Goal: Task Accomplishment & Management: Manage account settings

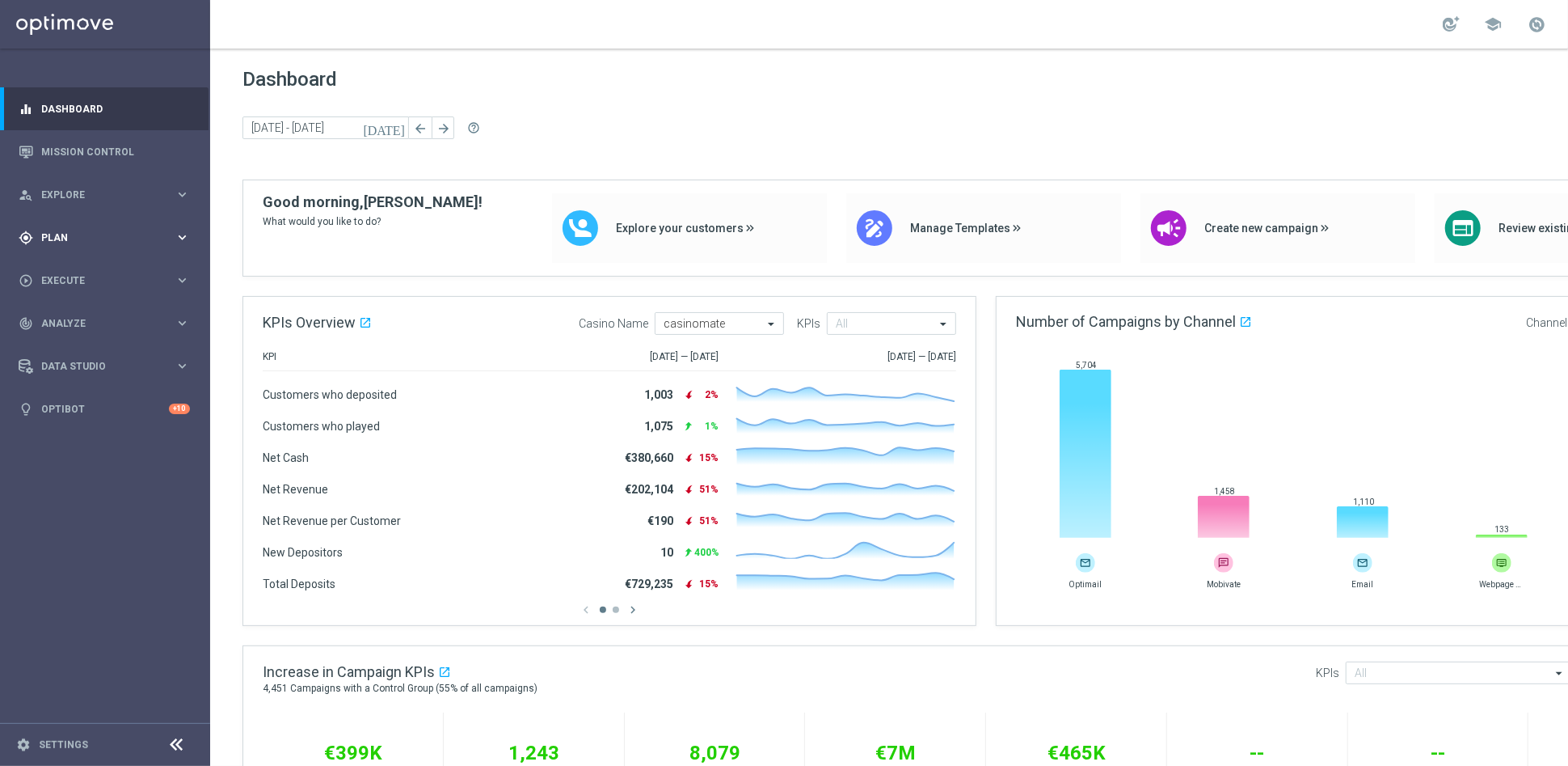
drag, startPoint x: 0, startPoint y: 0, endPoint x: 49, endPoint y: 234, distance: 239.1
click at [49, 234] on span "Plan" at bounding box center [108, 238] width 133 height 10
click at [87, 277] on link "Target Groups" at bounding box center [106, 271] width 126 height 13
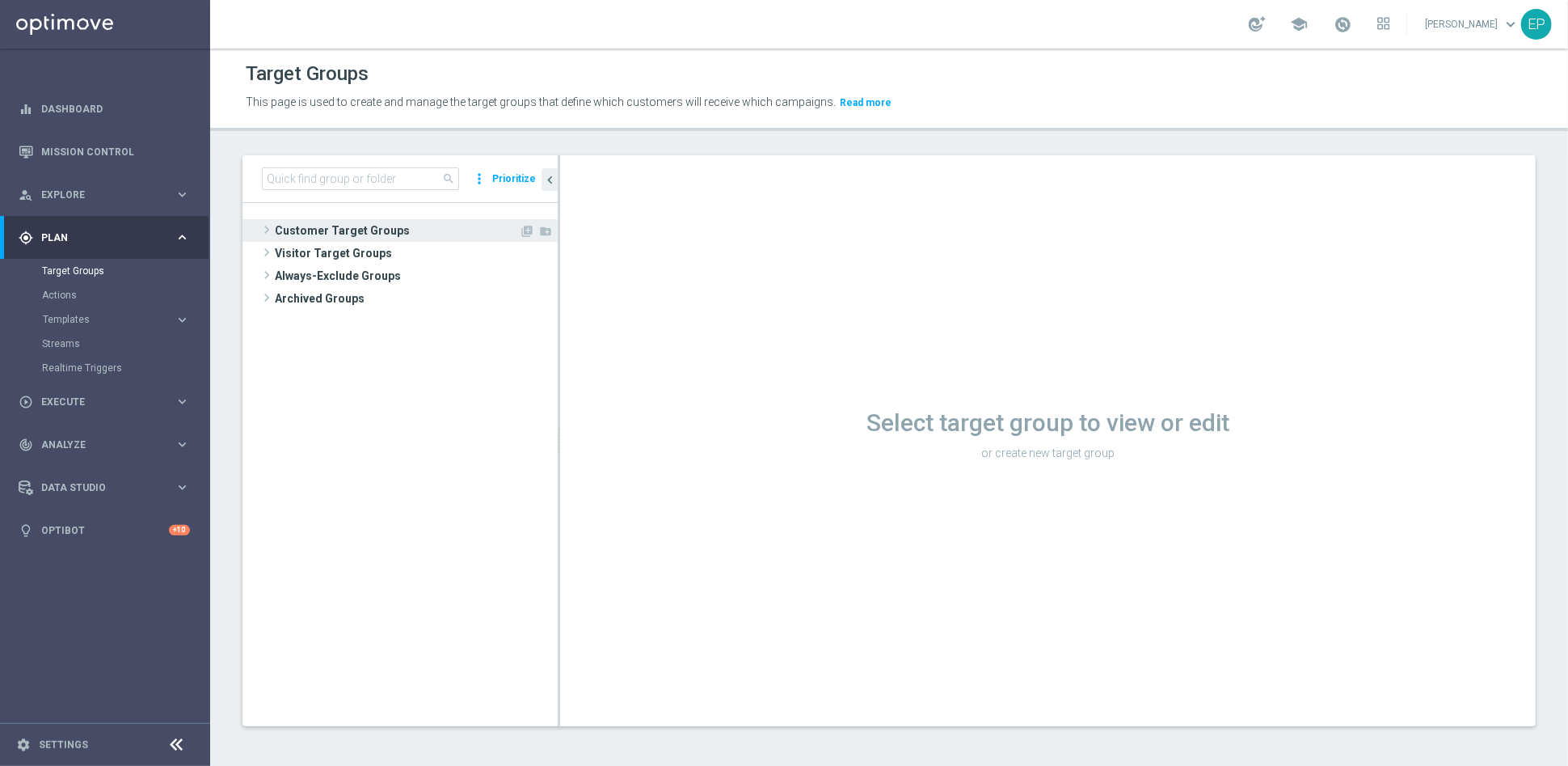
click at [295, 230] on span "Customer Target Groups" at bounding box center [396, 230] width 244 height 23
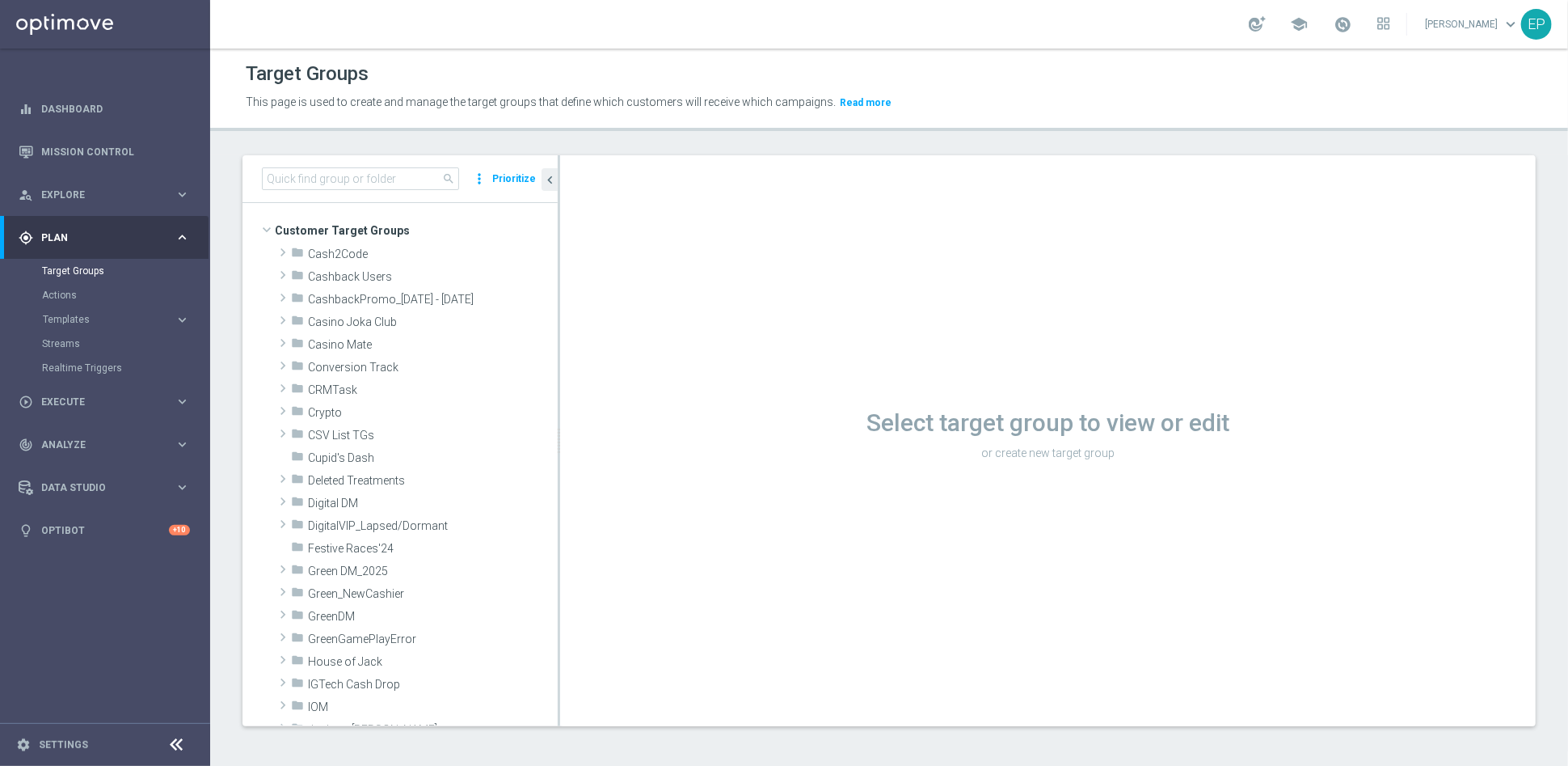
click at [167, 745] on icon at bounding box center [177, 745] width 20 height 20
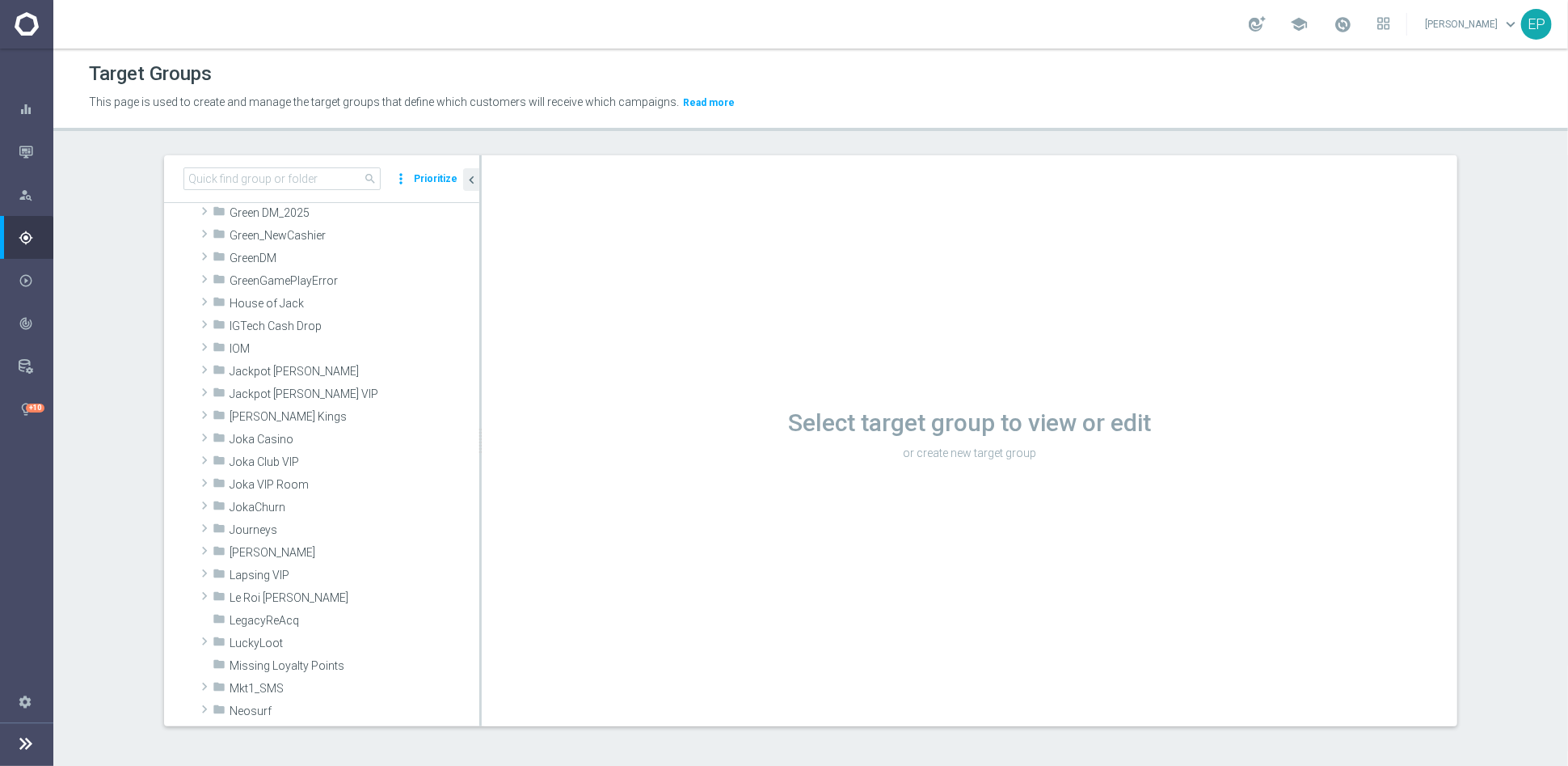
scroll to position [359, 0]
click at [301, 485] on span "Joka VIP Room" at bounding box center [316, 484] width 174 height 14
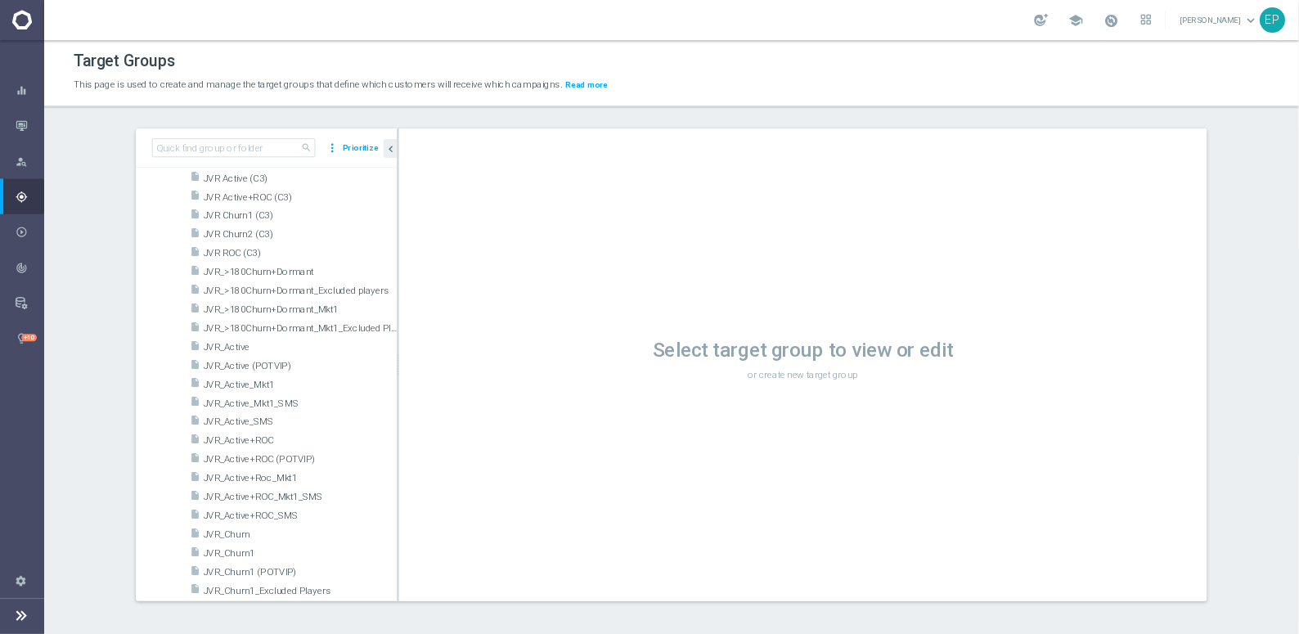
scroll to position [727, 0]
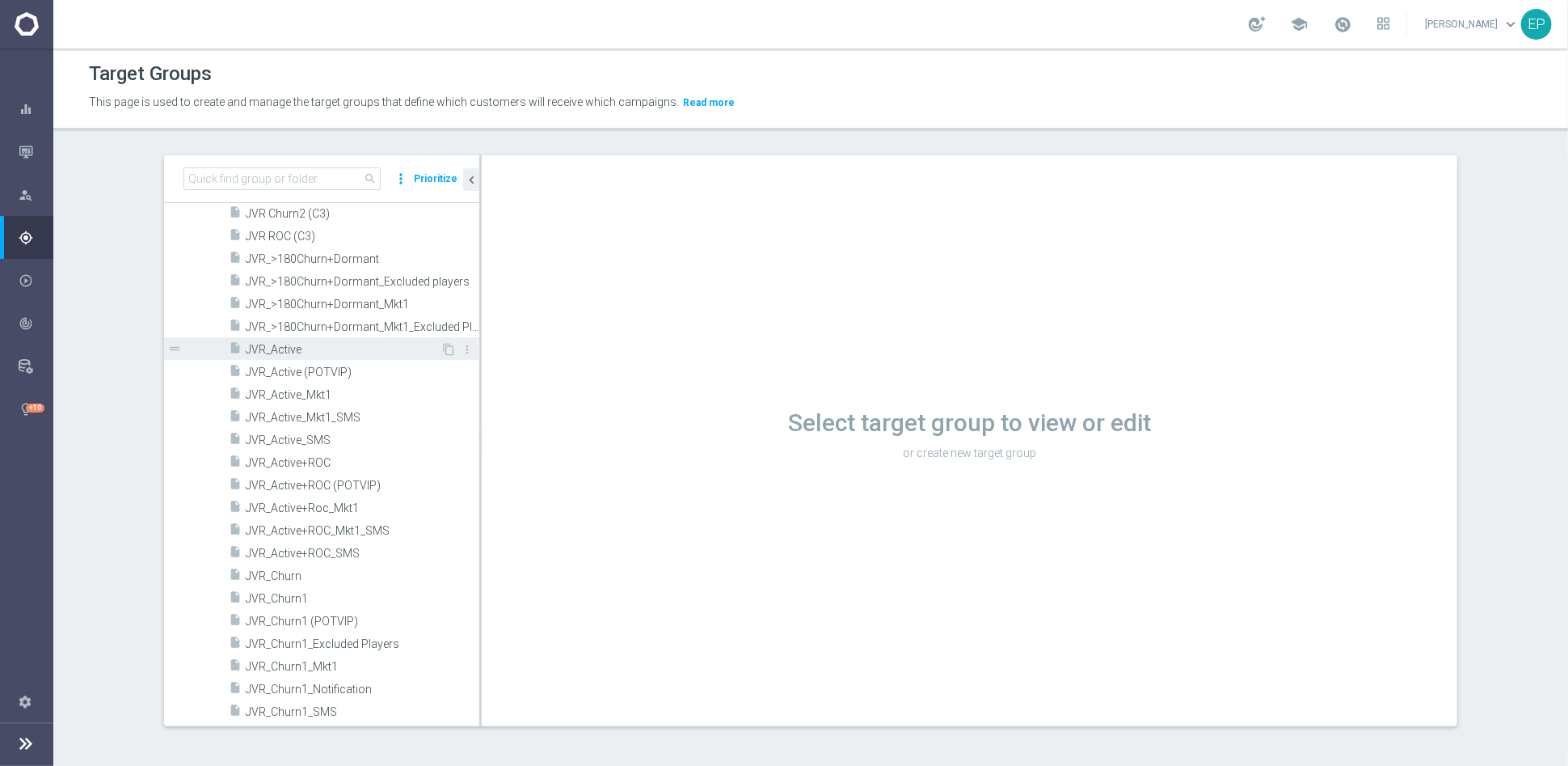
click at [281, 347] on span "JVR_Active" at bounding box center [343, 350] width 195 height 14
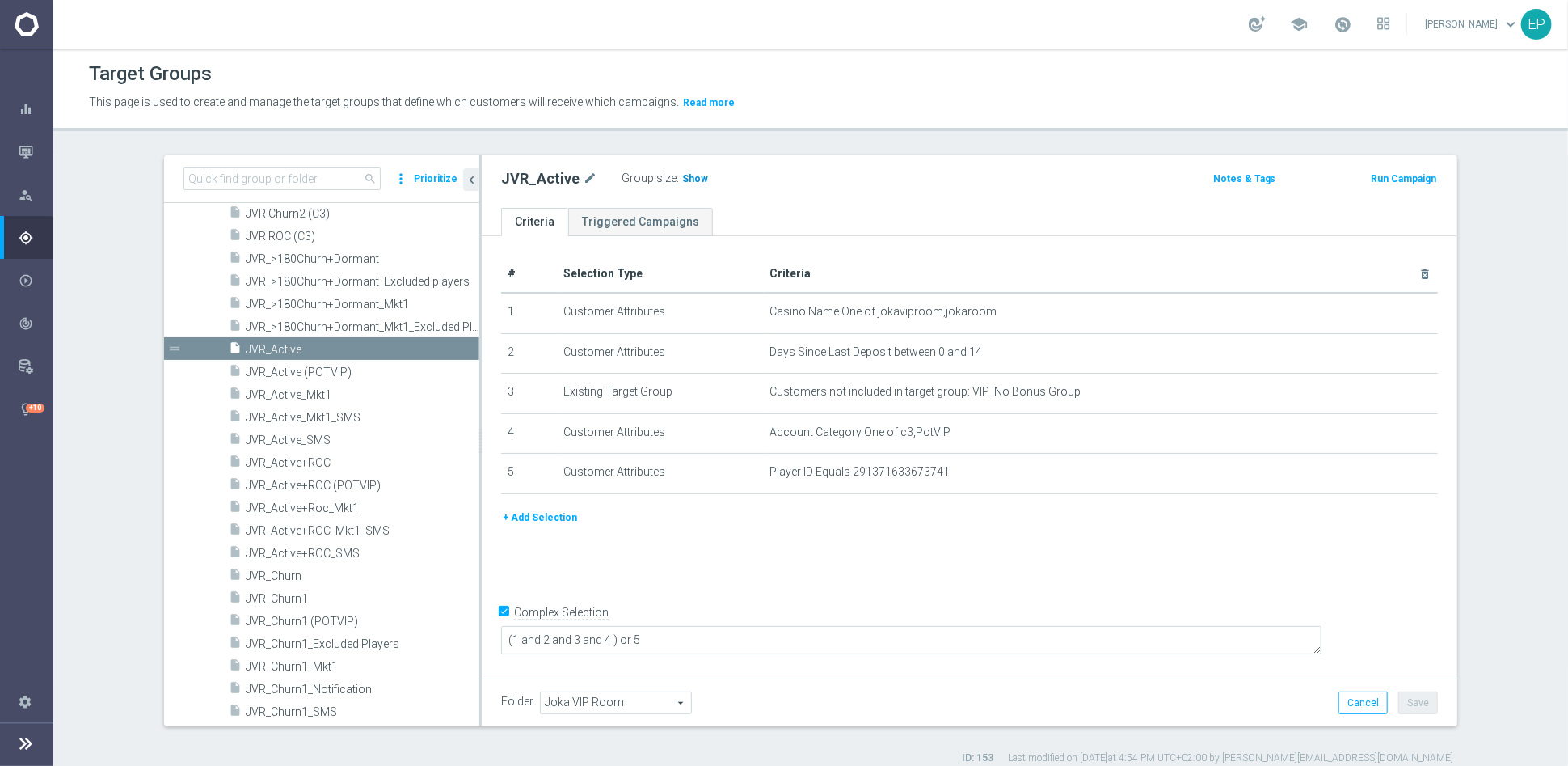
click at [683, 174] on span "Show" at bounding box center [696, 178] width 26 height 11
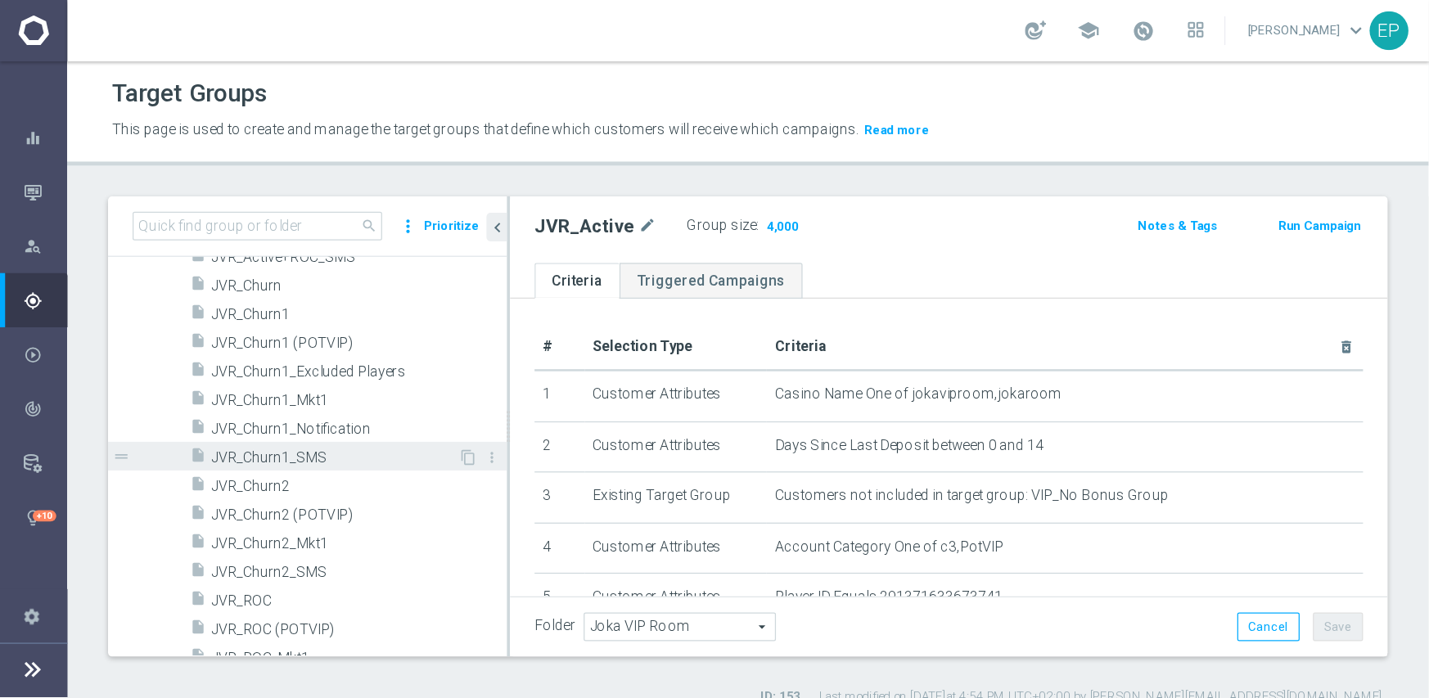
scroll to position [1055, 0]
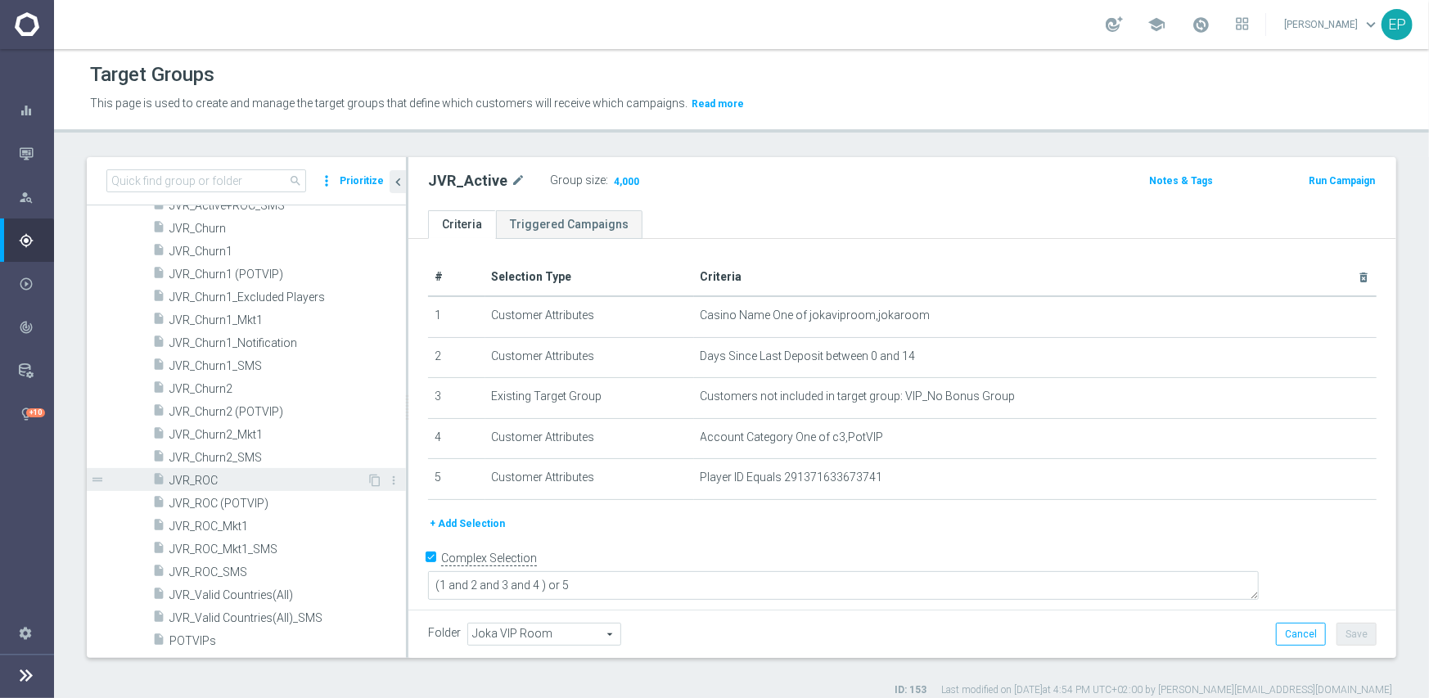
drag, startPoint x: 213, startPoint y: 480, endPoint x: 221, endPoint y: 476, distance: 9.1
click at [213, 480] on span "JVR_ROC" at bounding box center [267, 481] width 197 height 14
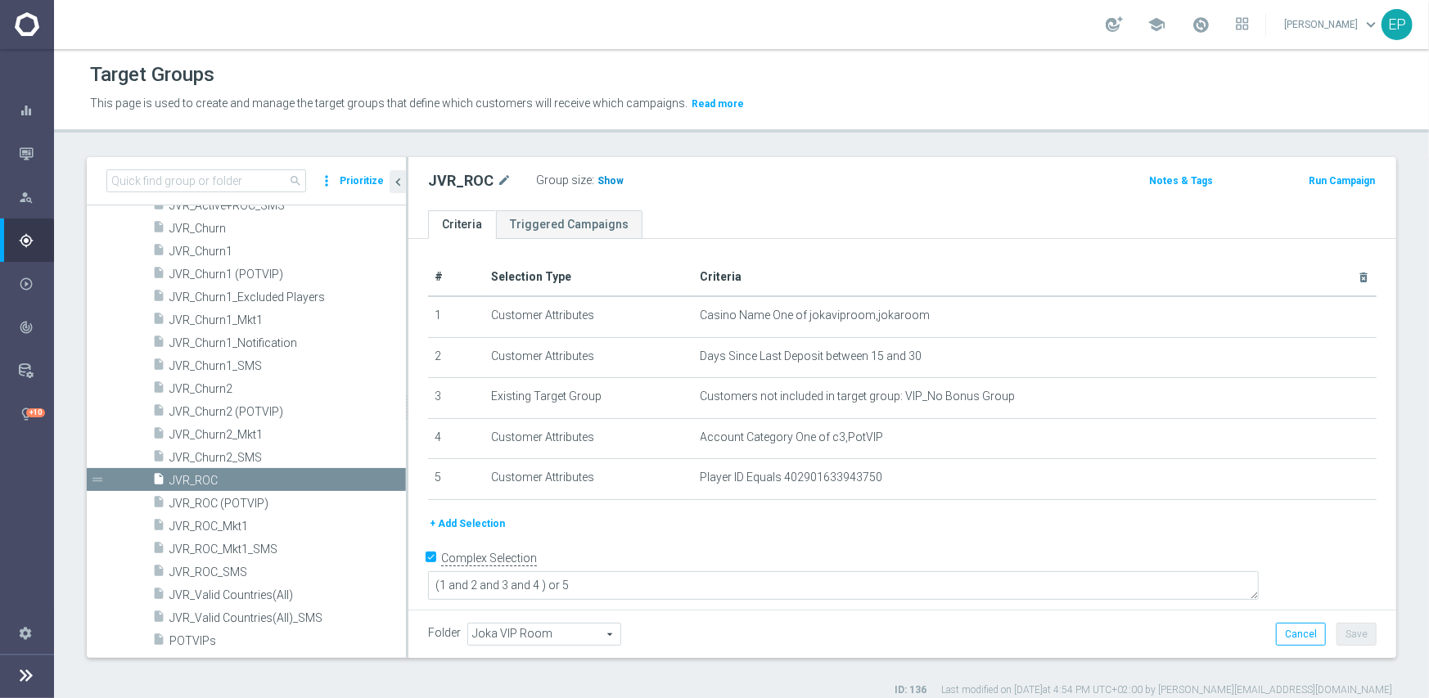
click at [597, 181] on span "Show" at bounding box center [610, 180] width 26 height 11
click at [218, 246] on span "JVR_Churn1" at bounding box center [287, 252] width 236 height 14
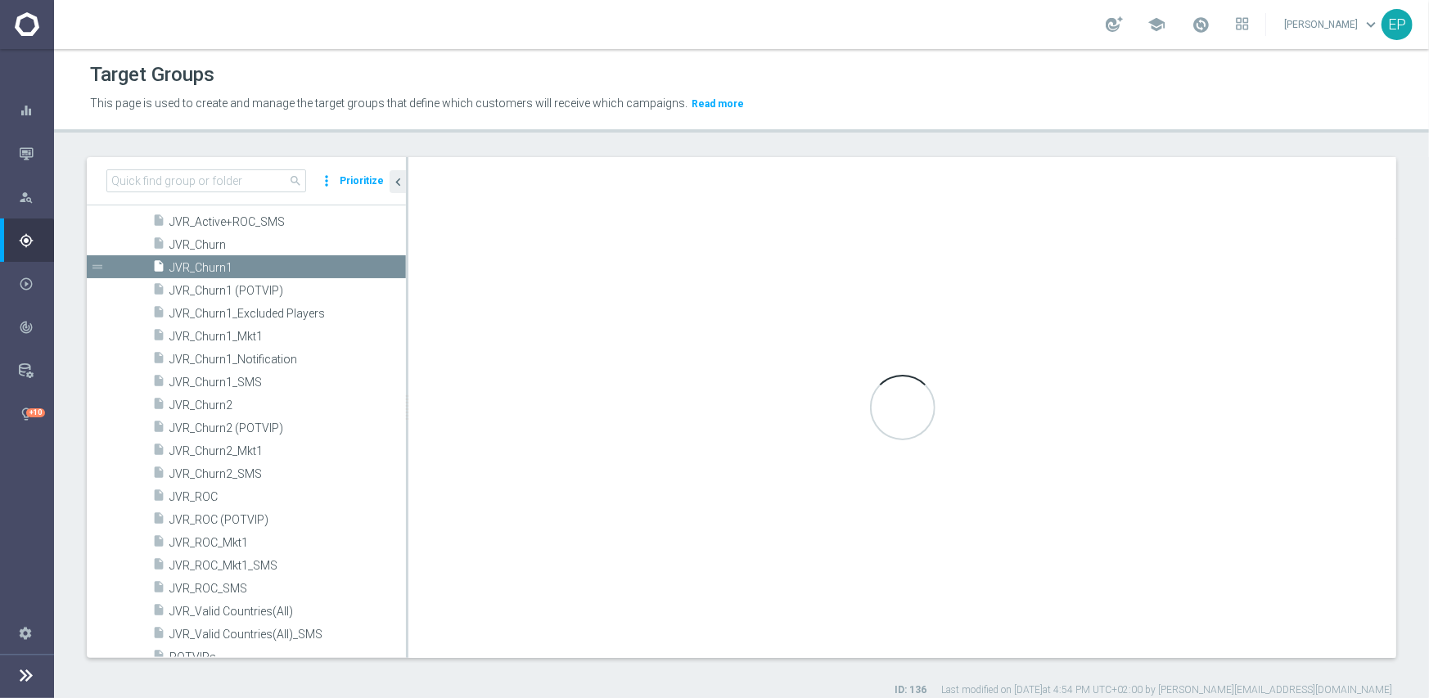
scroll to position [817, 0]
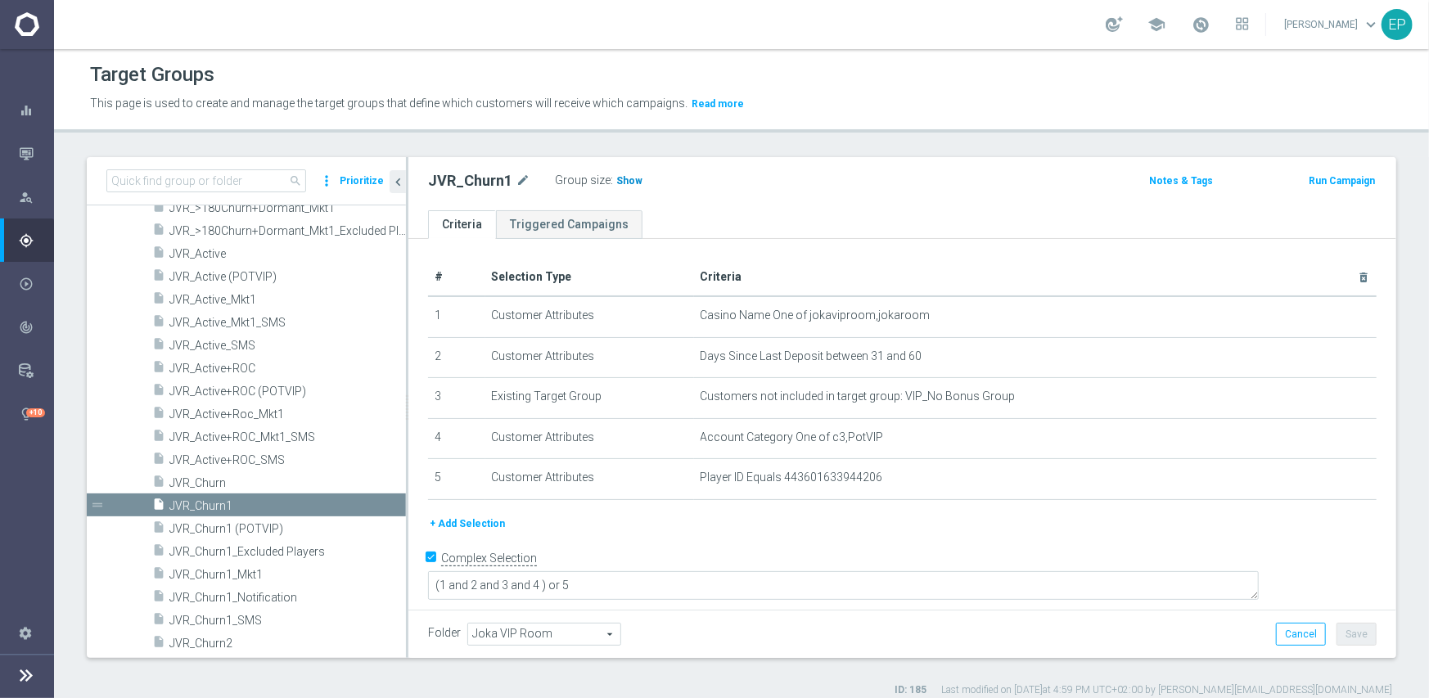
click at [620, 177] on span "Show" at bounding box center [629, 180] width 26 height 11
click at [220, 640] on span "JVR_Churn2" at bounding box center [267, 644] width 197 height 14
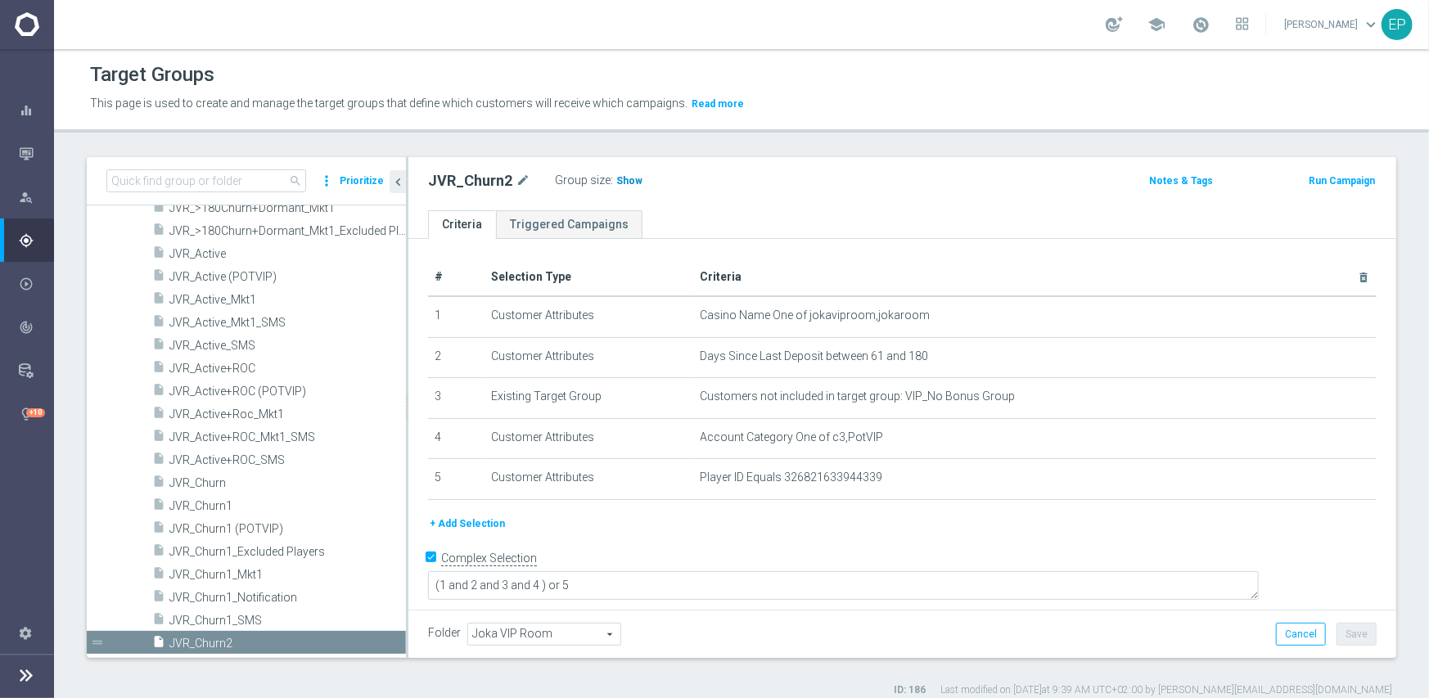
click at [628, 177] on span "Show" at bounding box center [629, 180] width 26 height 11
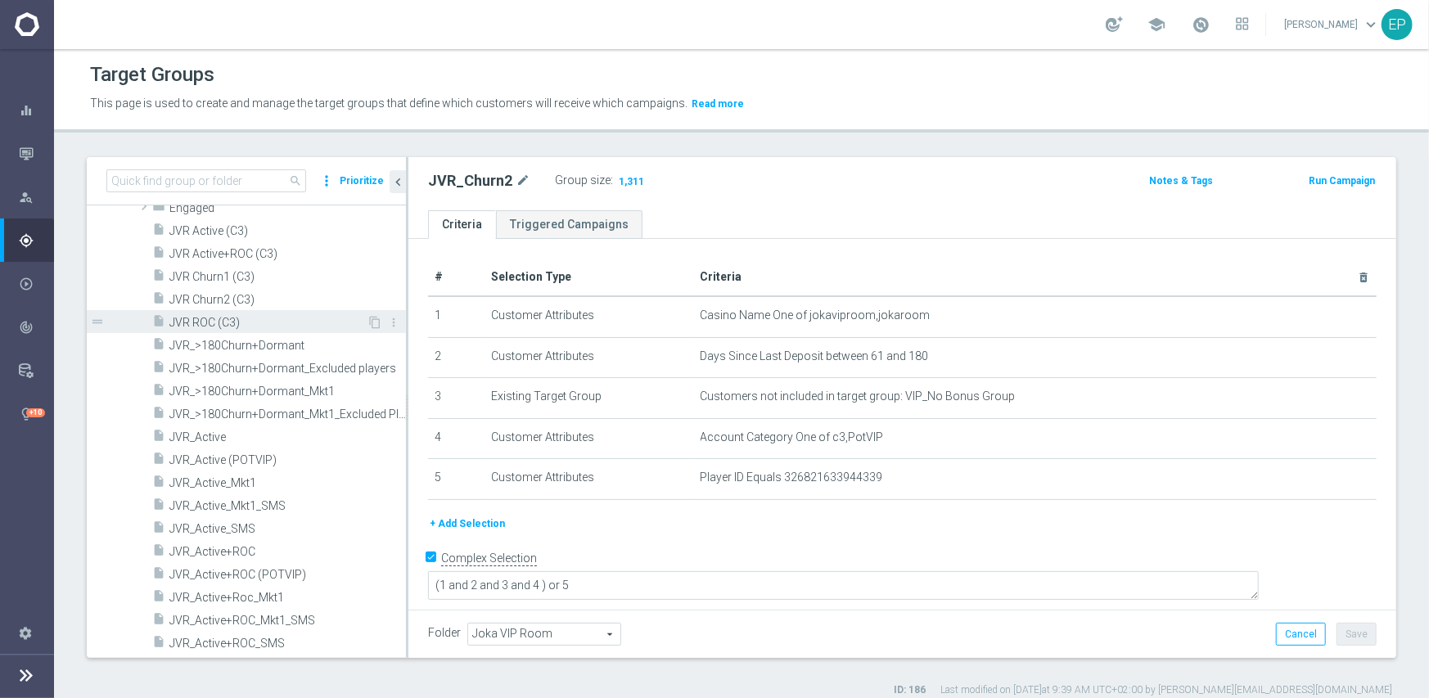
scroll to position [571, 0]
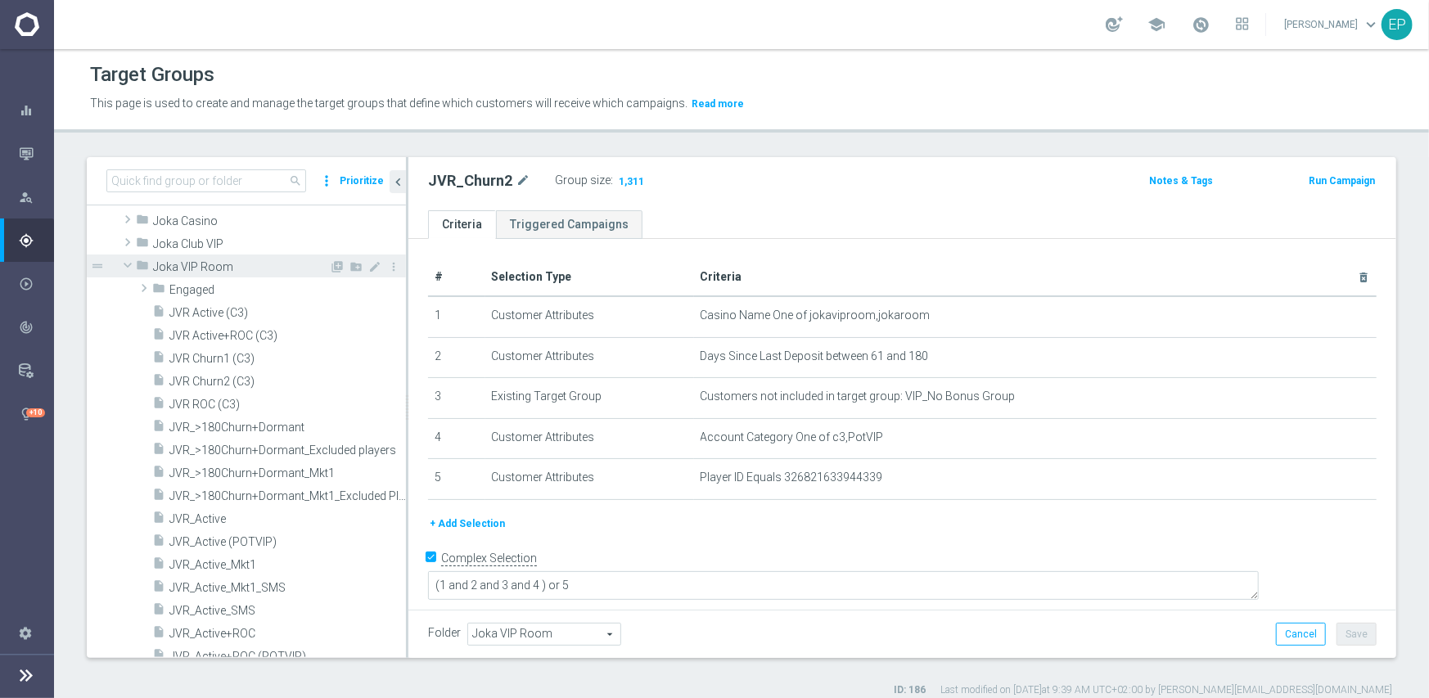
click at [127, 262] on span at bounding box center [128, 265] width 20 height 16
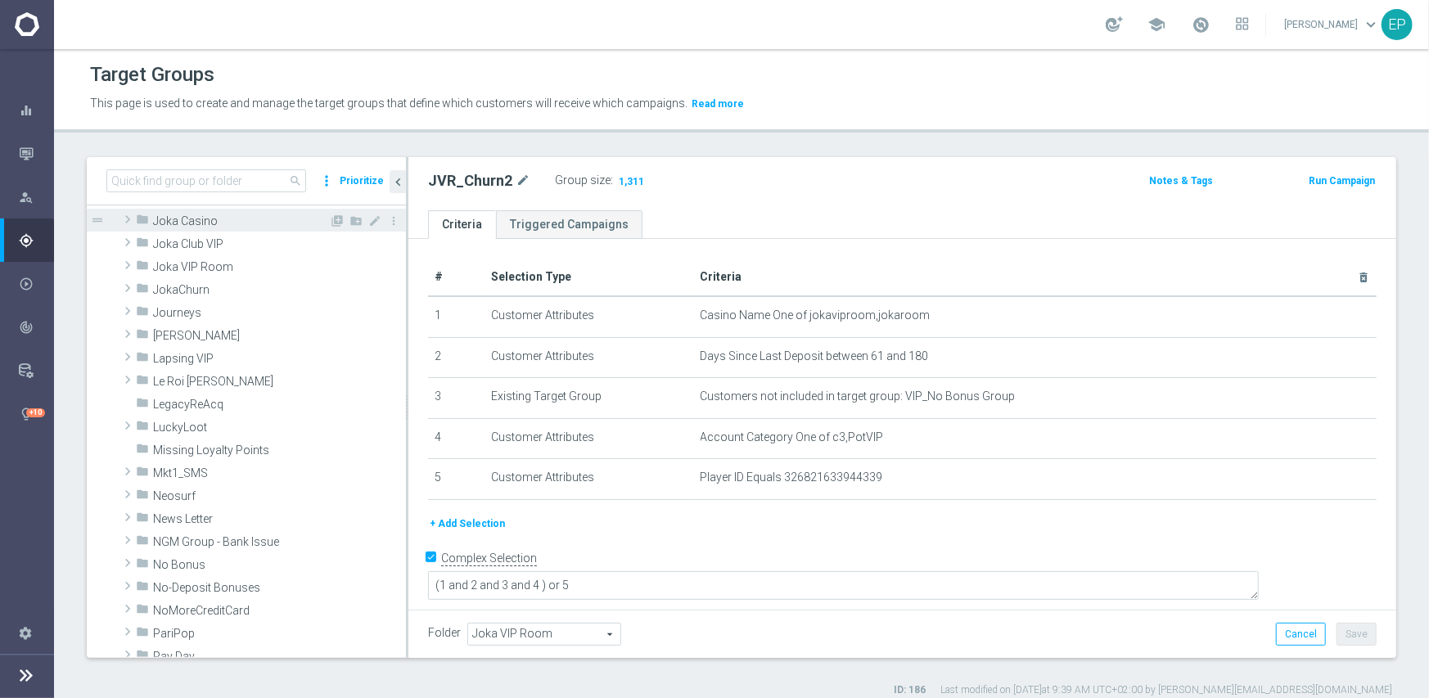
click at [131, 221] on span at bounding box center [127, 219] width 16 height 20
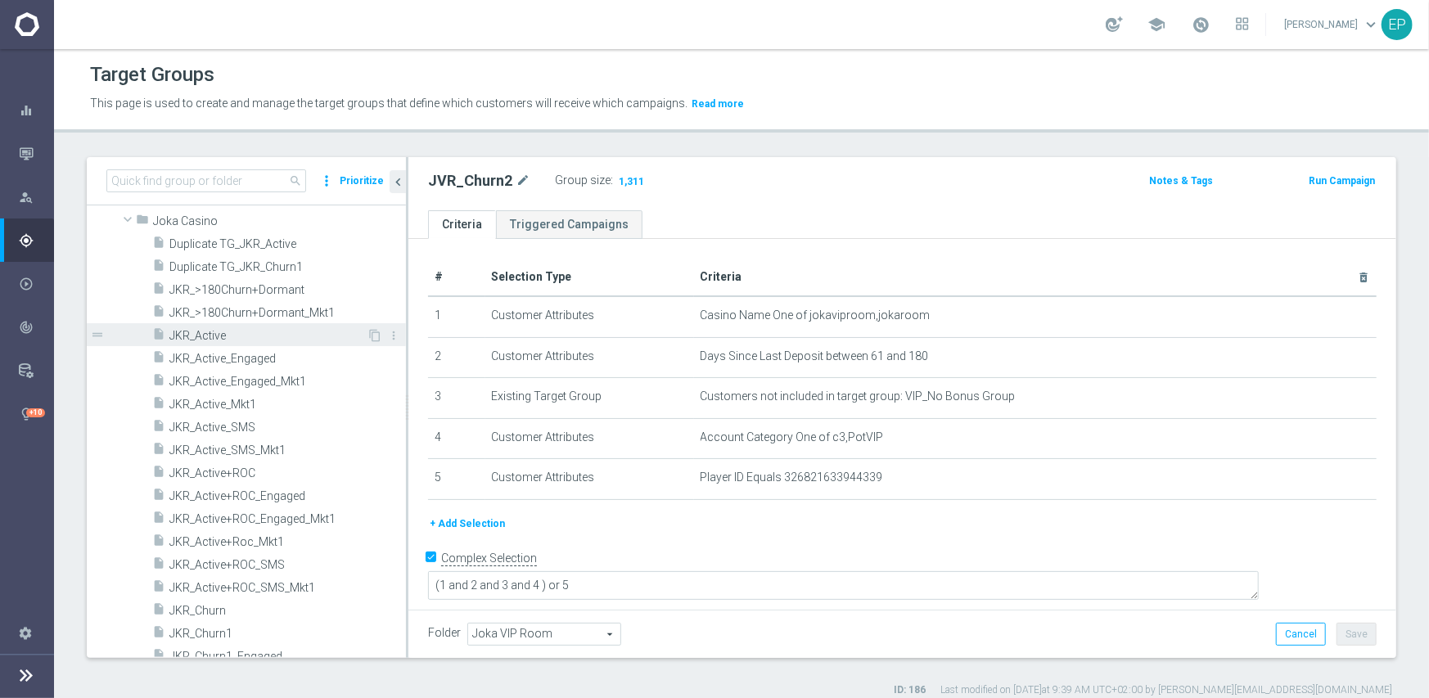
click at [245, 336] on span "JKR_Active" at bounding box center [267, 336] width 197 height 14
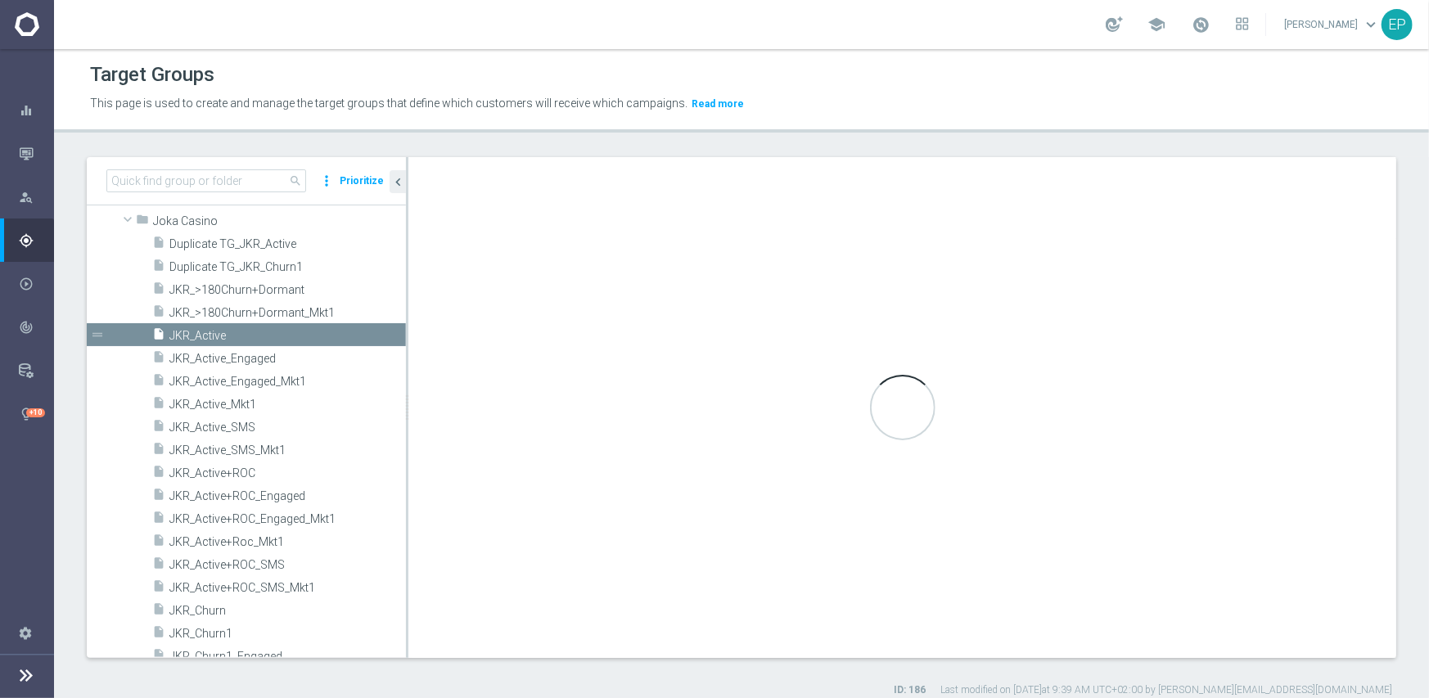
type textarea "(1 and 2 and 3 and 4) or 5"
type input "Joka Casino"
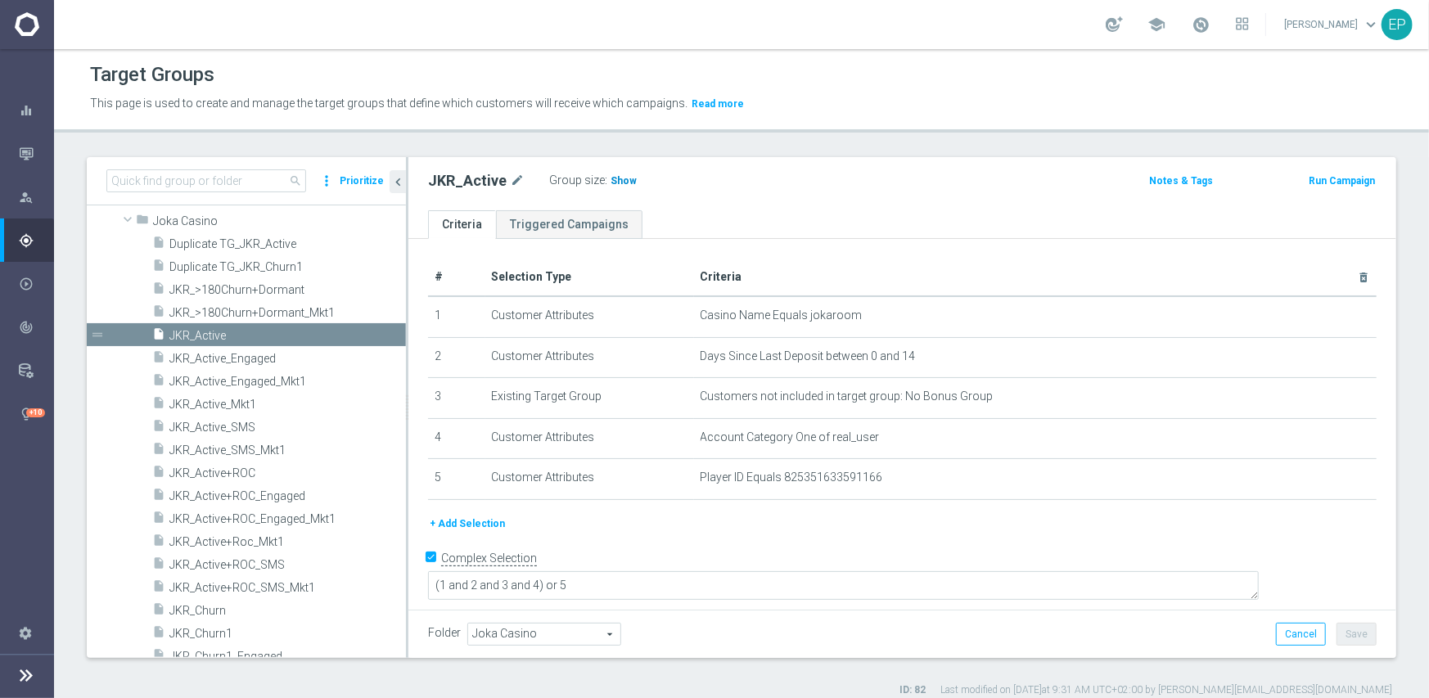
click at [613, 179] on span "Show" at bounding box center [623, 180] width 26 height 11
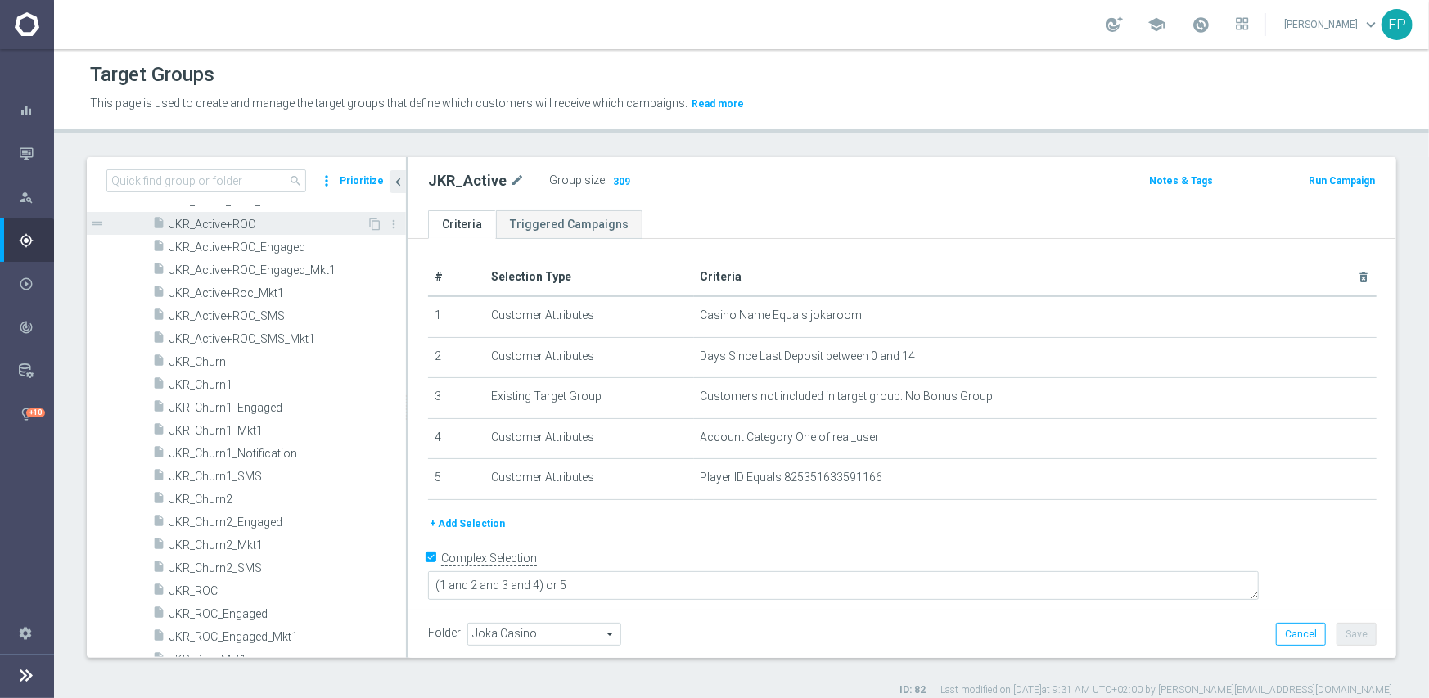
scroll to position [817, 0]
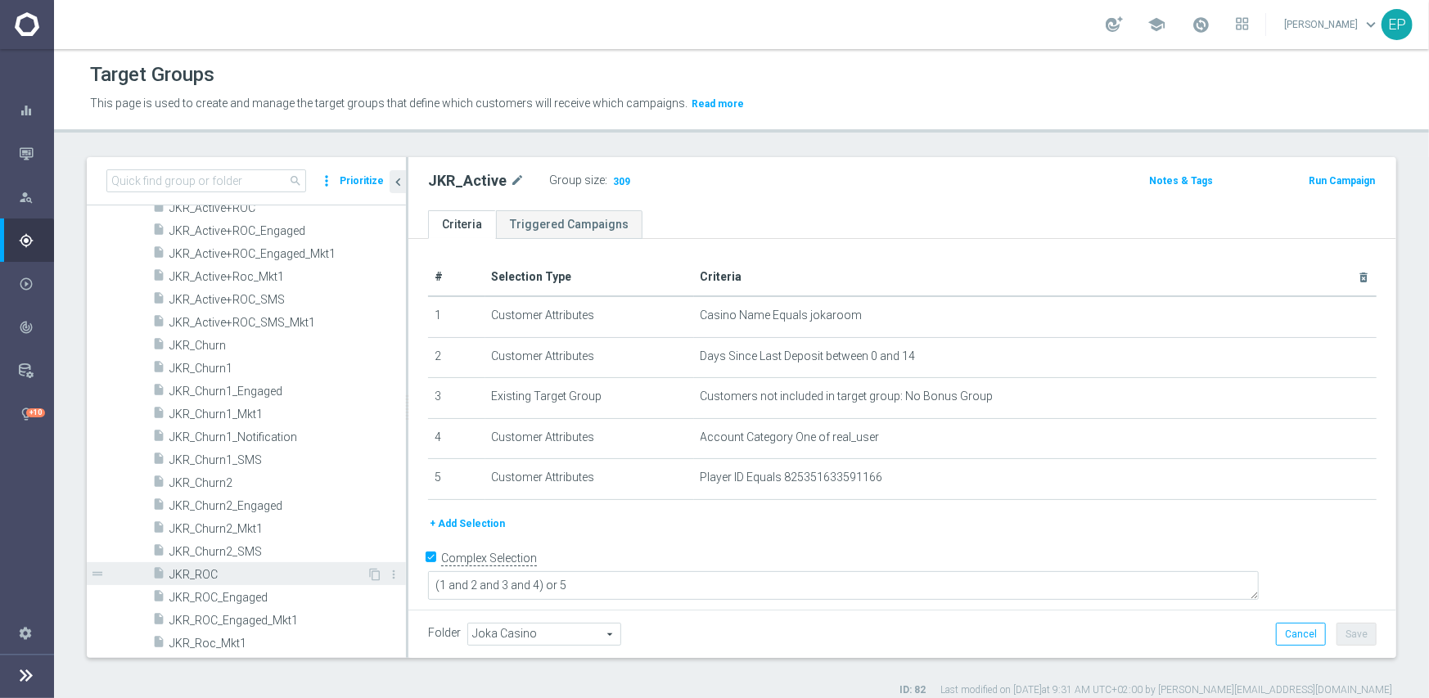
click at [197, 570] on span "JKR_ROC" at bounding box center [267, 575] width 197 height 14
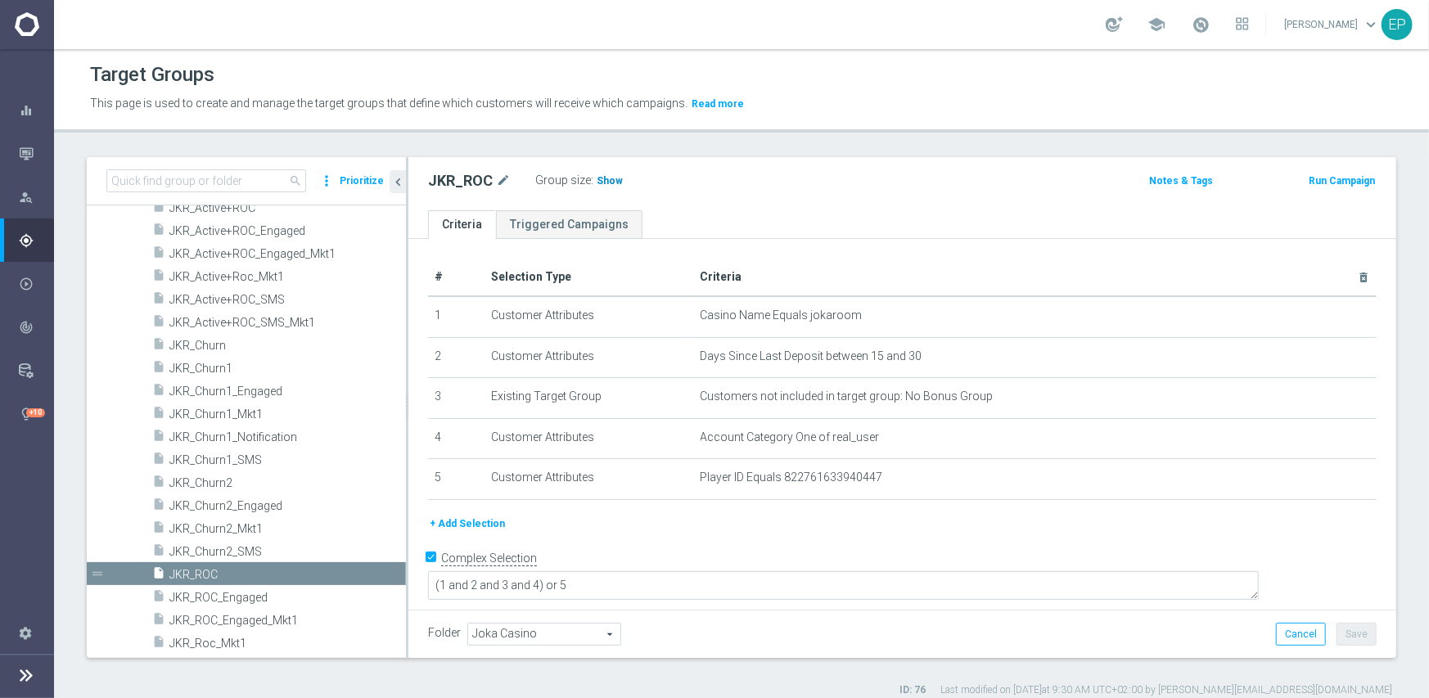
click at [603, 179] on span "Show" at bounding box center [609, 180] width 26 height 11
drag, startPoint x: 213, startPoint y: 365, endPoint x: 248, endPoint y: 367, distance: 35.2
click at [213, 365] on span "JKR_Churn1" at bounding box center [267, 369] width 197 height 14
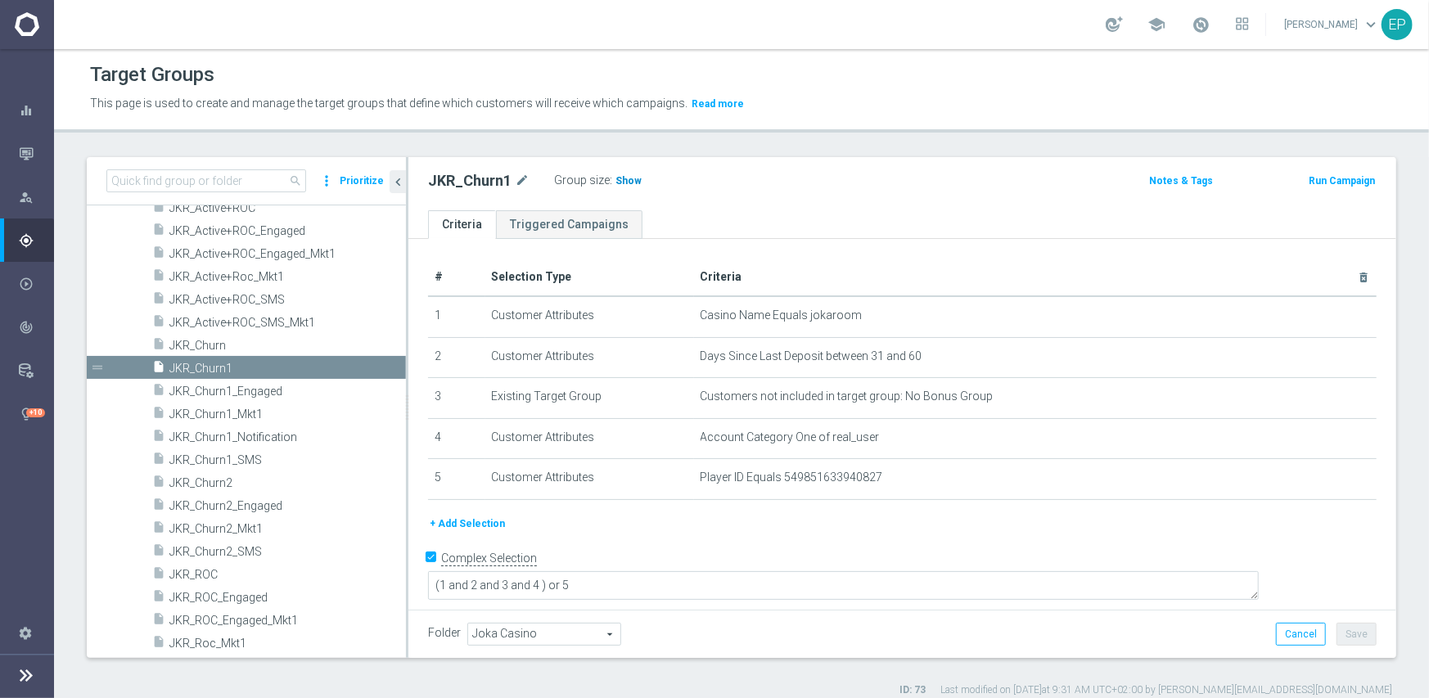
click at [617, 179] on span "Show" at bounding box center [628, 180] width 26 height 11
click at [212, 480] on span "JKR_Churn2" at bounding box center [267, 483] width 197 height 14
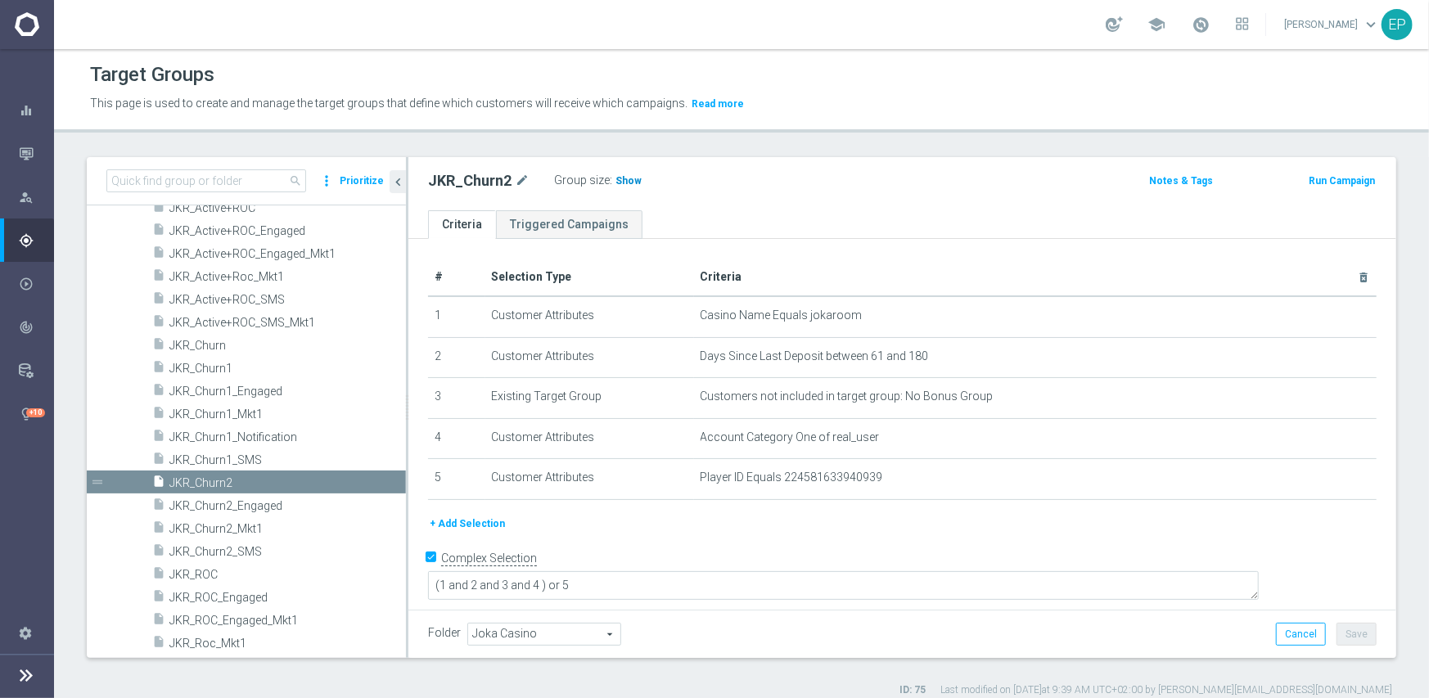
click at [619, 178] on span "Show" at bounding box center [628, 180] width 26 height 11
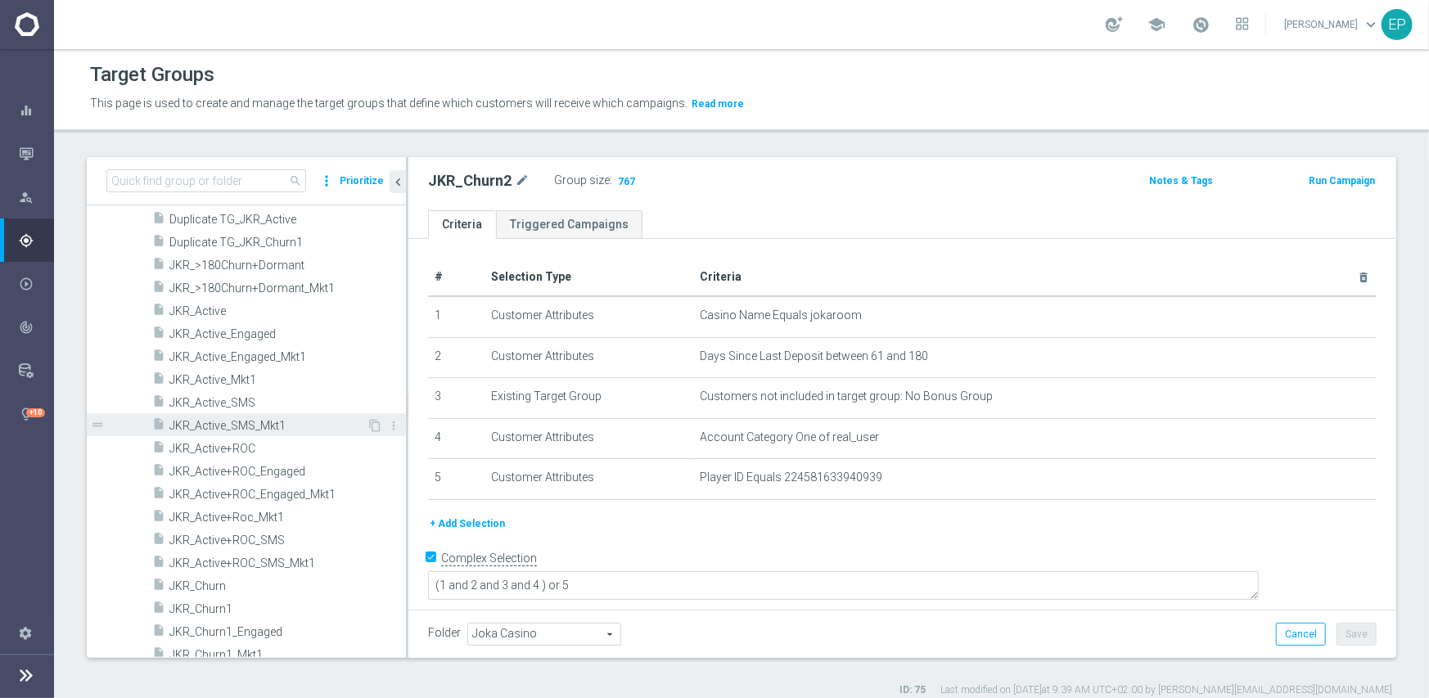
scroll to position [489, 0]
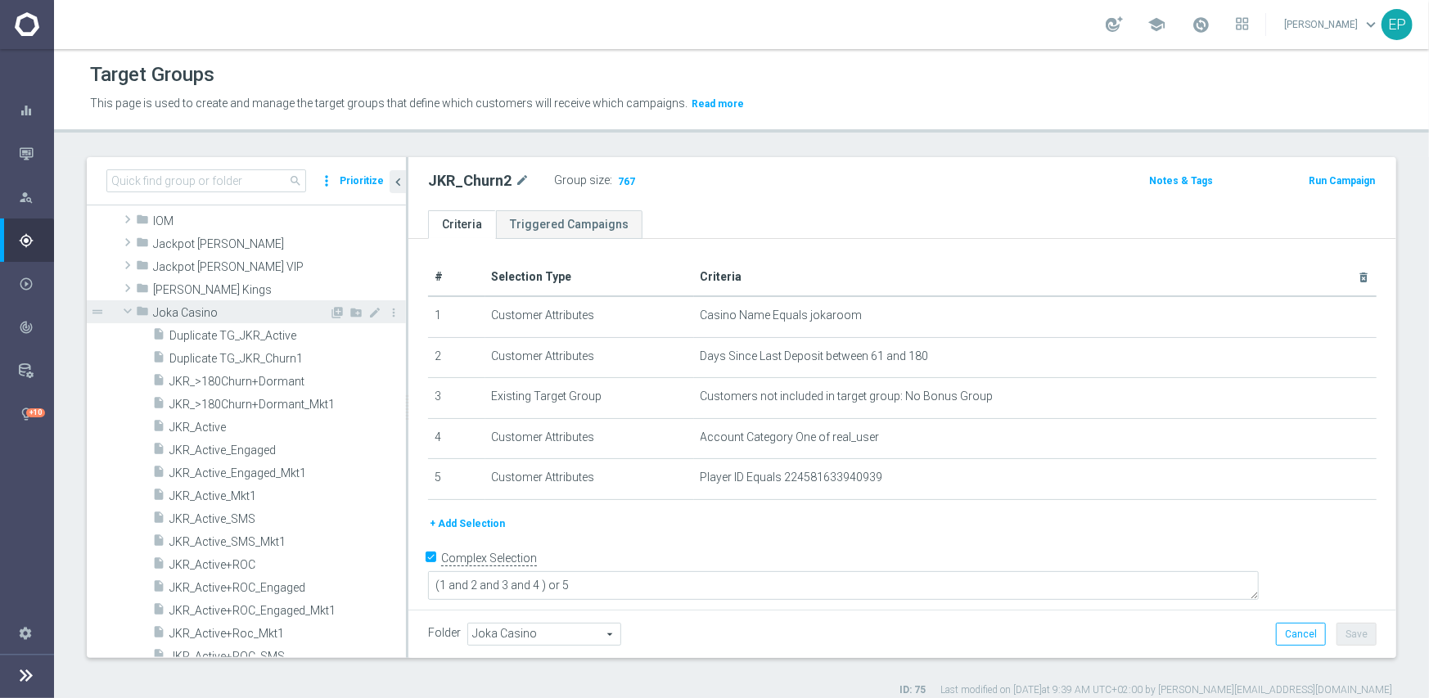
click at [127, 308] on span at bounding box center [128, 311] width 20 height 16
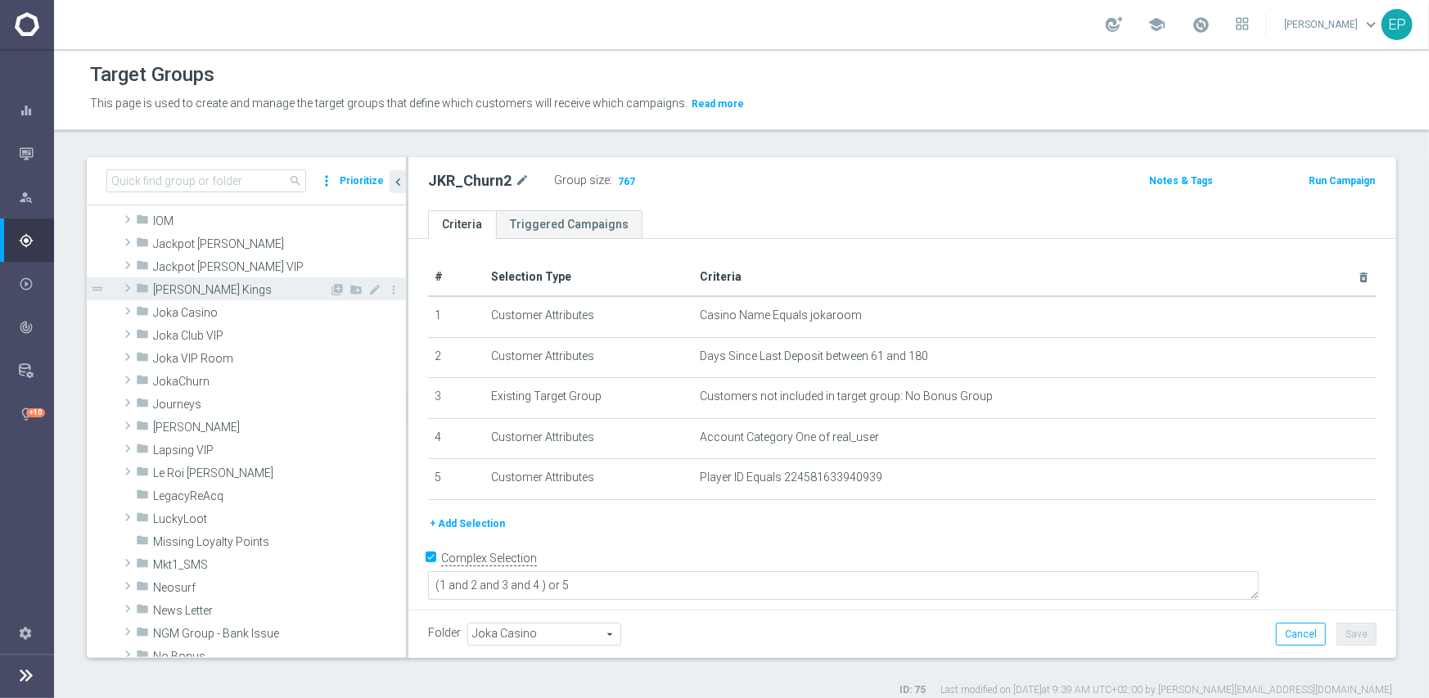
click at [186, 288] on span "[PERSON_NAME] Kings" at bounding box center [241, 290] width 176 height 14
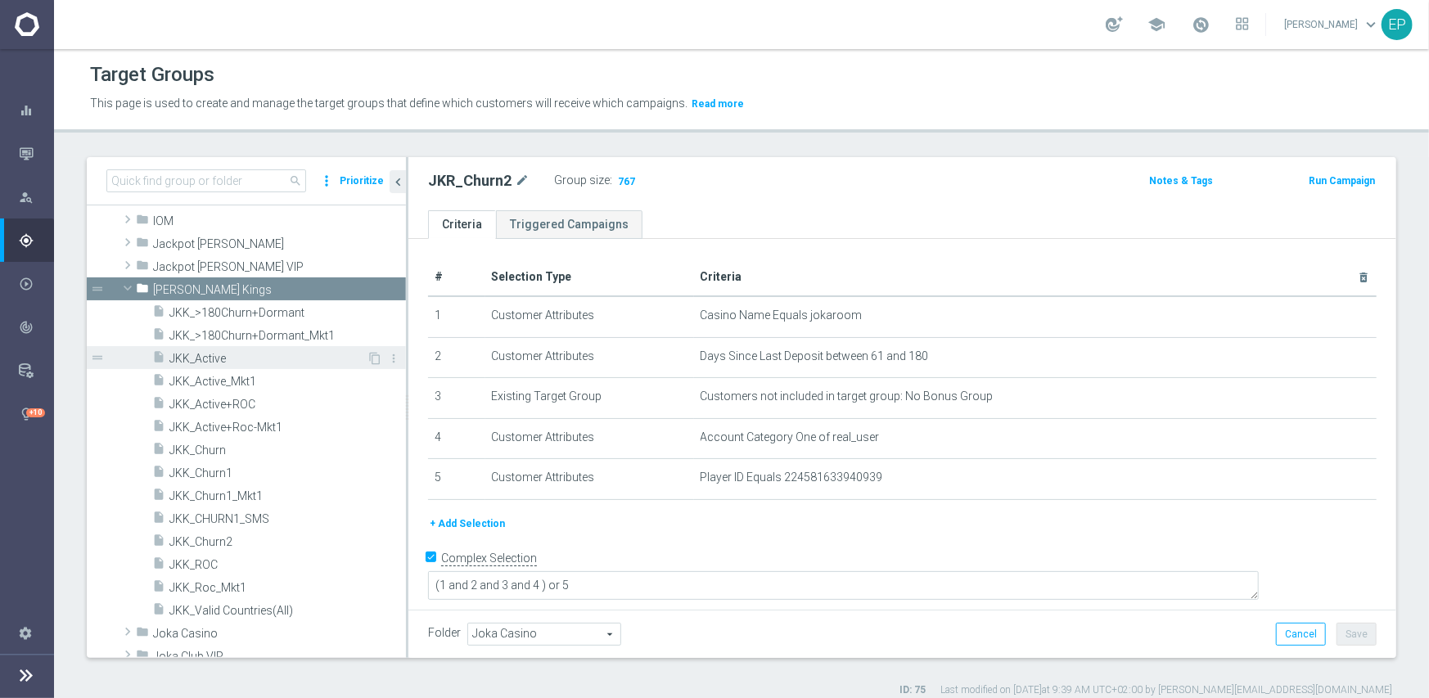
click at [235, 360] on span "JKK_Active" at bounding box center [267, 359] width 197 height 14
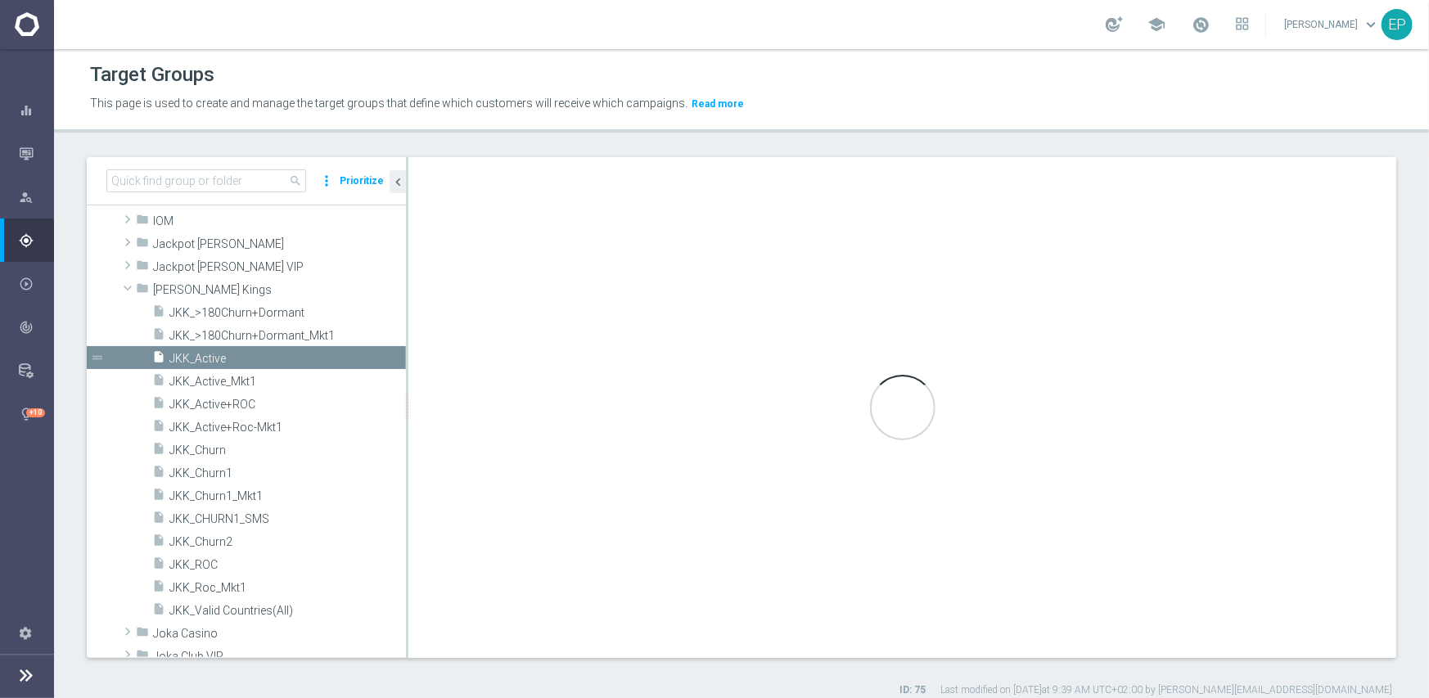
type textarea "(1 and 2 and 3 and 4) or 5"
type input "[PERSON_NAME] Kings"
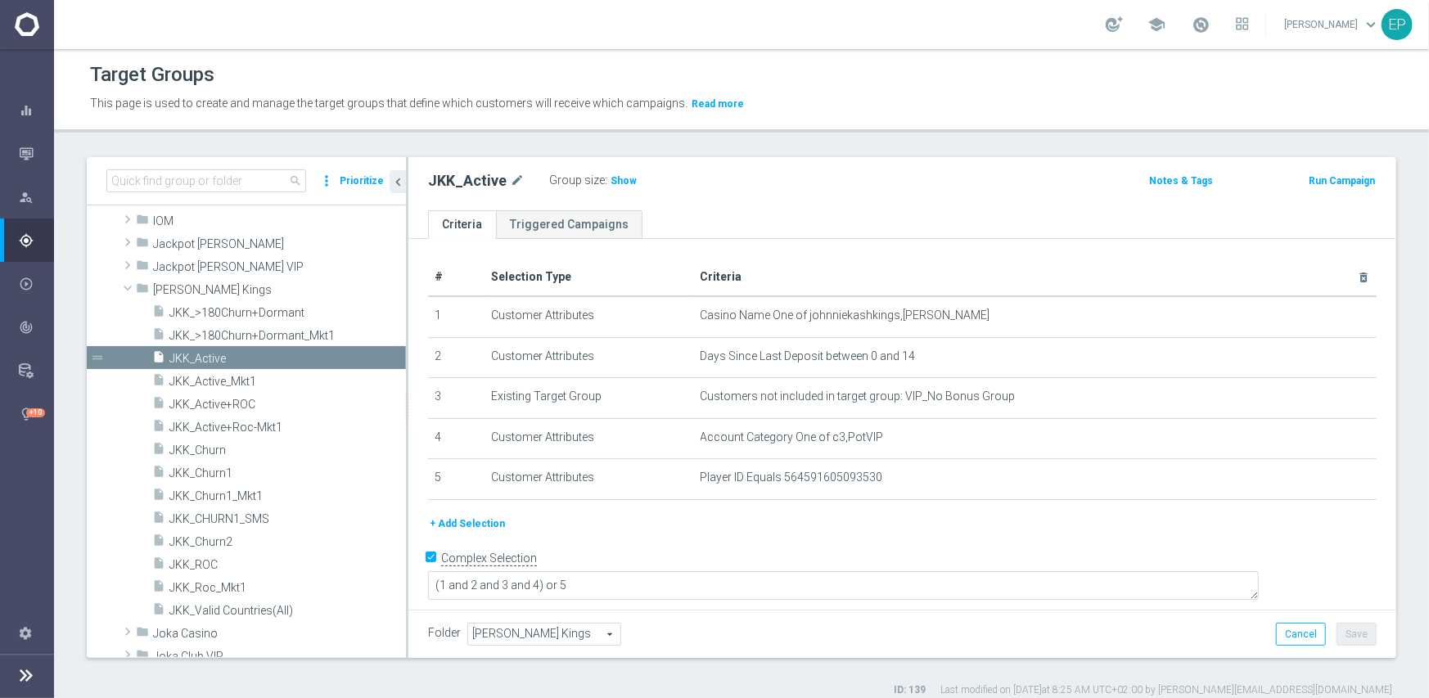
drag, startPoint x: 613, startPoint y: 182, endPoint x: 588, endPoint y: 201, distance: 31.4
click at [614, 182] on span "Show" at bounding box center [623, 180] width 26 height 11
click at [202, 562] on span "JKK_ROC" at bounding box center [267, 565] width 197 height 14
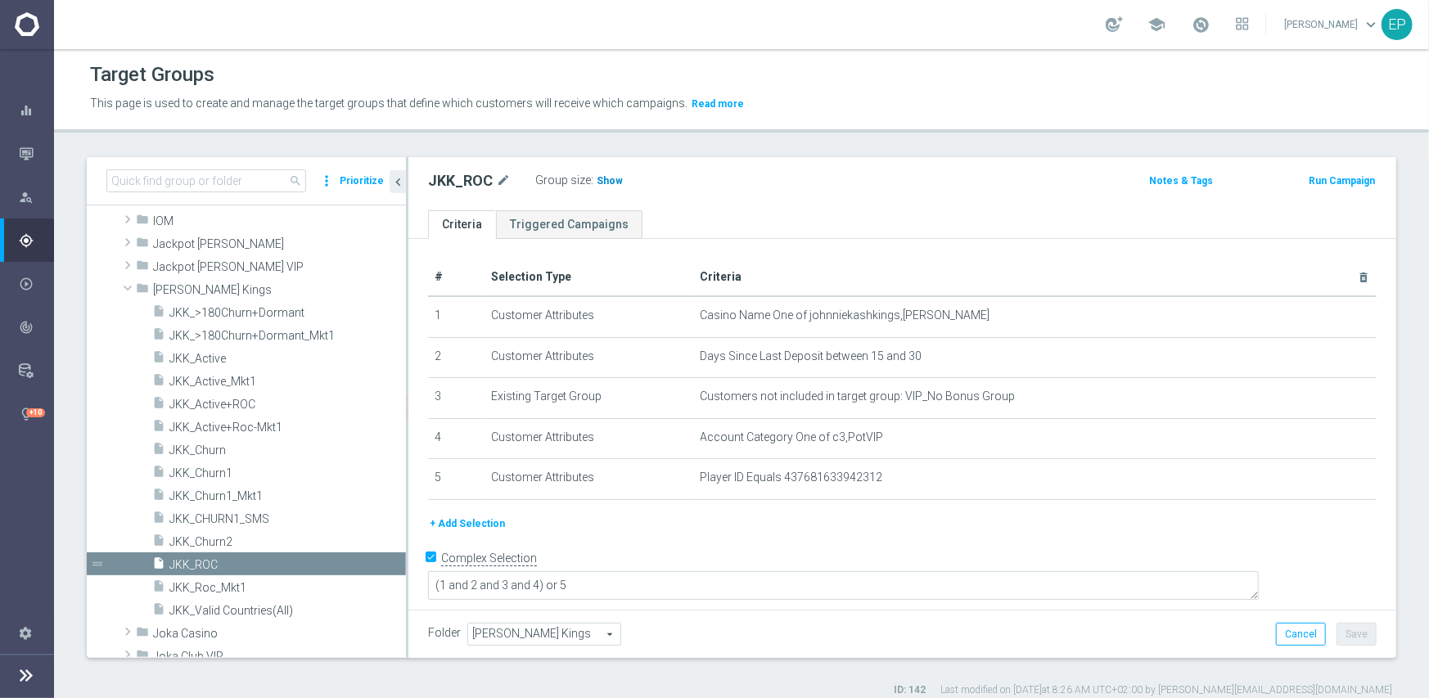
click at [602, 179] on span "Show" at bounding box center [609, 180] width 26 height 11
click at [187, 289] on span "[PERSON_NAME] Kings" at bounding box center [241, 290] width 176 height 14
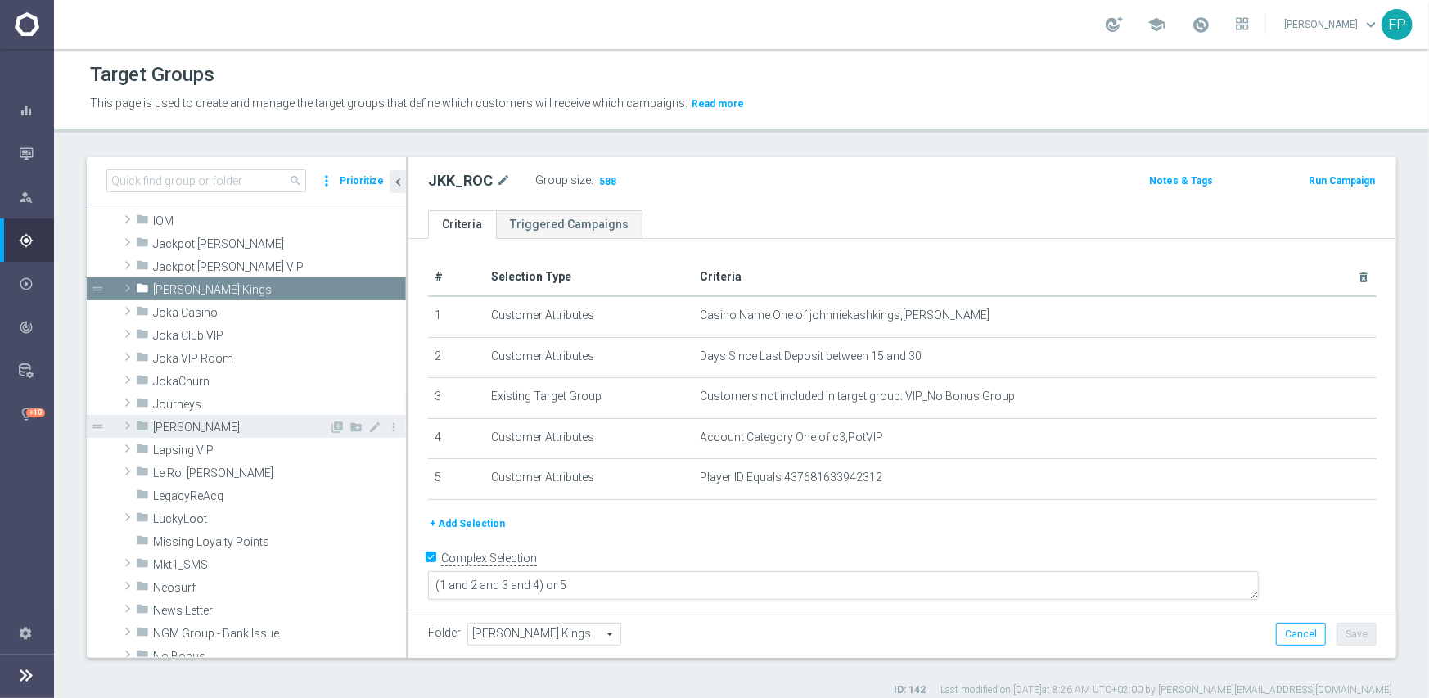
click at [202, 426] on span "[PERSON_NAME]" at bounding box center [241, 428] width 176 height 14
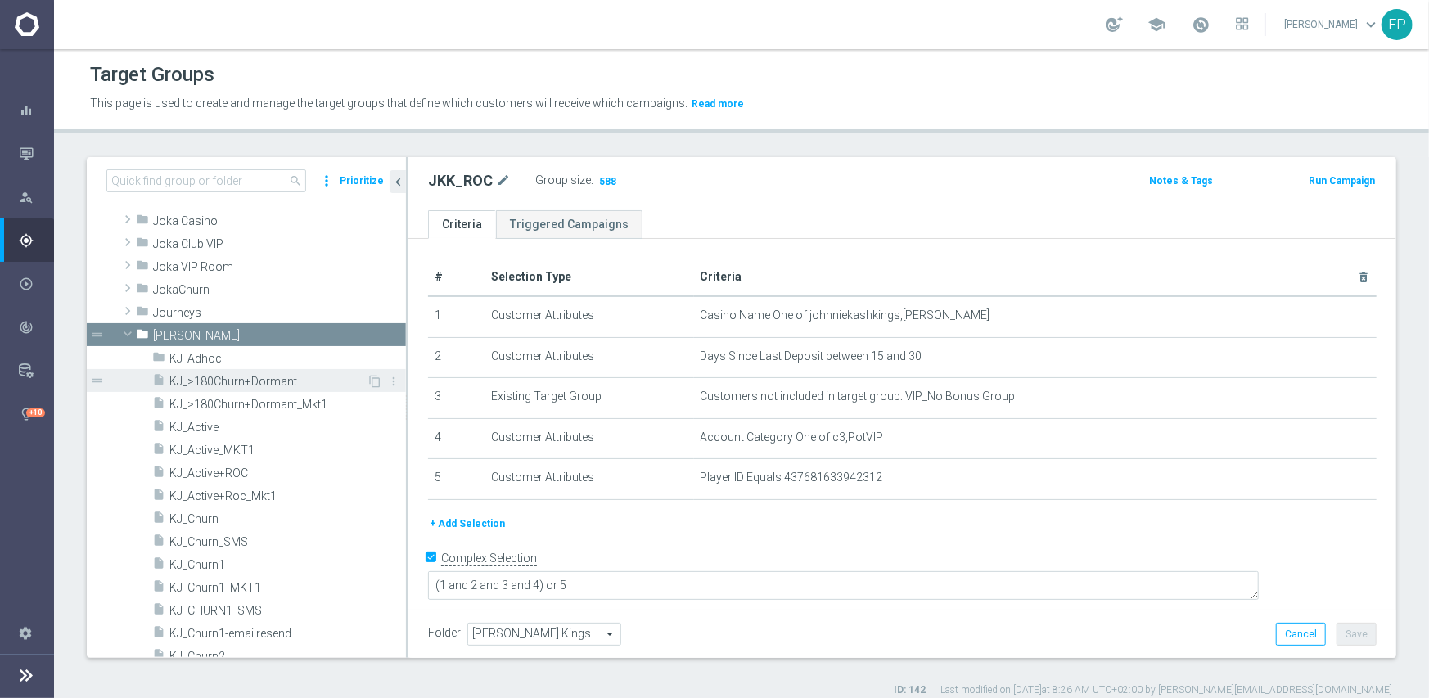
scroll to position [653, 0]
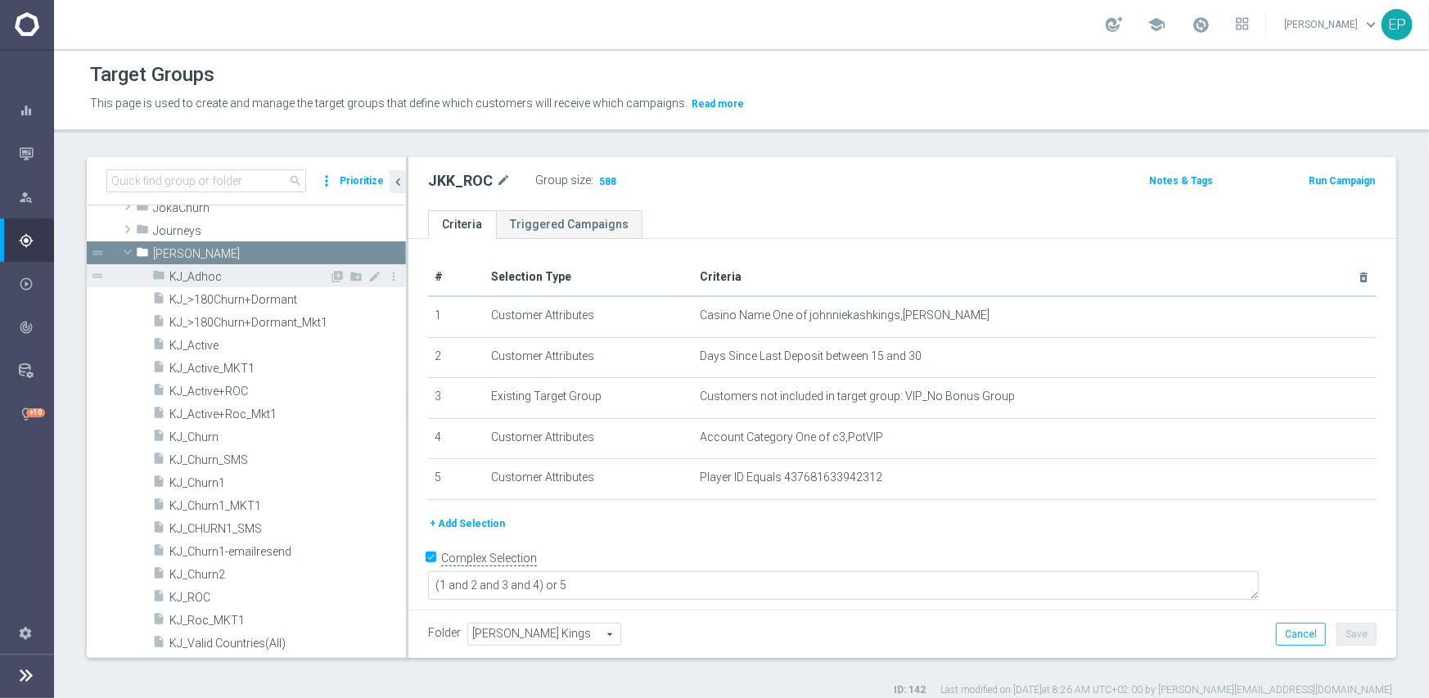
click at [196, 277] on span "KJ_Adhoc" at bounding box center [249, 277] width 160 height 14
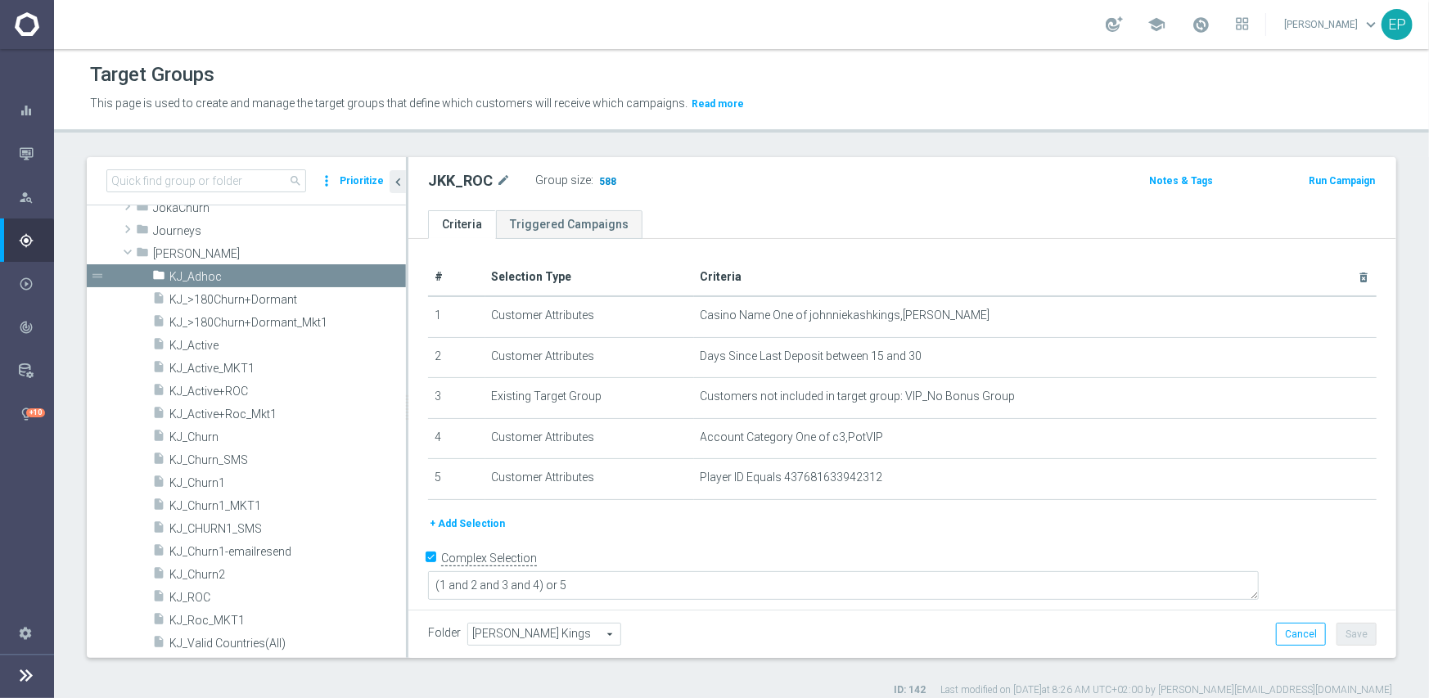
click at [597, 182] on span "588" at bounding box center [607, 183] width 20 height 16
click at [196, 343] on span "KJ_Active" at bounding box center [267, 346] width 197 height 14
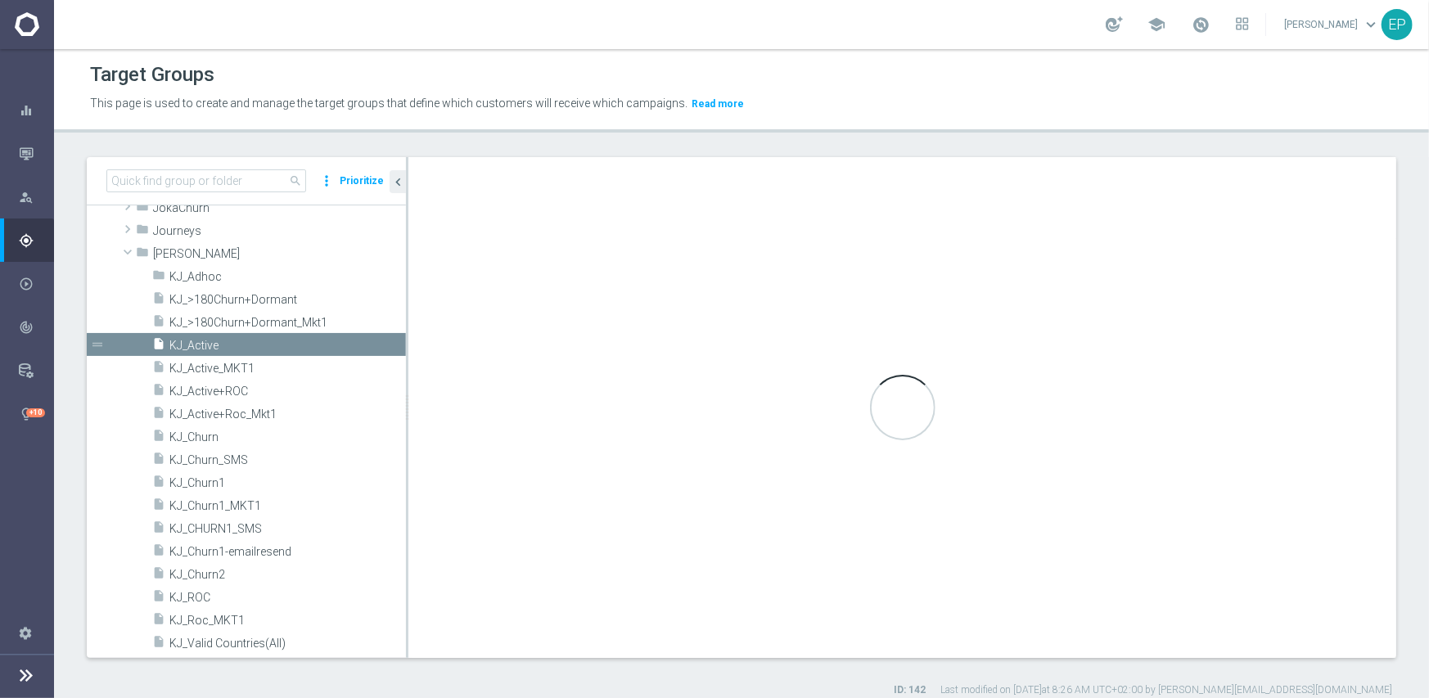
type textarea "(1 and 2 and 3 and 4 ) or 5"
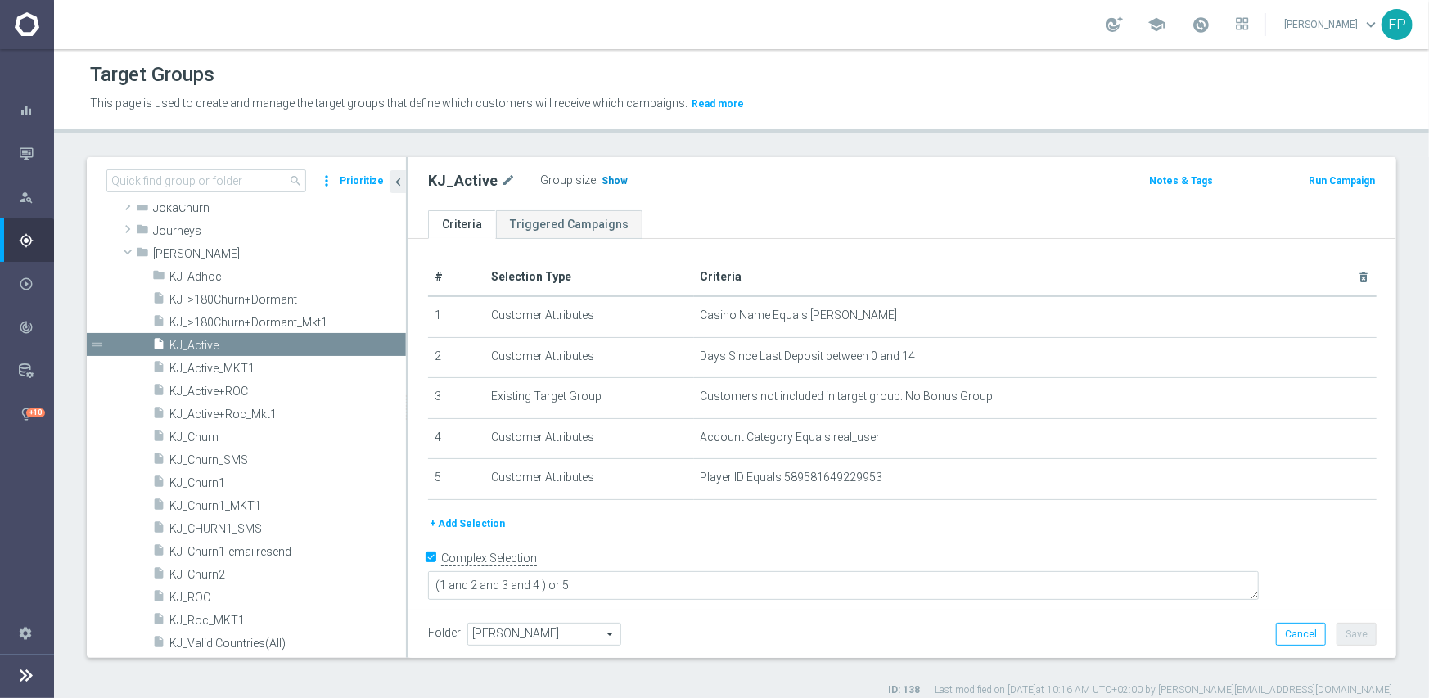
click at [609, 176] on span "Show" at bounding box center [614, 180] width 26 height 11
click at [204, 599] on span "KJ_ROC" at bounding box center [267, 598] width 197 height 14
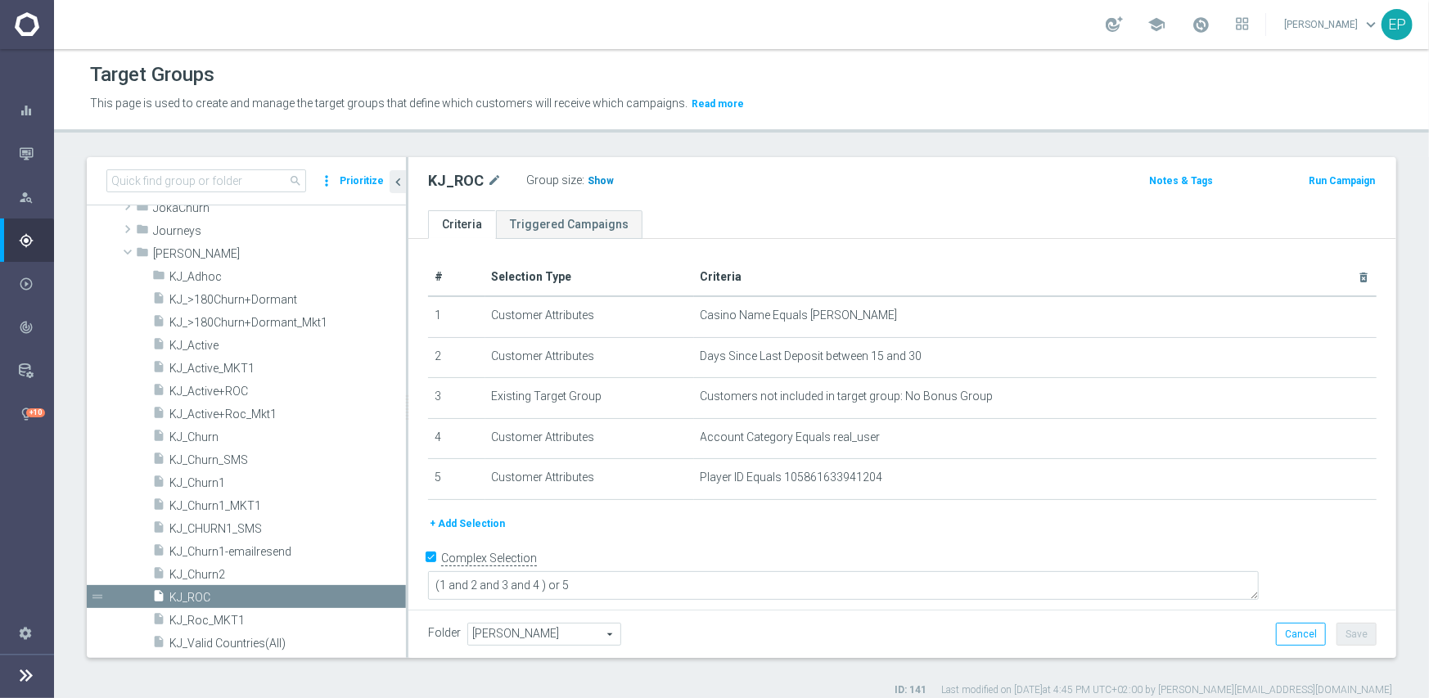
click at [588, 176] on span "Show" at bounding box center [600, 180] width 26 height 11
click at [178, 251] on span "[PERSON_NAME]" at bounding box center [241, 254] width 176 height 14
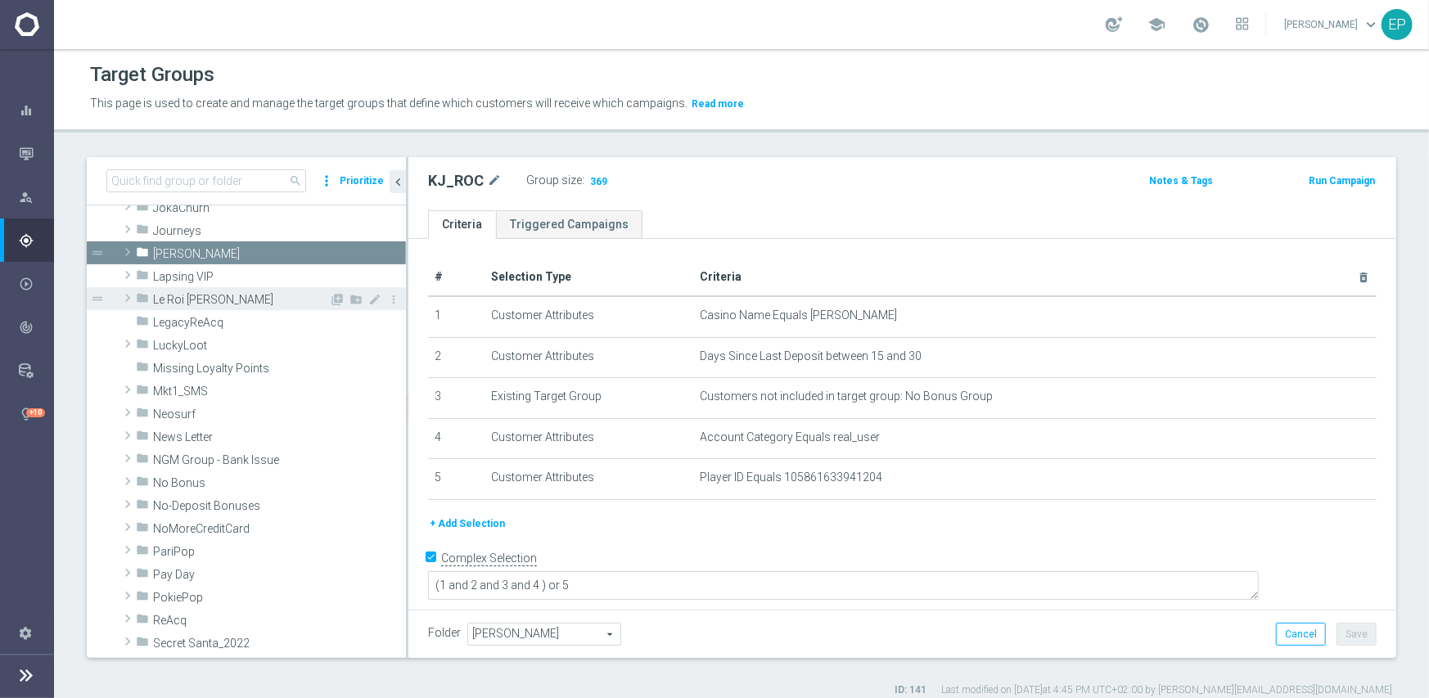
click at [173, 304] on span "Le Roi Johnny" at bounding box center [241, 300] width 176 height 14
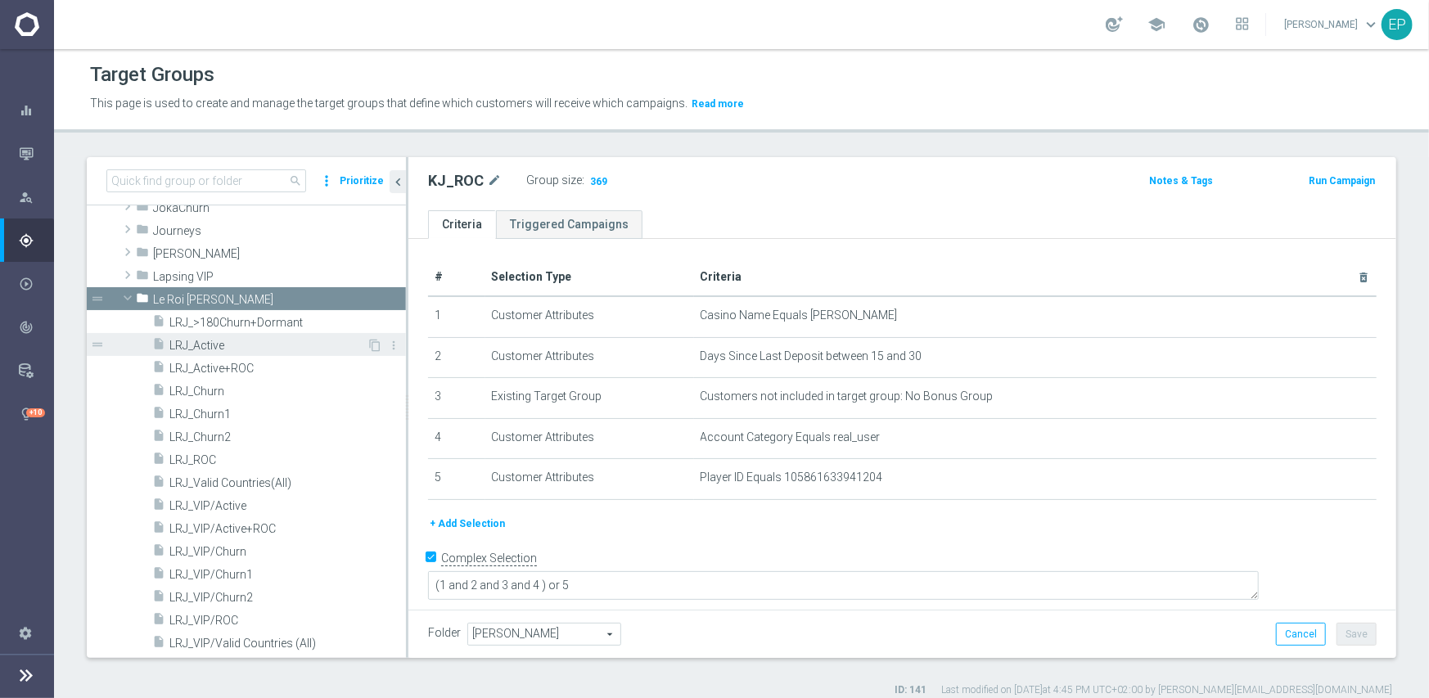
click at [222, 342] on span "LRJ_Active" at bounding box center [267, 346] width 197 height 14
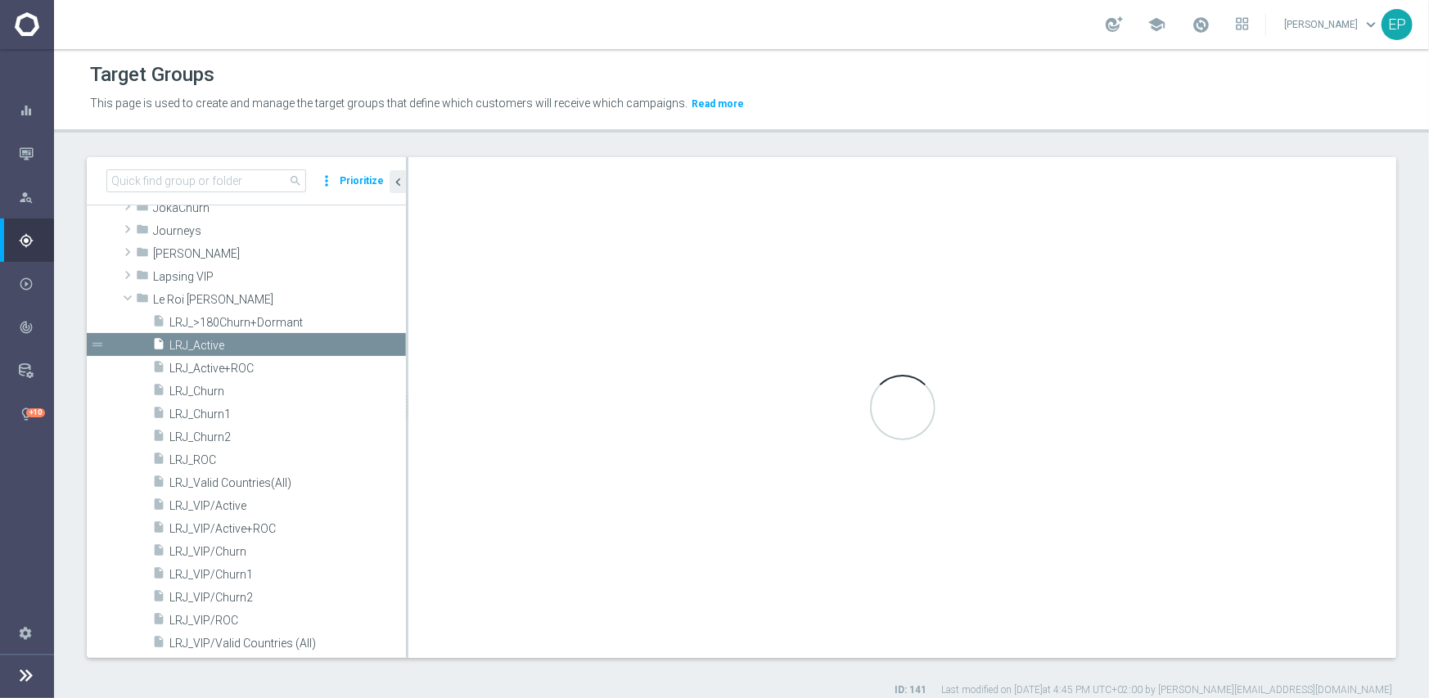
type input "Le Roi Johnny"
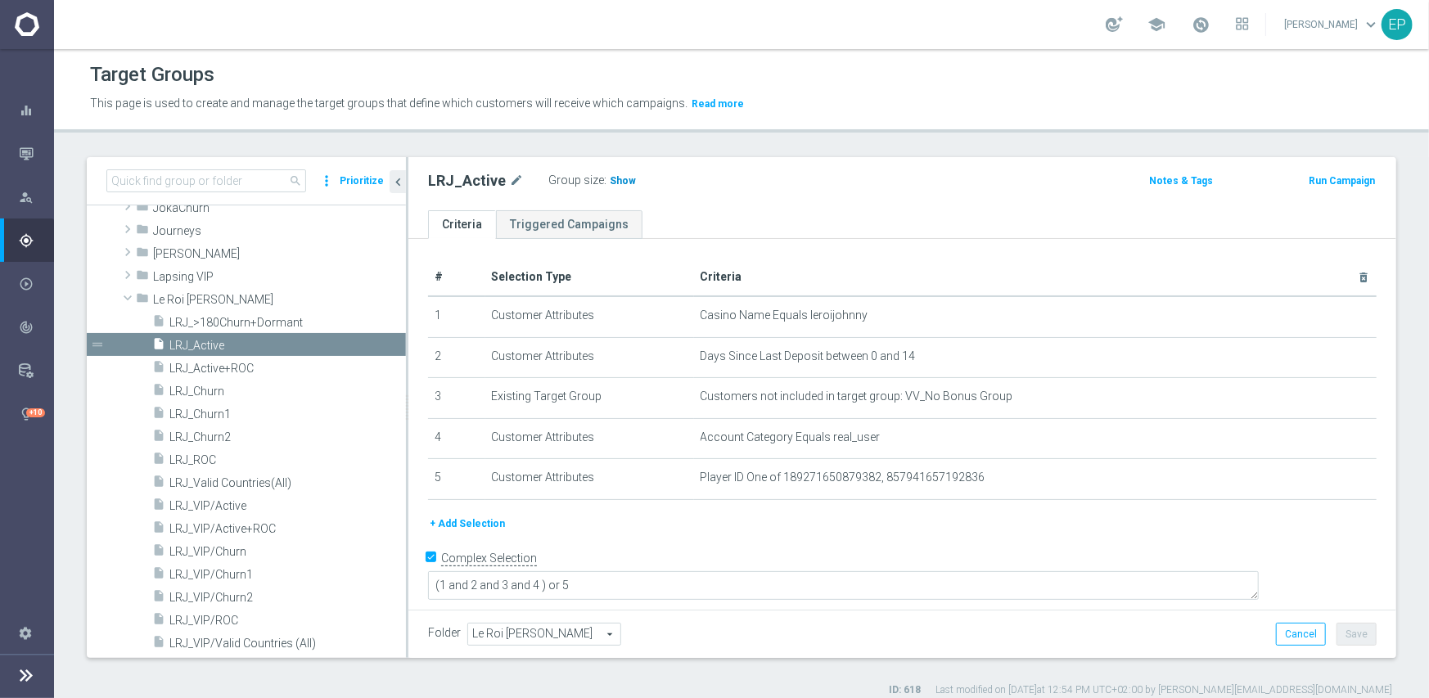
click at [610, 175] on span "Show" at bounding box center [623, 180] width 26 height 11
click at [206, 462] on span "LRJ_ROC" at bounding box center [267, 460] width 197 height 14
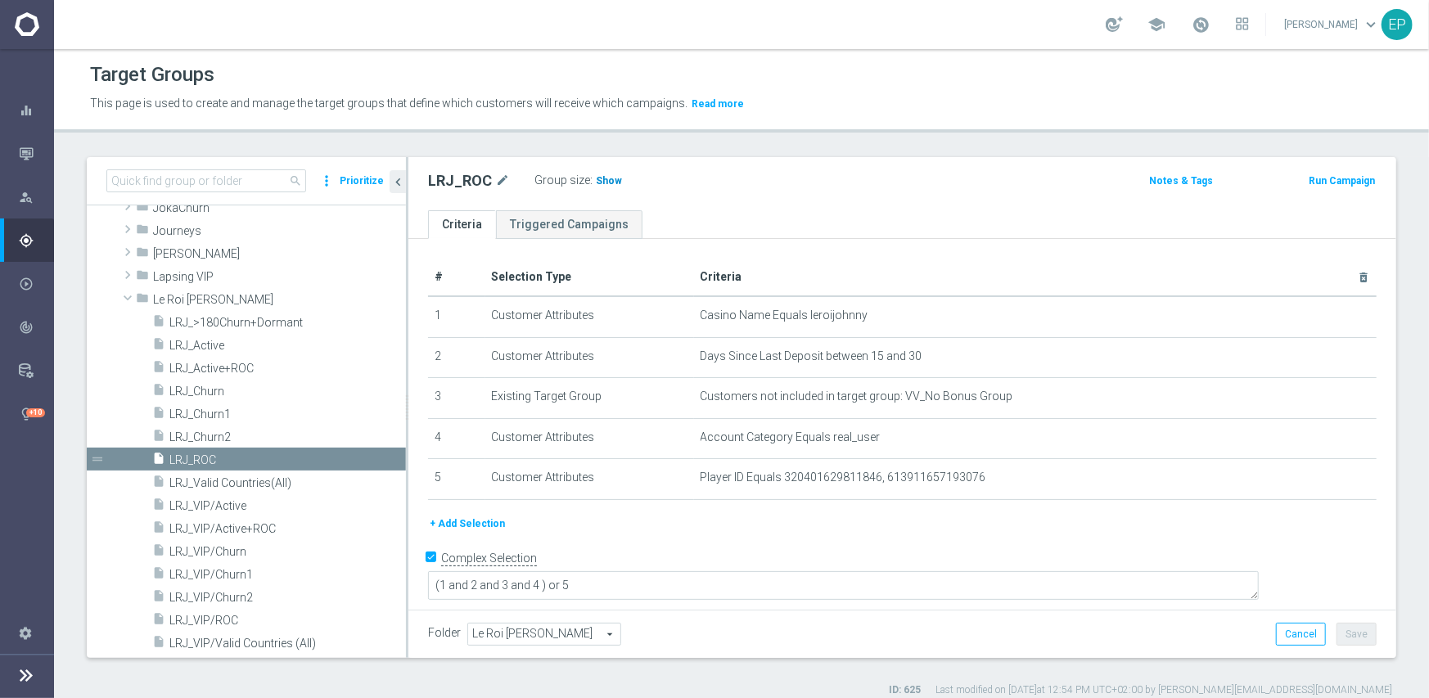
click at [609, 184] on span "Show" at bounding box center [609, 180] width 26 height 11
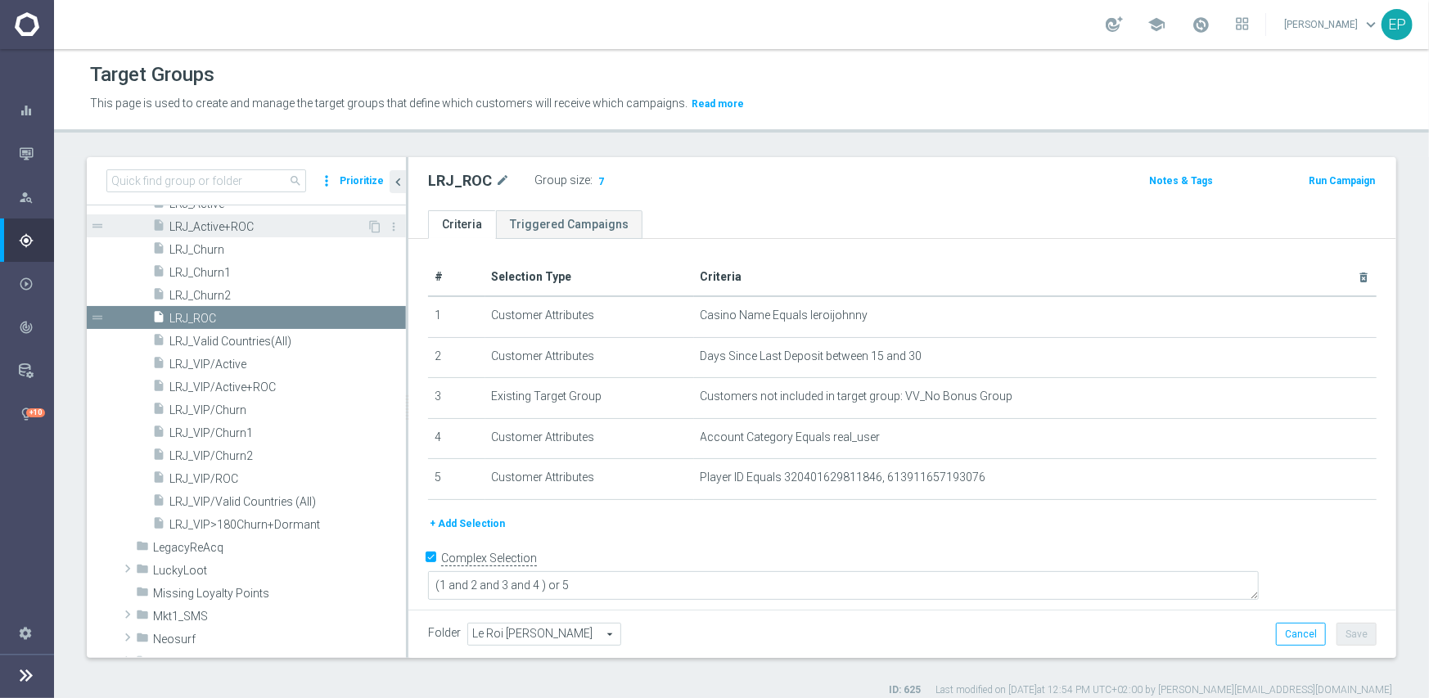
scroll to position [817, 0]
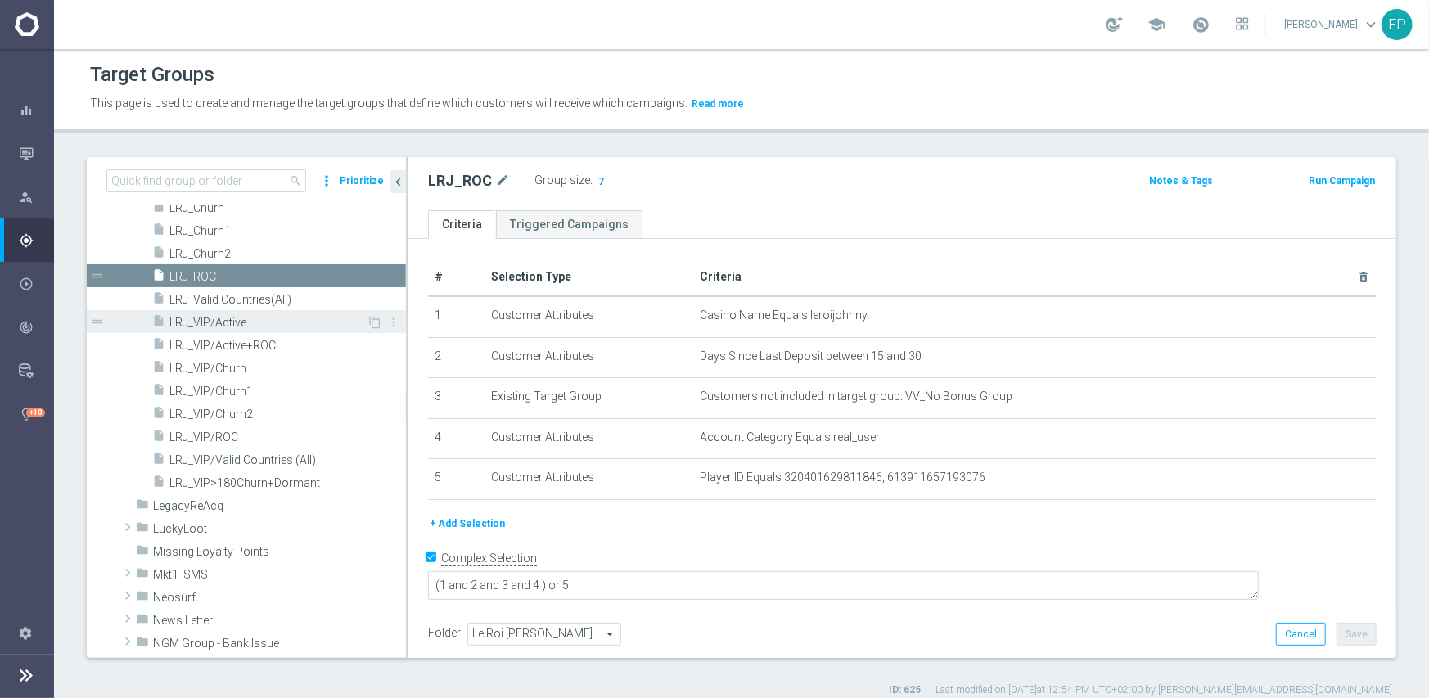
click at [230, 319] on span "LRJ_VIP/Active" at bounding box center [267, 323] width 197 height 14
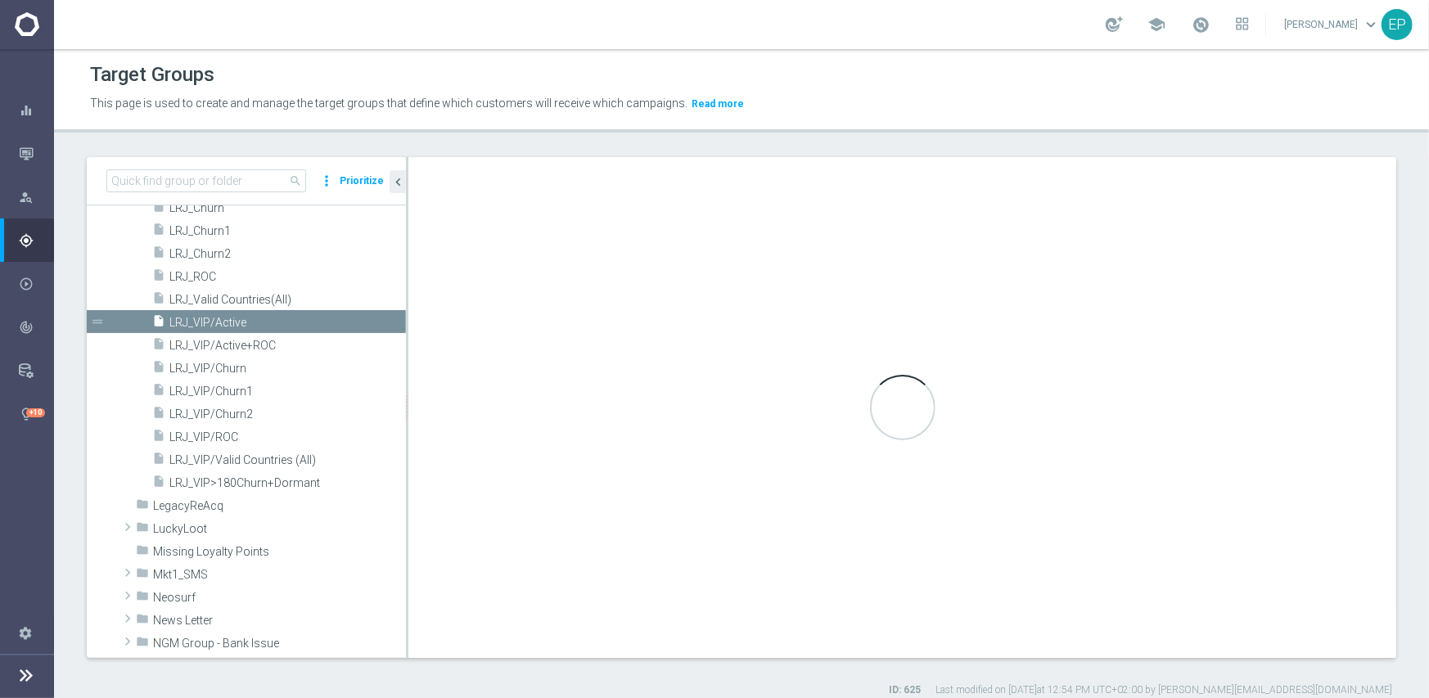
type textarea "(1 and 2 and 3 and 4) or 5"
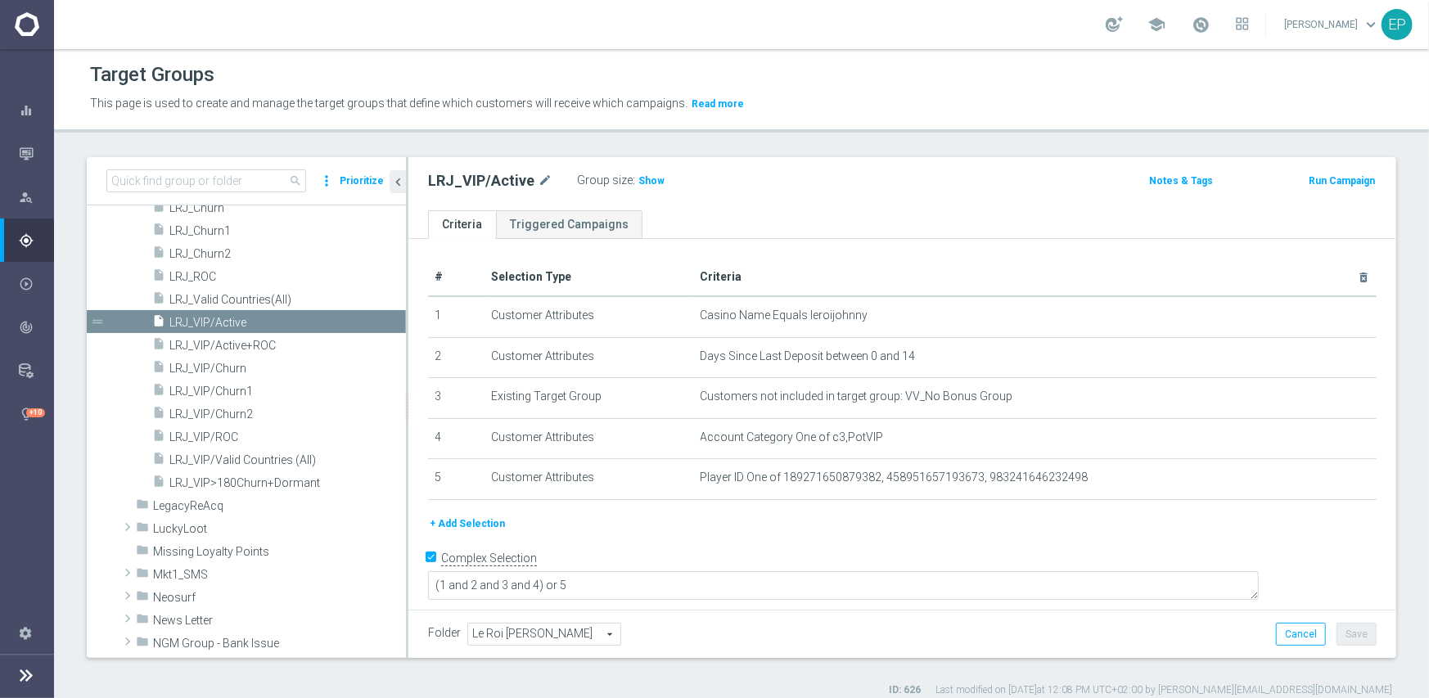
drag, startPoint x: 635, startPoint y: 178, endPoint x: 620, endPoint y: 196, distance: 22.6
click at [638, 178] on span "Show" at bounding box center [651, 180] width 26 height 11
click at [229, 436] on span "LRJ_VIP/ROC" at bounding box center [267, 437] width 197 height 14
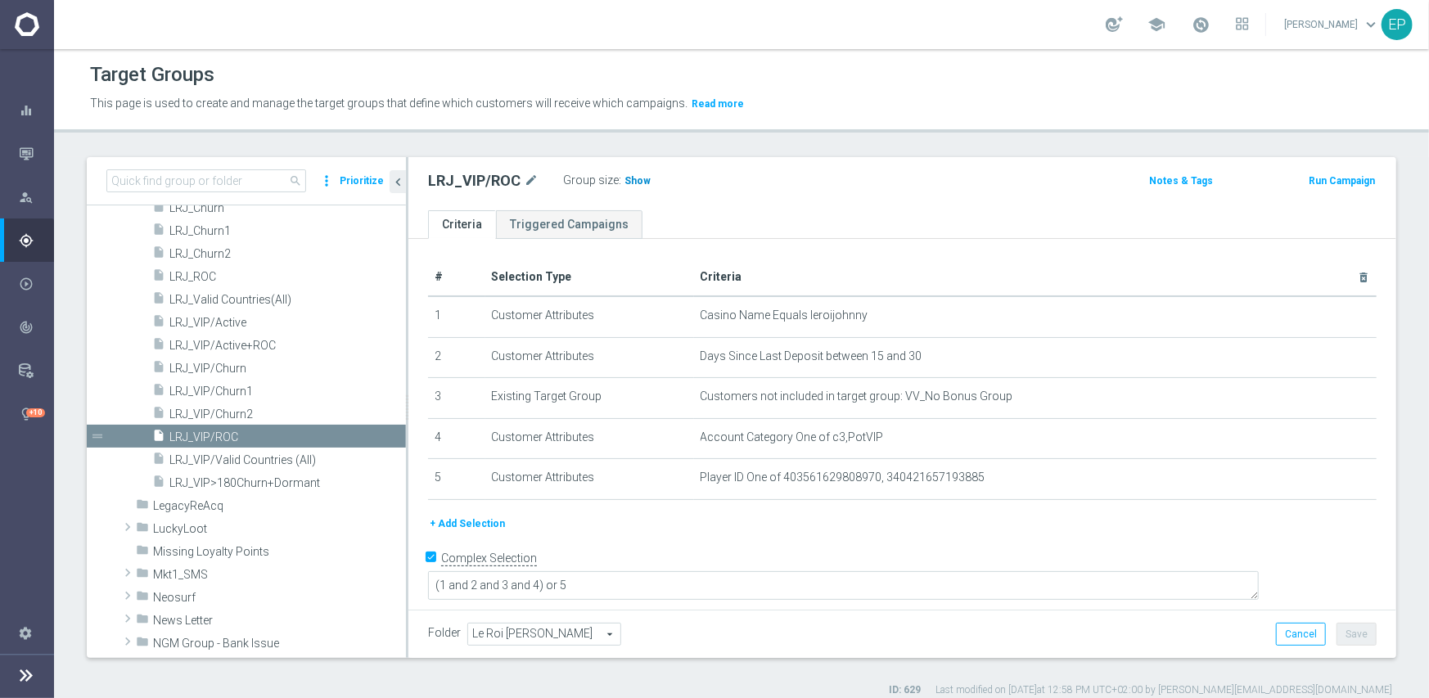
click at [634, 178] on span "Show" at bounding box center [637, 180] width 26 height 11
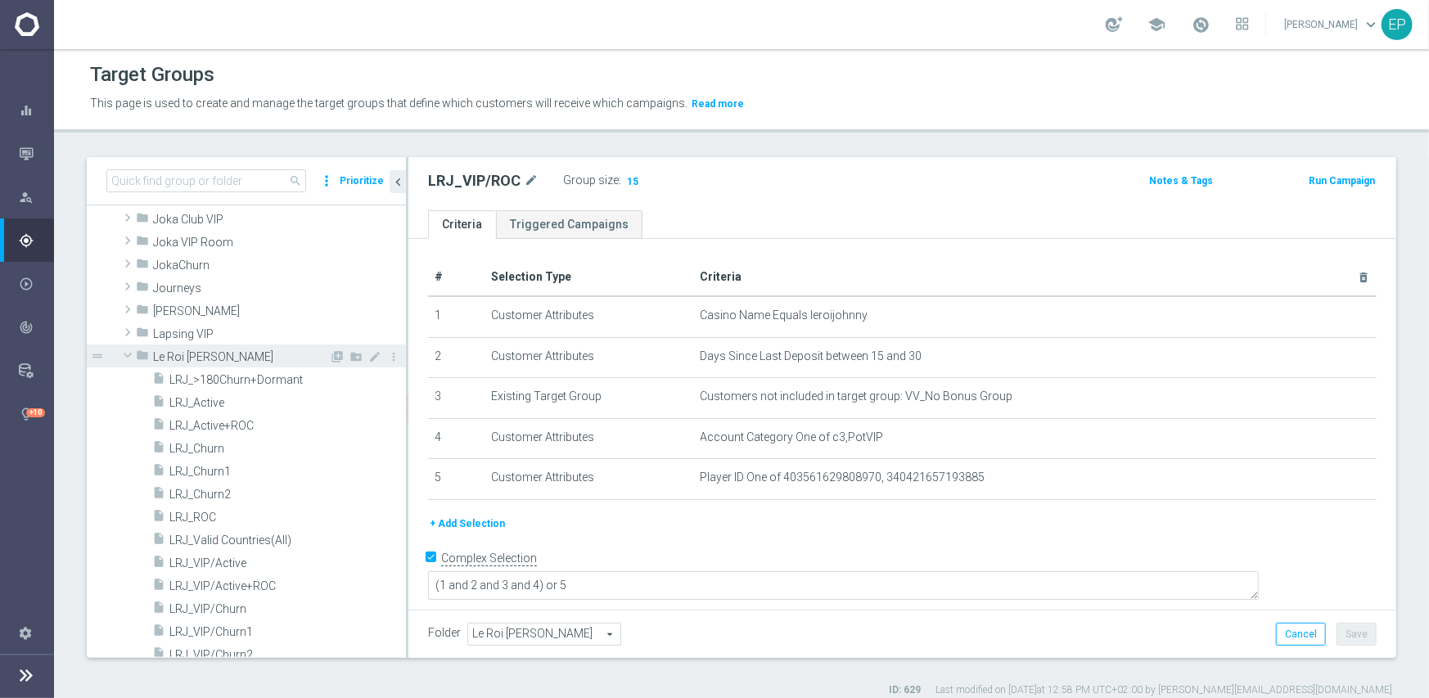
scroll to position [571, 0]
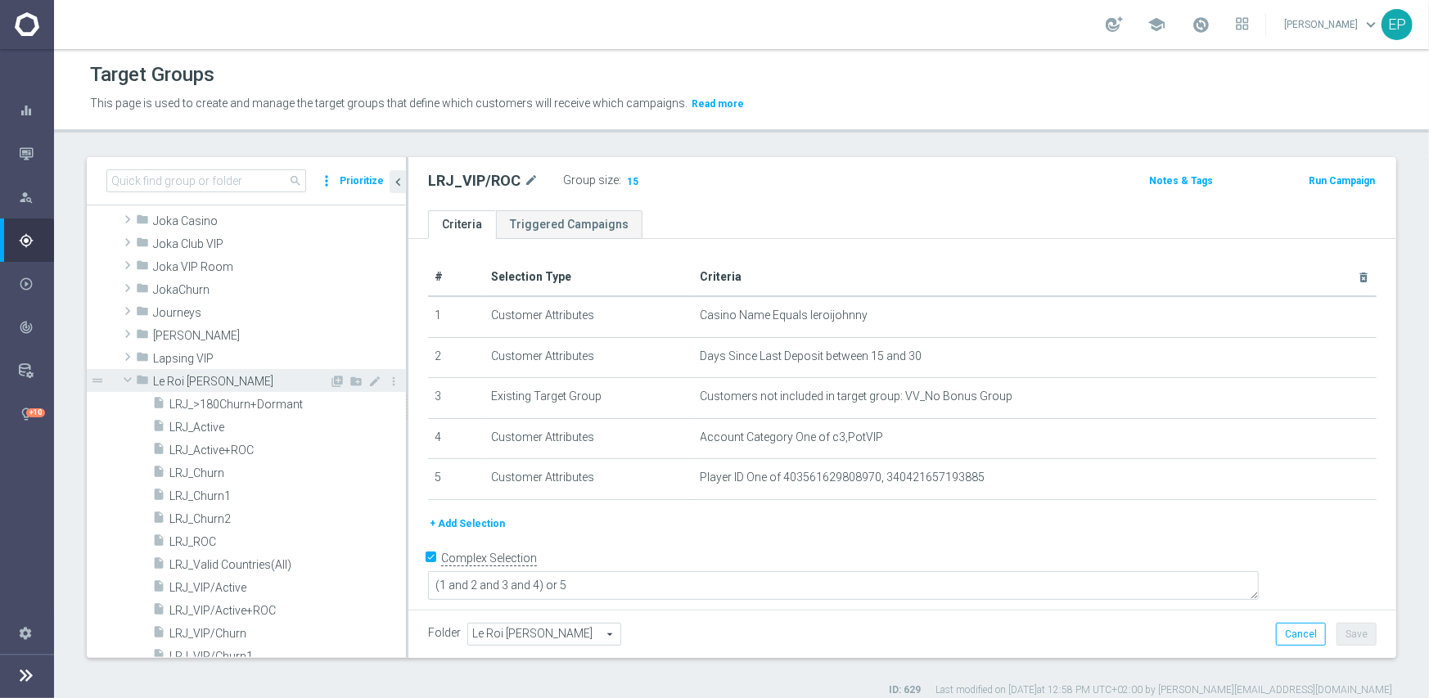
click at [126, 379] on span at bounding box center [128, 379] width 20 height 16
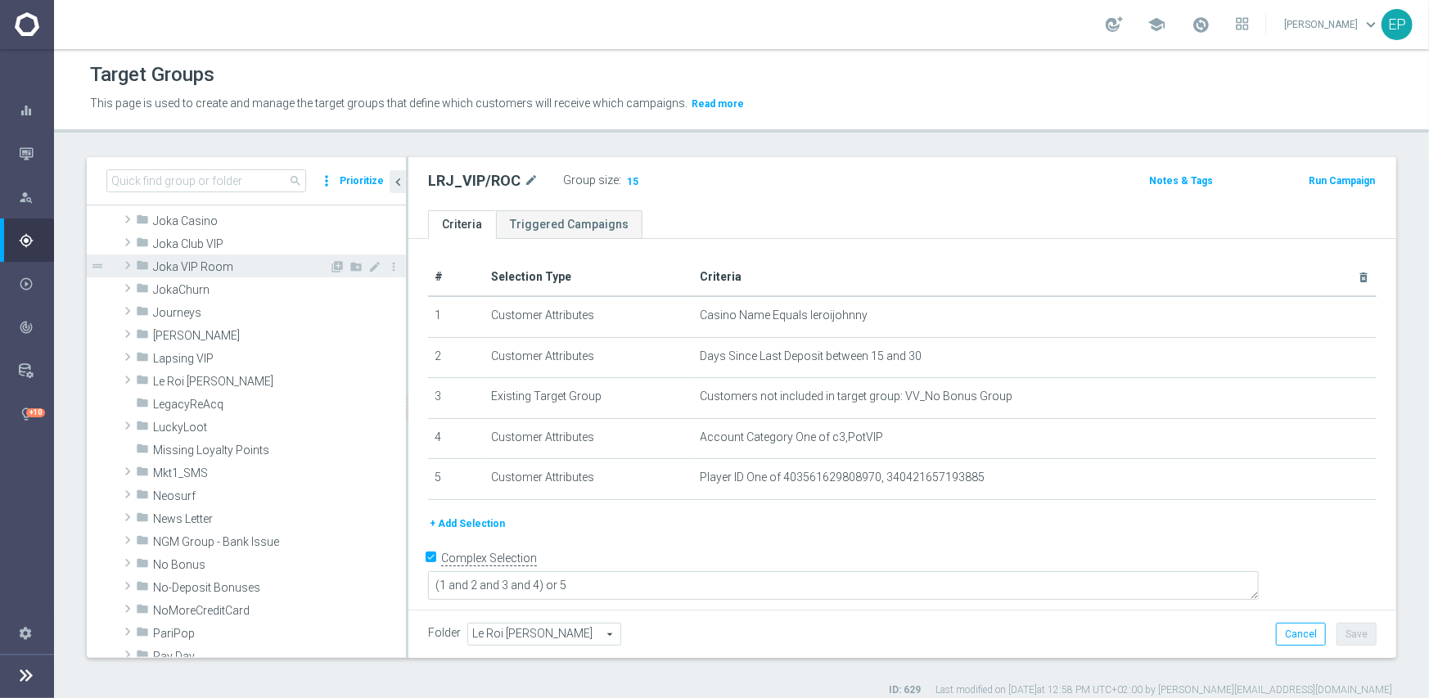
click at [212, 262] on span "Joka VIP Room" at bounding box center [241, 267] width 176 height 14
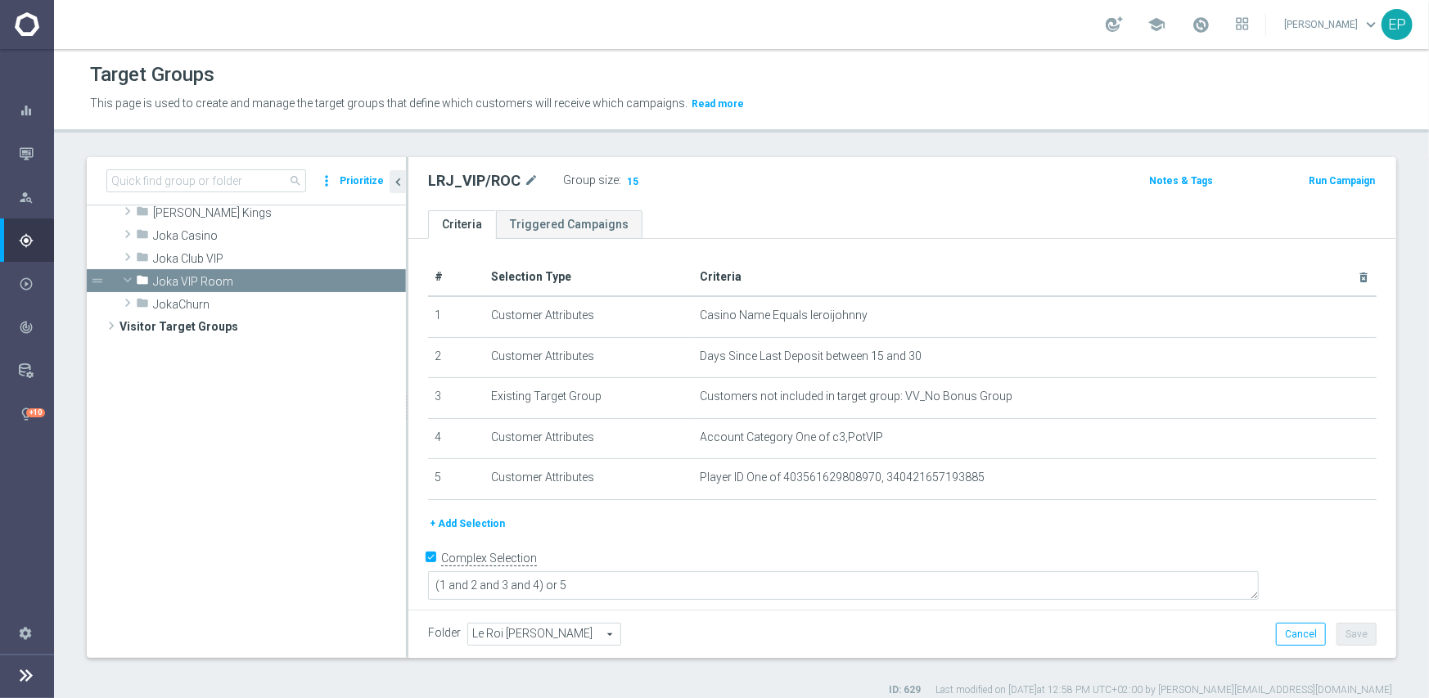
scroll to position [349, 0]
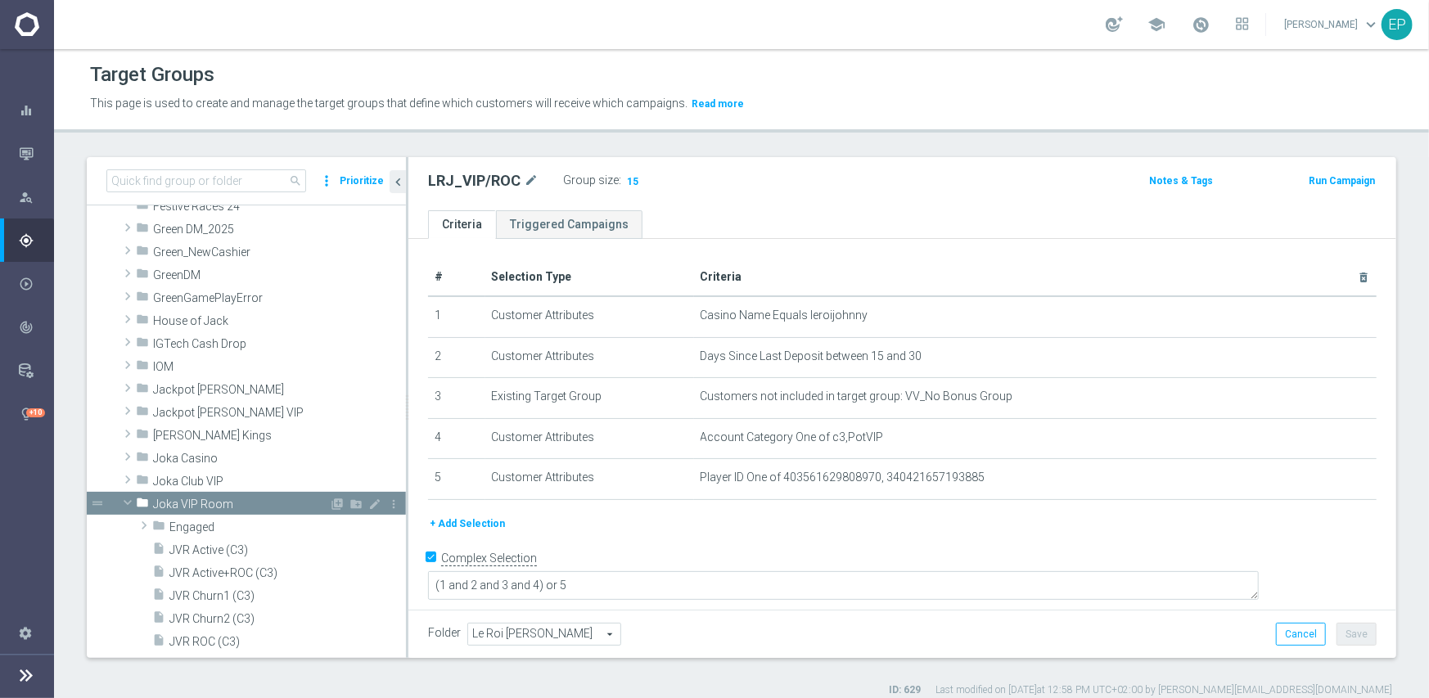
click at [124, 502] on span at bounding box center [128, 502] width 20 height 16
click at [128, 412] on span at bounding box center [127, 411] width 16 height 20
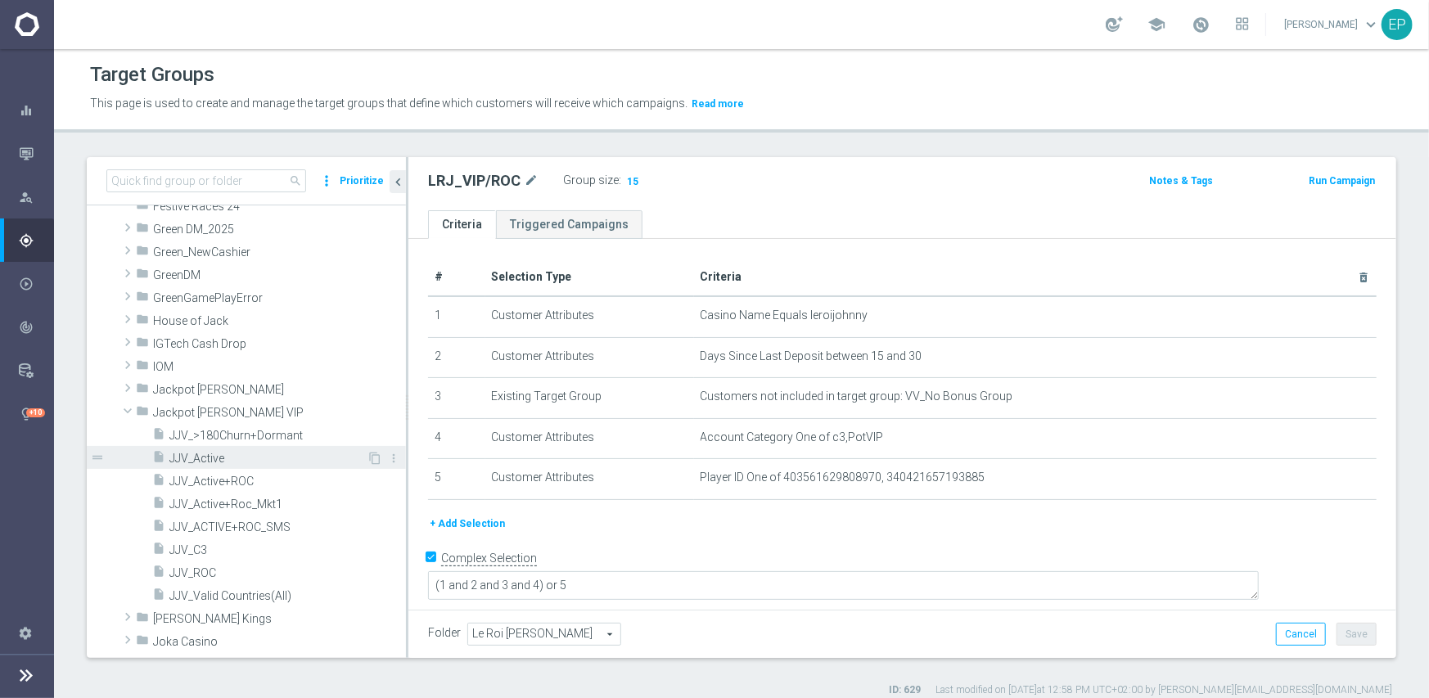
click at [213, 460] on span "JJV_Active" at bounding box center [267, 459] width 197 height 14
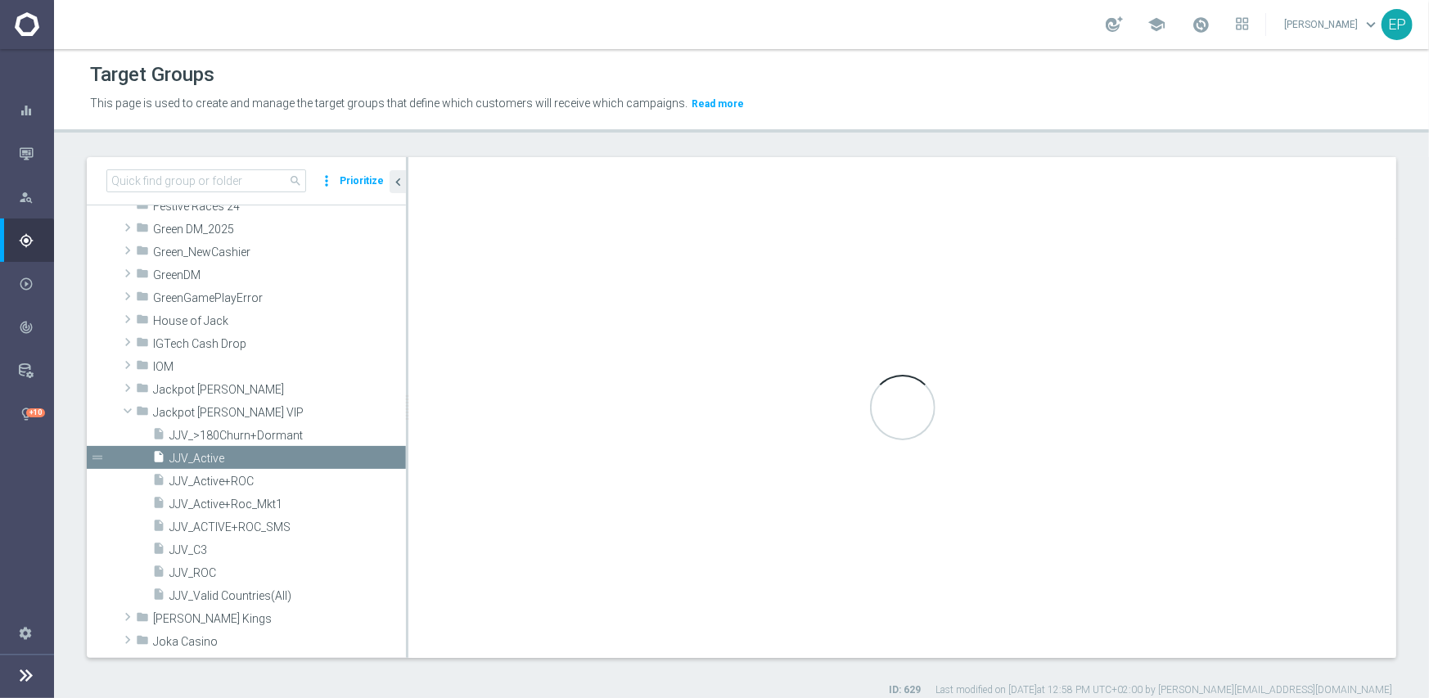
type input "Jackpot Jill VIP"
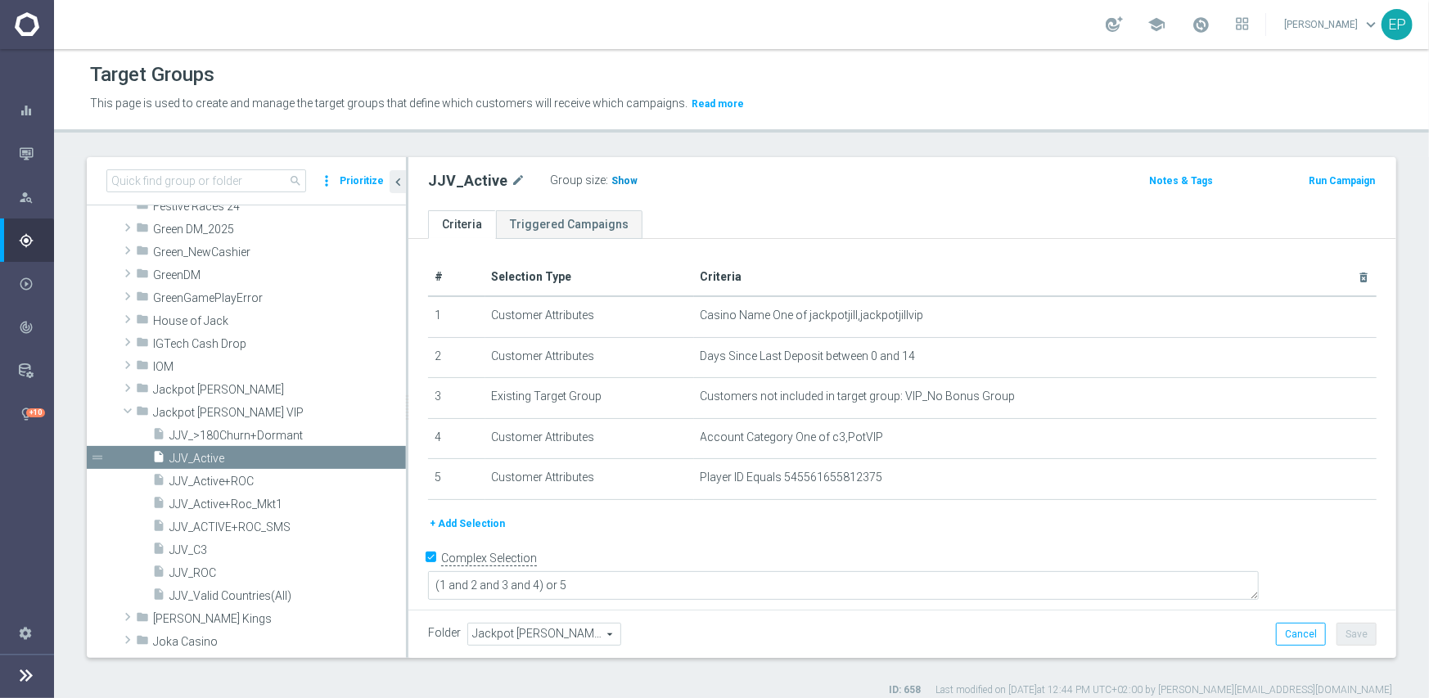
click at [619, 184] on span "Show" at bounding box center [624, 180] width 26 height 11
click at [205, 573] on span "JJV_ROC" at bounding box center [267, 573] width 197 height 14
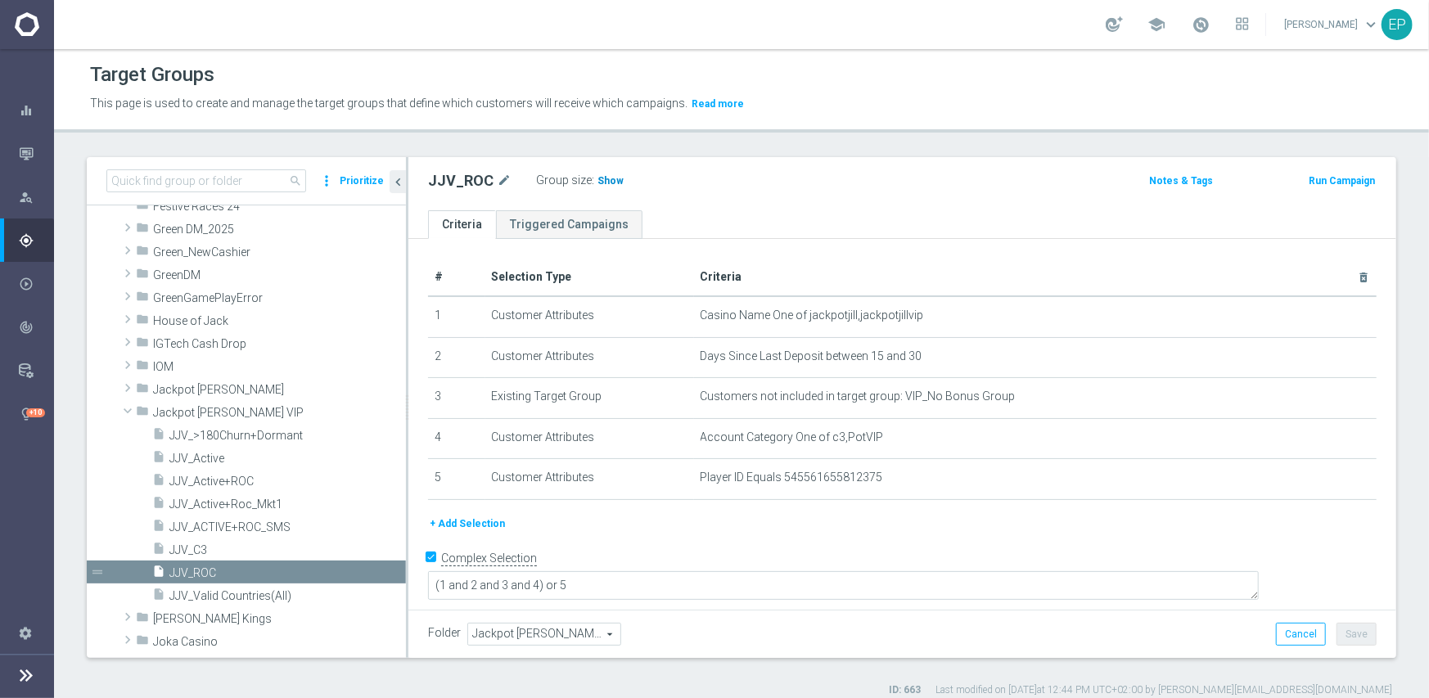
click at [605, 181] on span "Show" at bounding box center [610, 180] width 26 height 11
drag, startPoint x: 179, startPoint y: 390, endPoint x: 194, endPoint y: 389, distance: 14.8
click at [179, 390] on span "Jackpot [PERSON_NAME]" at bounding box center [241, 390] width 176 height 14
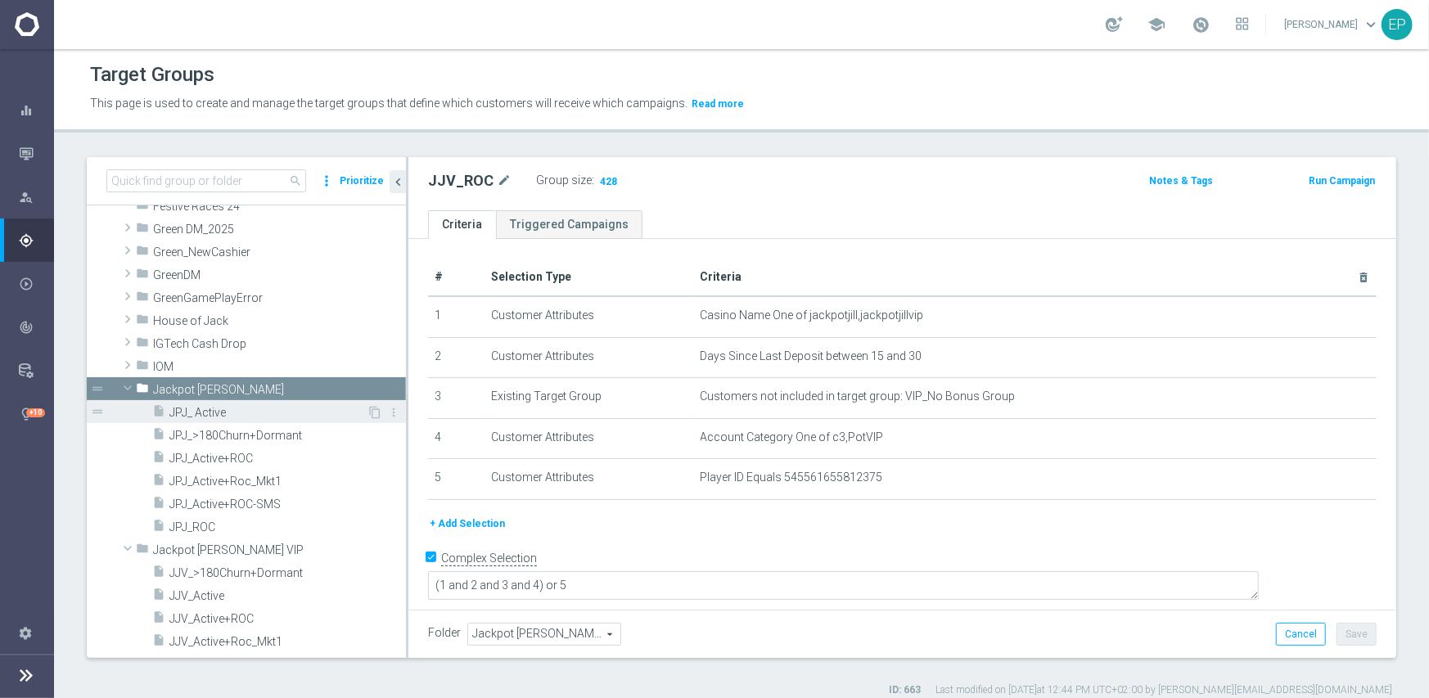
click at [213, 416] on span "JPJ_ Active" at bounding box center [267, 413] width 197 height 14
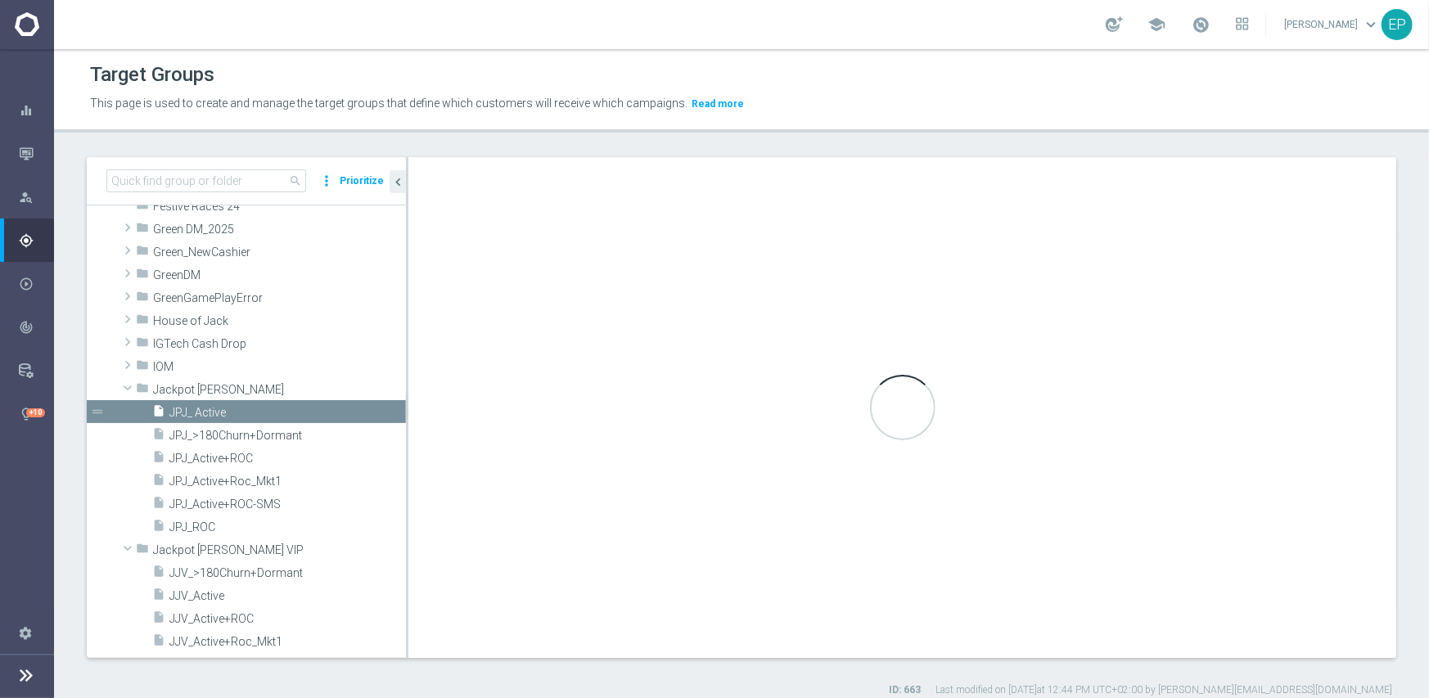
type textarea "(1 and 2 and 3 and 4 ) or 5"
type input "Jackpot [PERSON_NAME]"
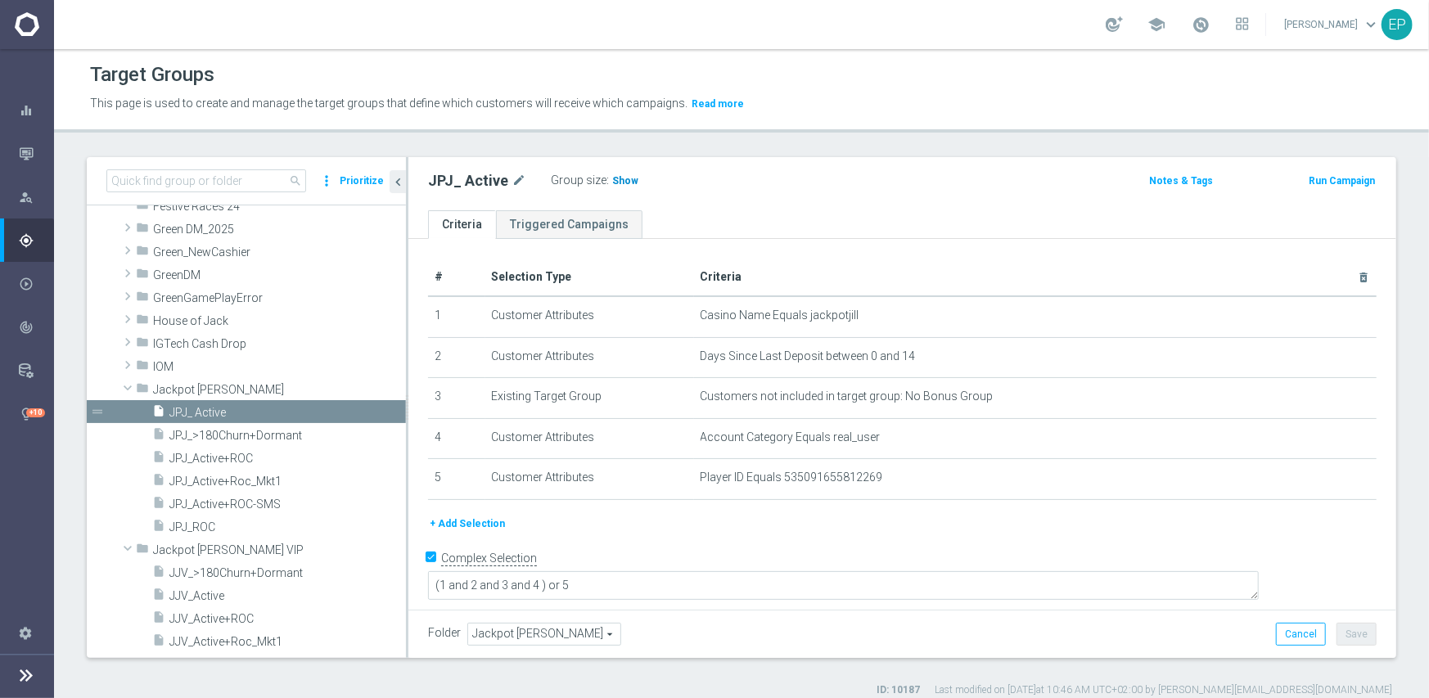
click at [619, 175] on span "Show" at bounding box center [625, 180] width 26 height 11
click at [201, 525] on span "JPJ_ROC" at bounding box center [267, 527] width 197 height 14
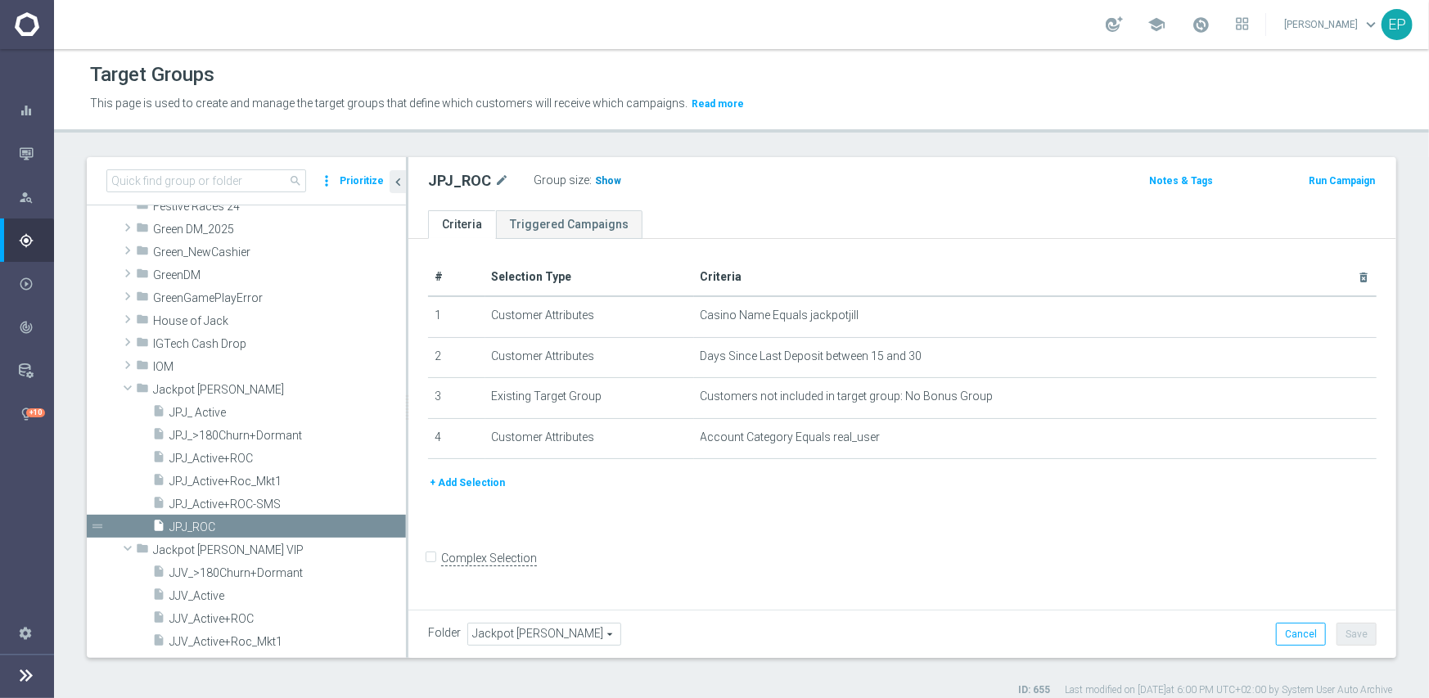
click at [604, 182] on span "Show" at bounding box center [608, 180] width 26 height 11
click at [184, 384] on span "Jackpot [PERSON_NAME]" at bounding box center [241, 390] width 176 height 14
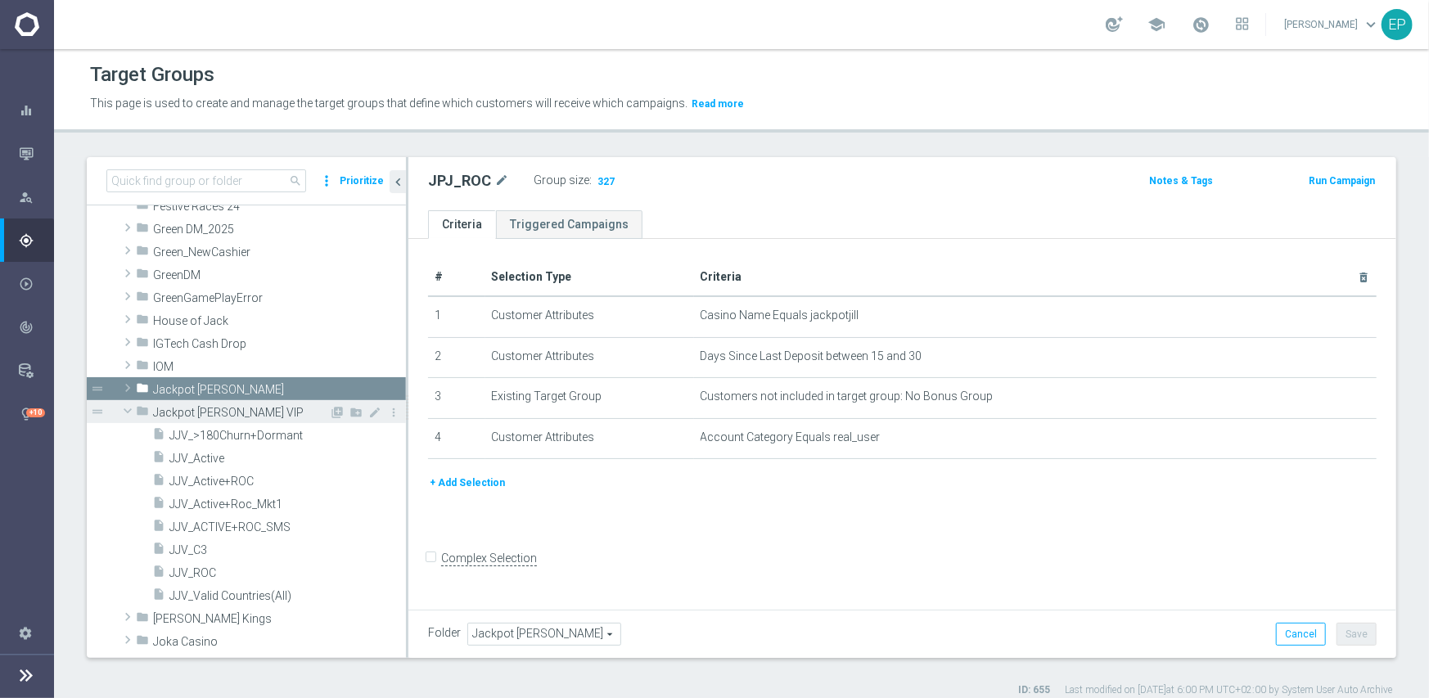
click at [173, 411] on span "Jackpot Jill VIP" at bounding box center [241, 413] width 176 height 14
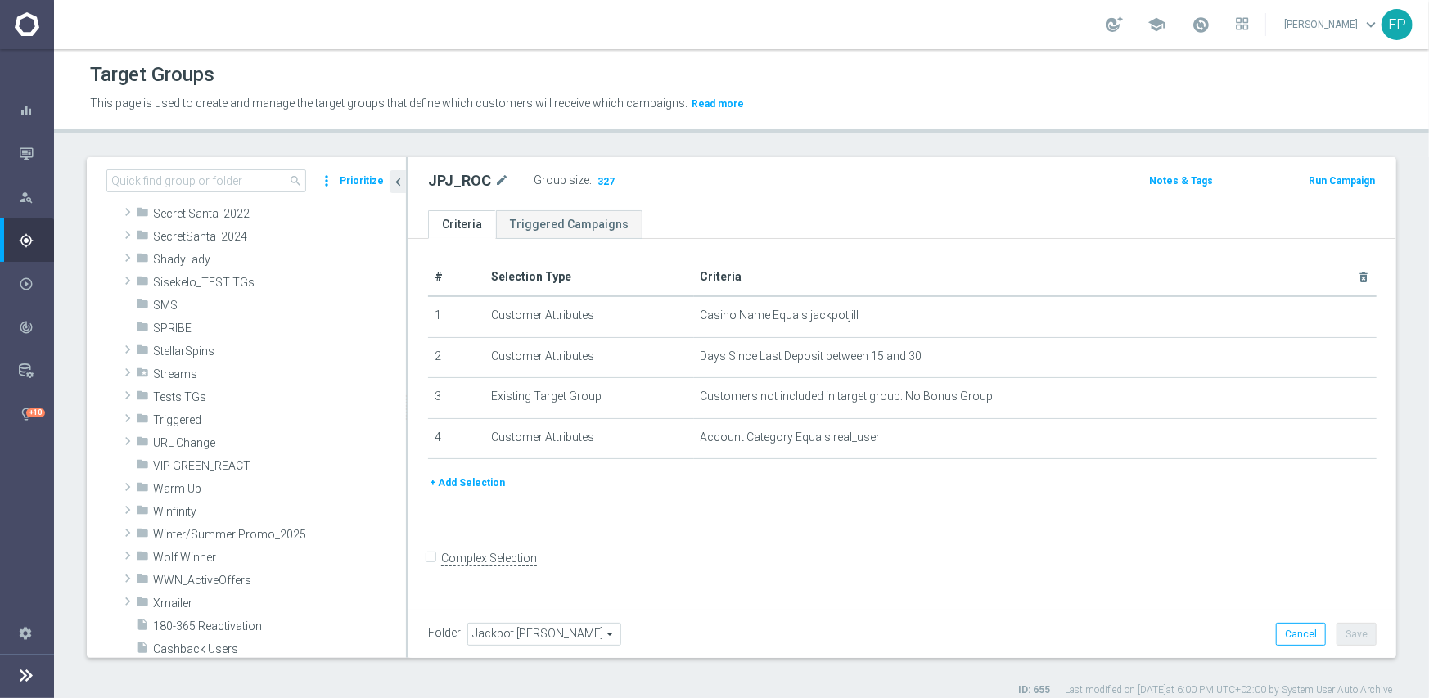
scroll to position [1085, 0]
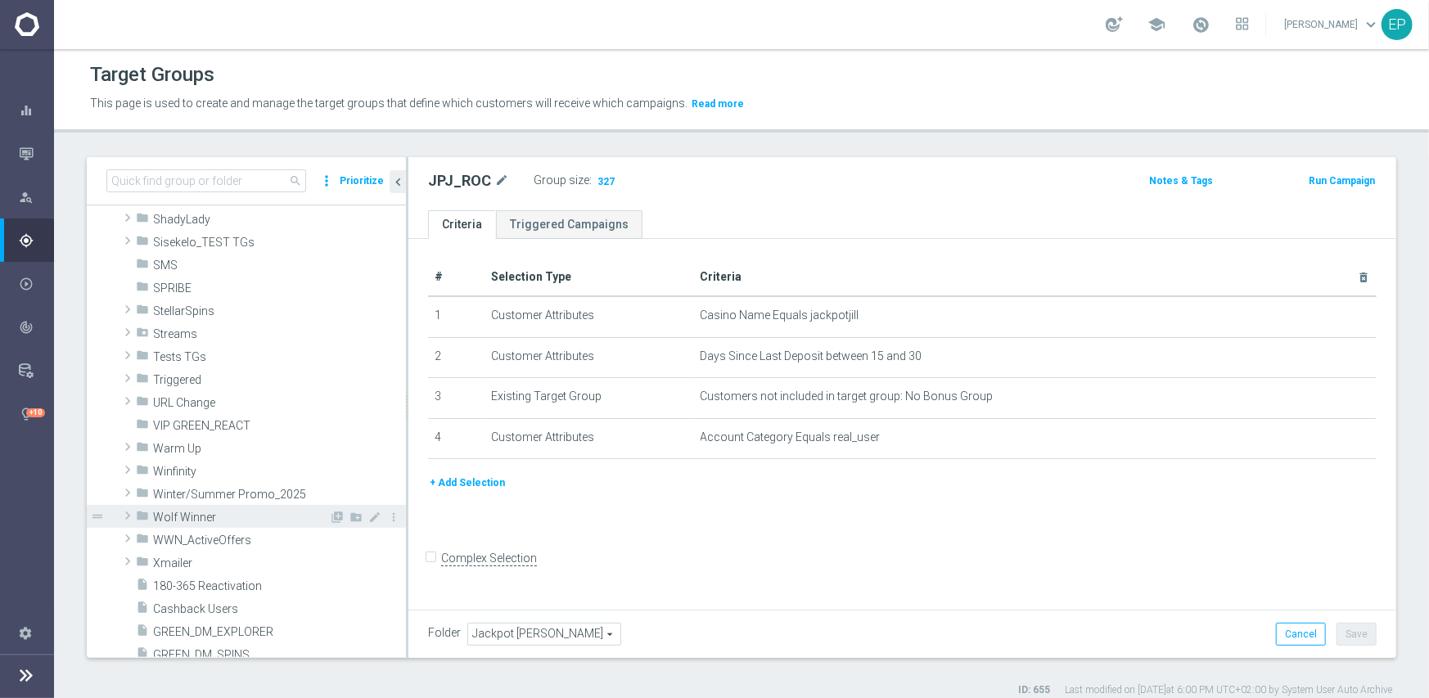
click at [190, 512] on span "Wolf Winner" at bounding box center [241, 518] width 176 height 14
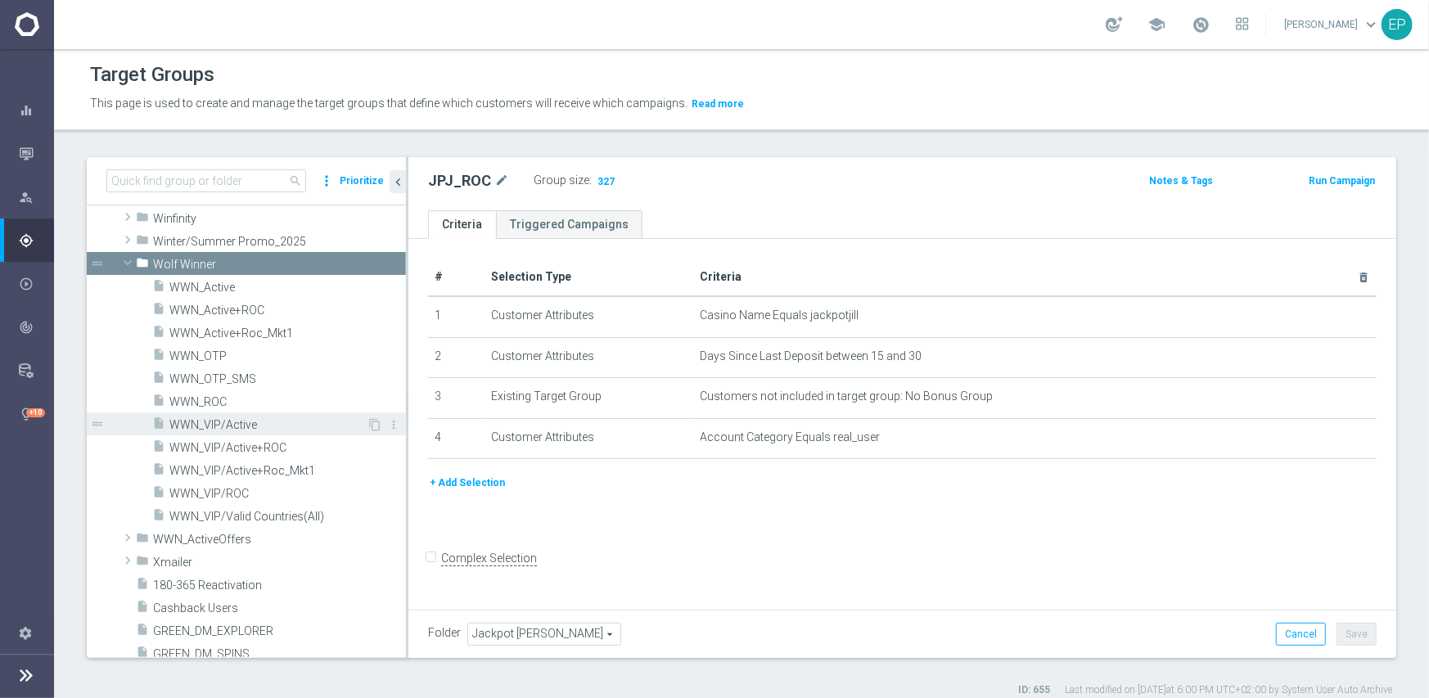
scroll to position [1330, 0]
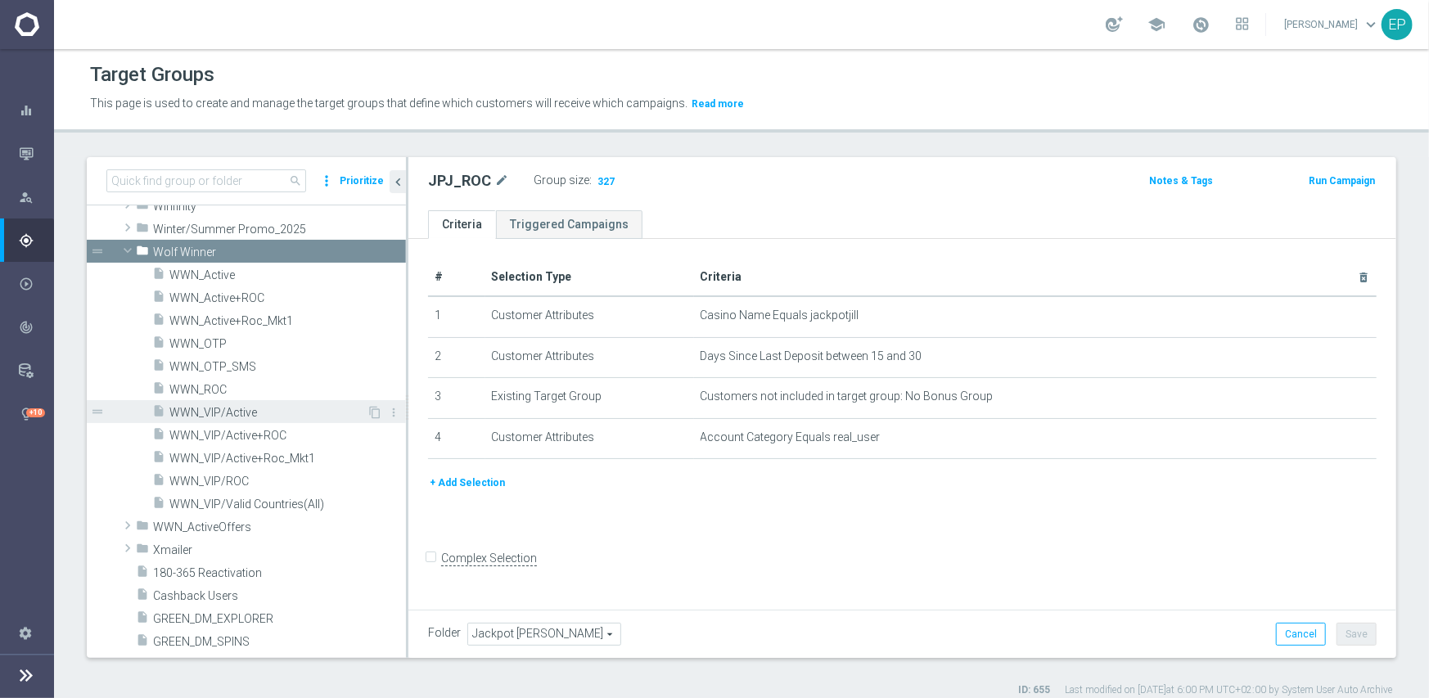
drag, startPoint x: 225, startPoint y: 419, endPoint x: 255, endPoint y: 419, distance: 30.3
click at [226, 419] on div "insert_drive_file WWN_VIP/Active" at bounding box center [259, 411] width 214 height 23
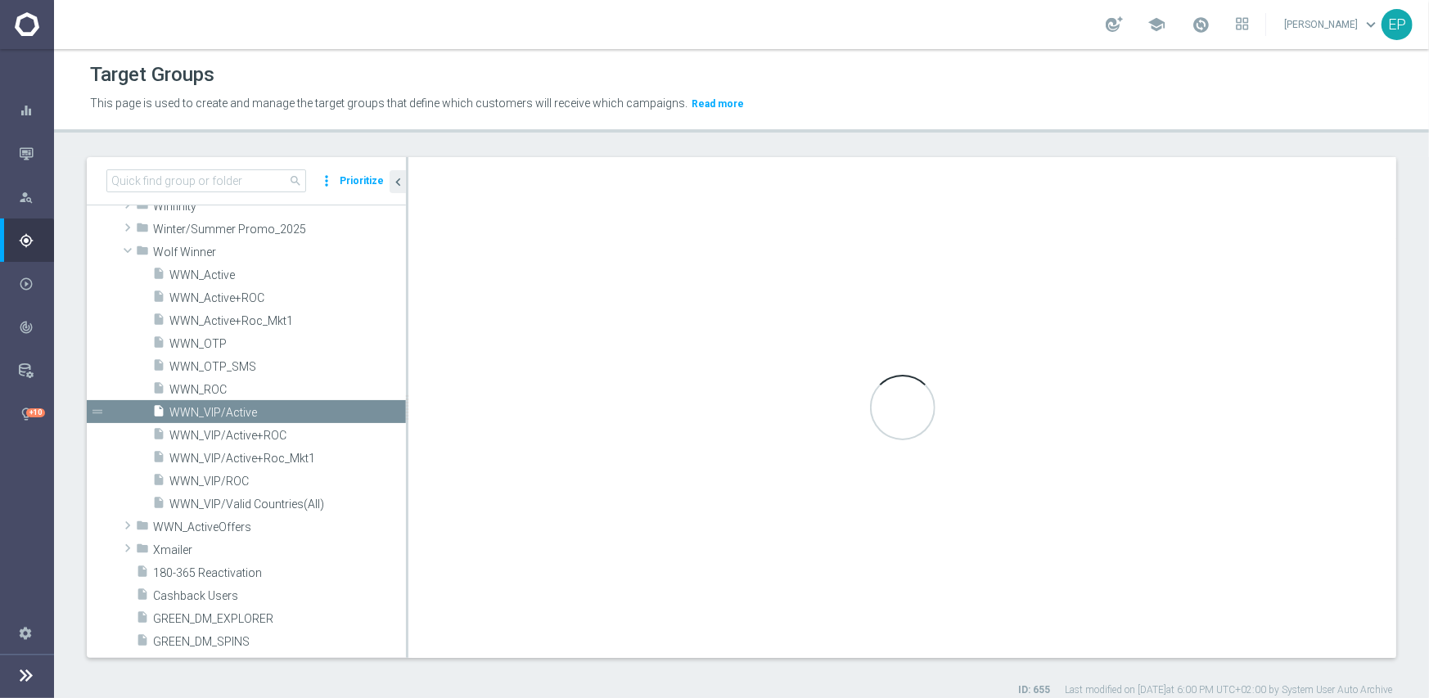
checkbox input "true"
type input "Wolf Winner"
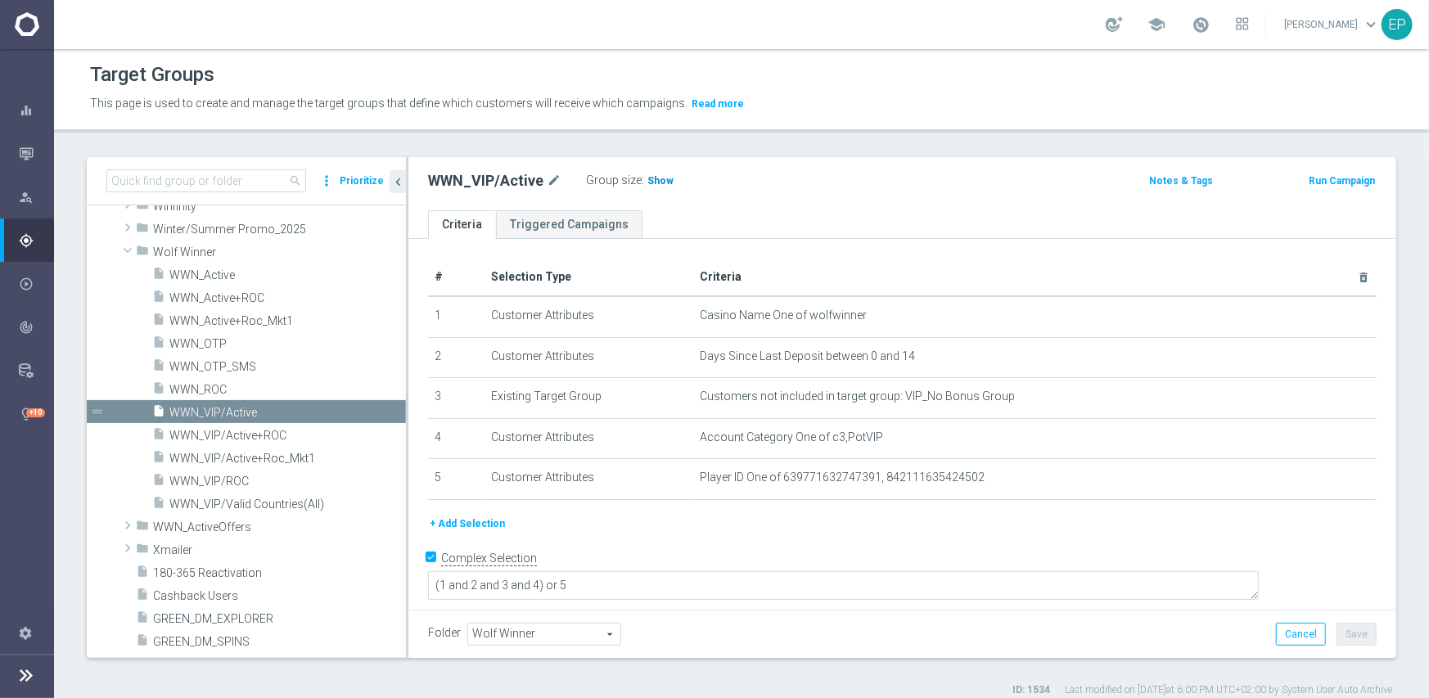
click at [655, 179] on span "Show" at bounding box center [660, 180] width 26 height 11
drag, startPoint x: 227, startPoint y: 479, endPoint x: 328, endPoint y: 466, distance: 101.5
click at [227, 479] on span "WWN_VIP/ROC" at bounding box center [287, 482] width 236 height 14
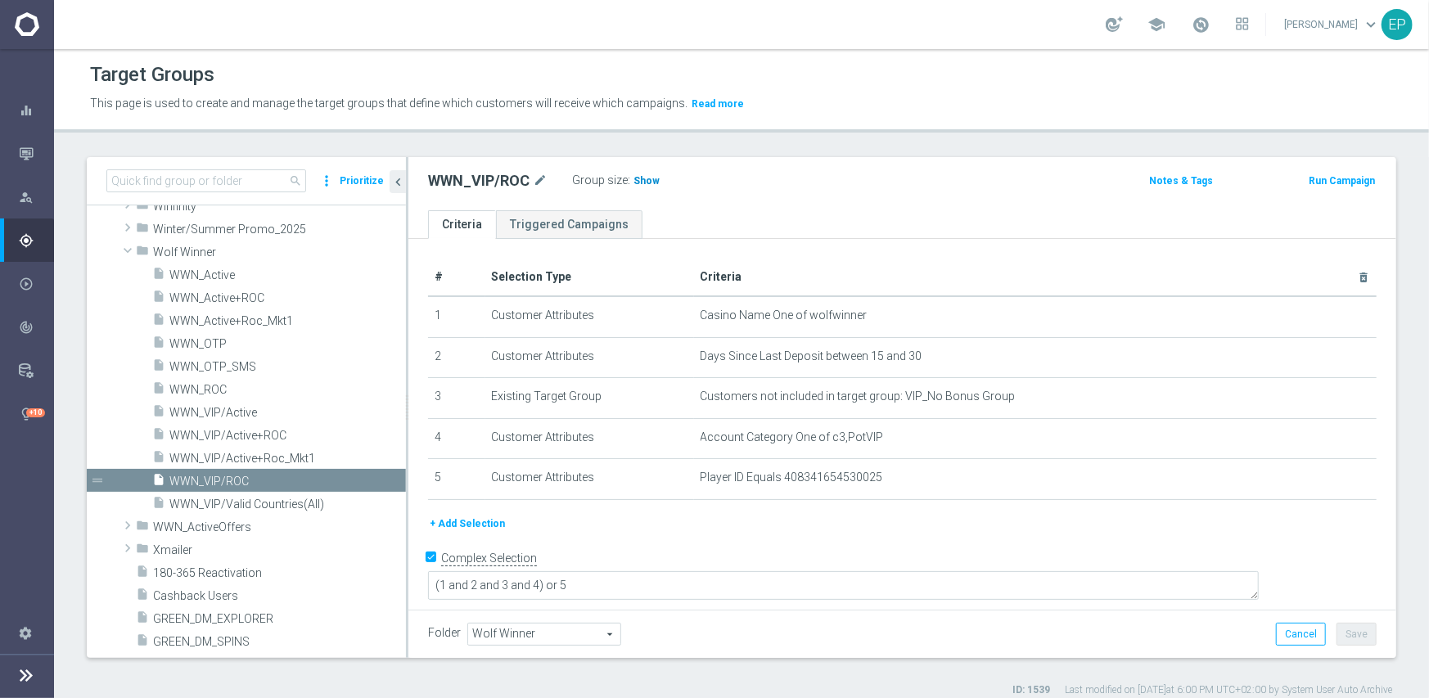
click at [634, 181] on span "Show" at bounding box center [646, 180] width 26 height 11
click at [233, 275] on span "WWN_Active" at bounding box center [267, 275] width 197 height 14
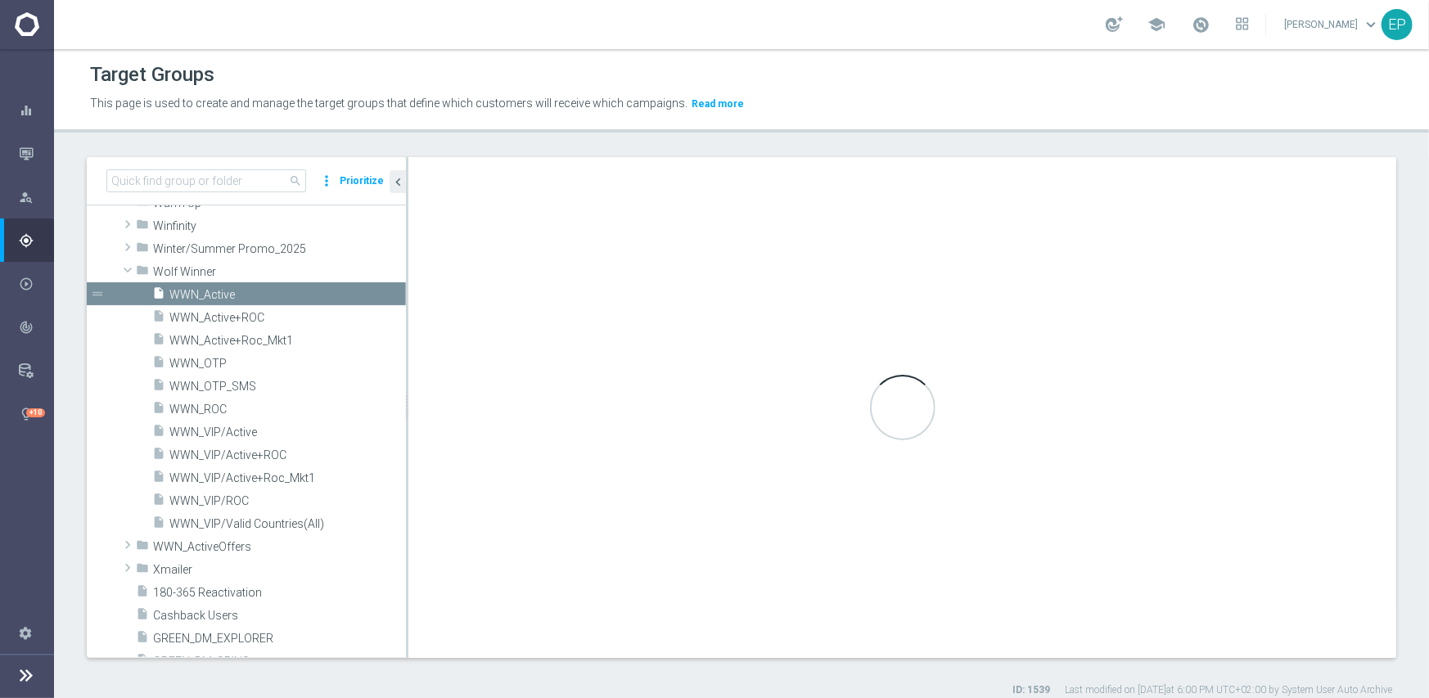
scroll to position [1114, 0]
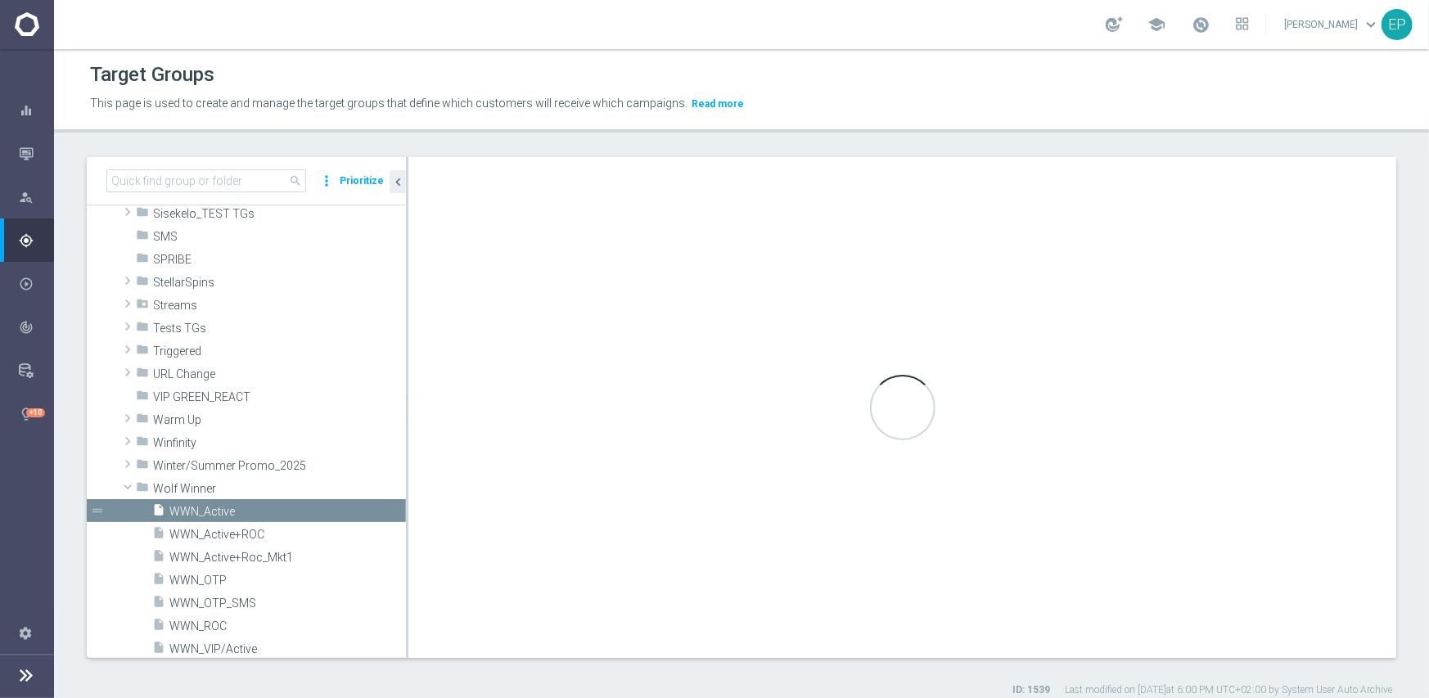
type textarea "(1 and 2 and 3 and 4 ) or 5"
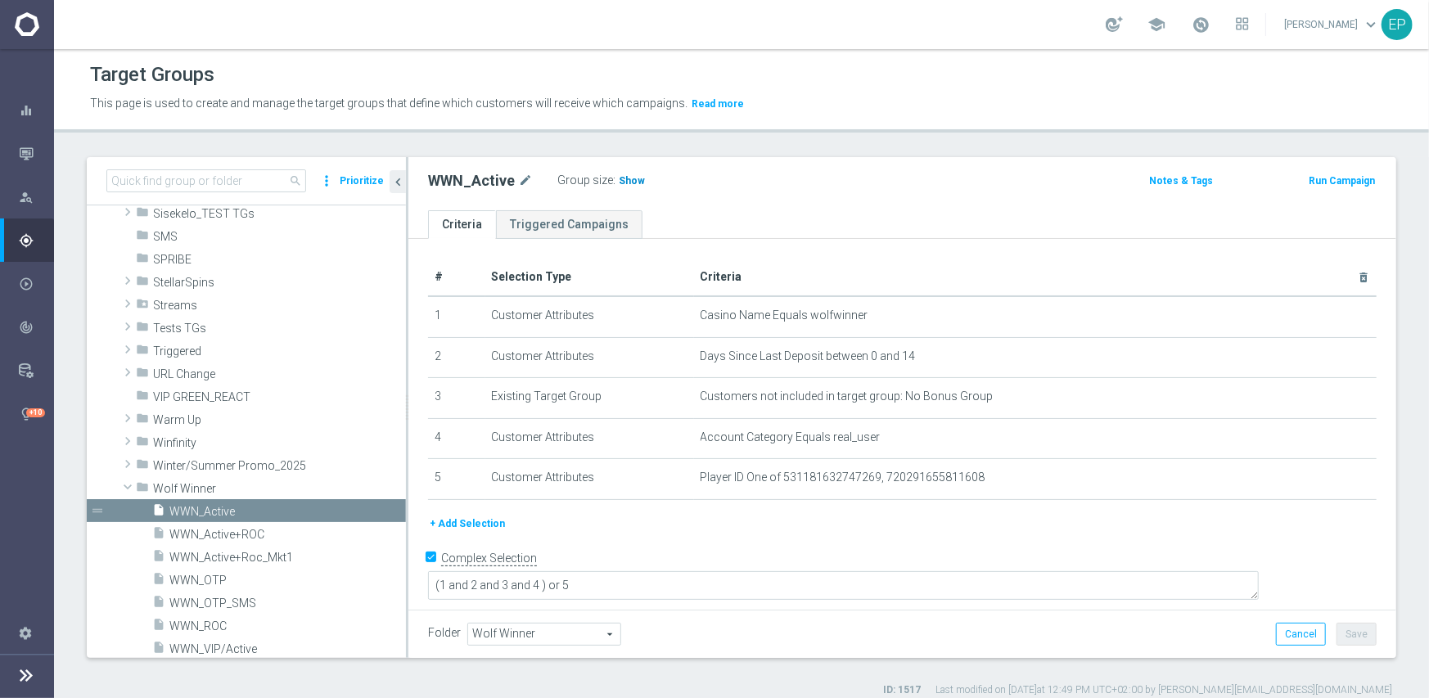
click at [619, 178] on span "Show" at bounding box center [632, 180] width 26 height 11
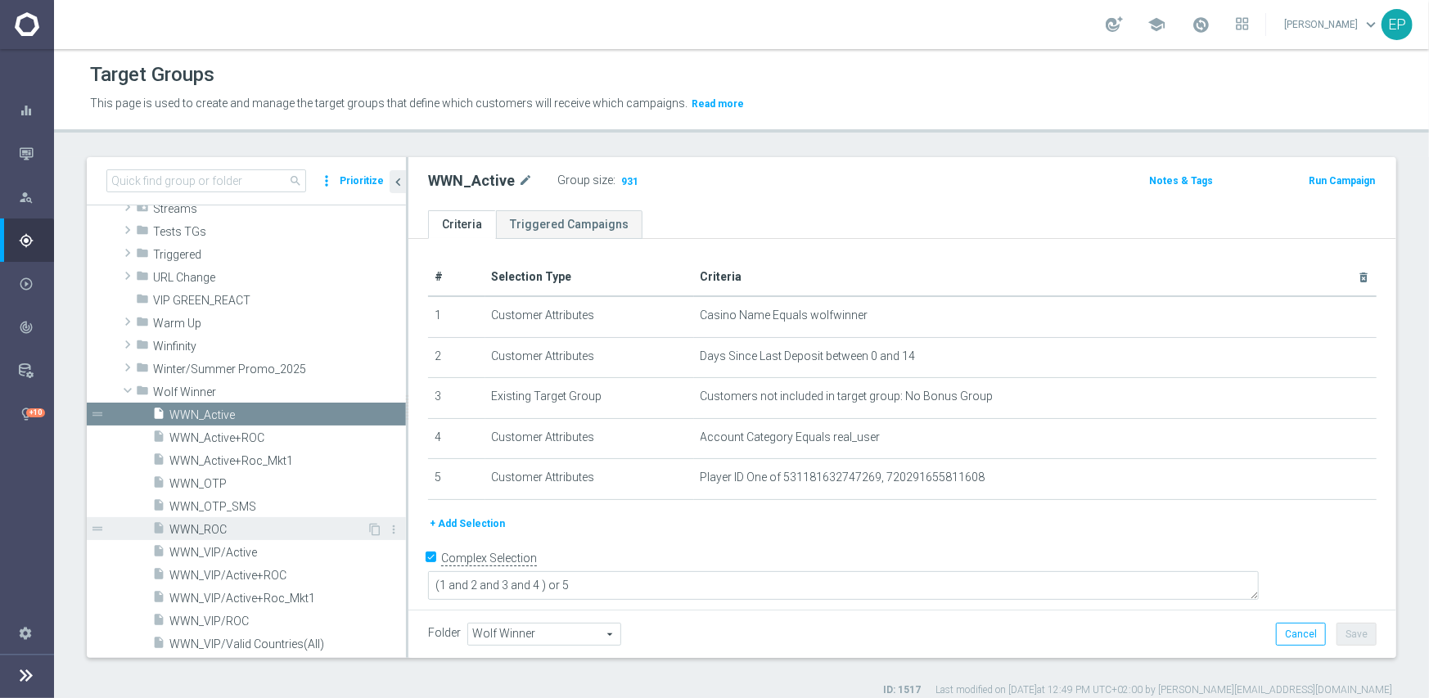
scroll to position [1277, 0]
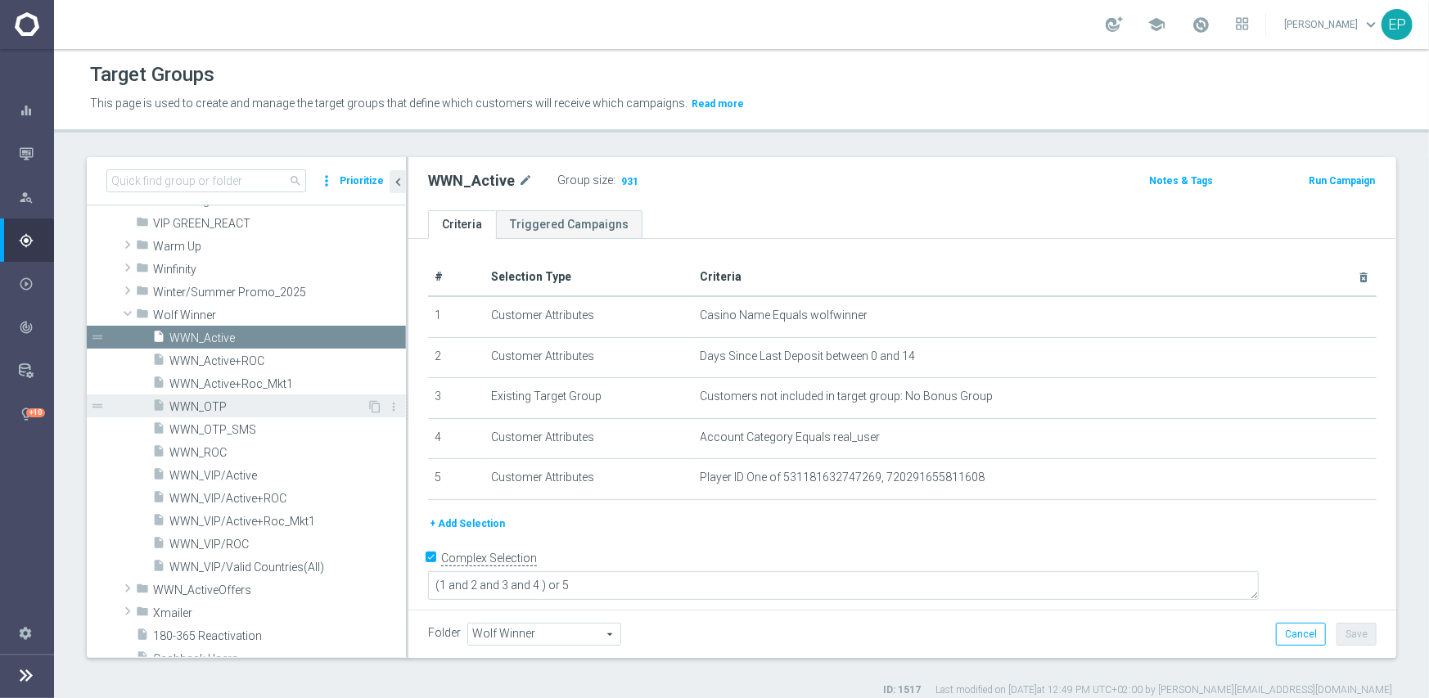
drag, startPoint x: 213, startPoint y: 455, endPoint x: 381, endPoint y: 411, distance: 174.2
click at [213, 455] on span "WWN_ROC" at bounding box center [287, 453] width 236 height 14
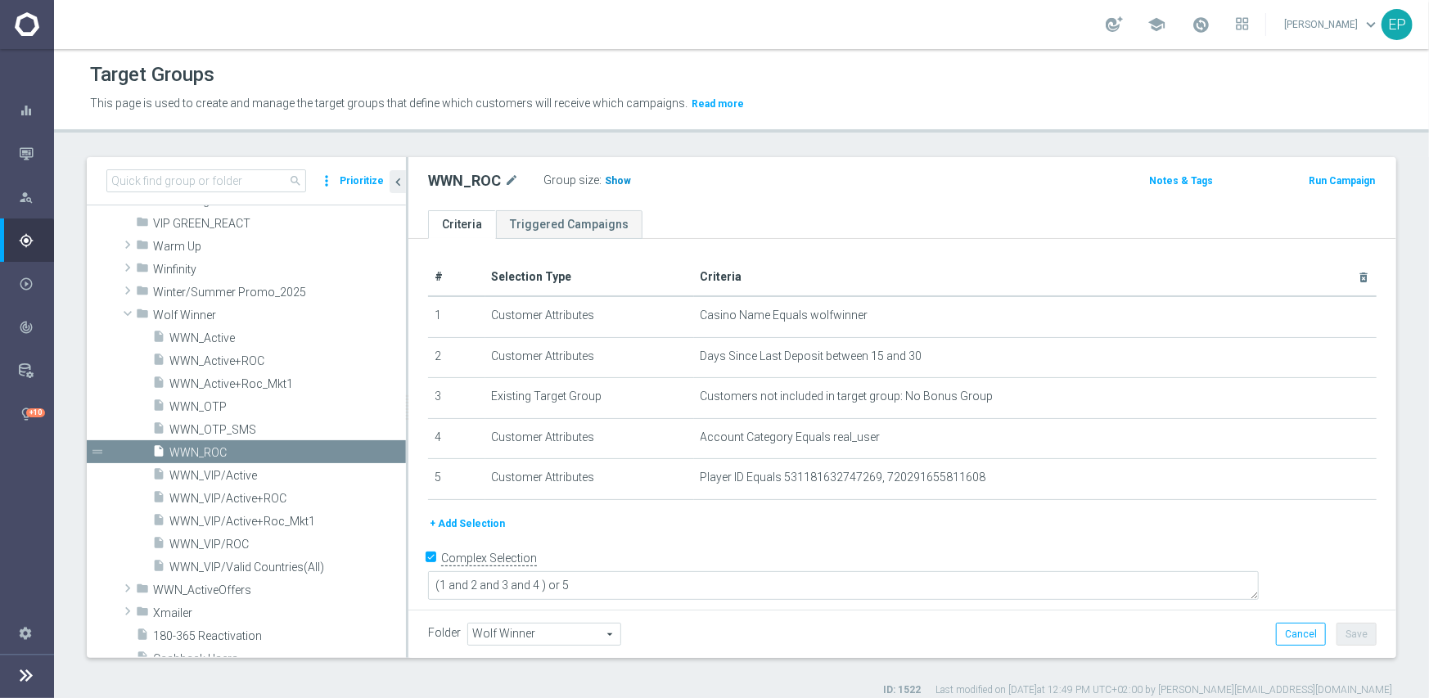
click at [614, 183] on span "Show" at bounding box center [618, 180] width 26 height 11
click at [126, 313] on span at bounding box center [128, 313] width 20 height 16
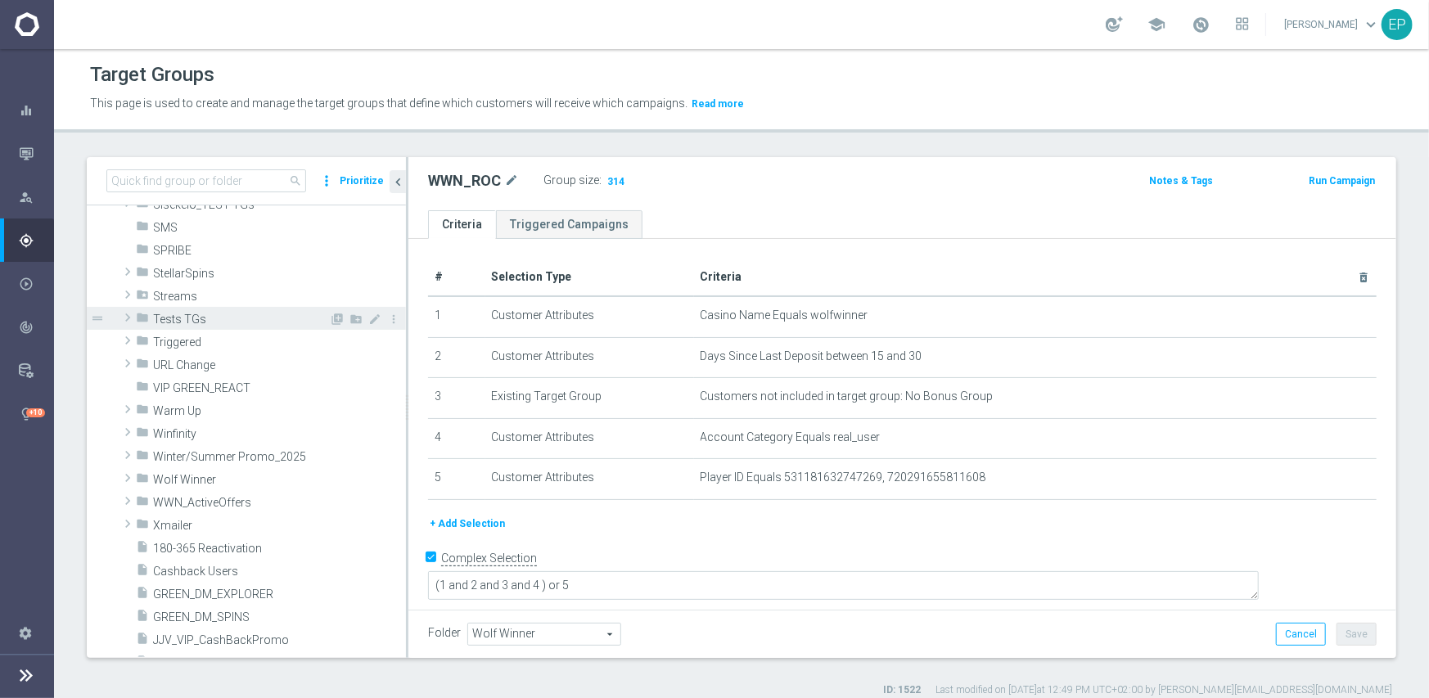
scroll to position [1114, 0]
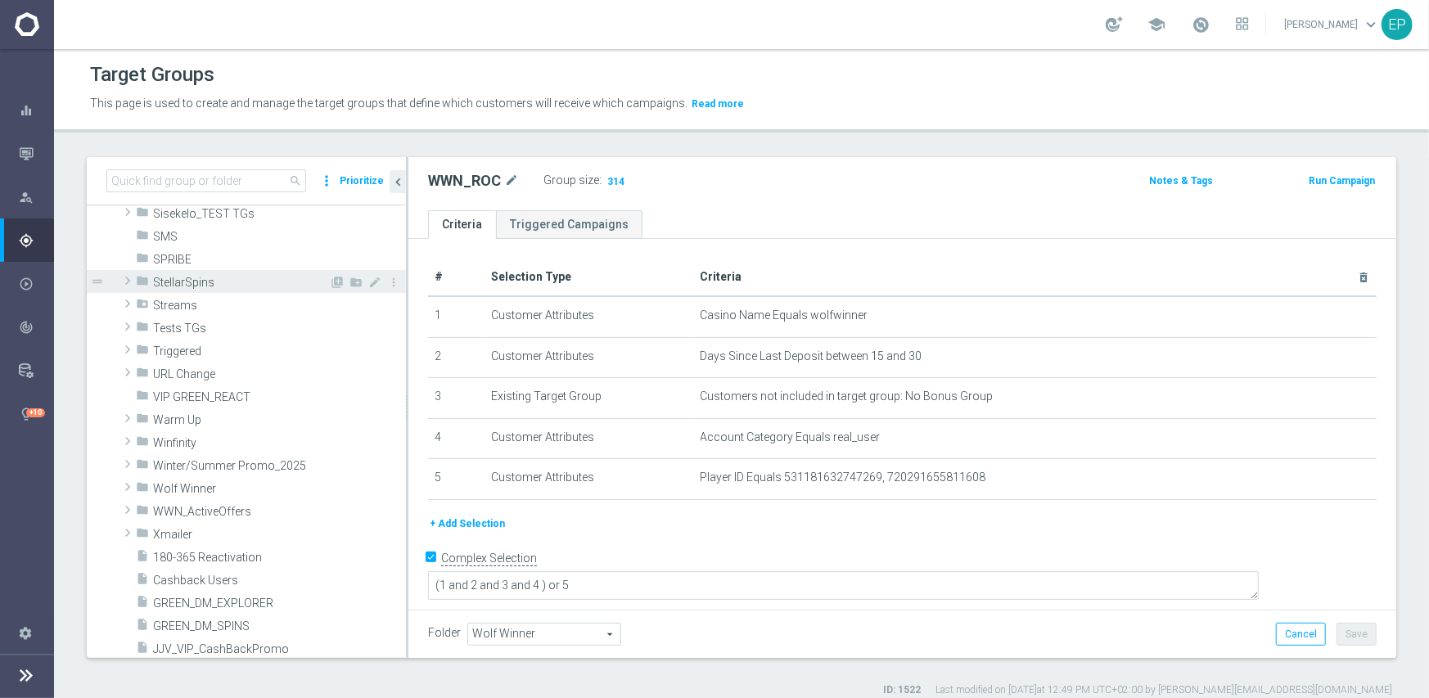
click at [217, 290] on div "folder StellarSpins" at bounding box center [232, 281] width 193 height 23
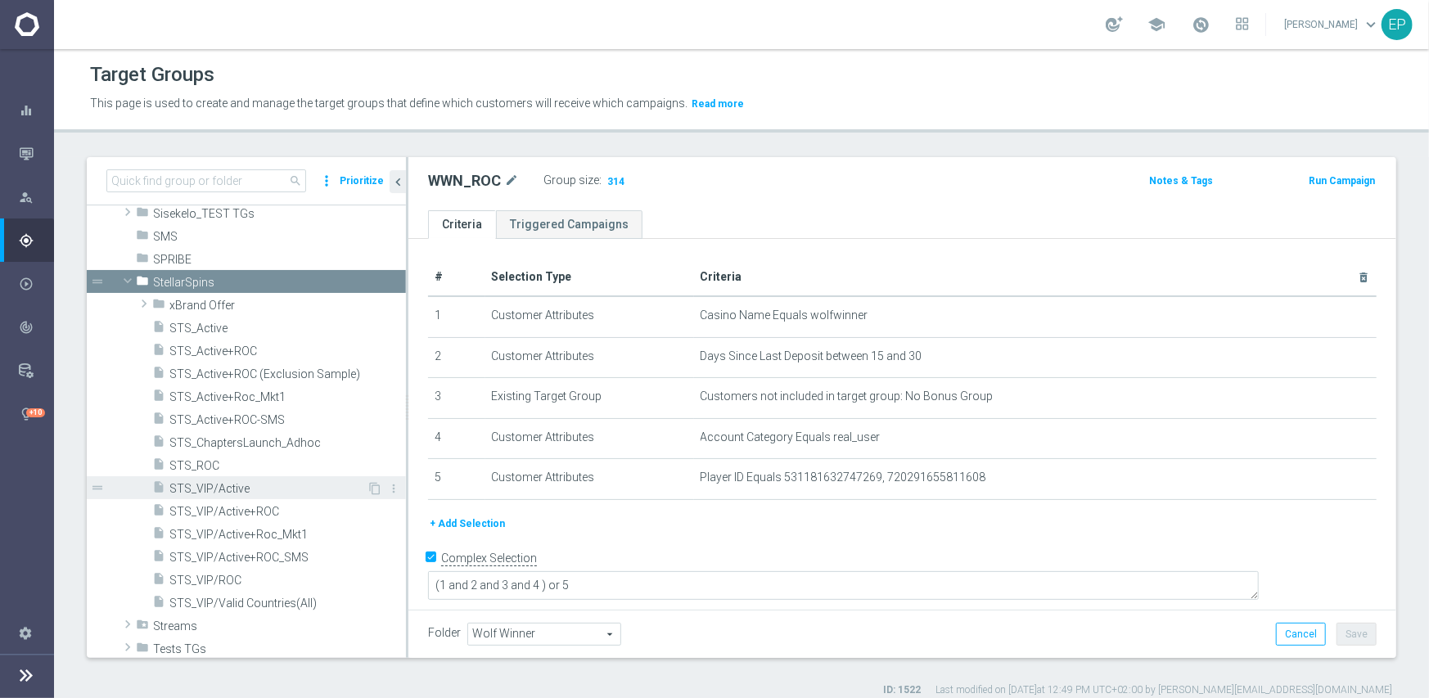
click at [281, 493] on span "STS_VIP/Active" at bounding box center [267, 489] width 197 height 14
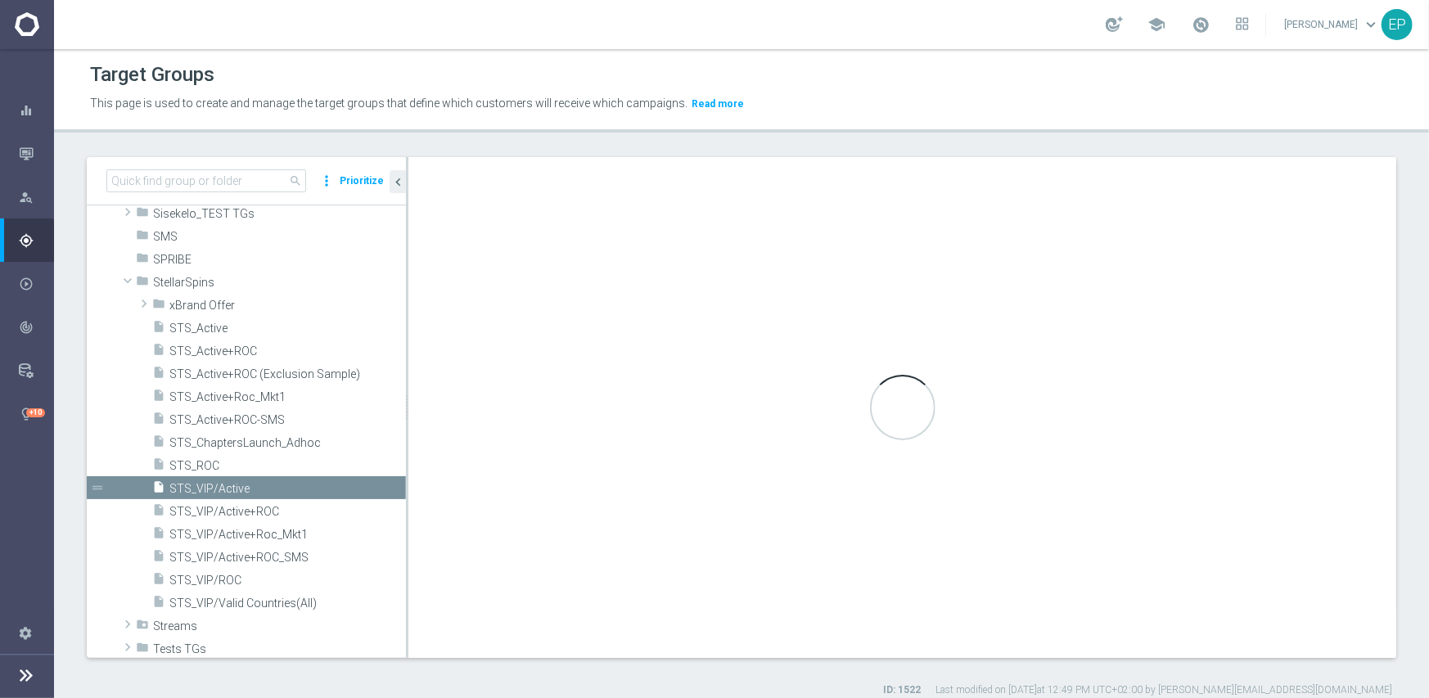
type input "StellarSpins"
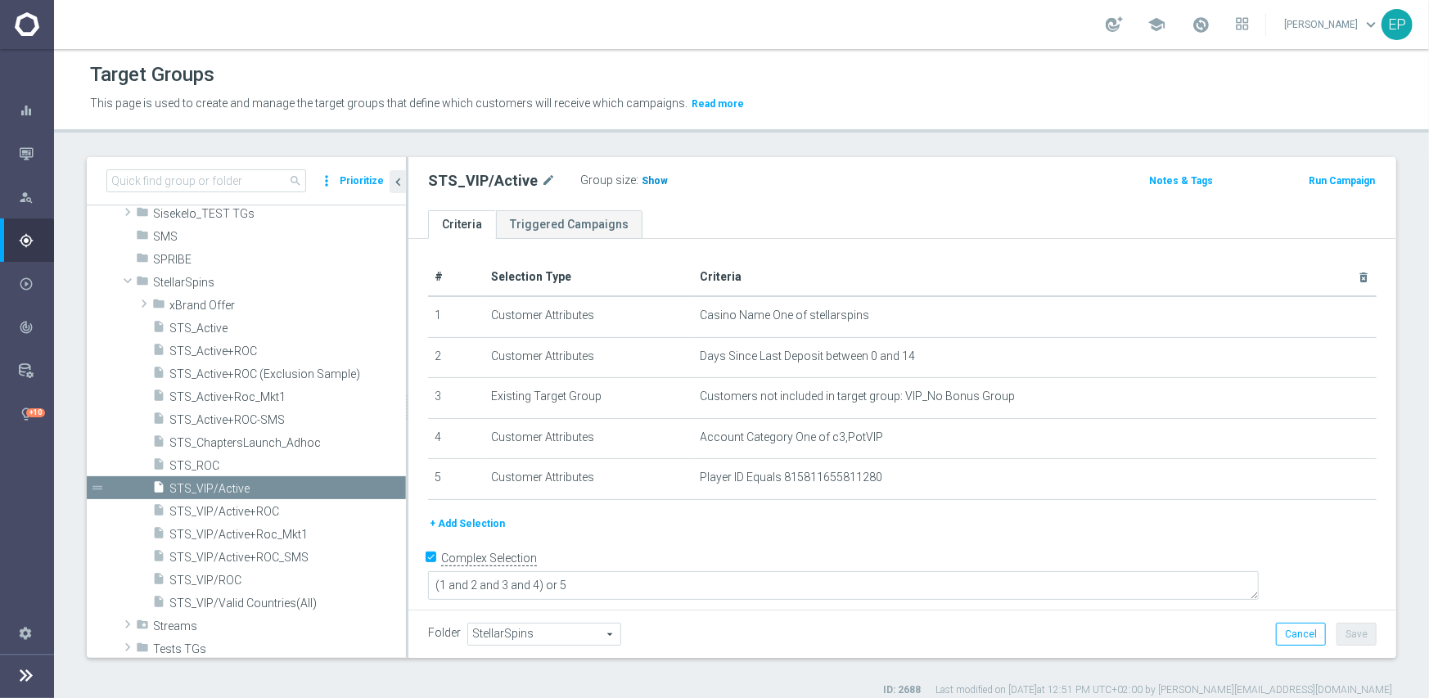
click at [644, 180] on span "Show" at bounding box center [654, 180] width 26 height 11
drag, startPoint x: 229, startPoint y: 579, endPoint x: 254, endPoint y: 578, distance: 24.6
click at [229, 579] on span "STS_VIP/ROC" at bounding box center [267, 581] width 197 height 14
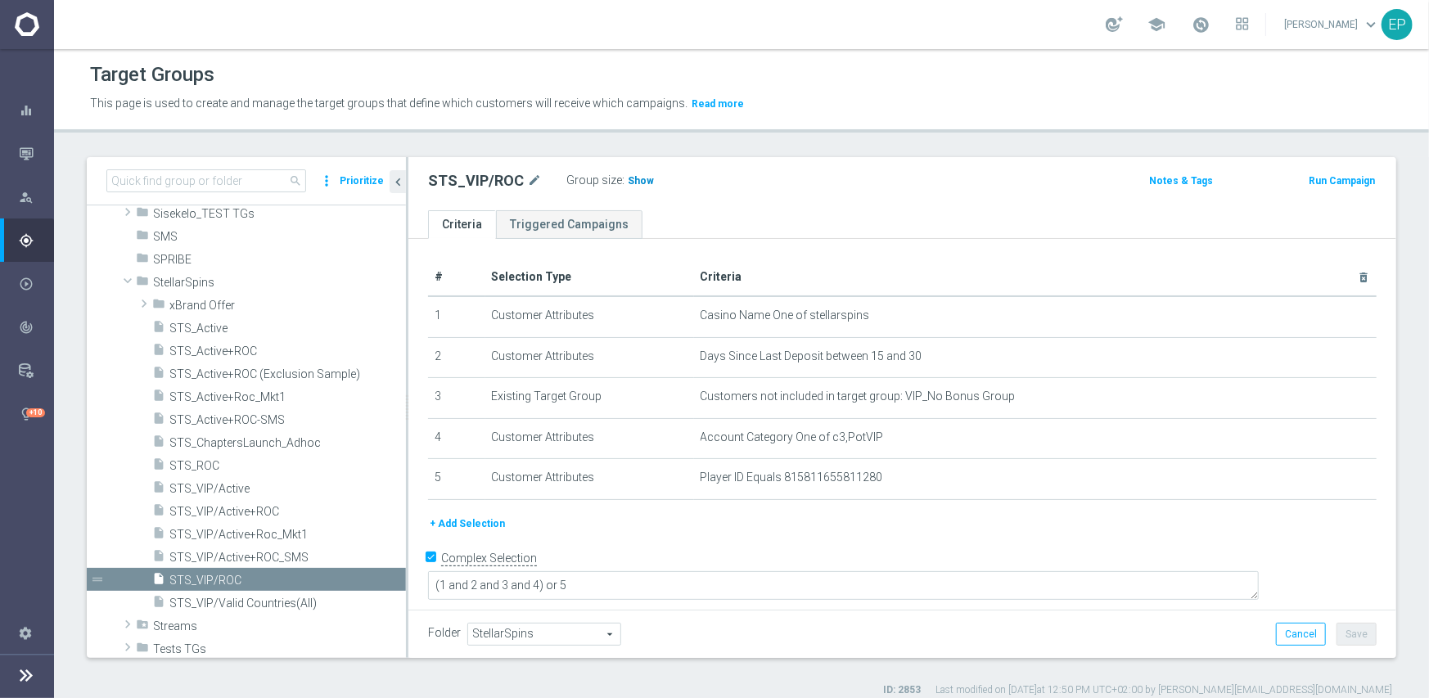
click at [637, 177] on span "Show" at bounding box center [641, 180] width 26 height 11
click at [229, 329] on span "STS_Active" at bounding box center [267, 329] width 197 height 14
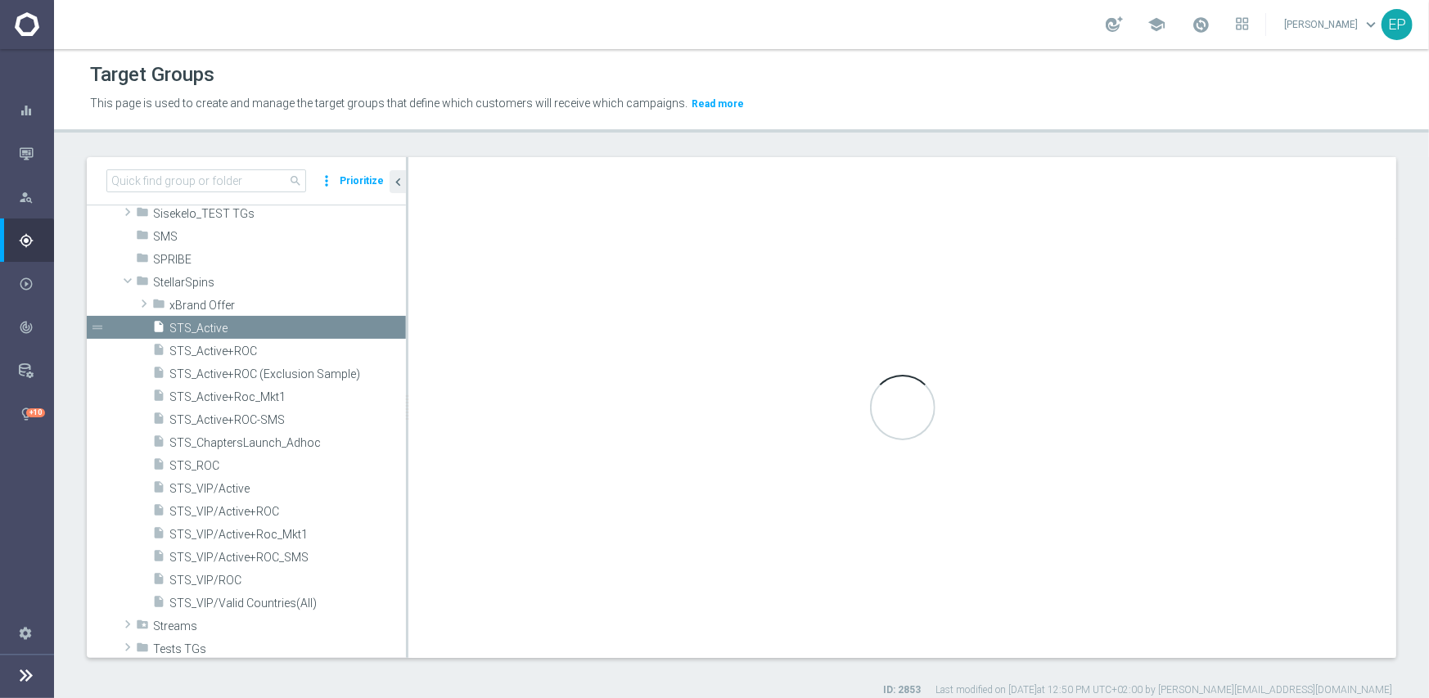
type textarea "(1 and 2 and 3 and 4 ) or 5"
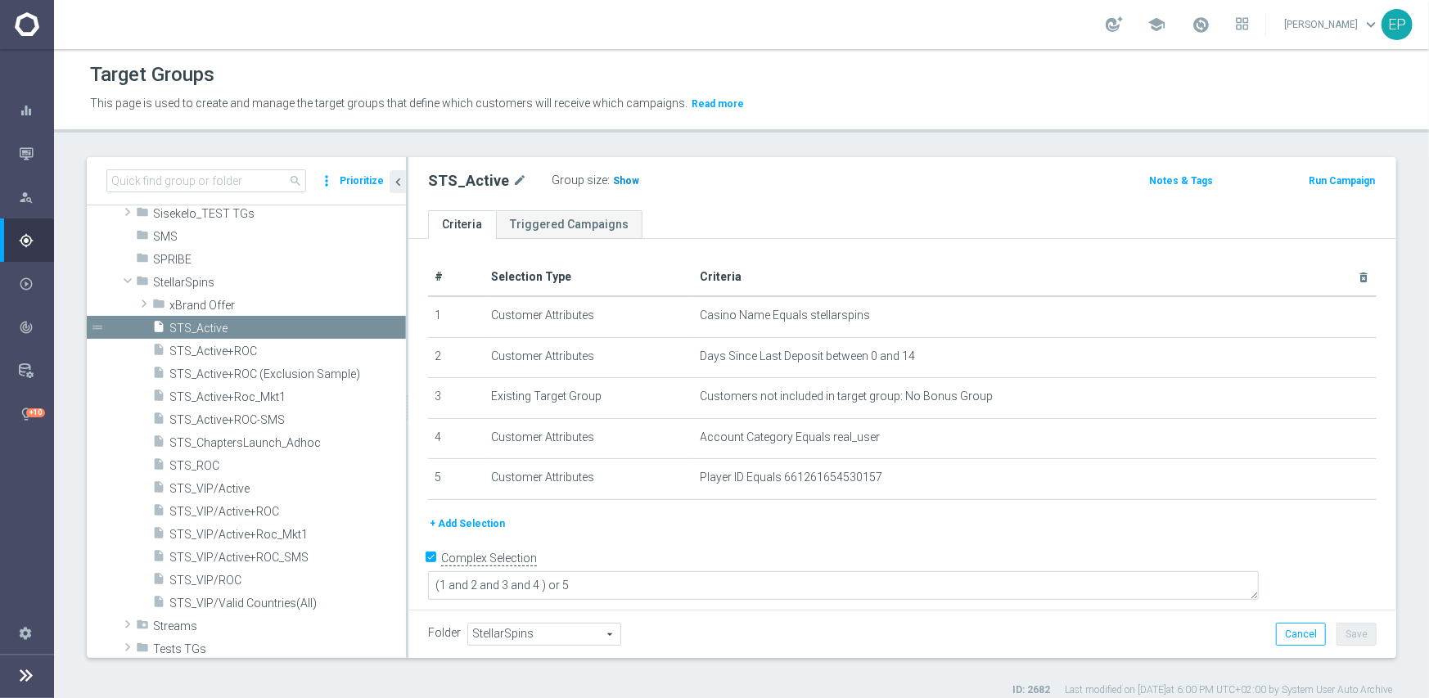
click at [620, 182] on span "Show" at bounding box center [626, 180] width 26 height 11
click at [204, 462] on span "STS_ROC" at bounding box center [267, 466] width 197 height 14
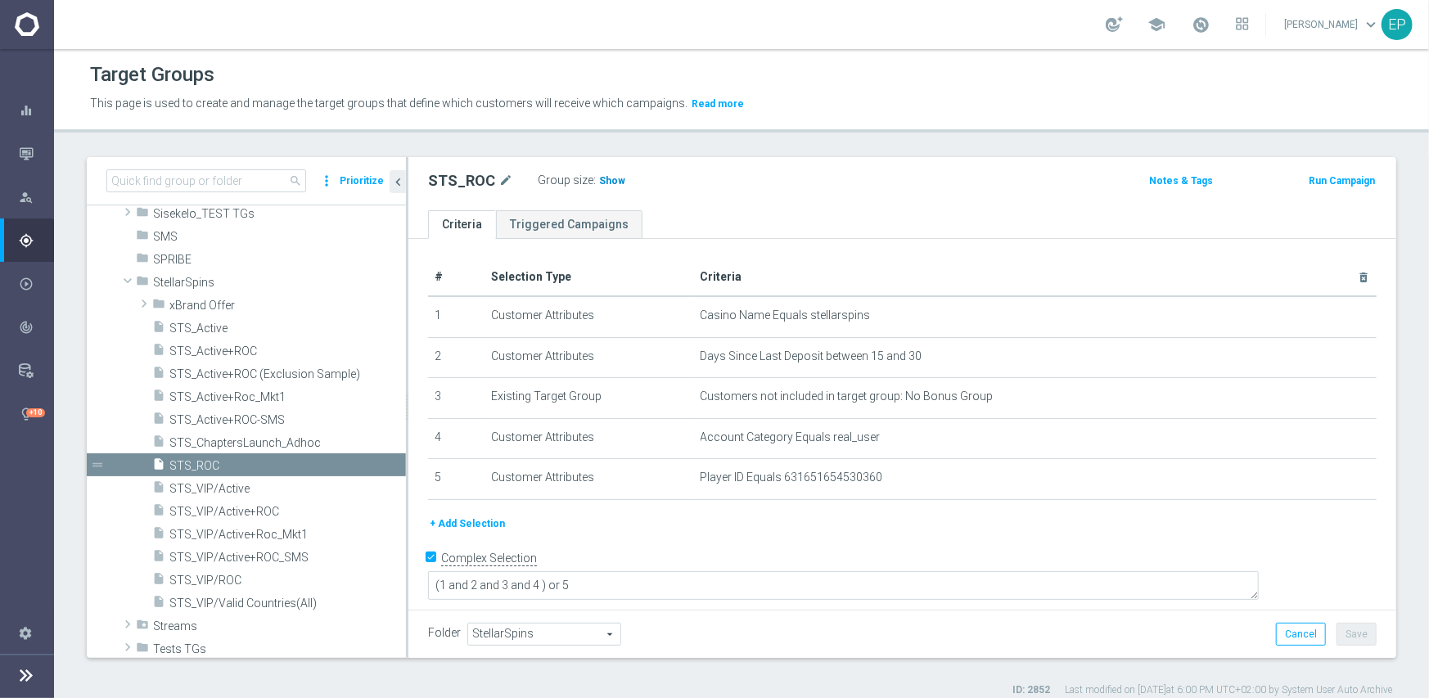
click at [610, 180] on span "Show" at bounding box center [612, 180] width 26 height 11
click at [185, 276] on span "StellarSpins" at bounding box center [241, 283] width 176 height 14
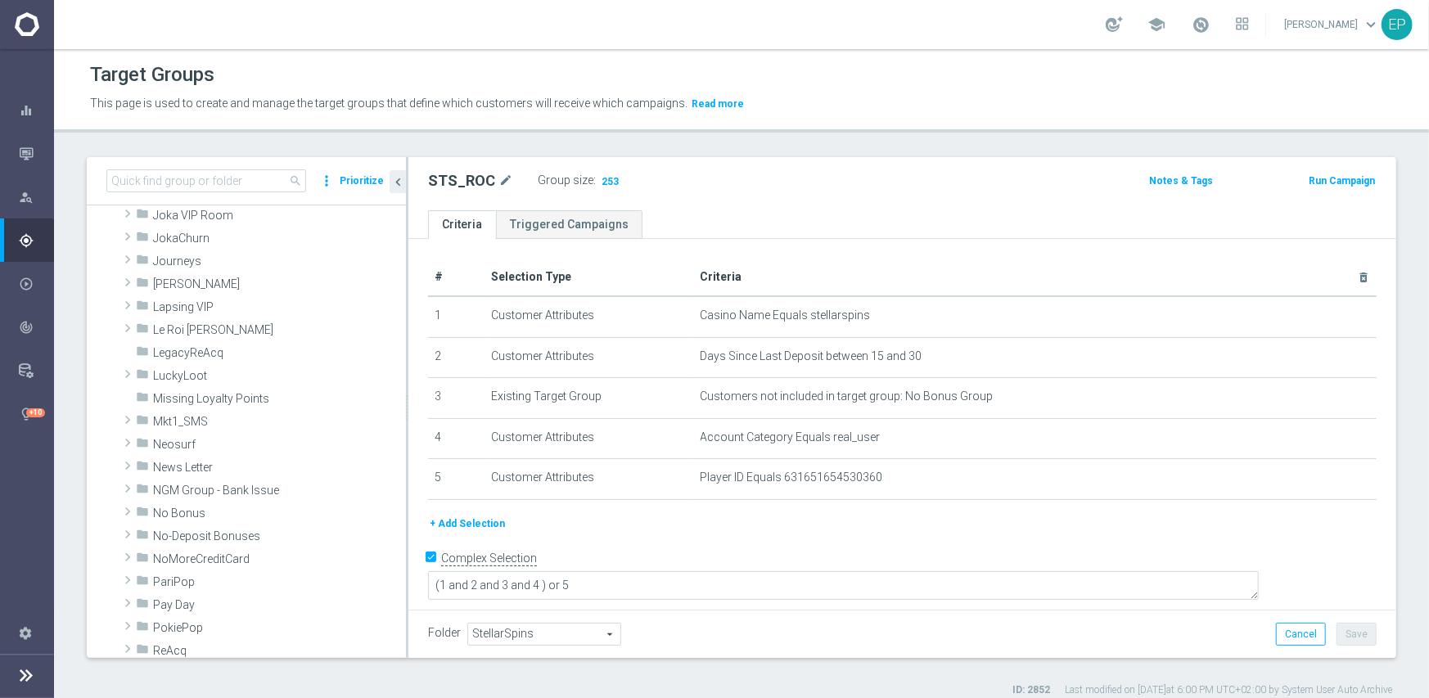
scroll to position [541, 0]
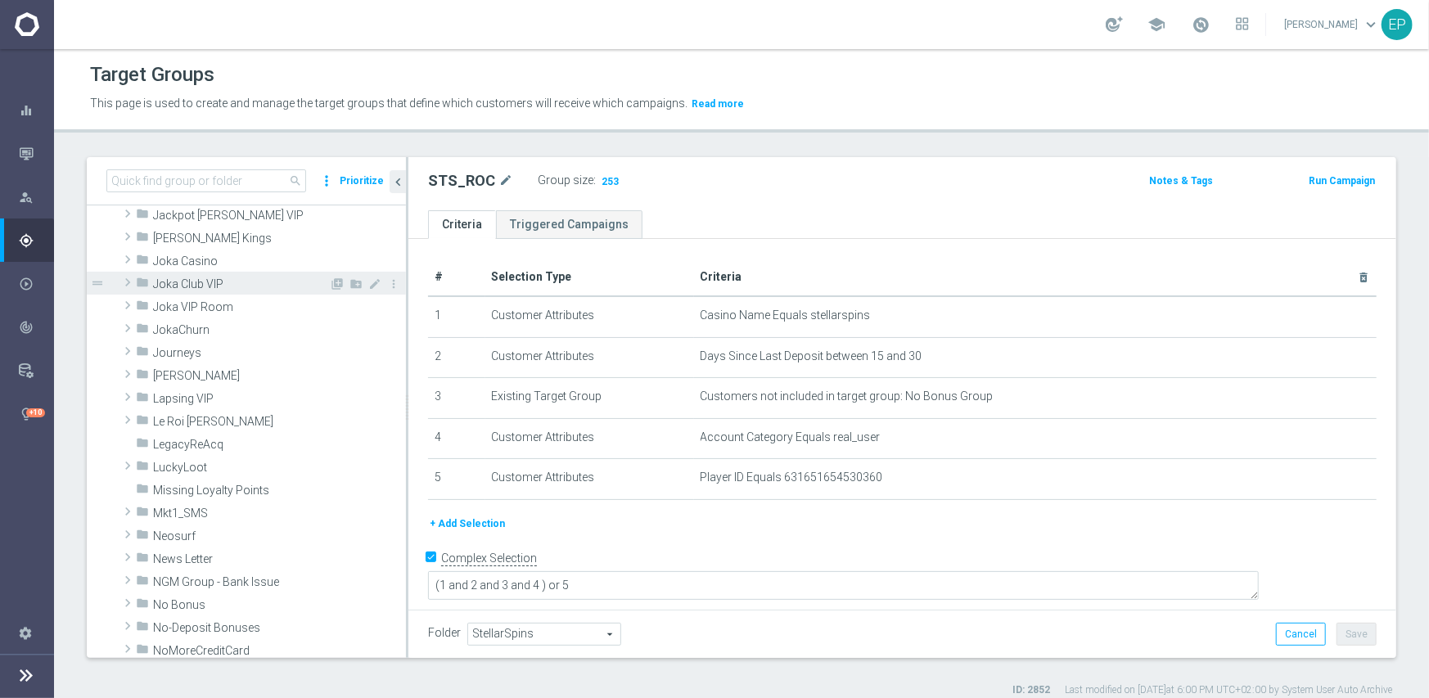
click at [192, 280] on span "Joka Club VIP" at bounding box center [241, 284] width 176 height 14
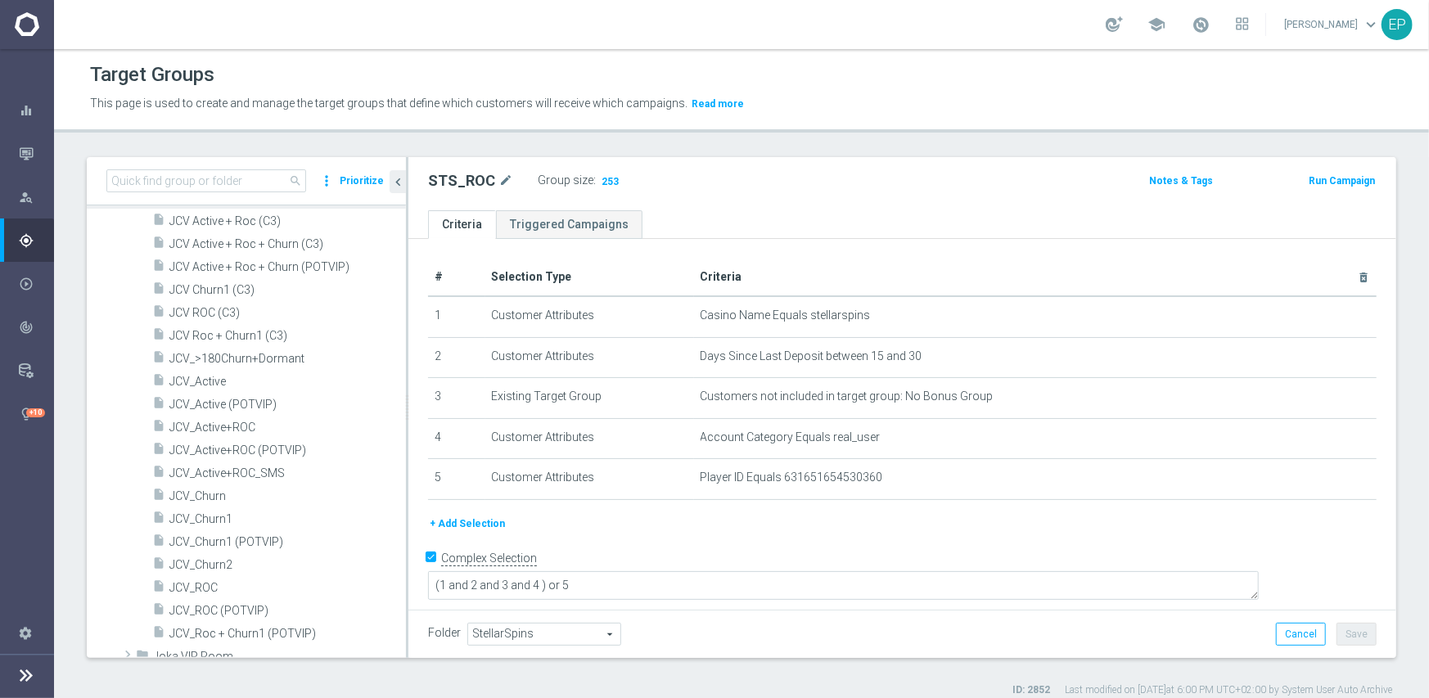
scroll to position [704, 0]
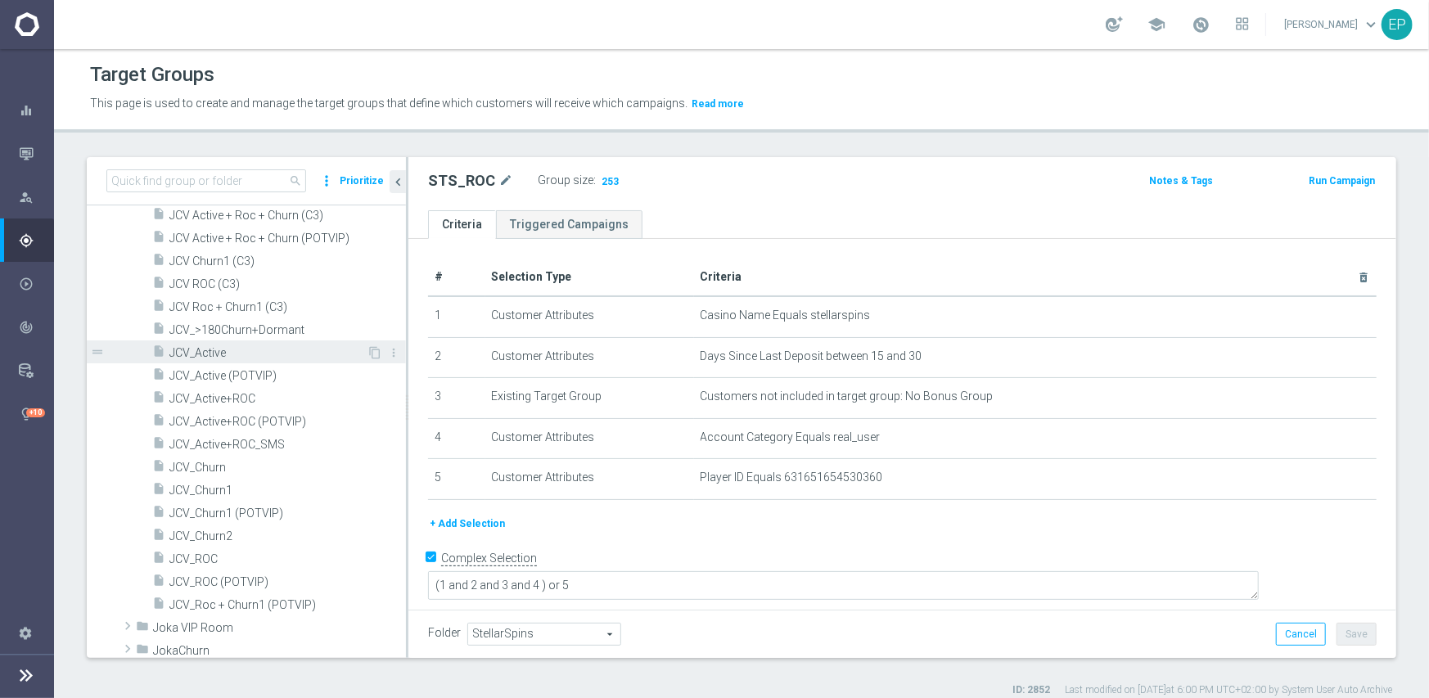
click at [215, 346] on span "JCV_Active" at bounding box center [267, 353] width 197 height 14
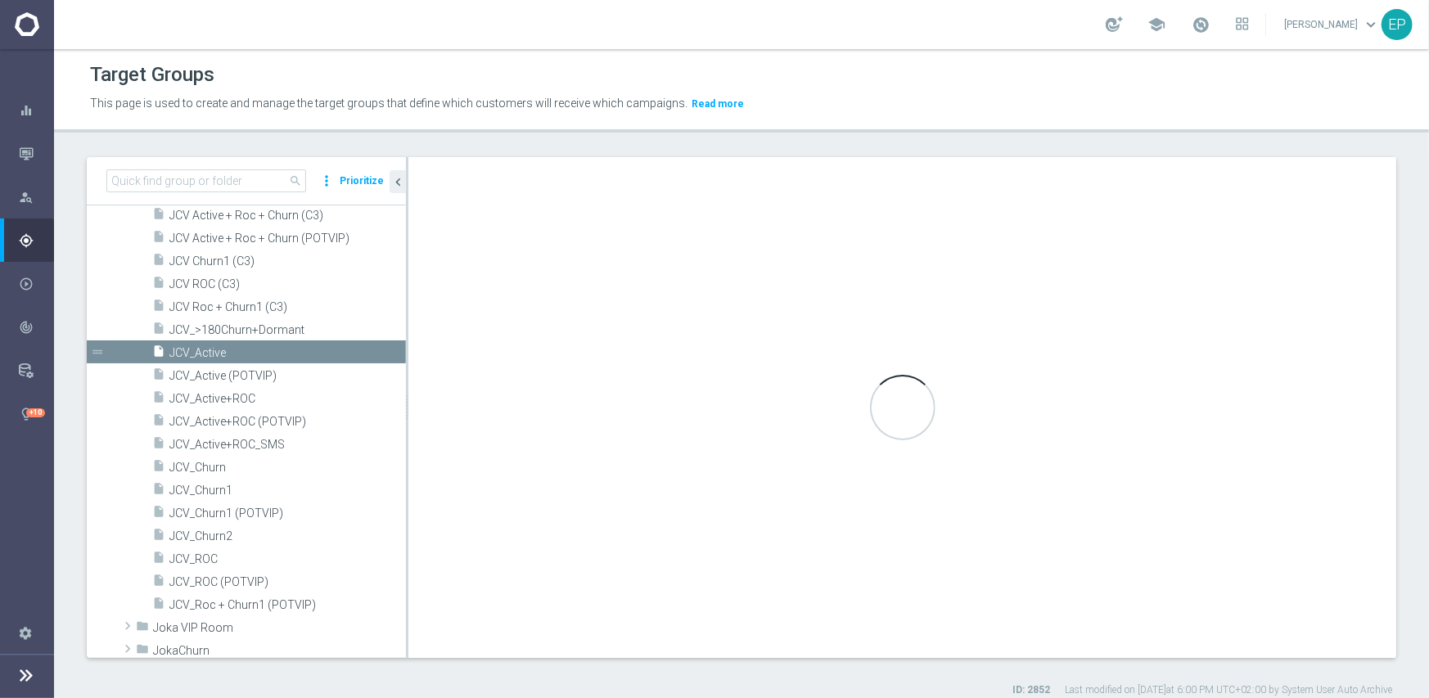
type input "Joka Club VIP"
type textarea "(1 and 2 and 3 and 4) or 5"
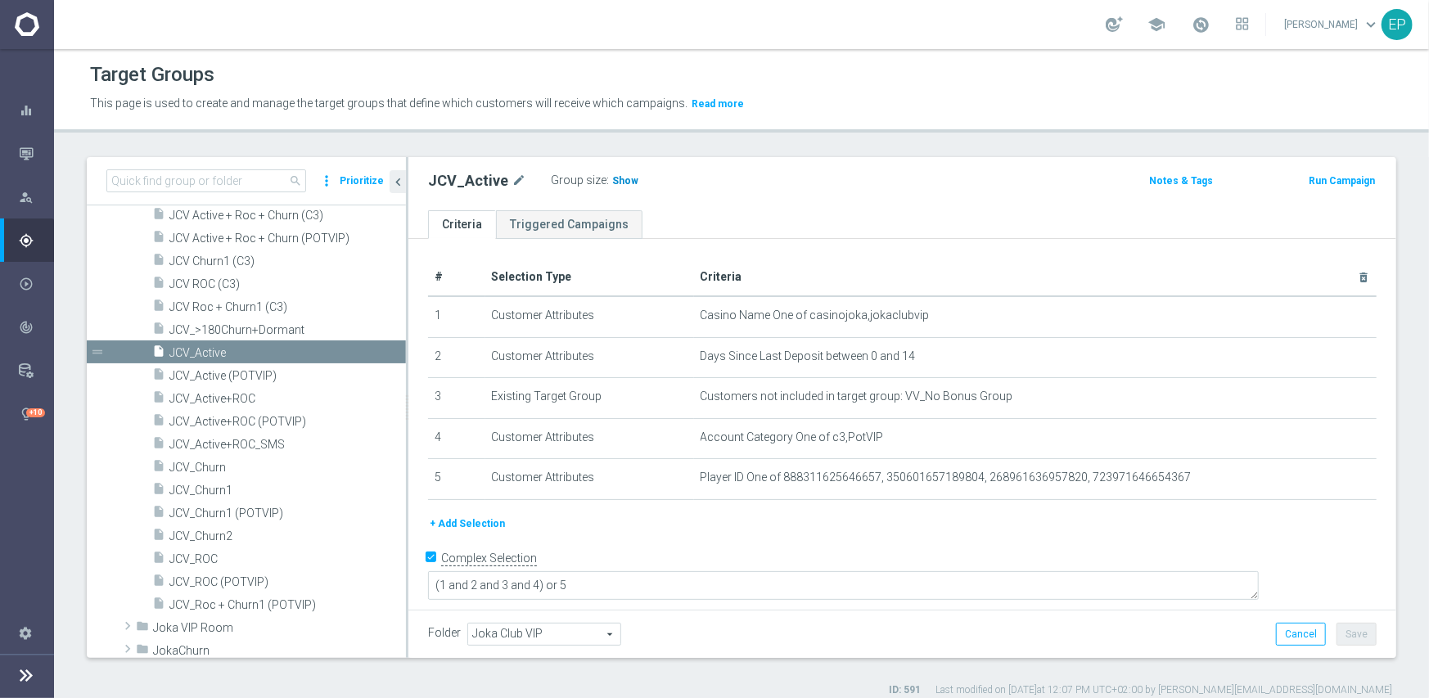
click at [616, 177] on span "Show" at bounding box center [625, 180] width 26 height 11
click at [212, 555] on span "JCV_ROC" at bounding box center [267, 559] width 197 height 14
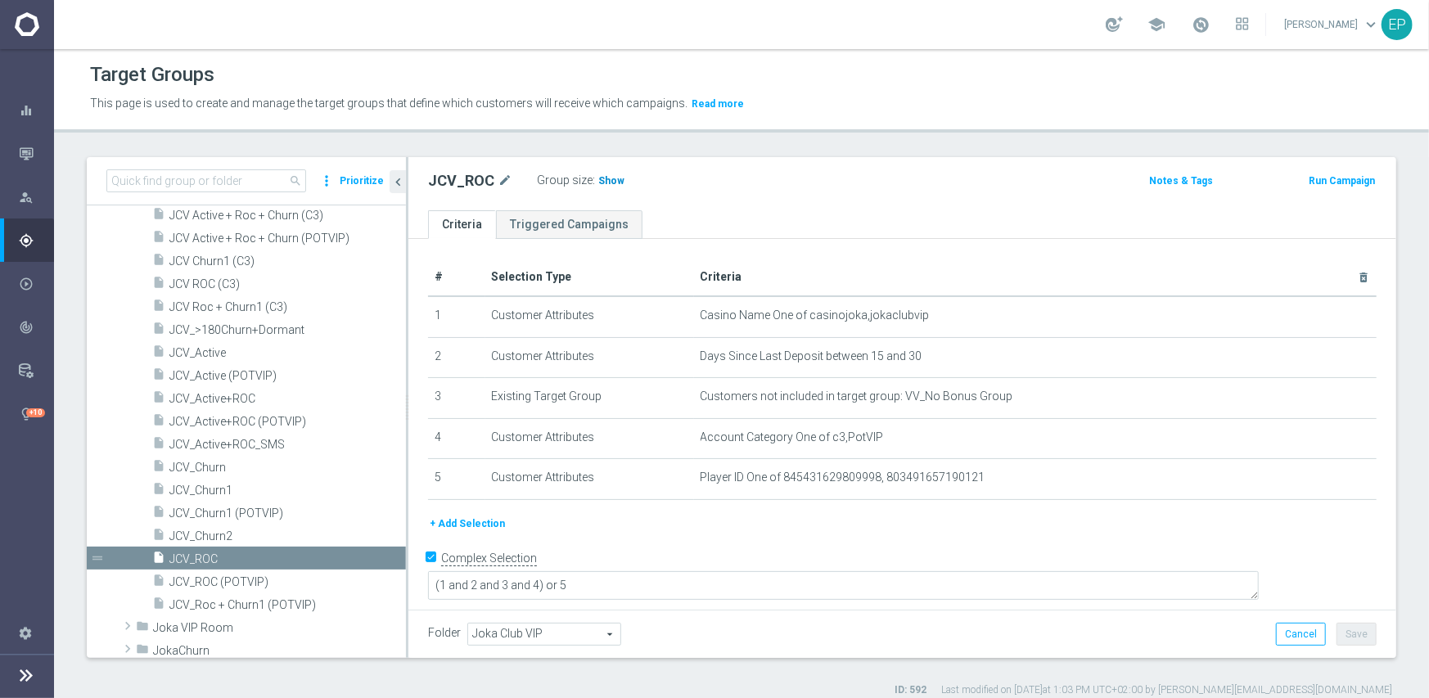
click at [618, 182] on h3 "Show" at bounding box center [610, 181] width 29 height 18
click at [244, 484] on span "JCV_Churn1" at bounding box center [267, 491] width 197 height 14
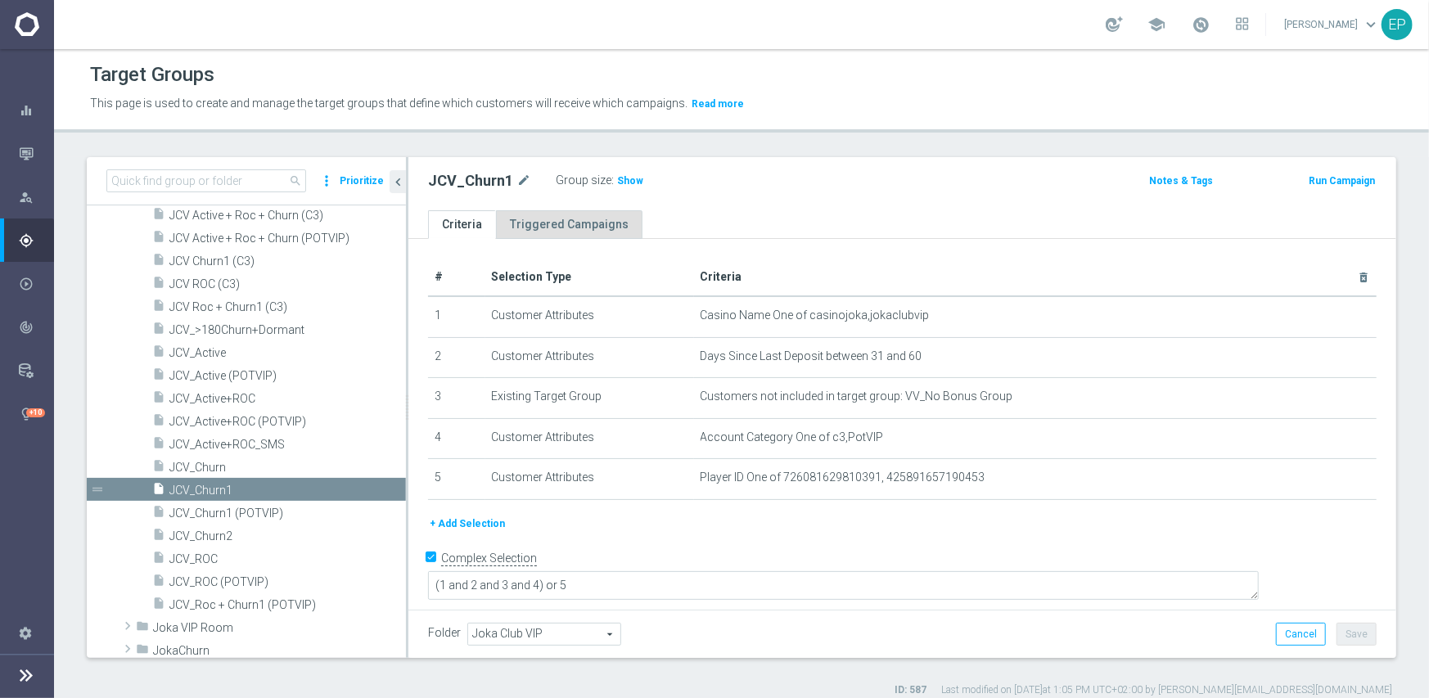
click at [623, 181] on span "Show" at bounding box center [630, 180] width 26 height 11
click at [223, 532] on span "JCV_Churn2" at bounding box center [267, 536] width 197 height 14
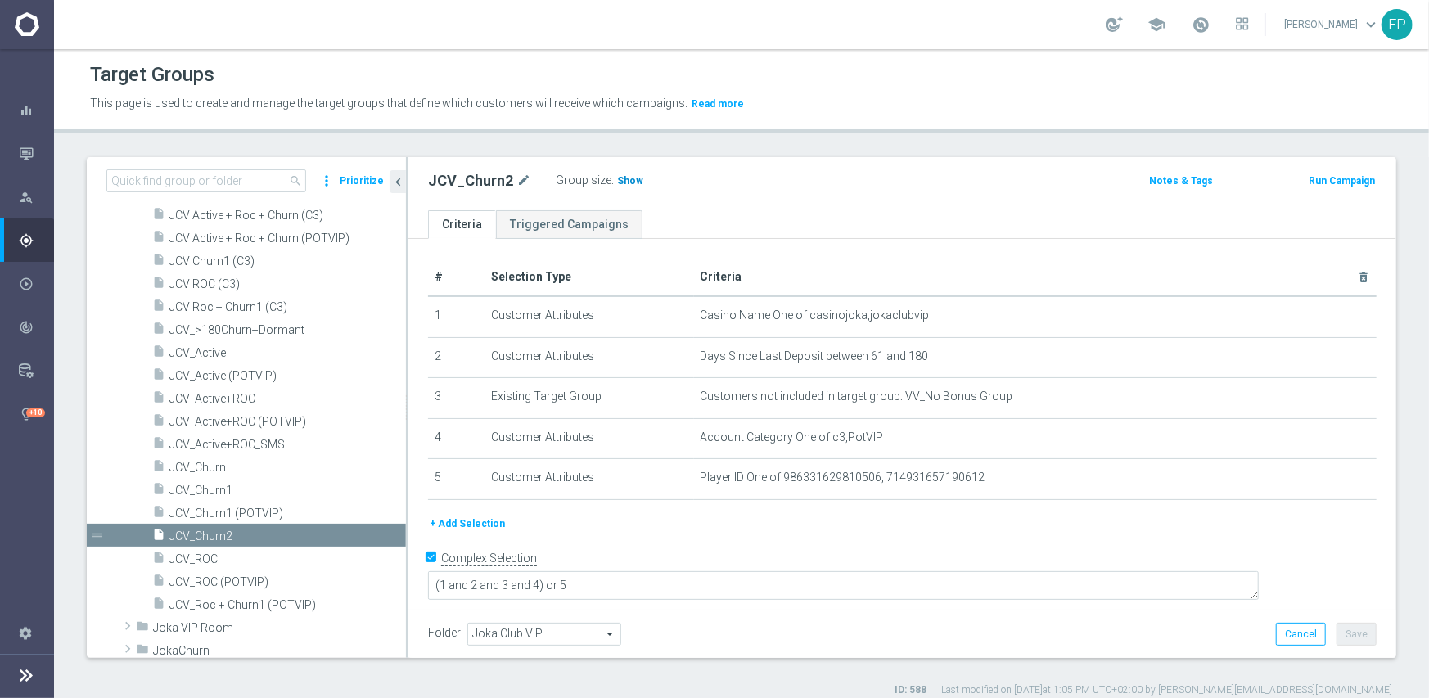
click at [619, 179] on span "Show" at bounding box center [630, 180] width 26 height 11
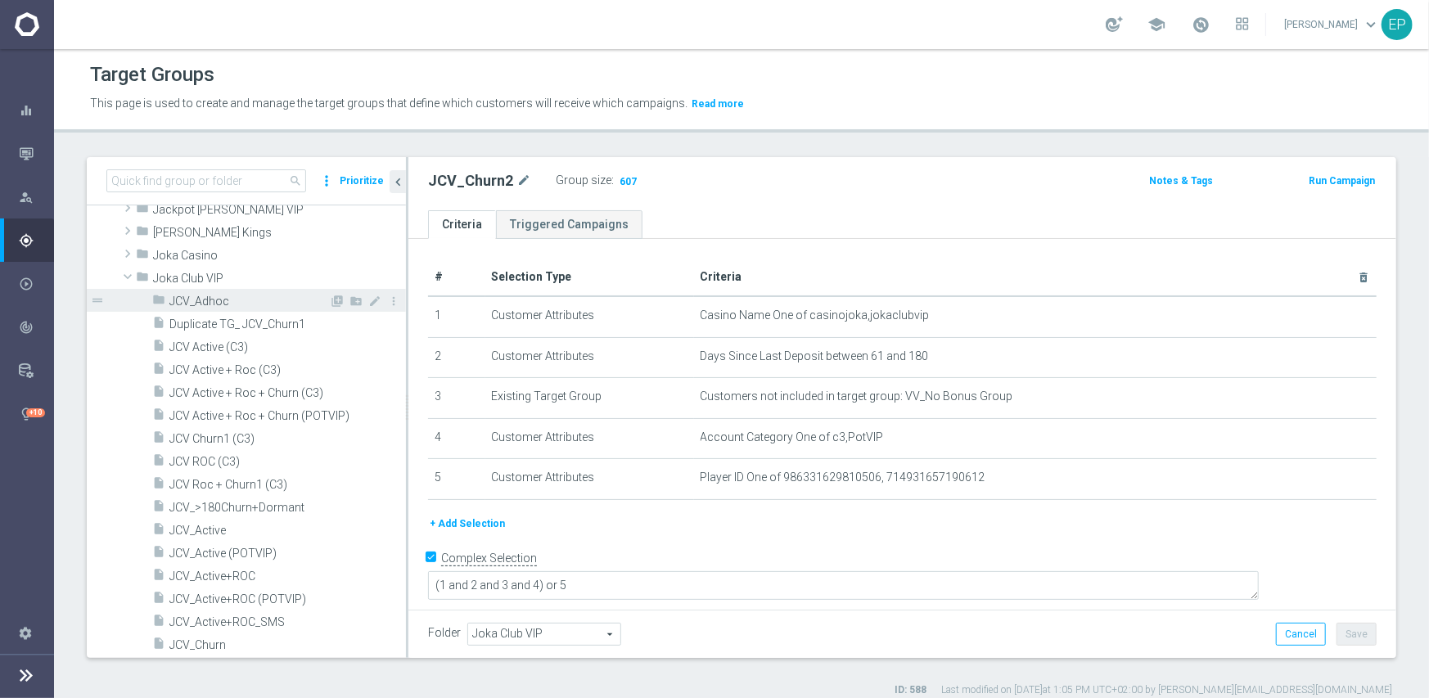
scroll to position [541, 0]
click at [127, 280] on span at bounding box center [128, 282] width 20 height 16
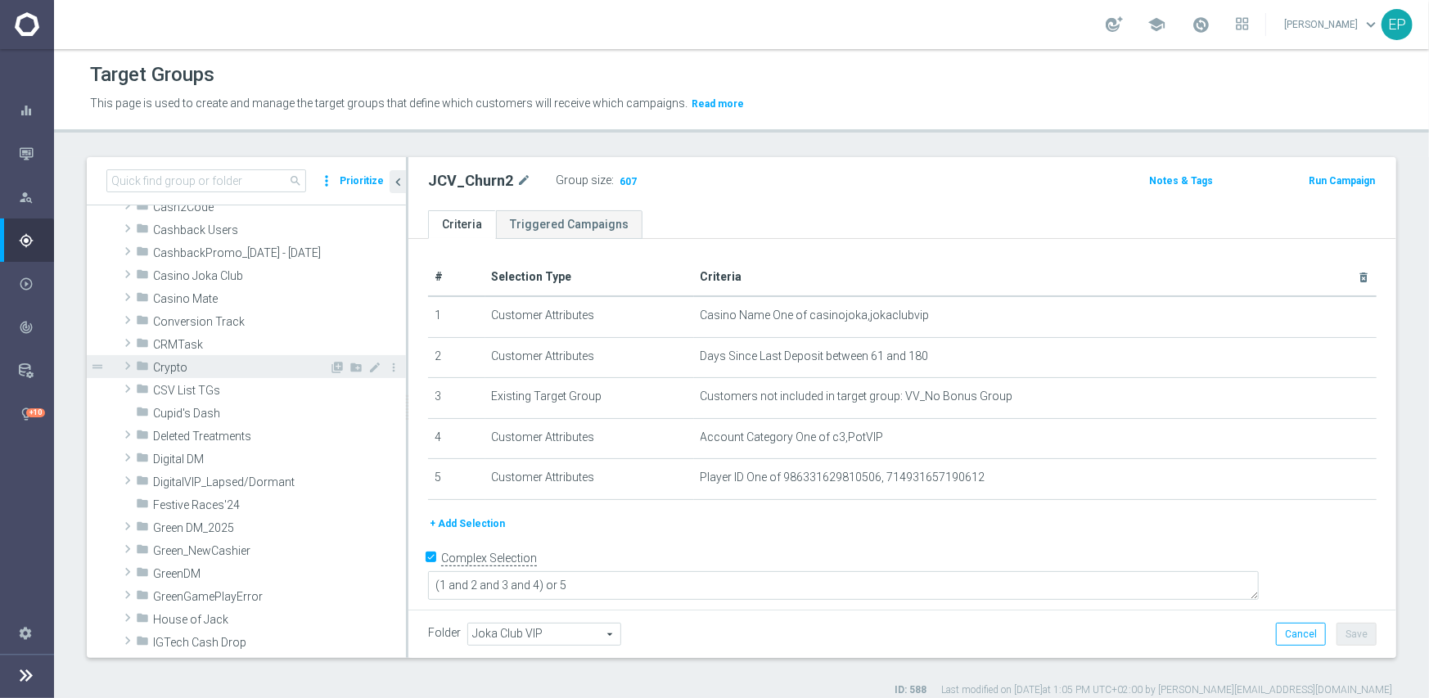
scroll to position [0, 0]
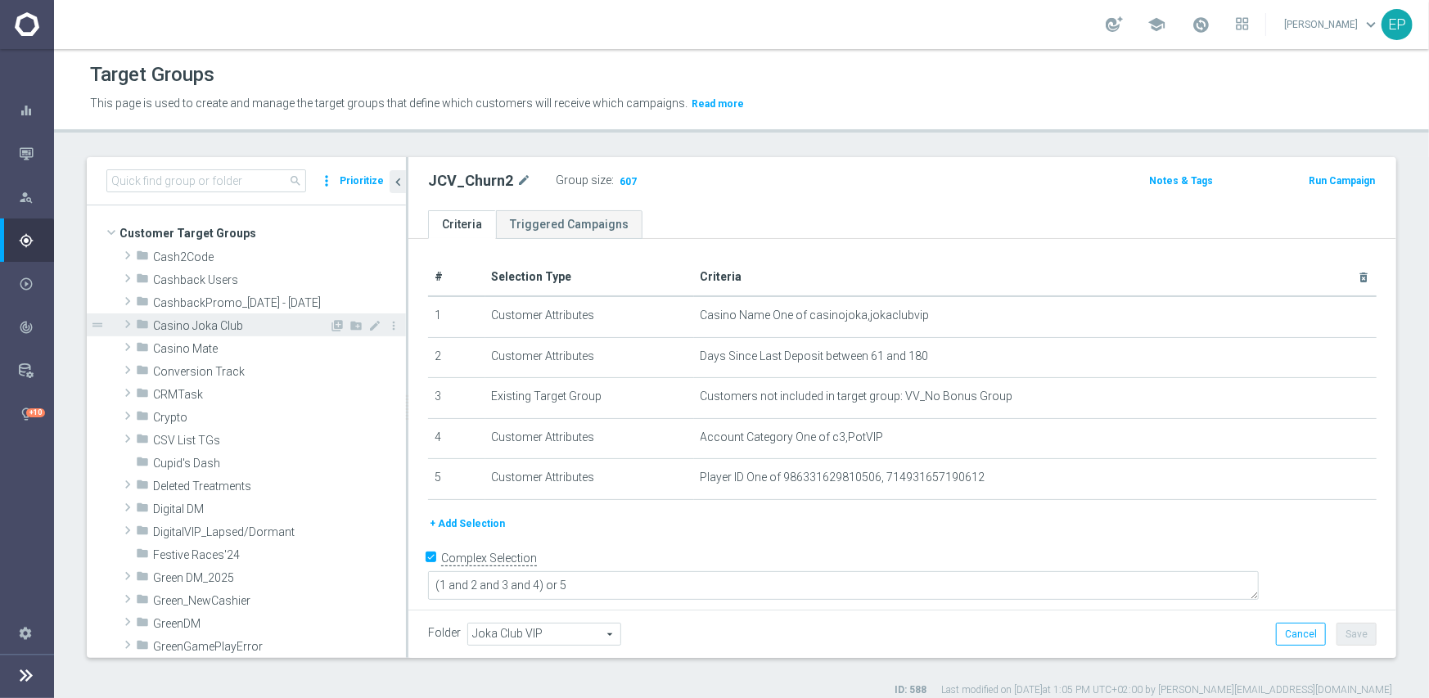
click at [214, 321] on span "Casino Joka Club" at bounding box center [241, 326] width 176 height 14
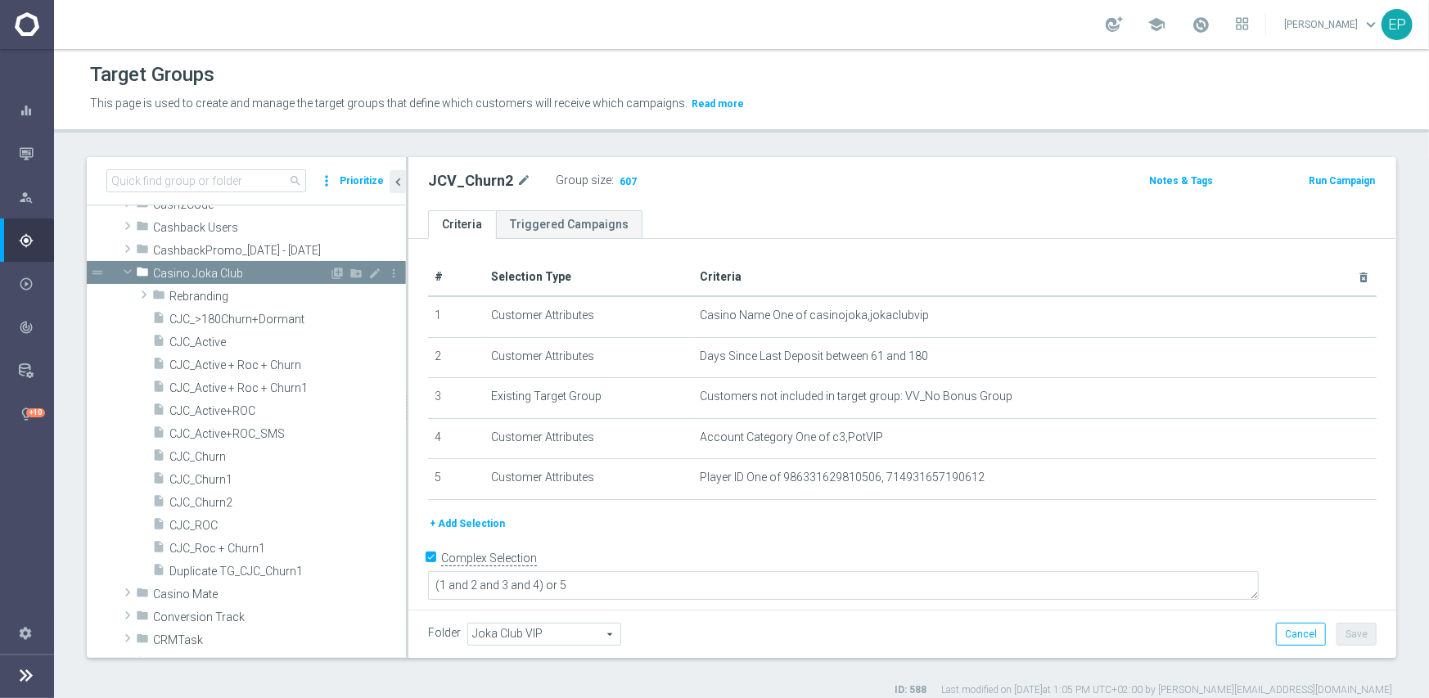
scroll to position [82, 0]
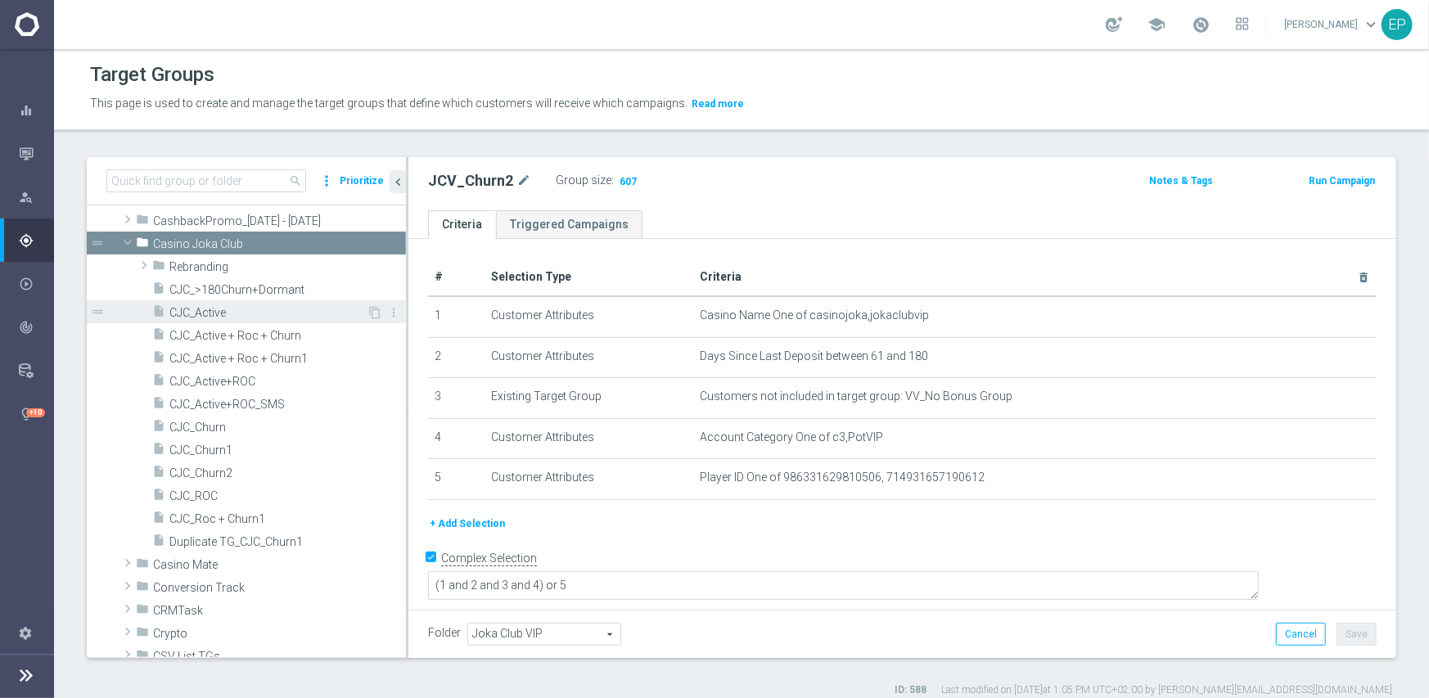
click at [210, 313] on span "CJC_Active" at bounding box center [267, 313] width 197 height 14
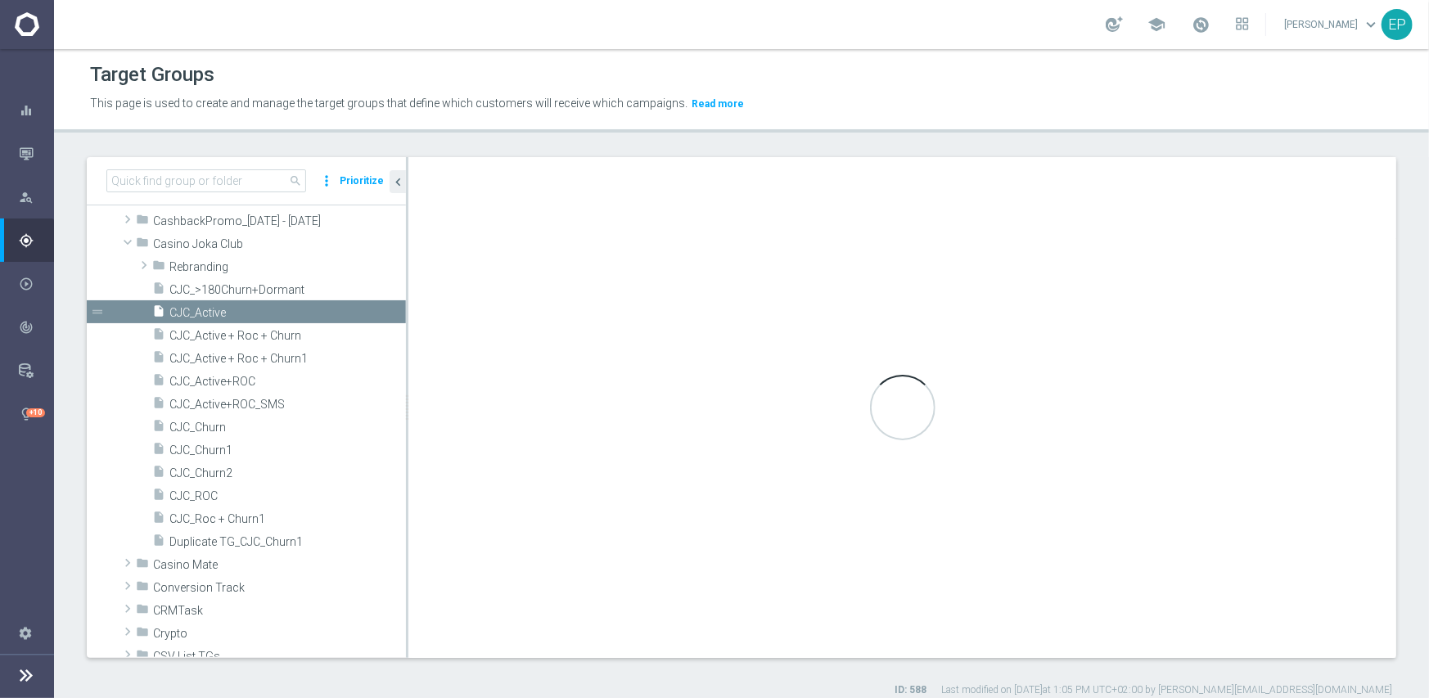
type input "Casino Joka Club"
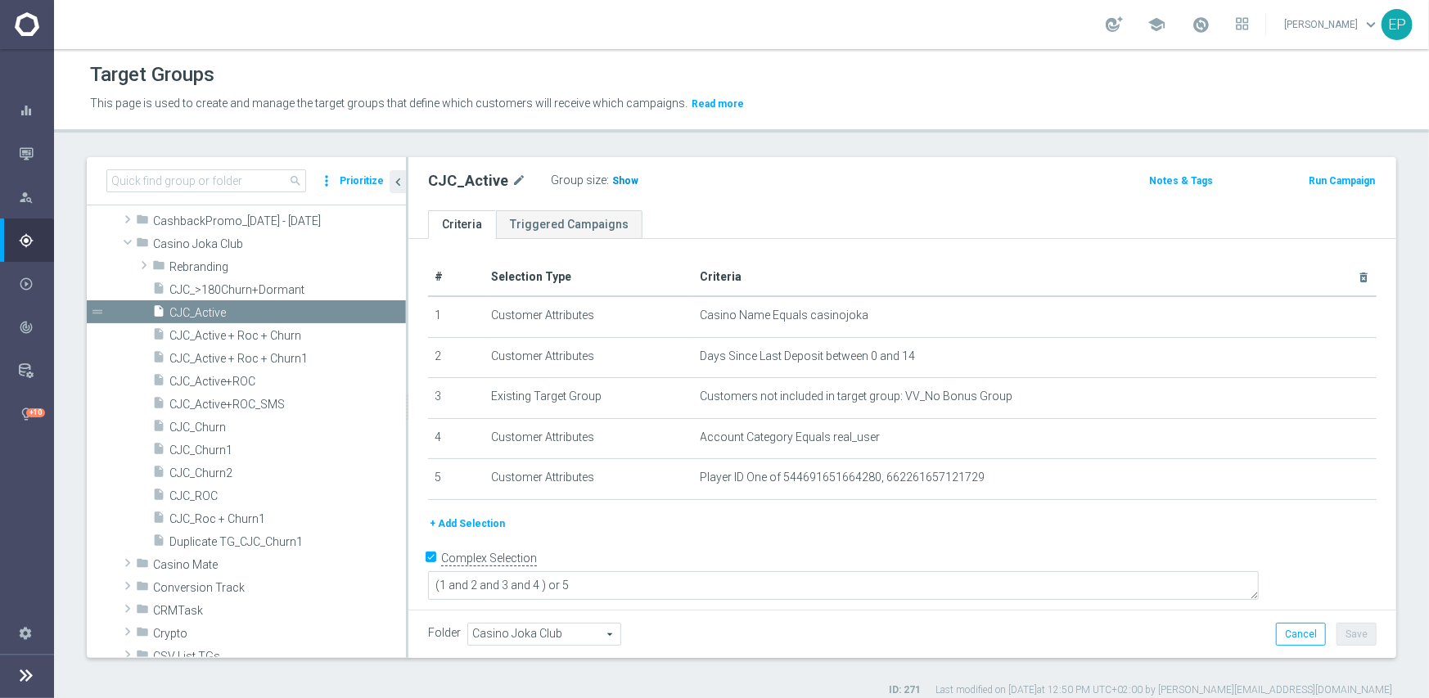
click at [615, 182] on span "Show" at bounding box center [625, 180] width 26 height 11
click at [213, 497] on span "CJC_ROC" at bounding box center [267, 496] width 197 height 14
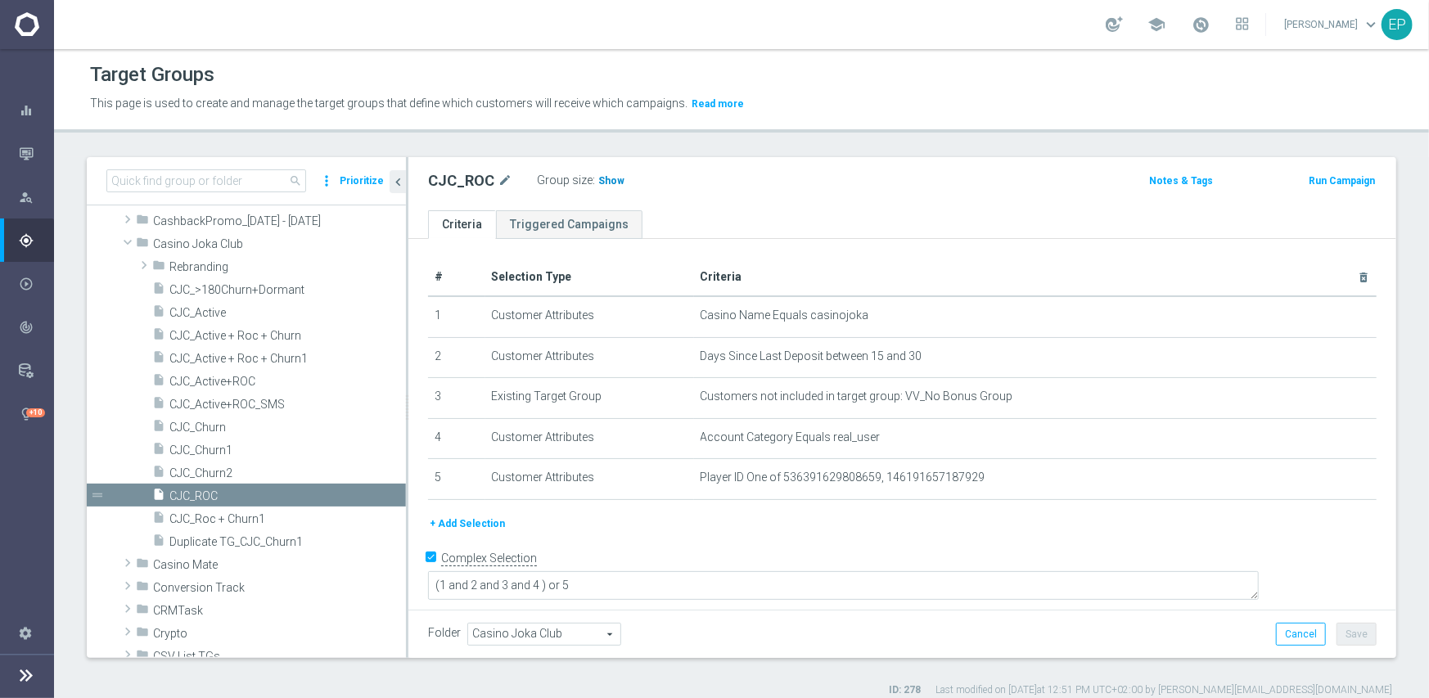
click at [610, 179] on span "Show" at bounding box center [611, 180] width 26 height 11
click at [218, 447] on span "CJC_Churn1" at bounding box center [267, 450] width 197 height 14
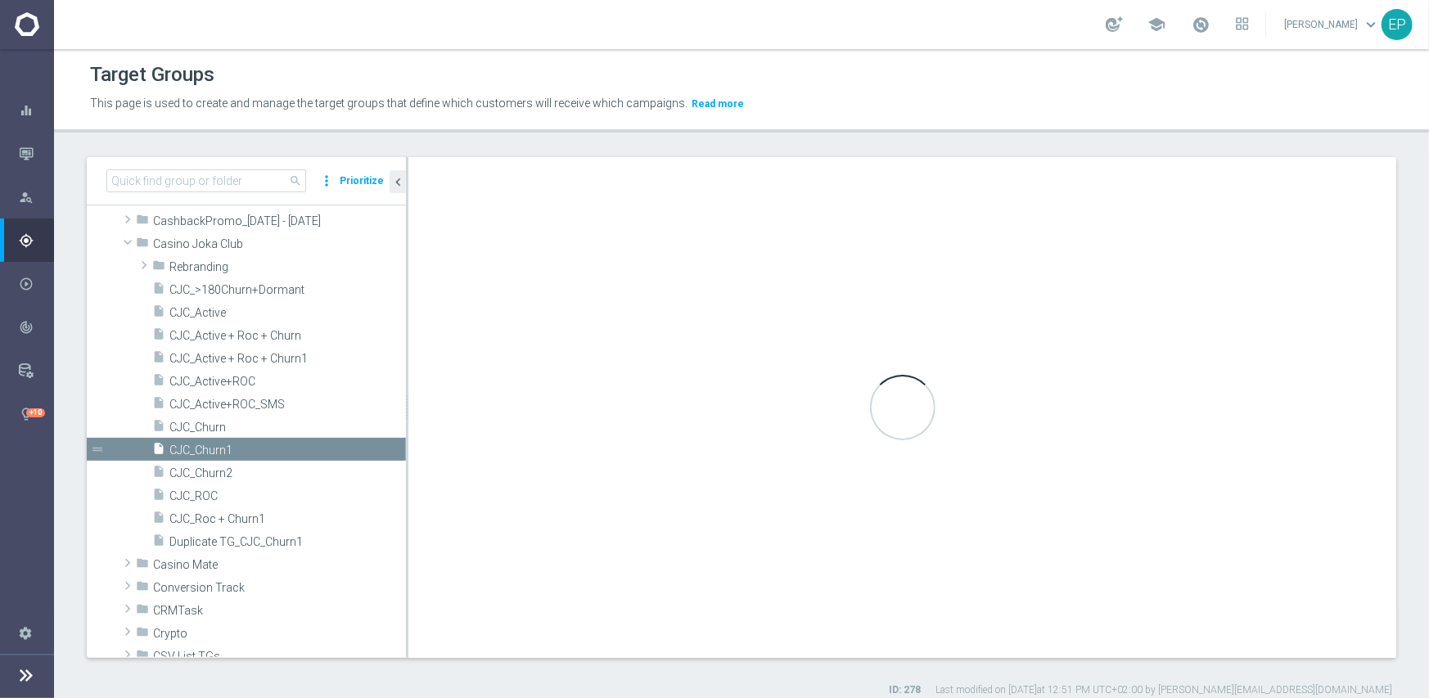
type textarea "(1 and 2 and 3 and 4) or 5"
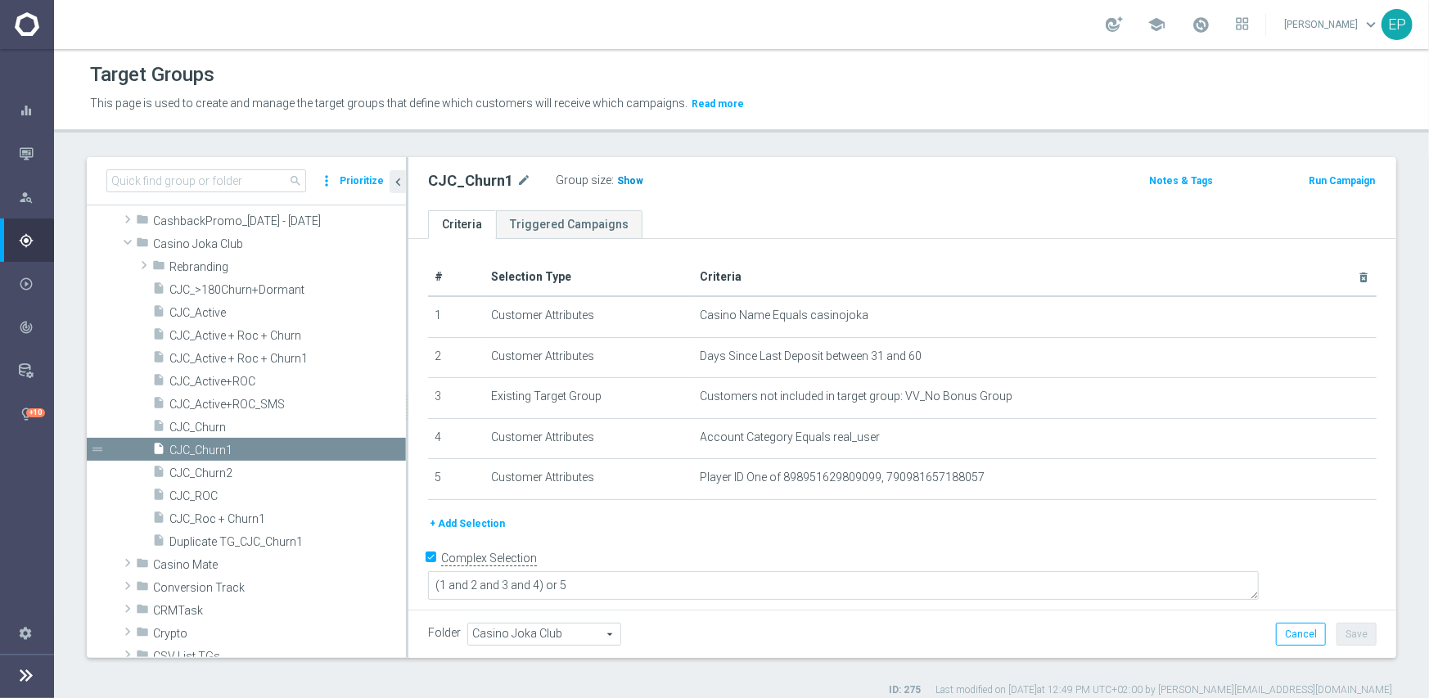
click at [624, 178] on span "Show" at bounding box center [630, 180] width 26 height 11
click at [261, 466] on span "CJC_Churn2" at bounding box center [267, 473] width 197 height 14
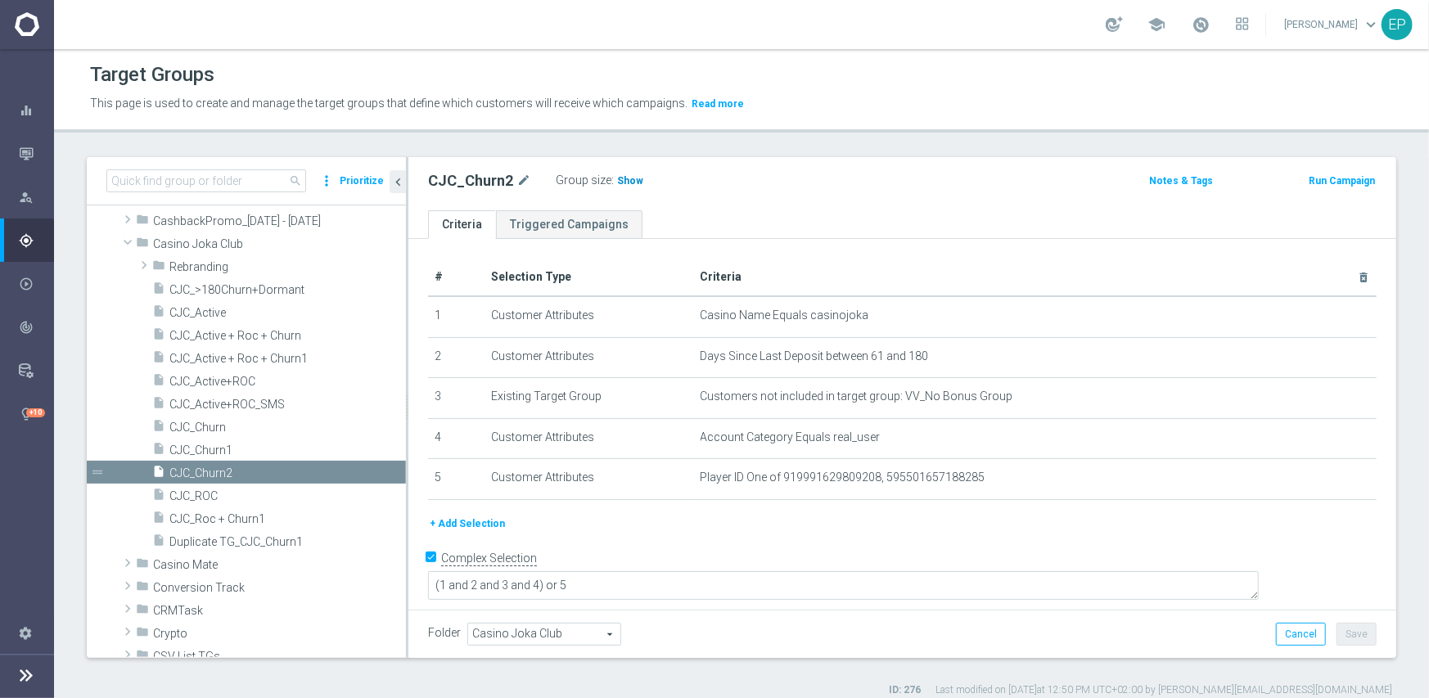
click at [628, 182] on span "Show" at bounding box center [630, 180] width 26 height 11
click at [129, 239] on span at bounding box center [128, 242] width 20 height 16
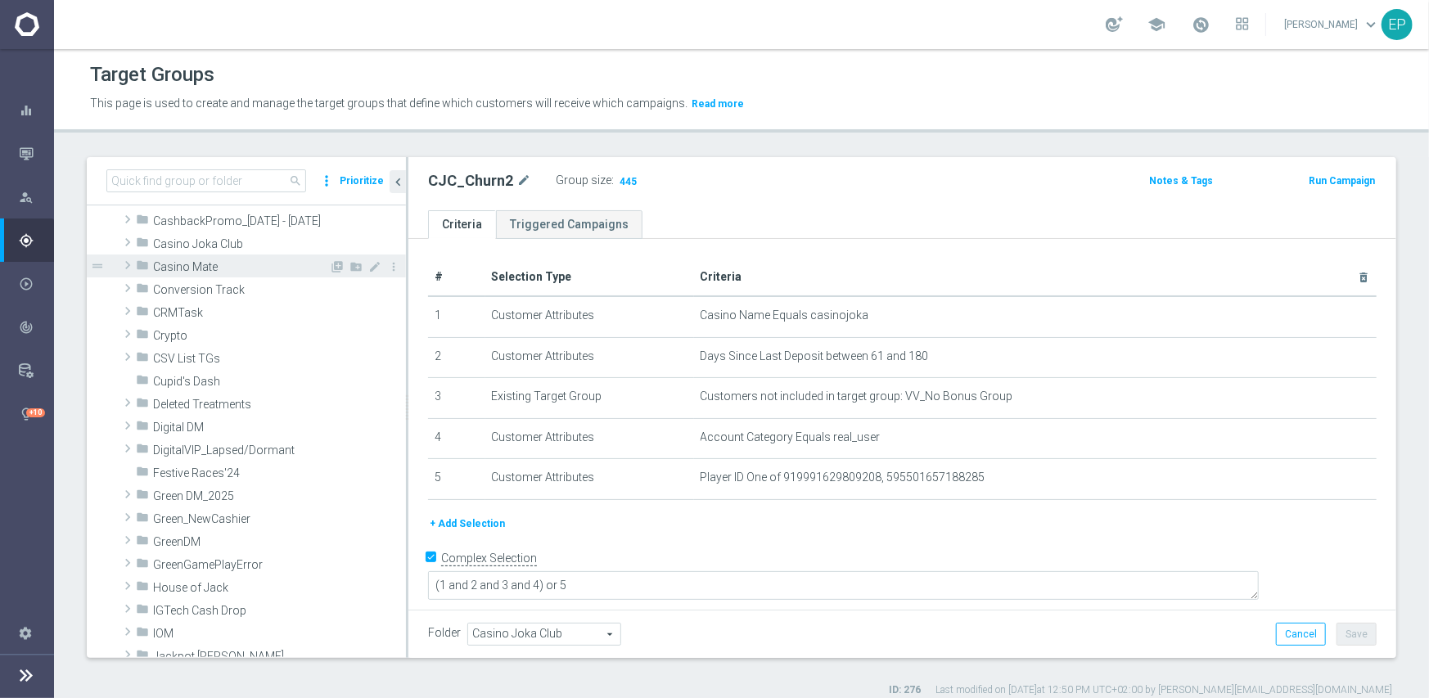
click at [127, 264] on span at bounding box center [127, 265] width 16 height 20
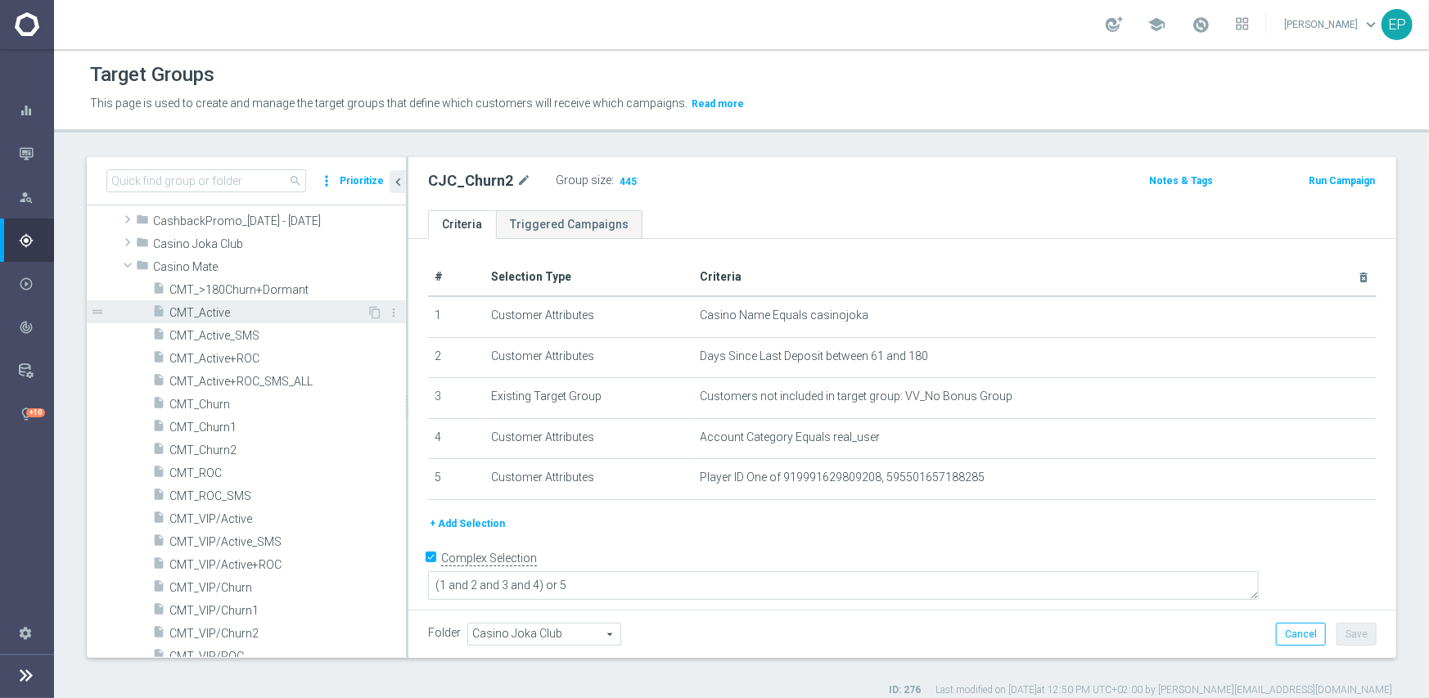
click at [205, 306] on span "CMT_Active" at bounding box center [267, 313] width 197 height 14
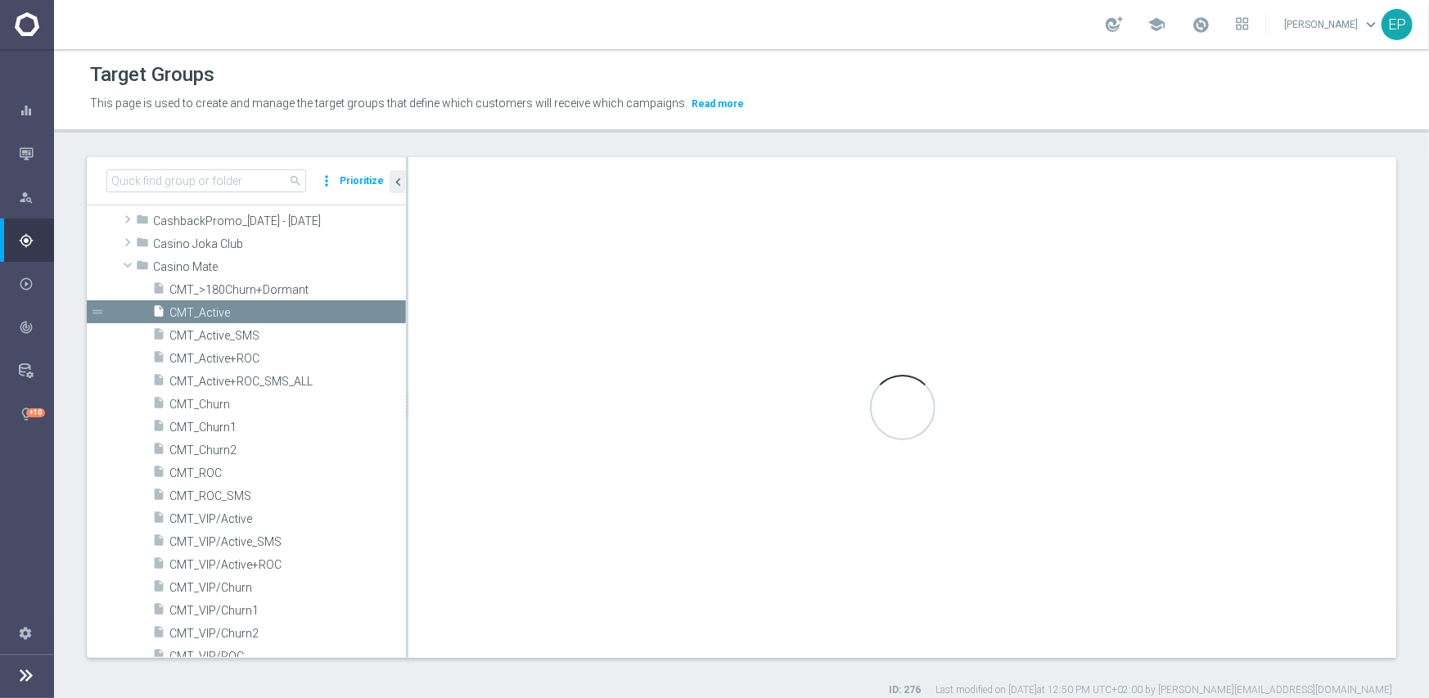
type input "Casino Mate"
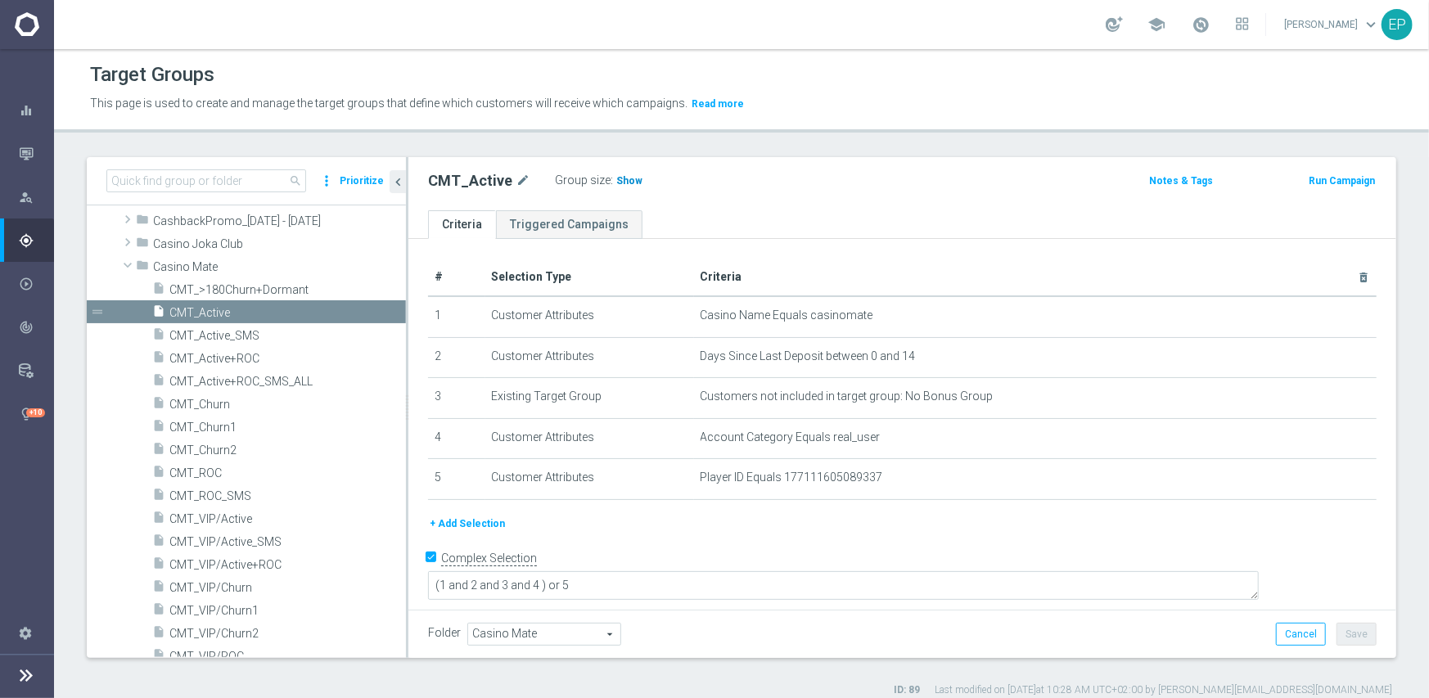
click at [623, 178] on span "Show" at bounding box center [629, 180] width 26 height 11
drag, startPoint x: 206, startPoint y: 469, endPoint x: 230, endPoint y: 461, distance: 25.1
click at [206, 468] on span "CMT_ROC" at bounding box center [267, 473] width 197 height 14
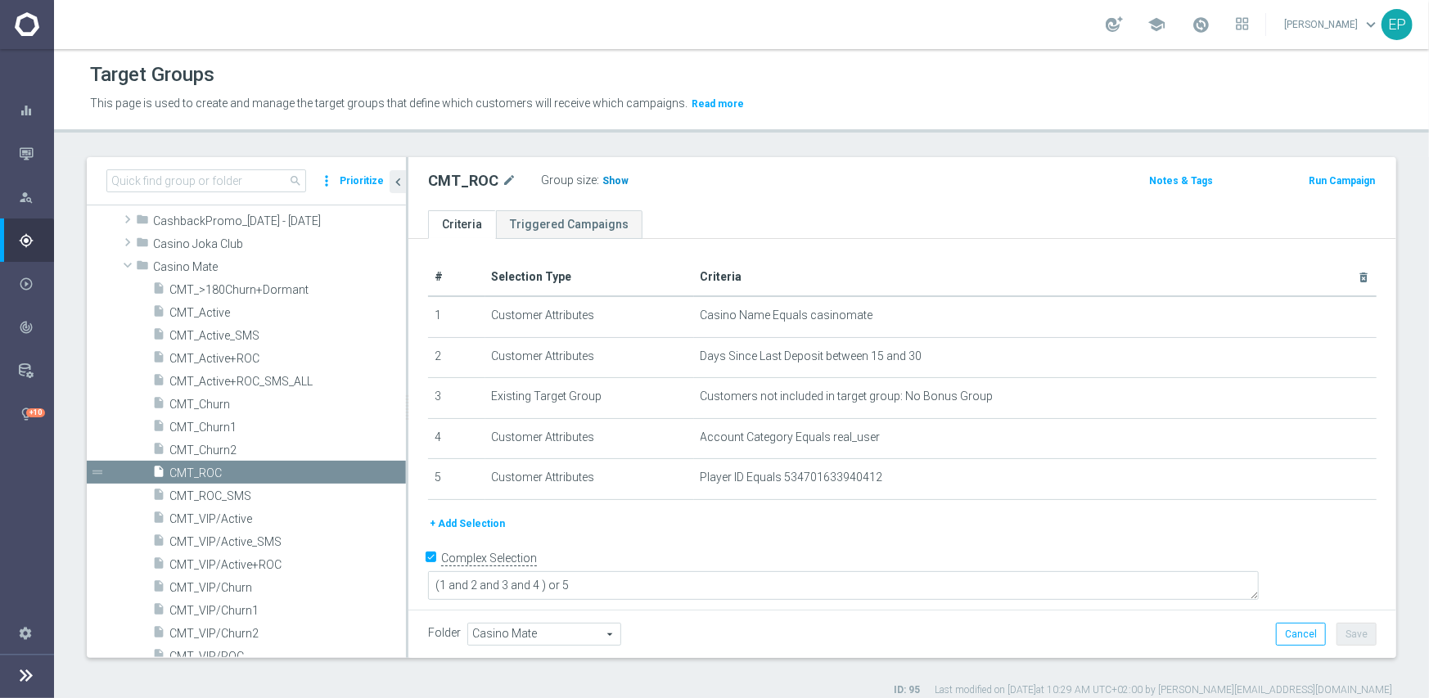
click at [610, 186] on h3 "Show" at bounding box center [615, 181] width 29 height 18
click at [251, 425] on span "CMT_Churn1" at bounding box center [267, 428] width 197 height 14
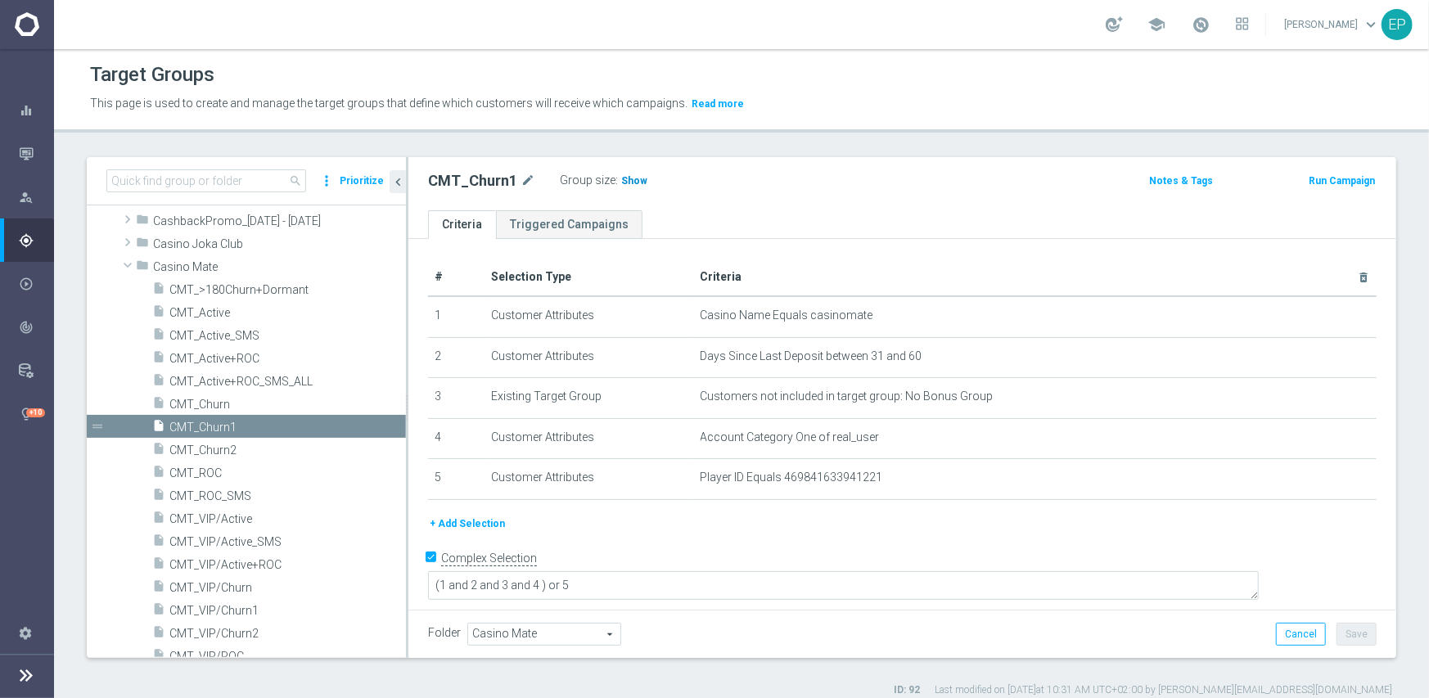
click at [621, 182] on span "Show" at bounding box center [634, 180] width 26 height 11
drag, startPoint x: 213, startPoint y: 448, endPoint x: 223, endPoint y: 444, distance: 11.4
click at [213, 448] on span "CMT_Churn2" at bounding box center [267, 450] width 197 height 14
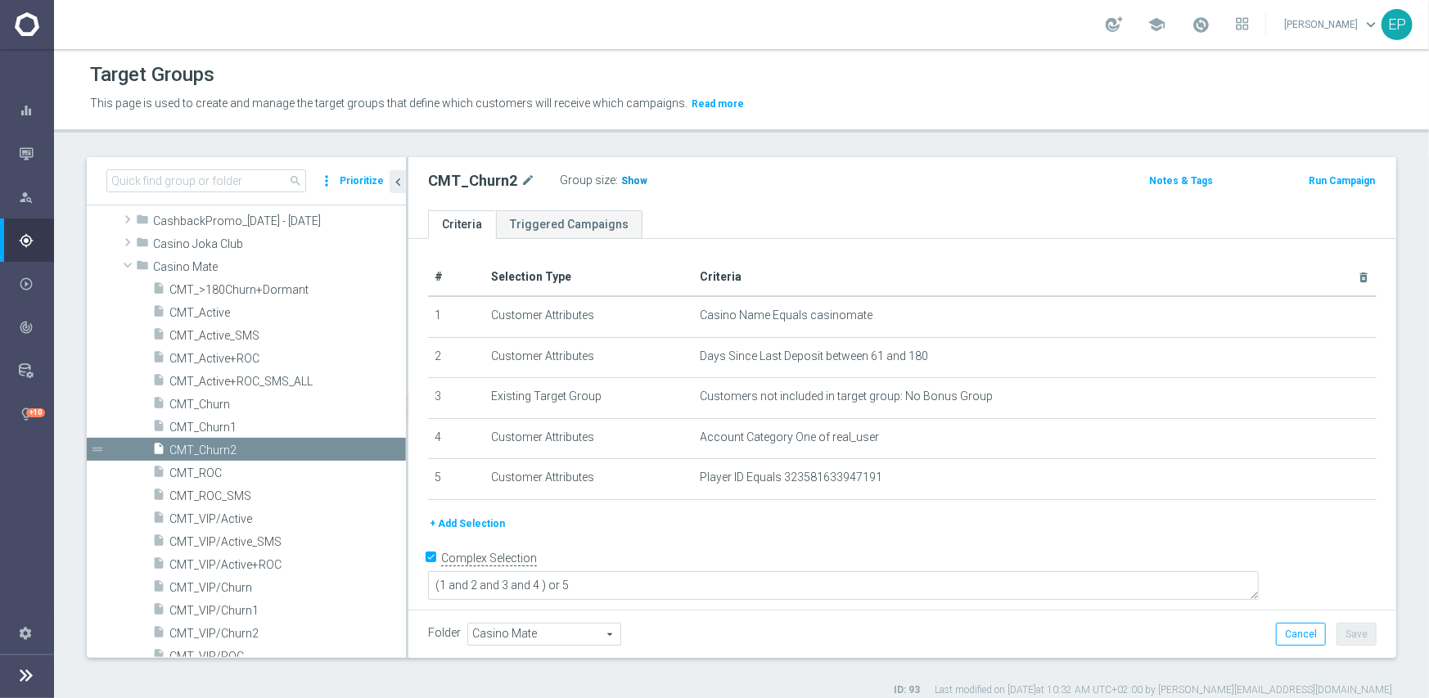
click at [632, 182] on span "Show" at bounding box center [634, 180] width 26 height 11
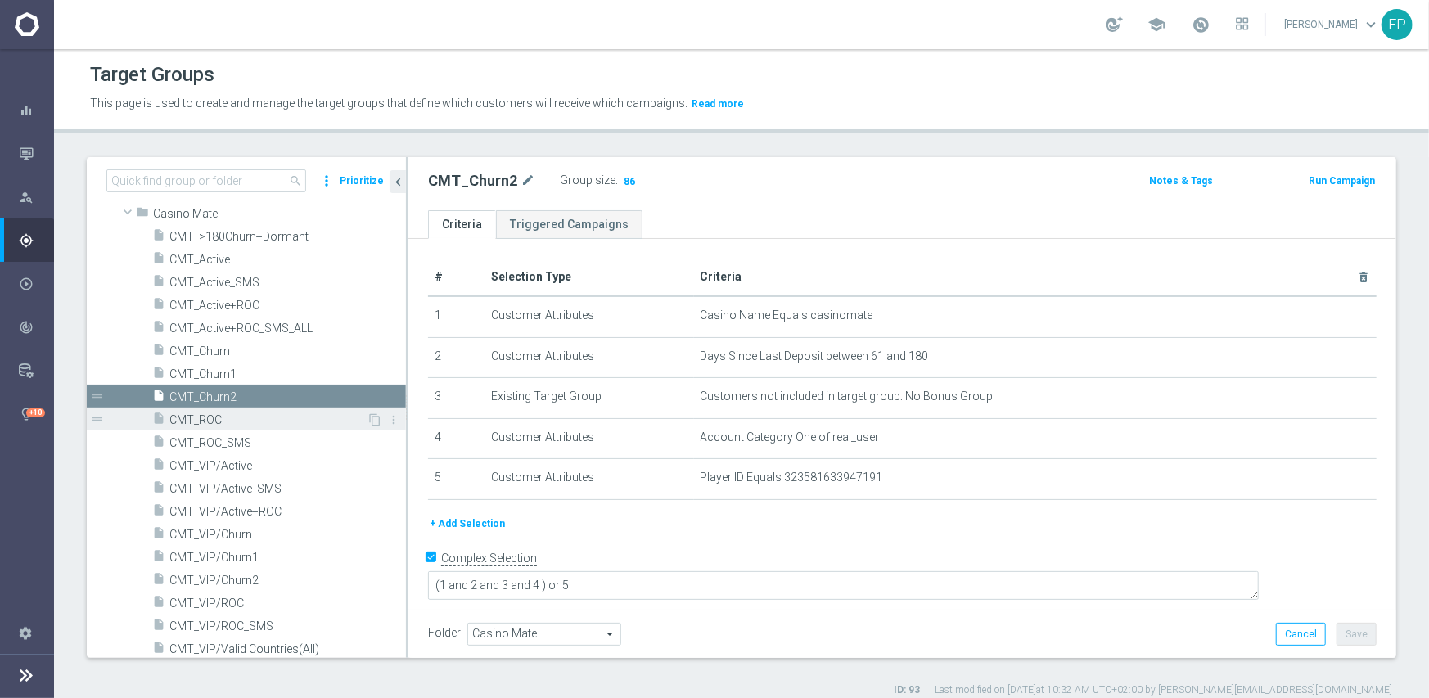
scroll to position [164, 0]
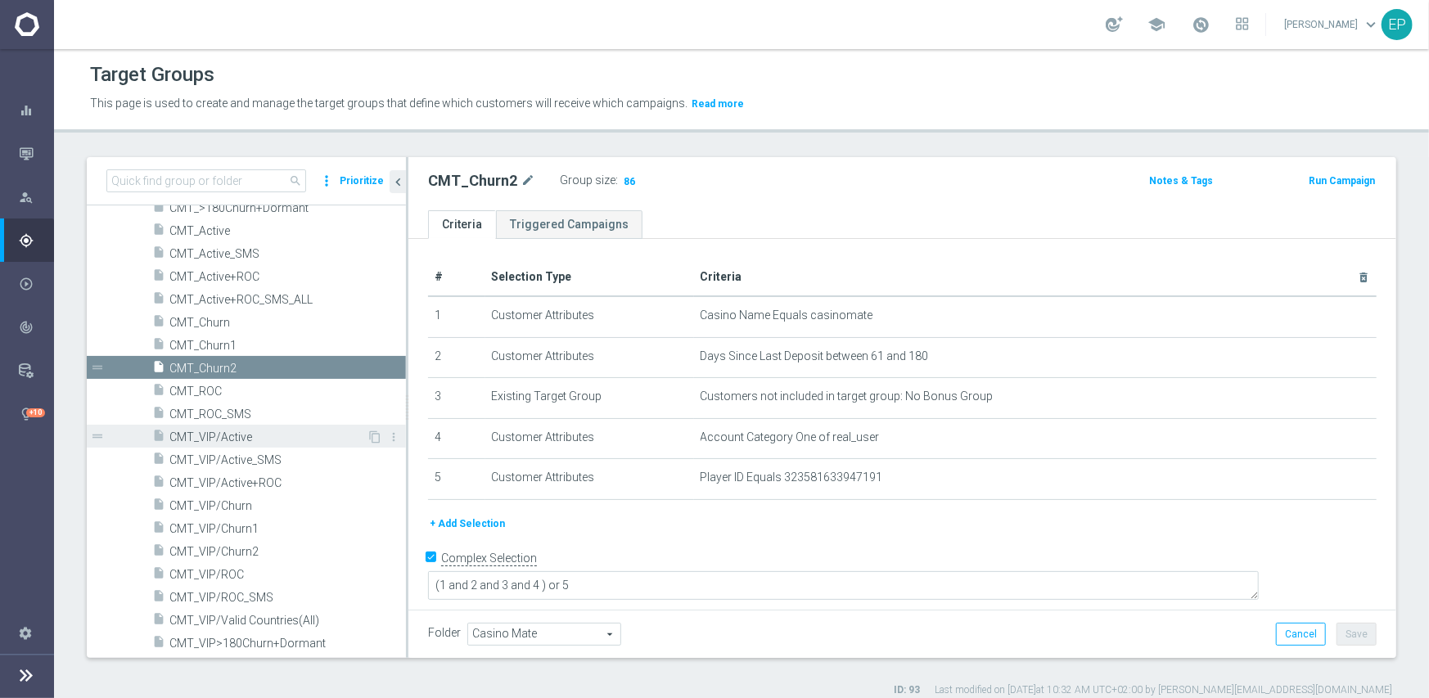
click at [235, 431] on span "CMT_VIP/Active" at bounding box center [267, 437] width 197 height 14
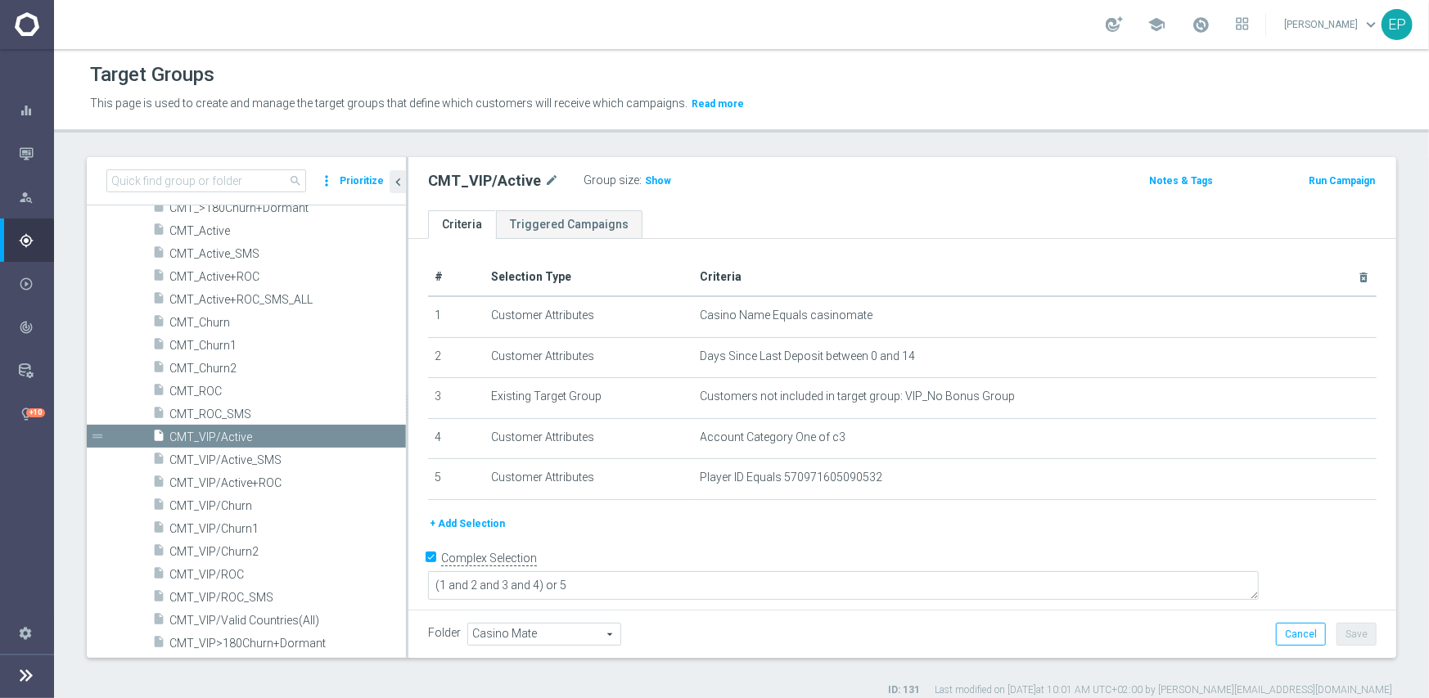
click at [655, 181] on span "Show" at bounding box center [658, 180] width 26 height 11
drag, startPoint x: 228, startPoint y: 574, endPoint x: 252, endPoint y: 572, distance: 23.9
click at [228, 574] on span "CMT_VIP/ROC" at bounding box center [267, 575] width 197 height 14
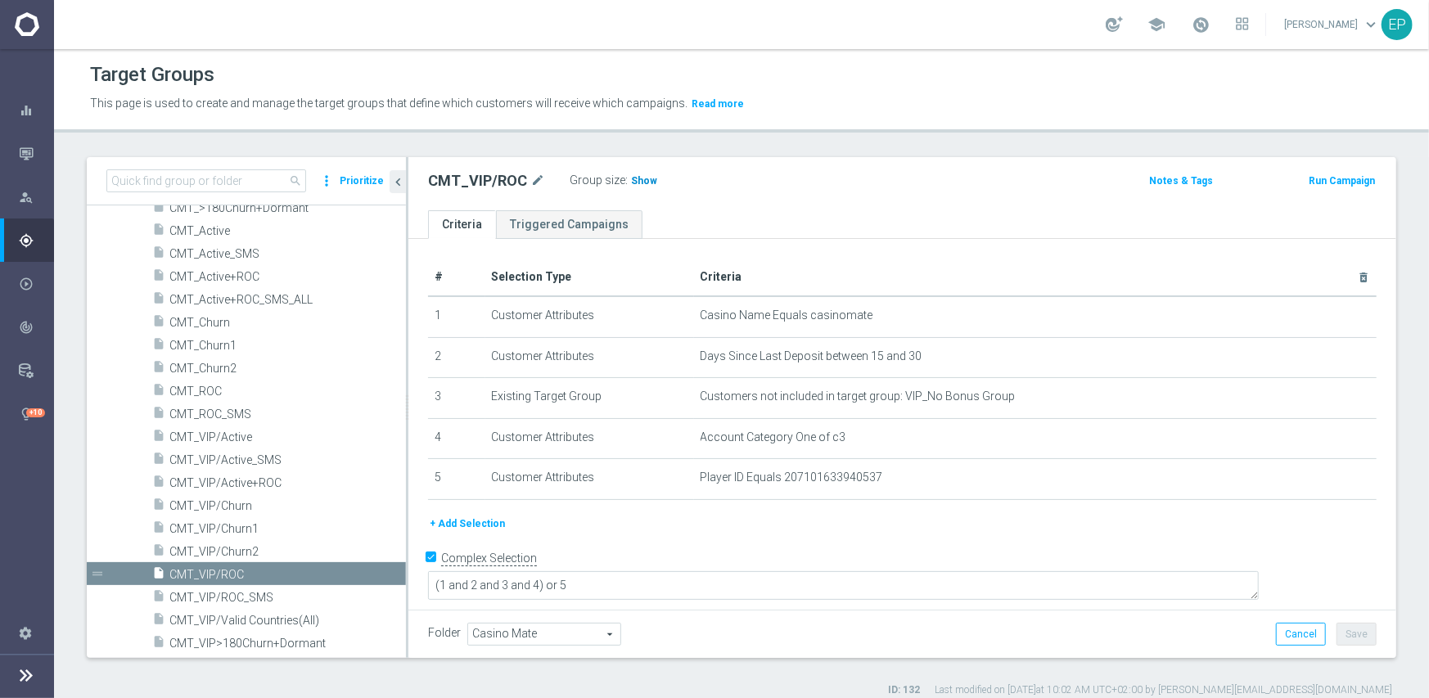
click at [637, 180] on span "Show" at bounding box center [644, 180] width 26 height 11
click at [250, 528] on span "CMT_VIP/Churn1" at bounding box center [267, 529] width 197 height 14
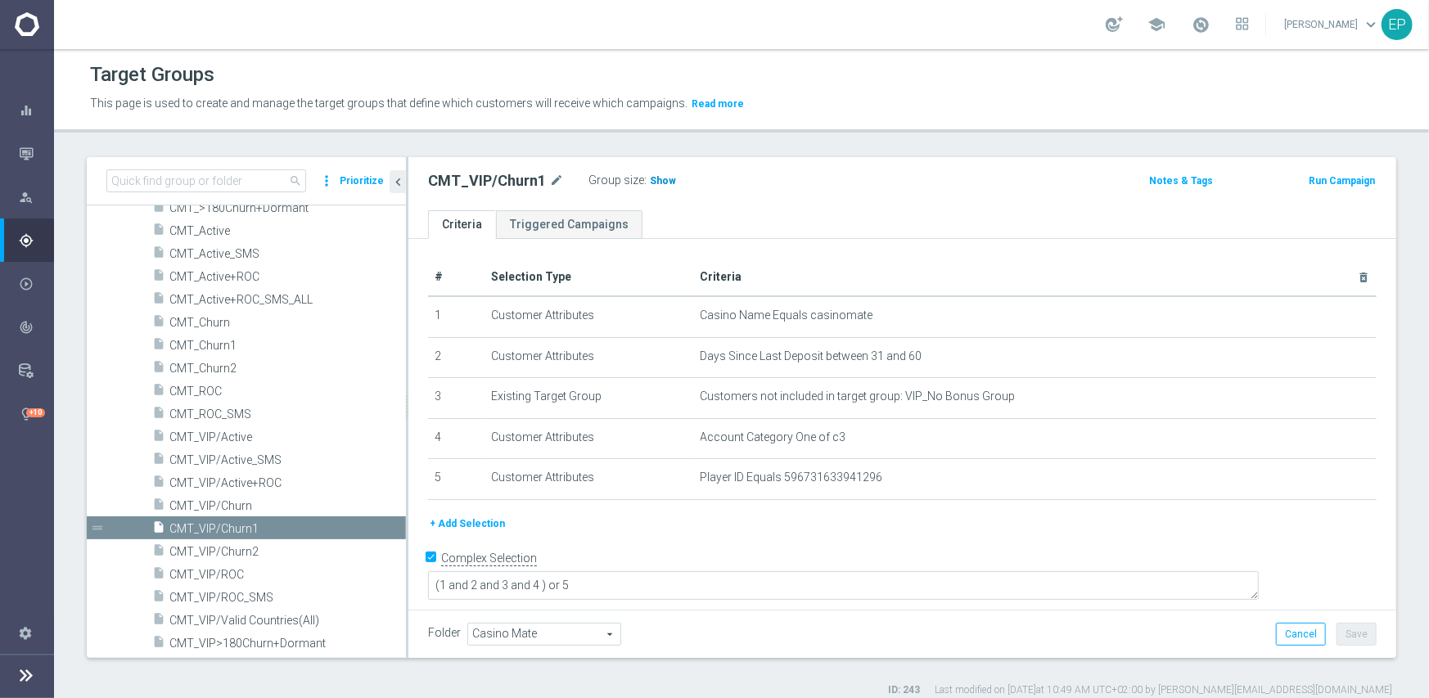
click at [655, 182] on span "Show" at bounding box center [663, 180] width 26 height 11
drag, startPoint x: 259, startPoint y: 551, endPoint x: 279, endPoint y: 545, distance: 20.5
click at [259, 551] on span "CMT_VIP/Churn2" at bounding box center [267, 552] width 197 height 14
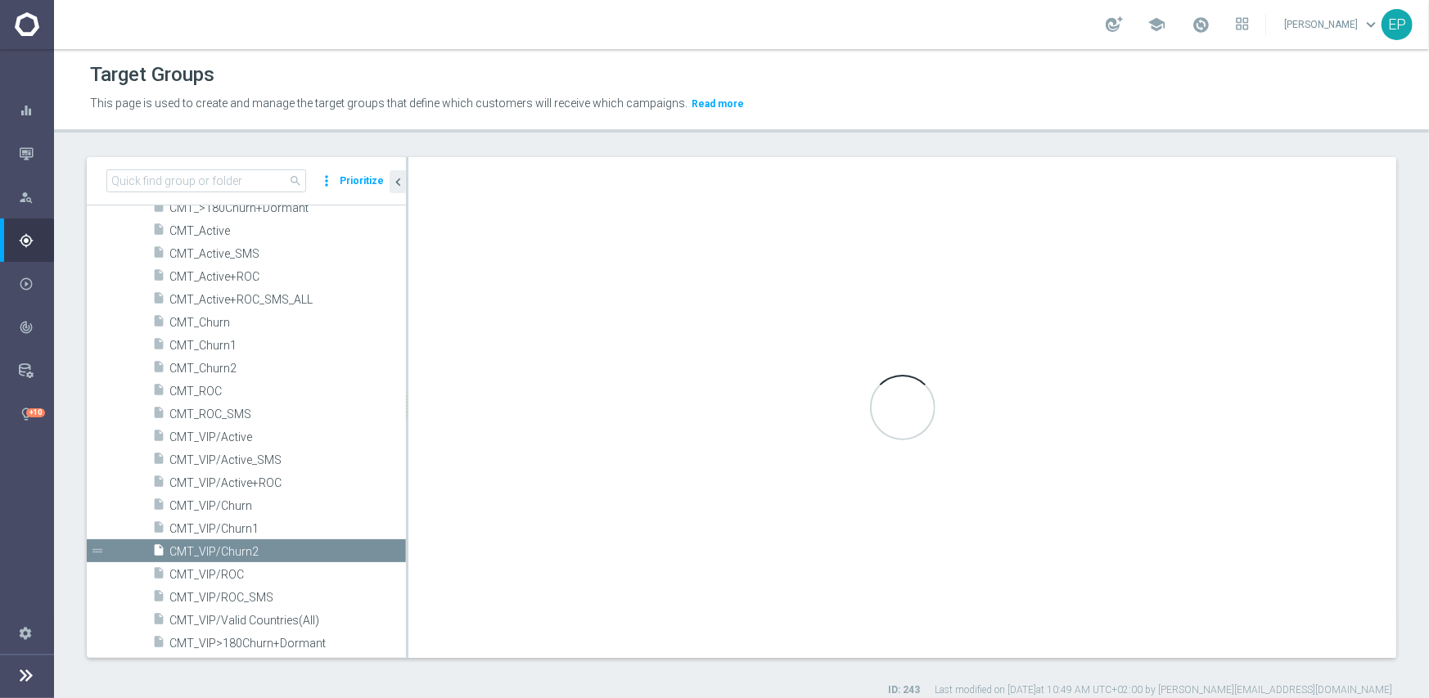
type textarea "(1 and 2 and 3 and 4) or 5"
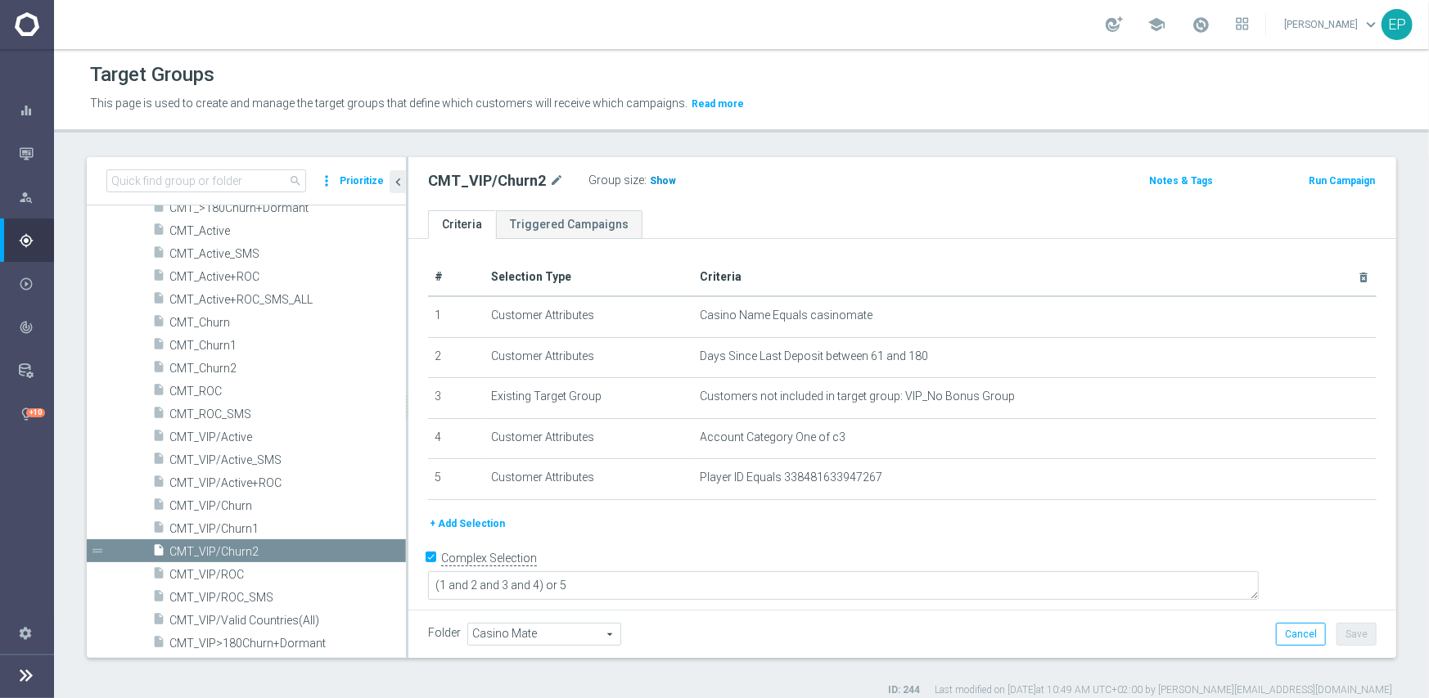
click at [659, 180] on span "Show" at bounding box center [663, 180] width 26 height 11
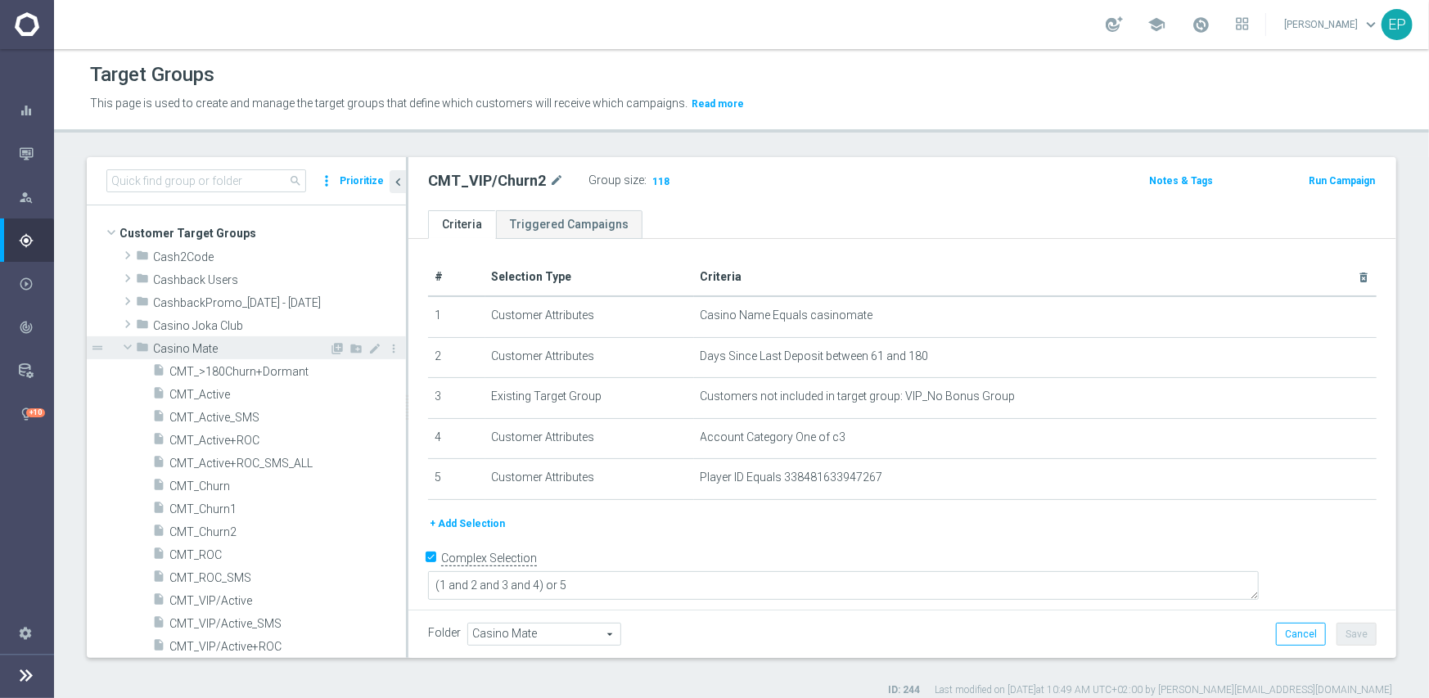
click at [167, 345] on span "Casino Mate" at bounding box center [241, 349] width 176 height 14
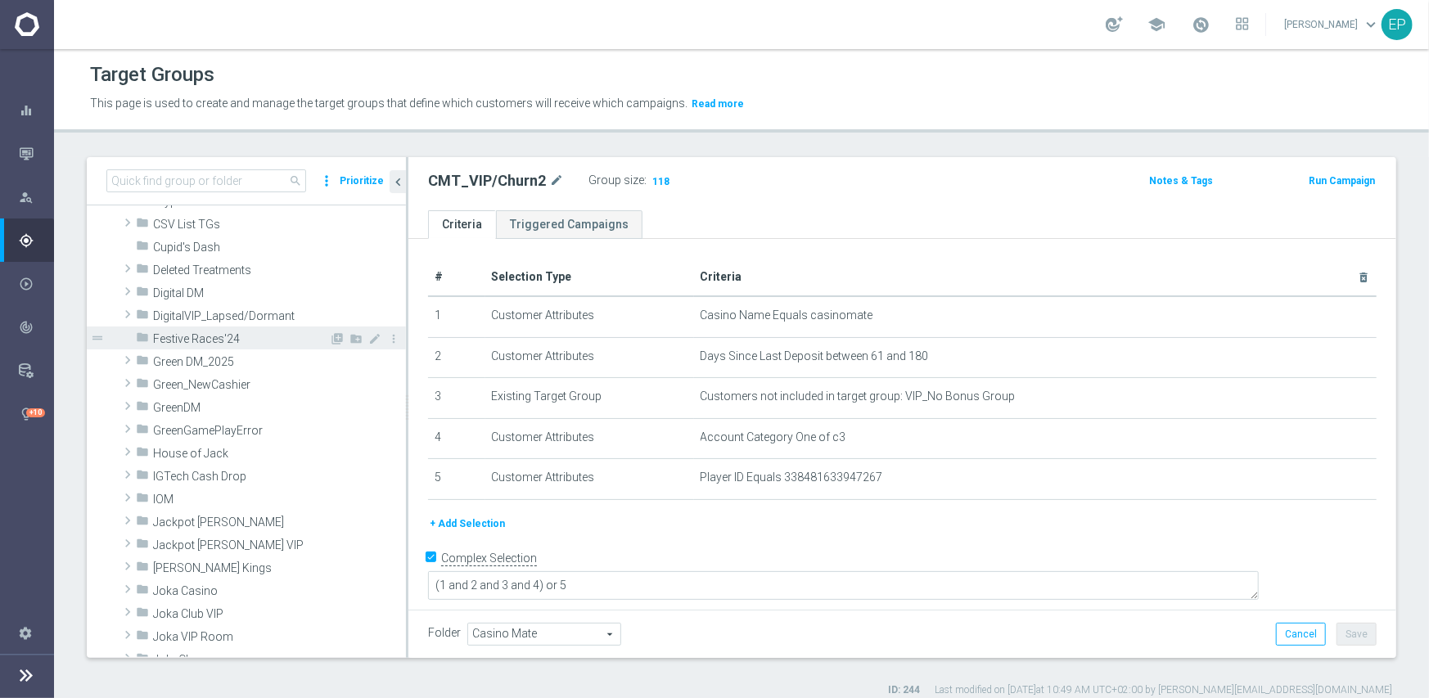
scroll to position [245, 0]
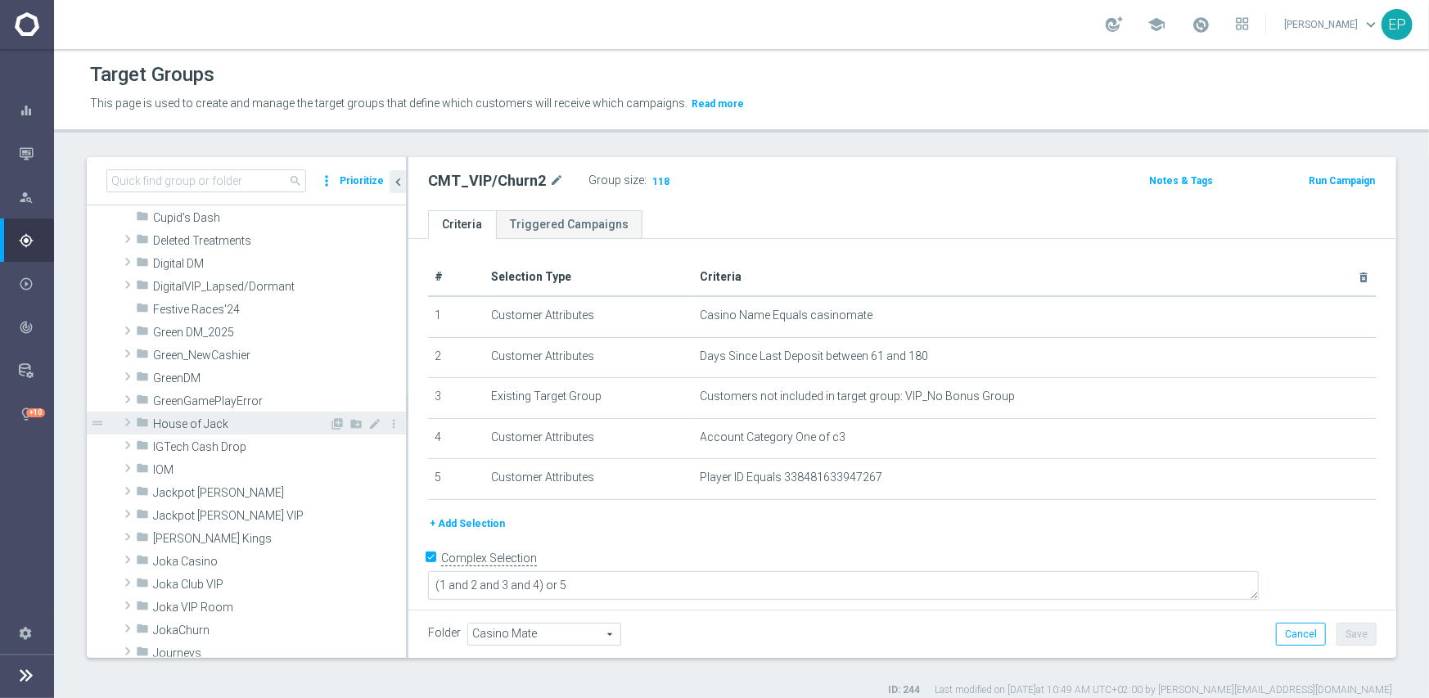
click at [206, 421] on span "House of Jack" at bounding box center [241, 424] width 176 height 14
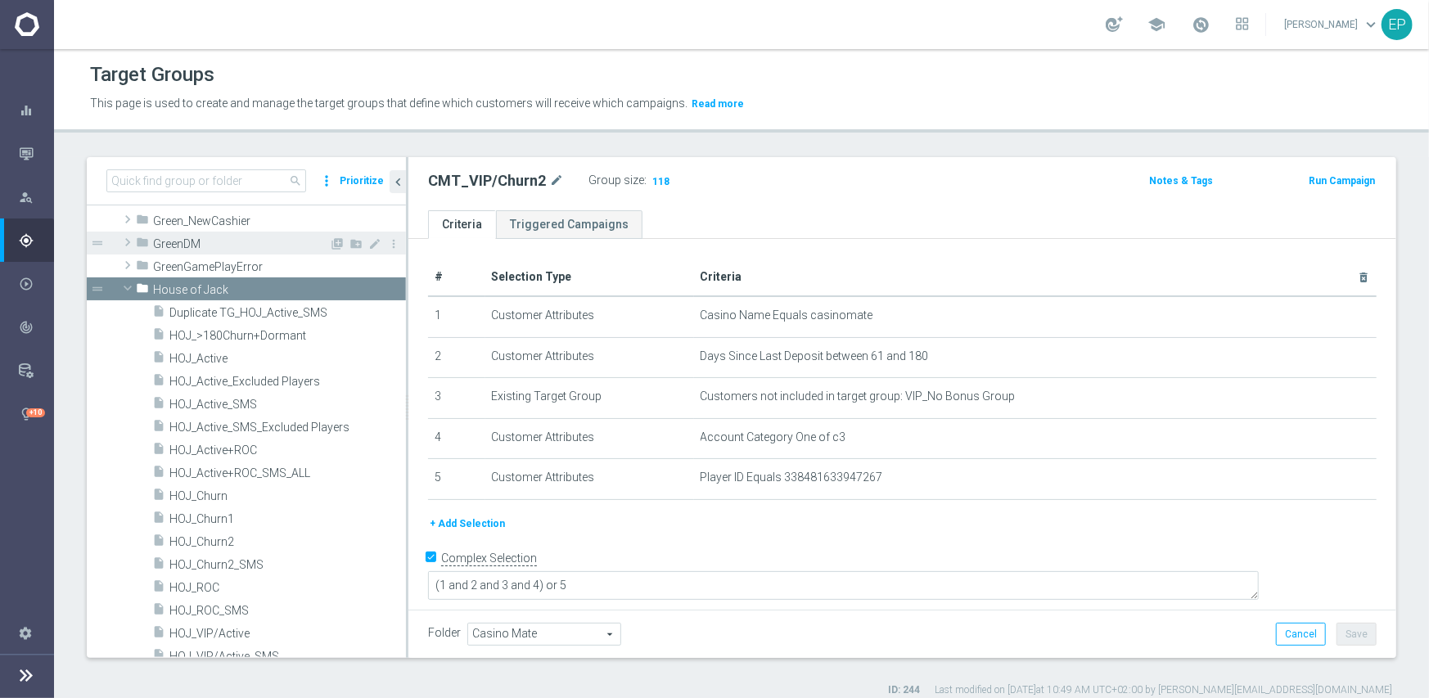
scroll to position [409, 0]
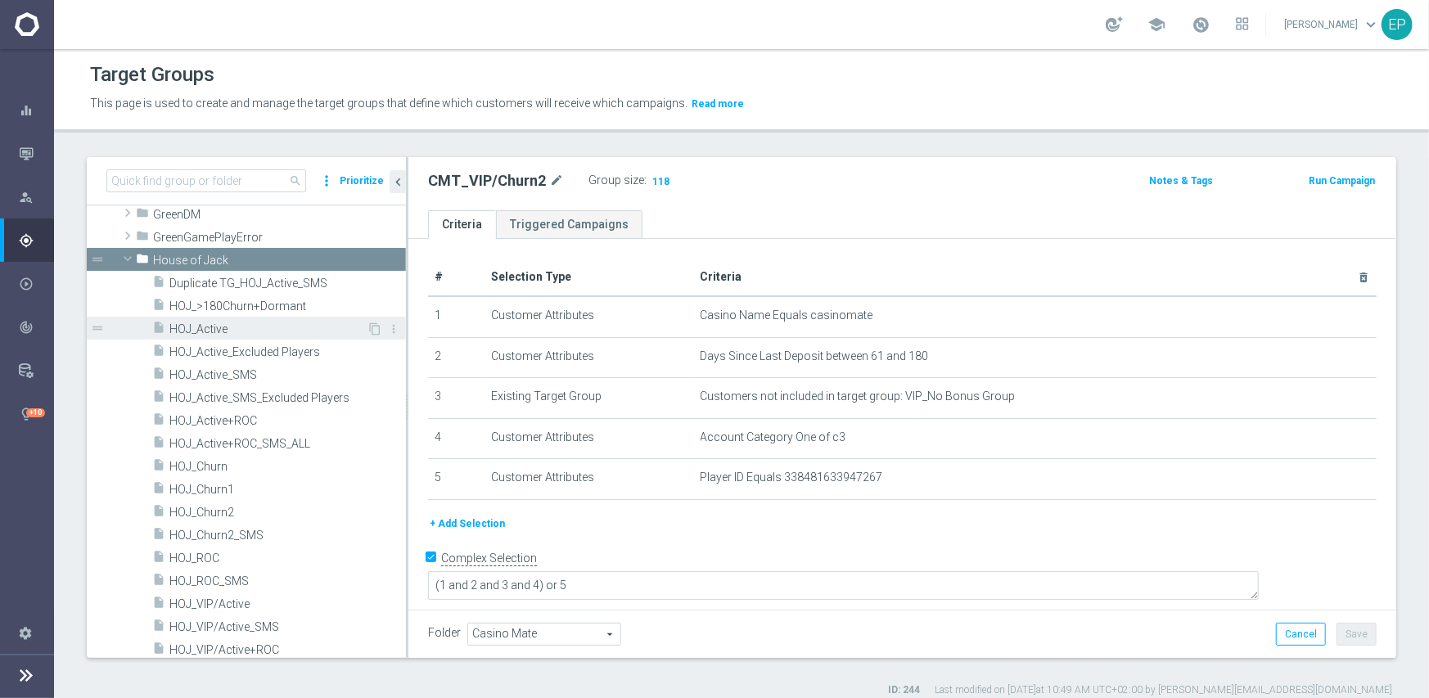
click at [210, 323] on span "HOJ_Active" at bounding box center [267, 329] width 197 height 14
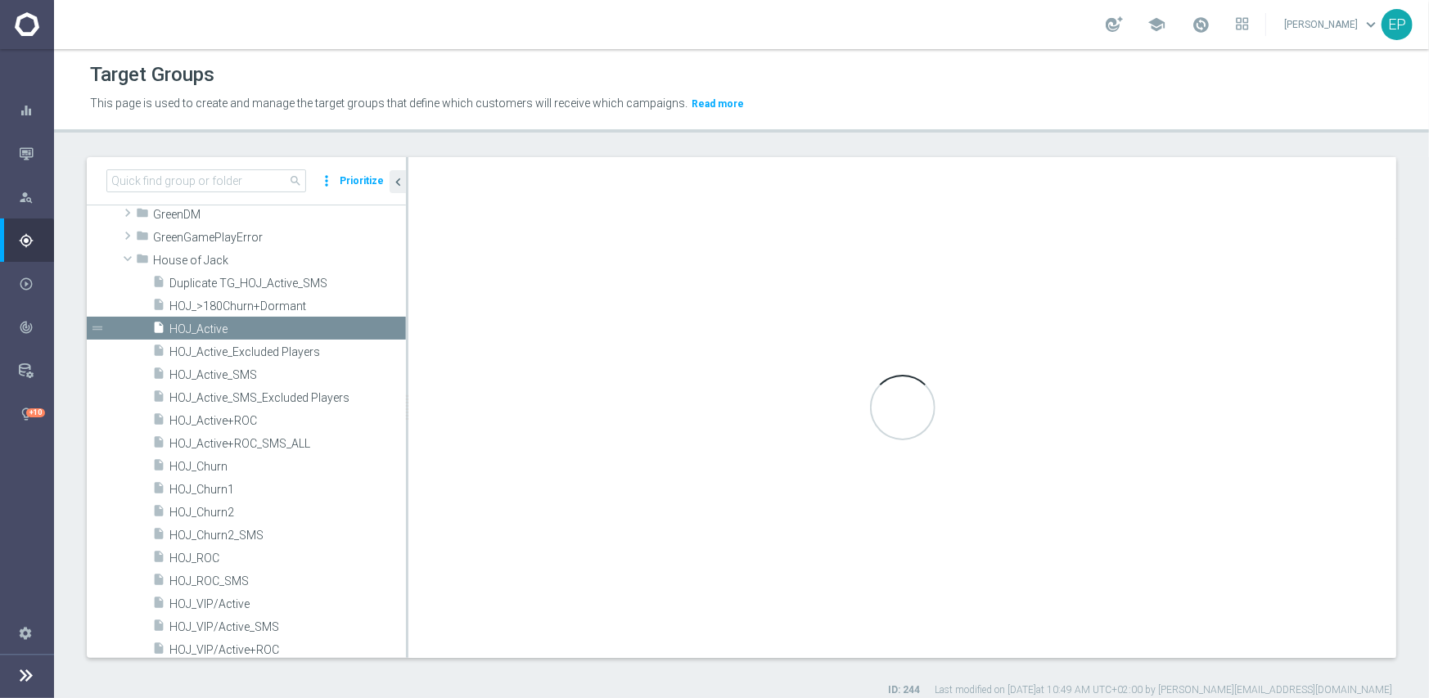
type input "House of Jack"
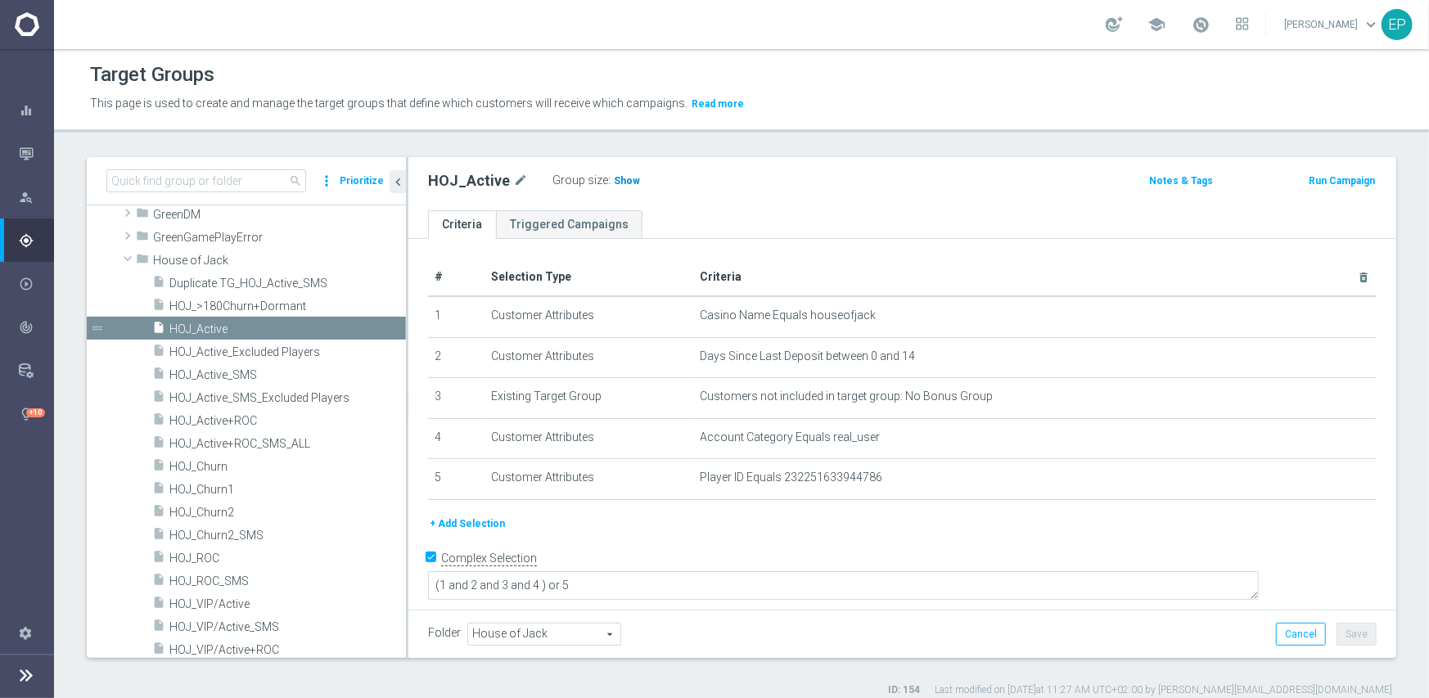
click at [624, 179] on span "Show" at bounding box center [627, 180] width 26 height 11
click at [213, 557] on span "HOJ_ROC" at bounding box center [267, 558] width 197 height 14
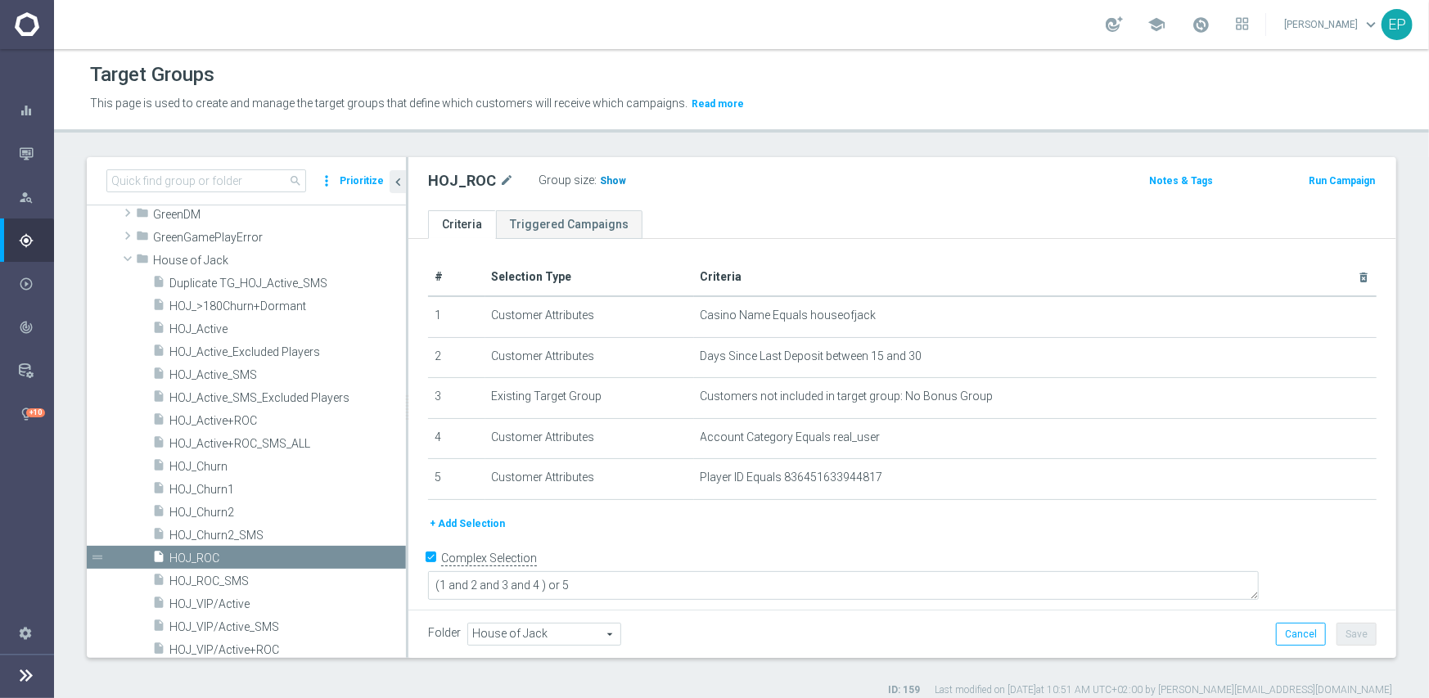
click at [610, 179] on span "Show" at bounding box center [613, 180] width 26 height 11
drag, startPoint x: 221, startPoint y: 492, endPoint x: 234, endPoint y: 486, distance: 14.3
click at [221, 492] on span "HOJ_Churn1" at bounding box center [267, 490] width 197 height 14
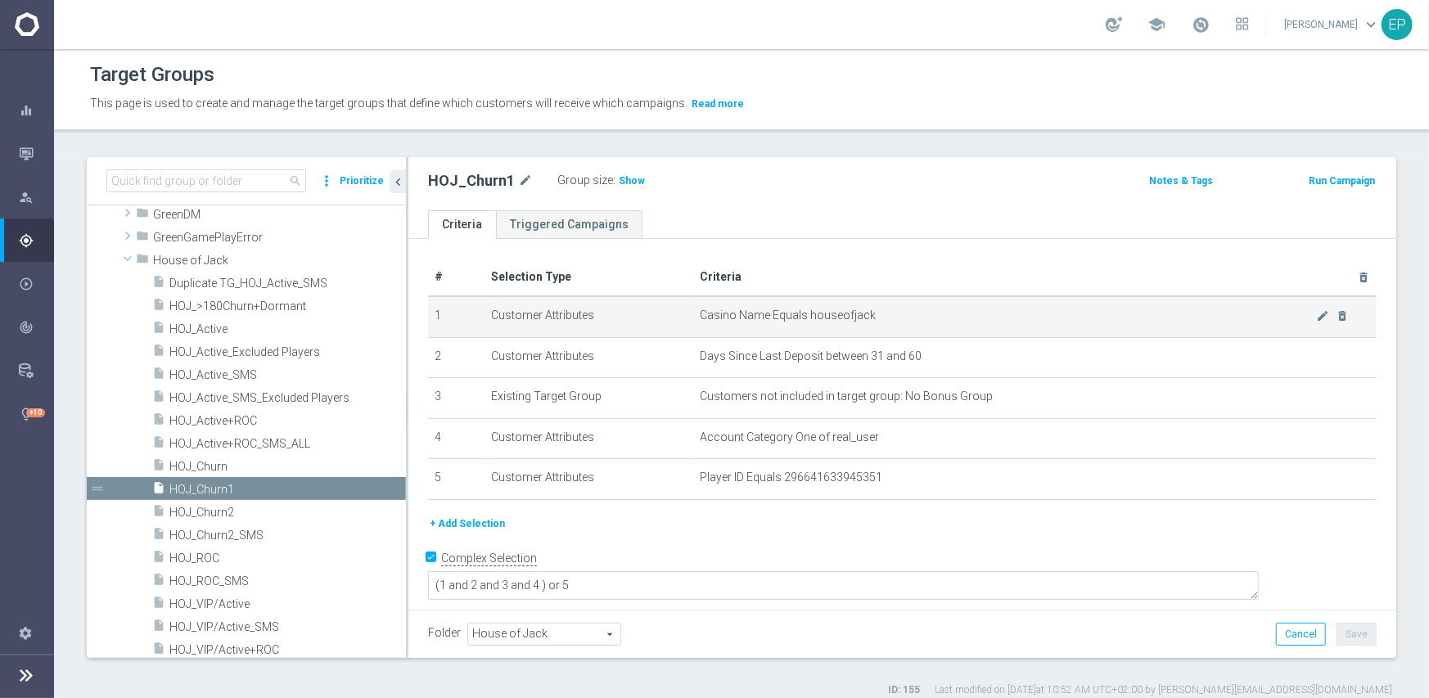
drag, startPoint x: 630, startPoint y: 178, endPoint x: 483, endPoint y: 306, distance: 194.9
click at [631, 179] on span "Show" at bounding box center [632, 180] width 26 height 11
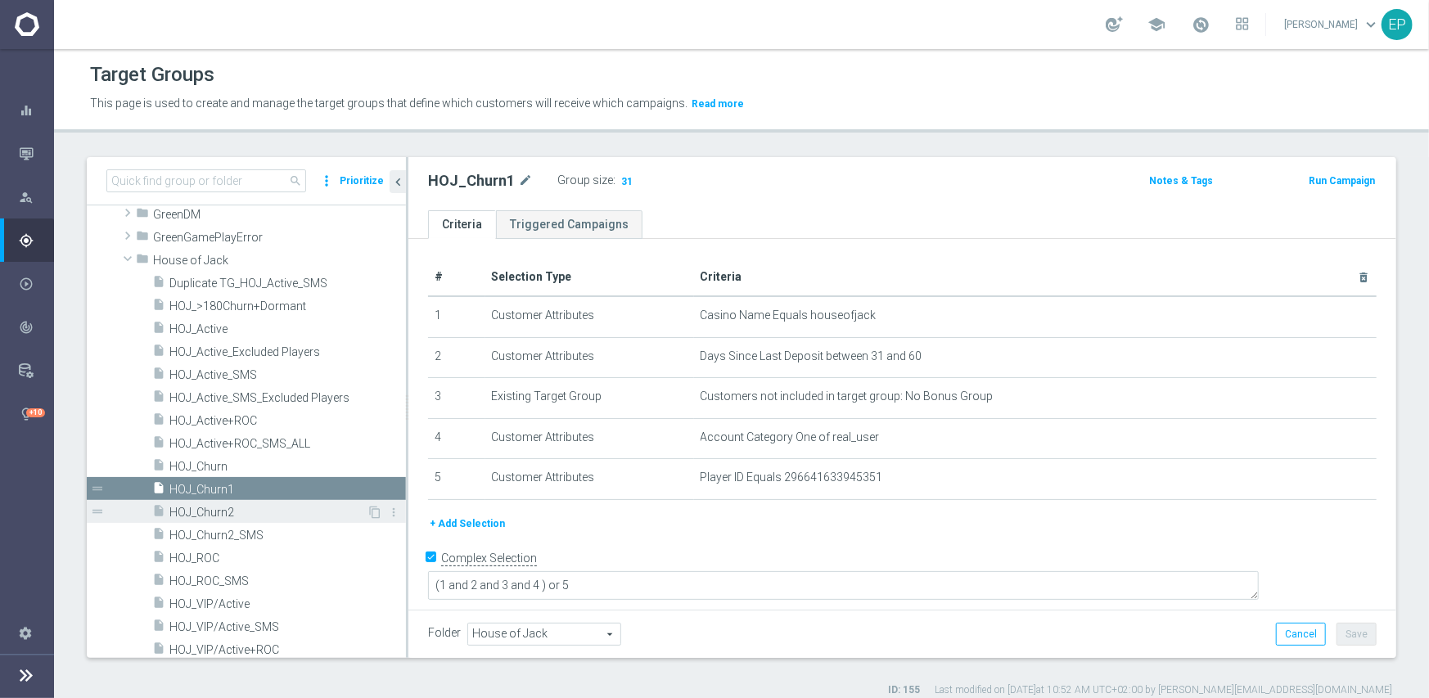
click at [226, 513] on span "HOJ_Churn2" at bounding box center [267, 513] width 197 height 14
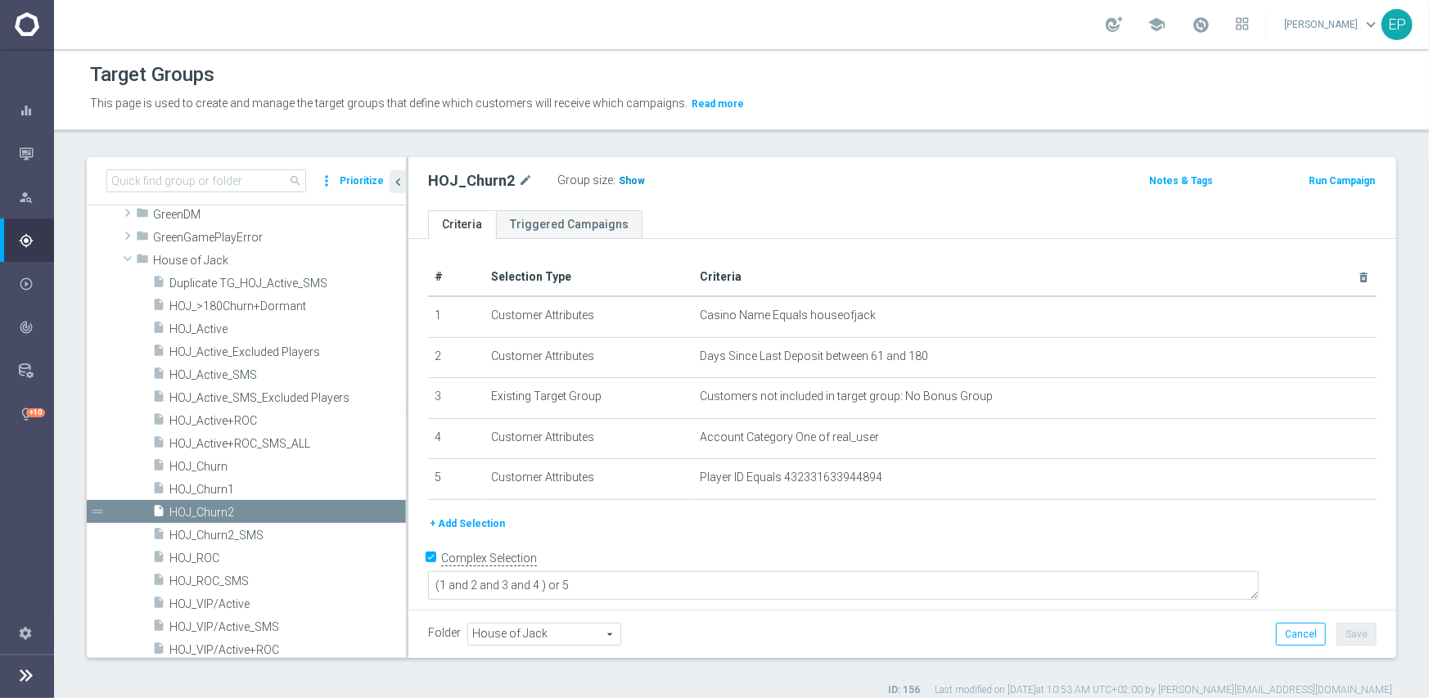
click at [631, 183] on span "Show" at bounding box center [632, 180] width 26 height 11
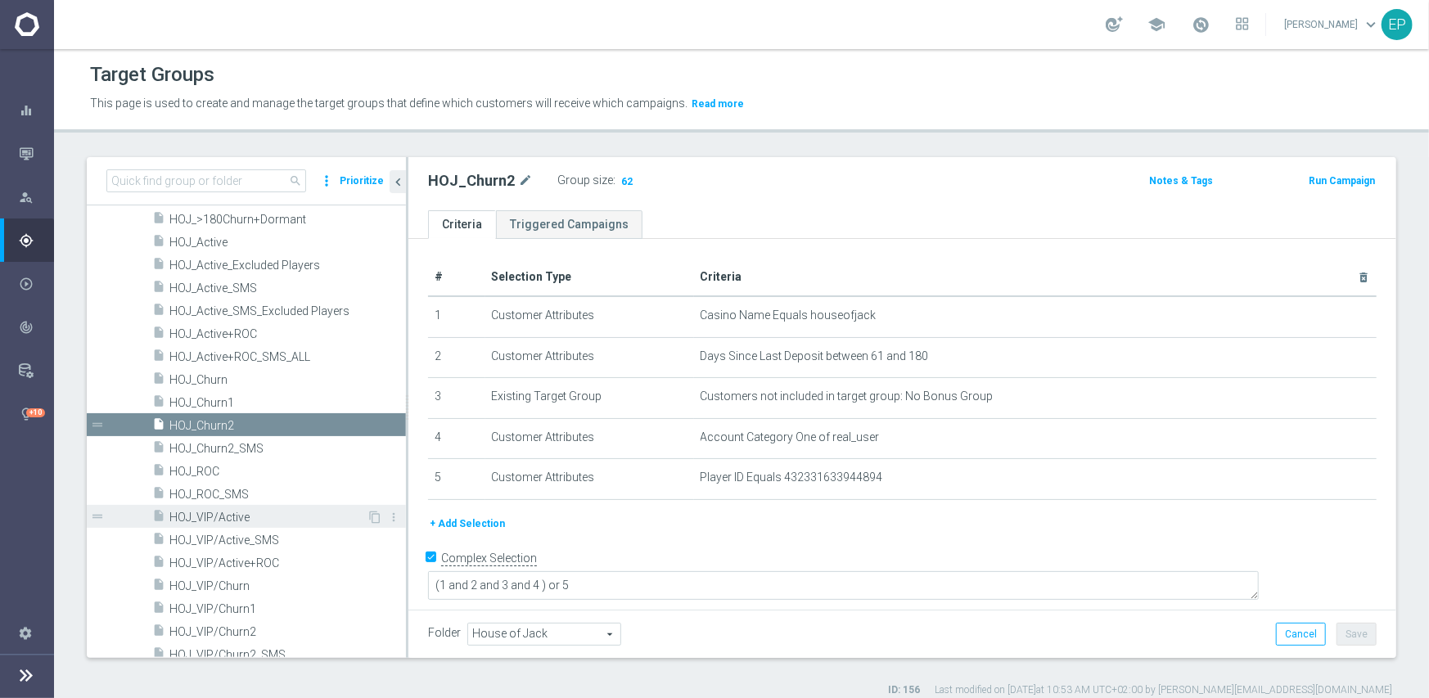
drag, startPoint x: 229, startPoint y: 518, endPoint x: 272, endPoint y: 506, distance: 44.3
click at [229, 517] on span "HOJ_VIP/Active" at bounding box center [267, 518] width 197 height 14
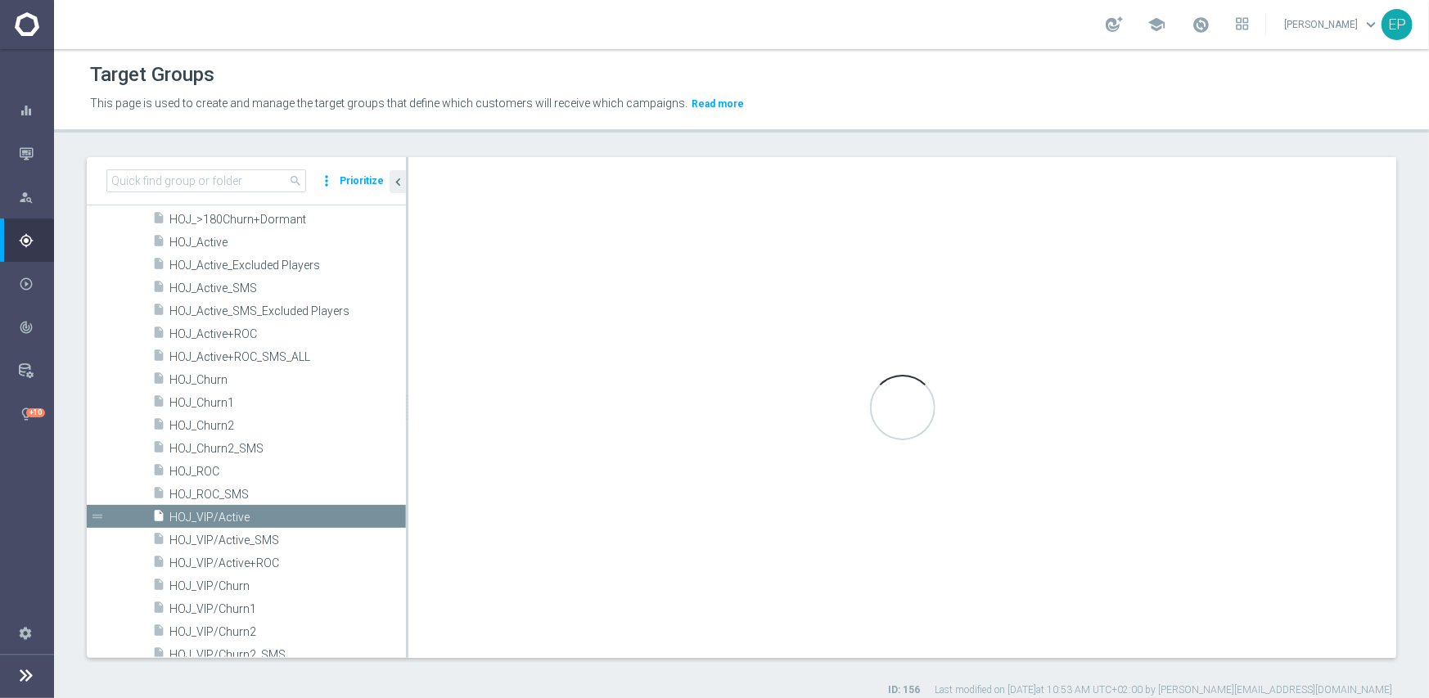
type textarea "(1 and 2 and 3 and 4) or 5"
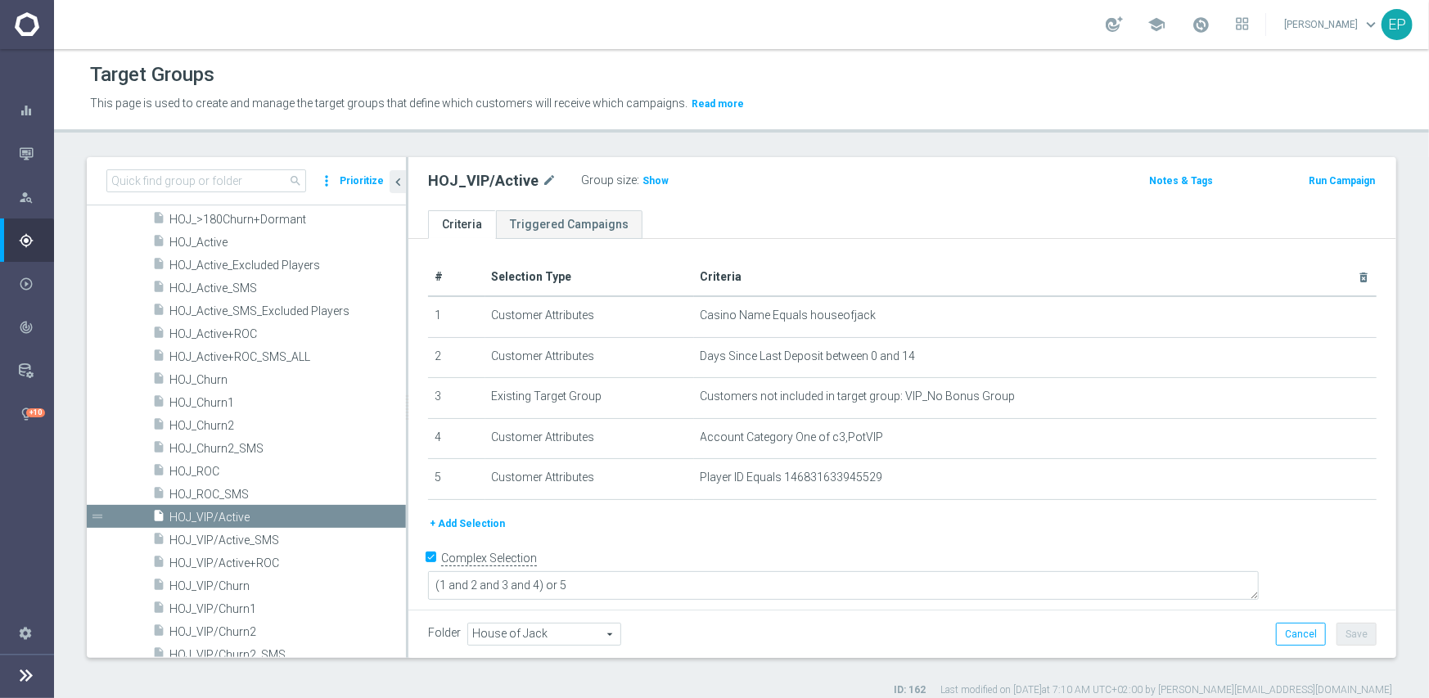
drag, startPoint x: 649, startPoint y: 180, endPoint x: 616, endPoint y: 207, distance: 42.4
click at [650, 181] on span "Show" at bounding box center [655, 180] width 26 height 11
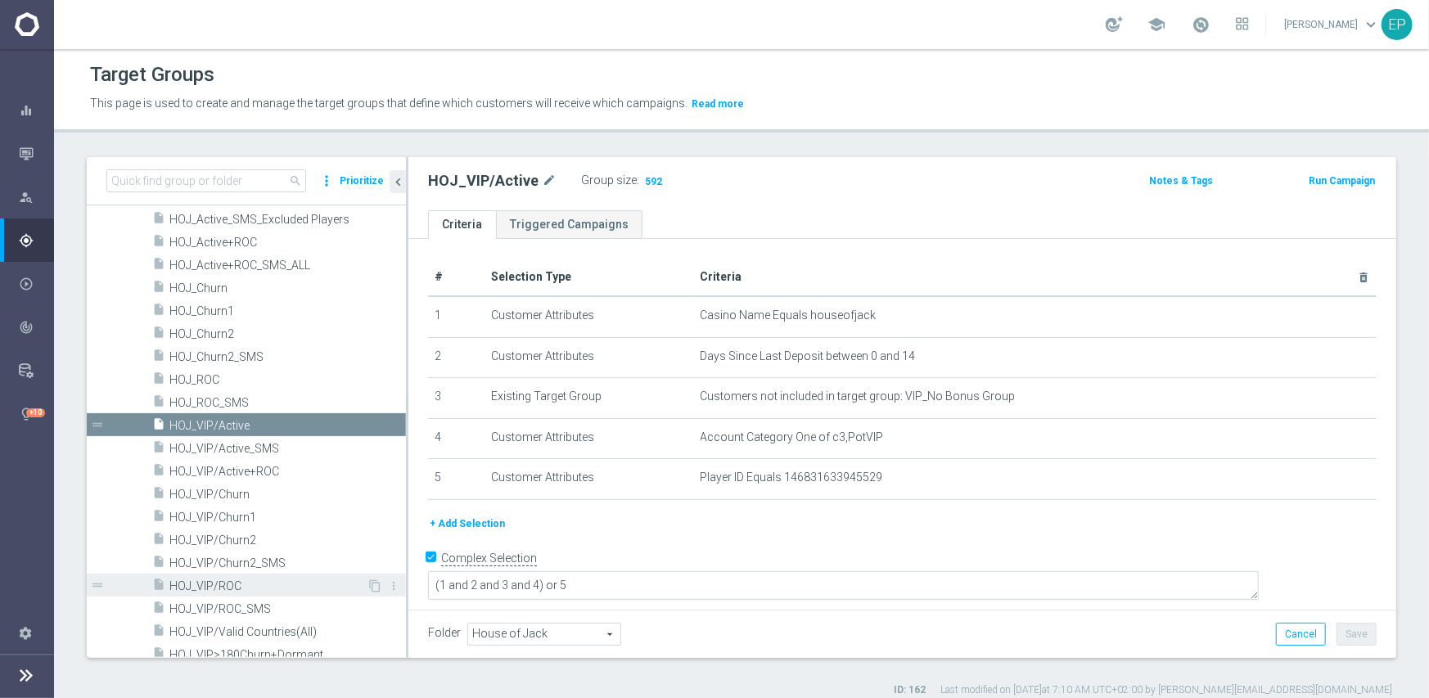
click at [220, 586] on span "HOJ_VIP/ROC" at bounding box center [267, 586] width 197 height 14
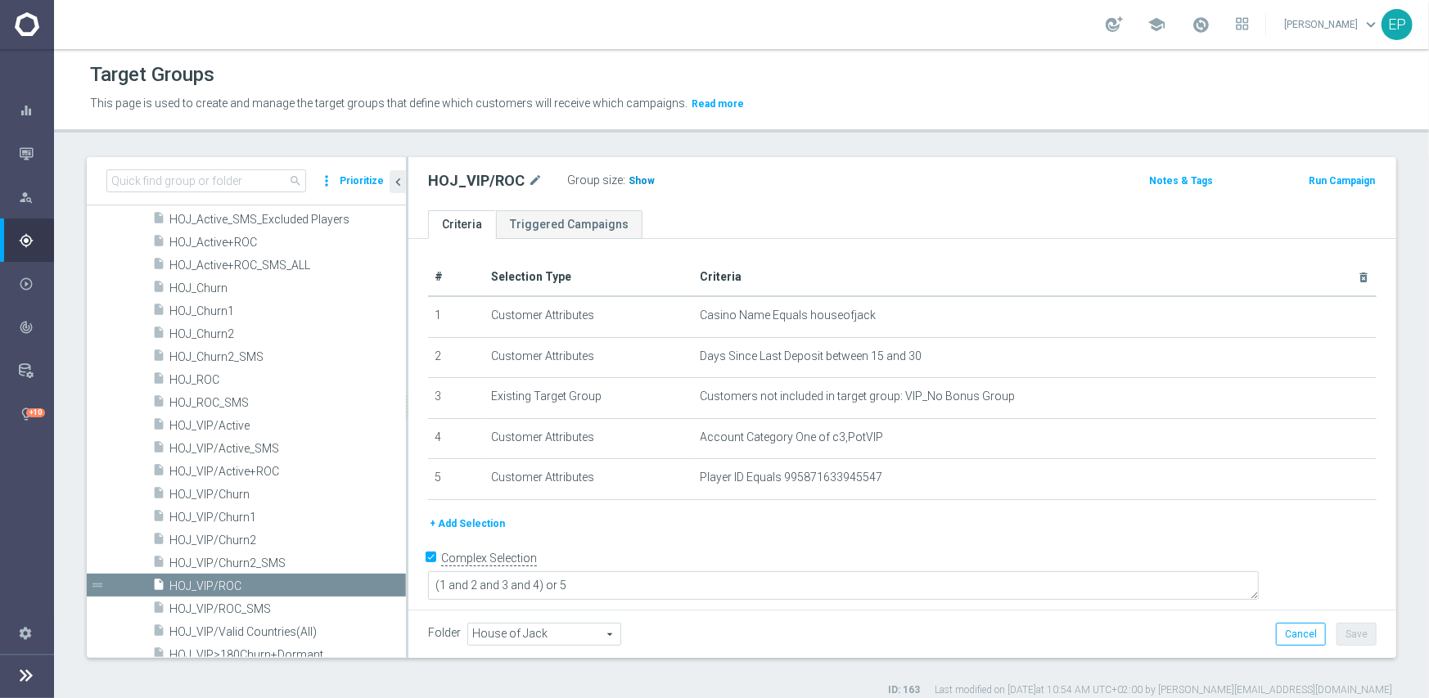
click at [635, 179] on span "Show" at bounding box center [641, 180] width 26 height 11
click at [245, 518] on span "HOJ_VIP/Churn1" at bounding box center [267, 518] width 197 height 14
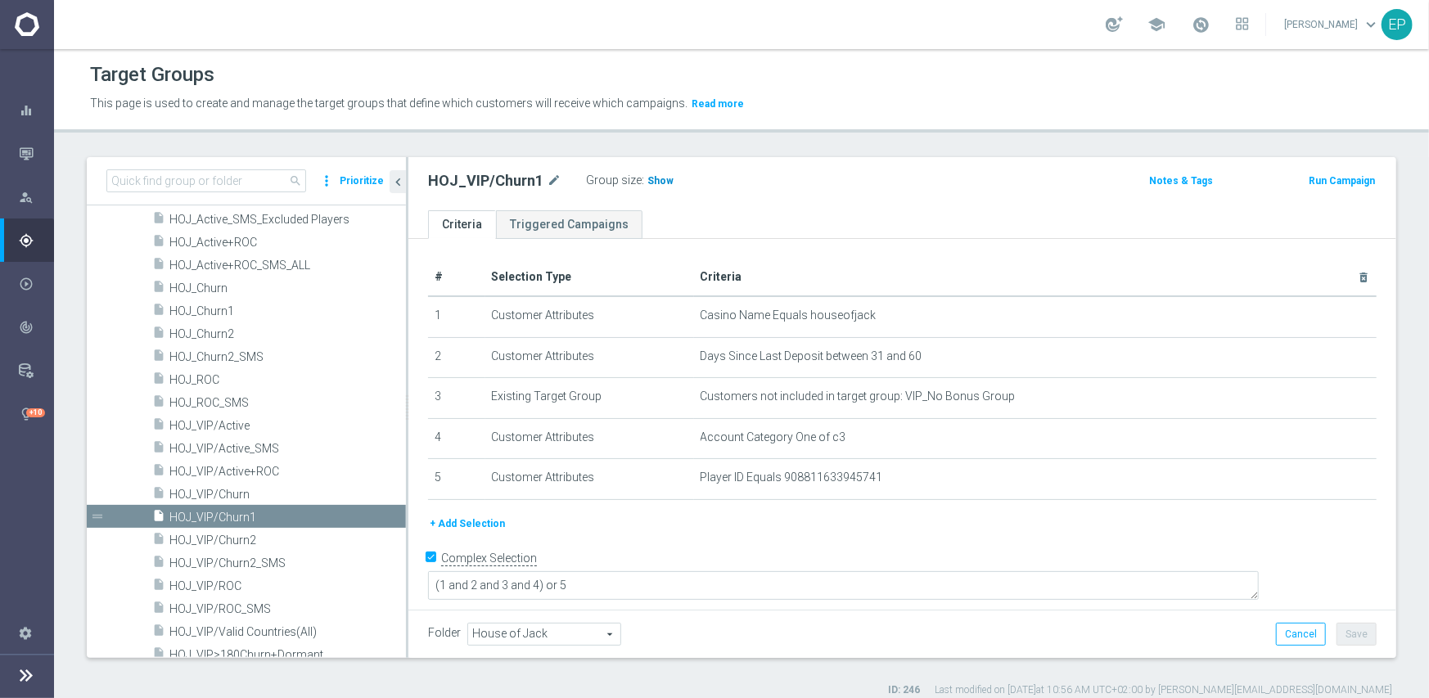
click at [648, 178] on span "Show" at bounding box center [660, 180] width 26 height 11
drag, startPoint x: 223, startPoint y: 540, endPoint x: 272, endPoint y: 533, distance: 50.3
click at [223, 540] on span "HOJ_VIP/Churn2" at bounding box center [267, 540] width 197 height 14
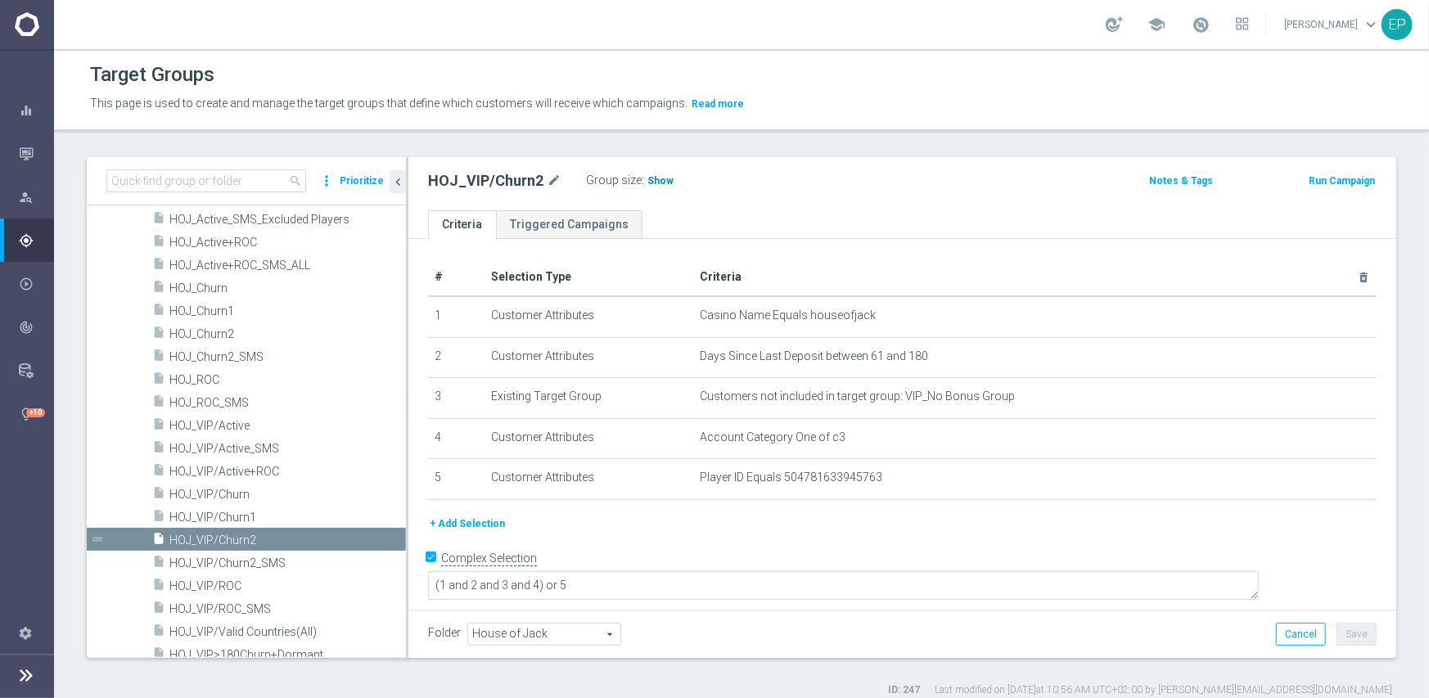
click at [655, 181] on span "Show" at bounding box center [660, 180] width 26 height 11
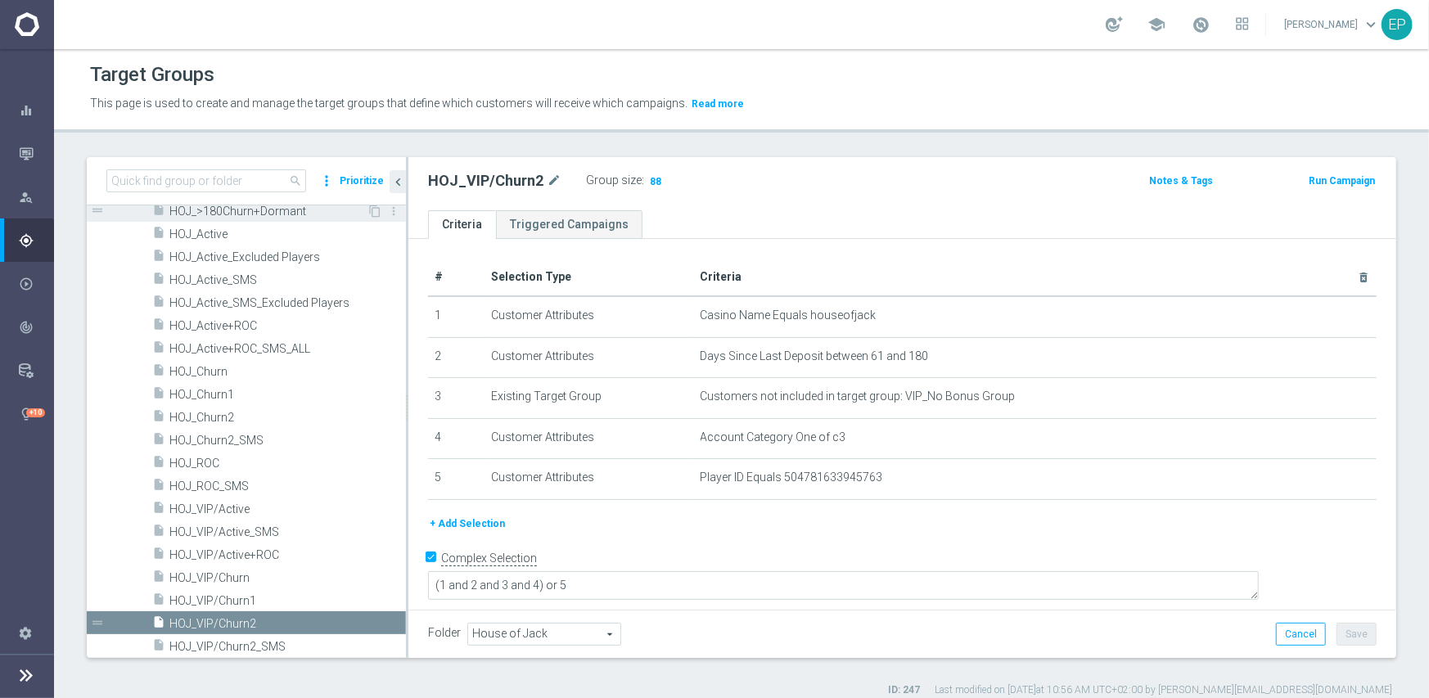
scroll to position [409, 0]
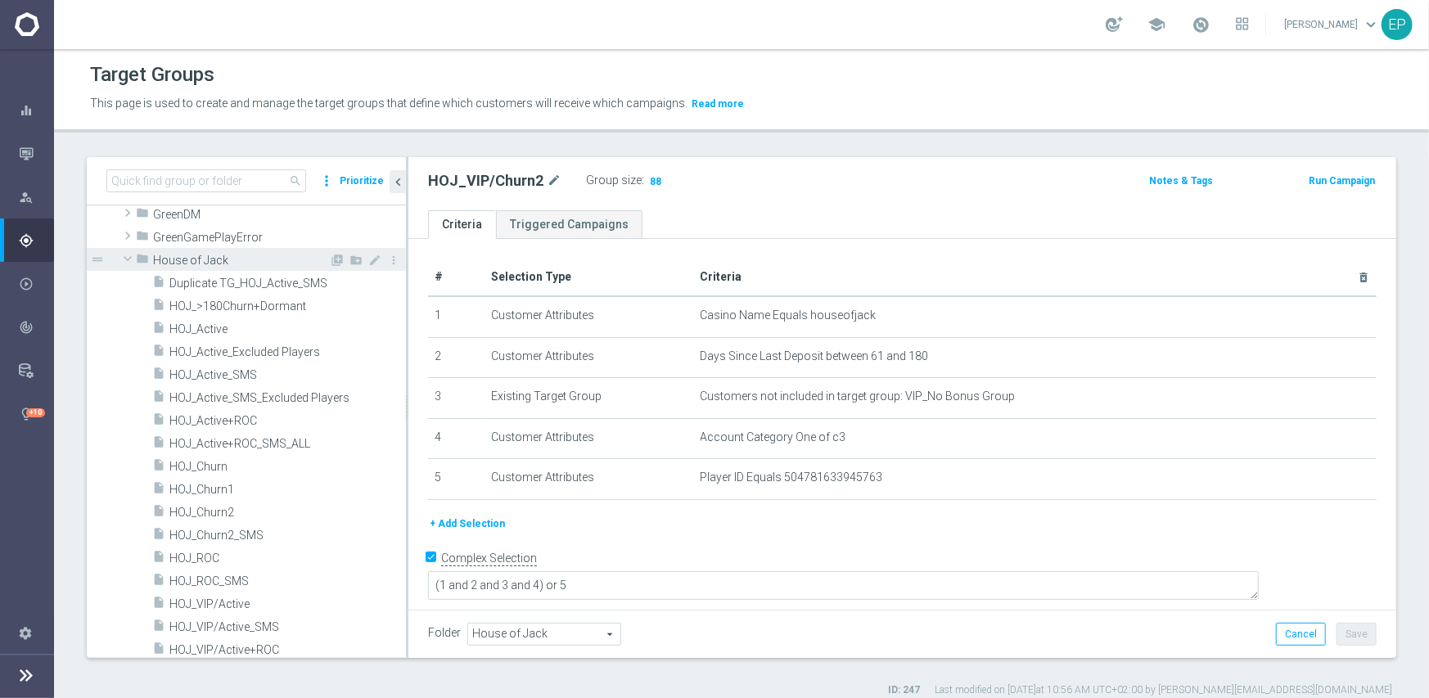
click at [124, 254] on span at bounding box center [128, 258] width 20 height 16
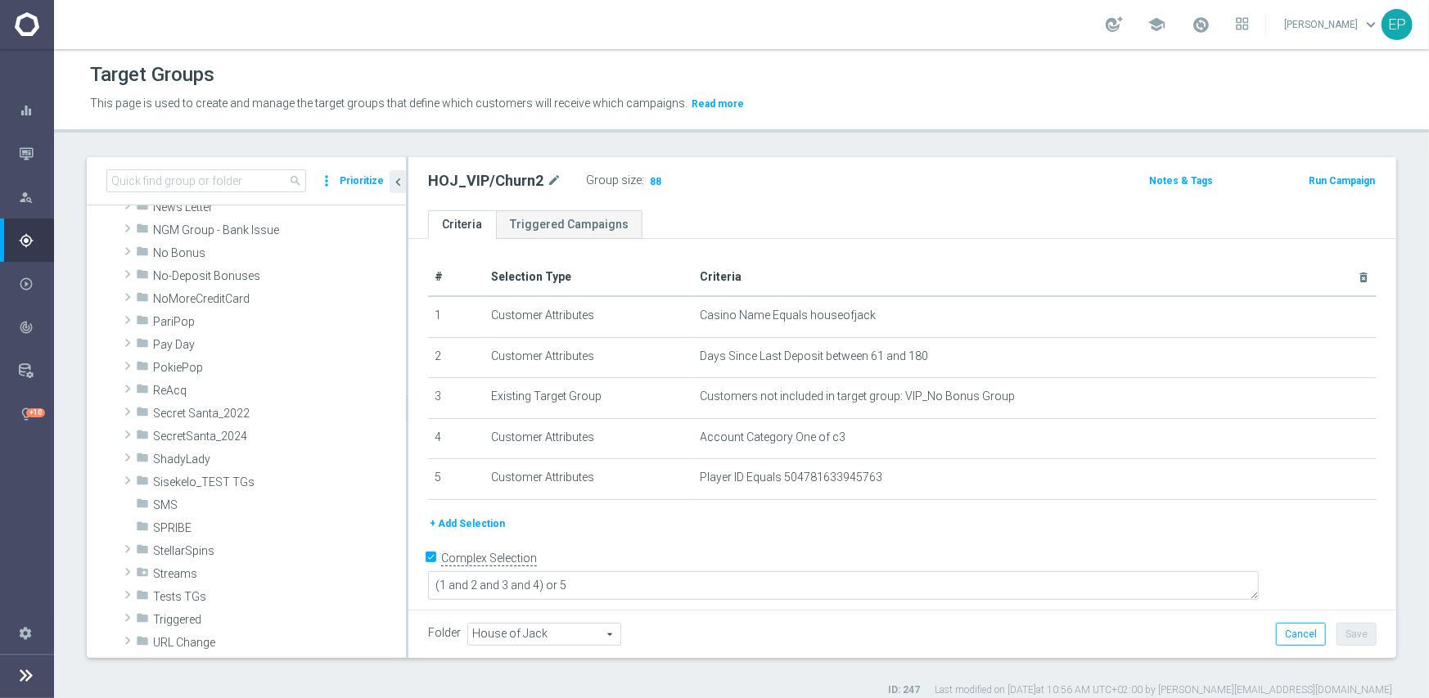
scroll to position [900, 0]
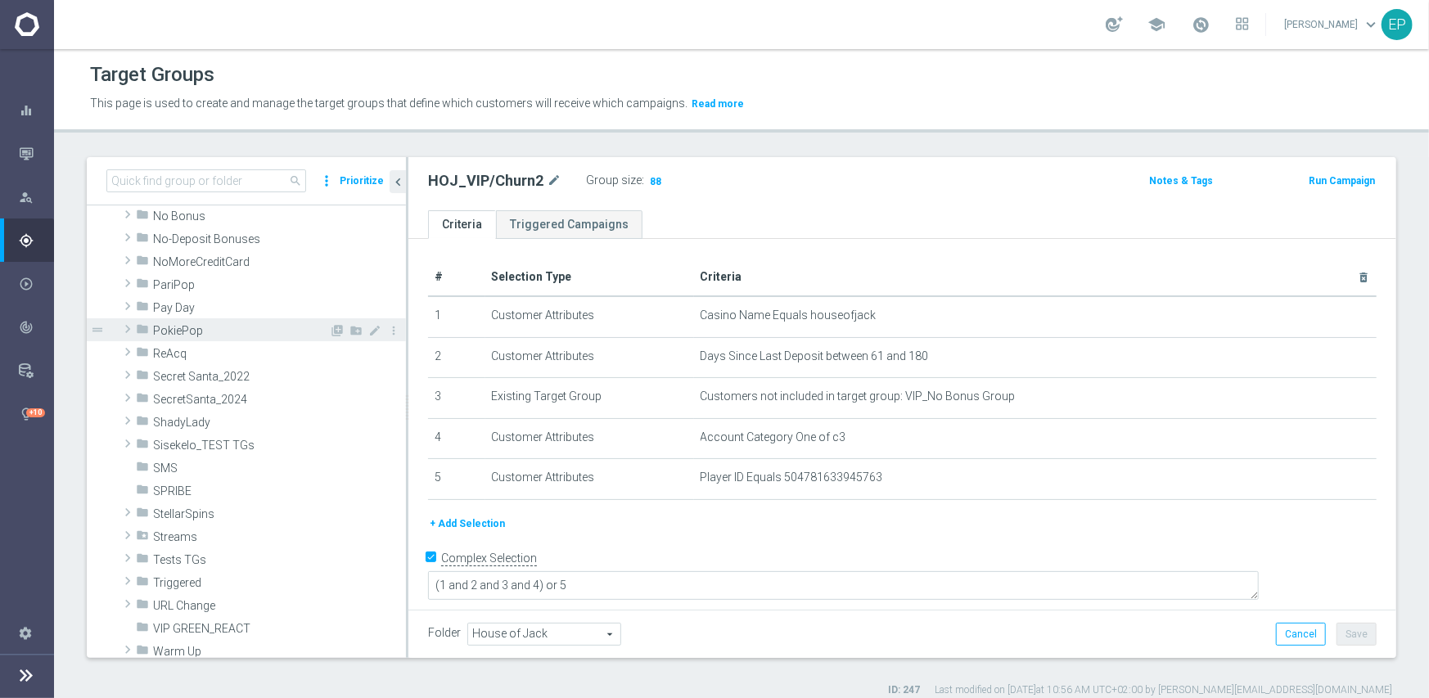
click at [187, 326] on span "PokiePop" at bounding box center [241, 331] width 176 height 14
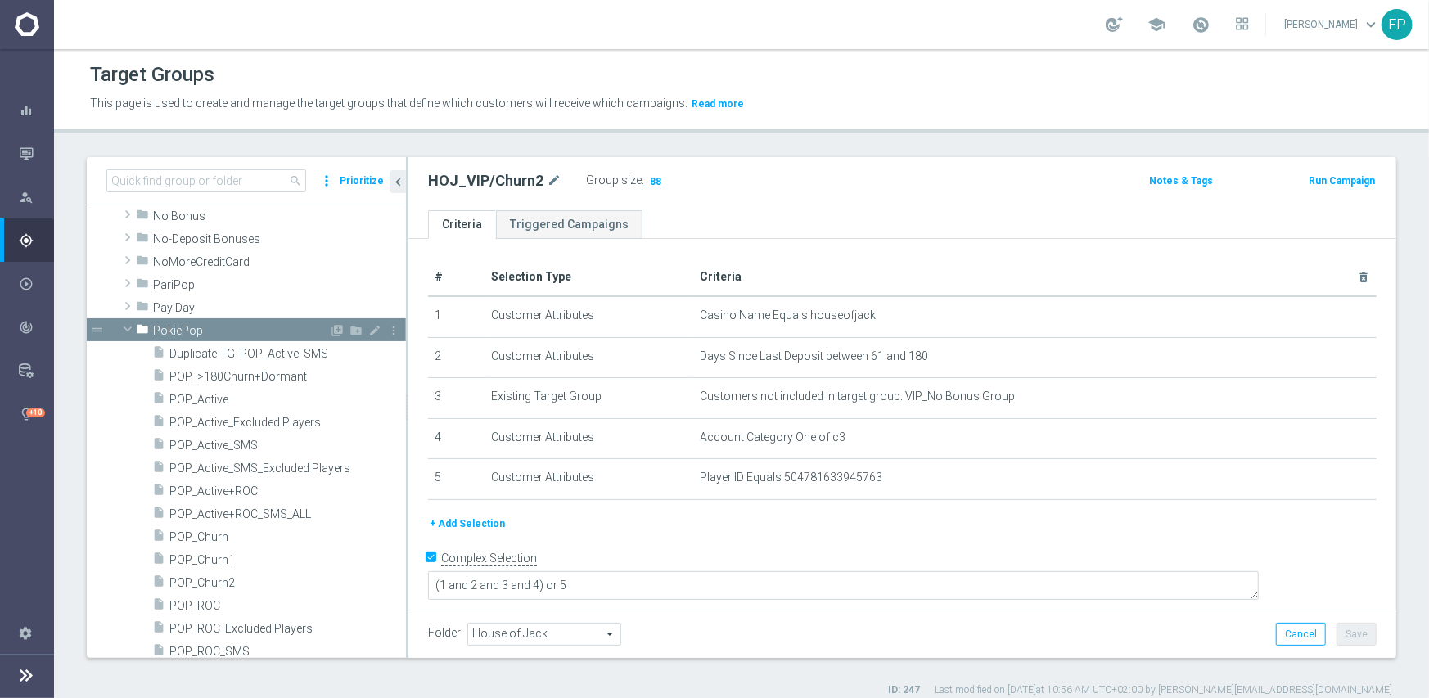
scroll to position [982, 0]
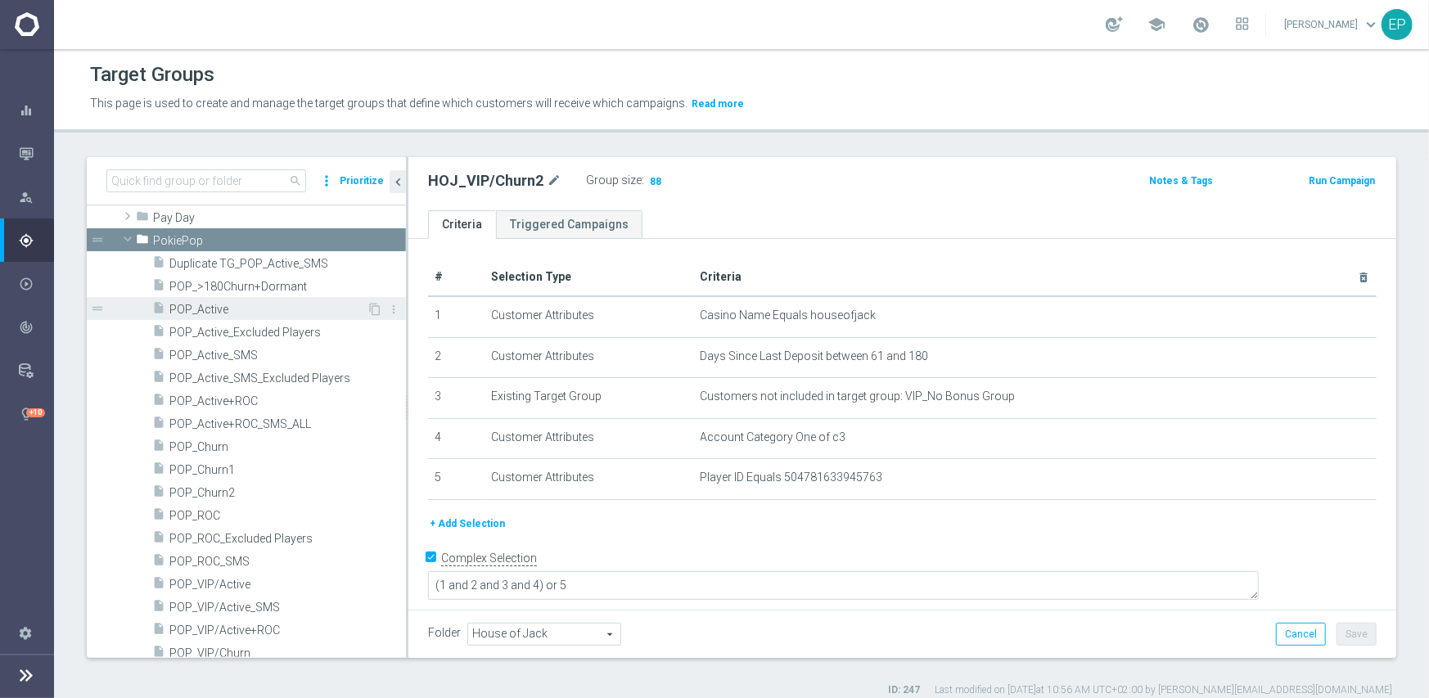
click at [226, 306] on span "POP_Active" at bounding box center [267, 310] width 197 height 14
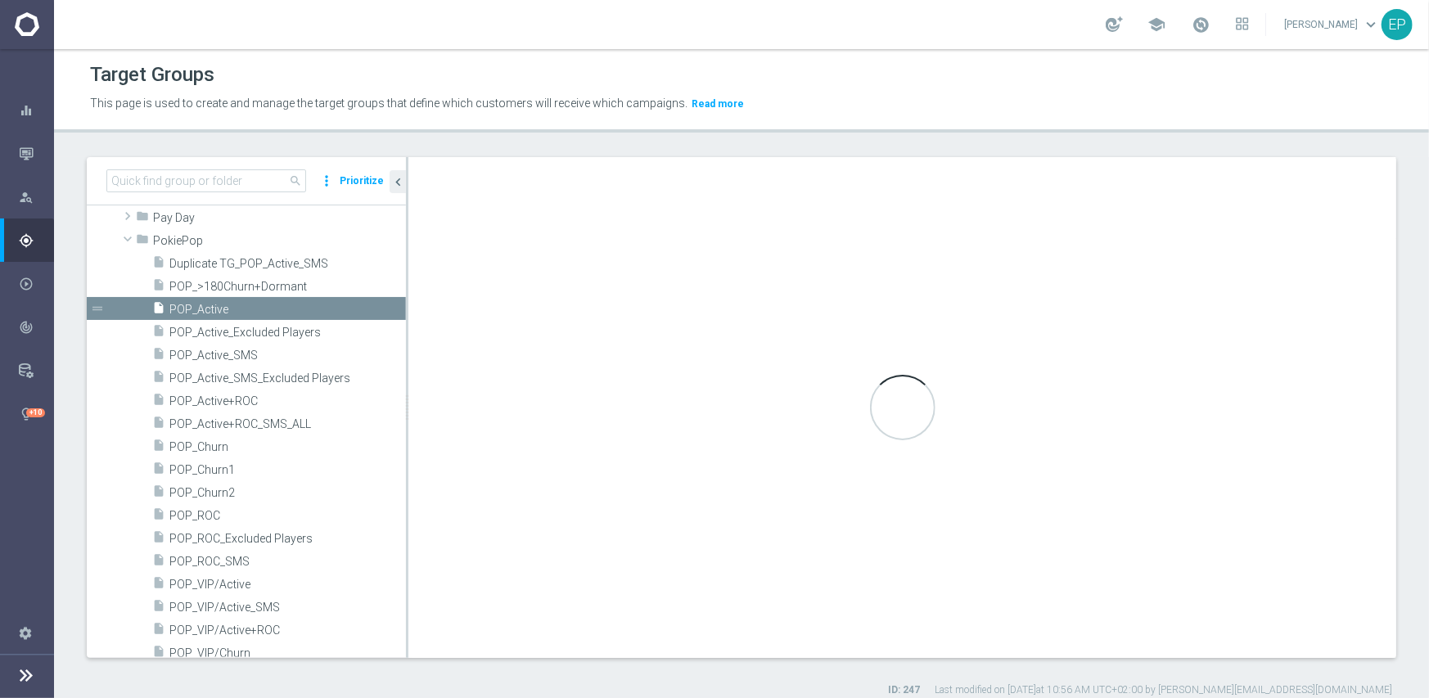
type input "PokiePop"
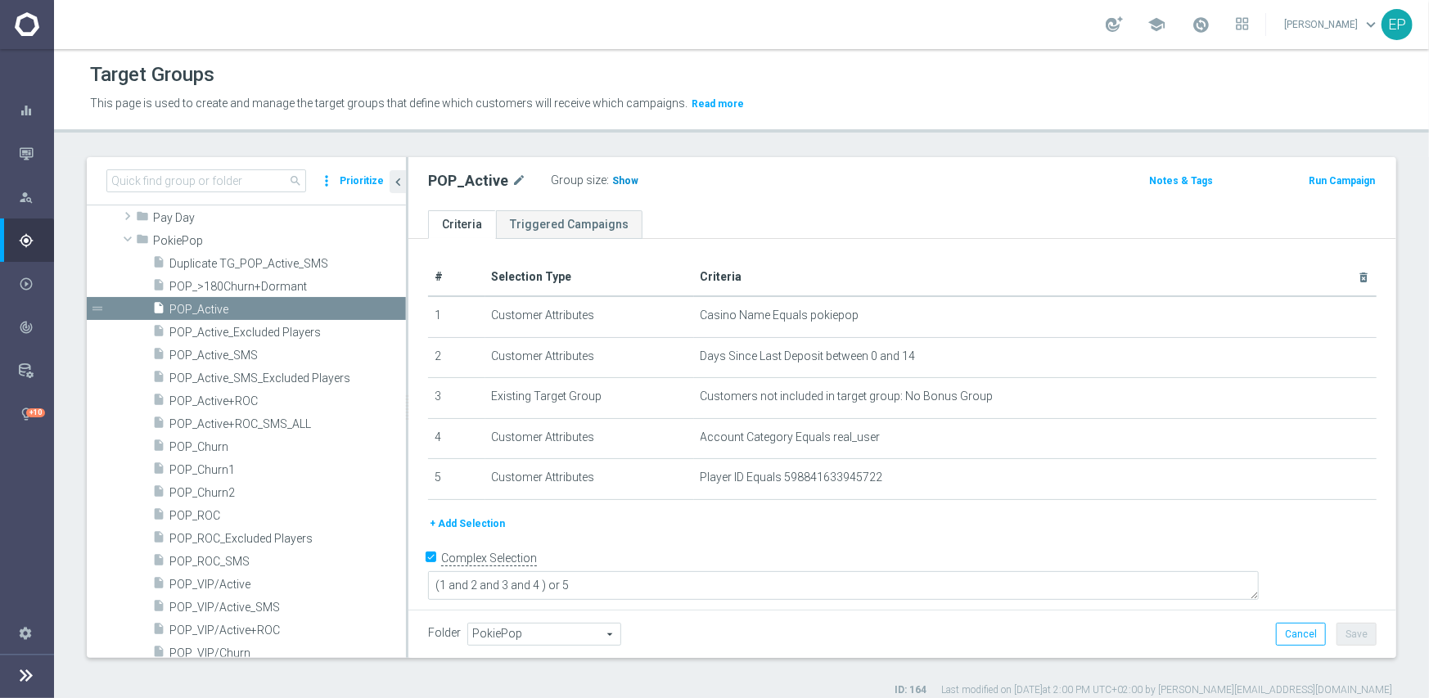
click at [621, 182] on span "Show" at bounding box center [625, 180] width 26 height 11
drag, startPoint x: 205, startPoint y: 518, endPoint x: 214, endPoint y: 515, distance: 9.3
click at [205, 518] on span "POP_ROC" at bounding box center [267, 516] width 197 height 14
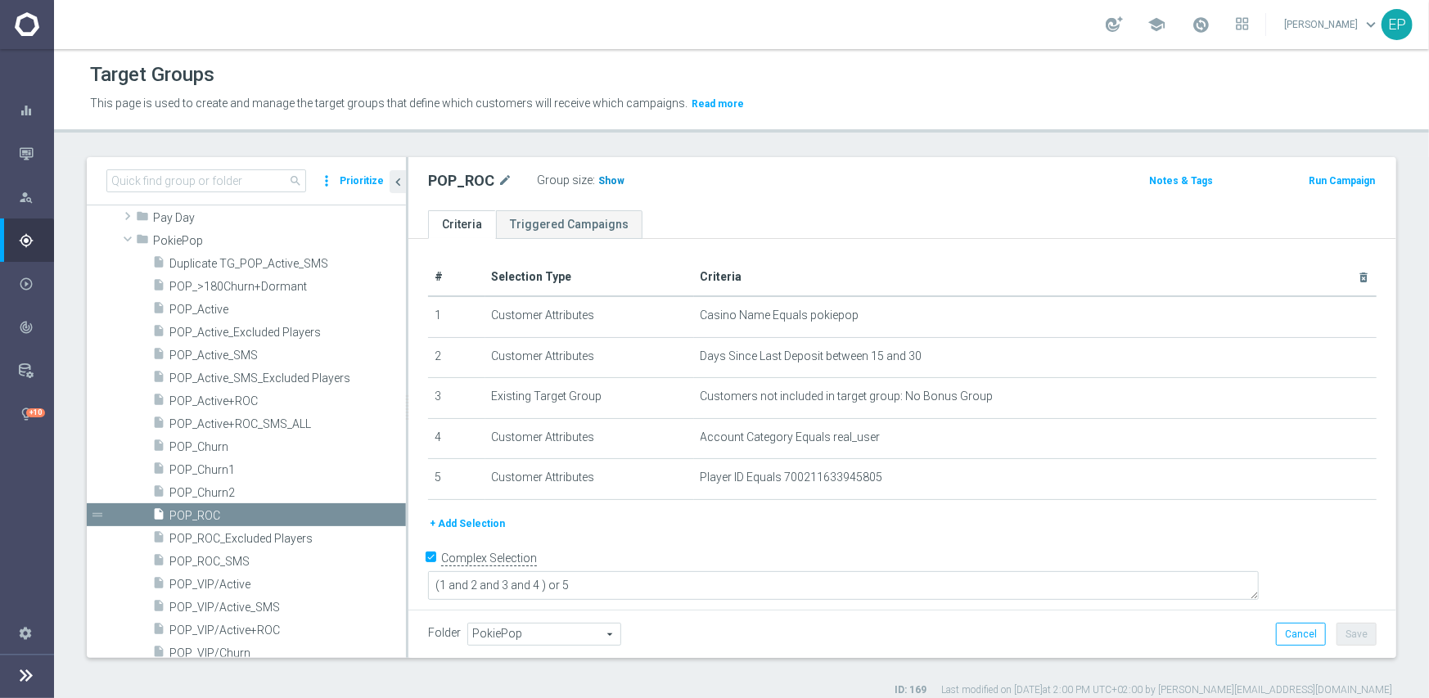
click at [608, 182] on span "Show" at bounding box center [611, 180] width 26 height 11
click at [242, 468] on span "POP_Churn1" at bounding box center [267, 470] width 197 height 14
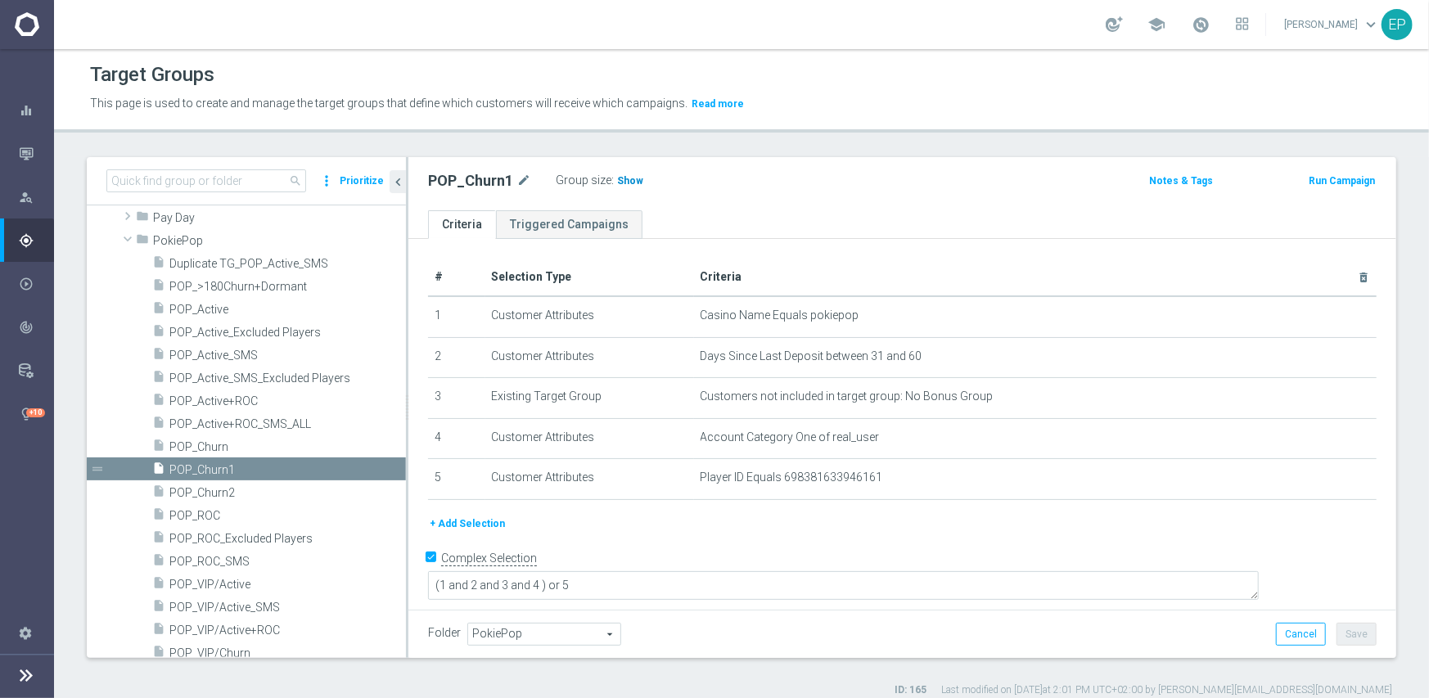
click at [638, 177] on h3 "Show" at bounding box center [629, 181] width 29 height 18
click at [232, 491] on span "POP_Churn2" at bounding box center [267, 493] width 197 height 14
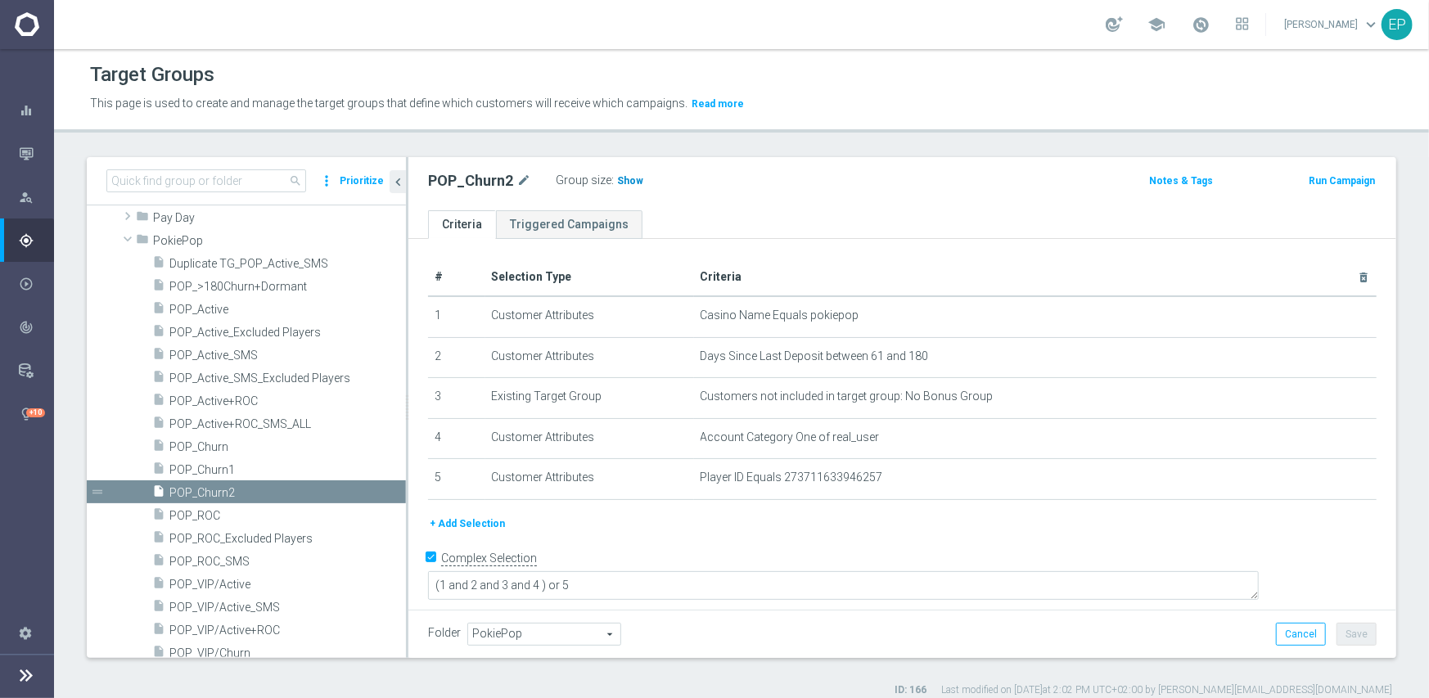
click at [626, 184] on span "Show" at bounding box center [630, 180] width 26 height 11
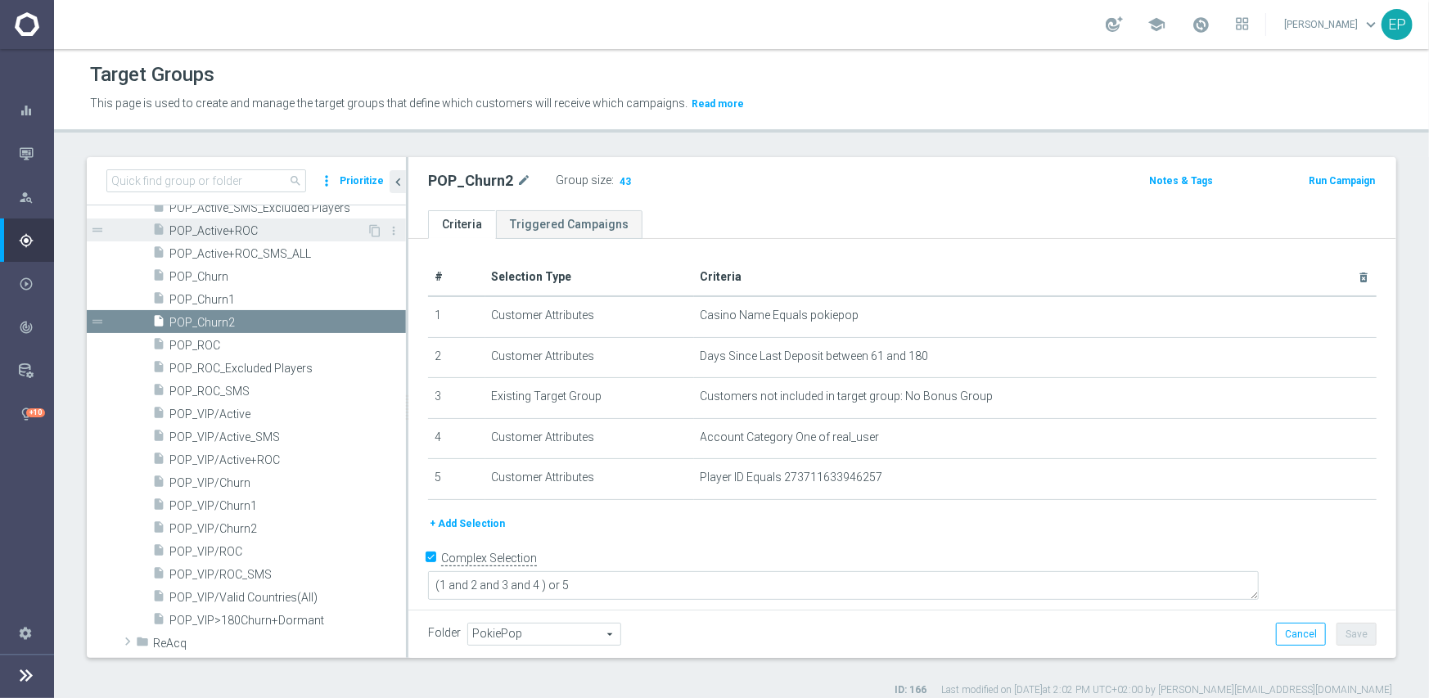
scroll to position [1145, 0]
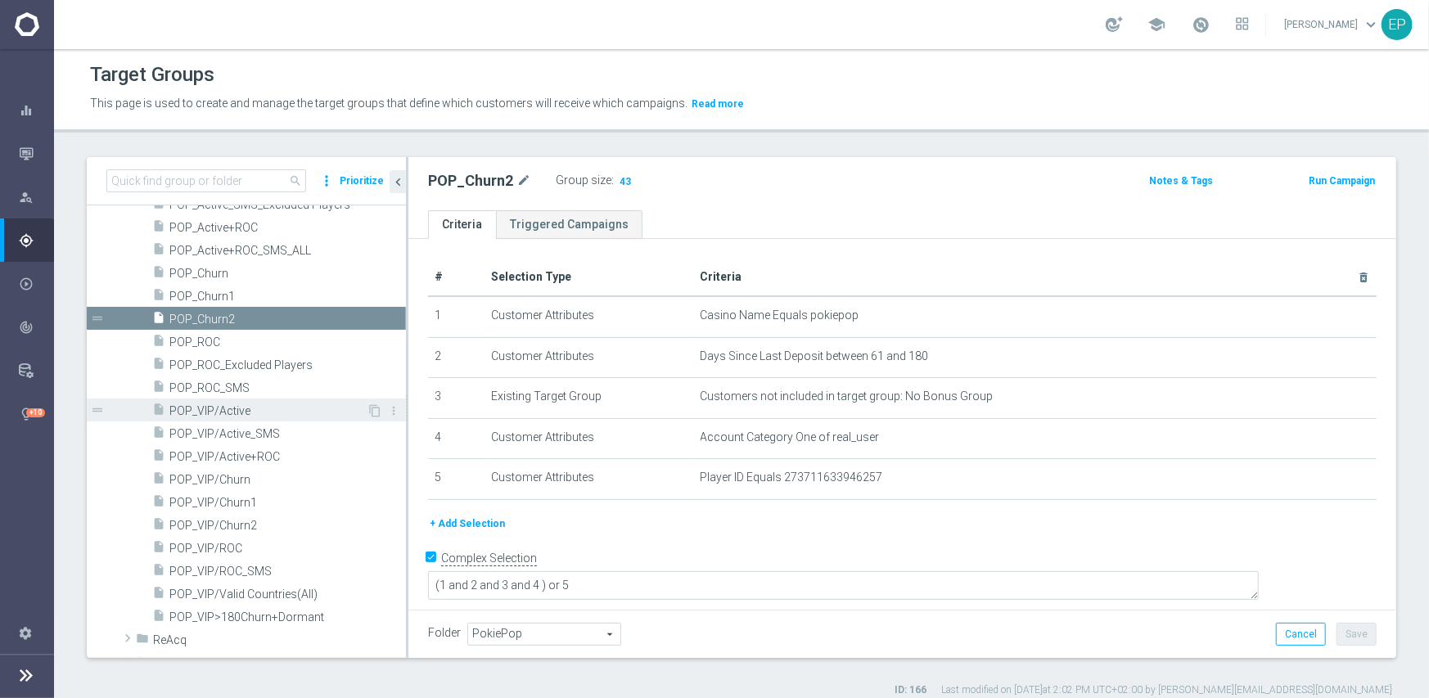
click at [257, 408] on span "POP_VIP/Active" at bounding box center [267, 411] width 197 height 14
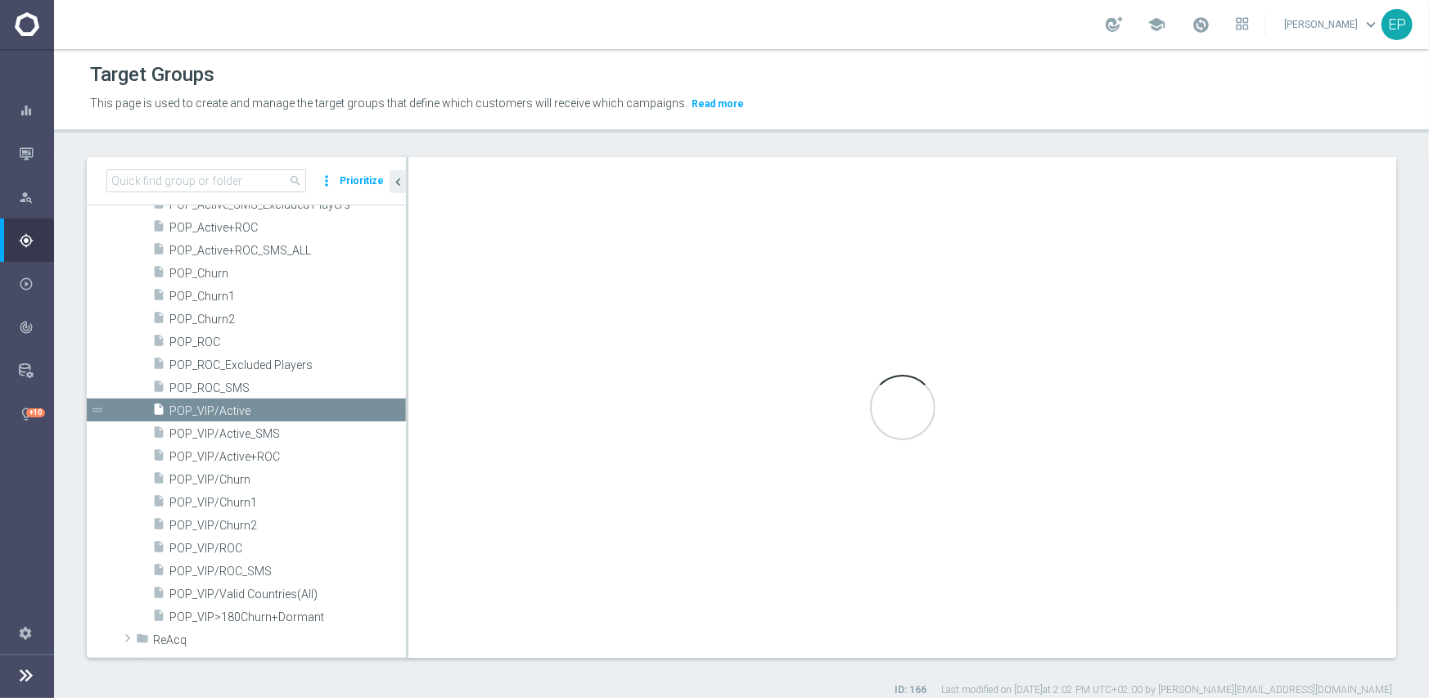
type textarea "(1 and 2 and 3 and 4) or 5"
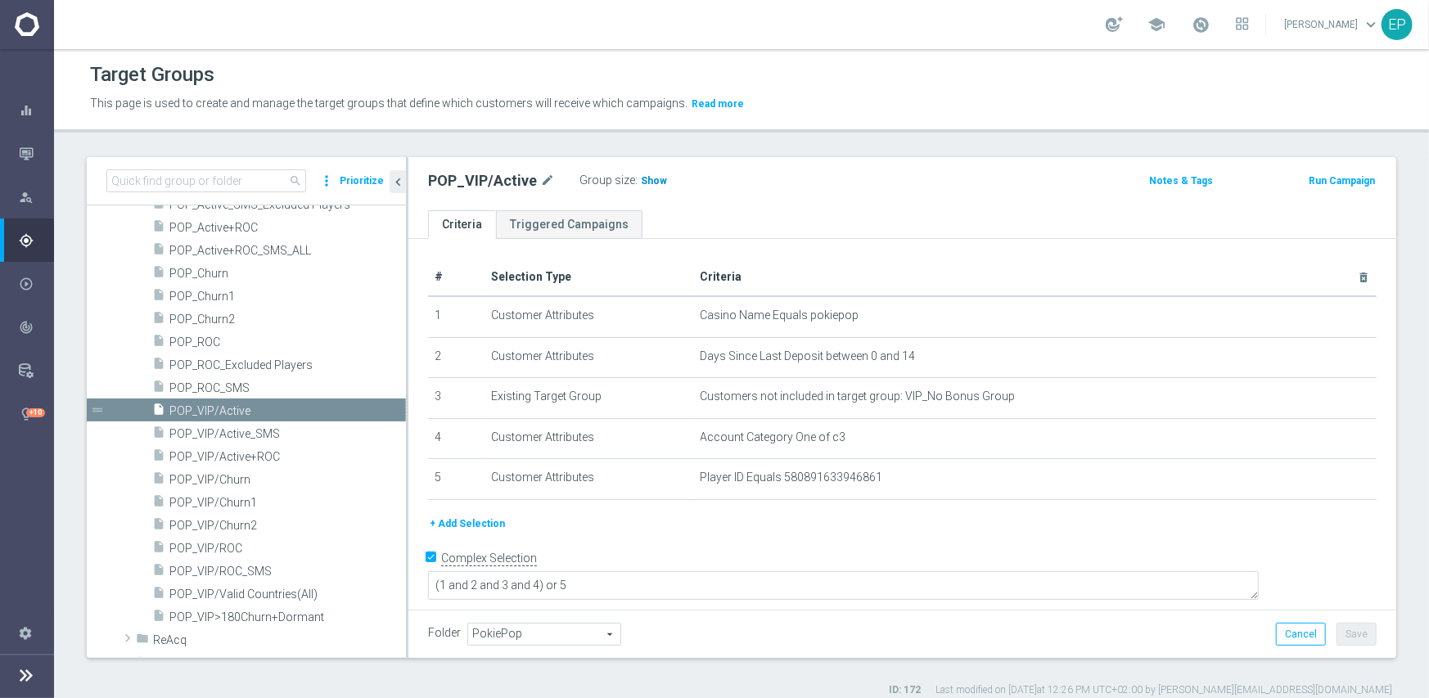
click at [641, 178] on span "Show" at bounding box center [654, 180] width 26 height 11
click at [227, 545] on span "POP_VIP/ROC" at bounding box center [267, 549] width 197 height 14
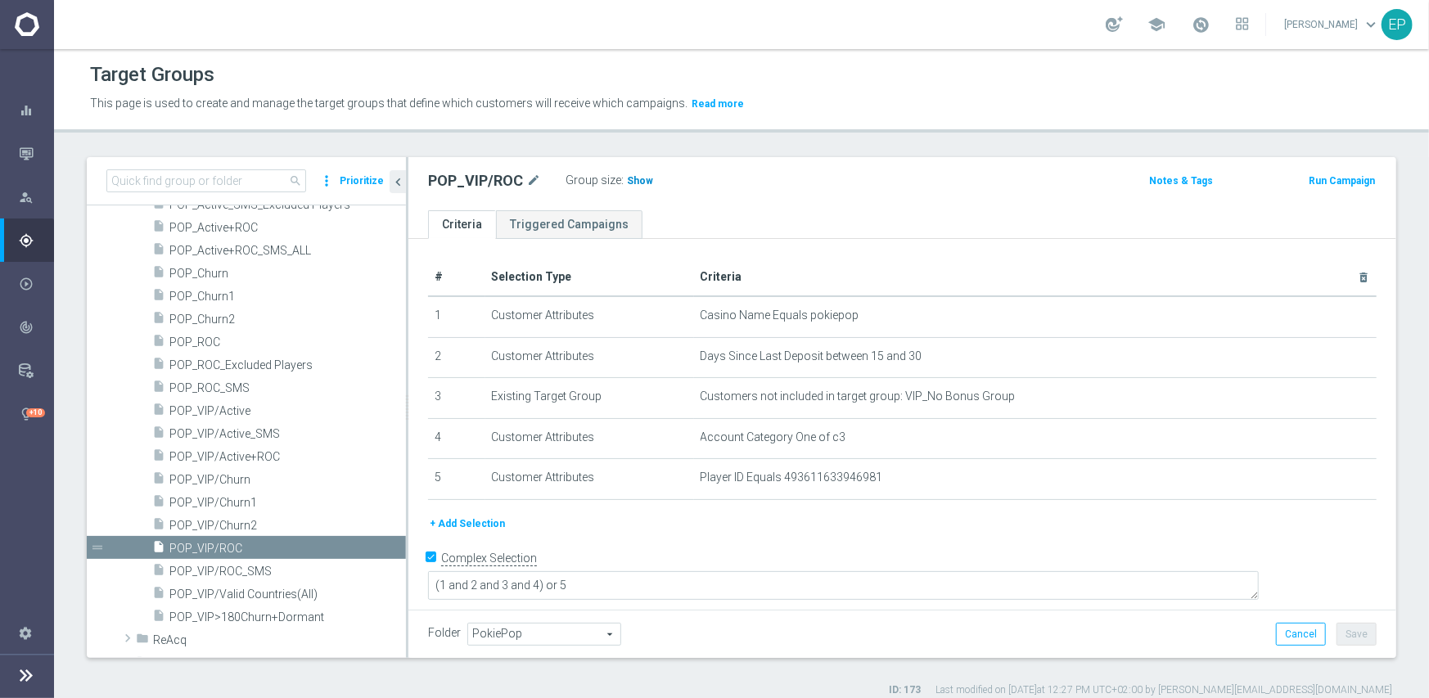
click at [639, 181] on span "Show" at bounding box center [640, 180] width 26 height 11
click at [244, 504] on span "POP_VIP/Churn1" at bounding box center [267, 503] width 197 height 14
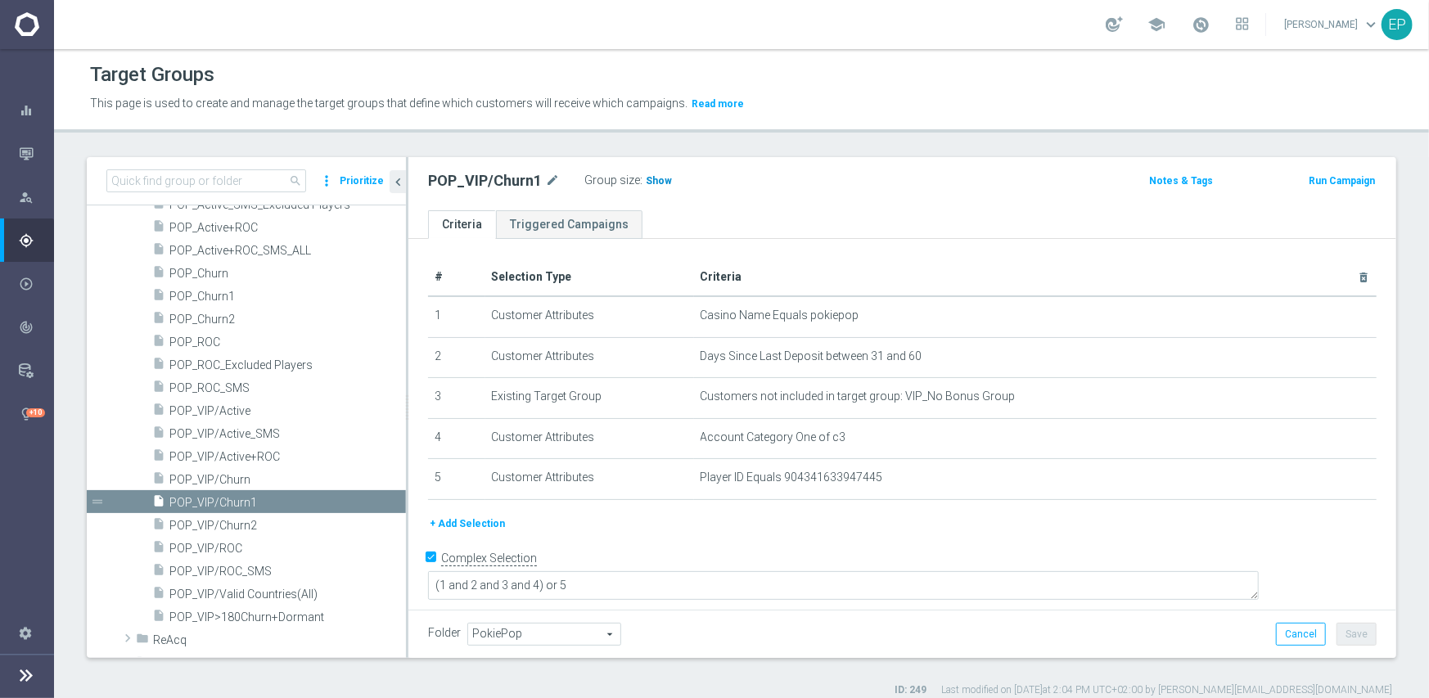
click at [646, 182] on span "Show" at bounding box center [659, 180] width 26 height 11
drag, startPoint x: 229, startPoint y: 522, endPoint x: 329, endPoint y: 515, distance: 100.1
click at [229, 522] on span "POP_VIP/Churn2" at bounding box center [267, 526] width 197 height 14
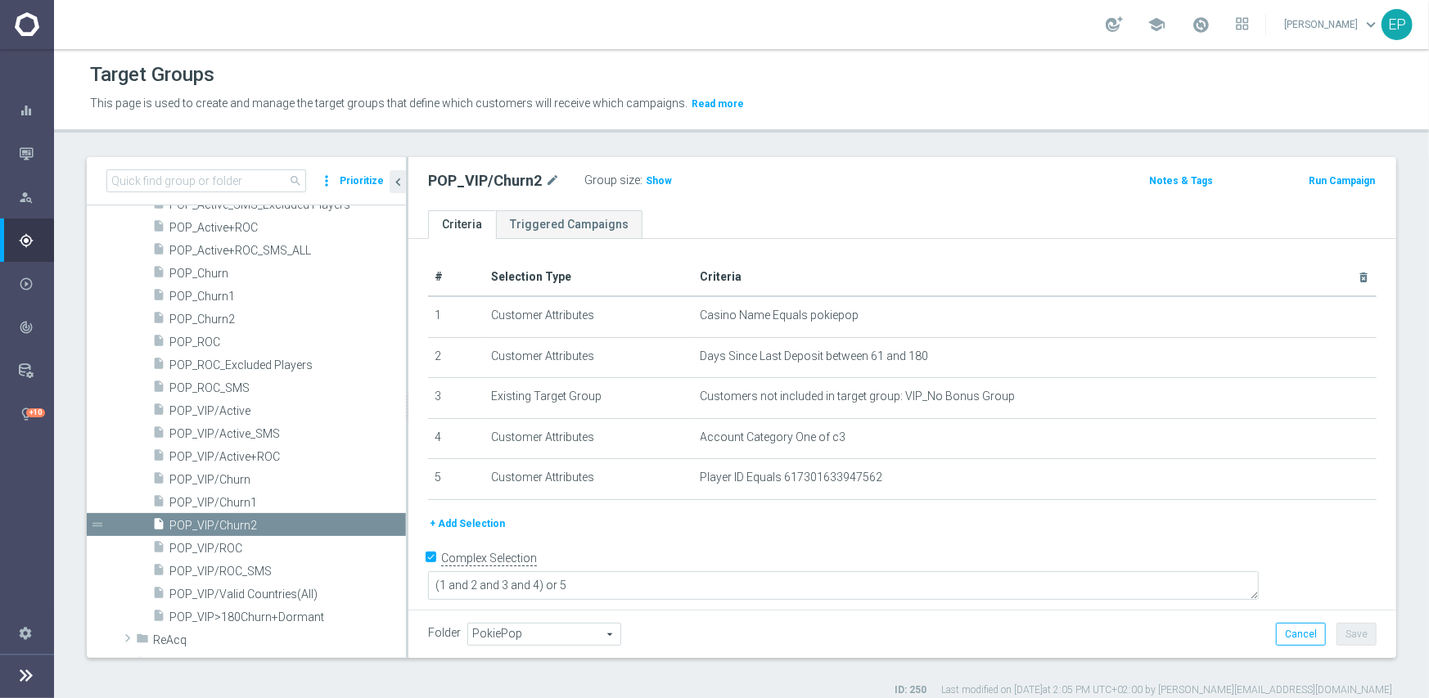
click at [655, 190] on div "Group size : Show" at bounding box center [666, 180] width 164 height 23
click at [655, 184] on span "Show" at bounding box center [659, 180] width 26 height 11
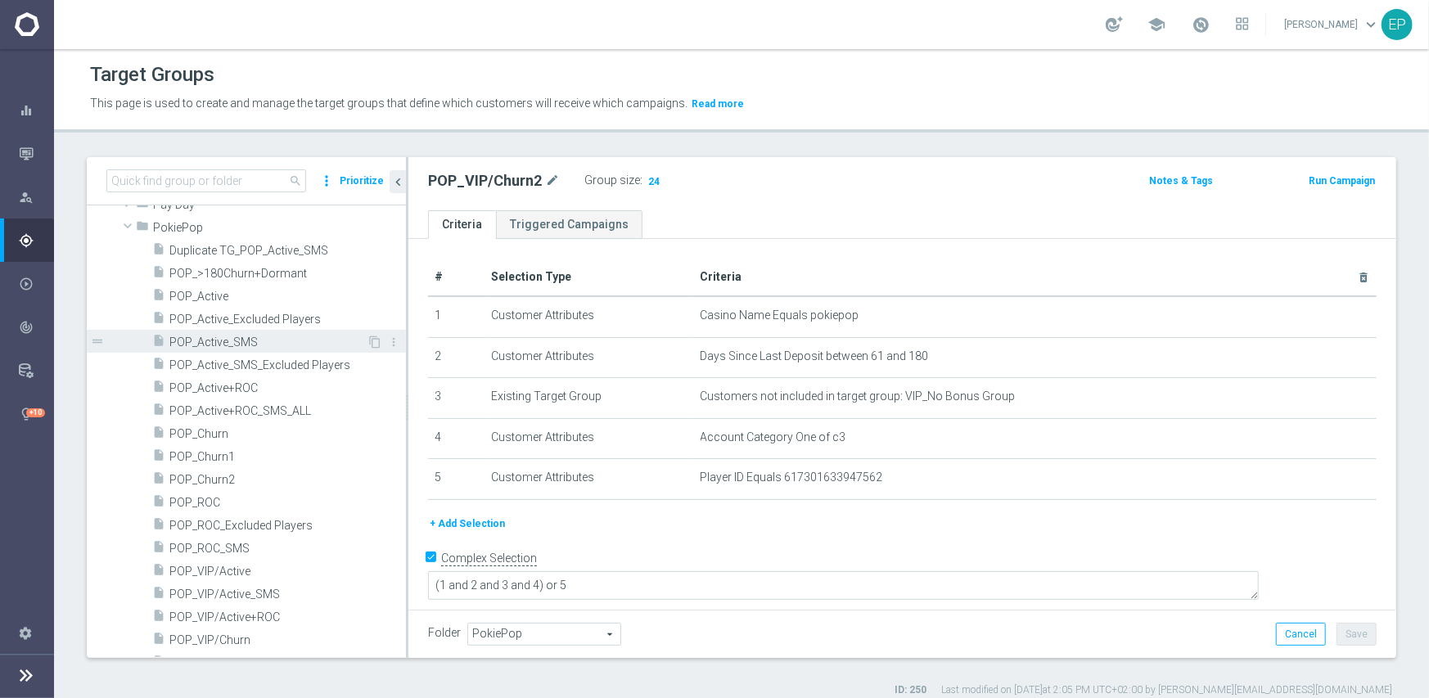
scroll to position [982, 0]
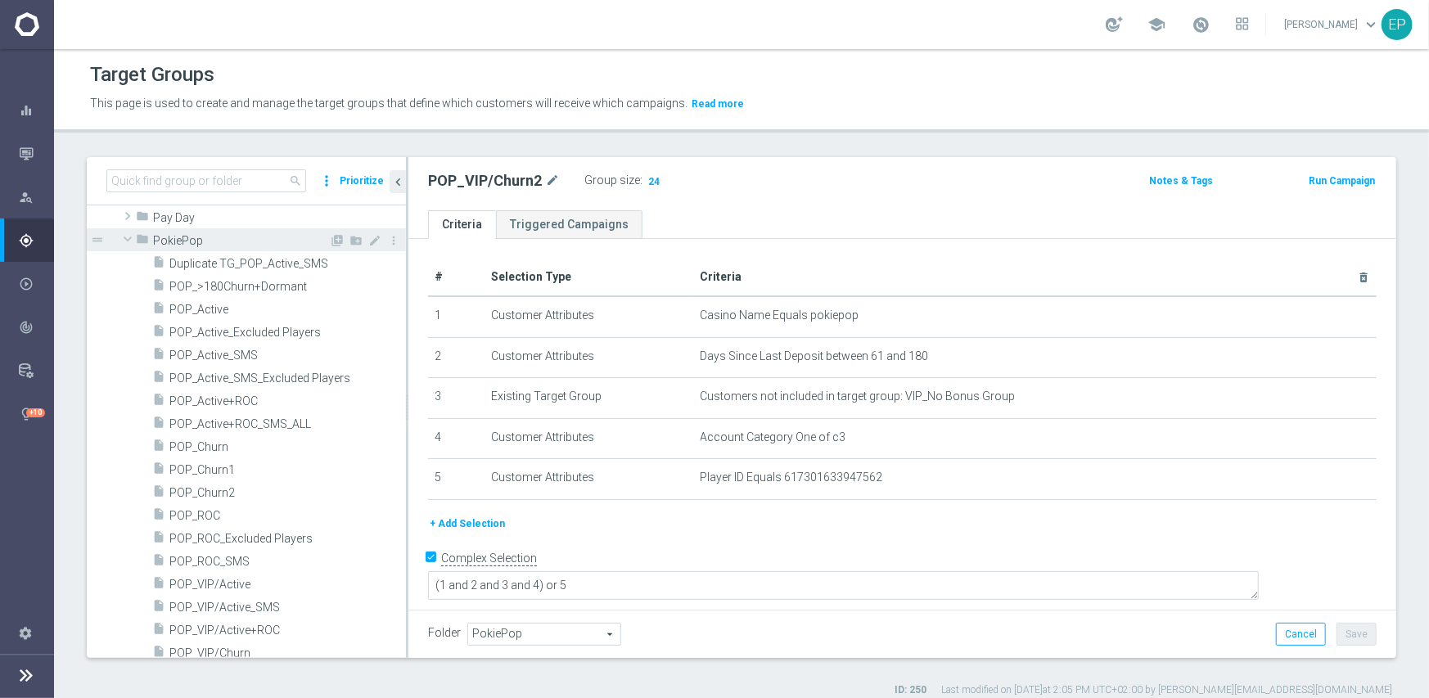
click at [128, 239] on span at bounding box center [128, 239] width 20 height 16
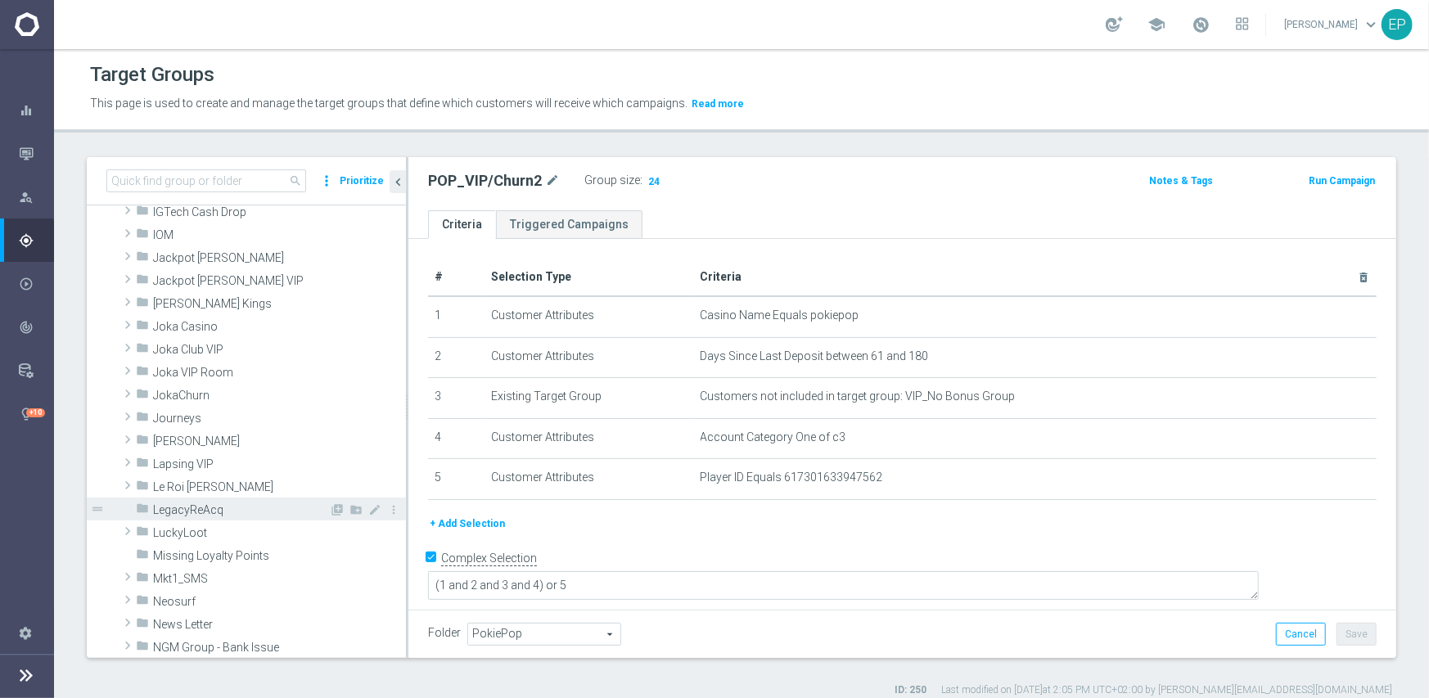
scroll to position [409, 0]
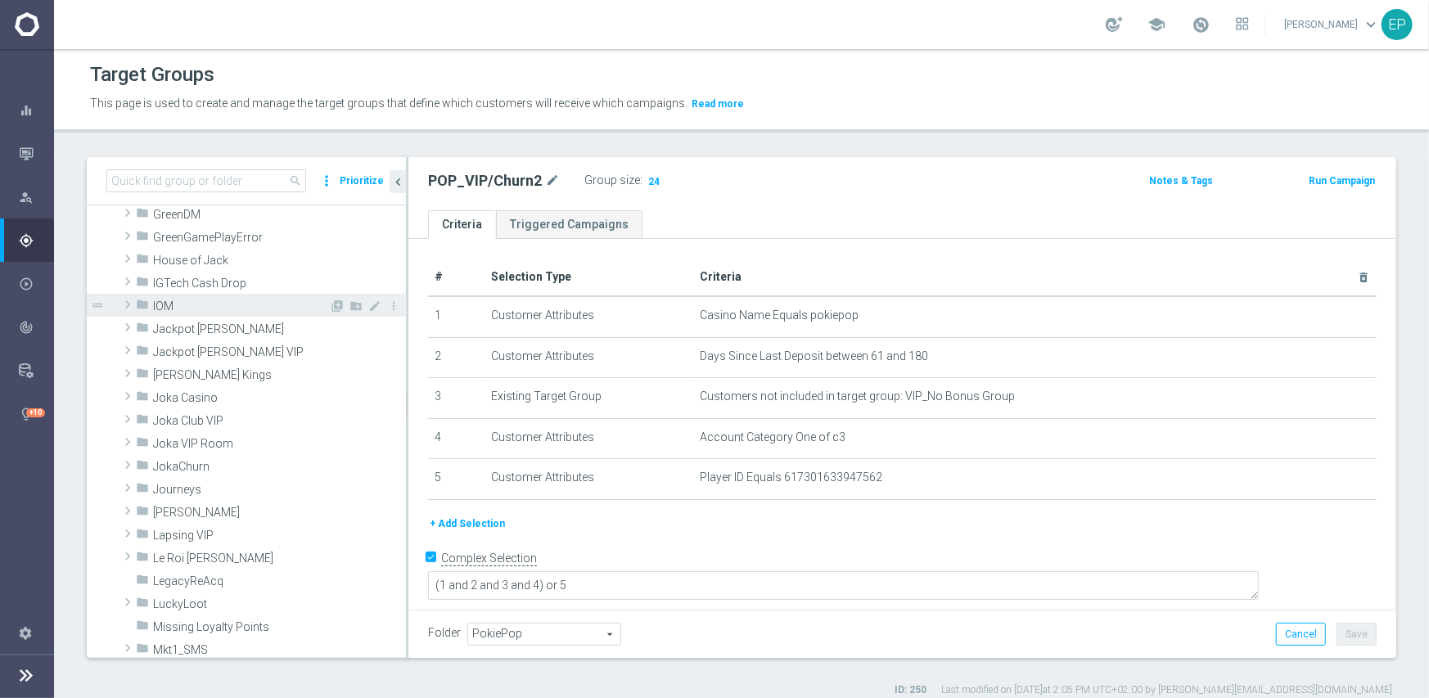
click at [160, 304] on span "IOM" at bounding box center [241, 306] width 176 height 14
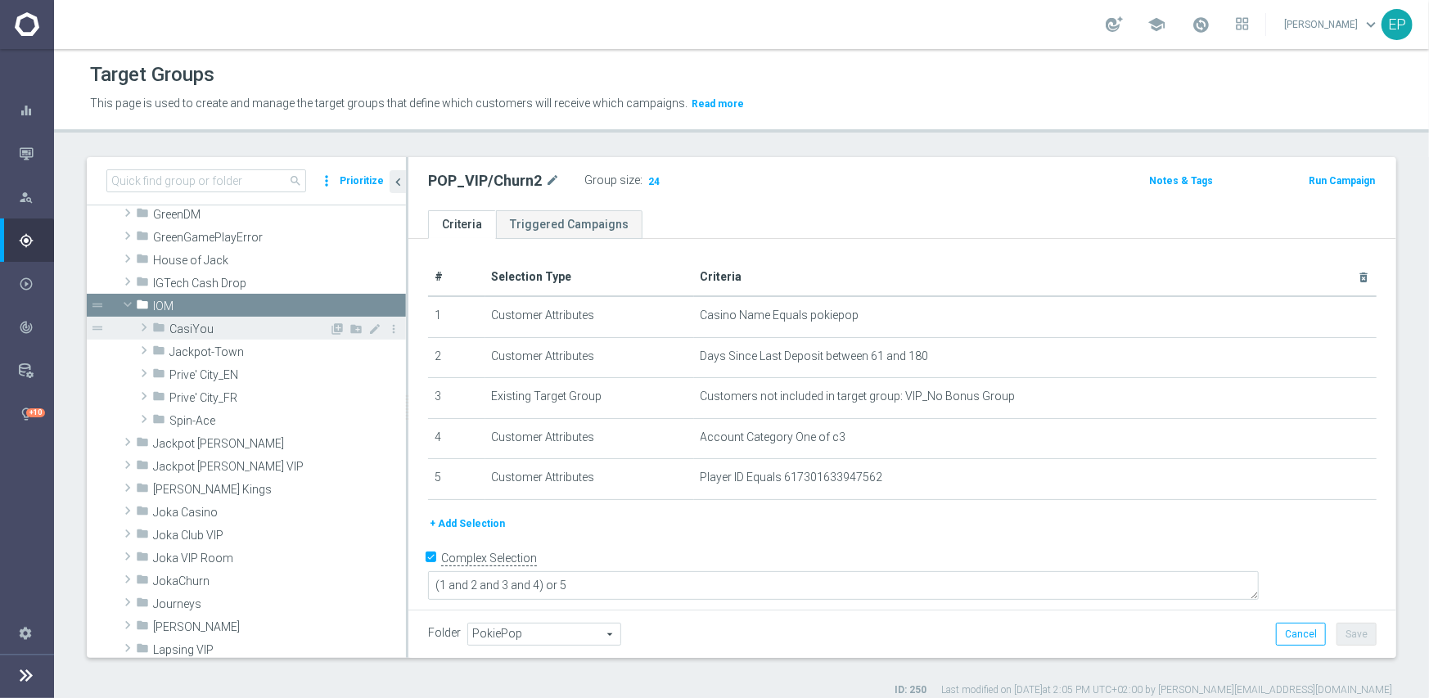
click at [187, 327] on span "CasiYou" at bounding box center [249, 329] width 160 height 14
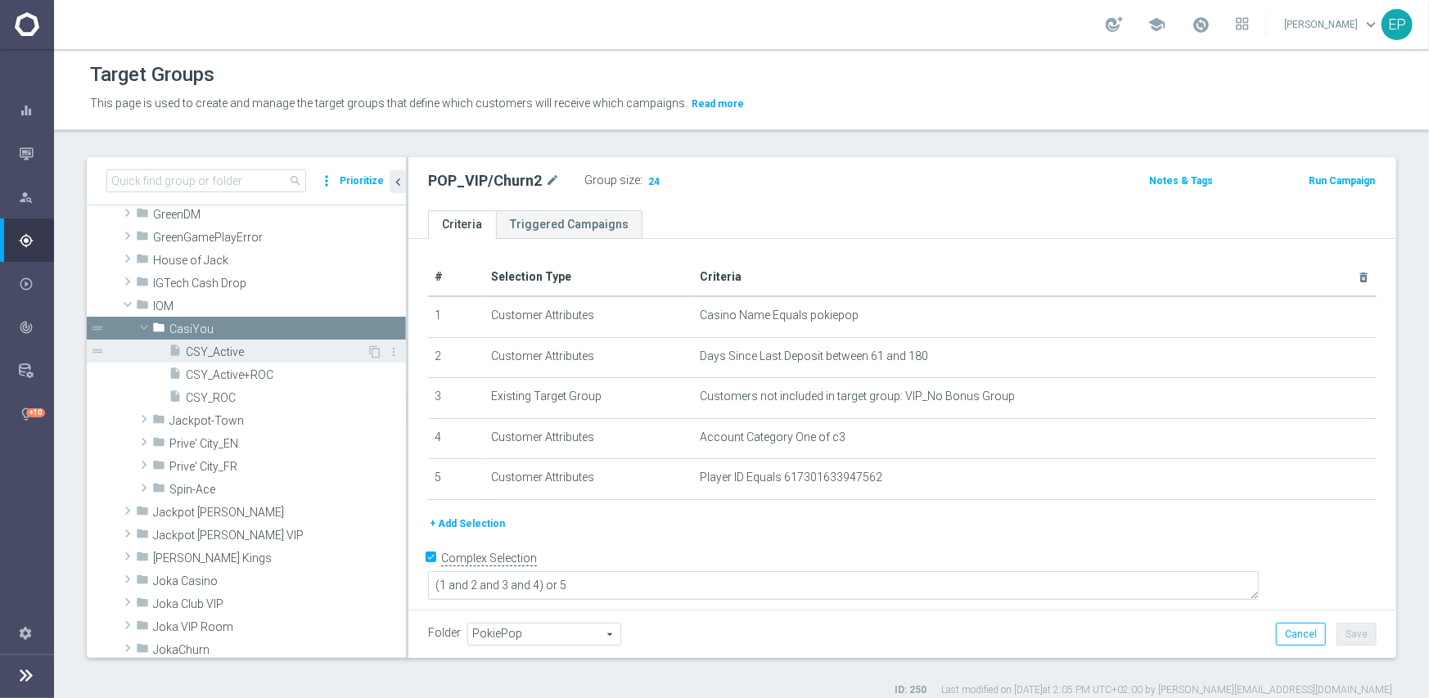
click at [218, 348] on span "CSY_Active" at bounding box center [276, 352] width 181 height 14
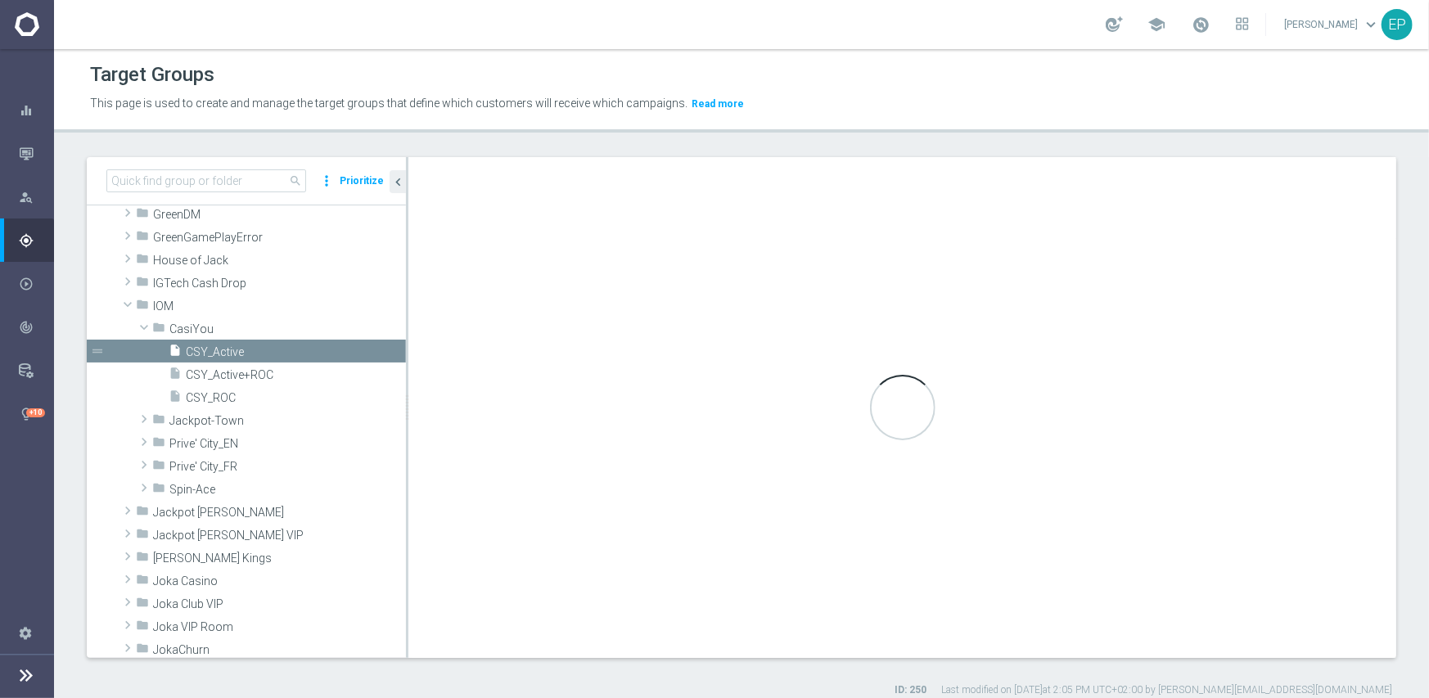
checkbox input "false"
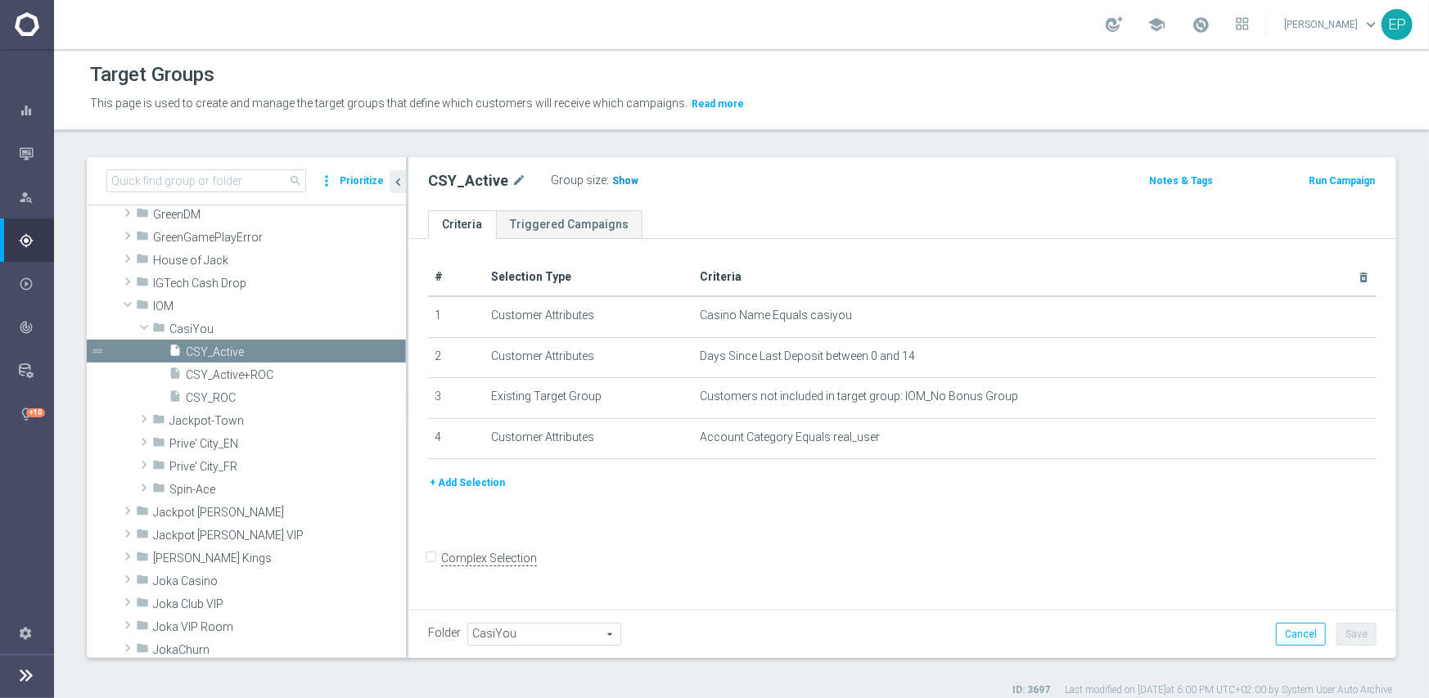
click at [615, 179] on span "Show" at bounding box center [625, 180] width 26 height 11
click at [227, 392] on span "CSY_ROC" at bounding box center [276, 398] width 181 height 14
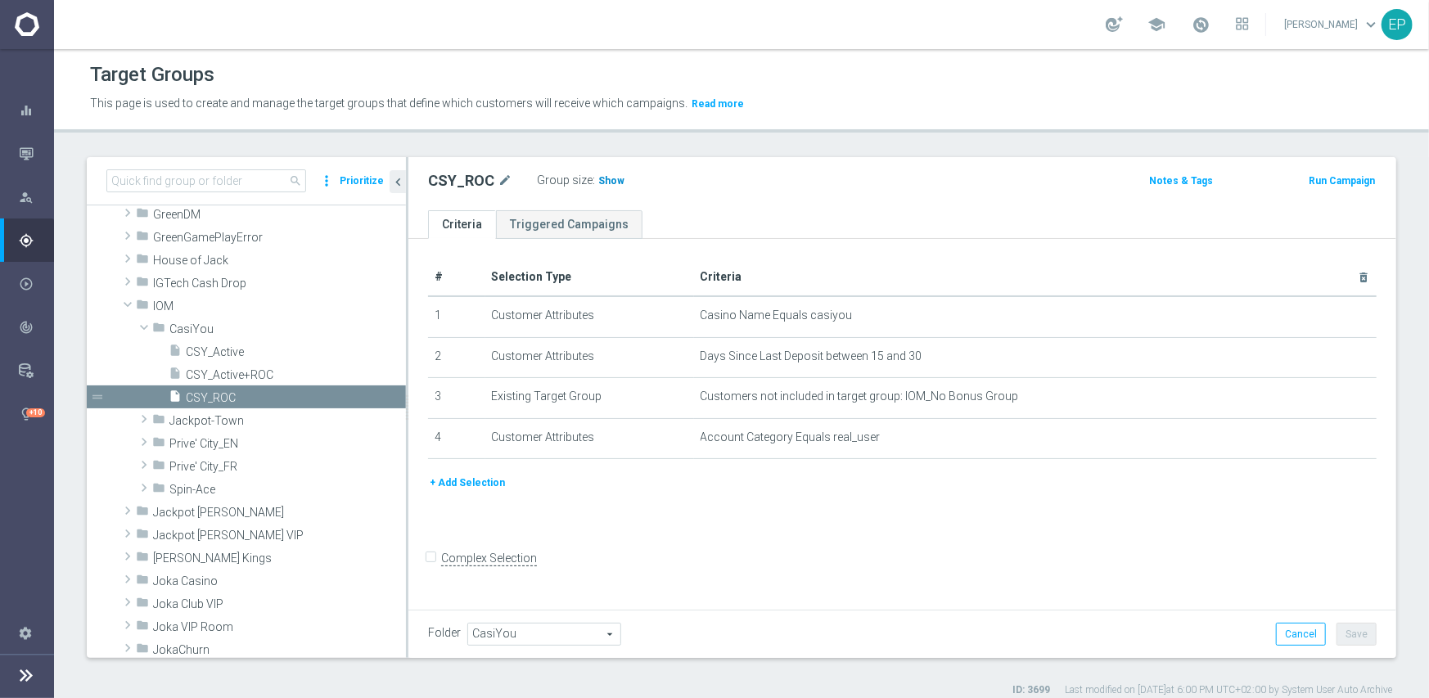
click at [602, 185] on span "Show" at bounding box center [611, 180] width 26 height 11
click at [245, 439] on span "Prive' City_EN" at bounding box center [249, 444] width 160 height 14
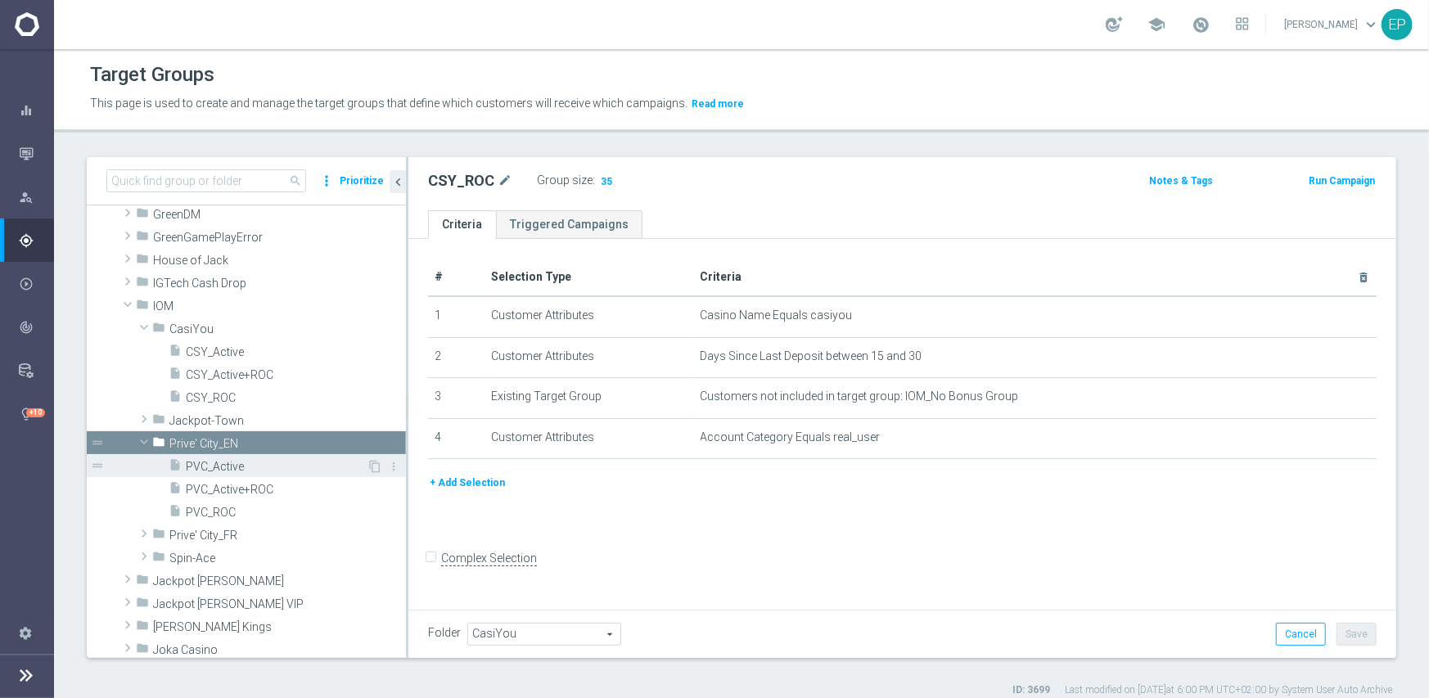
click at [241, 468] on span "PVC_Active" at bounding box center [276, 467] width 181 height 14
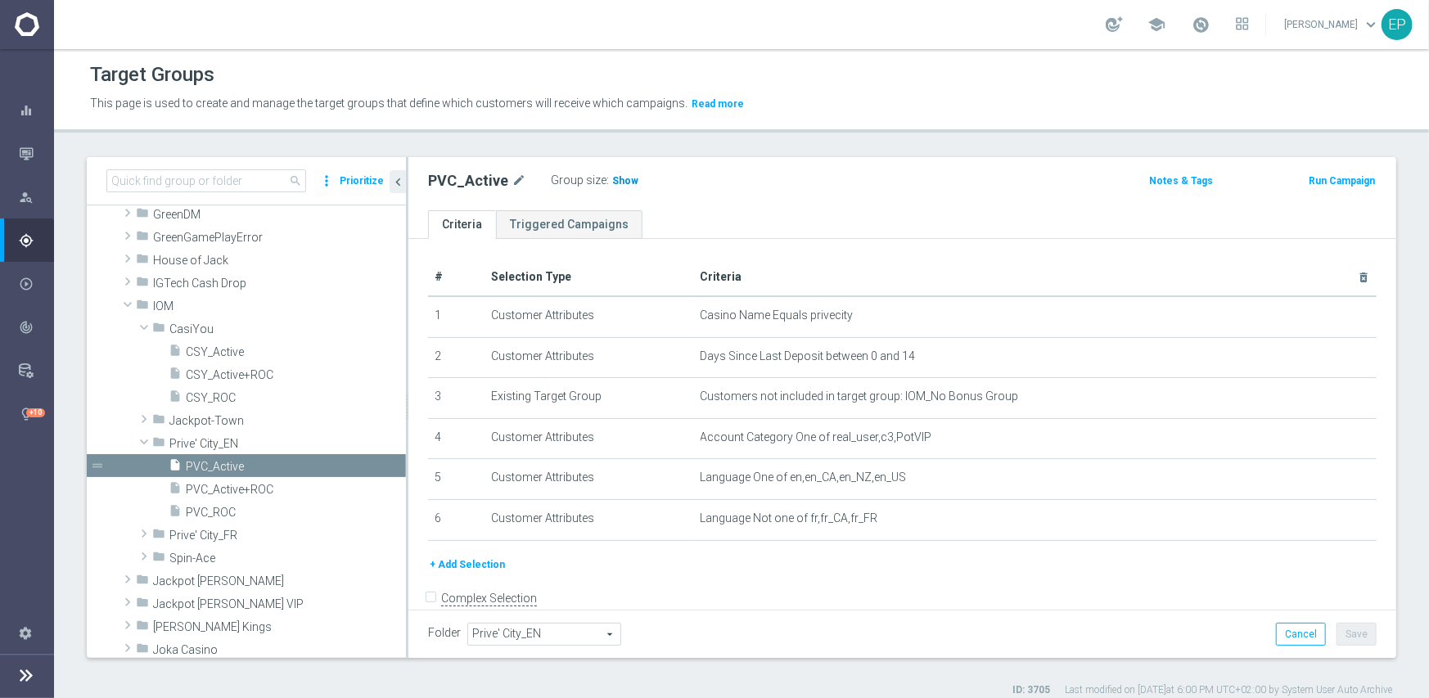
click at [614, 182] on span "Show" at bounding box center [625, 180] width 26 height 11
drag, startPoint x: 221, startPoint y: 516, endPoint x: 268, endPoint y: 507, distance: 48.3
click at [221, 516] on span "PVC_ROC" at bounding box center [276, 513] width 181 height 14
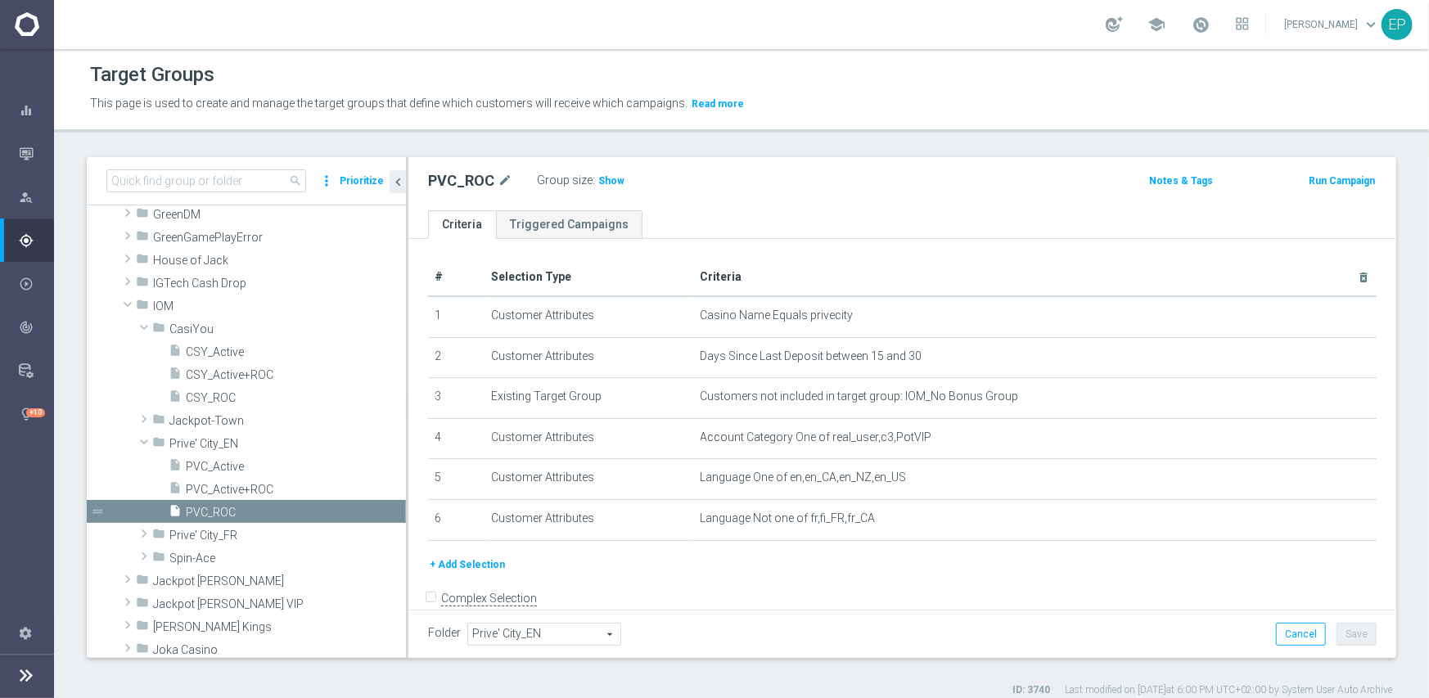
click at [592, 185] on label ":" at bounding box center [593, 180] width 2 height 14
click at [598, 178] on span "Show" at bounding box center [611, 180] width 26 height 11
click at [224, 555] on span "Spin-Ace" at bounding box center [249, 558] width 160 height 14
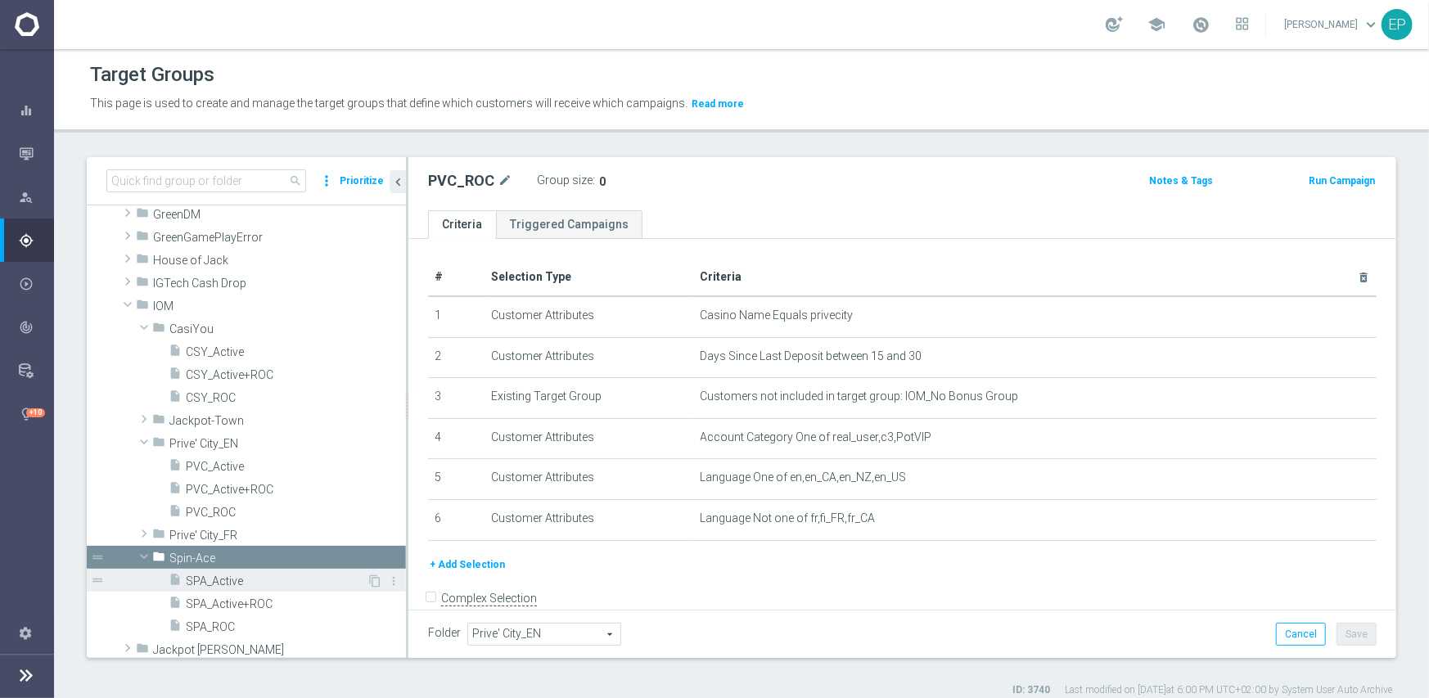
click at [226, 583] on span "SPA_Active" at bounding box center [276, 581] width 181 height 14
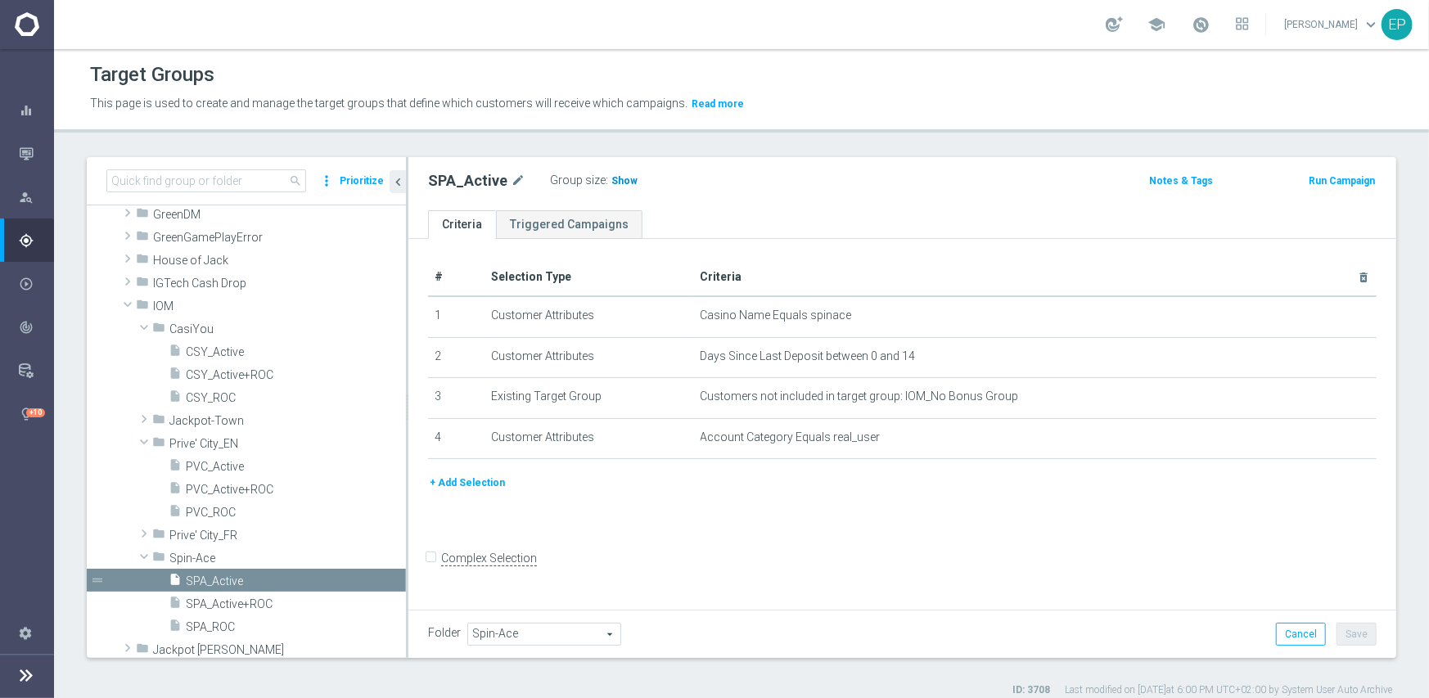
click at [621, 182] on span "Show" at bounding box center [624, 180] width 26 height 11
click at [212, 627] on span "SPA_ROC" at bounding box center [276, 627] width 181 height 14
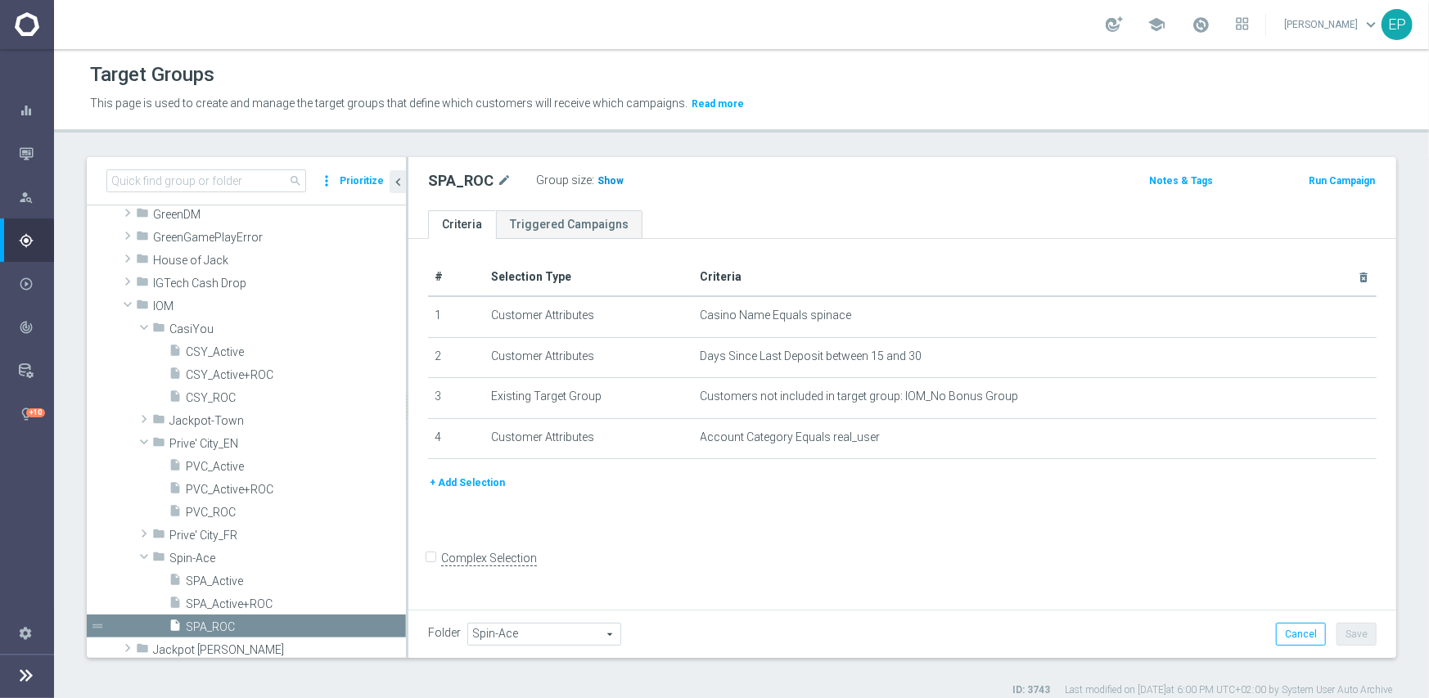
click at [605, 181] on span "Show" at bounding box center [610, 180] width 26 height 11
click at [224, 418] on span "Jackpot-Town" at bounding box center [249, 421] width 160 height 14
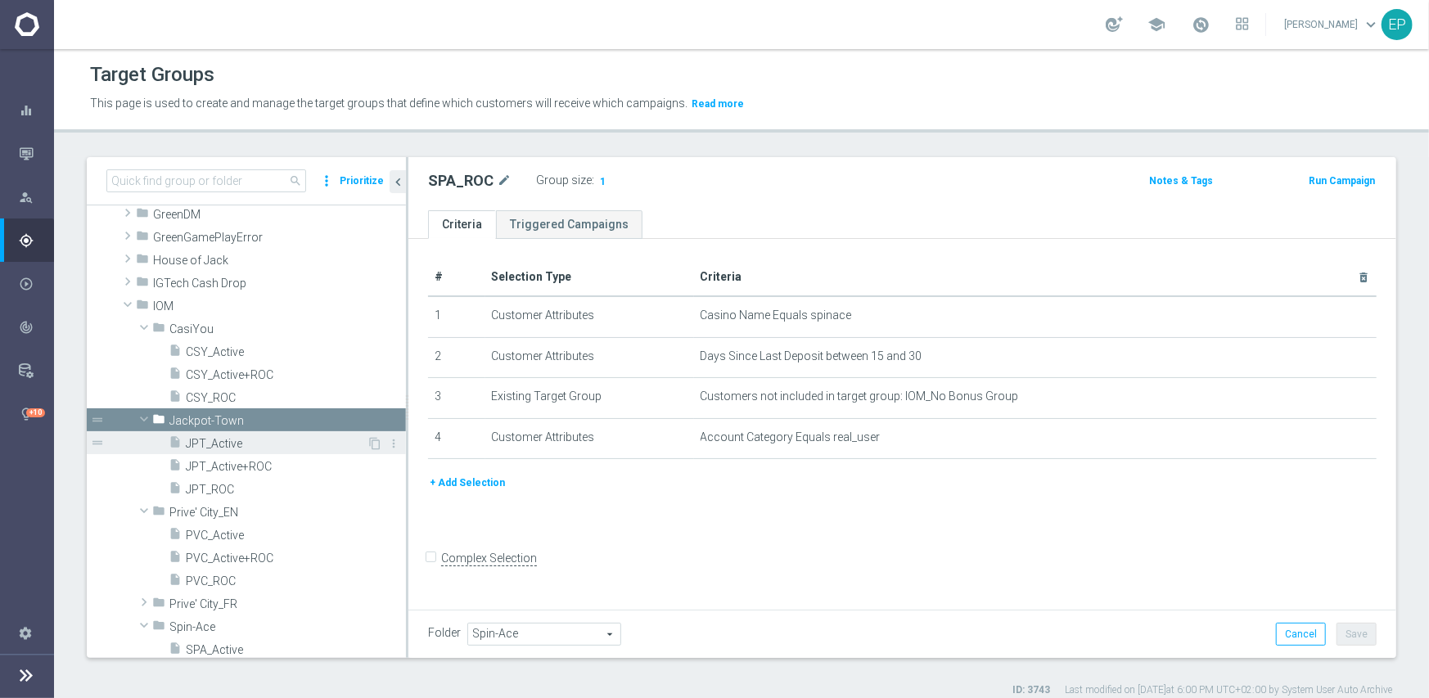
click at [245, 442] on span "JPT_Active" at bounding box center [276, 444] width 181 height 14
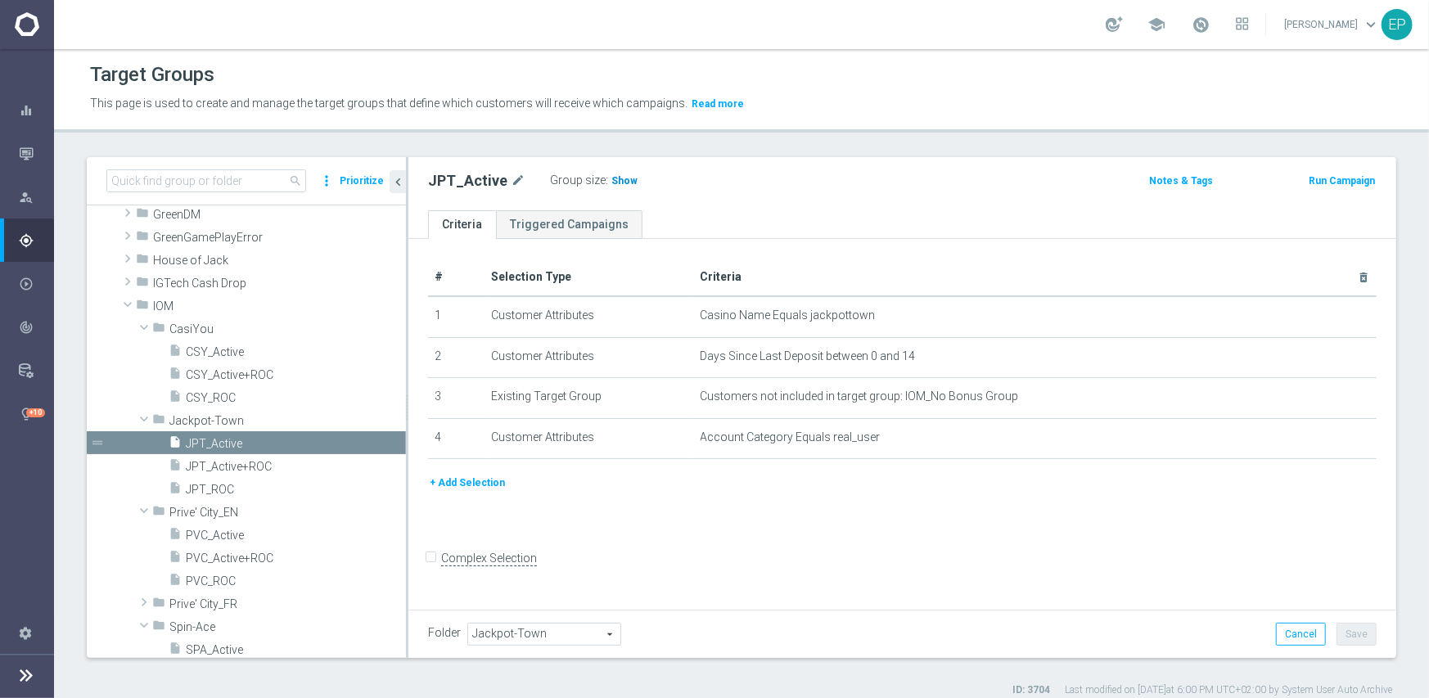
click at [619, 182] on span "Show" at bounding box center [624, 180] width 26 height 11
drag, startPoint x: 221, startPoint y: 487, endPoint x: 337, endPoint y: 452, distance: 121.2
click at [221, 487] on span "JPT_ROC" at bounding box center [296, 490] width 220 height 14
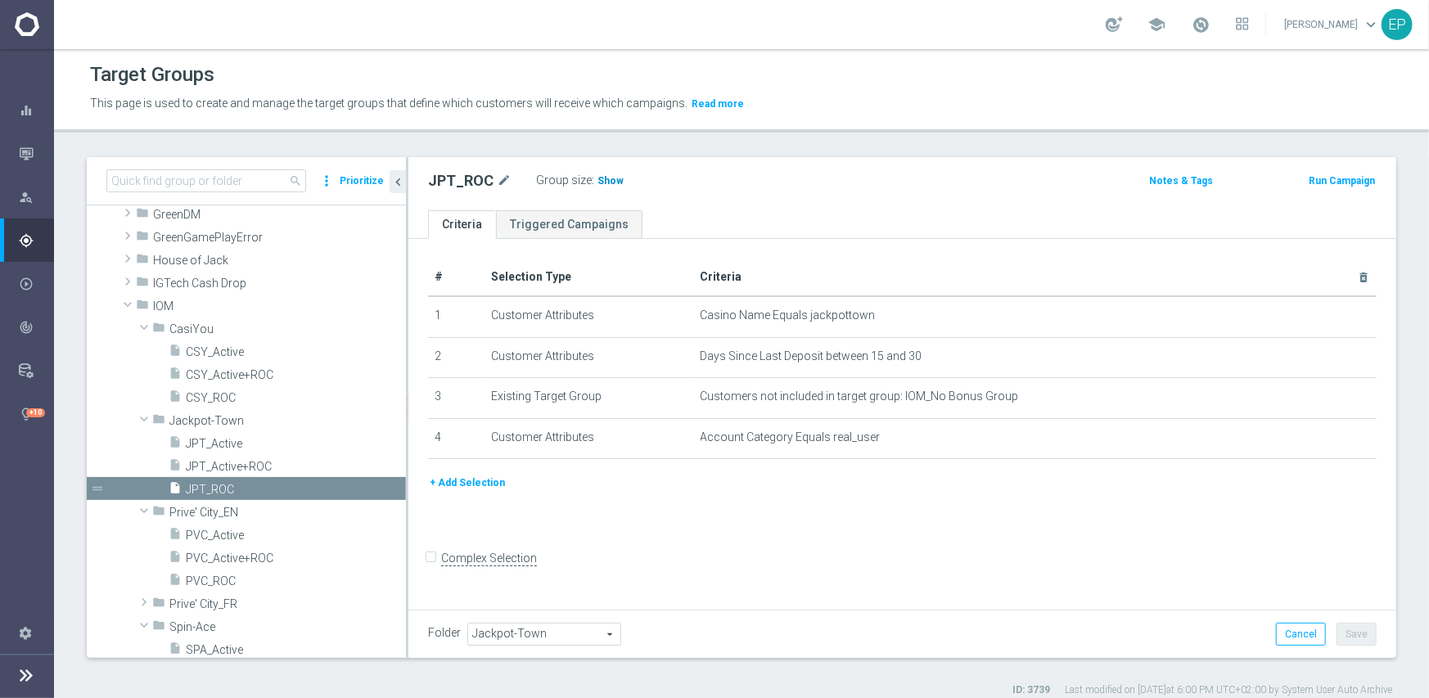
click at [610, 184] on span "Show" at bounding box center [610, 180] width 26 height 11
click at [179, 602] on span "Prive' City_FR" at bounding box center [249, 604] width 160 height 14
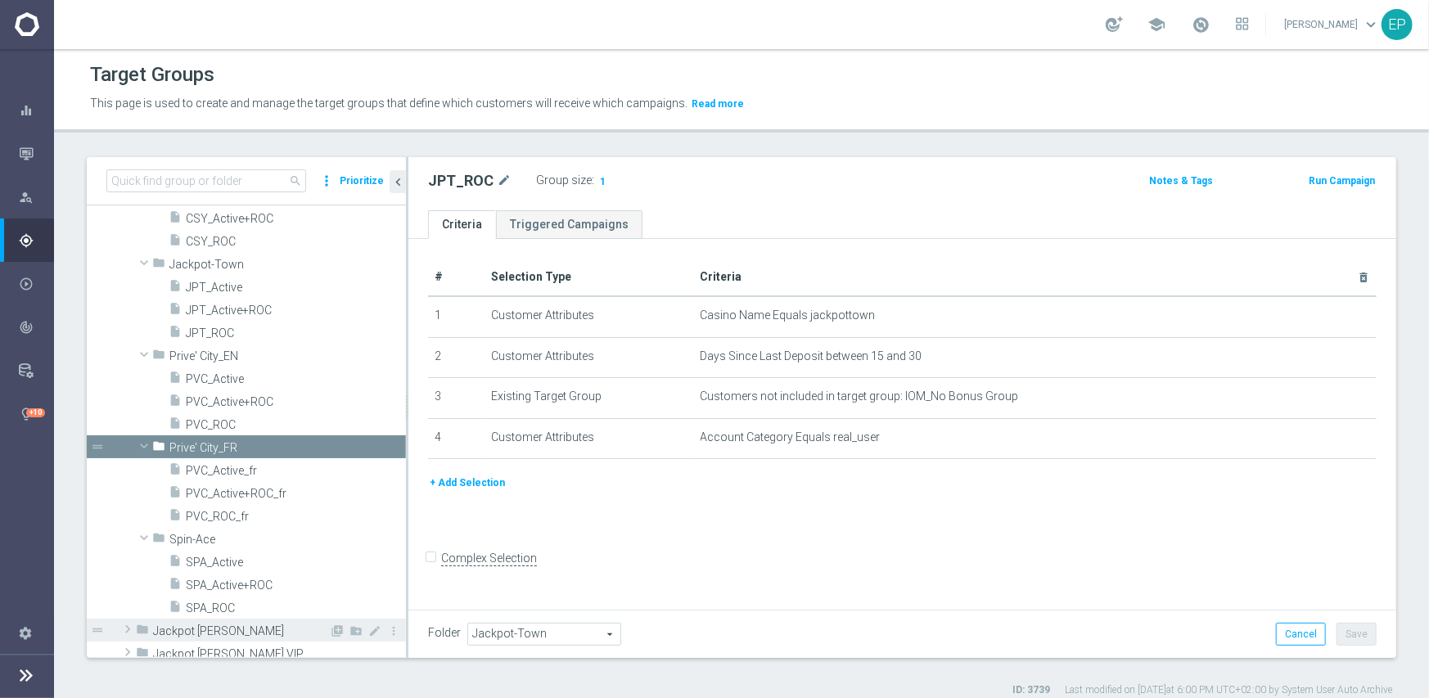
scroll to position [573, 0]
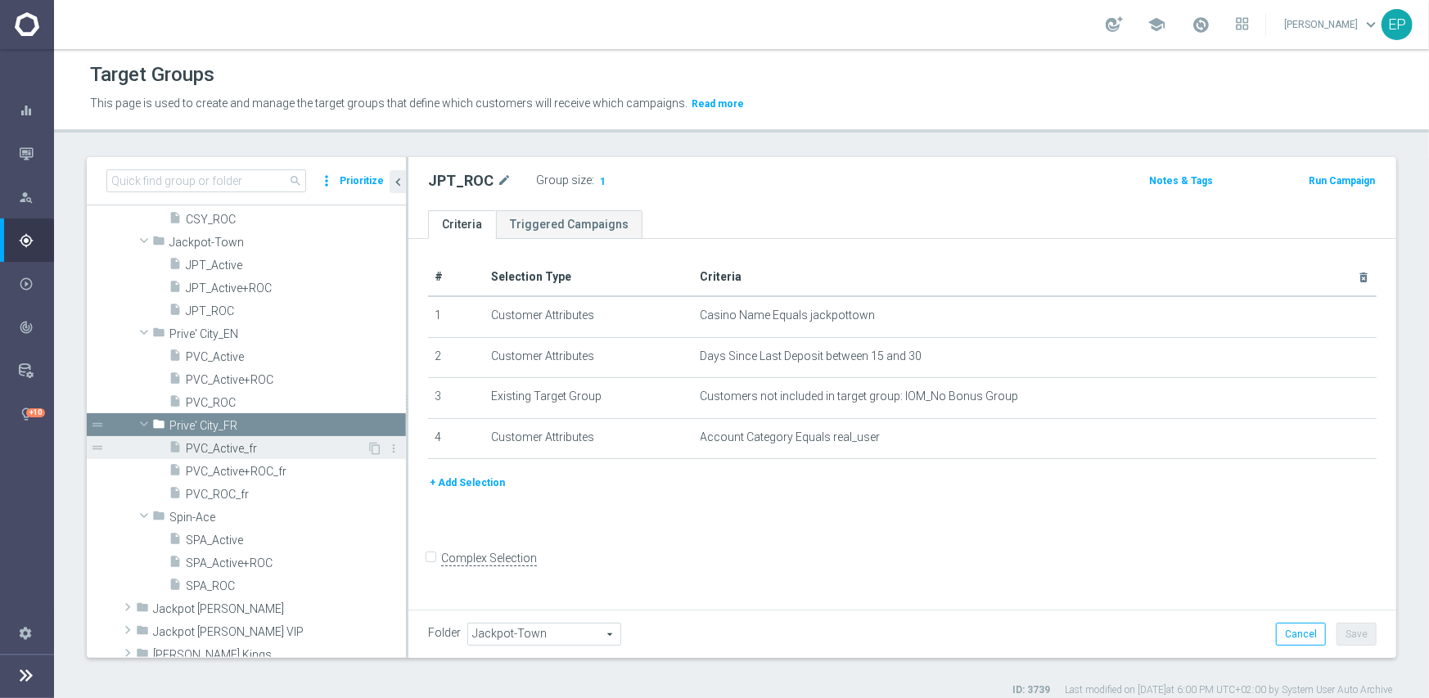
click at [215, 448] on span "PVC_Active_fr" at bounding box center [276, 449] width 181 height 14
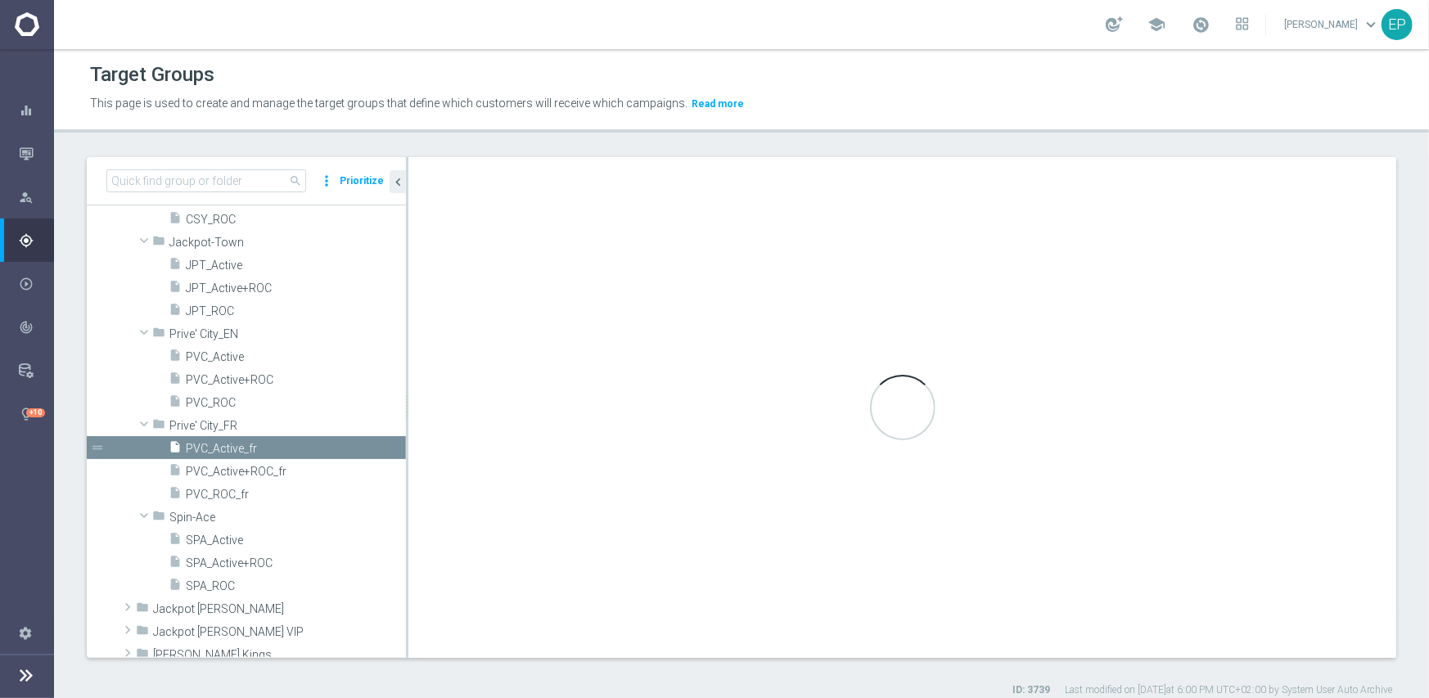
type input "Prive' City_FR"
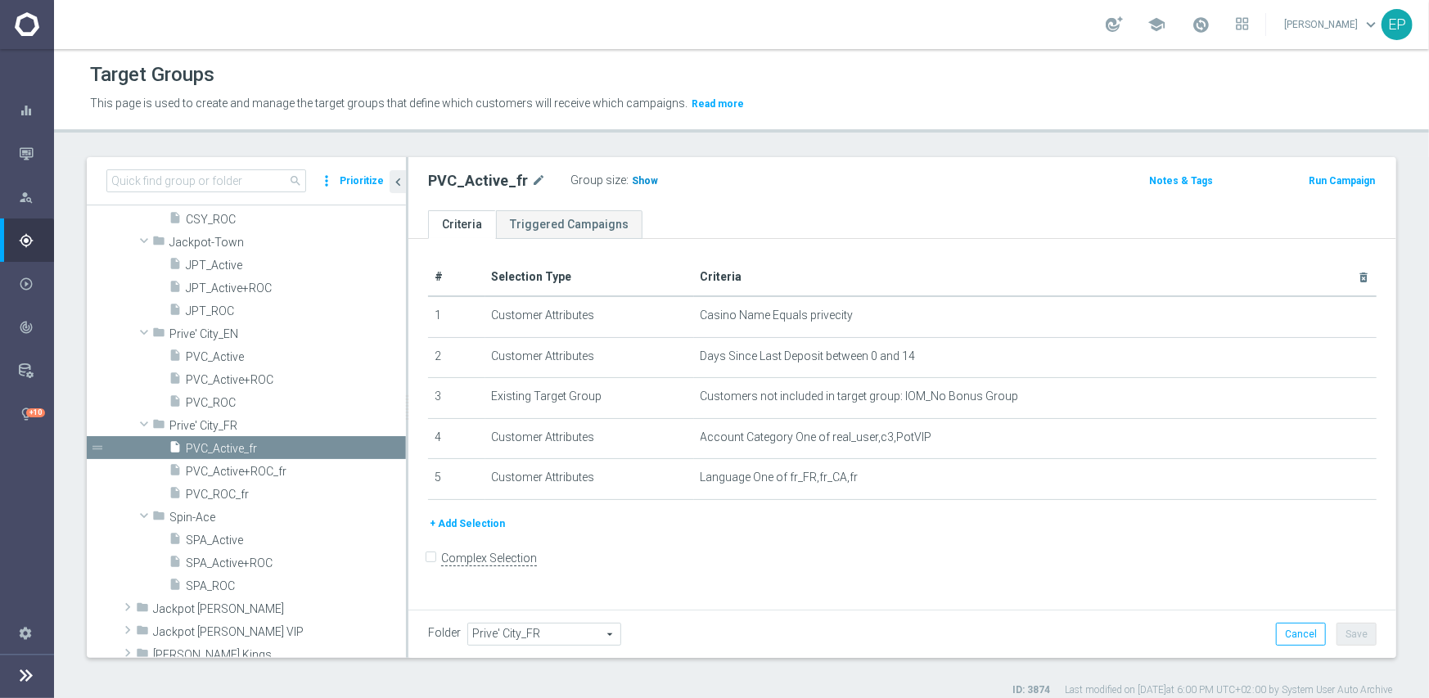
click at [638, 184] on span "Show" at bounding box center [645, 180] width 26 height 11
drag, startPoint x: 222, startPoint y: 494, endPoint x: 292, endPoint y: 475, distance: 72.8
click at [222, 494] on span "PVC_ROC_fr" at bounding box center [296, 495] width 220 height 14
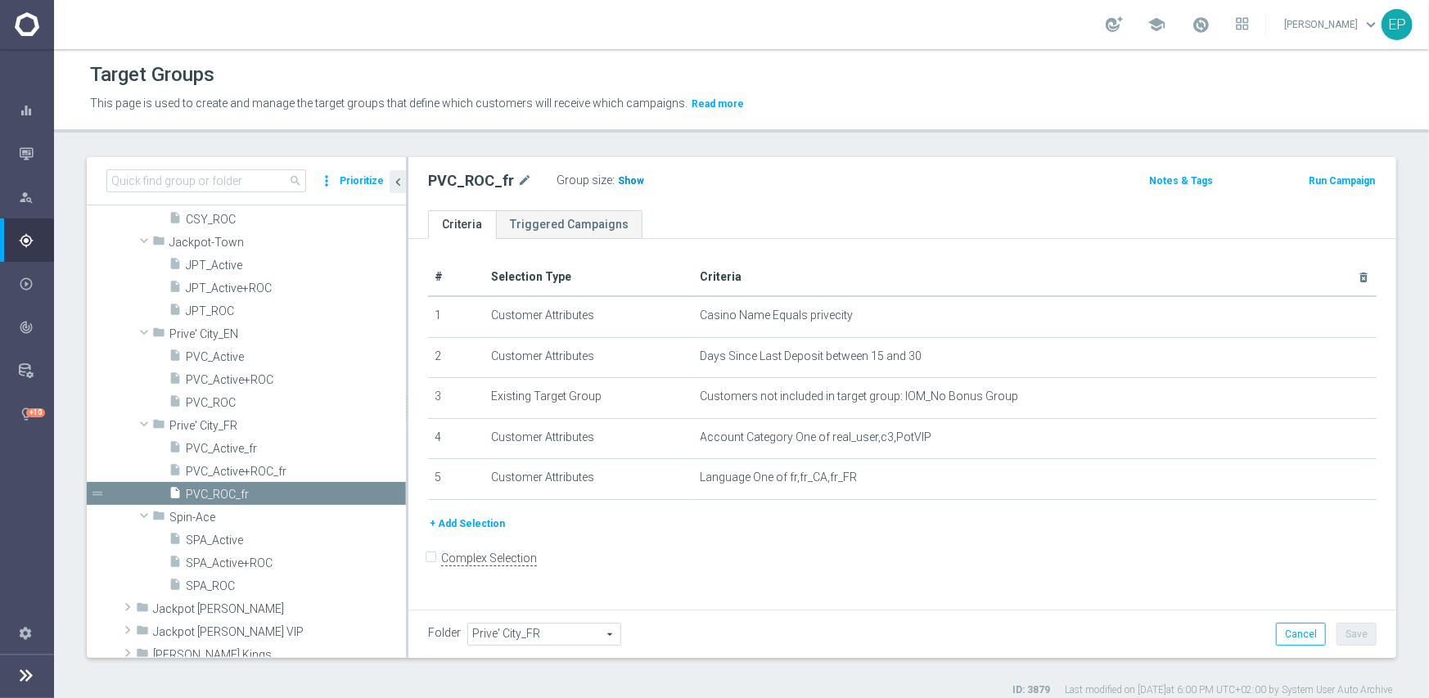
click at [618, 180] on span "Show" at bounding box center [631, 180] width 26 height 11
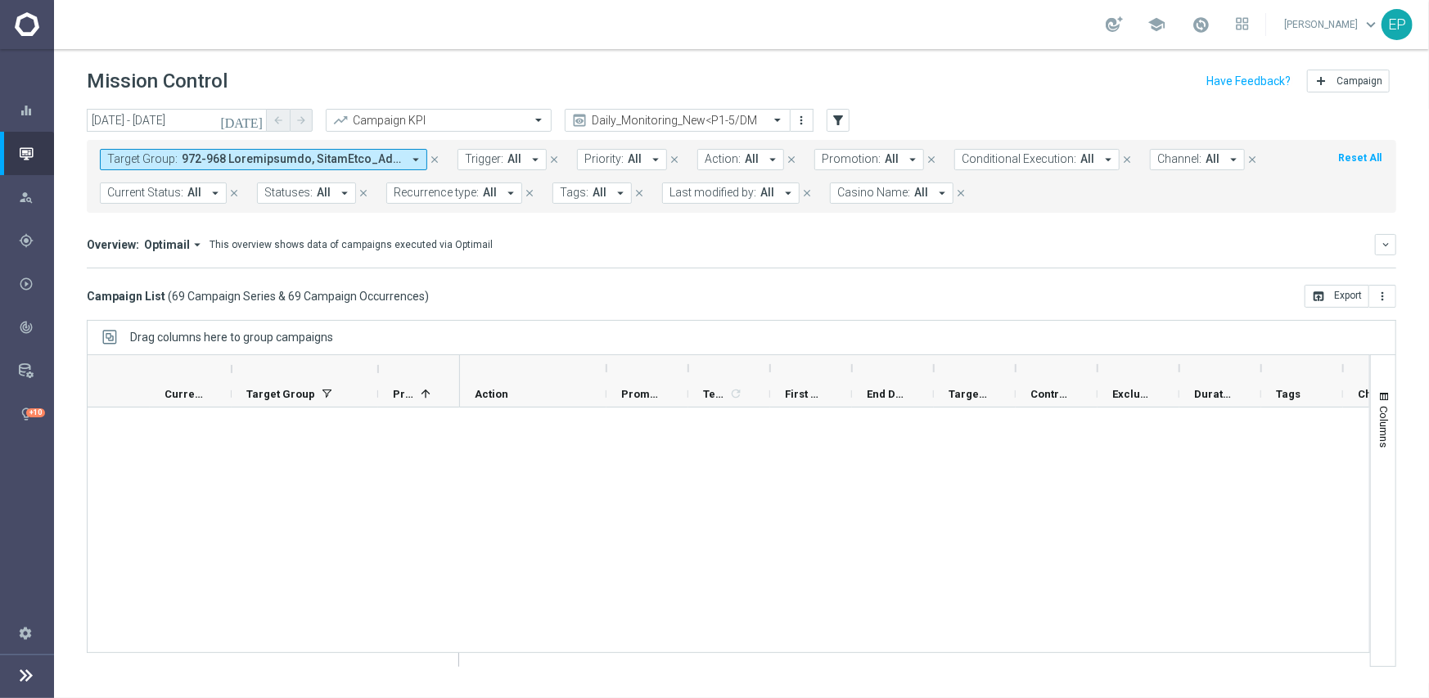
scroll to position [3630, 0]
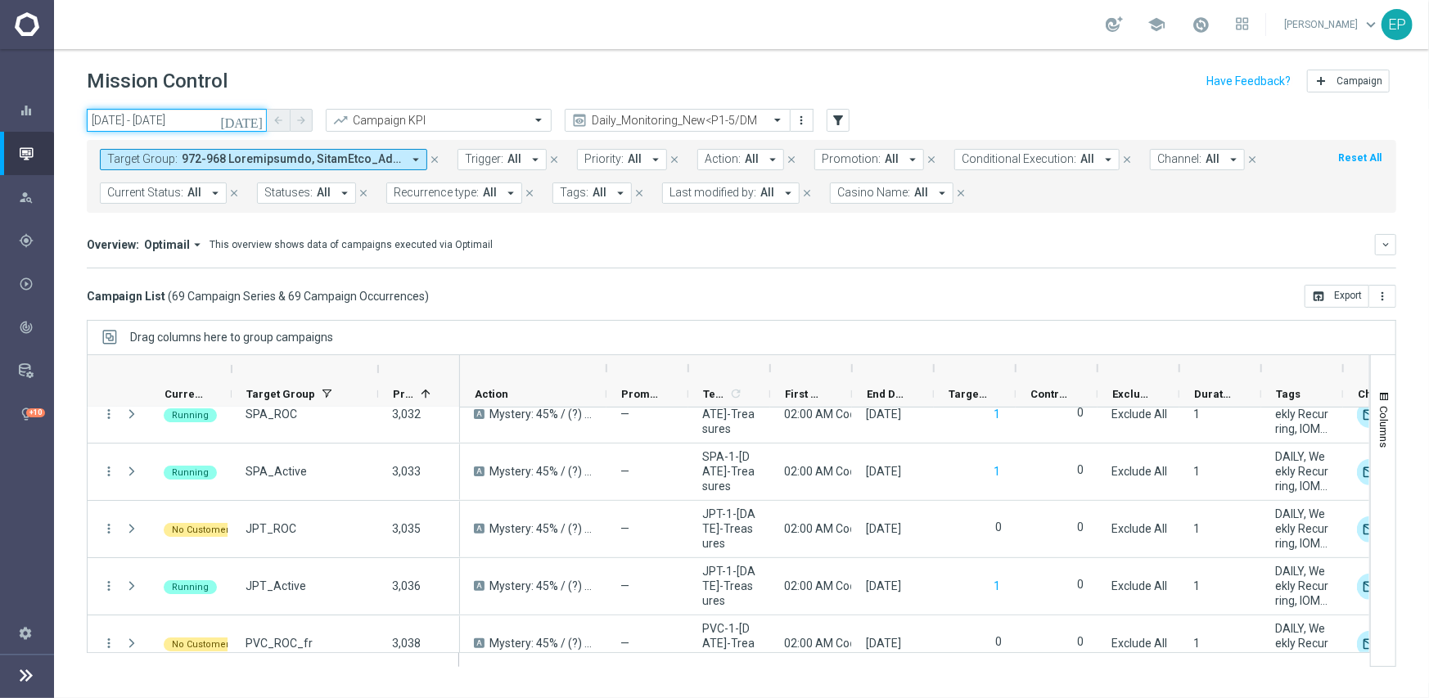
click at [158, 119] on input "19 Aug 2025 - 19 Aug 2025" at bounding box center [177, 120] width 180 height 23
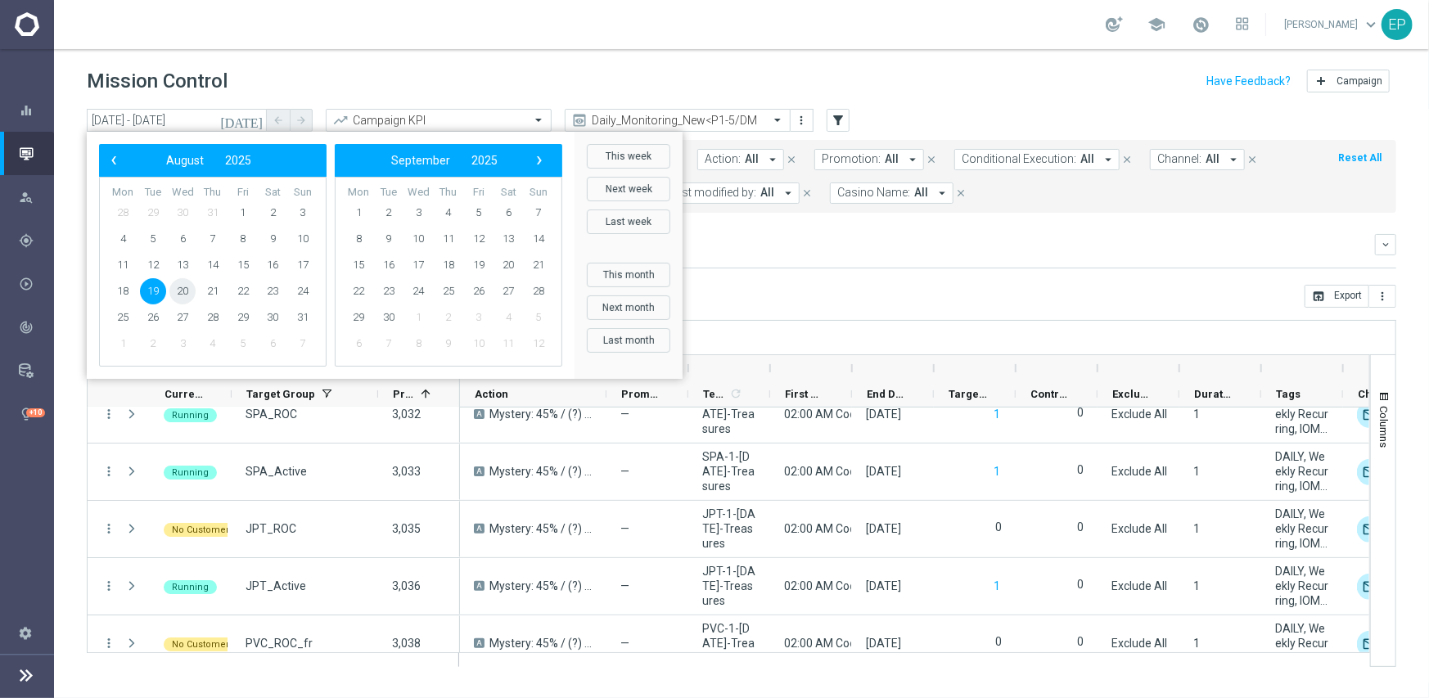
click at [182, 290] on span "20" at bounding box center [182, 291] width 26 height 26
type input "20 Aug 2025 - 20 Aug 2025"
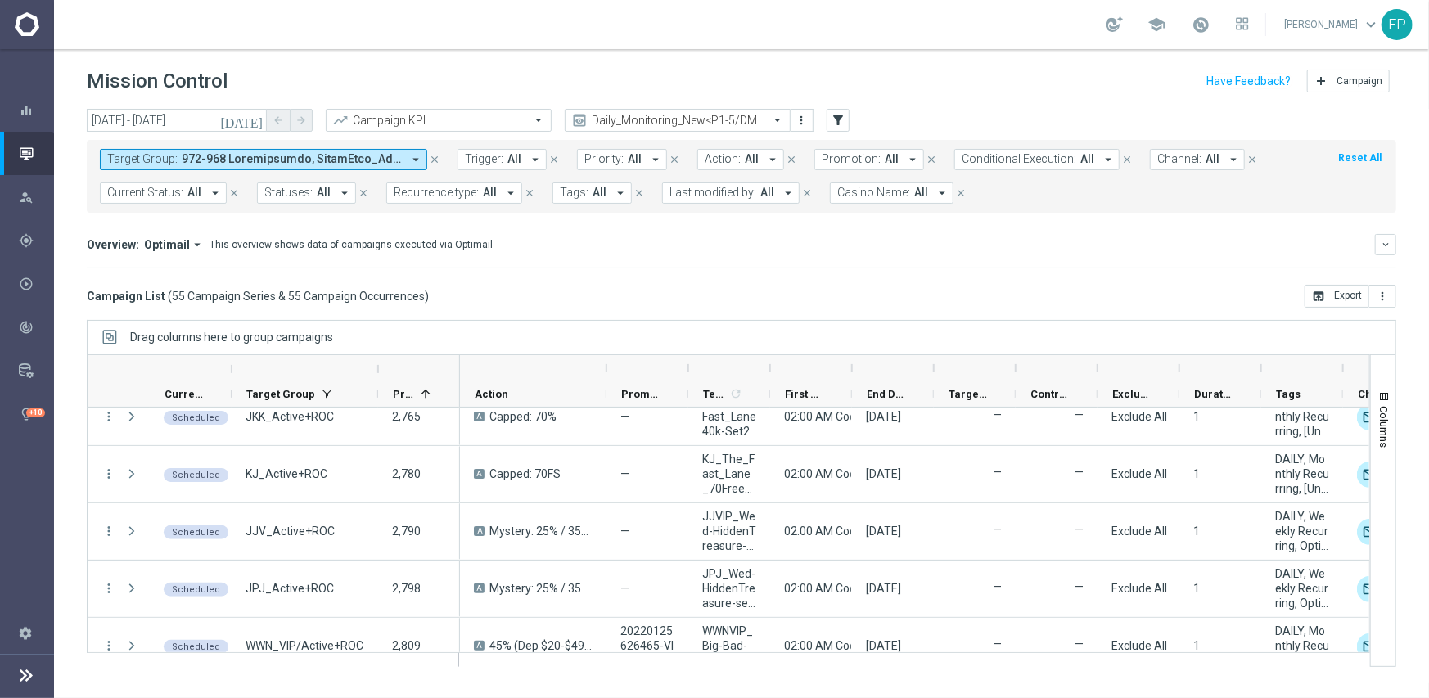
scroll to position [0, 0]
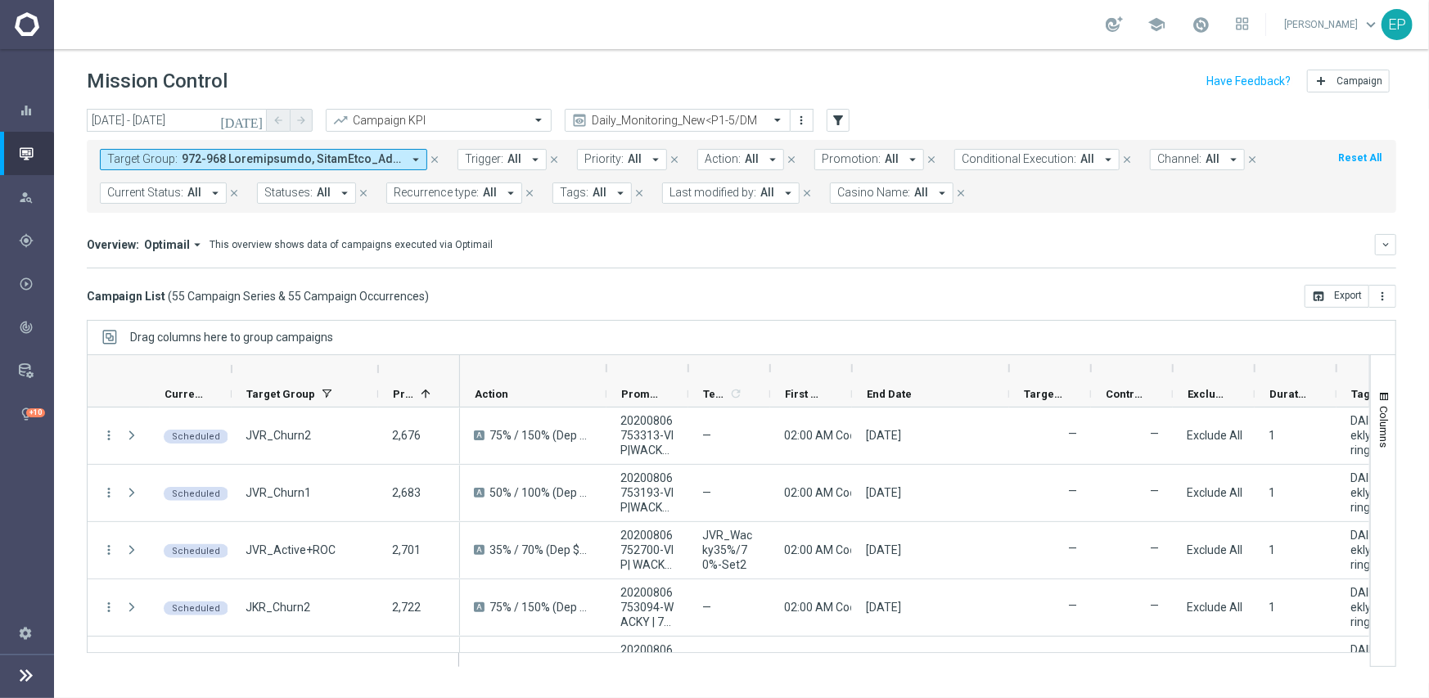
drag, startPoint x: 933, startPoint y: 368, endPoint x: 1009, endPoint y: 369, distance: 76.1
click at [1009, 367] on div at bounding box center [1009, 368] width 7 height 26
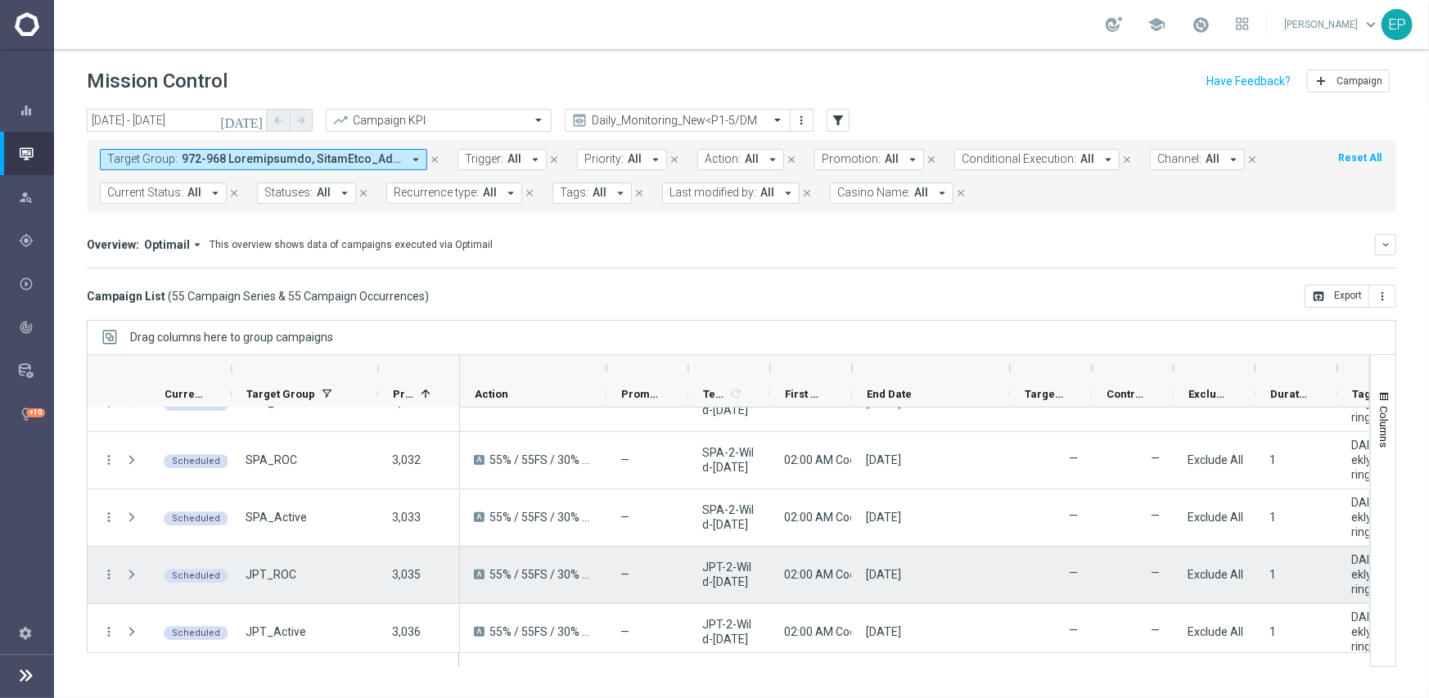
scroll to position [2905, 0]
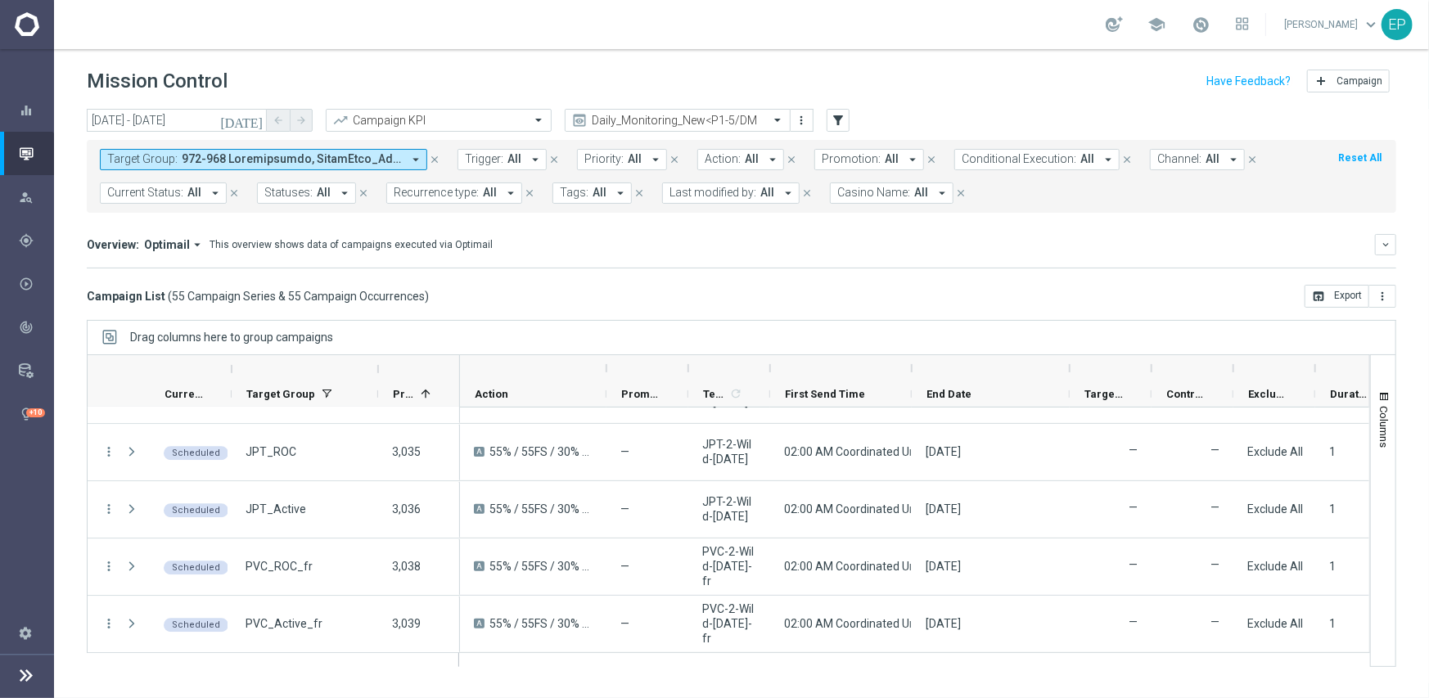
drag, startPoint x: 852, startPoint y: 369, endPoint x: 912, endPoint y: 369, distance: 60.5
click at [912, 369] on div at bounding box center [911, 368] width 7 height 26
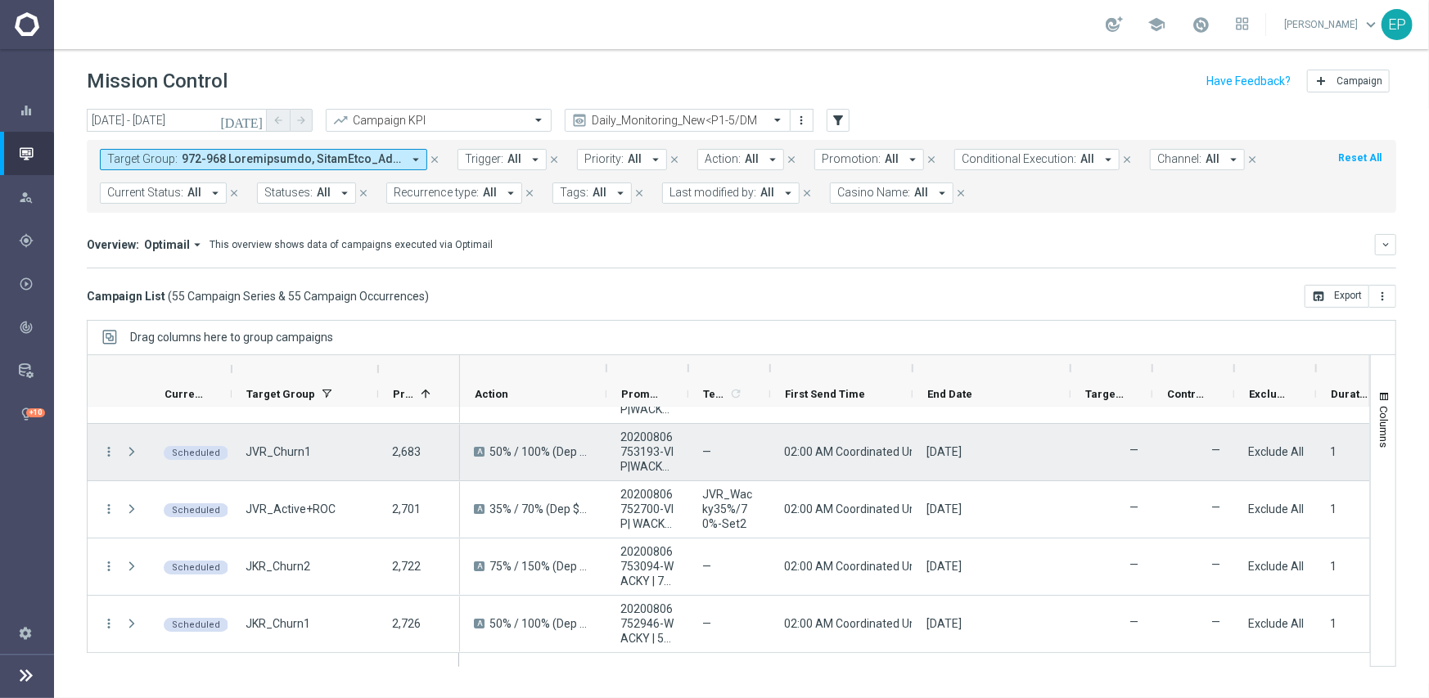
scroll to position [0, 0]
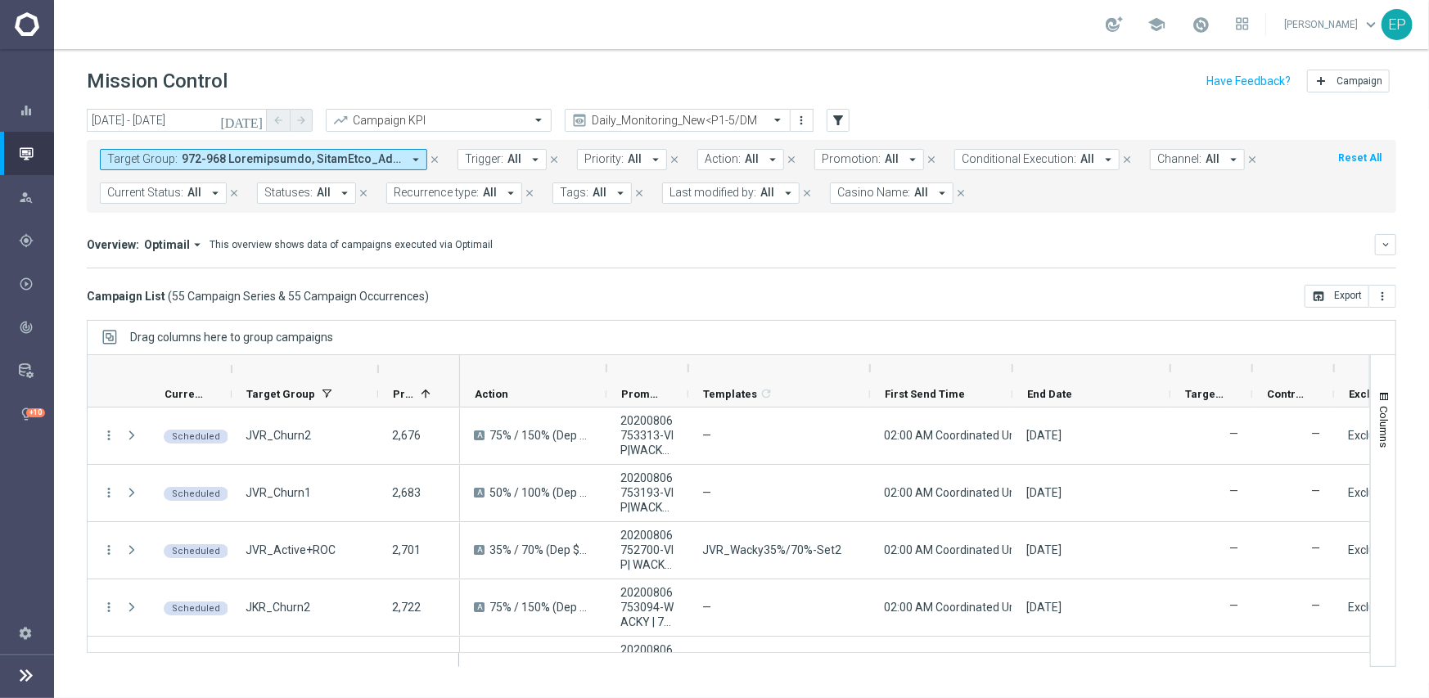
drag, startPoint x: 768, startPoint y: 362, endPoint x: 868, endPoint y: 361, distance: 99.8
click at [868, 361] on div at bounding box center [869, 368] width 7 height 26
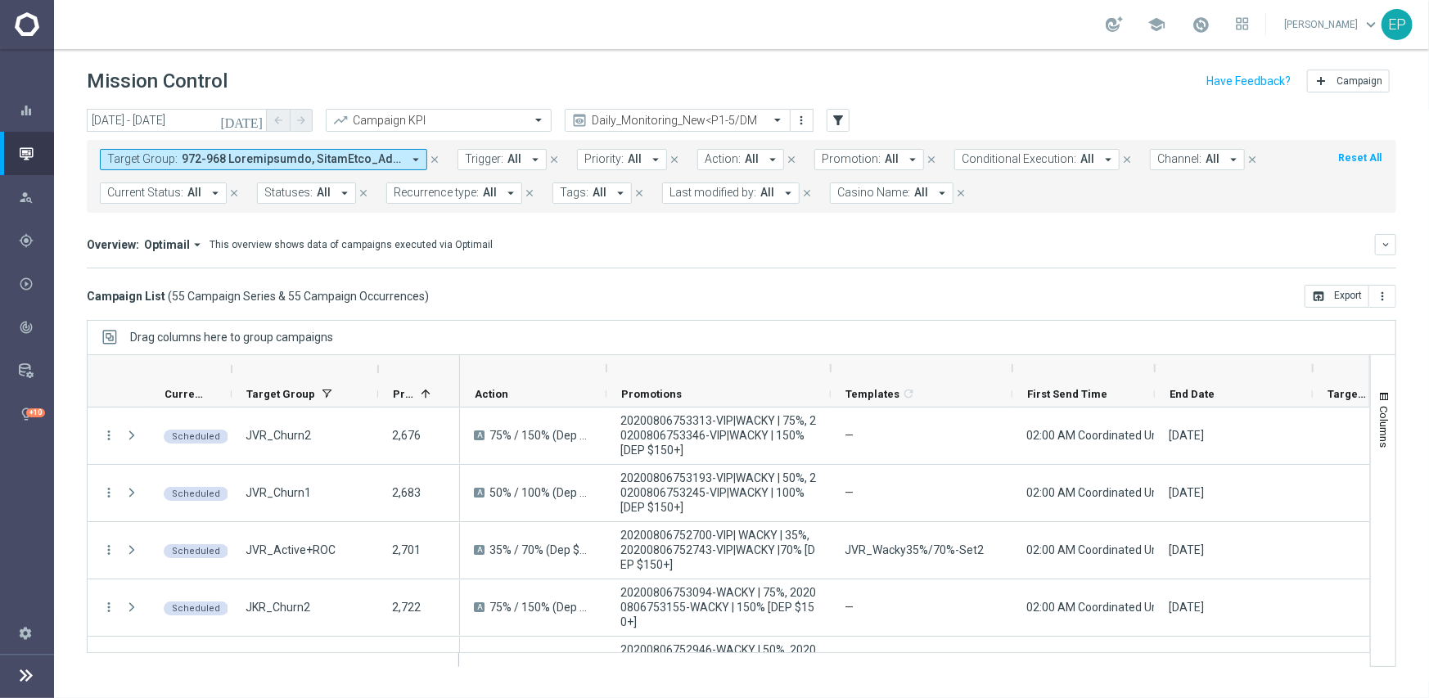
drag, startPoint x: 695, startPoint y: 366, endPoint x: 832, endPoint y: 368, distance: 136.7
click at [832, 368] on div at bounding box center [830, 368] width 7 height 26
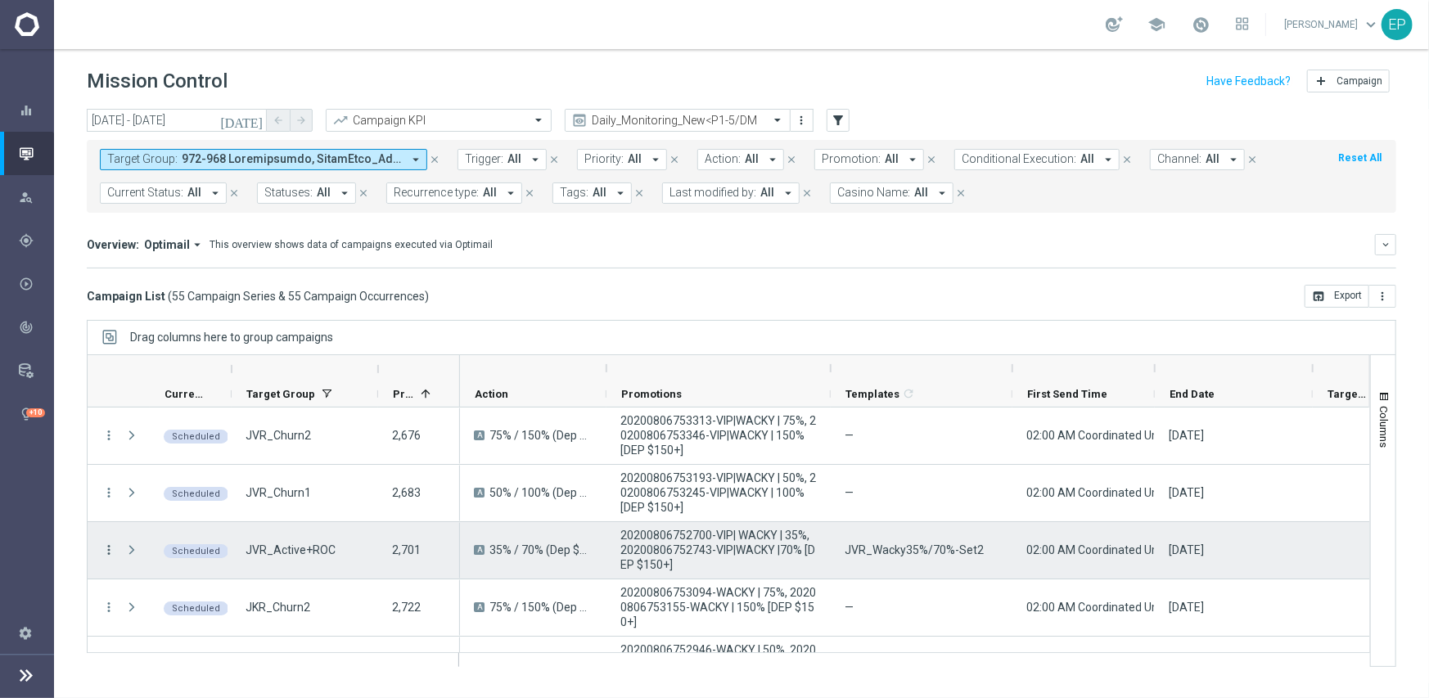
click at [110, 545] on icon "more_vert" at bounding box center [108, 549] width 15 height 15
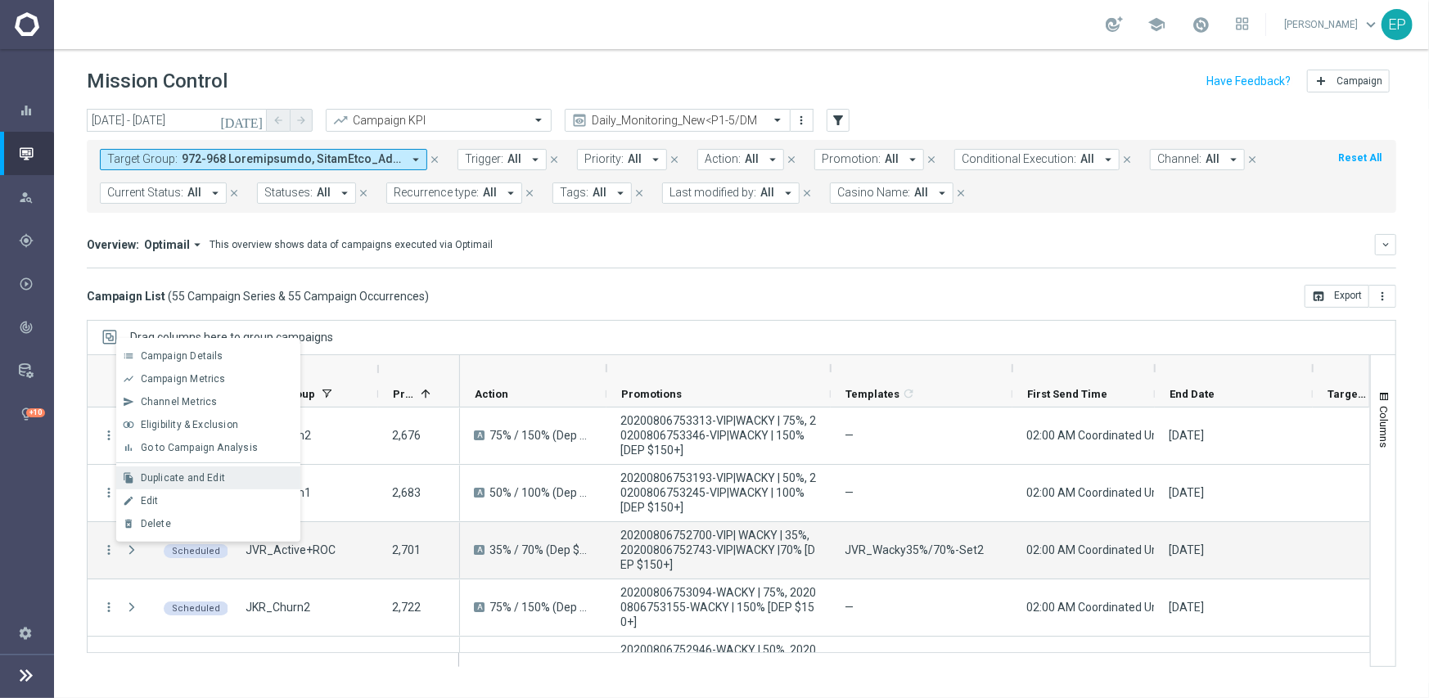
click at [203, 477] on span "Duplicate and Edit" at bounding box center [183, 477] width 84 height 11
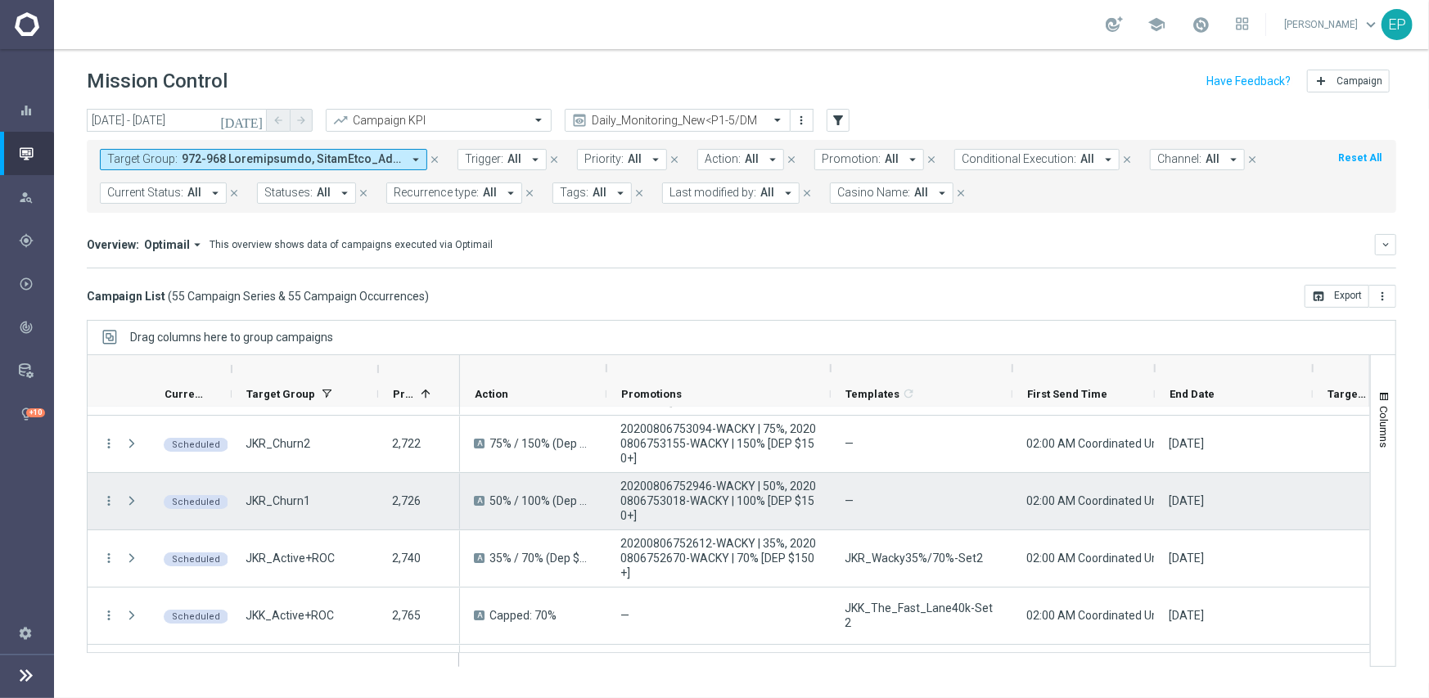
scroll to position [245, 0]
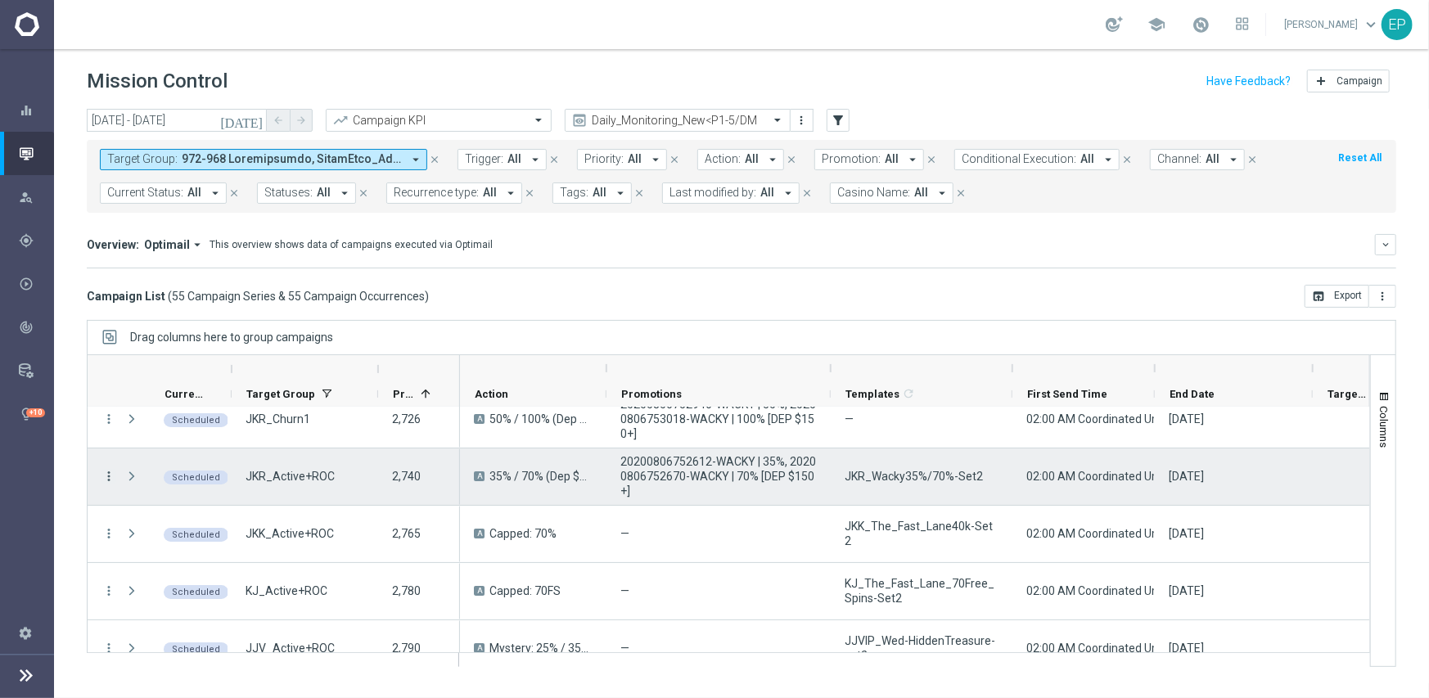
click at [108, 475] on icon "more_vert" at bounding box center [108, 476] width 15 height 15
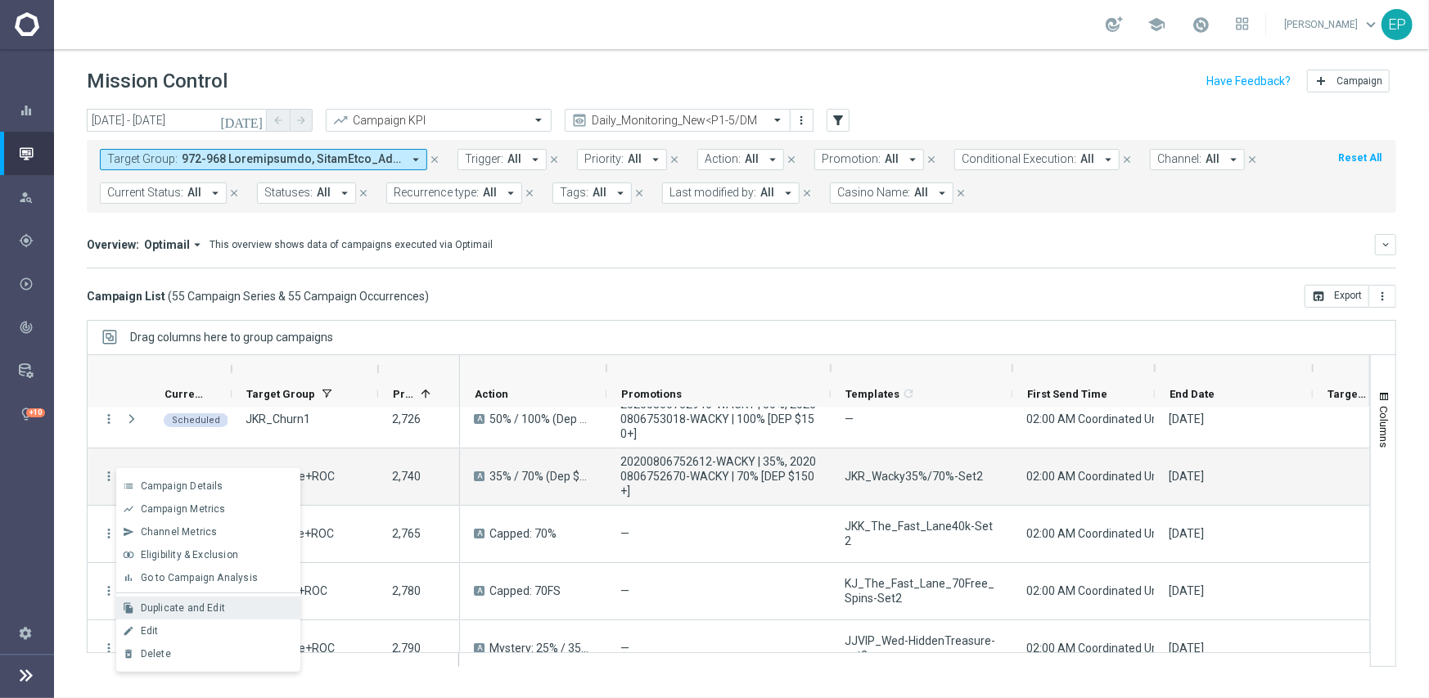
click at [195, 610] on span "Duplicate and Edit" at bounding box center [183, 607] width 84 height 11
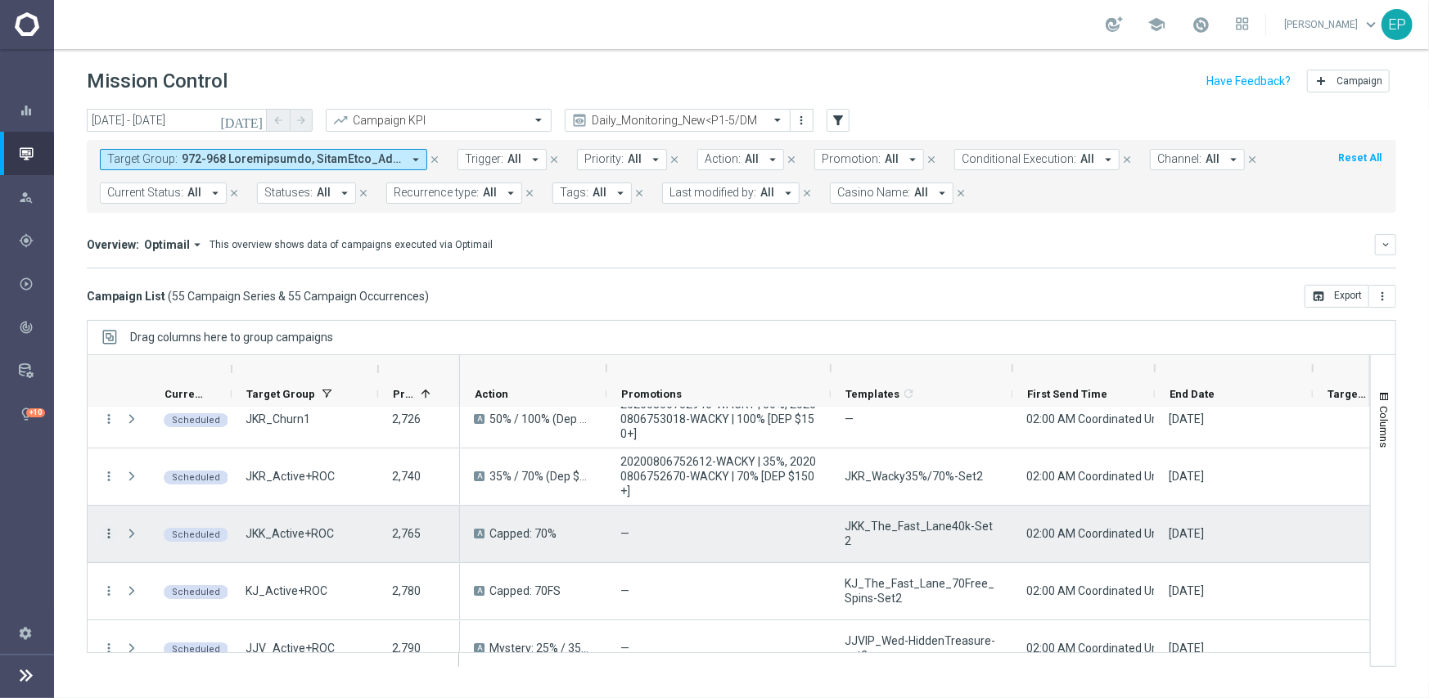
click at [109, 533] on icon "more_vert" at bounding box center [108, 533] width 15 height 15
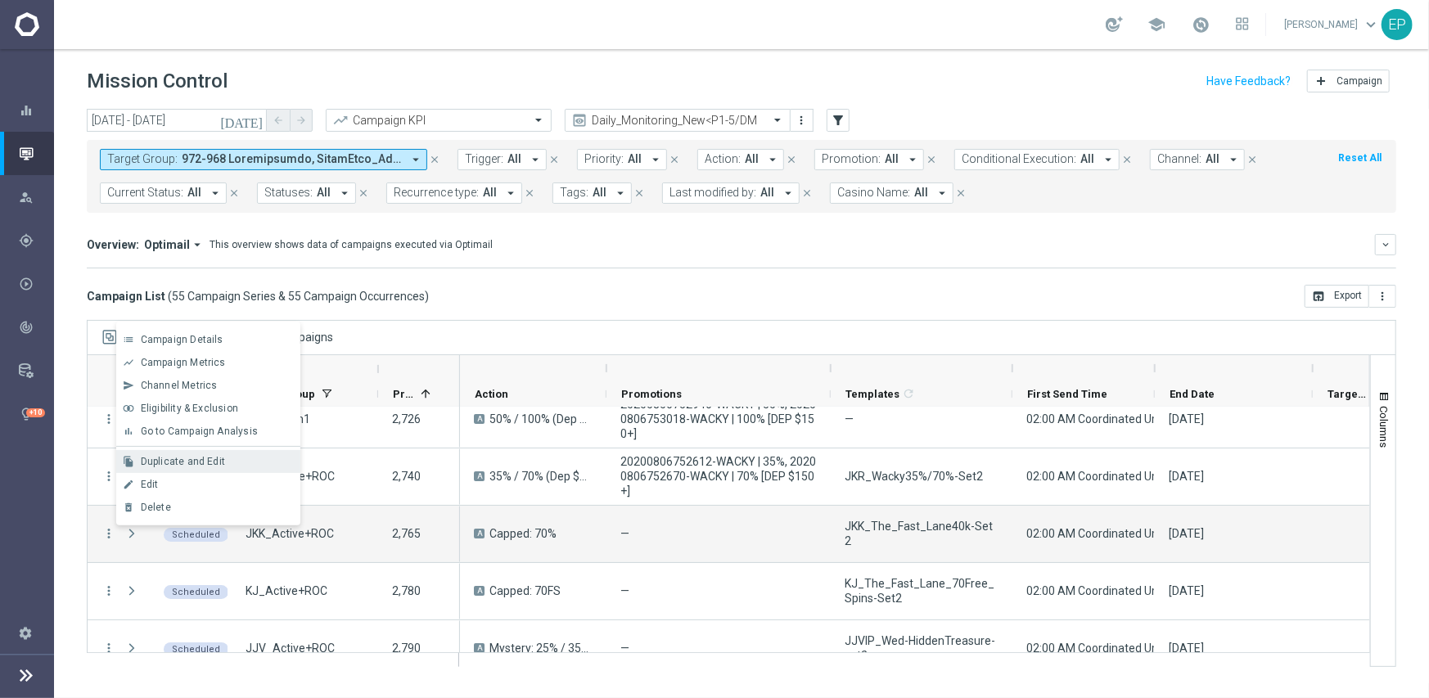
click at [181, 466] on span "Duplicate and Edit" at bounding box center [183, 461] width 84 height 11
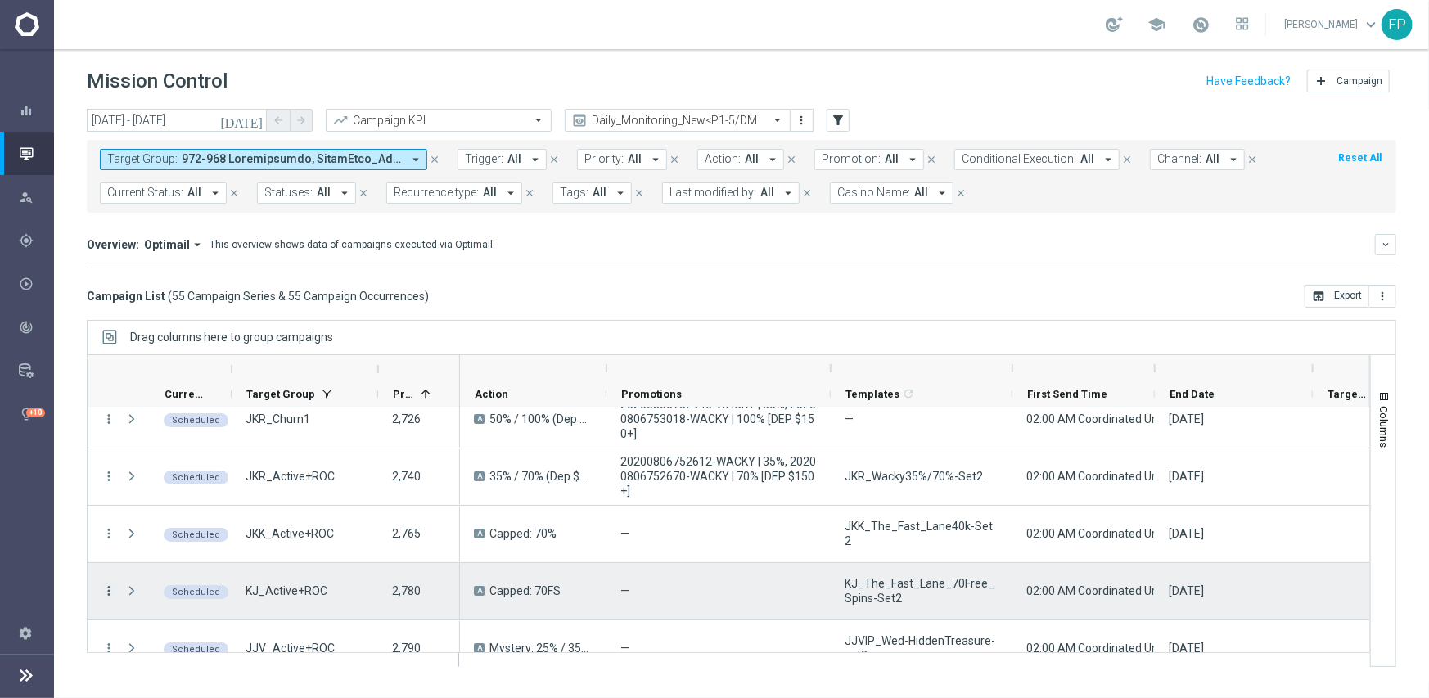
click at [106, 591] on icon "more_vert" at bounding box center [108, 590] width 15 height 15
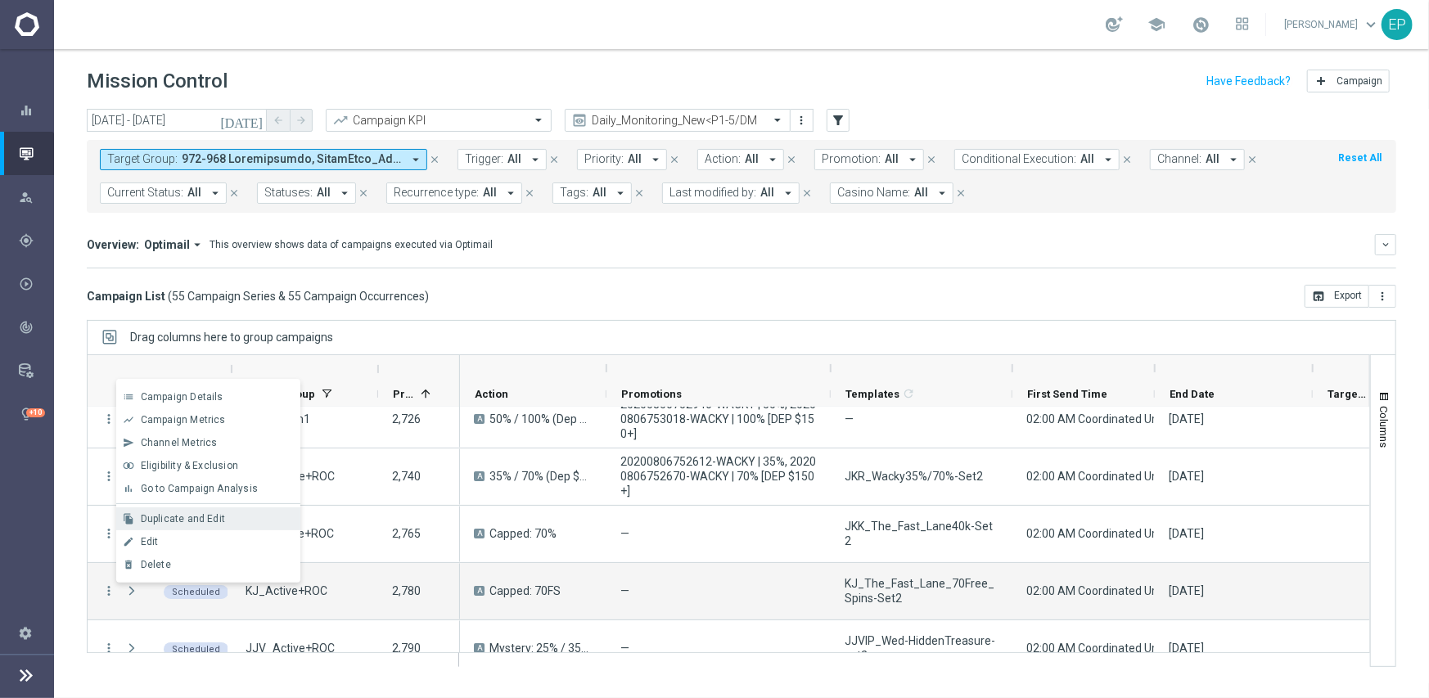
click at [182, 519] on span "Duplicate and Edit" at bounding box center [183, 518] width 84 height 11
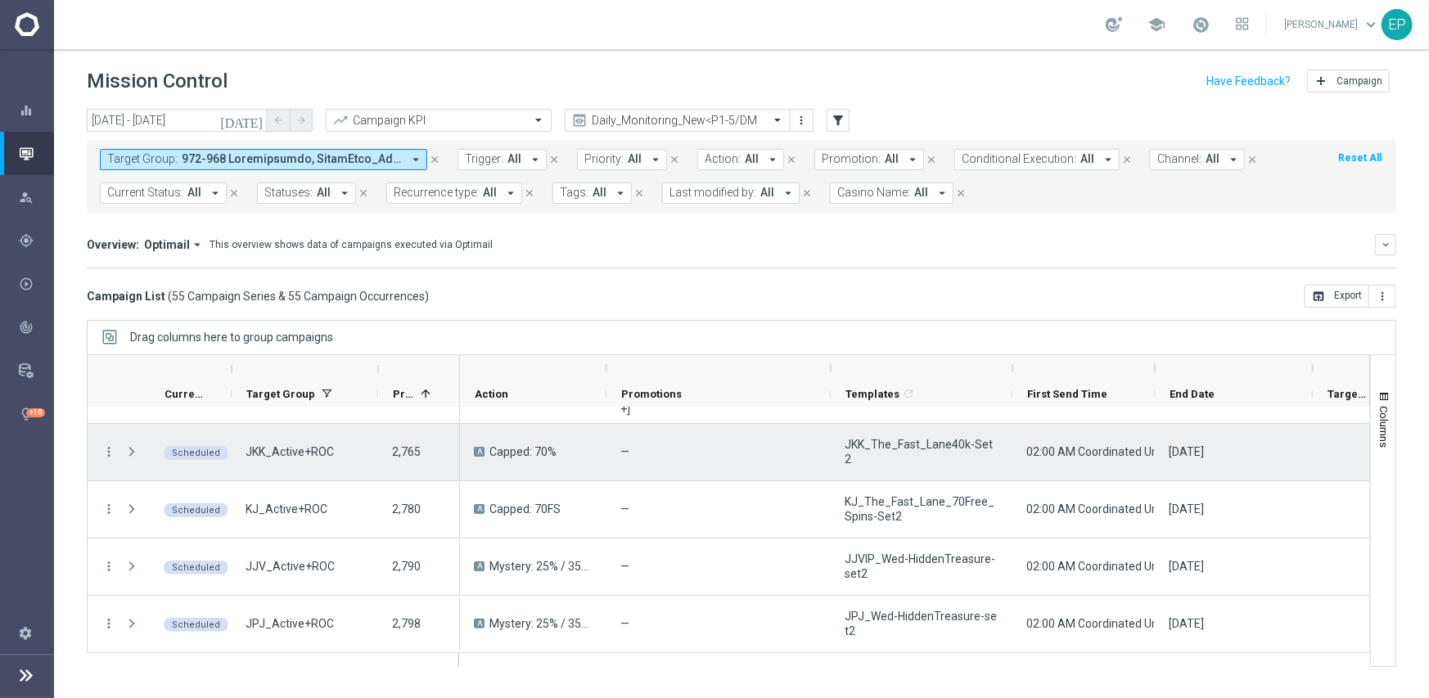
scroll to position [409, 0]
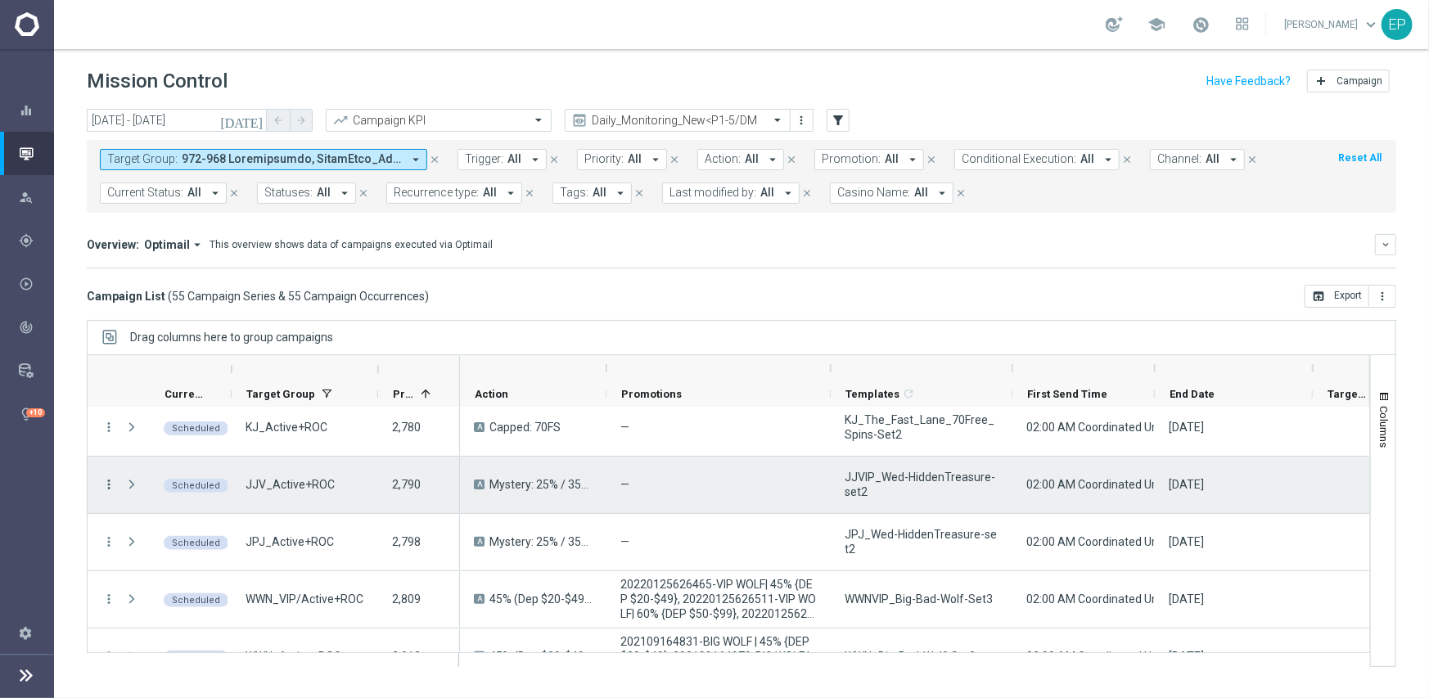
click at [112, 484] on icon "more_vert" at bounding box center [108, 484] width 15 height 15
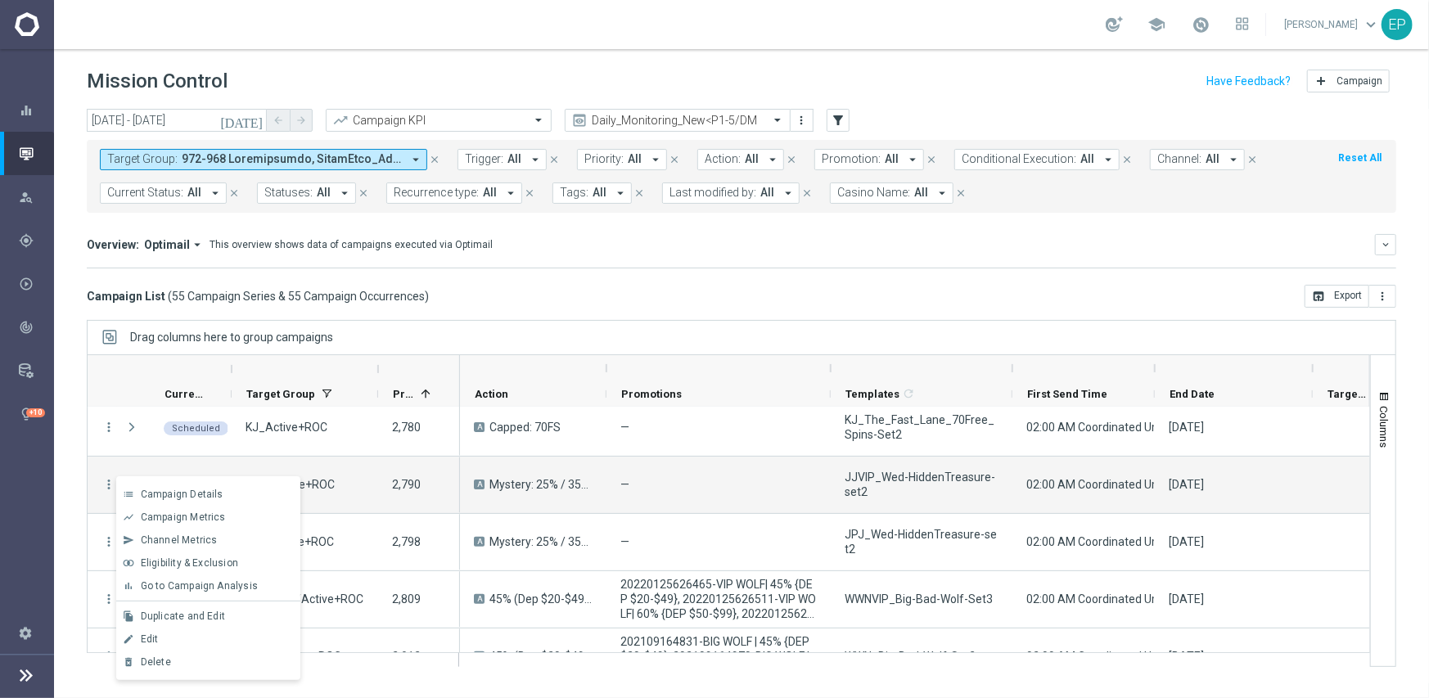
click at [189, 615] on span "Duplicate and Edit" at bounding box center [183, 615] width 84 height 11
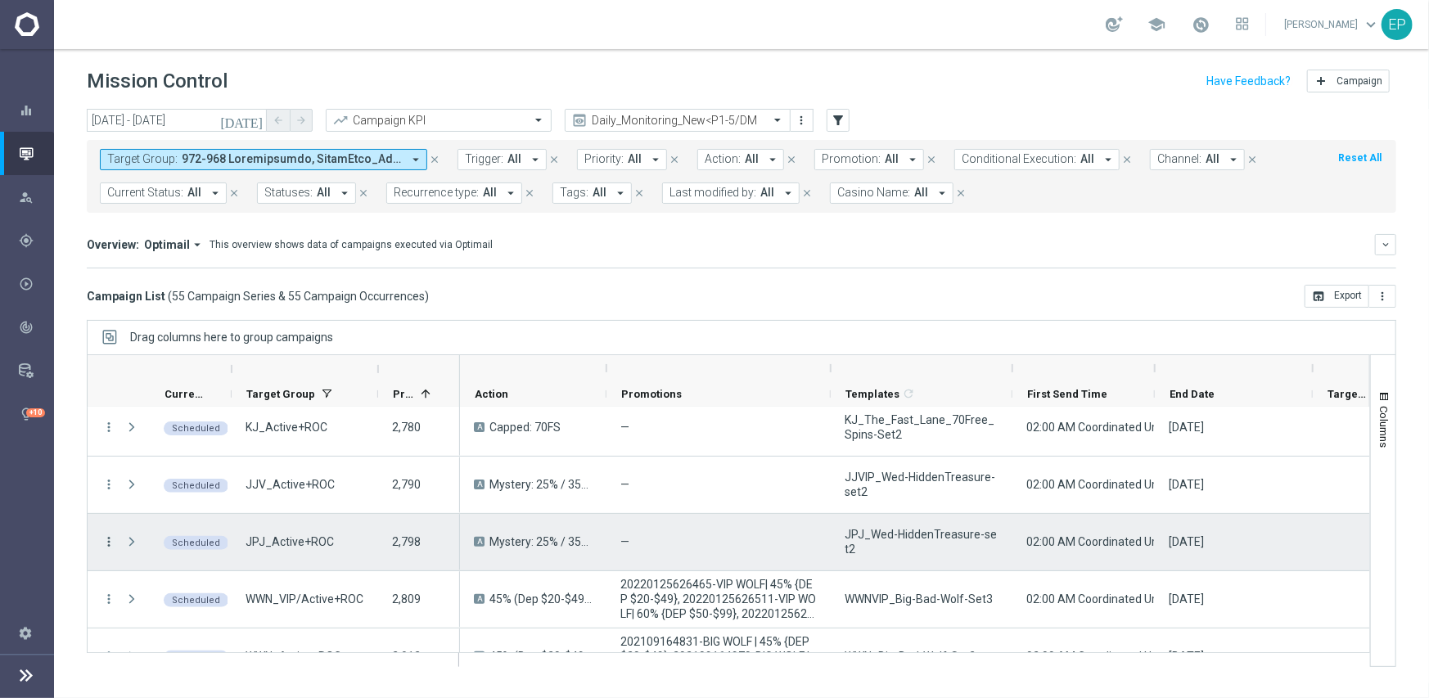
click at [106, 542] on icon "more_vert" at bounding box center [108, 541] width 15 height 15
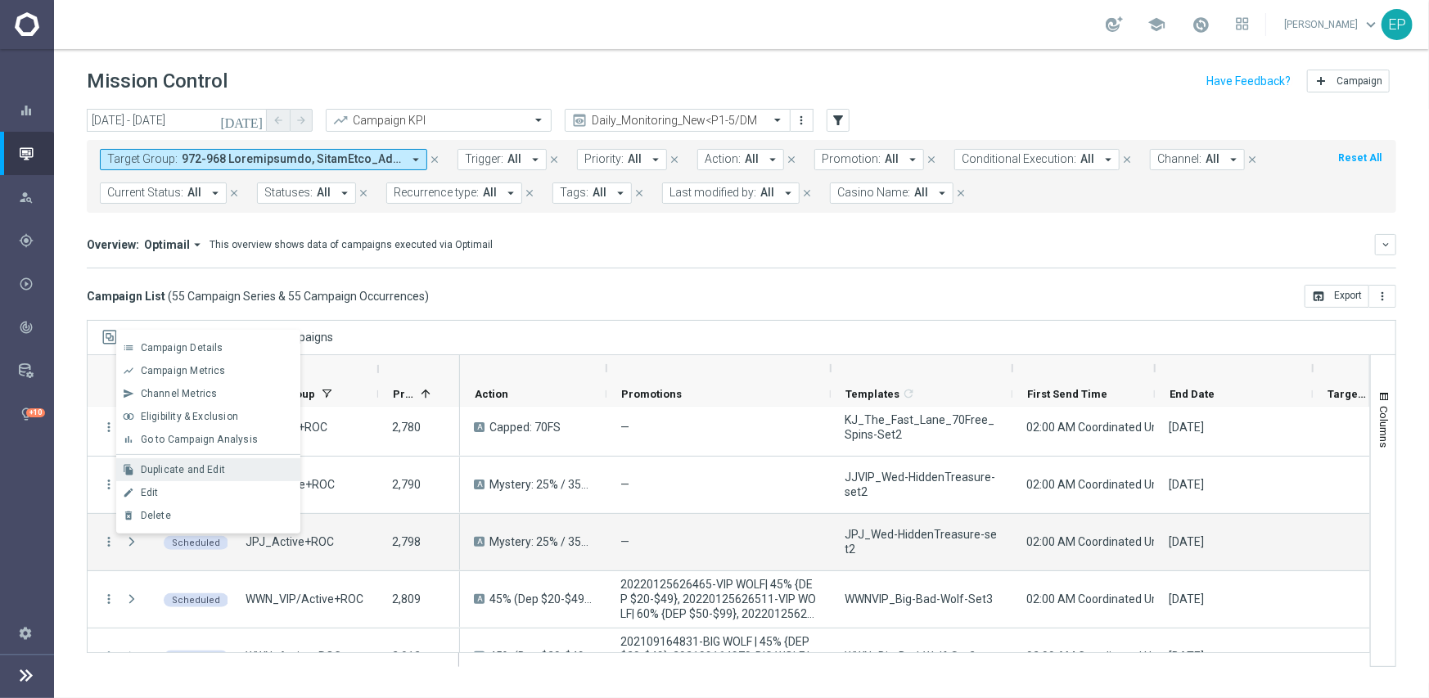
click at [184, 464] on span "Duplicate and Edit" at bounding box center [183, 469] width 84 height 11
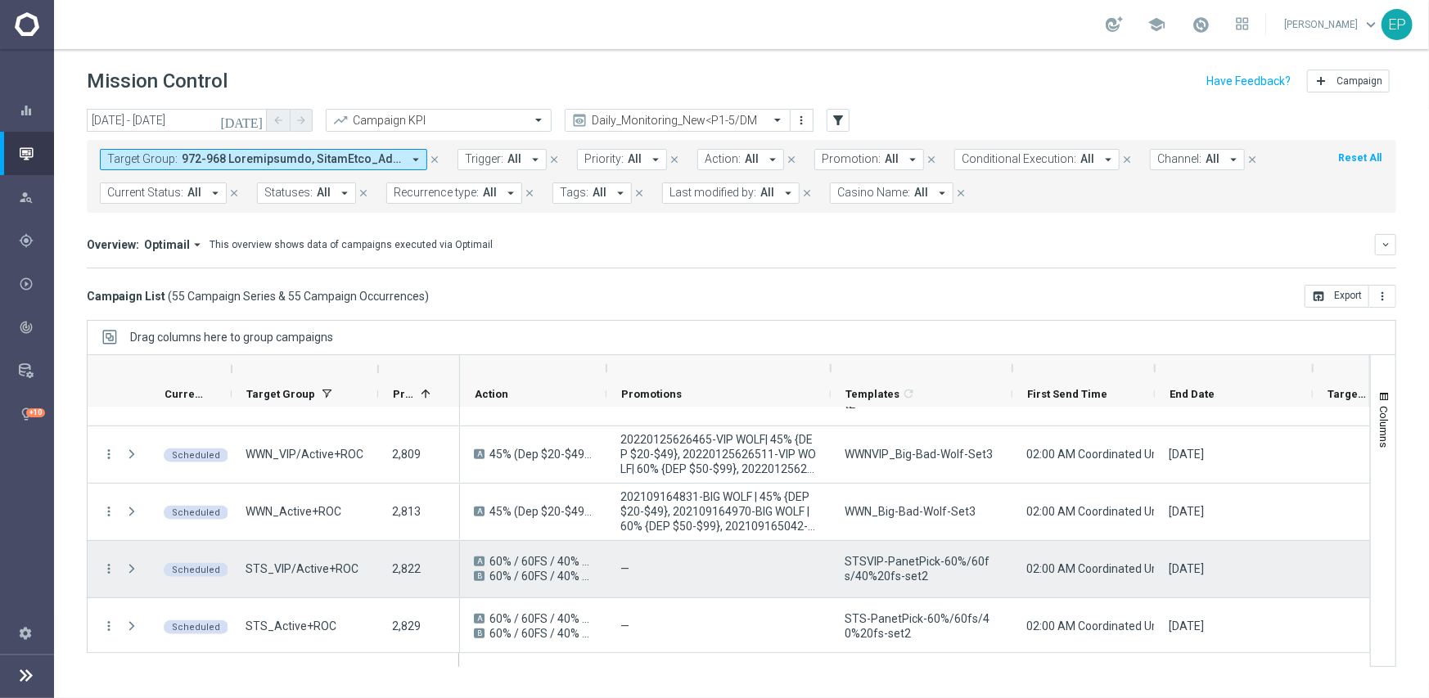
scroll to position [573, 0]
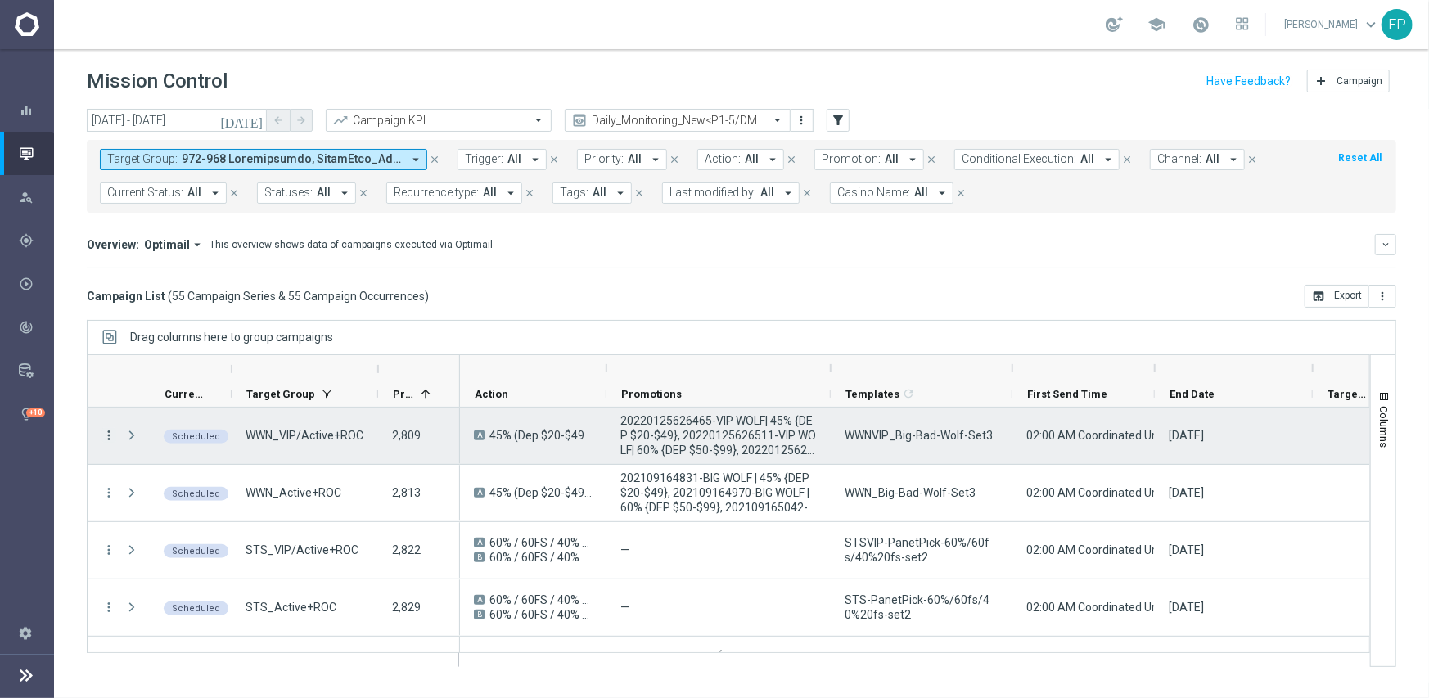
click at [110, 434] on icon "more_vert" at bounding box center [108, 435] width 15 height 15
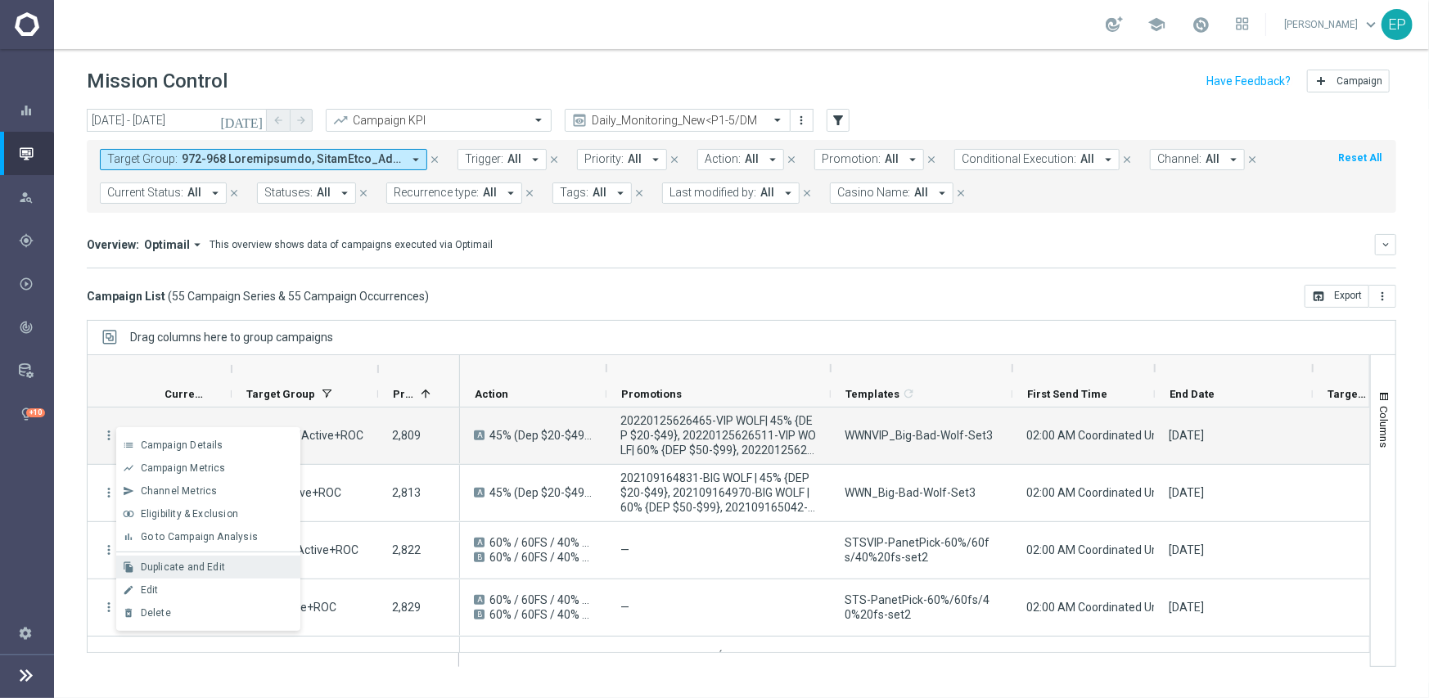
click at [204, 563] on span "Duplicate and Edit" at bounding box center [183, 566] width 84 height 11
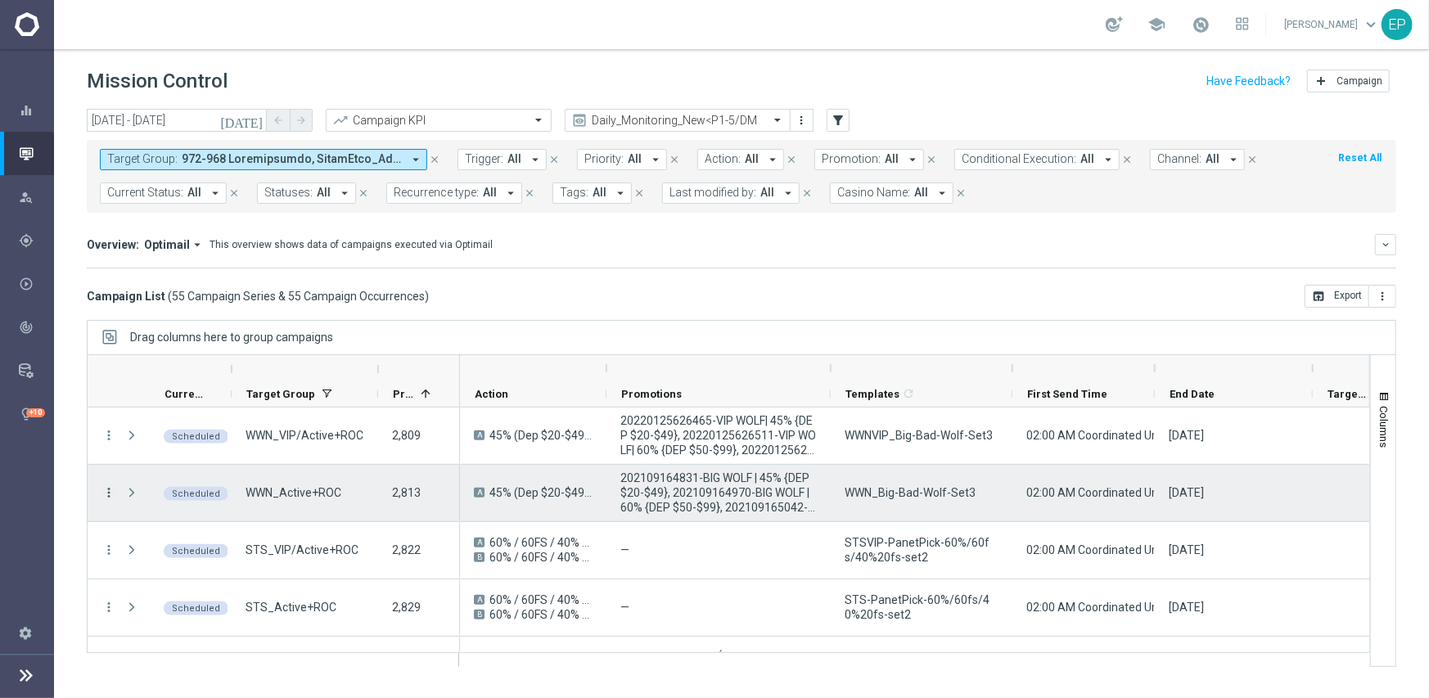
click at [111, 494] on icon "more_vert" at bounding box center [108, 492] width 15 height 15
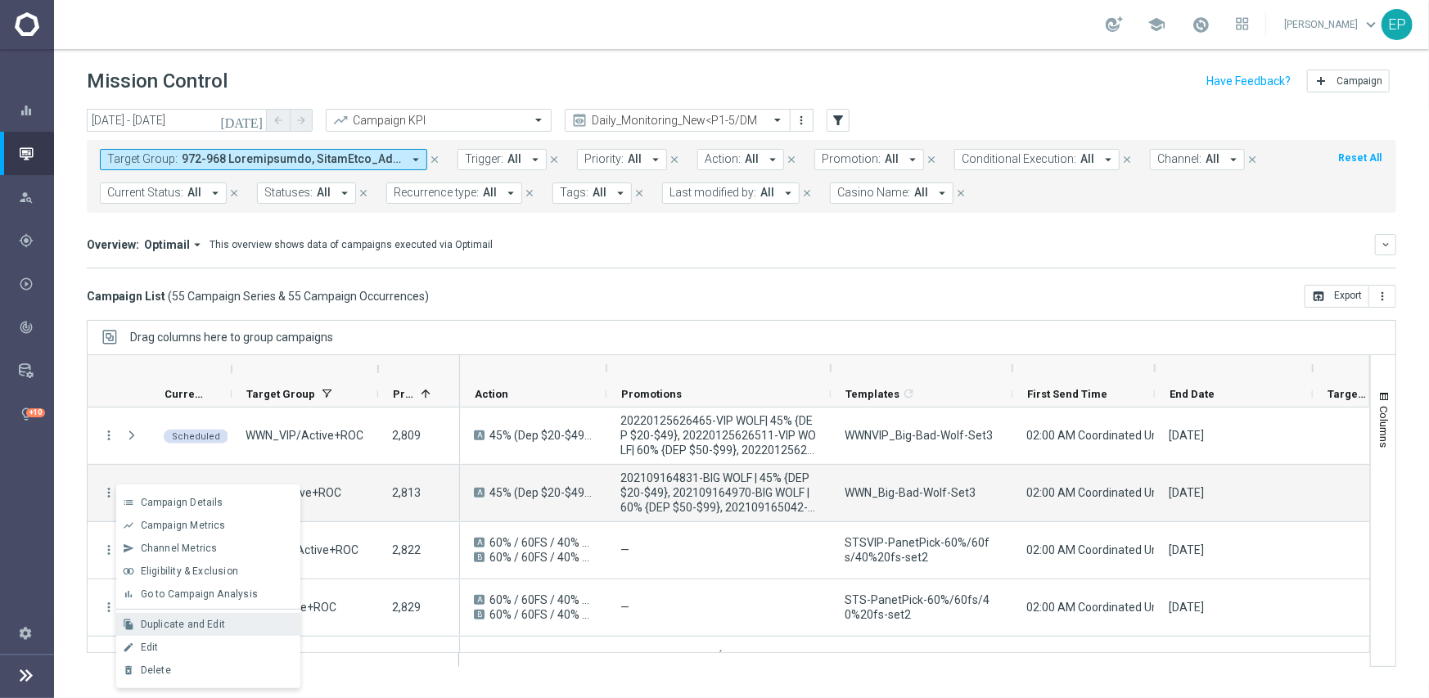
click at [180, 620] on span "Duplicate and Edit" at bounding box center [183, 624] width 84 height 11
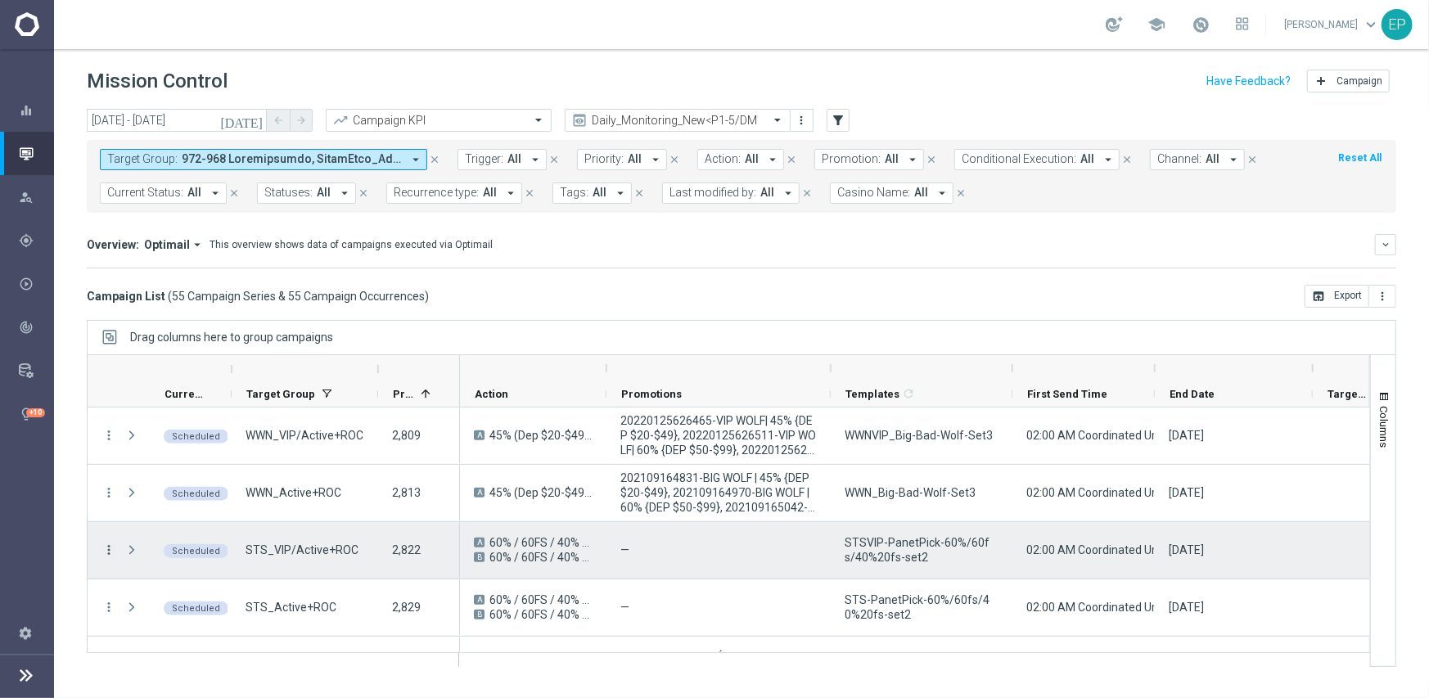
click at [105, 551] on icon "more_vert" at bounding box center [108, 549] width 15 height 15
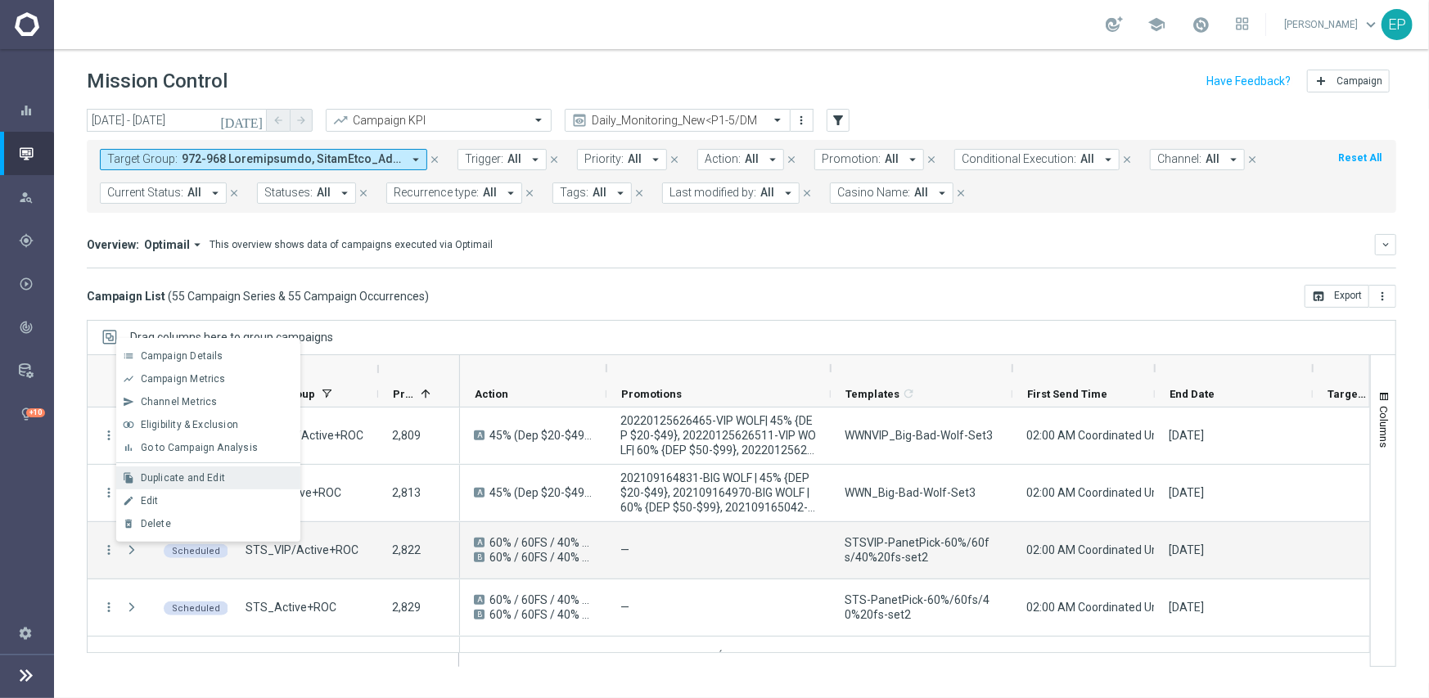
click at [171, 476] on span "Duplicate and Edit" at bounding box center [183, 477] width 84 height 11
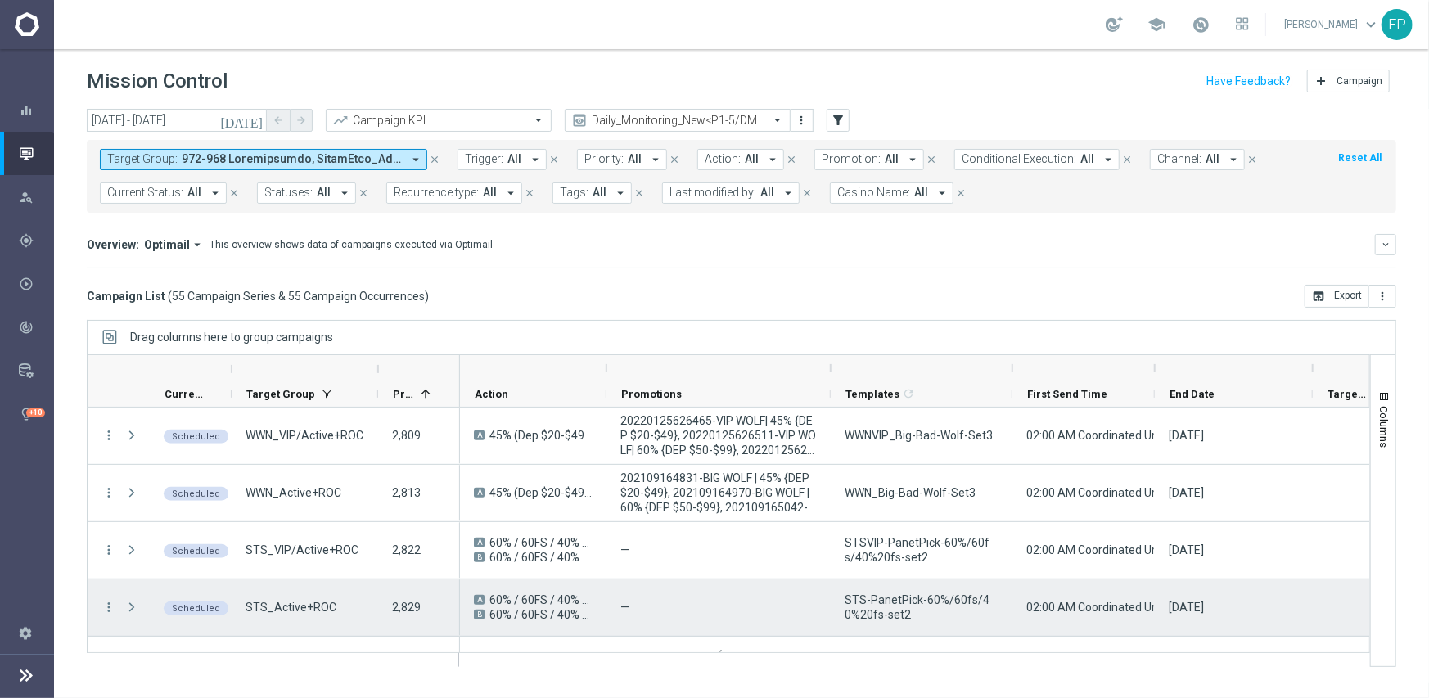
click at [100, 601] on div "more_vert" at bounding box center [102, 607] width 29 height 56
click at [111, 603] on icon "more_vert" at bounding box center [108, 607] width 15 height 15
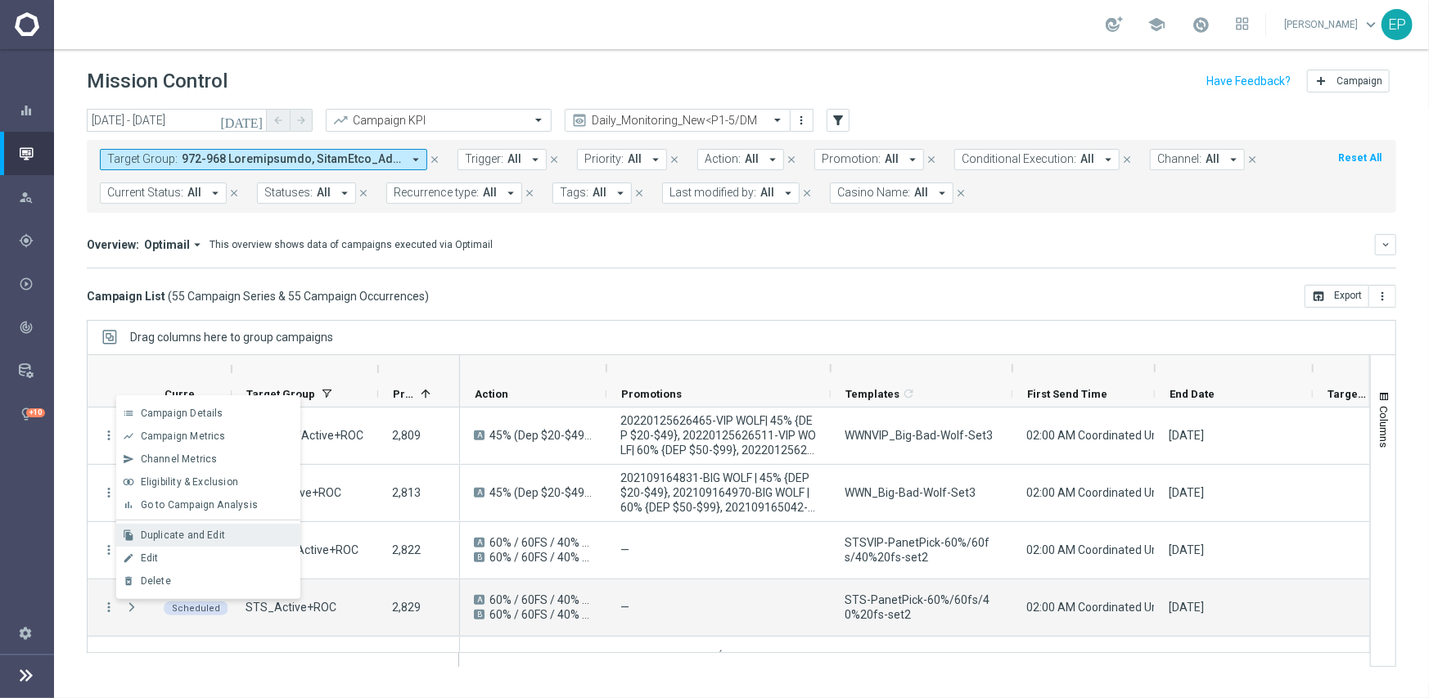
click at [157, 539] on span "Duplicate and Edit" at bounding box center [183, 534] width 84 height 11
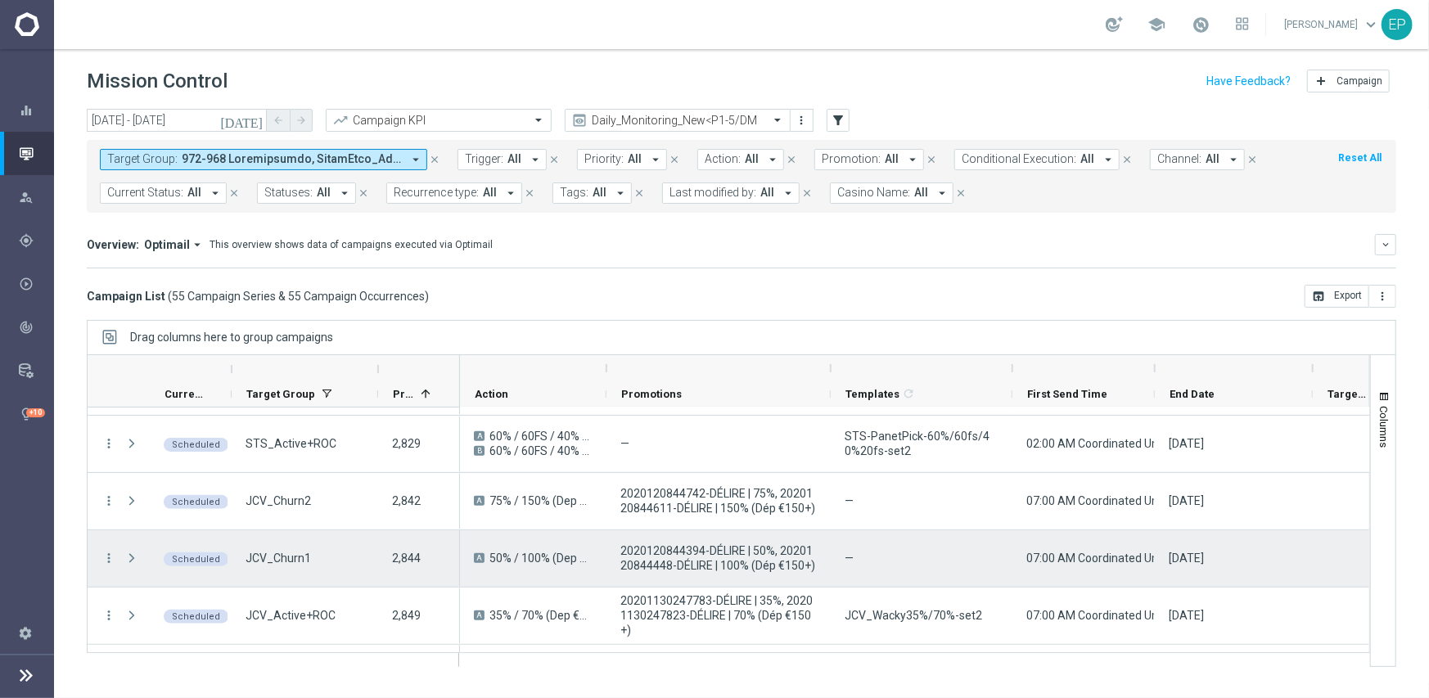
scroll to position [818, 0]
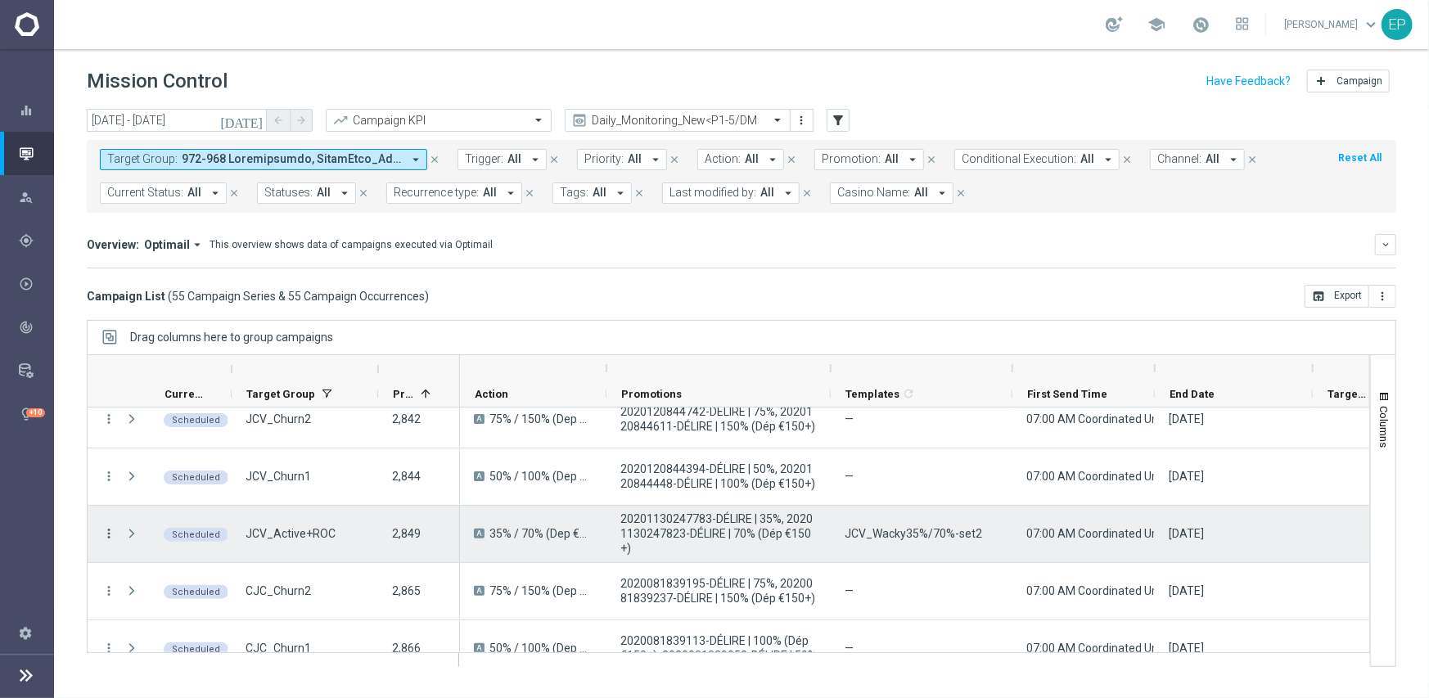
click at [106, 533] on icon "more_vert" at bounding box center [108, 533] width 15 height 15
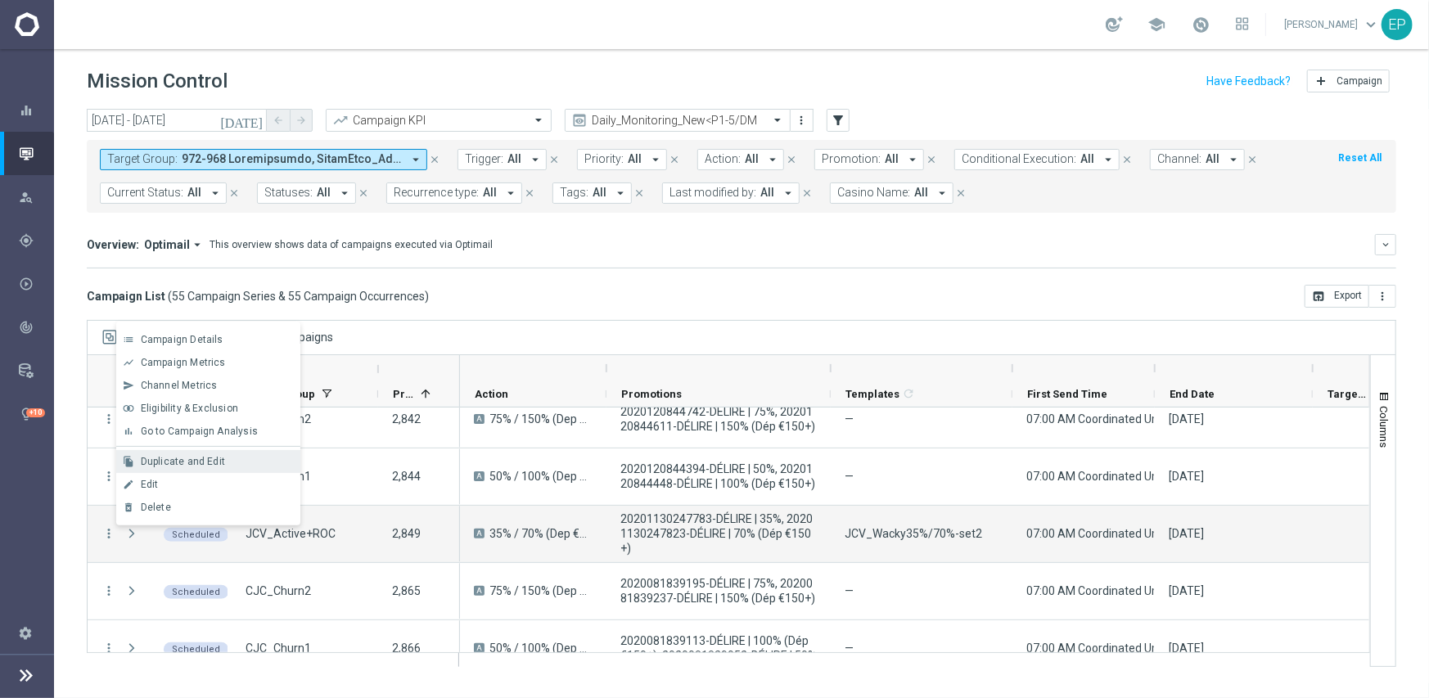
click at [191, 456] on span "Duplicate and Edit" at bounding box center [183, 461] width 84 height 11
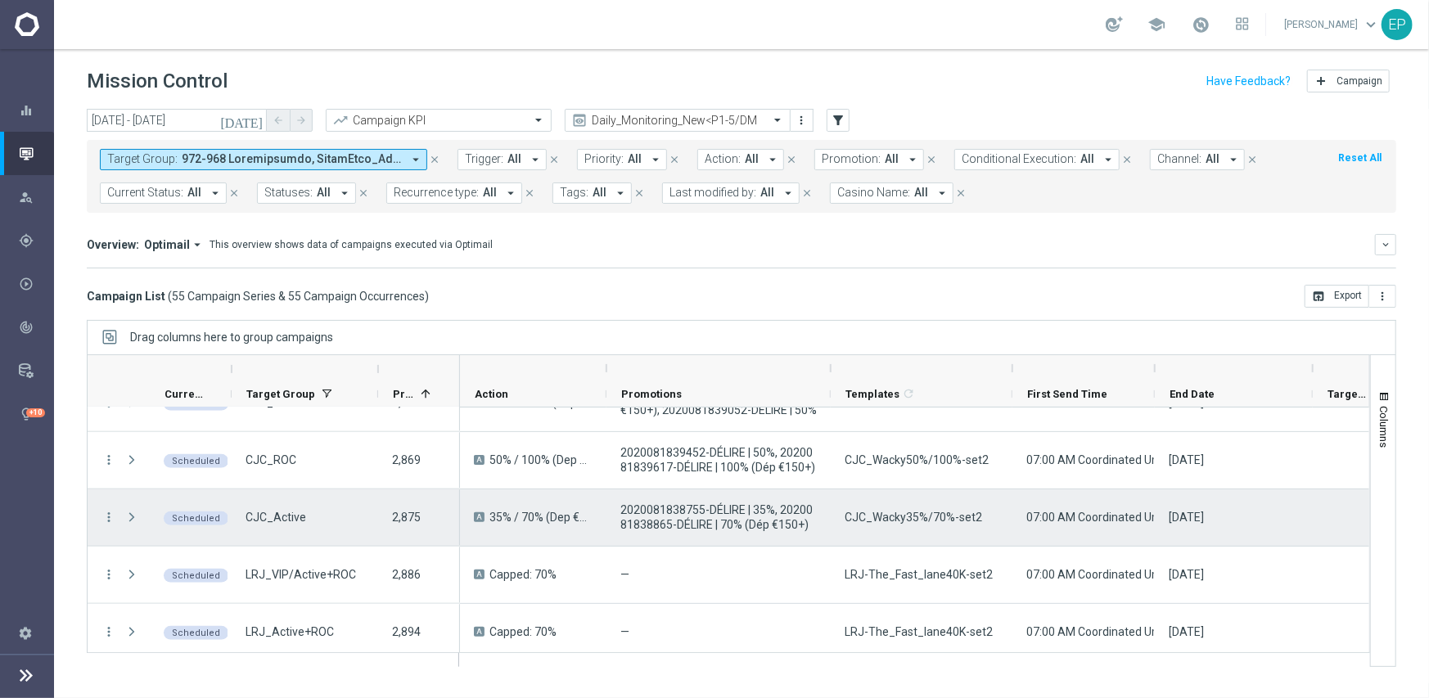
scroll to position [1145, 0]
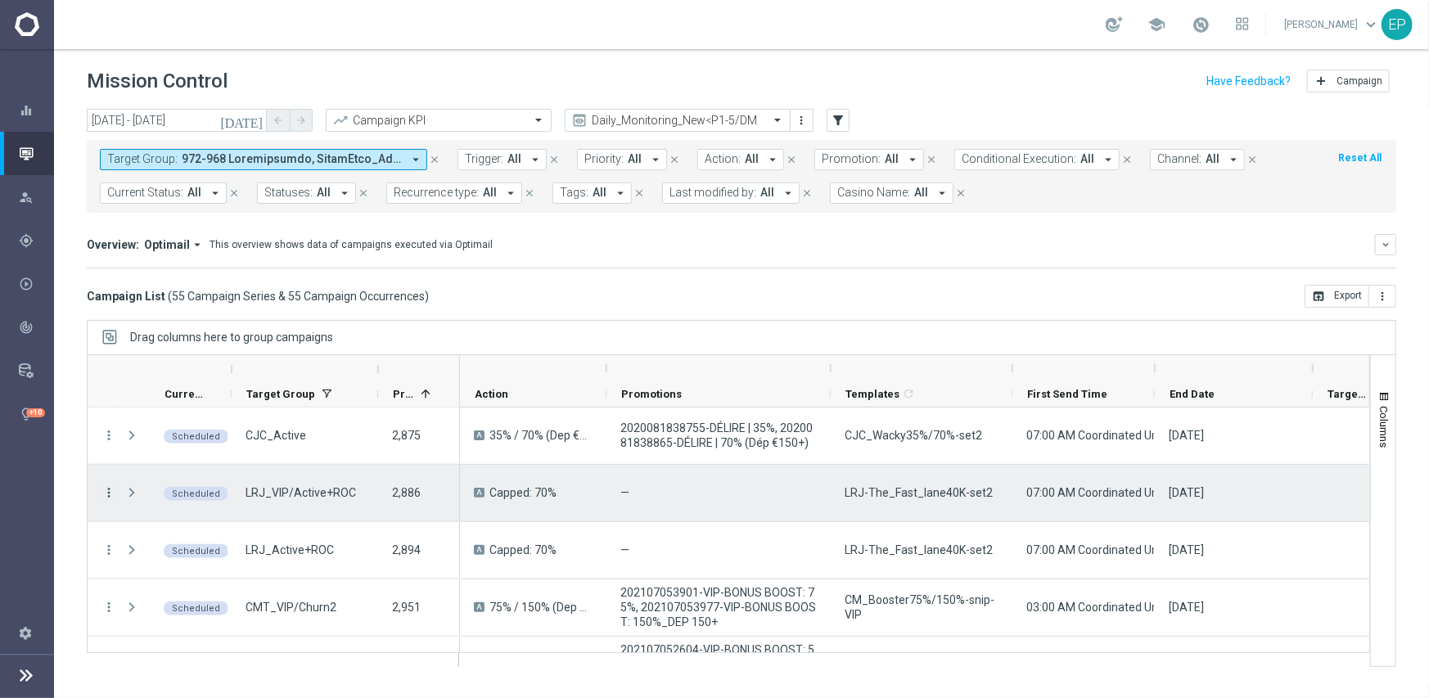
click at [111, 489] on icon "more_vert" at bounding box center [108, 492] width 15 height 15
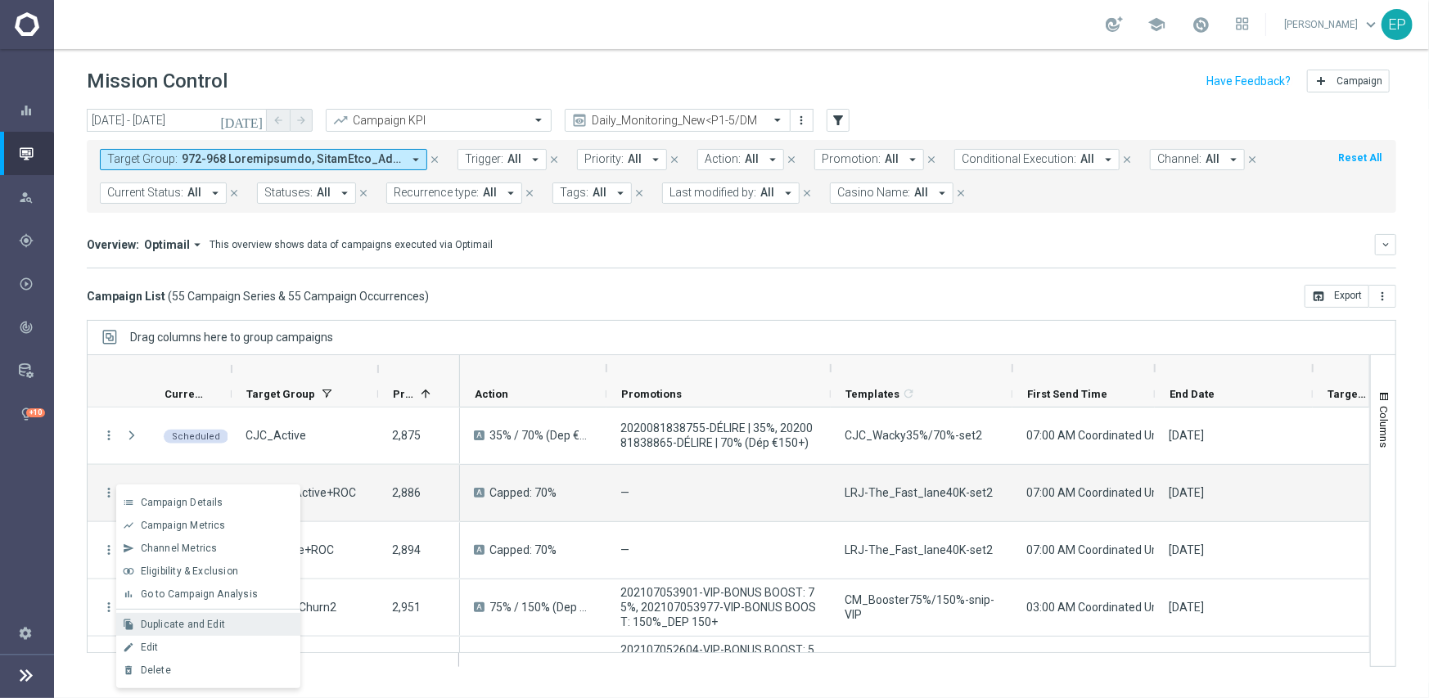
click at [202, 622] on span "Duplicate and Edit" at bounding box center [183, 624] width 84 height 11
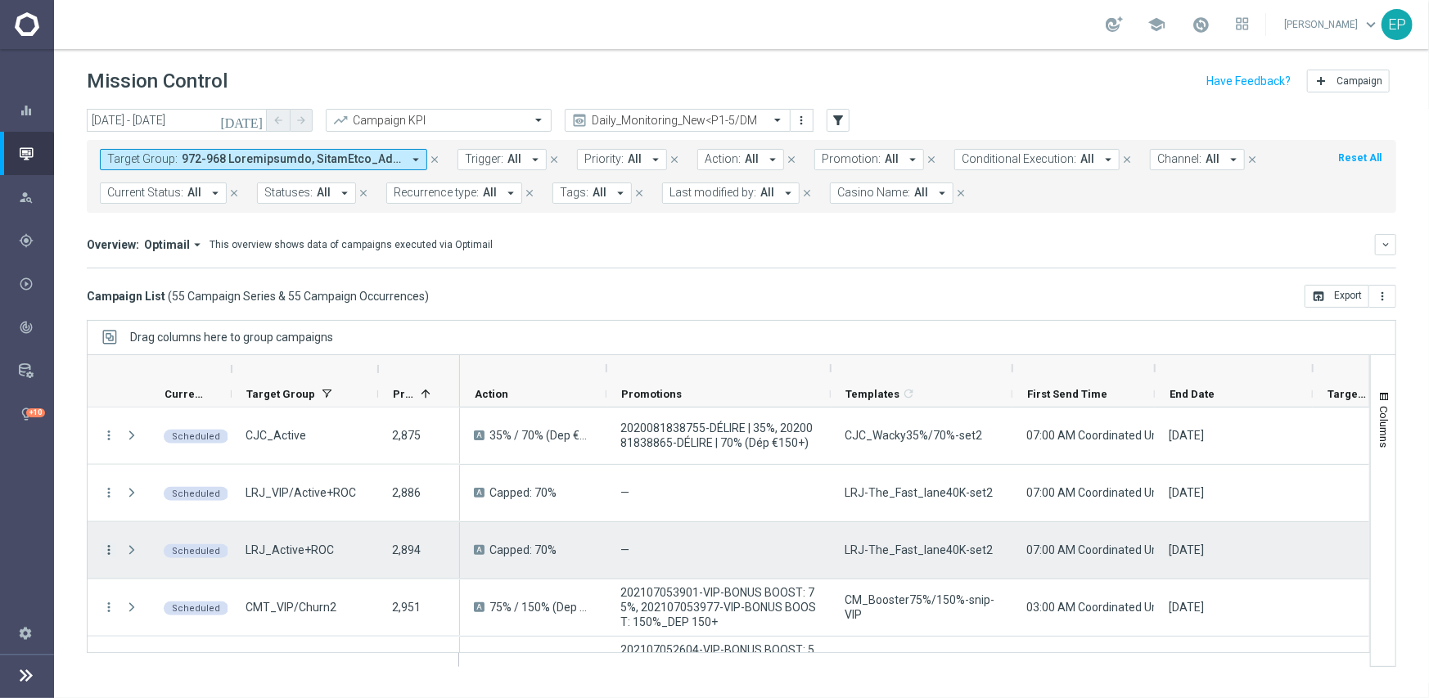
click at [107, 550] on icon "more_vert" at bounding box center [108, 549] width 15 height 15
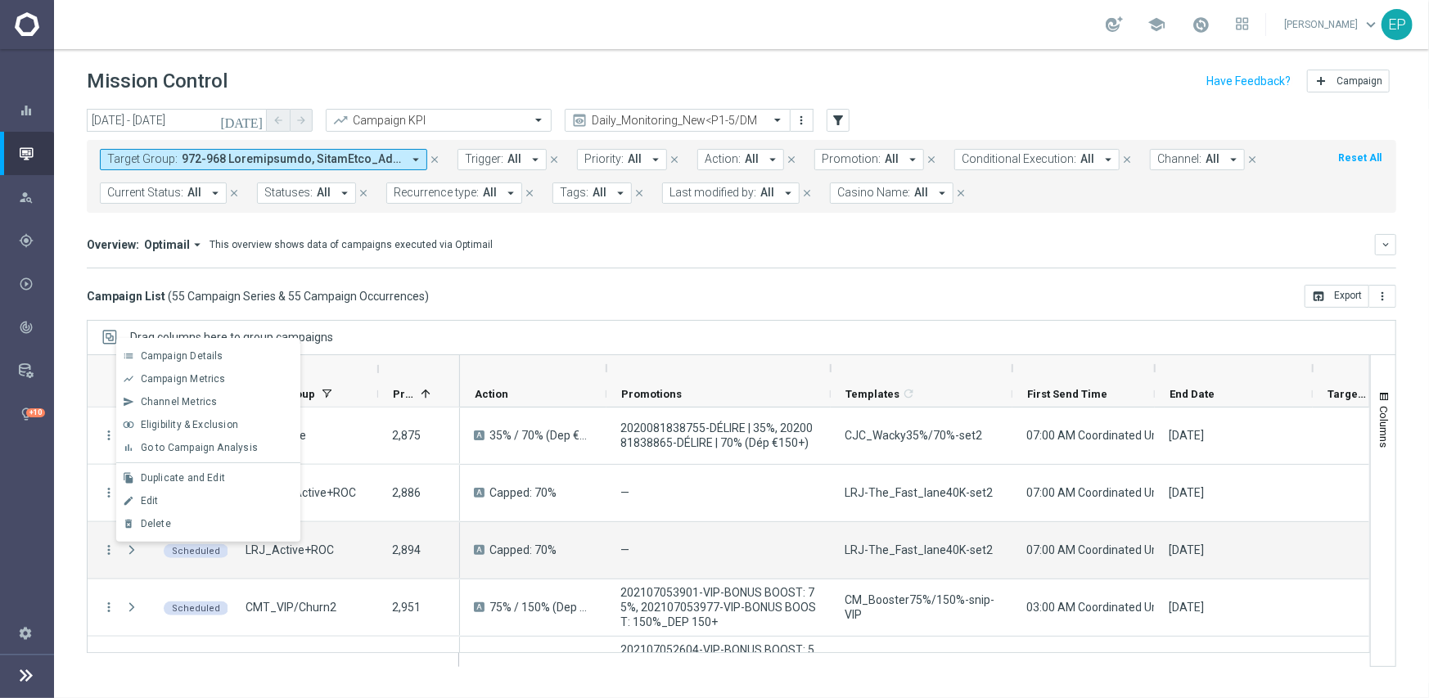
click at [187, 476] on span "Duplicate and Edit" at bounding box center [183, 477] width 84 height 11
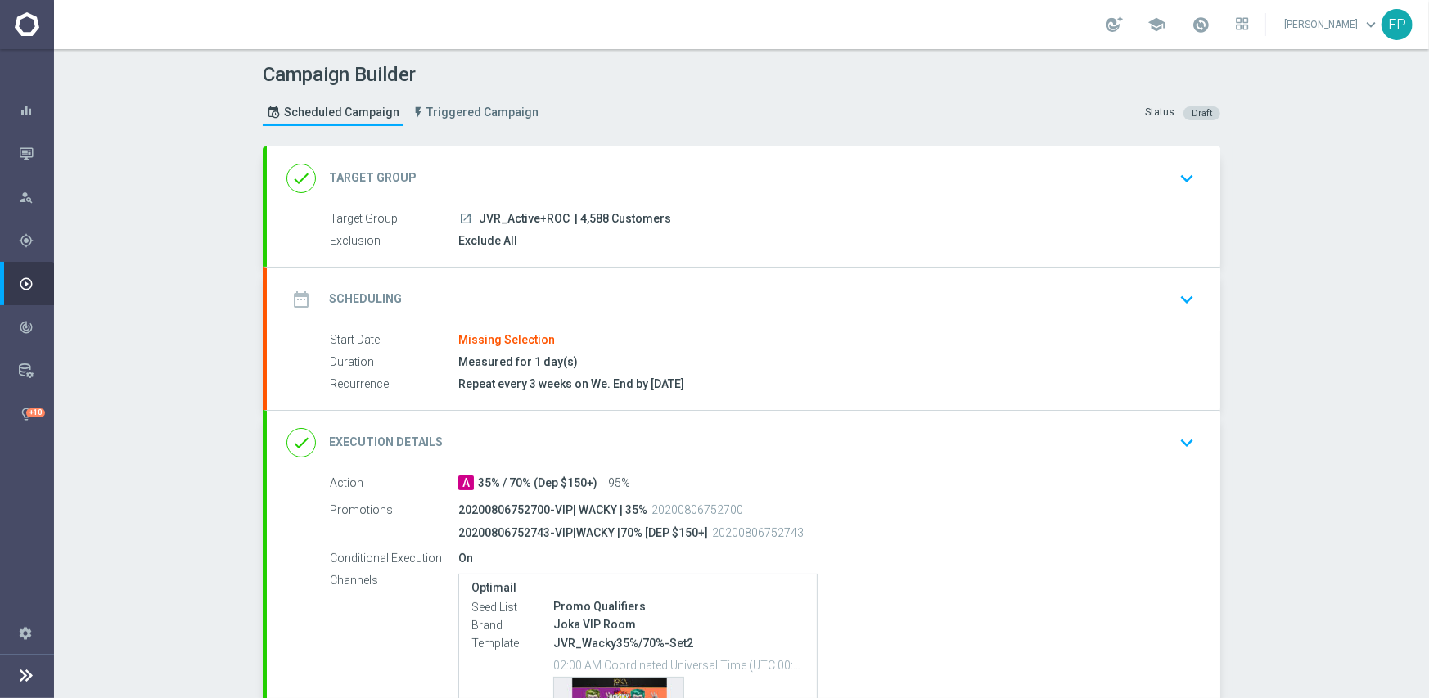
drag, startPoint x: 472, startPoint y: 214, endPoint x: 509, endPoint y: 218, distance: 37.0
click at [509, 218] on span "JVR_Active+ROC" at bounding box center [524, 219] width 91 height 15
copy span "JVR_Ac"
click at [528, 158] on div "done Target Group keyboard_arrow_down" at bounding box center [743, 178] width 953 height 64
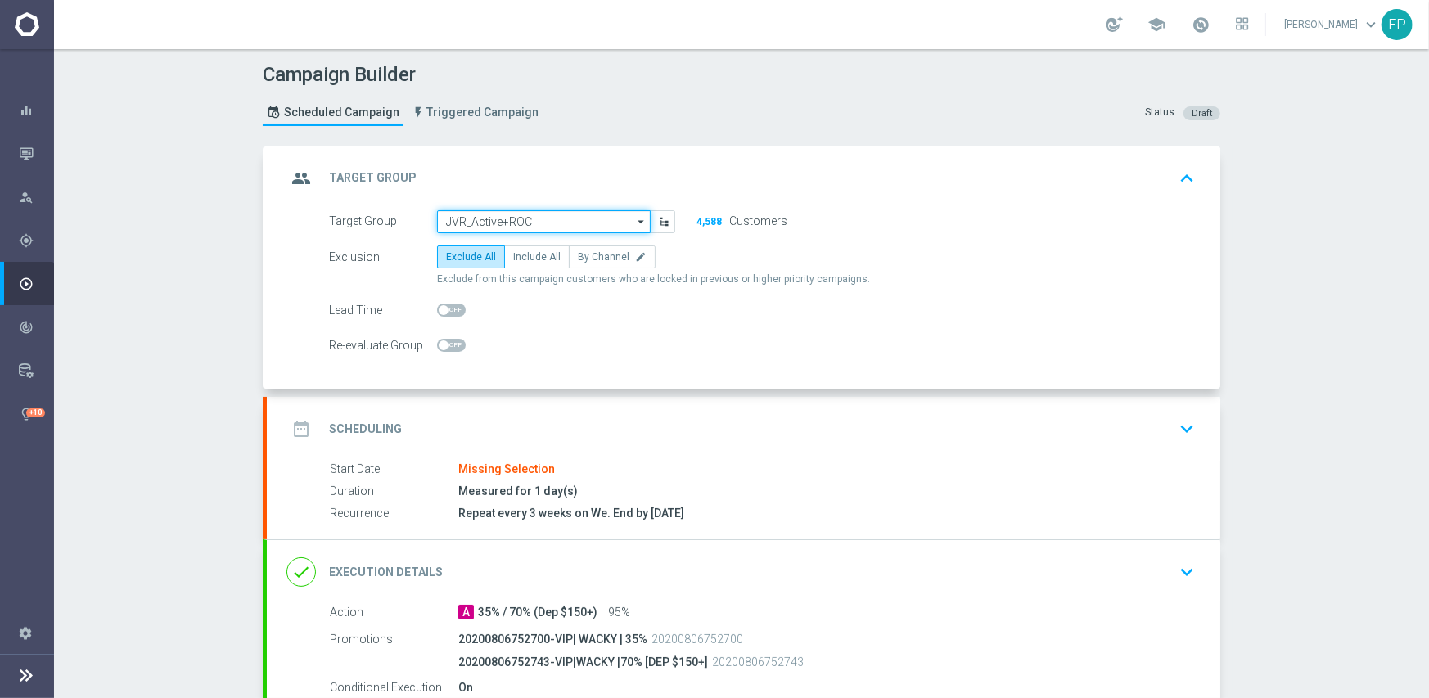
click at [519, 223] on input "JVR_Active+ROC" at bounding box center [544, 221] width 214 height 23
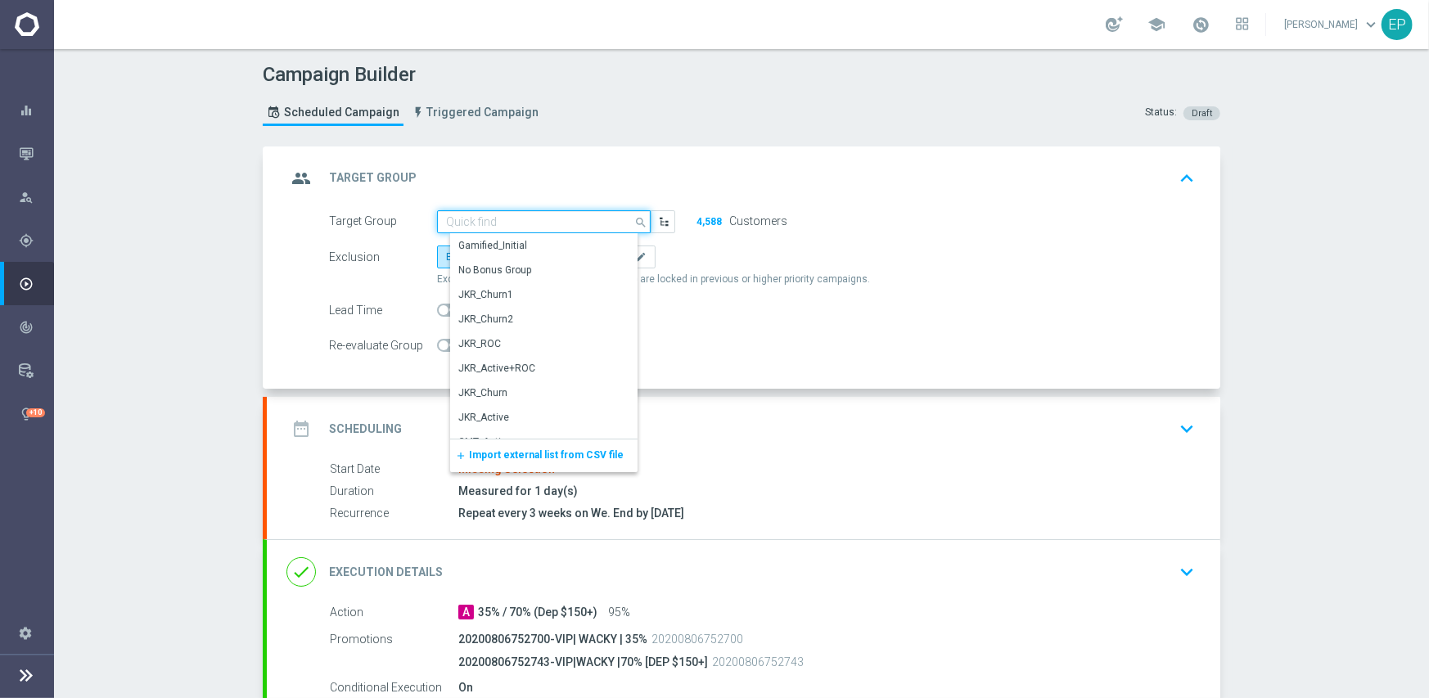
paste input "JVR_Ac"
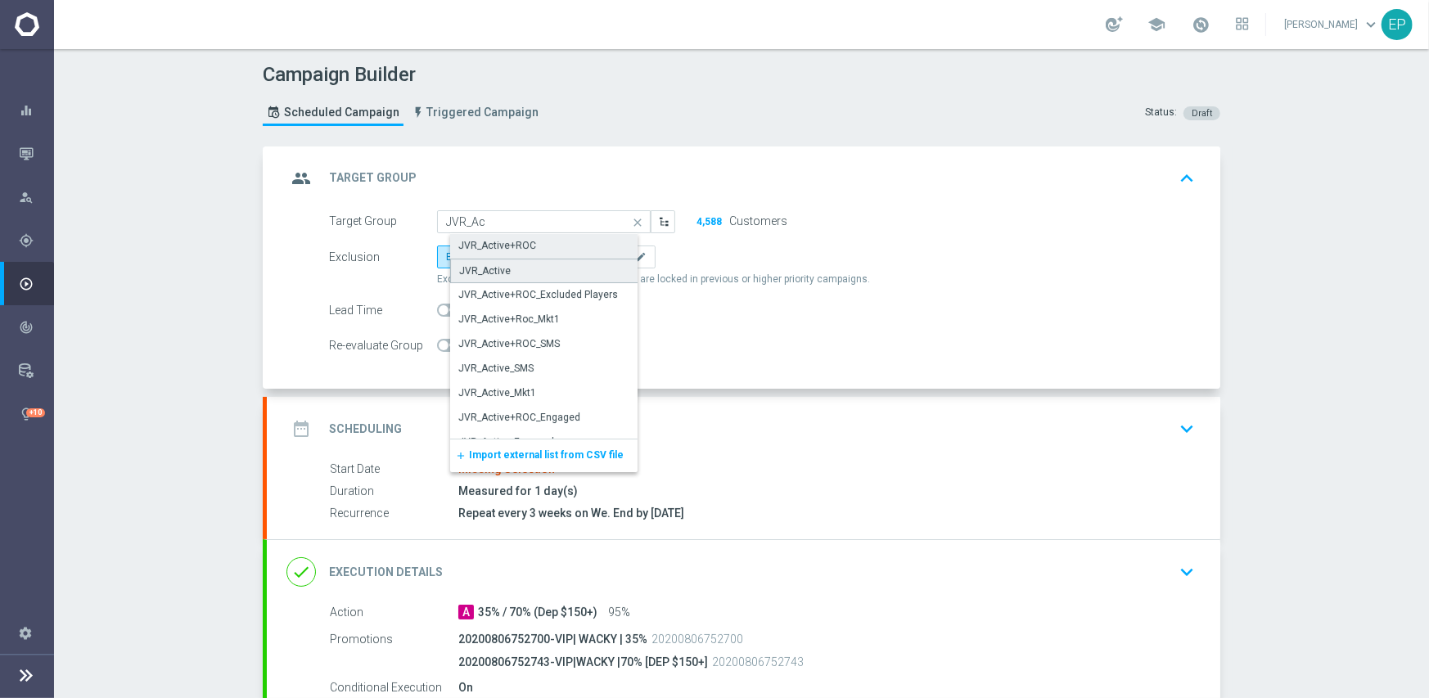
click at [497, 265] on div "JVR_Active" at bounding box center [485, 270] width 52 height 15
type input "JVR_Active"
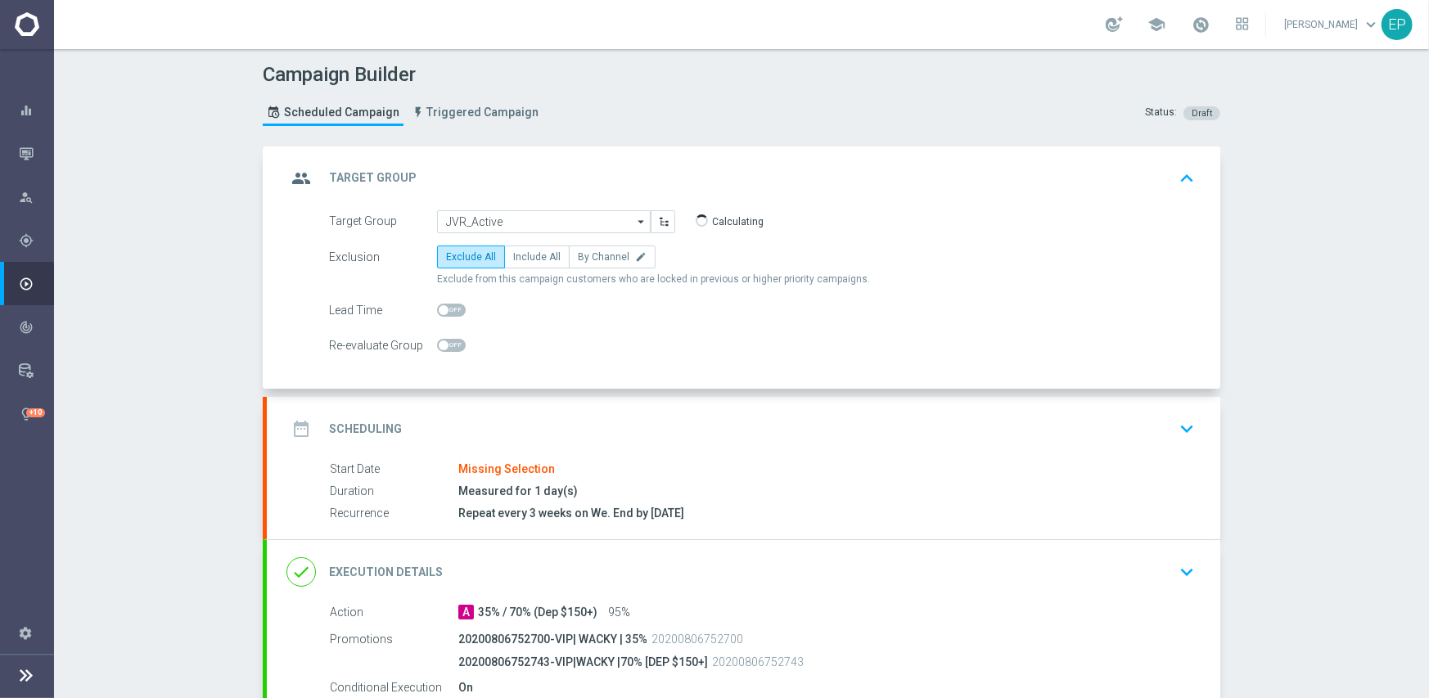
click at [525, 411] on div "date_range Scheduling keyboard_arrow_down" at bounding box center [743, 429] width 953 height 64
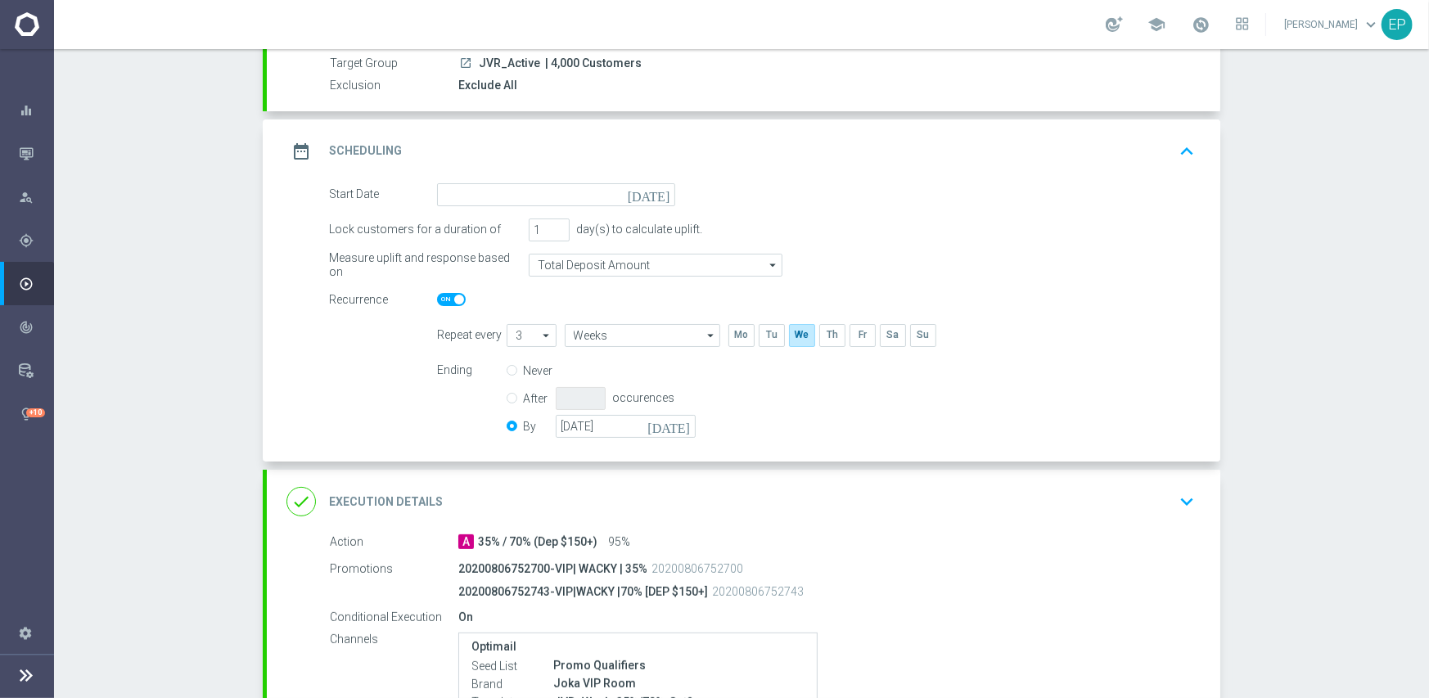
scroll to position [164, 0]
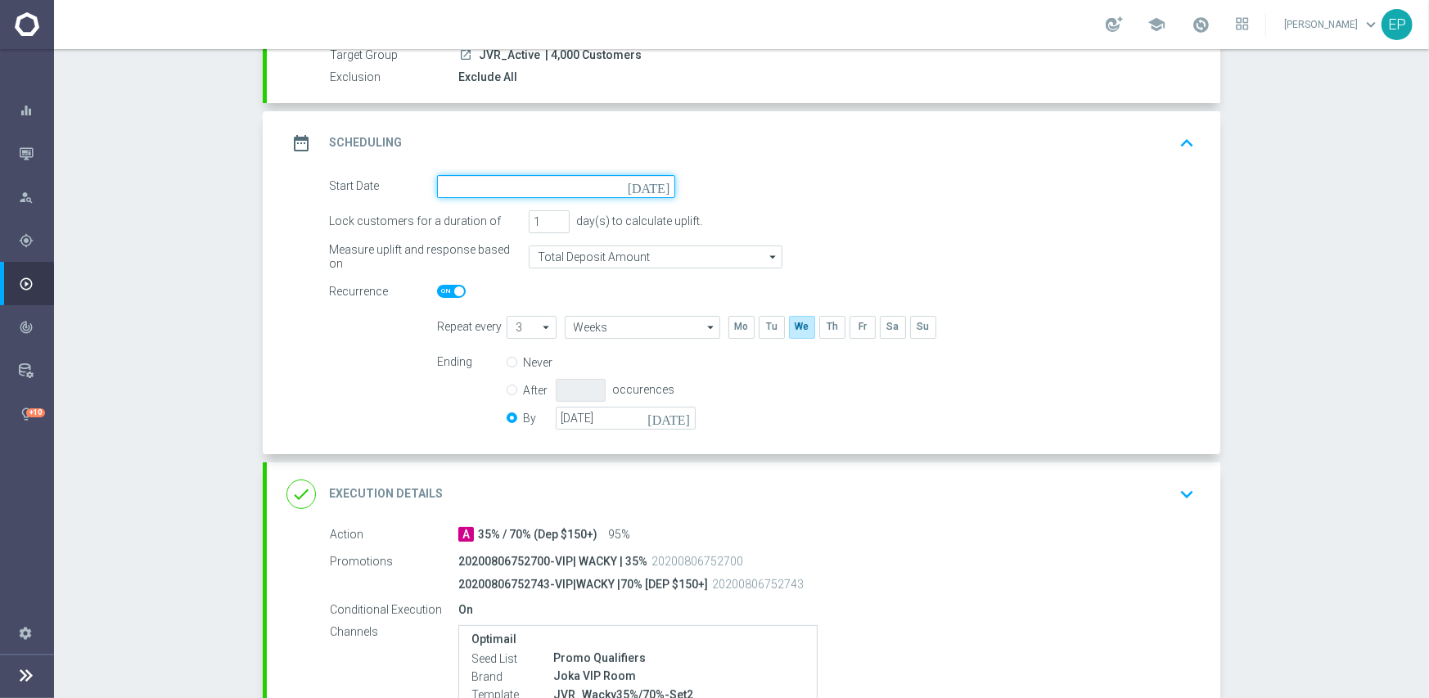
click at [547, 182] on input at bounding box center [556, 186] width 238 height 23
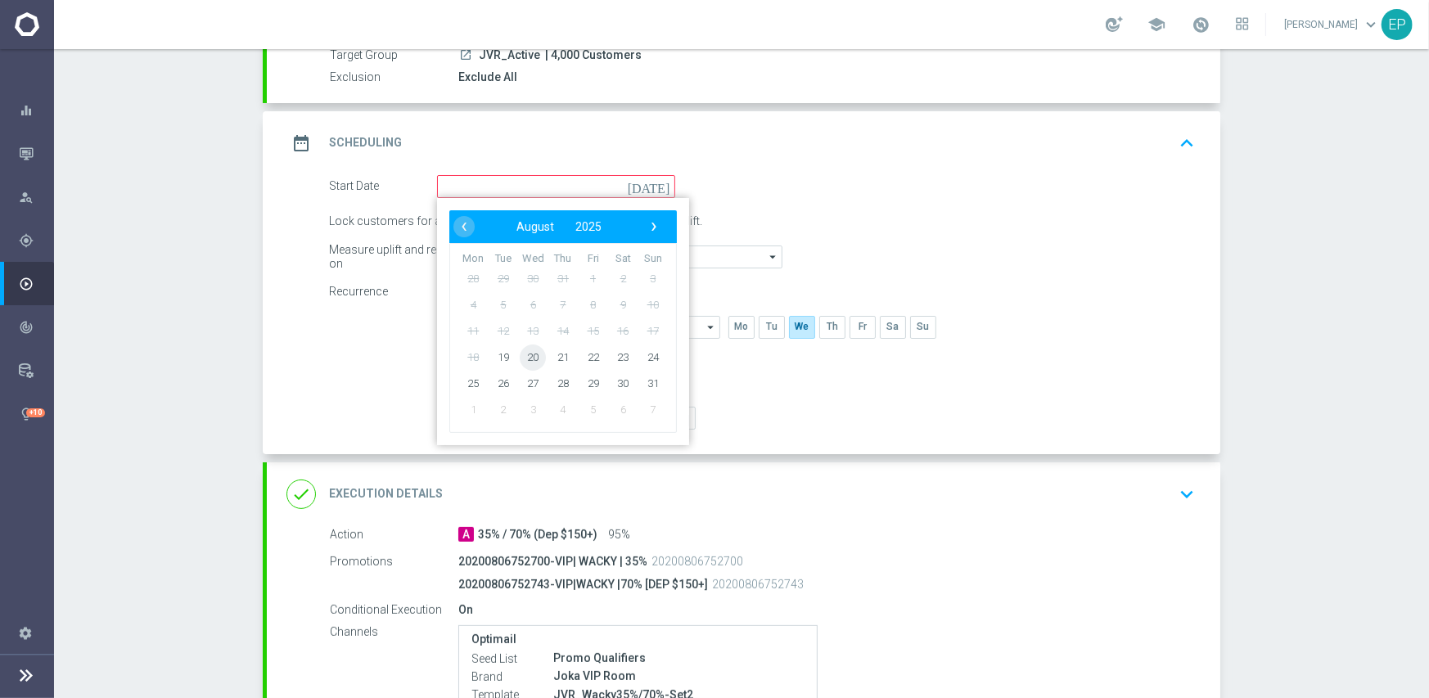
click at [532, 358] on span "20" at bounding box center [533, 357] width 26 height 26
type input "[DATE]"
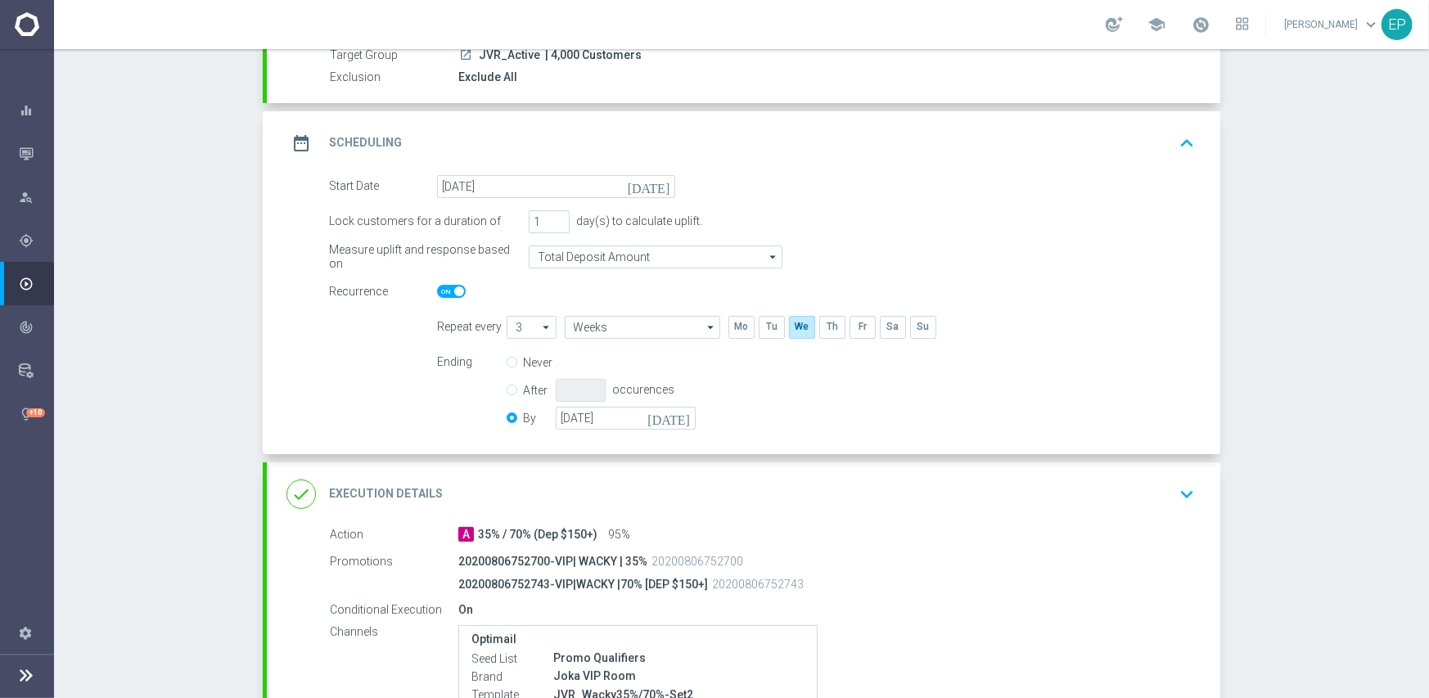
click at [629, 403] on div "Never After occurences By 31 Oct 2025 today" at bounding box center [610, 392] width 209 height 83
click at [649, 420] on input "[DATE]" at bounding box center [626, 418] width 140 height 23
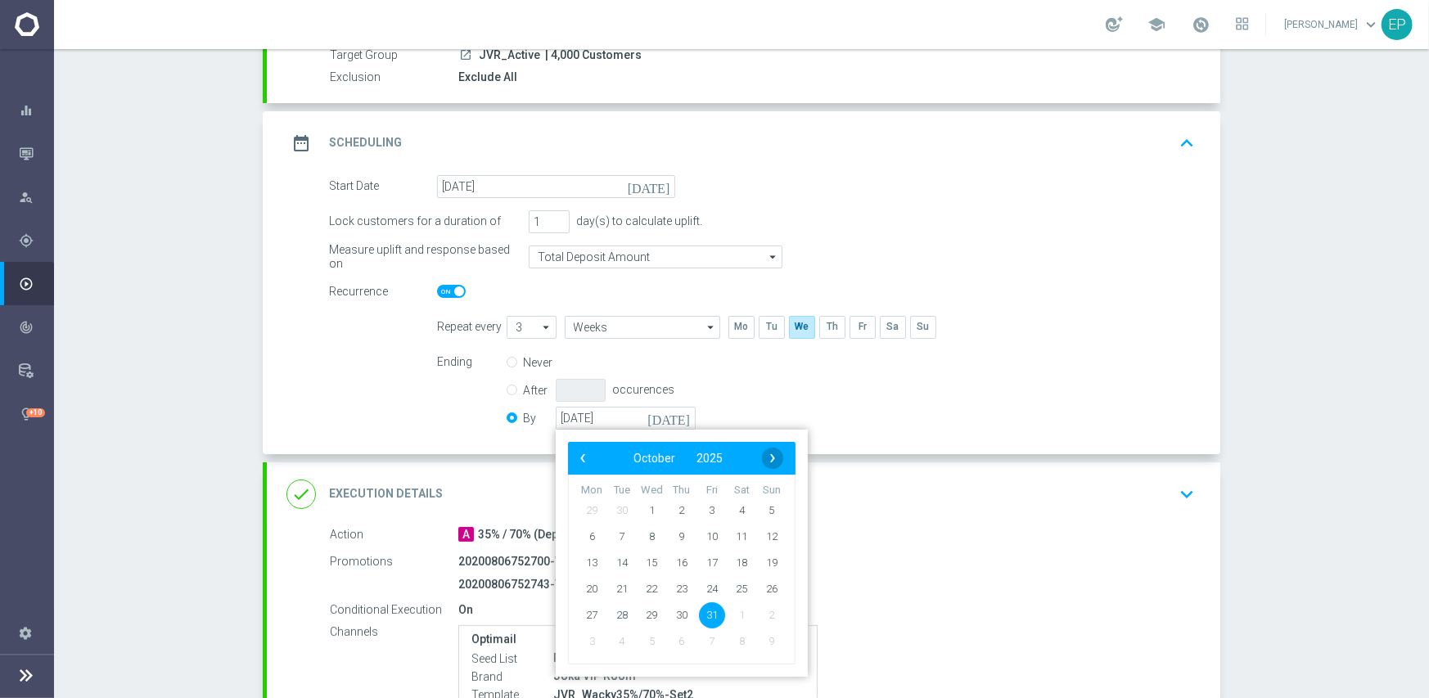
click at [767, 452] on span "›" at bounding box center [772, 458] width 21 height 21
click at [766, 615] on span "30" at bounding box center [771, 614] width 26 height 26
type input "[DATE]"
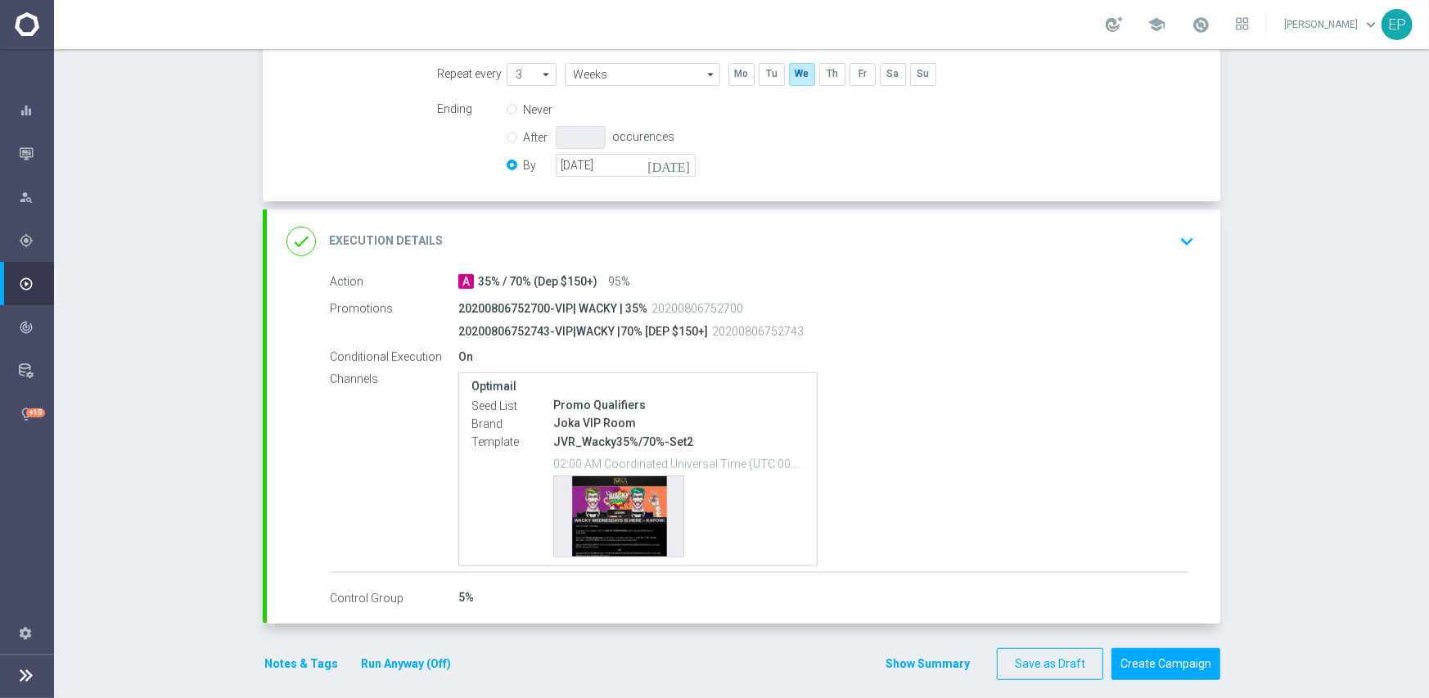
scroll to position [430, 0]
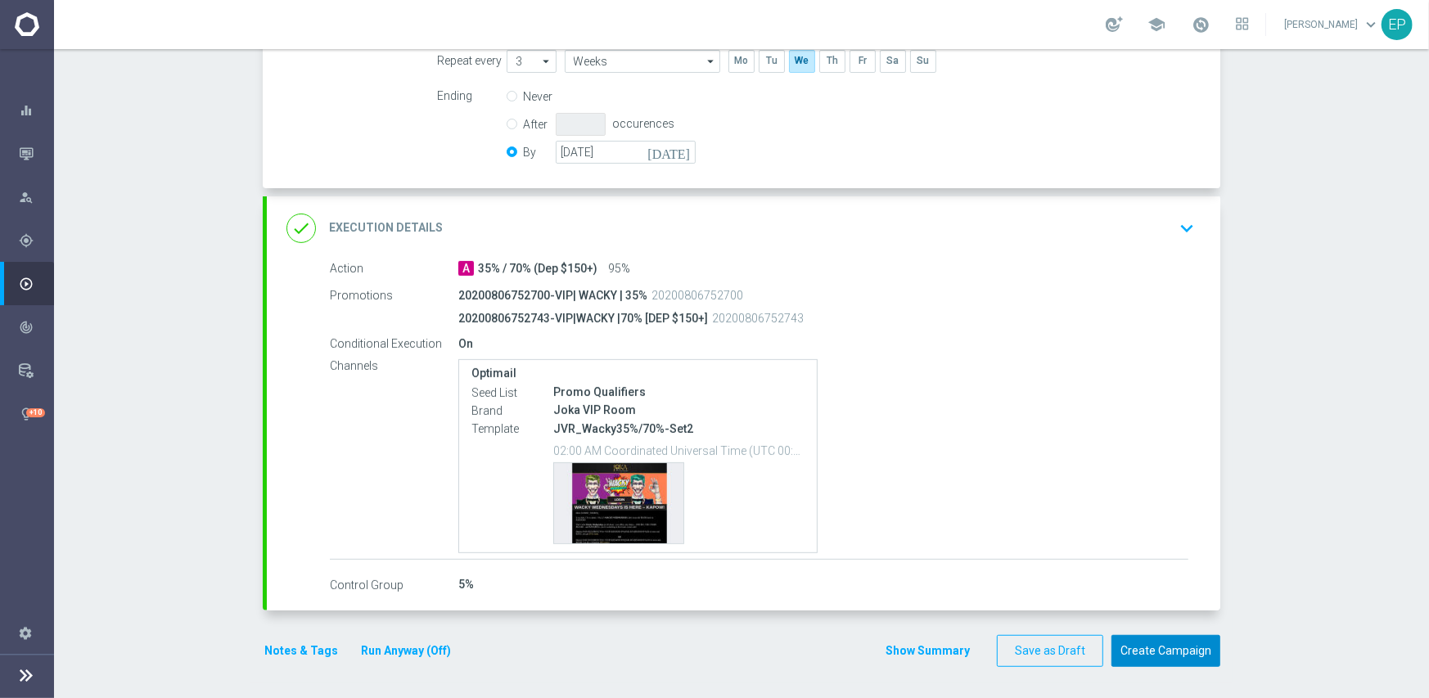
click at [1187, 650] on button "Create Campaign" at bounding box center [1165, 651] width 109 height 32
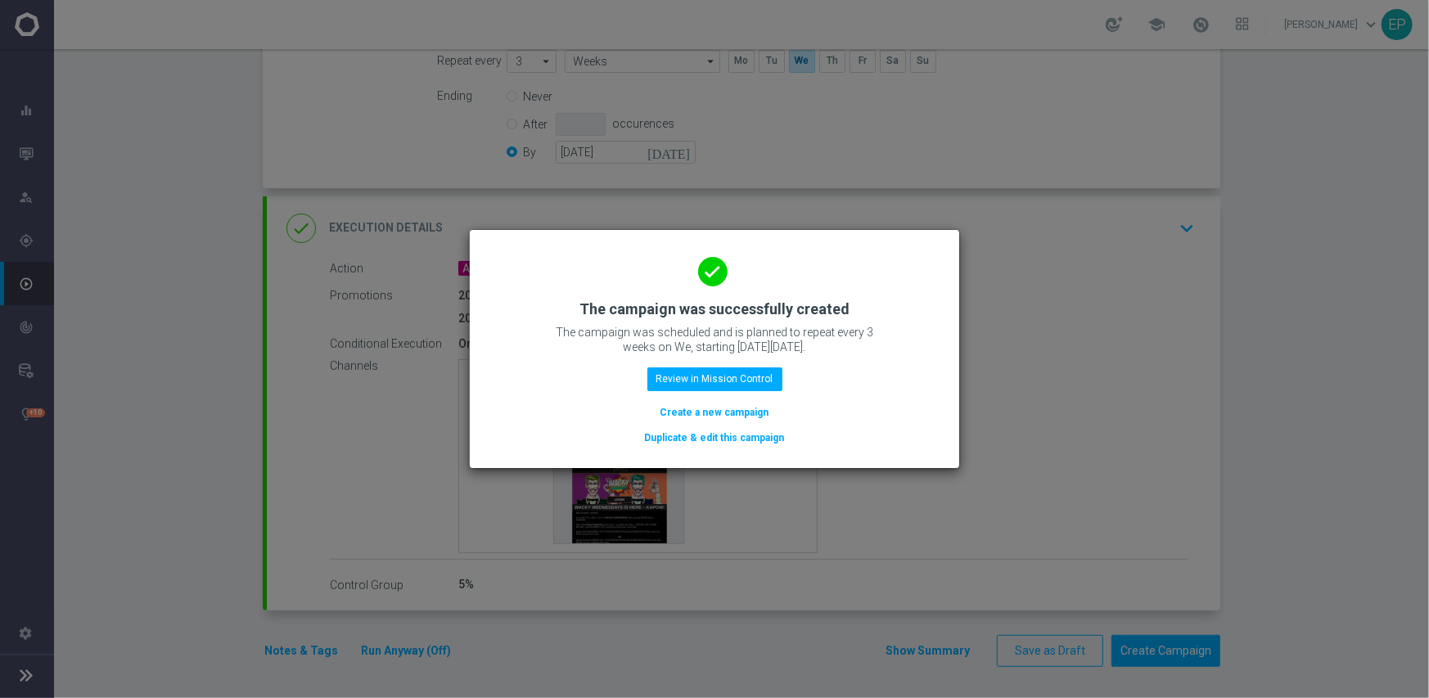
click at [736, 433] on button "Duplicate & edit this campaign" at bounding box center [714, 438] width 143 height 18
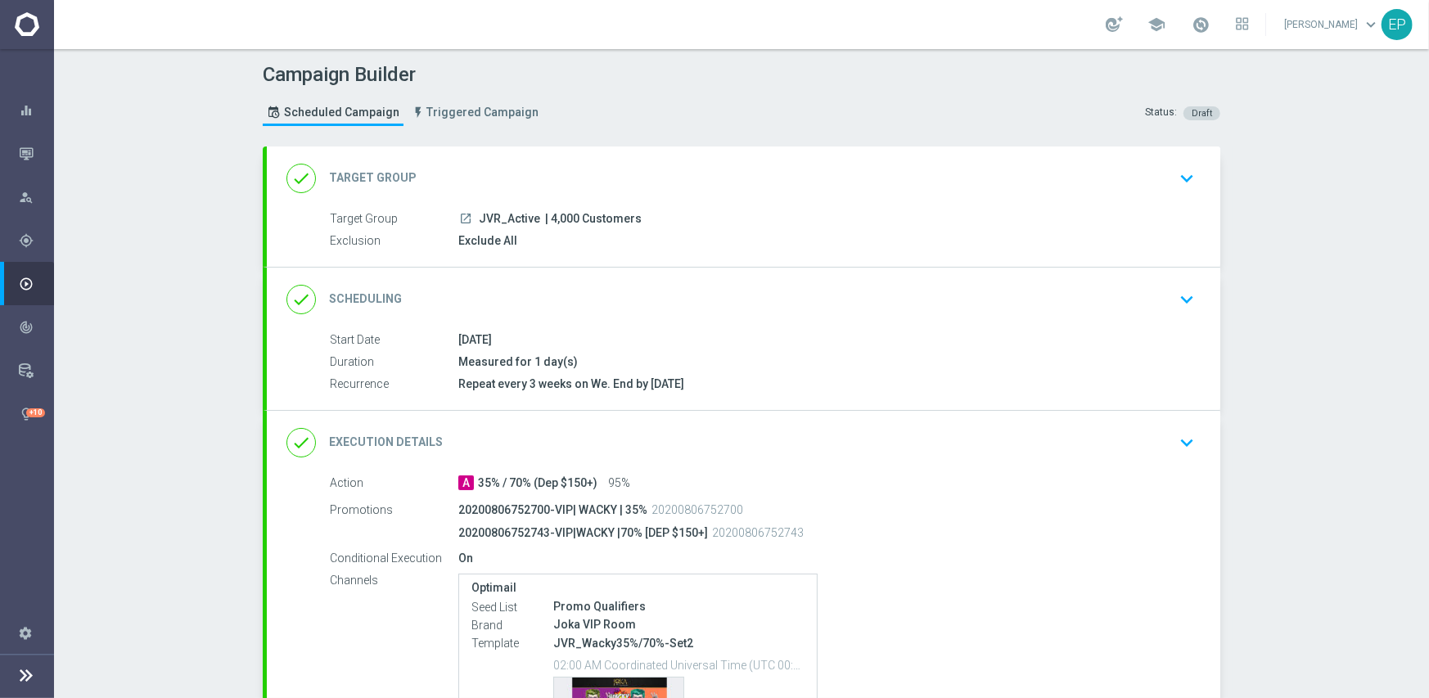
drag, startPoint x: 485, startPoint y: 217, endPoint x: 495, endPoint y: 218, distance: 9.9
click at [495, 218] on div "launch JVR_Active | 4,000 Customers" at bounding box center [823, 218] width 730 height 16
copy div "JVR"
click at [529, 168] on div "done Target Group keyboard_arrow_down" at bounding box center [743, 178] width 914 height 31
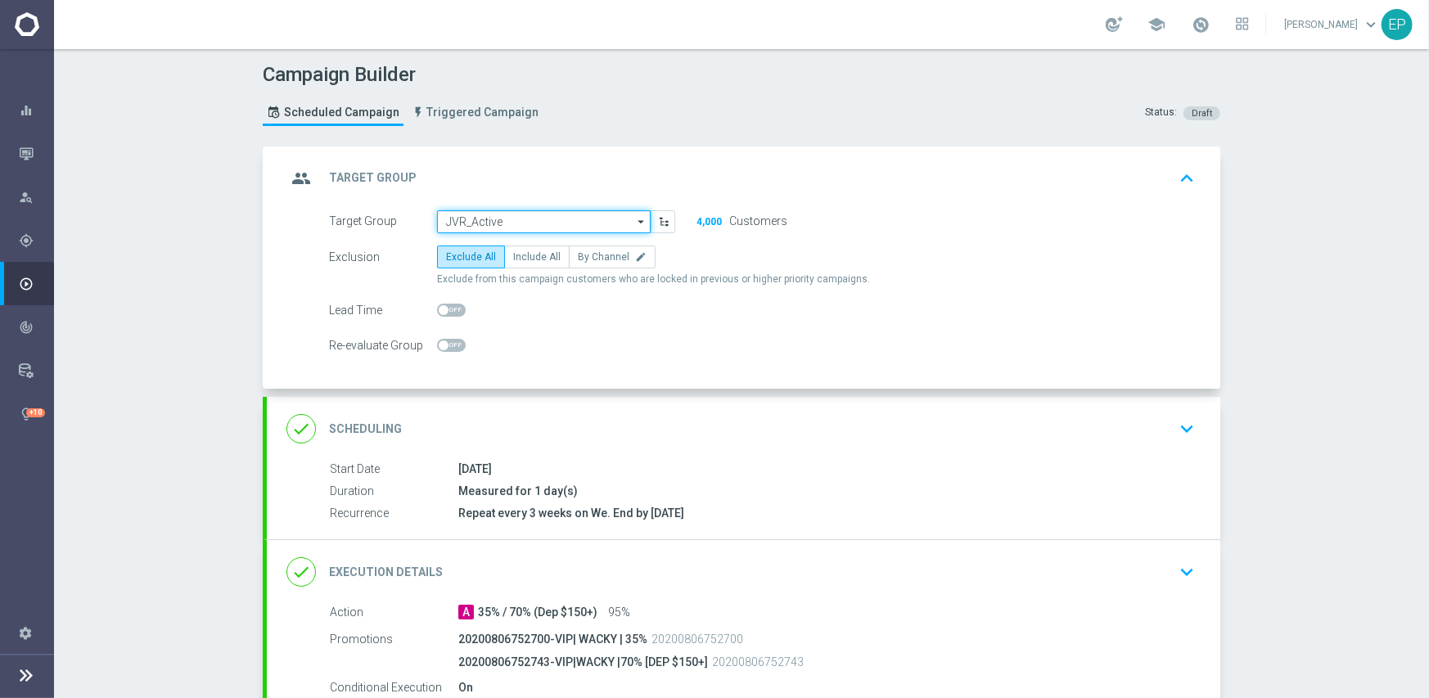
click at [525, 218] on input "JVR_Active" at bounding box center [544, 221] width 214 height 23
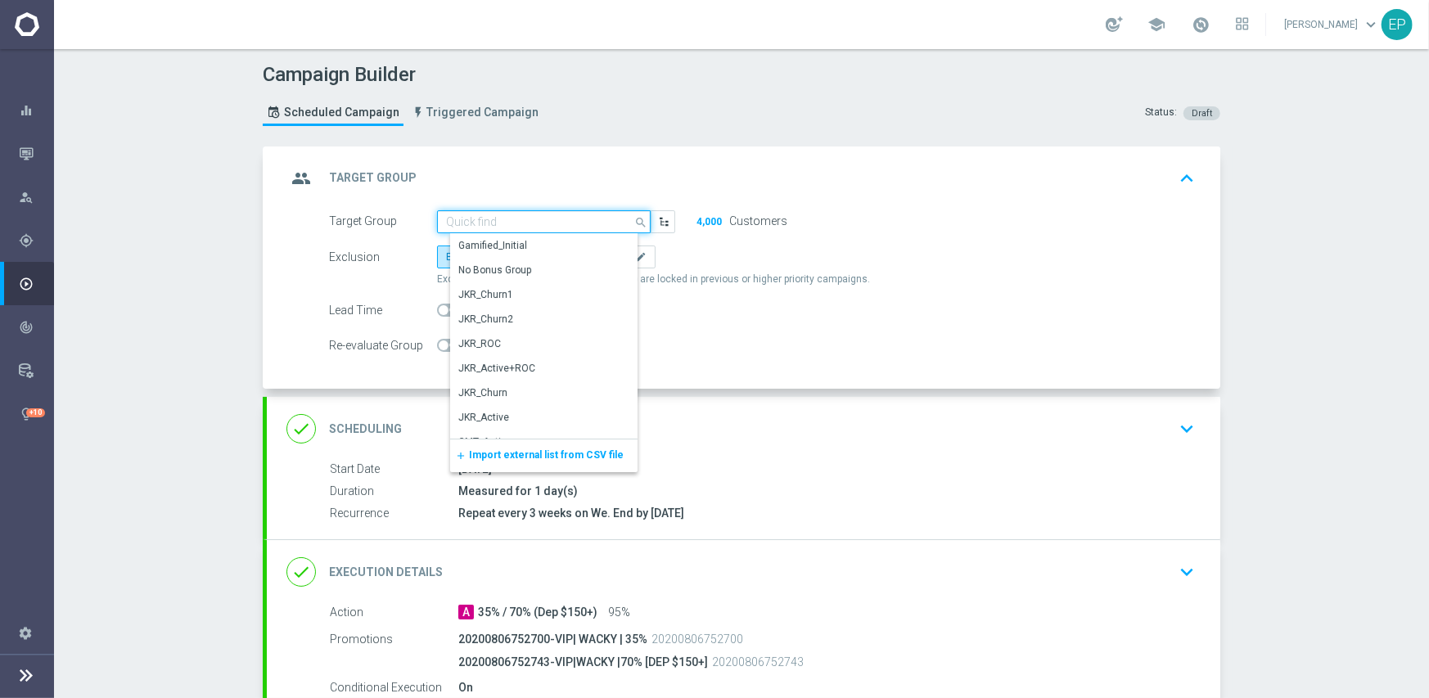
paste input "JVR"
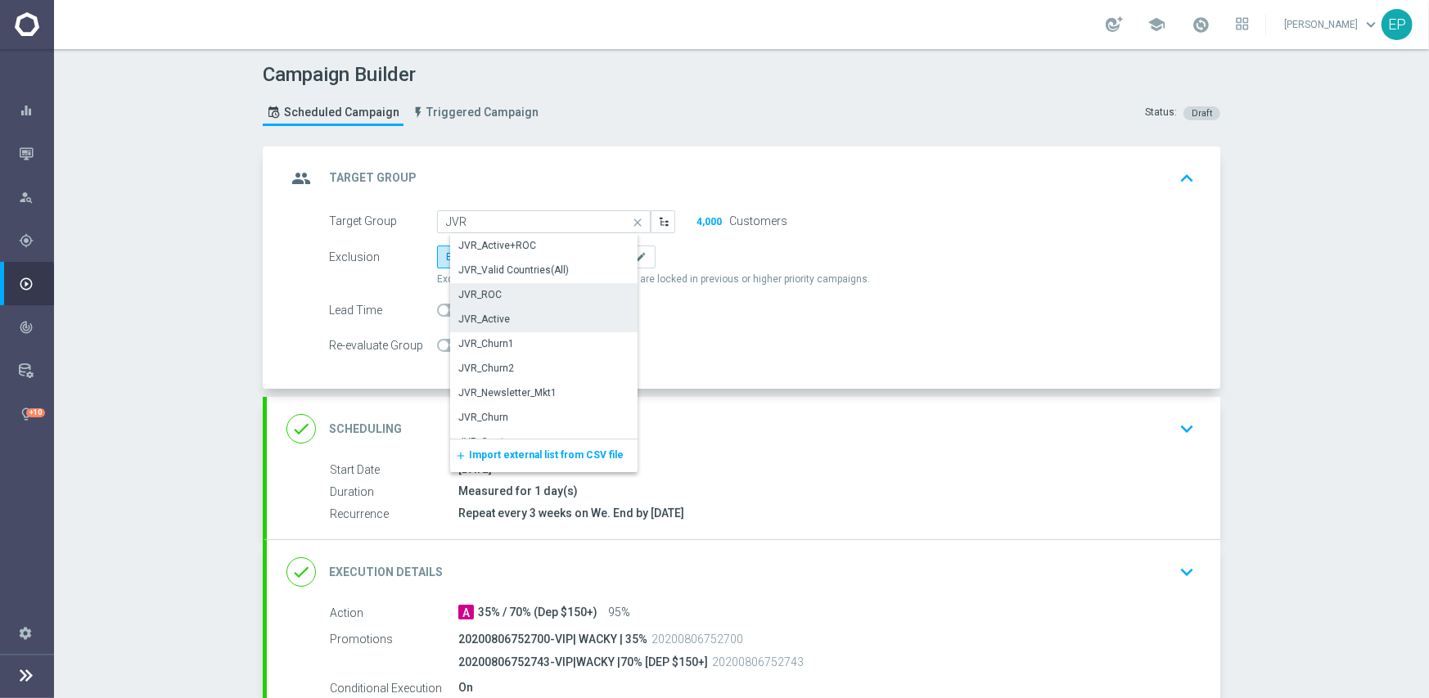
click at [498, 295] on div "JVR_ROC" at bounding box center [550, 294] width 200 height 23
type input "JVR_ROC"
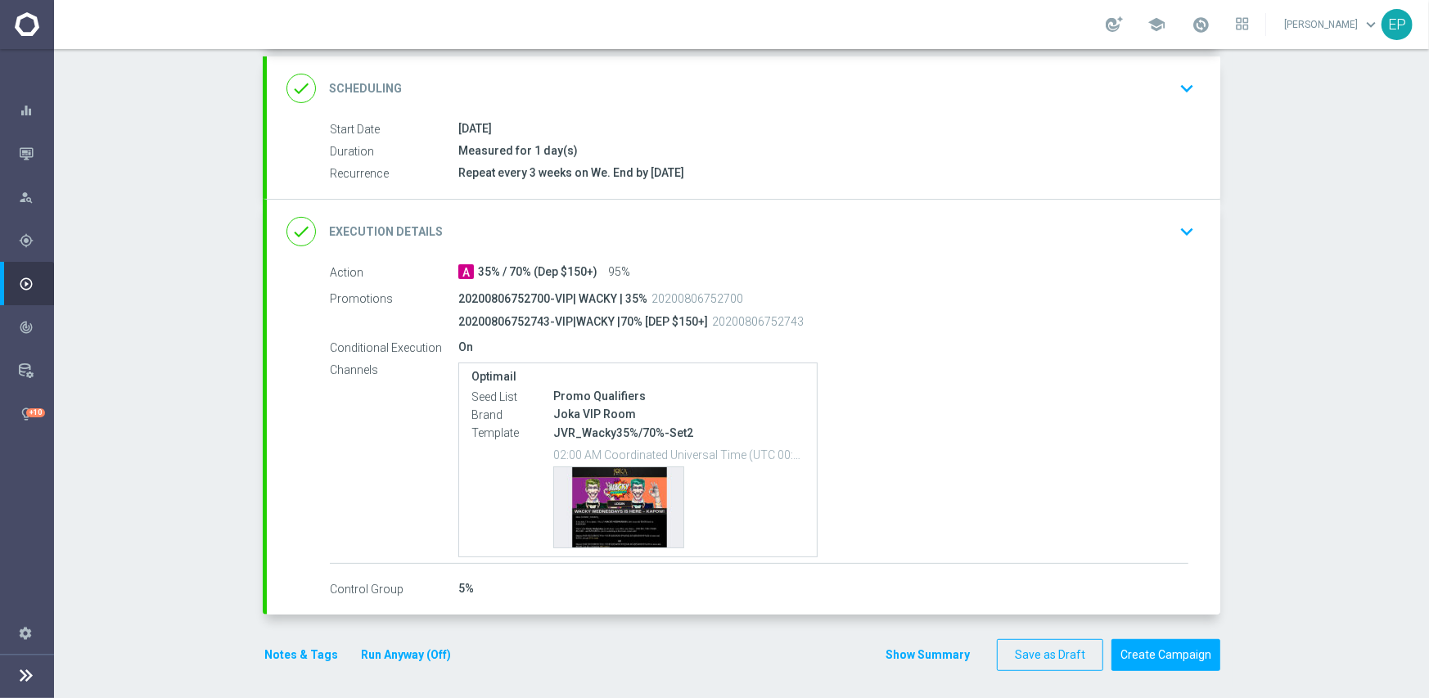
scroll to position [344, 0]
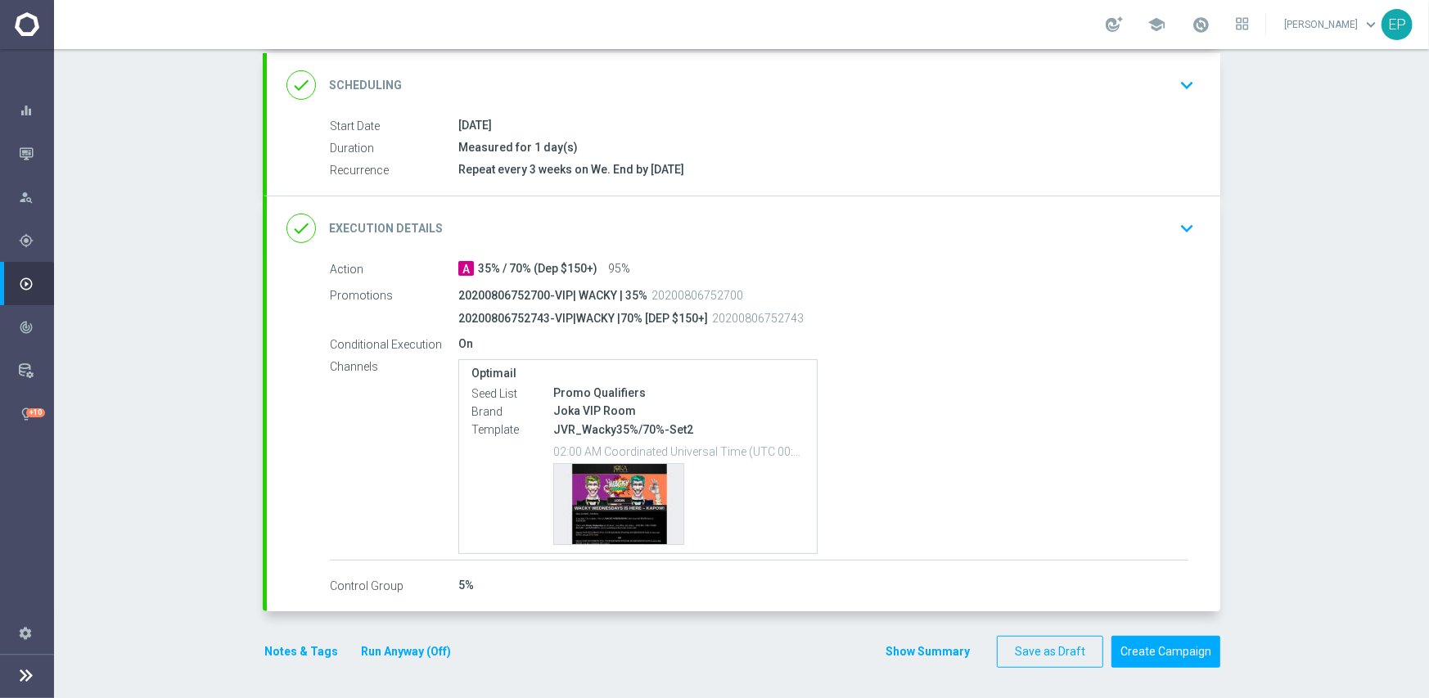
click at [727, 214] on div "done Execution Details keyboard_arrow_down" at bounding box center [743, 228] width 914 height 31
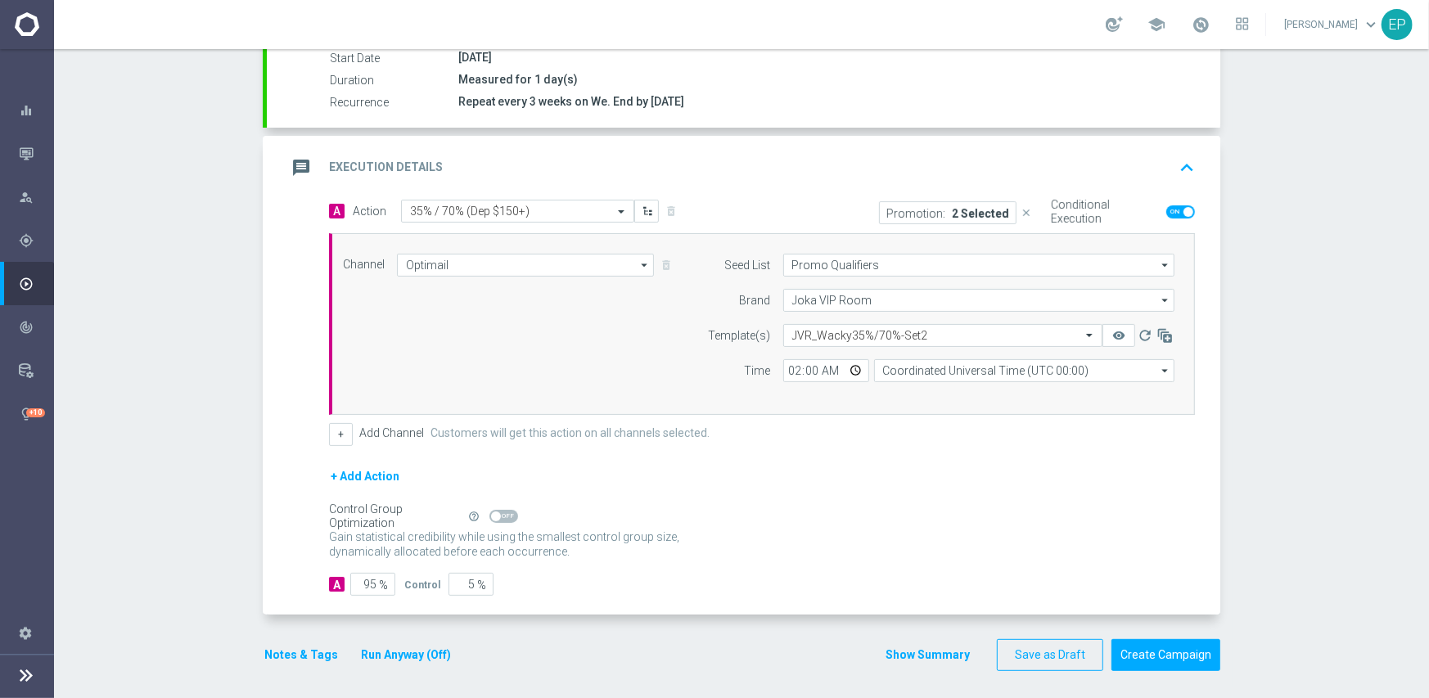
scroll to position [286, 0]
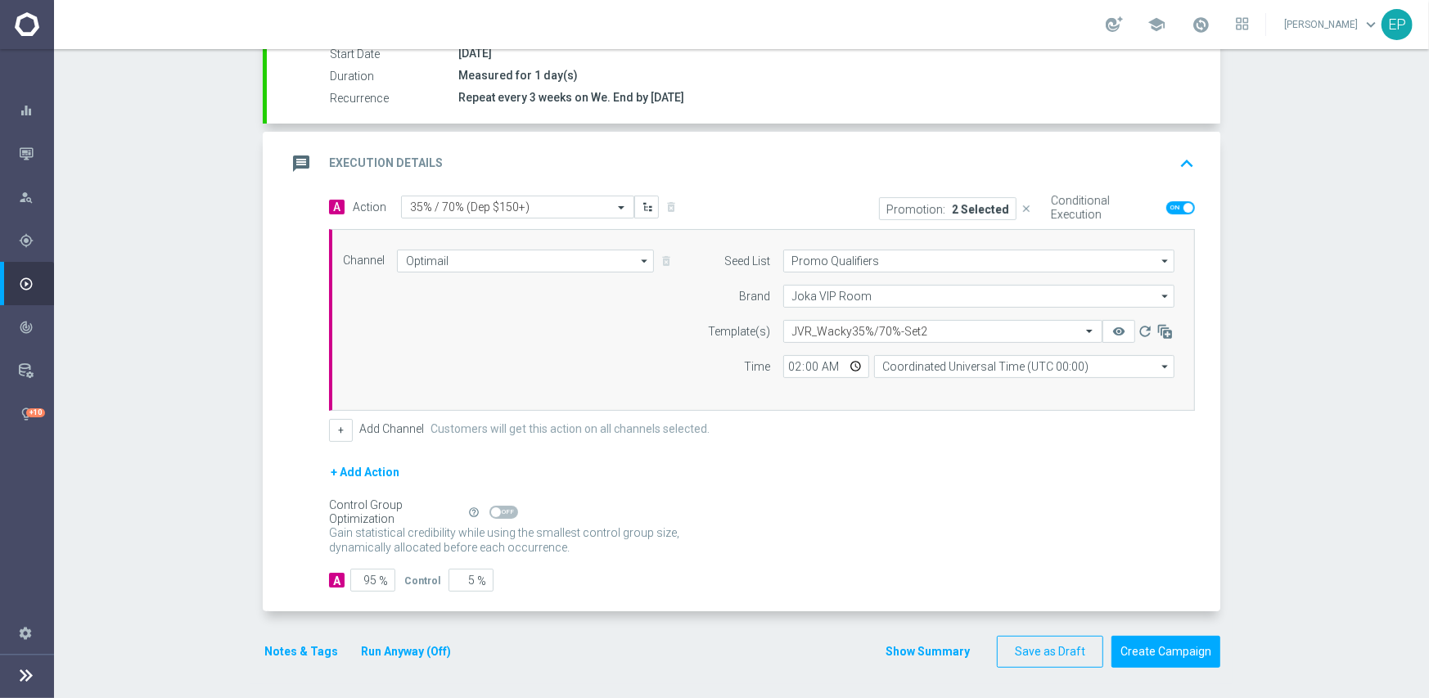
click at [500, 511] on span at bounding box center [503, 512] width 29 height 13
click at [500, 511] on input "checkbox" at bounding box center [503, 512] width 29 height 13
checkbox input "true"
click at [1181, 650] on button "Create Campaign" at bounding box center [1165, 652] width 109 height 32
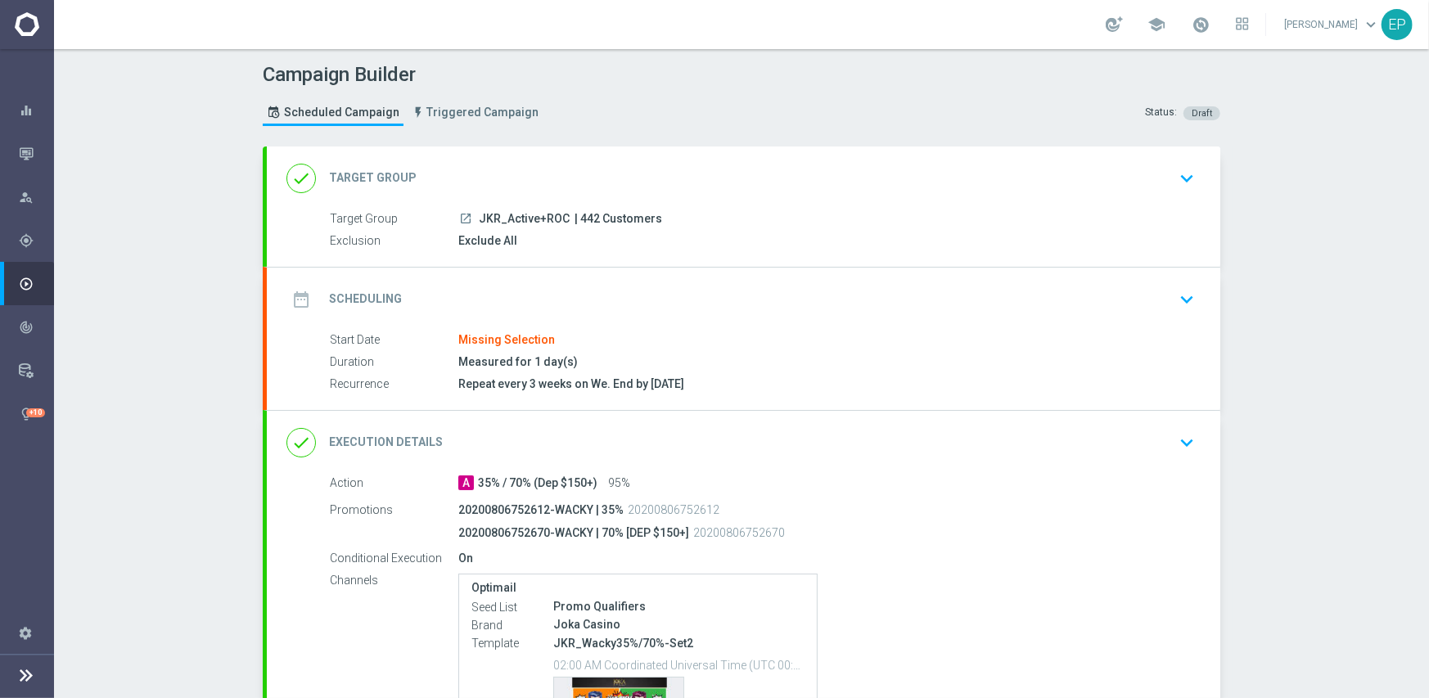
drag, startPoint x: 470, startPoint y: 217, endPoint x: 509, endPoint y: 217, distance: 39.3
click at [509, 217] on div "launch JKR_Active+ROC | 442 Customers" at bounding box center [823, 218] width 730 height 16
copy span "JKR_Ac"
click at [507, 155] on div "done Target Group keyboard_arrow_down" at bounding box center [743, 178] width 953 height 64
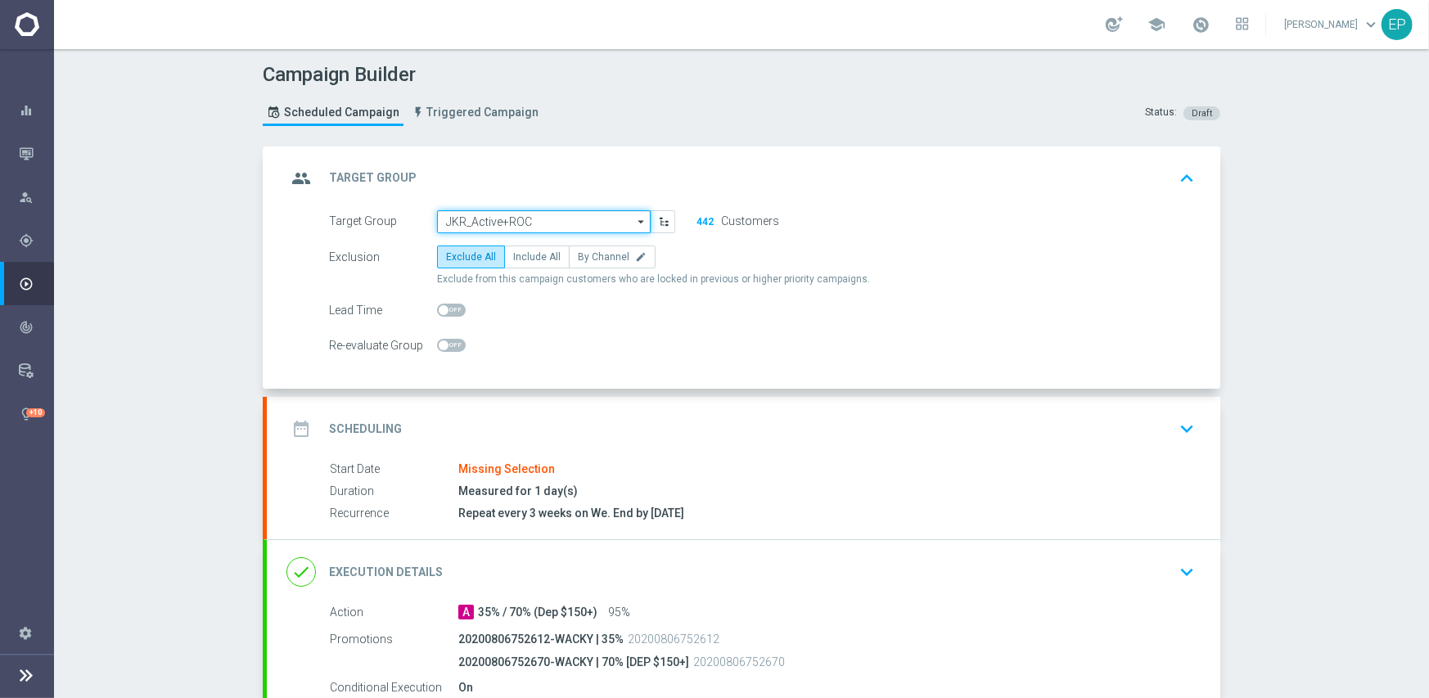
click at [505, 217] on input "JKR_Active+ROC" at bounding box center [544, 221] width 214 height 23
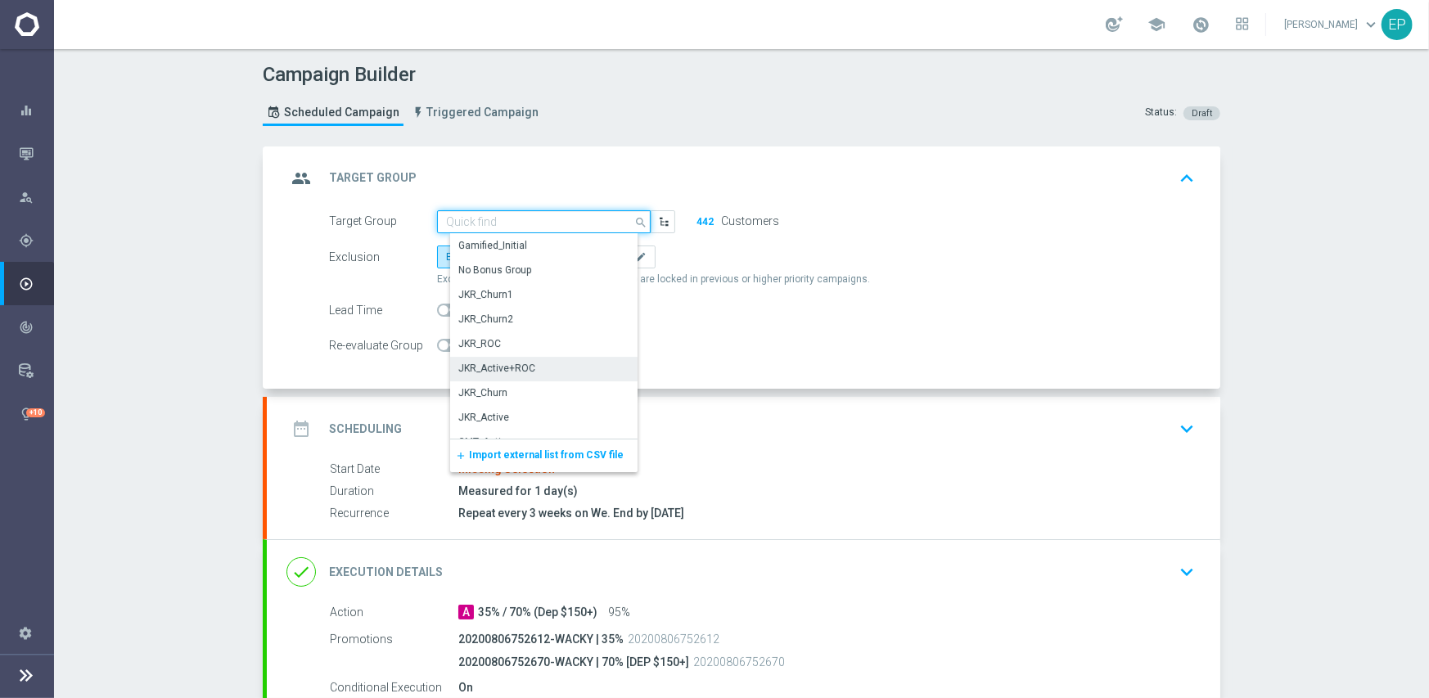
paste input "JKR_Ac"
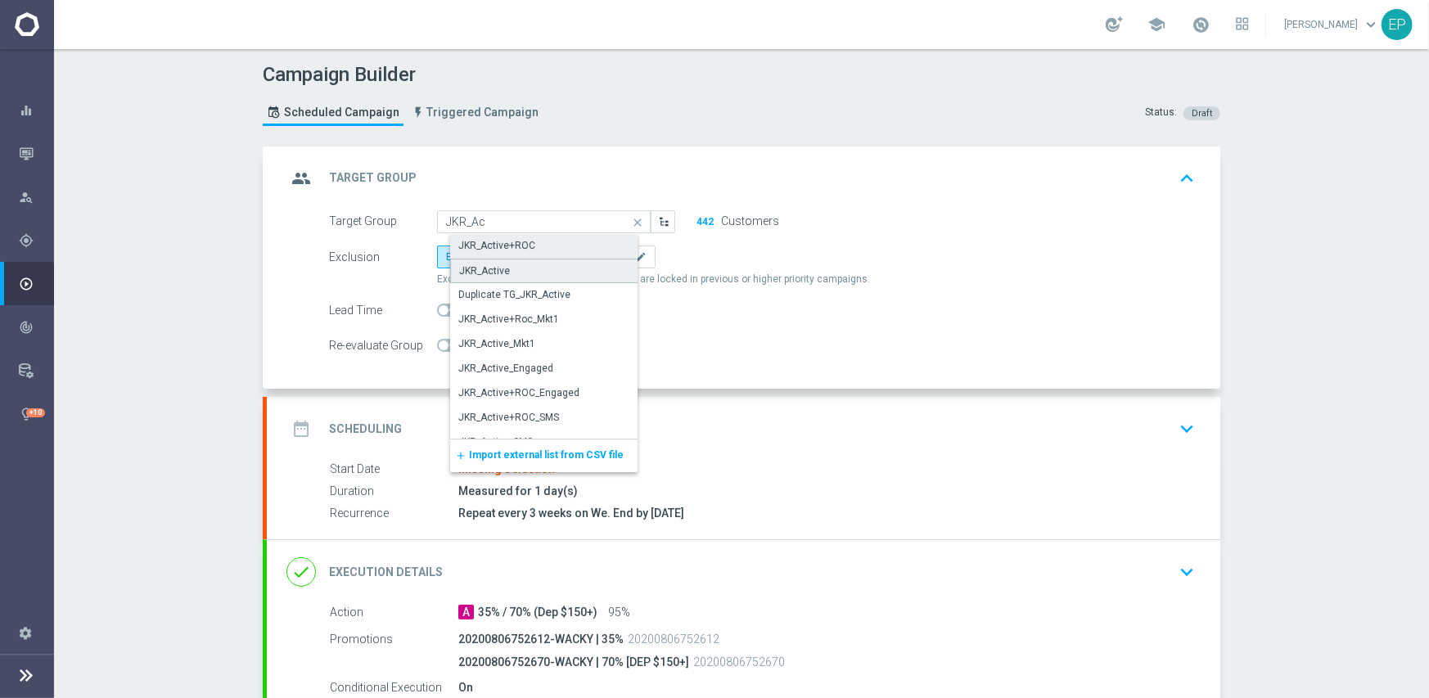
click at [509, 268] on div "JKR_Active" at bounding box center [550, 271] width 200 height 25
type input "JKR_Active"
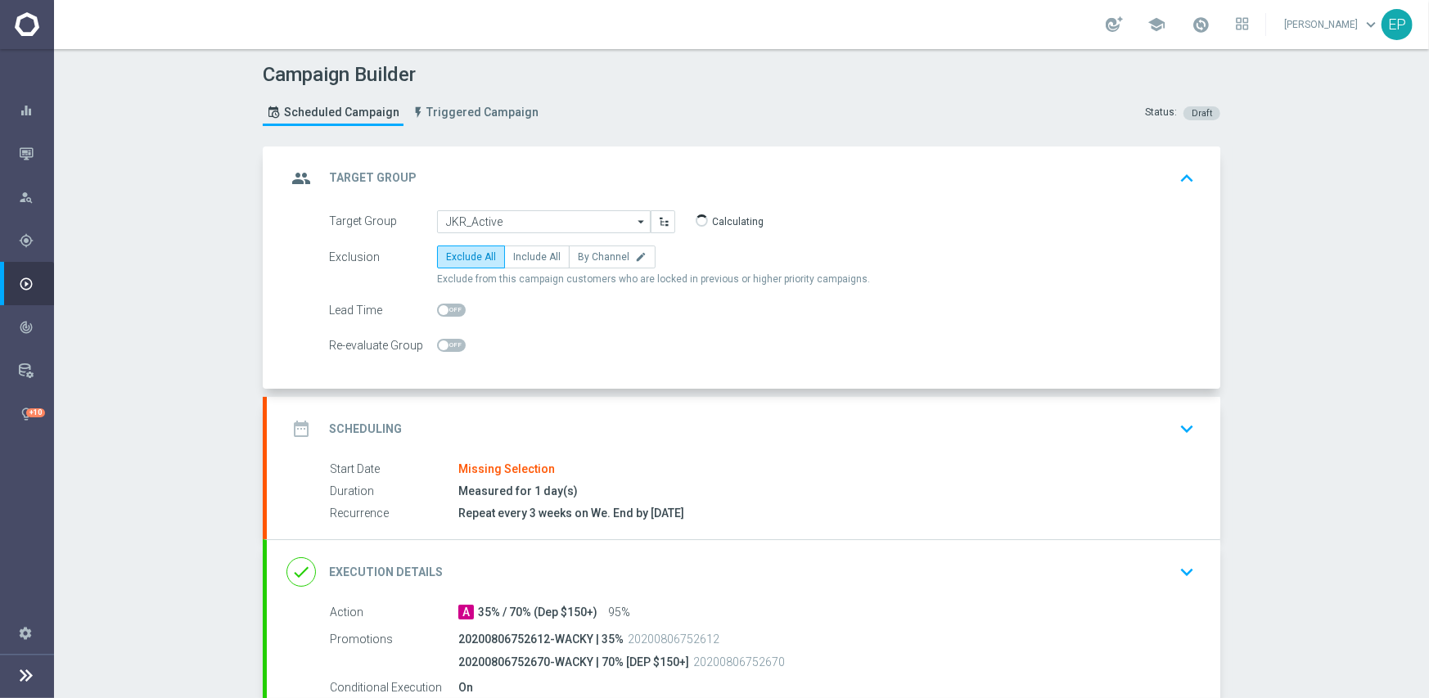
click at [573, 426] on div "date_range Scheduling keyboard_arrow_down" at bounding box center [743, 428] width 914 height 31
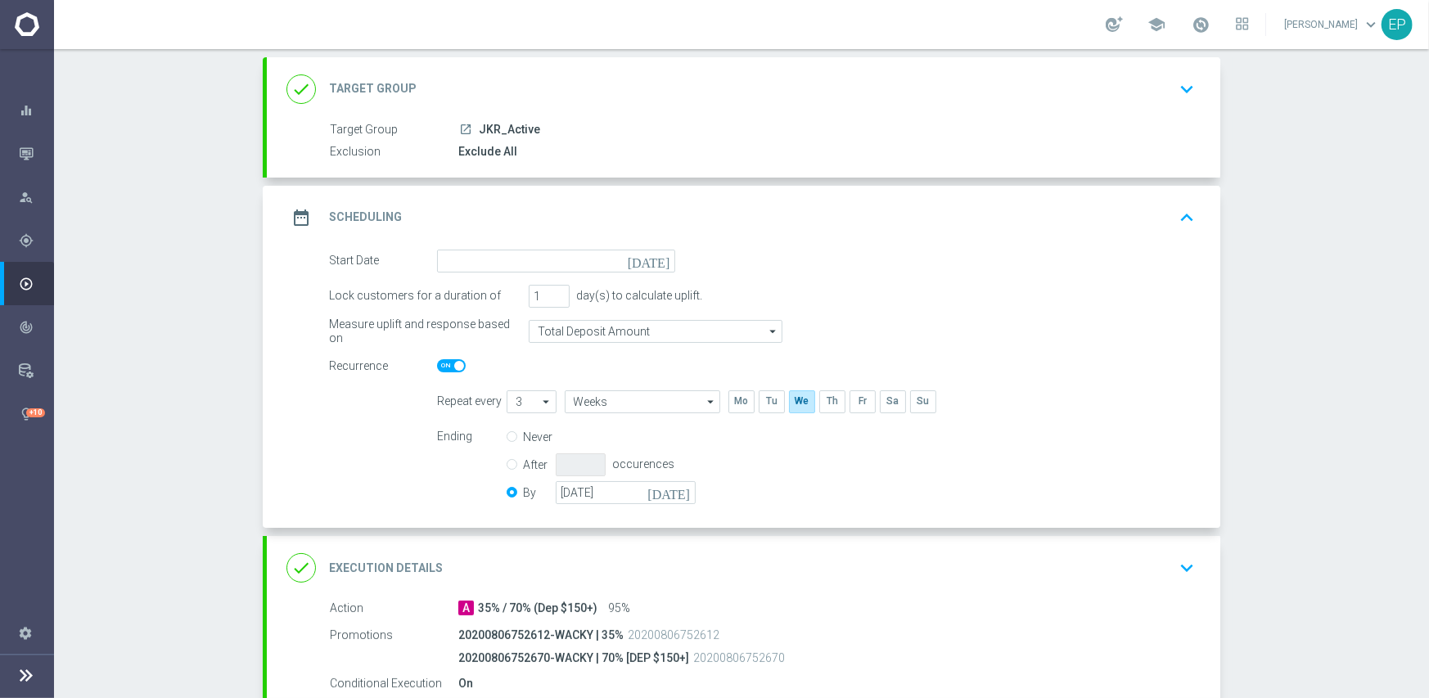
scroll to position [245, 0]
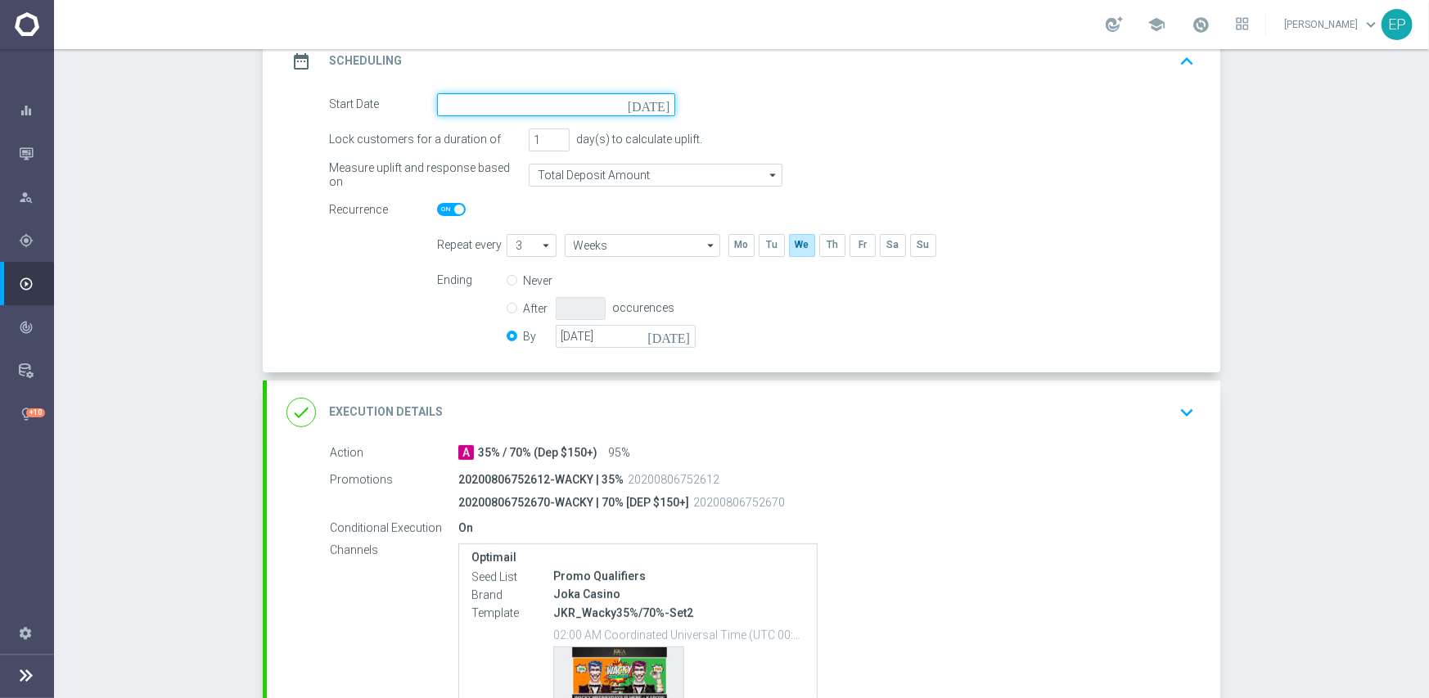
click at [565, 96] on input at bounding box center [556, 104] width 238 height 23
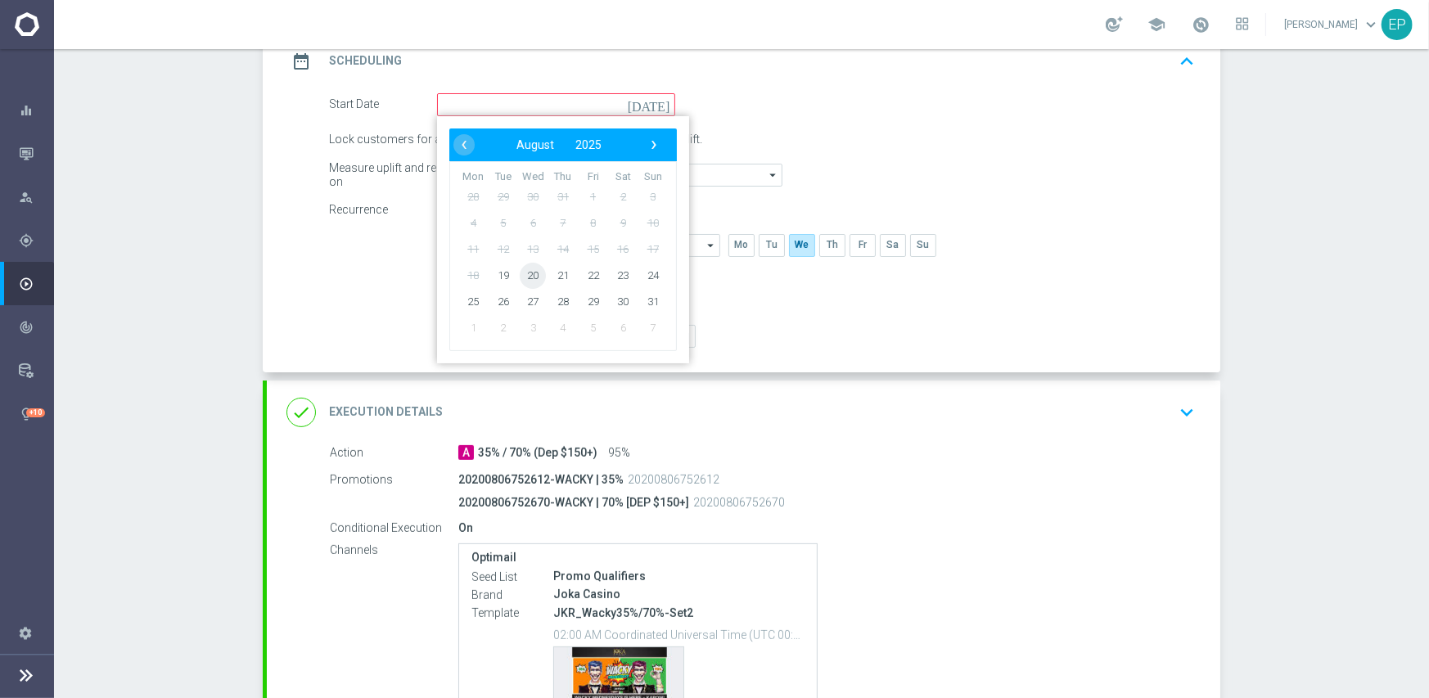
click at [529, 274] on span "20" at bounding box center [533, 275] width 26 height 26
type input "[DATE]"
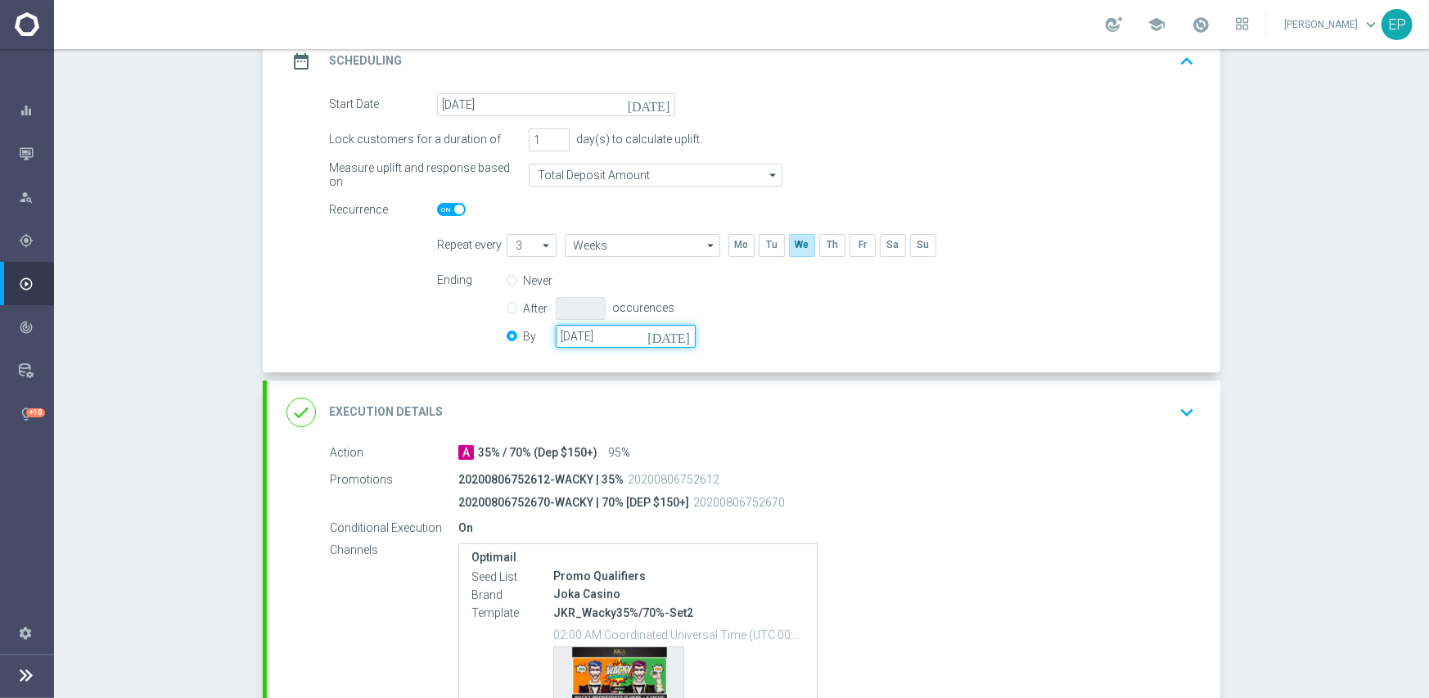
click at [597, 337] on input "[DATE]" at bounding box center [626, 336] width 140 height 23
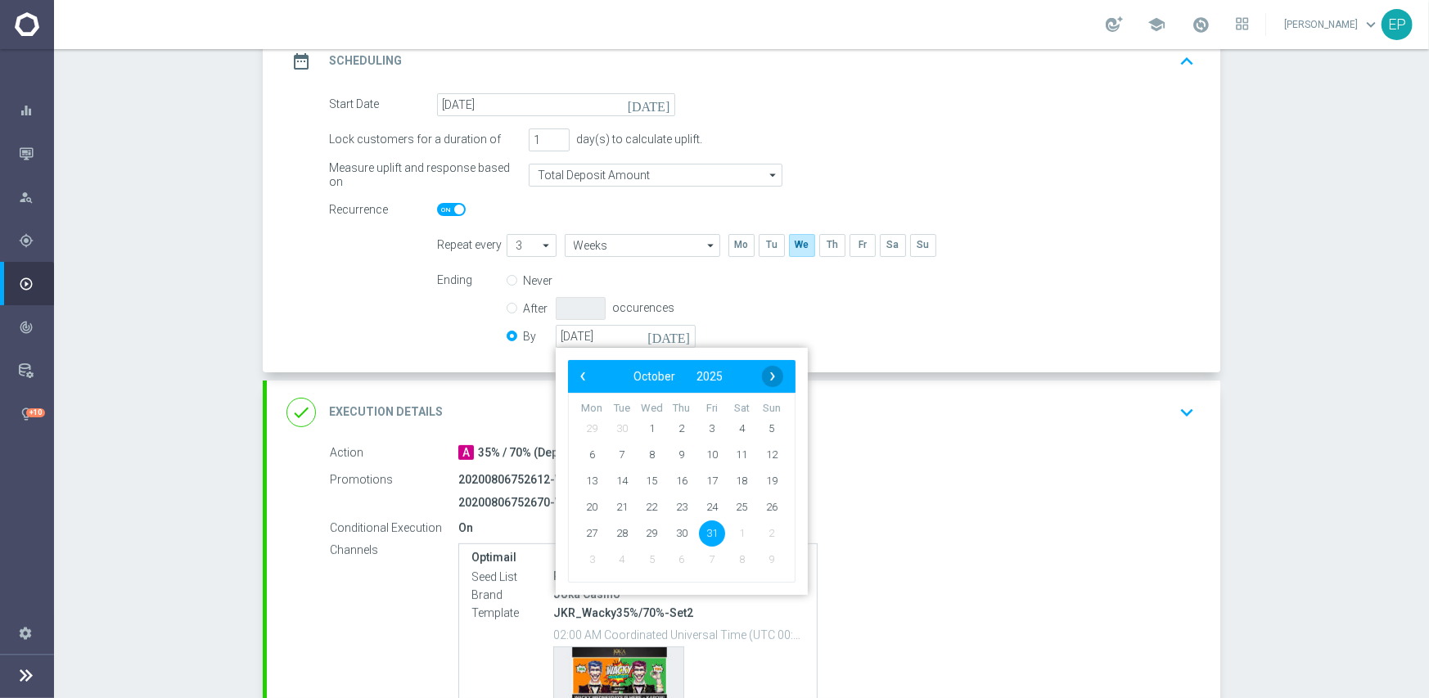
click at [771, 377] on span "›" at bounding box center [772, 376] width 21 height 21
click at [768, 528] on span "30" at bounding box center [771, 533] width 26 height 26
type input "[DATE]"
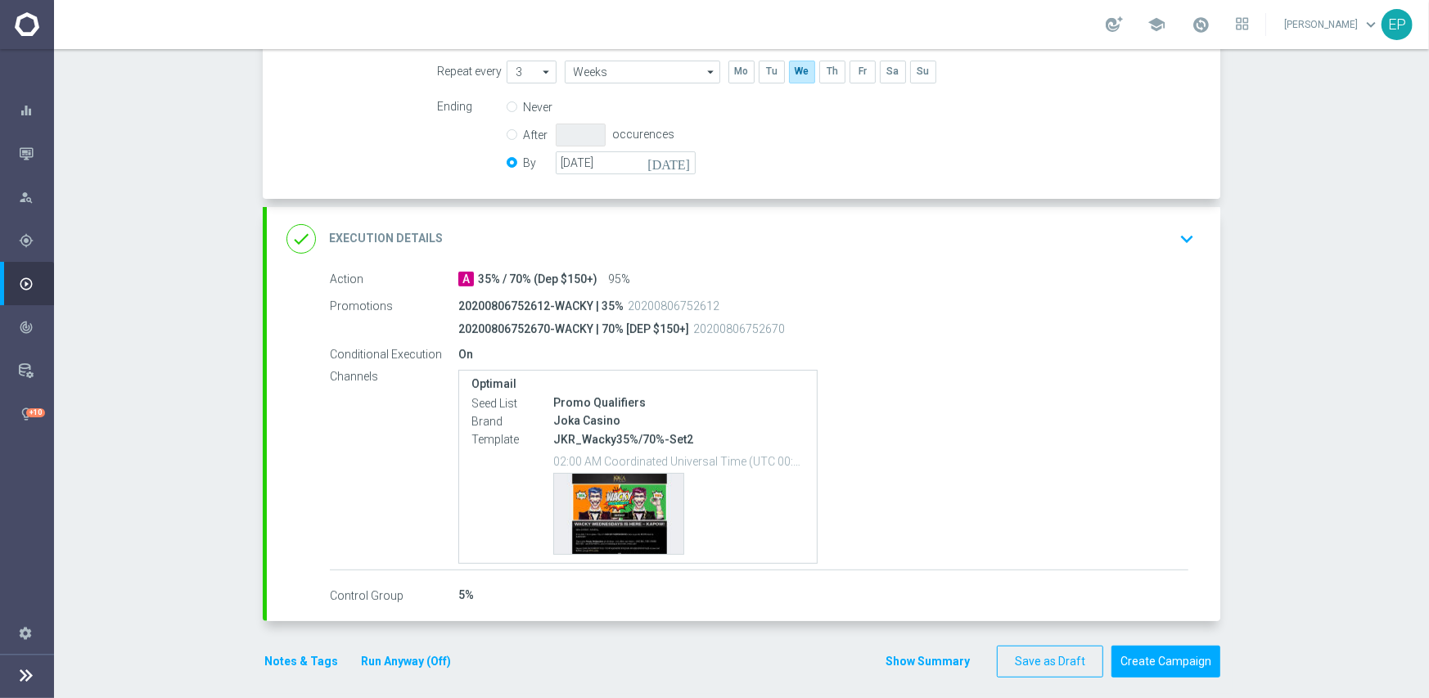
scroll to position [430, 0]
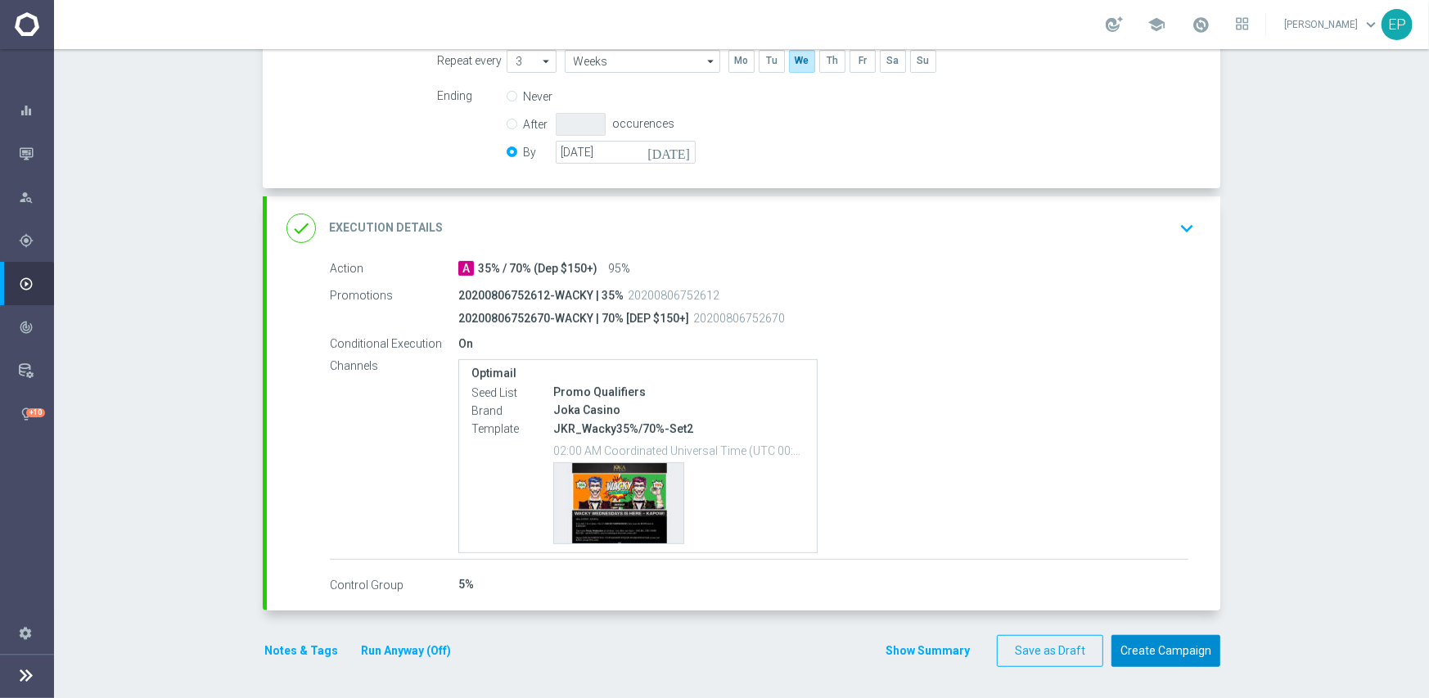
click at [1144, 644] on button "Create Campaign" at bounding box center [1165, 651] width 109 height 32
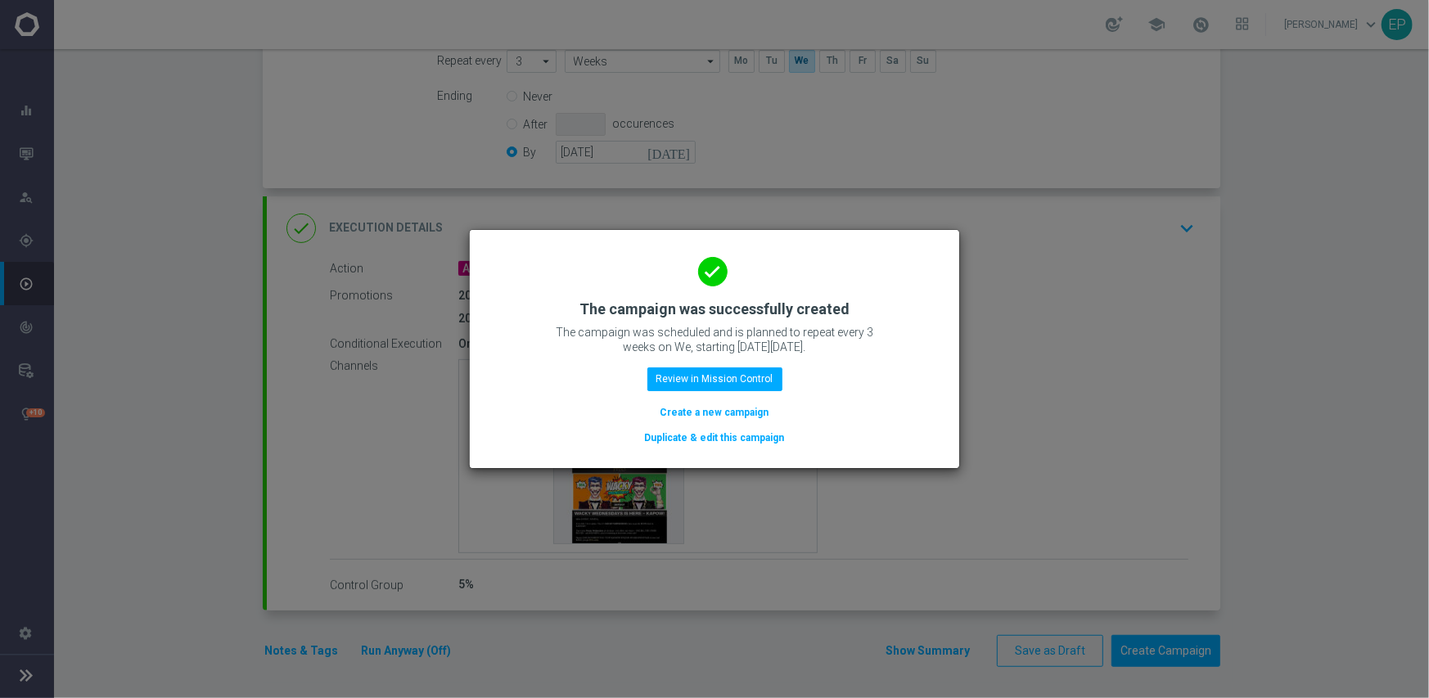
click at [735, 439] on button "Duplicate & edit this campaign" at bounding box center [714, 438] width 143 height 18
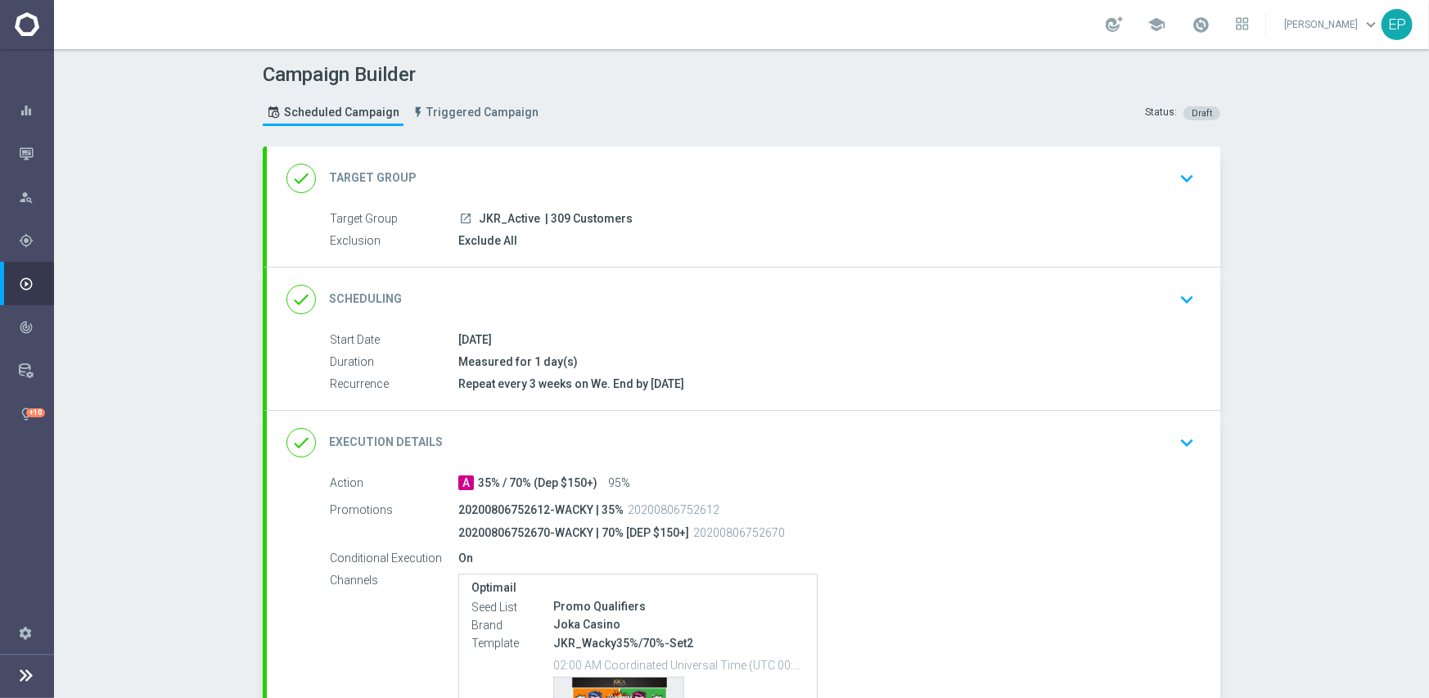
drag, startPoint x: 474, startPoint y: 215, endPoint x: 492, endPoint y: 218, distance: 18.2
click at [492, 218] on span "JKR_Active" at bounding box center [509, 219] width 61 height 15
copy span "JKR"
click at [597, 172] on div "done Target Group keyboard_arrow_down" at bounding box center [743, 178] width 914 height 31
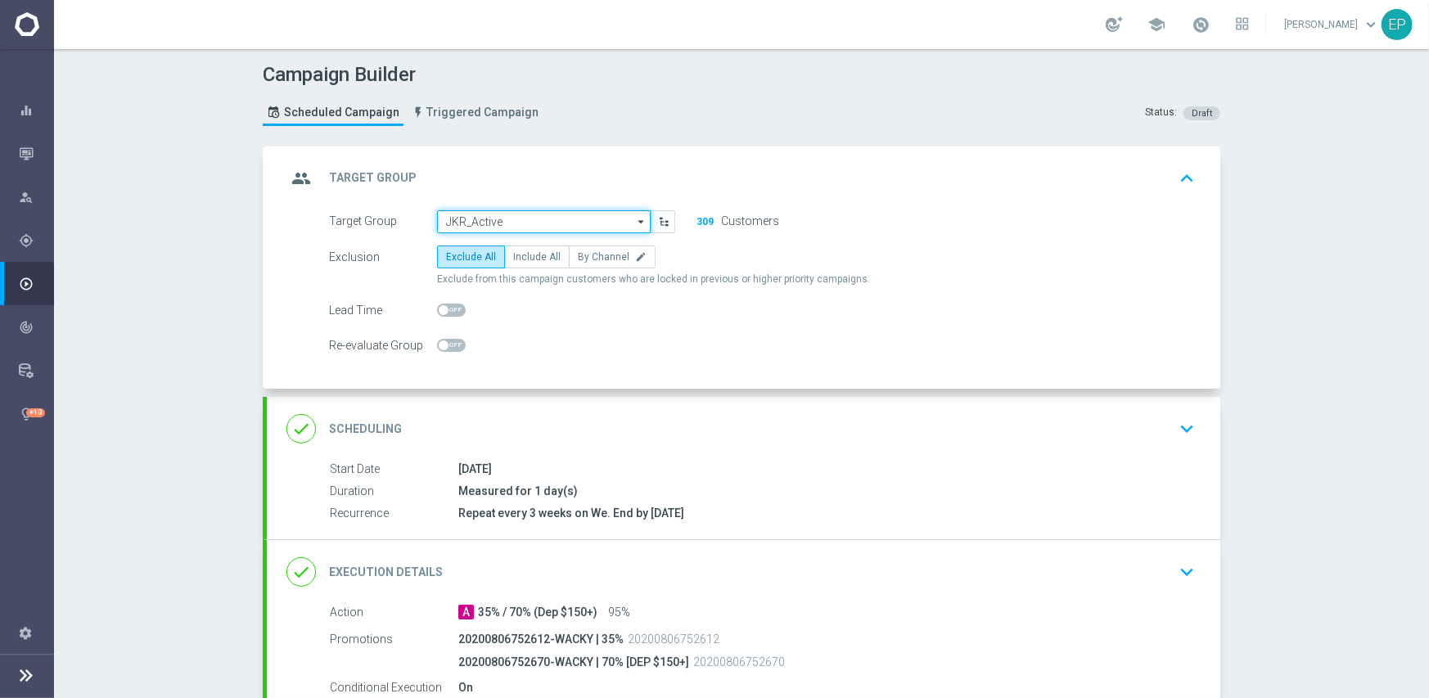
click at [522, 217] on input "JKR_Active" at bounding box center [544, 221] width 214 height 23
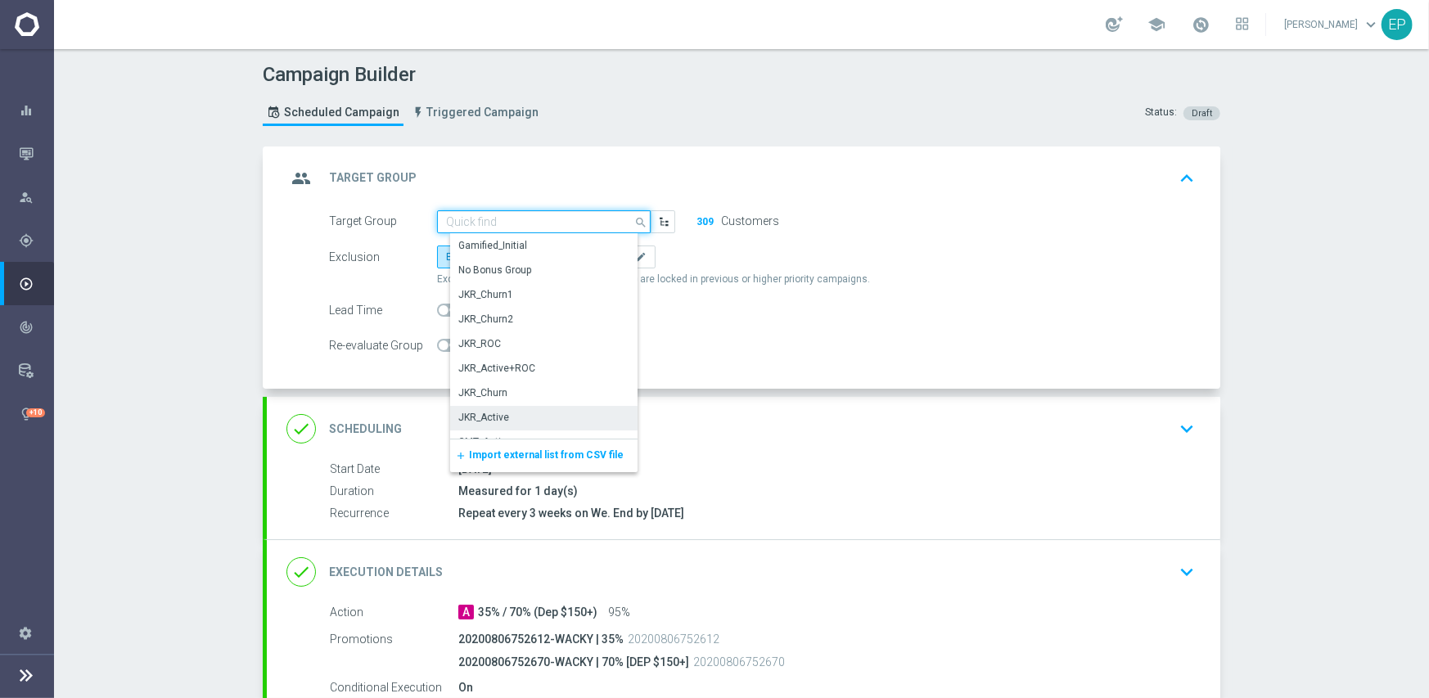
paste input "JKR"
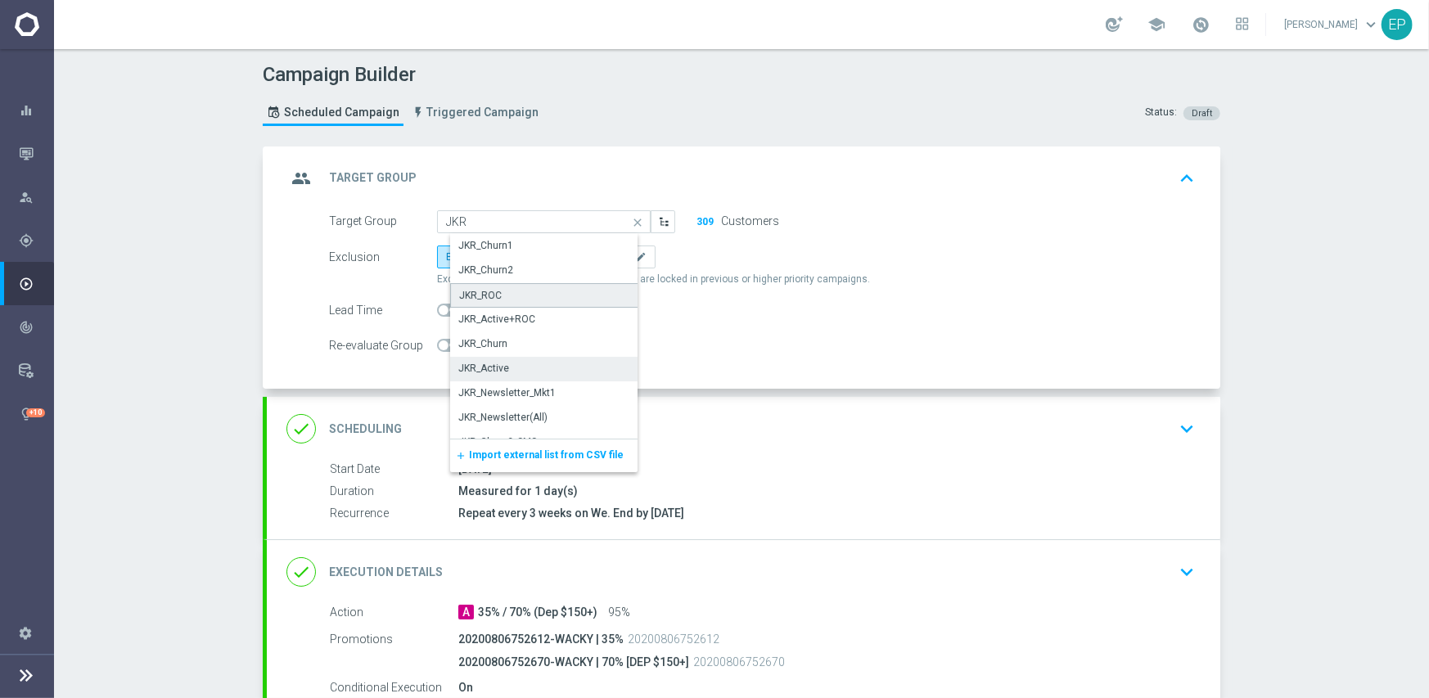
click at [500, 289] on div "JKR_ROC" at bounding box center [550, 295] width 200 height 25
type input "JKR_ROC"
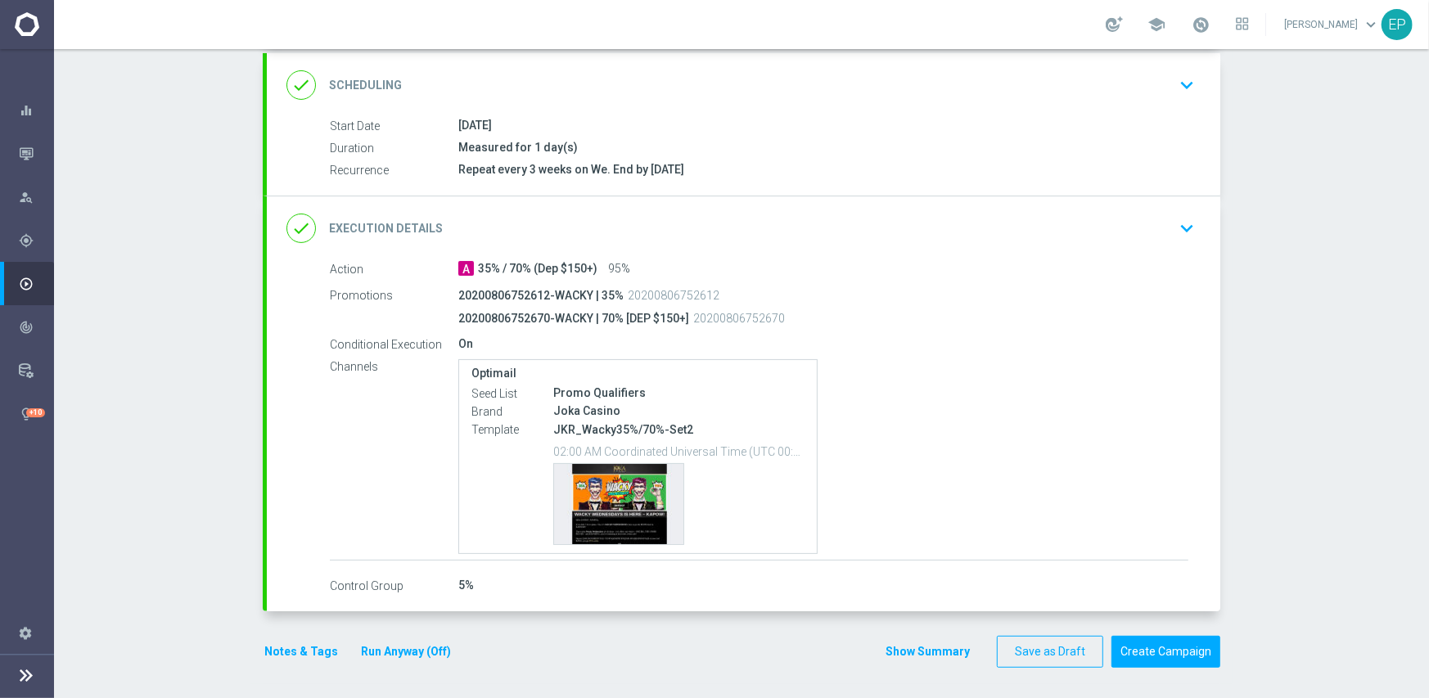
drag, startPoint x: 658, startPoint y: 225, endPoint x: 654, endPoint y: 212, distance: 13.7
click at [659, 225] on div "done Execution Details keyboard_arrow_down" at bounding box center [743, 228] width 914 height 31
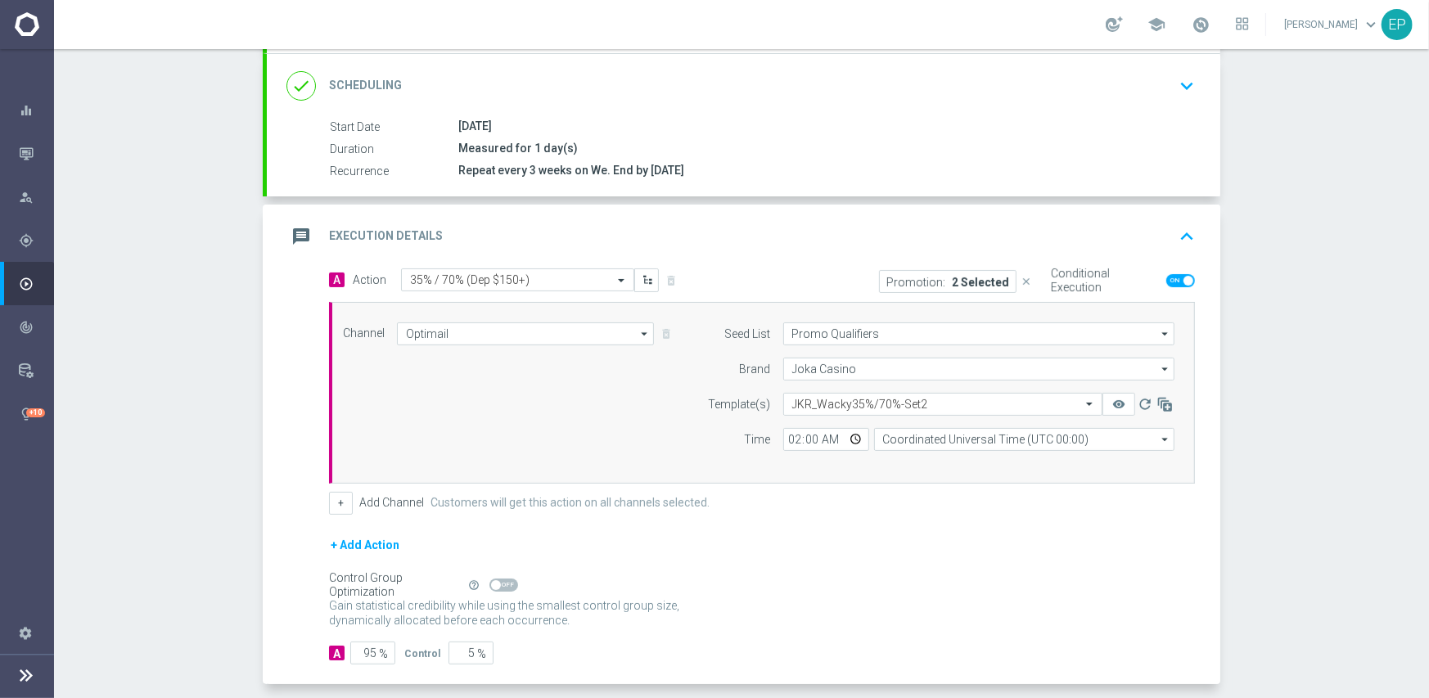
scroll to position [213, 0]
click at [504, 579] on span at bounding box center [503, 585] width 29 height 13
click at [504, 579] on input "checkbox" at bounding box center [503, 585] width 29 height 13
checkbox input "true"
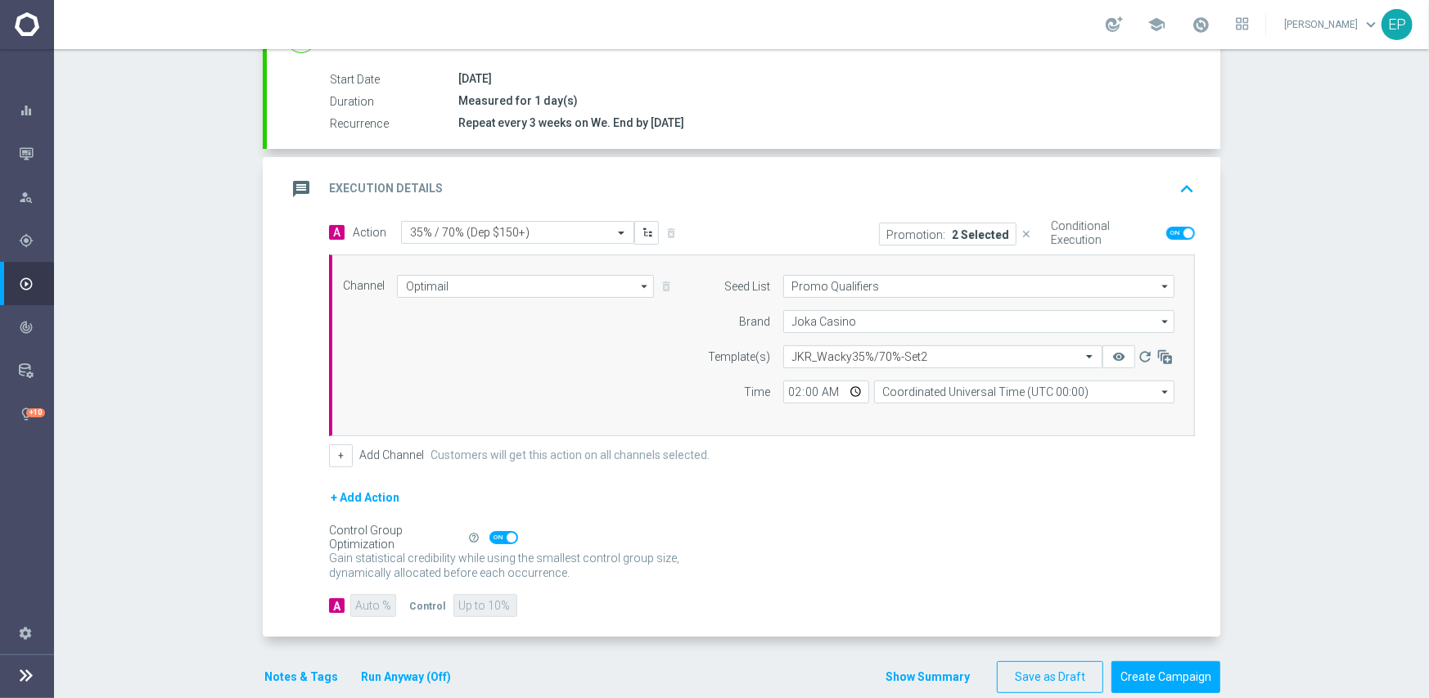
scroll to position [286, 0]
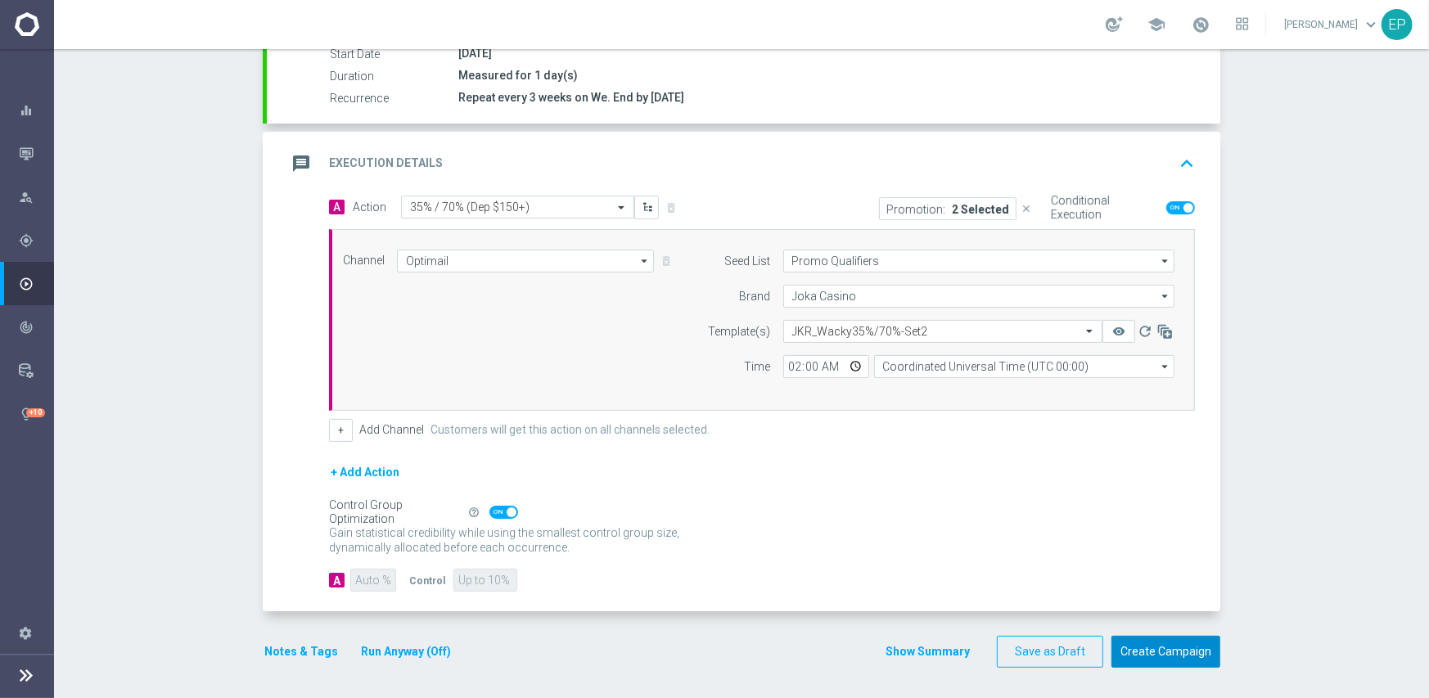
click at [1155, 652] on button "Create Campaign" at bounding box center [1165, 652] width 109 height 32
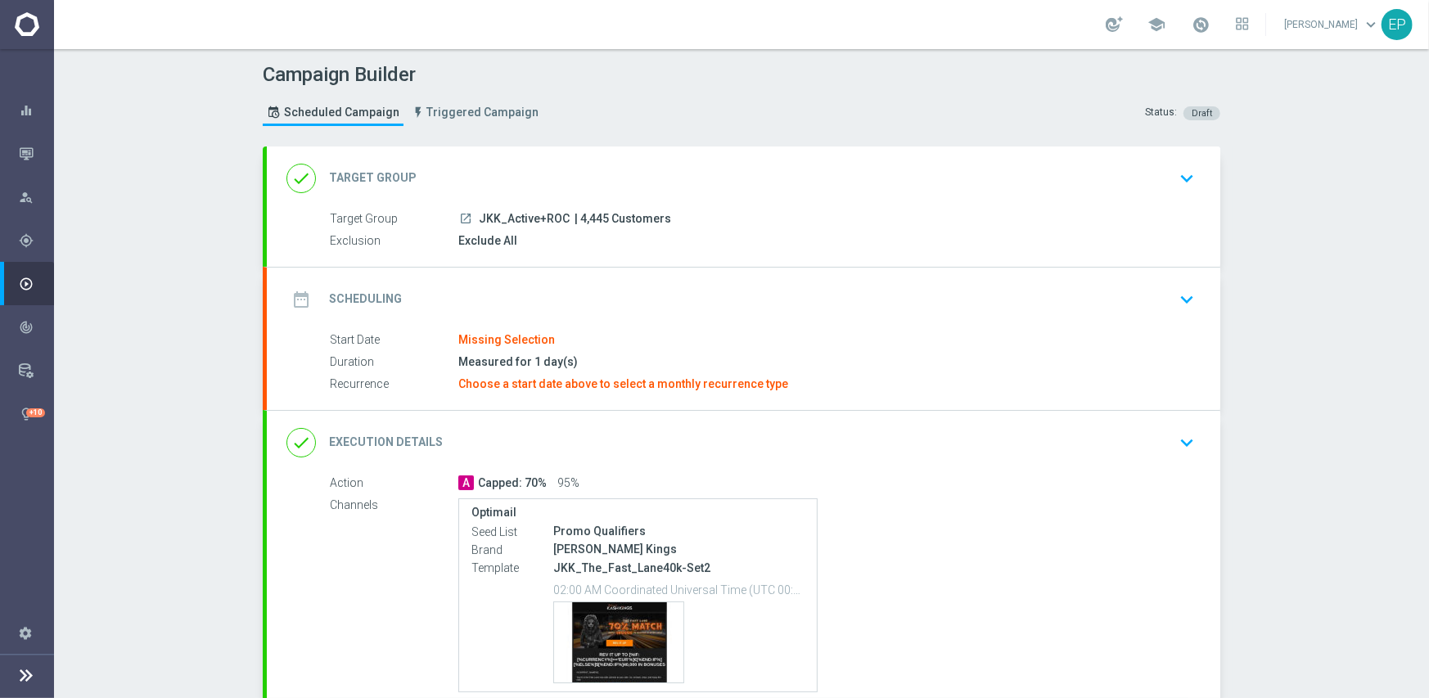
drag, startPoint x: 470, startPoint y: 212, endPoint x: 512, endPoint y: 216, distance: 41.9
click at [512, 216] on div "launch JKK_Active+ROC | 4,445 Customers" at bounding box center [823, 218] width 730 height 16
copy span "JKK_Ac"
click at [512, 164] on div "done Target Group keyboard_arrow_down" at bounding box center [743, 178] width 914 height 31
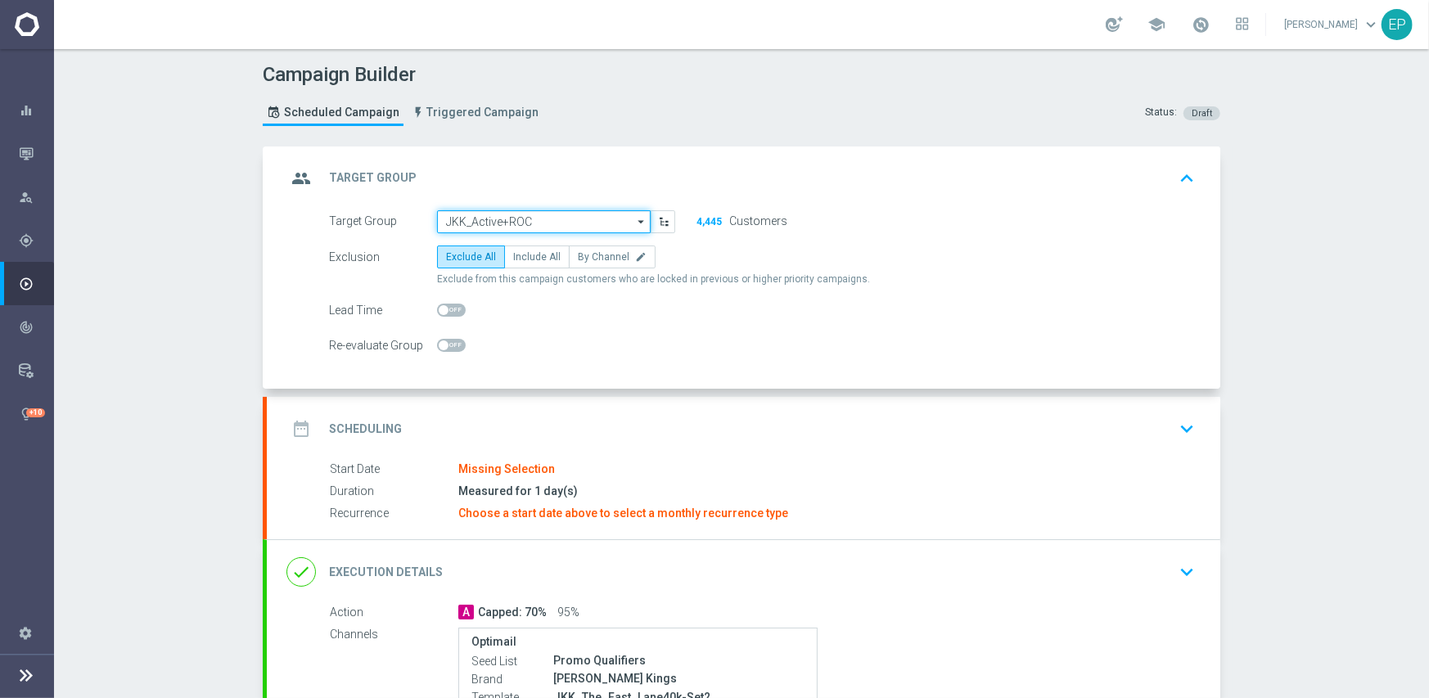
click at [508, 223] on input "JKK_Active+ROC" at bounding box center [544, 221] width 214 height 23
paste input "JKK_Ac"
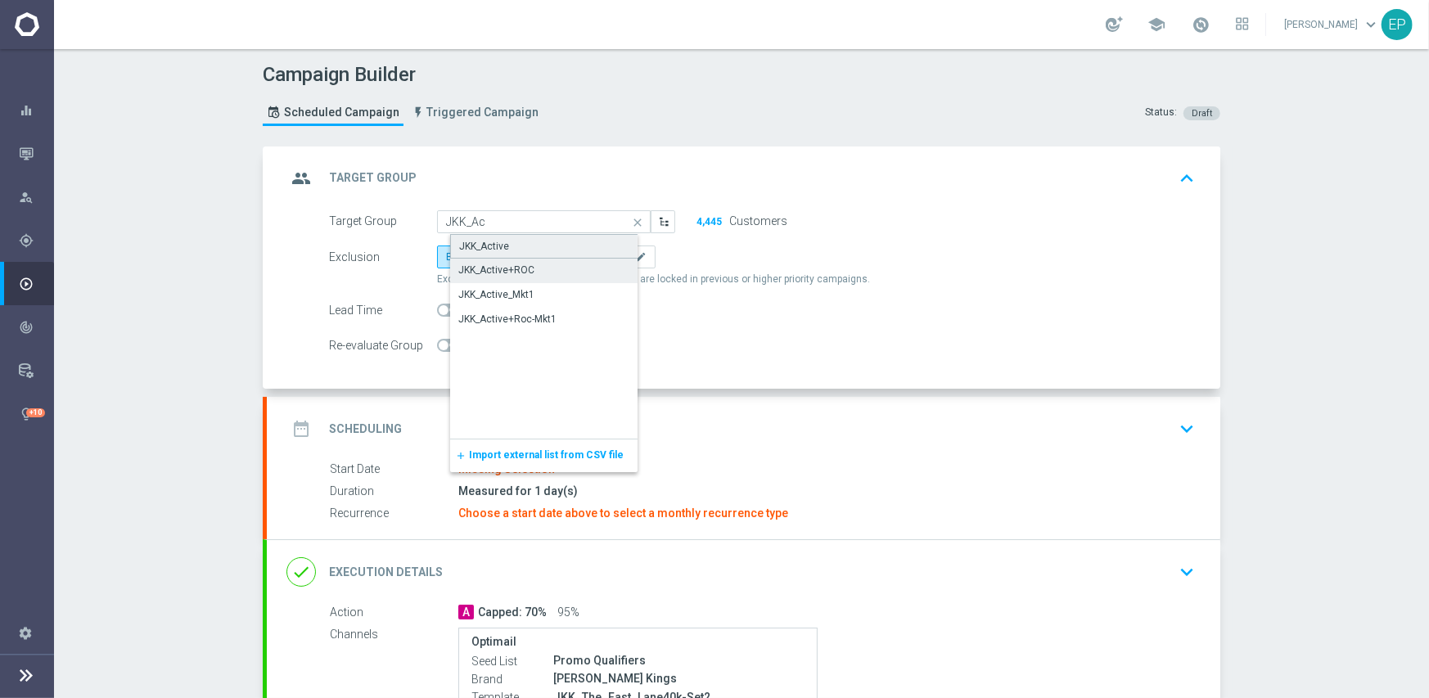
click at [507, 248] on div "JKK_Active" at bounding box center [557, 246] width 214 height 25
type input "JKK_Active"
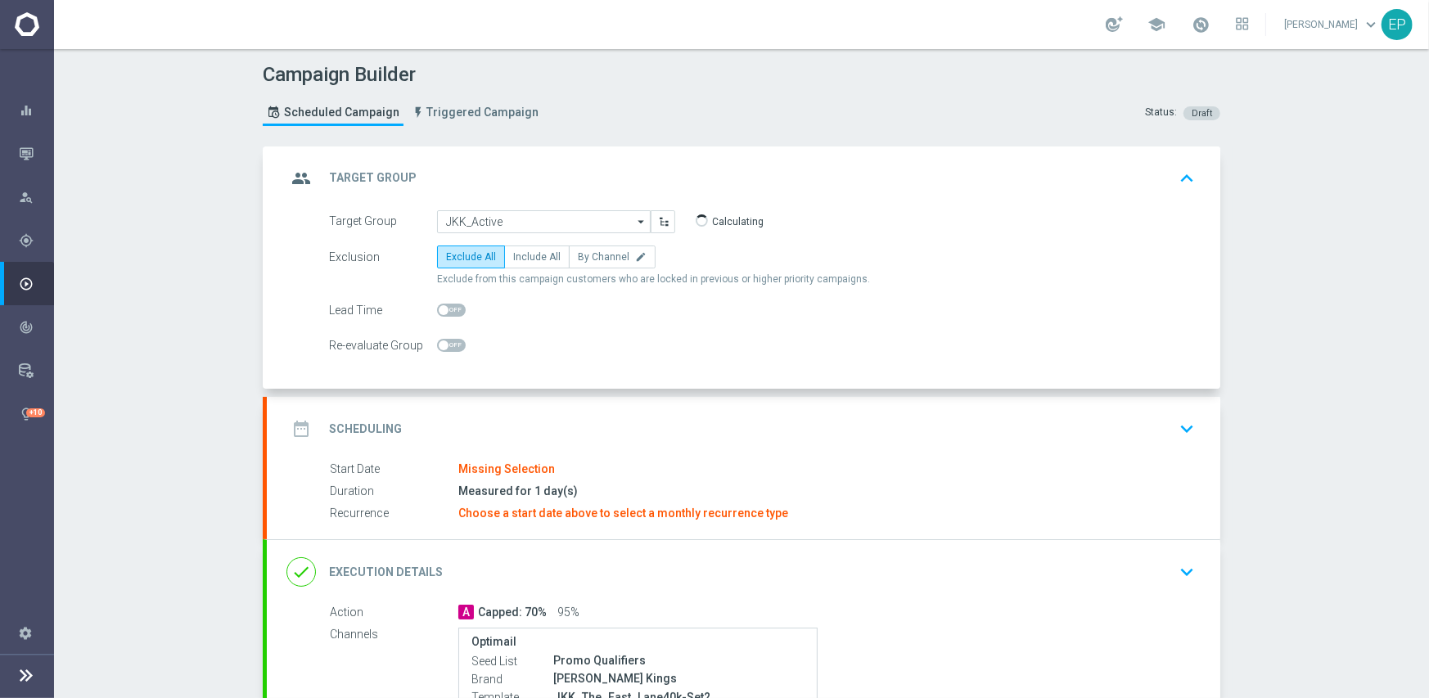
click at [565, 418] on div "date_range Scheduling keyboard_arrow_down" at bounding box center [743, 428] width 914 height 31
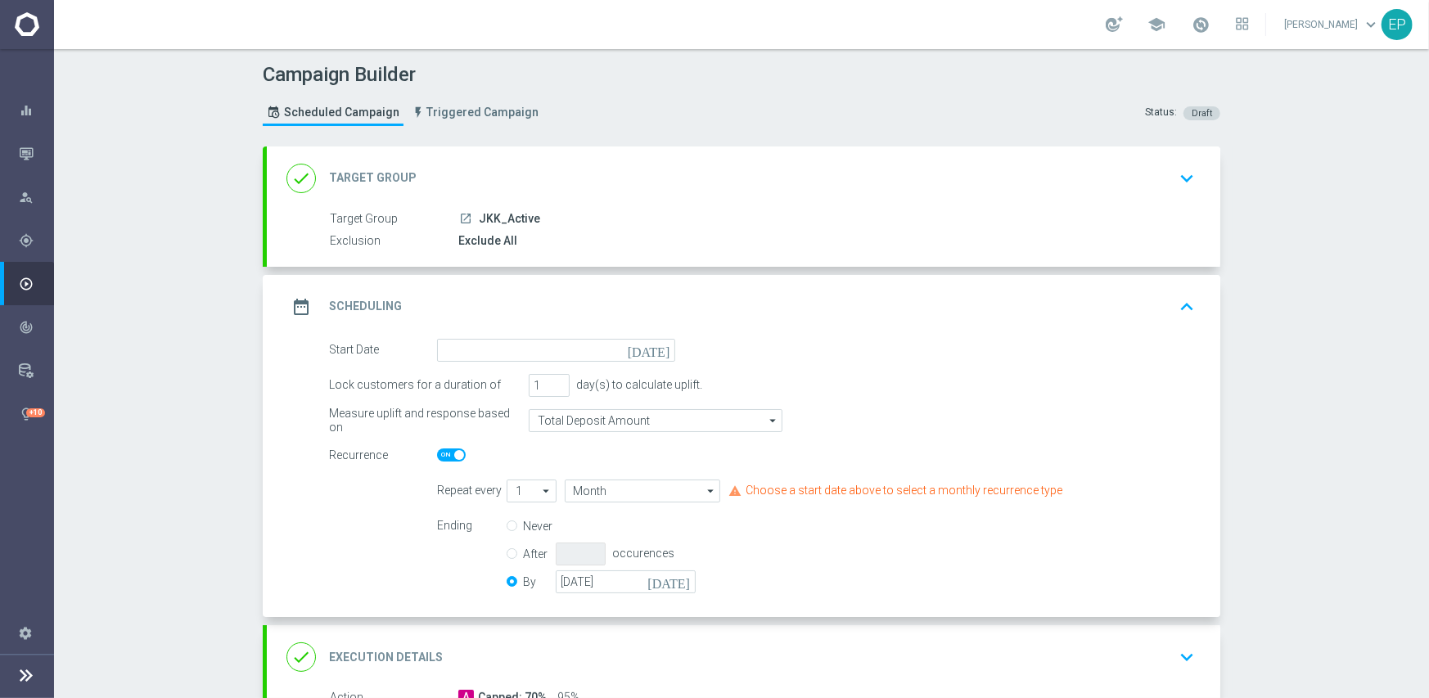
scroll to position [164, 0]
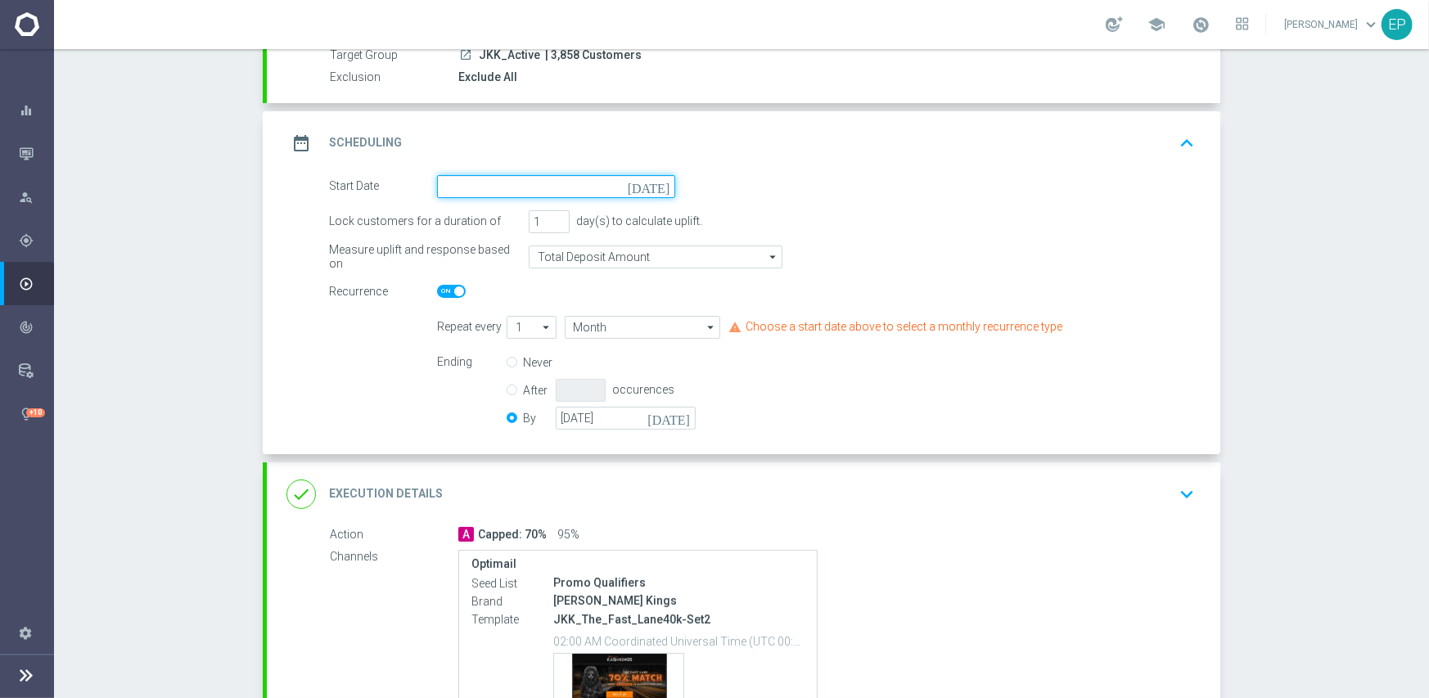
click at [547, 184] on input at bounding box center [556, 186] width 238 height 23
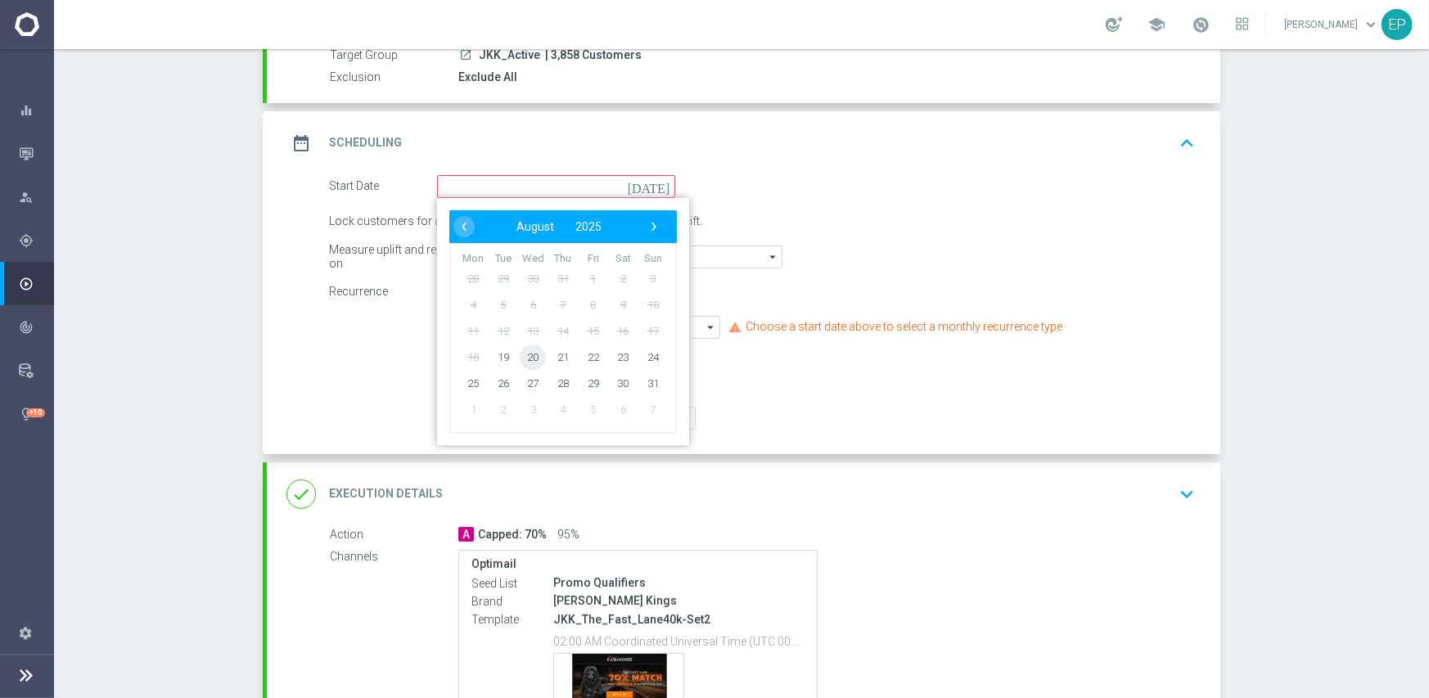
click at [522, 354] on span "20" at bounding box center [533, 357] width 26 height 26
type input "[DATE]"
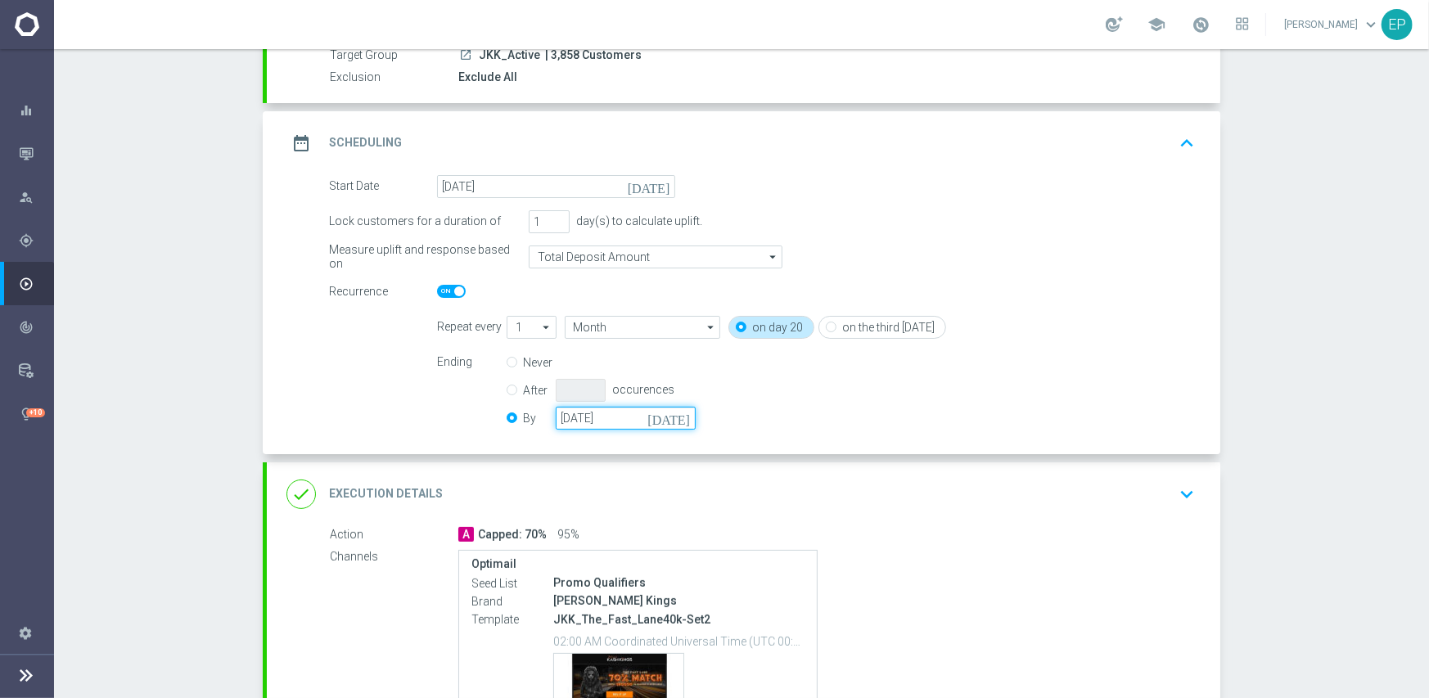
drag, startPoint x: 601, startPoint y: 421, endPoint x: 655, endPoint y: 426, distance: 55.1
click at [603, 420] on input "[DATE]" at bounding box center [626, 418] width 140 height 23
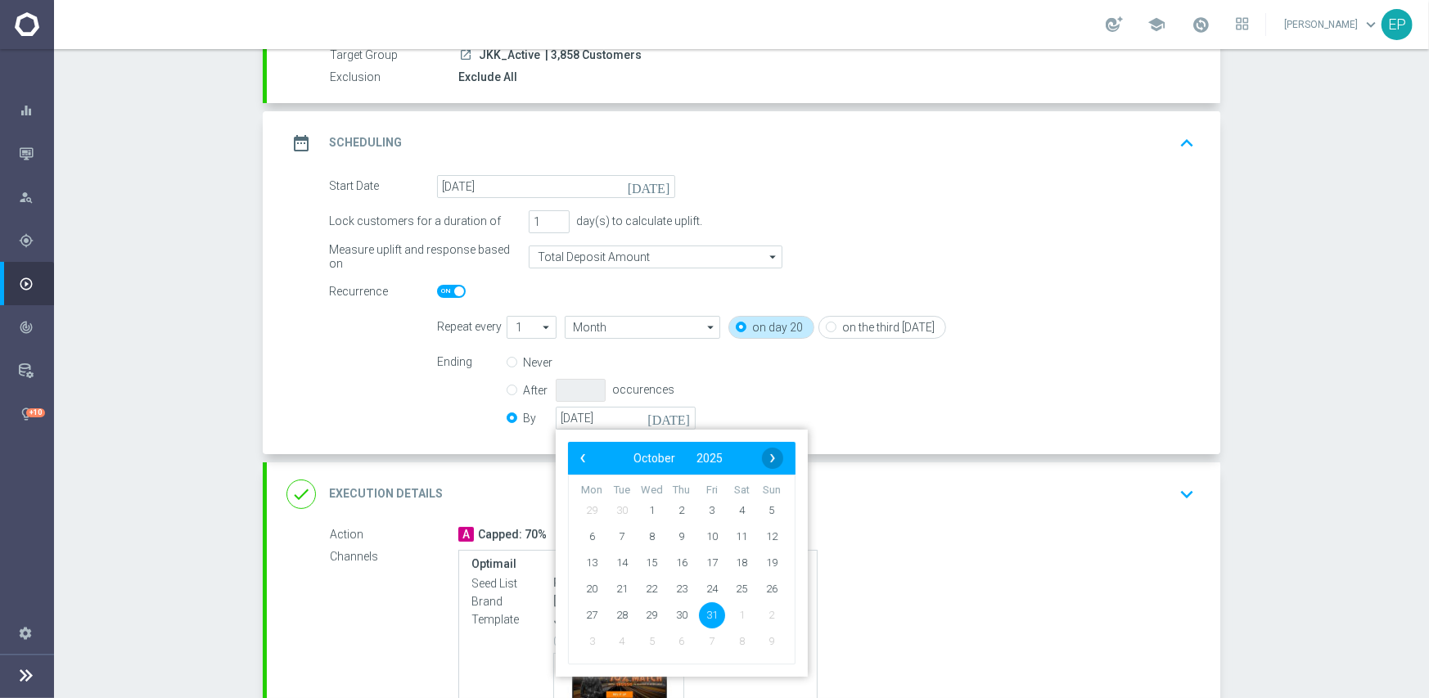
click at [766, 457] on span "›" at bounding box center [772, 458] width 21 height 21
click at [767, 615] on span "30" at bounding box center [771, 614] width 26 height 26
type input "[DATE]"
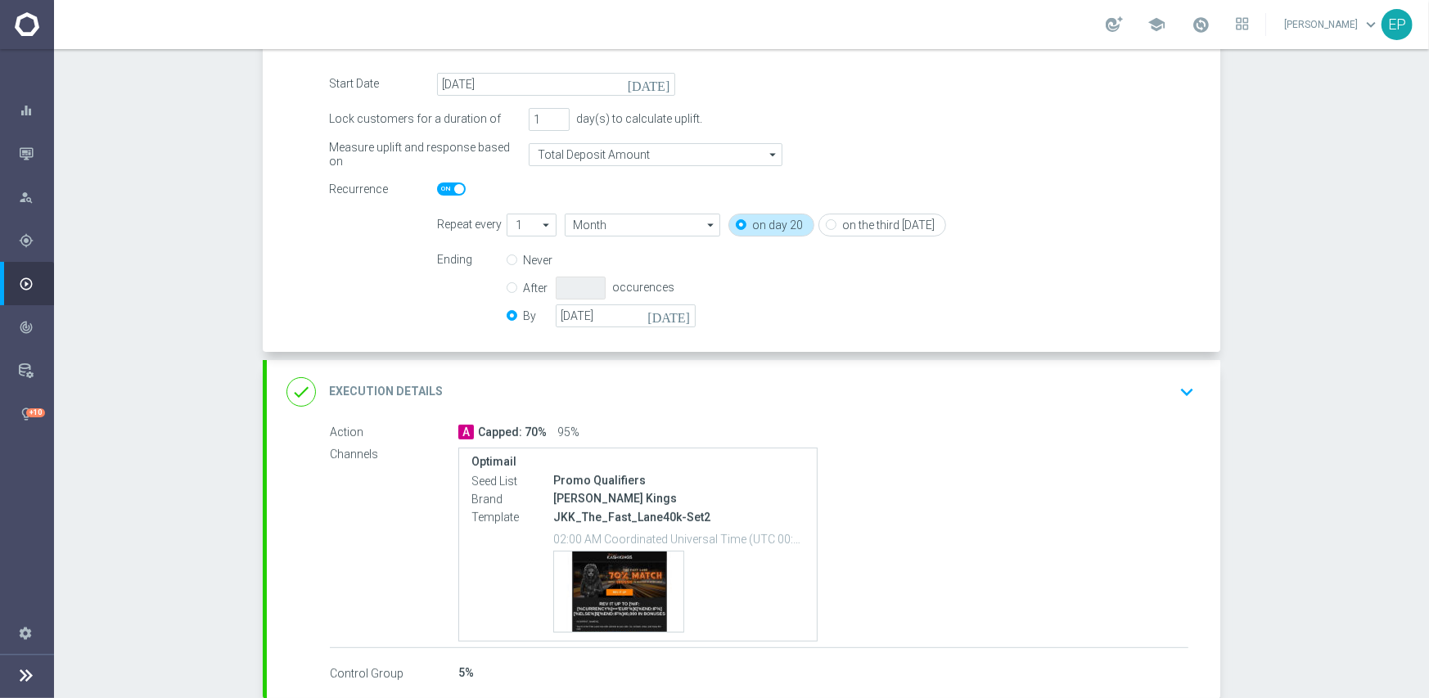
scroll to position [354, 0]
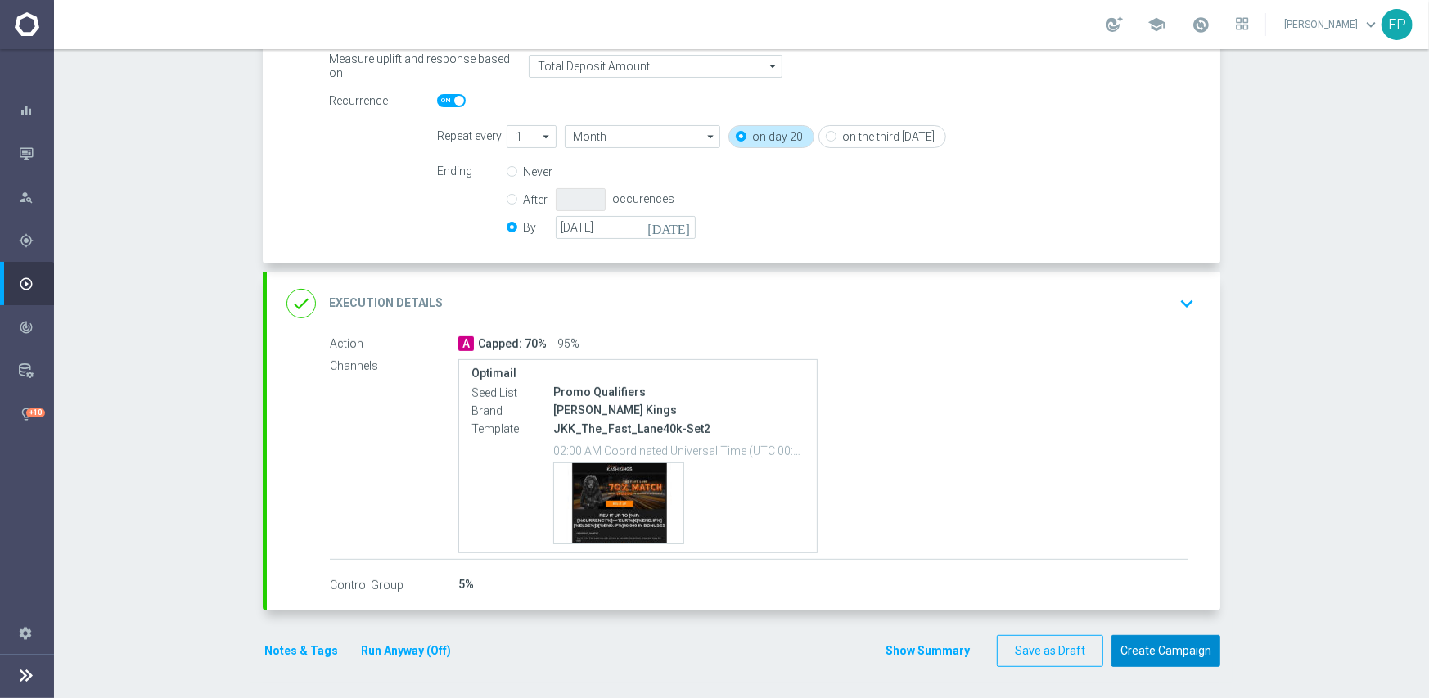
click at [1178, 650] on button "Create Campaign" at bounding box center [1165, 651] width 109 height 32
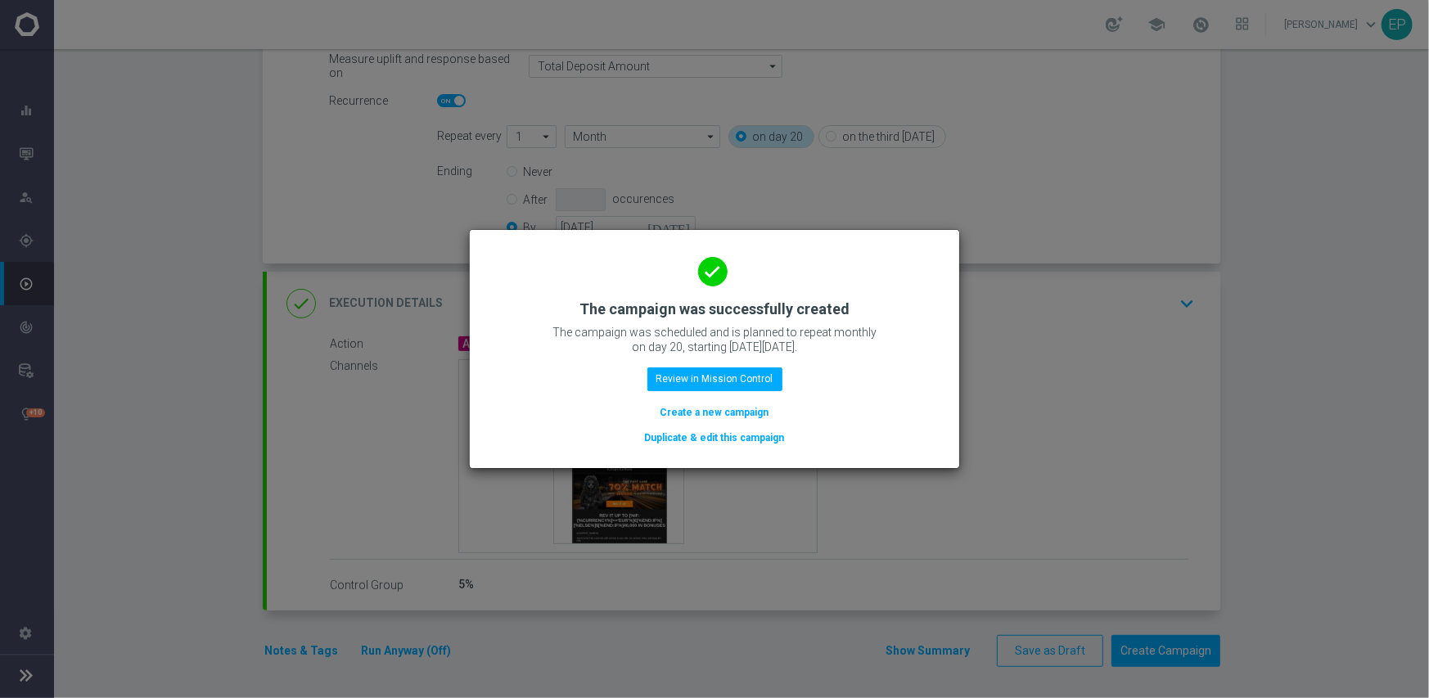
click at [730, 436] on button "Duplicate & edit this campaign" at bounding box center [714, 438] width 143 height 18
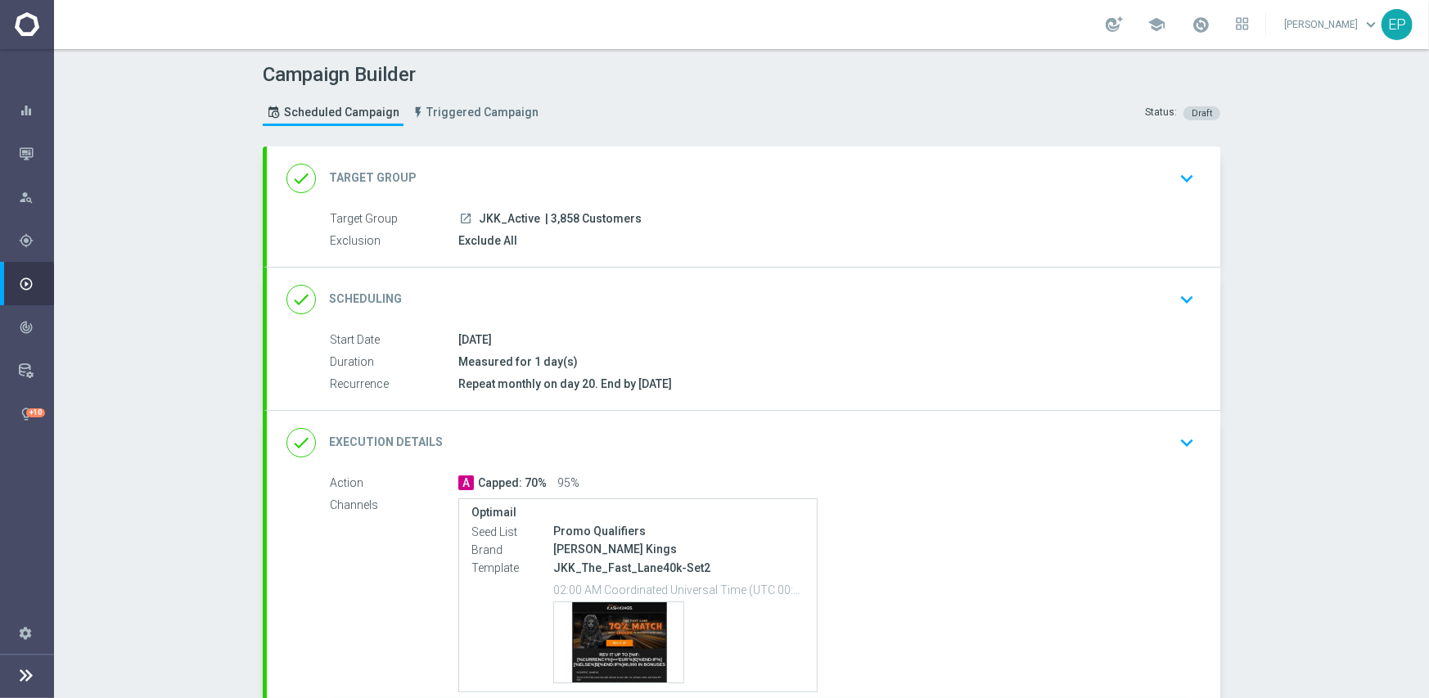
drag, startPoint x: 480, startPoint y: 215, endPoint x: 495, endPoint y: 219, distance: 15.3
click at [495, 219] on span "JKK_Active" at bounding box center [509, 219] width 61 height 15
copy span "JKK"
click at [529, 169] on div "done Target Group keyboard_arrow_down" at bounding box center [743, 178] width 914 height 31
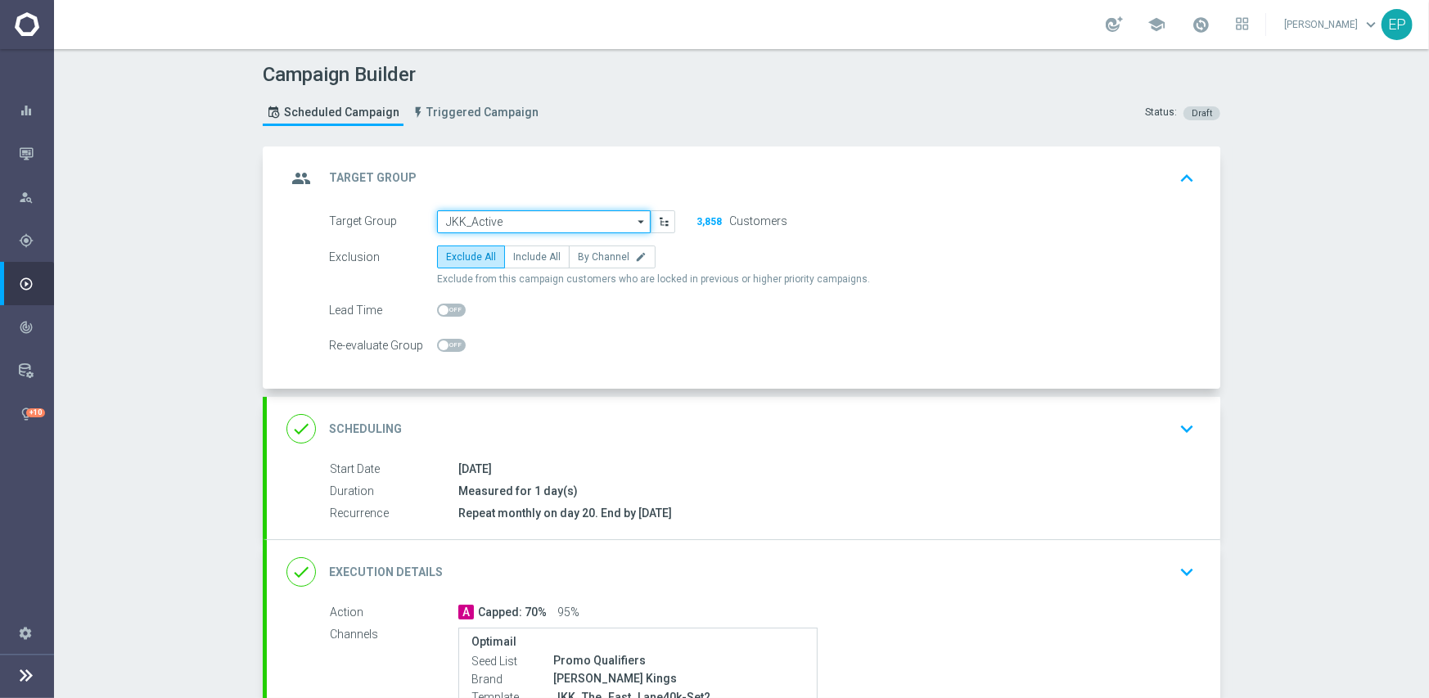
click at [515, 221] on input "JKK_Active" at bounding box center [544, 221] width 214 height 23
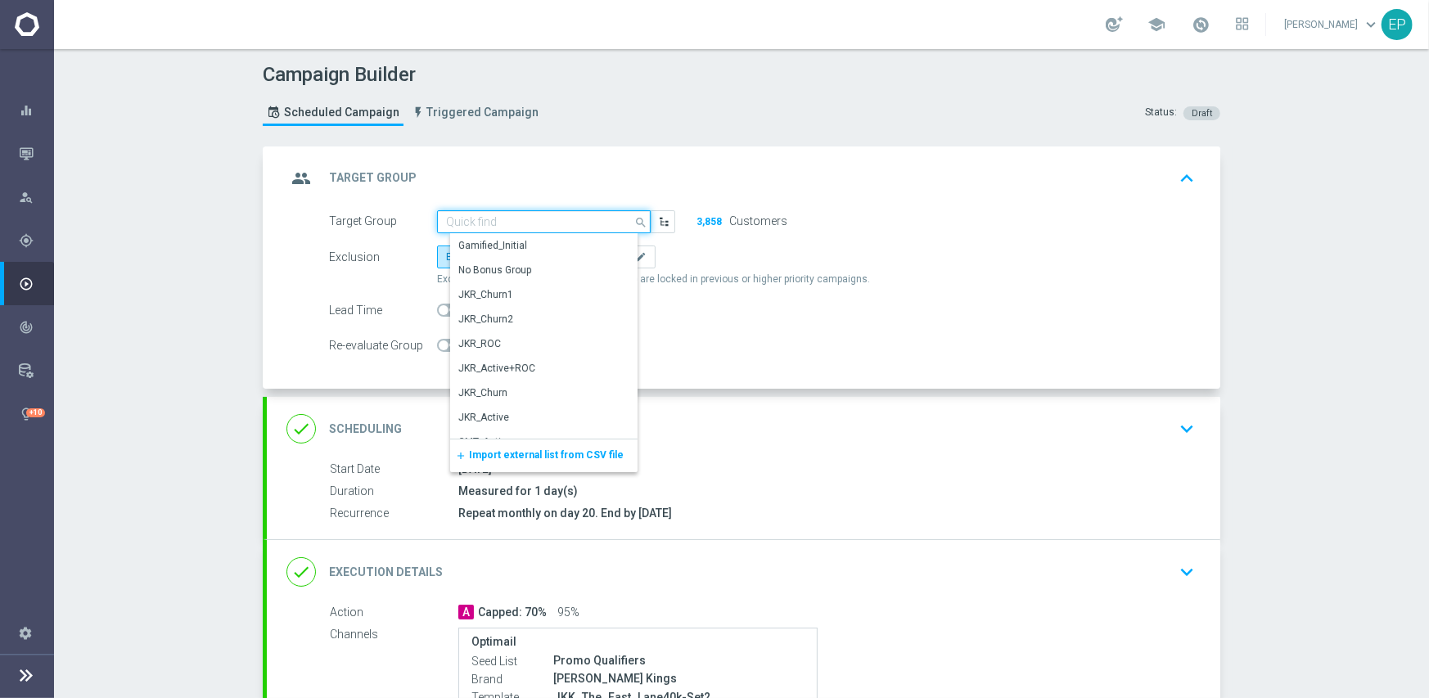
paste input "JKK"
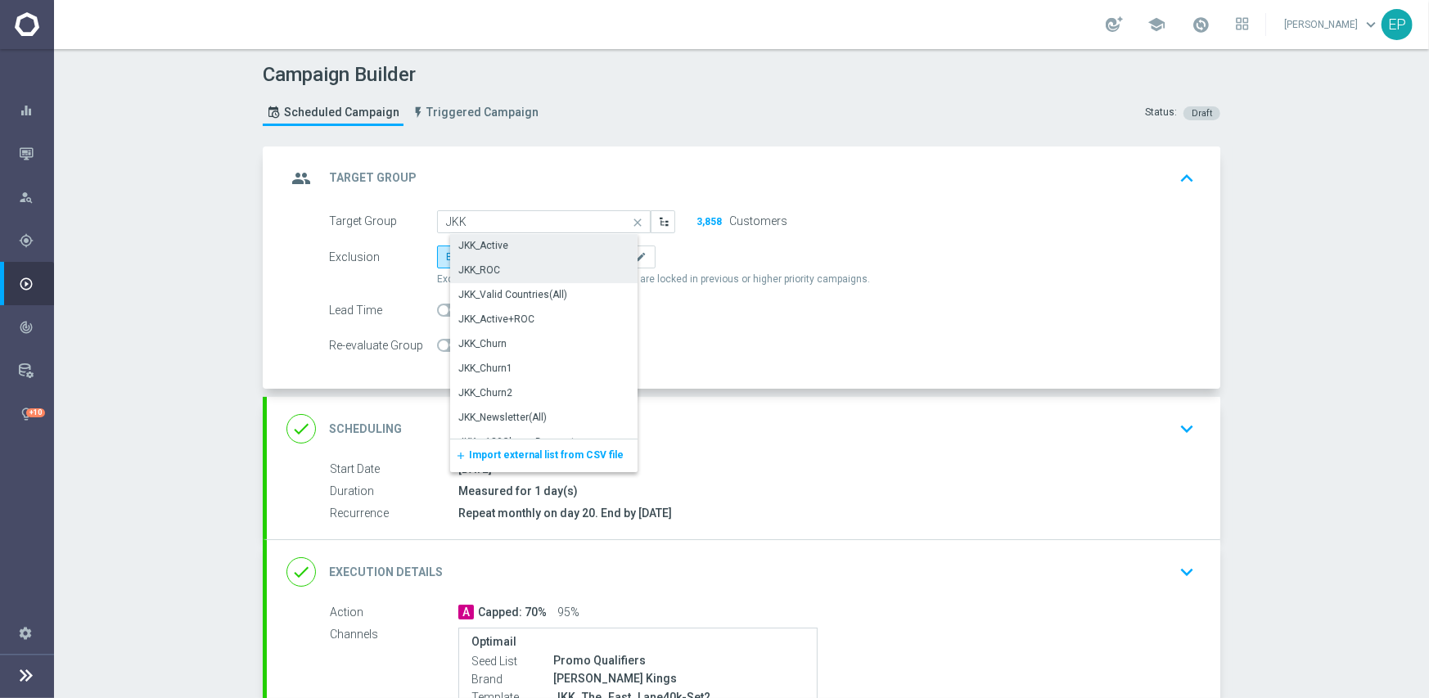
click at [508, 268] on div "JKK_ROC" at bounding box center [550, 270] width 200 height 23
type input "JKK_ROC"
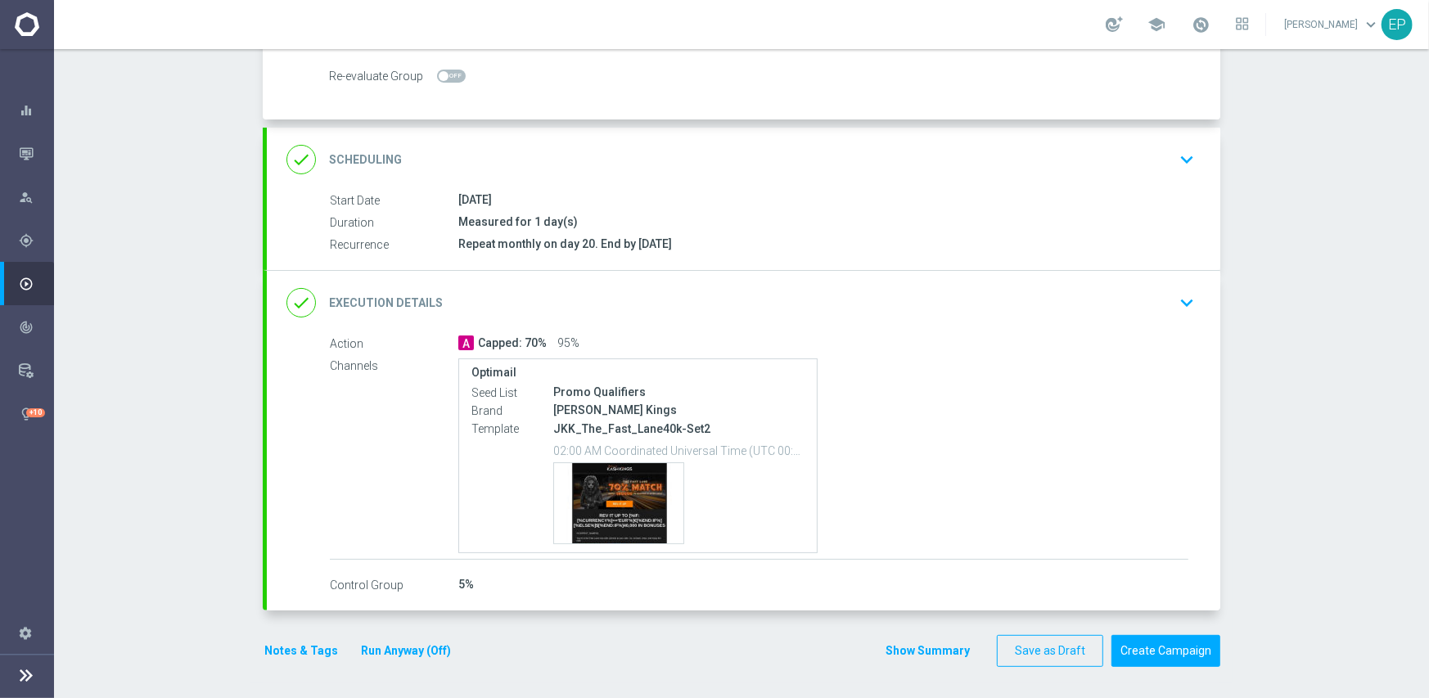
click at [614, 308] on div "done Execution Details keyboard_arrow_down" at bounding box center [743, 302] width 914 height 31
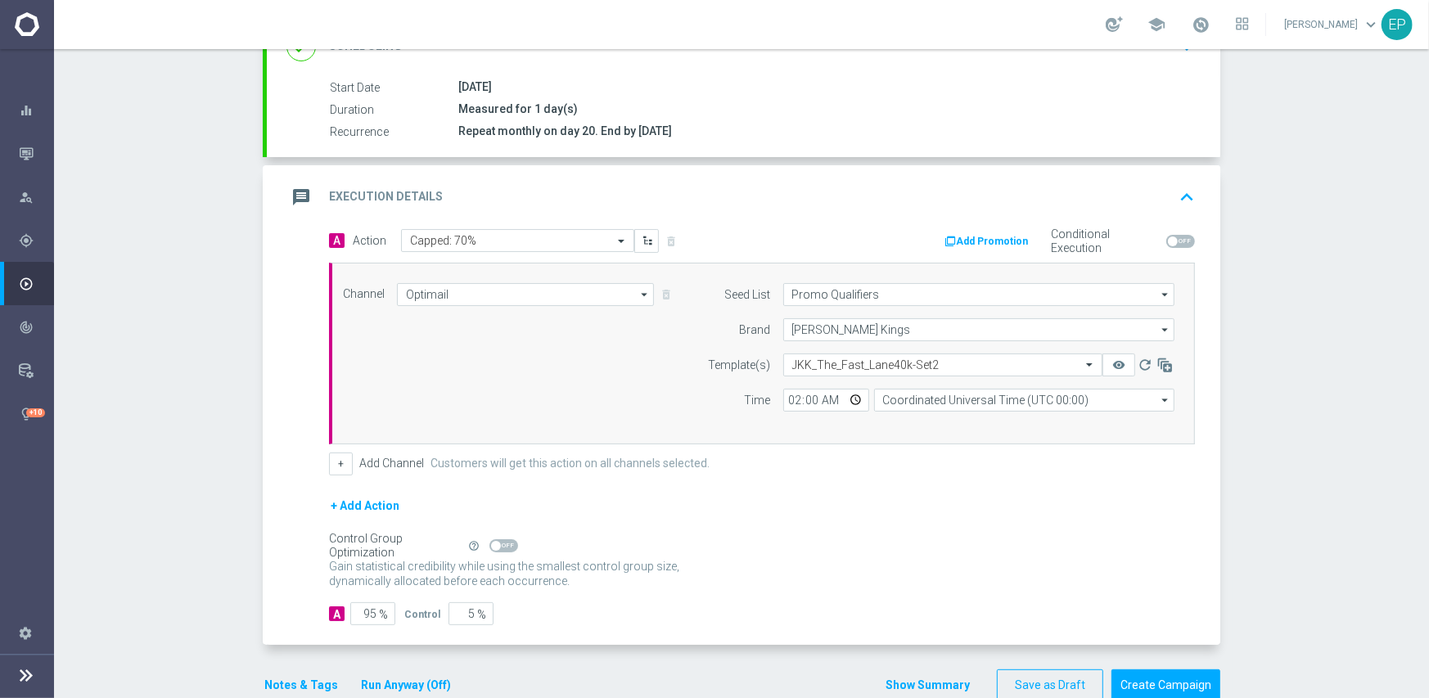
click at [501, 543] on span at bounding box center [503, 545] width 29 height 13
click at [501, 543] on input "checkbox" at bounding box center [503, 545] width 29 height 13
checkbox input "true"
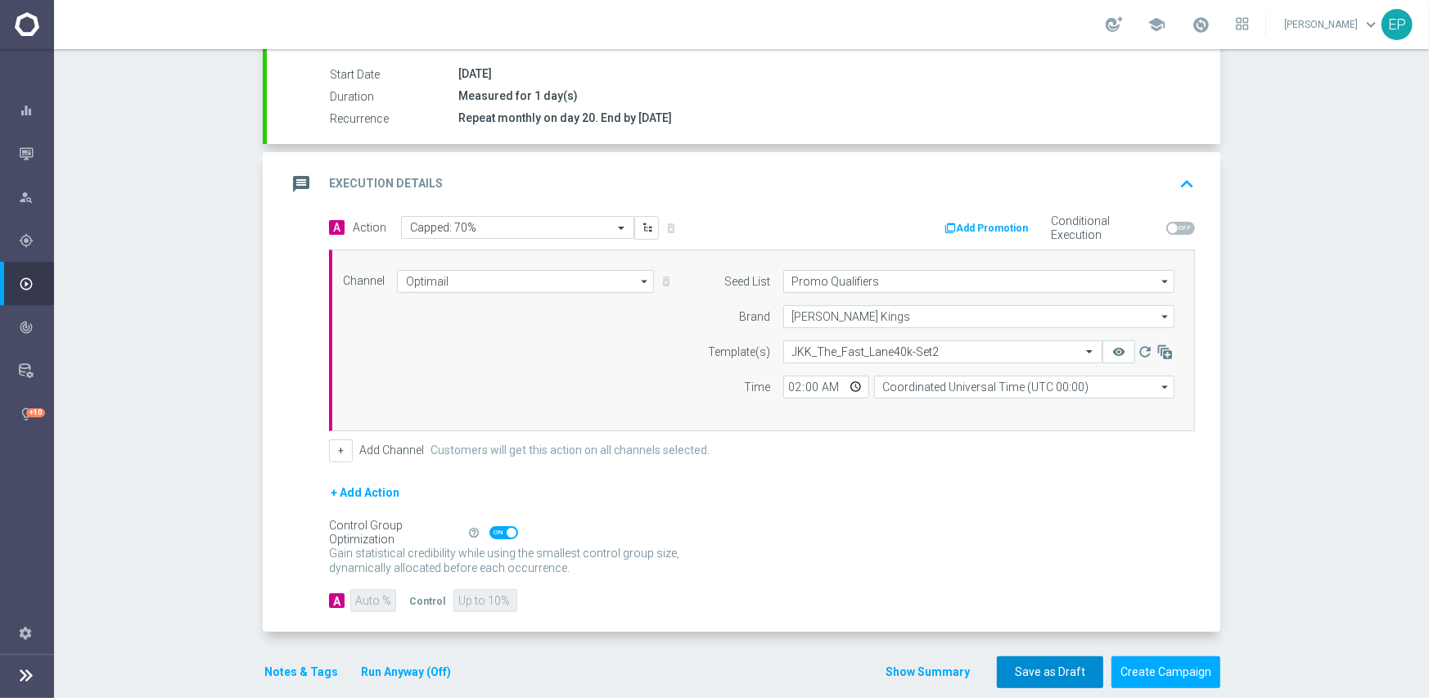
scroll to position [286, 0]
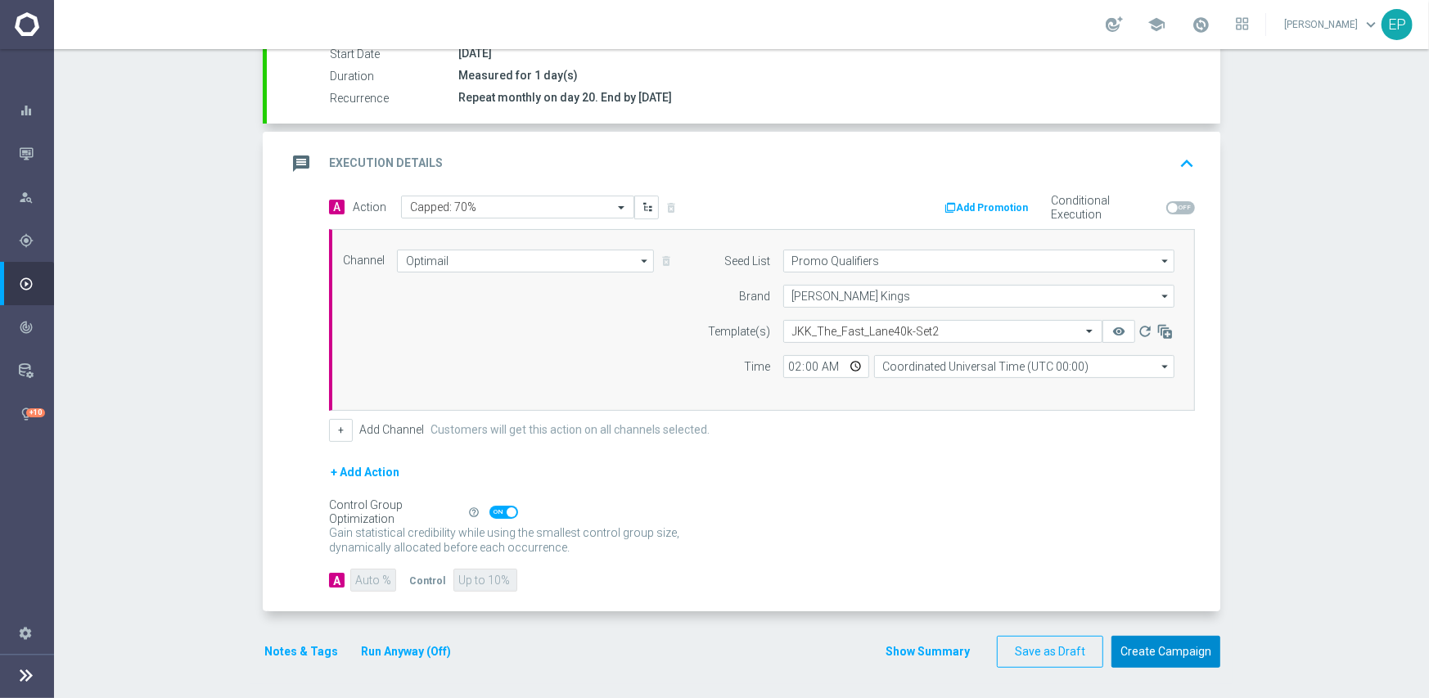
drag, startPoint x: 1145, startPoint y: 641, endPoint x: 1150, endPoint y: 625, distance: 17.3
click at [1145, 641] on button "Create Campaign" at bounding box center [1165, 652] width 109 height 32
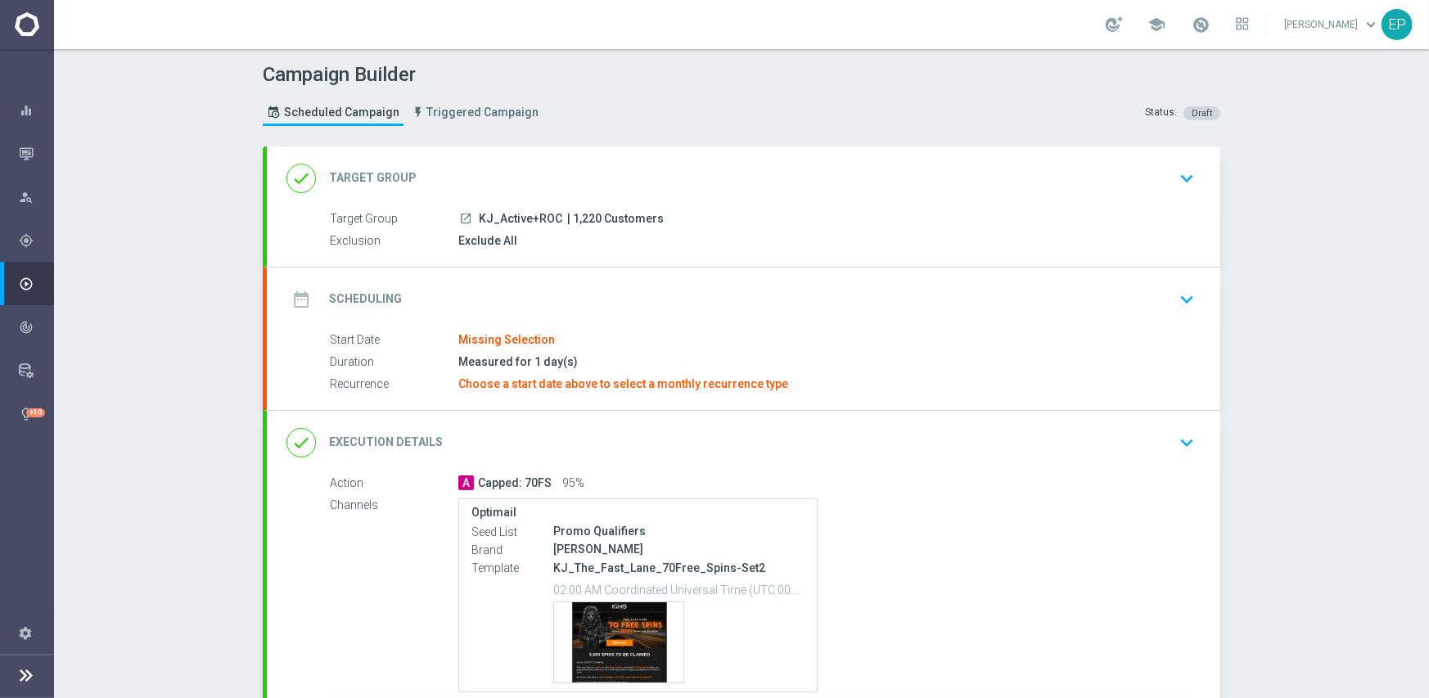
drag, startPoint x: 471, startPoint y: 215, endPoint x: 506, endPoint y: 221, distance: 35.6
click at [506, 221] on span "KJ_Active+ROC" at bounding box center [520, 219] width 83 height 15
copy span "KJ_Act"
click at [524, 163] on div "done Target Group keyboard_arrow_down" at bounding box center [743, 178] width 914 height 31
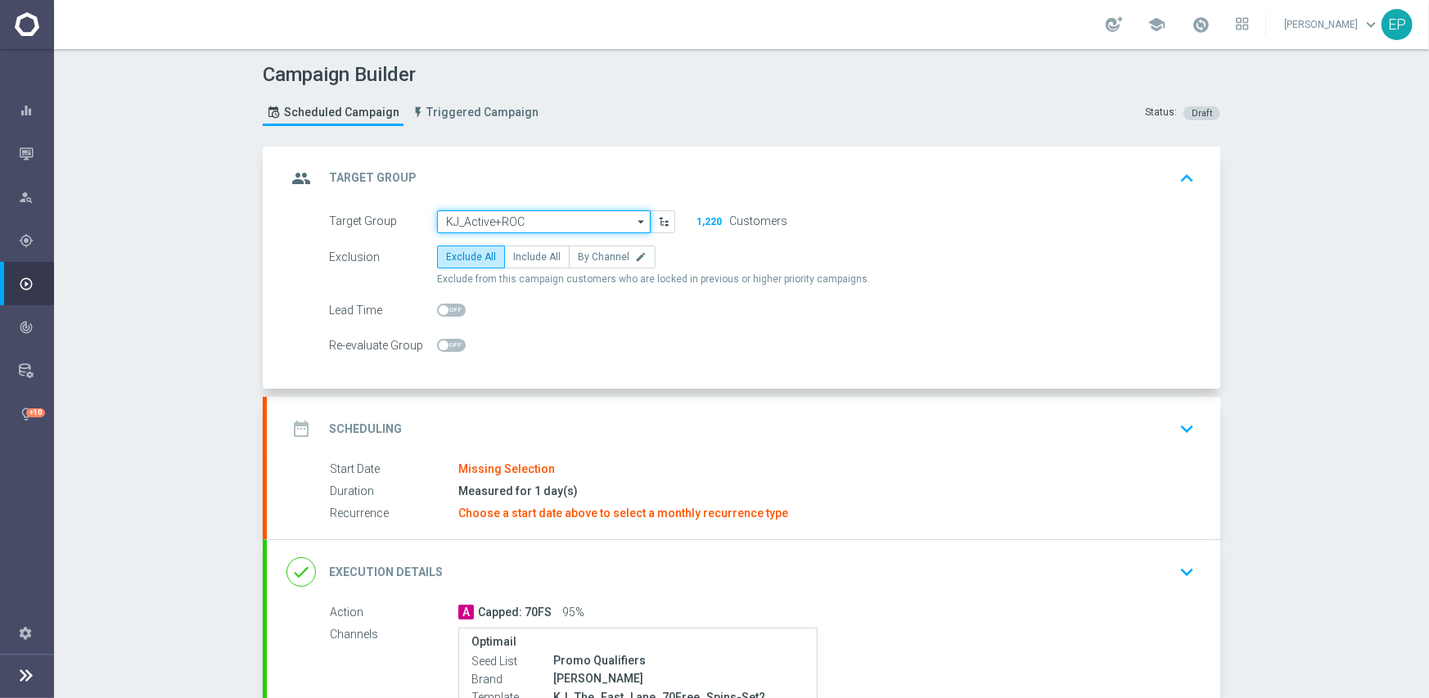
click at [523, 218] on input "KJ_Active+ROC" at bounding box center [544, 221] width 214 height 23
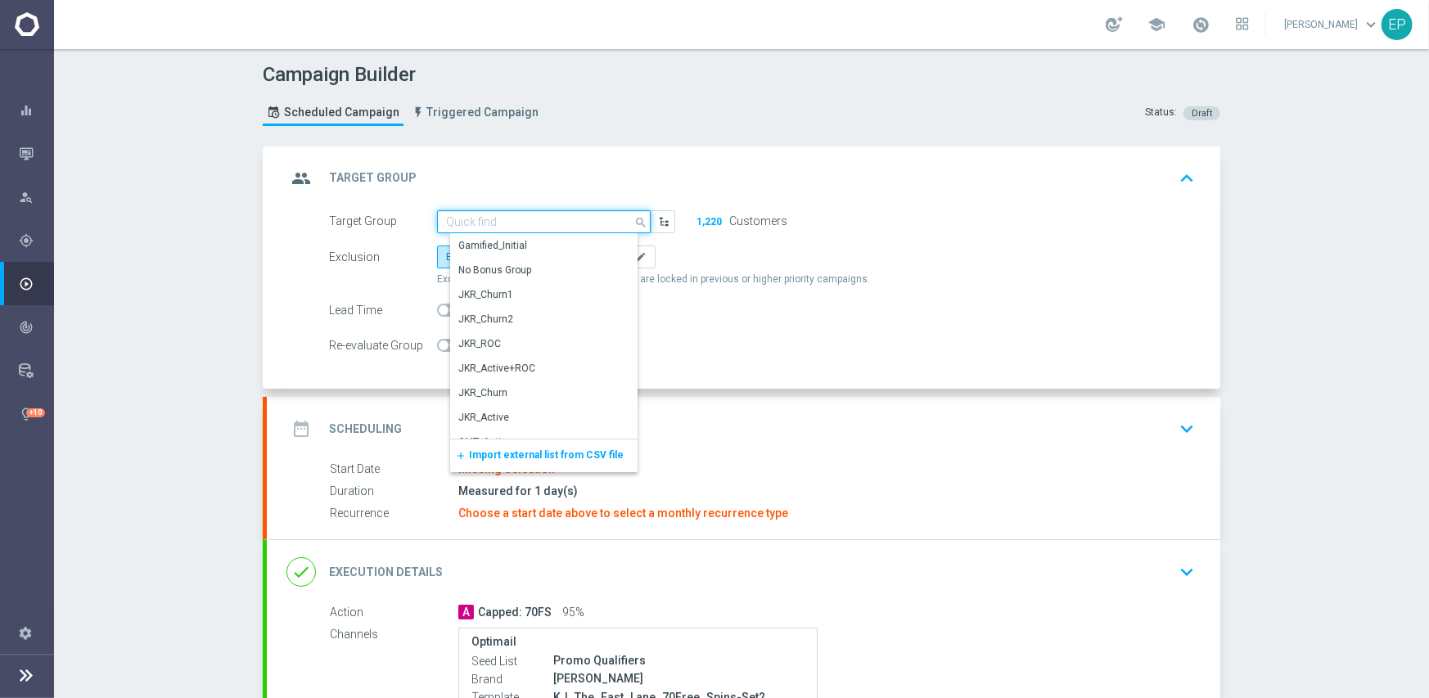
paste input "KJ_Act"
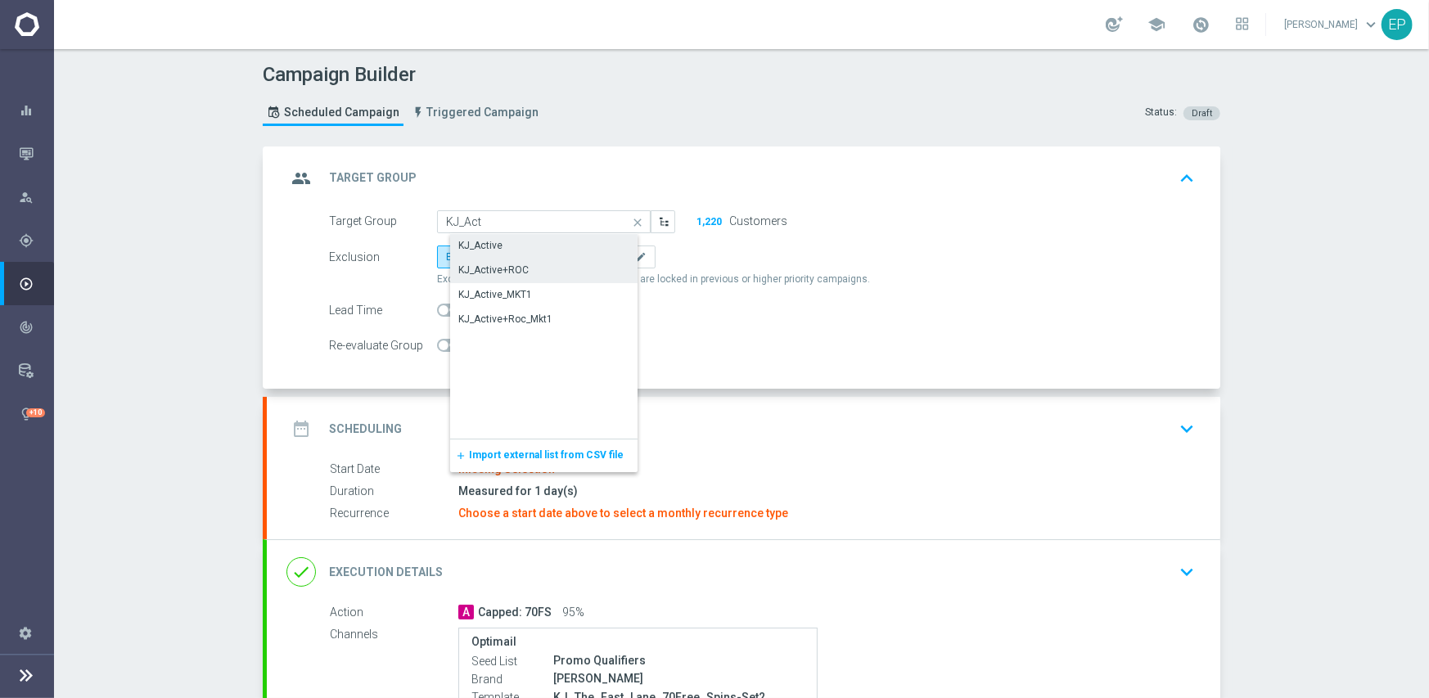
click at [501, 248] on div "KJ_Active" at bounding box center [557, 245] width 214 height 23
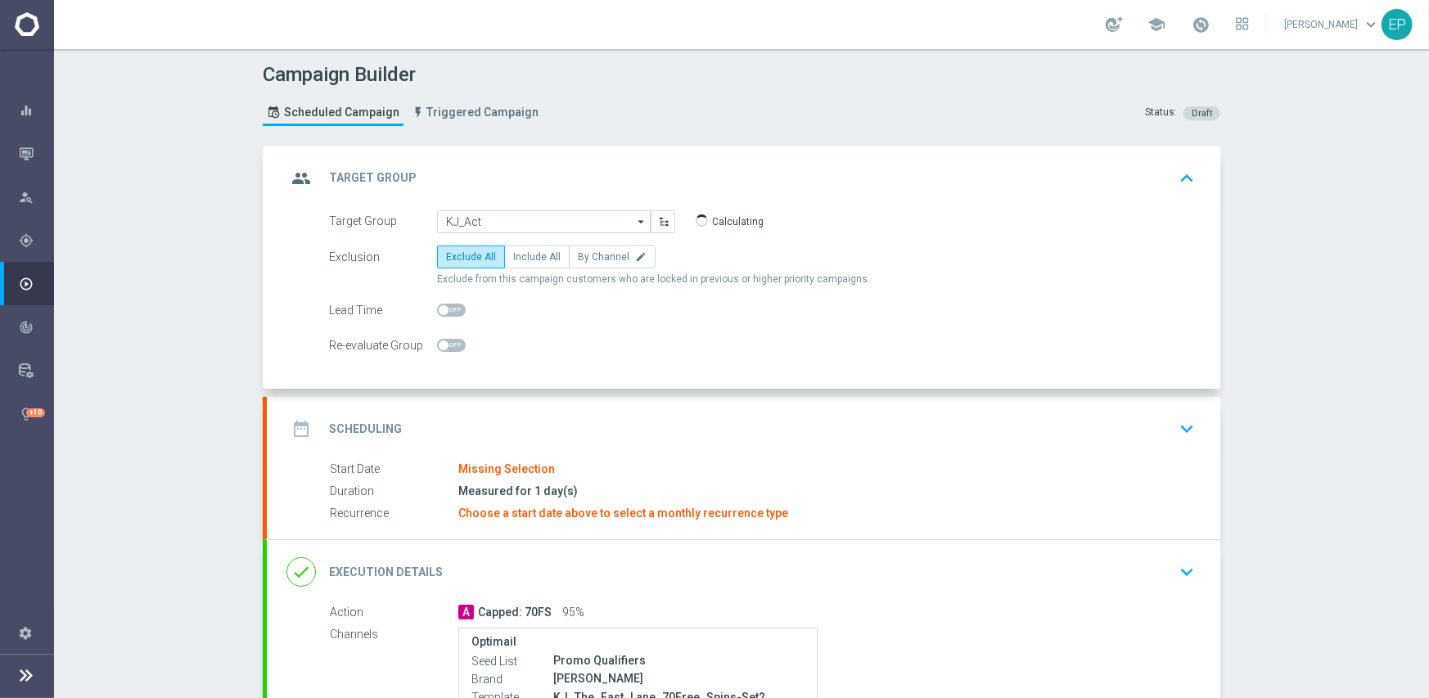
type input "KJ_Active"
click at [615, 446] on div "date_range Scheduling keyboard_arrow_down" at bounding box center [743, 429] width 953 height 64
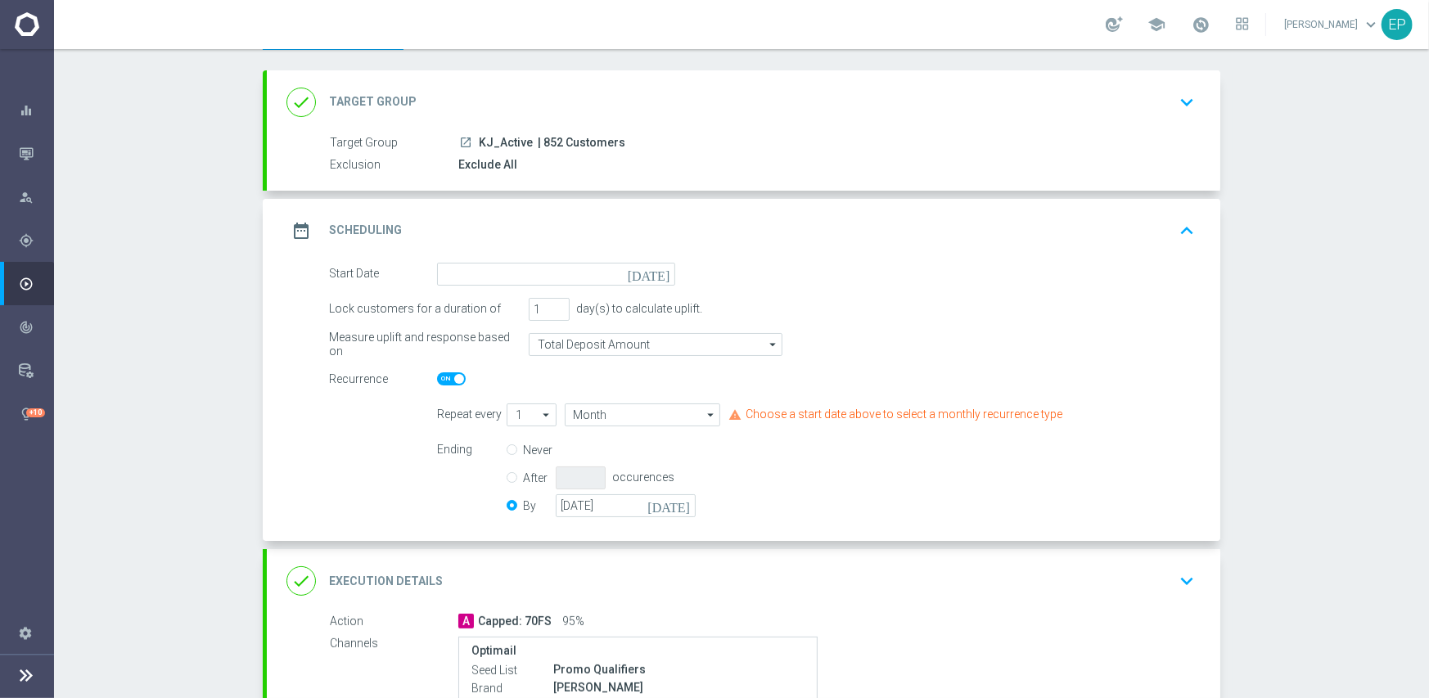
scroll to position [164, 0]
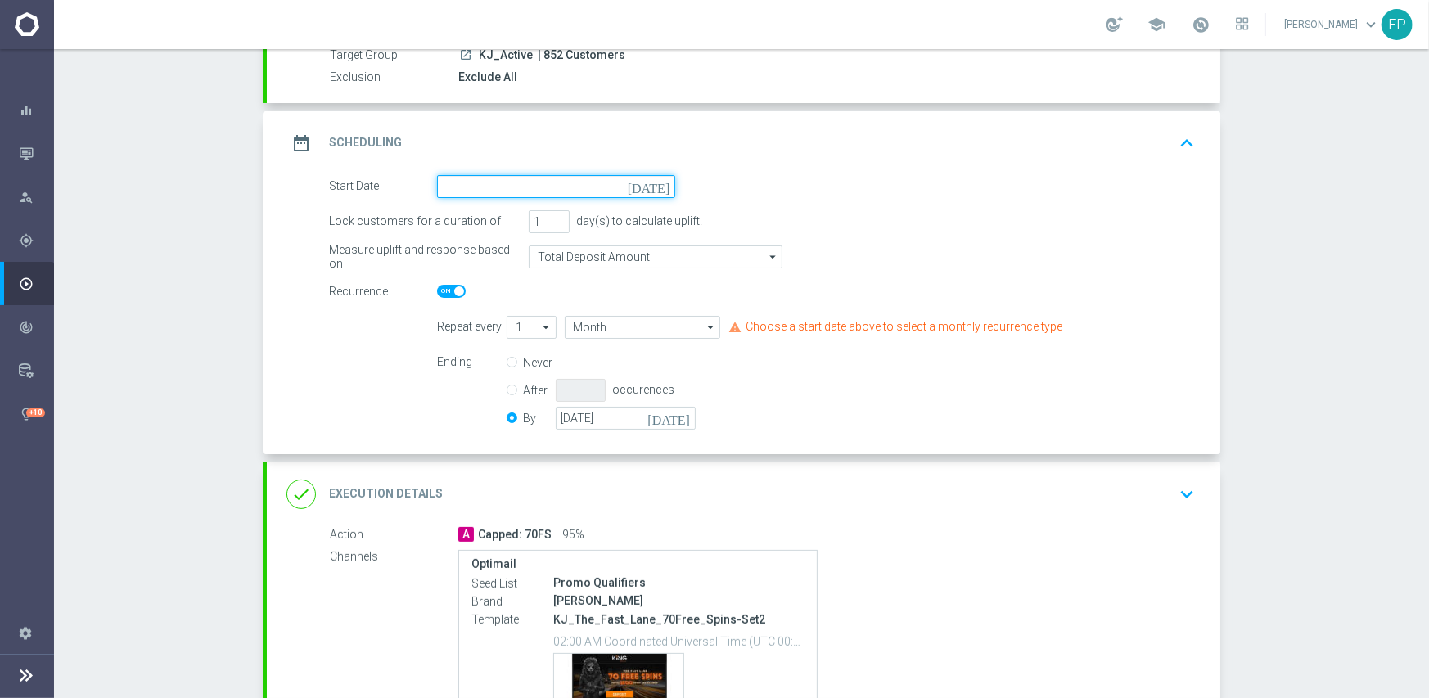
drag, startPoint x: 560, startPoint y: 180, endPoint x: 624, endPoint y: 191, distance: 64.7
click at [561, 180] on input at bounding box center [556, 186] width 238 height 23
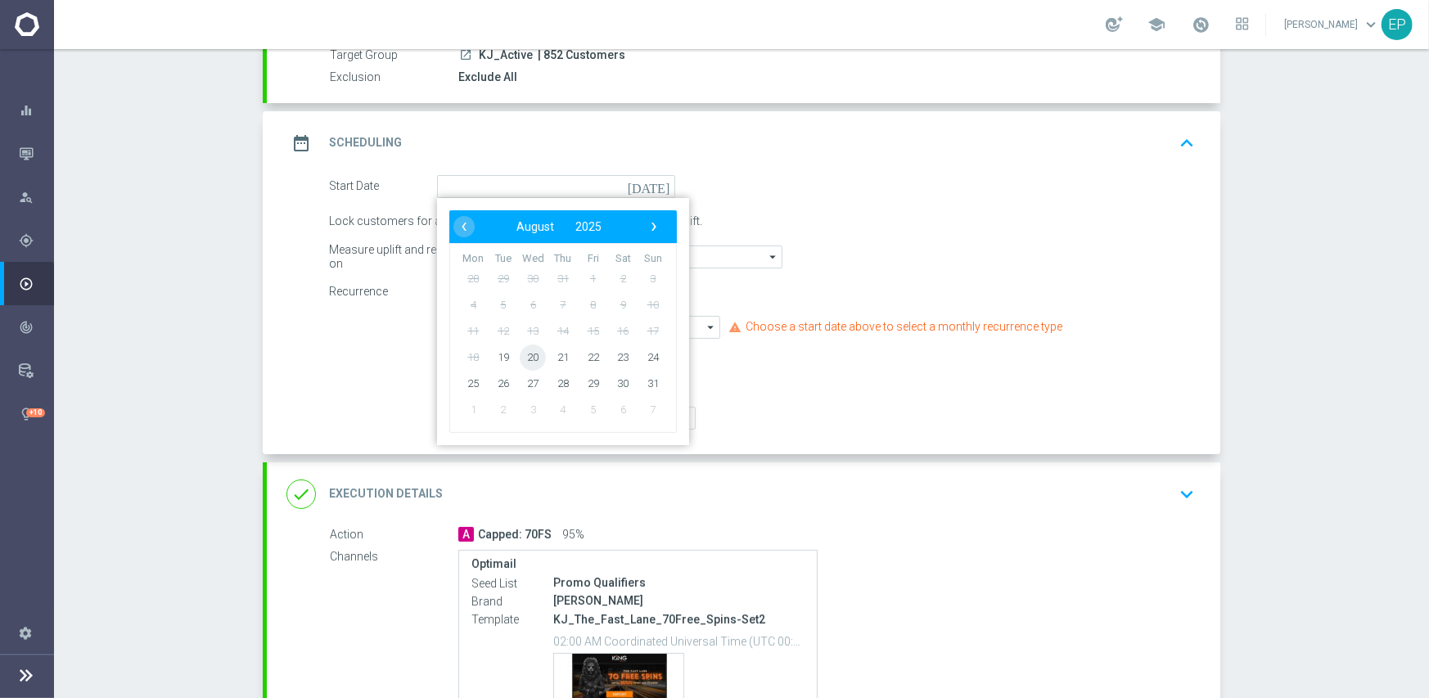
click at [529, 361] on span "20" at bounding box center [533, 357] width 26 height 26
type input "[DATE]"
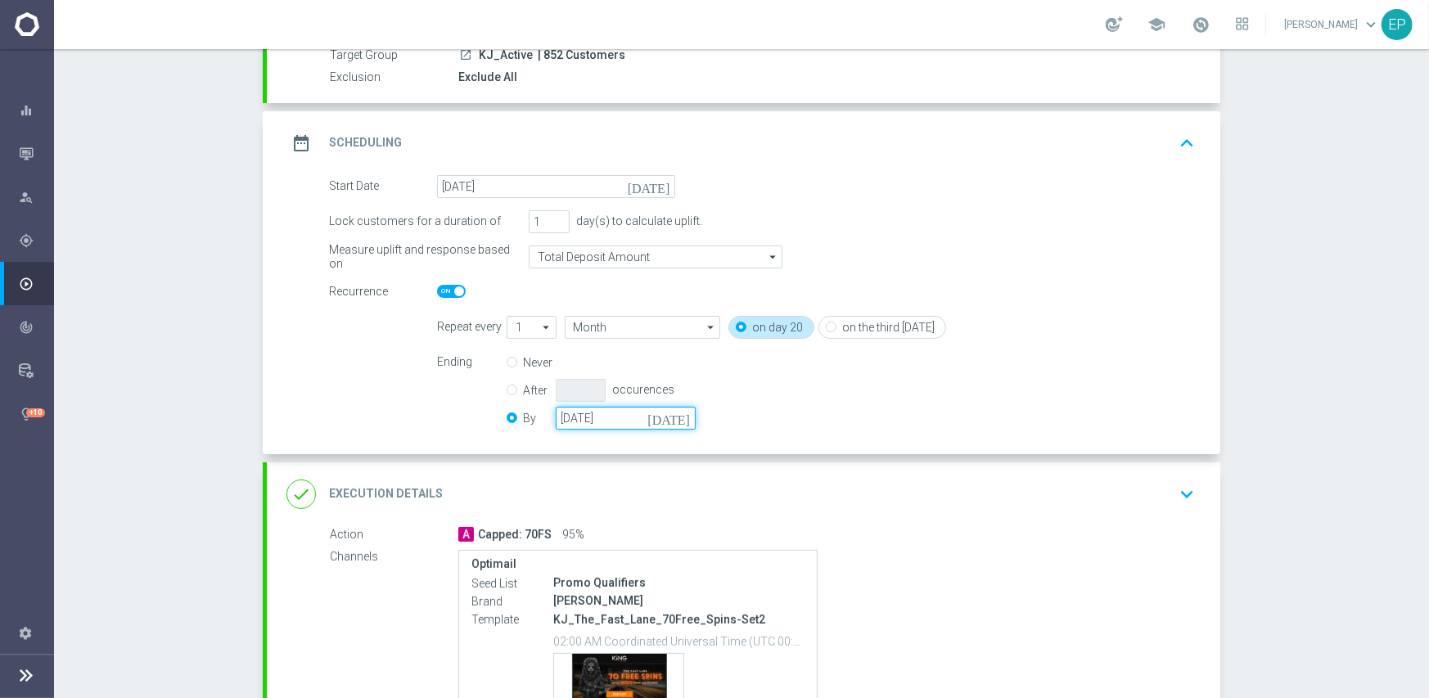
drag, startPoint x: 587, startPoint y: 420, endPoint x: 650, endPoint y: 425, distance: 63.3
click at [588, 420] on input "[DATE]" at bounding box center [626, 418] width 140 height 23
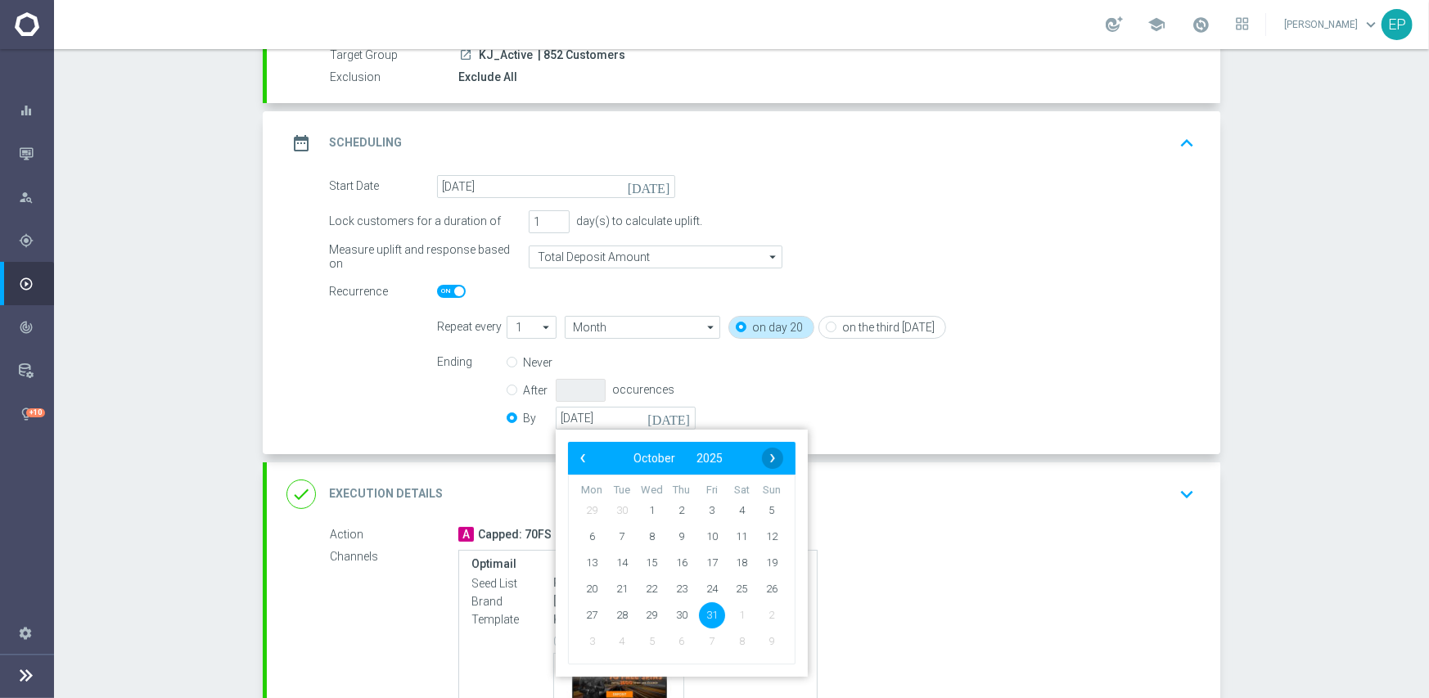
click at [775, 461] on span "›" at bounding box center [772, 458] width 21 height 21
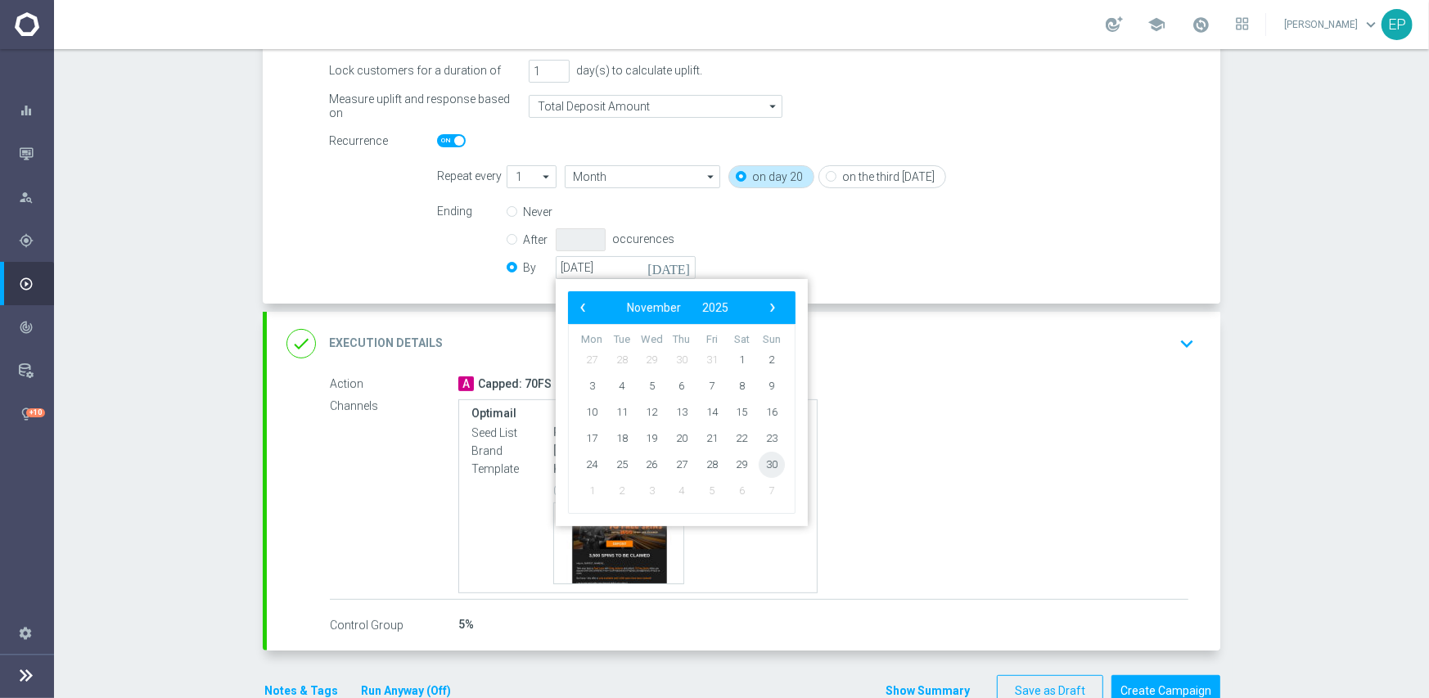
scroll to position [327, 0]
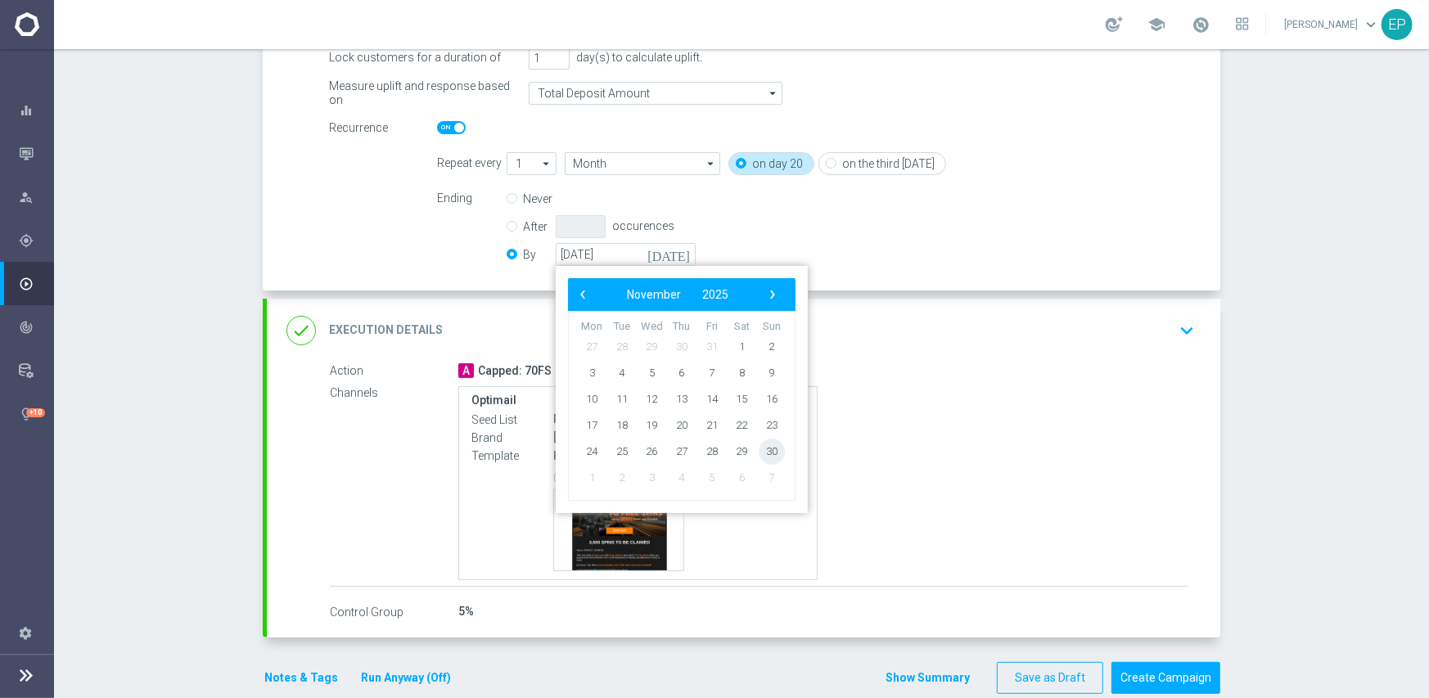
drag, startPoint x: 752, startPoint y: 466, endPoint x: 776, endPoint y: 452, distance: 28.6
click at [762, 447] on span "30" at bounding box center [771, 451] width 26 height 26
type input "[DATE]"
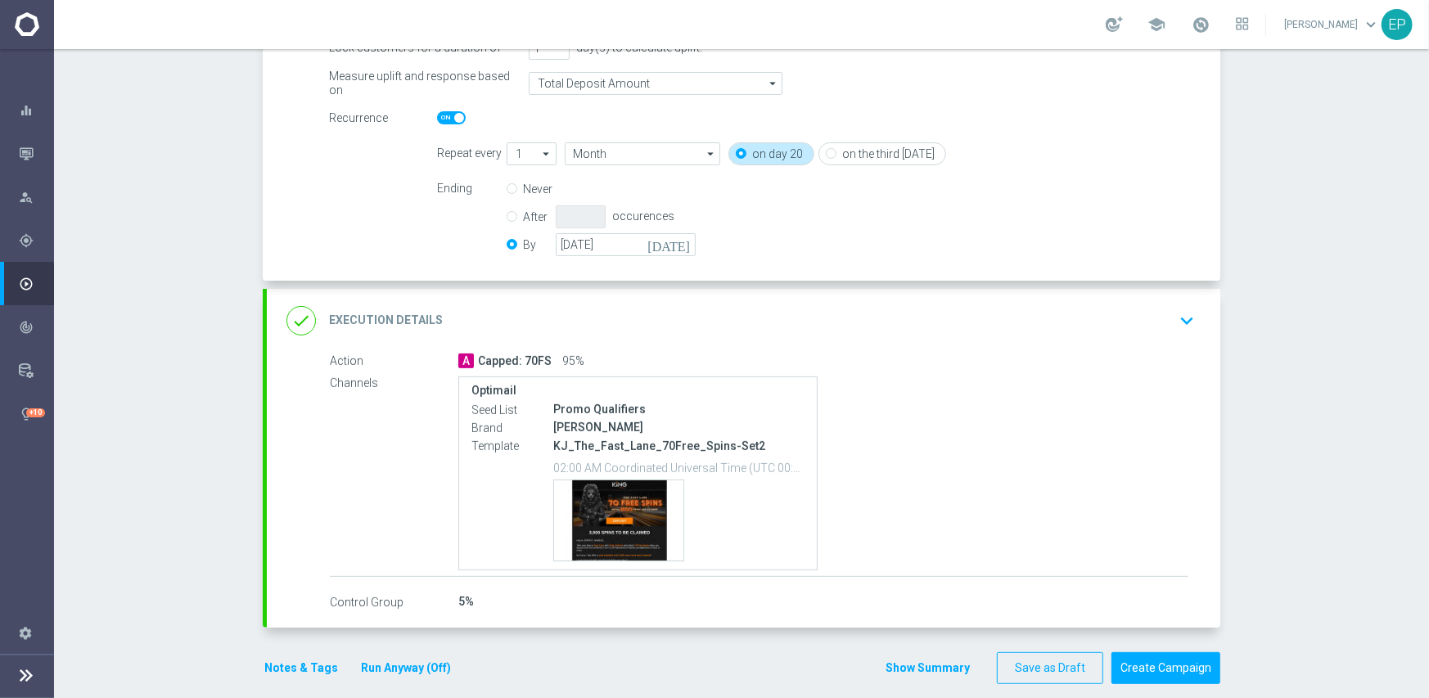
scroll to position [354, 0]
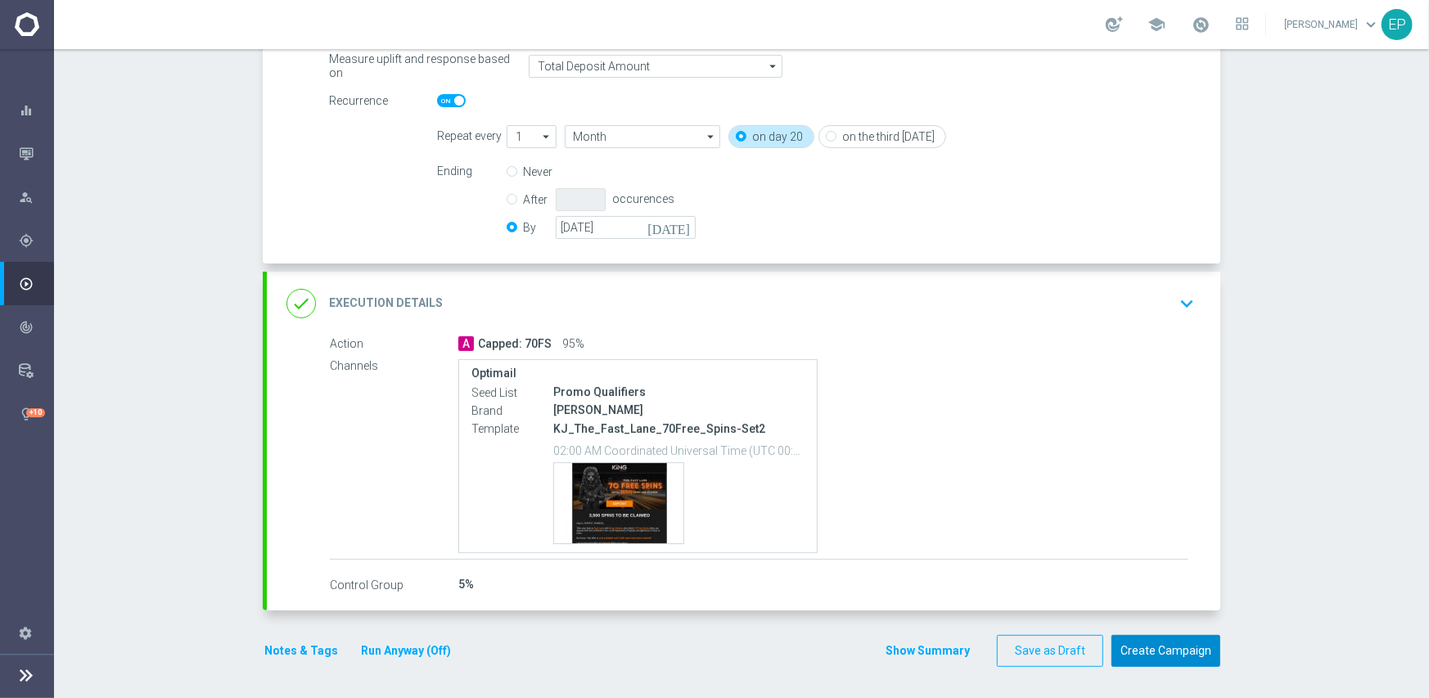
click at [1154, 645] on button "Create Campaign" at bounding box center [1165, 651] width 109 height 32
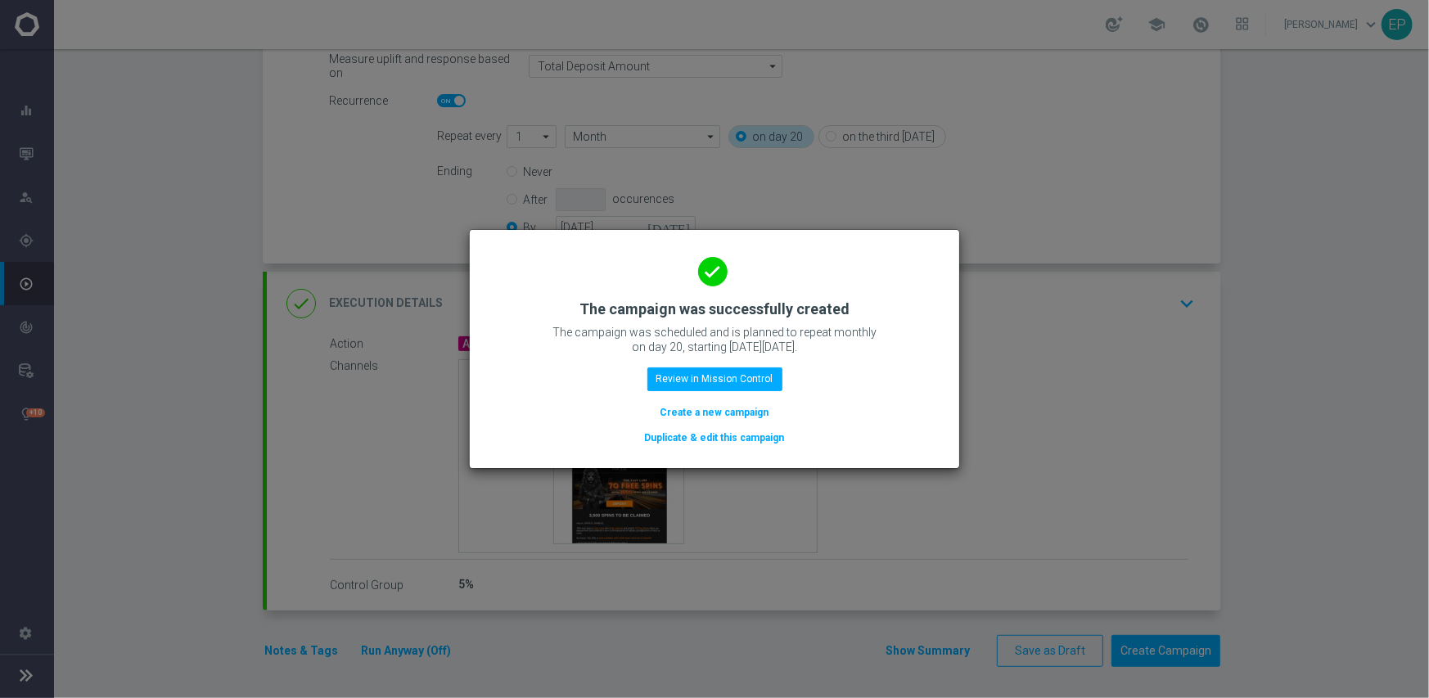
click at [695, 438] on button "Duplicate & edit this campaign" at bounding box center [714, 438] width 143 height 18
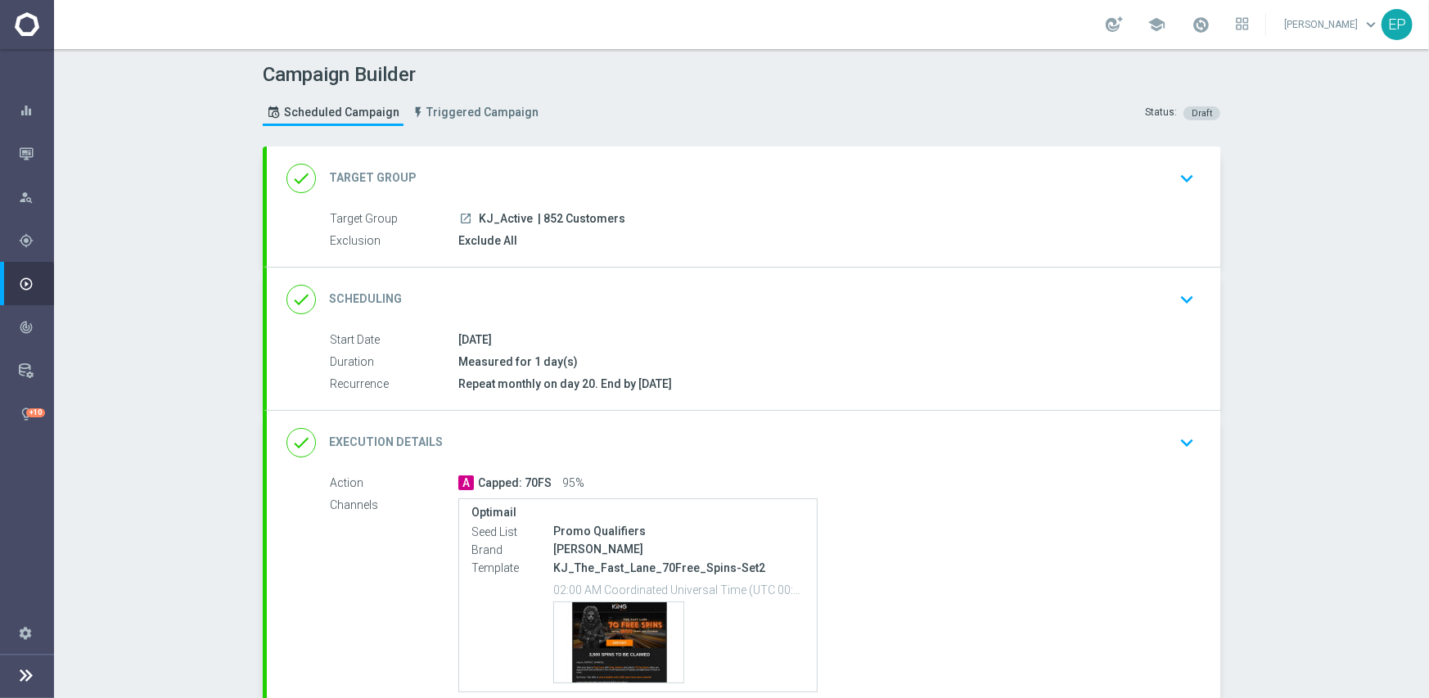
drag, startPoint x: 469, startPoint y: 215, endPoint x: 487, endPoint y: 215, distance: 18.0
click at [487, 215] on div "launch KJ_Active | 852 Customers" at bounding box center [823, 218] width 730 height 16
copy span "KJ"
click at [496, 170] on div "done Target Group keyboard_arrow_down" at bounding box center [743, 178] width 914 height 31
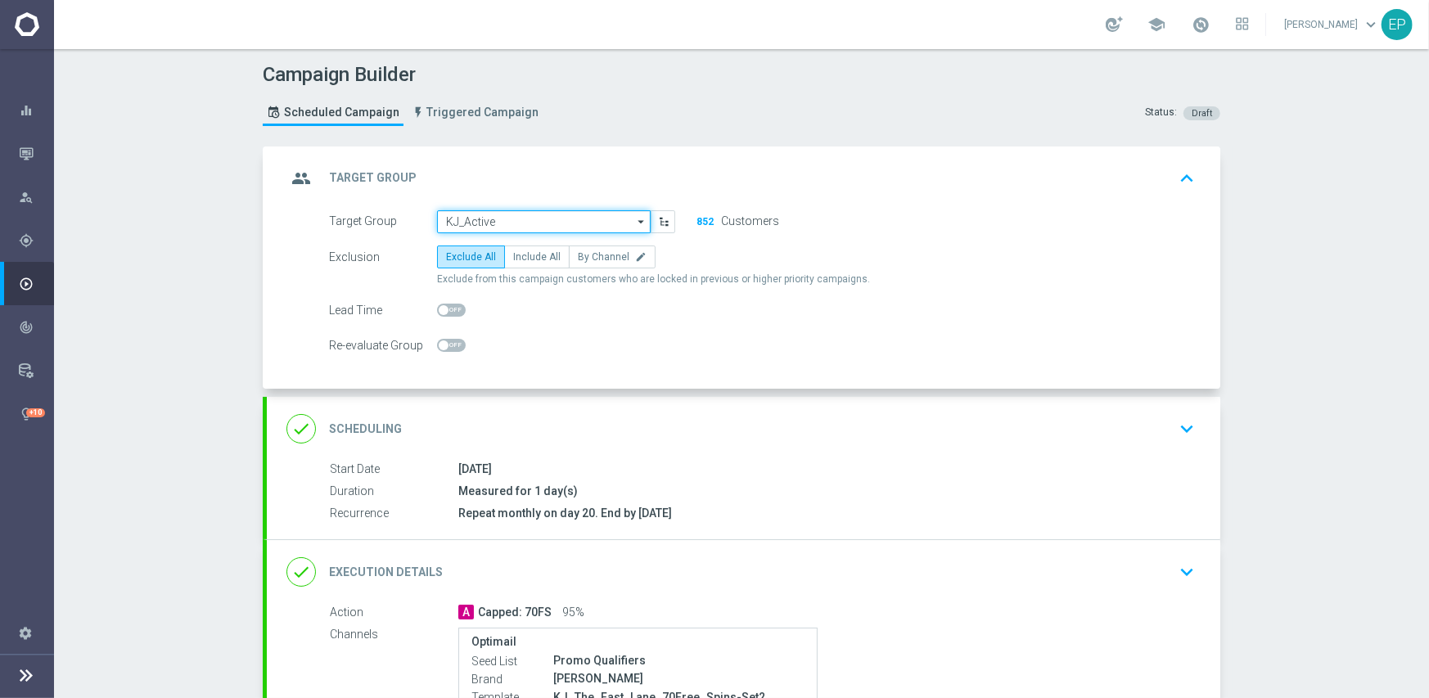
click at [515, 221] on input "KJ_Active" at bounding box center [544, 221] width 214 height 23
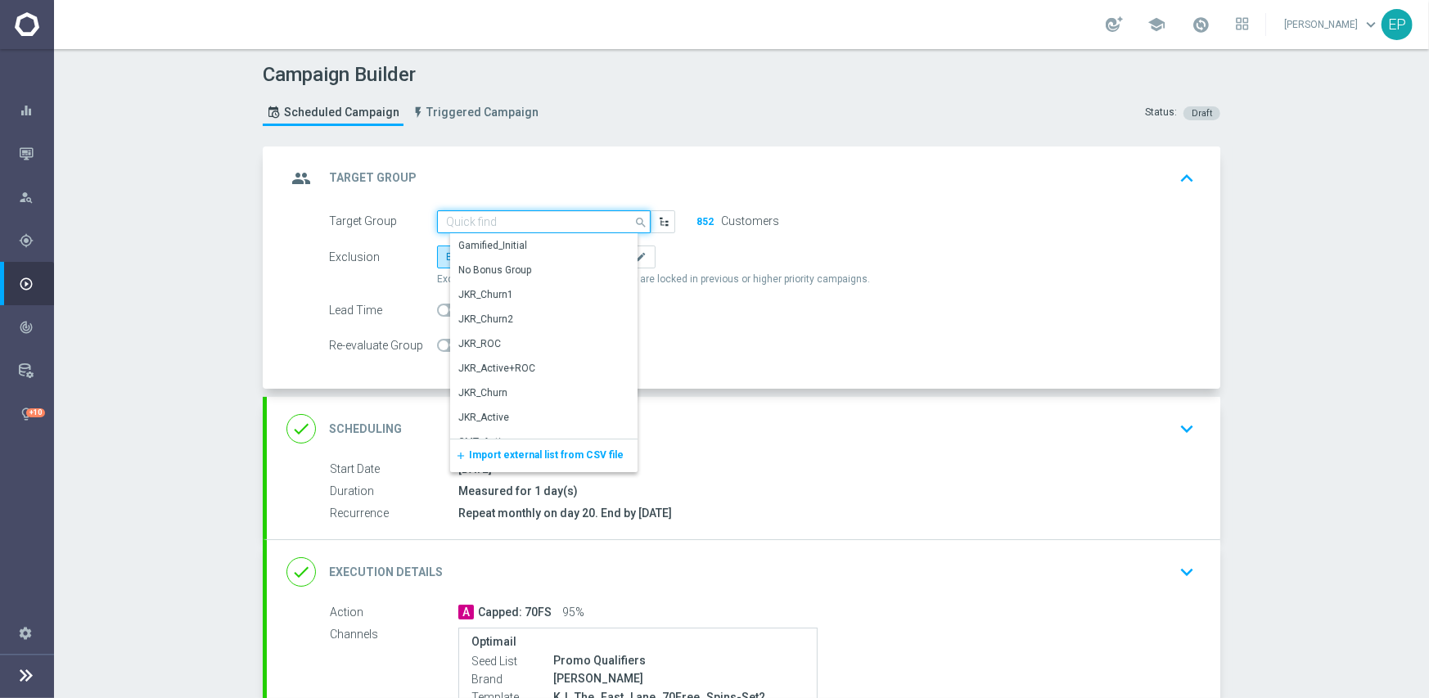
paste input "KJ"
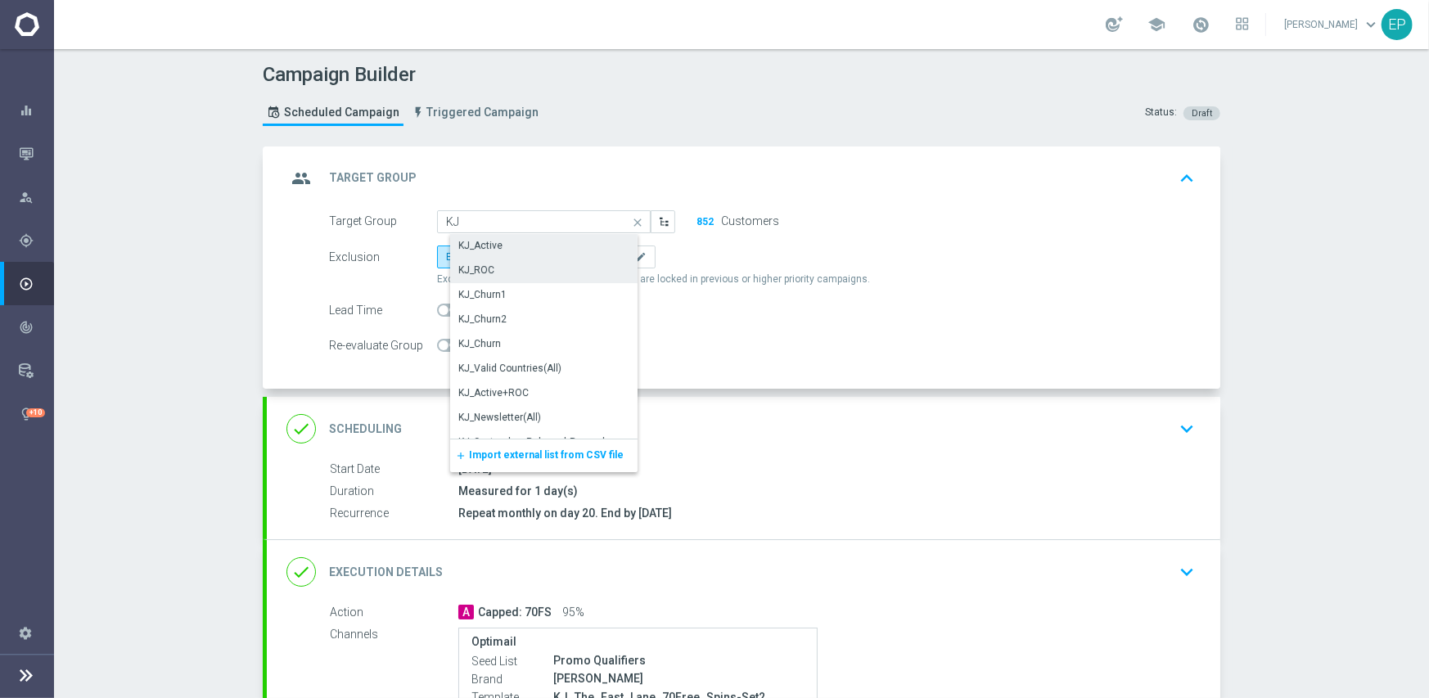
click at [510, 263] on div "KJ_ROC" at bounding box center [550, 270] width 200 height 23
type input "KJ_ROC"
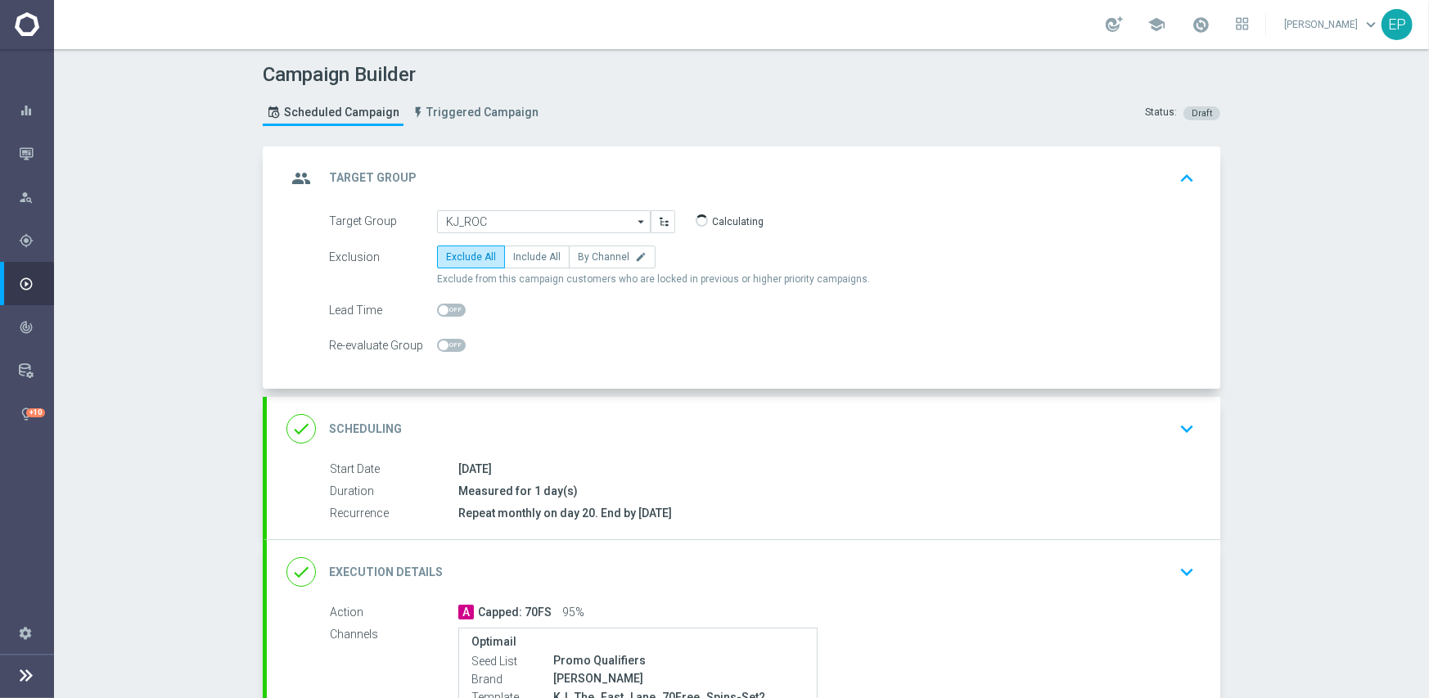
click at [579, 564] on div "done Execution Details keyboard_arrow_down" at bounding box center [743, 571] width 914 height 31
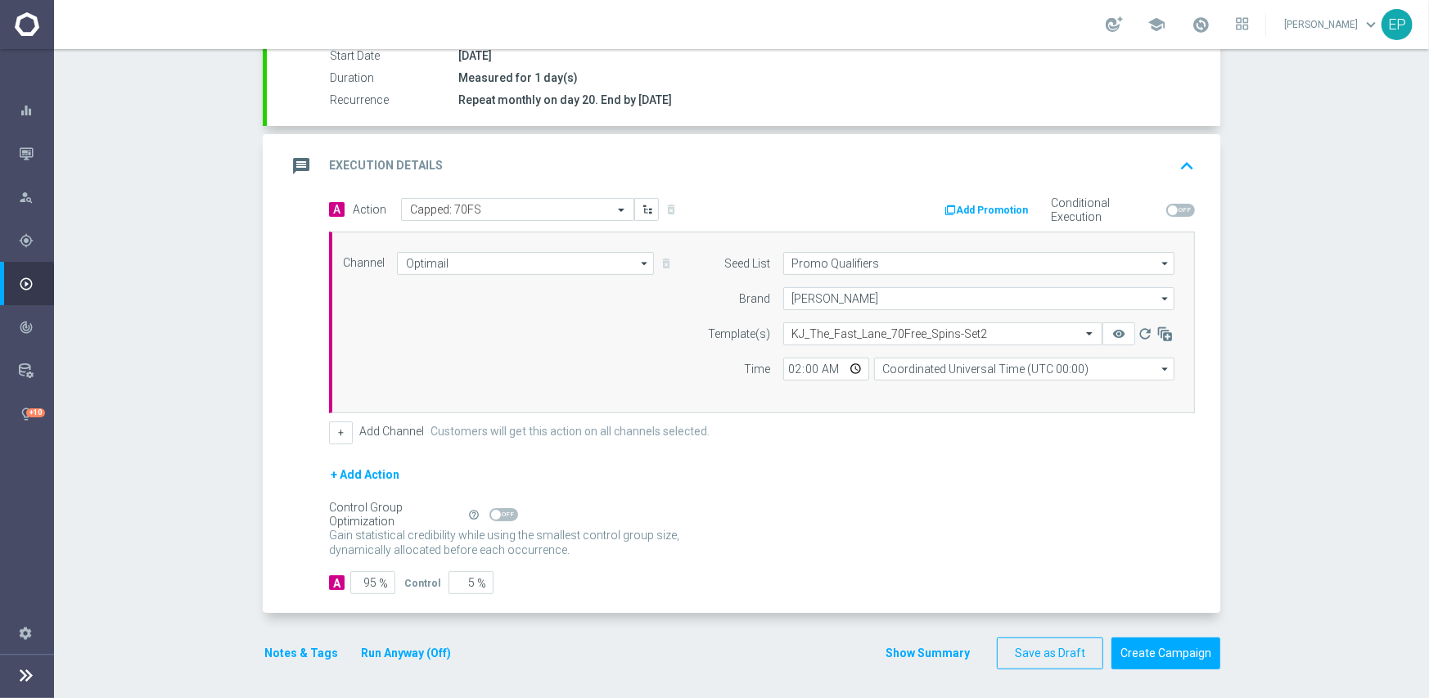
scroll to position [286, 0]
click at [502, 510] on span at bounding box center [503, 512] width 29 height 13
click at [502, 510] on input "checkbox" at bounding box center [503, 512] width 29 height 13
checkbox input "true"
click at [1157, 642] on button "Create Campaign" at bounding box center [1165, 652] width 109 height 32
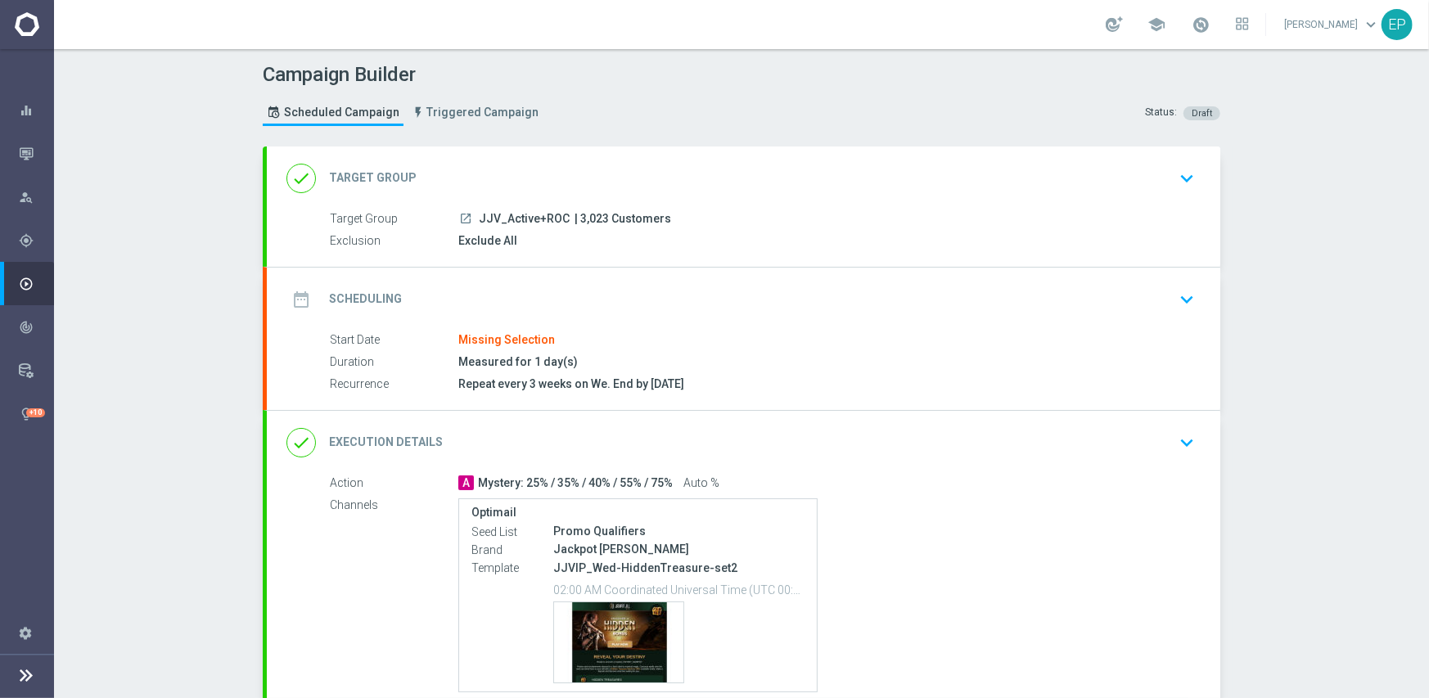
drag, startPoint x: 474, startPoint y: 217, endPoint x: 517, endPoint y: 220, distance: 43.5
click at [517, 220] on span "JJV_Active+ROC" at bounding box center [524, 219] width 91 height 15
copy span "JJV_Acti"
click at [518, 170] on div "done Target Group keyboard_arrow_down" at bounding box center [743, 178] width 914 height 31
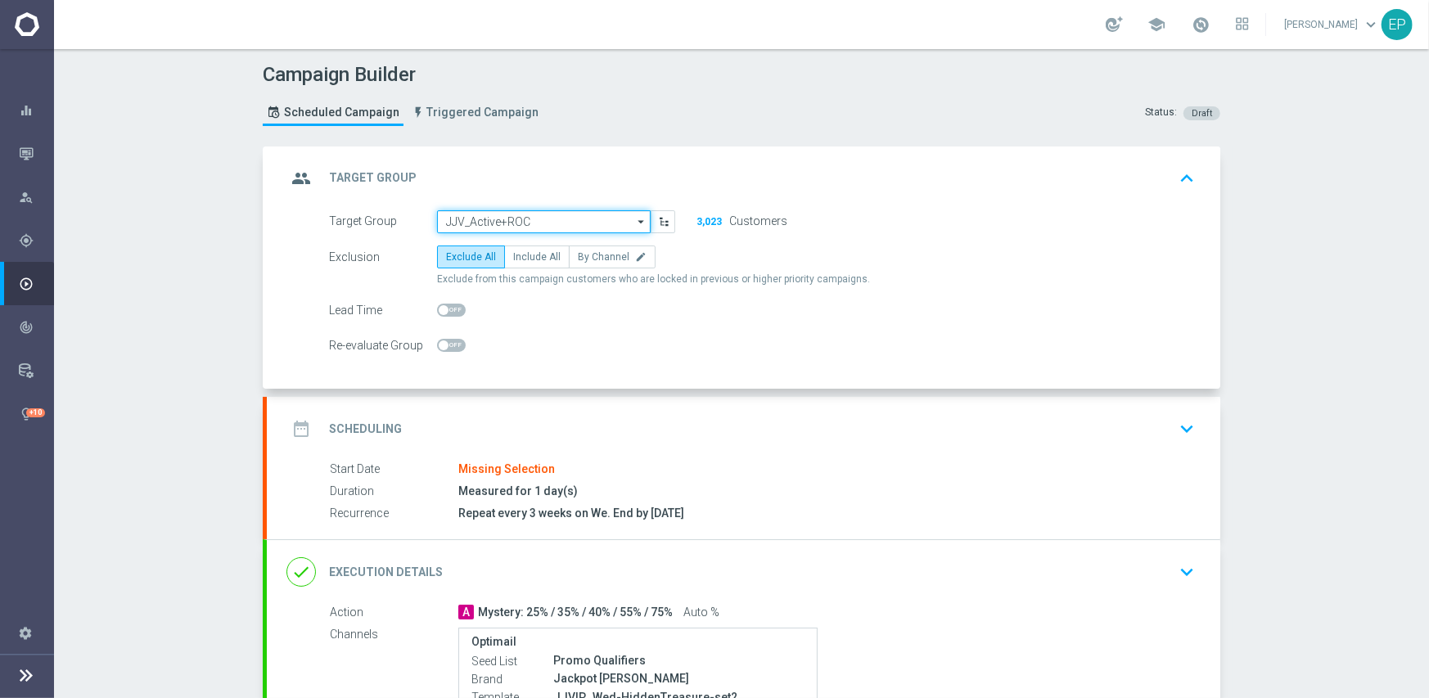
click at [507, 223] on input "JJV_Active+ROC" at bounding box center [544, 221] width 214 height 23
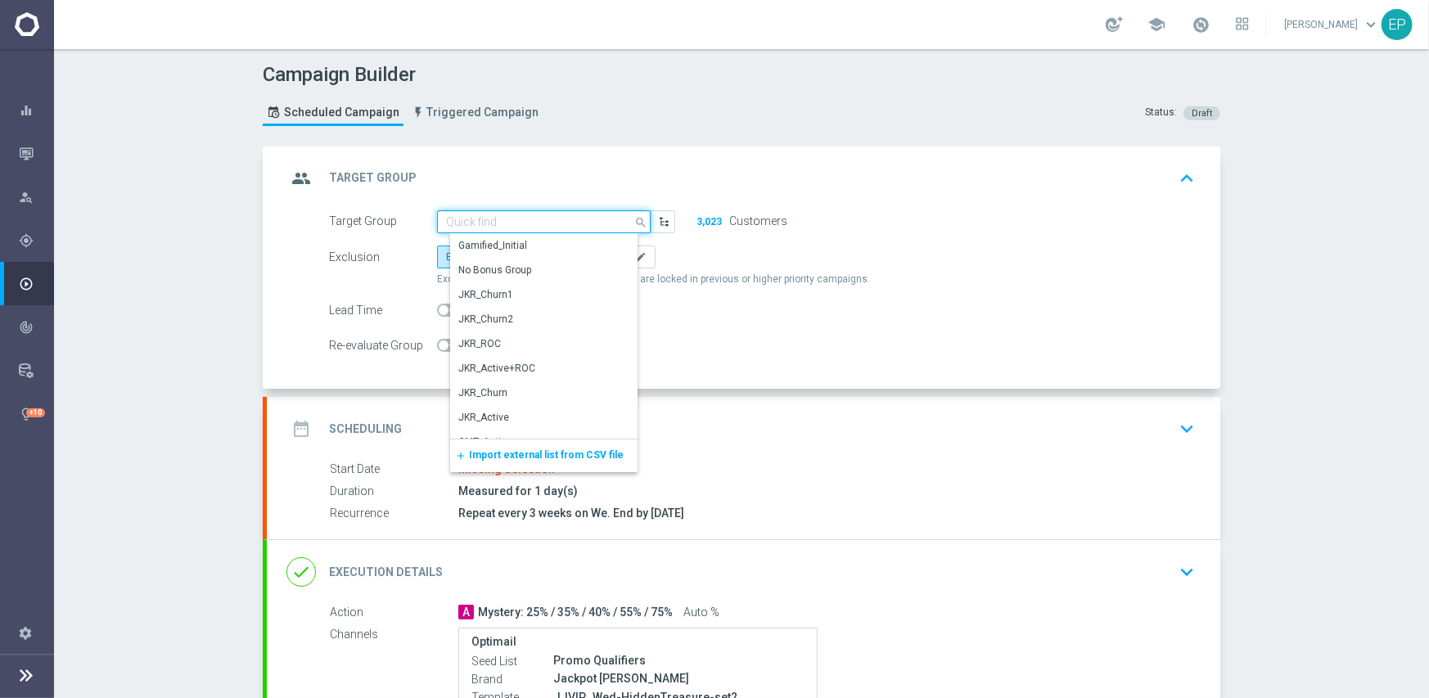
paste input "JJV_Acti"
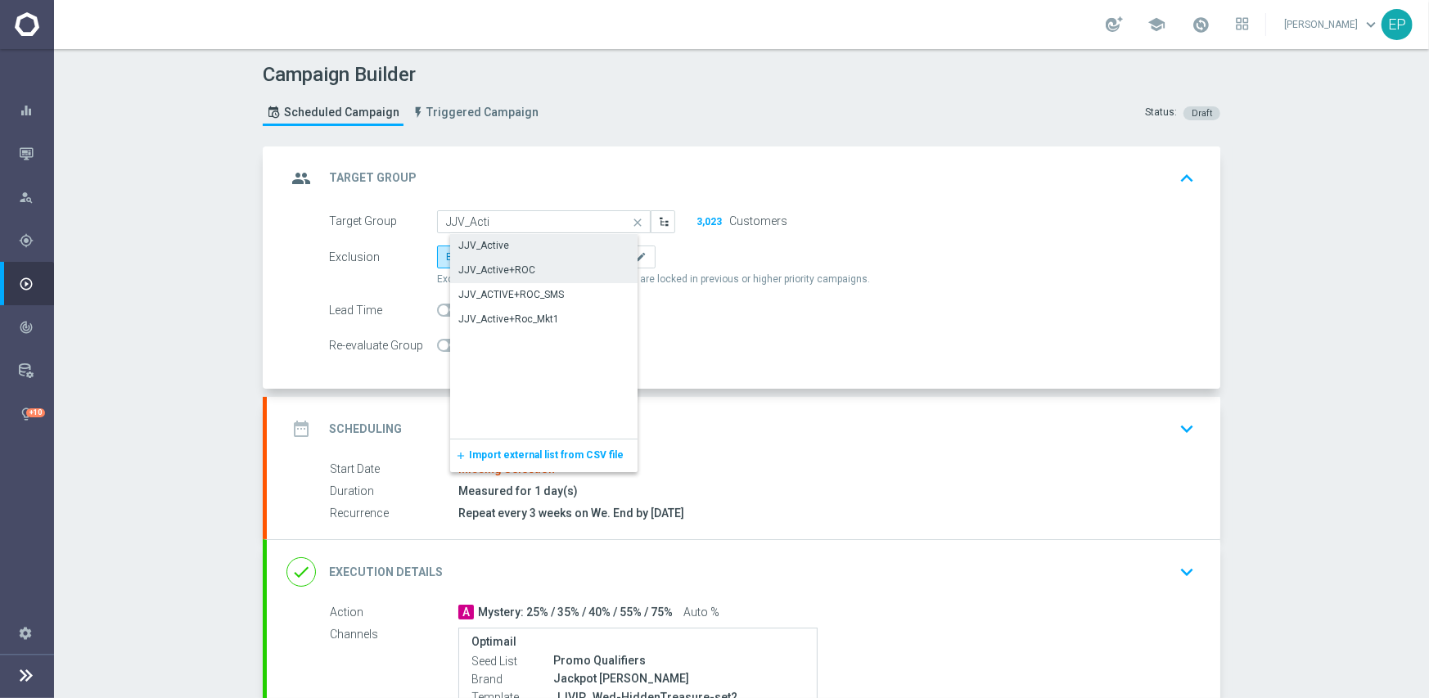
click at [497, 244] on div "JJV_Active" at bounding box center [483, 245] width 51 height 15
type input "JJV_Active"
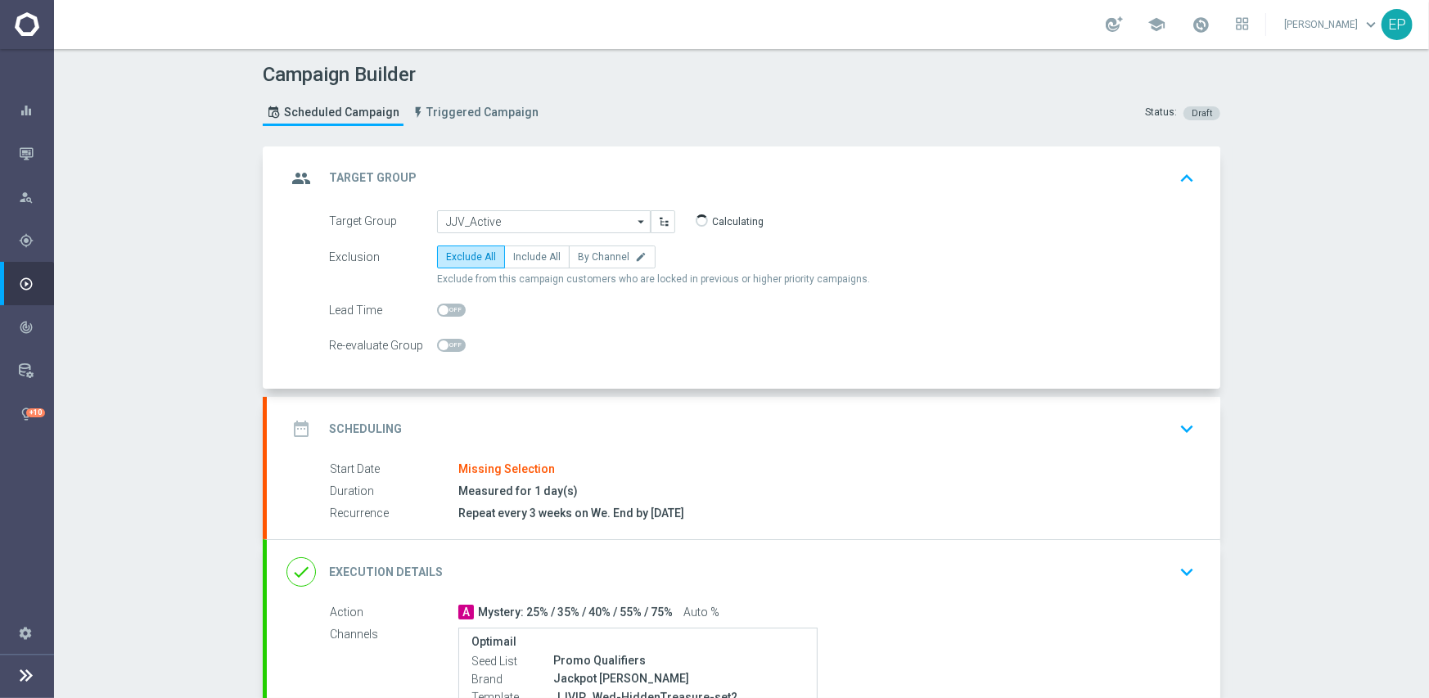
click at [576, 413] on div "date_range Scheduling keyboard_arrow_down" at bounding box center [743, 428] width 914 height 31
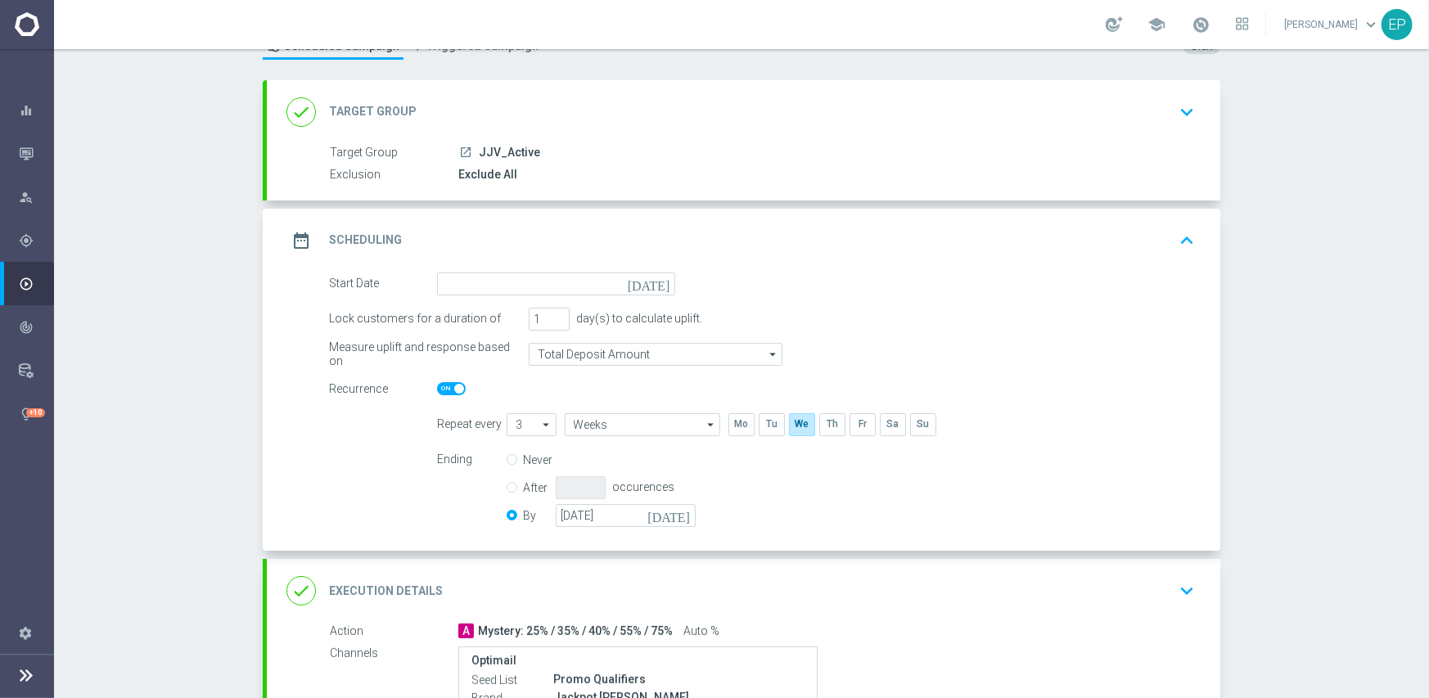
scroll to position [164, 0]
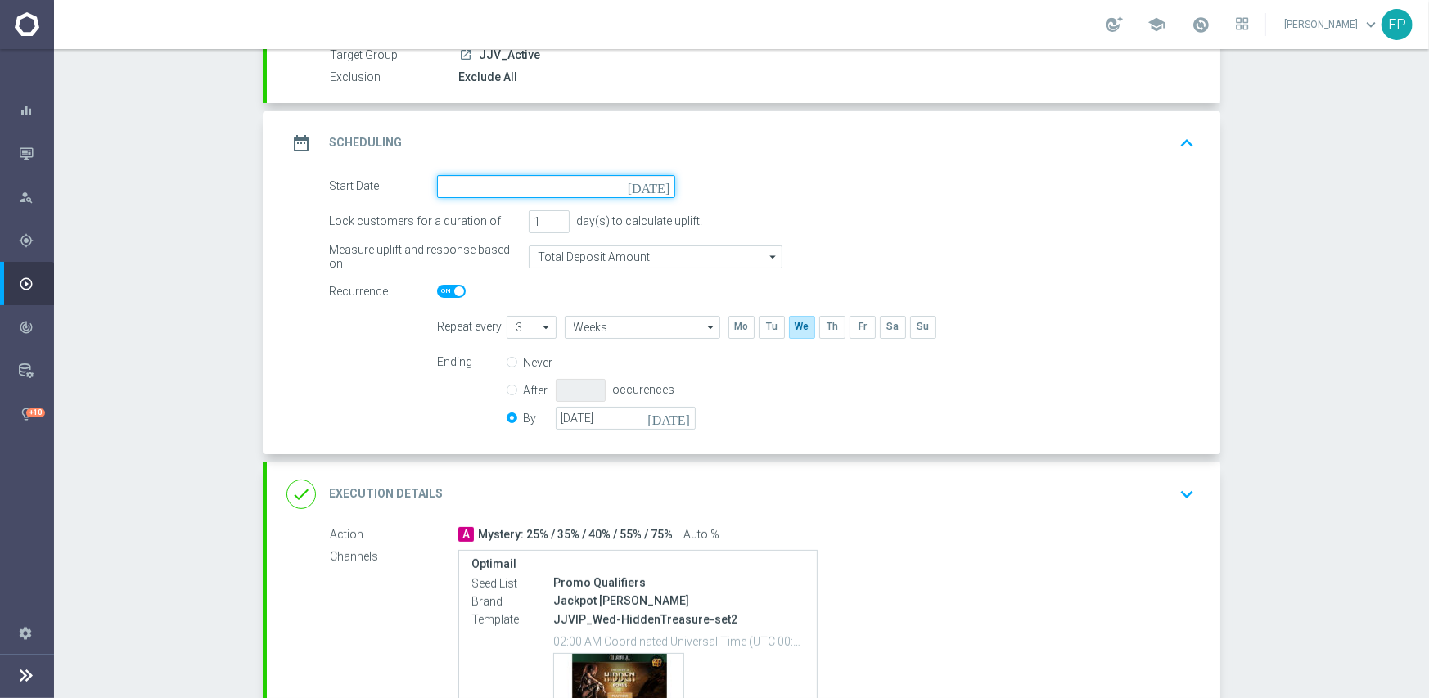
click at [520, 182] on input at bounding box center [556, 186] width 238 height 23
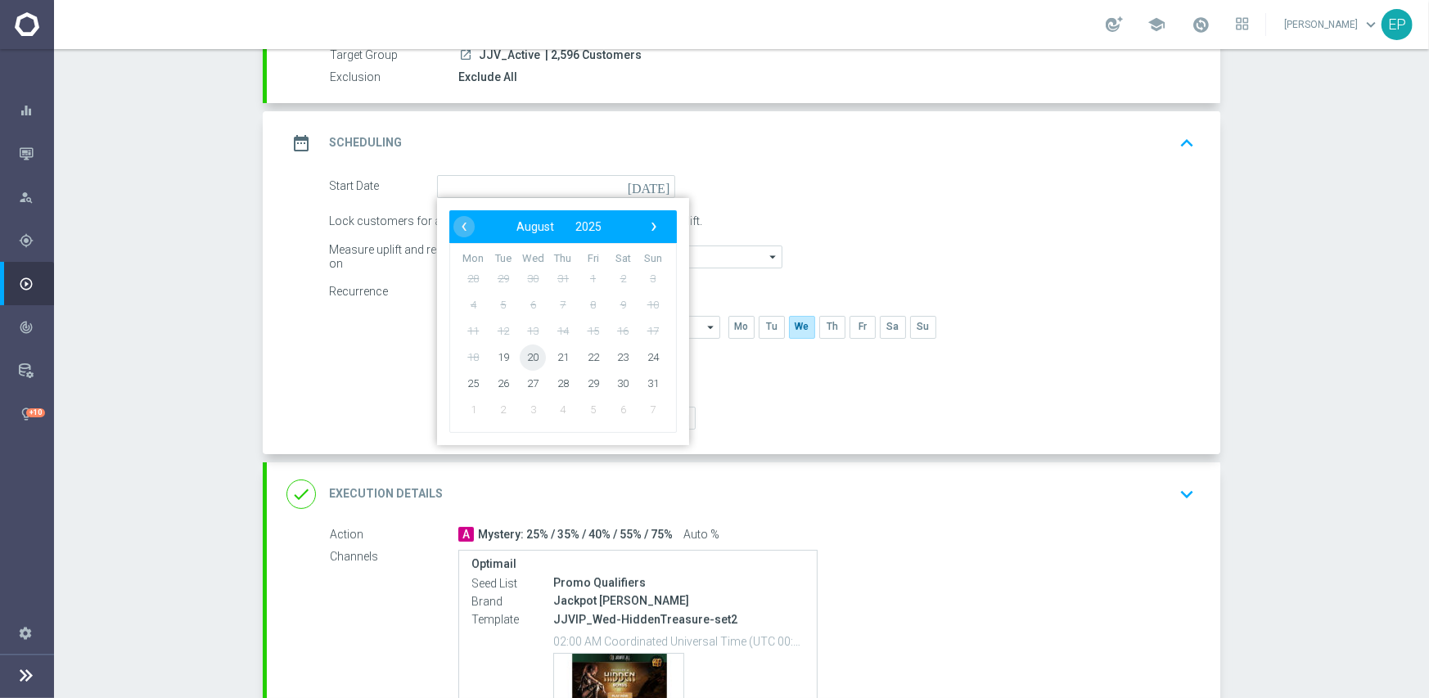
click at [532, 356] on span "20" at bounding box center [533, 357] width 26 height 26
type input "[DATE]"
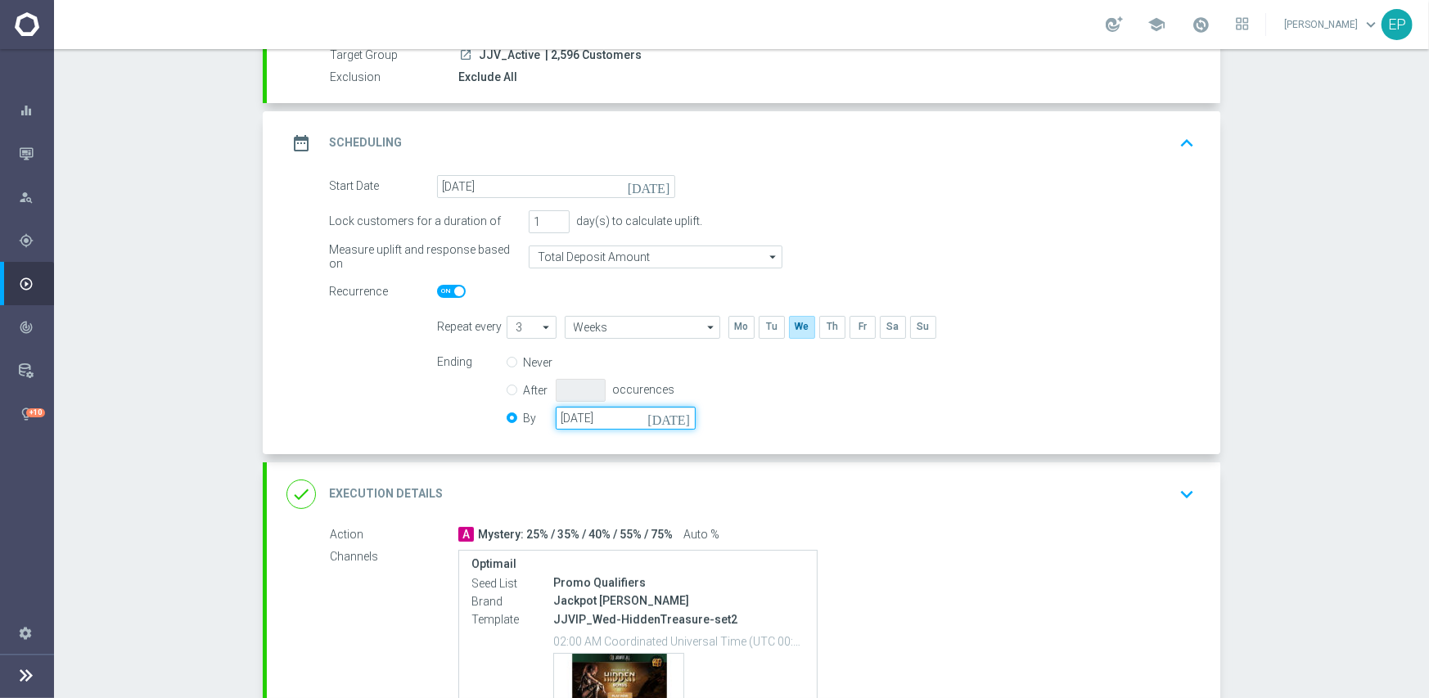
click at [584, 415] on input "[DATE]" at bounding box center [626, 418] width 140 height 23
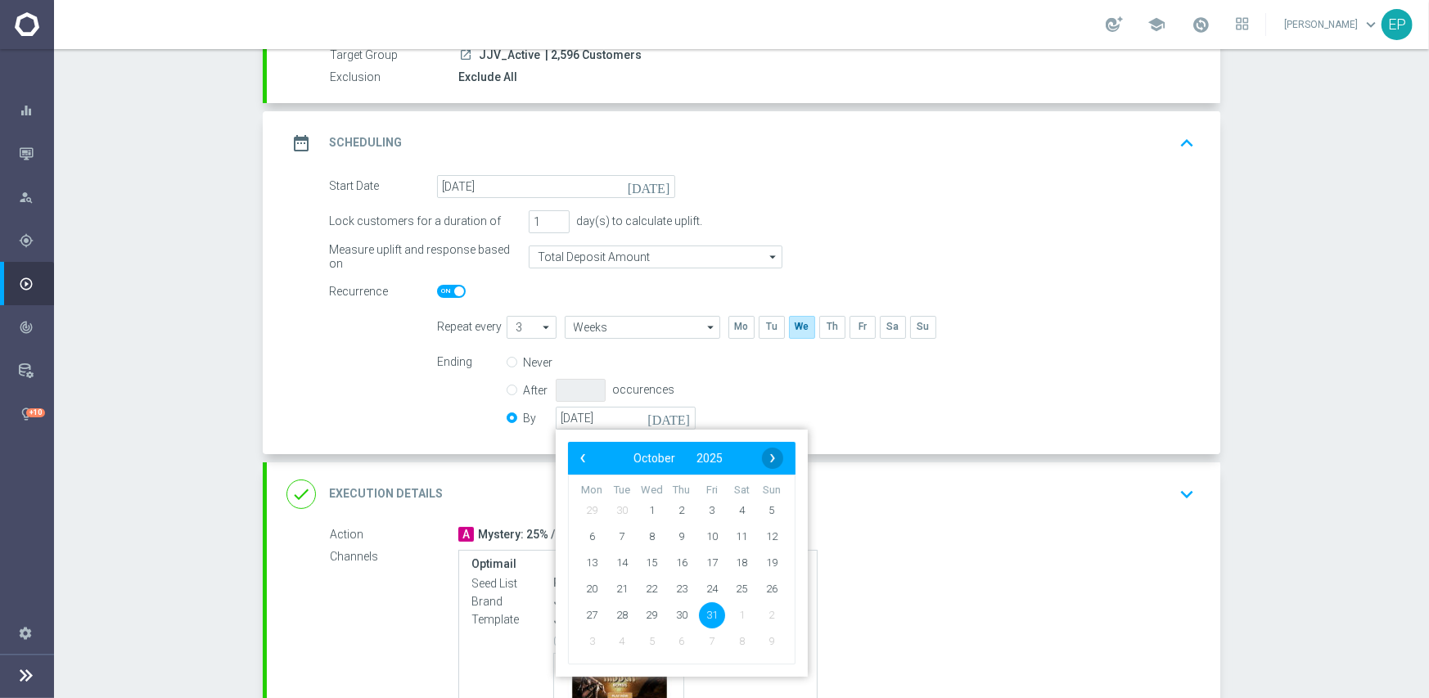
click at [765, 460] on span "›" at bounding box center [772, 458] width 21 height 21
click at [758, 615] on span "30" at bounding box center [771, 614] width 26 height 26
type input "[DATE]"
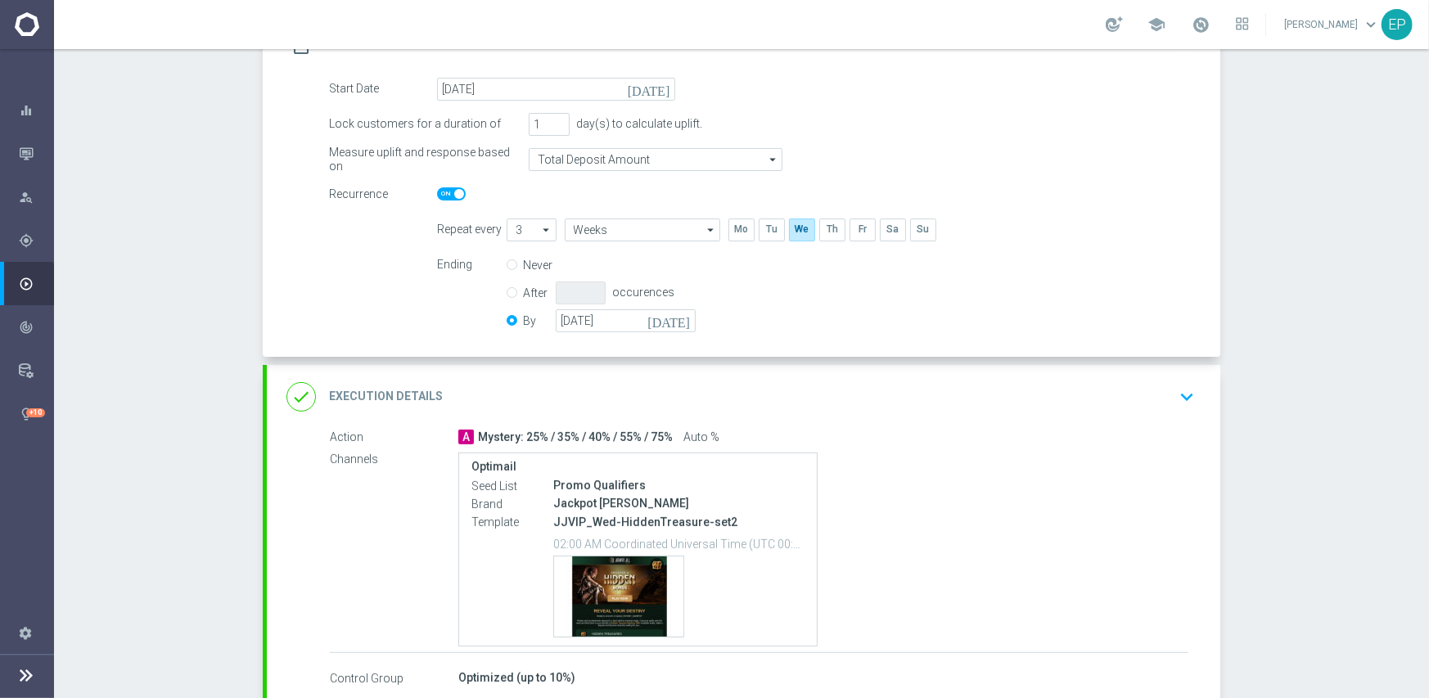
scroll to position [354, 0]
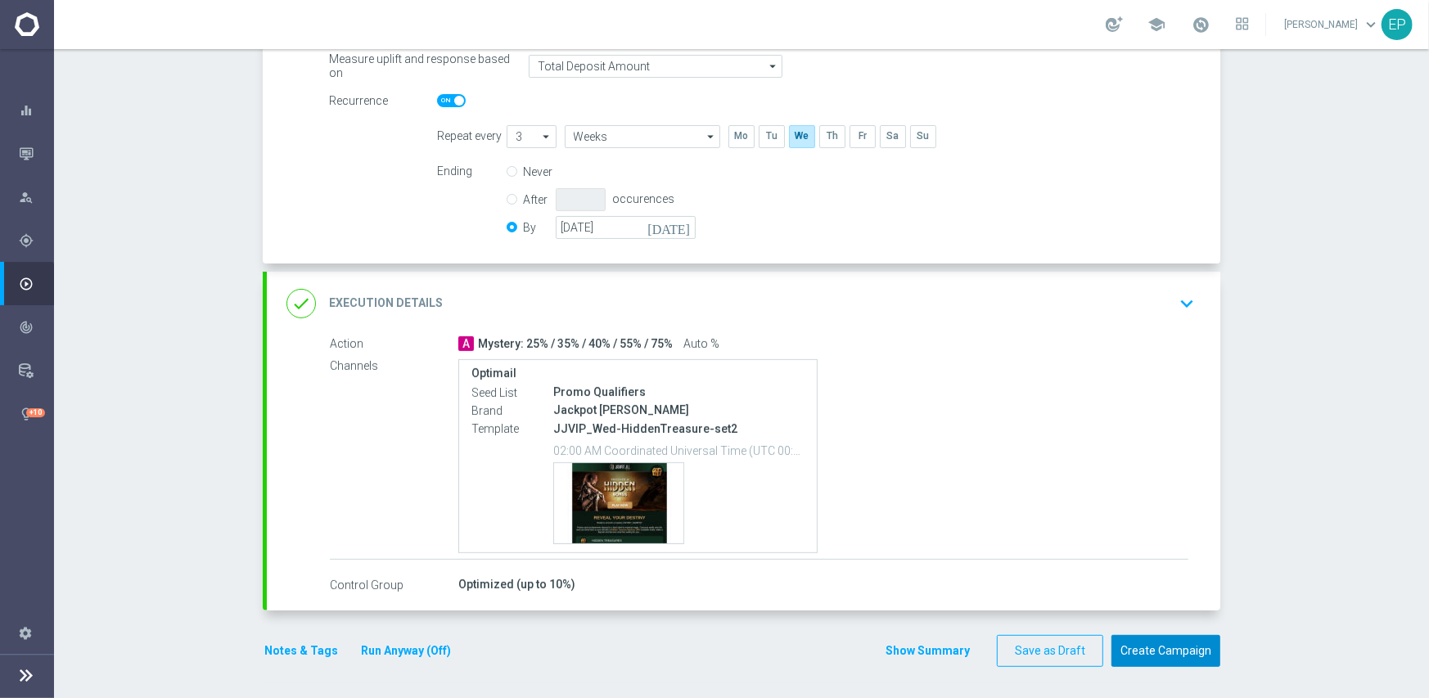
click at [1141, 641] on button "Create Campaign" at bounding box center [1165, 651] width 109 height 32
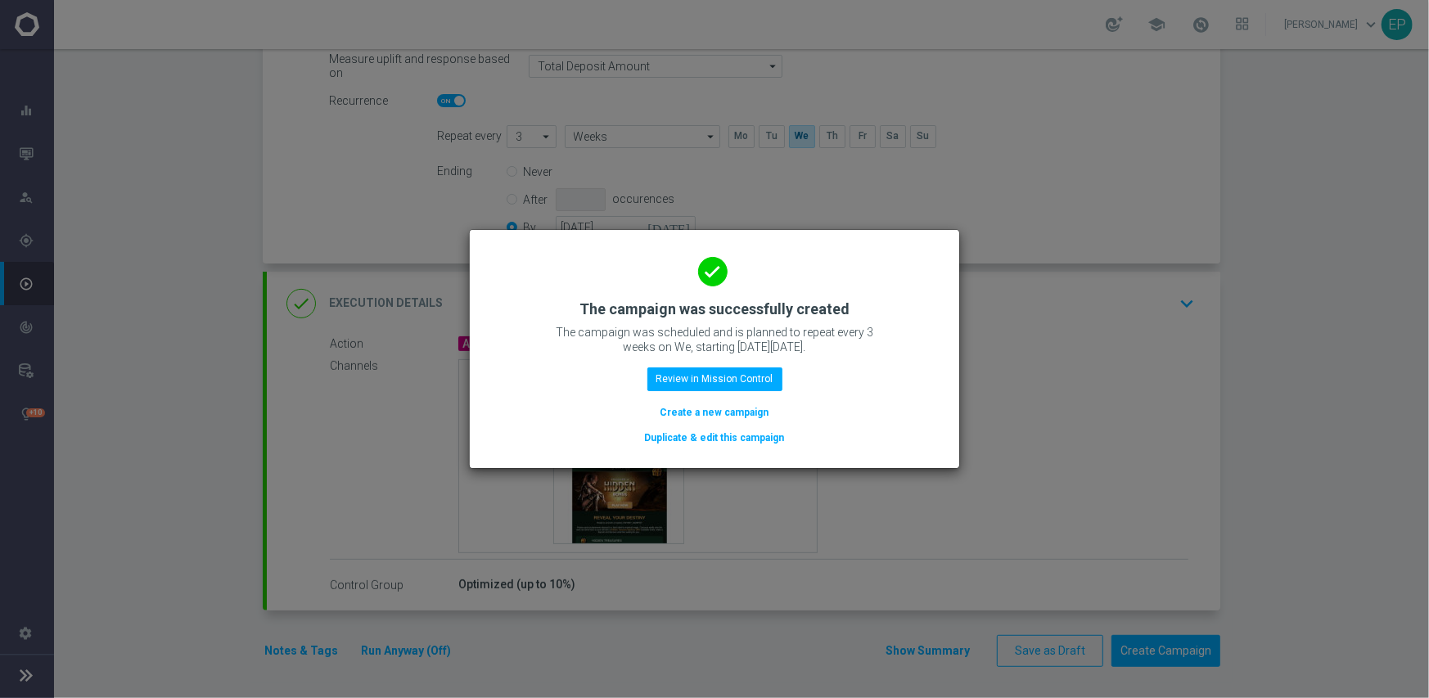
click at [695, 442] on button "Duplicate & edit this campaign" at bounding box center [714, 438] width 143 height 18
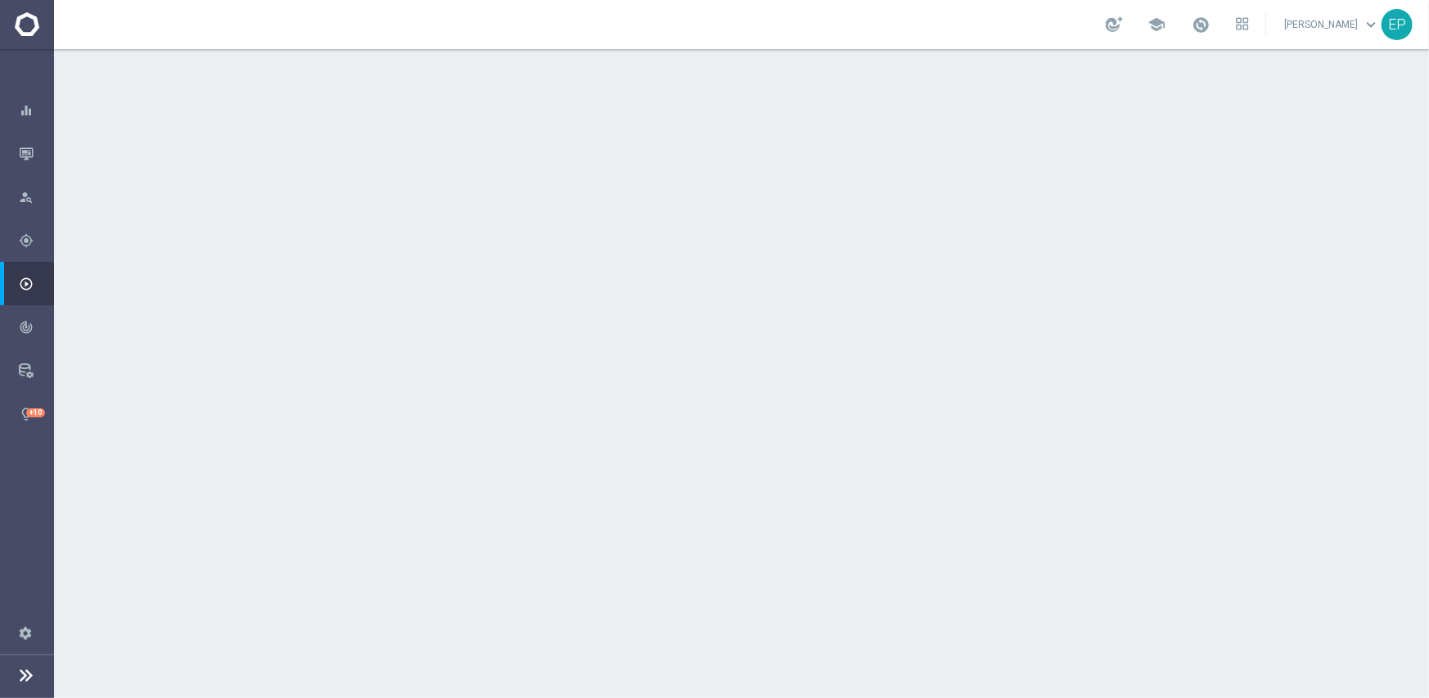
drag, startPoint x: 470, startPoint y: 215, endPoint x: 489, endPoint y: 217, distance: 19.7
click at [489, 217] on div "launch JJV_Active | 2,596 Customers" at bounding box center [823, 218] width 730 height 16
copy span "JJV"
click at [565, 173] on div "done Target Group keyboard_arrow_down" at bounding box center [743, 178] width 914 height 31
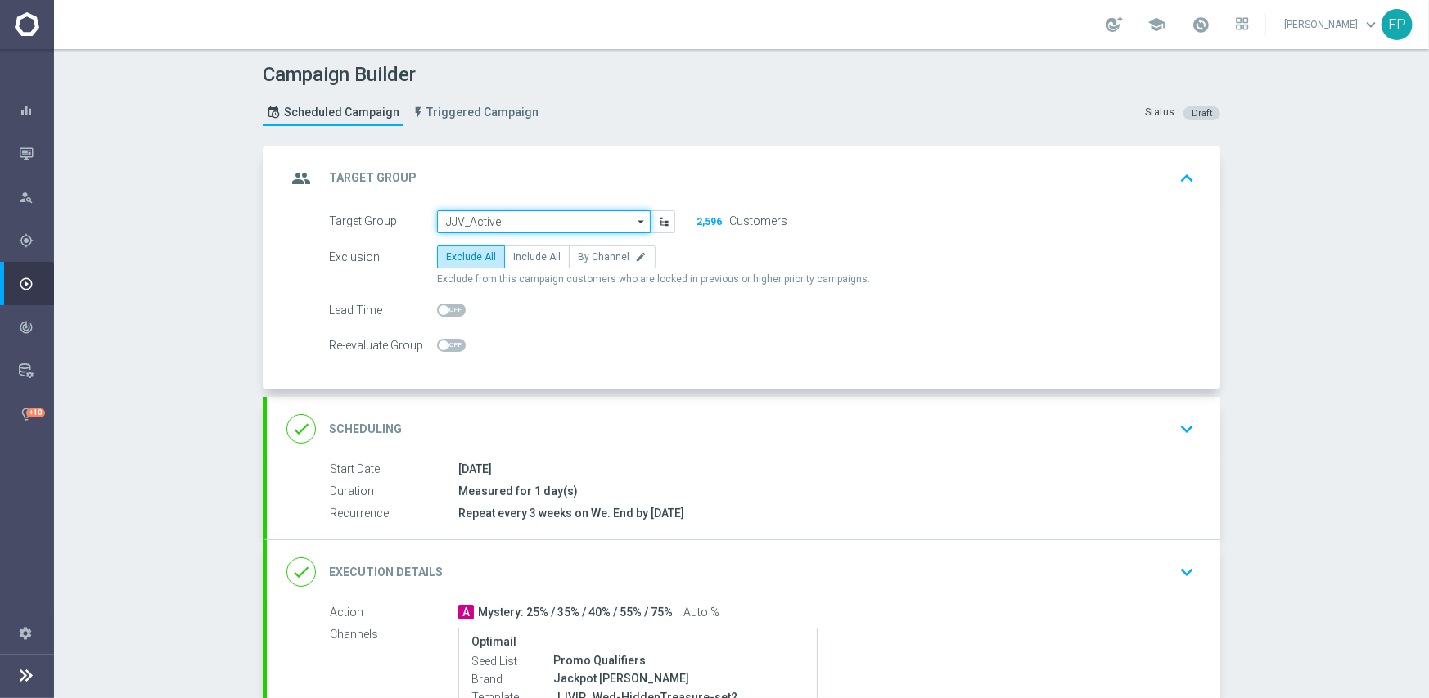
click at [525, 220] on input "JJV_Active" at bounding box center [544, 221] width 214 height 23
paste input "JJV"
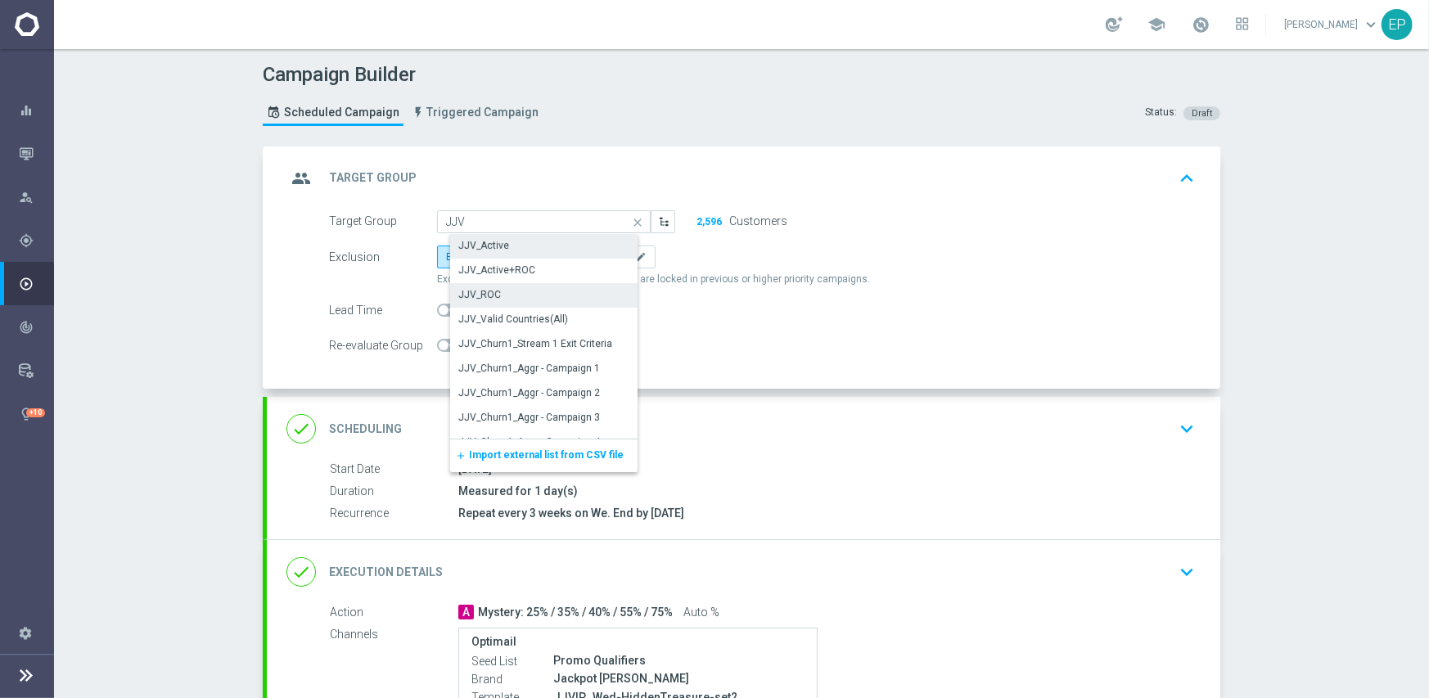
click at [488, 288] on div "JJV_ROC" at bounding box center [479, 294] width 43 height 15
type input "JJV_ROC"
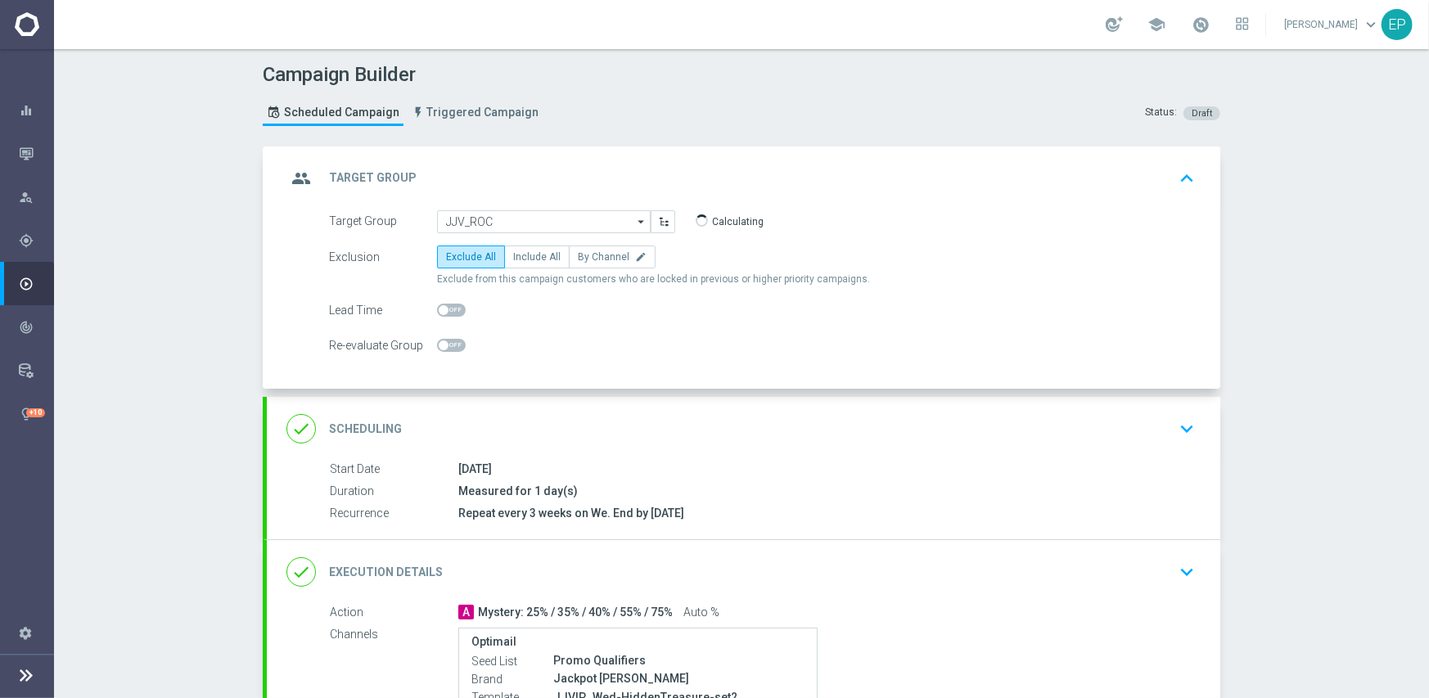
click at [606, 557] on div "done Execution Details keyboard_arrow_down" at bounding box center [743, 571] width 914 height 31
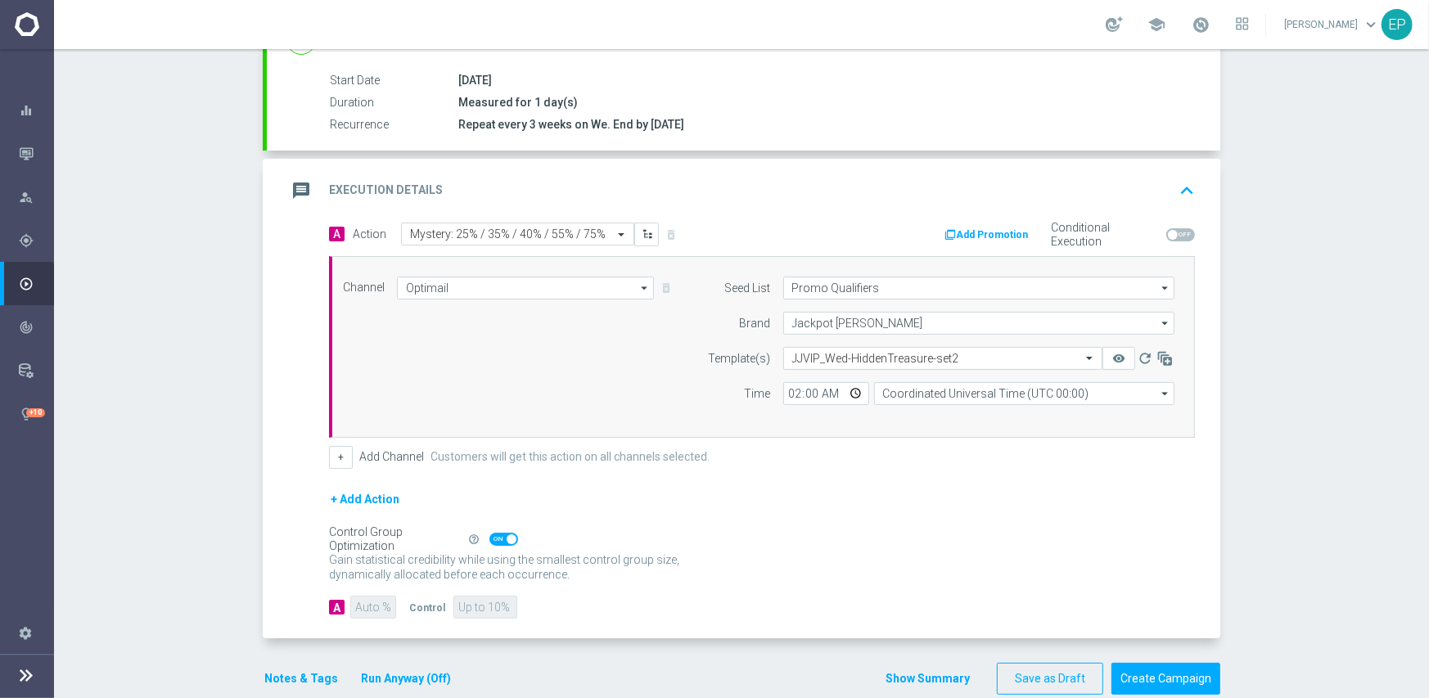
scroll to position [286, 0]
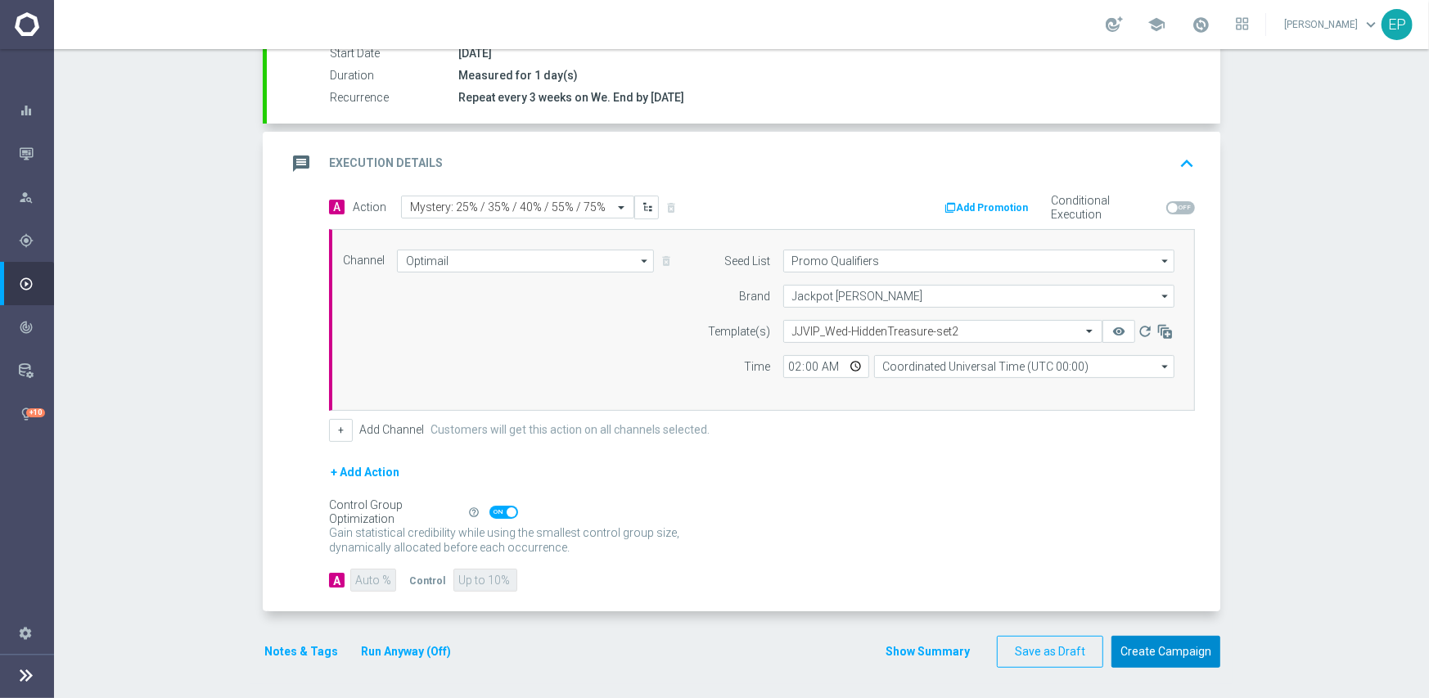
click at [1157, 651] on button "Create Campaign" at bounding box center [1165, 652] width 109 height 32
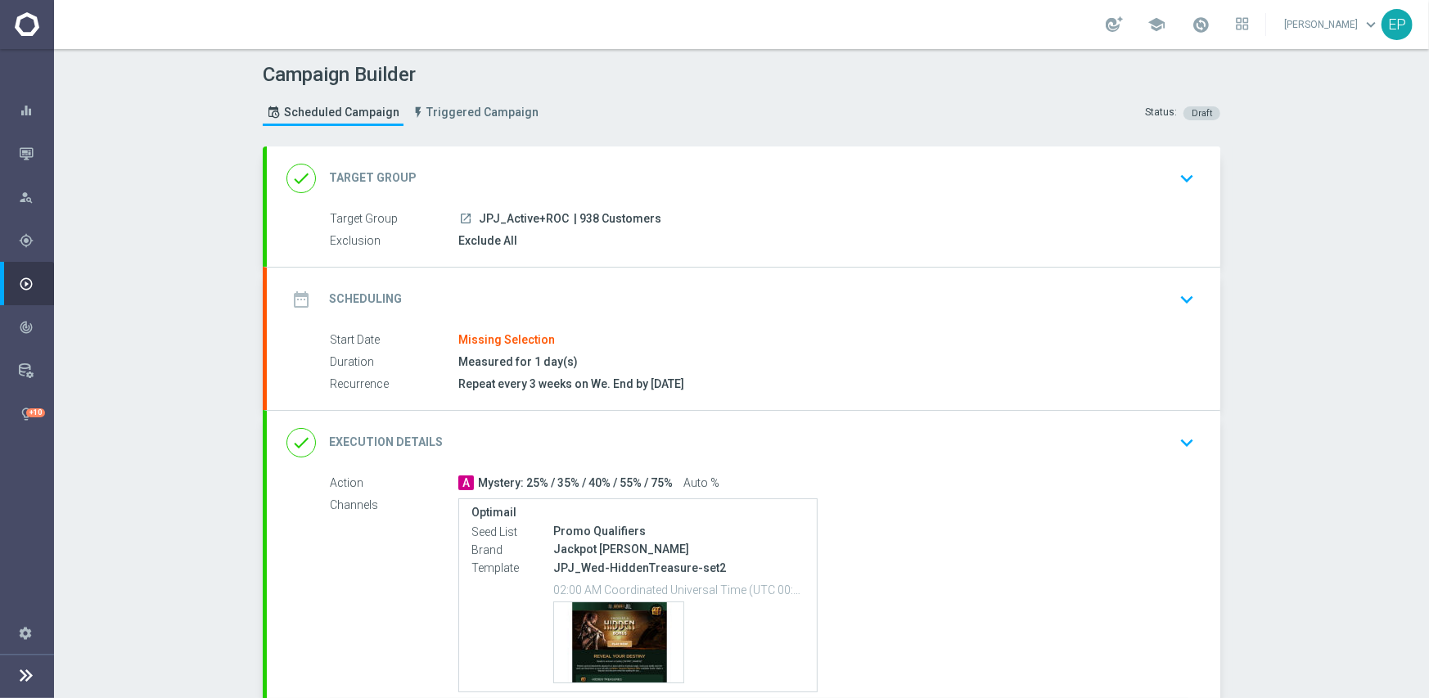
drag, startPoint x: 471, startPoint y: 217, endPoint x: 511, endPoint y: 215, distance: 40.1
click at [511, 215] on div "launch JPJ_Active+ROC | 938 Customers" at bounding box center [823, 218] width 730 height 16
copy span "JPJ_Act"
click at [535, 155] on div "done Target Group keyboard_arrow_down" at bounding box center [743, 178] width 953 height 64
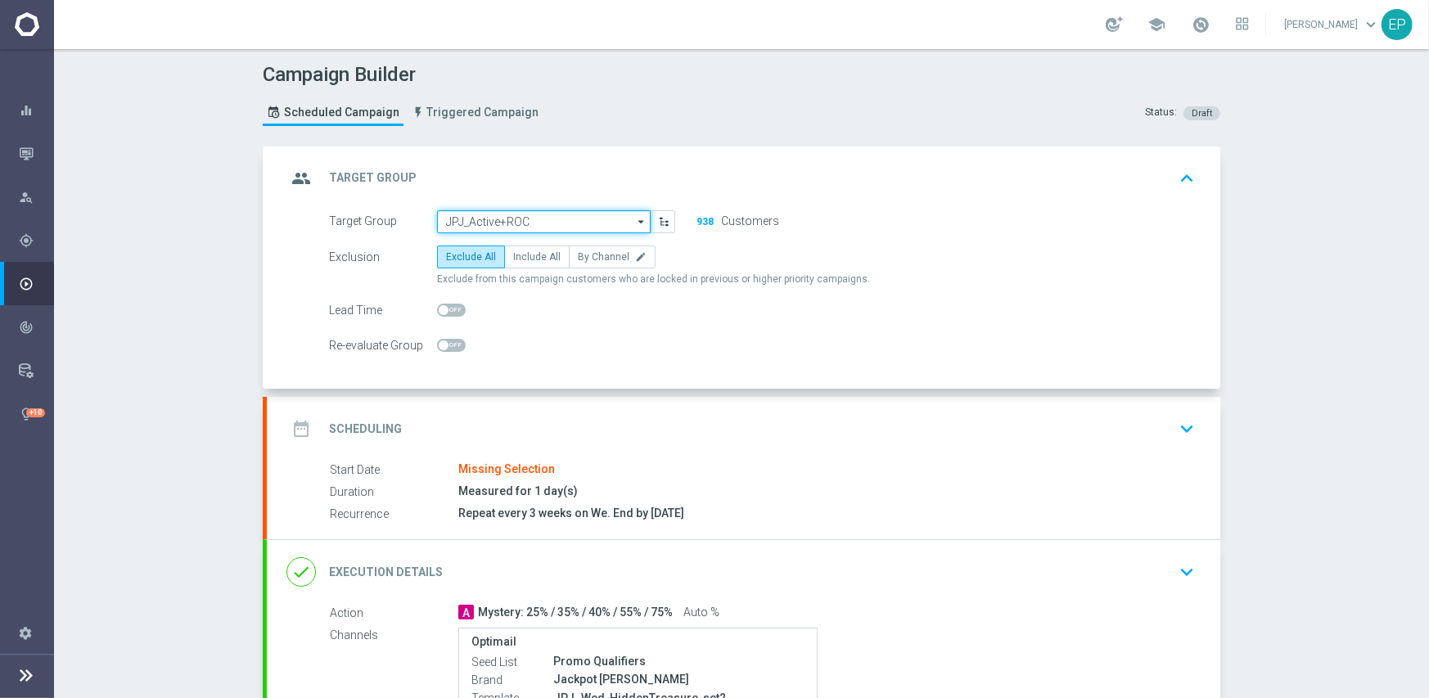
click at [542, 223] on input "JPJ_Active+ROC" at bounding box center [544, 221] width 214 height 23
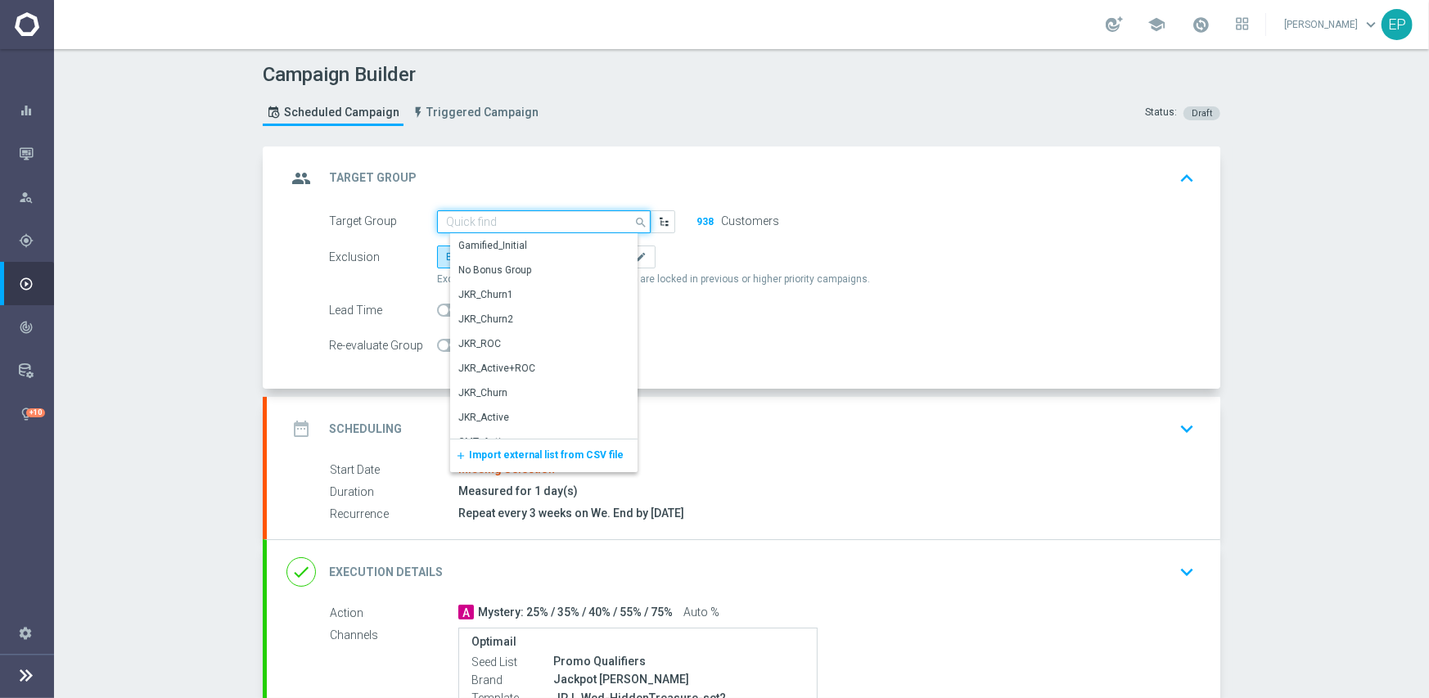
paste input "JPJ_Act"
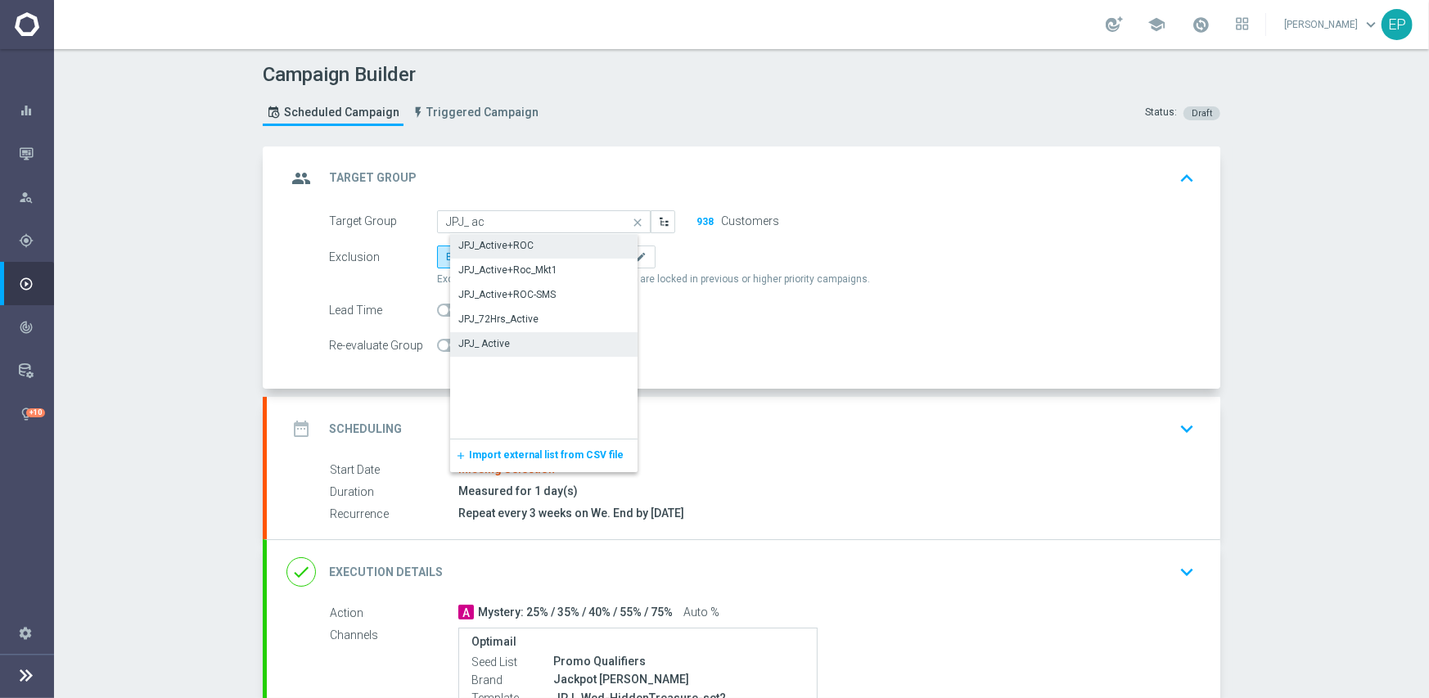
click at [514, 340] on div "JPJ_ Active" at bounding box center [557, 343] width 214 height 23
type input "JPJ_ Active"
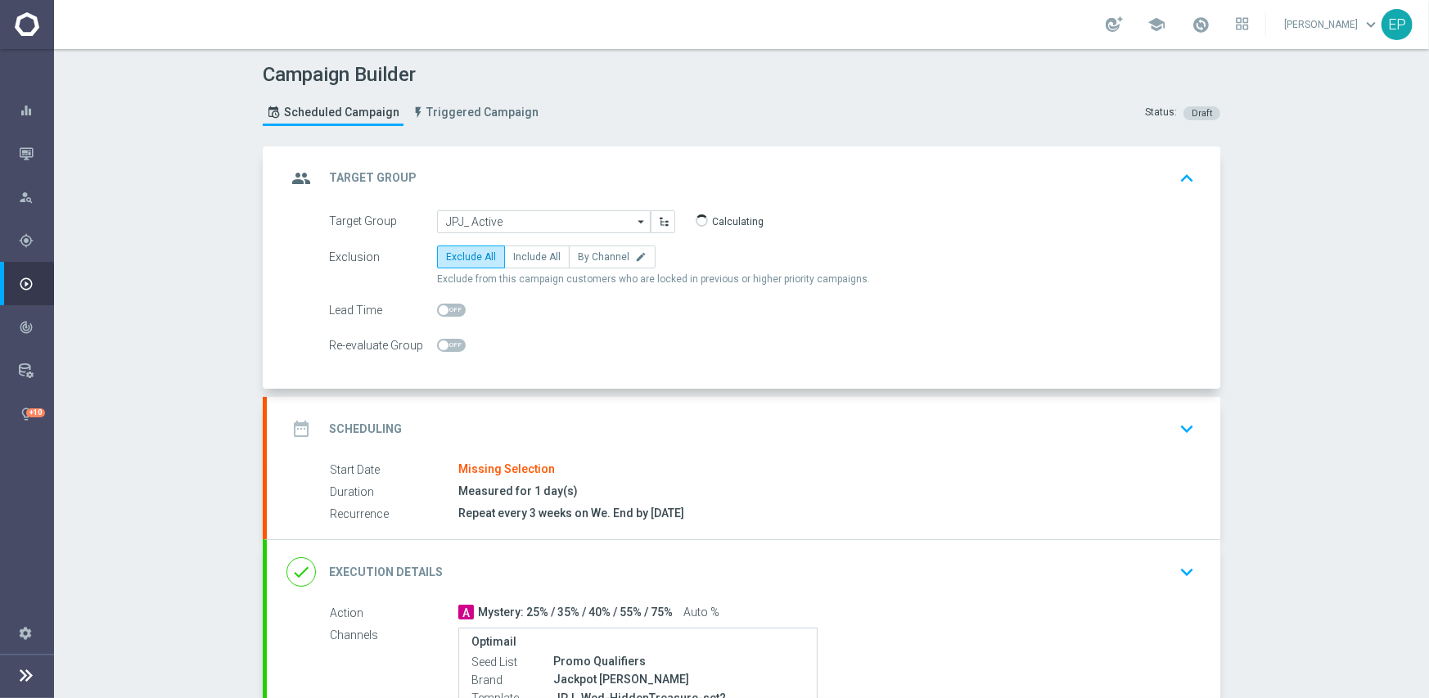
click at [647, 428] on div "date_range Scheduling keyboard_arrow_down" at bounding box center [743, 428] width 914 height 31
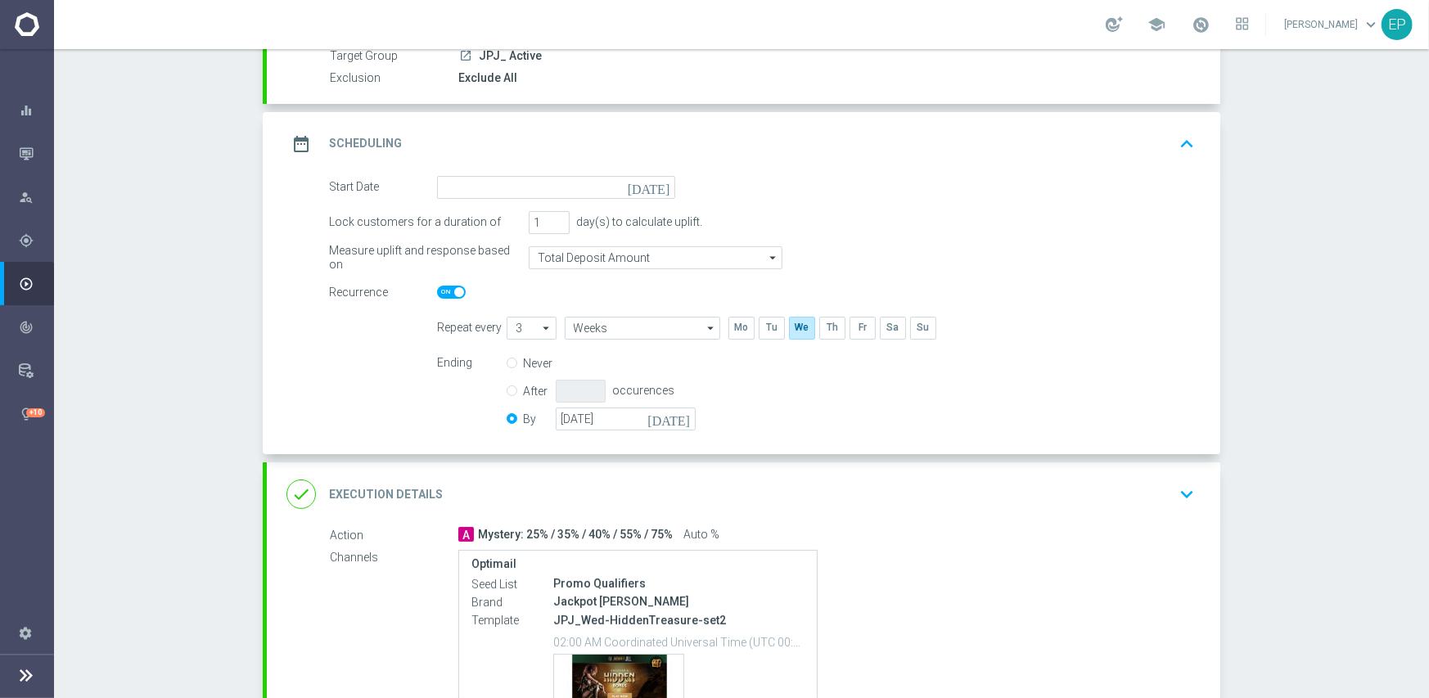
scroll to position [164, 0]
click at [576, 182] on input at bounding box center [556, 186] width 238 height 23
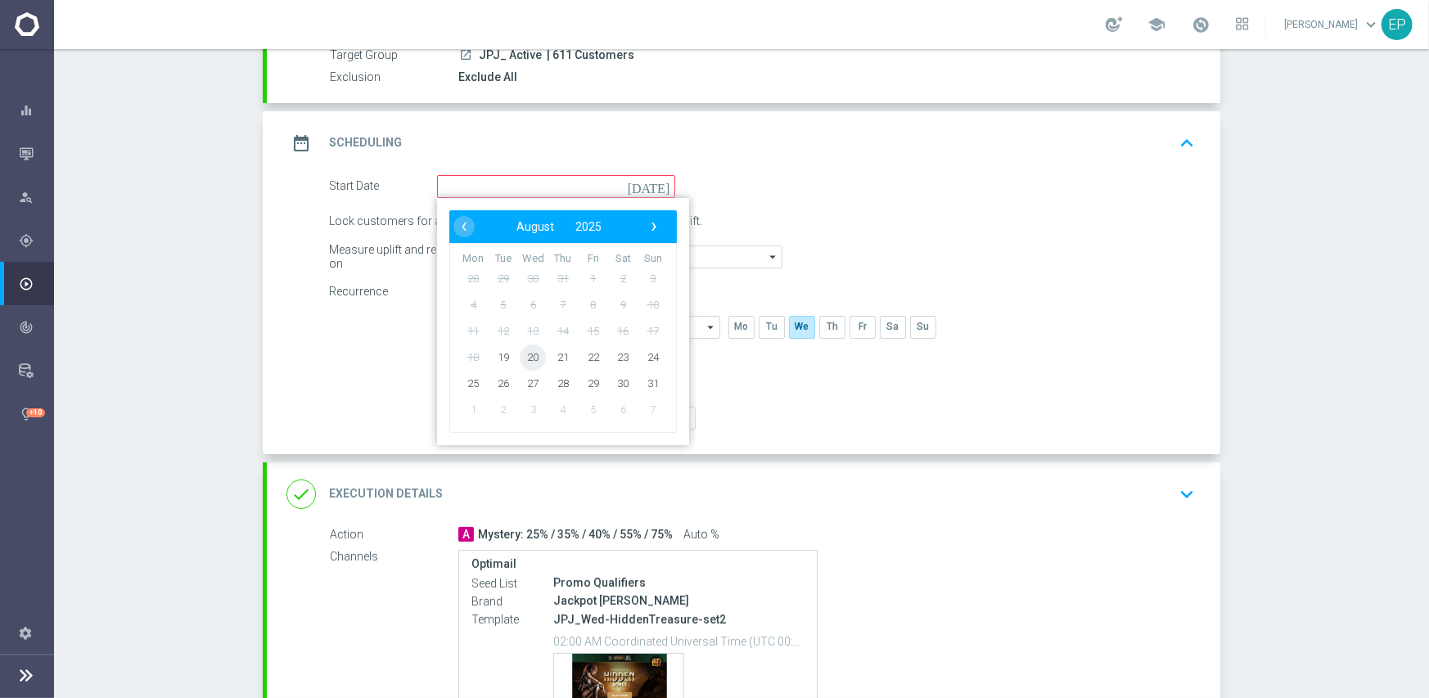
click at [520, 354] on span "20" at bounding box center [533, 357] width 26 height 26
type input "[DATE]"
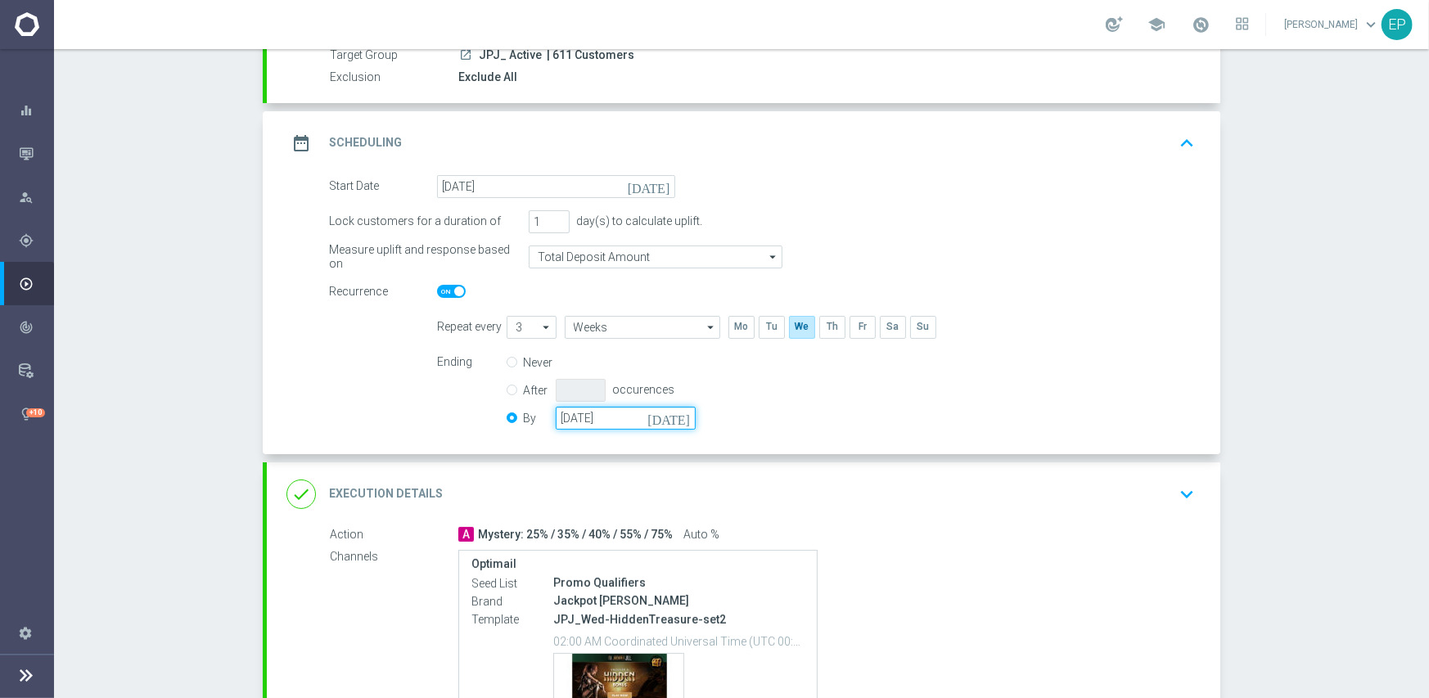
click at [610, 418] on input "[DATE]" at bounding box center [626, 418] width 140 height 23
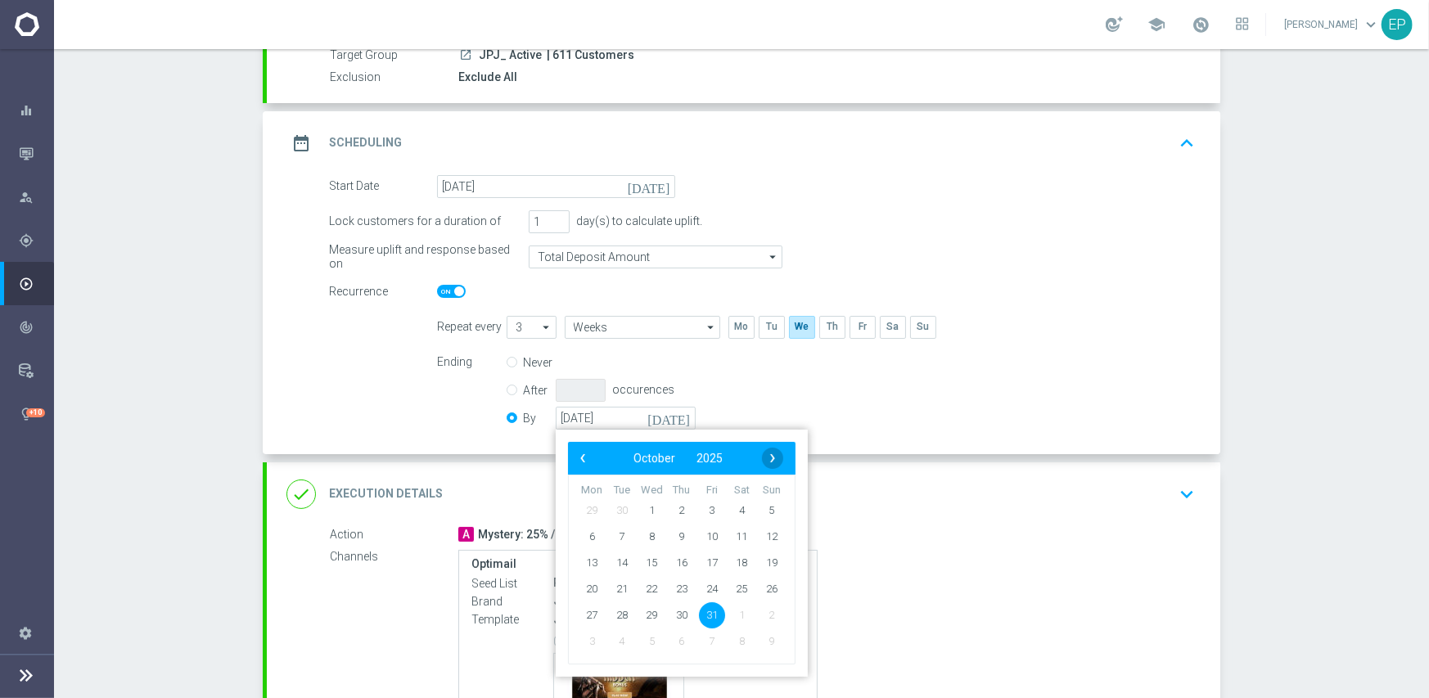
click at [765, 456] on span "›" at bounding box center [772, 458] width 21 height 21
click at [764, 613] on span "30" at bounding box center [771, 614] width 26 height 26
type input "[DATE]"
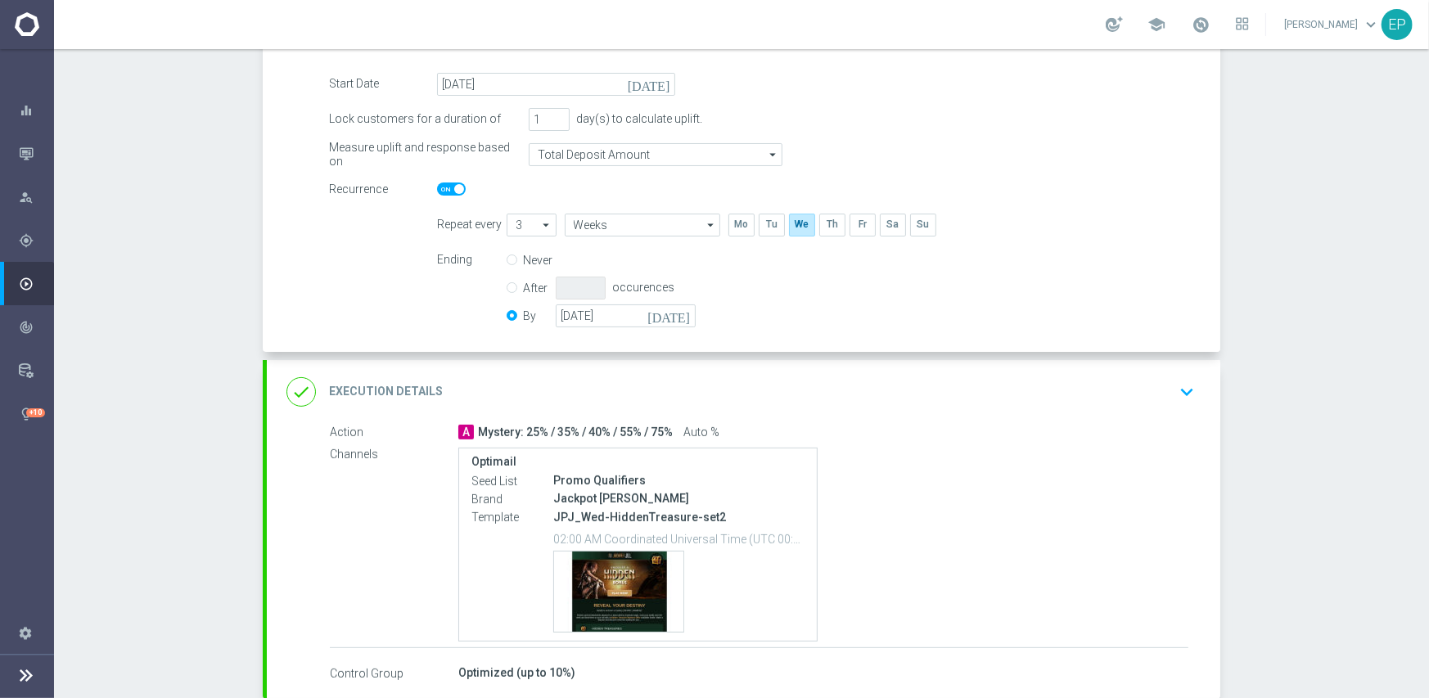
scroll to position [354, 0]
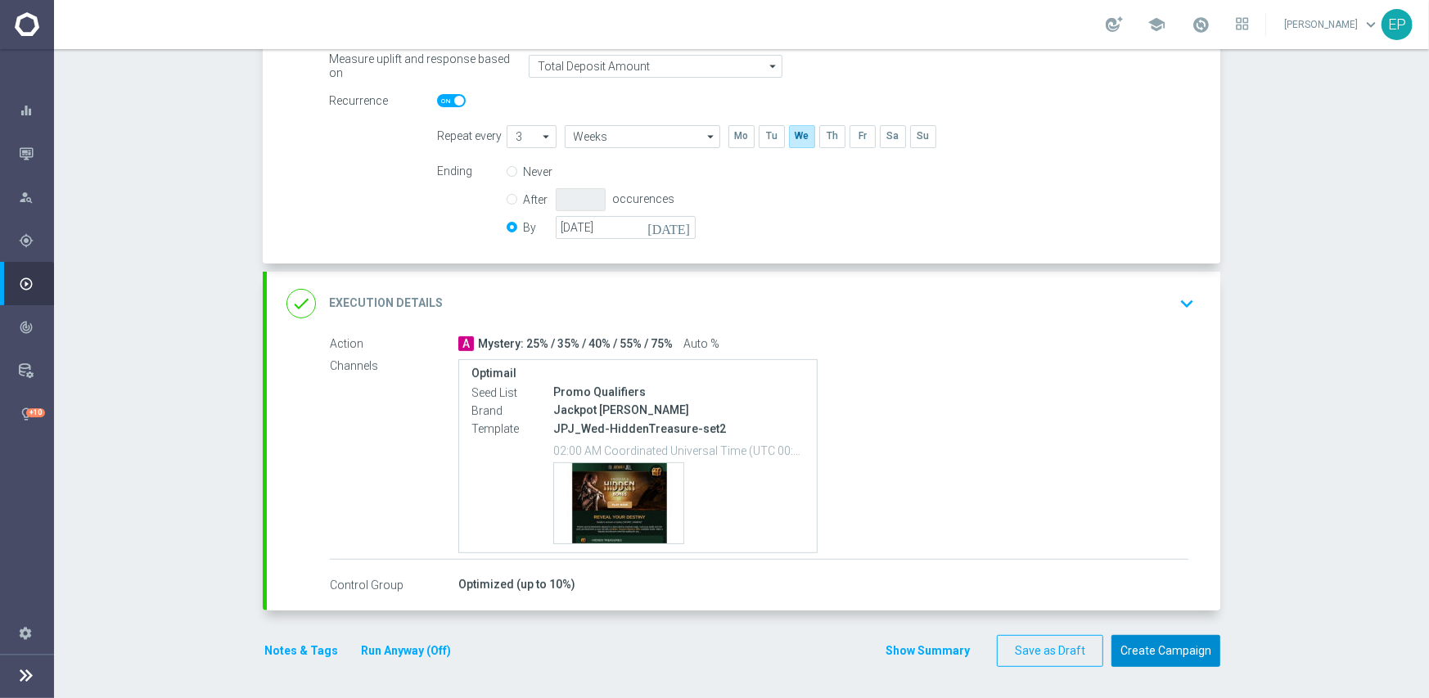
click at [1149, 647] on button "Create Campaign" at bounding box center [1165, 651] width 109 height 32
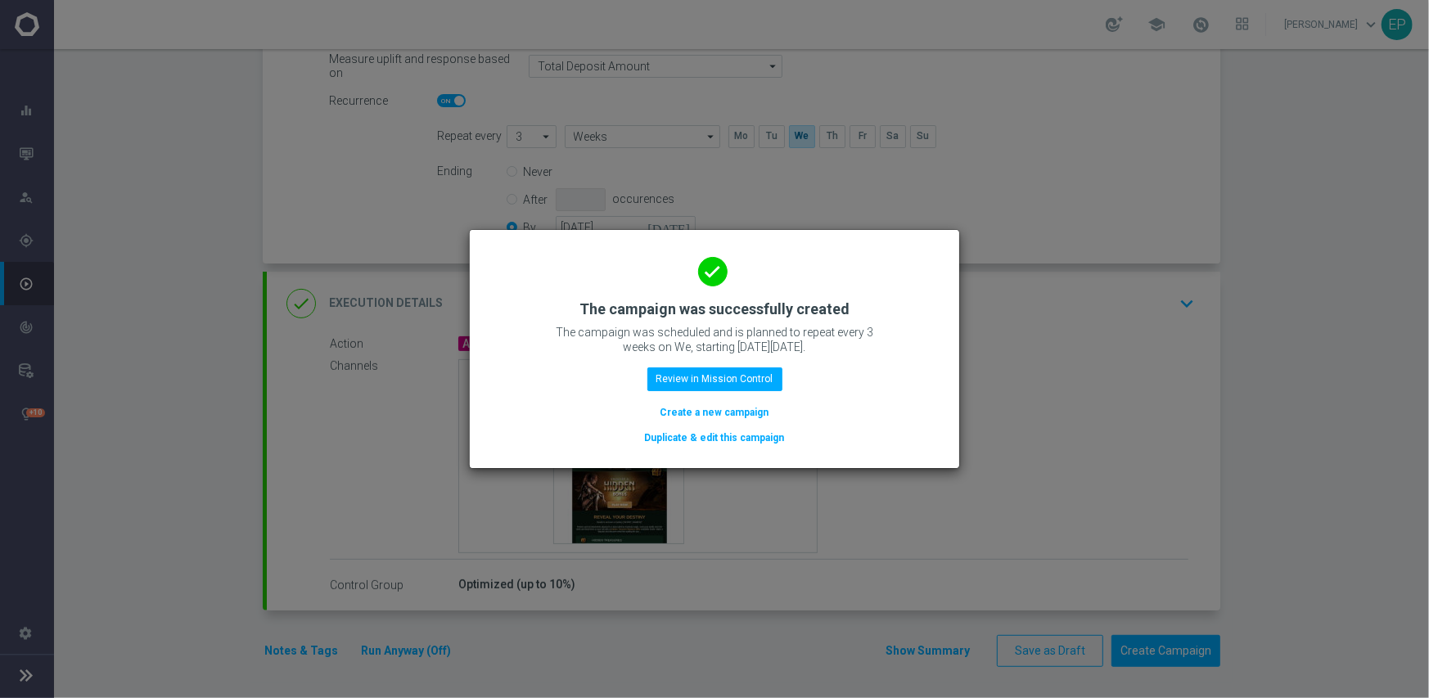
click at [720, 436] on button "Duplicate & edit this campaign" at bounding box center [714, 438] width 143 height 18
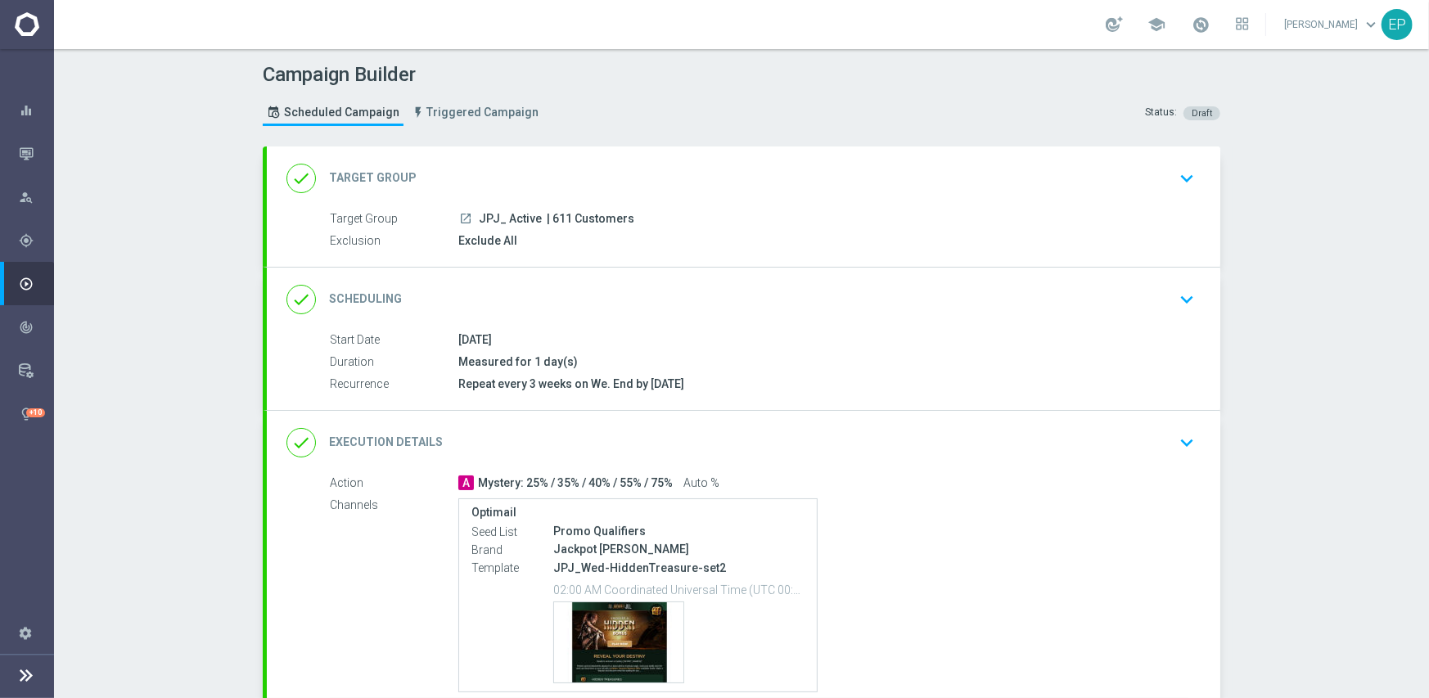
drag, startPoint x: 470, startPoint y: 217, endPoint x: 497, endPoint y: 221, distance: 27.3
click at [497, 221] on div "launch JPJ_ Active | 611 Customers" at bounding box center [823, 218] width 730 height 16
copy span "JPJ_"
click at [547, 174] on div "done Target Group keyboard_arrow_down" at bounding box center [743, 178] width 914 height 31
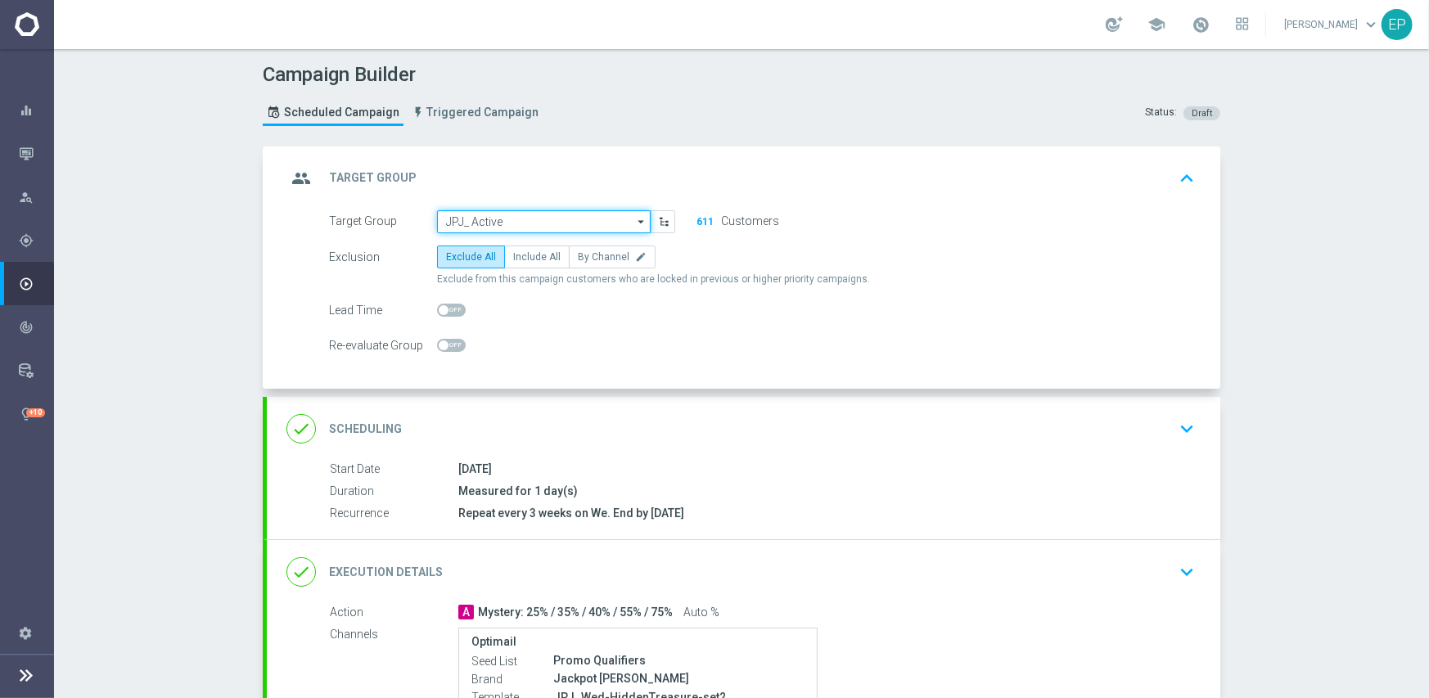
click at [530, 217] on input "JPJ_ Active" at bounding box center [544, 221] width 214 height 23
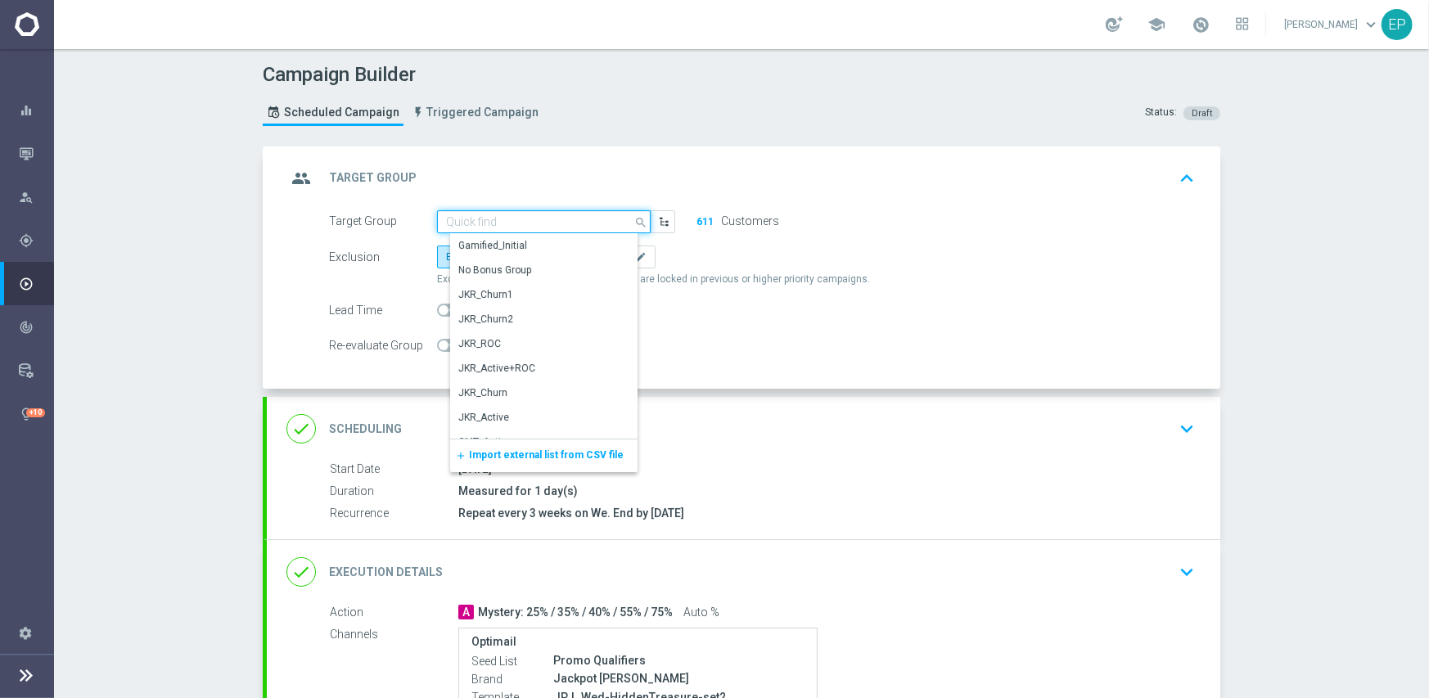
paste input "JPJ_"
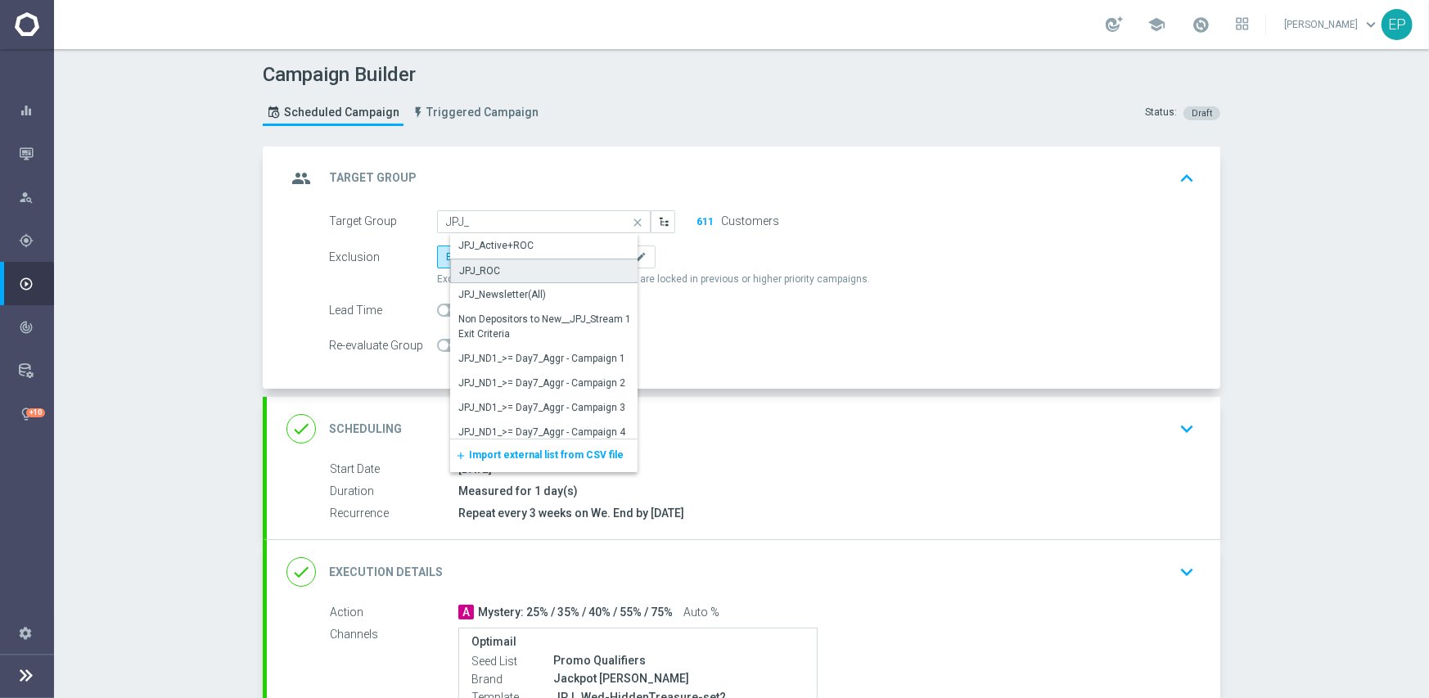
click at [481, 268] on div "JPJ_ROC" at bounding box center [479, 270] width 41 height 15
type input "JPJ_ROC"
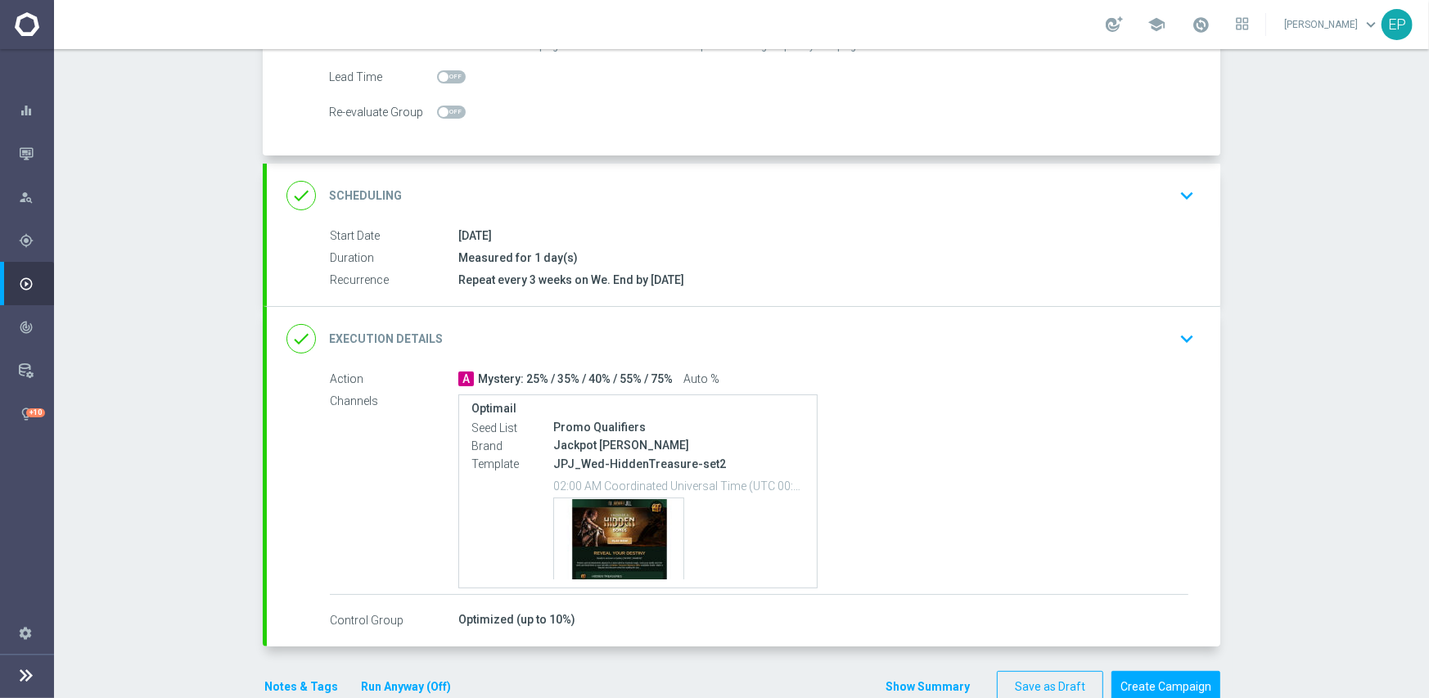
scroll to position [269, 0]
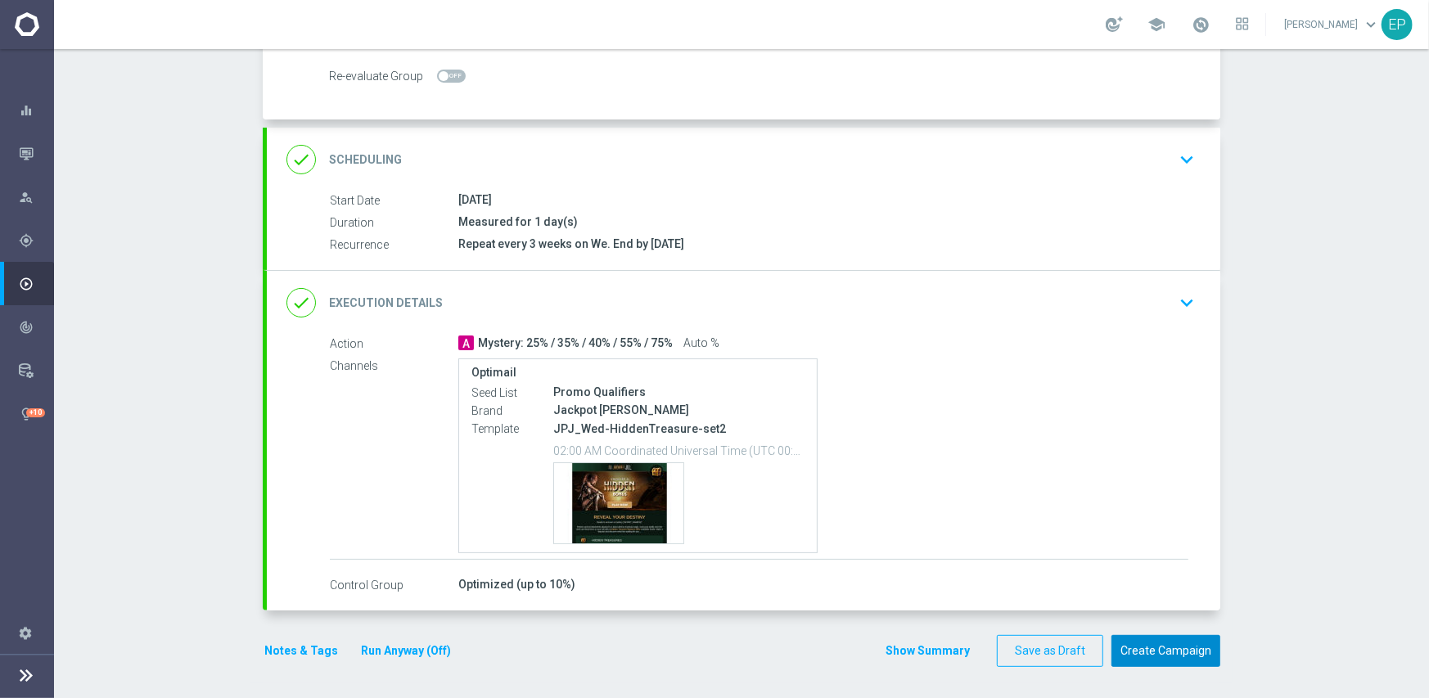
click at [1144, 648] on button "Create Campaign" at bounding box center [1165, 651] width 109 height 32
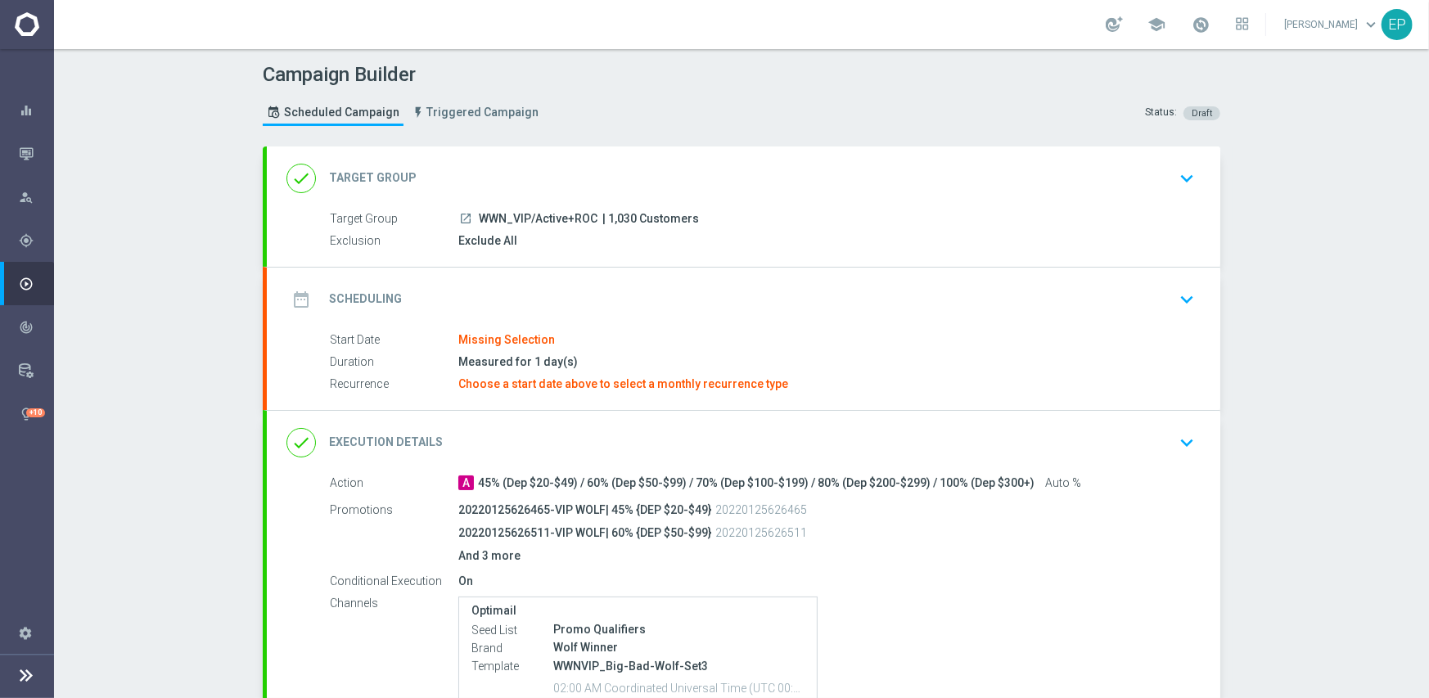
drag, startPoint x: 475, startPoint y: 210, endPoint x: 540, endPoint y: 218, distance: 65.9
click at [540, 218] on span "WWN_VIP/Active+ROC" at bounding box center [538, 219] width 119 height 15
copy span "WWN_VIP/Ac"
click at [539, 172] on div "done Target Group keyboard_arrow_down" at bounding box center [743, 178] width 914 height 31
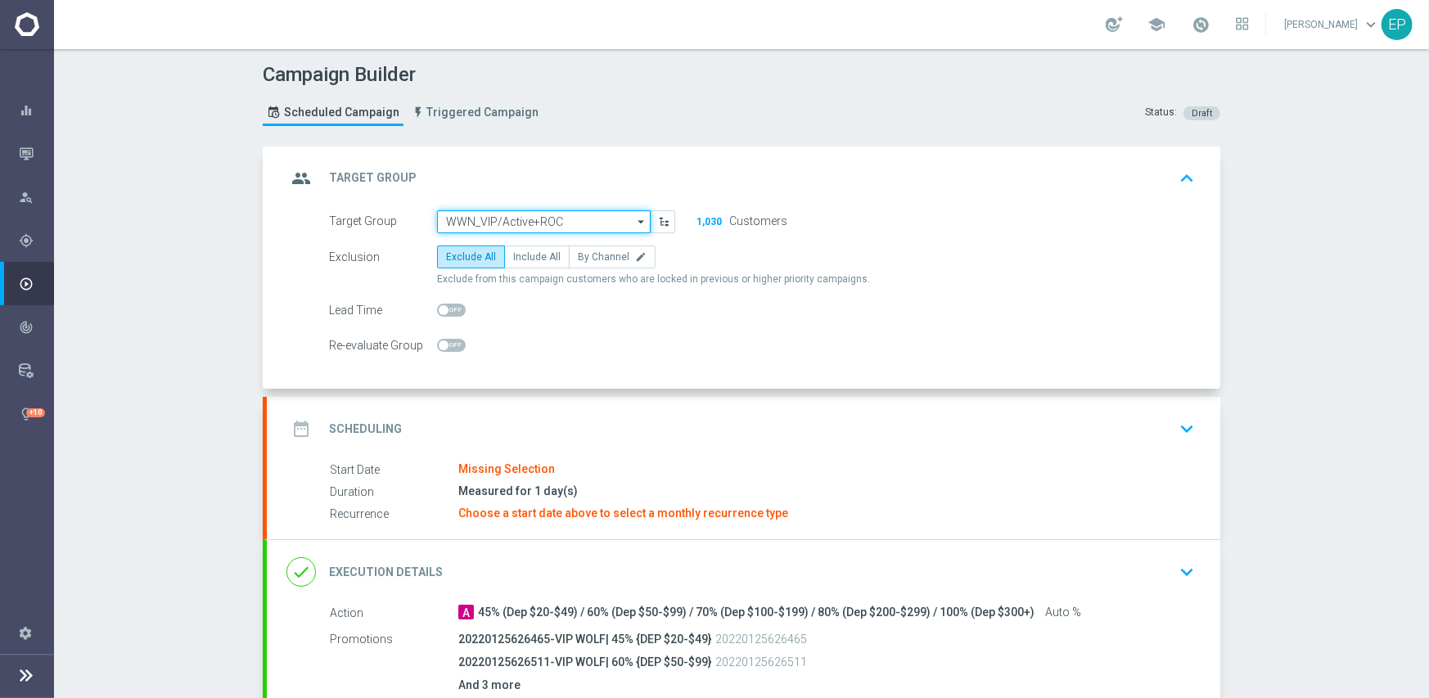
click at [520, 221] on input "WWN_VIP/Active+ROC" at bounding box center [544, 221] width 214 height 23
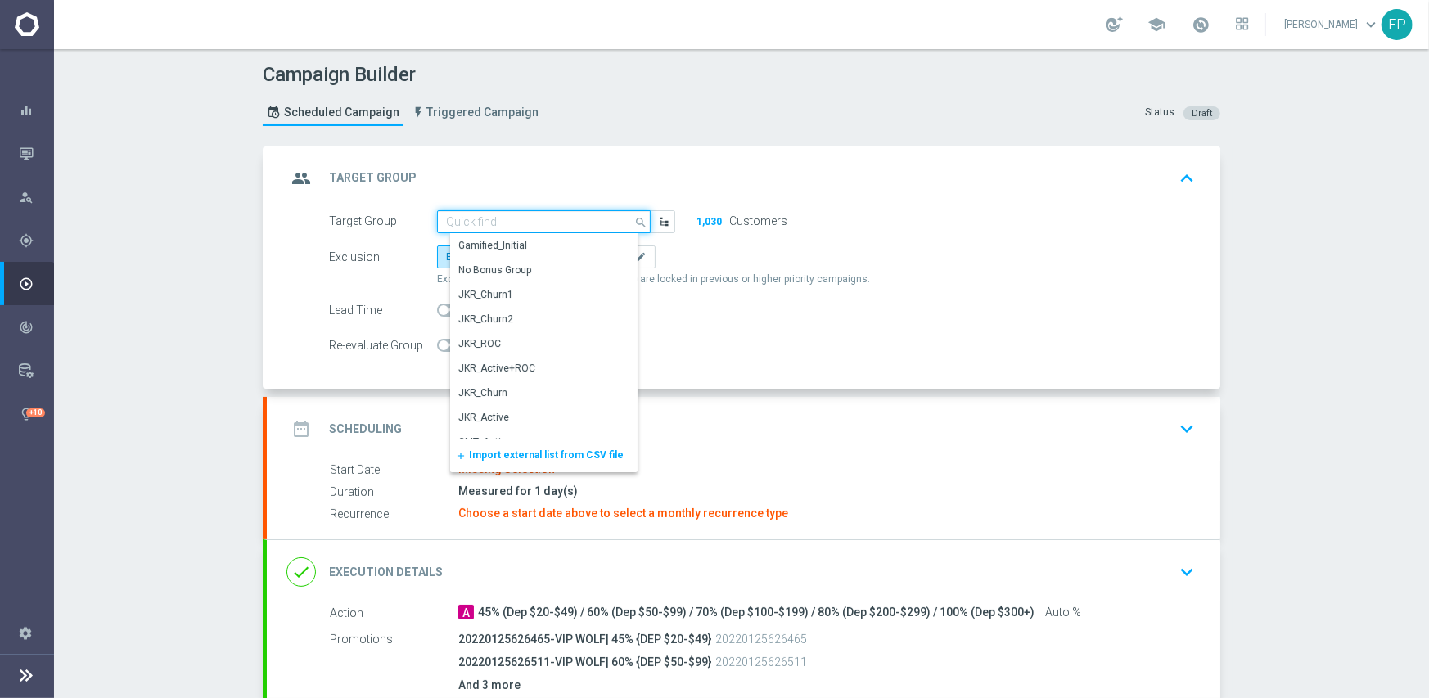
paste input "WWN_VIP/Ac"
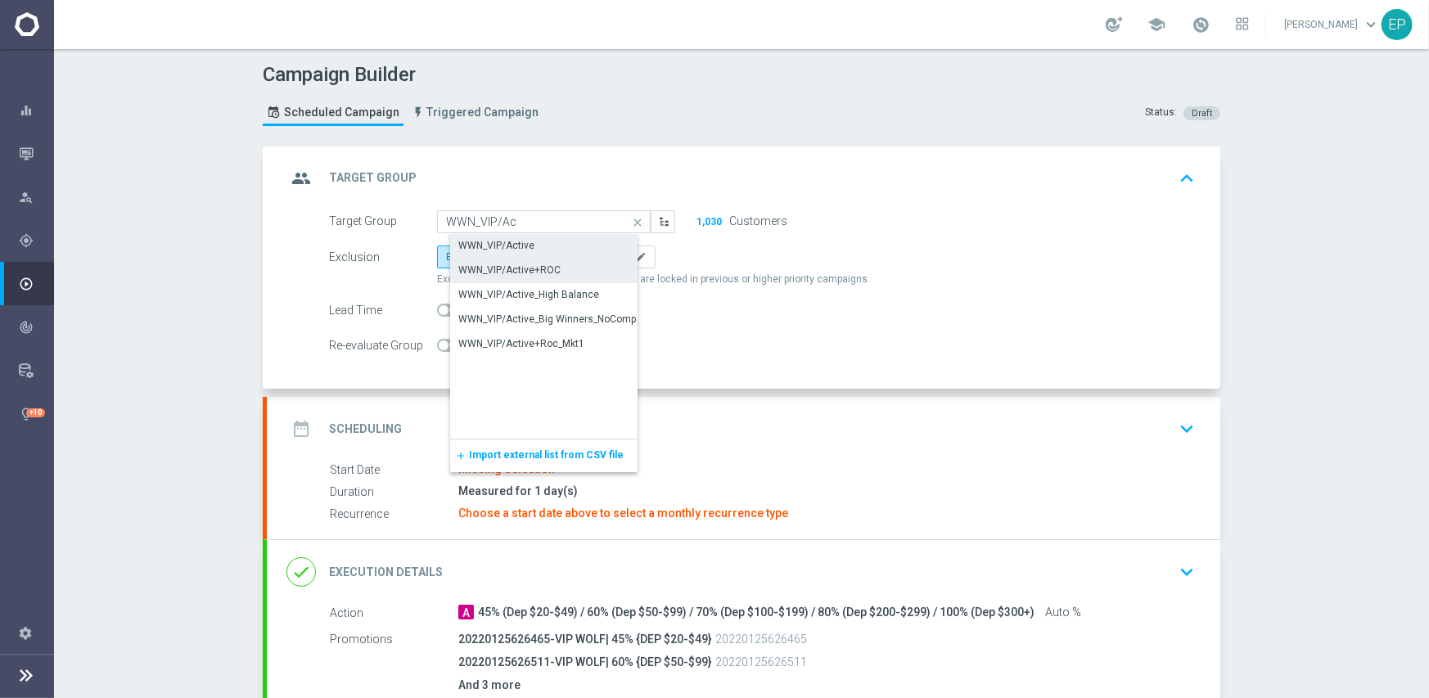
drag, startPoint x: 515, startPoint y: 241, endPoint x: 536, endPoint y: 273, distance: 37.9
click at [515, 241] on div "WWN_VIP/Active" at bounding box center [496, 245] width 76 height 15
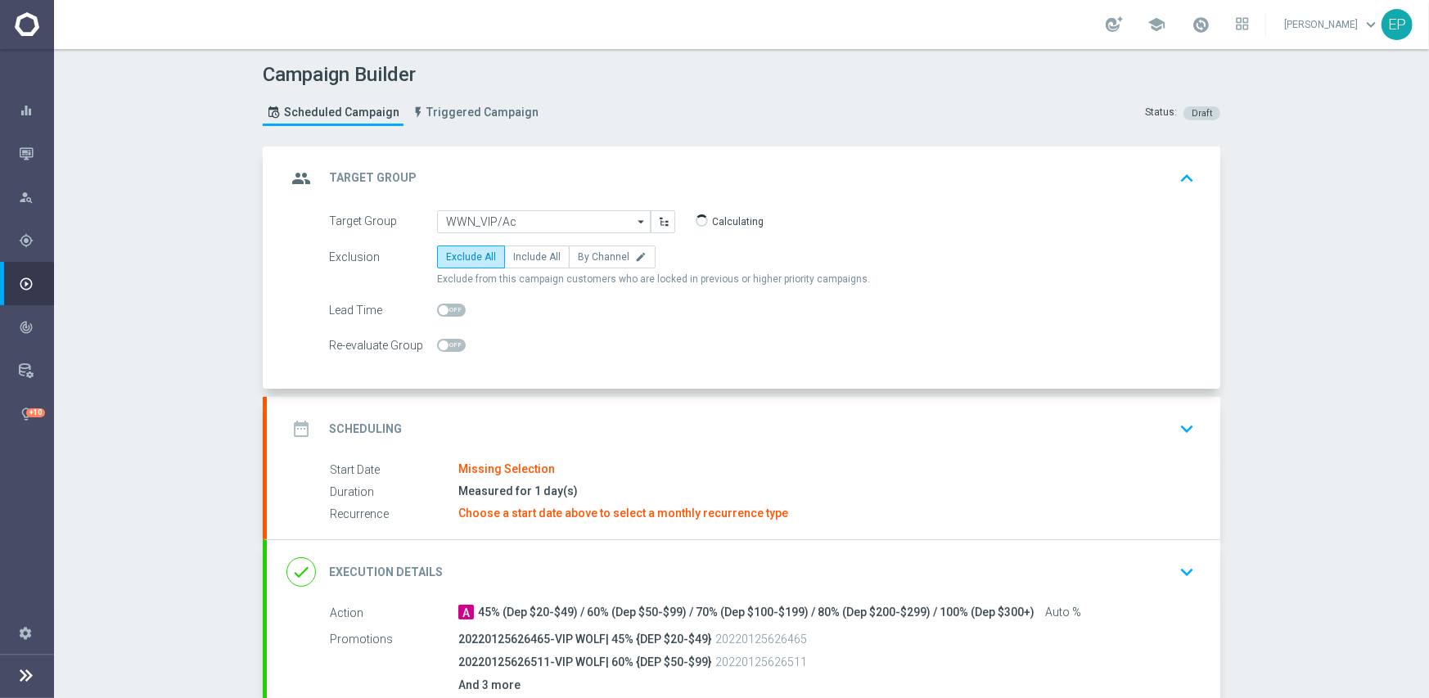
type input "WWN_VIP/Active"
click at [658, 454] on div "date_range Scheduling keyboard_arrow_down" at bounding box center [743, 429] width 953 height 64
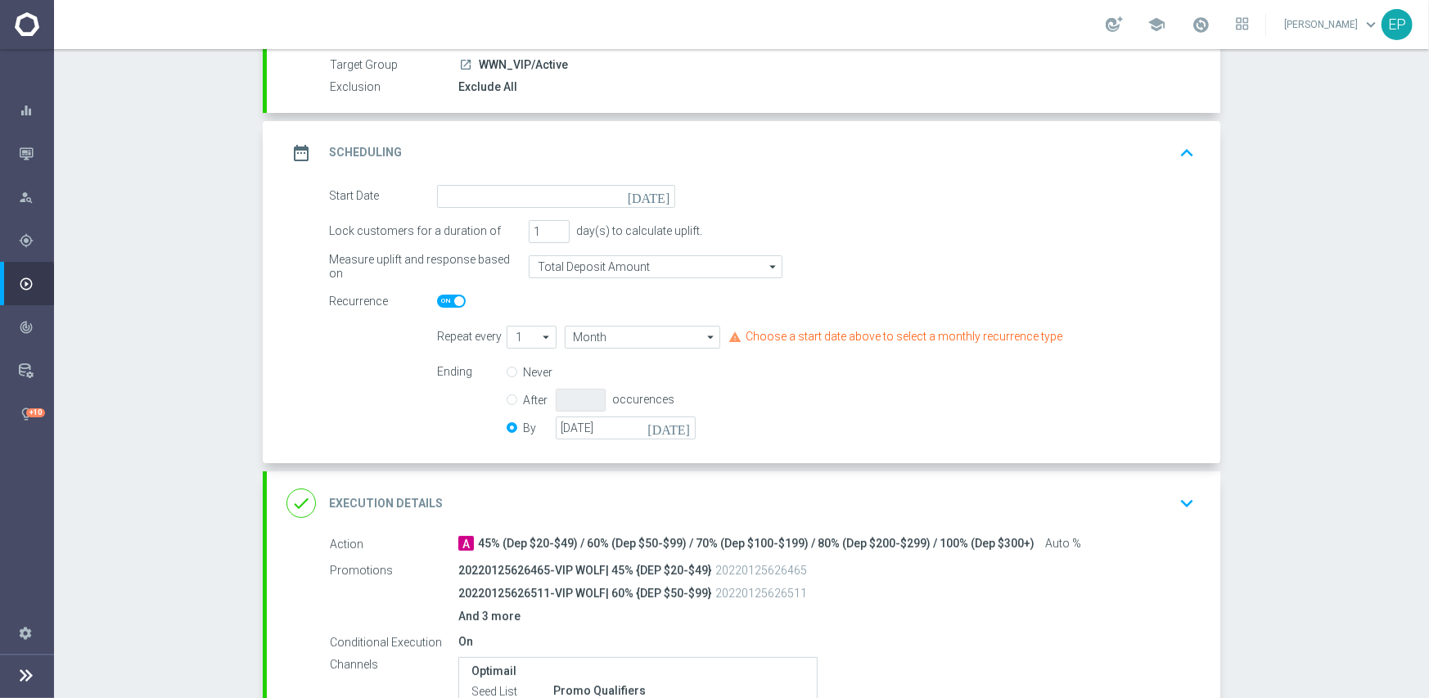
scroll to position [164, 0]
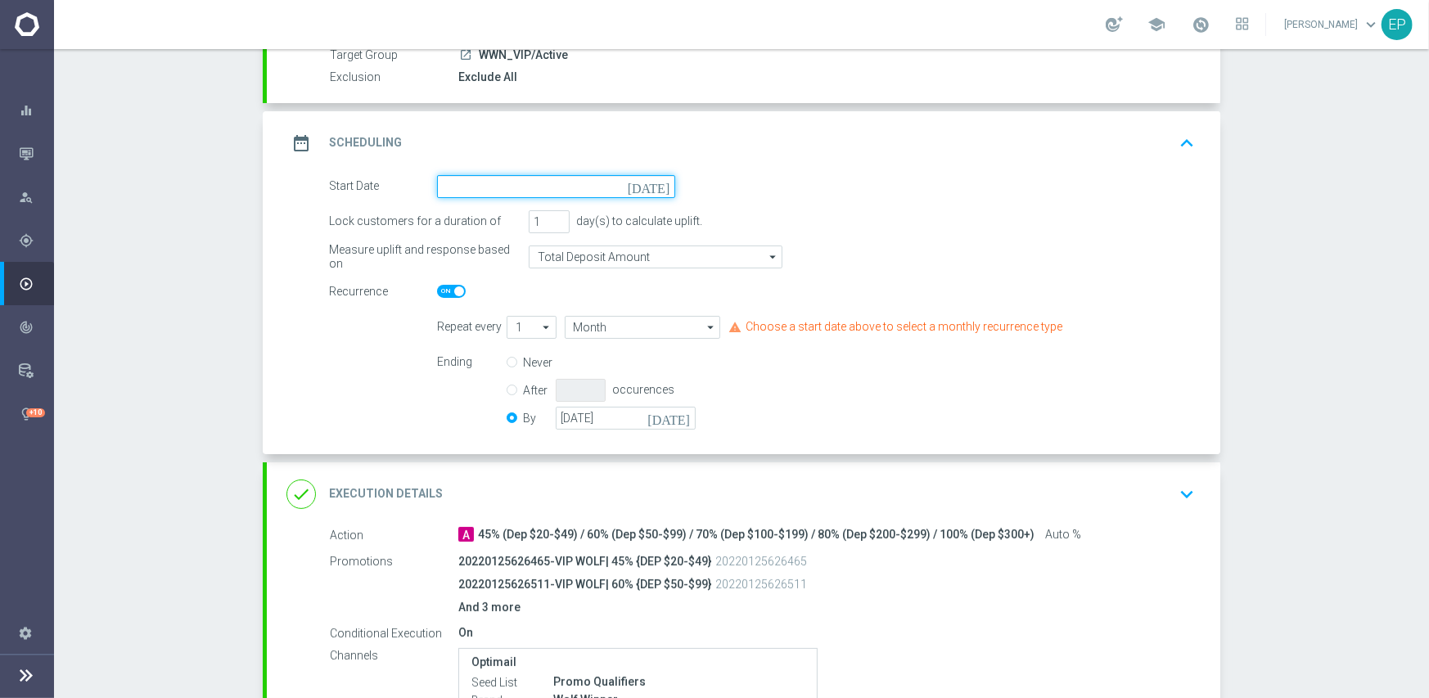
click at [571, 191] on input at bounding box center [556, 186] width 238 height 23
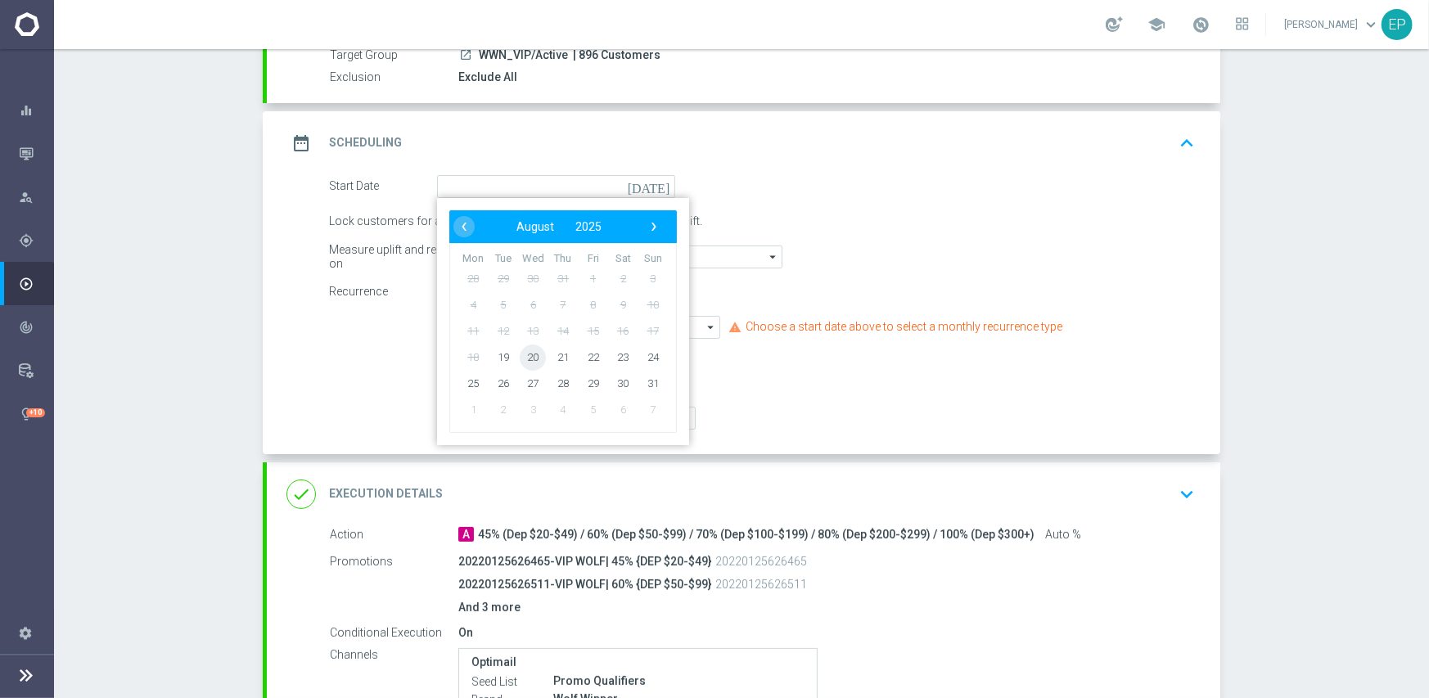
click at [528, 354] on span "20" at bounding box center [533, 357] width 26 height 26
type input "[DATE]"
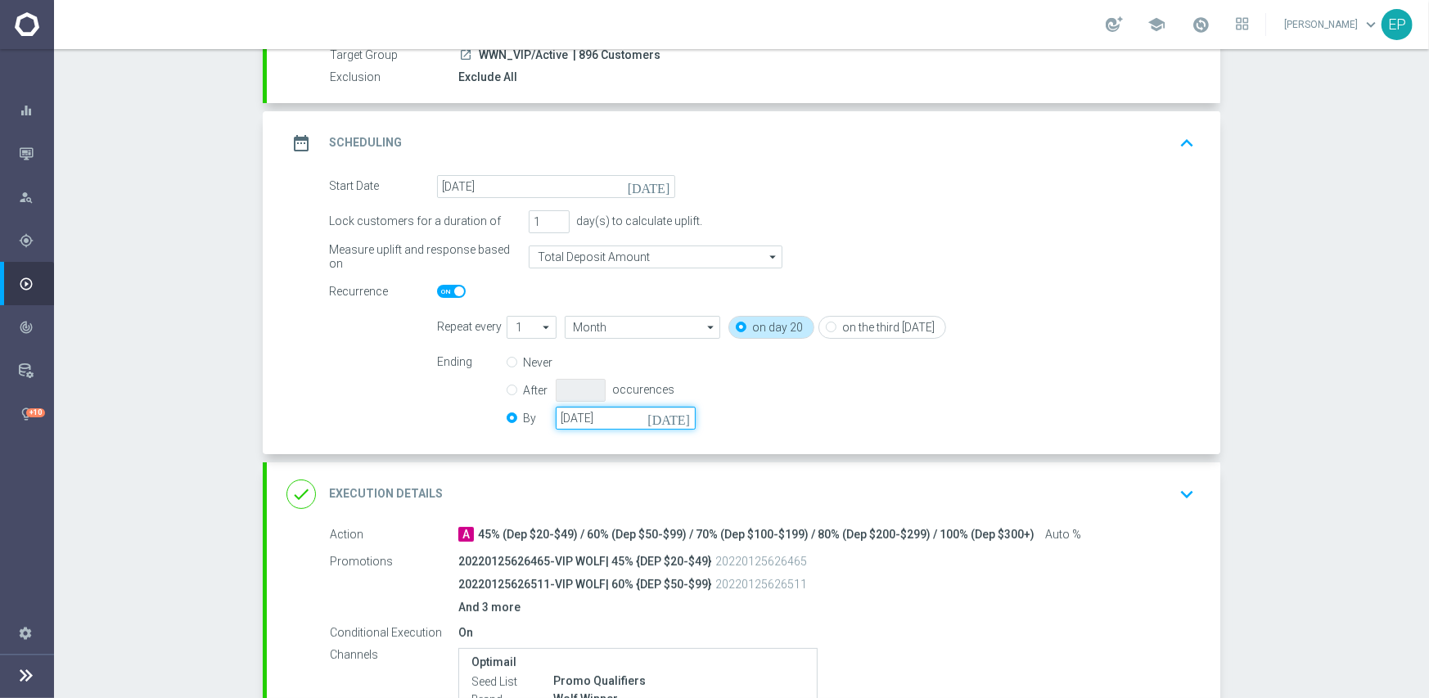
click at [649, 417] on input "[DATE]" at bounding box center [626, 418] width 140 height 23
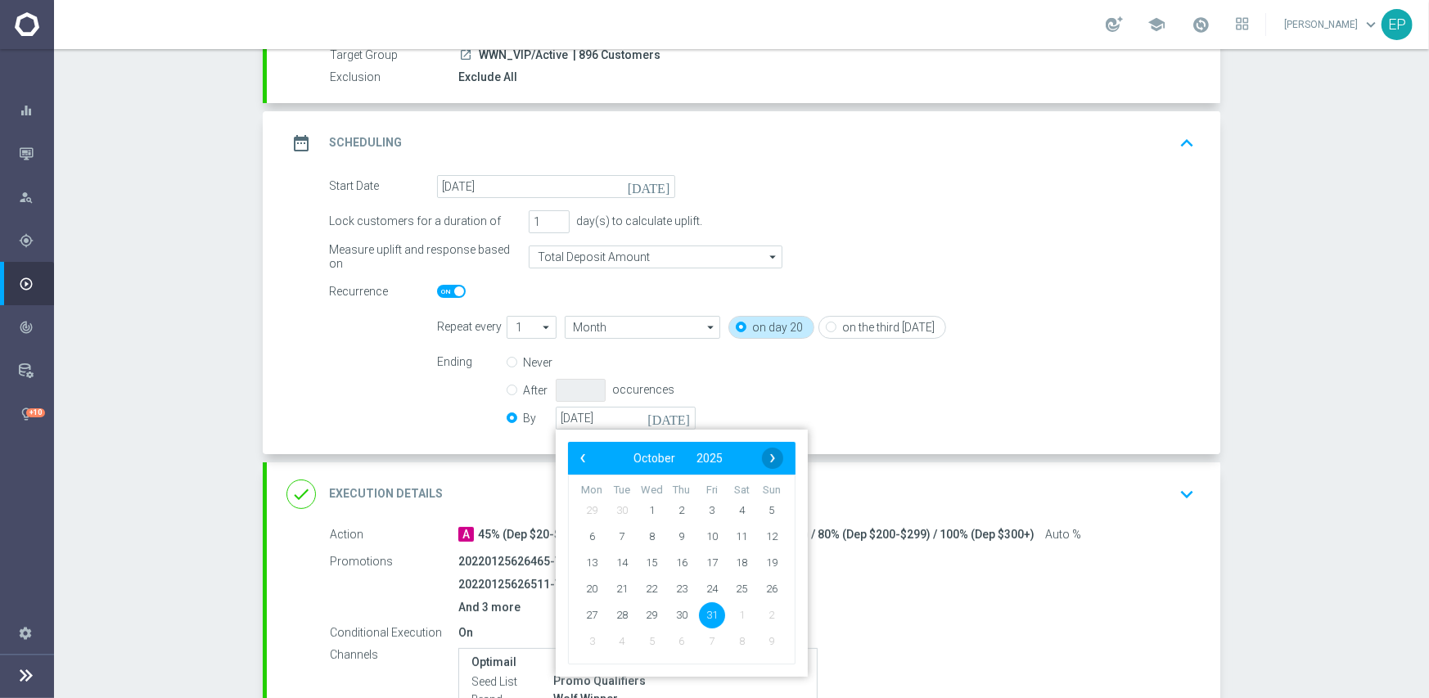
click at [765, 458] on span "›" at bounding box center [772, 458] width 21 height 21
click at [758, 615] on span "30" at bounding box center [771, 614] width 26 height 26
type input "[DATE]"
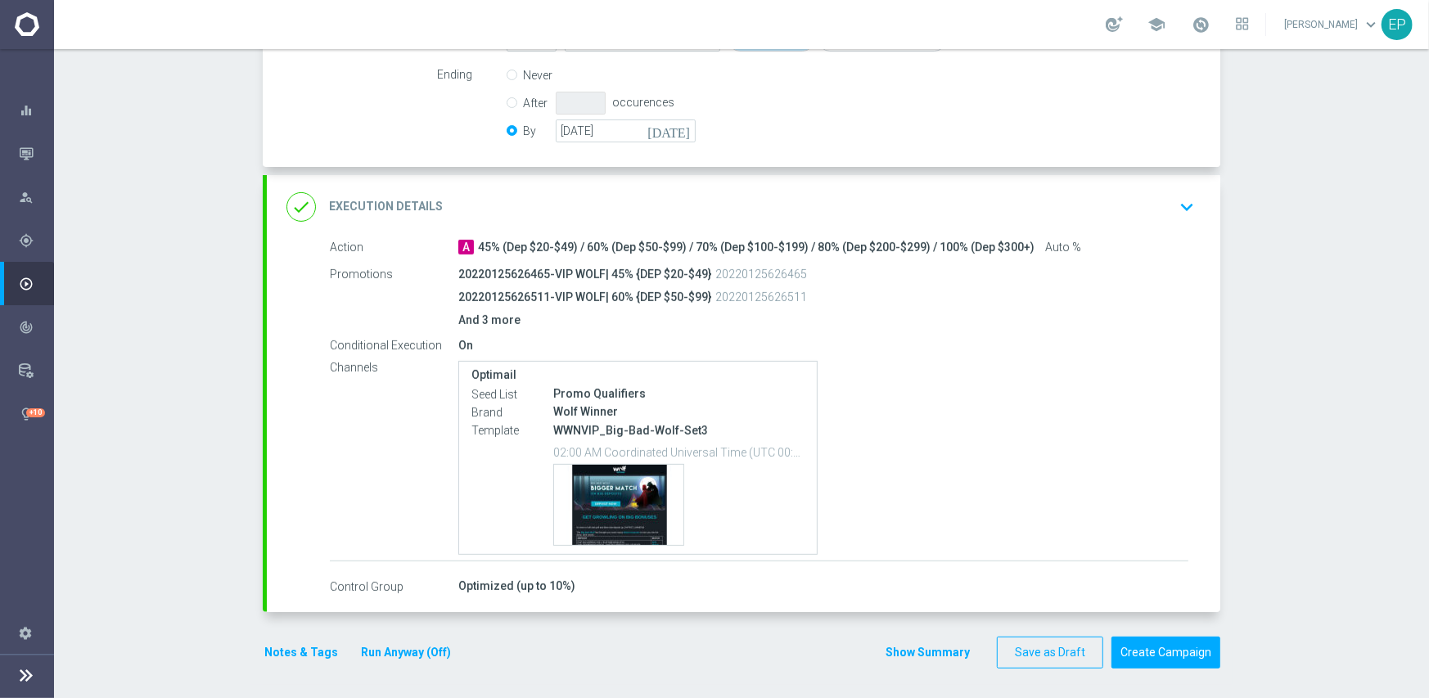
scroll to position [452, 0]
drag, startPoint x: 1164, startPoint y: 656, endPoint x: 988, endPoint y: 484, distance: 246.5
click at [1167, 656] on button "Create Campaign" at bounding box center [1165, 651] width 109 height 32
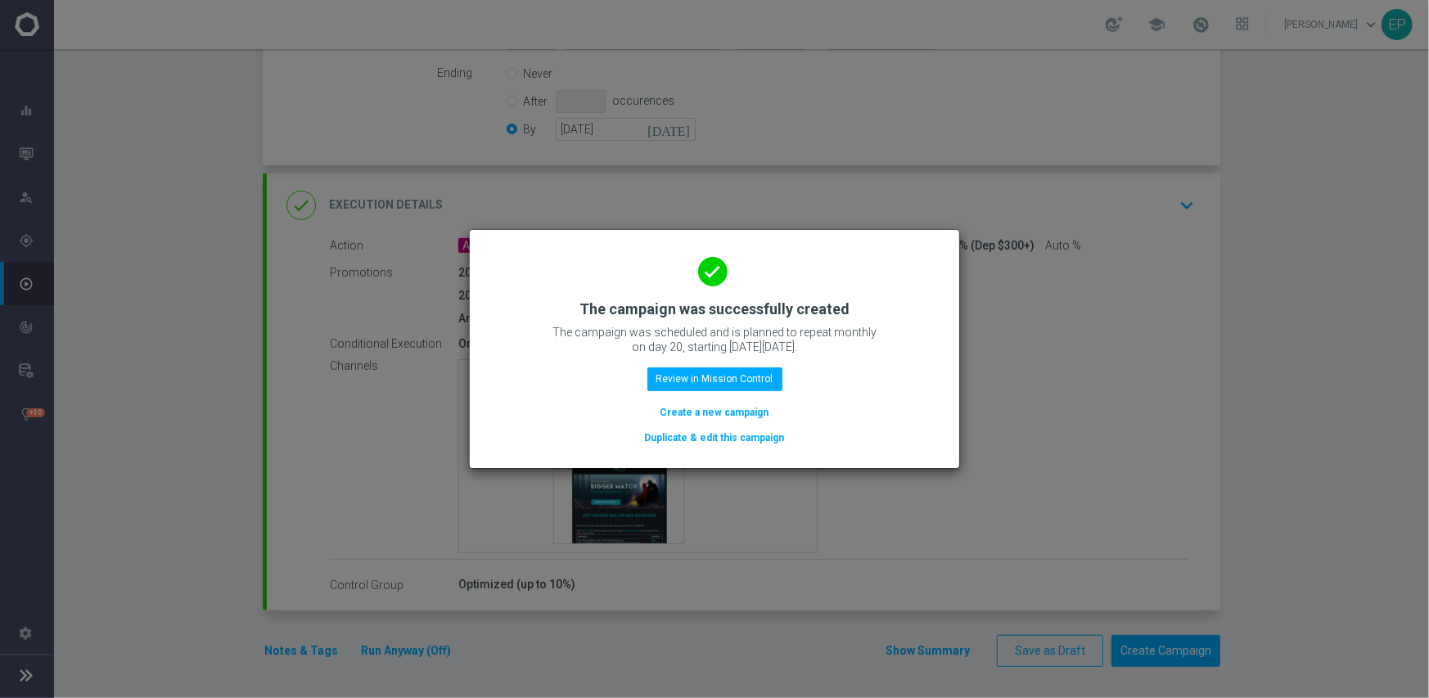
click at [723, 437] on button "Duplicate & edit this campaign" at bounding box center [714, 438] width 143 height 18
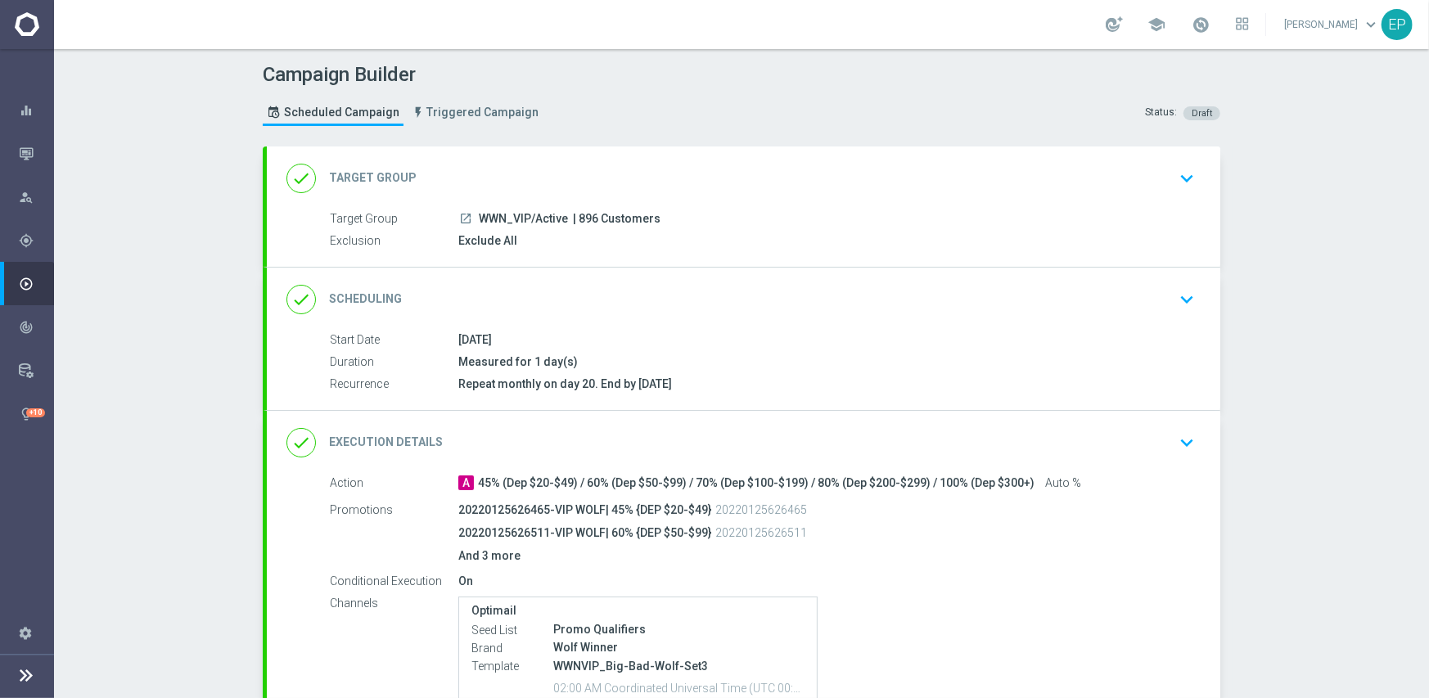
drag, startPoint x: 484, startPoint y: 214, endPoint x: 519, endPoint y: 219, distance: 34.7
click at [519, 219] on div "launch WWN_VIP/Active | 896 Customers" at bounding box center [823, 218] width 730 height 16
copy div "WWN_VI"
click at [574, 165] on div "done Target Group keyboard_arrow_down" at bounding box center [743, 178] width 914 height 31
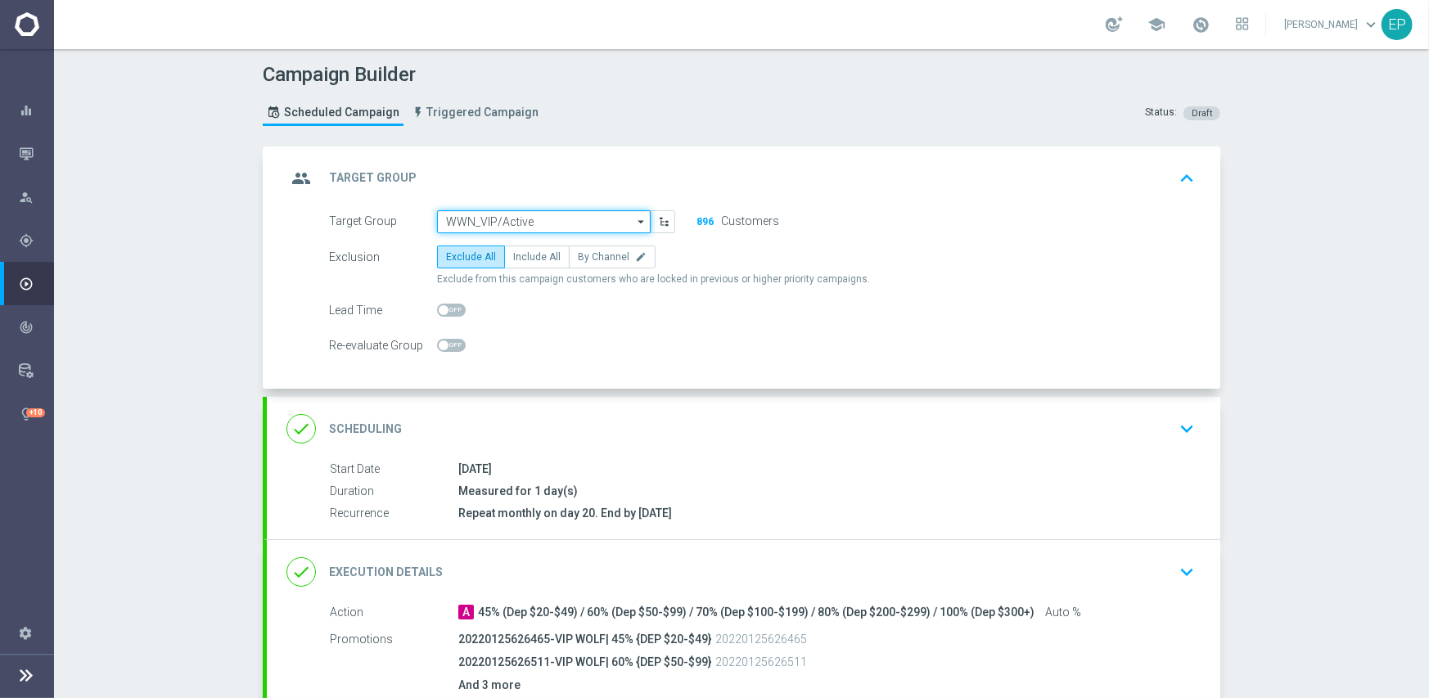
click at [526, 218] on input "WWN_VIP/Active" at bounding box center [544, 221] width 214 height 23
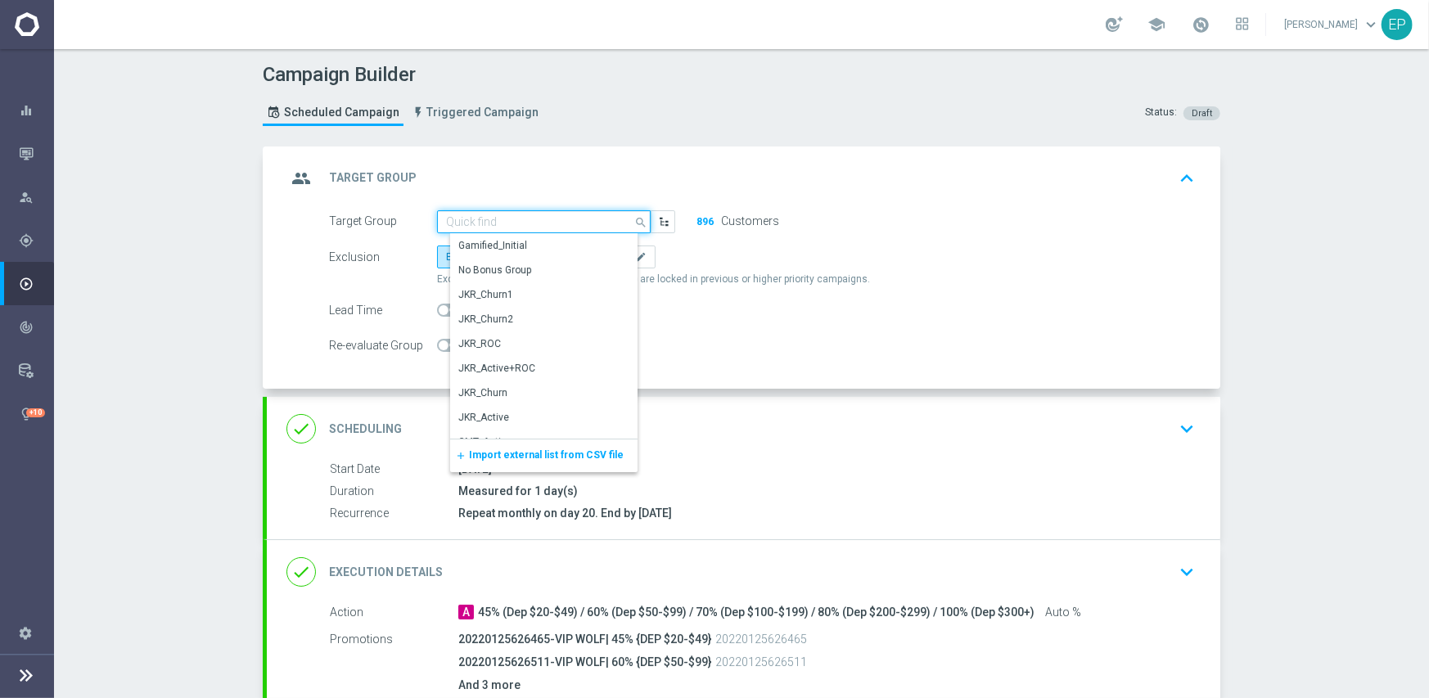
paste input "WWN_VI"
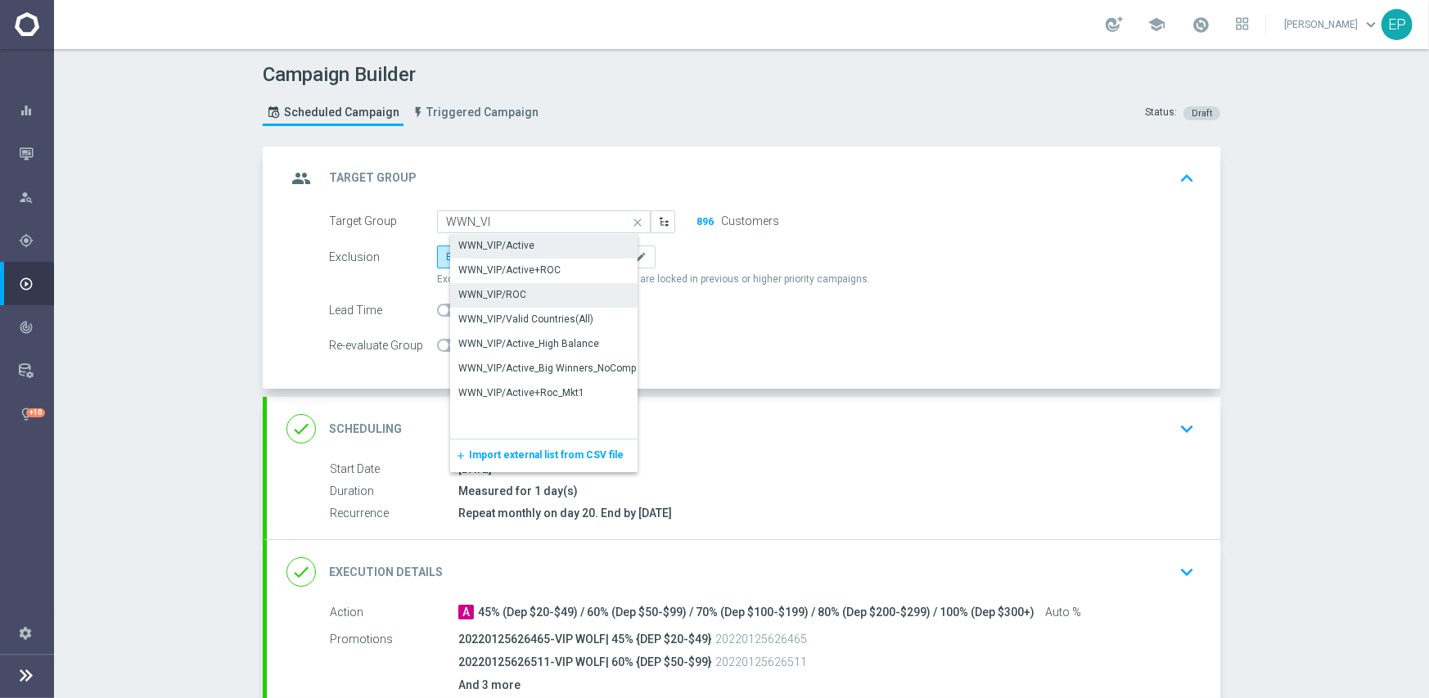
click at [491, 296] on div "WWN_VIP/ROC" at bounding box center [492, 294] width 68 height 15
type input "WWN_VIP/ROC"
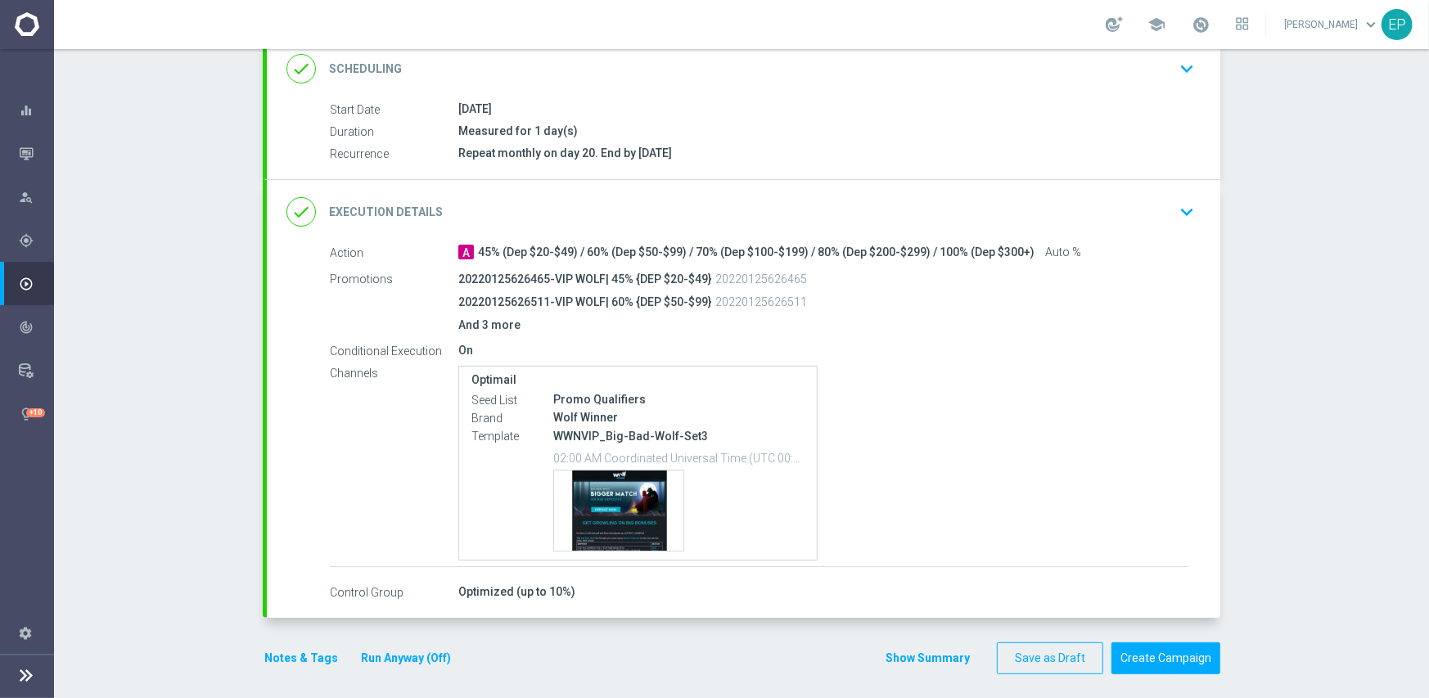
scroll to position [367, 0]
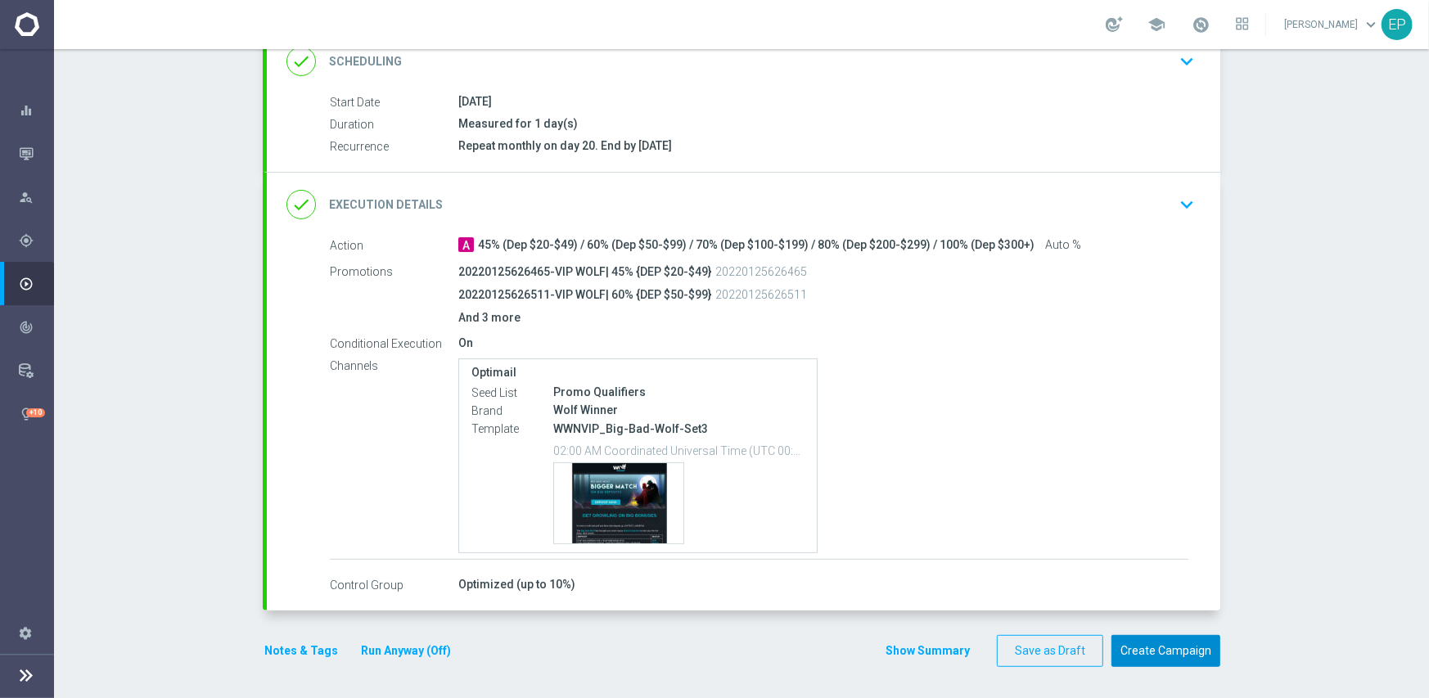
click at [1181, 649] on button "Create Campaign" at bounding box center [1165, 651] width 109 height 32
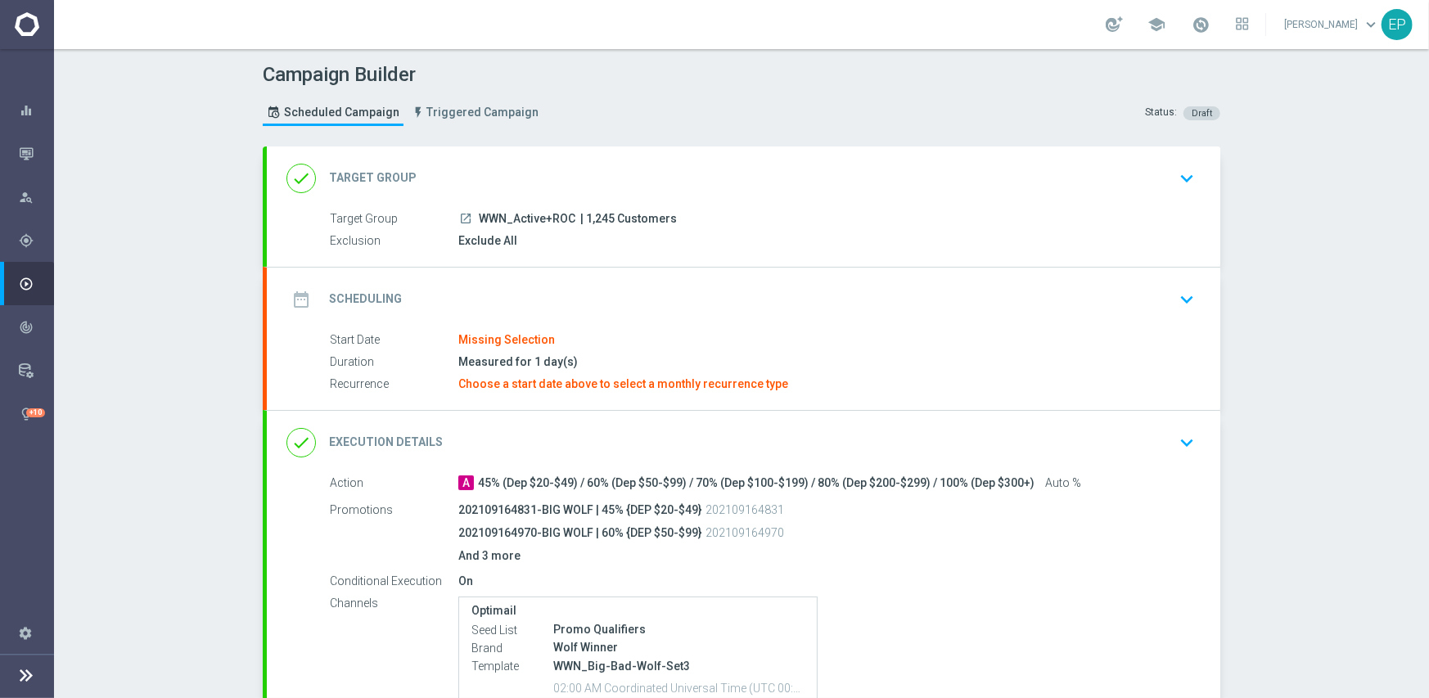
drag, startPoint x: 482, startPoint y: 215, endPoint x: 526, endPoint y: 223, distance: 44.9
click at [526, 223] on span "WWN_Active+ROC" at bounding box center [527, 219] width 97 height 15
copy span "WN_Acti"
click at [533, 175] on div "done Target Group keyboard_arrow_down" at bounding box center [743, 178] width 914 height 31
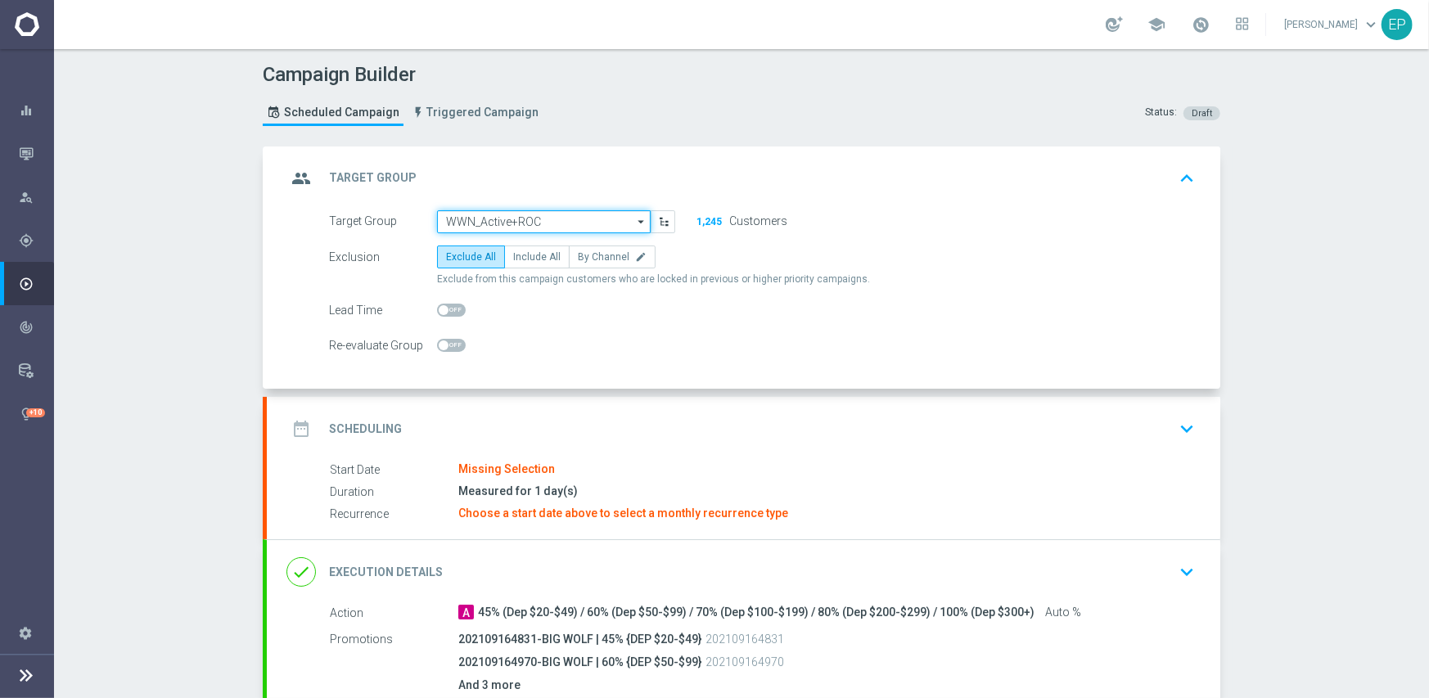
click at [537, 223] on input "WWN_Active+ROC" at bounding box center [544, 221] width 214 height 23
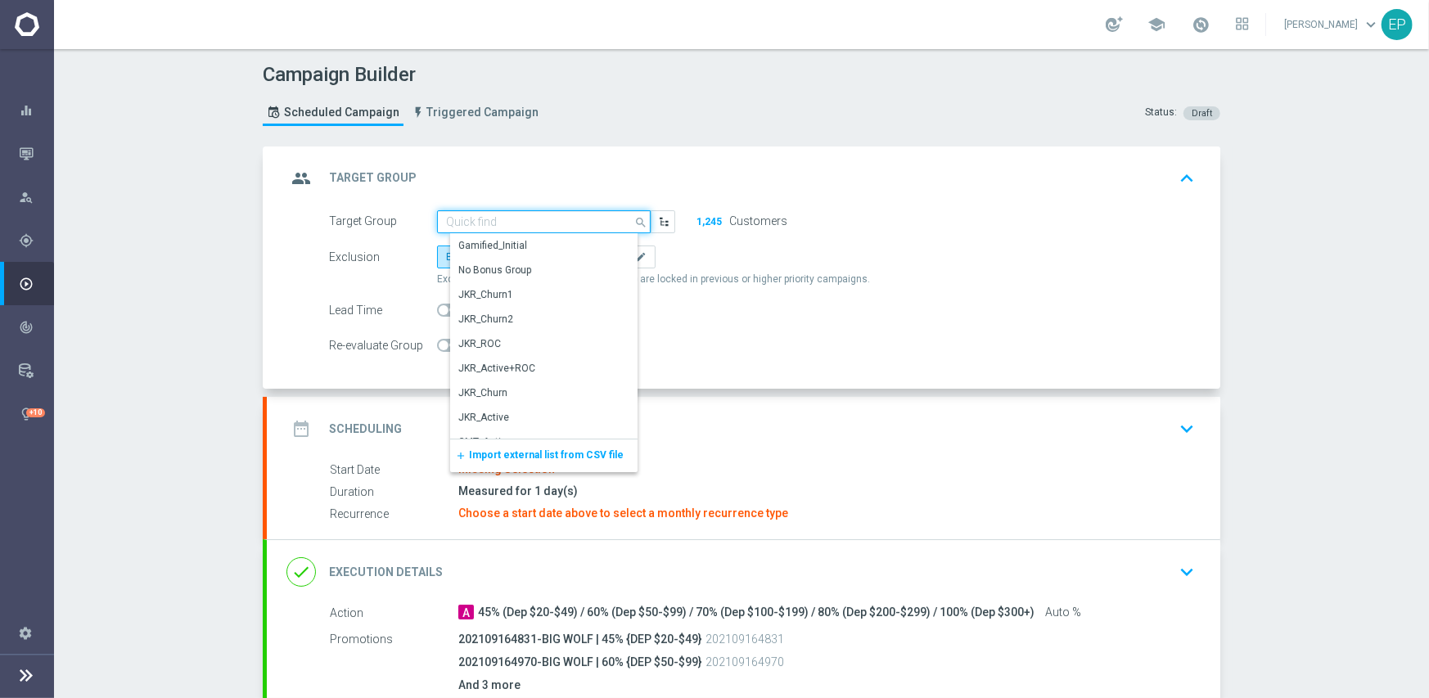
paste input "WN_Acti"
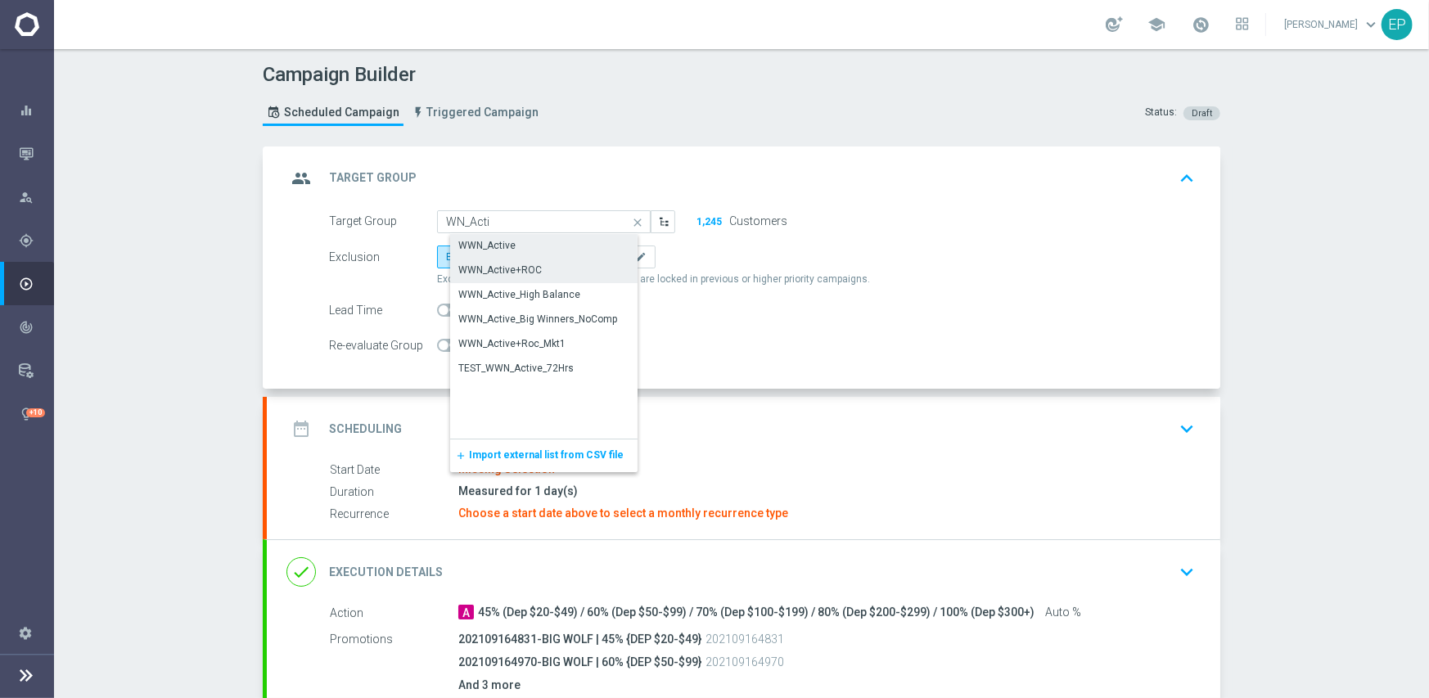
click at [518, 243] on div "WWN_Active" at bounding box center [557, 245] width 214 height 23
type input "WWN_Active"
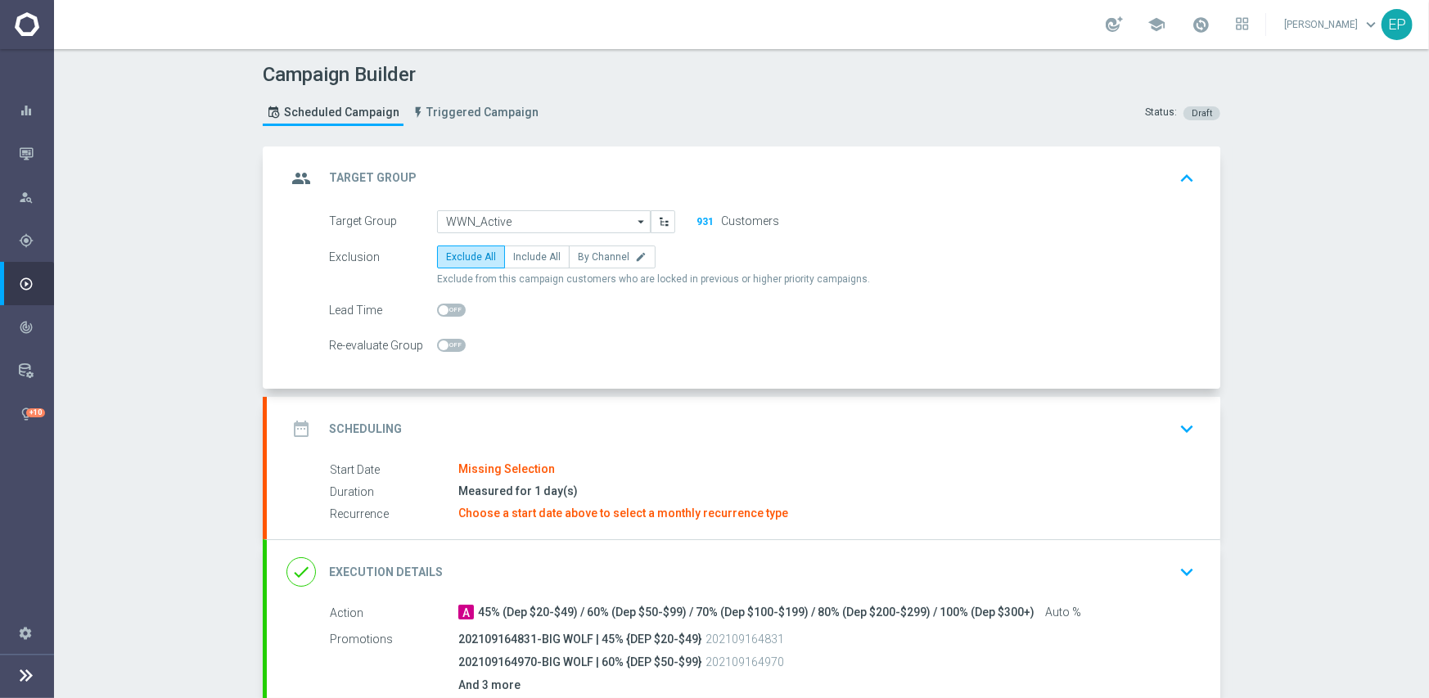
click at [610, 416] on div "date_range Scheduling keyboard_arrow_down" at bounding box center [743, 428] width 914 height 31
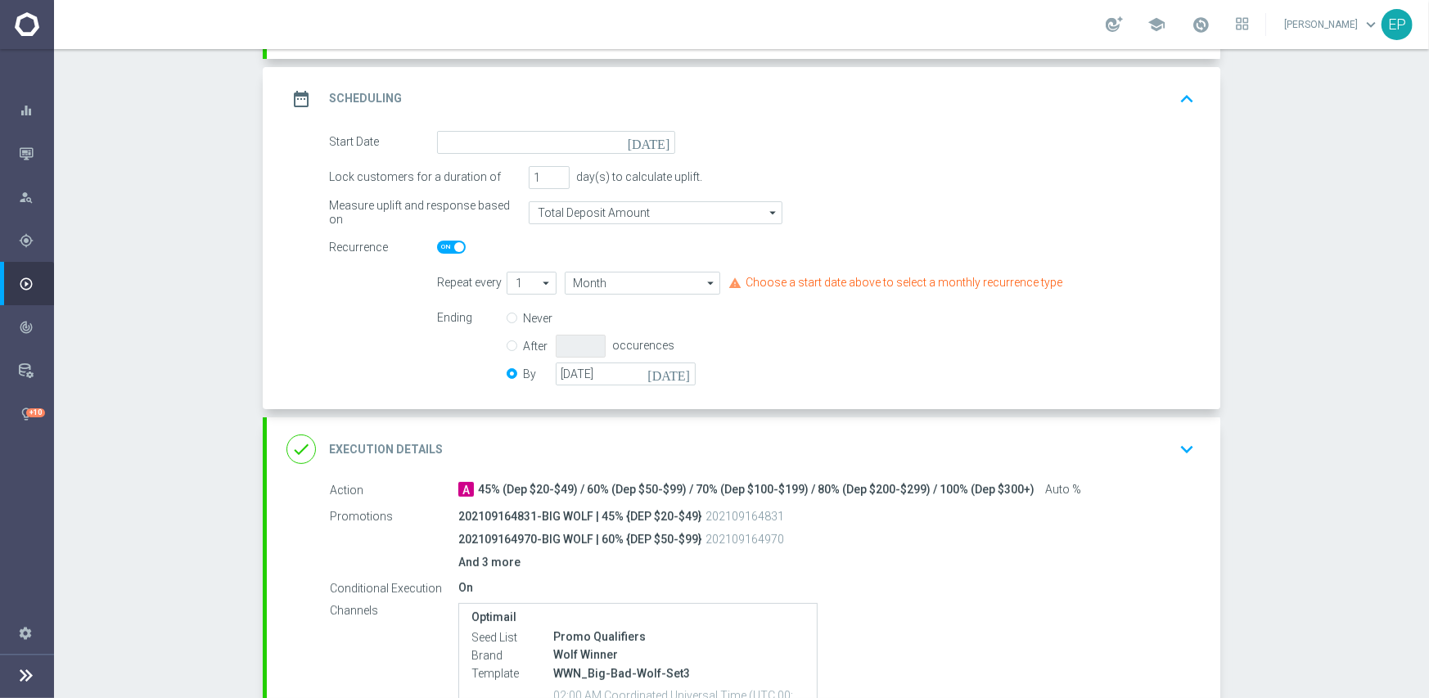
scroll to position [245, 0]
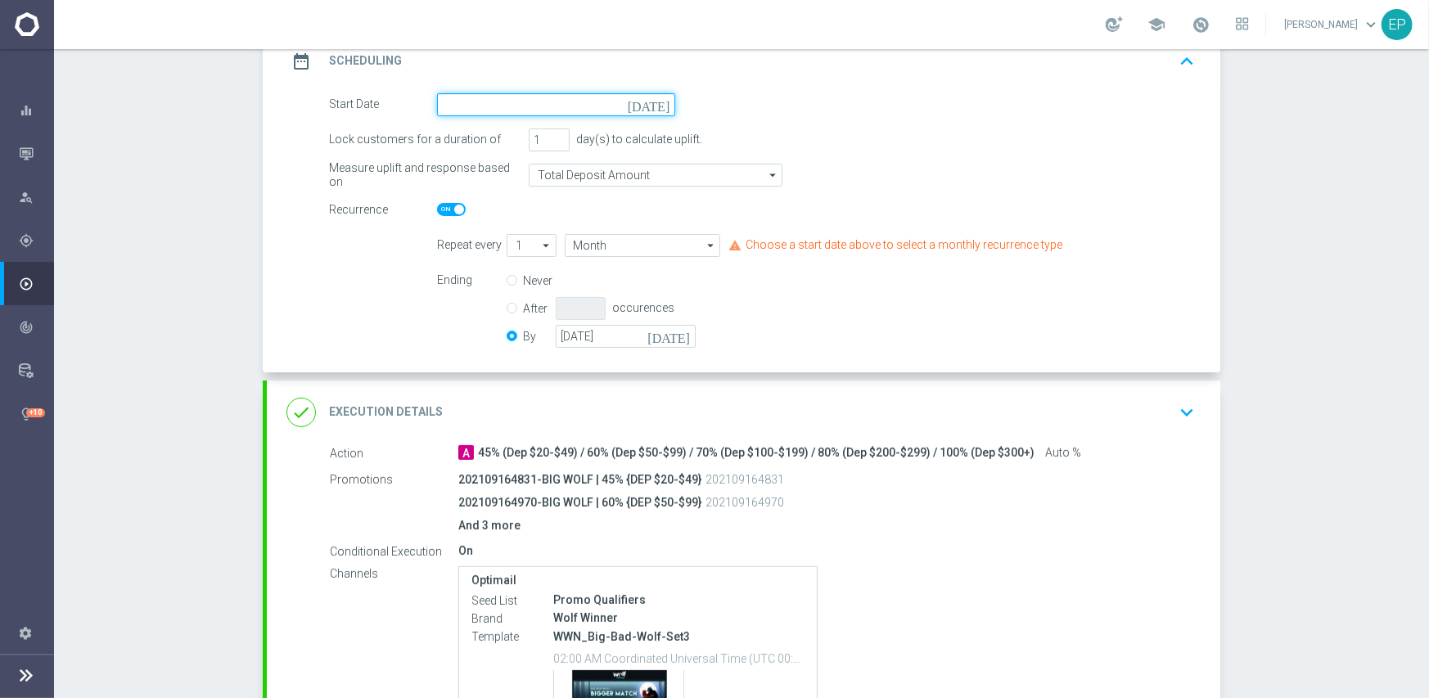
drag, startPoint x: 565, startPoint y: 106, endPoint x: 604, endPoint y: 113, distance: 39.8
click at [566, 106] on input at bounding box center [556, 104] width 238 height 23
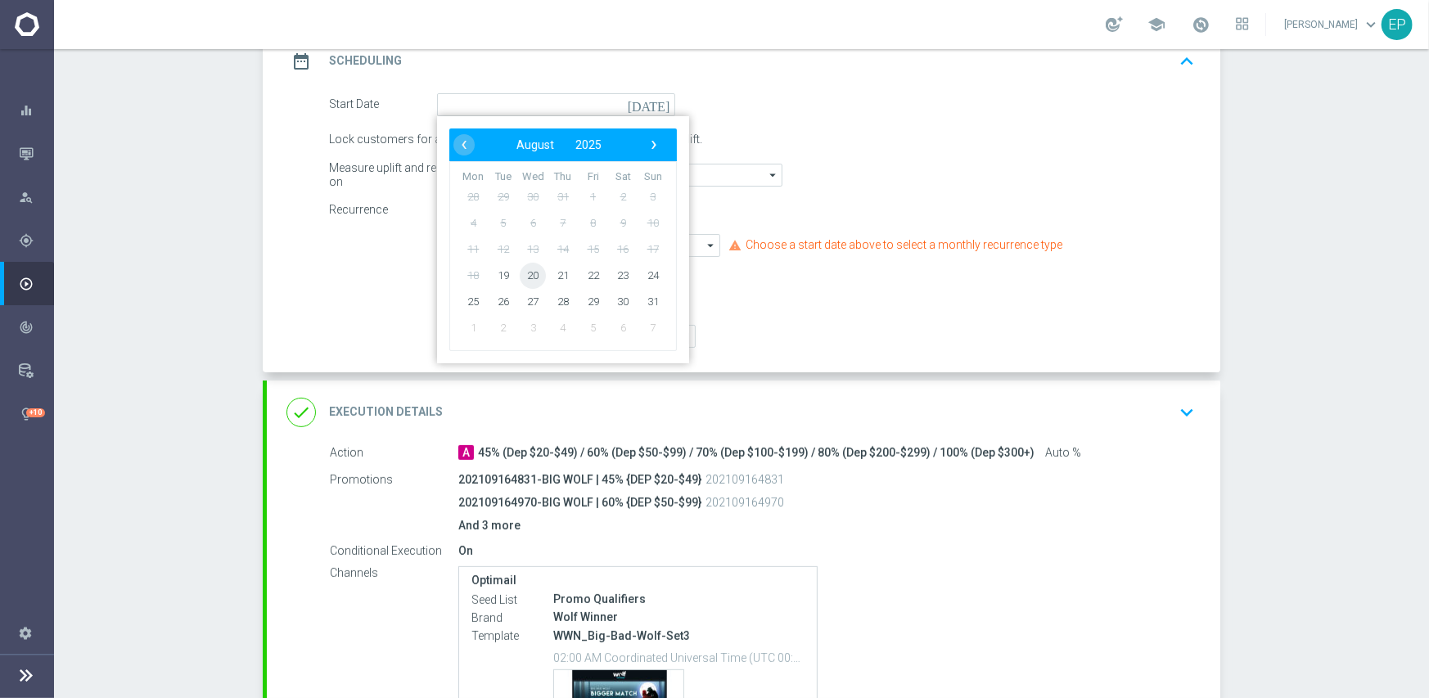
click at [524, 276] on span "20" at bounding box center [533, 275] width 26 height 26
type input "[DATE]"
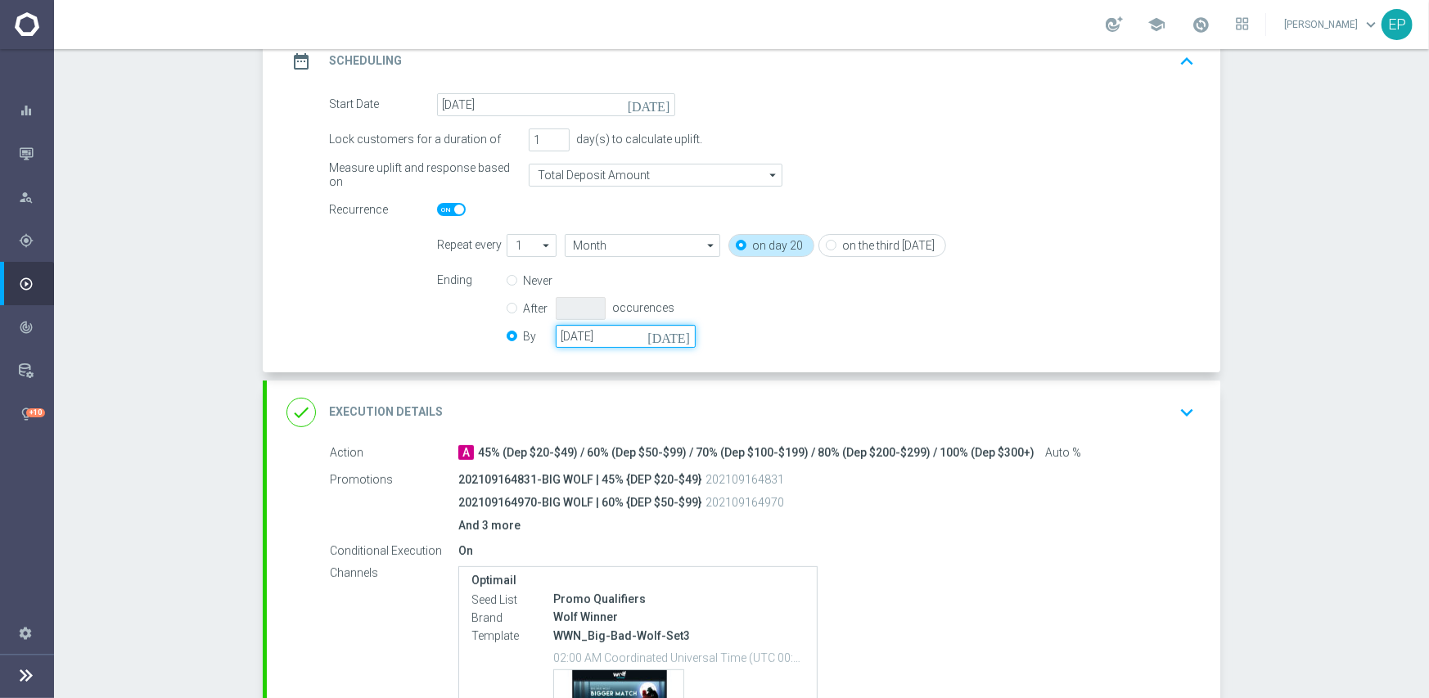
click at [595, 343] on input "[DATE]" at bounding box center [626, 336] width 140 height 23
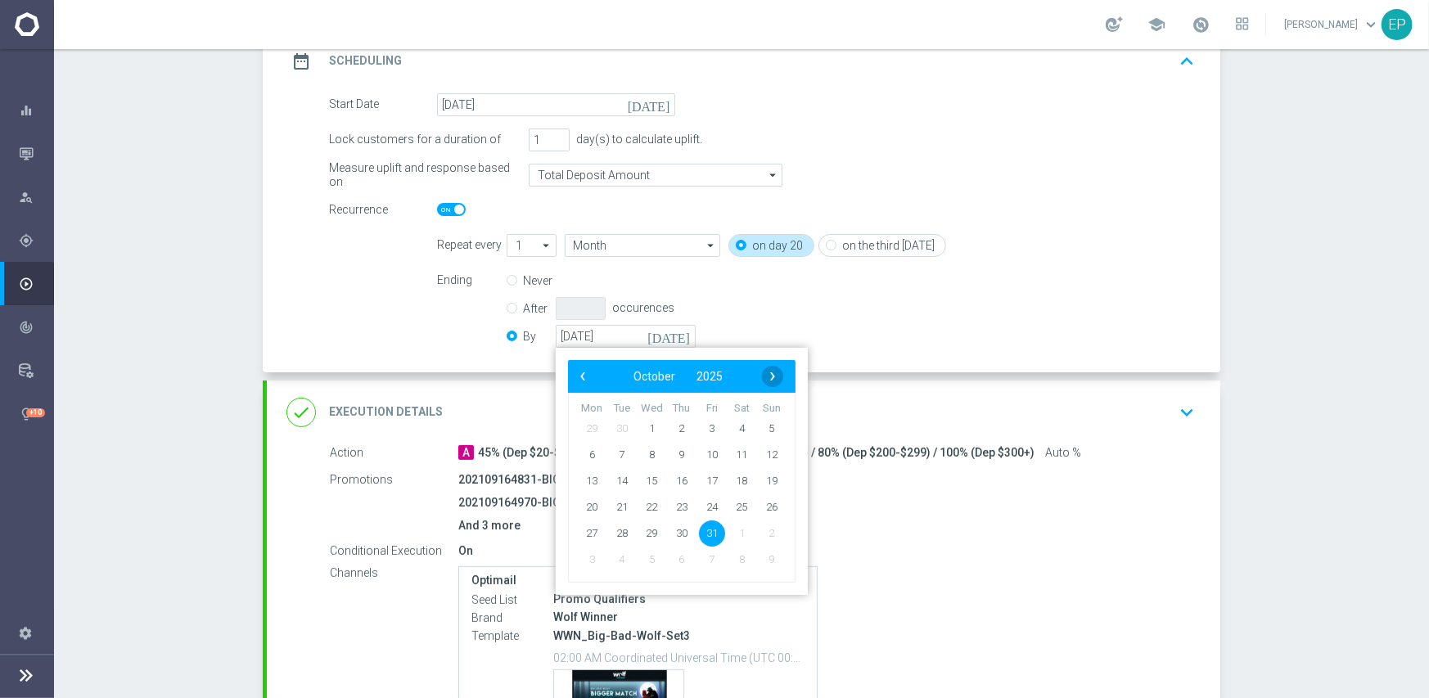
click at [769, 379] on span "›" at bounding box center [772, 376] width 21 height 21
click at [763, 535] on span "30" at bounding box center [771, 533] width 26 height 26
type input "[DATE]"
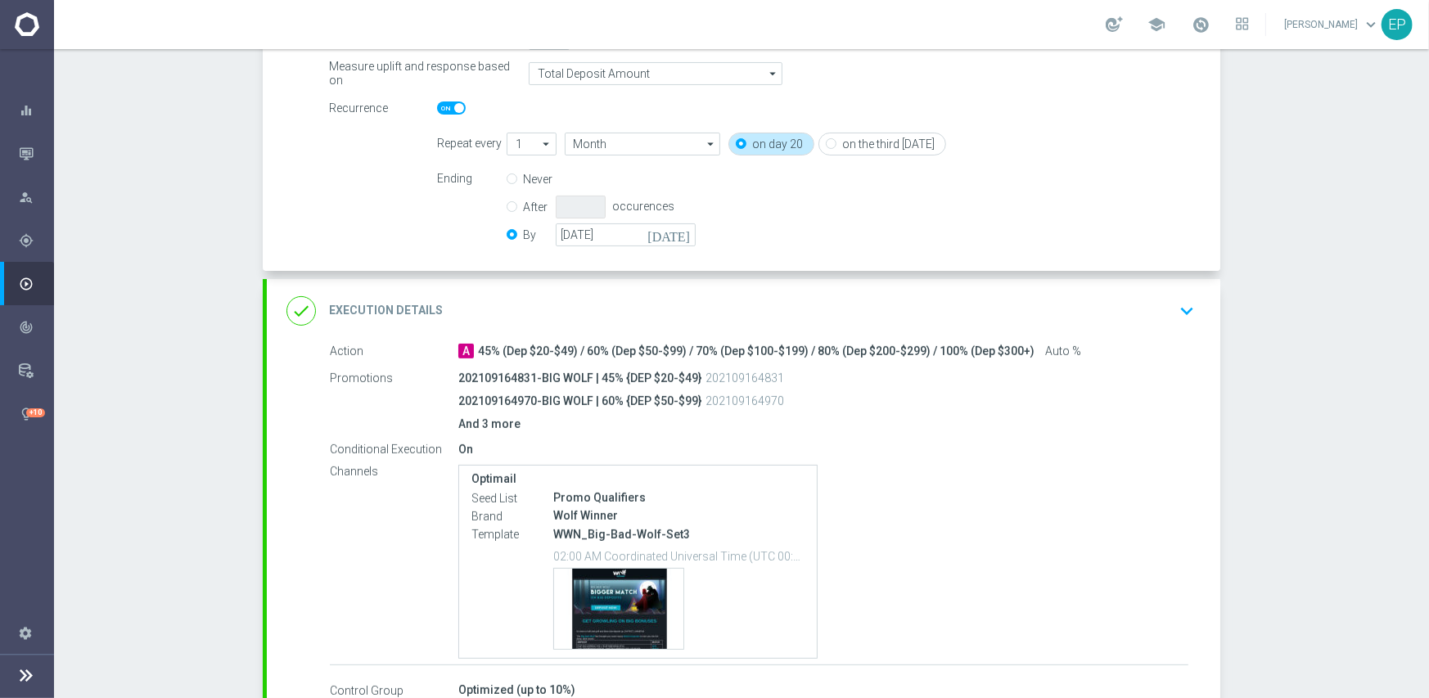
scroll to position [452, 0]
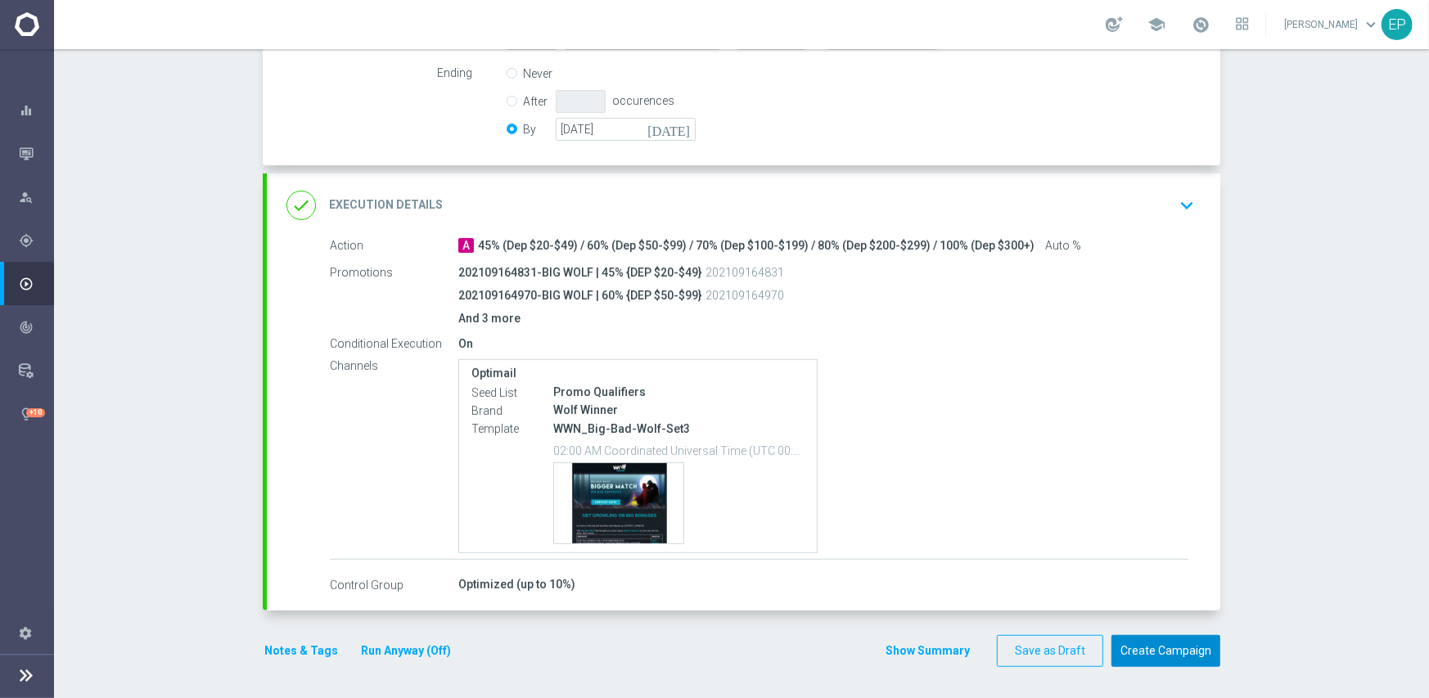
click at [1168, 640] on button "Create Campaign" at bounding box center [1165, 651] width 109 height 32
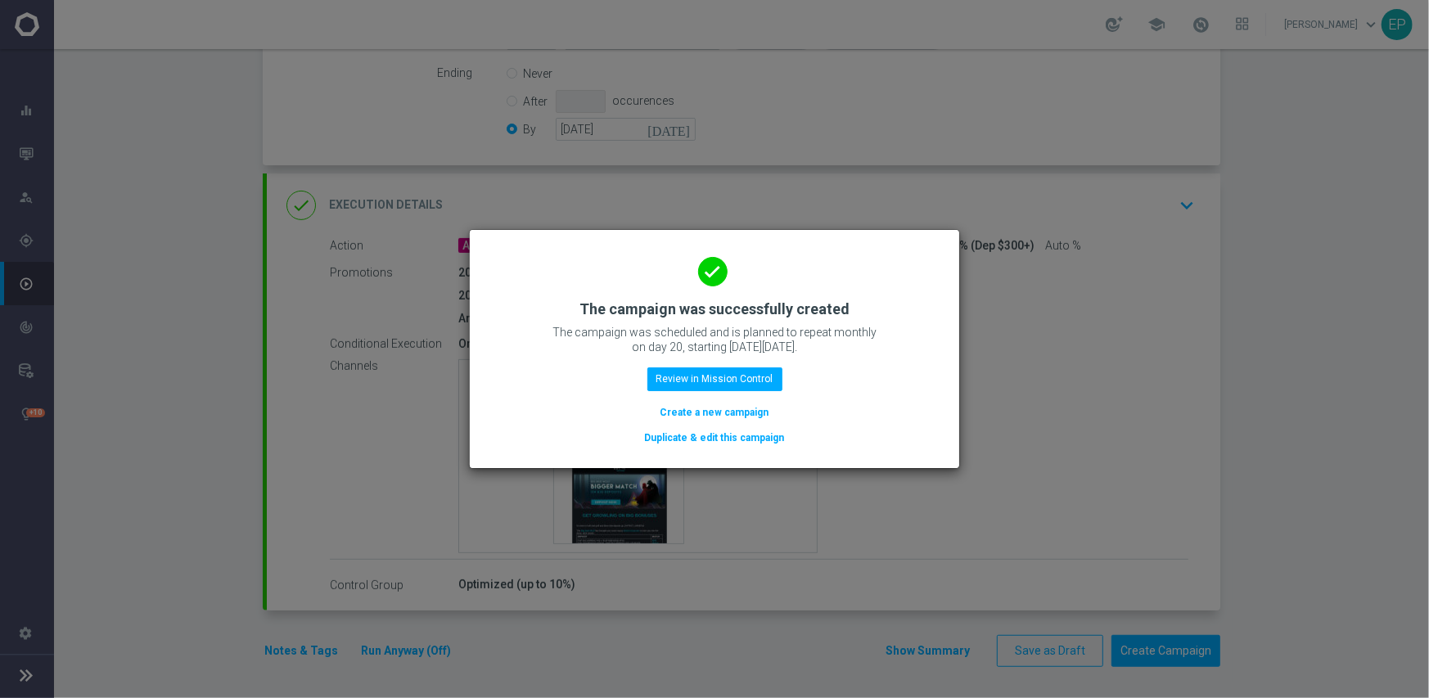
click at [705, 438] on button "Duplicate & edit this campaign" at bounding box center [714, 438] width 143 height 18
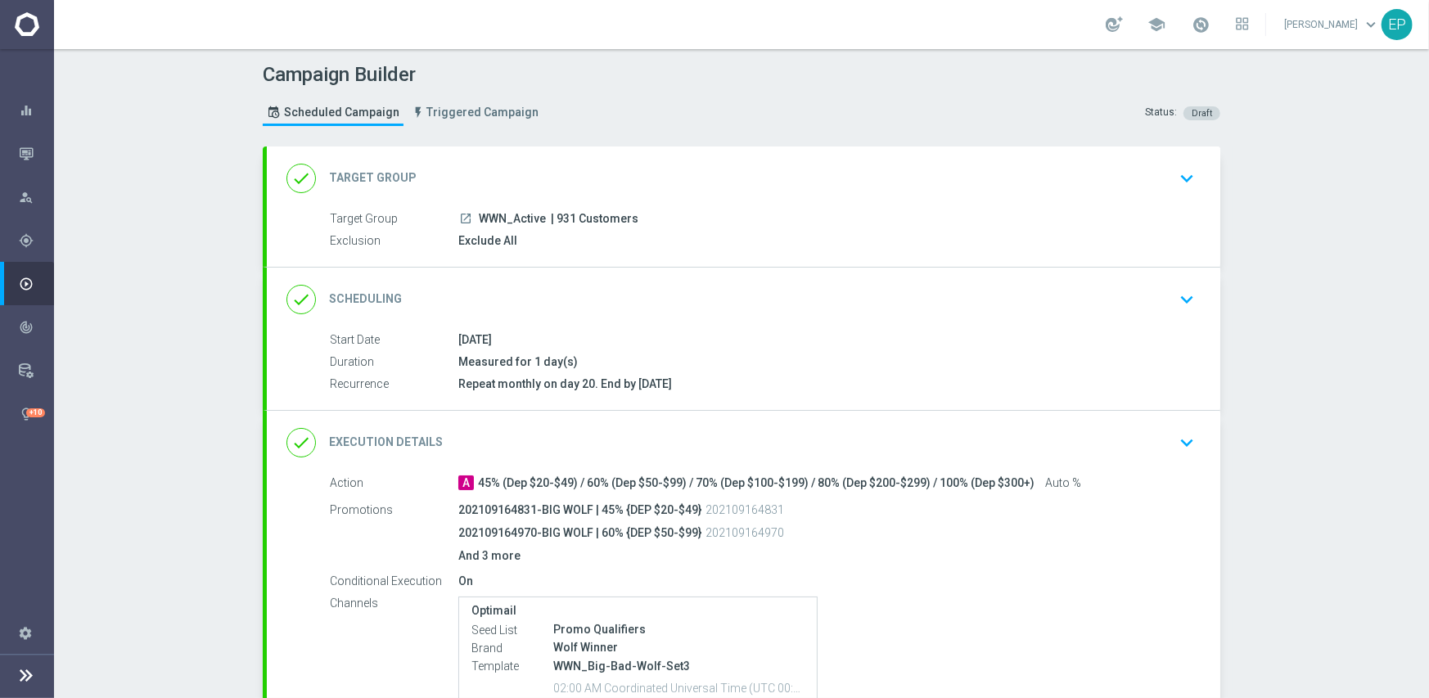
drag, startPoint x: 475, startPoint y: 214, endPoint x: 504, endPoint y: 221, distance: 30.2
click at [504, 221] on span "WWN_Active" at bounding box center [512, 219] width 67 height 15
copy span "WWN_"
click at [544, 173] on div "done Target Group keyboard_arrow_down" at bounding box center [743, 178] width 914 height 31
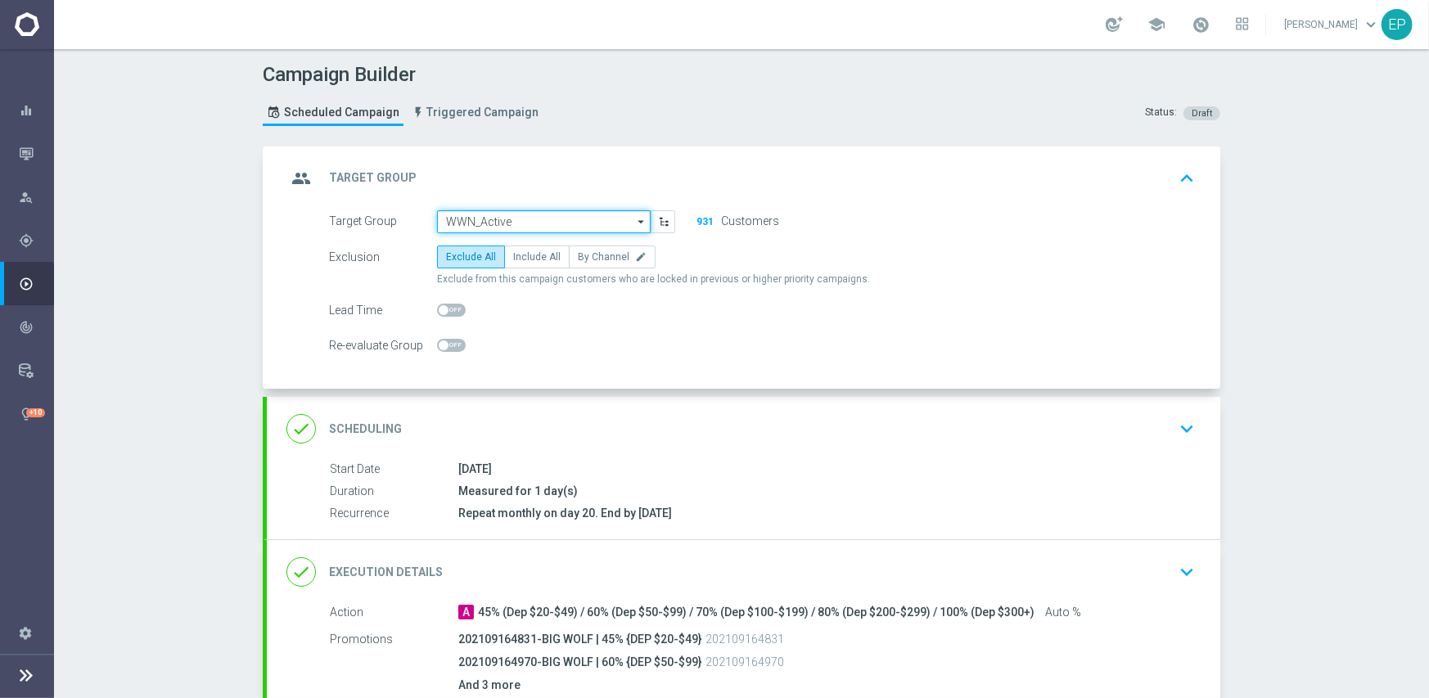
click at [532, 223] on input "WWN_Active" at bounding box center [544, 221] width 214 height 23
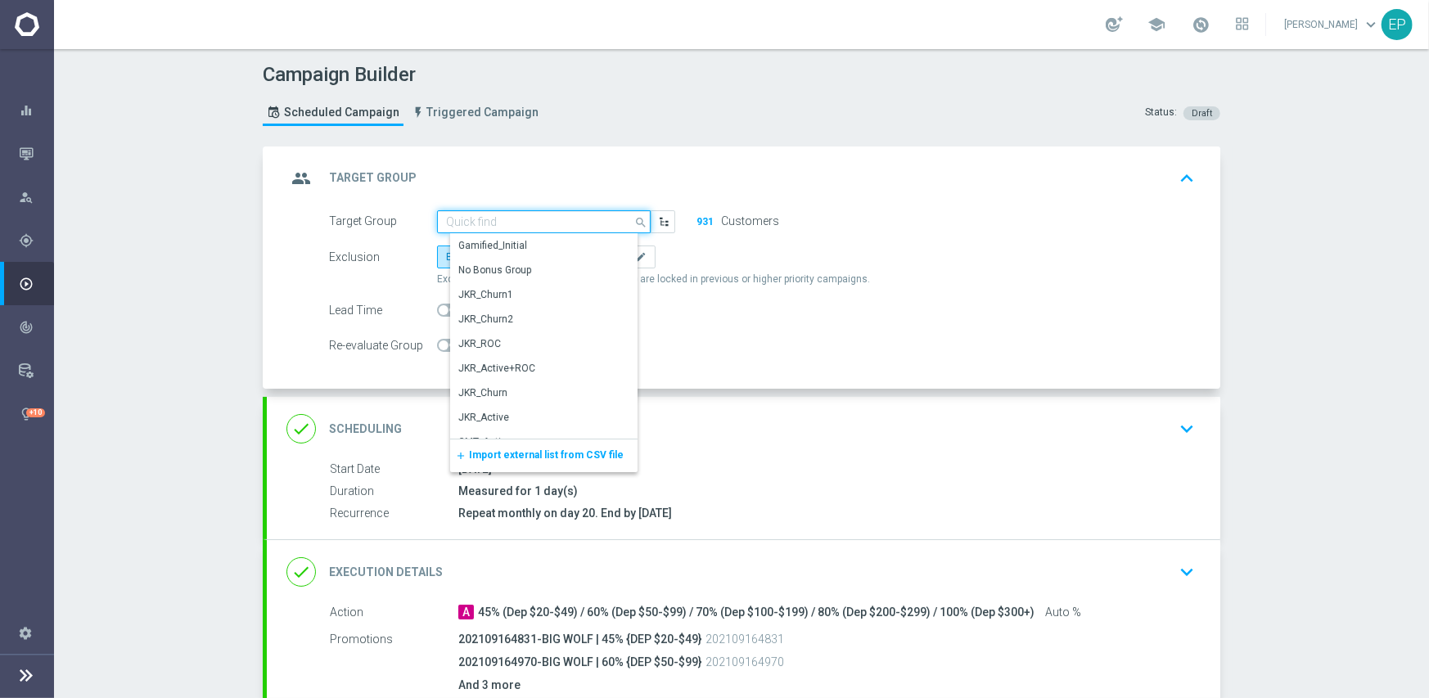
paste input "WWN_"
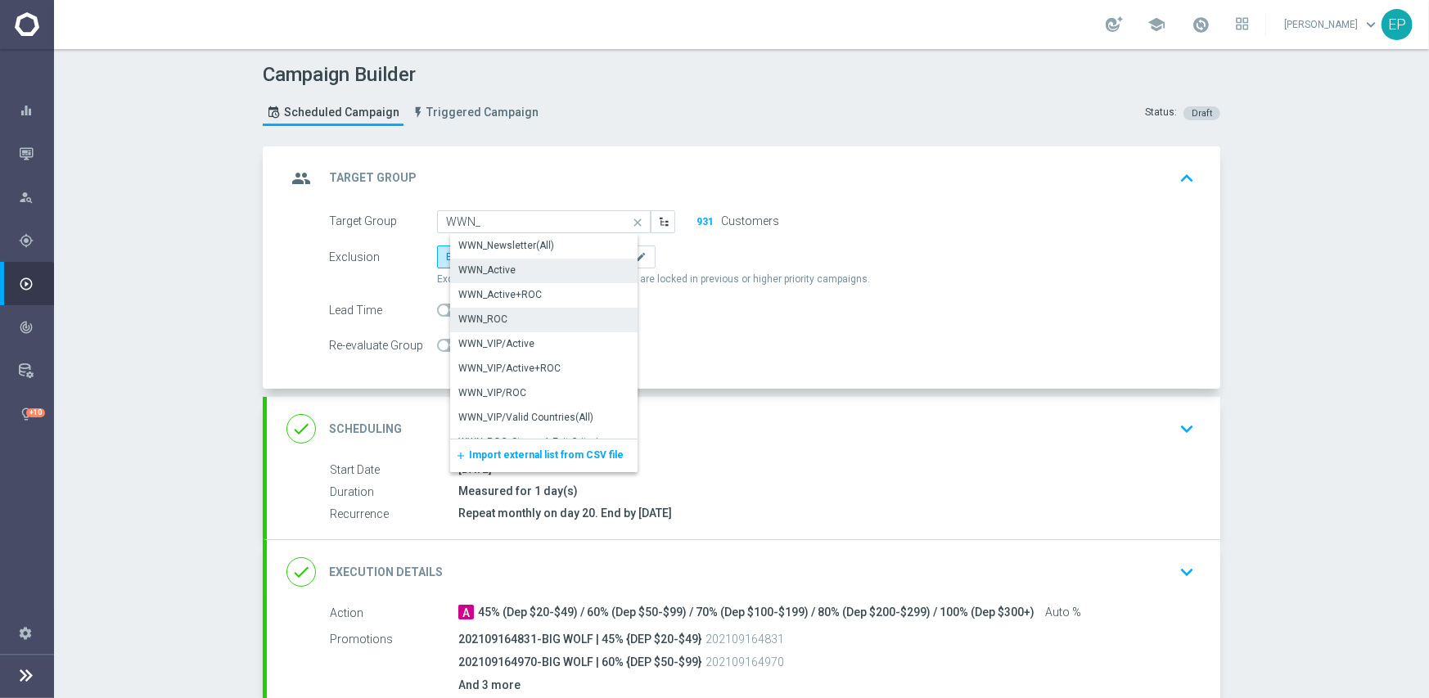
click at [503, 309] on div "WWN_ROC" at bounding box center [550, 319] width 200 height 23
type input "WWN_ROC"
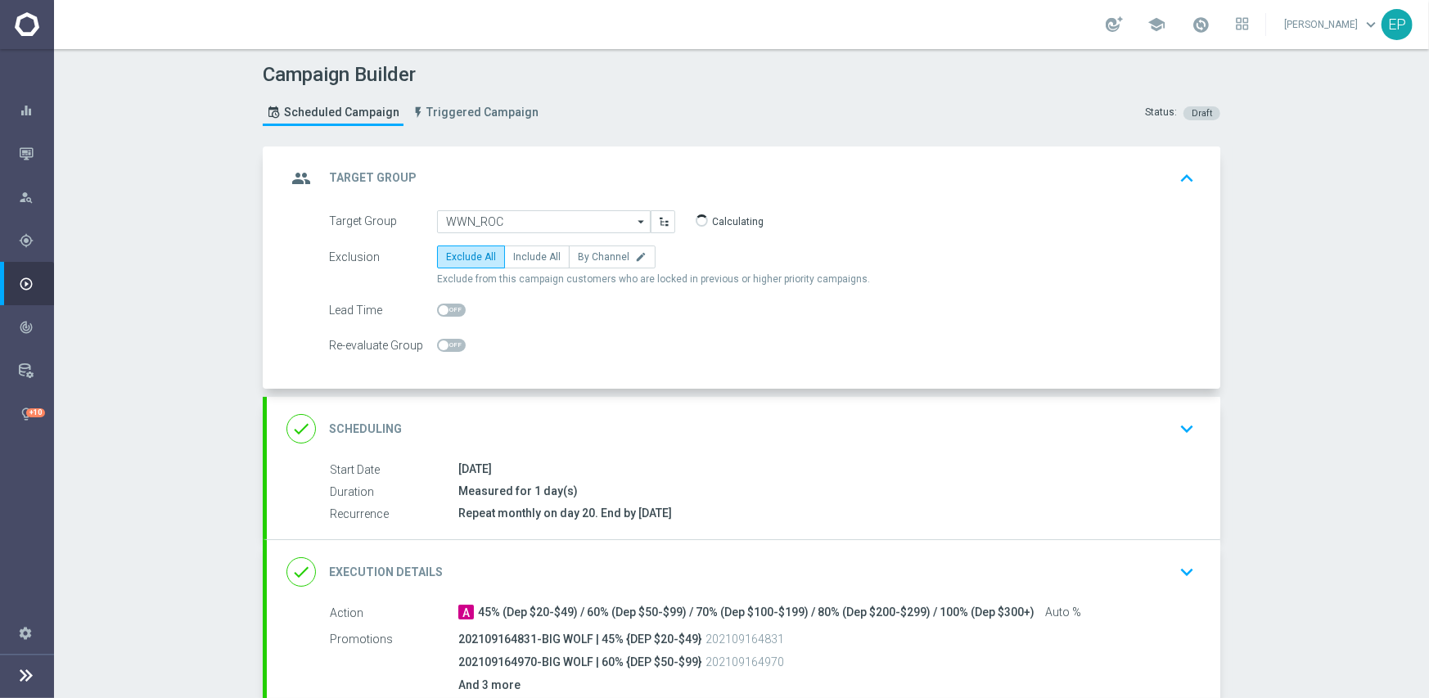
scroll to position [367, 0]
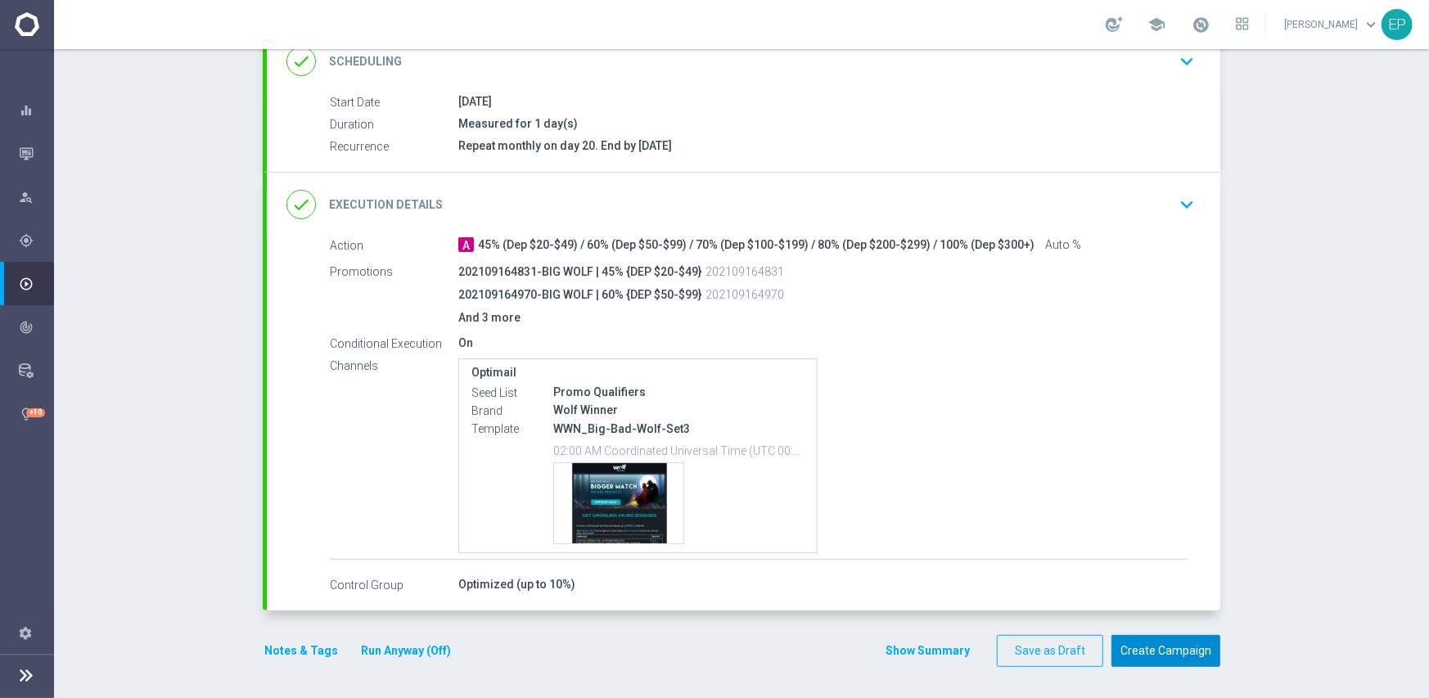
click at [1145, 654] on button "Create Campaign" at bounding box center [1165, 651] width 109 height 32
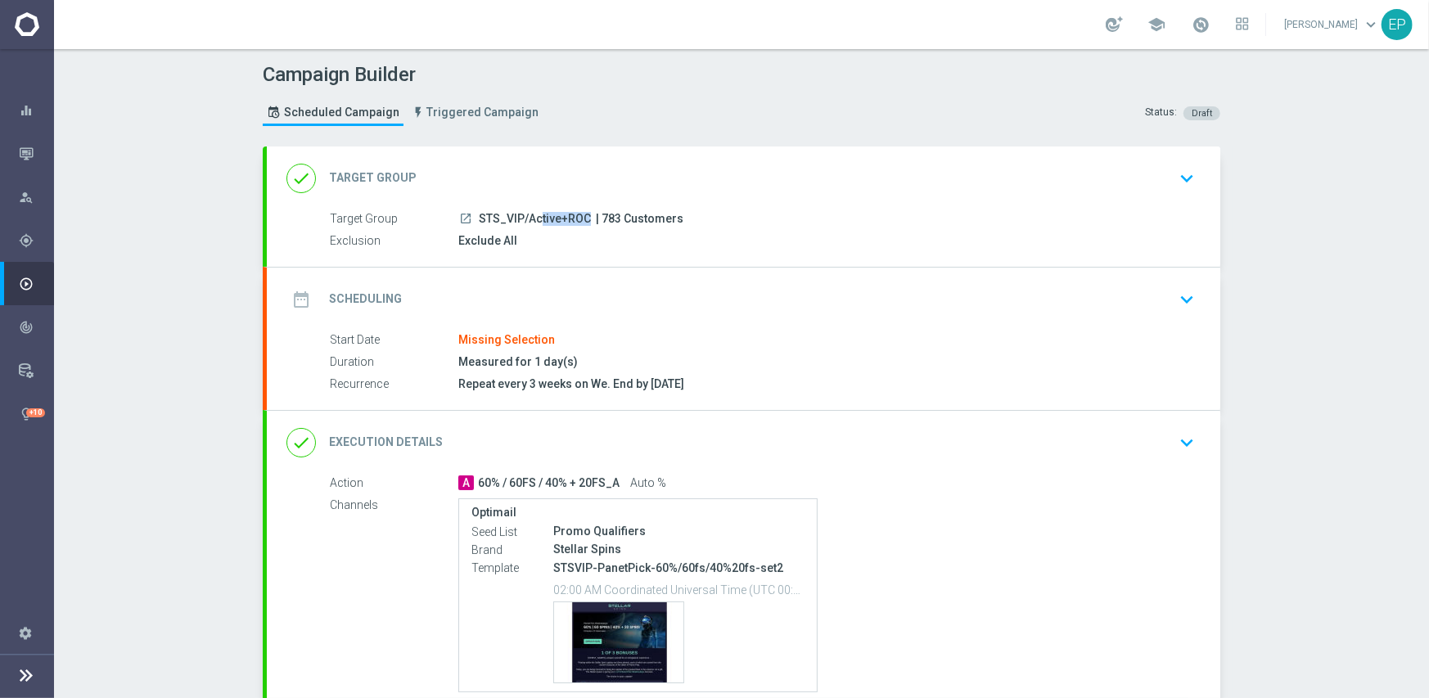
drag, startPoint x: 476, startPoint y: 216, endPoint x: 530, endPoint y: 218, distance: 54.0
click at [530, 218] on span "STS_VIP/Active+ROC" at bounding box center [535, 219] width 112 height 15
copy span "TS_VIP/A"
click at [539, 158] on div "done Target Group keyboard_arrow_down" at bounding box center [743, 178] width 953 height 64
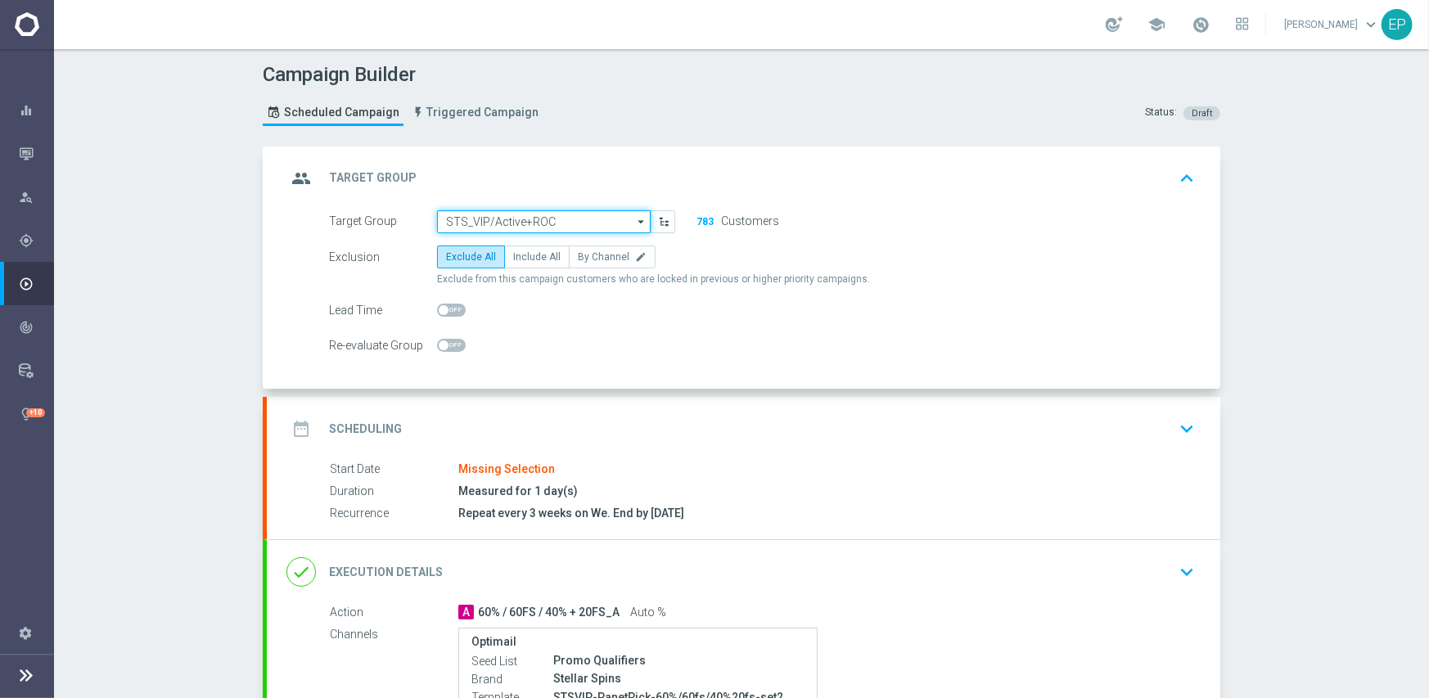
click at [540, 224] on input "STS_VIP/Active+ROC" at bounding box center [544, 221] width 214 height 23
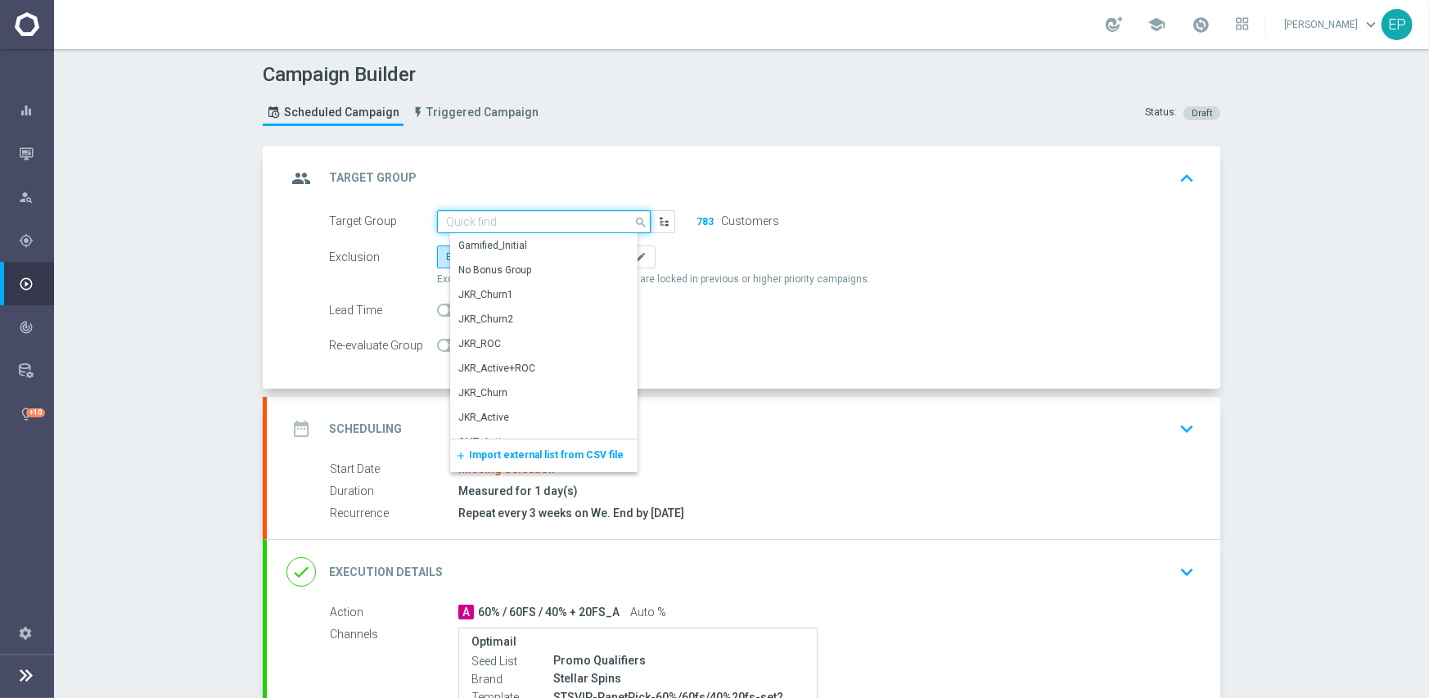
paste input "TS_VIP/A"
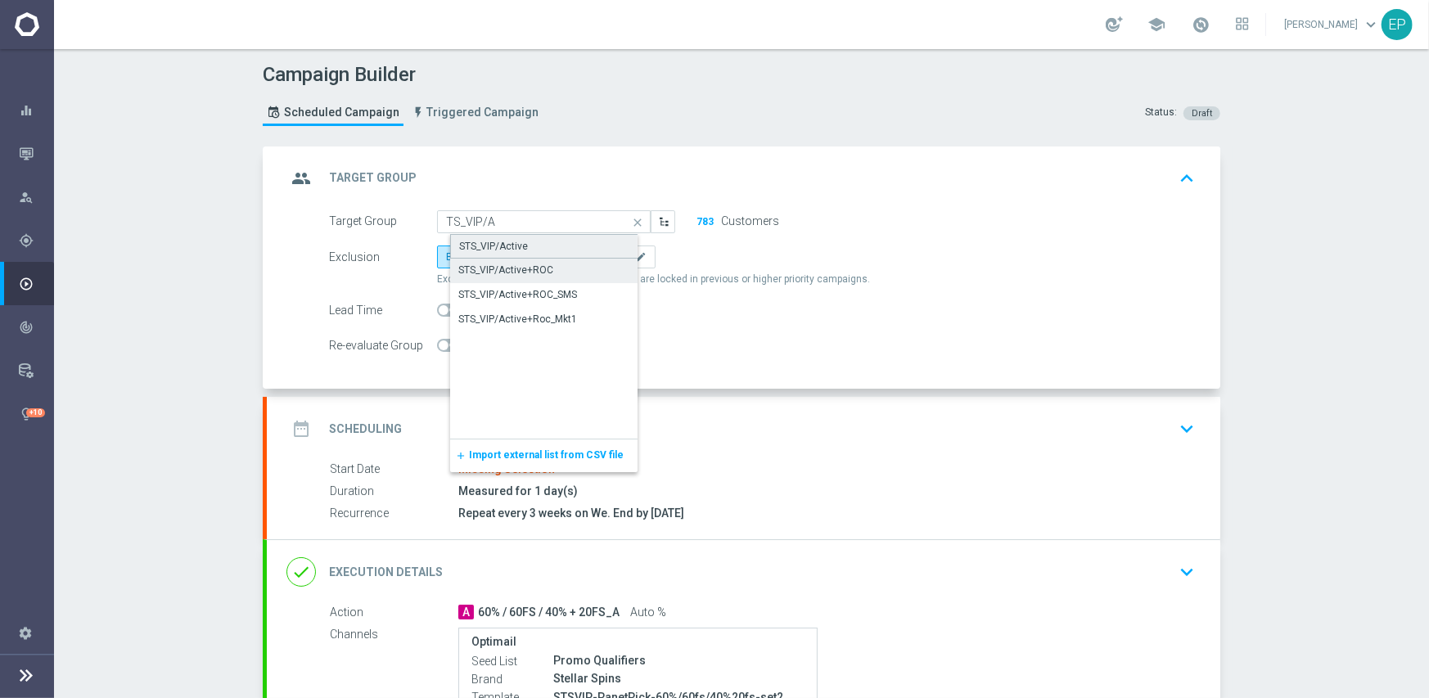
click at [509, 240] on div "STS_VIP/Active" at bounding box center [493, 246] width 69 height 15
type input "STS_VIP/Active"
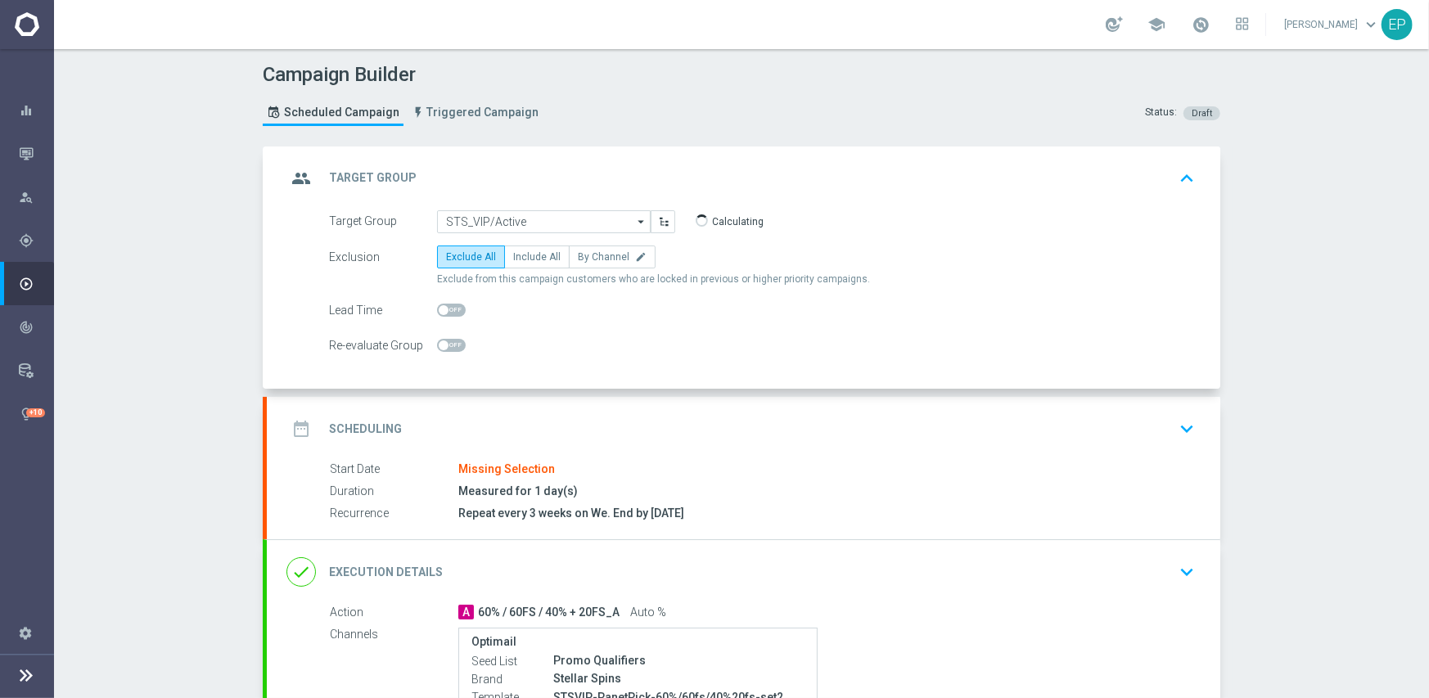
click at [670, 393] on accordion "group Target Group keyboard_arrow_up Target Group launch STS_VIP/Active+ROC Exc…" at bounding box center [741, 603] width 957 height 914
click at [666, 409] on div "date_range Scheduling keyboard_arrow_down" at bounding box center [743, 429] width 953 height 64
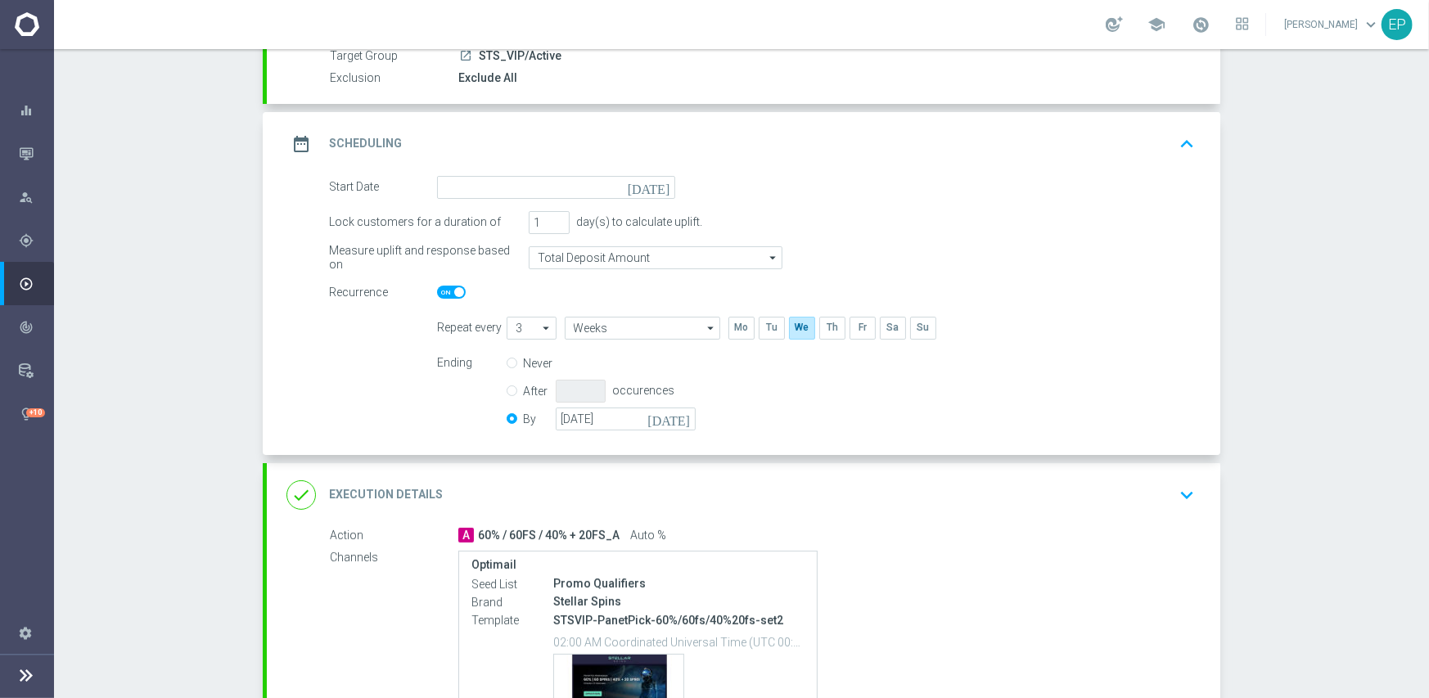
scroll to position [164, 0]
click at [550, 191] on input at bounding box center [556, 186] width 238 height 23
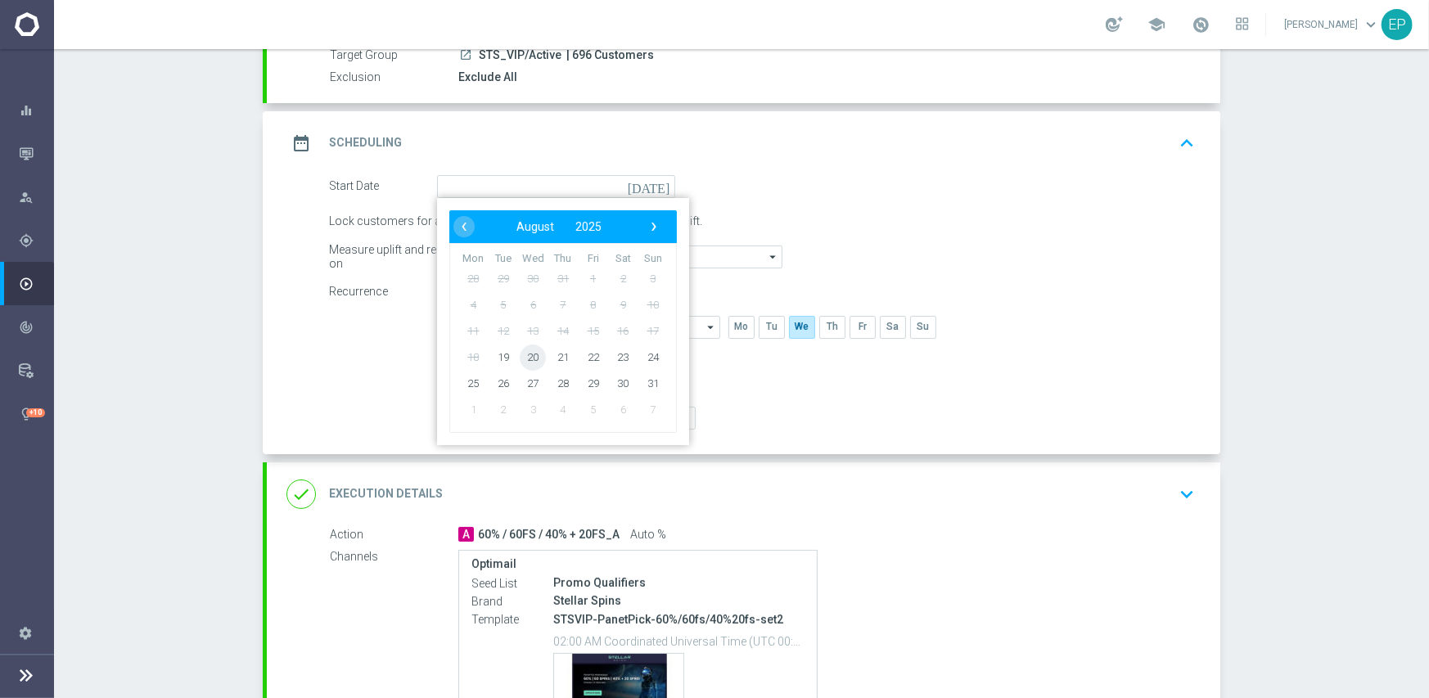
click at [538, 358] on span "20" at bounding box center [533, 357] width 26 height 26
type input "[DATE]"
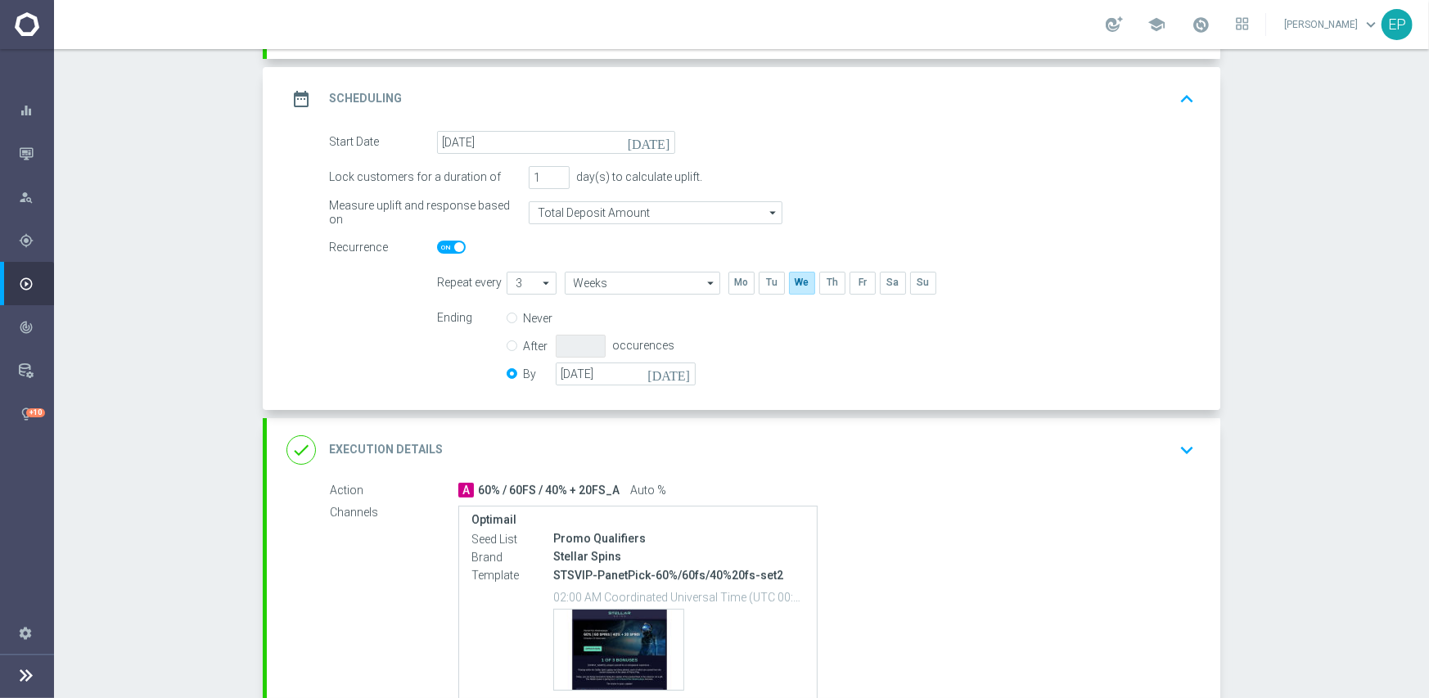
scroll to position [245, 0]
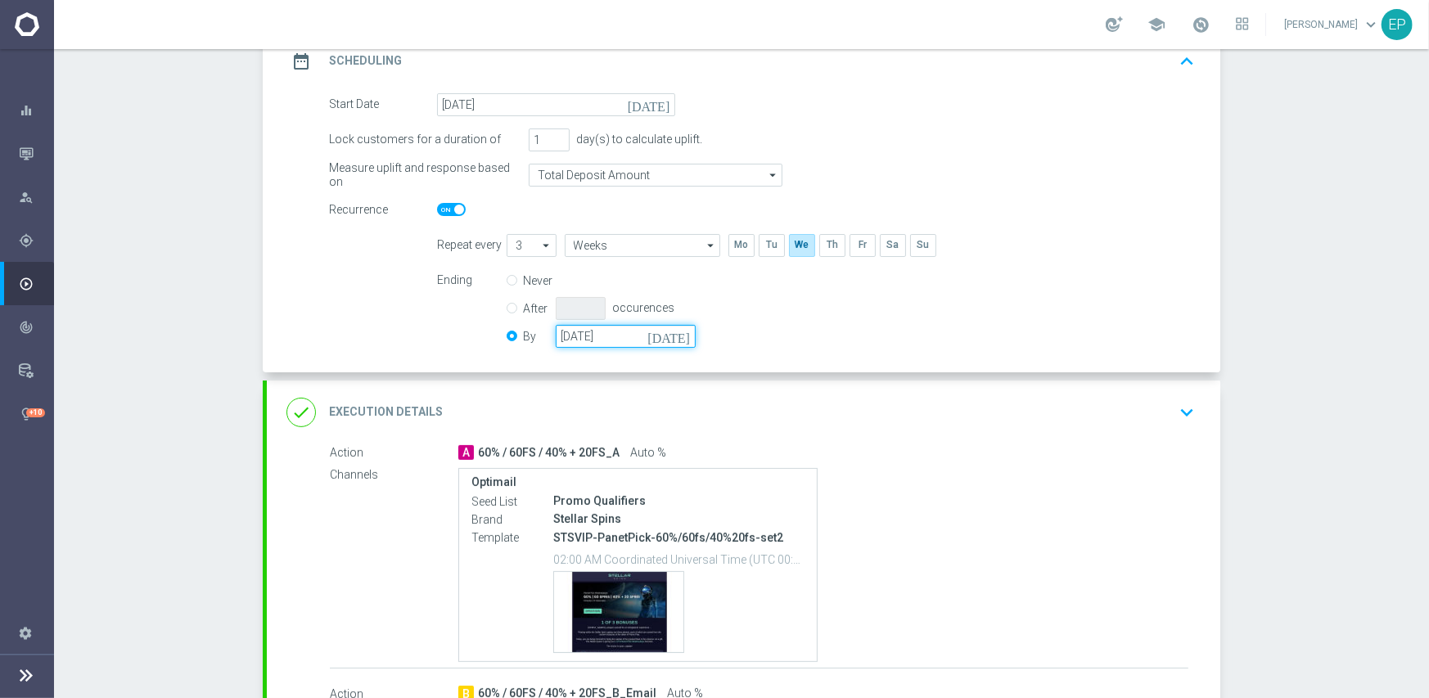
click at [608, 345] on input "[DATE]" at bounding box center [626, 336] width 140 height 23
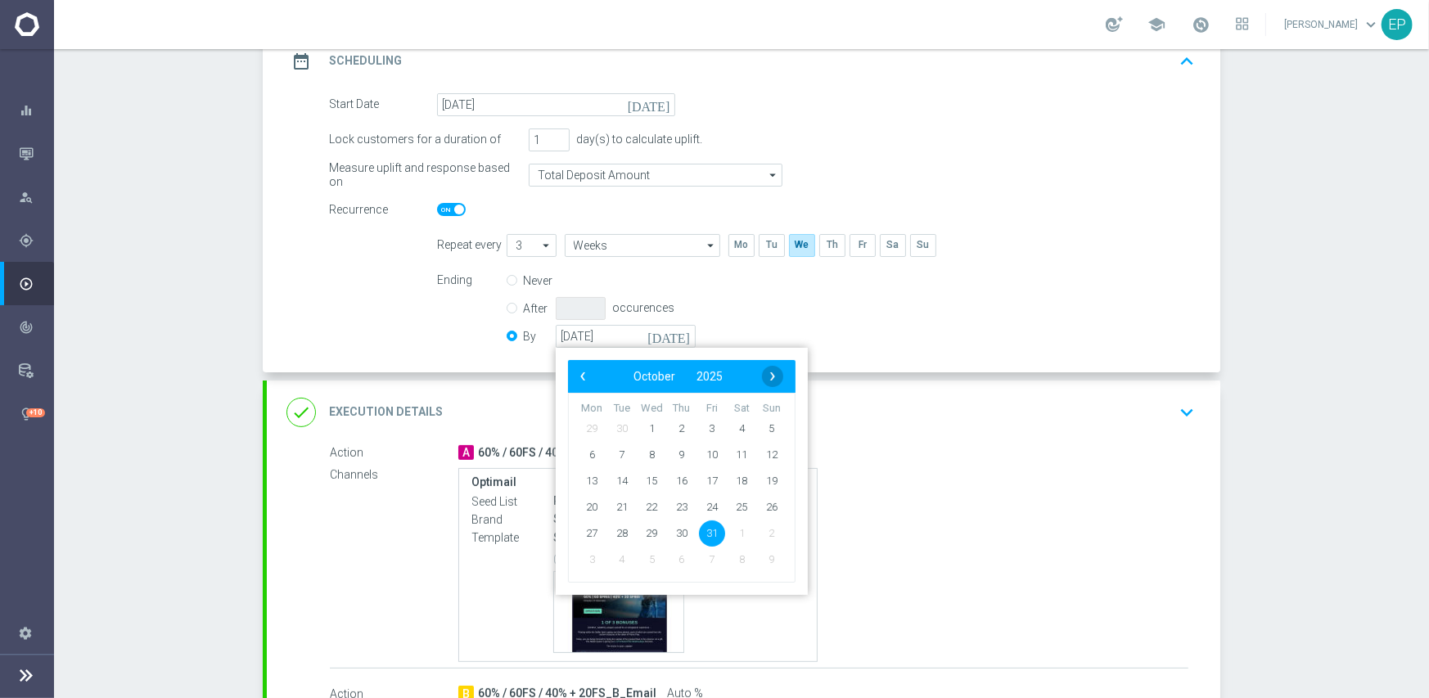
click at [770, 374] on span "›" at bounding box center [772, 376] width 21 height 21
click at [762, 526] on span "30" at bounding box center [771, 533] width 26 height 26
type input "[DATE]"
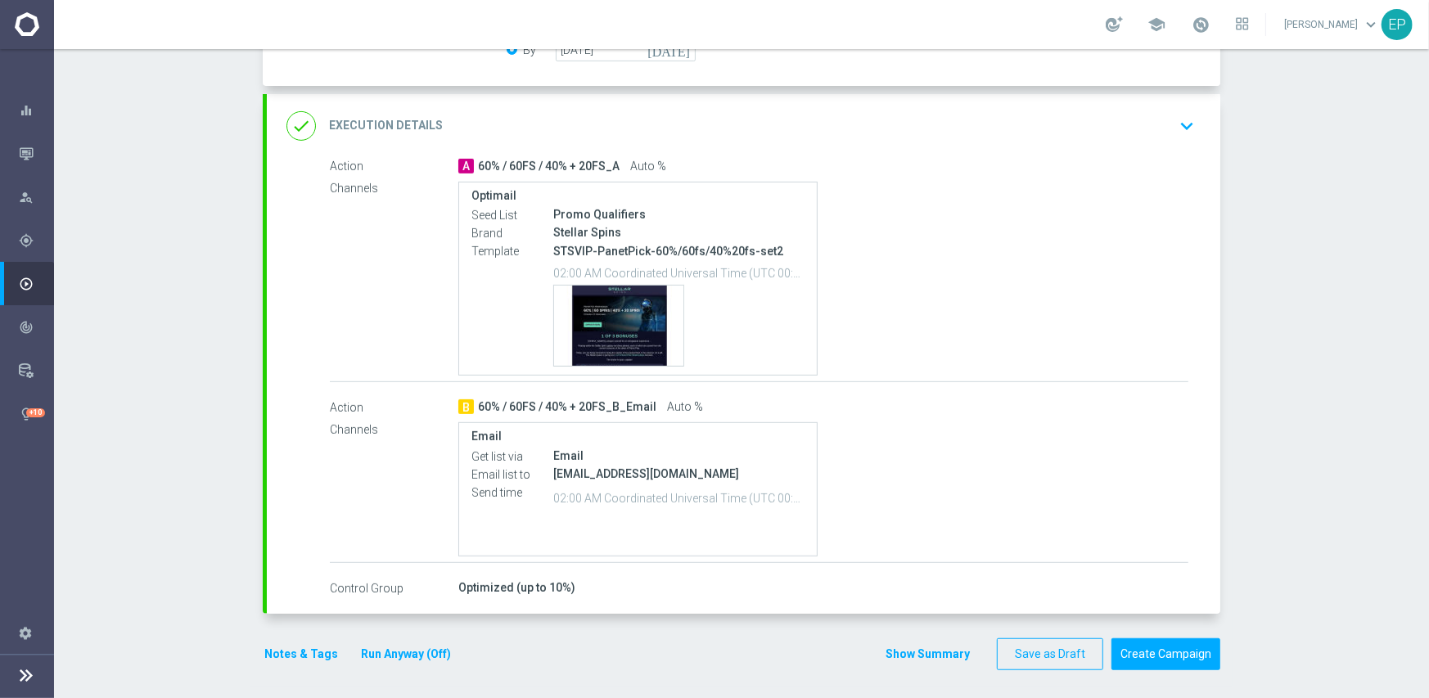
scroll to position [535, 0]
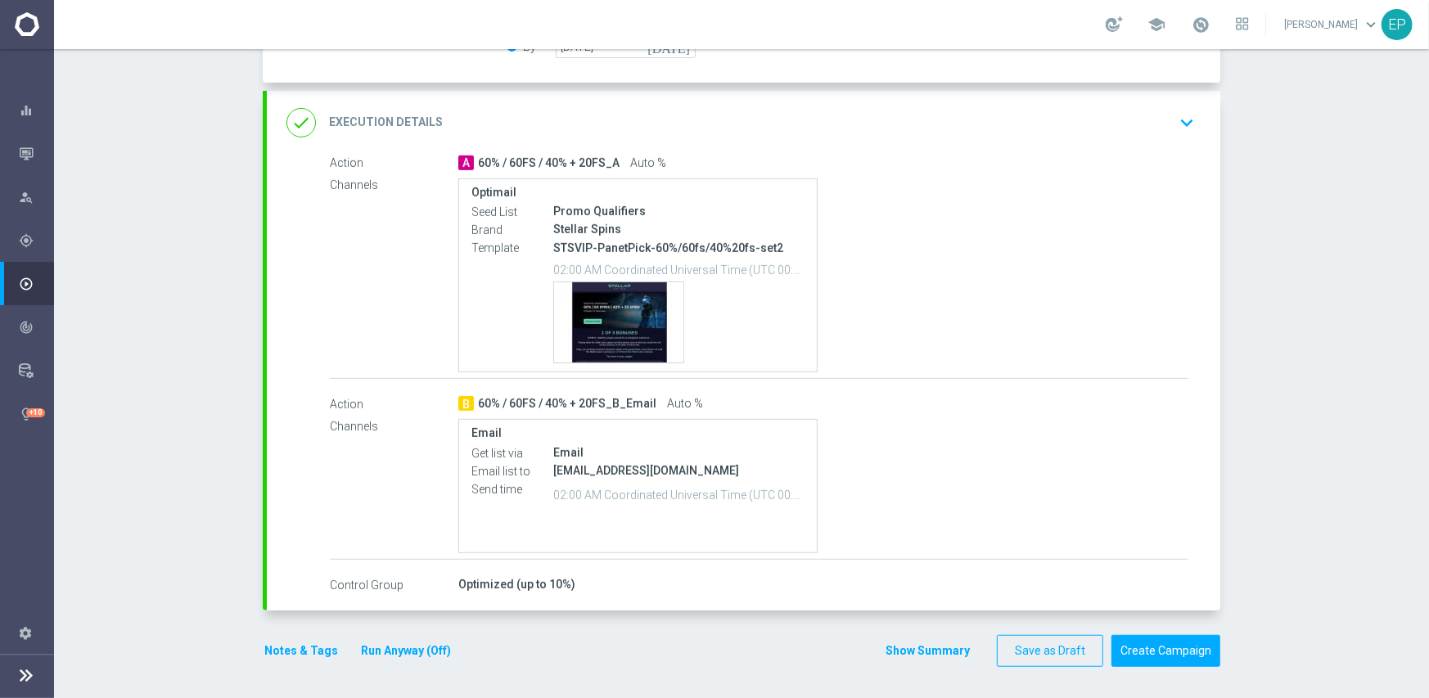
click at [640, 108] on div "done Execution Details keyboard_arrow_down" at bounding box center [743, 122] width 914 height 31
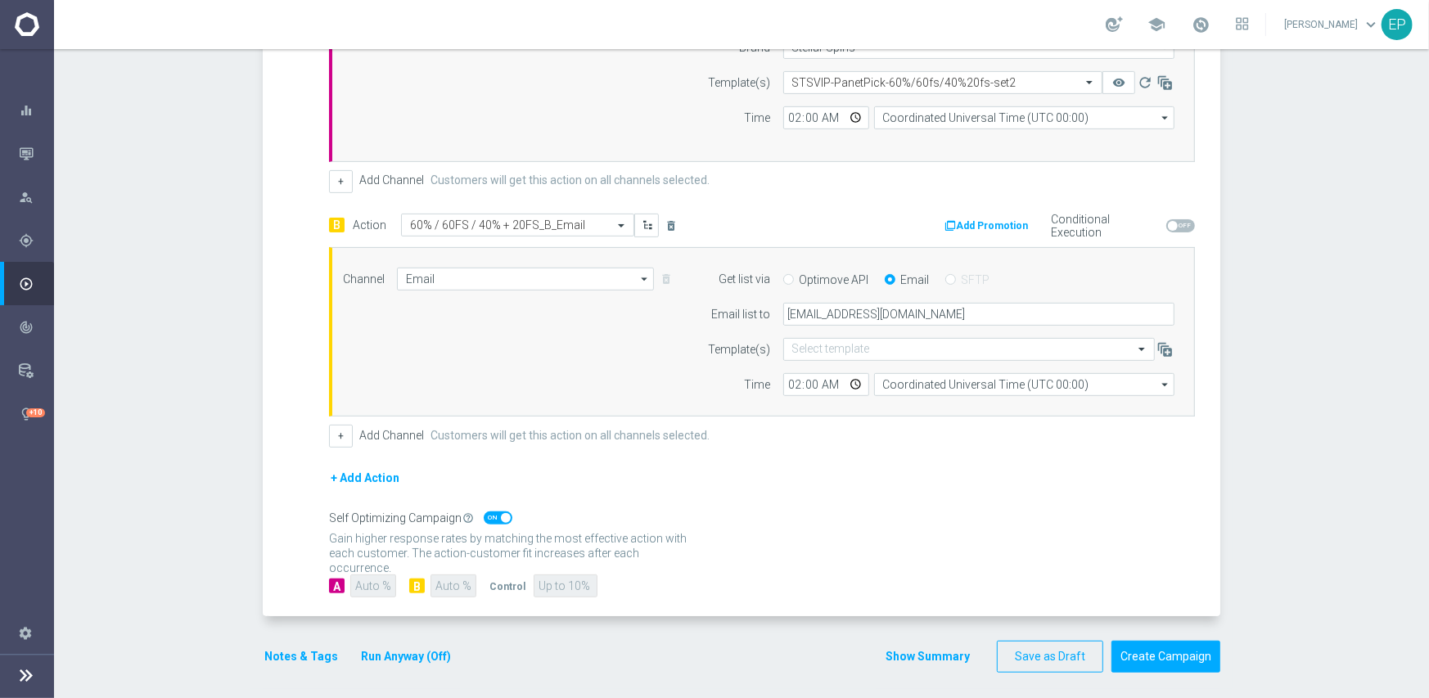
scroll to position [516, 0]
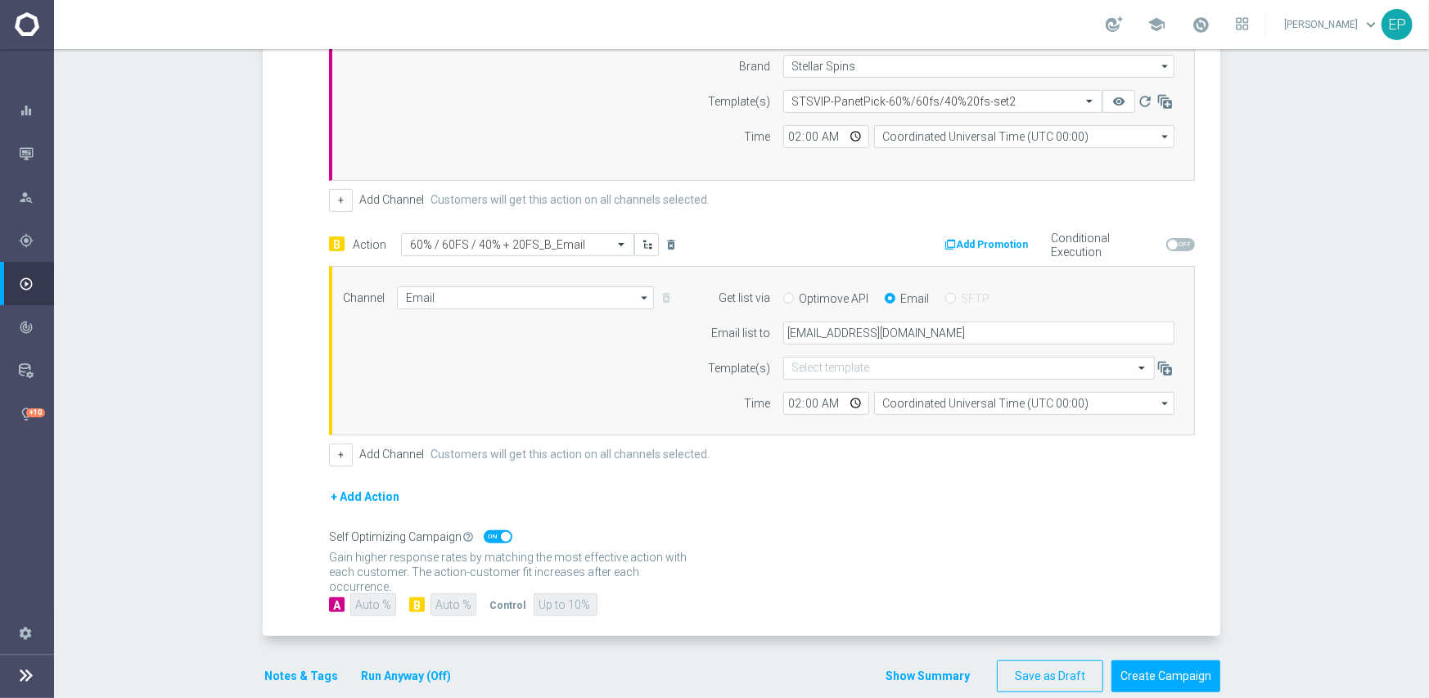
click at [484, 530] on span at bounding box center [498, 536] width 29 height 13
click at [484, 530] on input "checkbox" at bounding box center [498, 536] width 29 height 13
checkbox input "false"
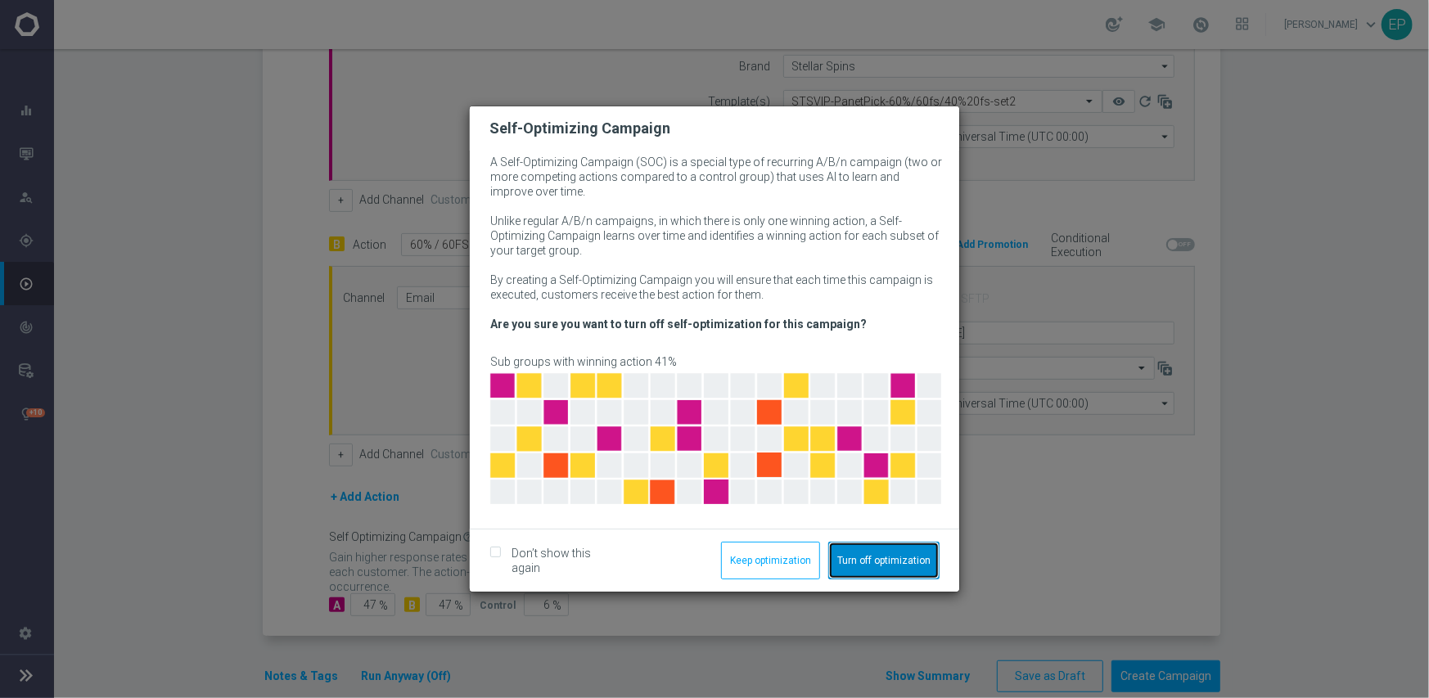
click at [871, 554] on button "Turn off optimization" at bounding box center [883, 561] width 111 height 38
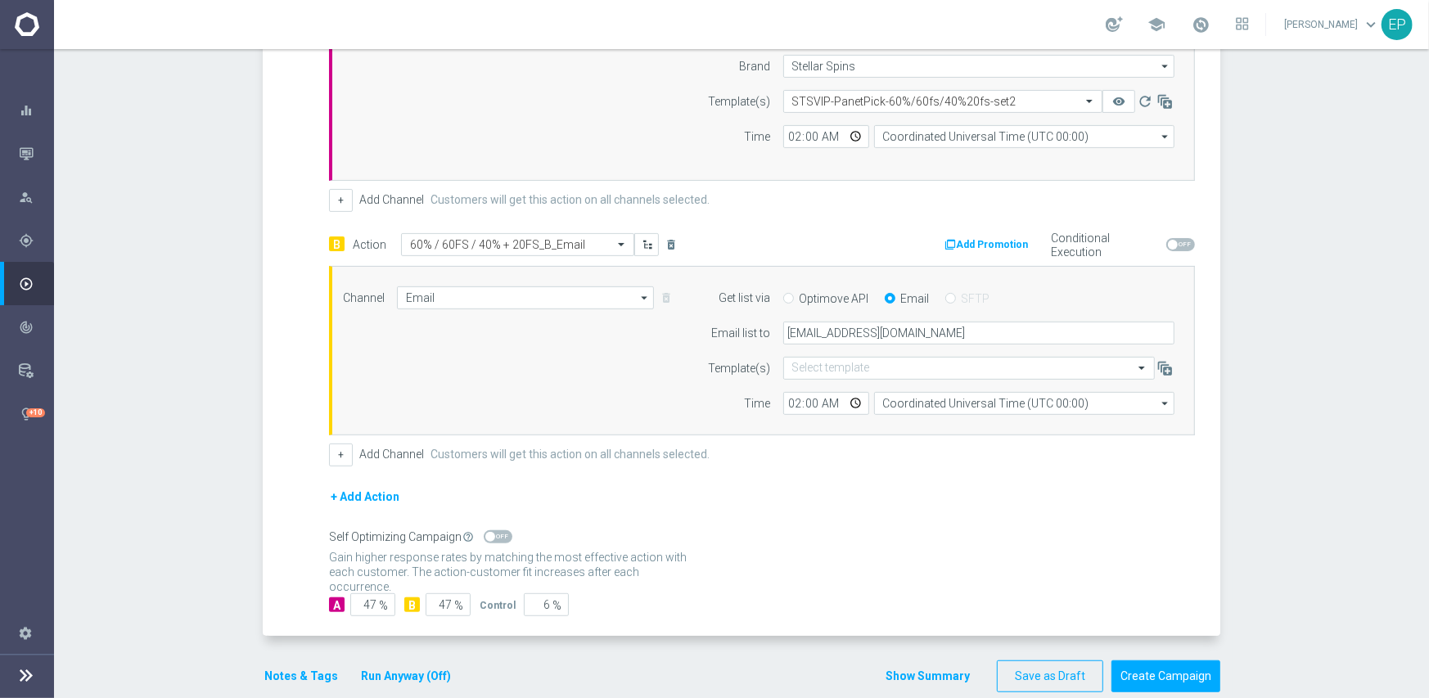
scroll to position [541, 0]
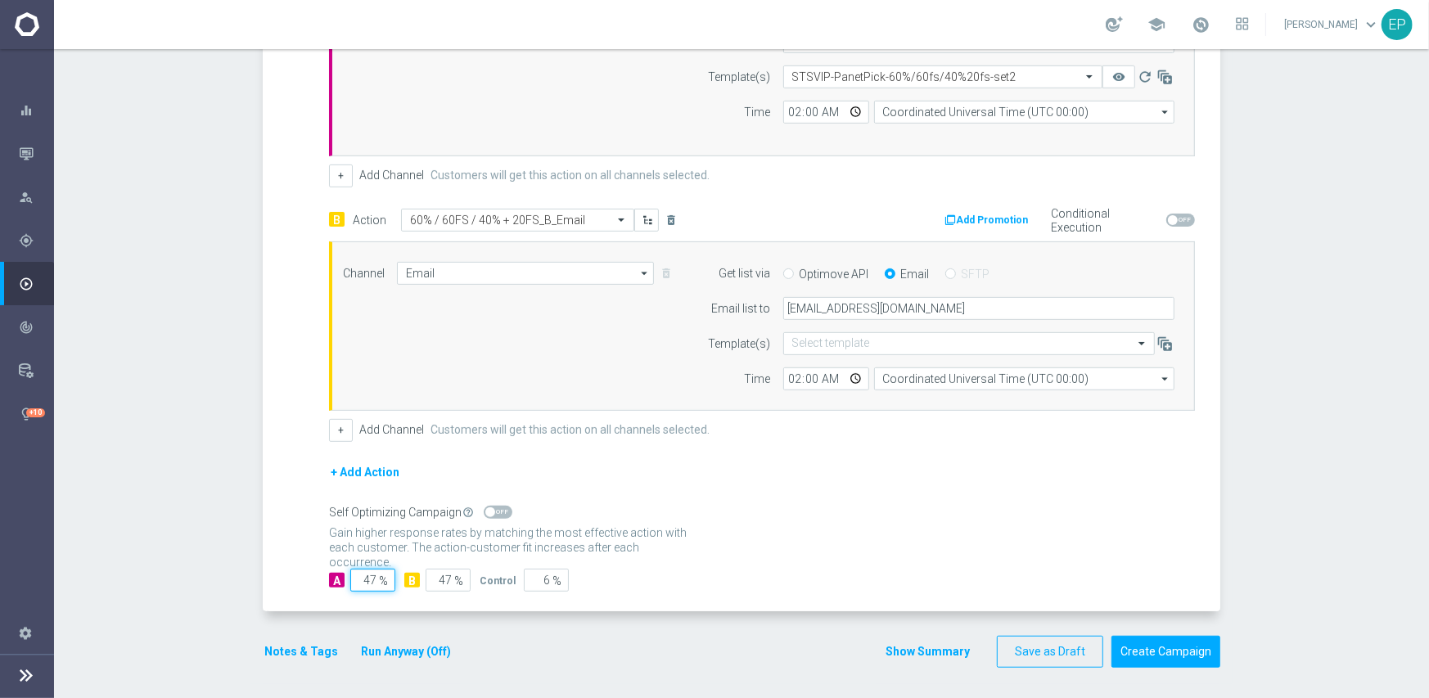
click at [366, 577] on input "47" at bounding box center [372, 580] width 45 height 23
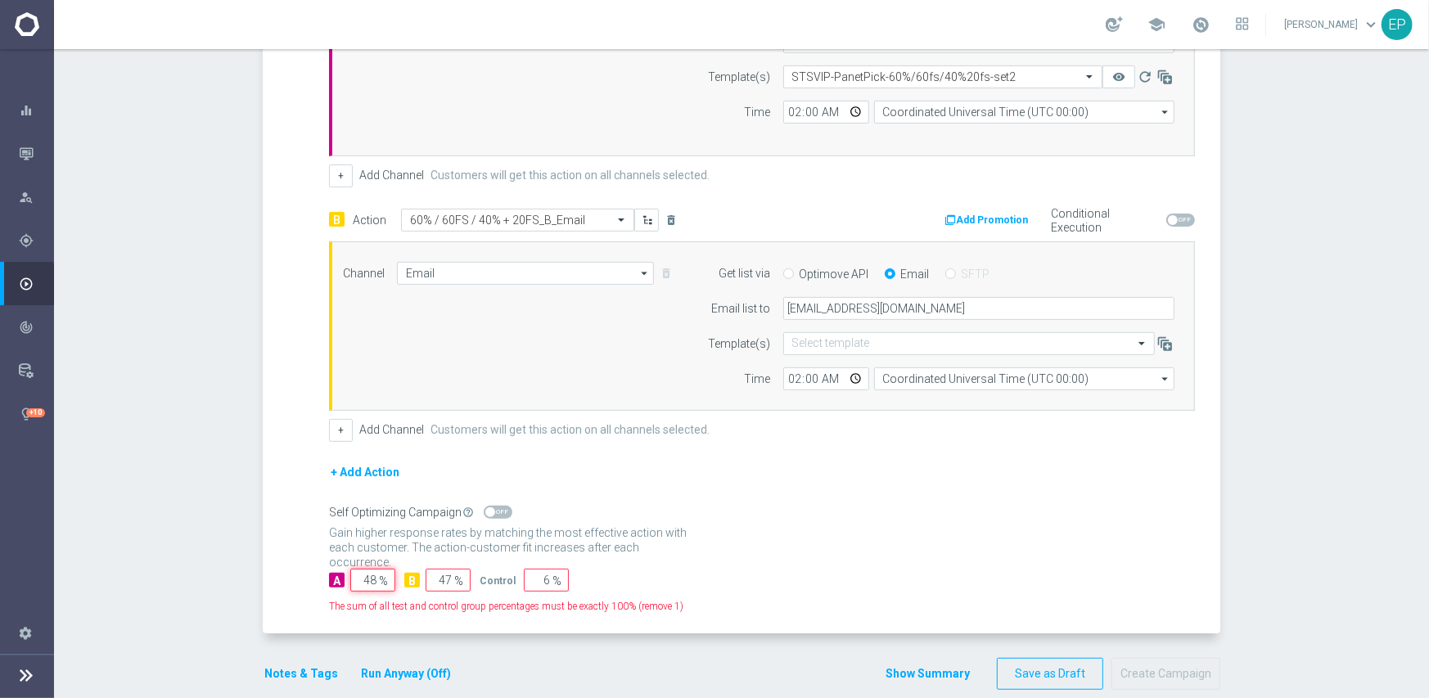
type input "48"
click at [772, 592] on div "The sum of all test and control group percentages must be exactly 100% (remove …" at bounding box center [762, 603] width 866 height 22
drag, startPoint x: 532, startPoint y: 573, endPoint x: 544, endPoint y: 574, distance: 12.4
click at [544, 574] on div "6 %" at bounding box center [544, 580] width 41 height 23
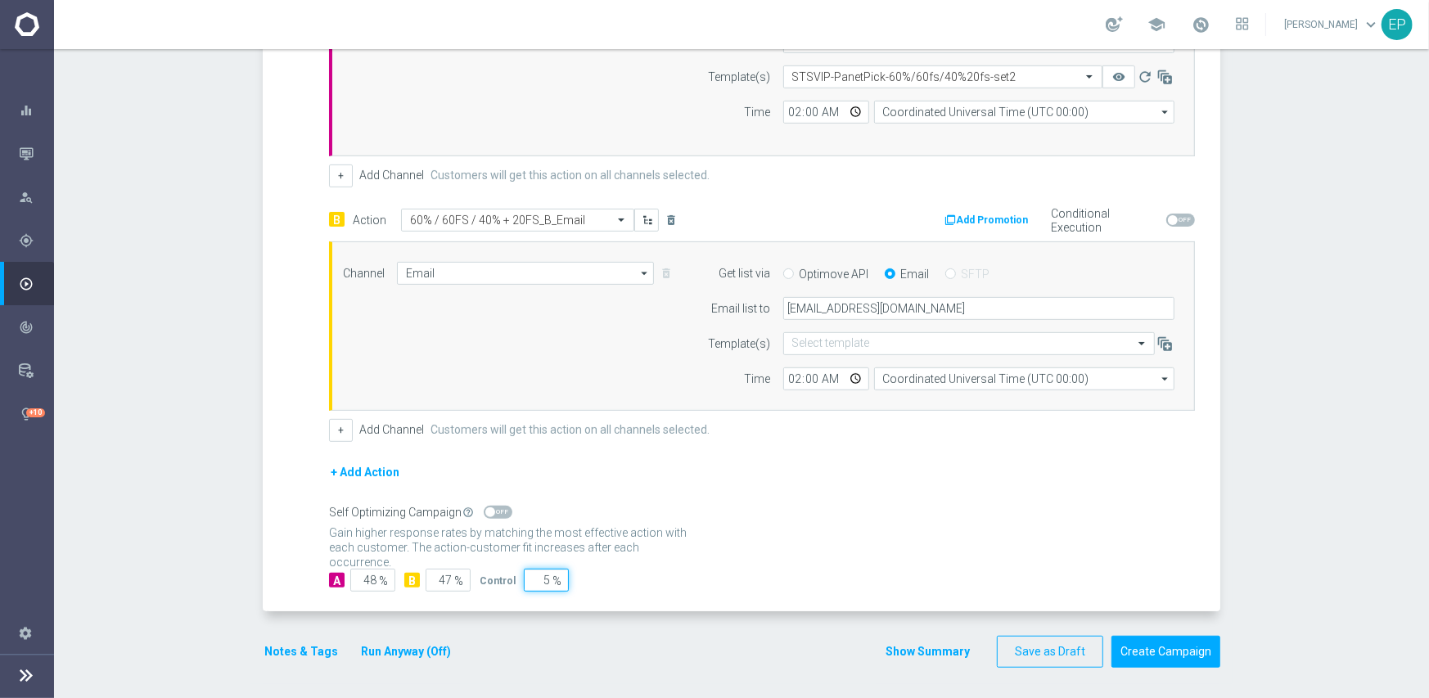
type input "5"
click at [738, 559] on form "A Action Select action 60% / 60FS / 40% + 20FS_A delete_forever Add Promotion C…" at bounding box center [762, 266] width 866 height 651
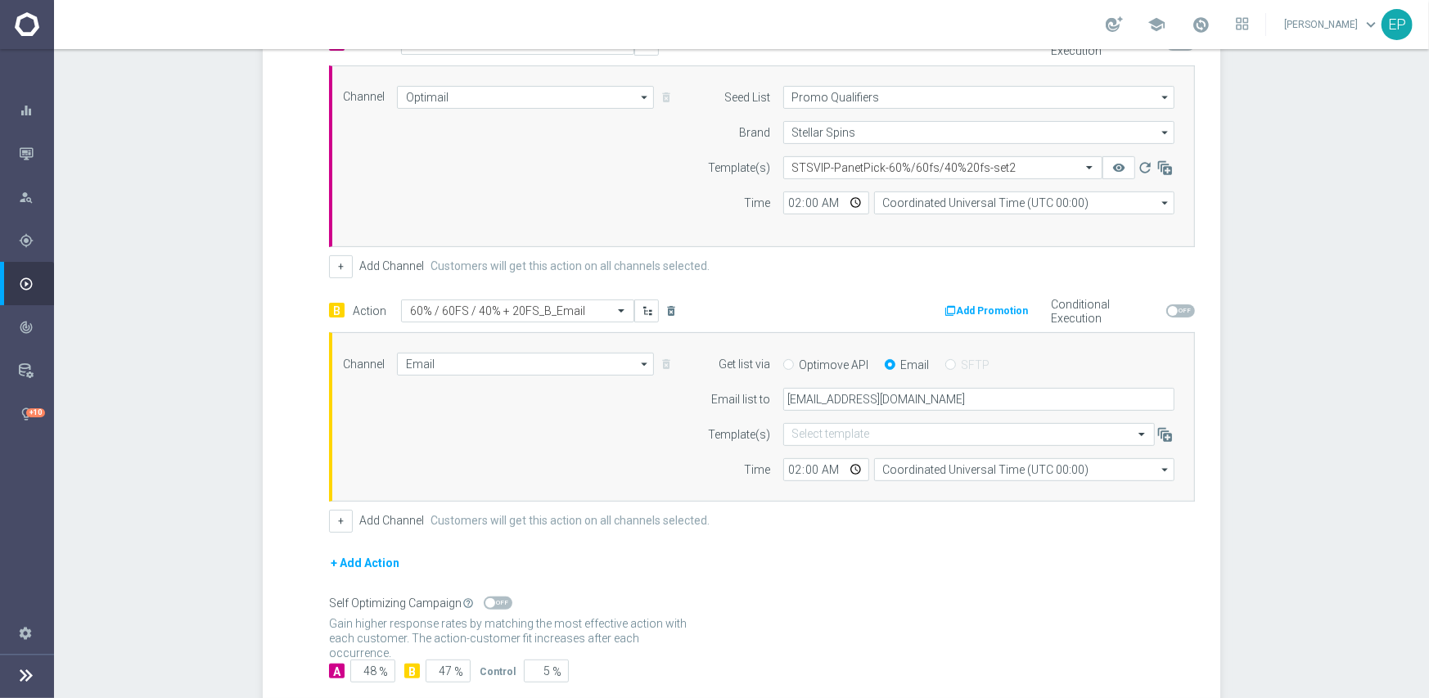
scroll to position [491, 0]
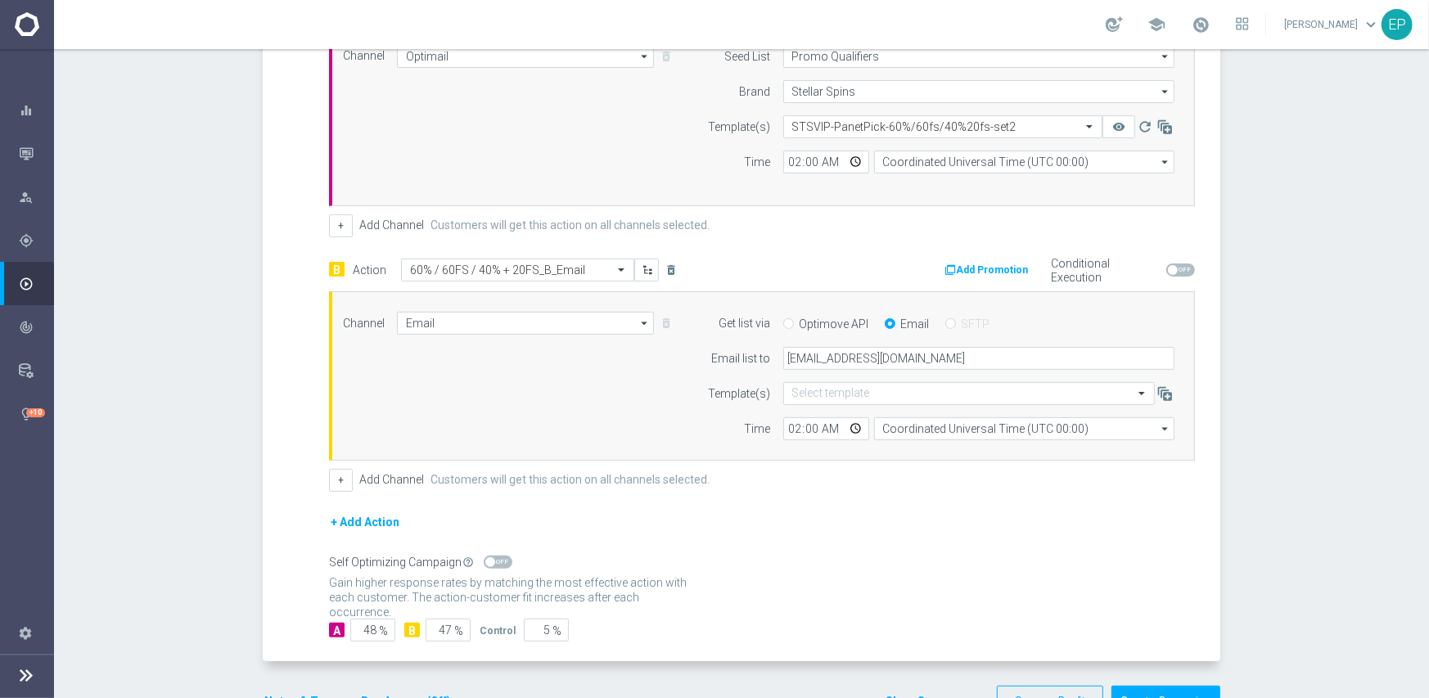
click at [499, 560] on span at bounding box center [498, 562] width 29 height 13
click at [499, 560] on input "checkbox" at bounding box center [498, 562] width 29 height 13
checkbox input "true"
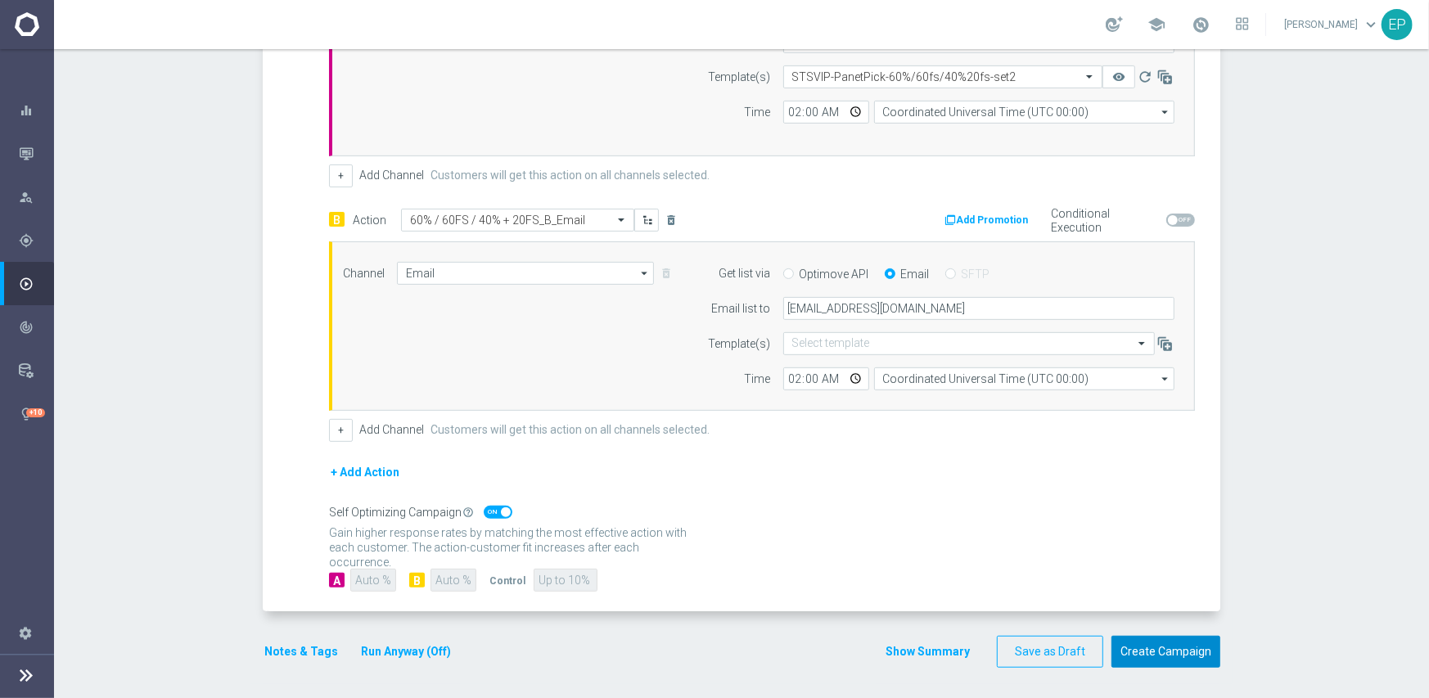
click at [1142, 649] on button "Create Campaign" at bounding box center [1165, 652] width 109 height 32
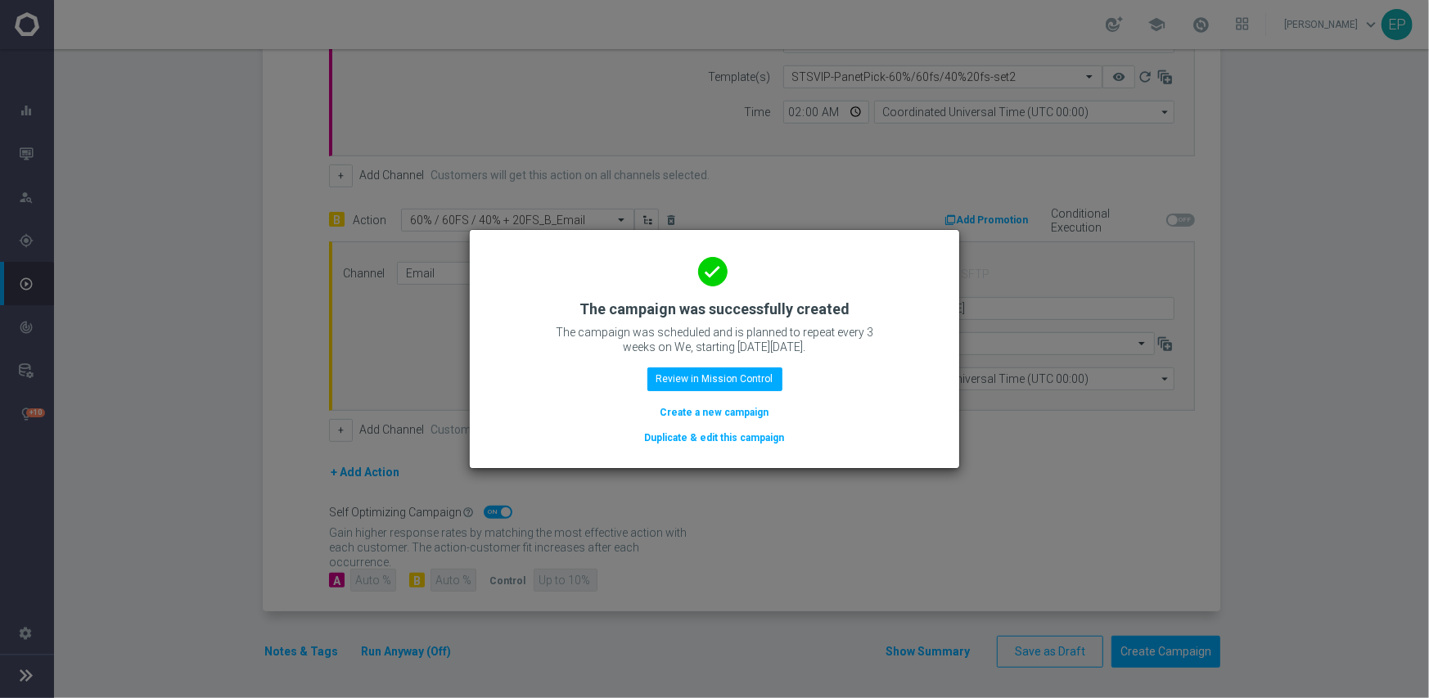
click at [733, 436] on button "Duplicate & edit this campaign" at bounding box center [714, 438] width 143 height 18
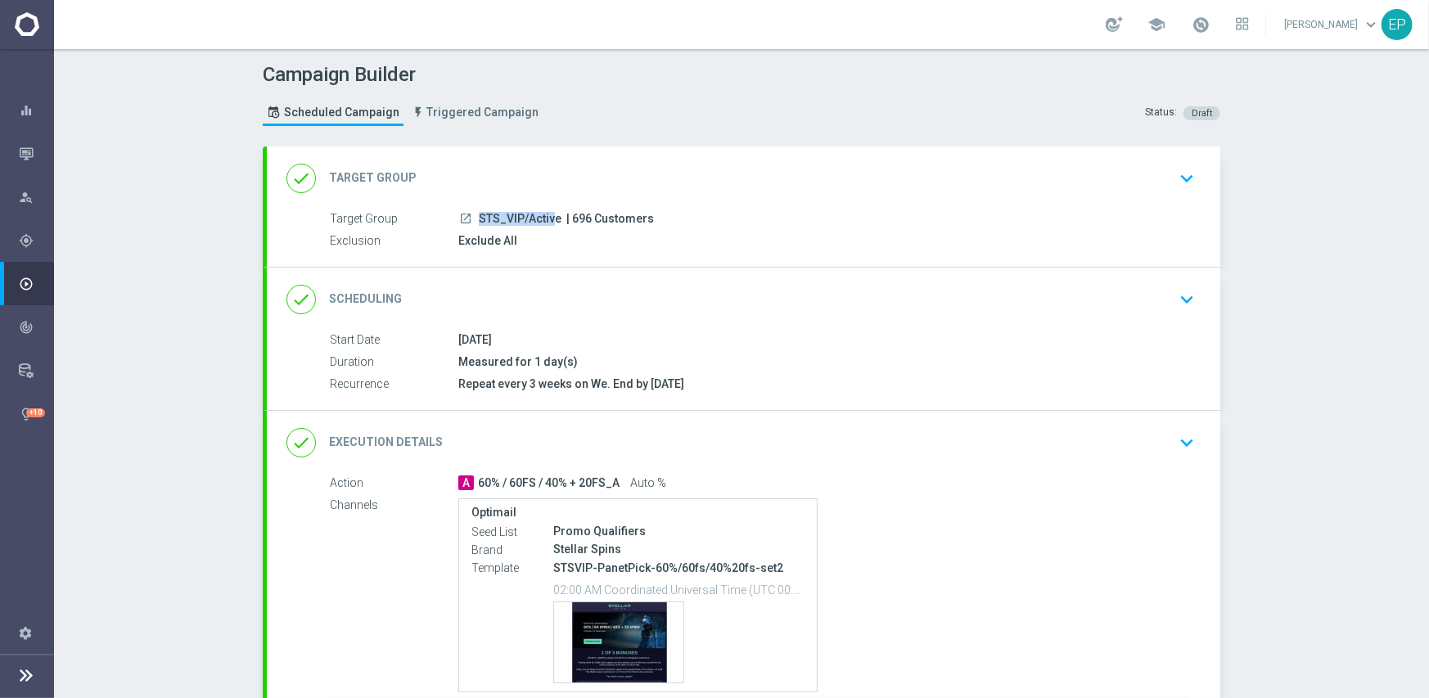
drag, startPoint x: 466, startPoint y: 213, endPoint x: 499, endPoint y: 217, distance: 33.0
click at [499, 217] on div "launch STS_VIP/Active | 696 Customers" at bounding box center [823, 218] width 730 height 16
copy div "STS_"
click at [524, 160] on div "done Target Group keyboard_arrow_down" at bounding box center [743, 178] width 953 height 64
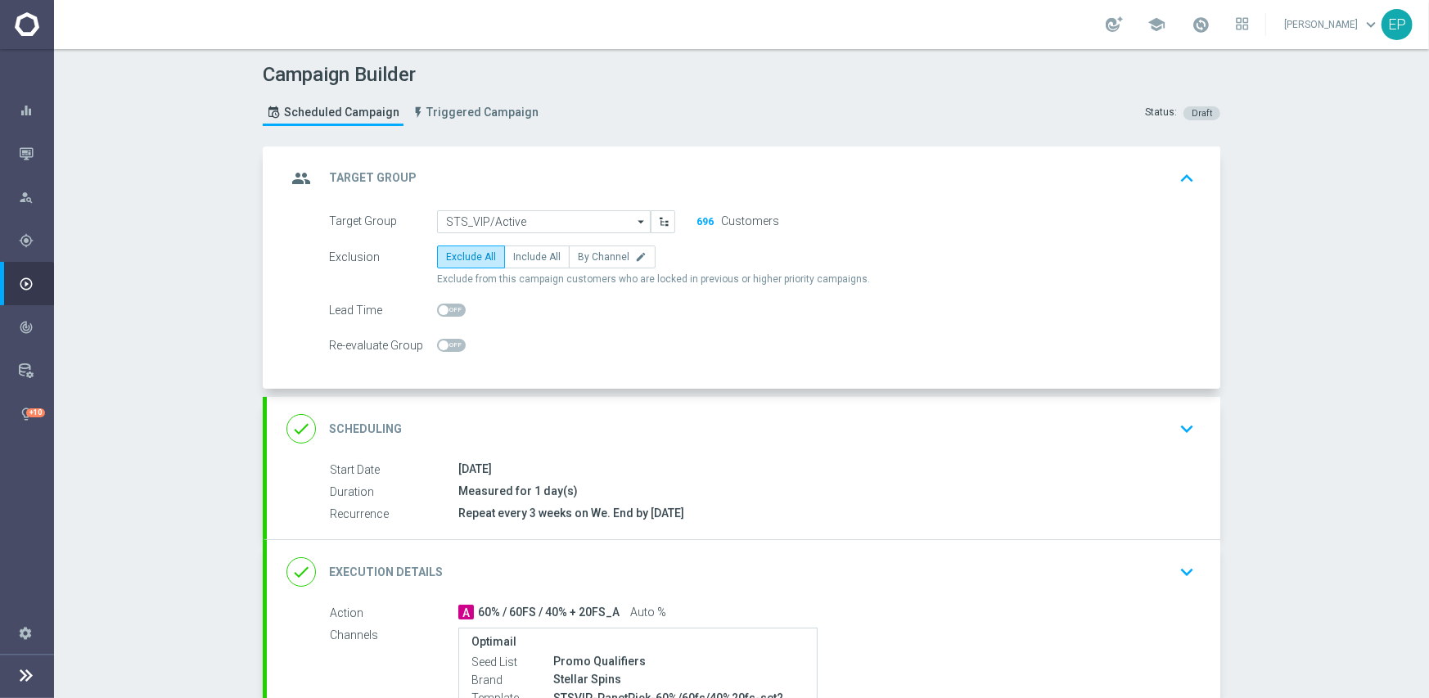
click at [492, 167] on div "group Target Group keyboard_arrow_up" at bounding box center [743, 178] width 914 height 31
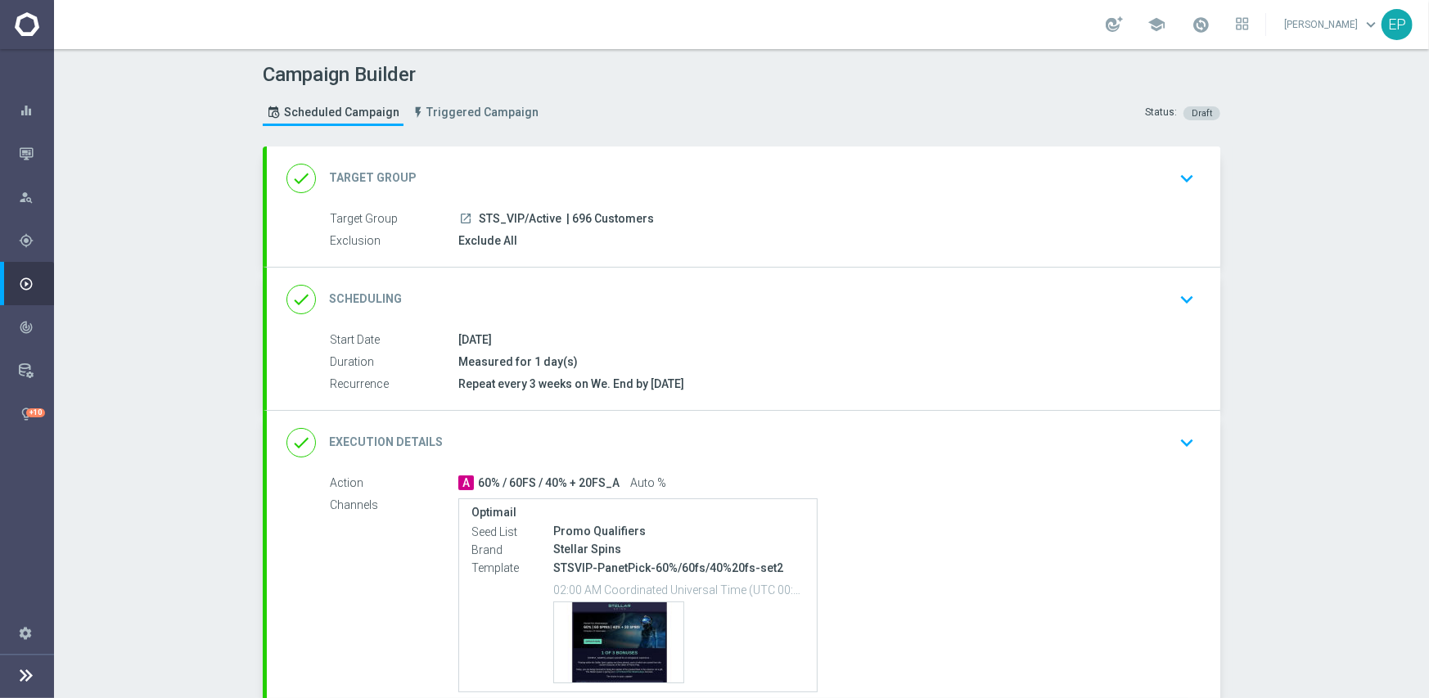
drag, startPoint x: 474, startPoint y: 213, endPoint x: 513, endPoint y: 220, distance: 40.0
click at [513, 220] on span "STS_VIP/Active" at bounding box center [520, 219] width 83 height 15
copy span "STS_VIP"
click at [517, 150] on div "done Target Group keyboard_arrow_down" at bounding box center [743, 178] width 953 height 64
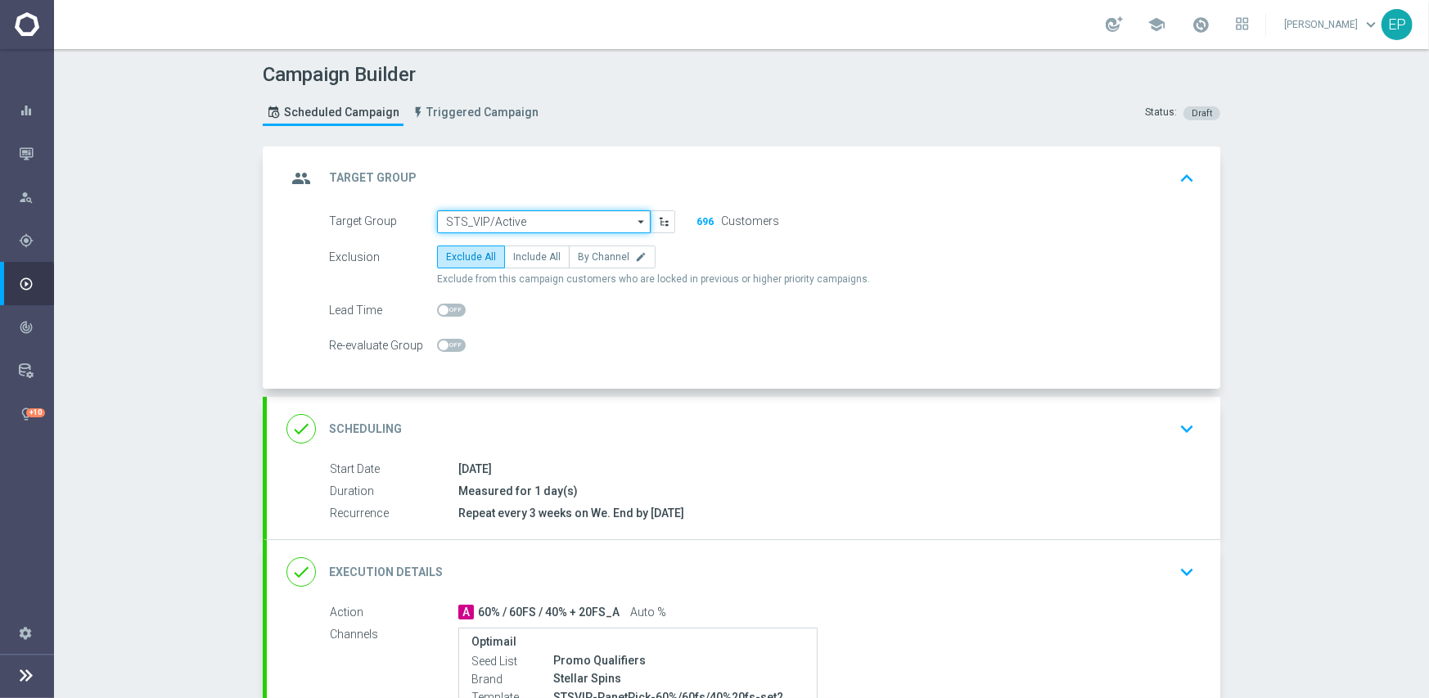
click at [501, 214] on input "STS_VIP/Active" at bounding box center [544, 221] width 214 height 23
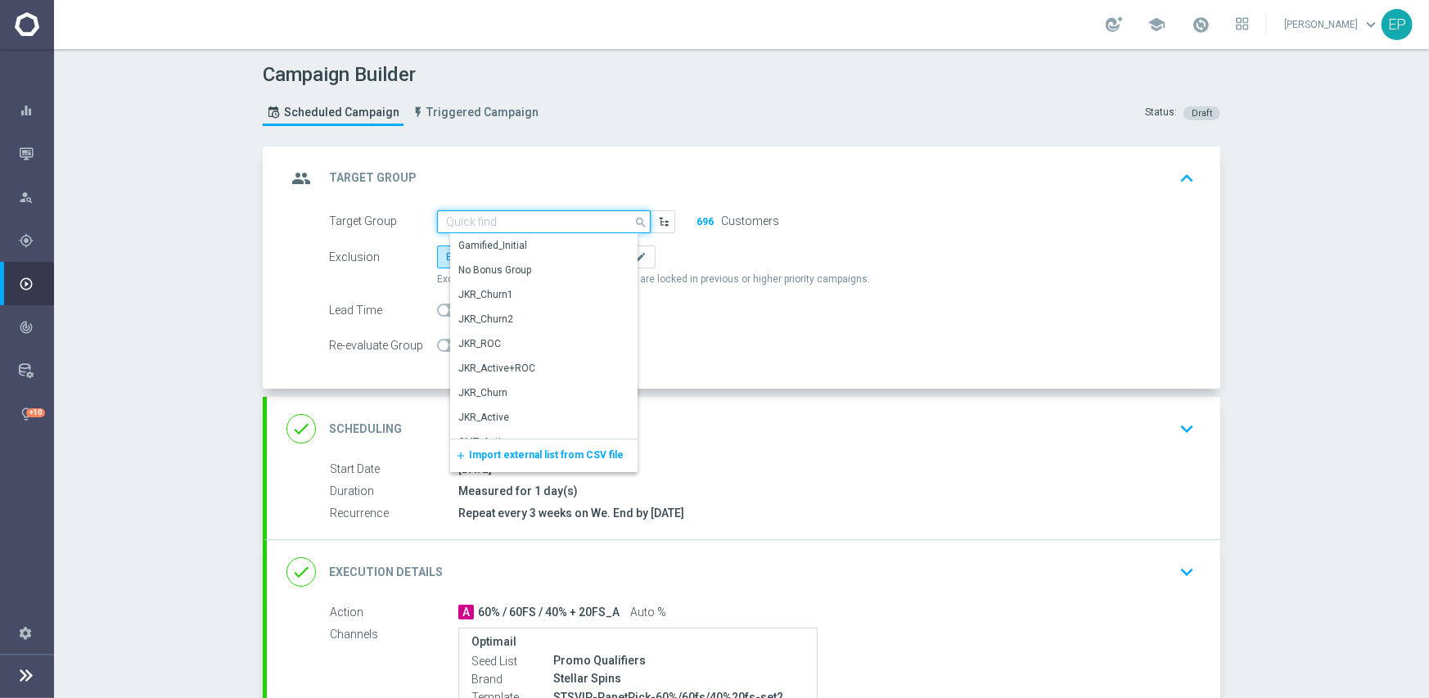
paste input "STS_VIP"
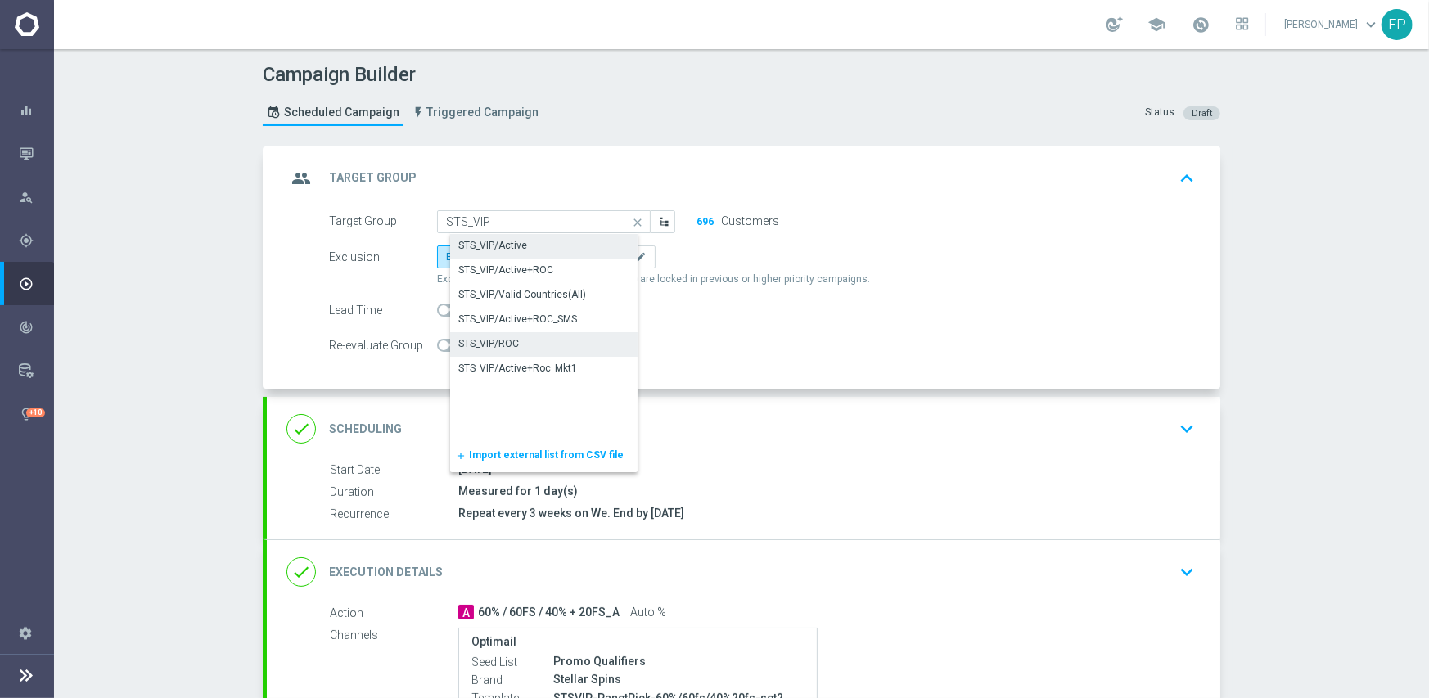
click at [499, 343] on div "STS_VIP/ROC" at bounding box center [488, 343] width 61 height 15
type input "STS_VIP/ROC"
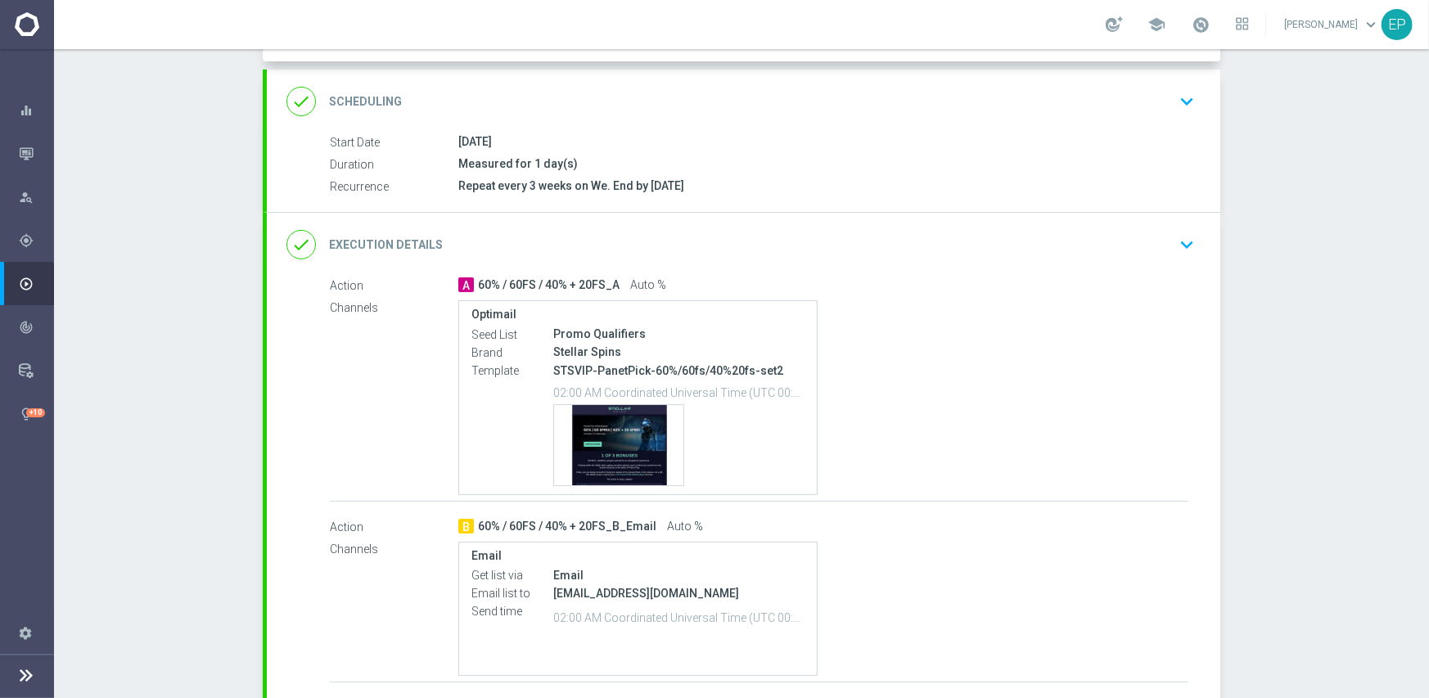
scroll to position [450, 0]
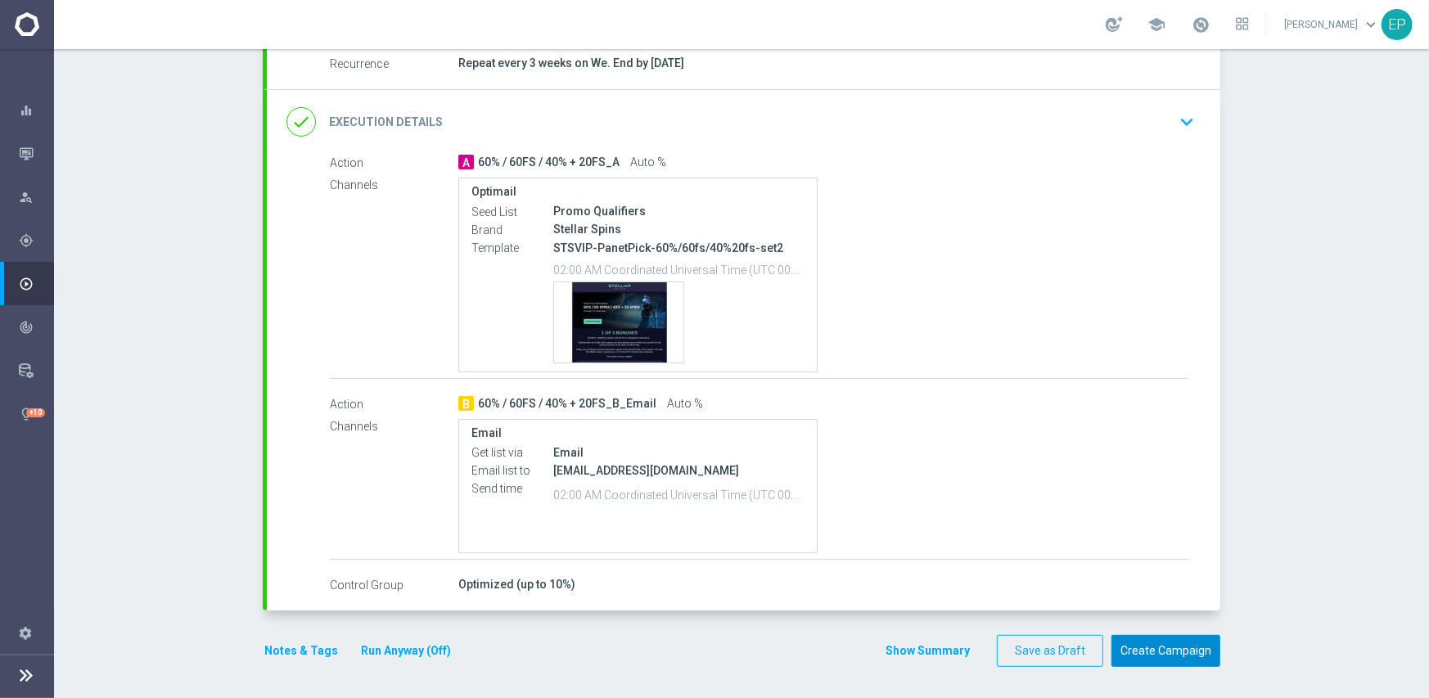
drag, startPoint x: 1165, startPoint y: 655, endPoint x: 1172, endPoint y: 637, distance: 19.4
click at [1166, 655] on button "Create Campaign" at bounding box center [1165, 651] width 109 height 32
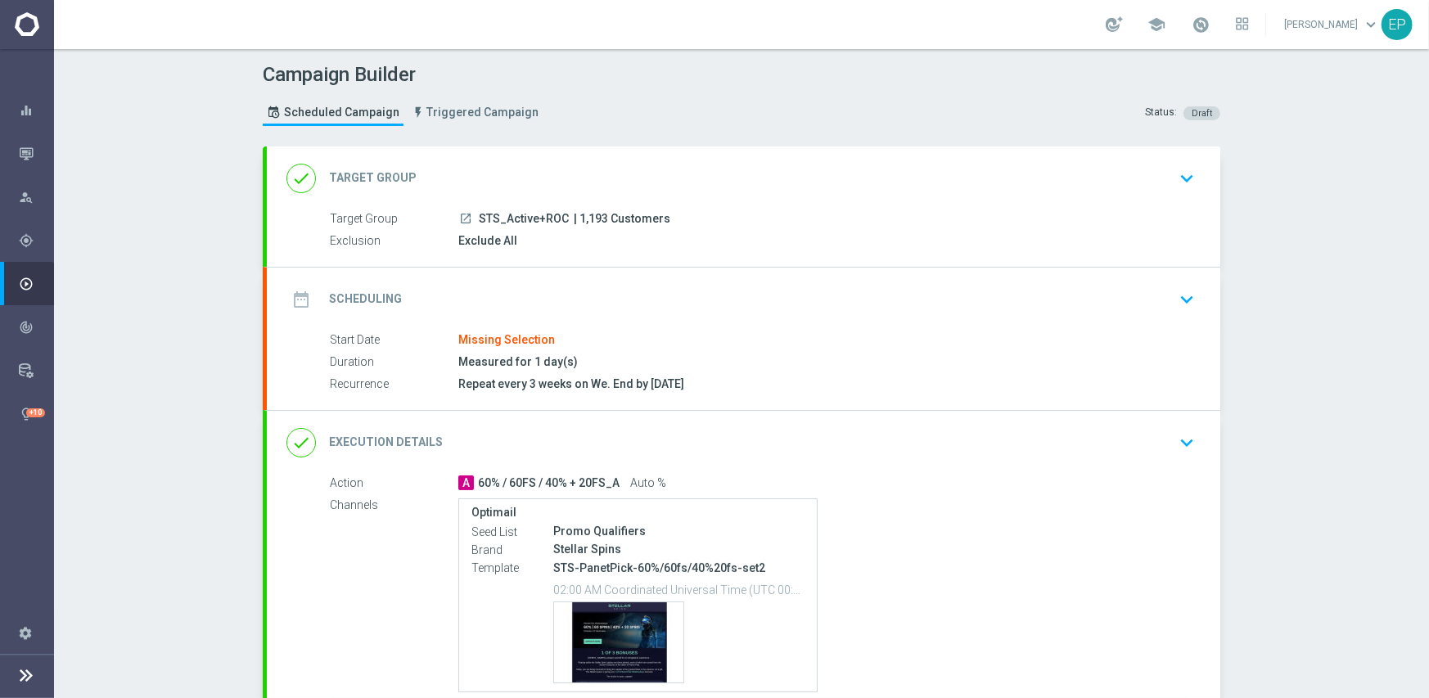
drag, startPoint x: 487, startPoint y: 215, endPoint x: 515, endPoint y: 220, distance: 29.1
click at [515, 220] on span "STS_Active+ROC" at bounding box center [524, 219] width 90 height 15
click at [585, 166] on div "done Target Group keyboard_arrow_down" at bounding box center [743, 178] width 914 height 31
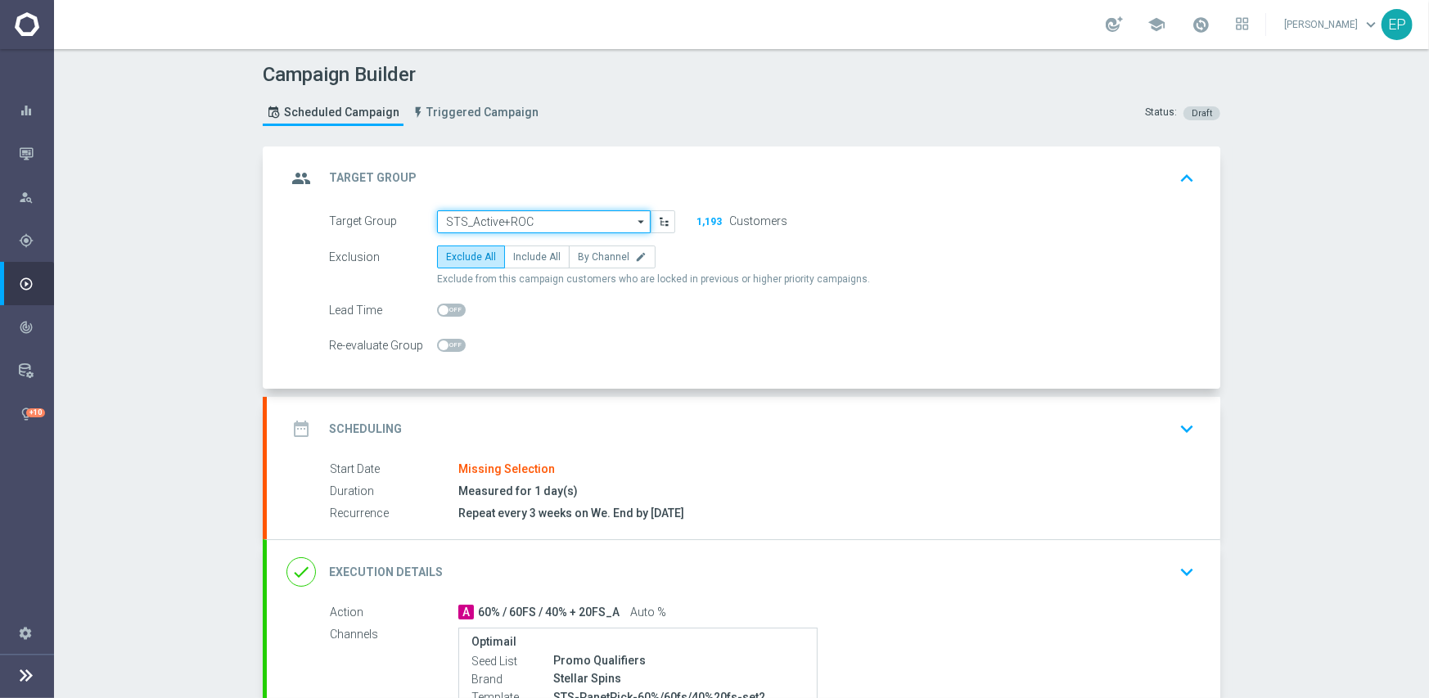
click at [534, 218] on input "STS_Active+ROC" at bounding box center [544, 221] width 214 height 23
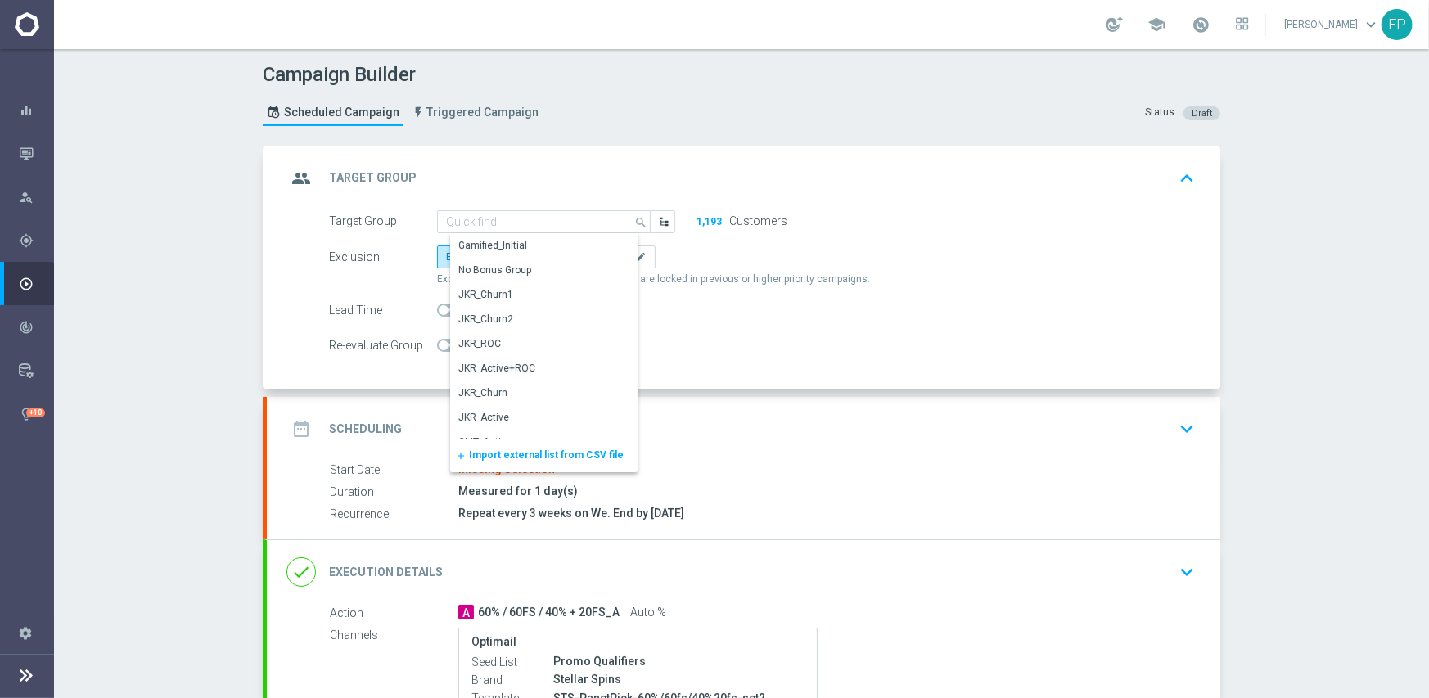
click at [573, 148] on div "group Target Group keyboard_arrow_up" at bounding box center [743, 178] width 953 height 64
type input "STS_Active+ROC"
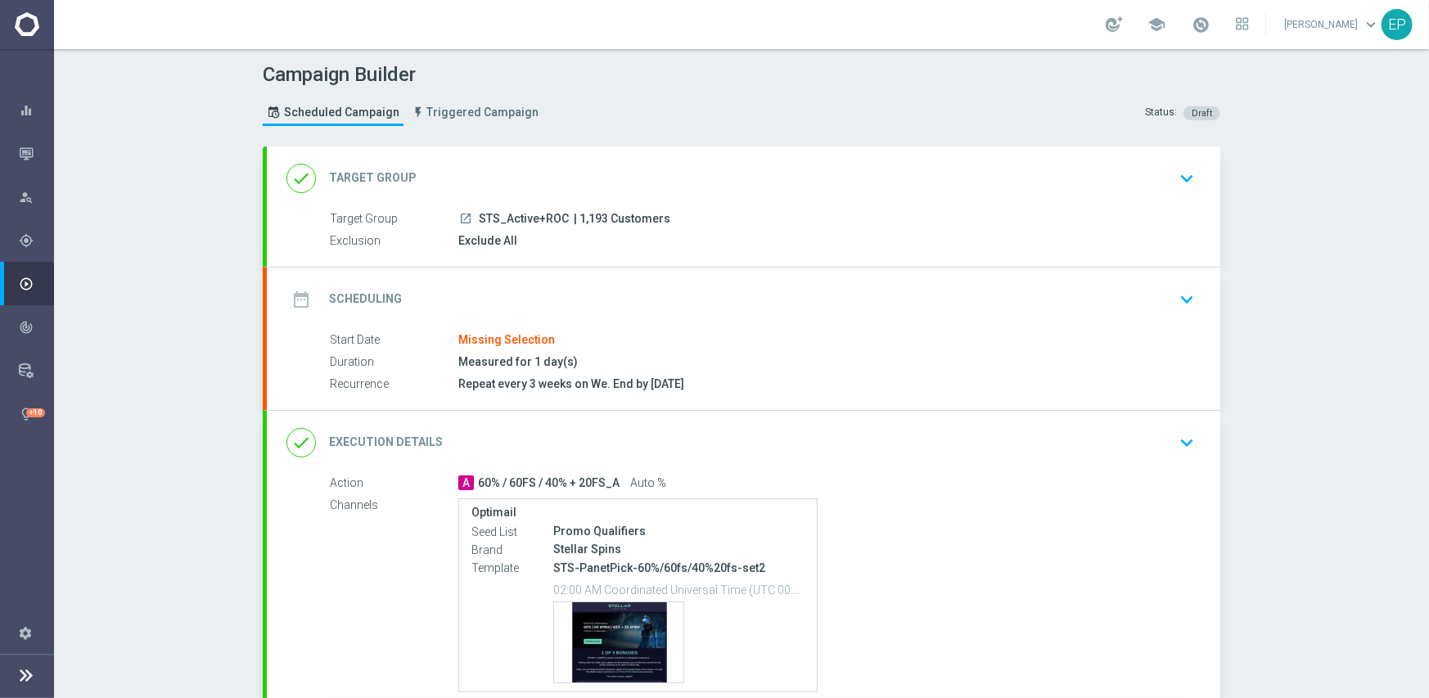
drag, startPoint x: 480, startPoint y: 216, endPoint x: 511, endPoint y: 216, distance: 31.1
click at [511, 216] on span "STS_Active+ROC" at bounding box center [524, 219] width 90 height 15
copy span "TS_Ac"
click at [538, 163] on div "done Target Group keyboard_arrow_down" at bounding box center [743, 178] width 914 height 31
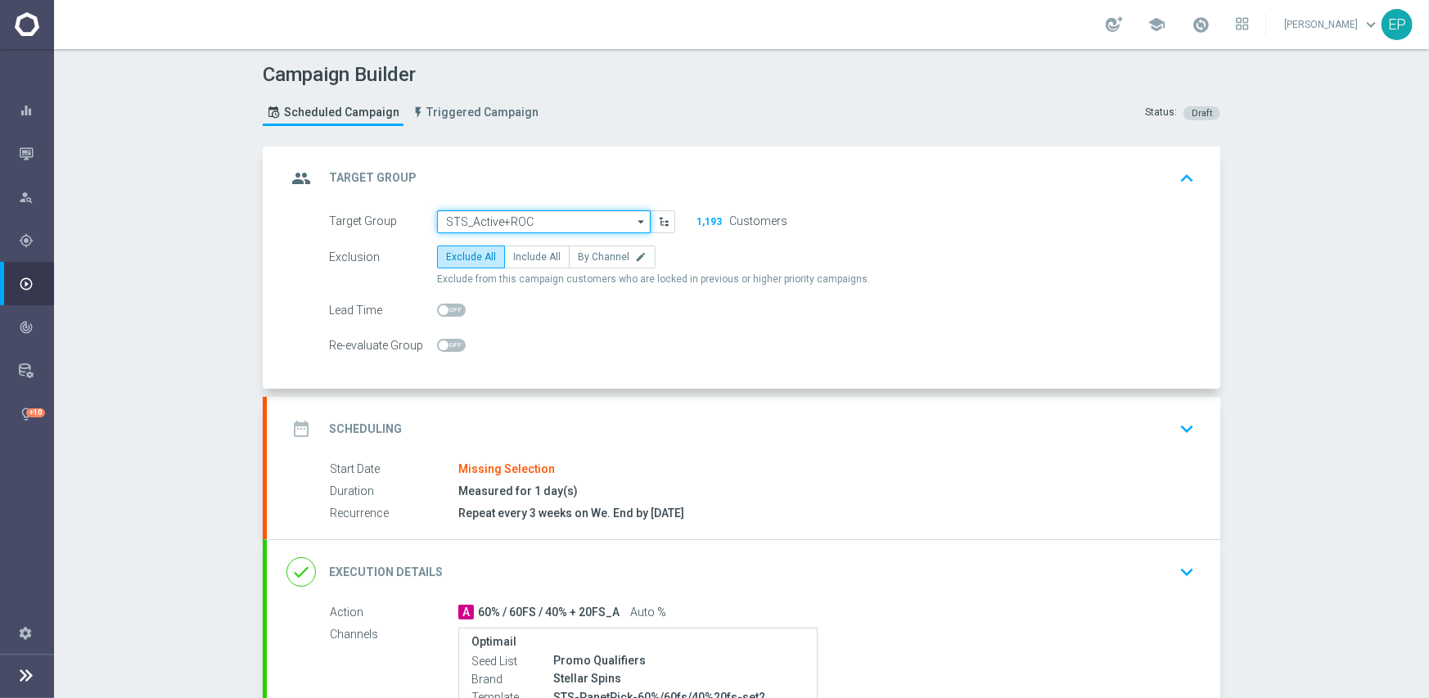
click at [513, 218] on input "STS_Active+ROC" at bounding box center [544, 221] width 214 height 23
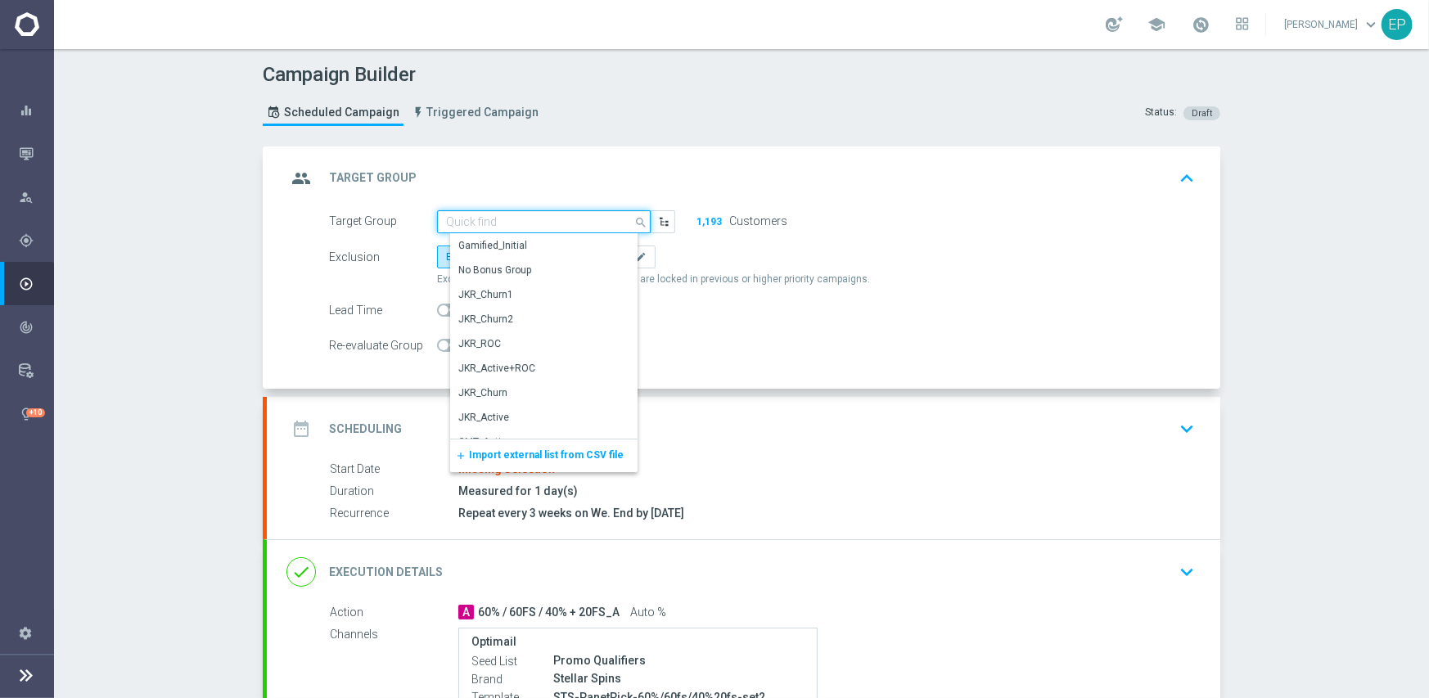
paste input "TS_Ac"
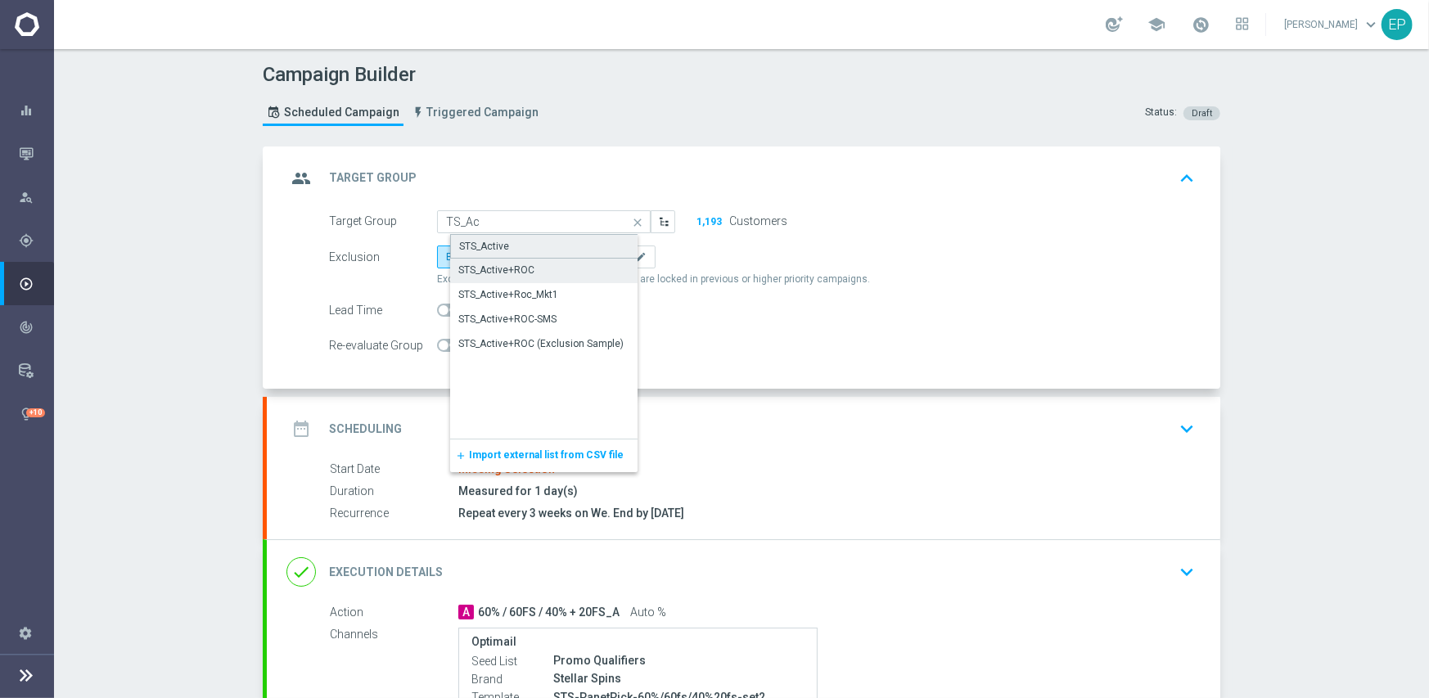
click at [499, 251] on div "STS_Active" at bounding box center [484, 246] width 50 height 15
type input "STS_Active"
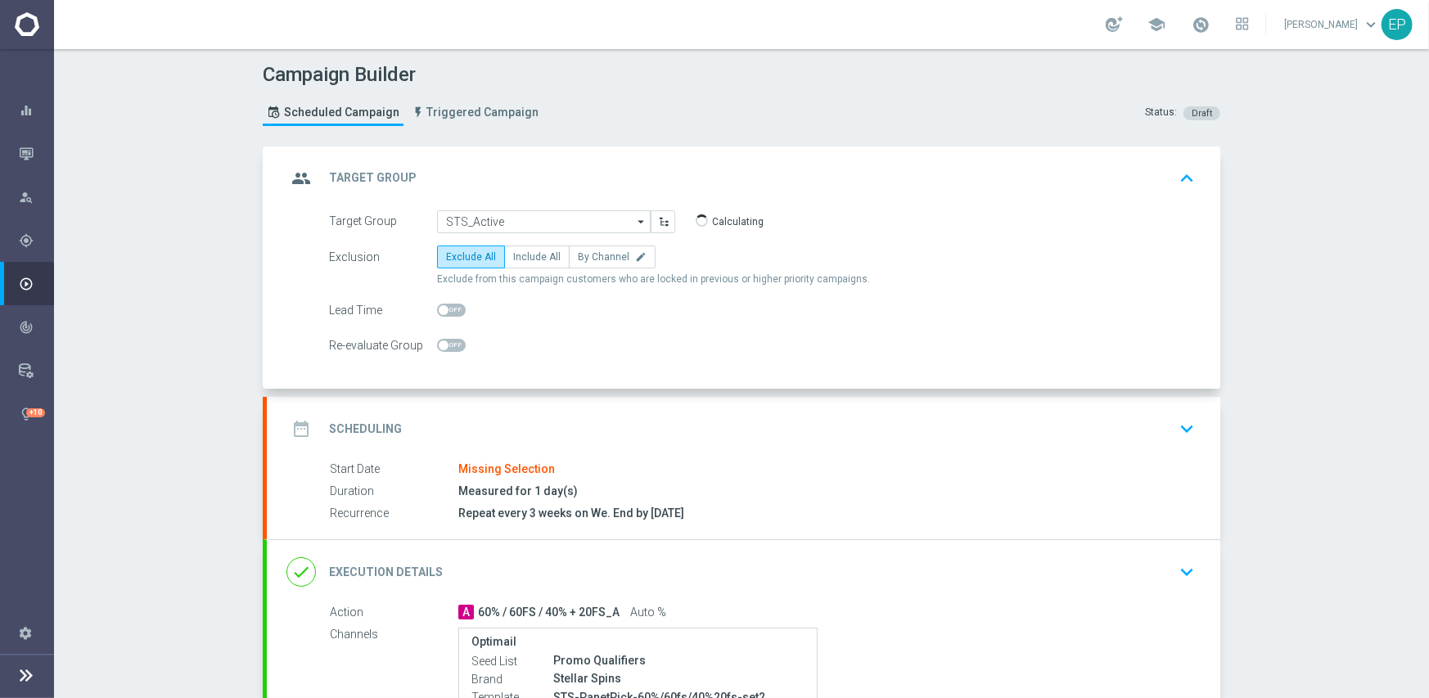
click at [614, 428] on div "date_range Scheduling keyboard_arrow_down" at bounding box center [743, 428] width 914 height 31
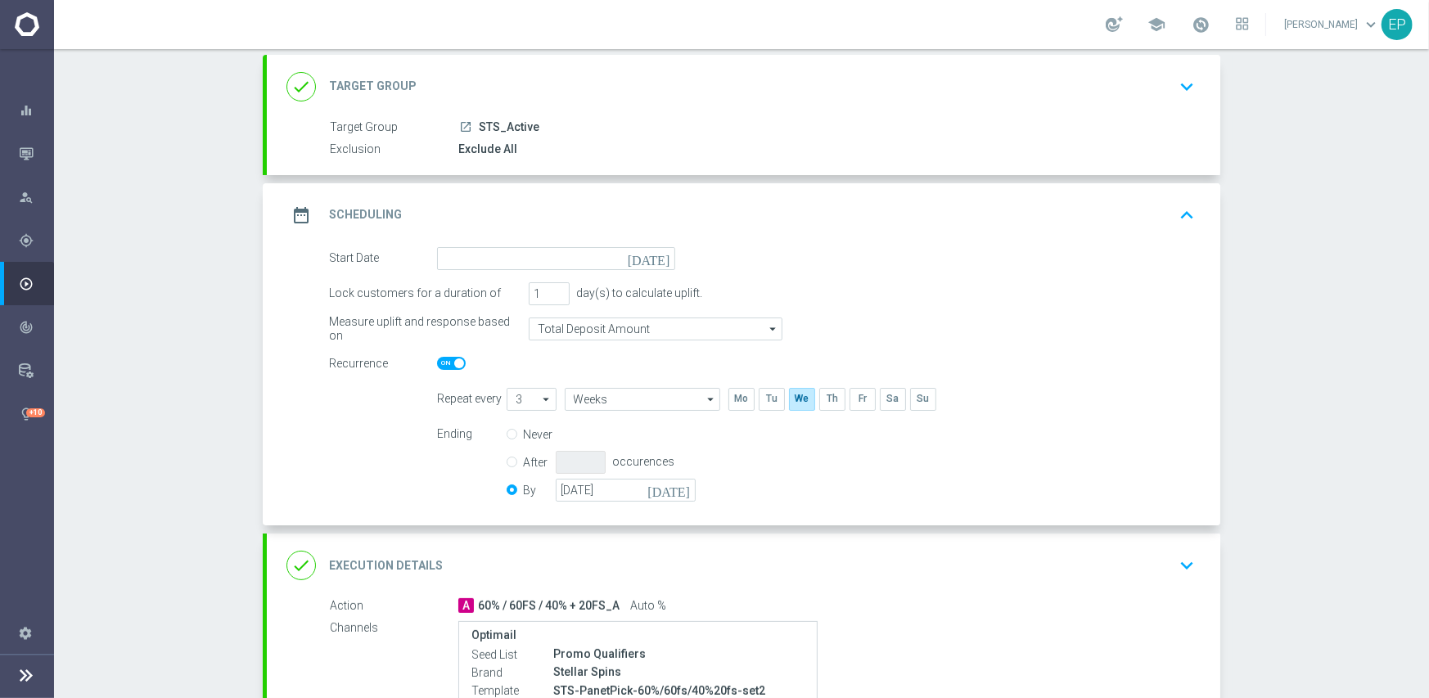
scroll to position [245, 0]
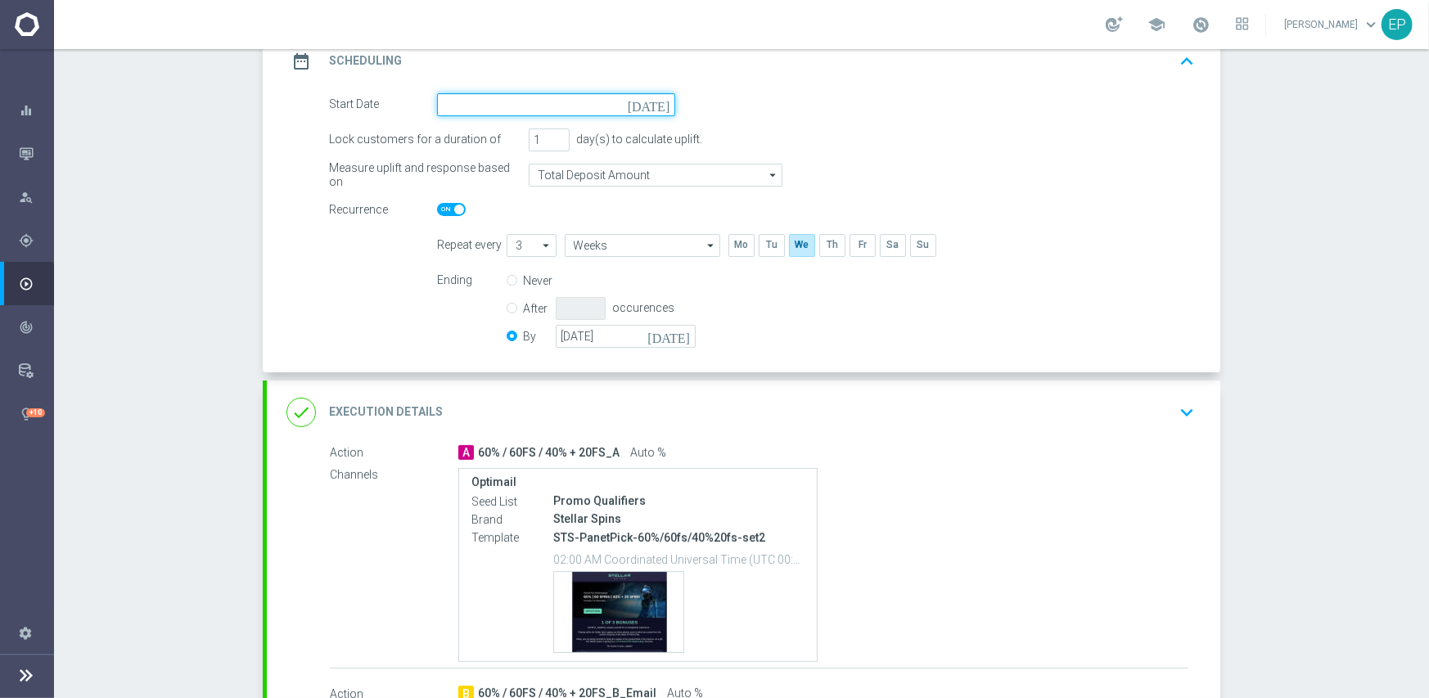
click at [541, 95] on input at bounding box center [556, 104] width 238 height 23
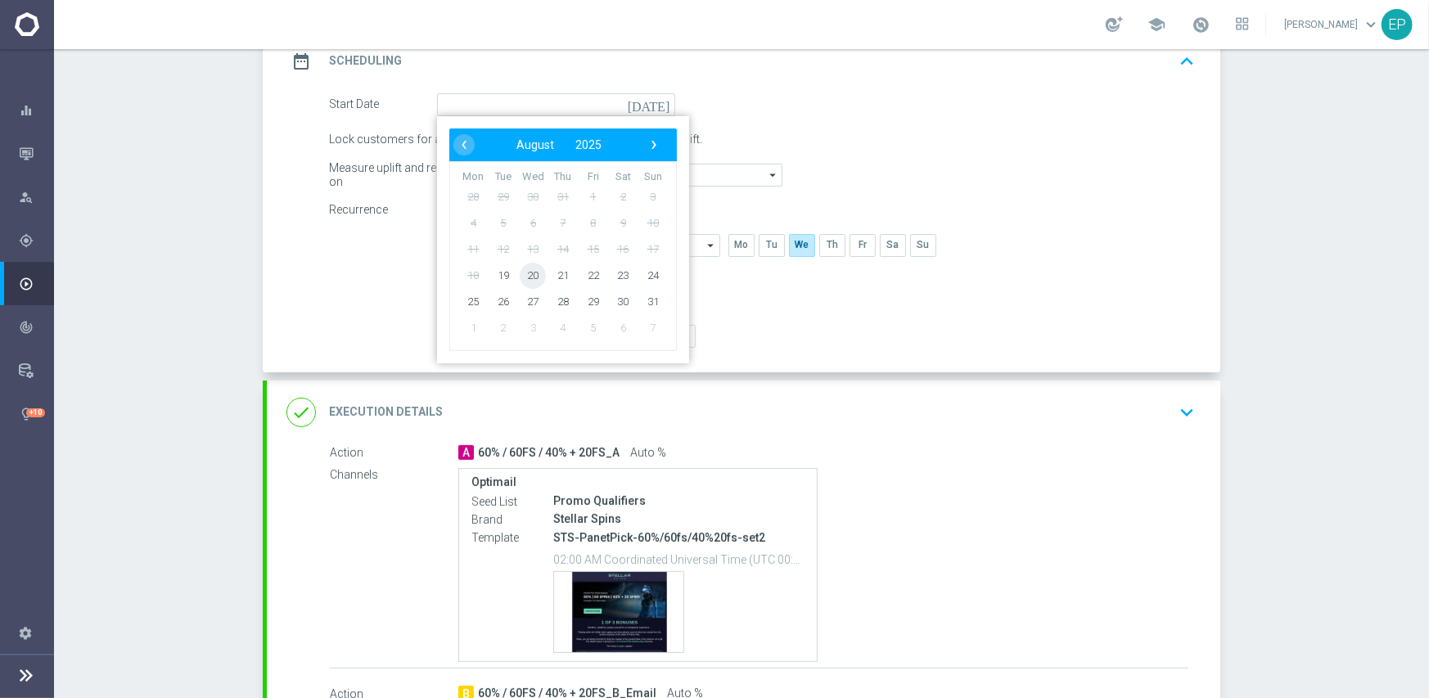
click at [529, 275] on span "20" at bounding box center [533, 275] width 26 height 26
type input "[DATE]"
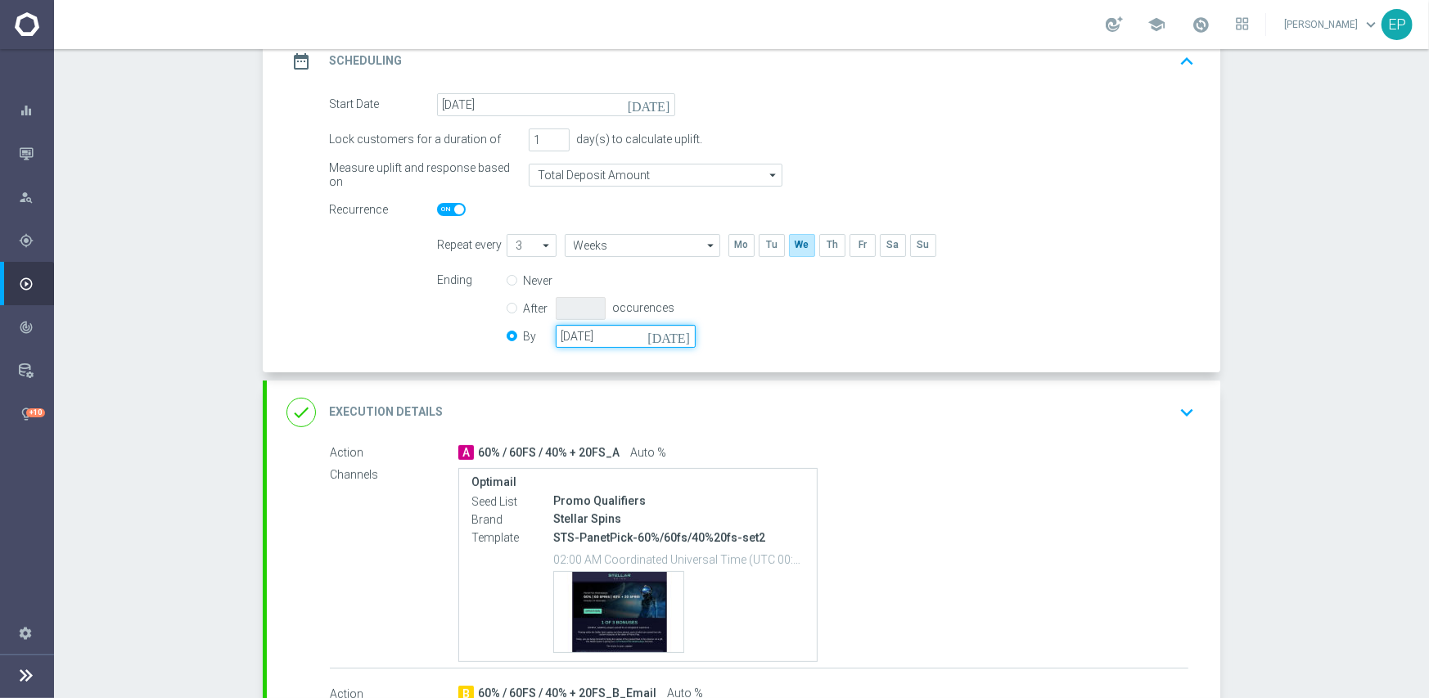
click at [598, 330] on input "[DATE]" at bounding box center [626, 336] width 140 height 23
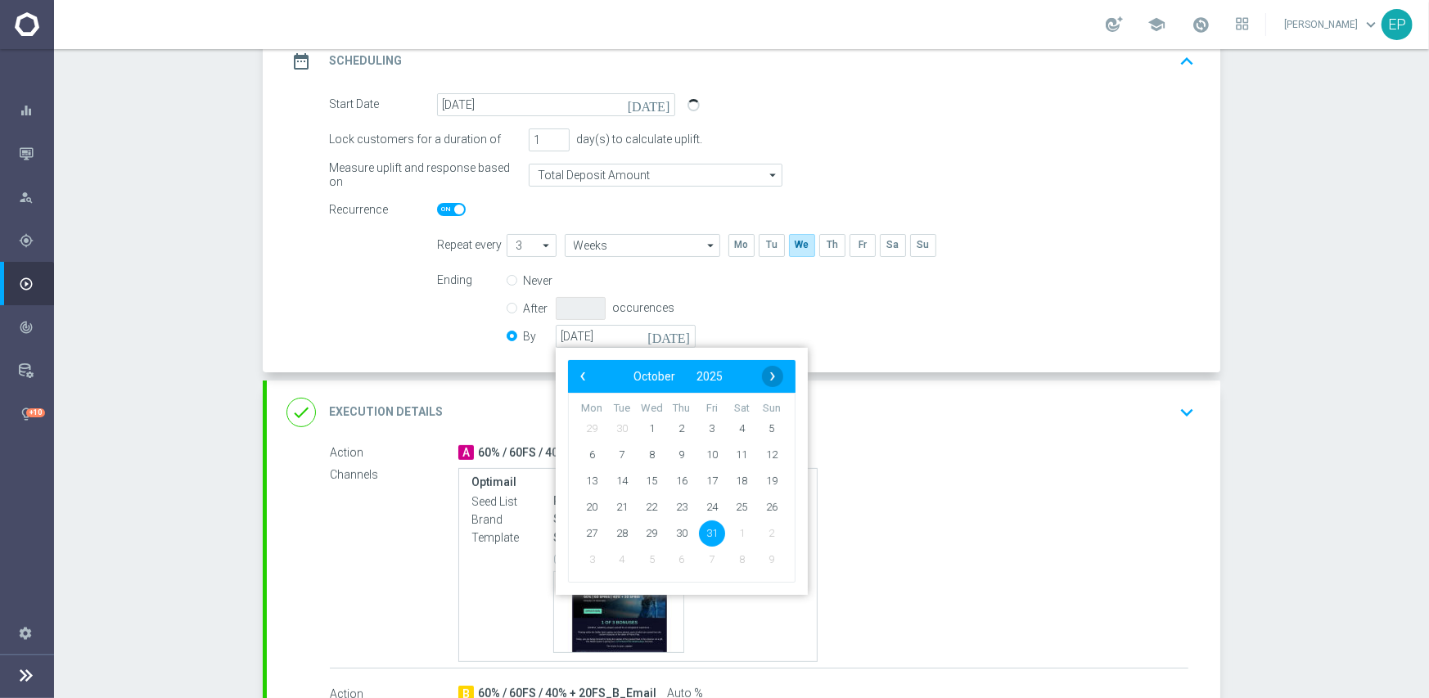
click at [771, 380] on span "›" at bounding box center [772, 376] width 21 height 21
click at [763, 530] on span "30" at bounding box center [771, 533] width 26 height 26
type input "[DATE]"
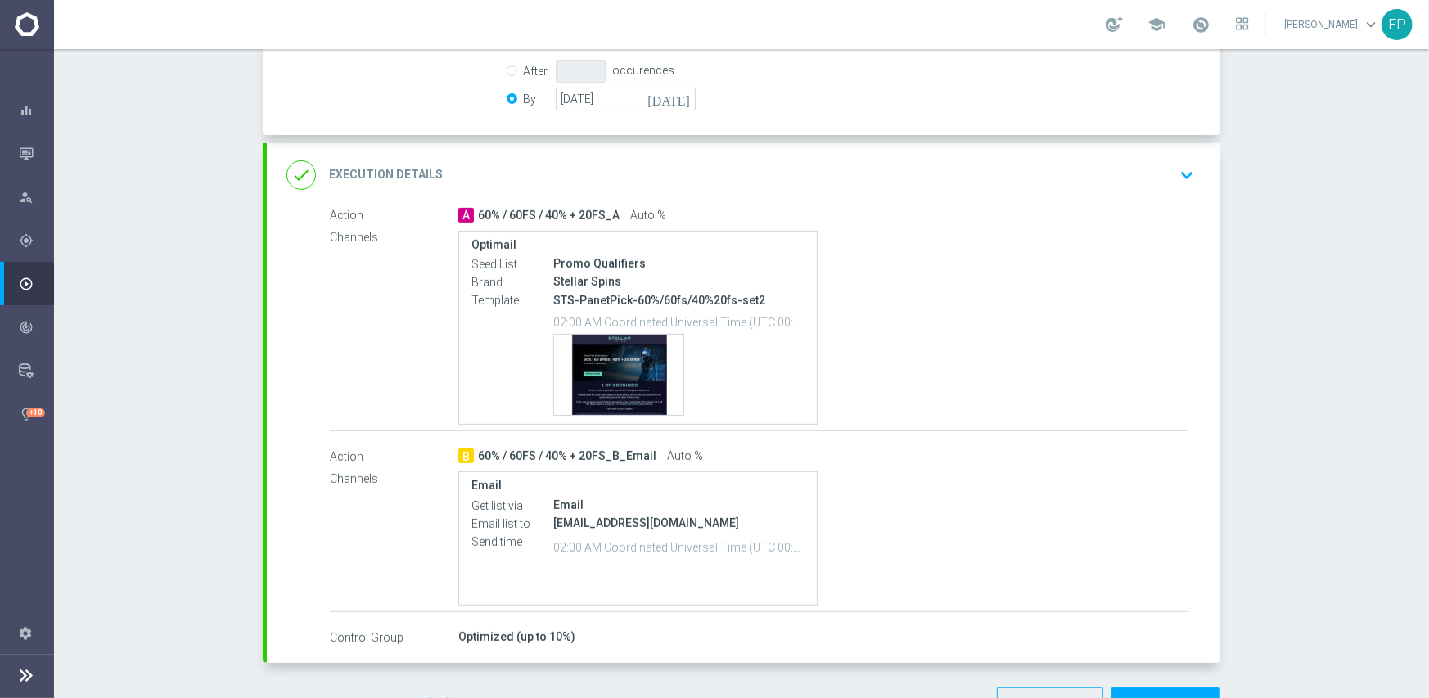
scroll to position [535, 0]
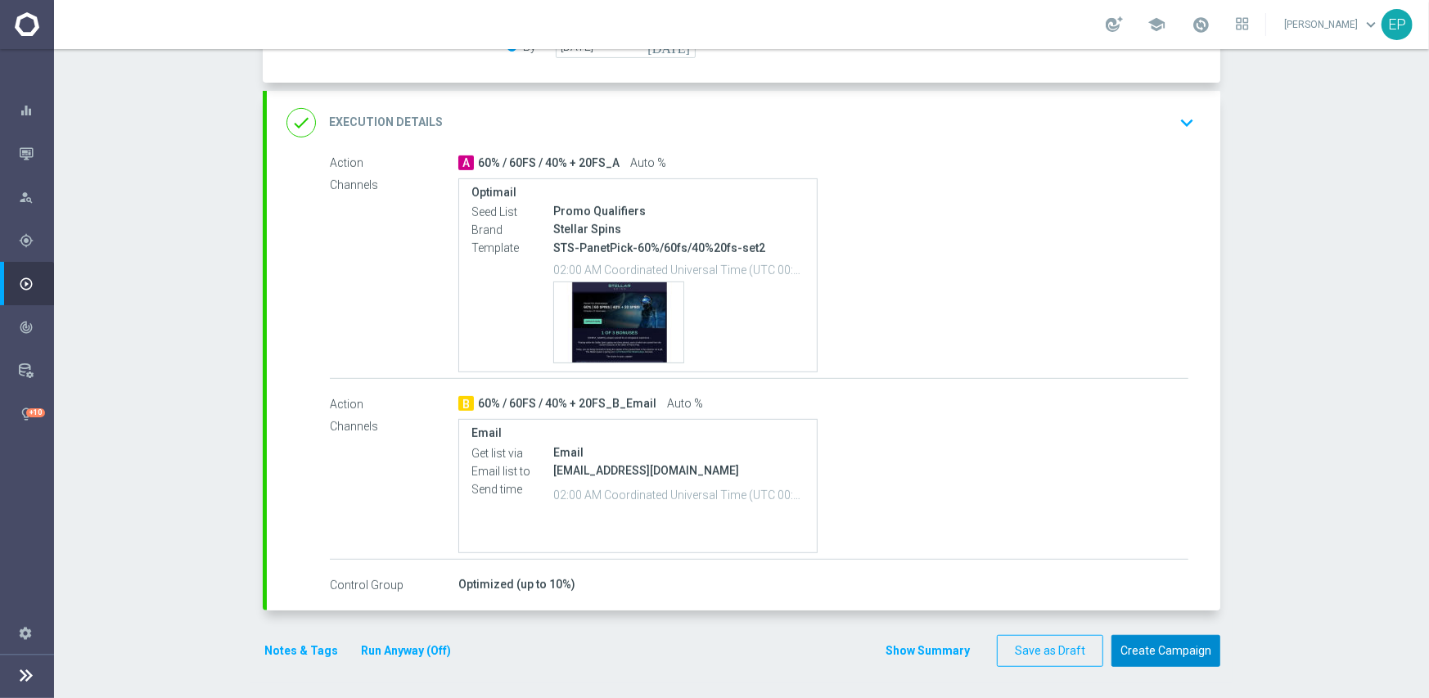
click at [1155, 648] on button "Create Campaign" at bounding box center [1165, 651] width 109 height 32
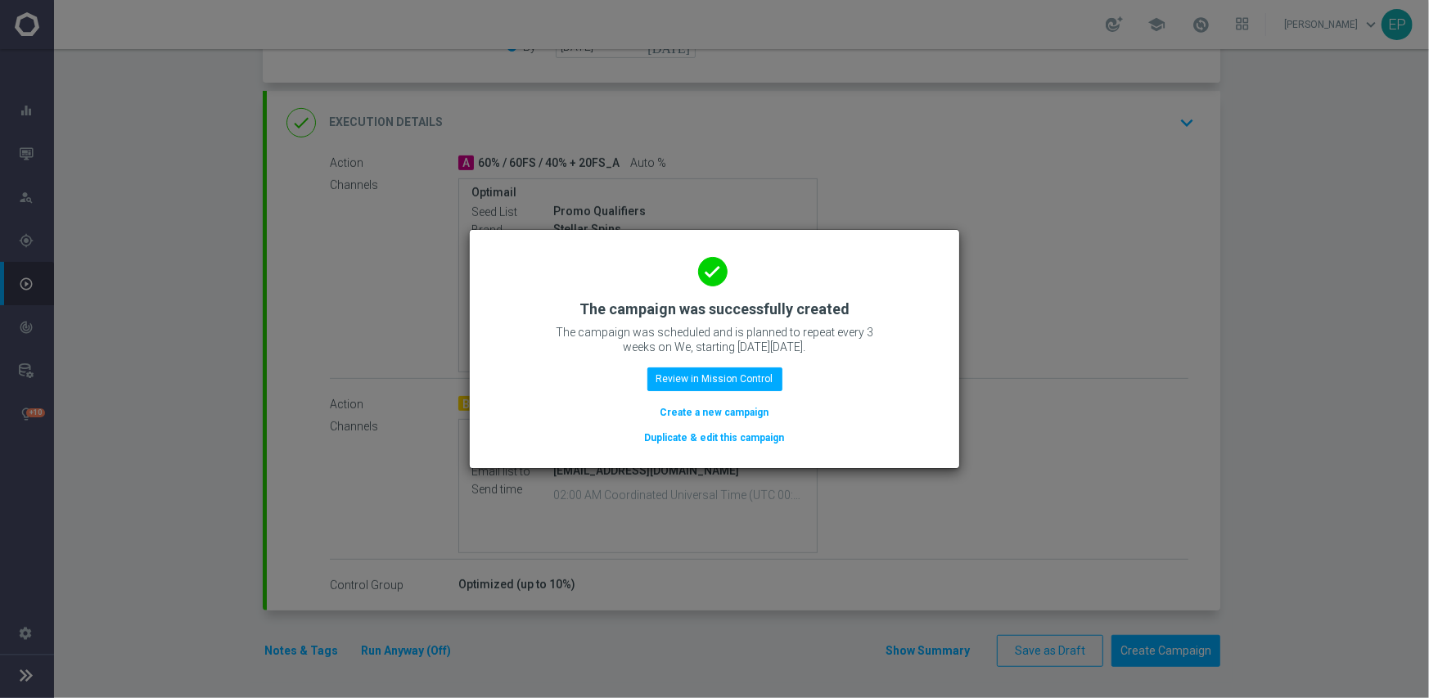
click at [711, 437] on button "Duplicate & edit this campaign" at bounding box center [714, 438] width 143 height 18
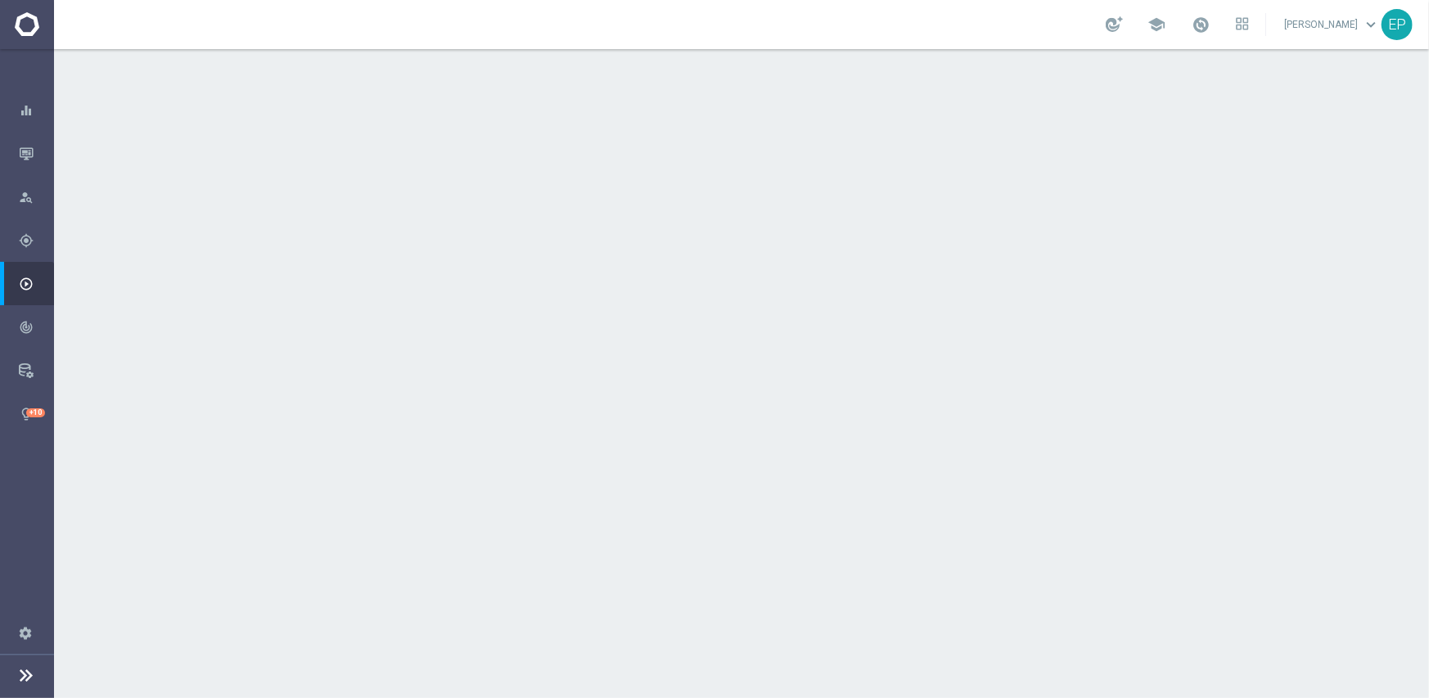
drag, startPoint x: 488, startPoint y: 216, endPoint x: 499, endPoint y: 218, distance: 10.9
click at [499, 218] on div "launch STS_Active | 941 Customers" at bounding box center [823, 218] width 730 height 16
copy span "STS_"
click at [559, 158] on div "done Target Group keyboard_arrow_down" at bounding box center [743, 178] width 953 height 64
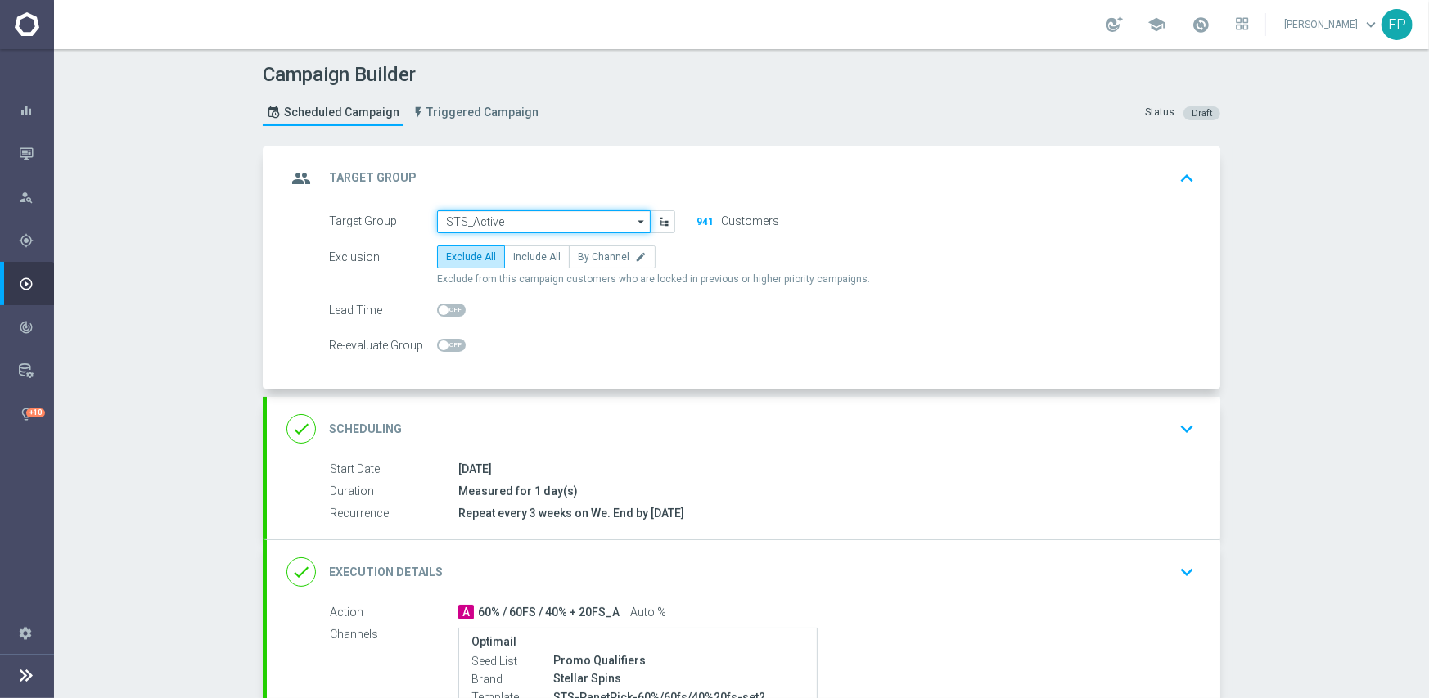
click at [509, 217] on input "STS_Active" at bounding box center [544, 221] width 214 height 23
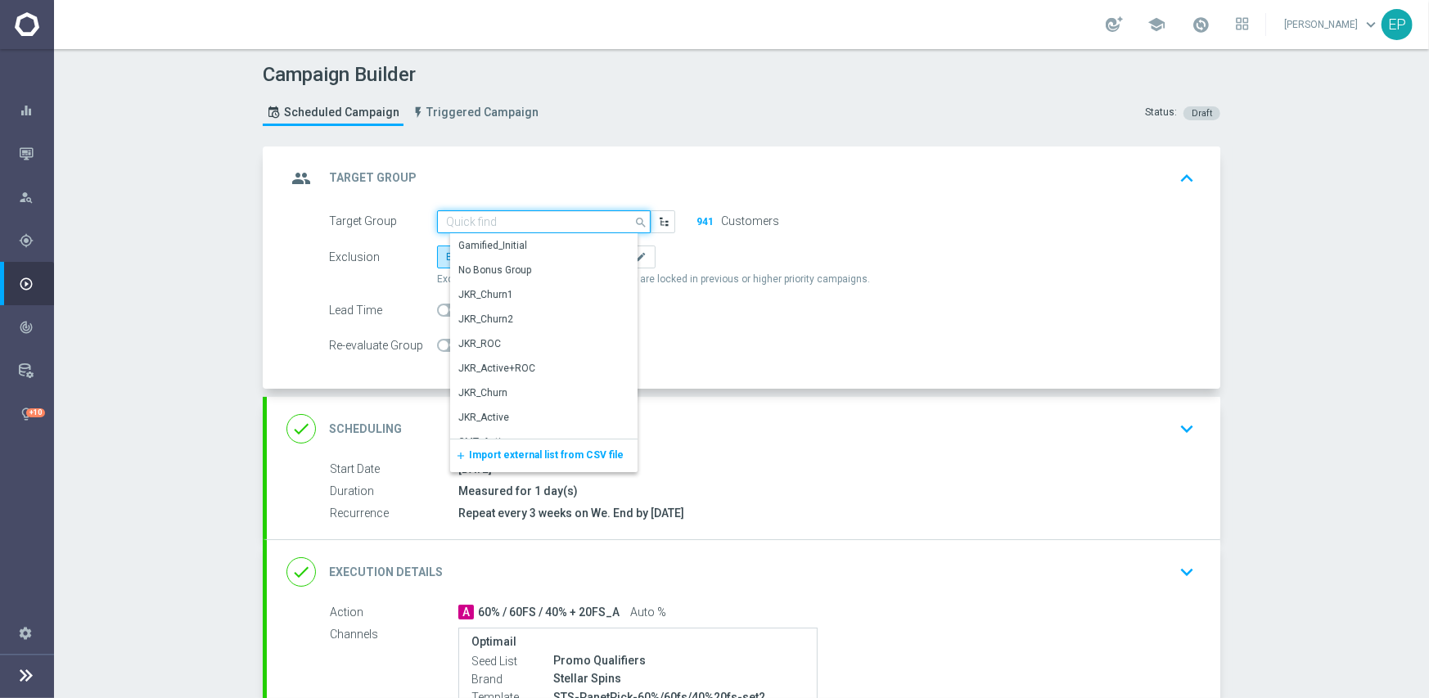
paste input "STS_"
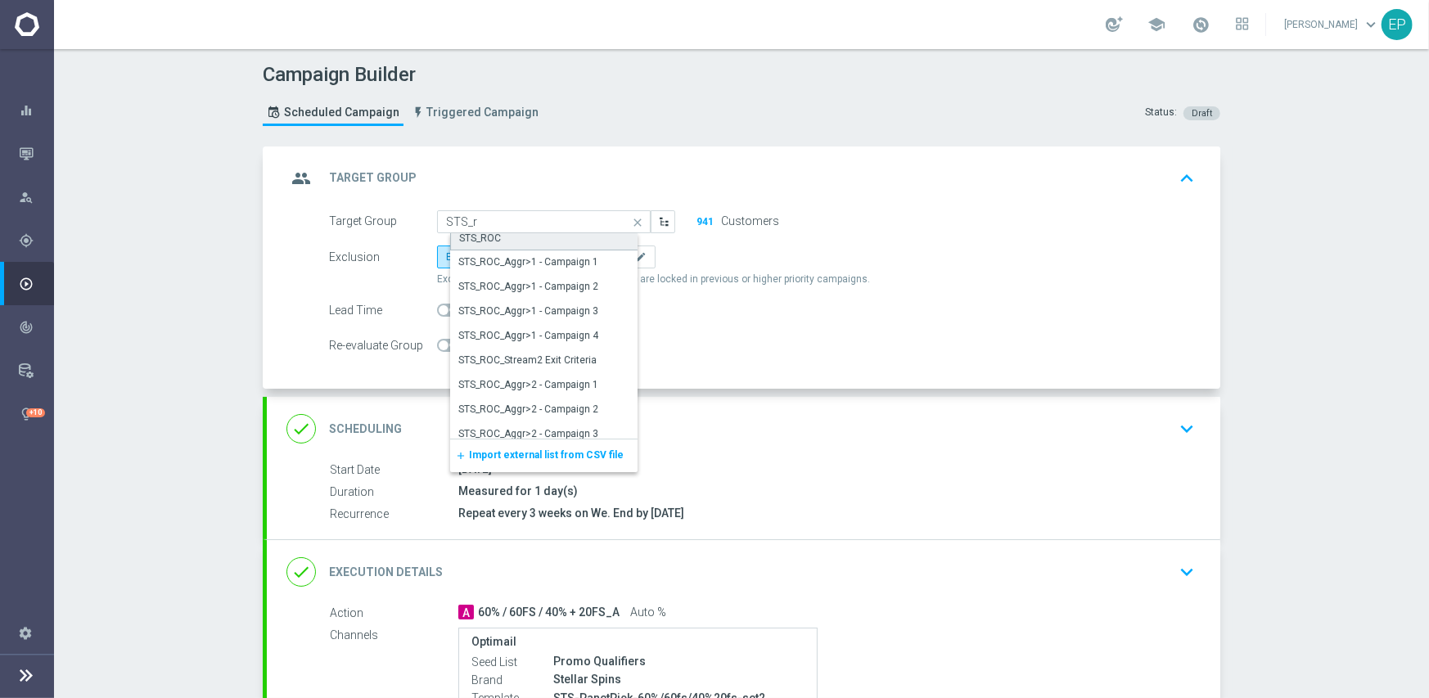
click at [464, 235] on div "STS_ROC" at bounding box center [480, 238] width 42 height 15
type input "STS_ROC"
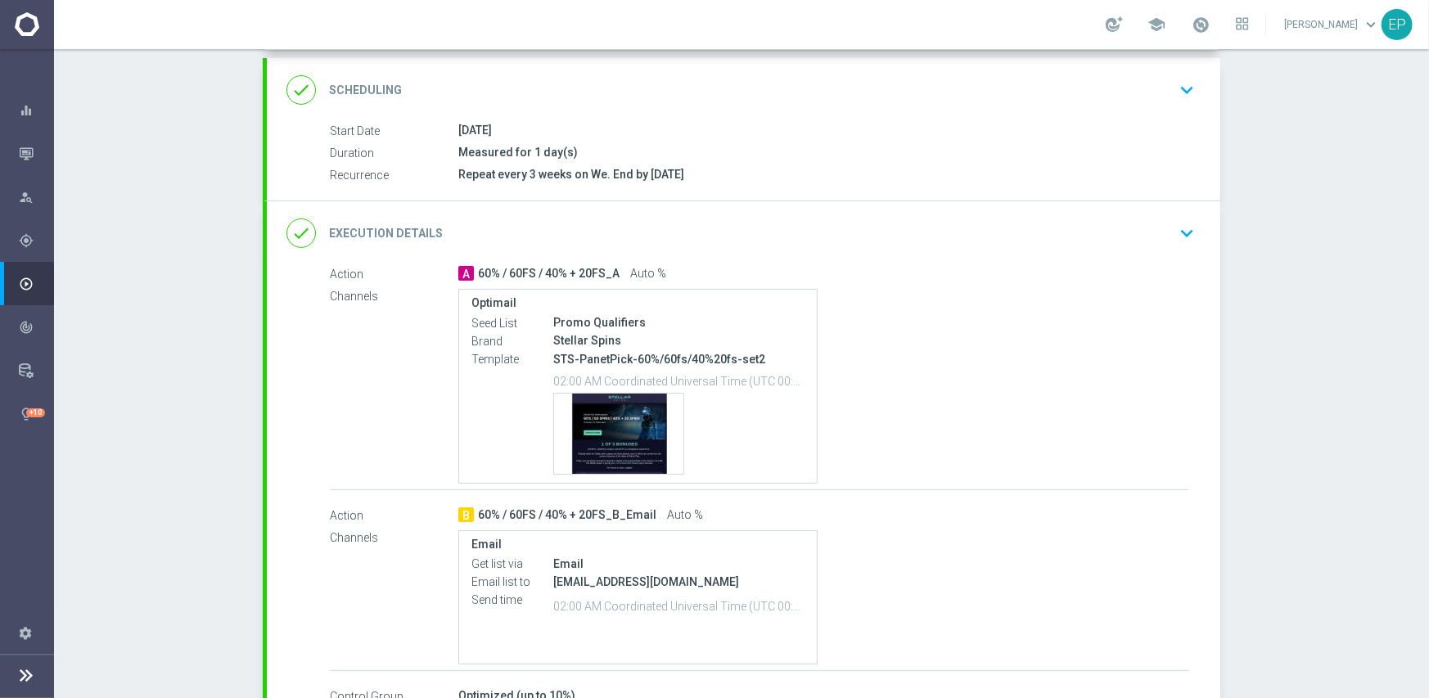
scroll to position [450, 0]
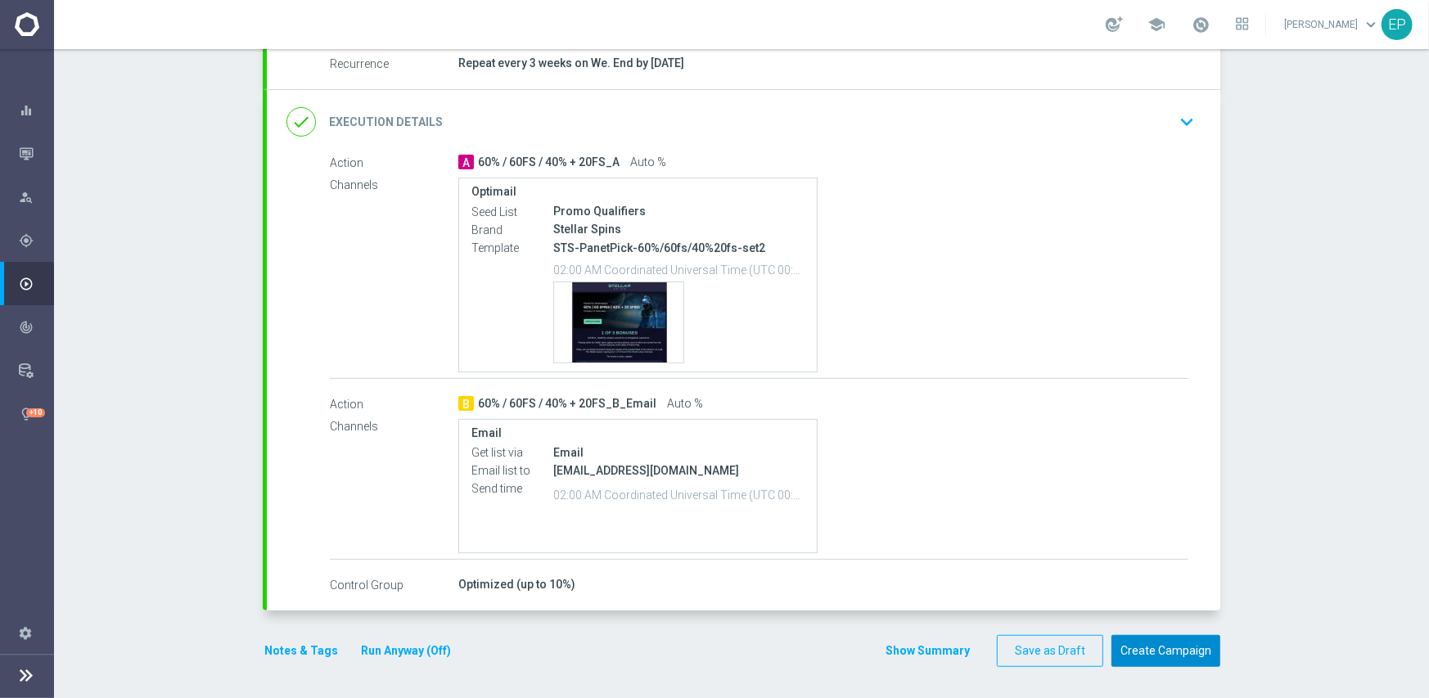
click at [1170, 650] on button "Create Campaign" at bounding box center [1165, 651] width 109 height 32
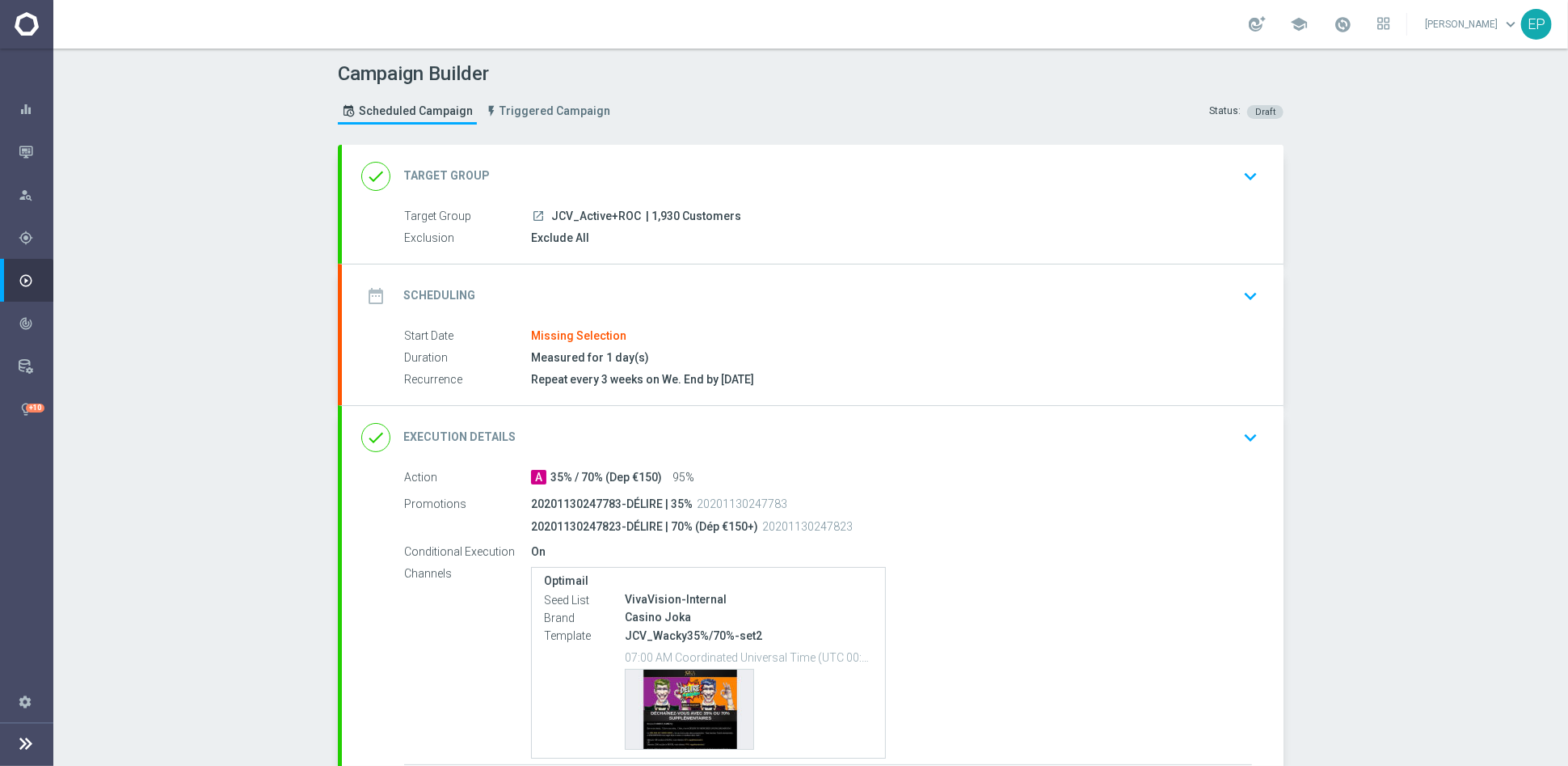
drag, startPoint x: 549, startPoint y: 214, endPoint x: 585, endPoint y: 213, distance: 36.0
click at [585, 213] on span "JCV_Active+ROC" at bounding box center [596, 216] width 90 height 15
copy span "CV_Act"
click at [631, 161] on div "done Target Group keyboard_arrow_down" at bounding box center [813, 176] width 903 height 31
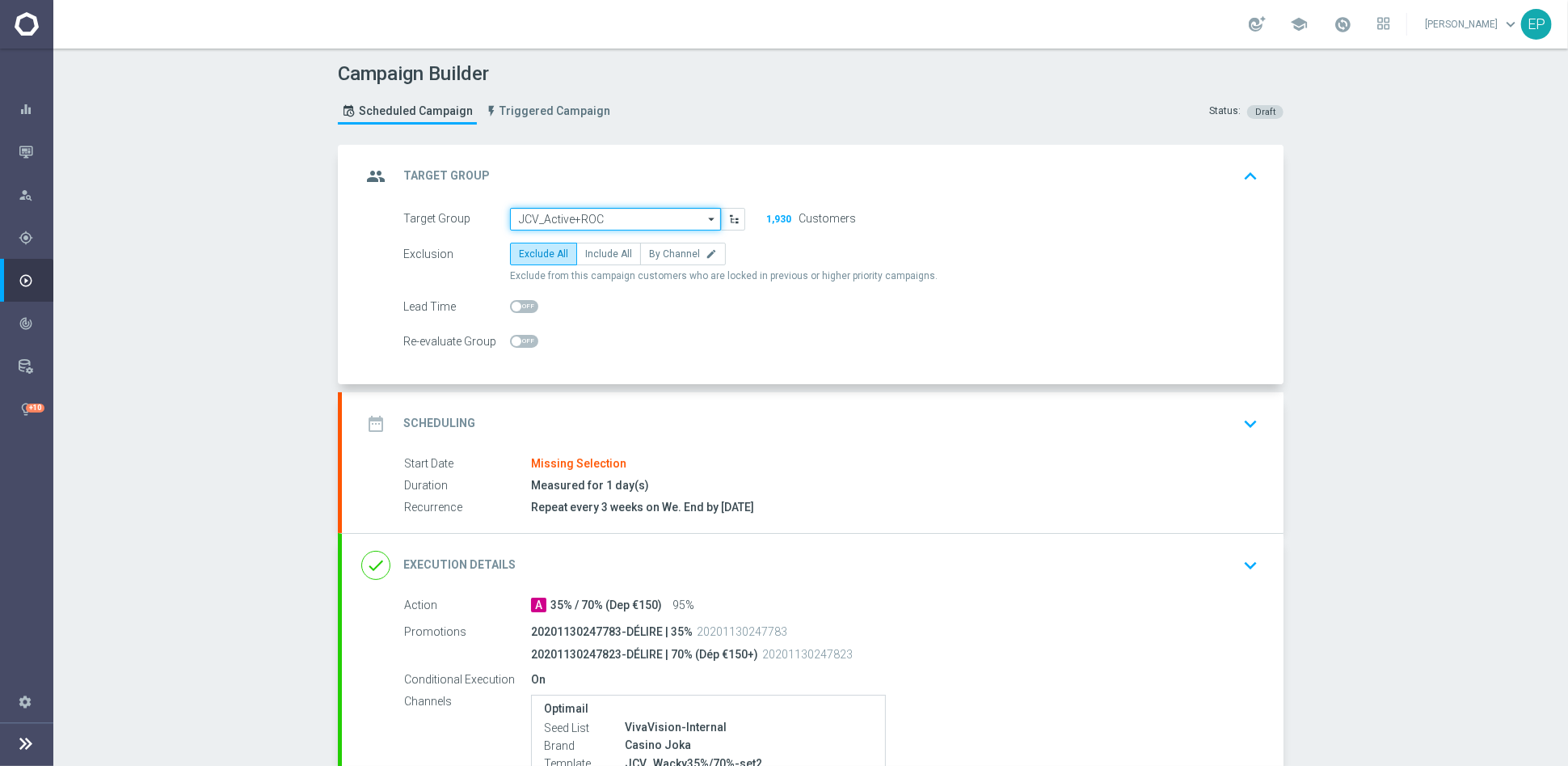
click at [583, 213] on input "JCV_Active+ROC" at bounding box center [616, 218] width 211 height 23
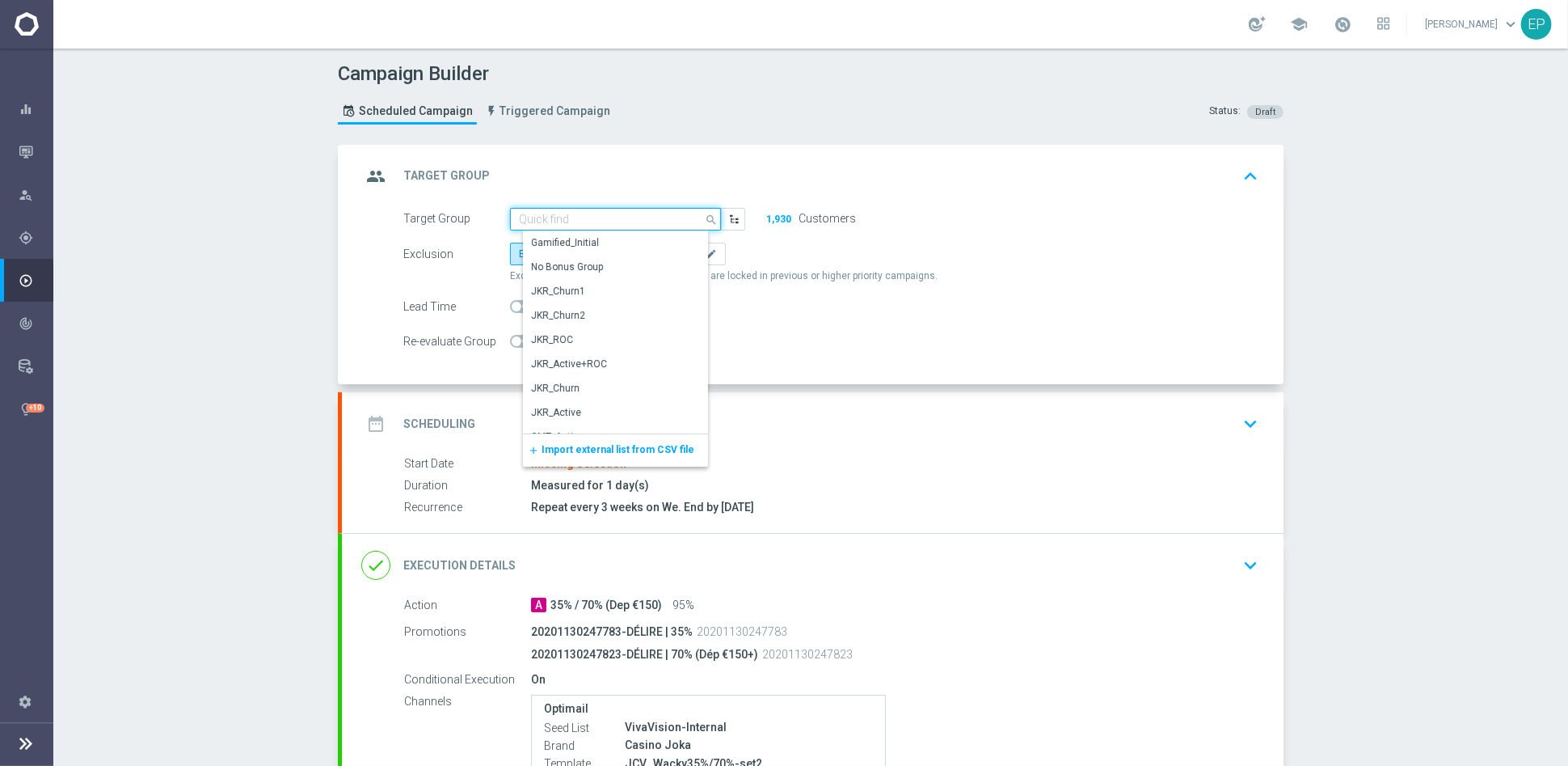
paste input "CV_Act"
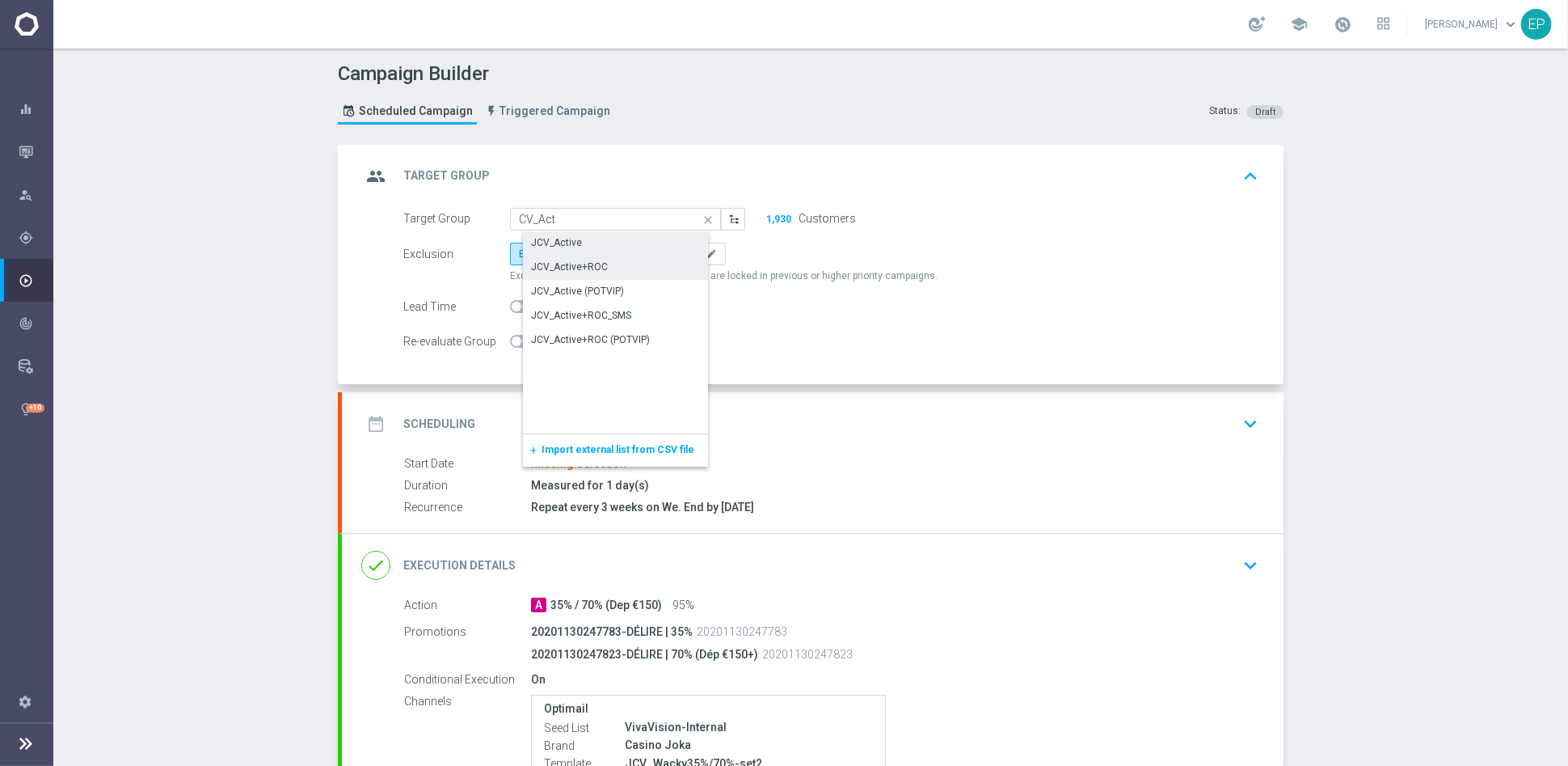
click at [559, 237] on div "JCV_Active" at bounding box center [557, 242] width 51 height 15
type input "JCV_Active"
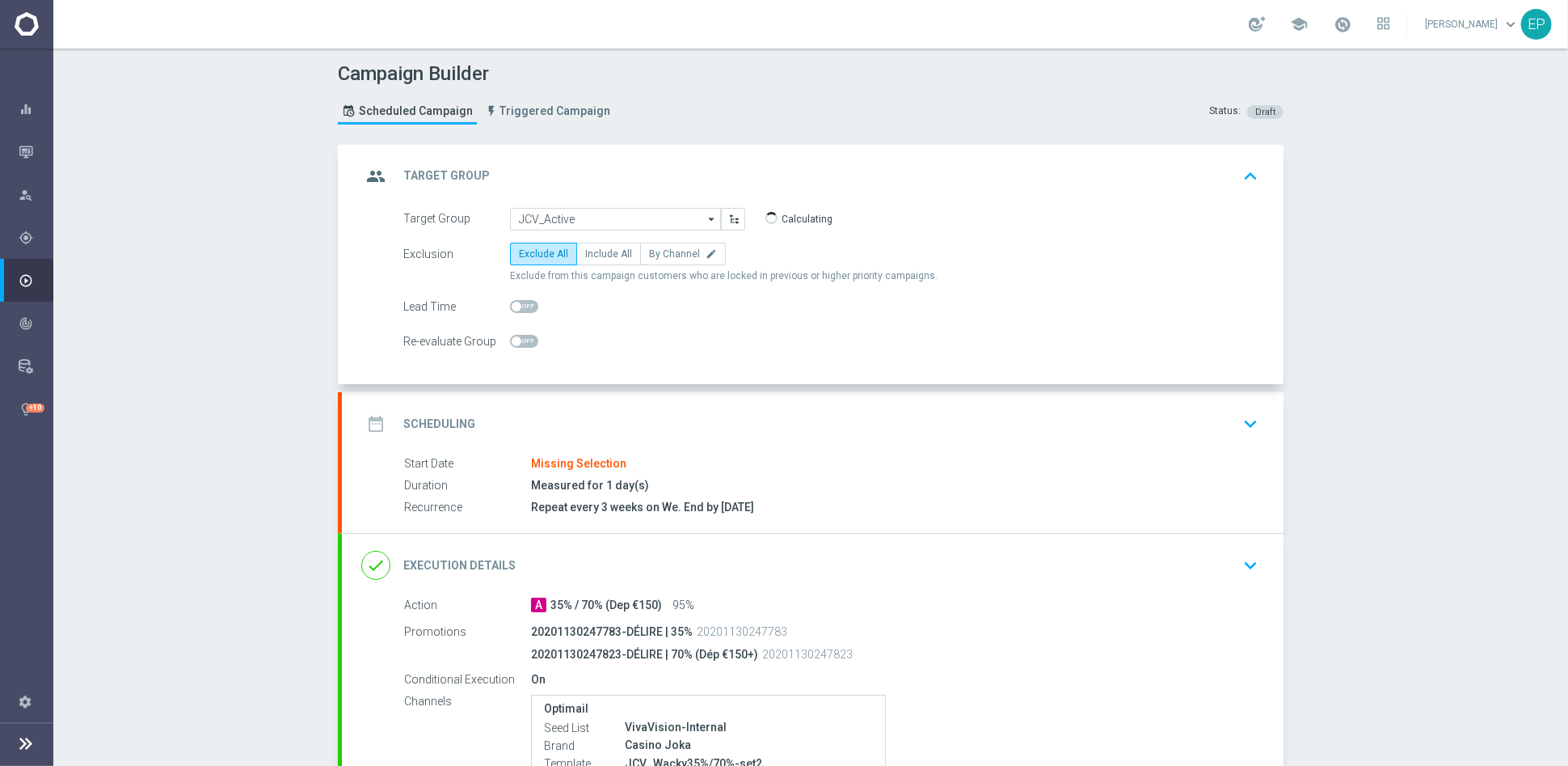
click at [612, 411] on div "date_range Scheduling keyboard_arrow_down" at bounding box center [813, 423] width 903 height 31
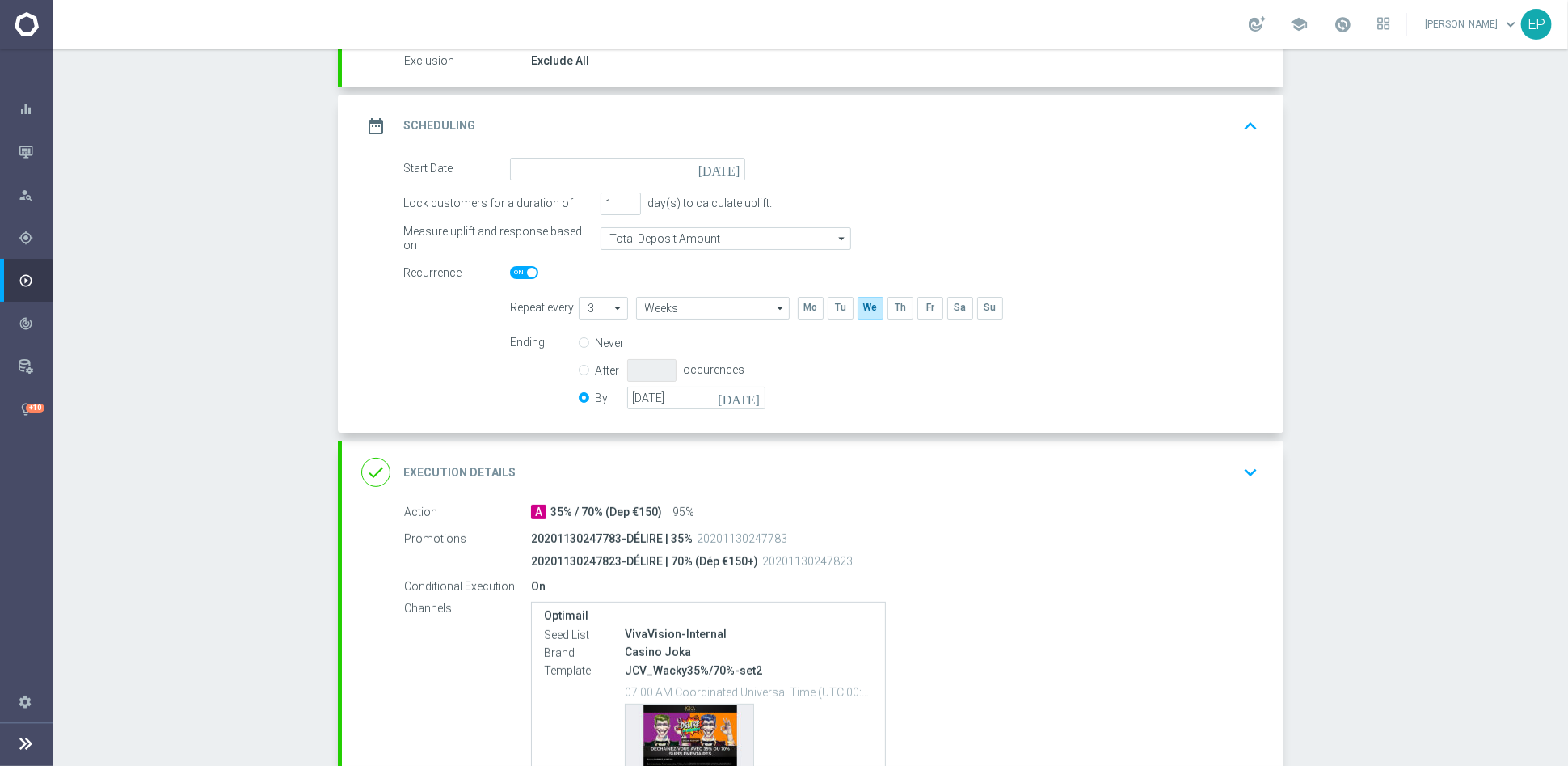
scroll to position [180, 0]
click at [620, 159] on input at bounding box center [627, 166] width 235 height 23
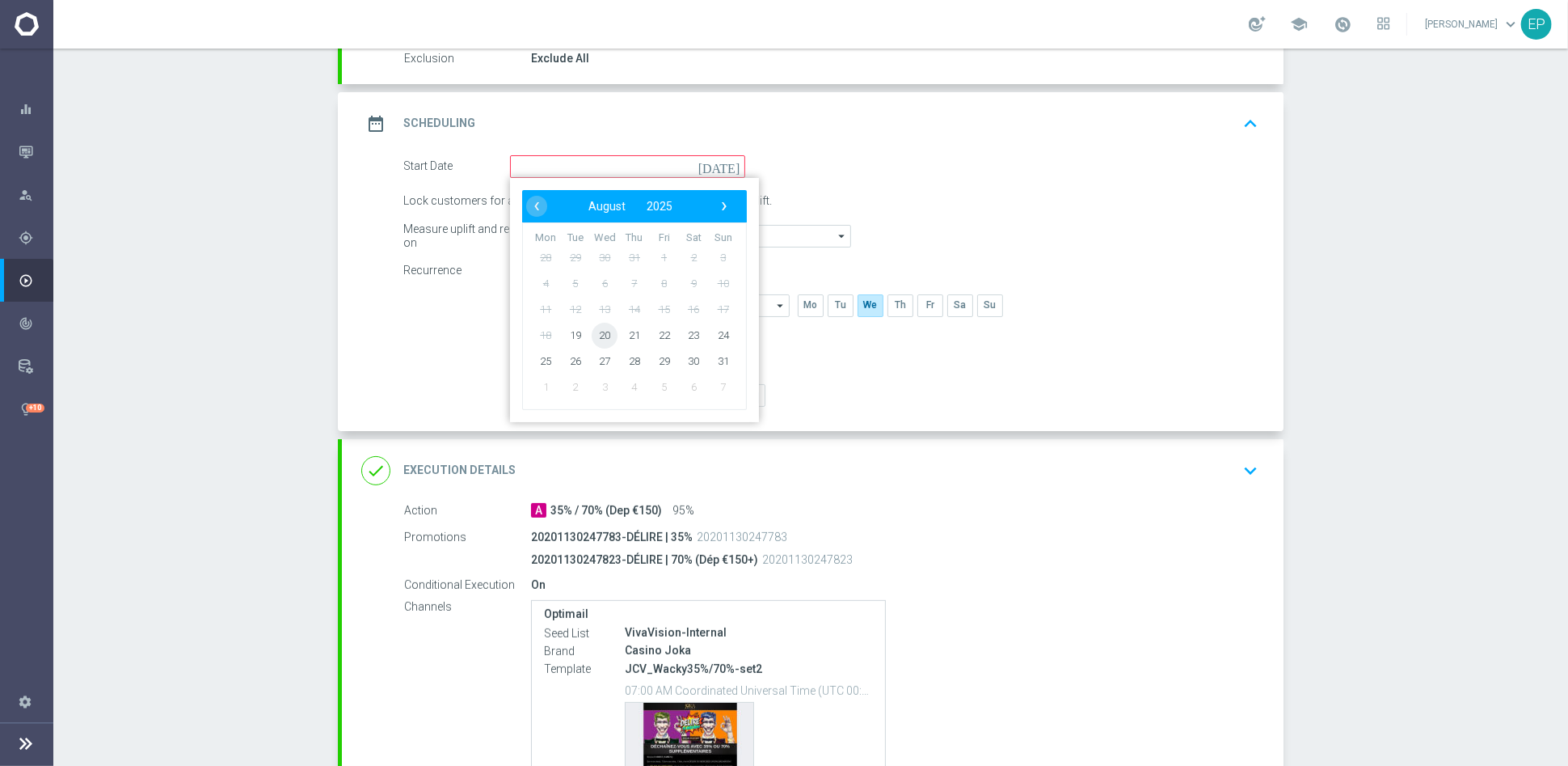
click at [592, 332] on span "20" at bounding box center [605, 335] width 26 height 26
type input "[DATE]"
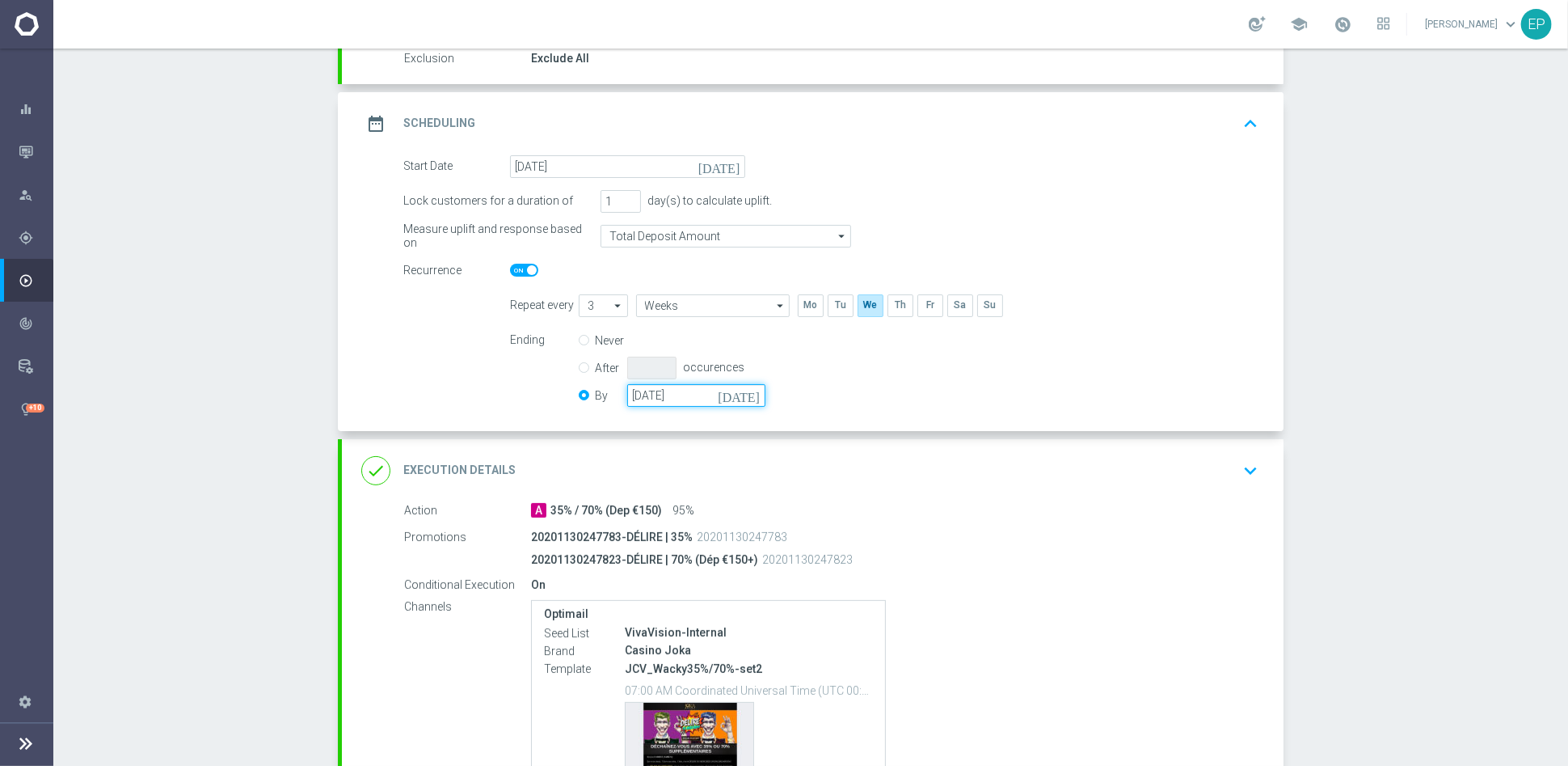
click at [670, 395] on input "[DATE]" at bounding box center [697, 395] width 138 height 23
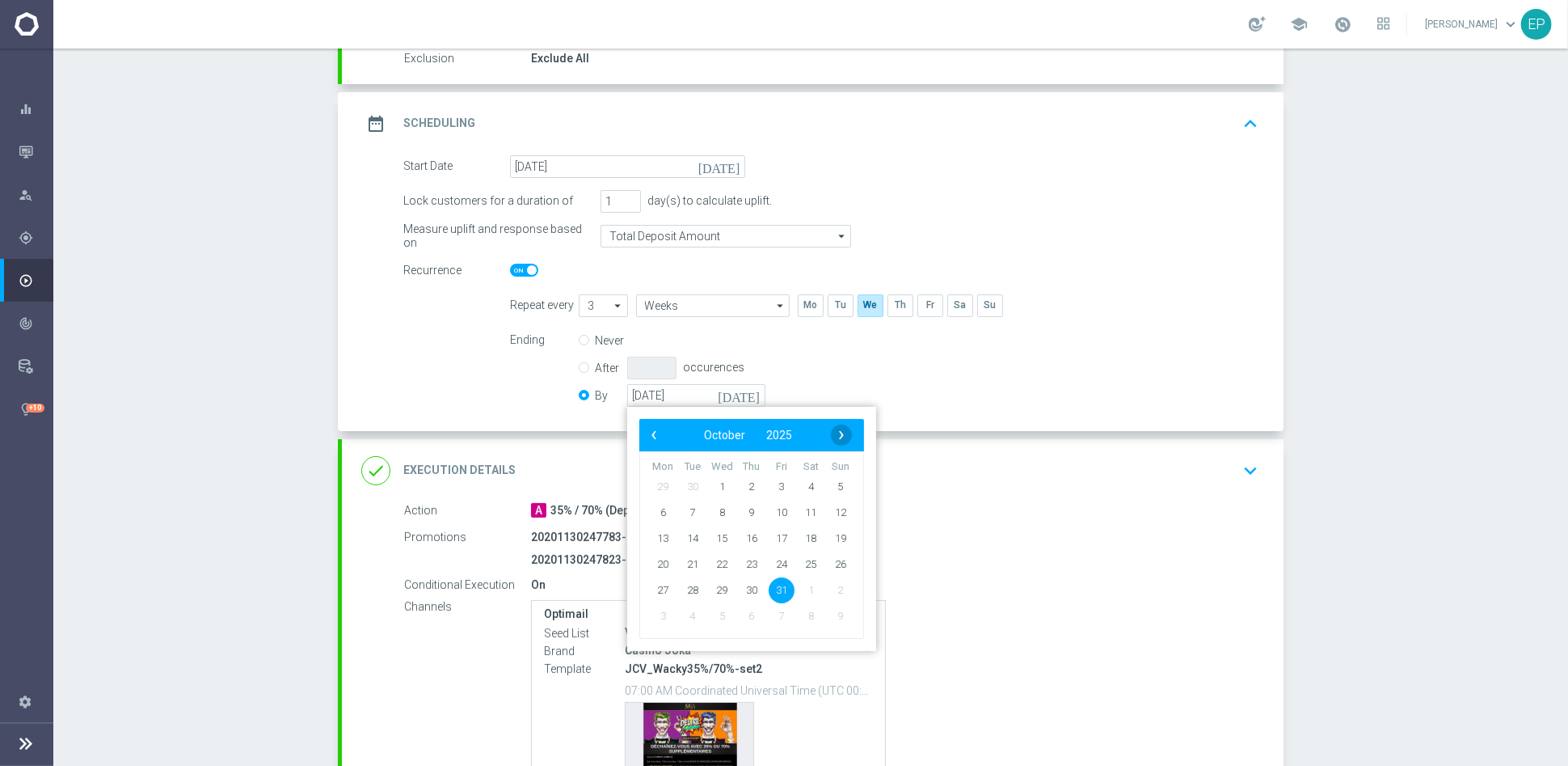
click at [835, 432] on span "›" at bounding box center [841, 435] width 21 height 21
click at [835, 588] on span "30" at bounding box center [841, 589] width 26 height 26
type input "[DATE]"
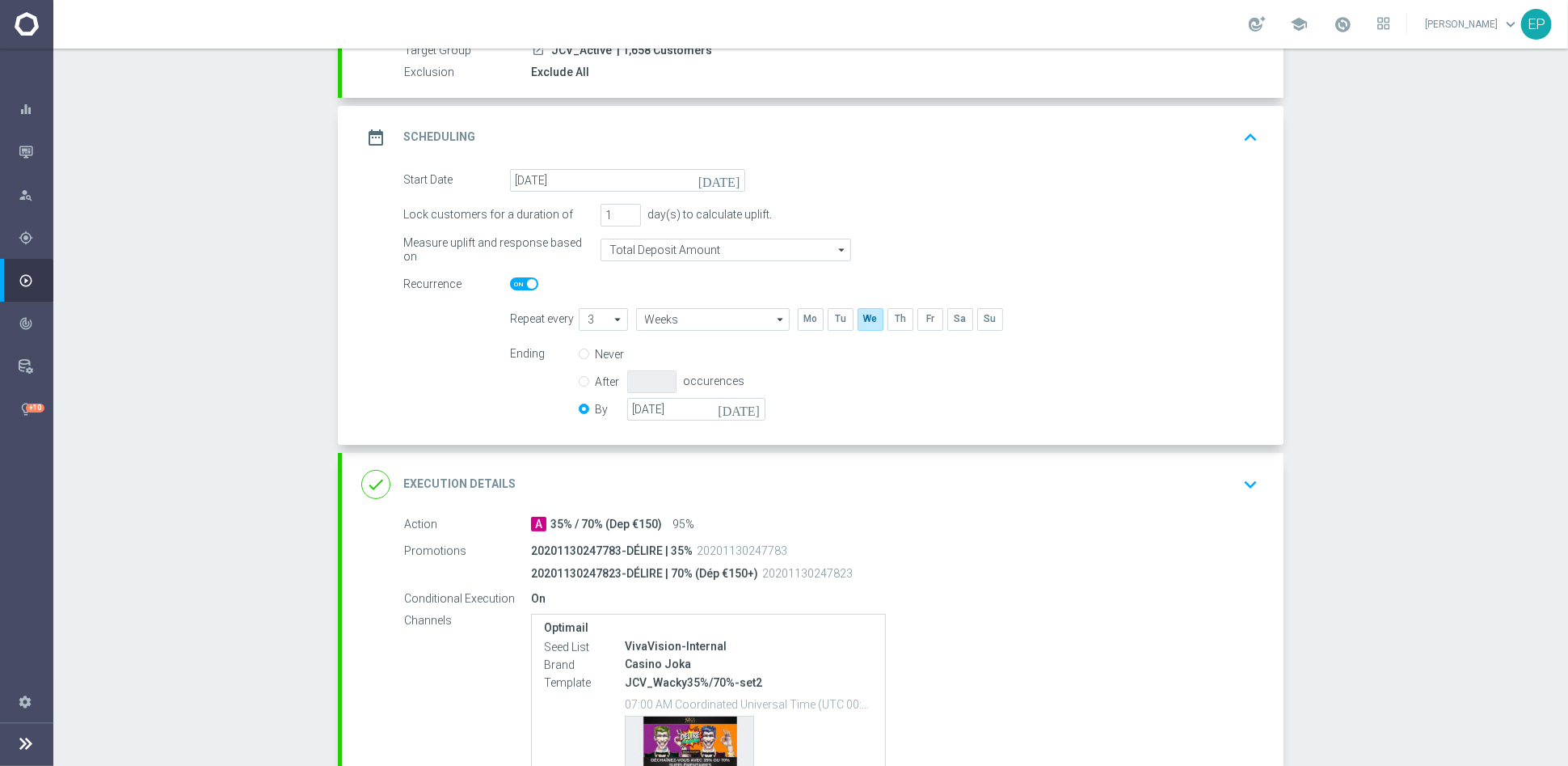
scroll to position [347, 0]
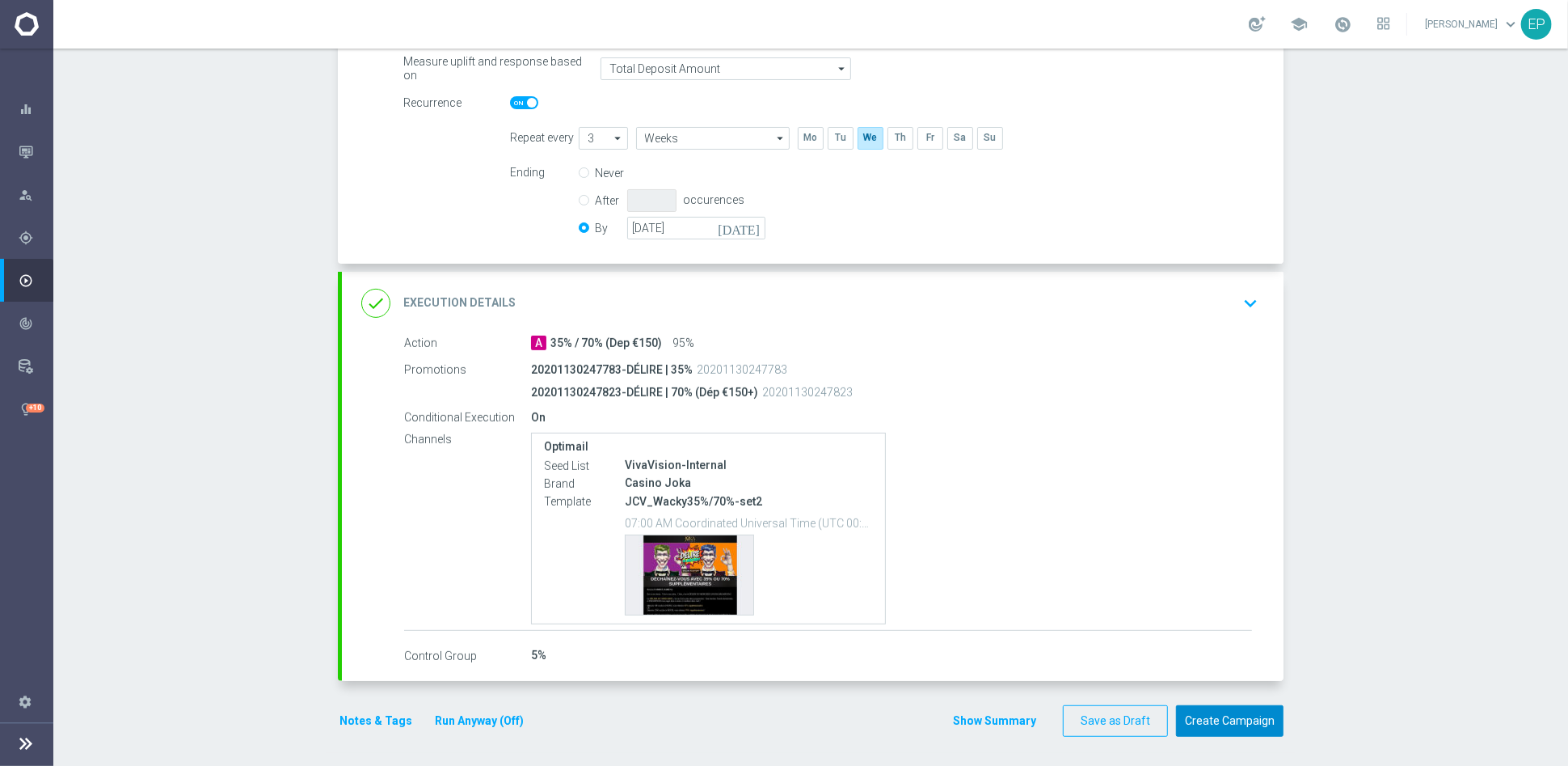
click at [1211, 689] on button "Create Campaign" at bounding box center [1229, 721] width 108 height 32
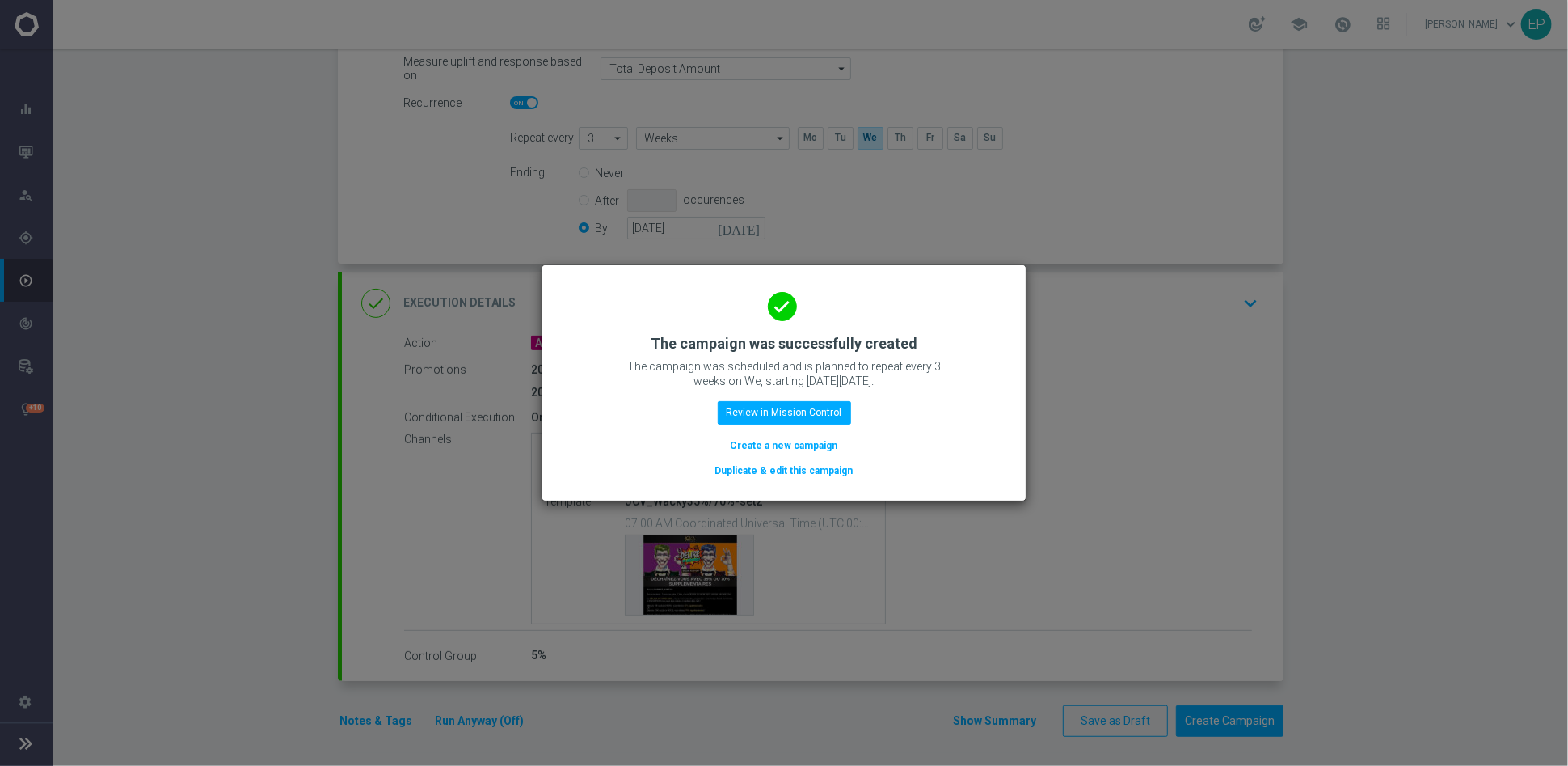
click at [811, 470] on button "Duplicate & edit this campaign" at bounding box center [784, 470] width 141 height 18
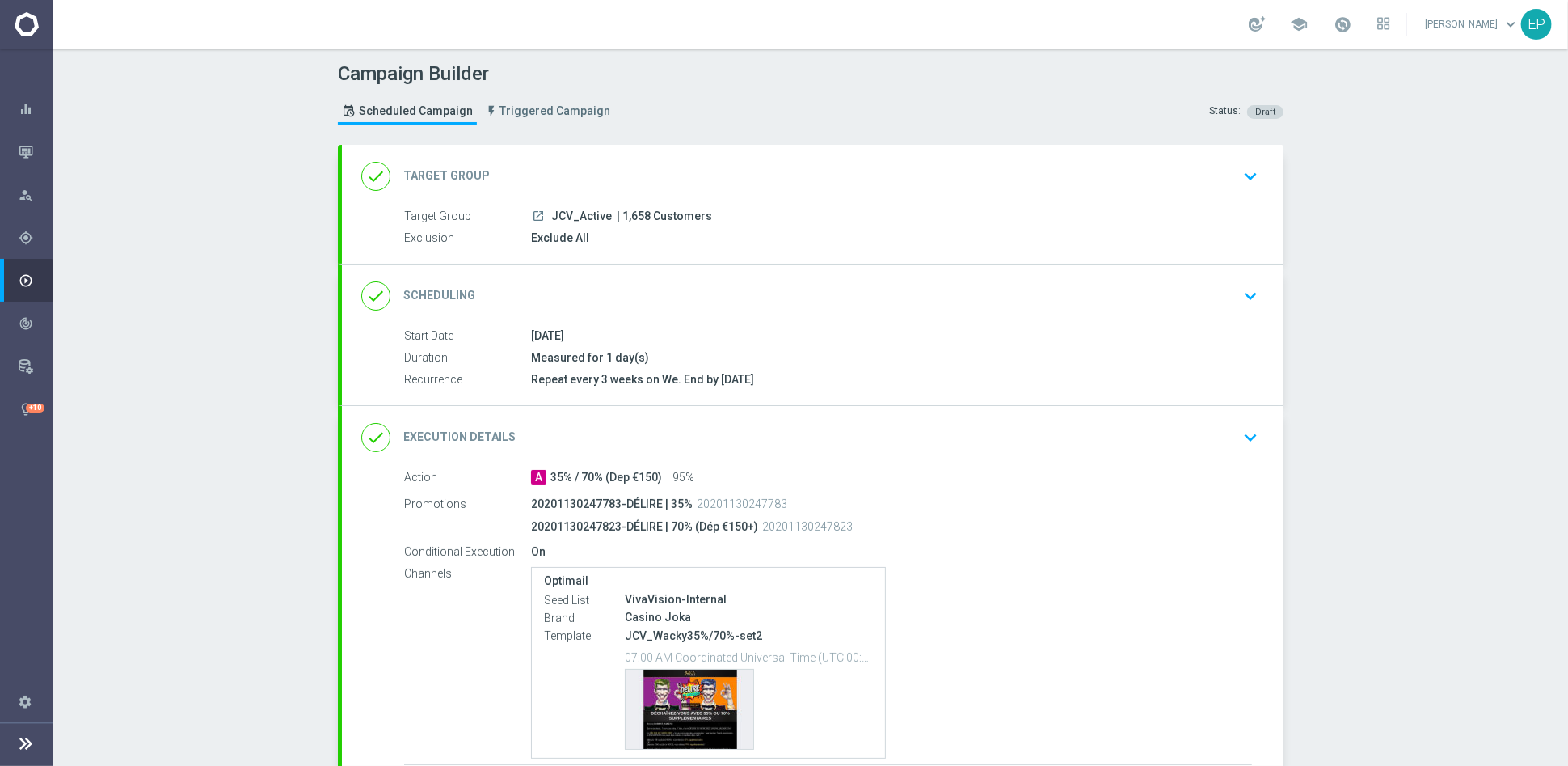
drag, startPoint x: 544, startPoint y: 212, endPoint x: 568, endPoint y: 213, distance: 24.0
click at [568, 213] on span "JCV_Active" at bounding box center [581, 216] width 60 height 15
copy span "JCV_"
click at [677, 172] on div "done Target Group keyboard_arrow_down" at bounding box center [813, 176] width 903 height 31
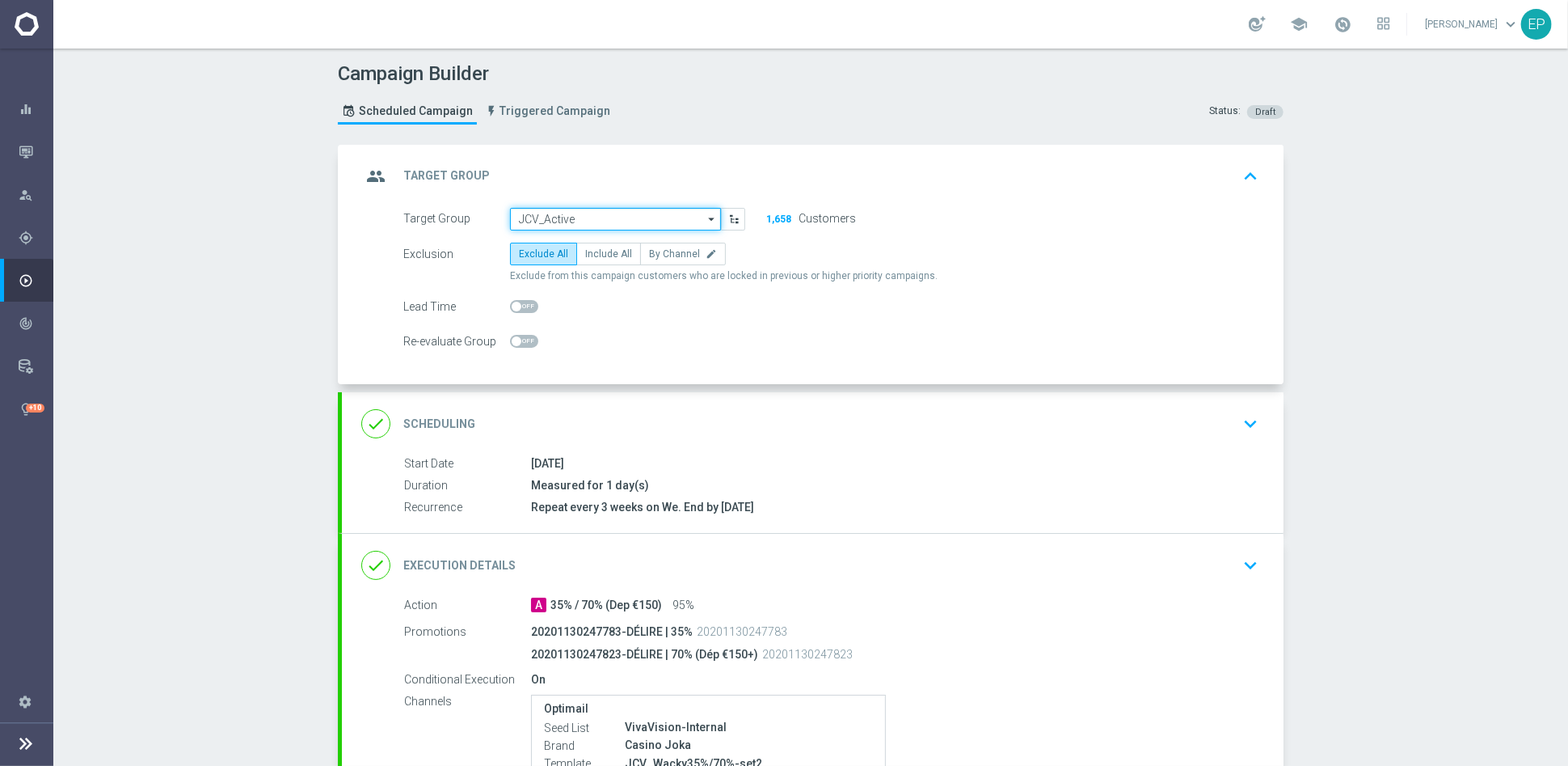
click at [625, 215] on input "JCV_Active" at bounding box center [616, 218] width 211 height 23
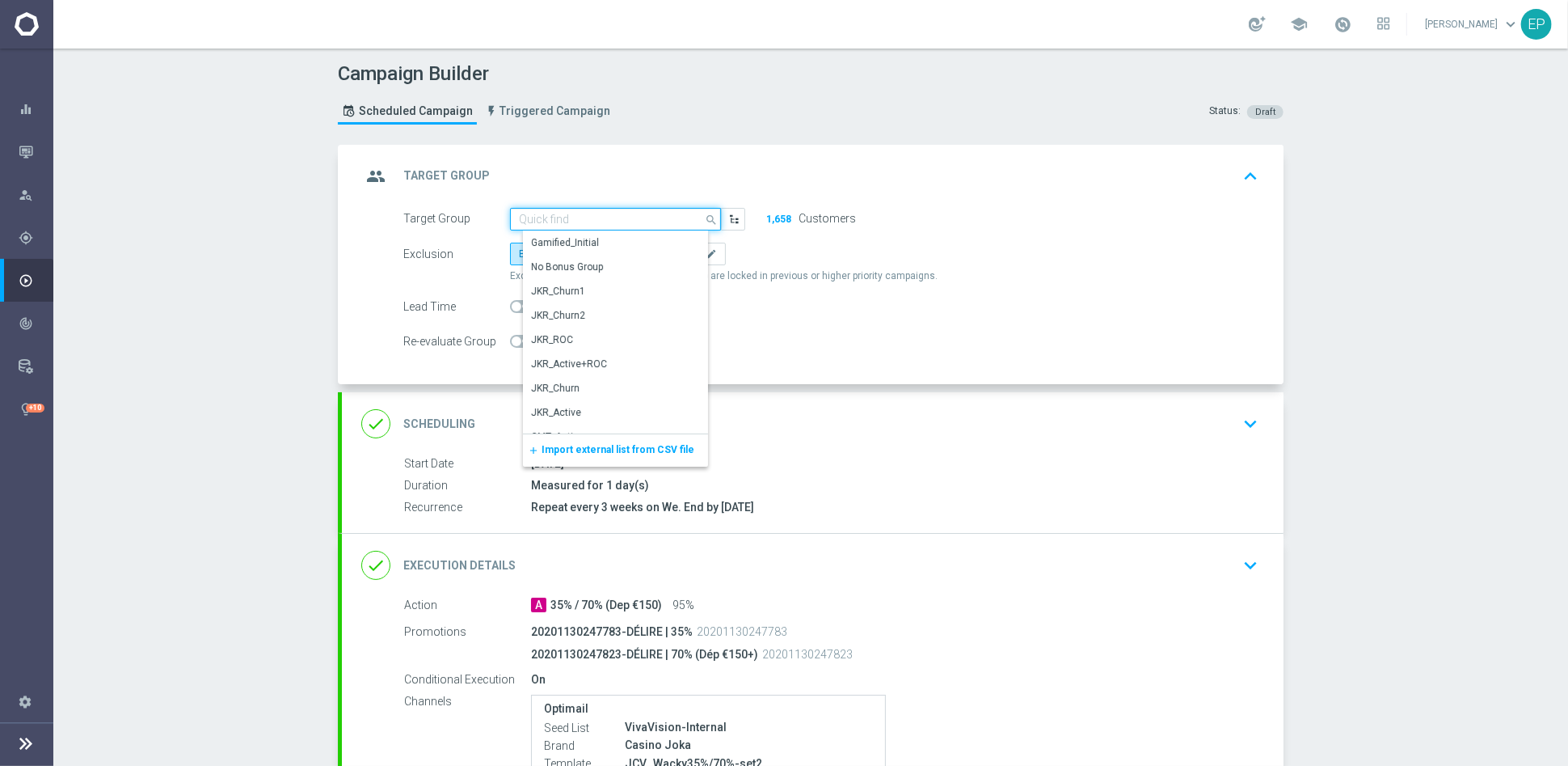
paste input "JCV_"
click at [598, 339] on div "JCV_ROC" at bounding box center [621, 339] width 198 height 23
type input "JCV_ROC"
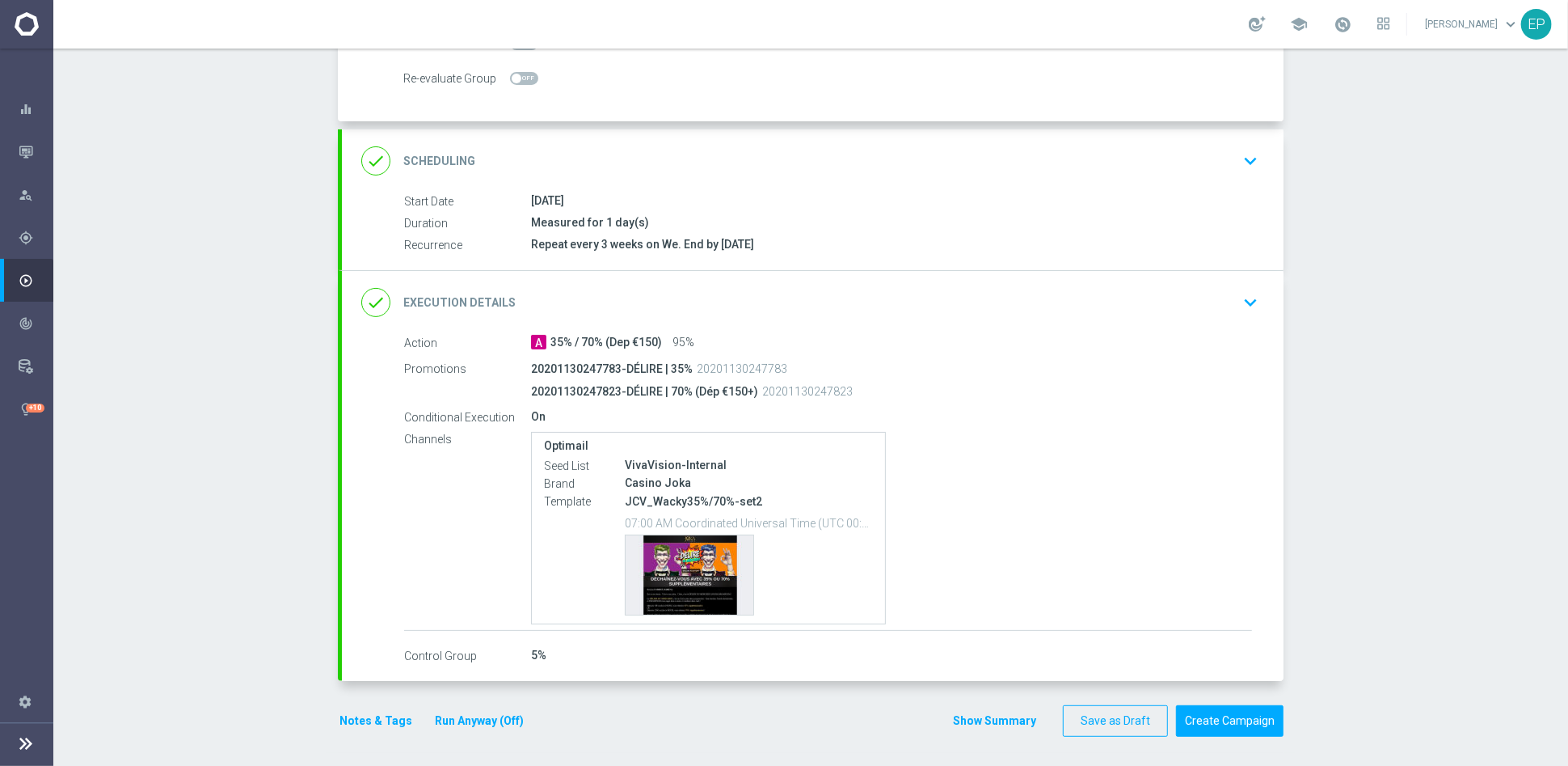
click at [769, 296] on div "done Execution Details keyboard_arrow_down" at bounding box center [813, 301] width 903 height 31
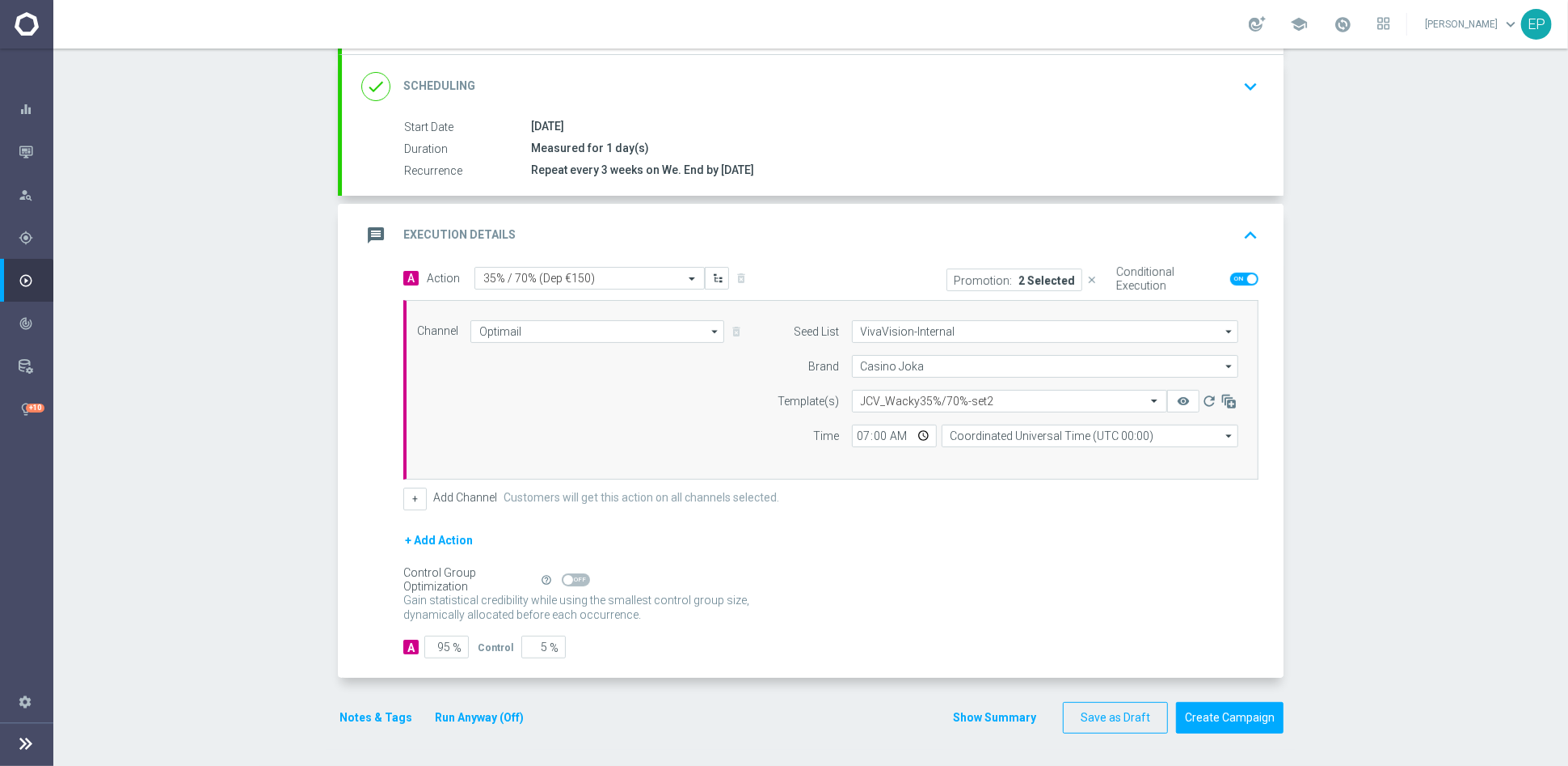
scroll to position [207, 0]
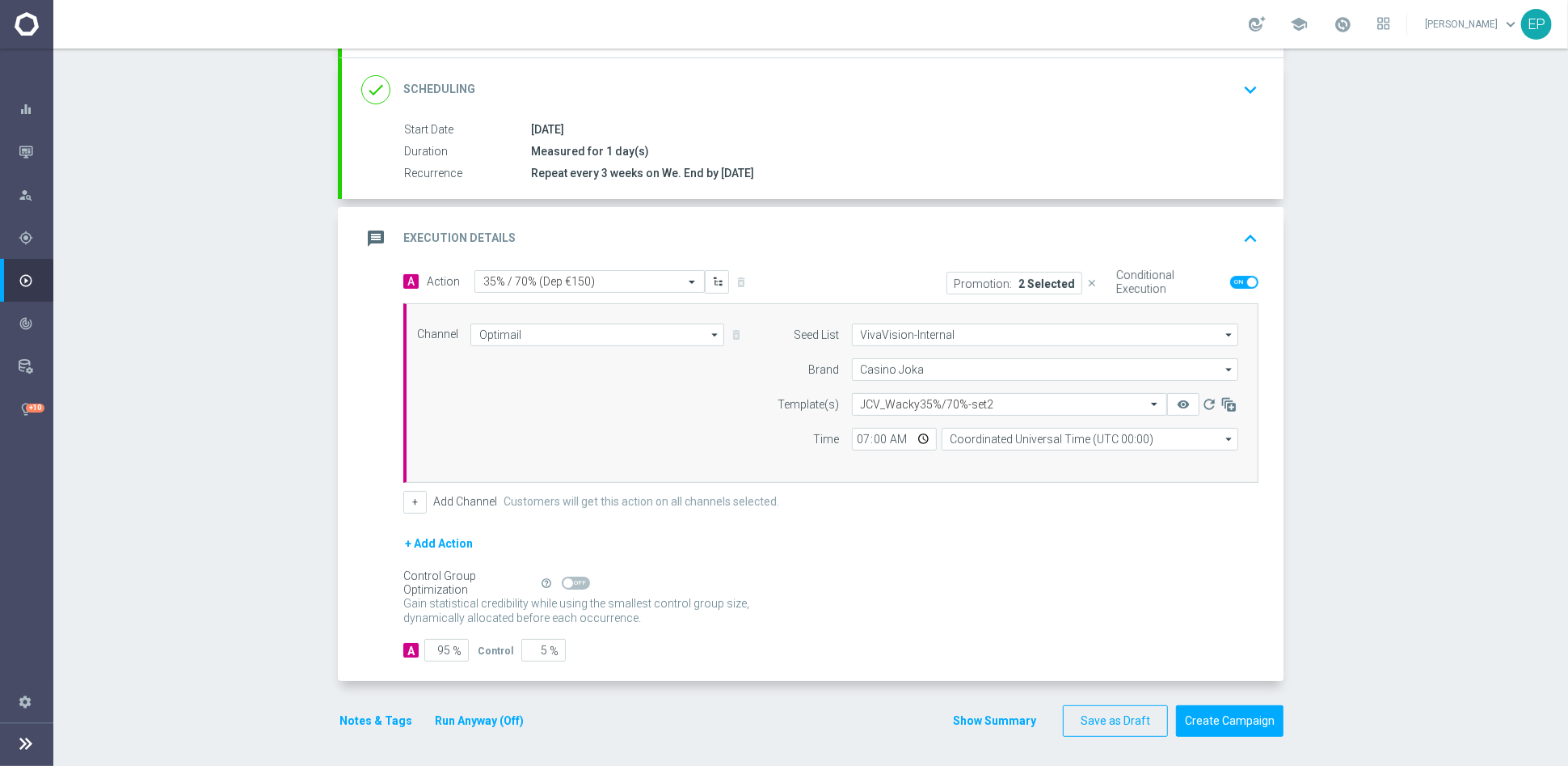
click at [571, 579] on span at bounding box center [576, 582] width 29 height 13
click at [571, 579] on input "checkbox" at bounding box center [576, 582] width 29 height 13
checkbox input "true"
click at [1220, 689] on button "Create Campaign" at bounding box center [1229, 721] width 108 height 32
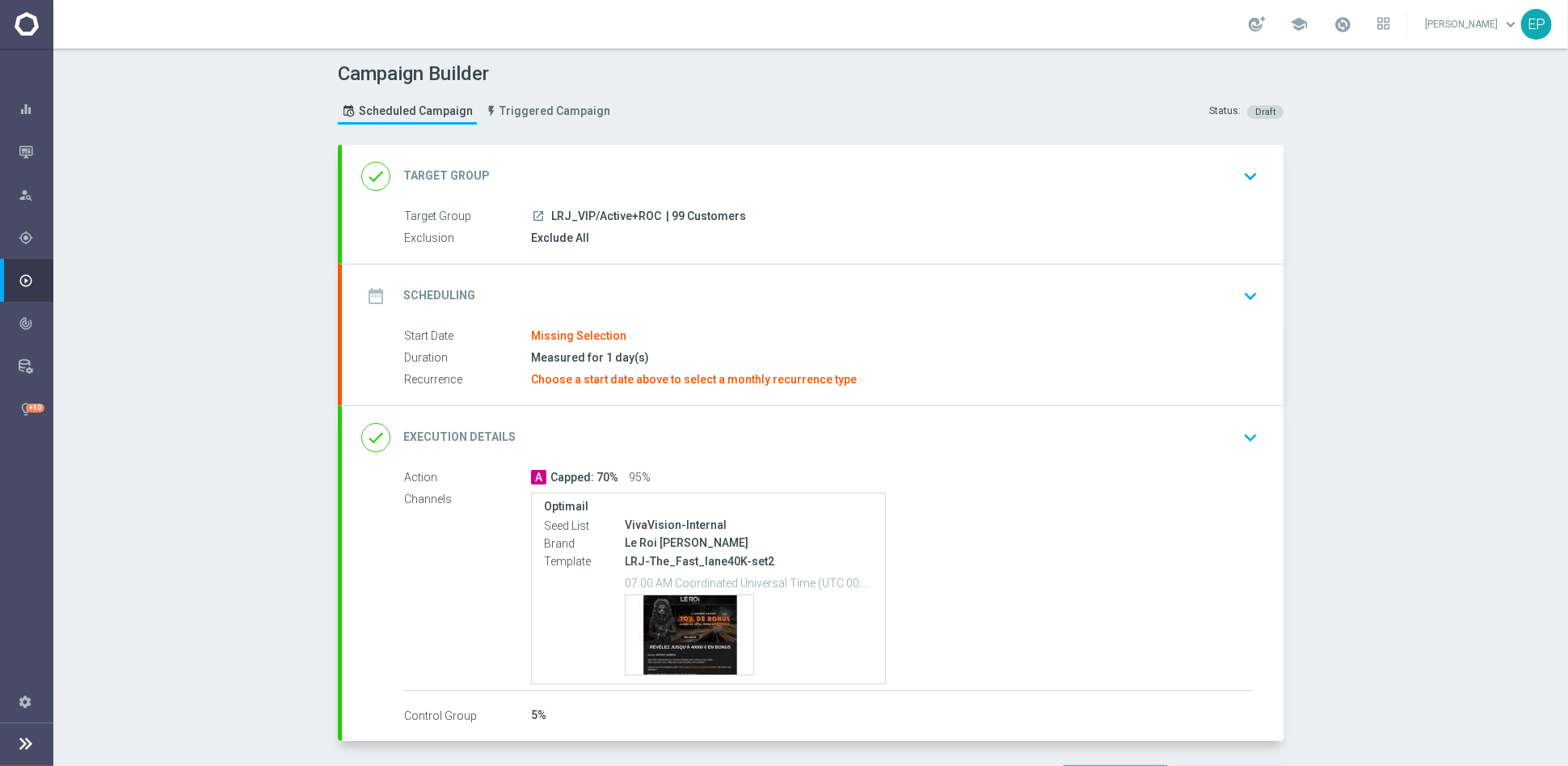
drag, startPoint x: 546, startPoint y: 214, endPoint x: 602, endPoint y: 213, distance: 56.0
click at [602, 213] on span "LRJ_VIP/Active+ROC" at bounding box center [606, 216] width 110 height 15
copy span "RJ_VIP/Ac"
click at [640, 161] on div "done Target Group keyboard_arrow_down" at bounding box center [813, 176] width 903 height 31
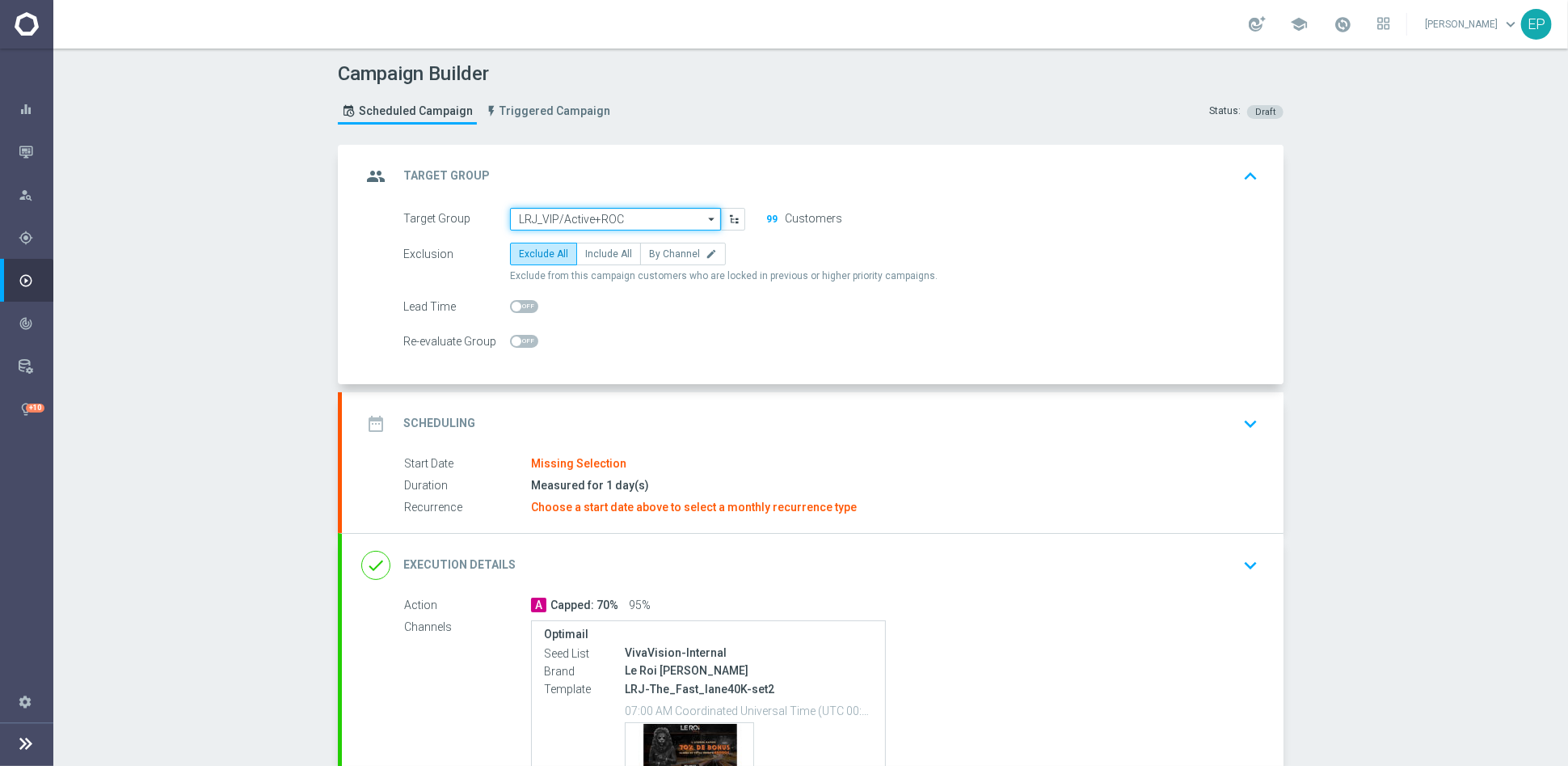
click at [598, 215] on input "LRJ_VIP/Active+ROC" at bounding box center [616, 218] width 211 height 23
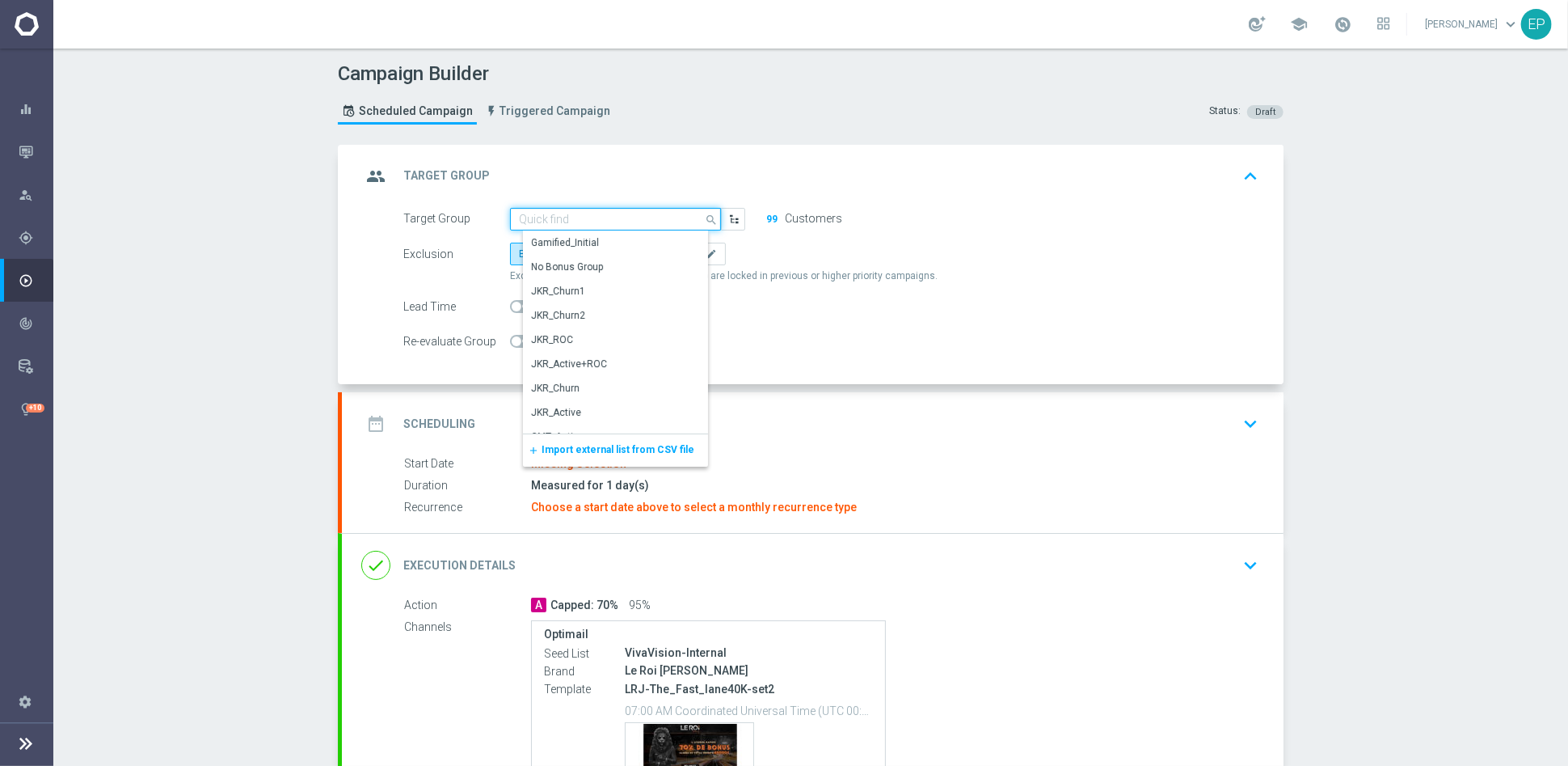
paste input "RJ_VIP/Ac"
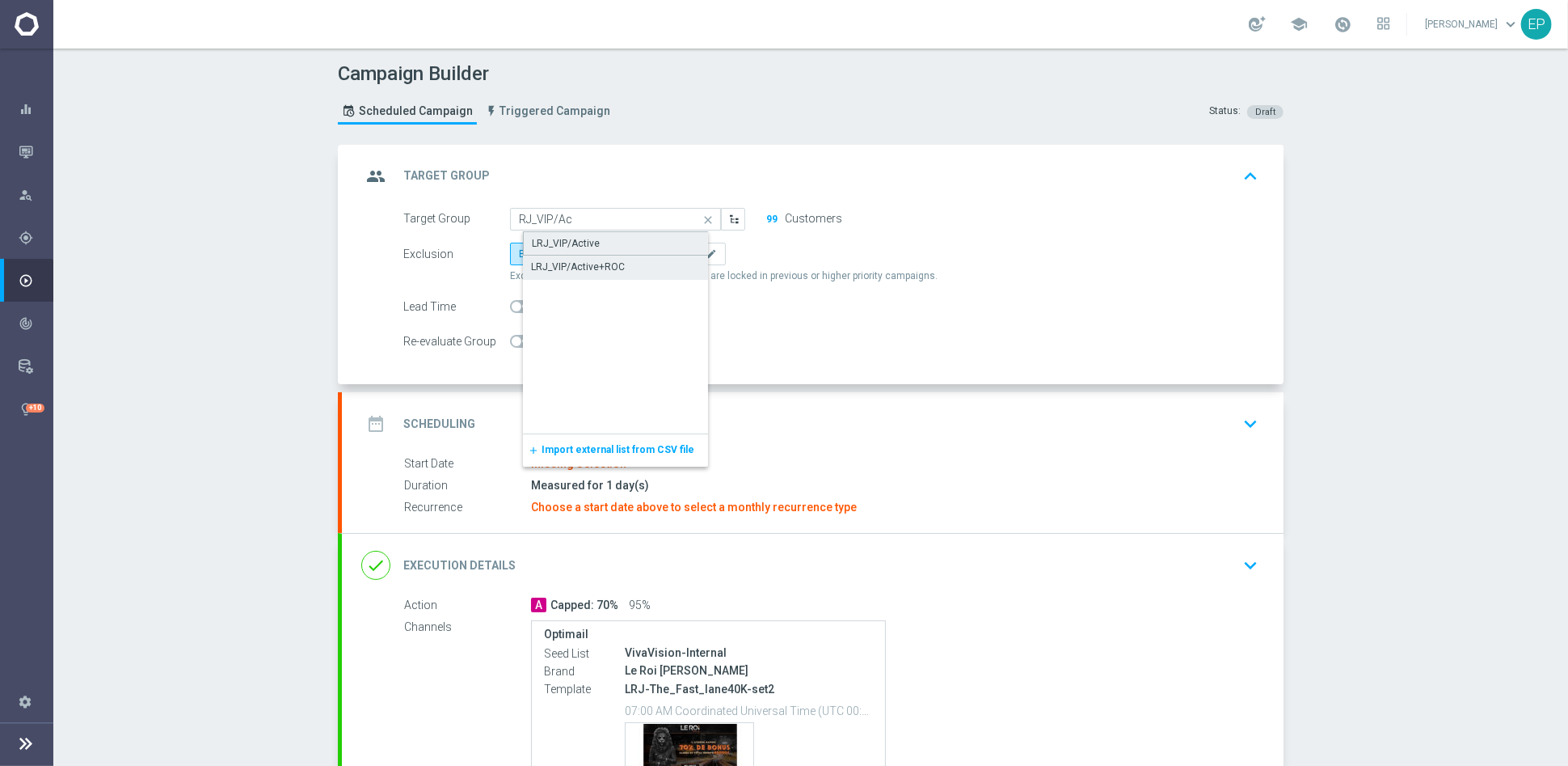
click at [568, 238] on div "LRJ_VIP/Active" at bounding box center [565, 243] width 68 height 15
type input "LRJ_VIP/Active"
click at [702, 403] on div "date_range Scheduling keyboard_arrow_down" at bounding box center [812, 424] width 942 height 63
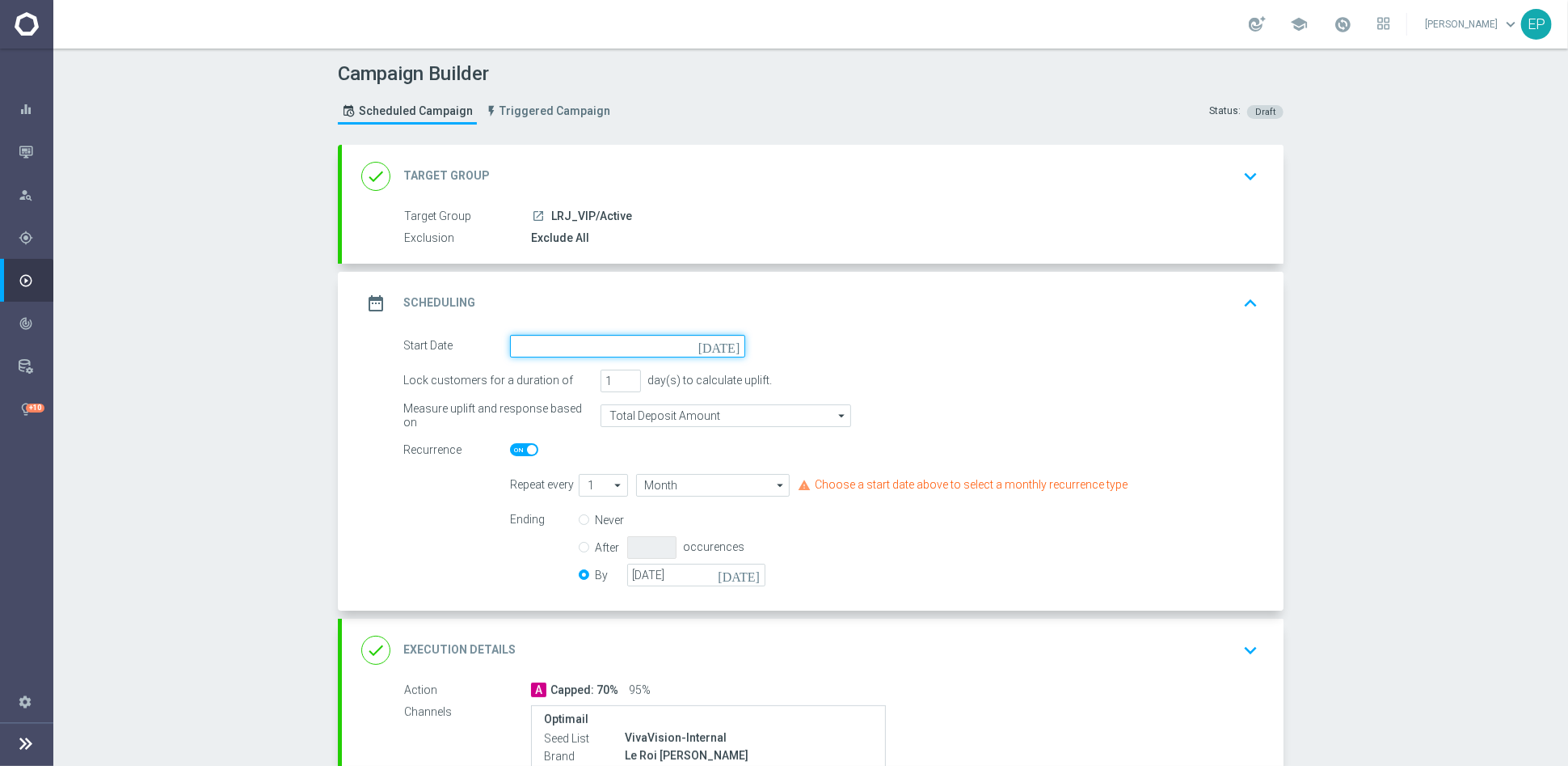
drag, startPoint x: 610, startPoint y: 349, endPoint x: 610, endPoint y: 339, distance: 10.0
click at [612, 349] on input at bounding box center [627, 346] width 235 height 23
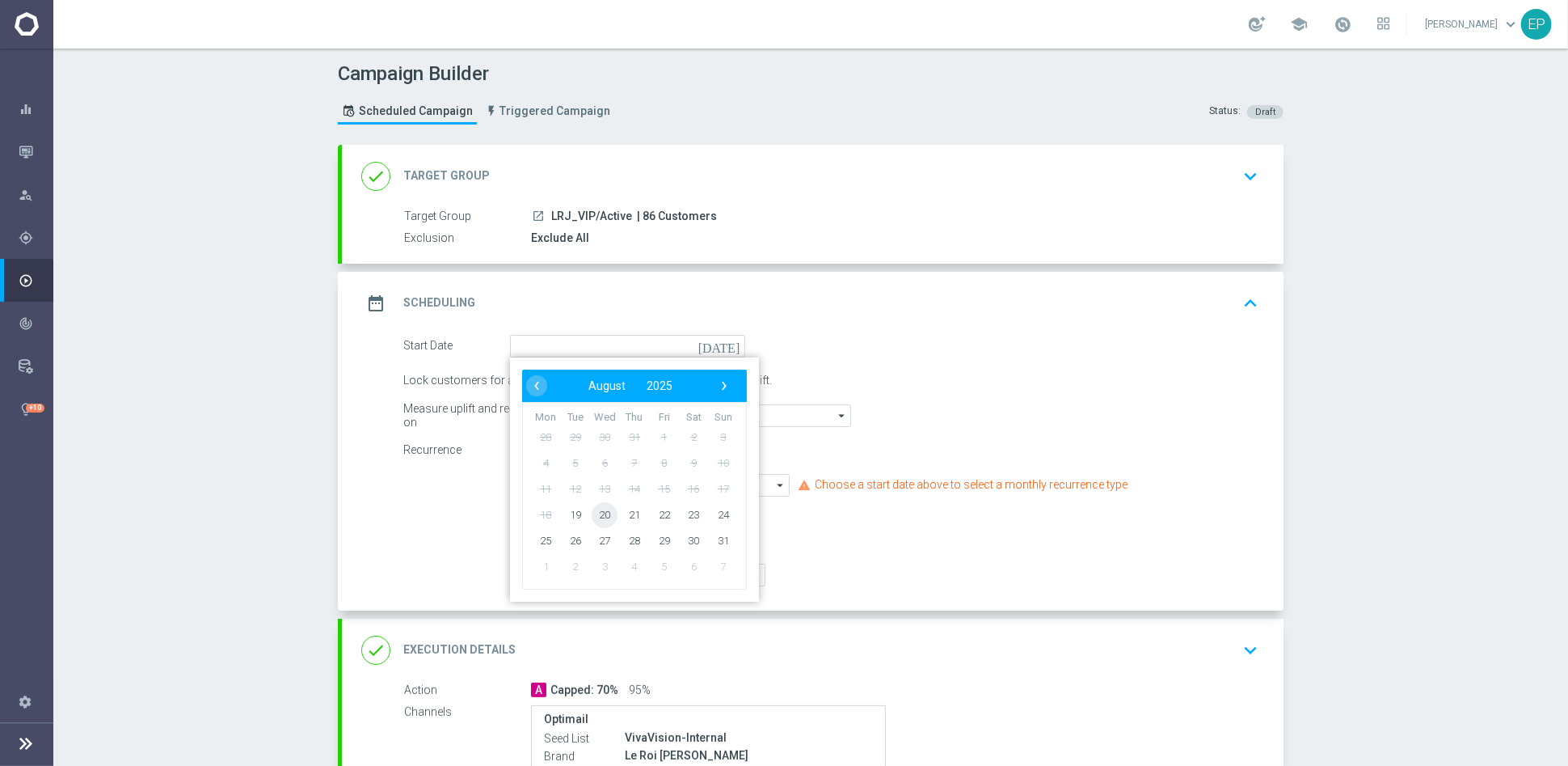
click at [598, 518] on span "20" at bounding box center [605, 514] width 26 height 26
type input "[DATE]"
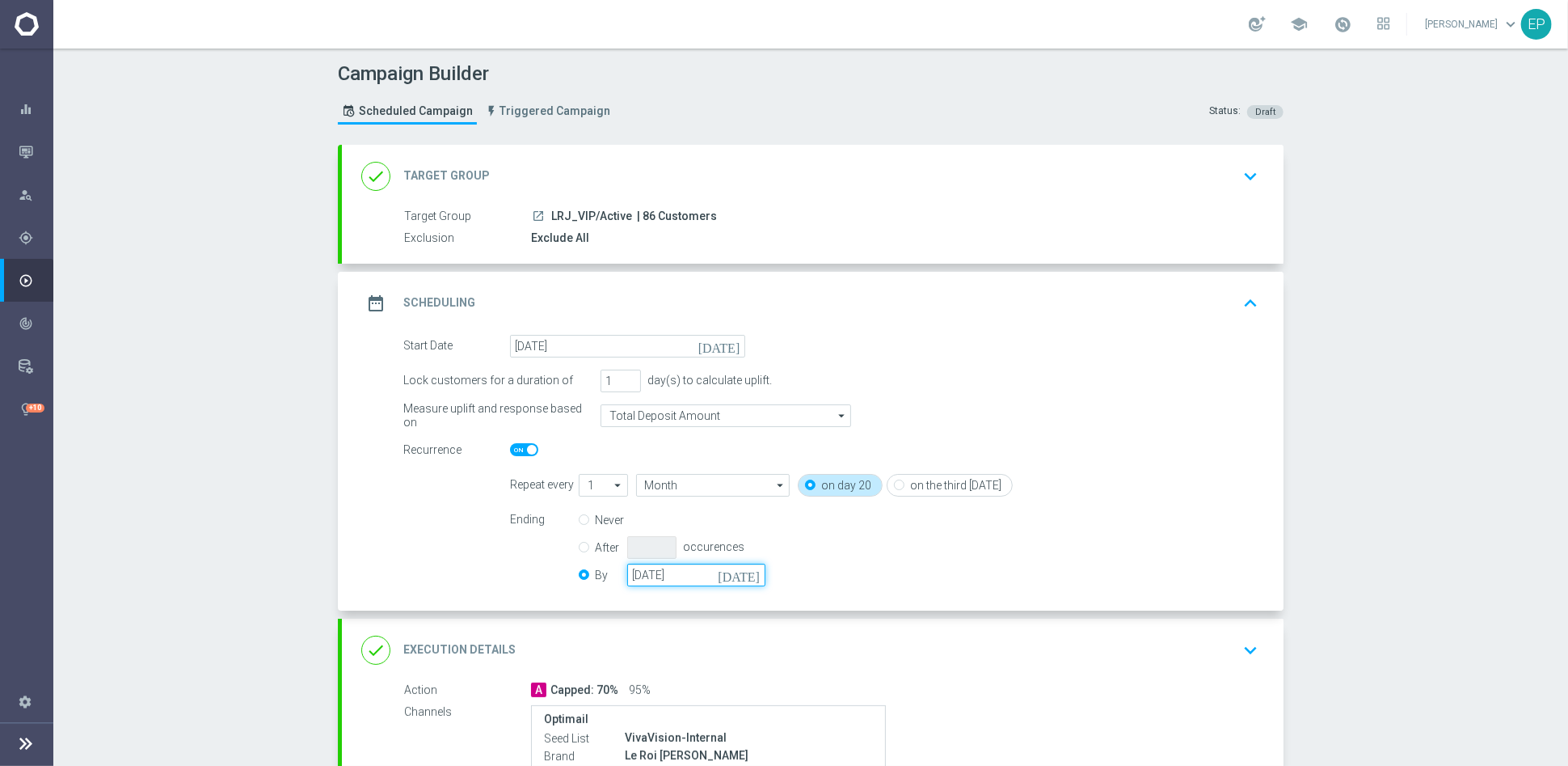
click at [668, 575] on input "[DATE]" at bounding box center [697, 574] width 138 height 23
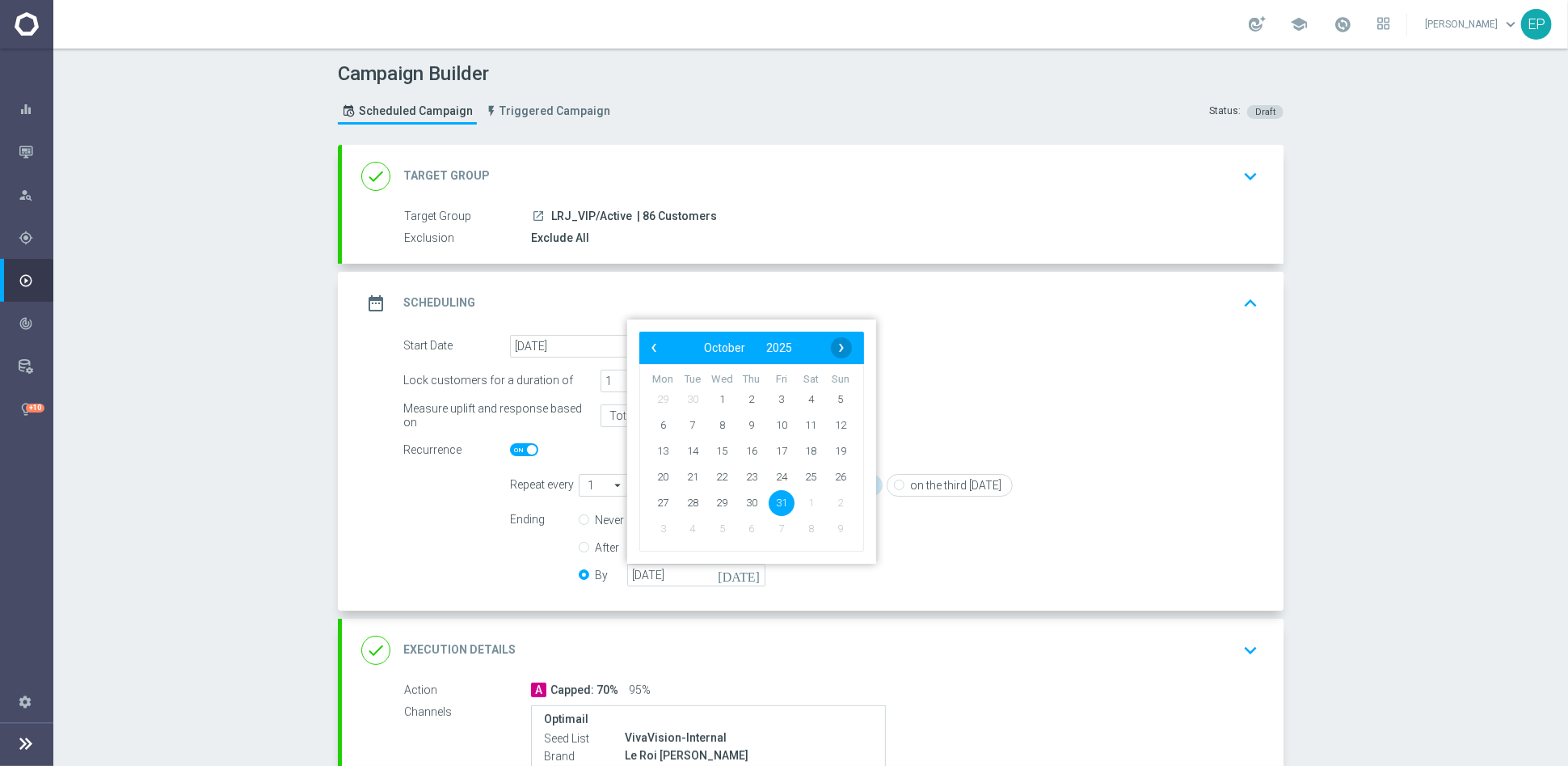
click at [837, 347] on span "›" at bounding box center [841, 347] width 21 height 21
click at [837, 501] on span "30" at bounding box center [841, 502] width 26 height 26
type input "[DATE]"
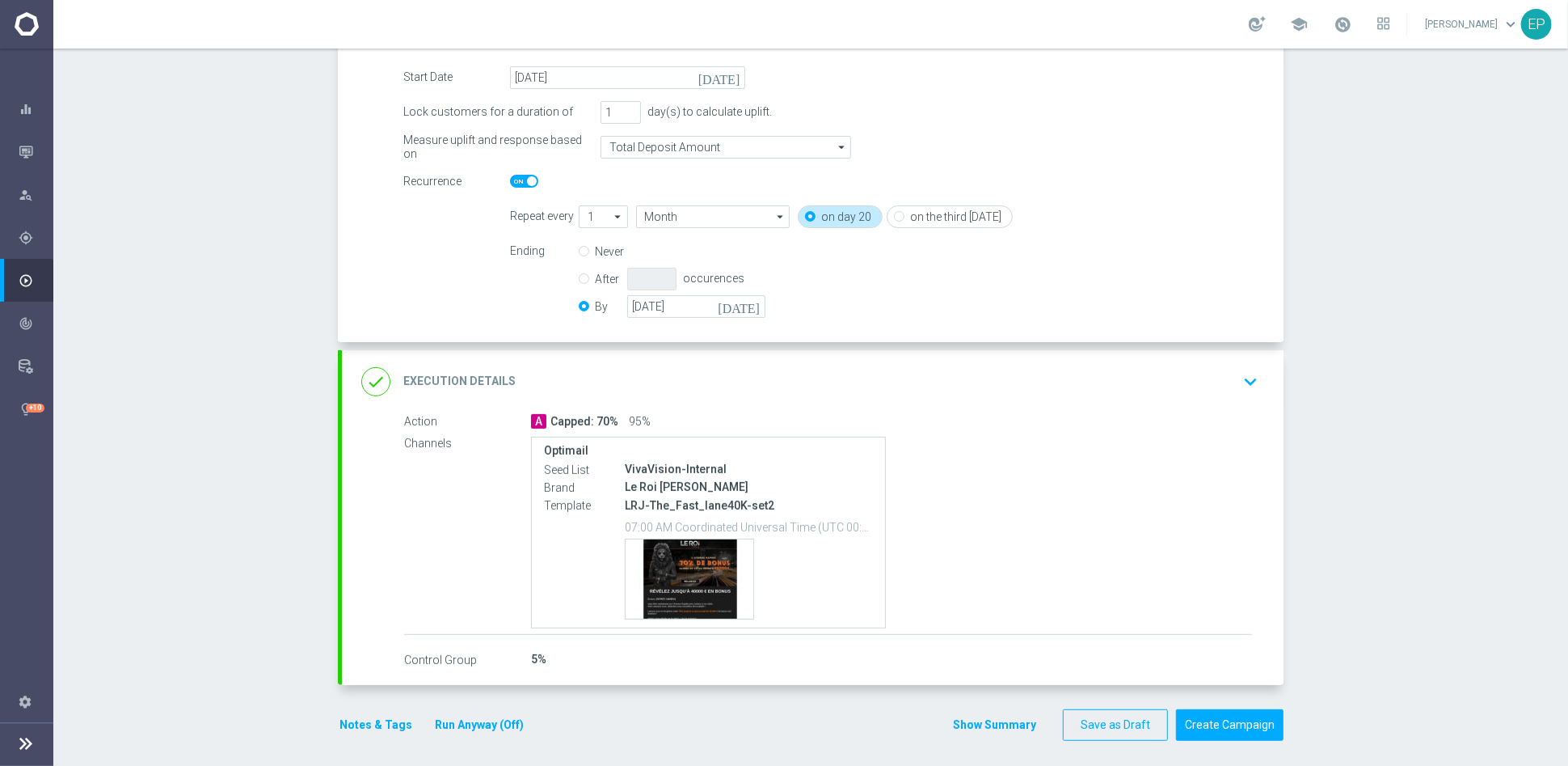
scroll to position [273, 0]
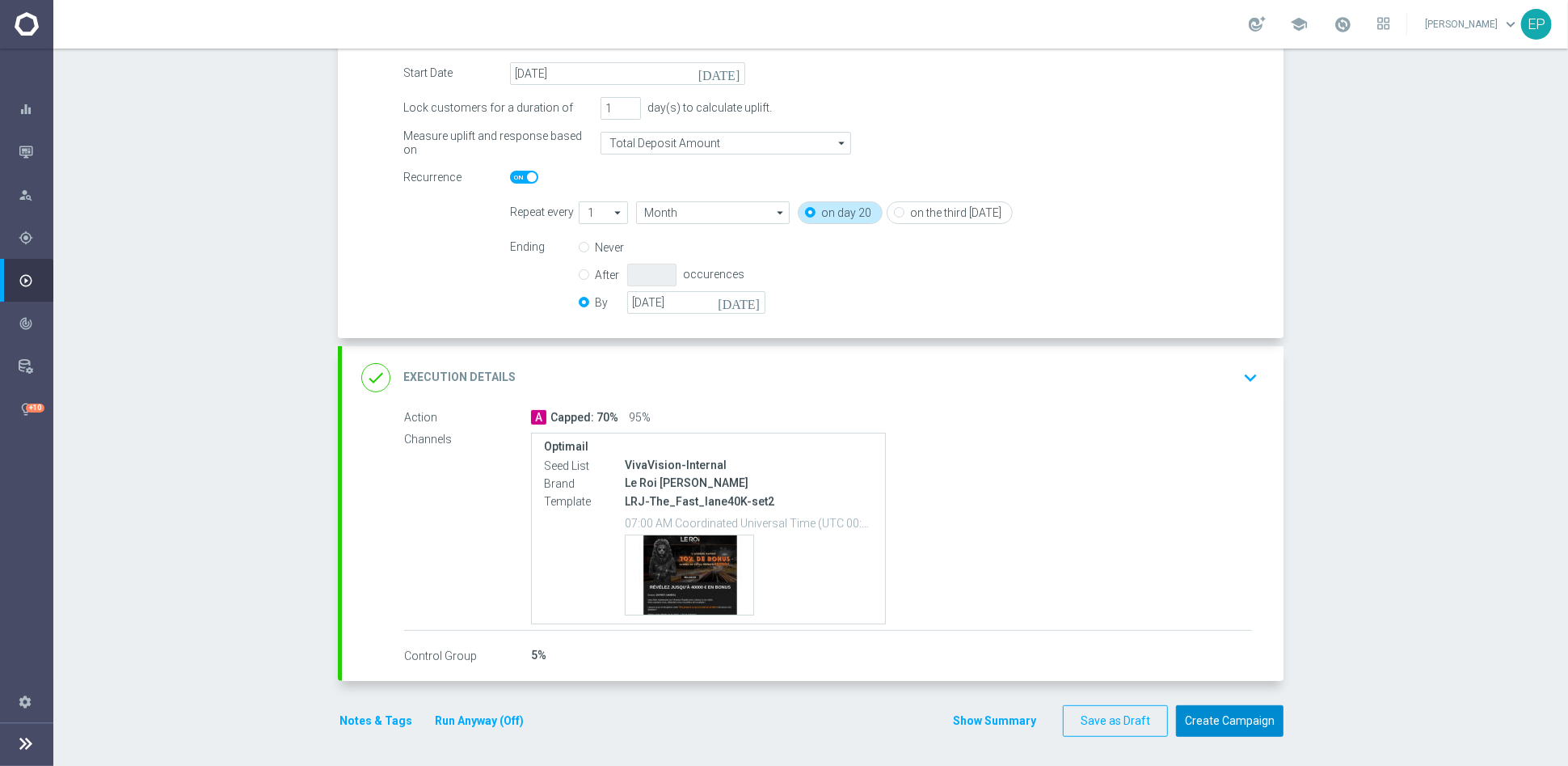
click at [1214, 689] on button "Create Campaign" at bounding box center [1229, 721] width 108 height 32
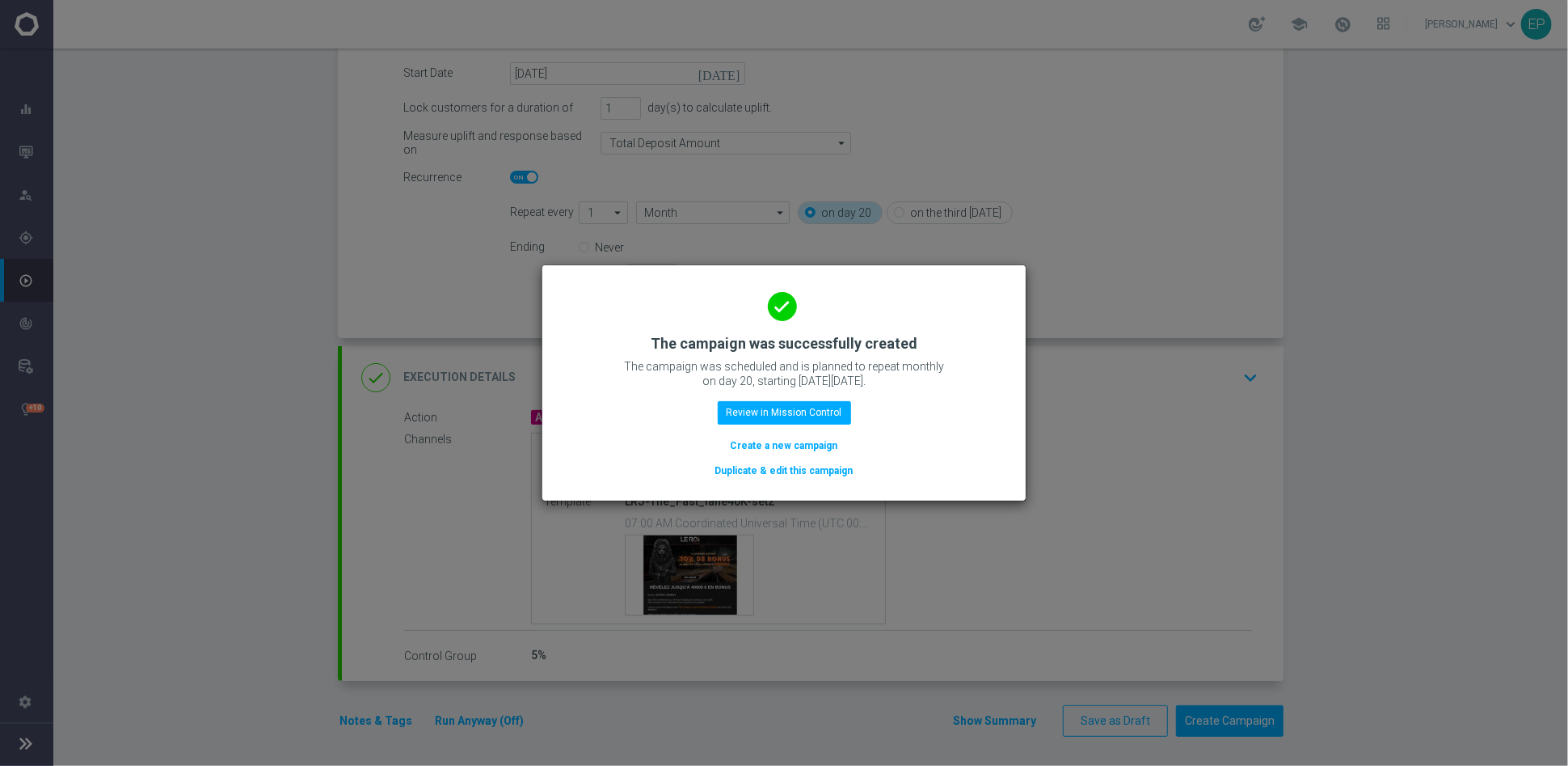
click at [784, 466] on button "Duplicate & edit this campaign" at bounding box center [784, 470] width 141 height 18
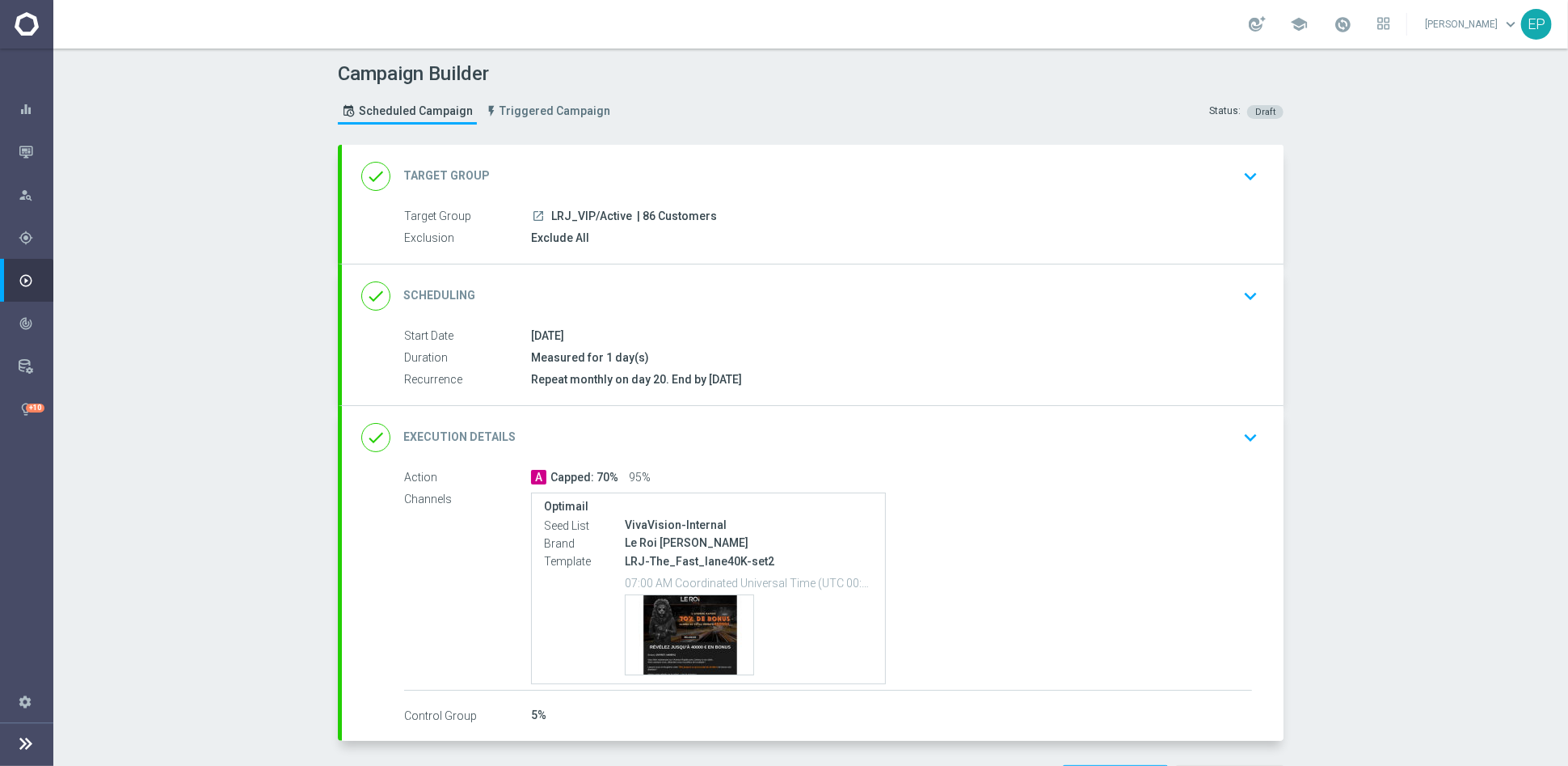
drag, startPoint x: 544, startPoint y: 213, endPoint x: 589, endPoint y: 219, distance: 45.4
click at [589, 219] on span "LRJ_VIP/Active" at bounding box center [592, 216] width 81 height 15
copy span "LRJ_VIP/"
click at [649, 158] on div "done Target Group keyboard_arrow_down" at bounding box center [812, 176] width 942 height 63
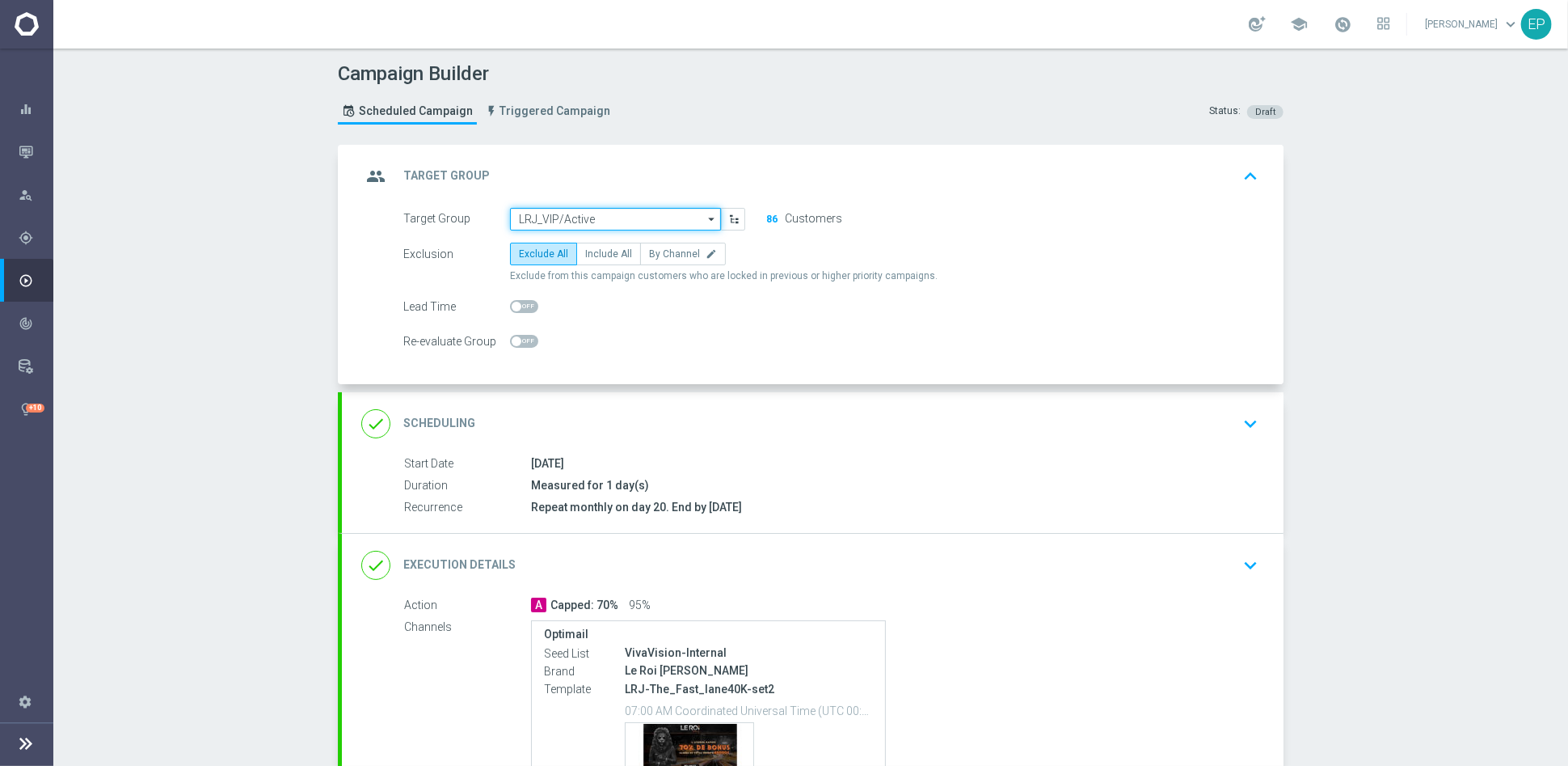
click at [597, 209] on input "LRJ_VIP/Active" at bounding box center [616, 218] width 211 height 23
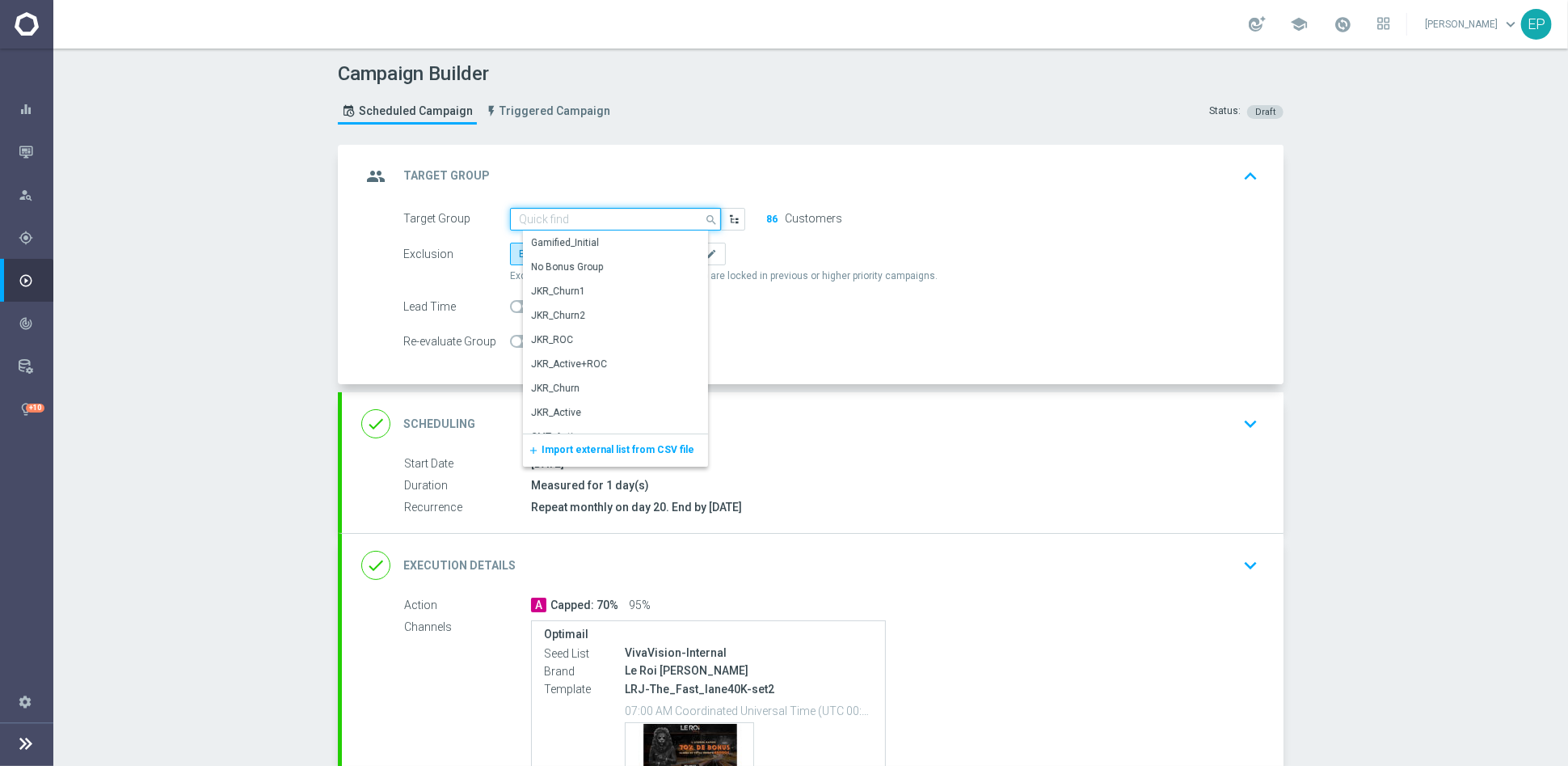
paste input "LRJ_VIP/"
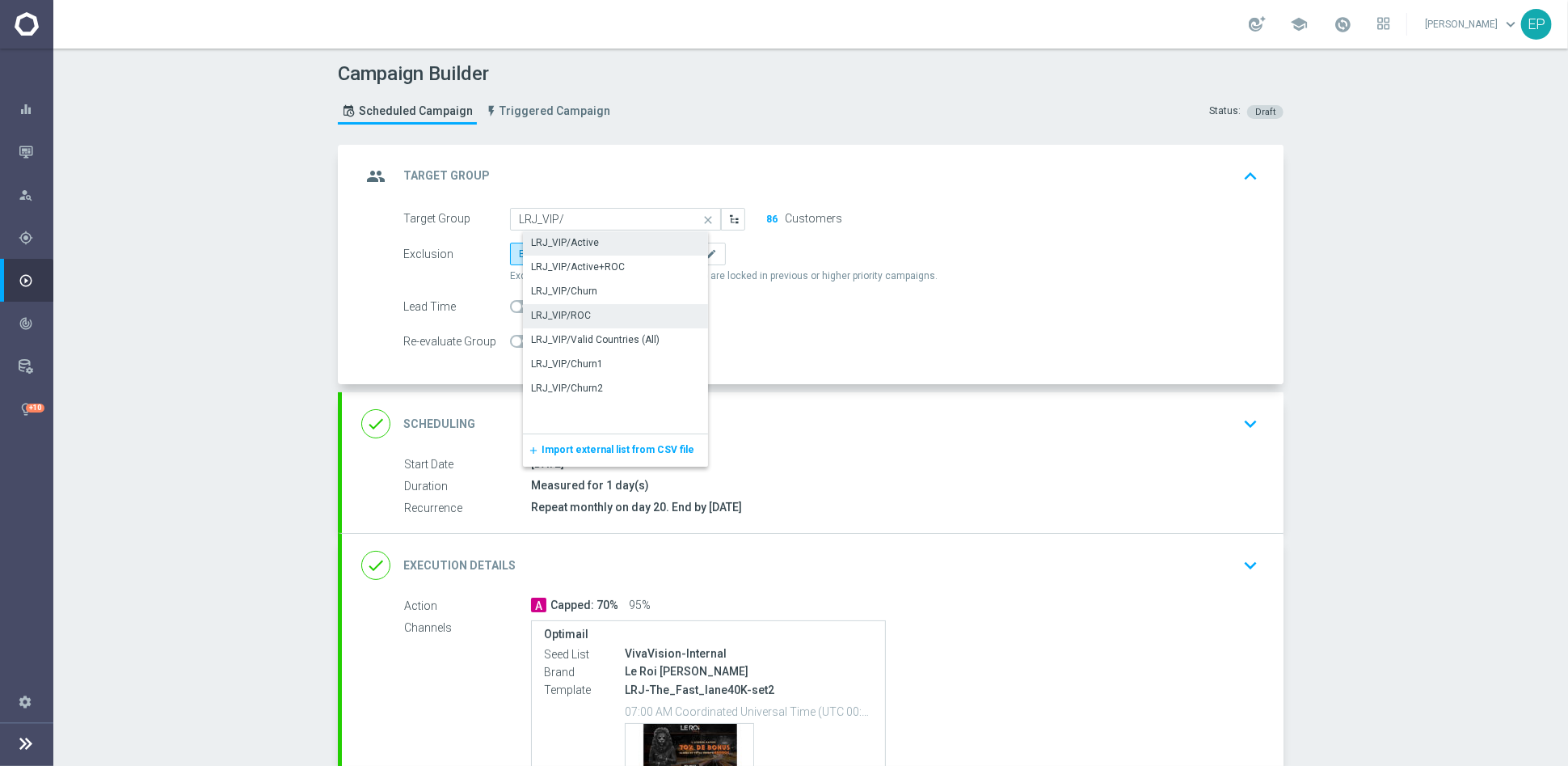
click at [571, 315] on div "LRJ_VIP/ROC" at bounding box center [561, 315] width 60 height 15
type input "LRJ_VIP/ROC"
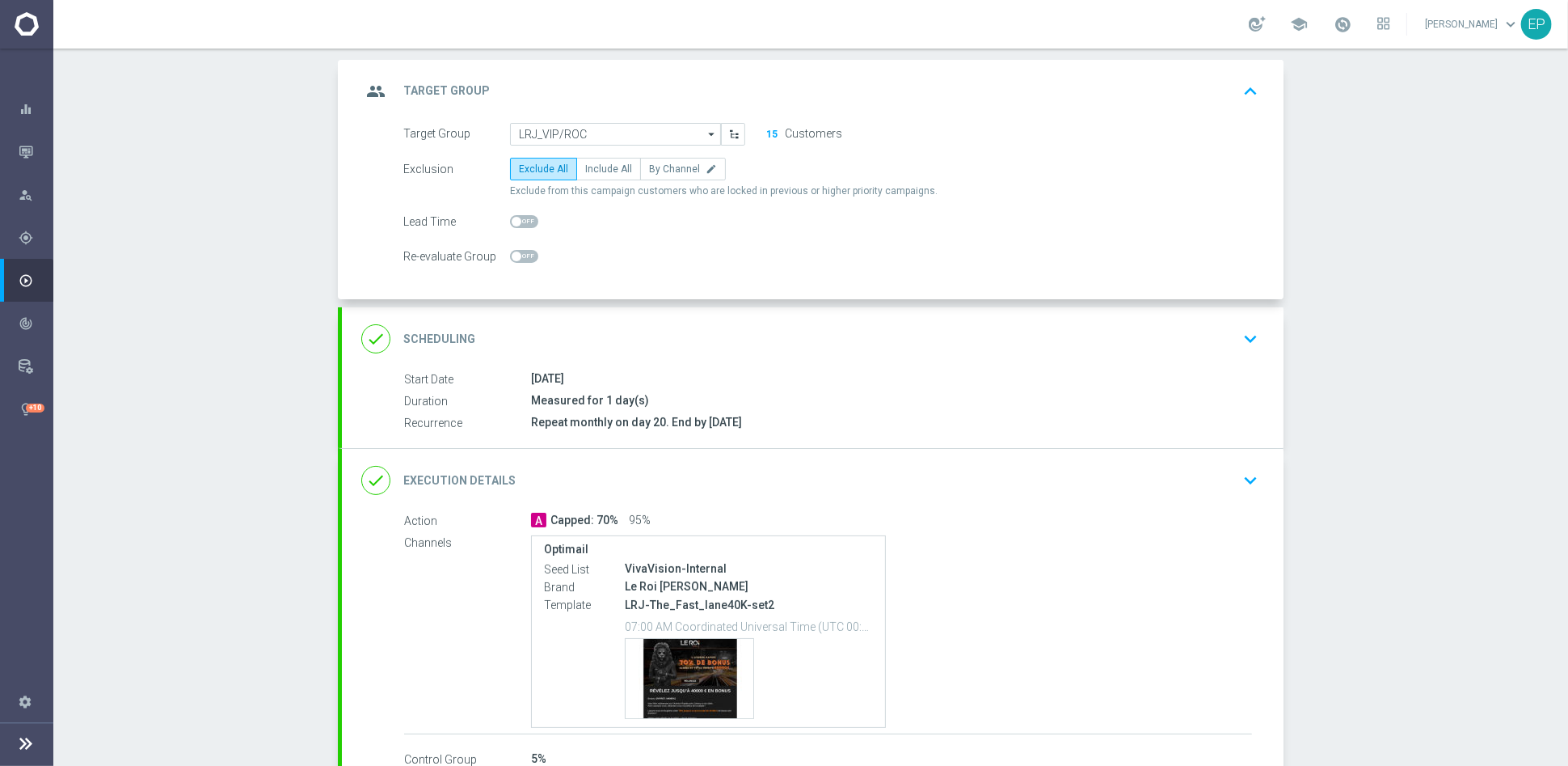
scroll to position [189, 0]
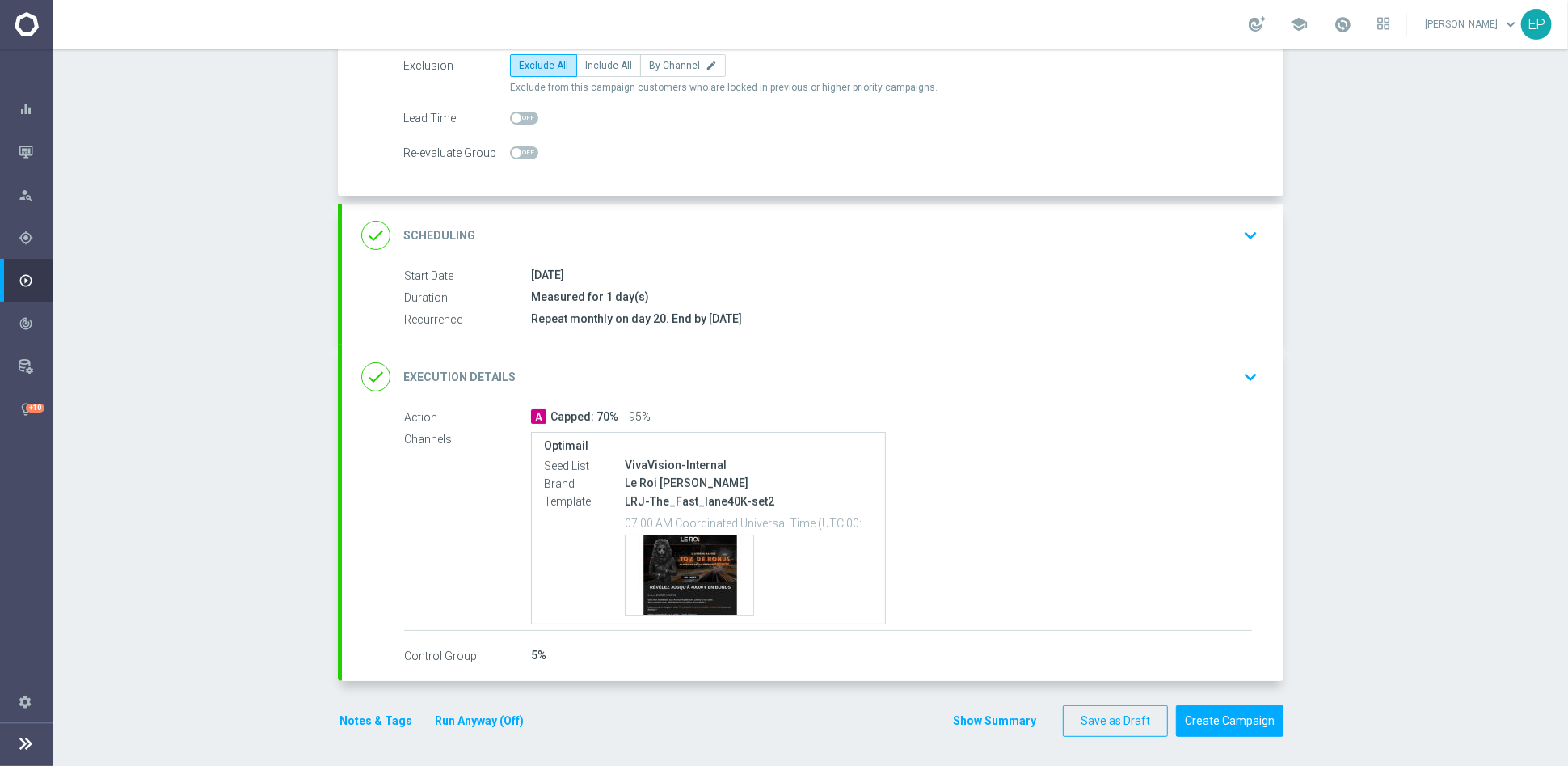
click at [792, 362] on div "done Execution Details keyboard_arrow_down" at bounding box center [813, 377] width 903 height 31
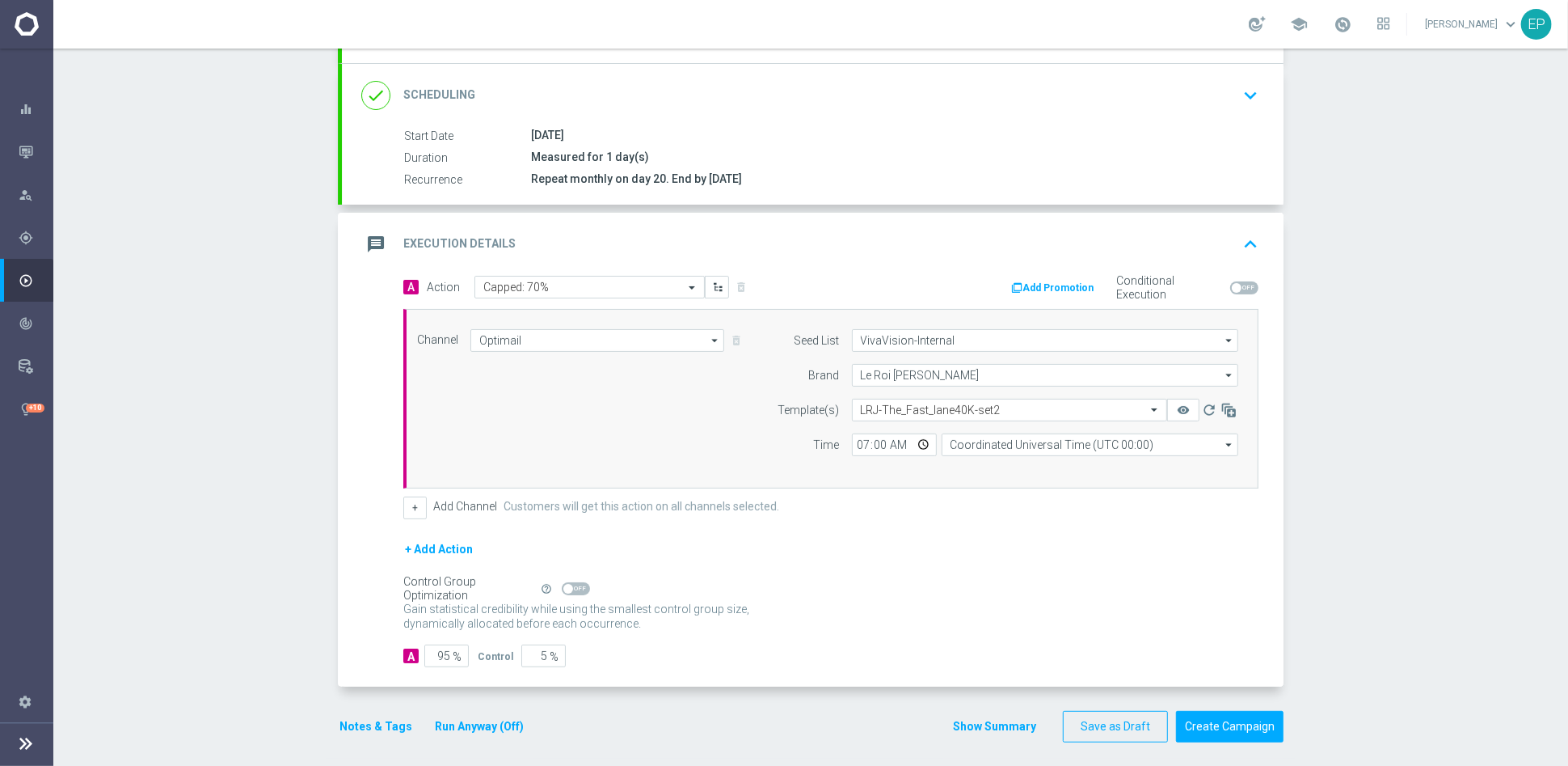
scroll to position [205, 0]
click at [575, 583] on span at bounding box center [576, 584] width 29 height 13
click at [575, 583] on input "checkbox" at bounding box center [576, 584] width 29 height 13
checkbox input "true"
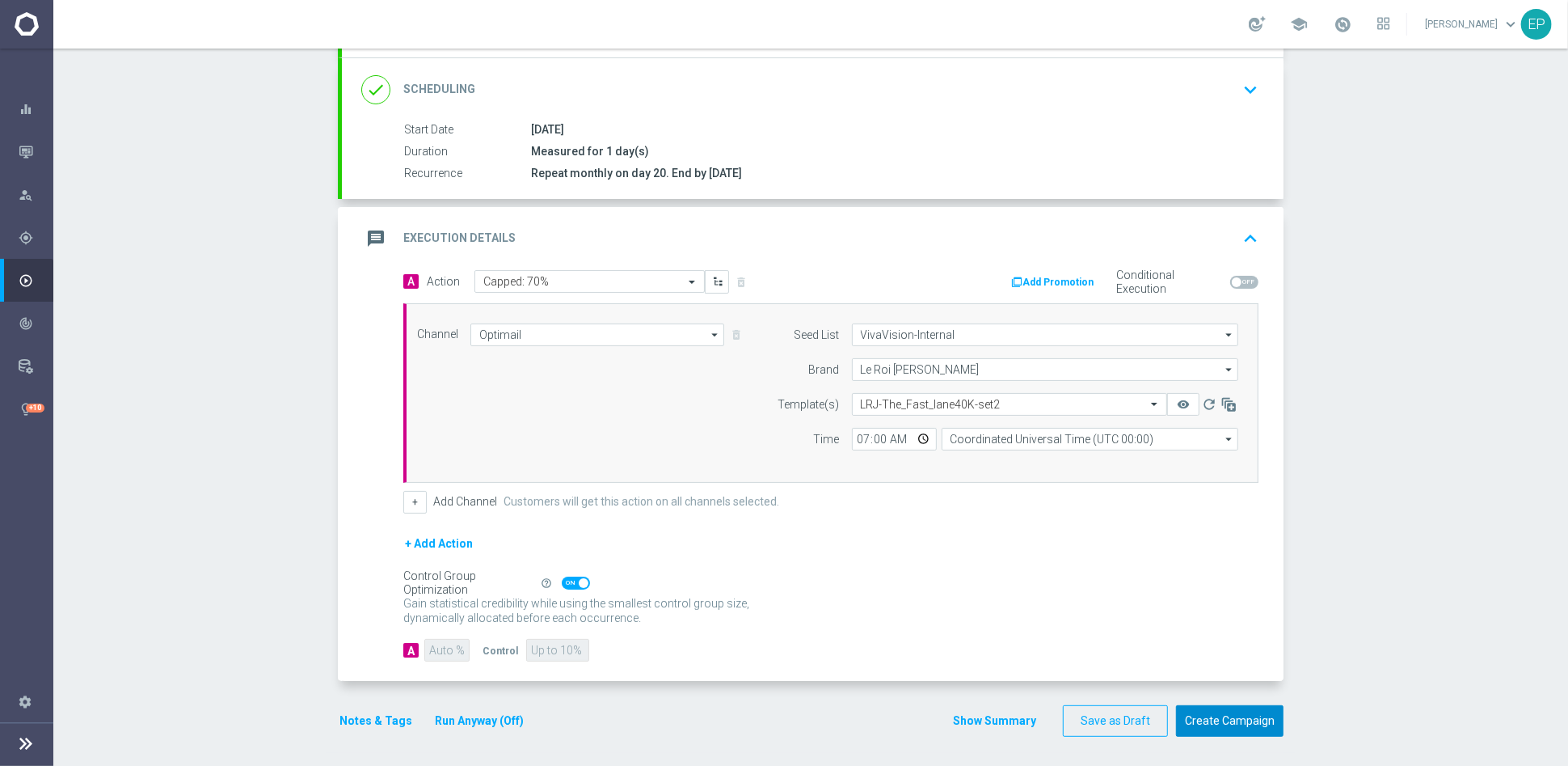
click at [1242, 689] on button "Create Campaign" at bounding box center [1229, 721] width 108 height 32
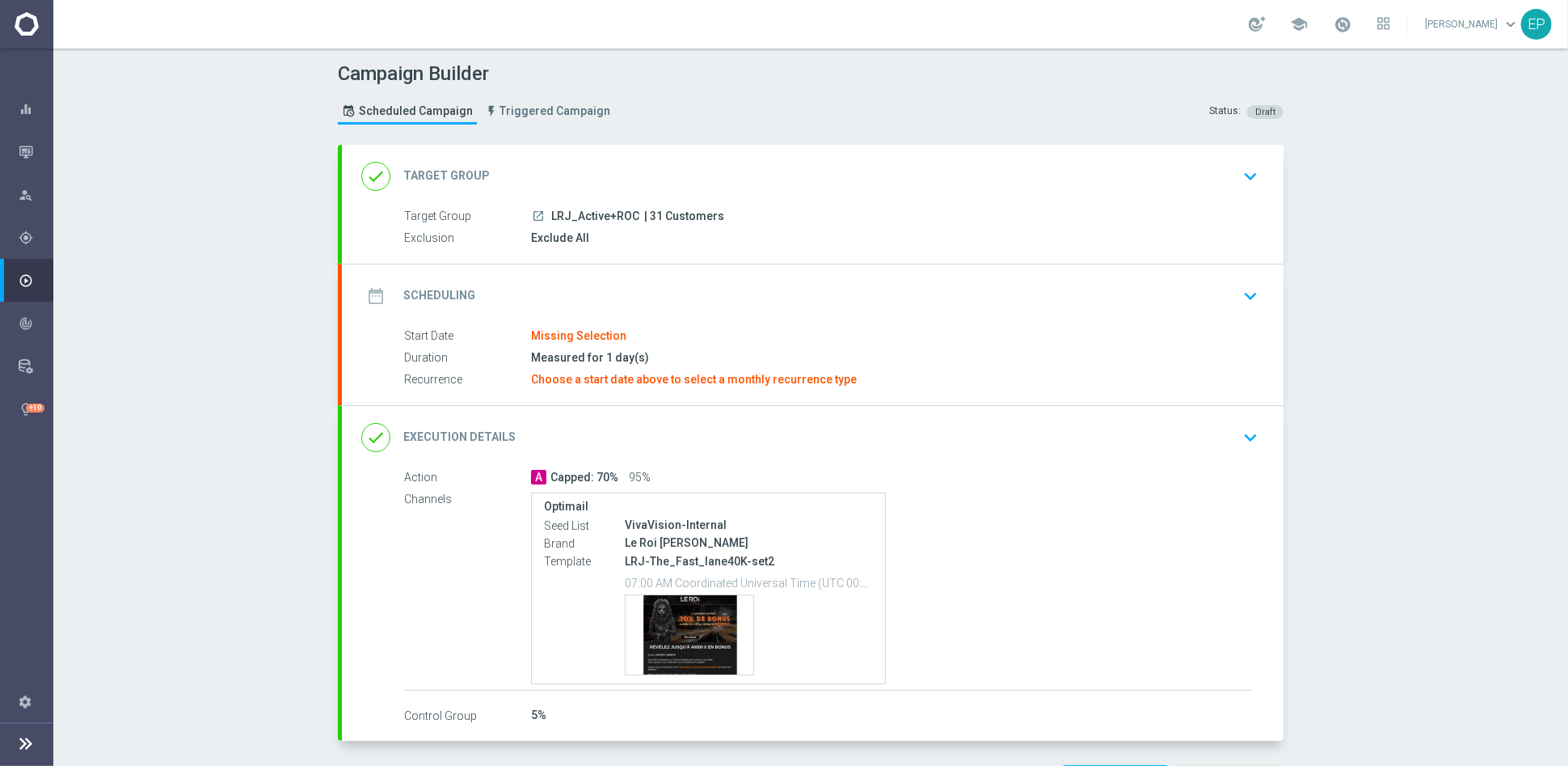
drag, startPoint x: 543, startPoint y: 212, endPoint x: 584, endPoint y: 212, distance: 41.0
click at [584, 212] on span "LRJ_Active+ROC" at bounding box center [595, 216] width 88 height 15
copy span "LRJ_Act"
click at [615, 151] on div "done Target Group keyboard_arrow_down" at bounding box center [812, 176] width 942 height 63
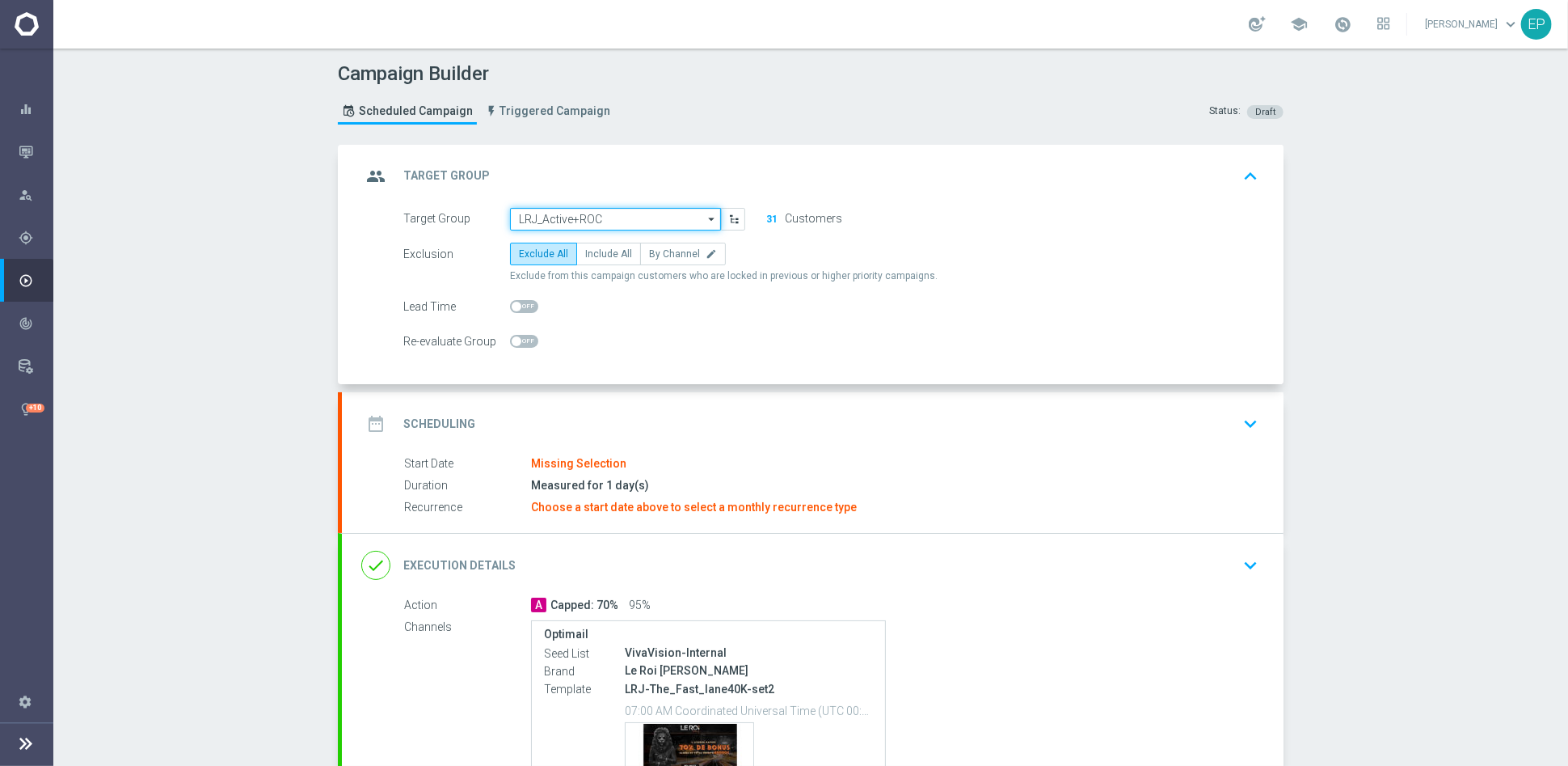
click at [599, 215] on input "LRJ_Active+ROC" at bounding box center [616, 218] width 211 height 23
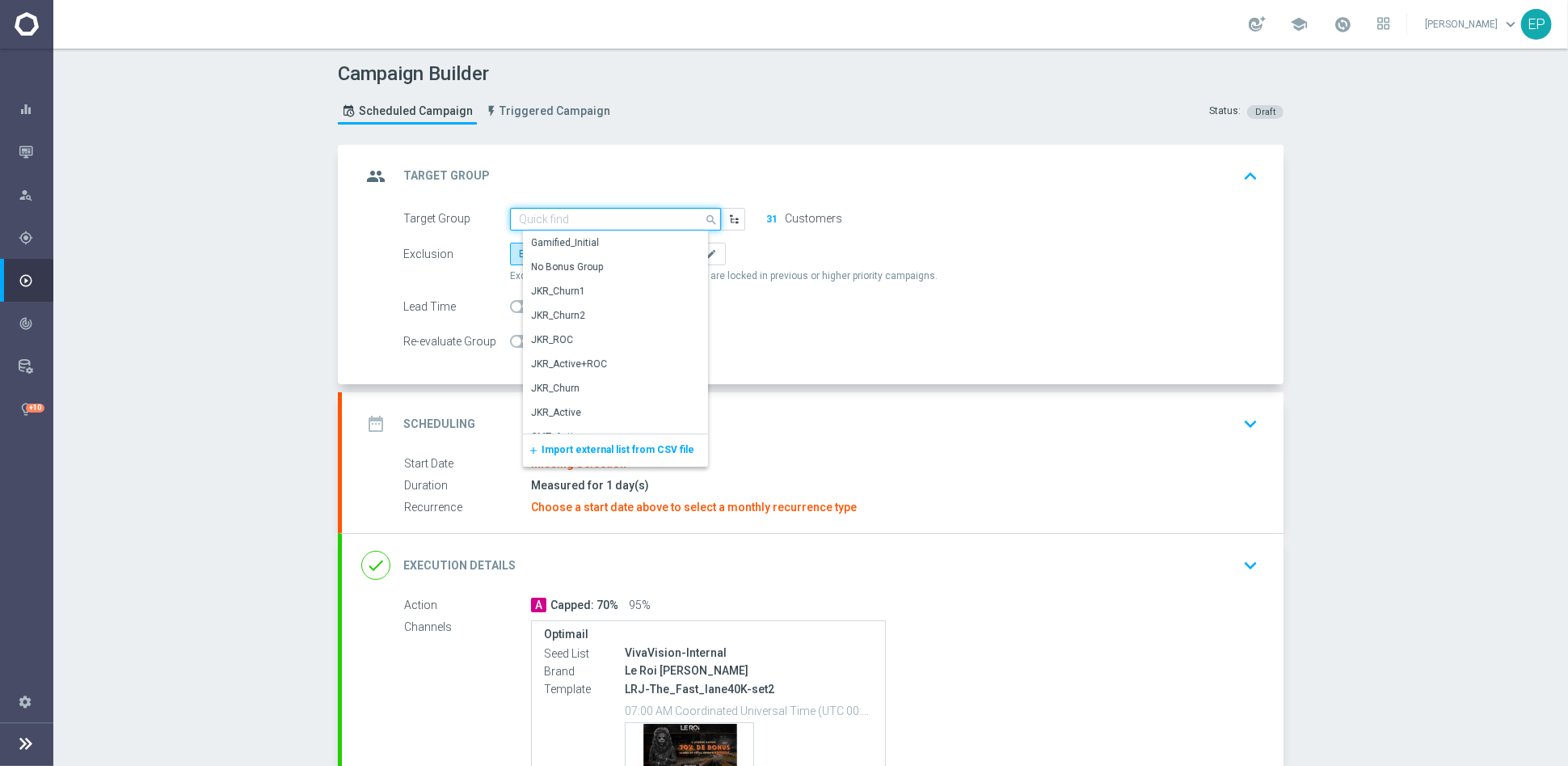
paste input "LRJ_Act"
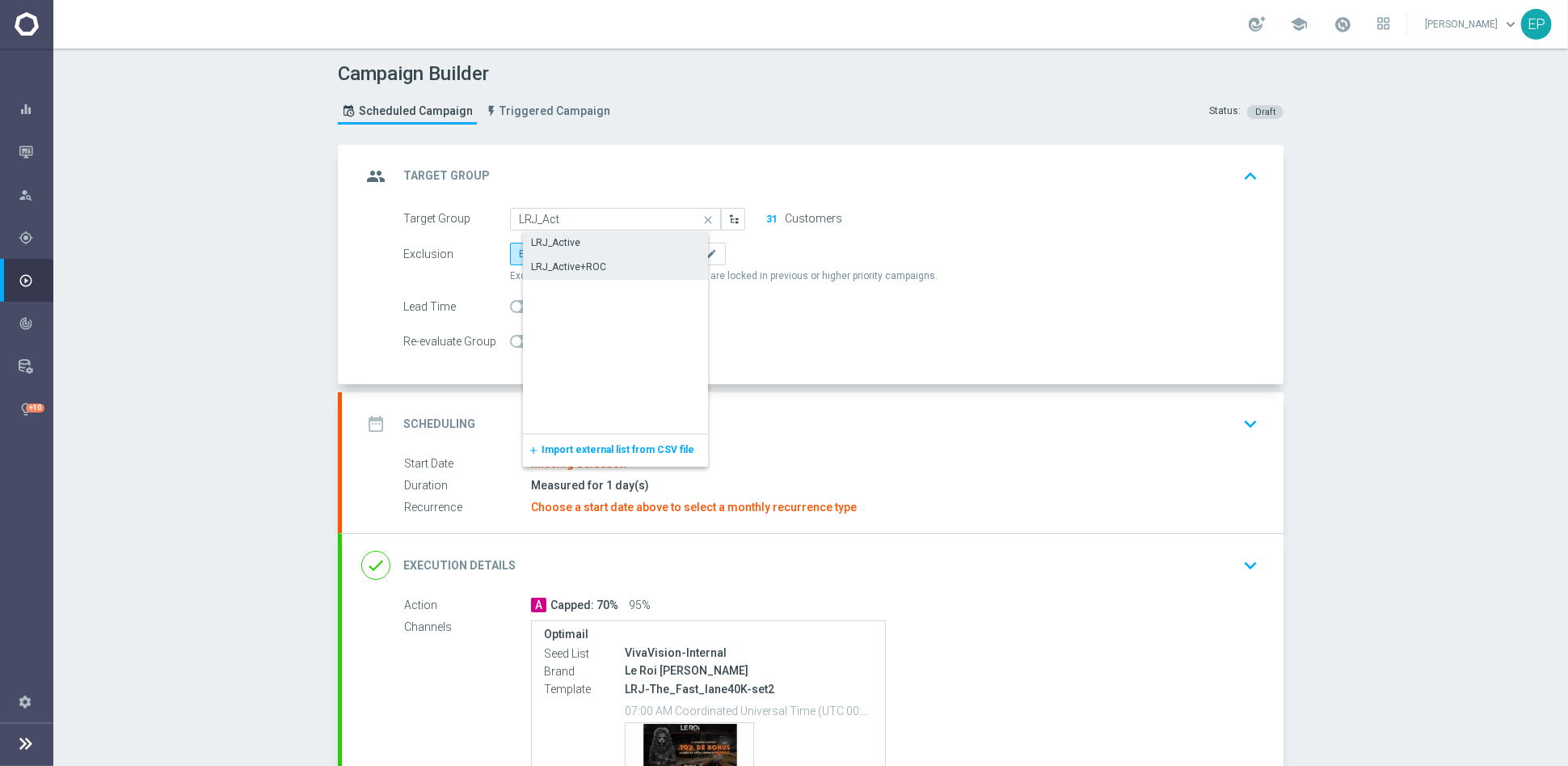
click at [582, 240] on div "LRJ_Active" at bounding box center [628, 242] width 211 height 23
type input "LRJ_Active"
click at [733, 426] on div "date_range Scheduling keyboard_arrow_down" at bounding box center [813, 423] width 903 height 31
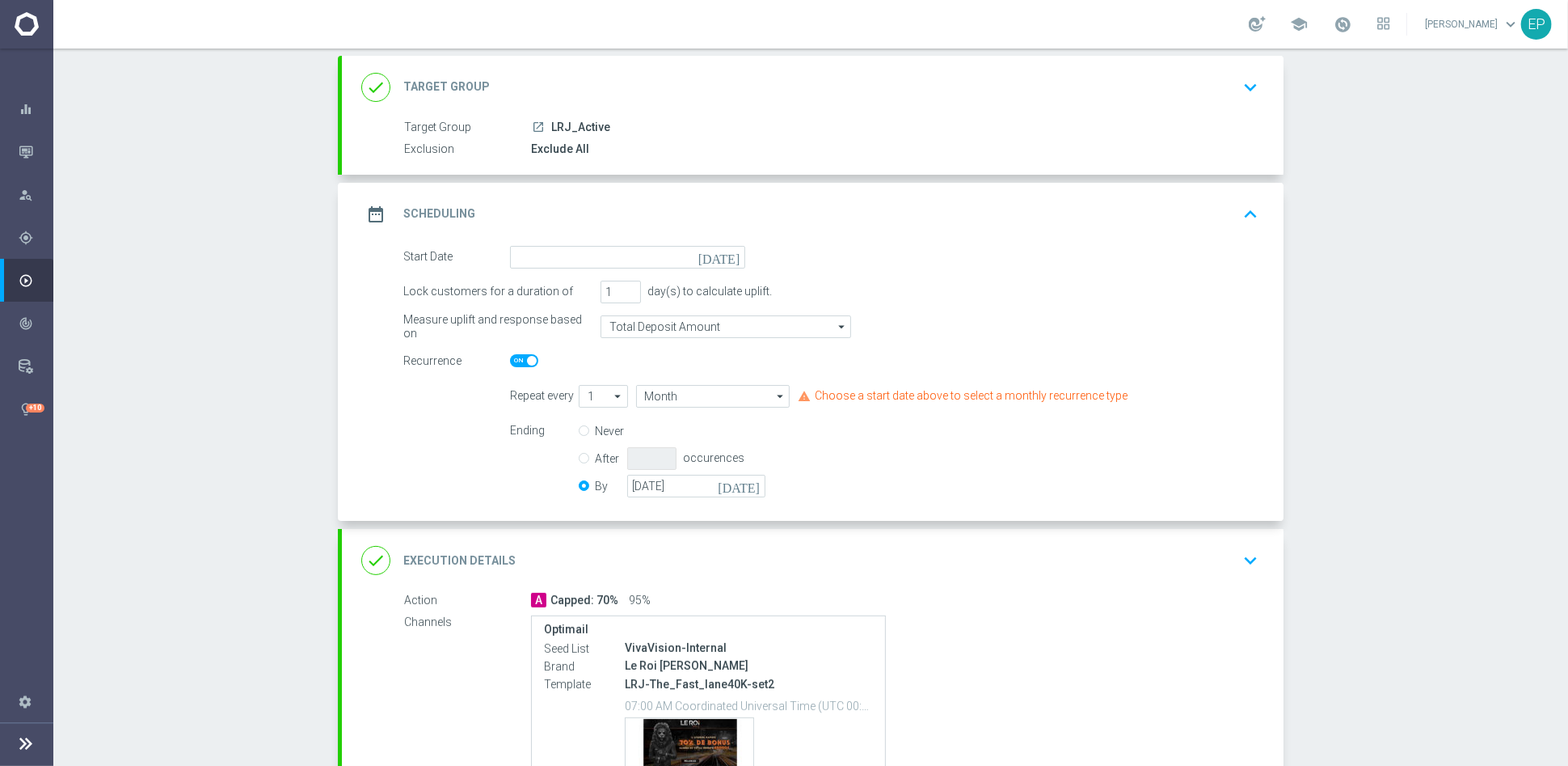
scroll to position [180, 0]
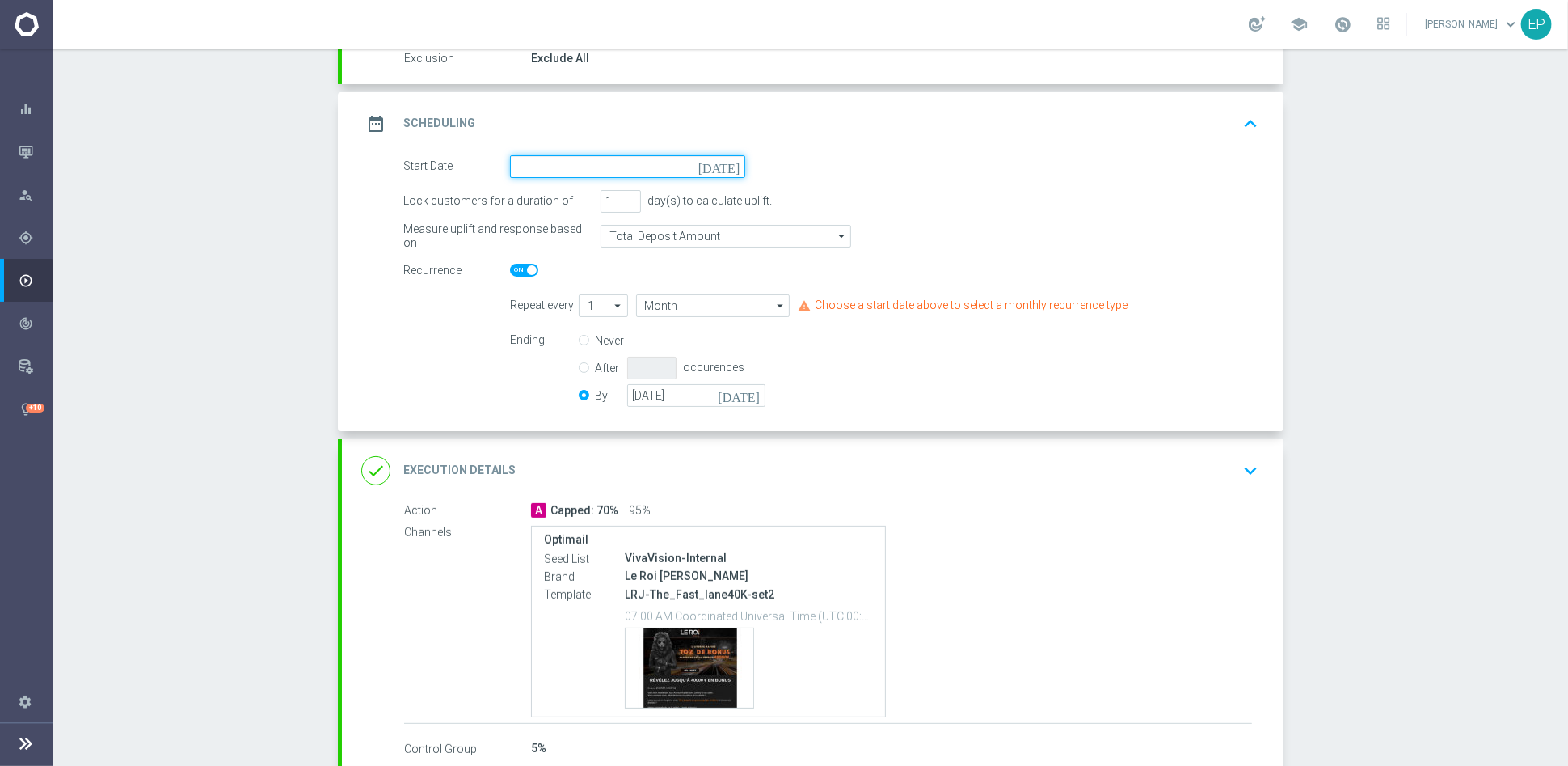
click at [612, 157] on input at bounding box center [627, 166] width 235 height 23
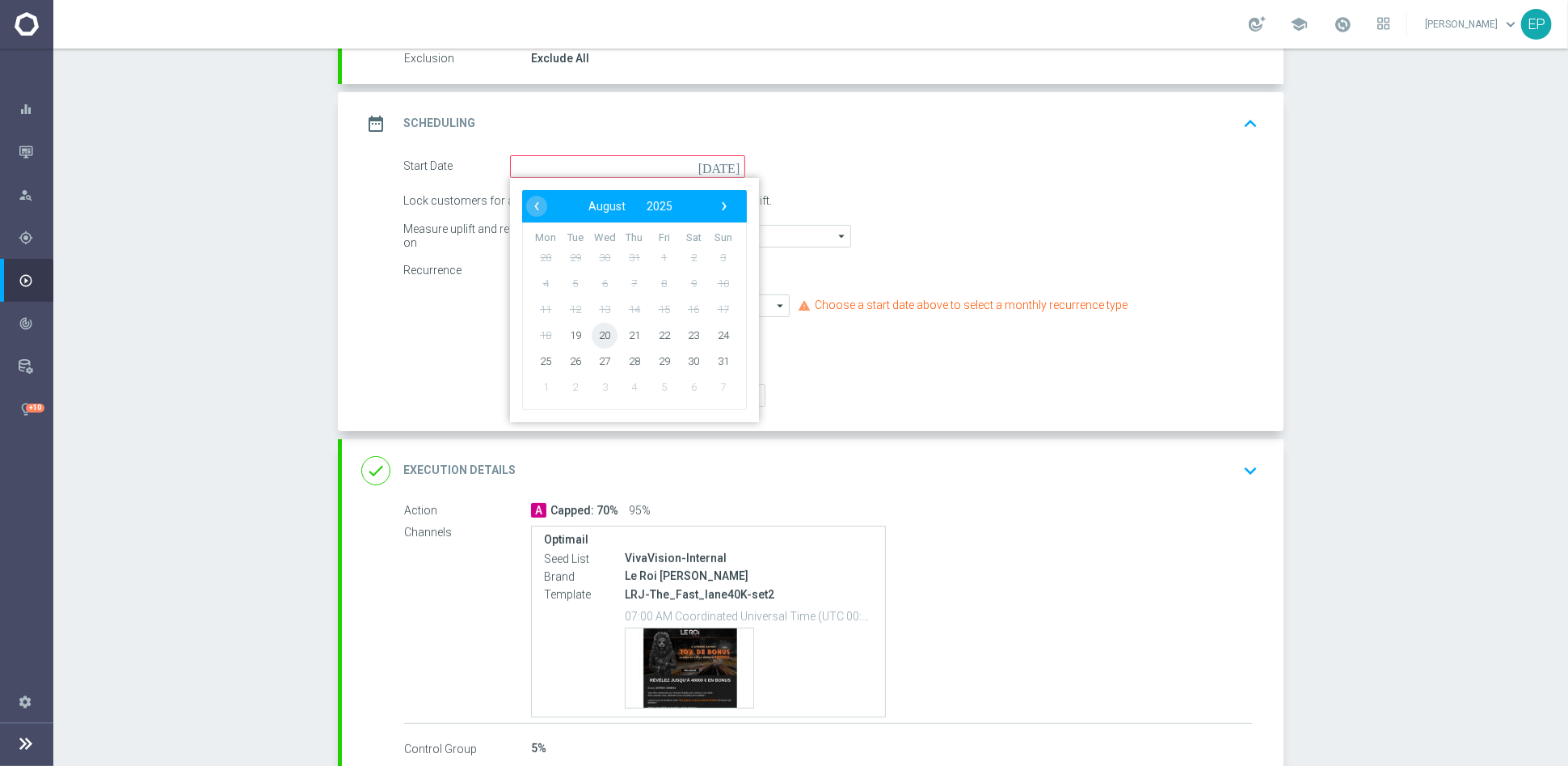
click at [600, 336] on span "20" at bounding box center [605, 335] width 26 height 26
type input "[DATE]"
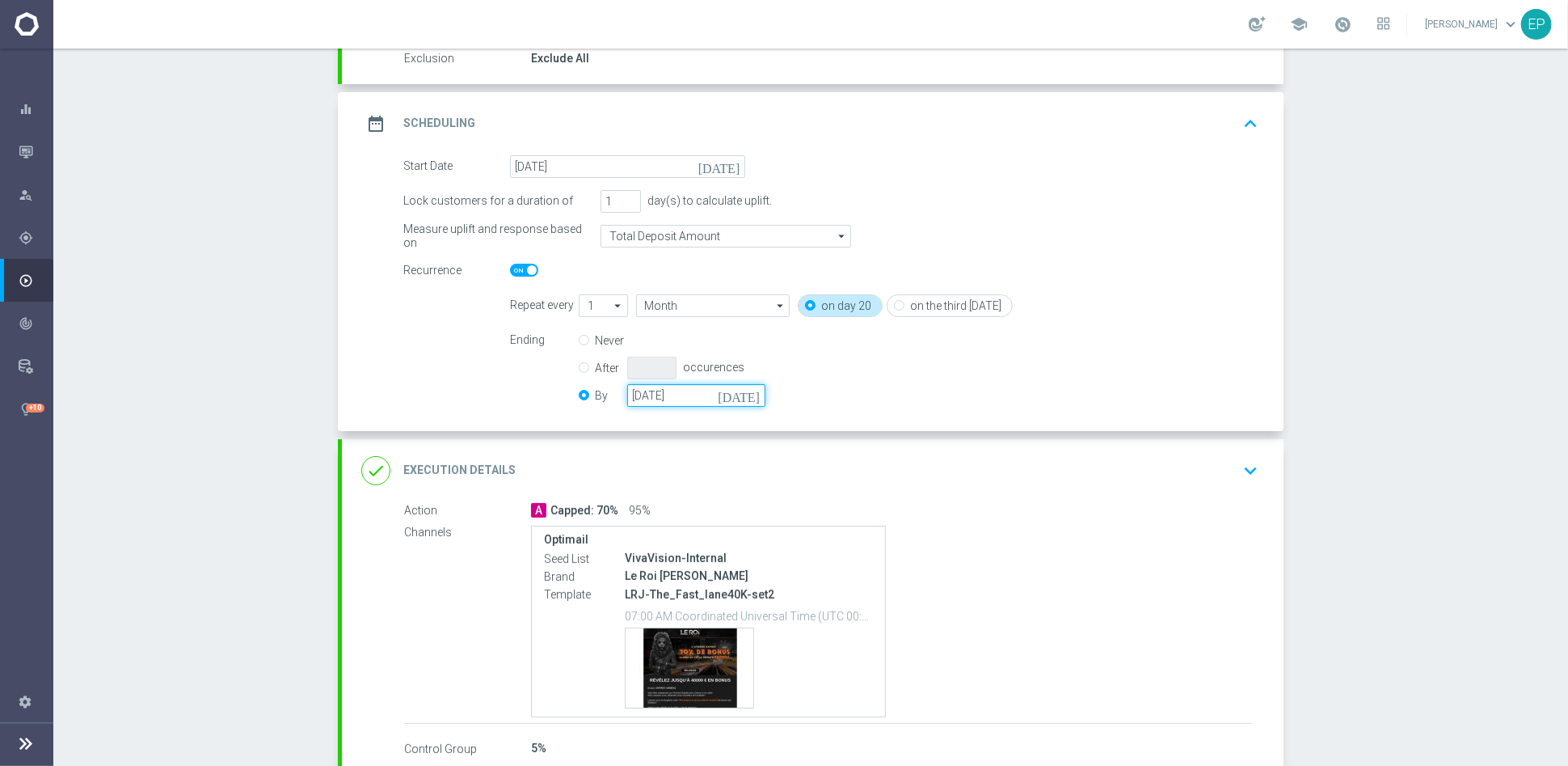
drag, startPoint x: 646, startPoint y: 399, endPoint x: 684, endPoint y: 399, distance: 38.0
click at [649, 399] on input "[DATE]" at bounding box center [697, 395] width 138 height 23
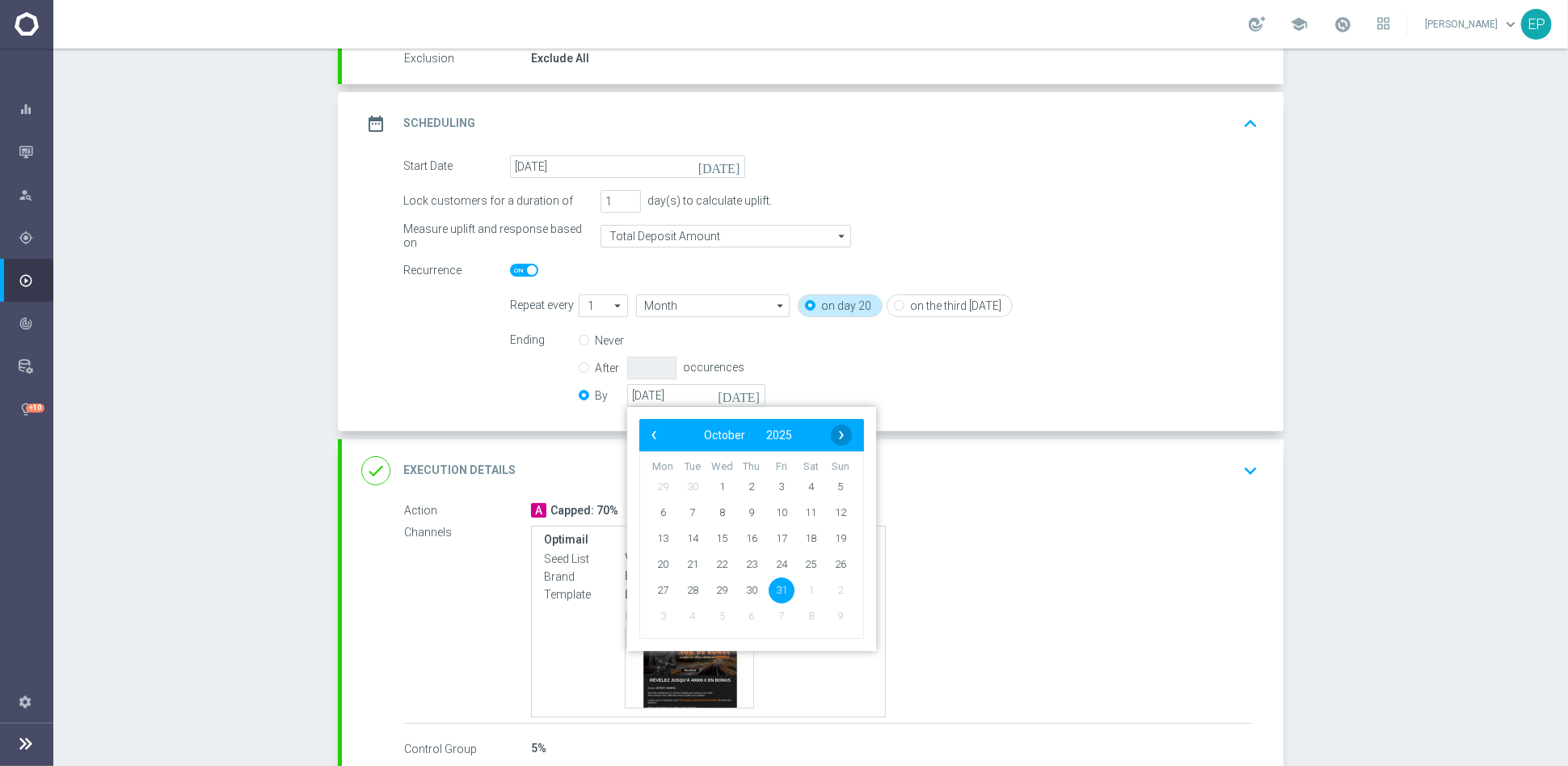
click at [836, 436] on span "›" at bounding box center [841, 435] width 21 height 21
click at [832, 590] on span "30" at bounding box center [841, 589] width 26 height 26
type input "[DATE]"
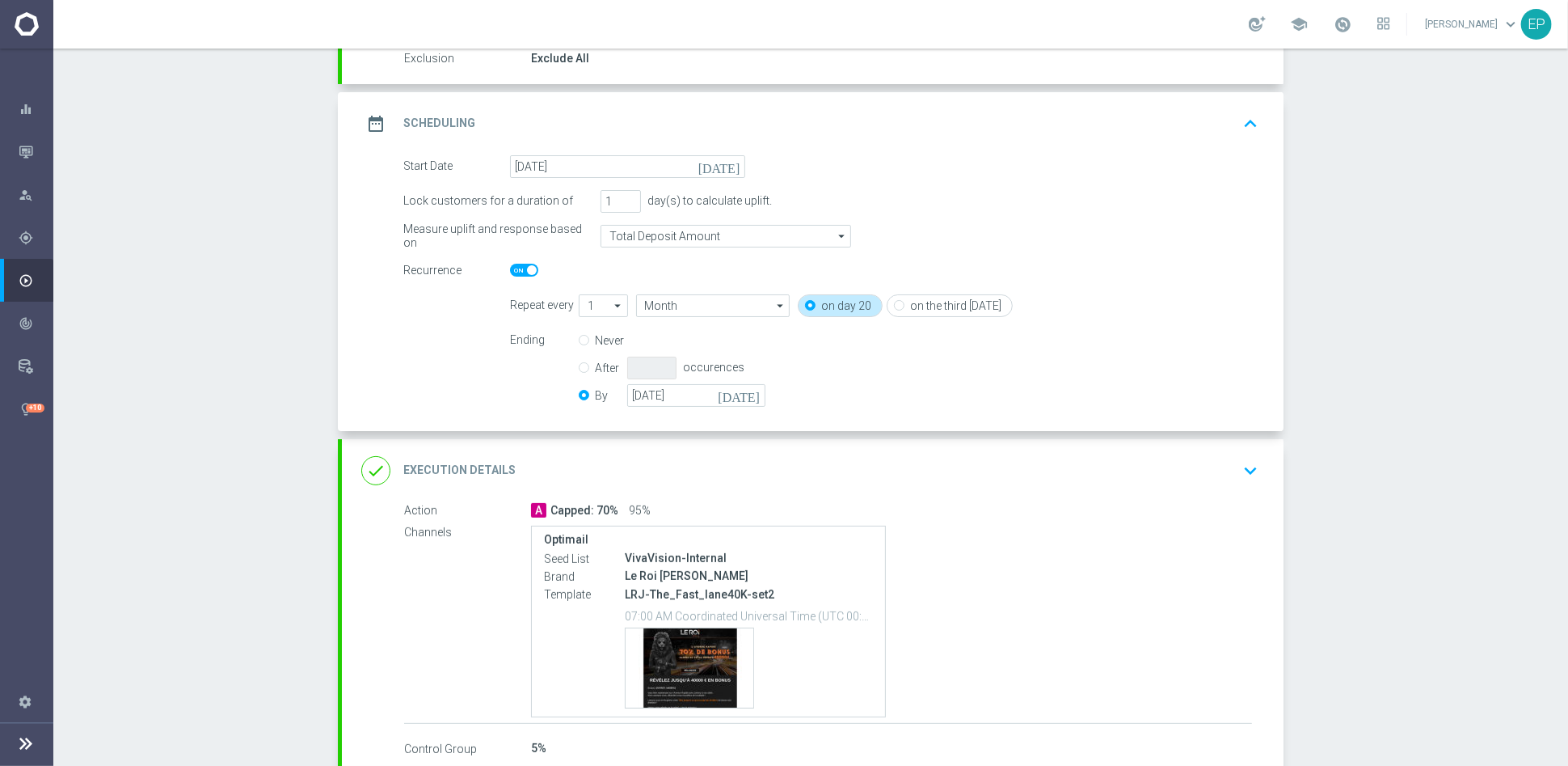
scroll to position [273, 0]
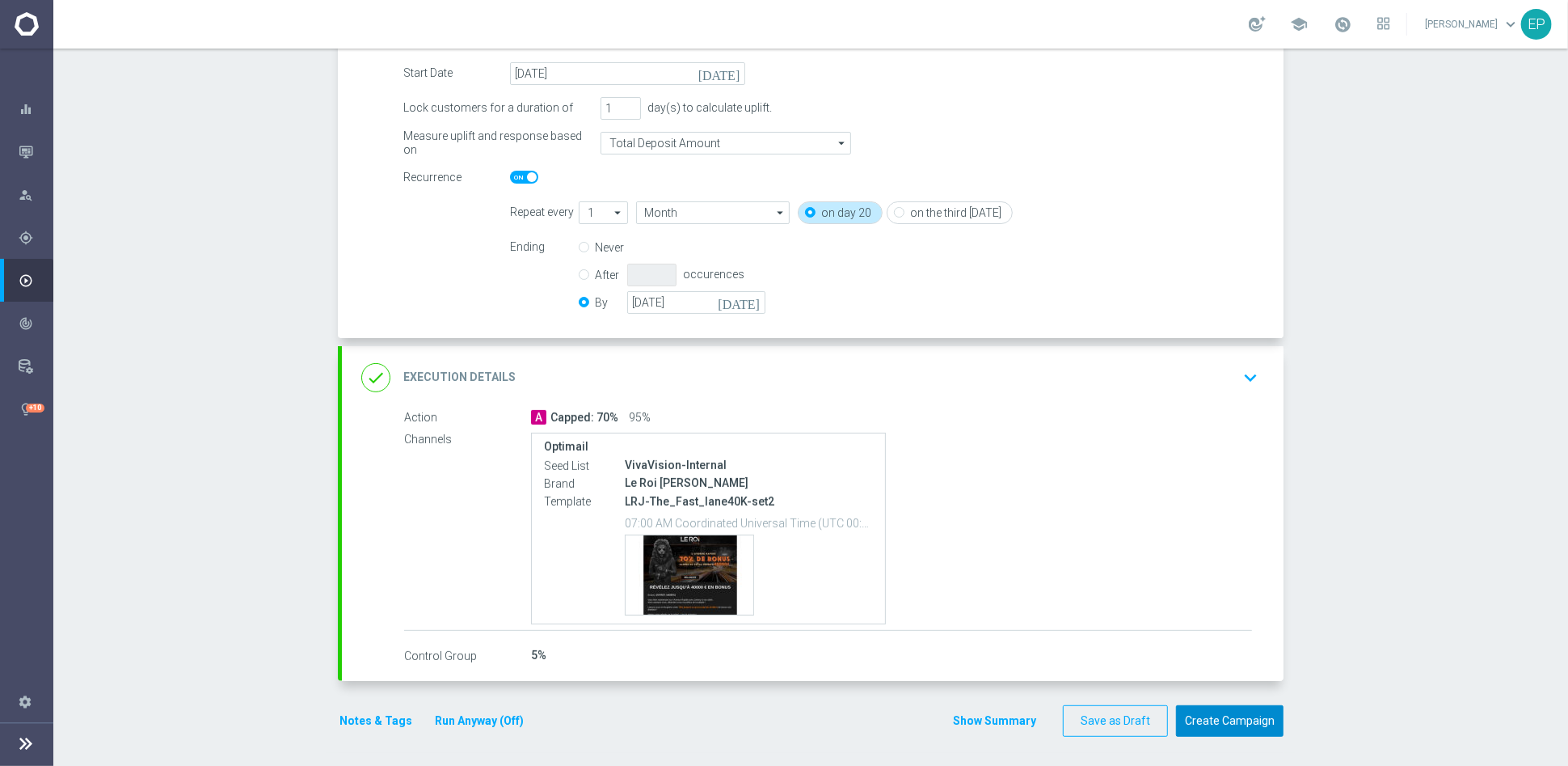
click at [1238, 689] on button "Create Campaign" at bounding box center [1229, 721] width 108 height 32
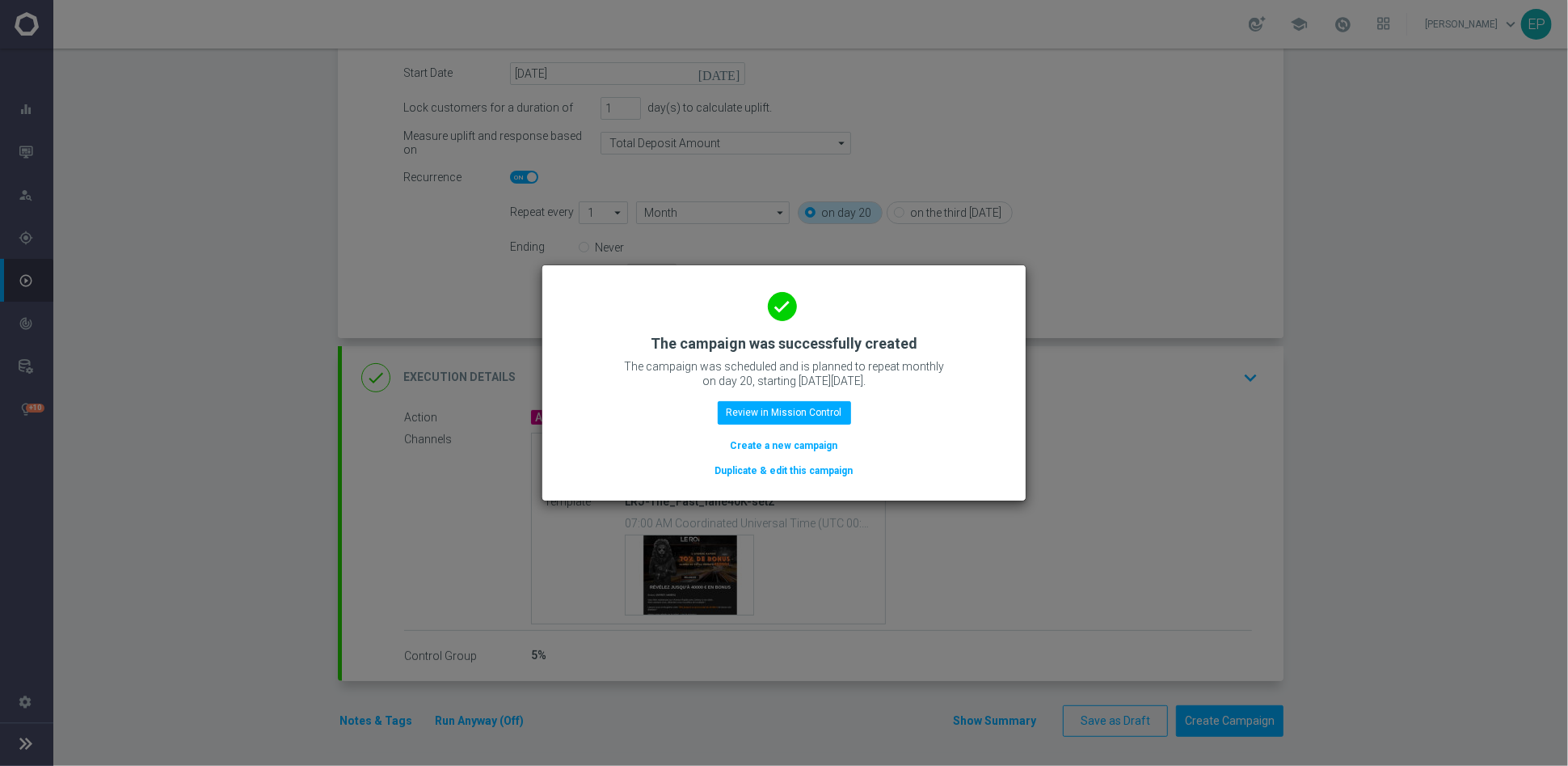
click at [772, 465] on button "Duplicate & edit this campaign" at bounding box center [784, 470] width 141 height 18
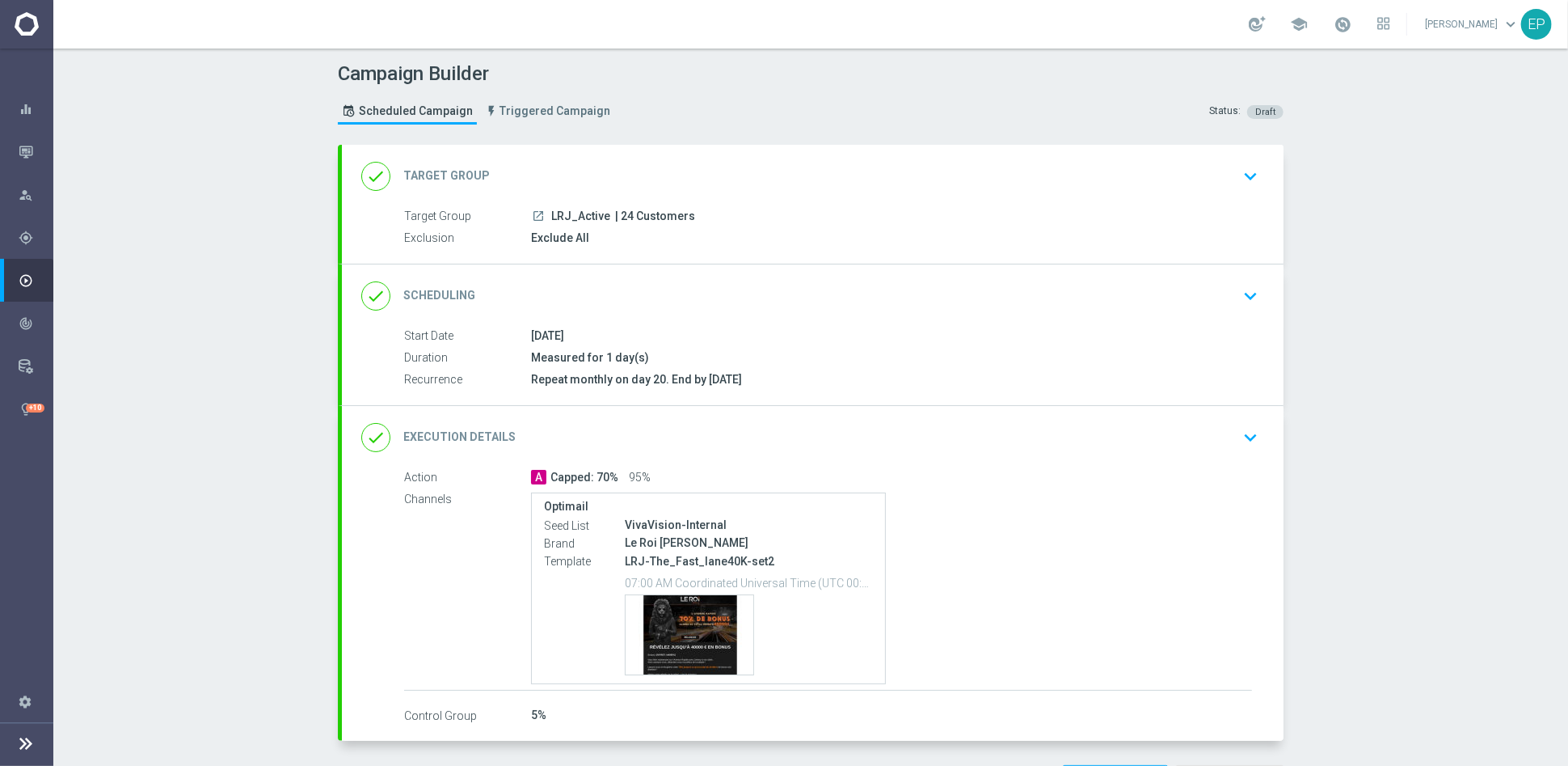
drag, startPoint x: 557, startPoint y: 211, endPoint x: 565, endPoint y: 214, distance: 8.5
click at [565, 214] on div "launch LRJ_Active | 24 Customers" at bounding box center [892, 215] width 721 height 16
copy span "LRJ_"
click at [621, 163] on div "done Target Group keyboard_arrow_down" at bounding box center [813, 176] width 903 height 31
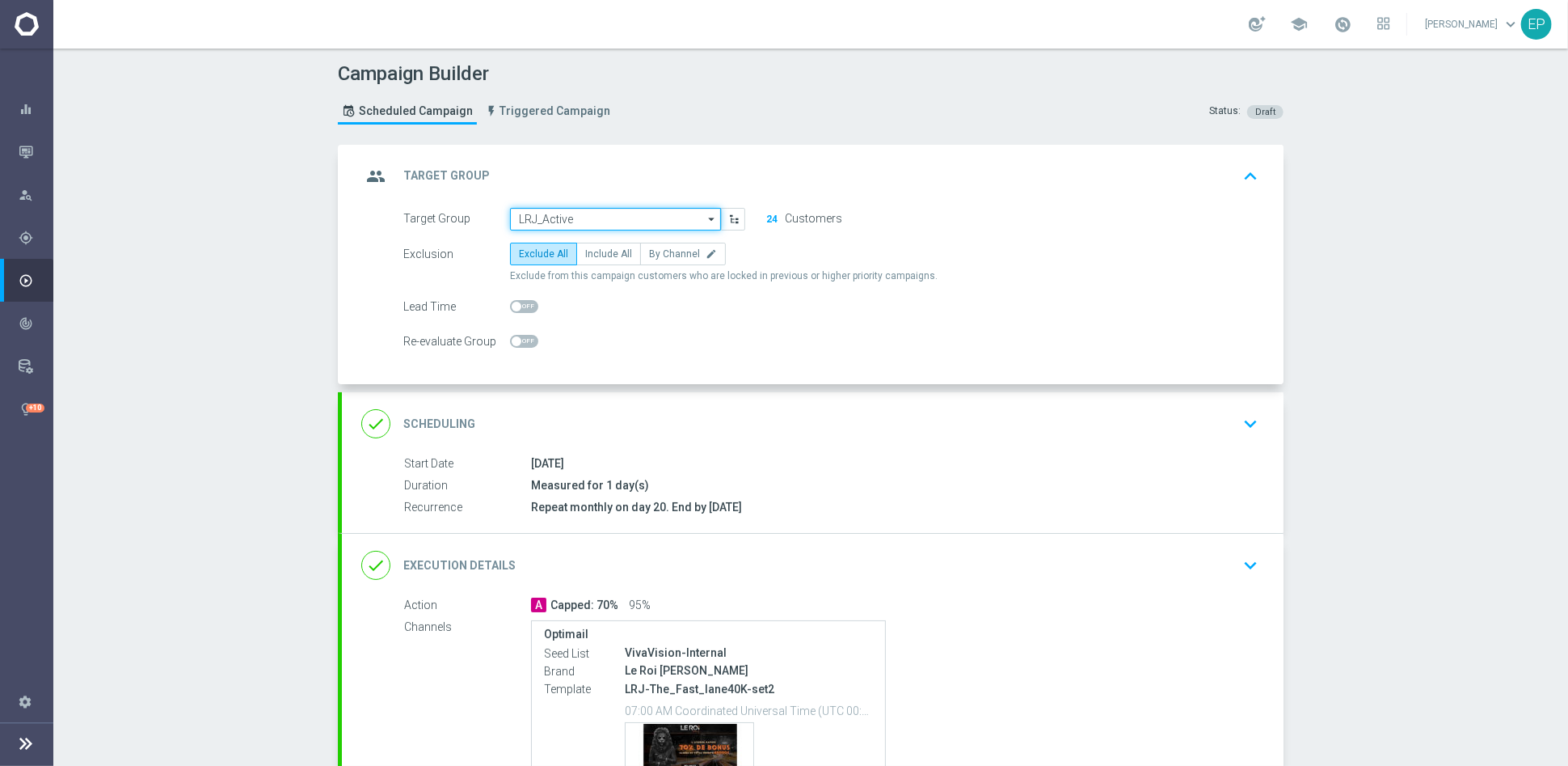
click at [595, 216] on input "LRJ_Active" at bounding box center [616, 218] width 211 height 23
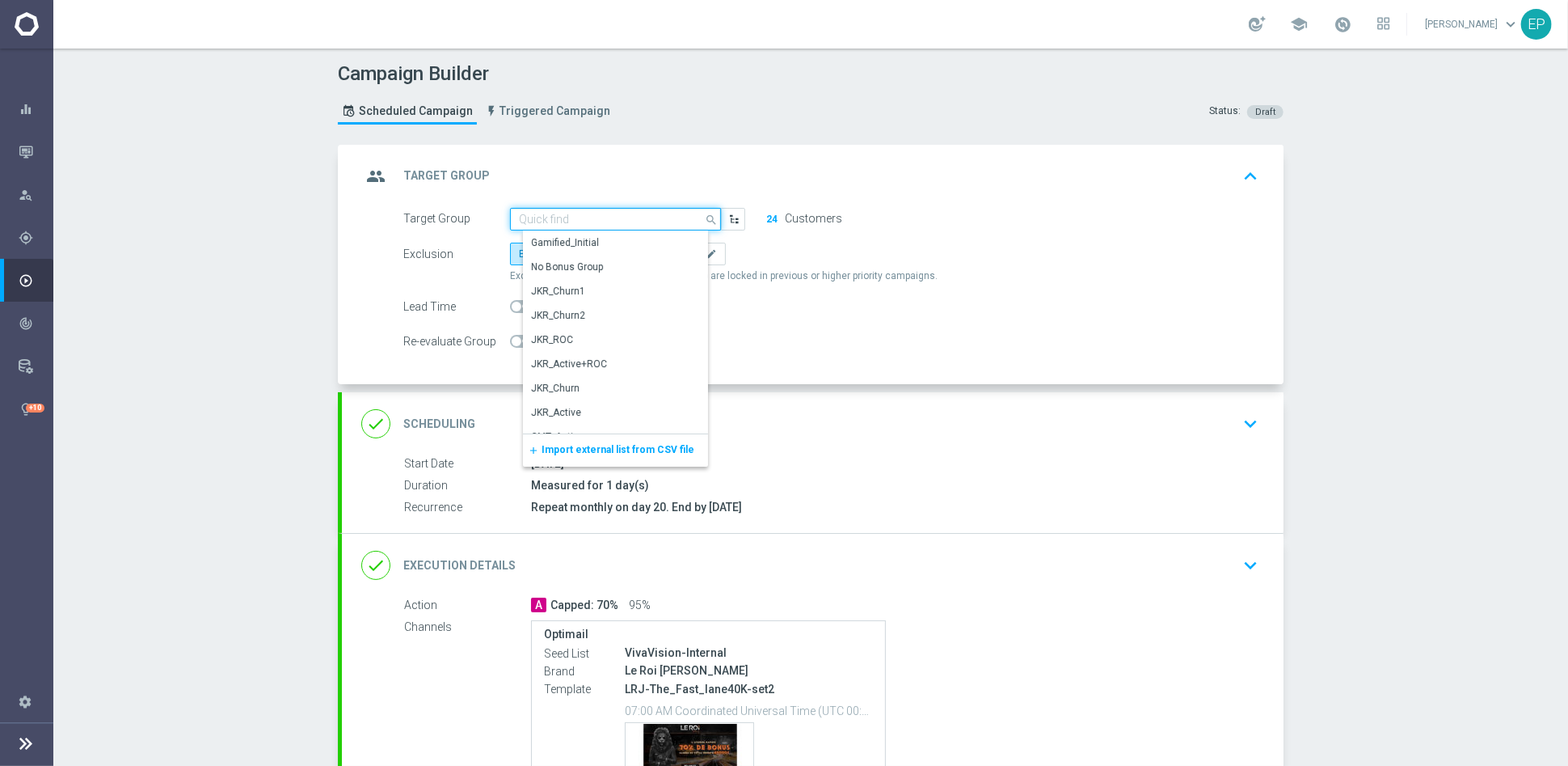
paste input "LRJ_"
click at [564, 384] on div "LRJ_ROC" at bounding box center [621, 387] width 198 height 23
type input "LRJ_ROC"
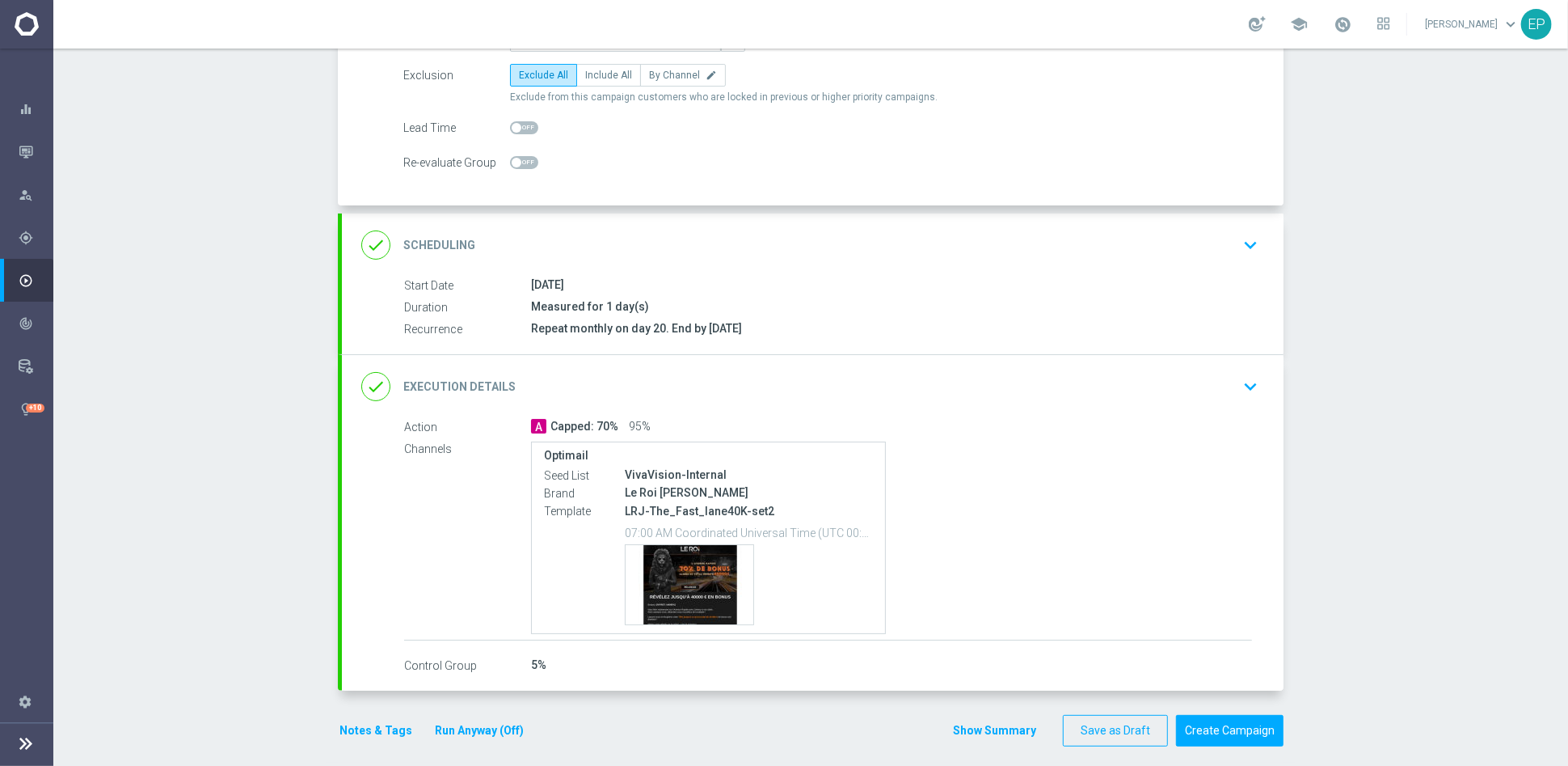
scroll to position [180, 0]
click at [767, 375] on div "done Execution Details keyboard_arrow_down" at bounding box center [813, 385] width 903 height 31
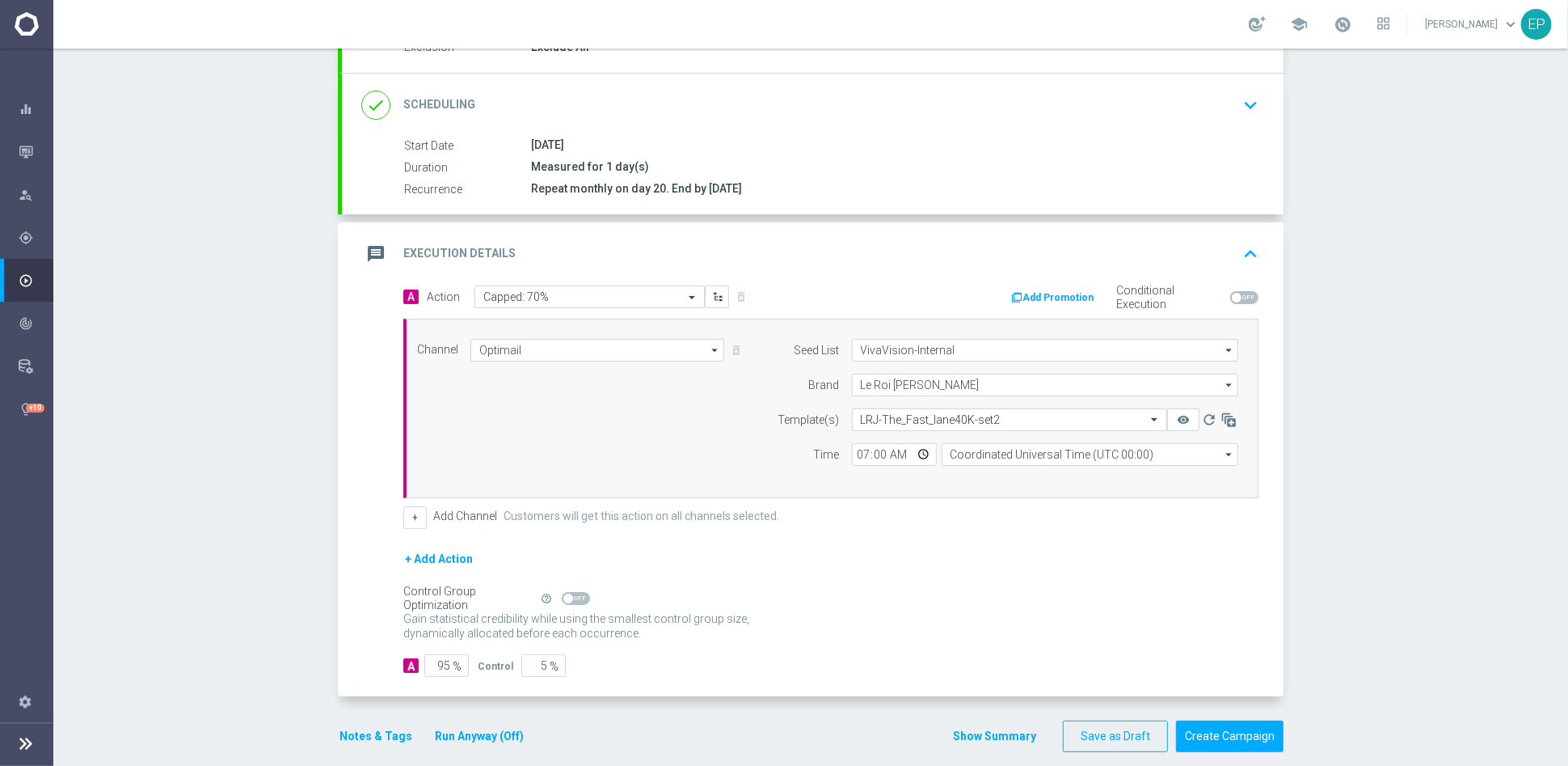
scroll to position [207, 0]
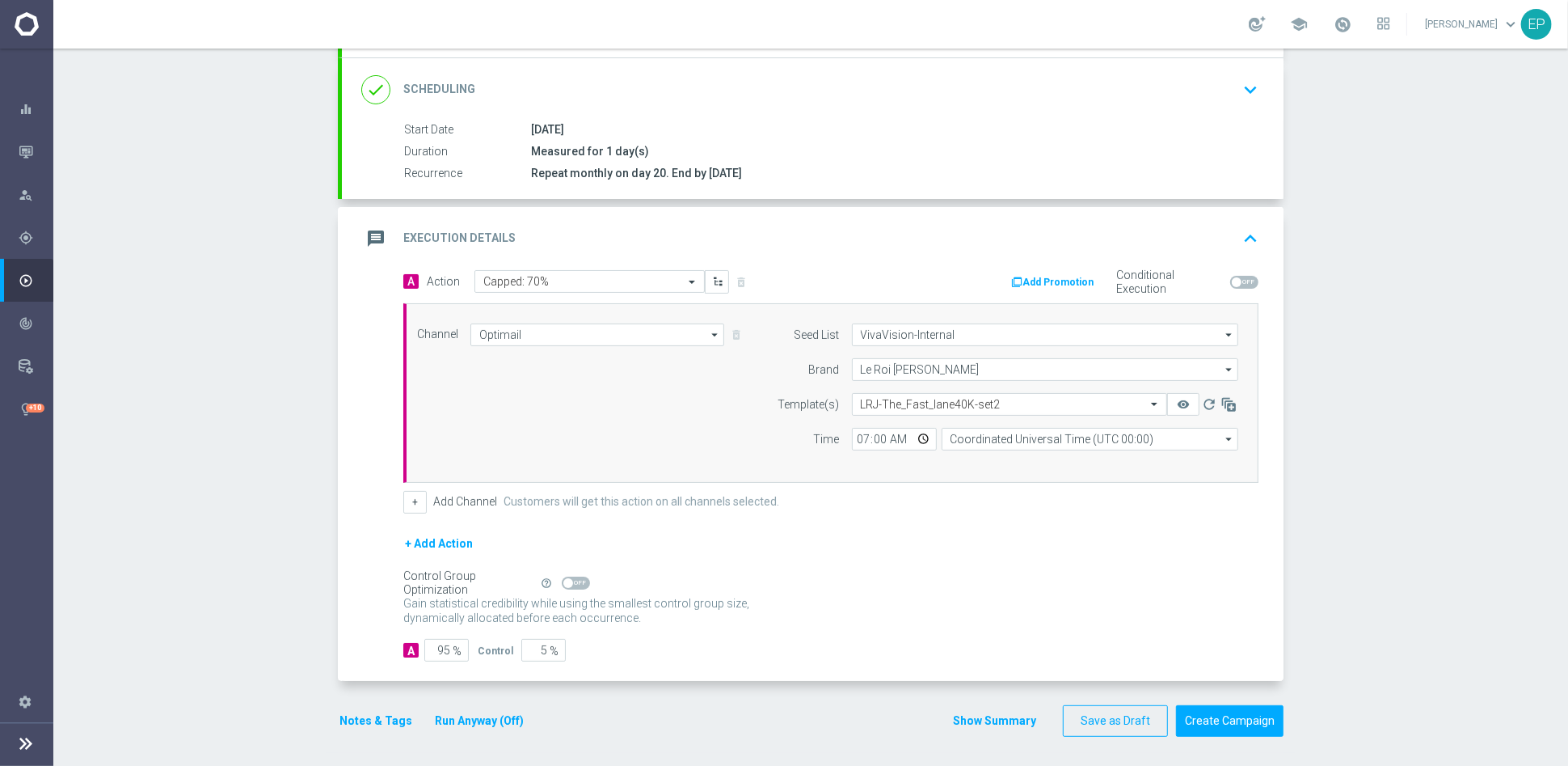
drag, startPoint x: 573, startPoint y: 574, endPoint x: 584, endPoint y: 577, distance: 11.4
click at [572, 576] on span at bounding box center [576, 582] width 29 height 13
click at [572, 576] on input "checkbox" at bounding box center [576, 582] width 29 height 13
checkbox input "true"
drag, startPoint x: 1219, startPoint y: 710, endPoint x: 1233, endPoint y: 697, distance: 19.1
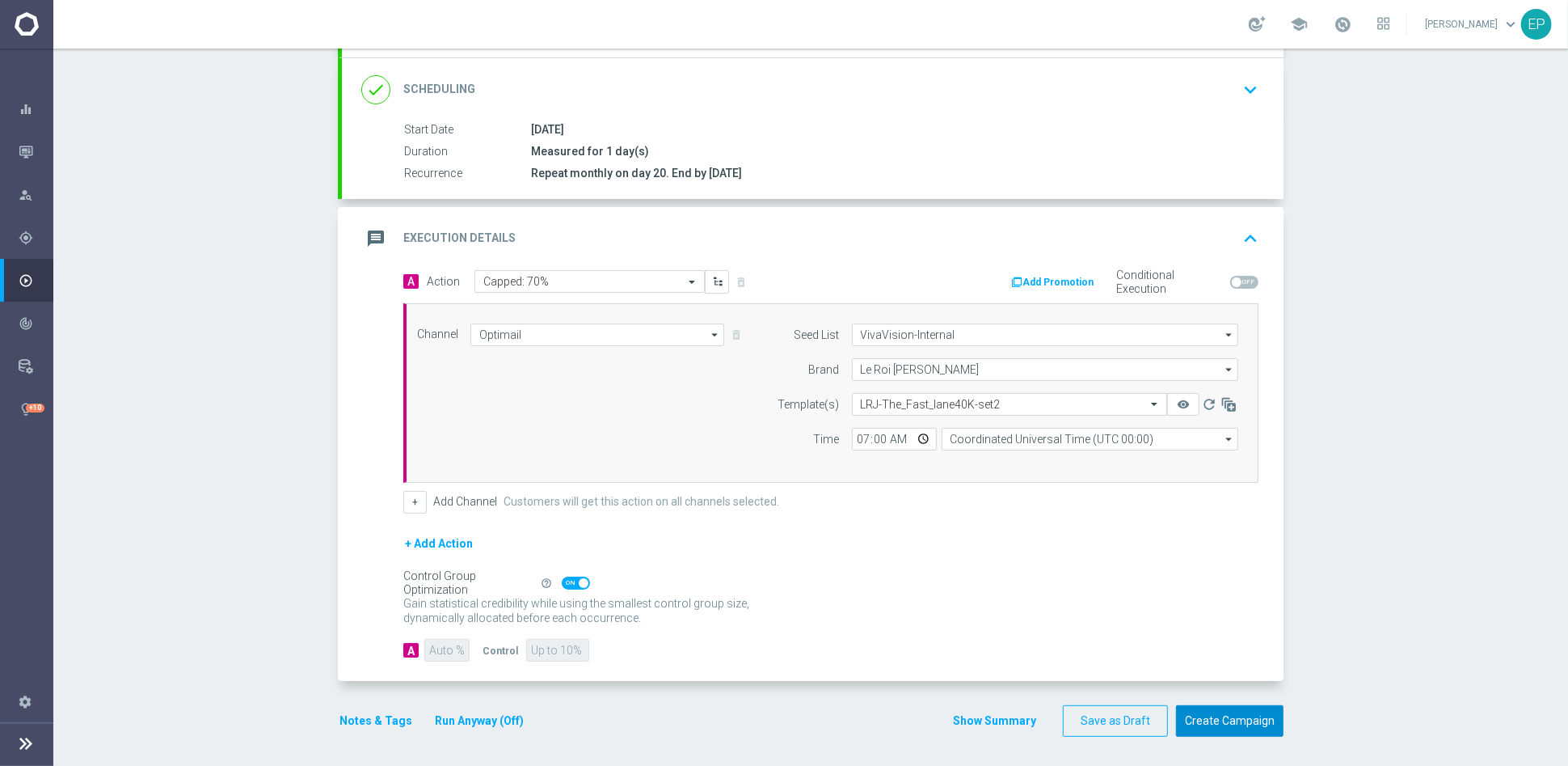
click at [1219, 689] on button "Create Campaign" at bounding box center [1229, 721] width 108 height 32
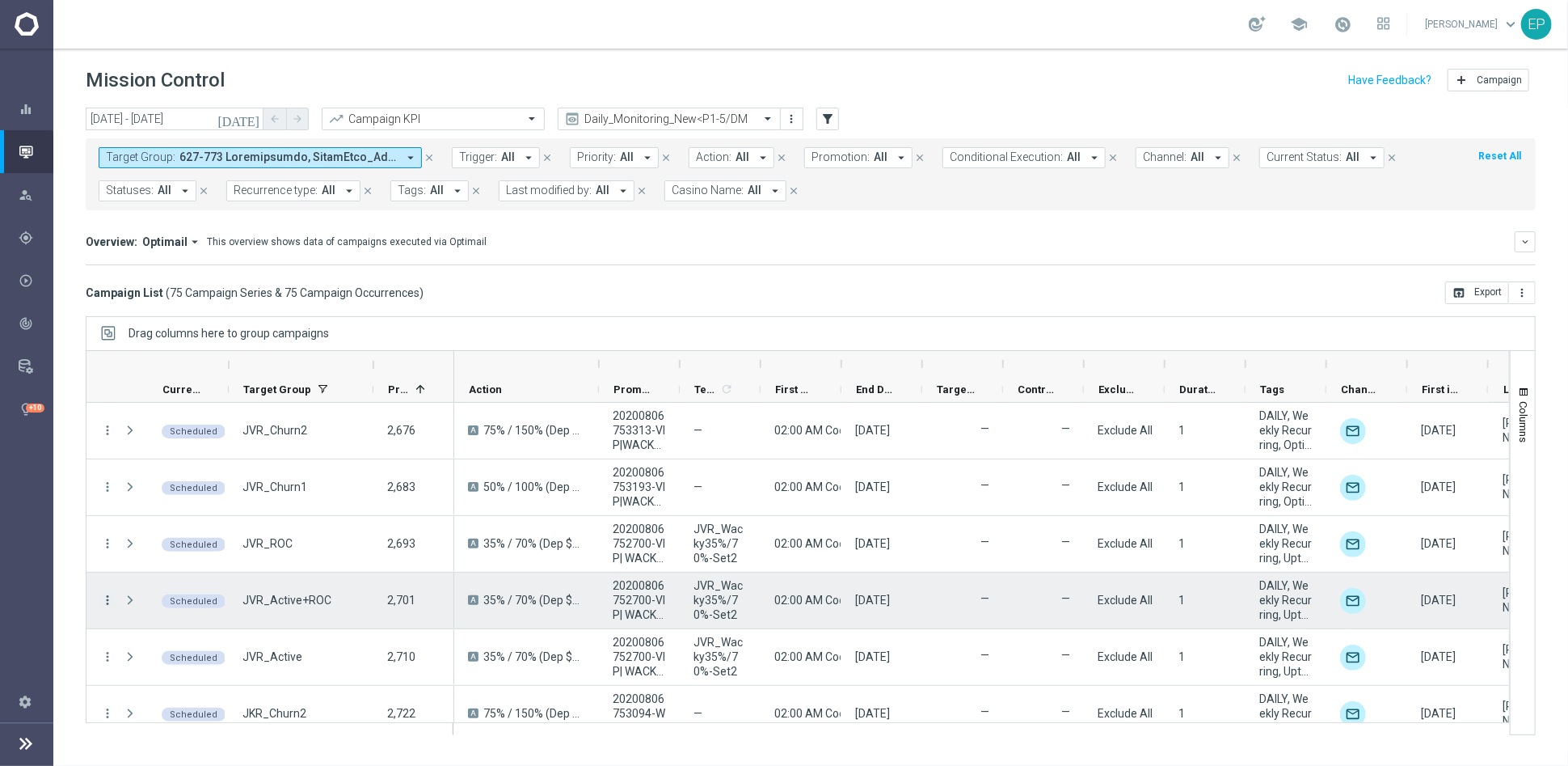
click at [110, 598] on icon "more_vert" at bounding box center [107, 600] width 15 height 15
click at [179, 572] on div "Delete" at bounding box center [214, 573] width 150 height 11
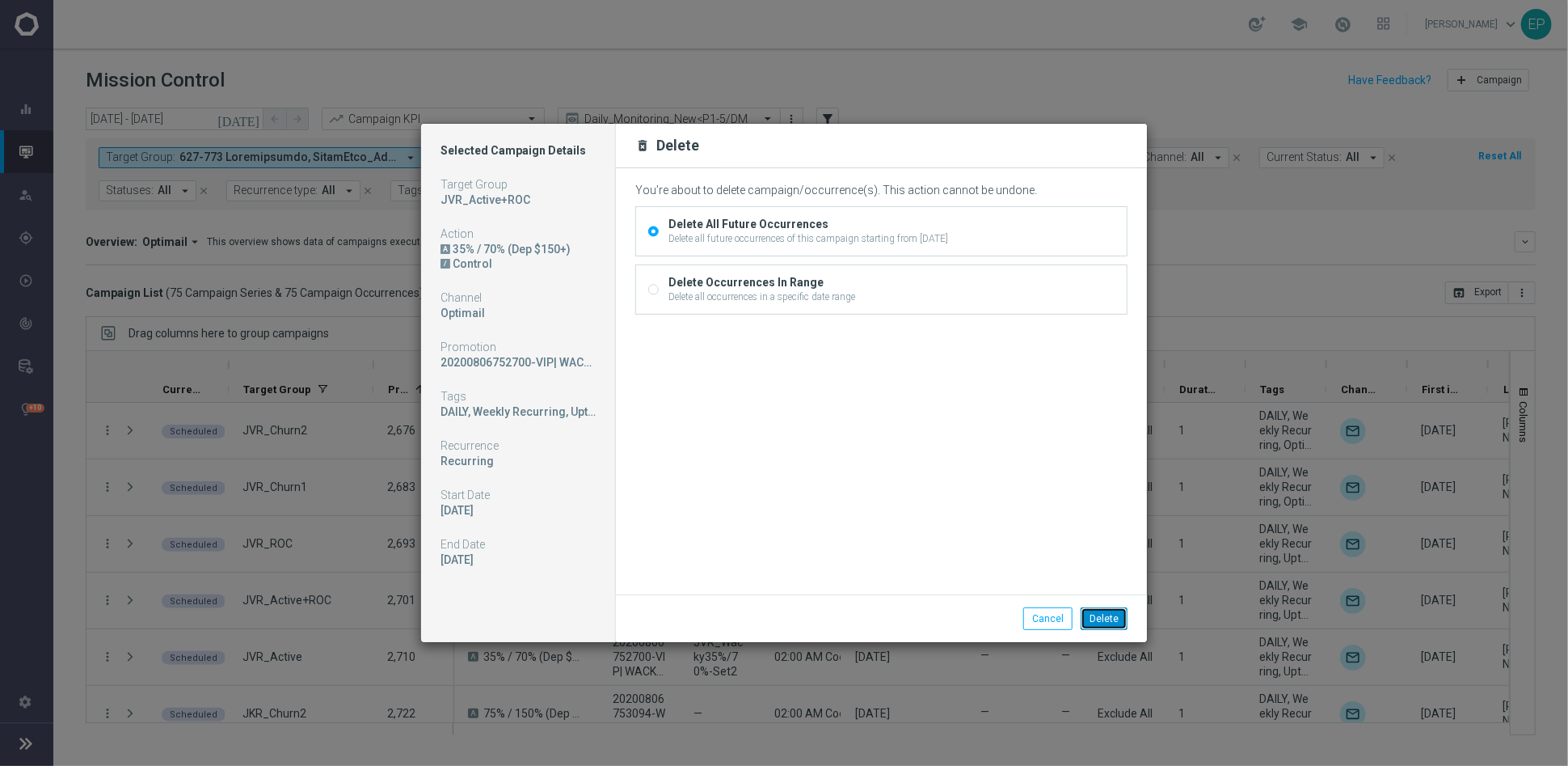
click at [1121, 615] on button "Delete" at bounding box center [1104, 618] width 46 height 23
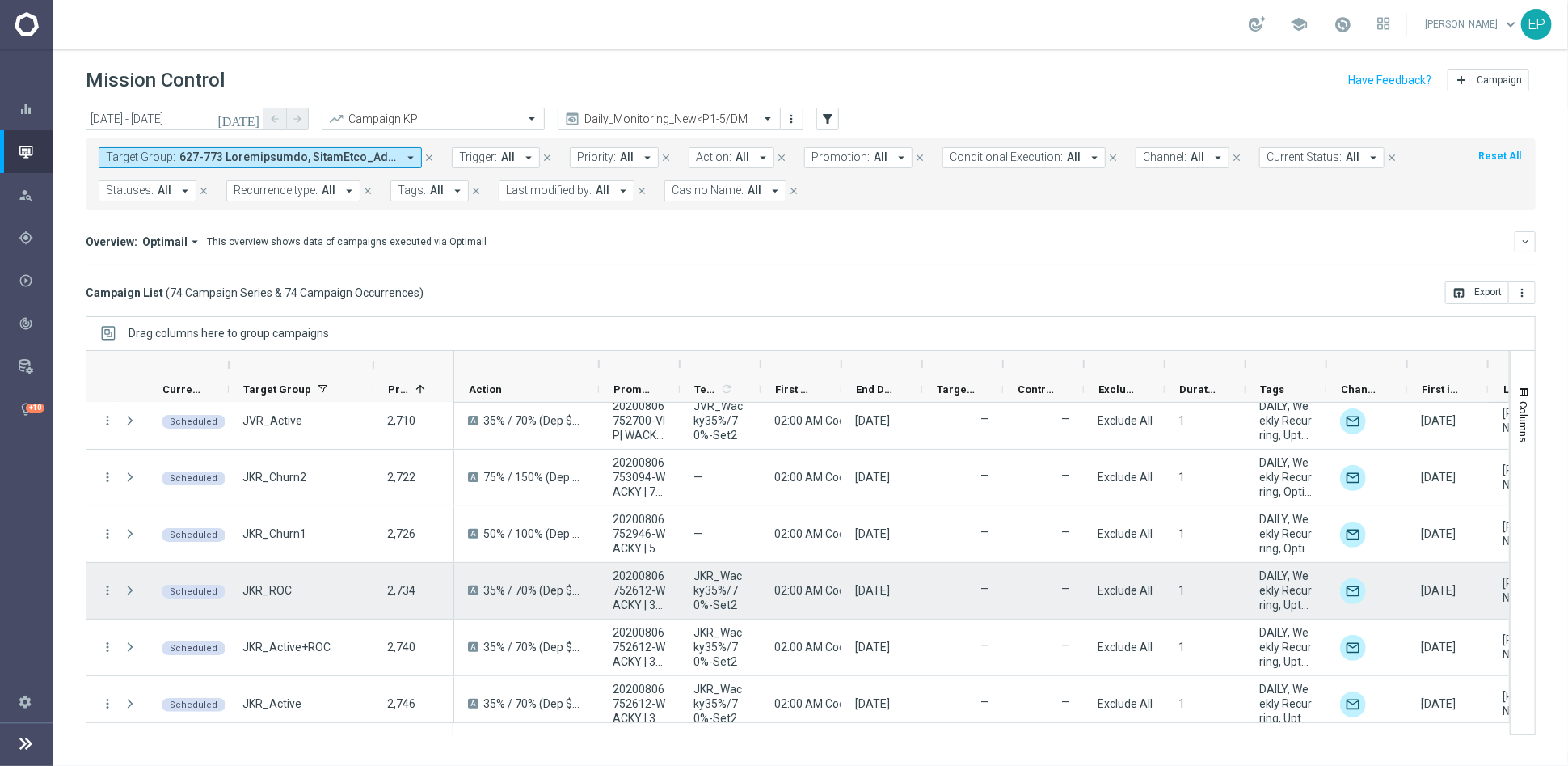
scroll to position [269, 0]
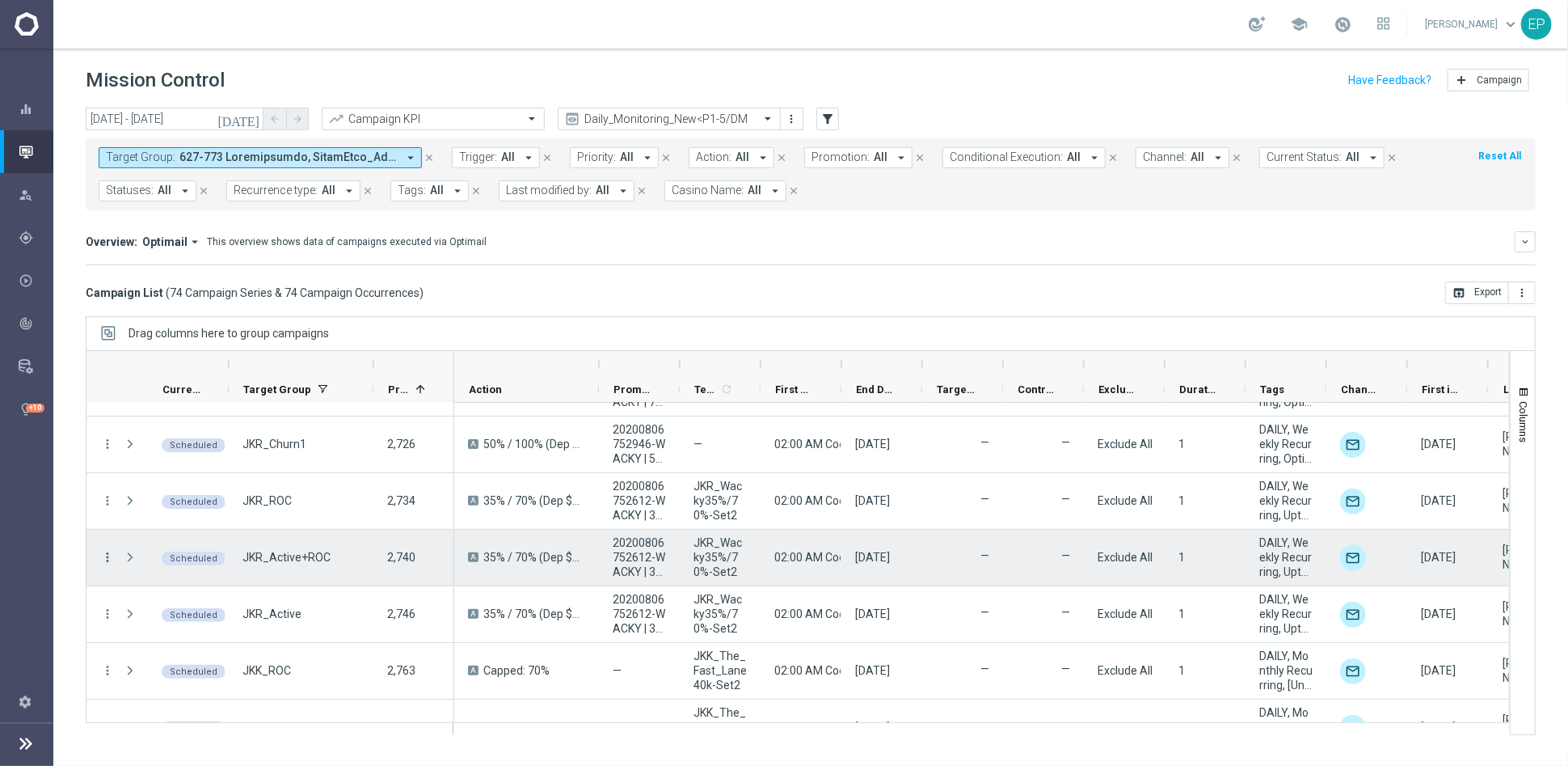
click at [105, 558] on icon "more_vert" at bounding box center [107, 556] width 15 height 15
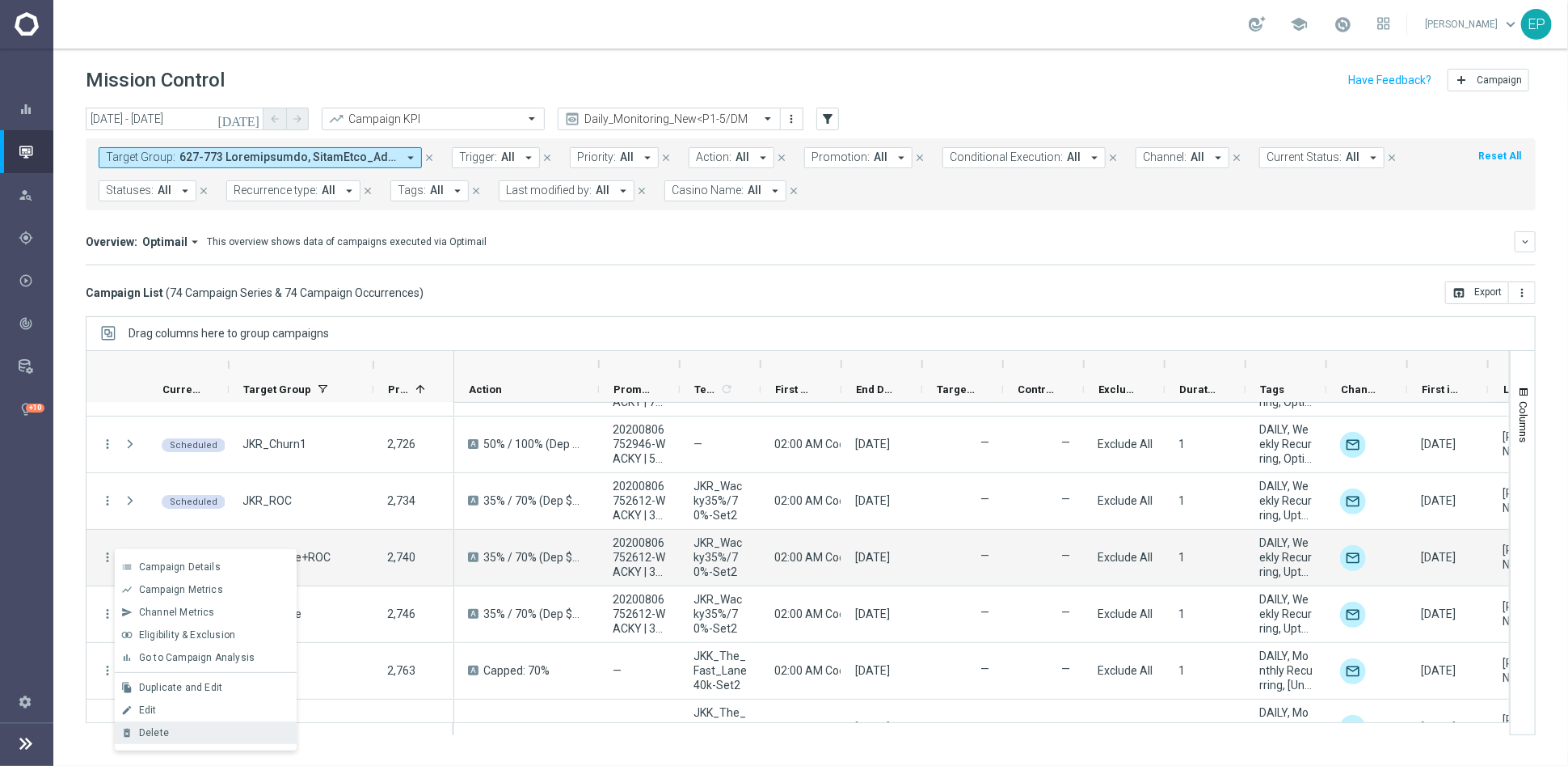
click at [216, 689] on div "Delete" at bounding box center [214, 732] width 150 height 11
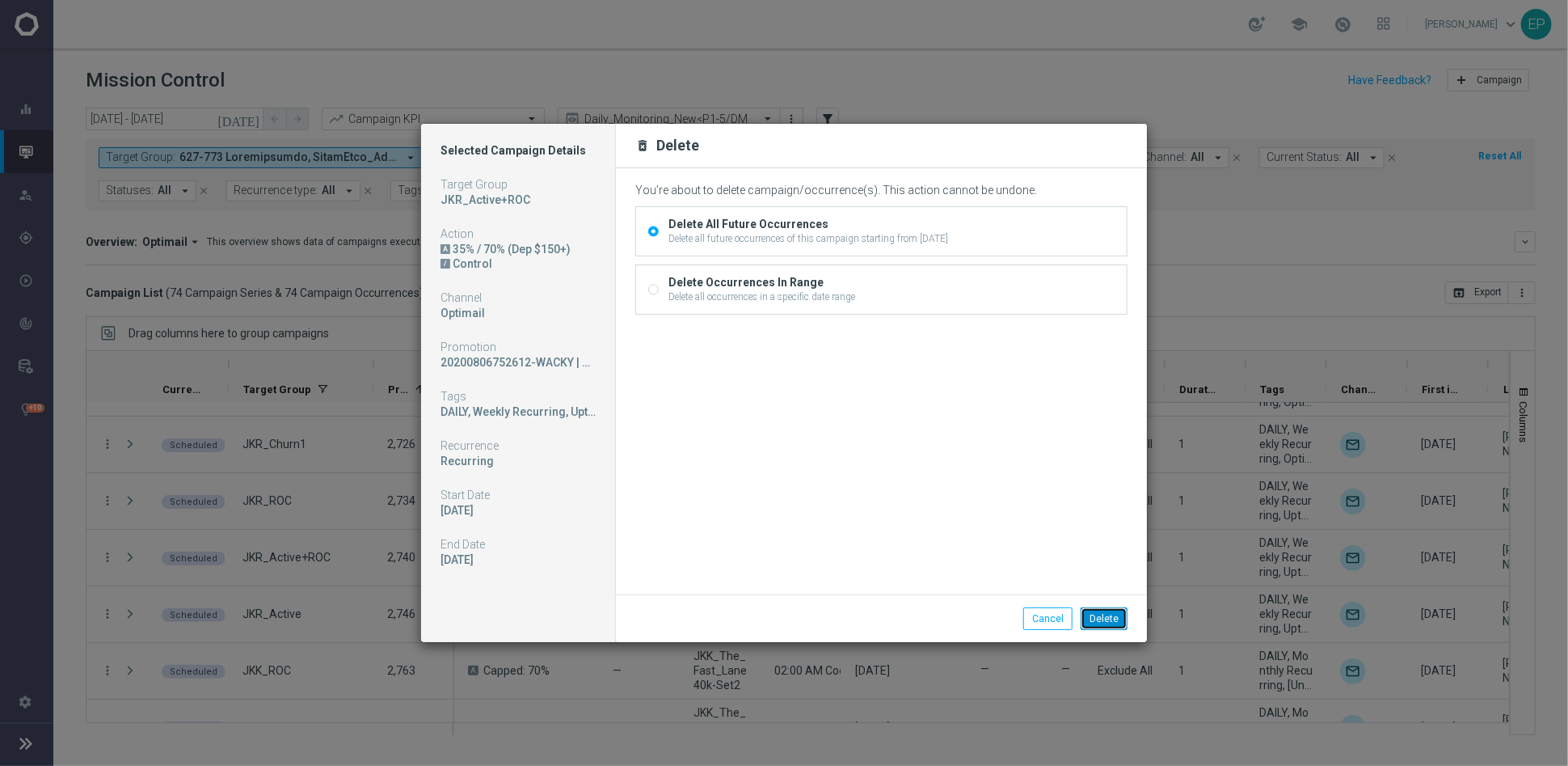
click at [1109, 617] on button "Delete" at bounding box center [1104, 618] width 46 height 23
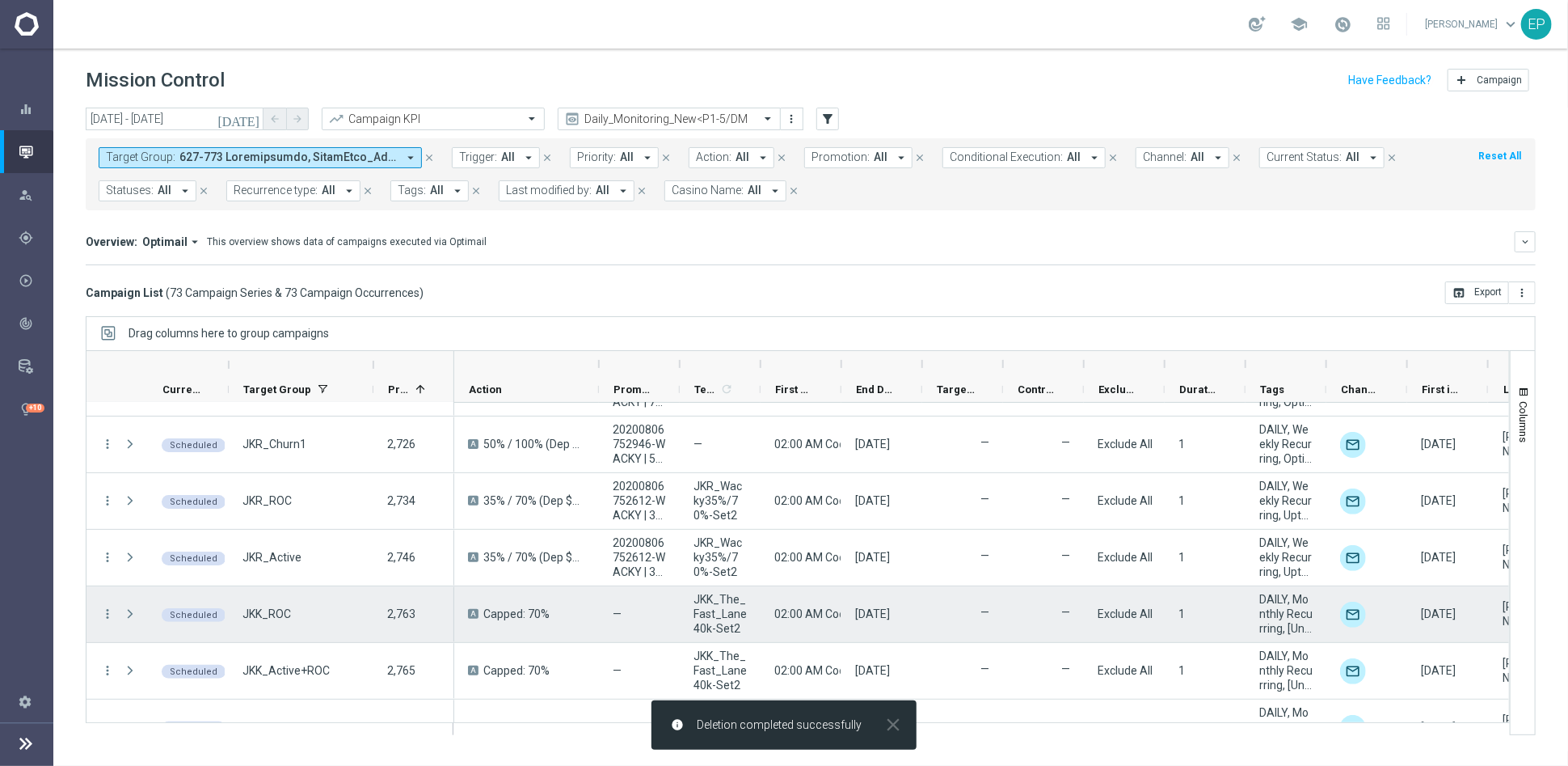
scroll to position [359, 0]
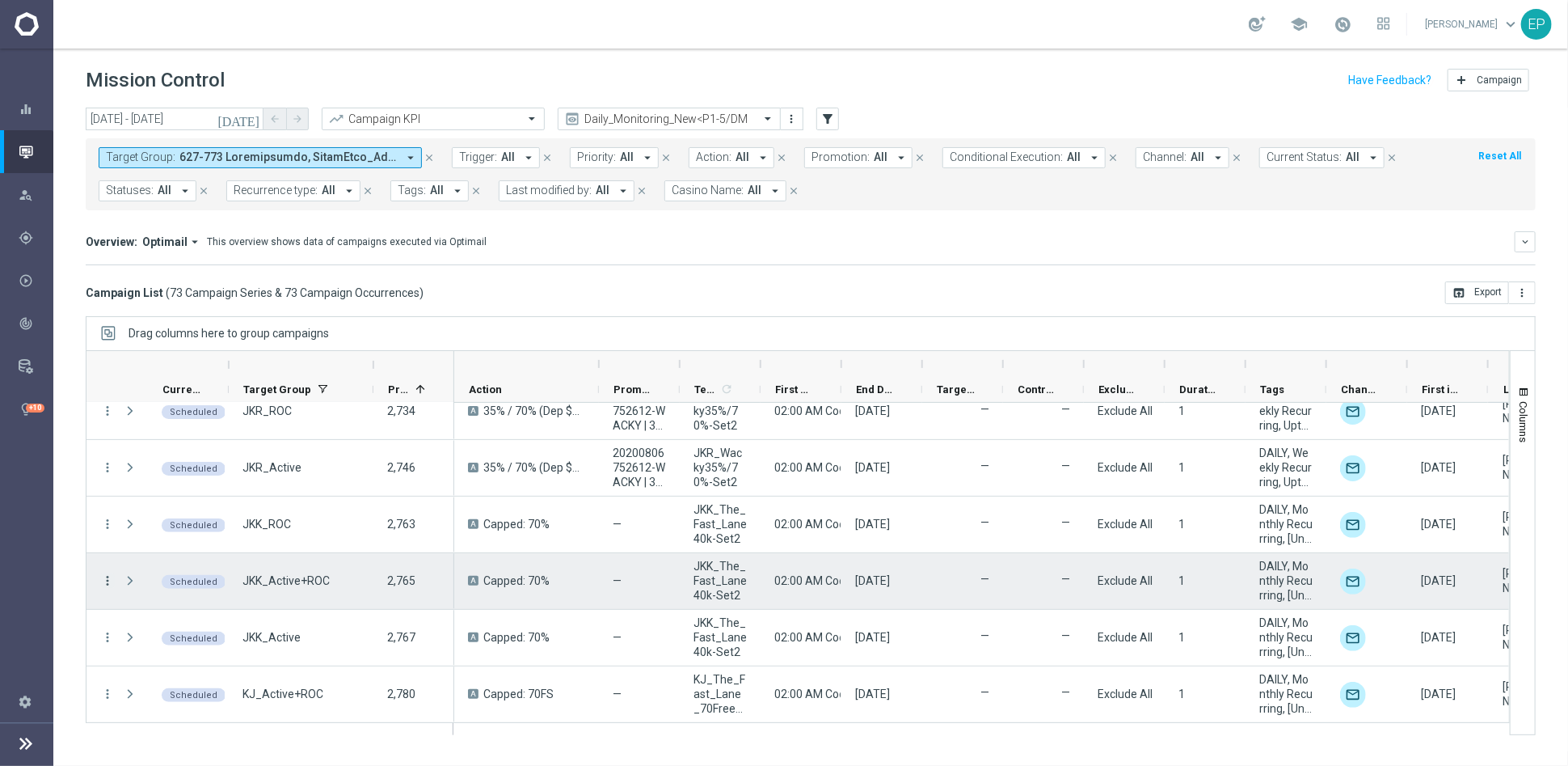
click at [112, 576] on icon "more_vert" at bounding box center [107, 580] width 15 height 15
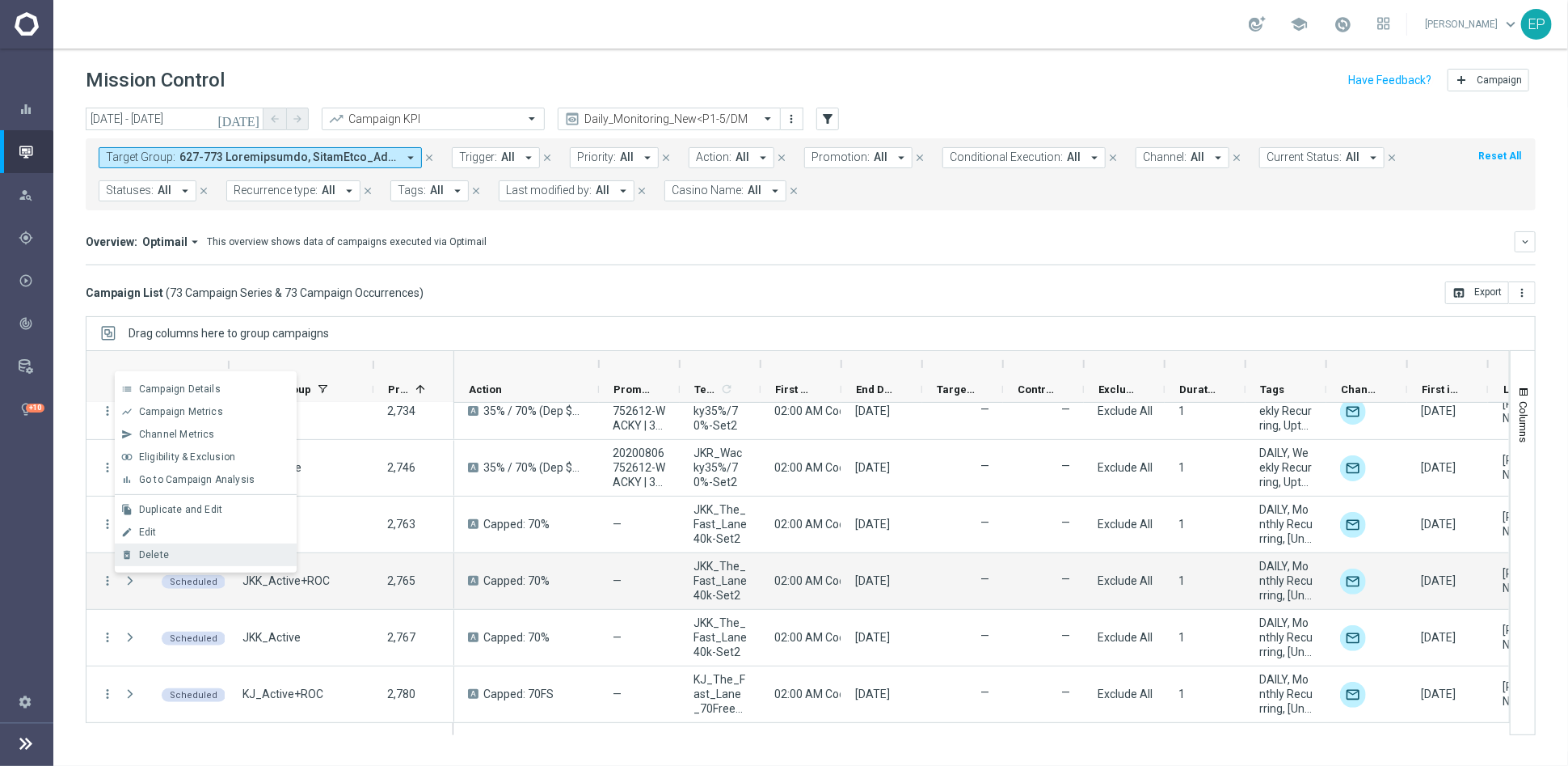
click at [190, 552] on div "Delete" at bounding box center [214, 554] width 150 height 11
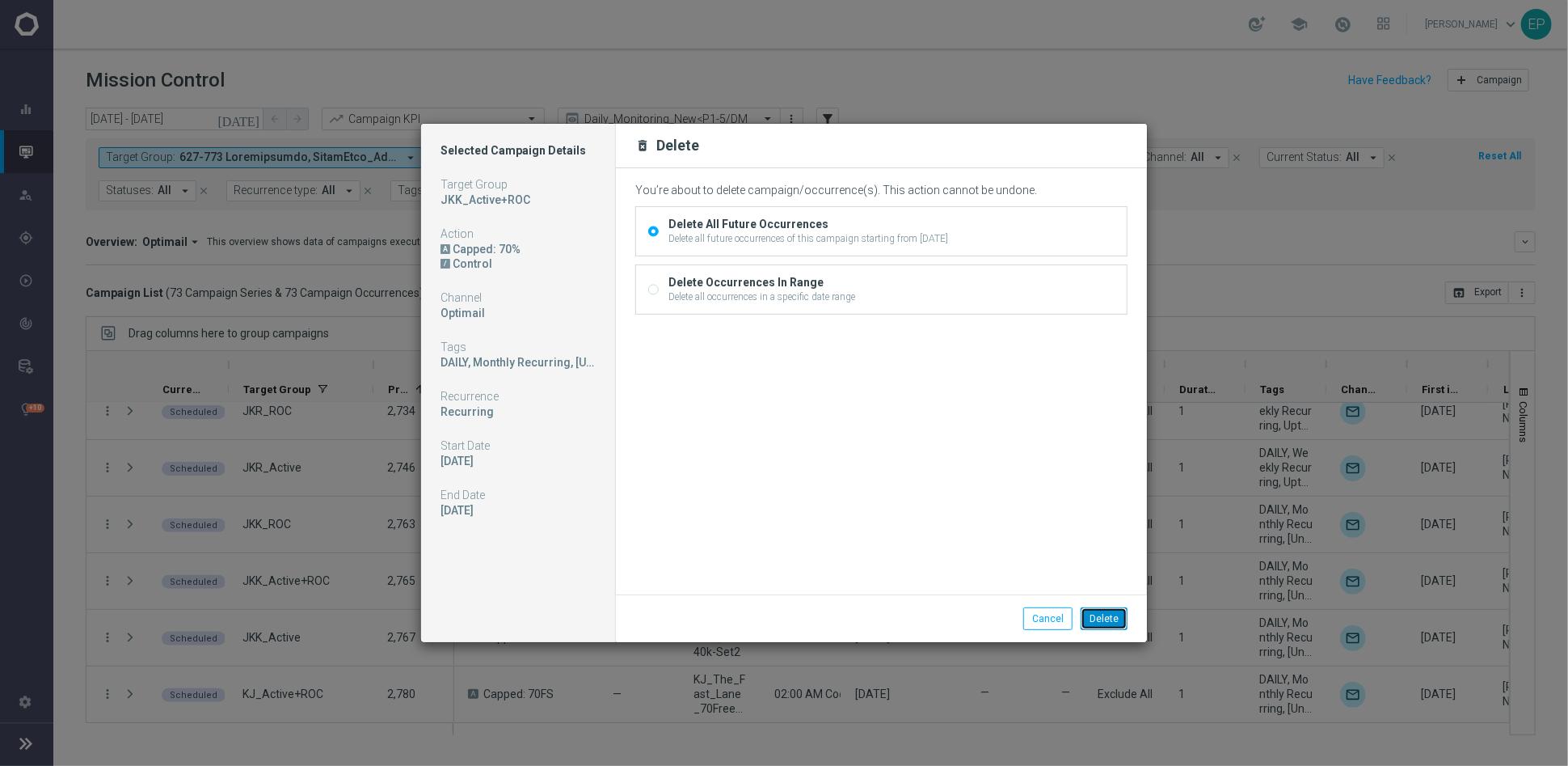
click at [1096, 616] on button "Delete" at bounding box center [1104, 618] width 46 height 23
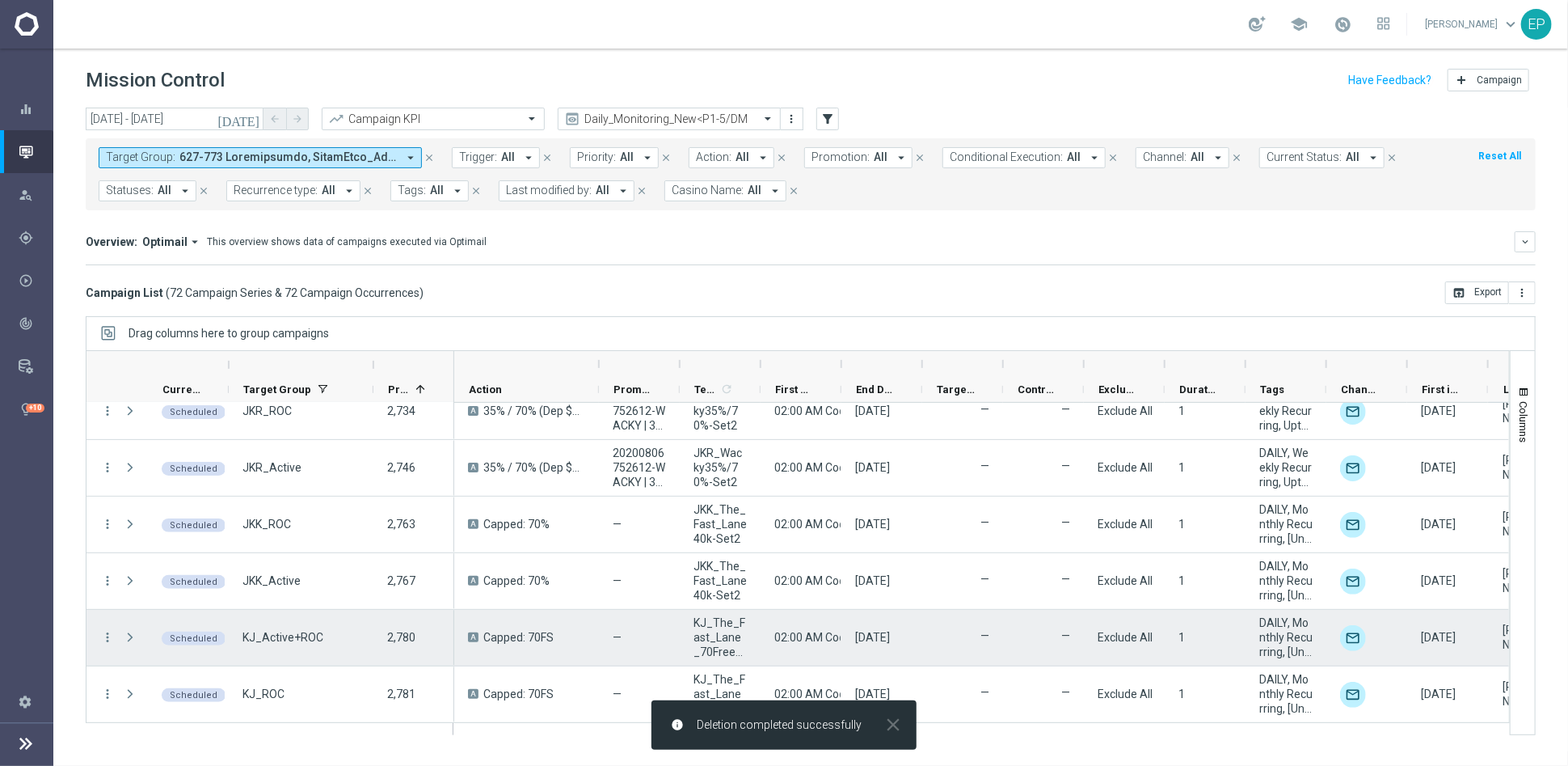
scroll to position [449, 0]
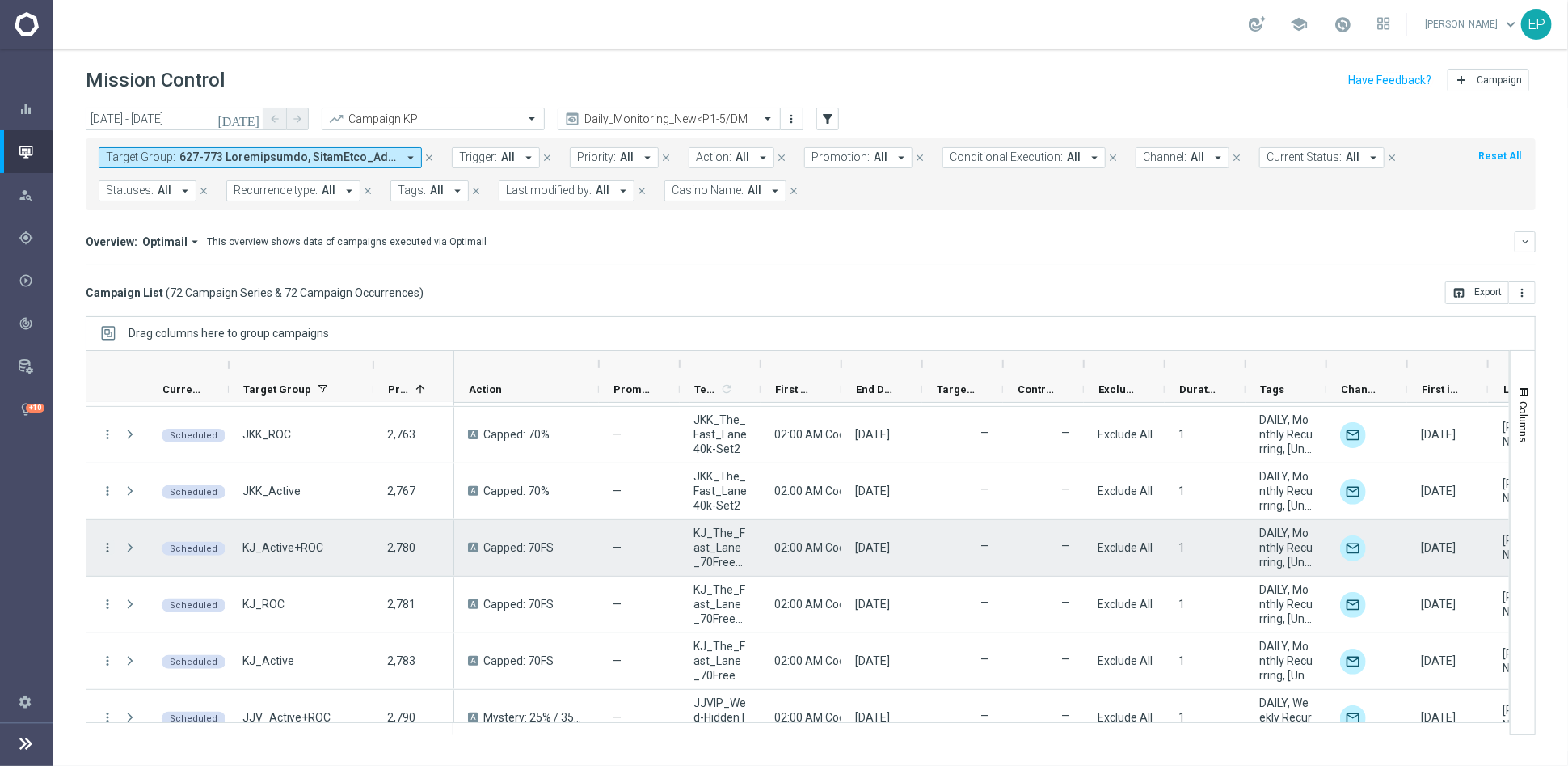
click at [109, 545] on icon "more_vert" at bounding box center [107, 548] width 15 height 15
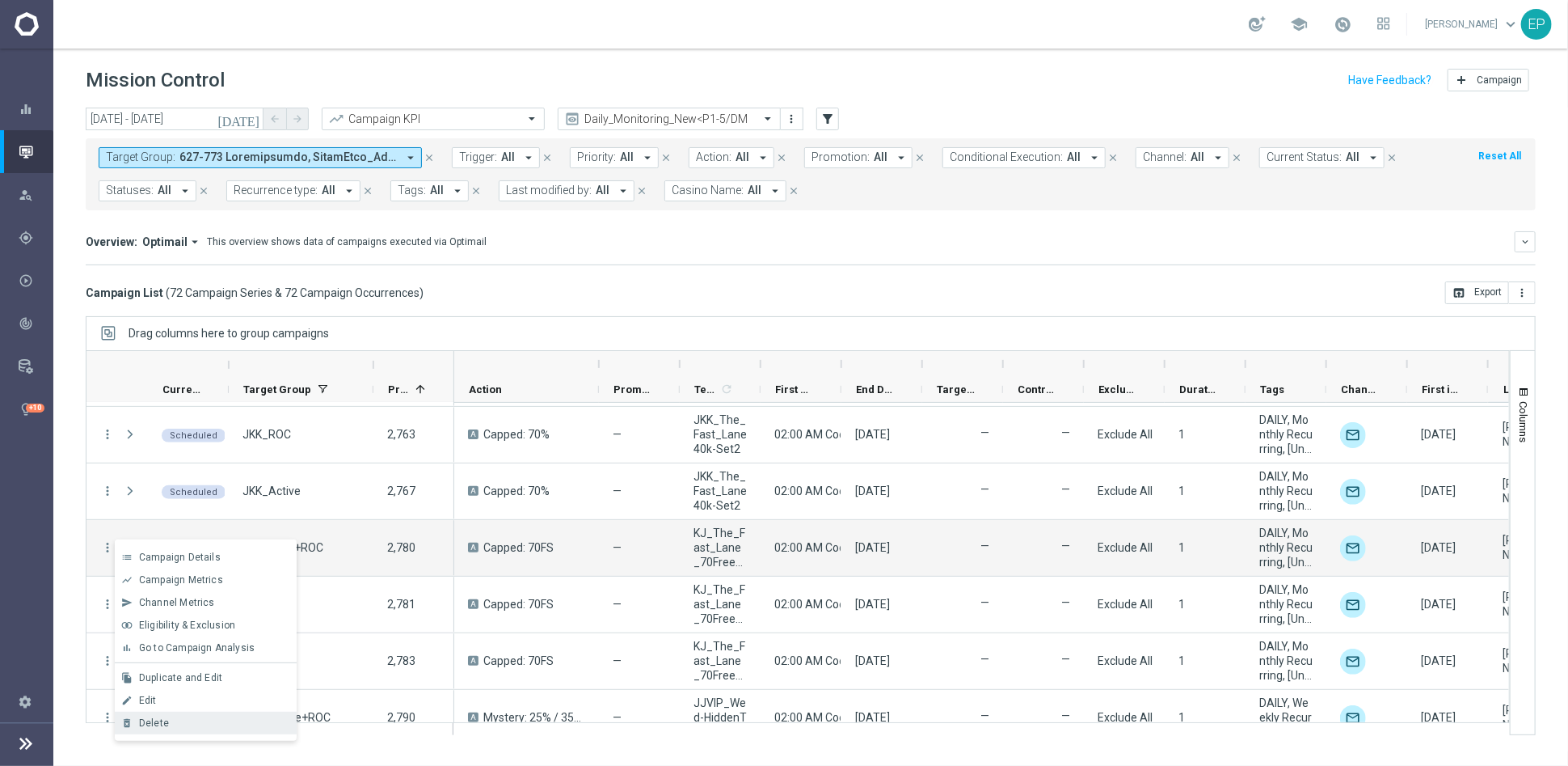
click at [249, 689] on div "delete_forever Delete" at bounding box center [206, 723] width 182 height 23
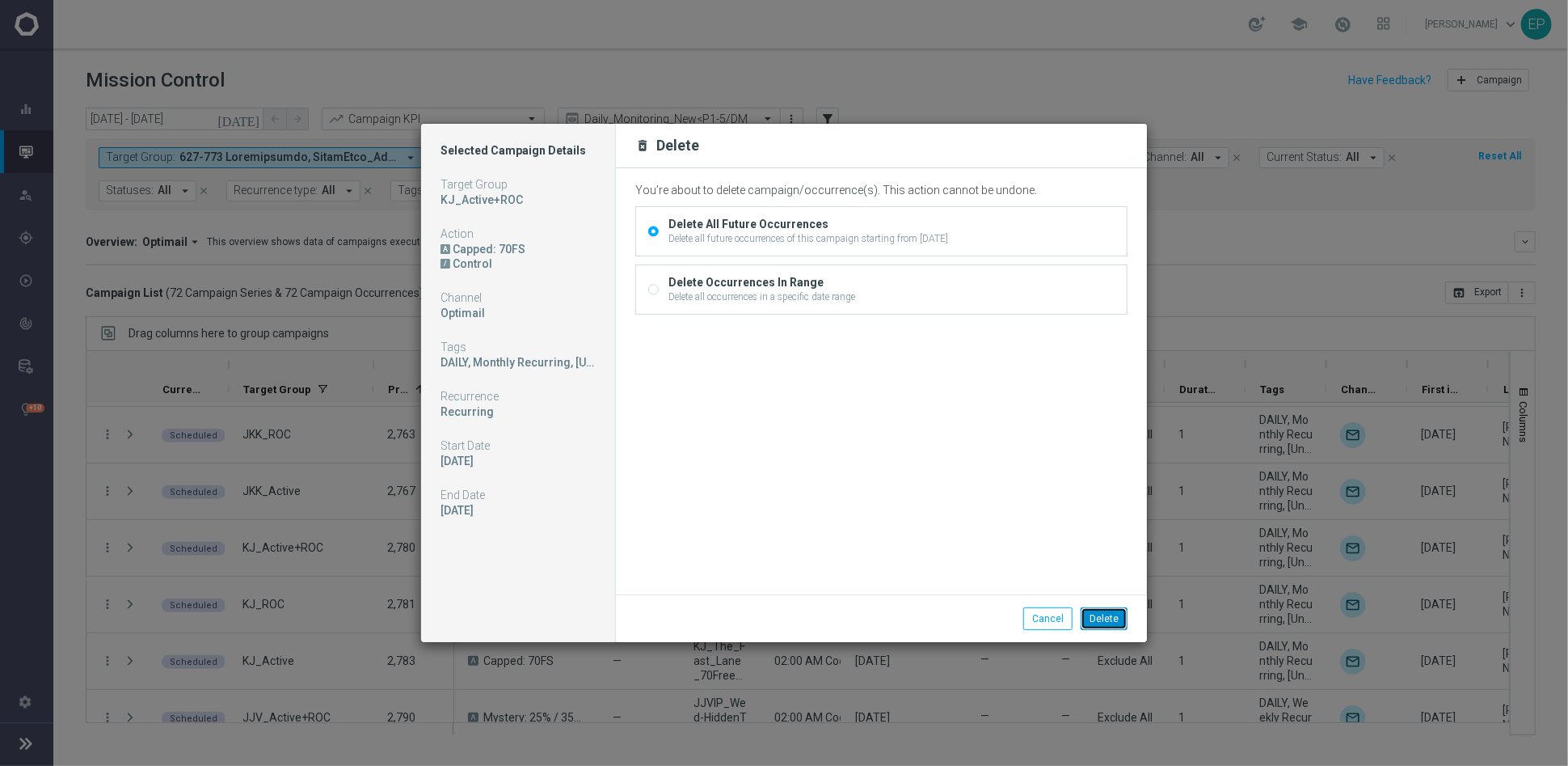
click at [1107, 621] on button "Delete" at bounding box center [1104, 618] width 46 height 23
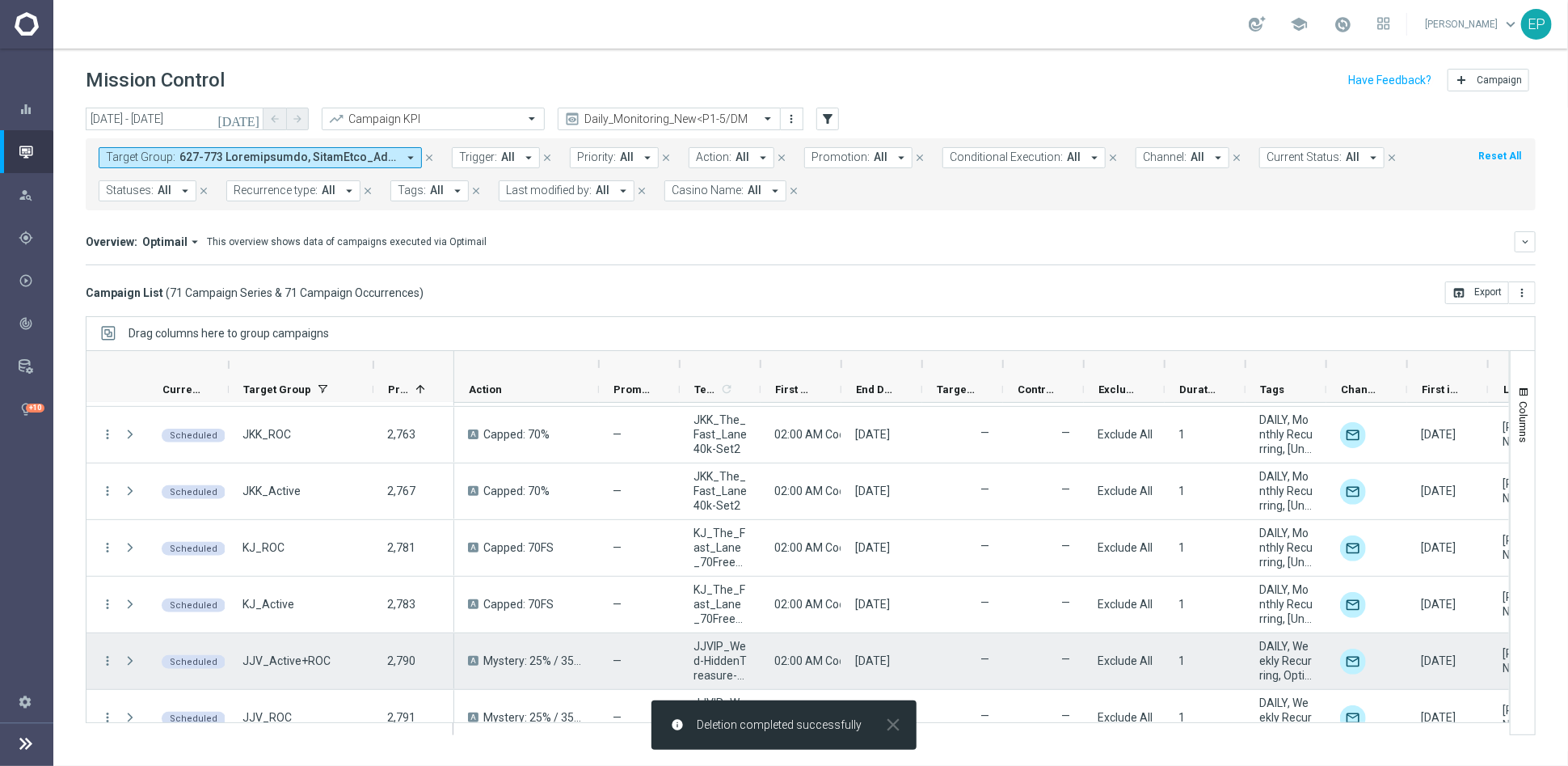
scroll to position [539, 0]
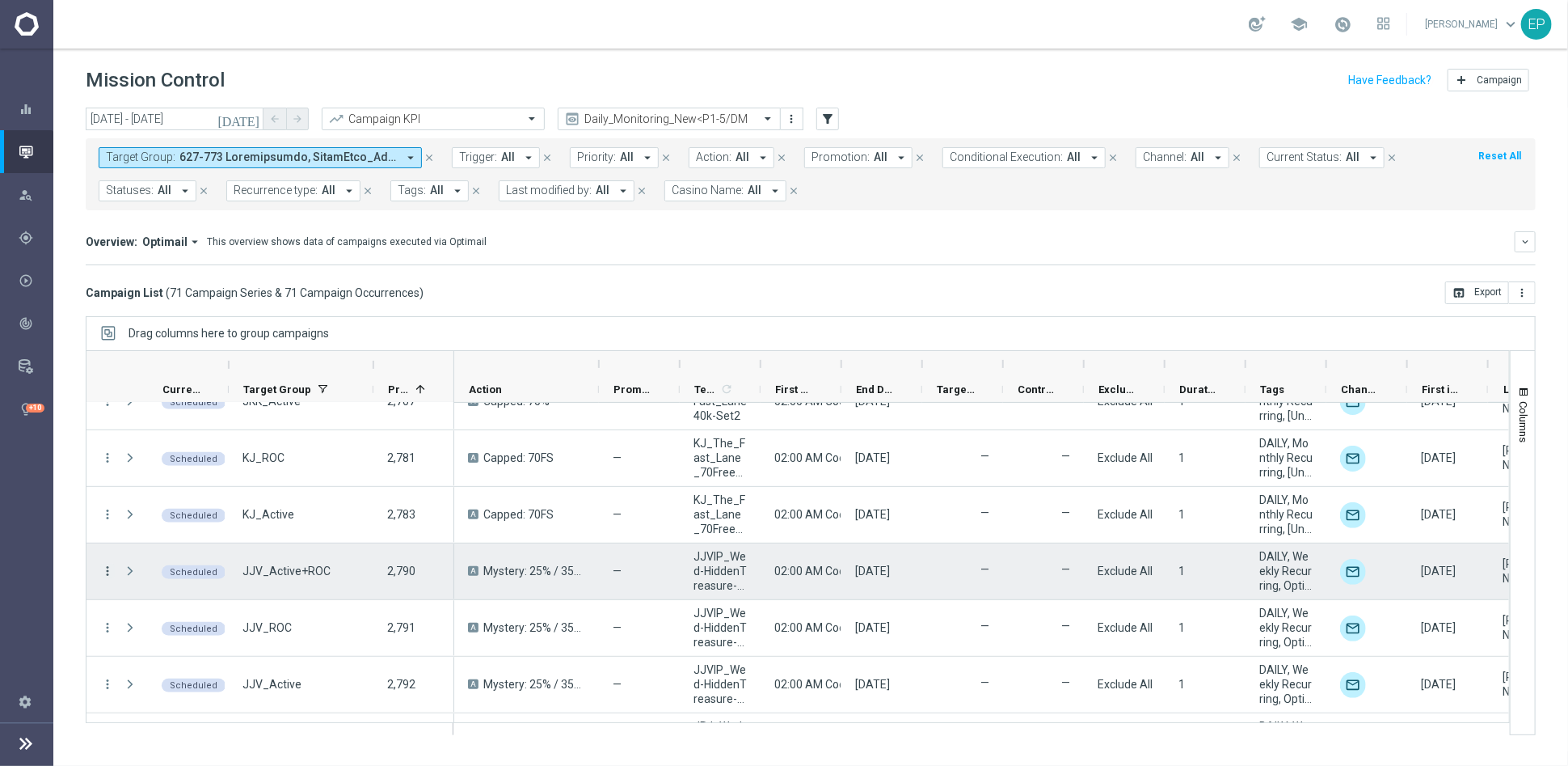
click at [103, 567] on icon "more_vert" at bounding box center [107, 570] width 15 height 15
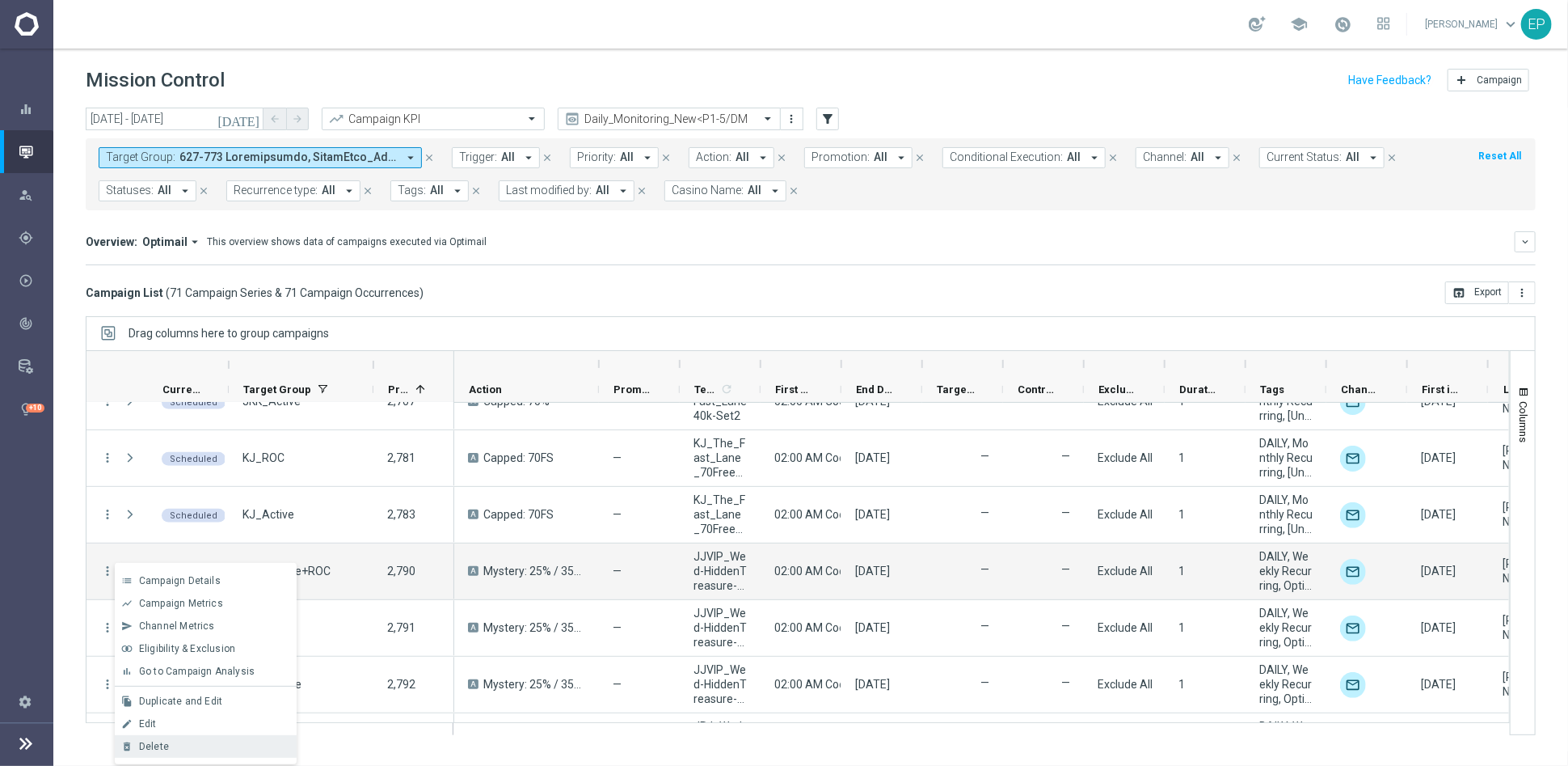
click at [221, 689] on div "Delete" at bounding box center [214, 745] width 150 height 11
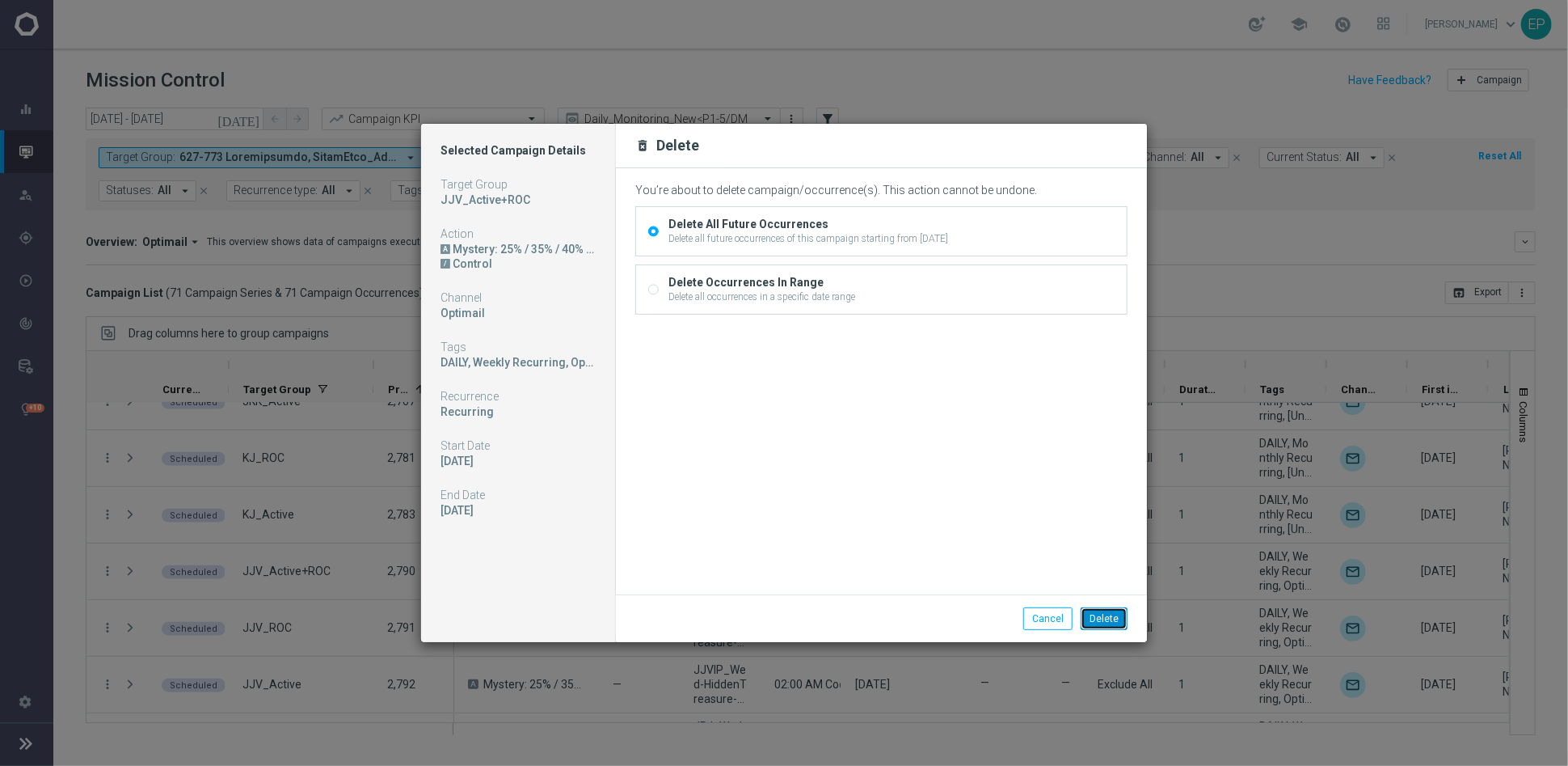
click at [1118, 621] on button "Delete" at bounding box center [1104, 618] width 46 height 23
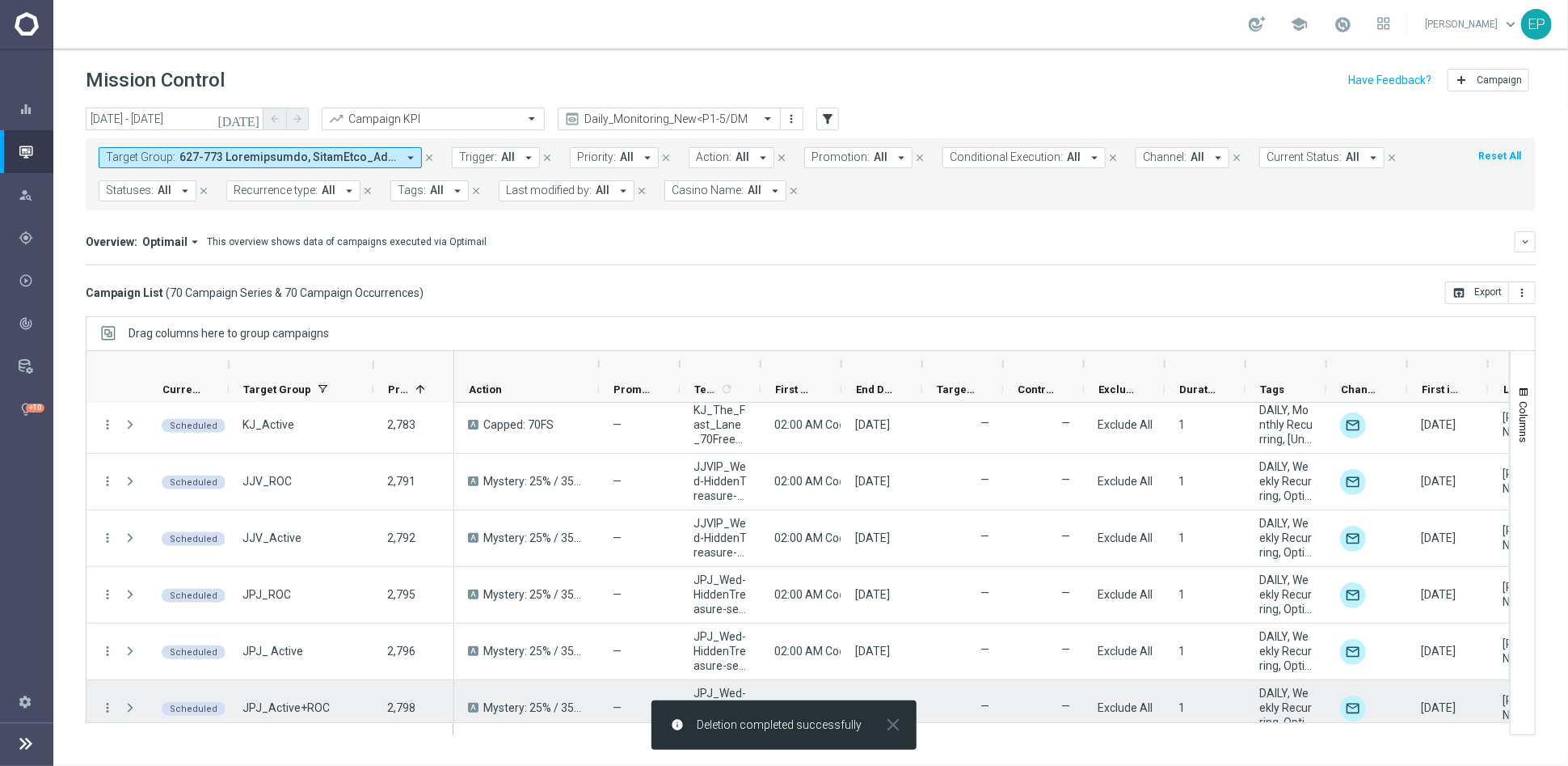
scroll to position [719, 0]
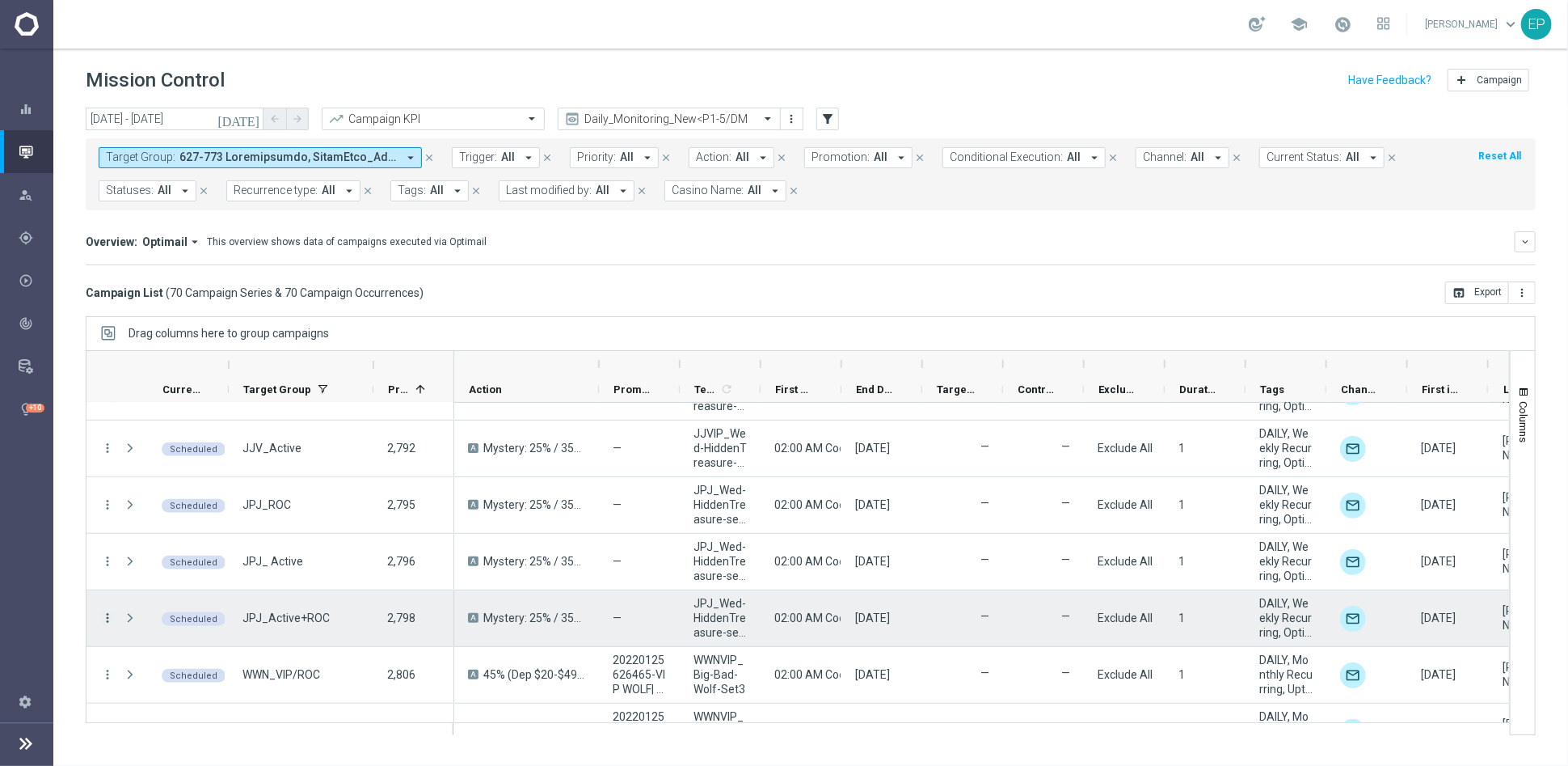
click at [105, 616] on icon "more_vert" at bounding box center [107, 618] width 15 height 15
click at [206, 589] on div "Delete" at bounding box center [214, 590] width 150 height 11
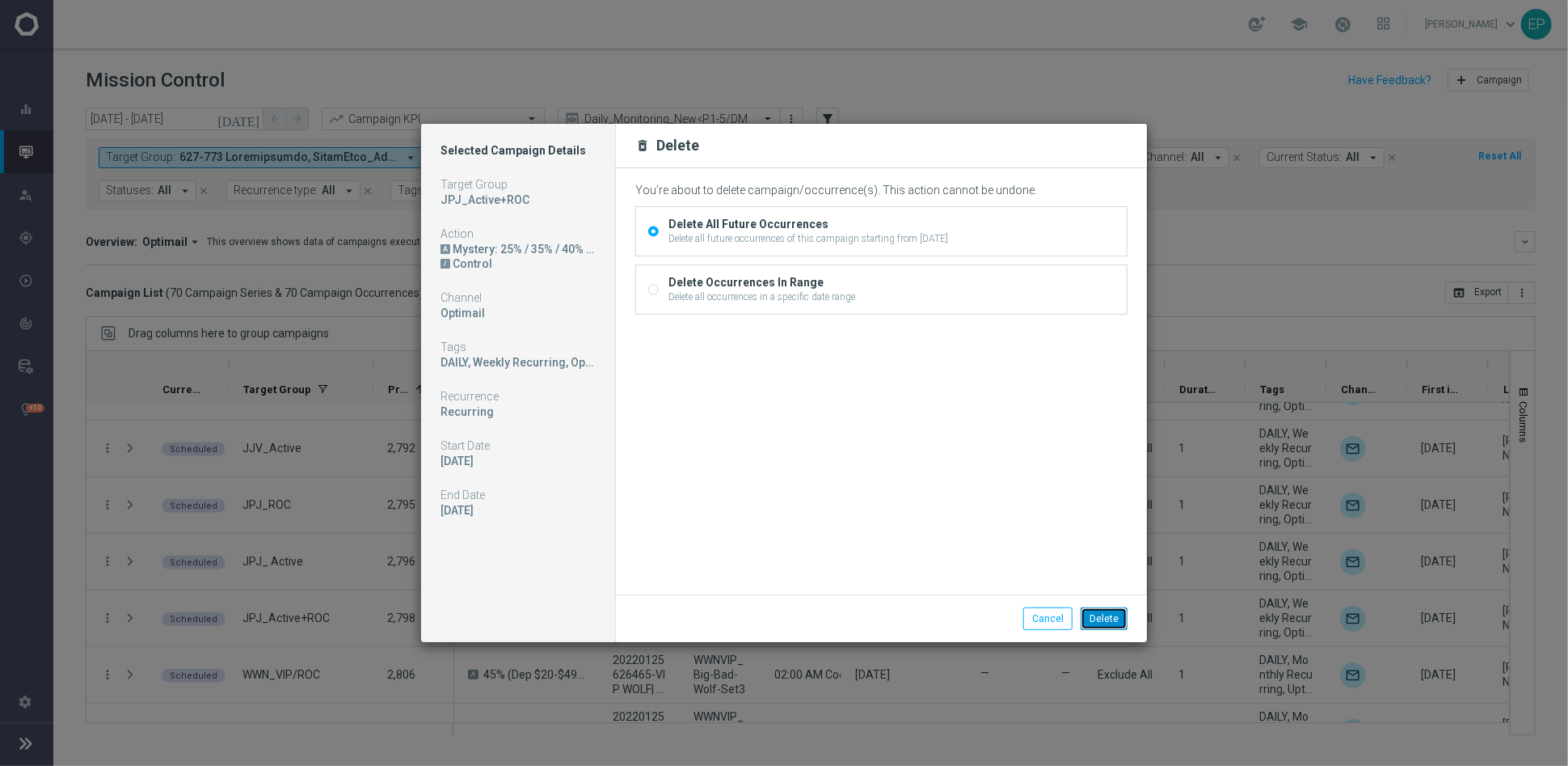
click at [1096, 617] on button "Delete" at bounding box center [1104, 618] width 46 height 23
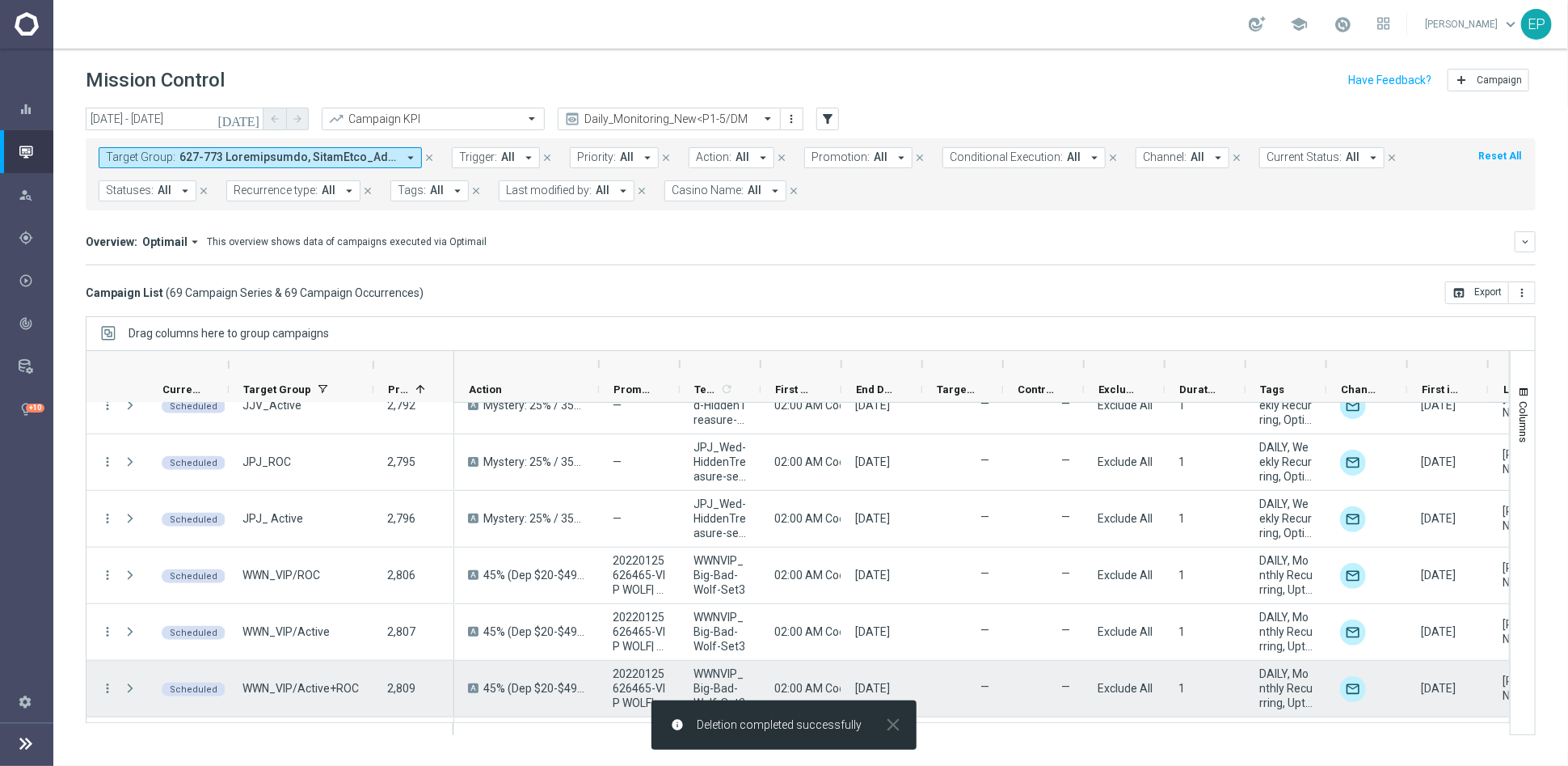
scroll to position [809, 0]
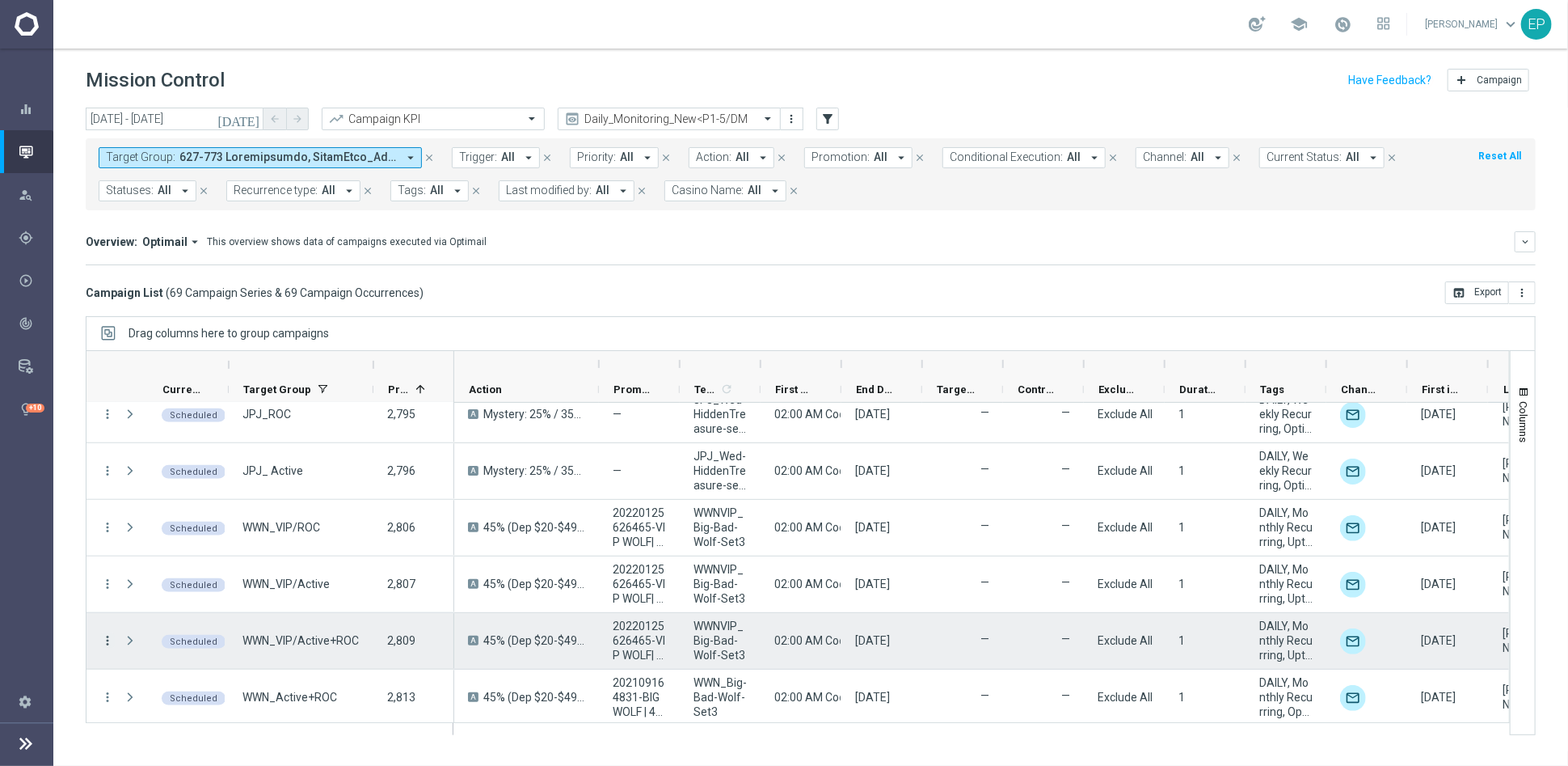
click at [108, 637] on icon "more_vert" at bounding box center [107, 640] width 15 height 15
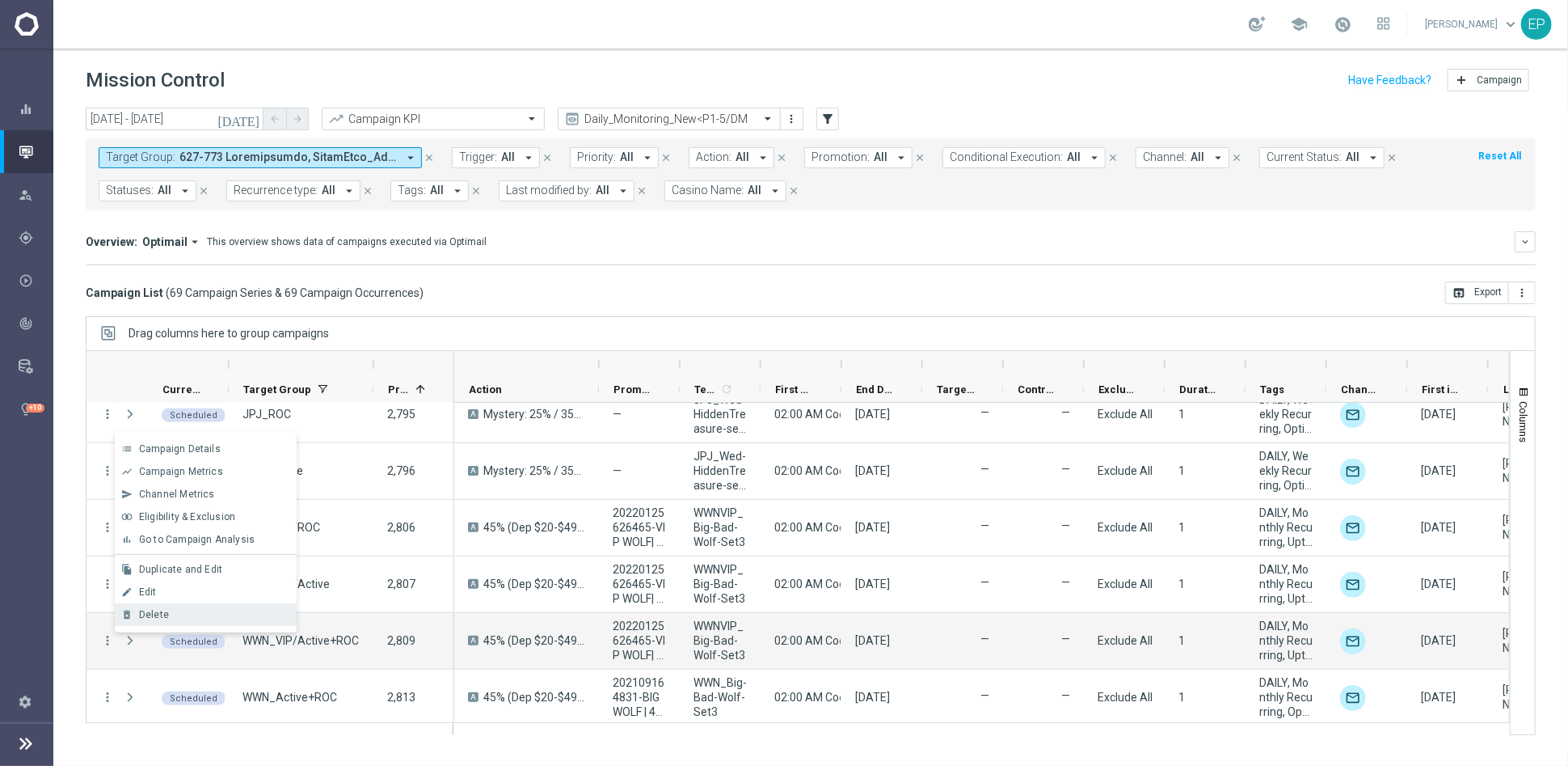
click at [191, 612] on div "Delete" at bounding box center [214, 614] width 150 height 11
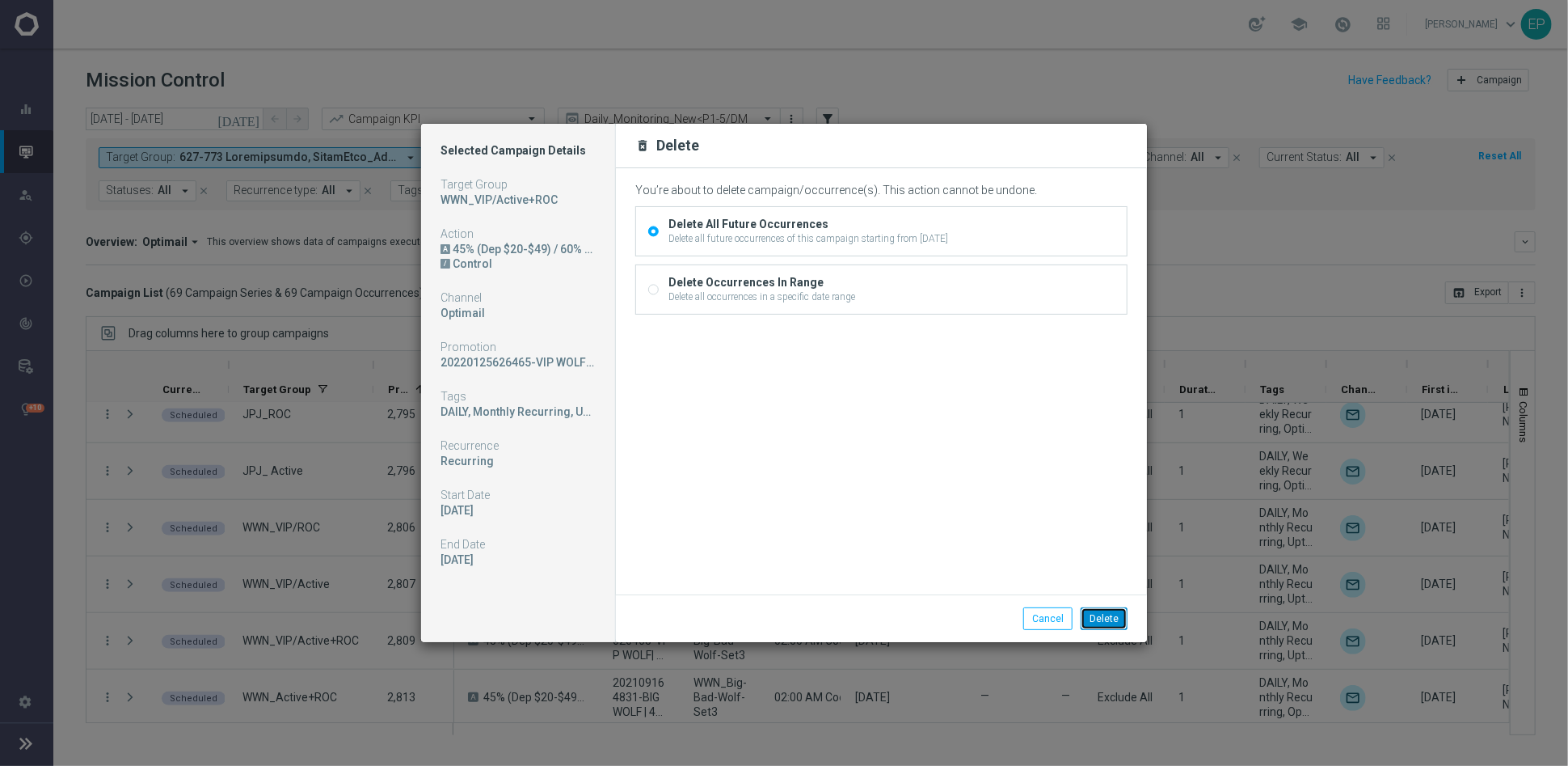
click at [1099, 617] on button "Delete" at bounding box center [1104, 618] width 46 height 23
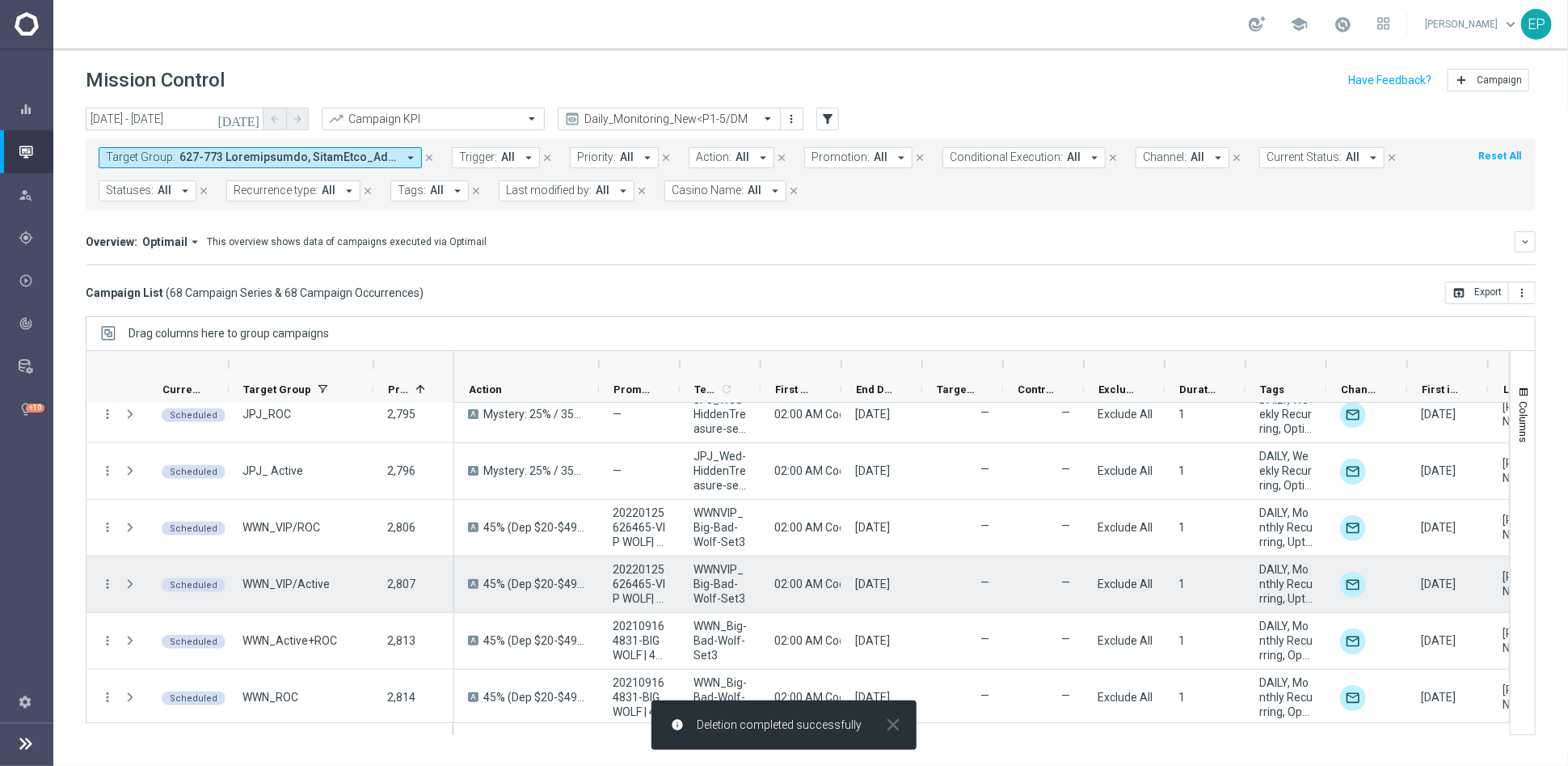
scroll to position [898, 0]
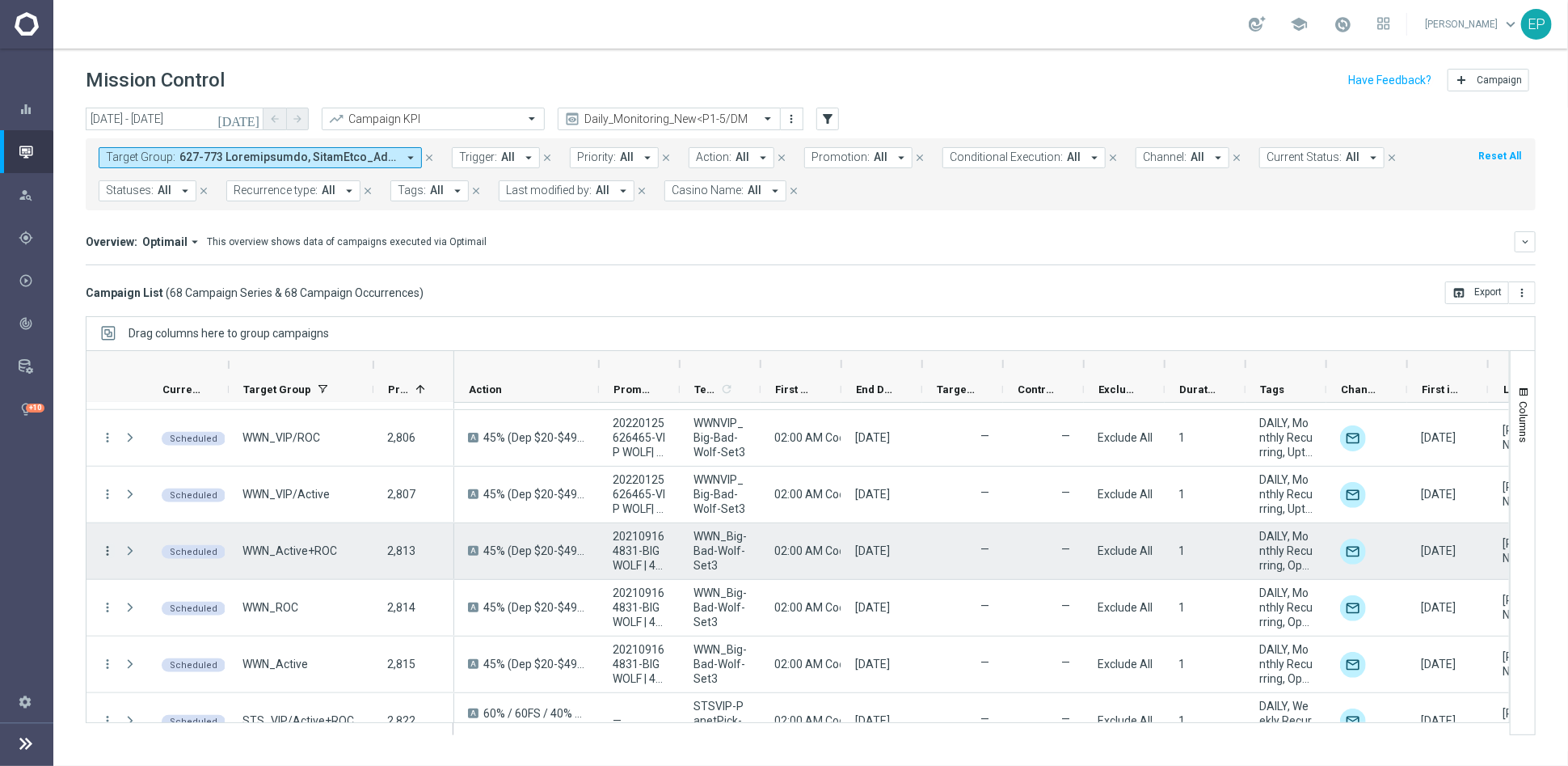
click at [109, 548] on icon "more_vert" at bounding box center [107, 551] width 15 height 15
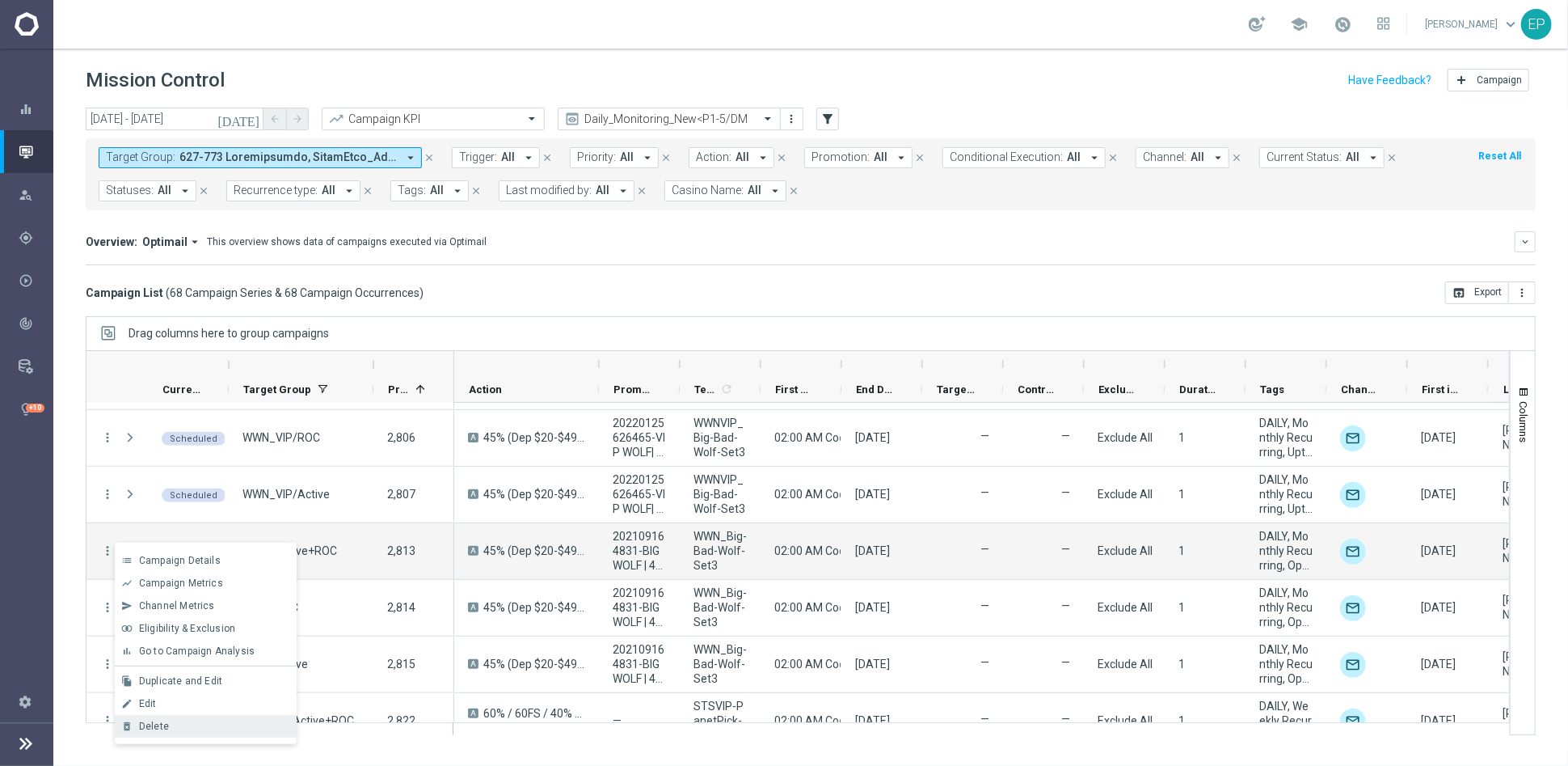
click at [187, 689] on div "Delete" at bounding box center [214, 725] width 150 height 11
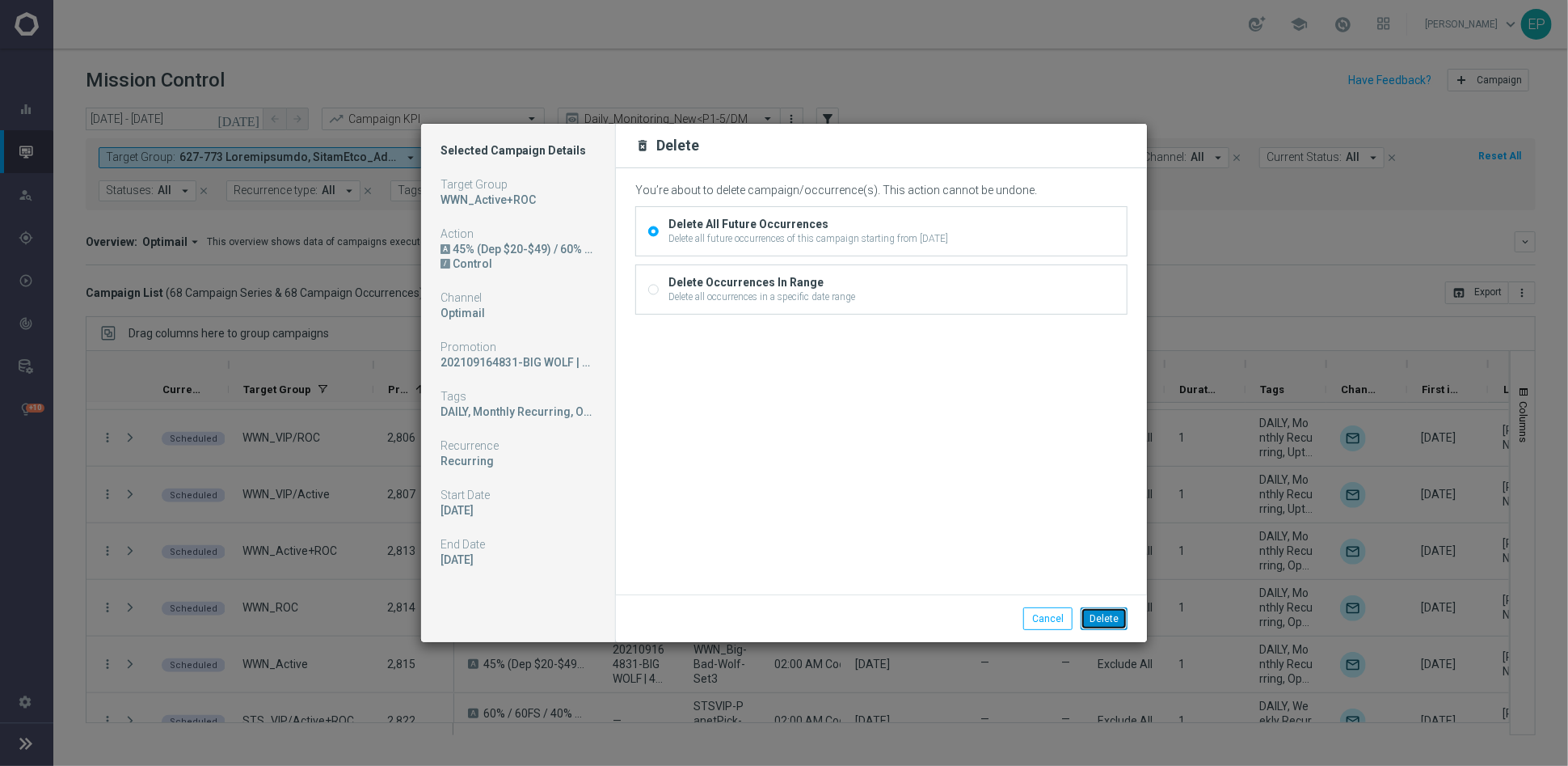
click at [1118, 621] on button "Delete" at bounding box center [1104, 618] width 46 height 23
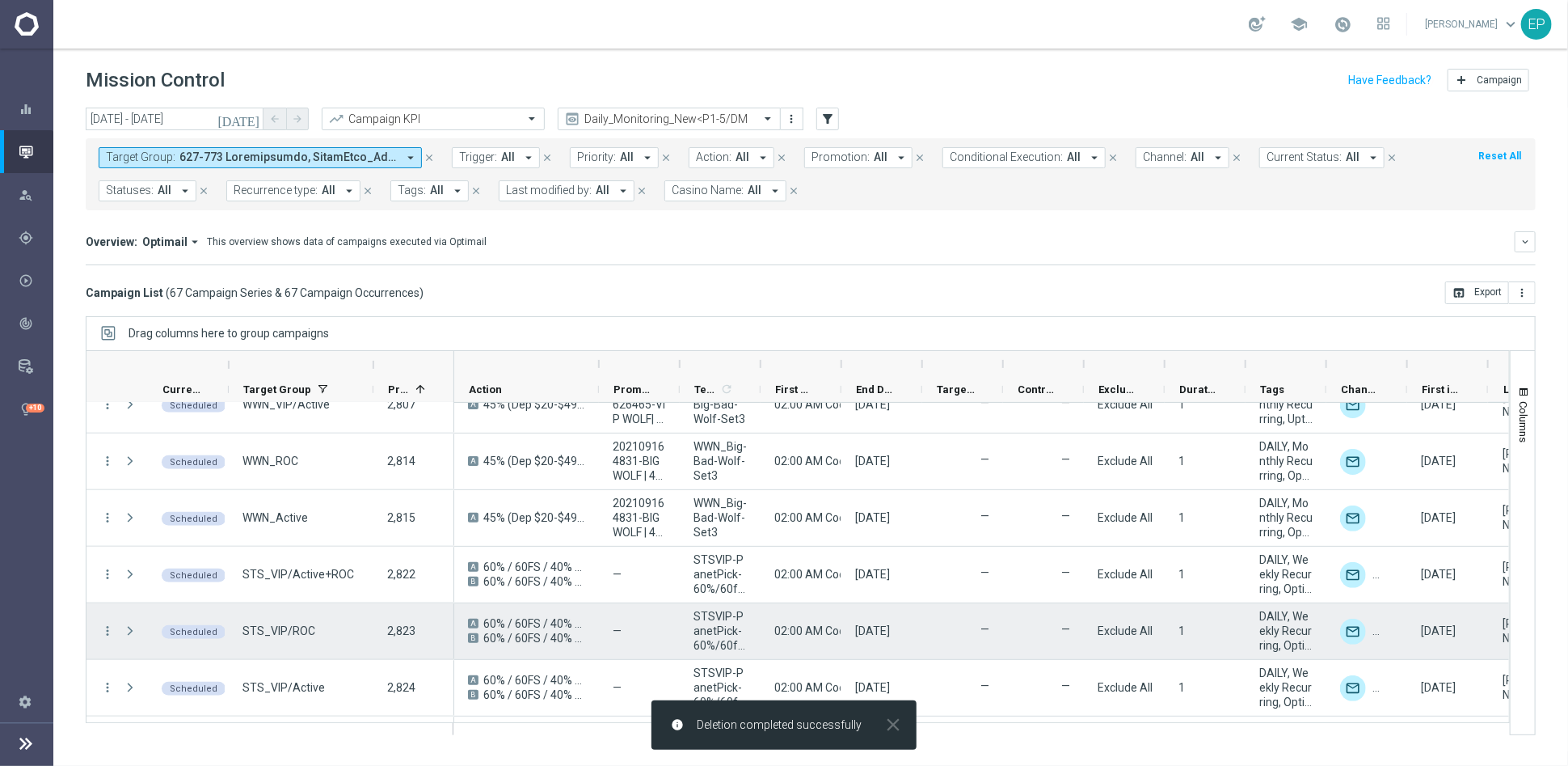
scroll to position [1078, 0]
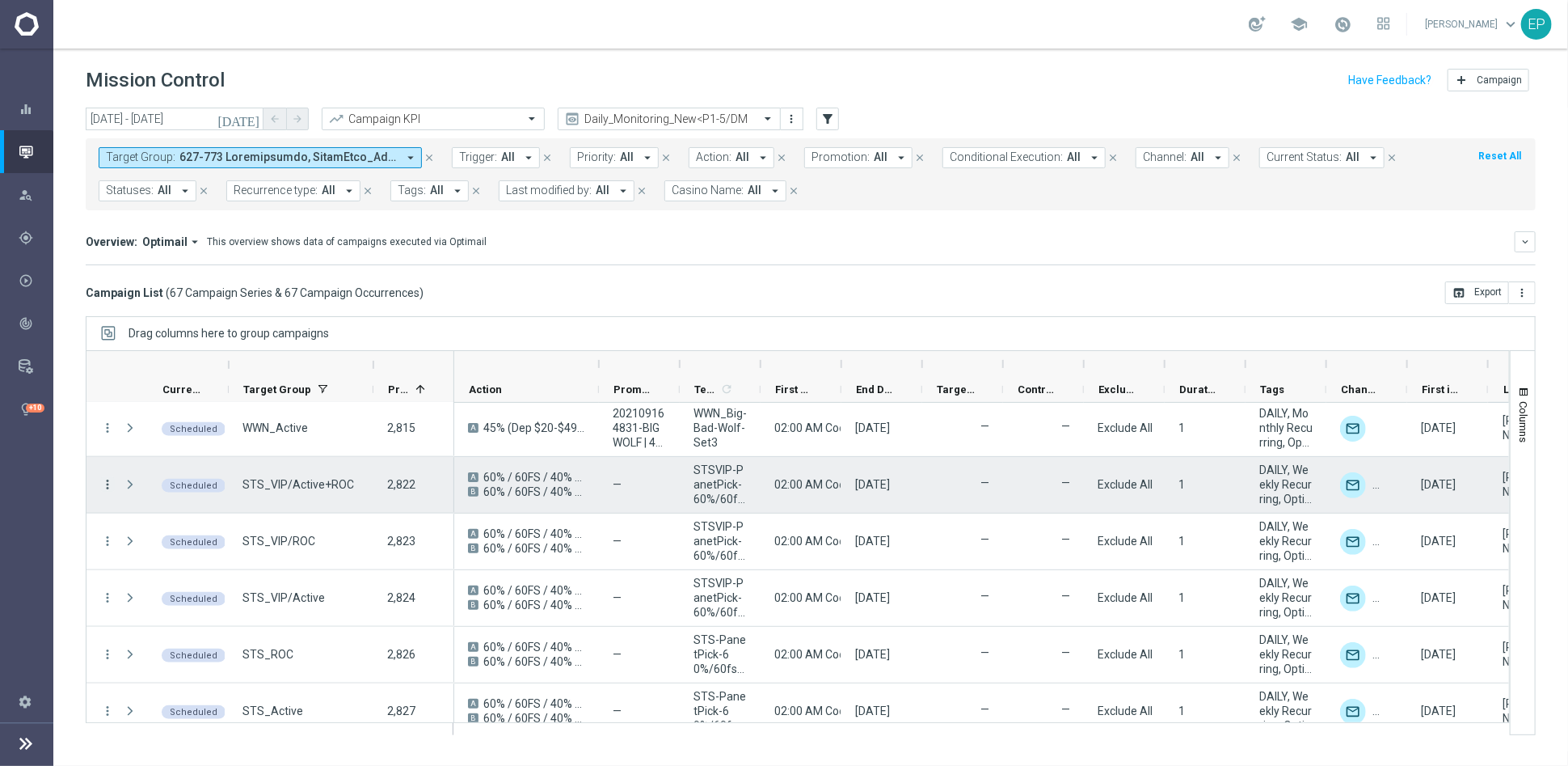
click at [110, 479] on icon "more_vert" at bounding box center [107, 484] width 15 height 15
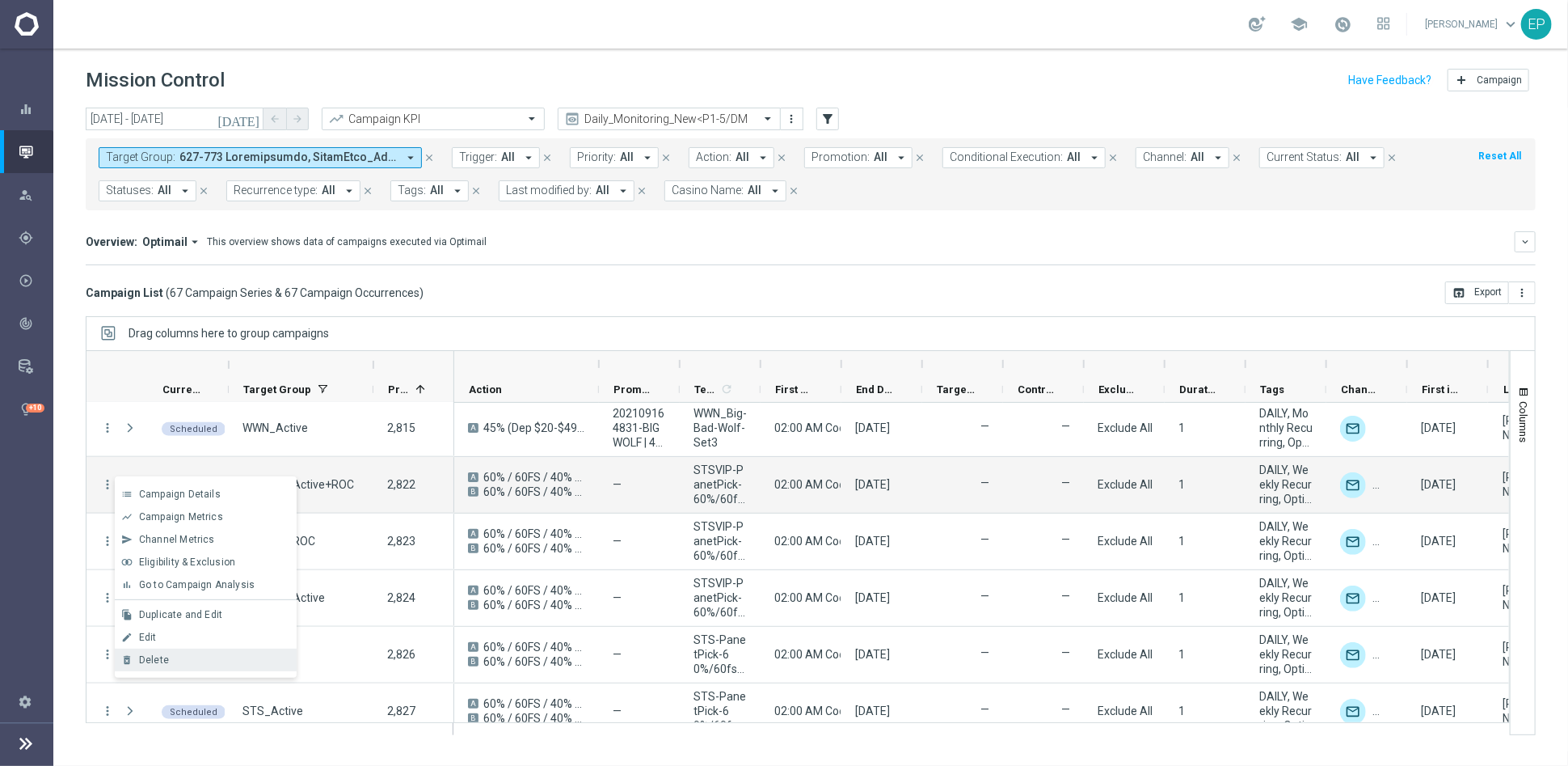
click at [225, 657] on div "Delete" at bounding box center [214, 659] width 150 height 11
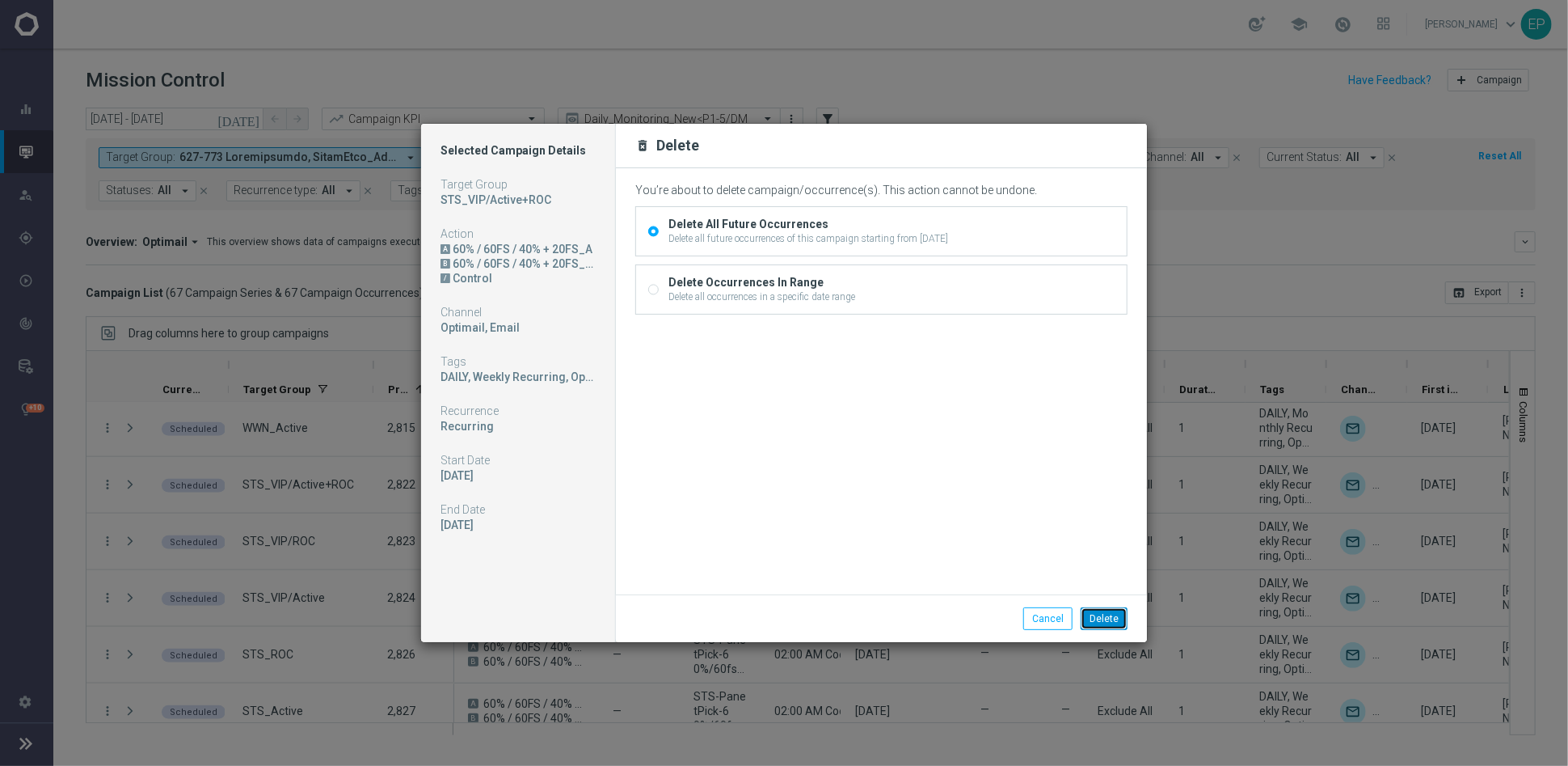
click at [1110, 616] on button "Delete" at bounding box center [1104, 618] width 46 height 23
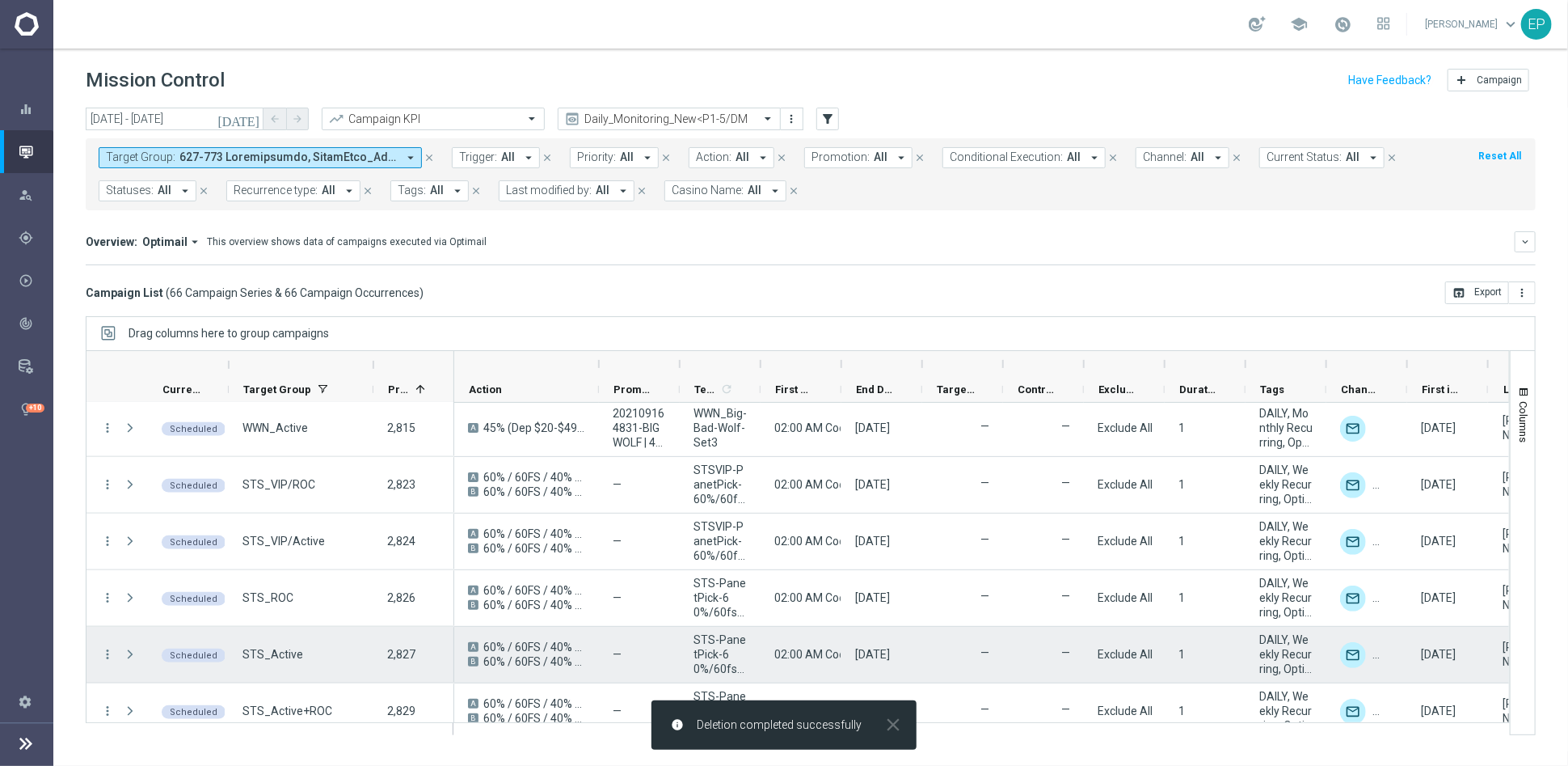
scroll to position [1167, 0]
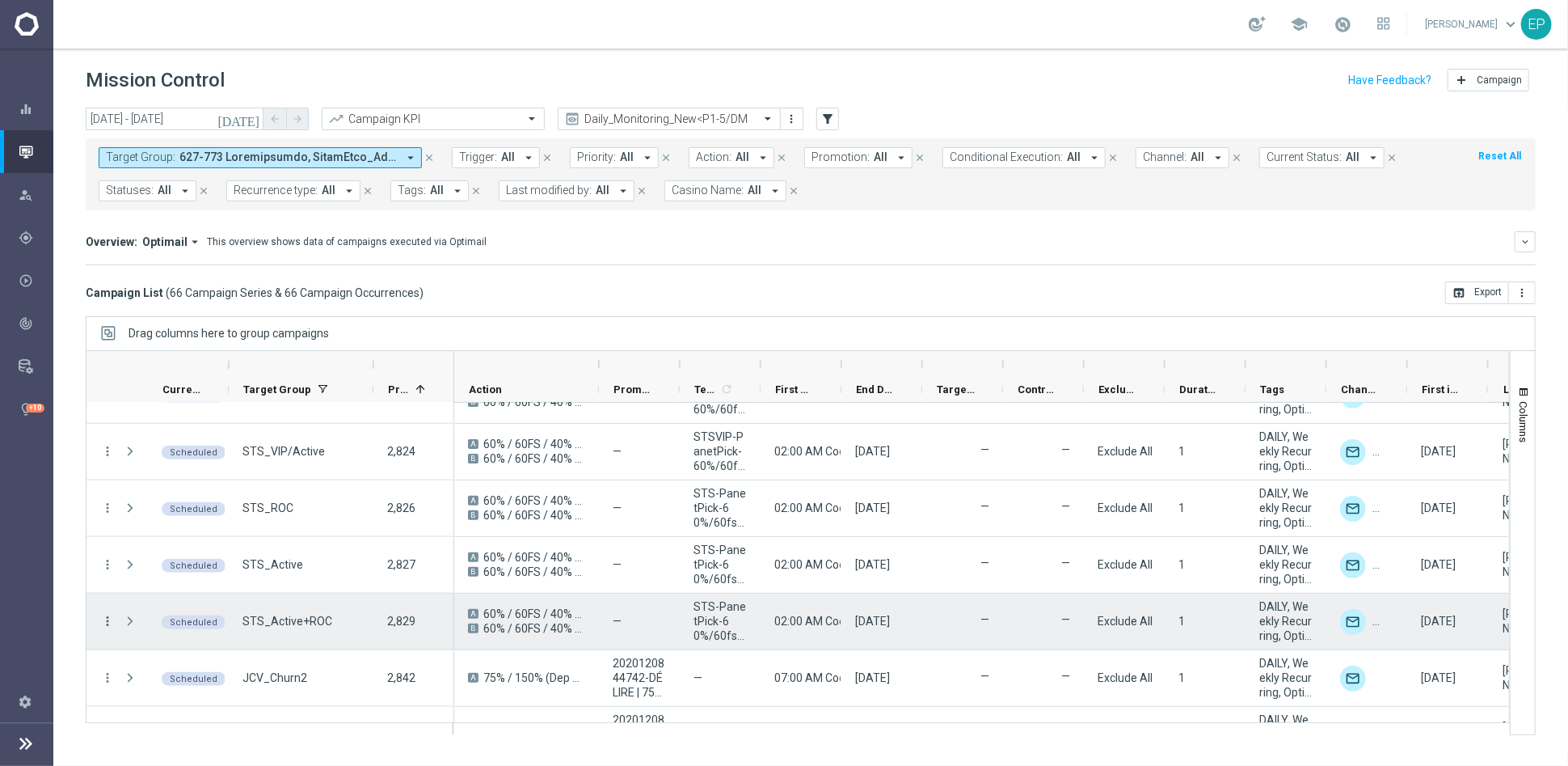
click at [110, 619] on icon "more_vert" at bounding box center [107, 621] width 15 height 15
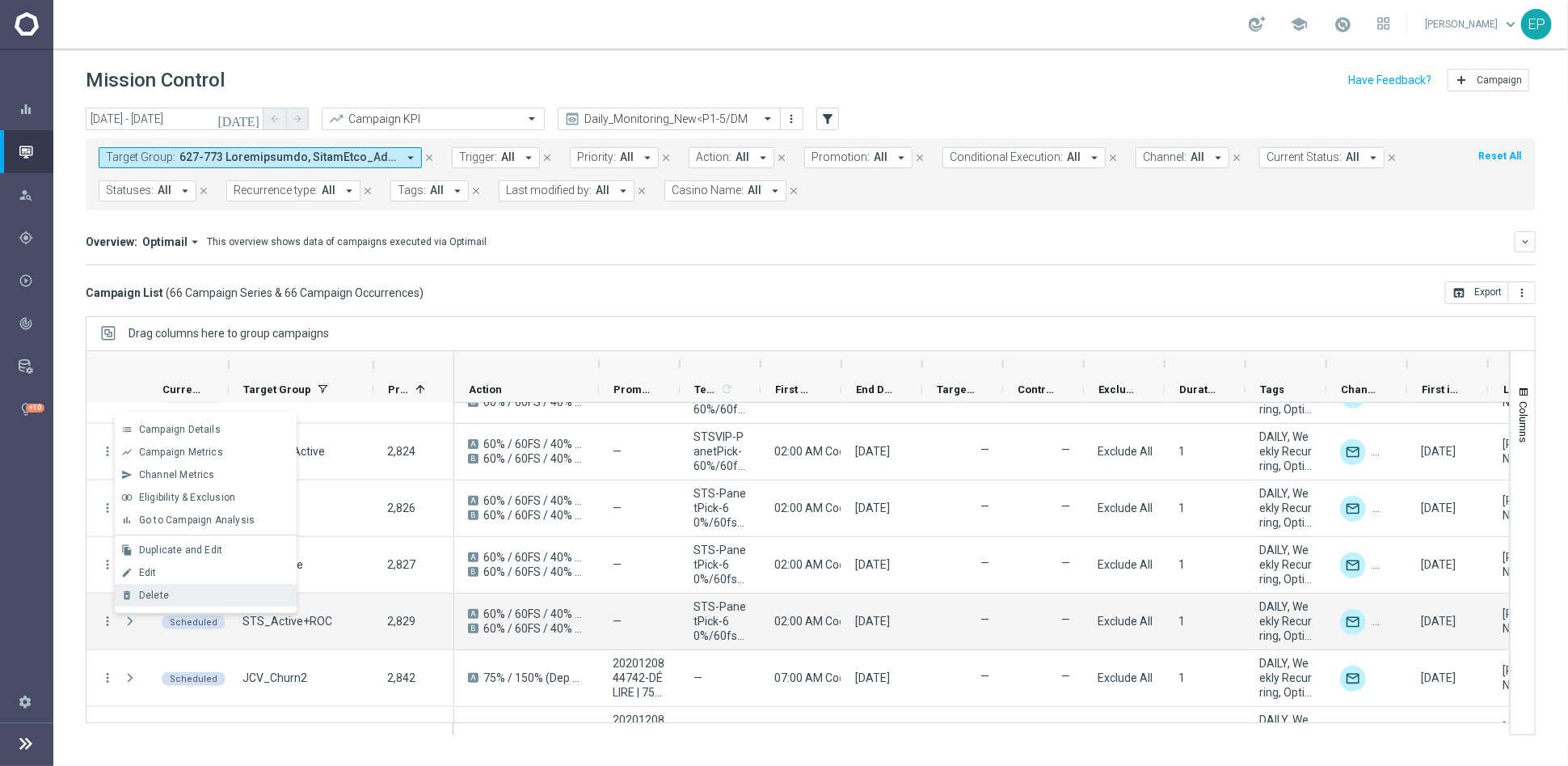
click at [192, 589] on div "Delete" at bounding box center [214, 594] width 150 height 11
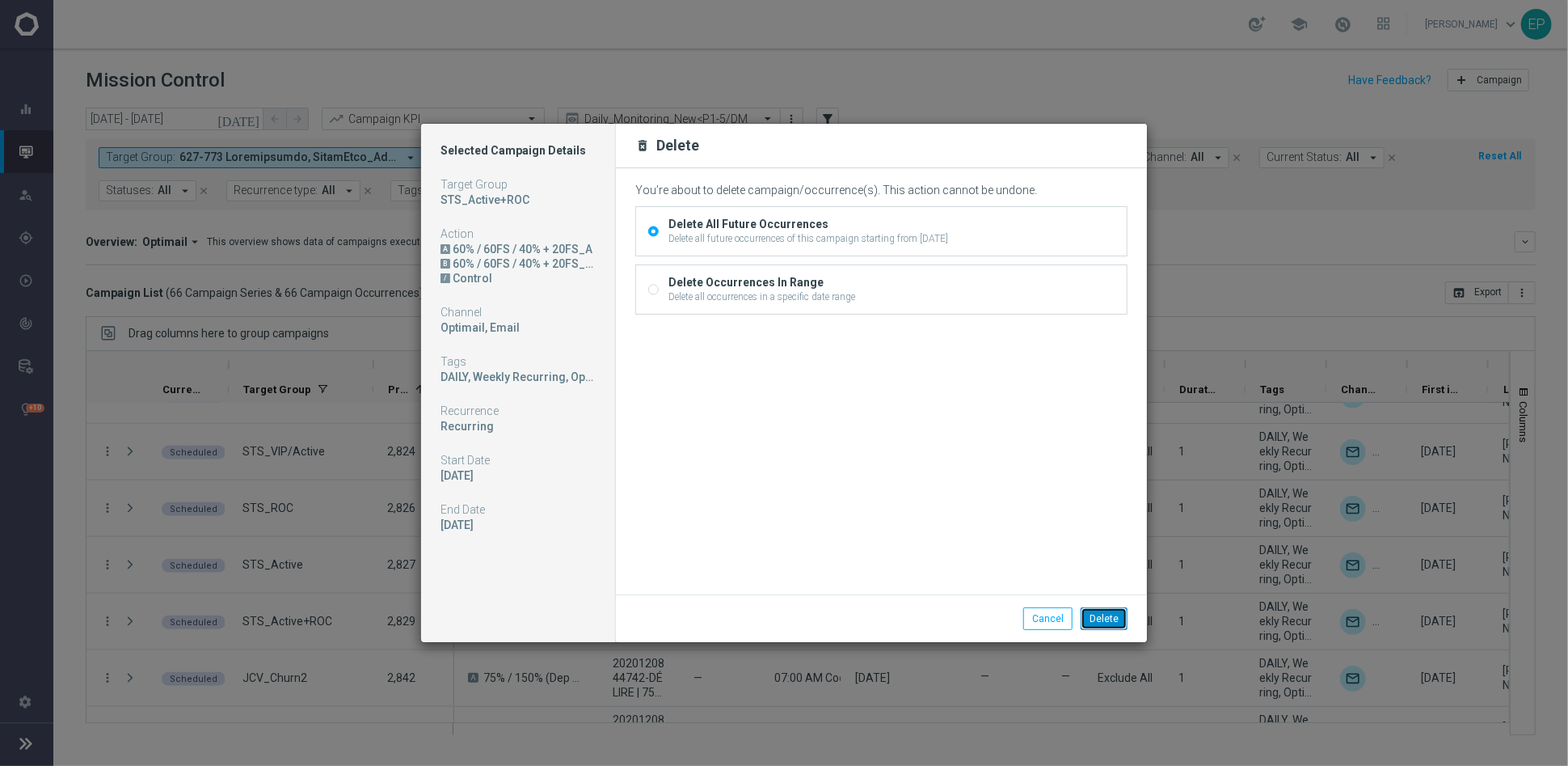
click at [1114, 618] on button "Delete" at bounding box center [1104, 618] width 46 height 23
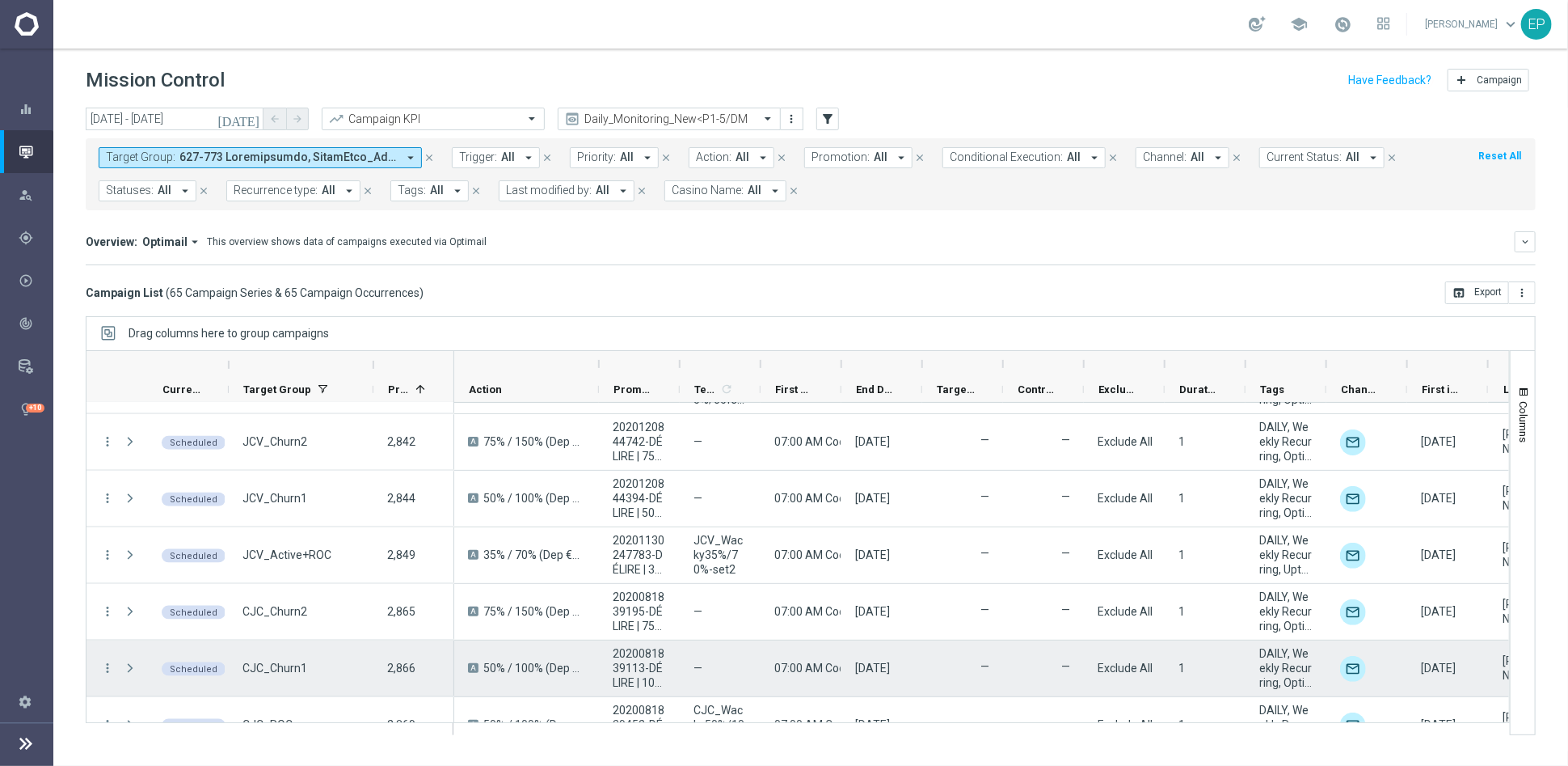
scroll to position [1437, 0]
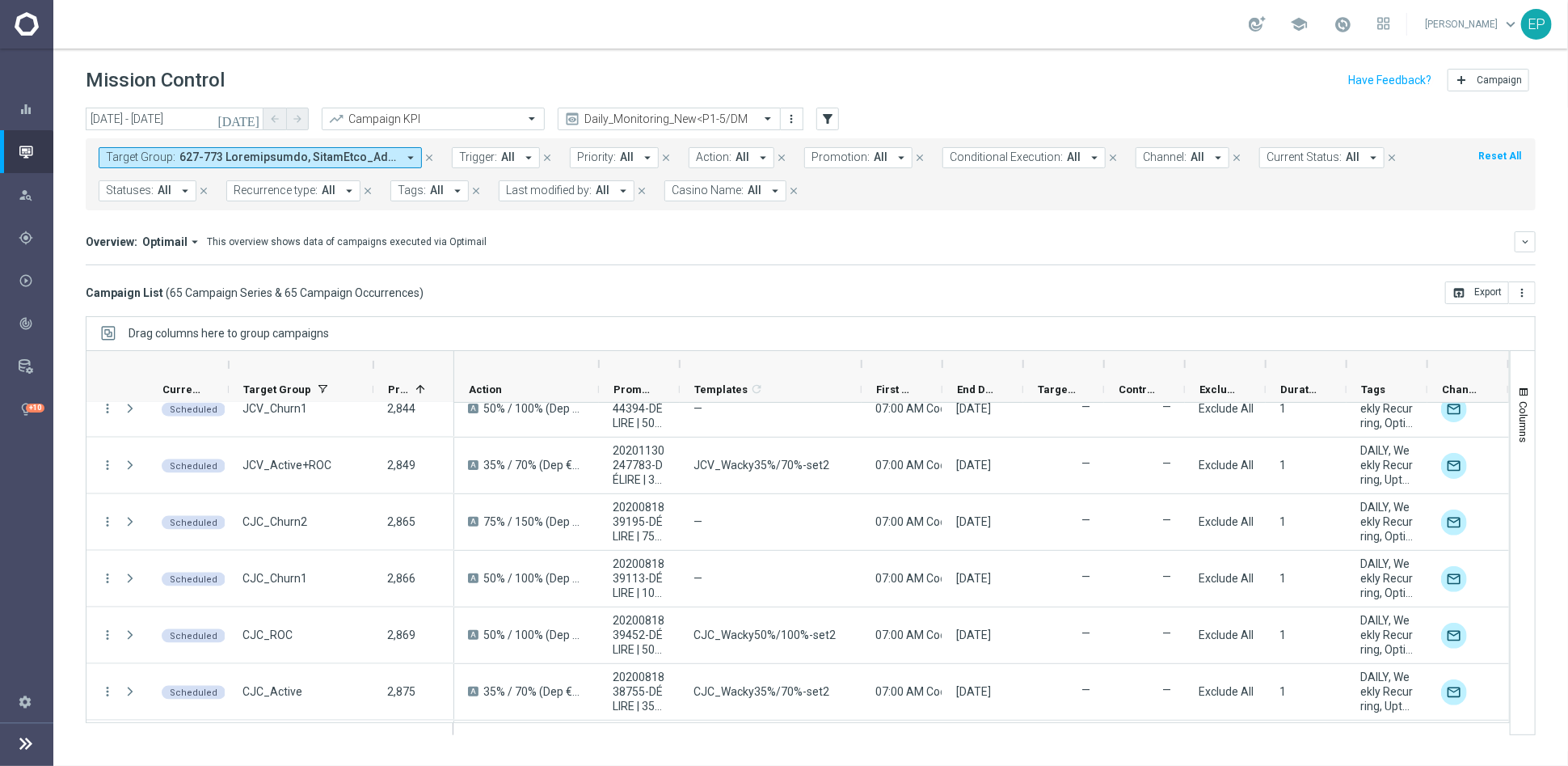
drag, startPoint x: 758, startPoint y: 365, endPoint x: 863, endPoint y: 363, distance: 105.0
click at [863, 363] on div at bounding box center [862, 364] width 7 height 26
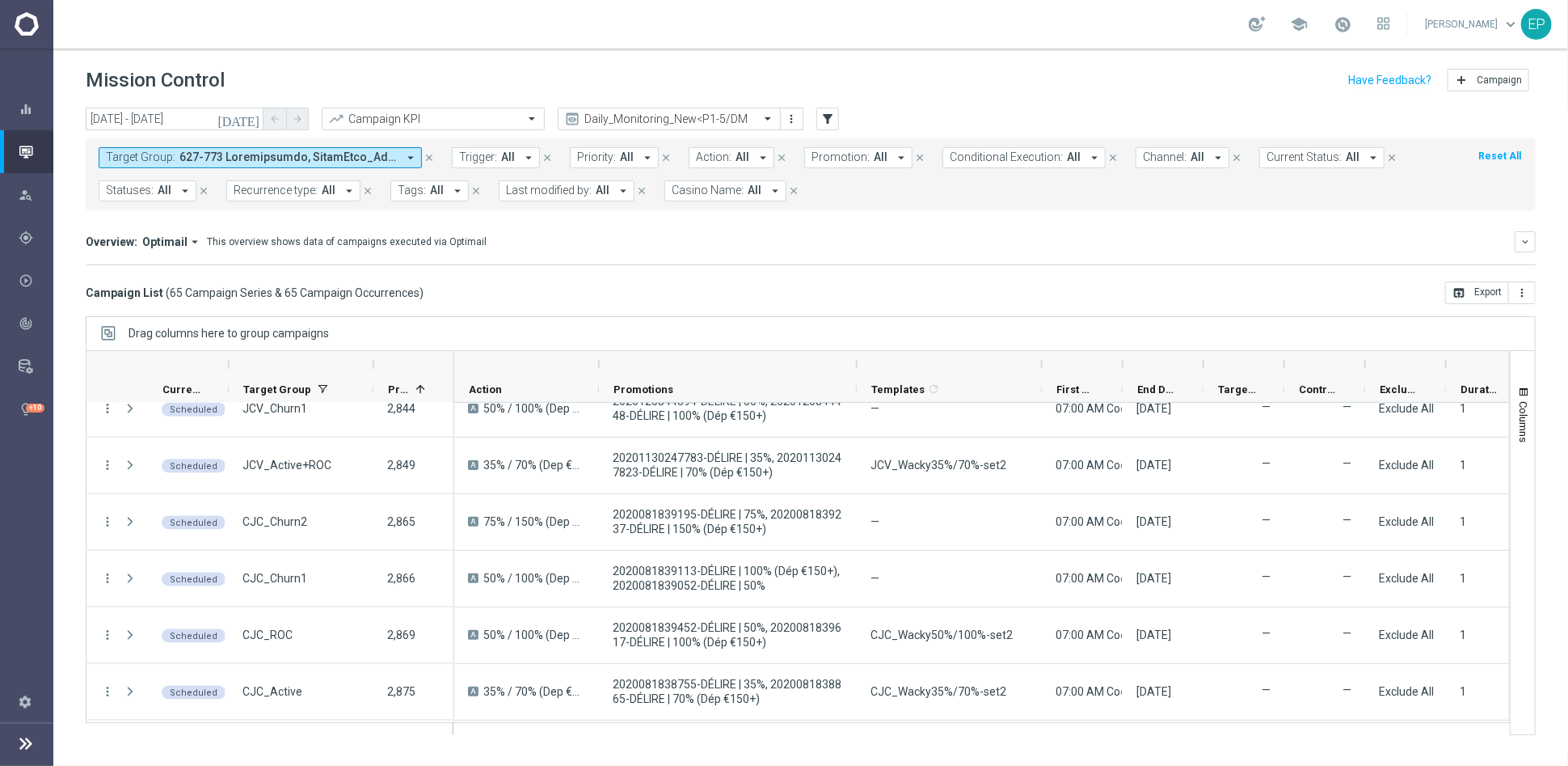
drag, startPoint x: 681, startPoint y: 361, endPoint x: 858, endPoint y: 356, distance: 177.1
click at [858, 356] on div at bounding box center [857, 364] width 7 height 26
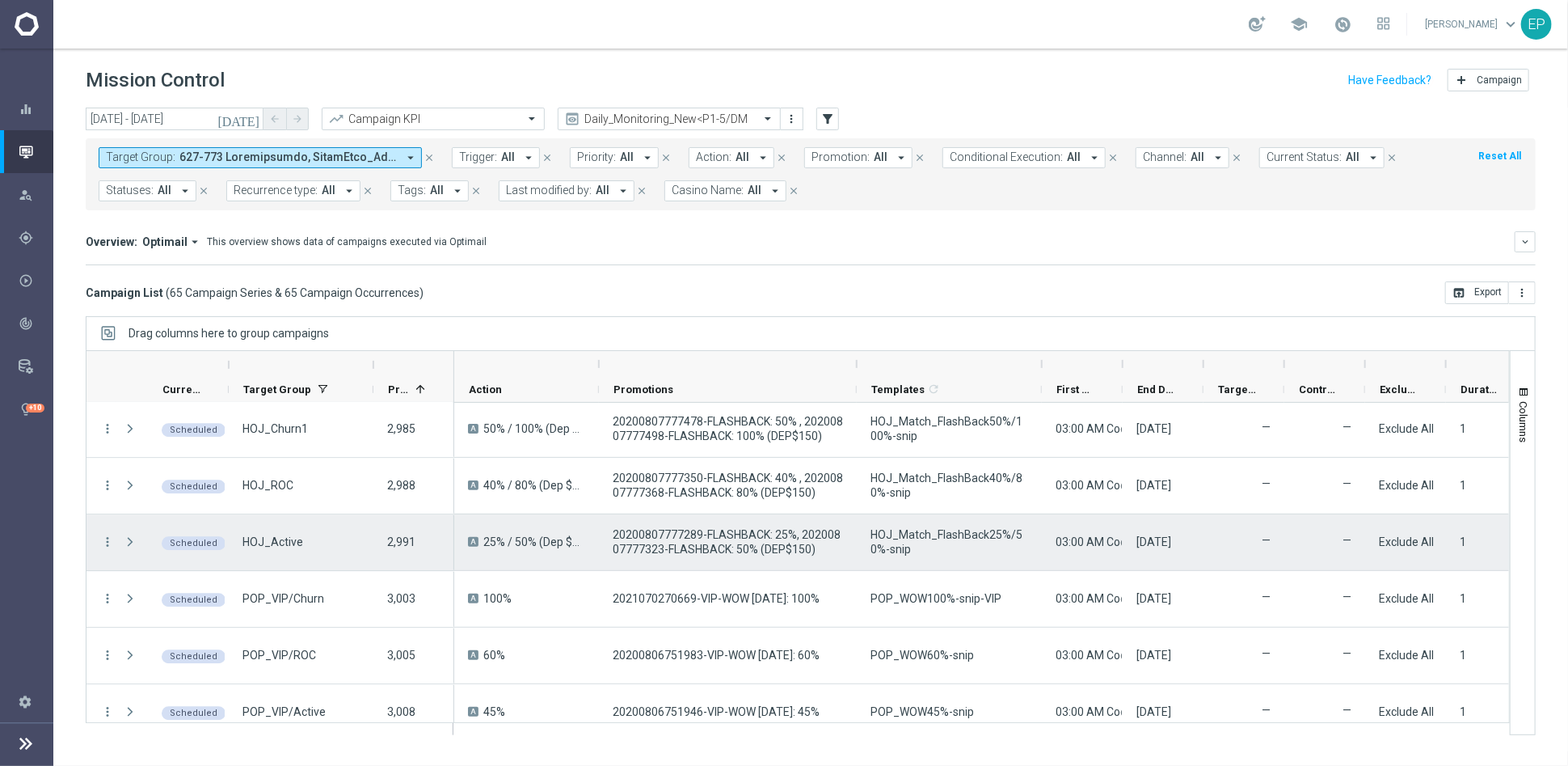
scroll to position [2695, 0]
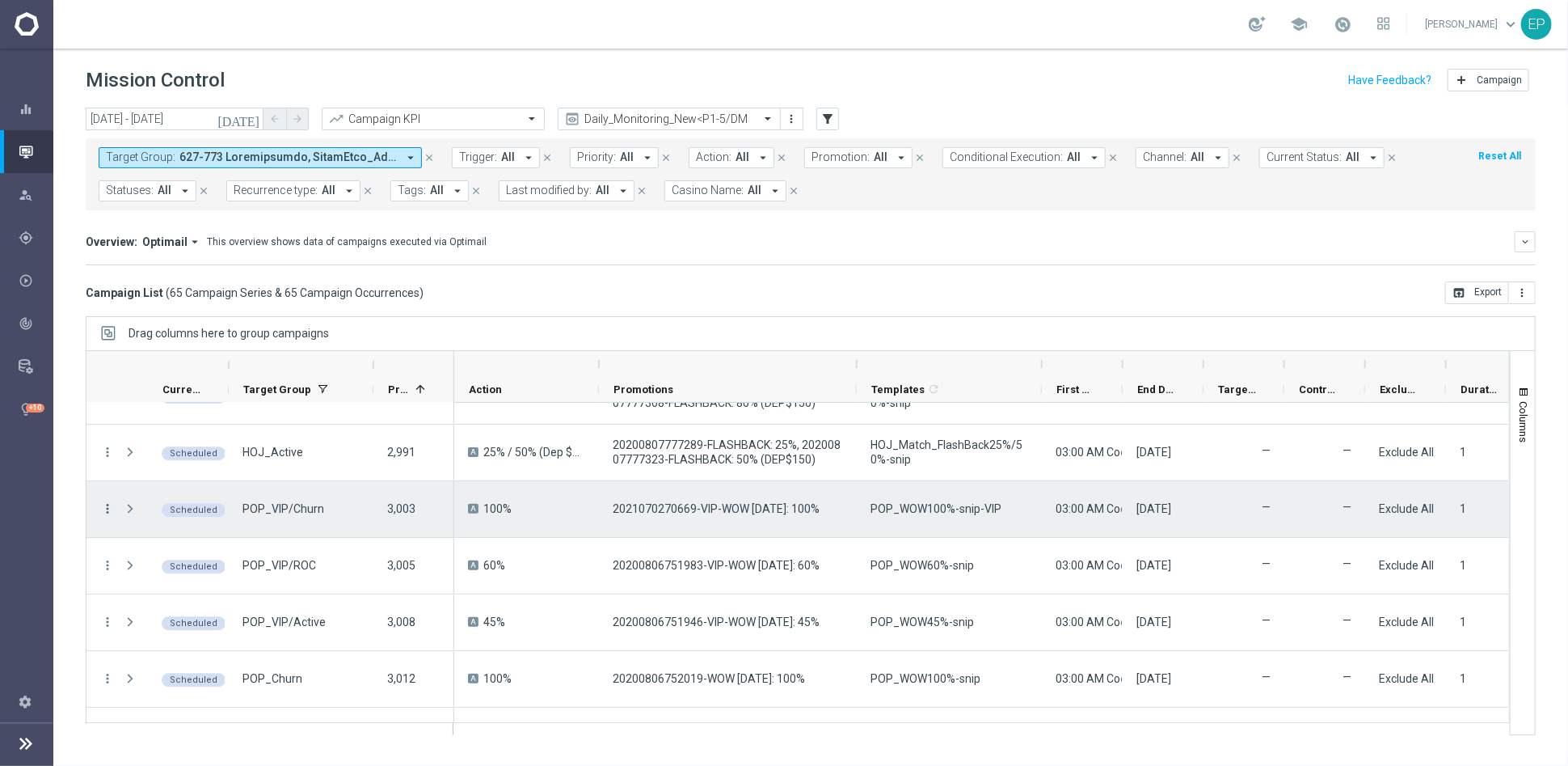
click at [111, 506] on icon "more_vert" at bounding box center [107, 508] width 15 height 15
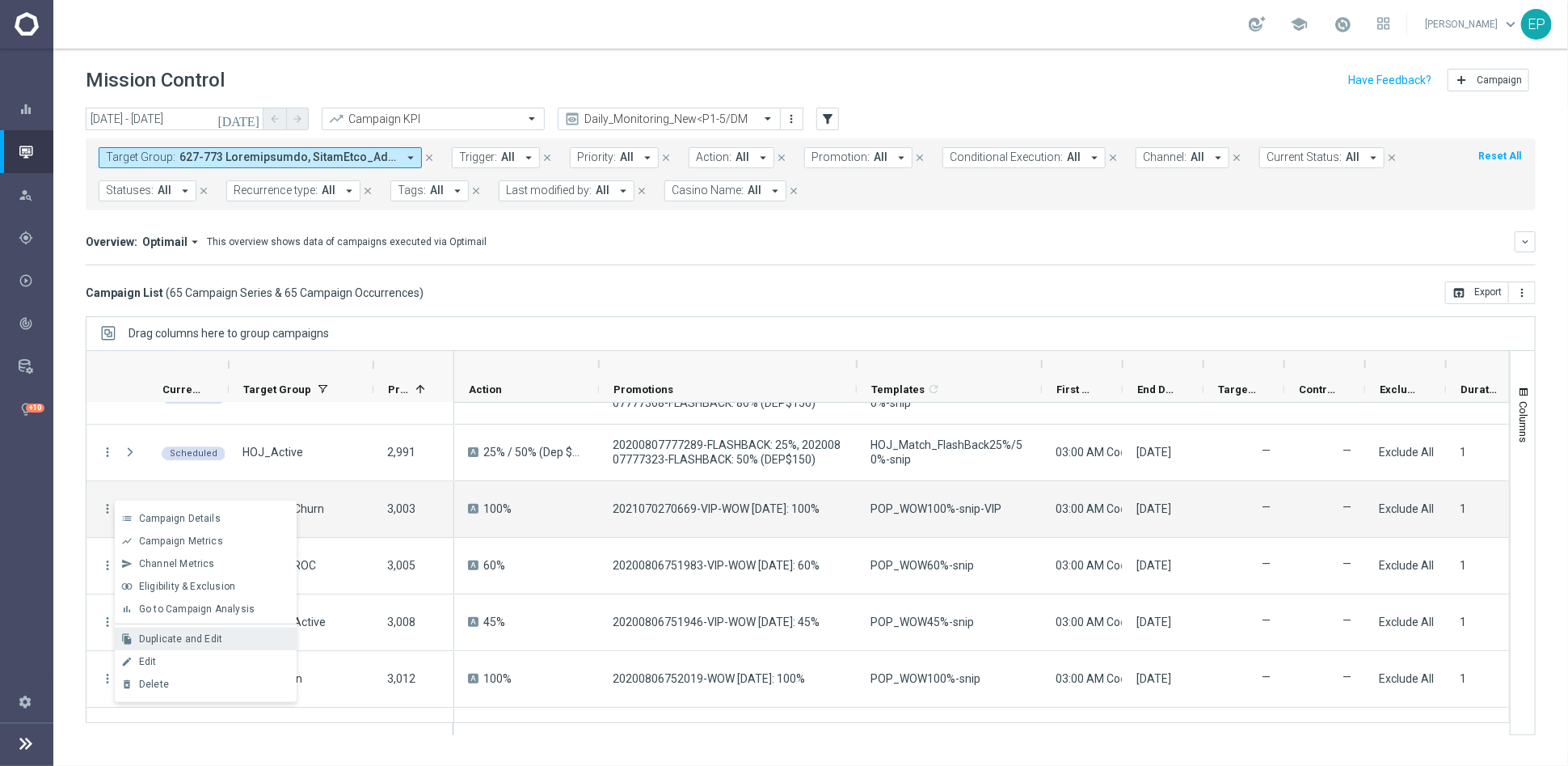
click at [206, 638] on span "Duplicate and Edit" at bounding box center [181, 638] width 83 height 11
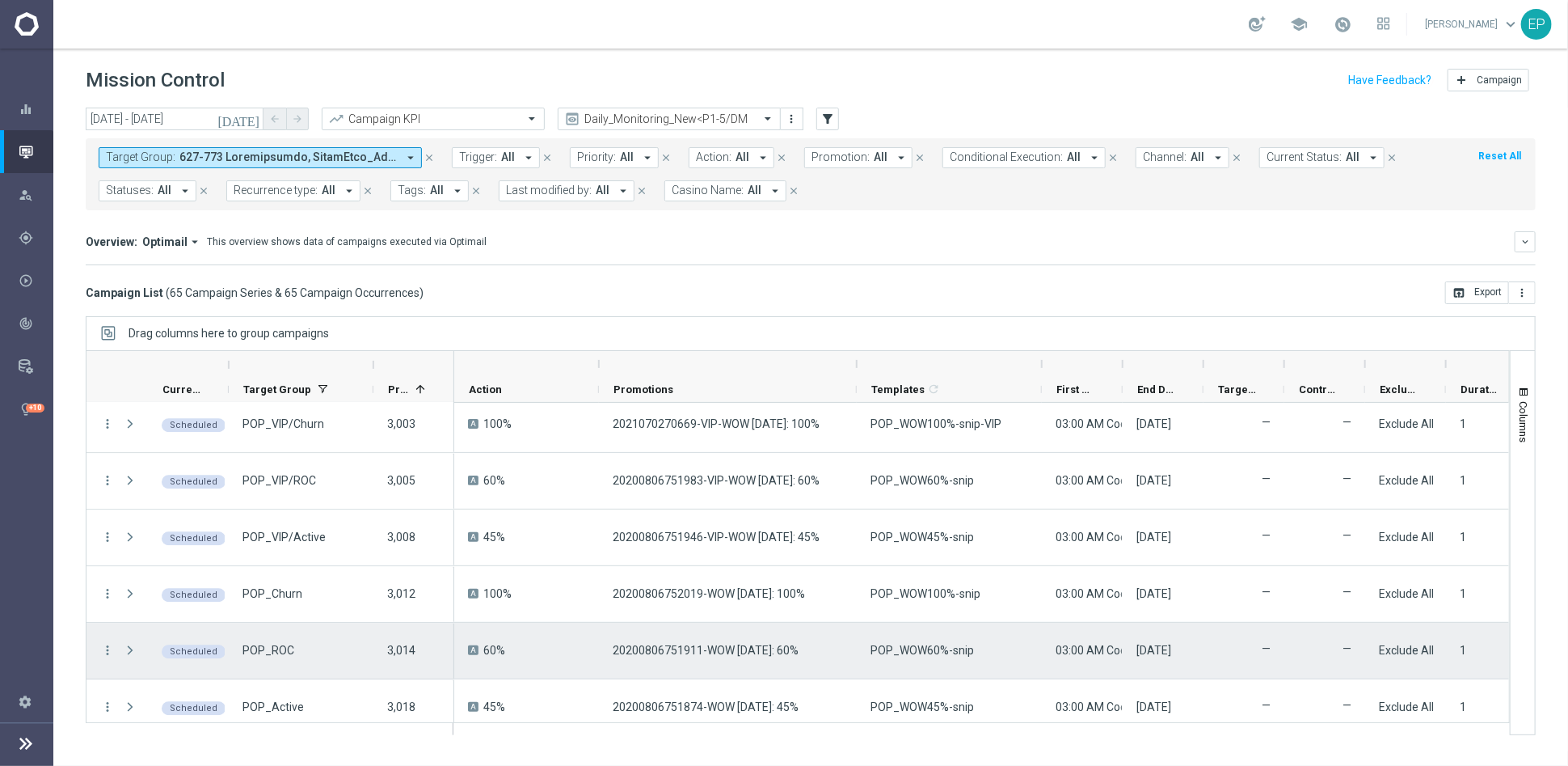
scroll to position [2785, 0]
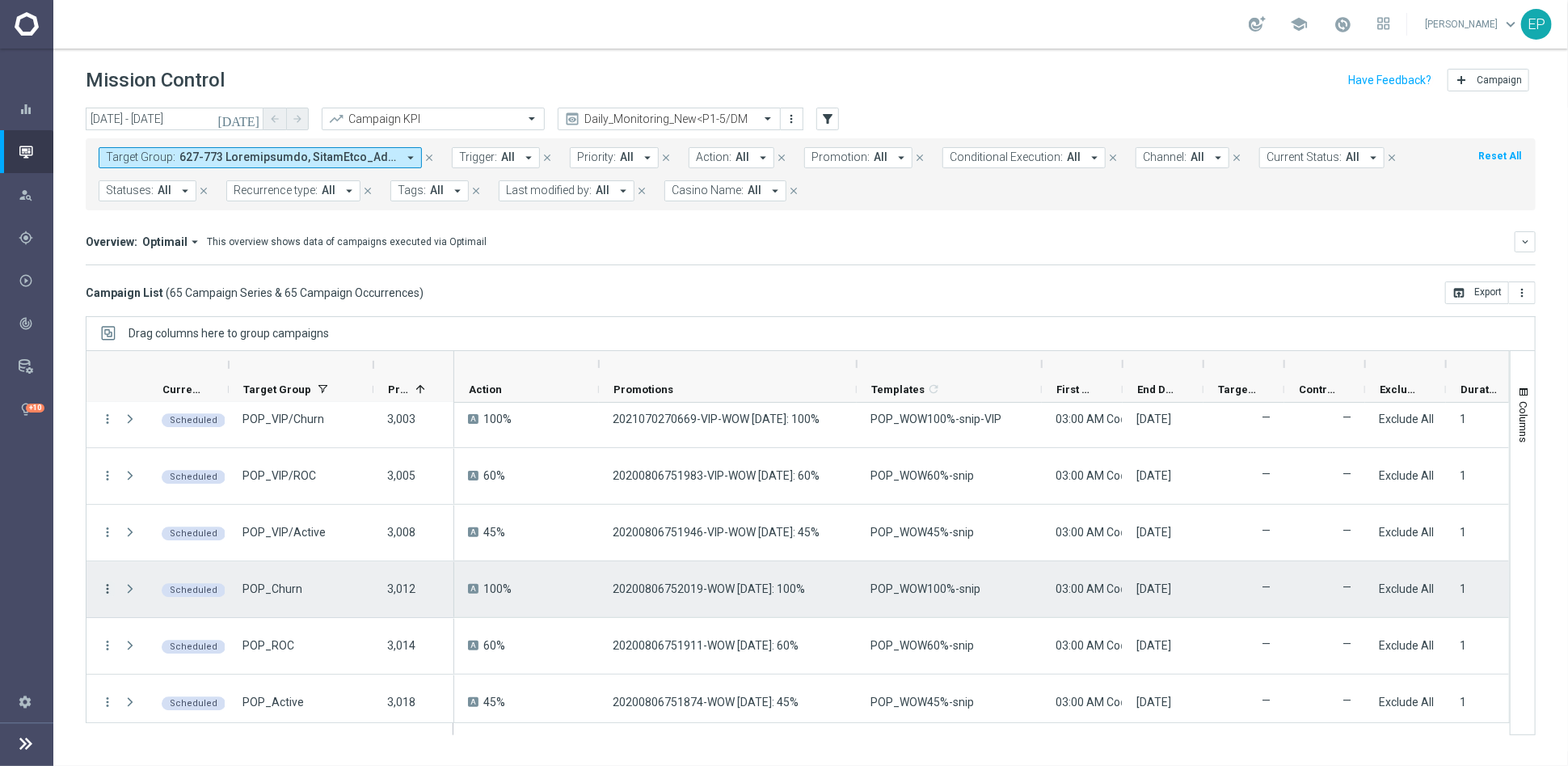
click at [110, 586] on icon "more_vert" at bounding box center [107, 588] width 15 height 15
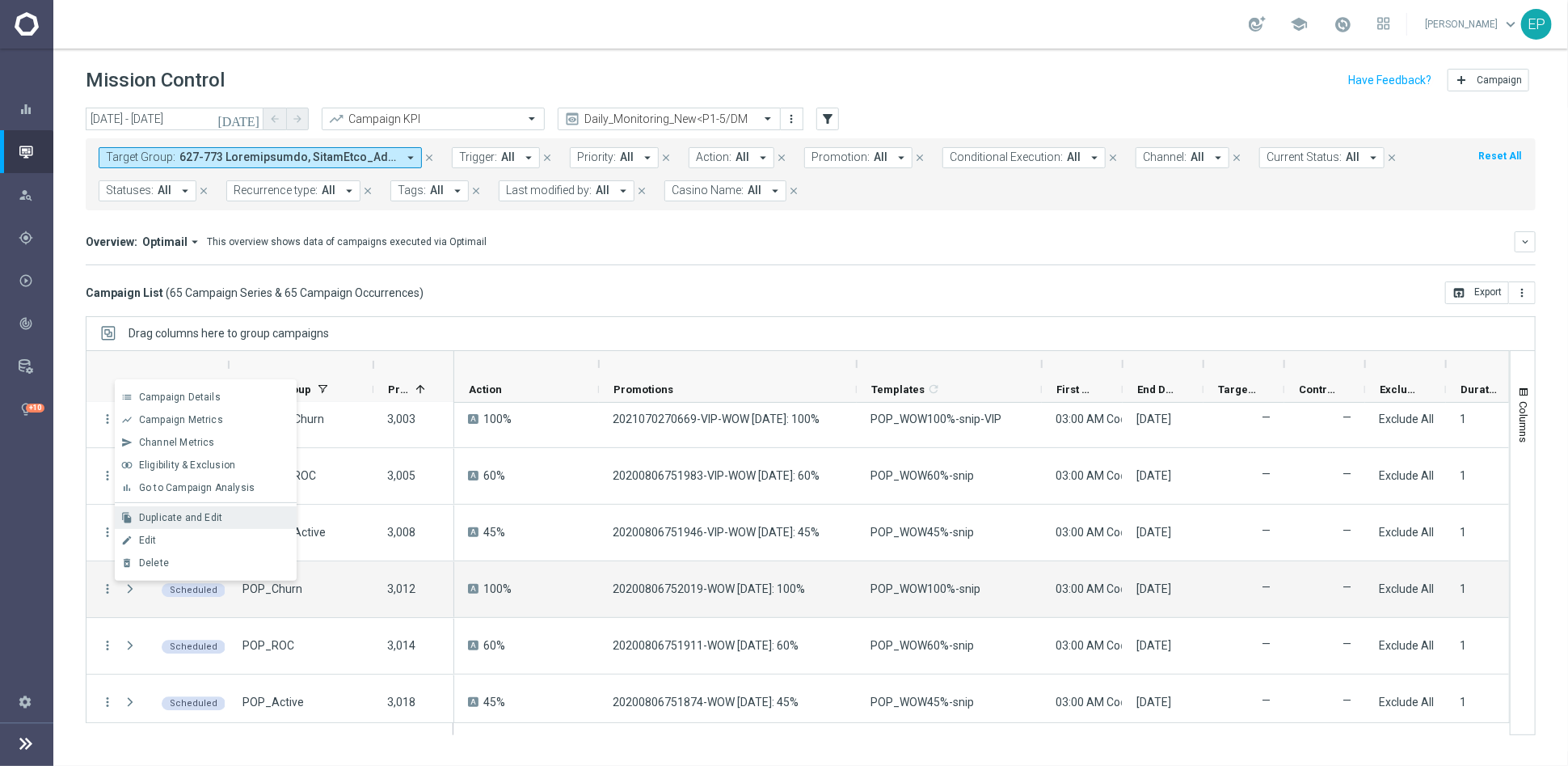
click at [225, 518] on div "Duplicate and Edit" at bounding box center [214, 517] width 150 height 11
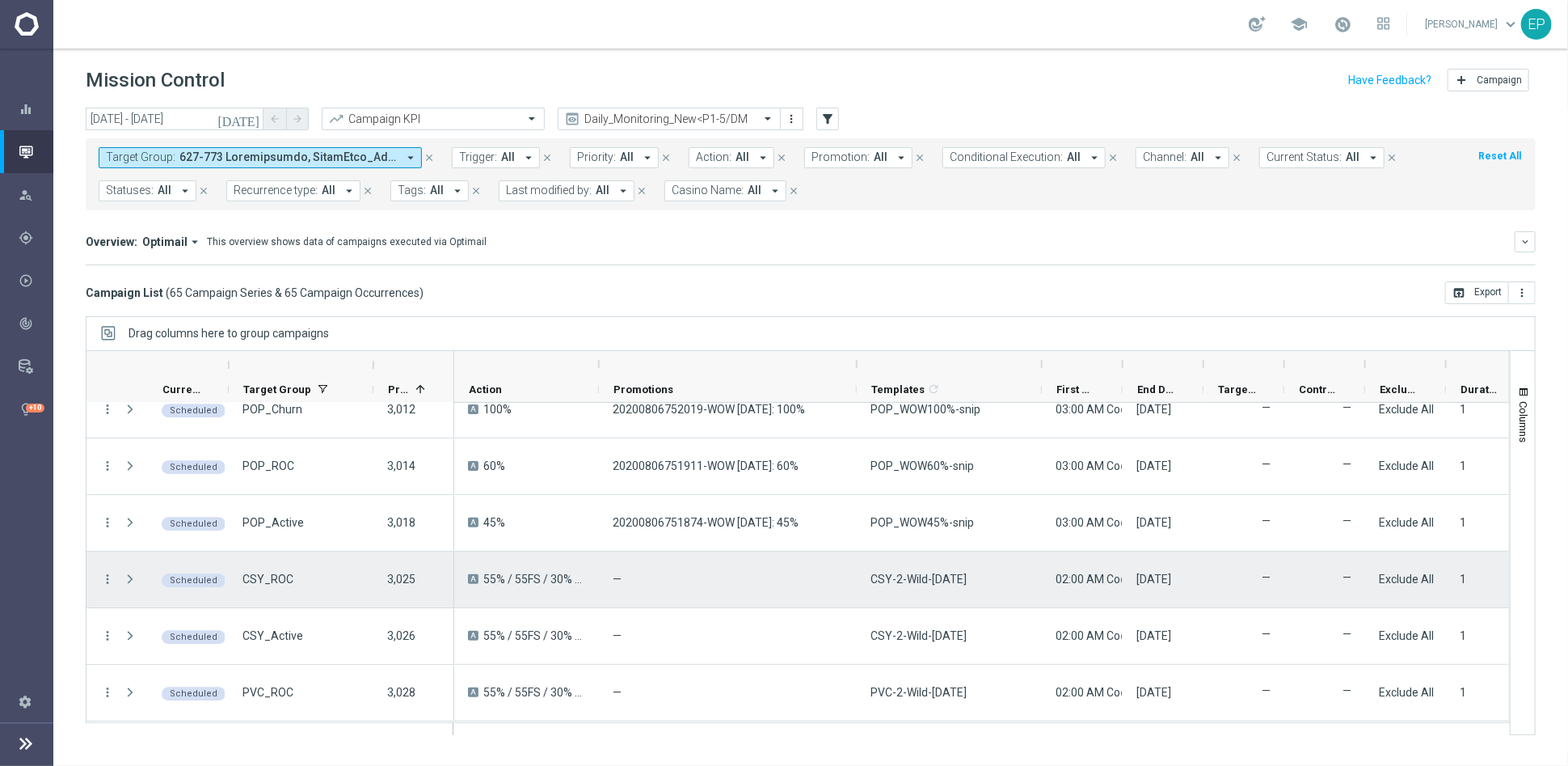
scroll to position [3054, 0]
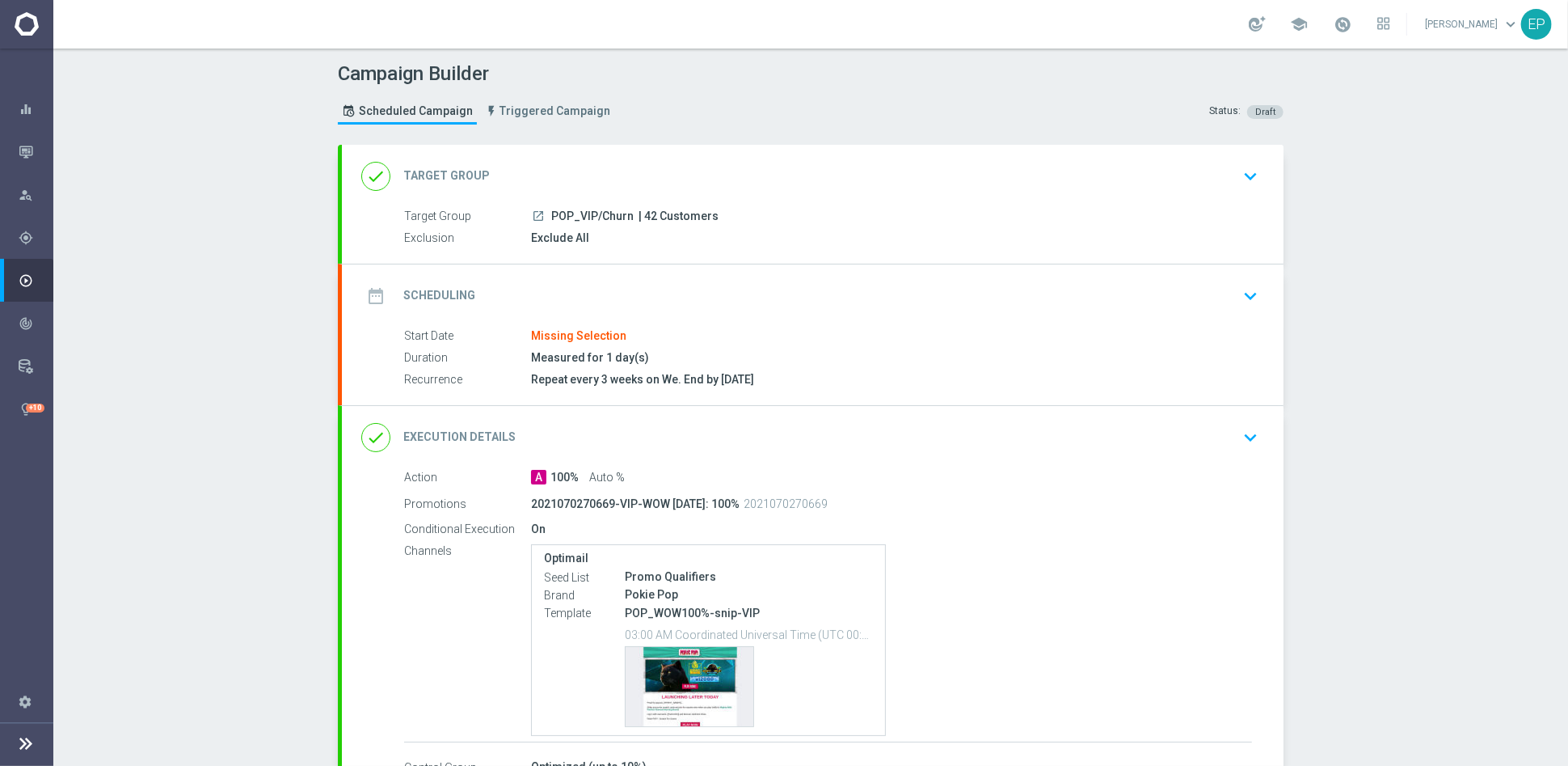
drag, startPoint x: 548, startPoint y: 213, endPoint x: 603, endPoint y: 212, distance: 55.0
click at [603, 212] on span "POP_VIP/Churn" at bounding box center [592, 216] width 82 height 15
copy span "OP_VIP/C"
click at [686, 162] on div "done Target Group keyboard_arrow_down" at bounding box center [813, 176] width 903 height 31
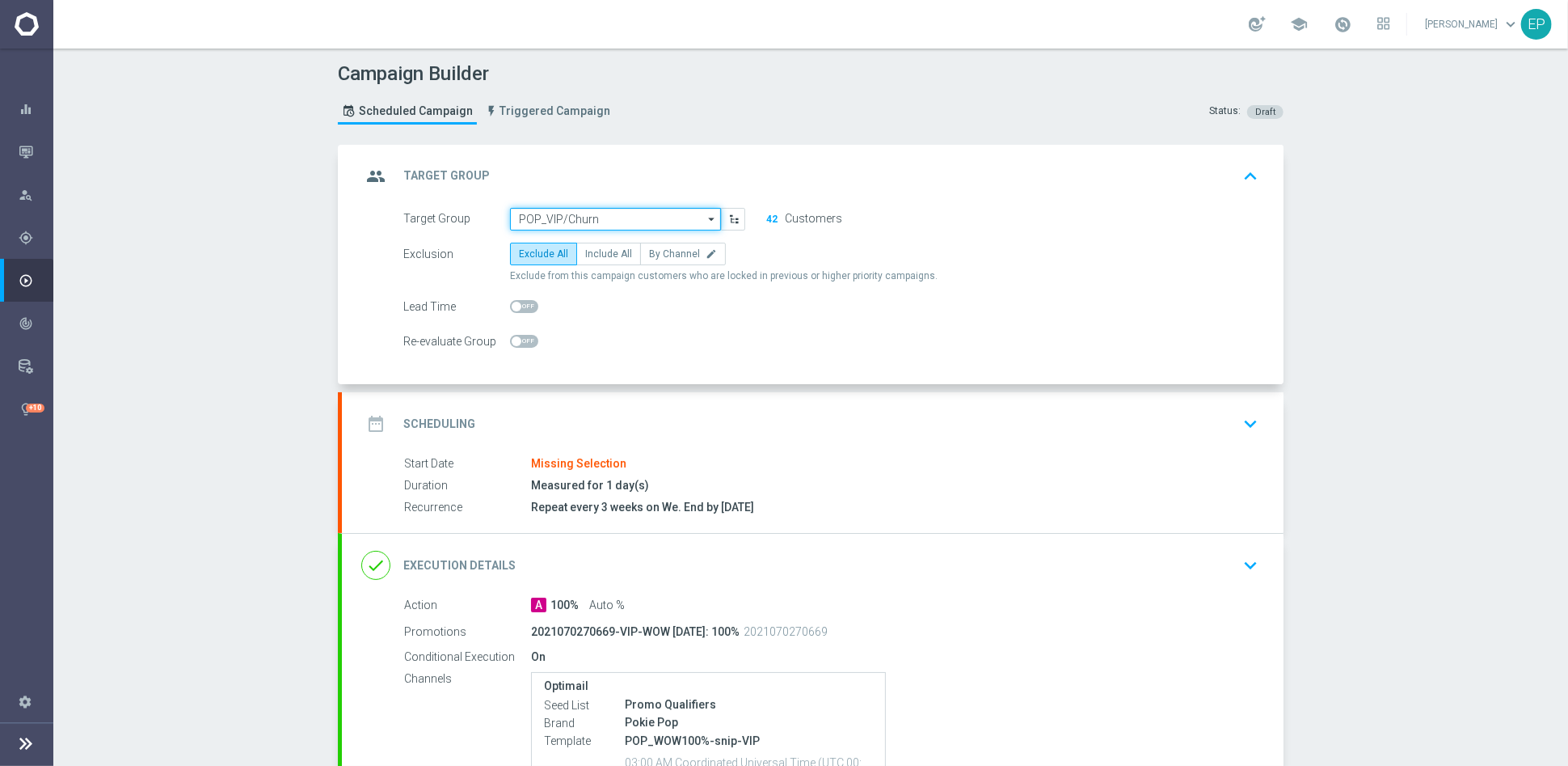
click at [582, 211] on input "POP_VIP/Churn" at bounding box center [616, 218] width 211 height 23
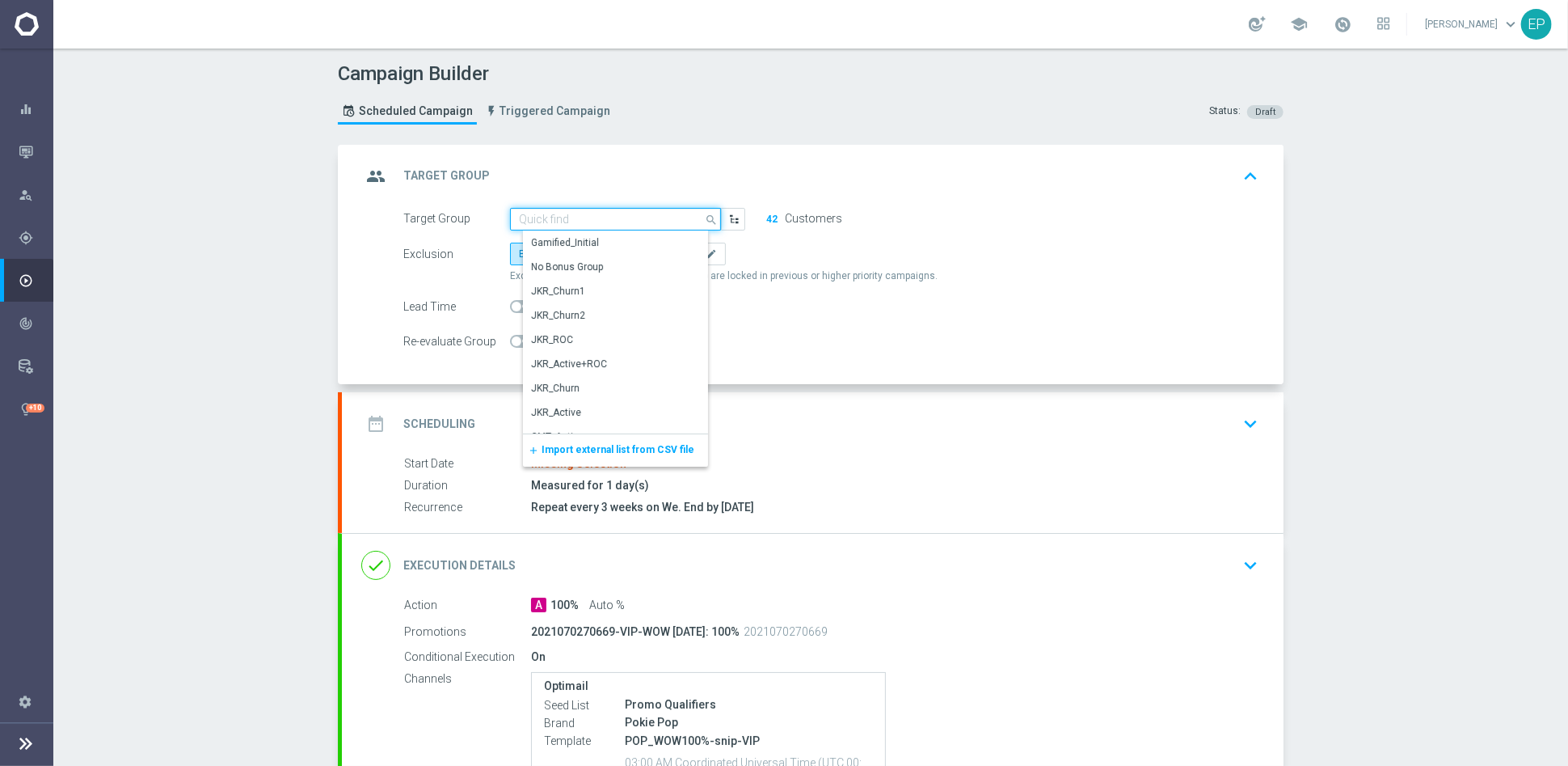
paste input "OP_VIP/C"
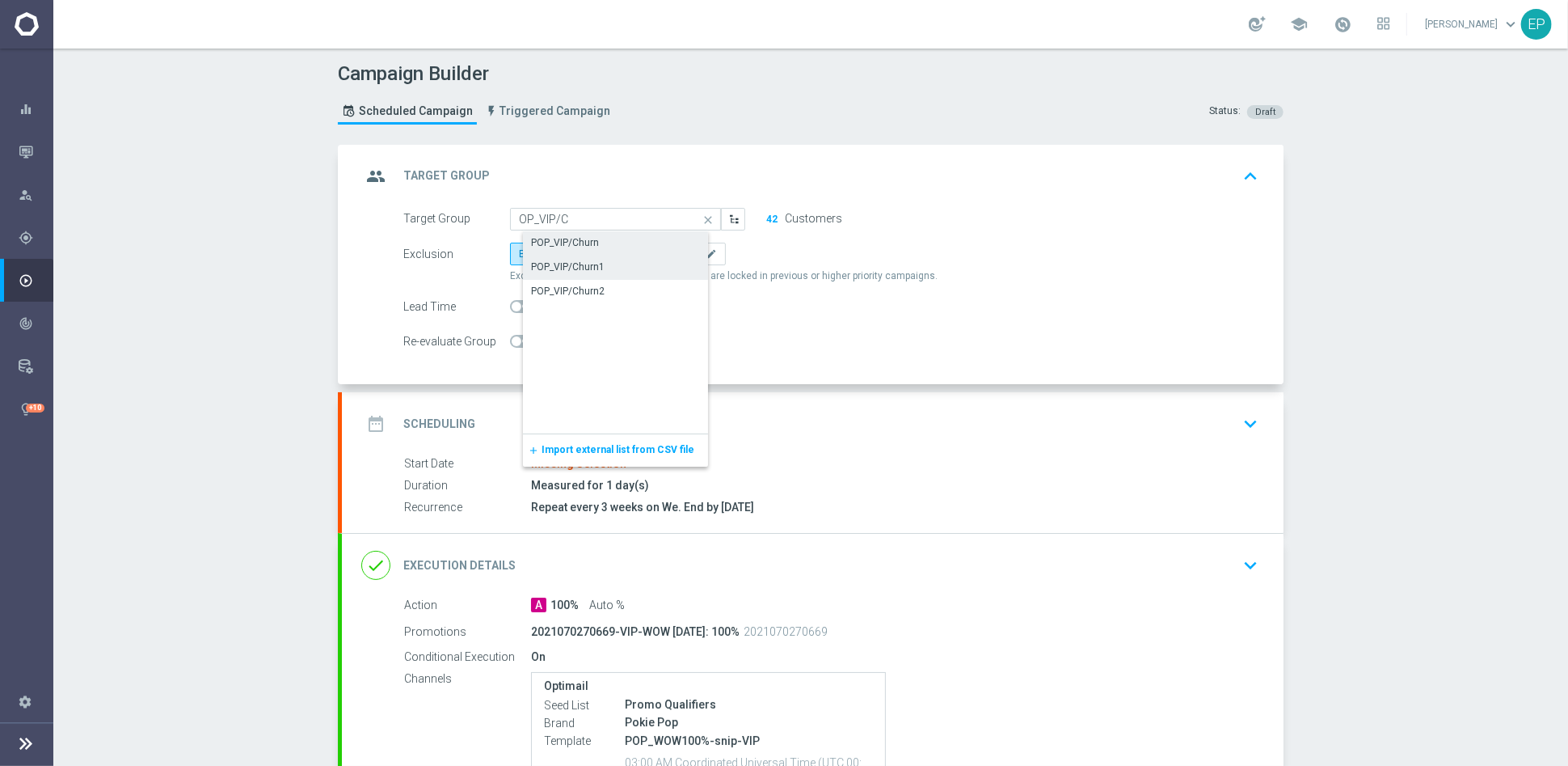
click at [582, 261] on div "POP_VIP/Churn1" at bounding box center [568, 267] width 73 height 15
type input "POP_VIP/Churn1"
drag, startPoint x: 741, startPoint y: 410, endPoint x: 793, endPoint y: 409, distance: 52.0
click at [743, 409] on div "date_range Scheduling keyboard_arrow_down" at bounding box center [813, 423] width 903 height 31
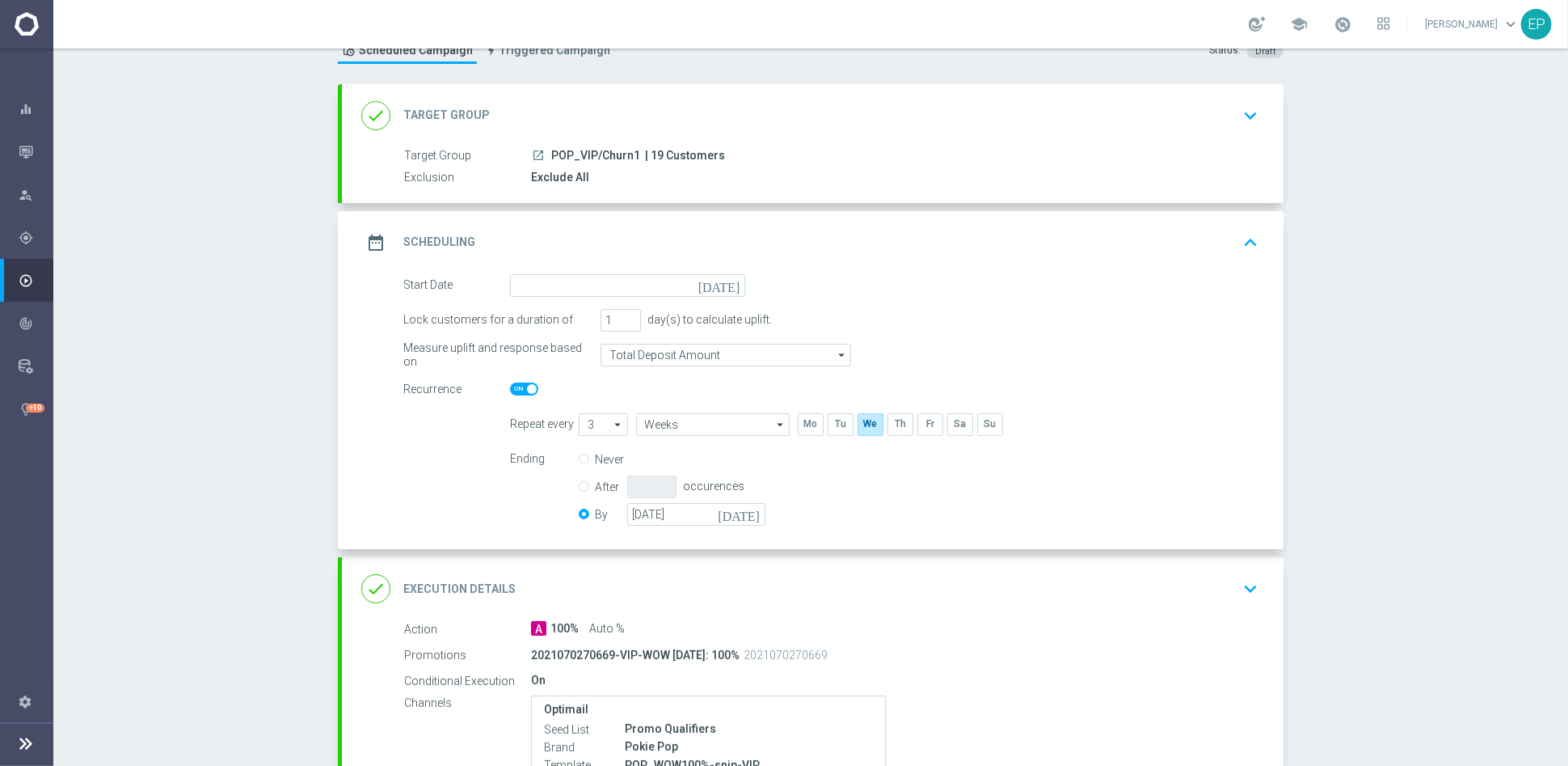
scroll to position [90, 0]
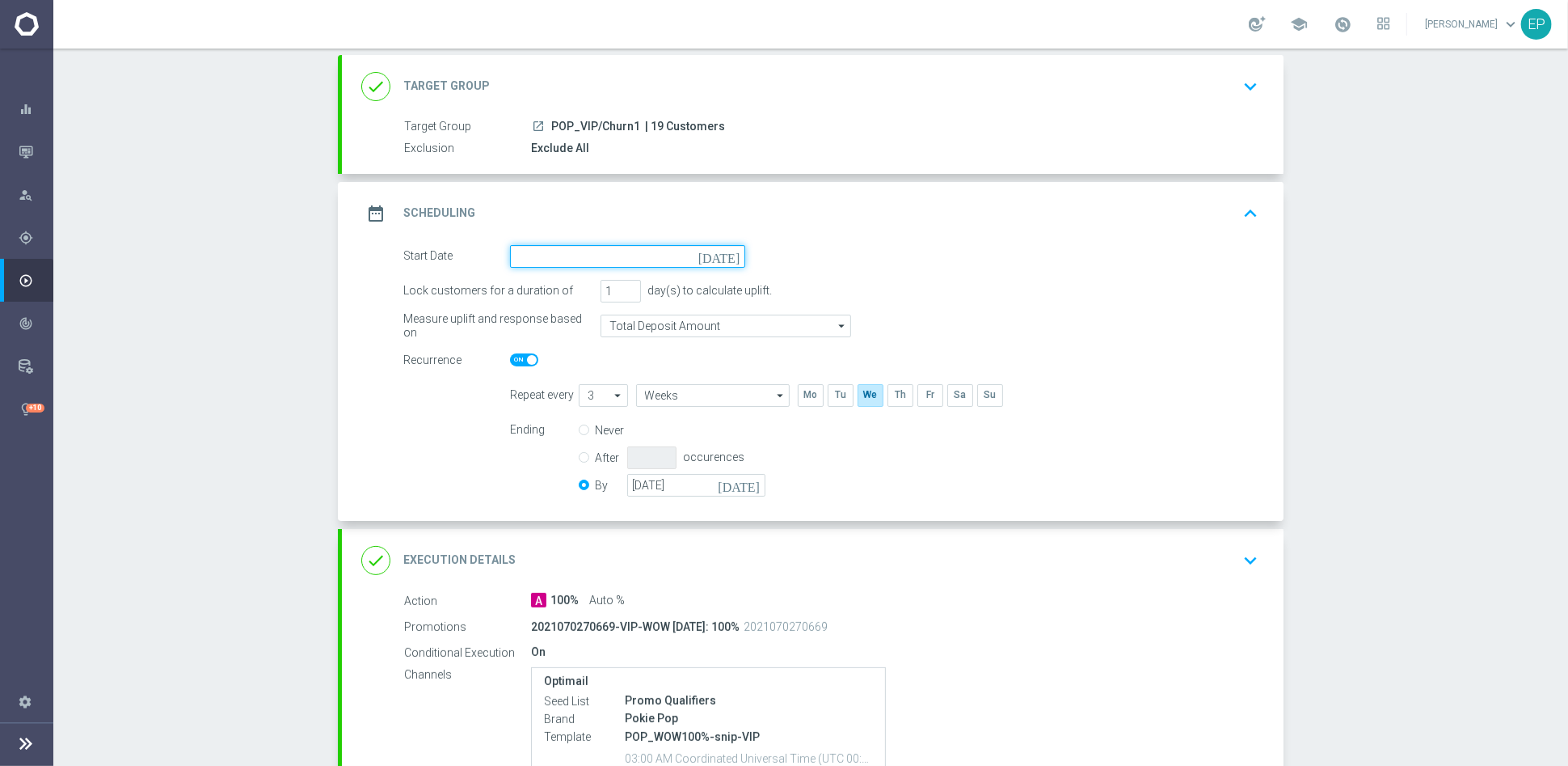
click at [625, 265] on input at bounding box center [627, 256] width 235 height 23
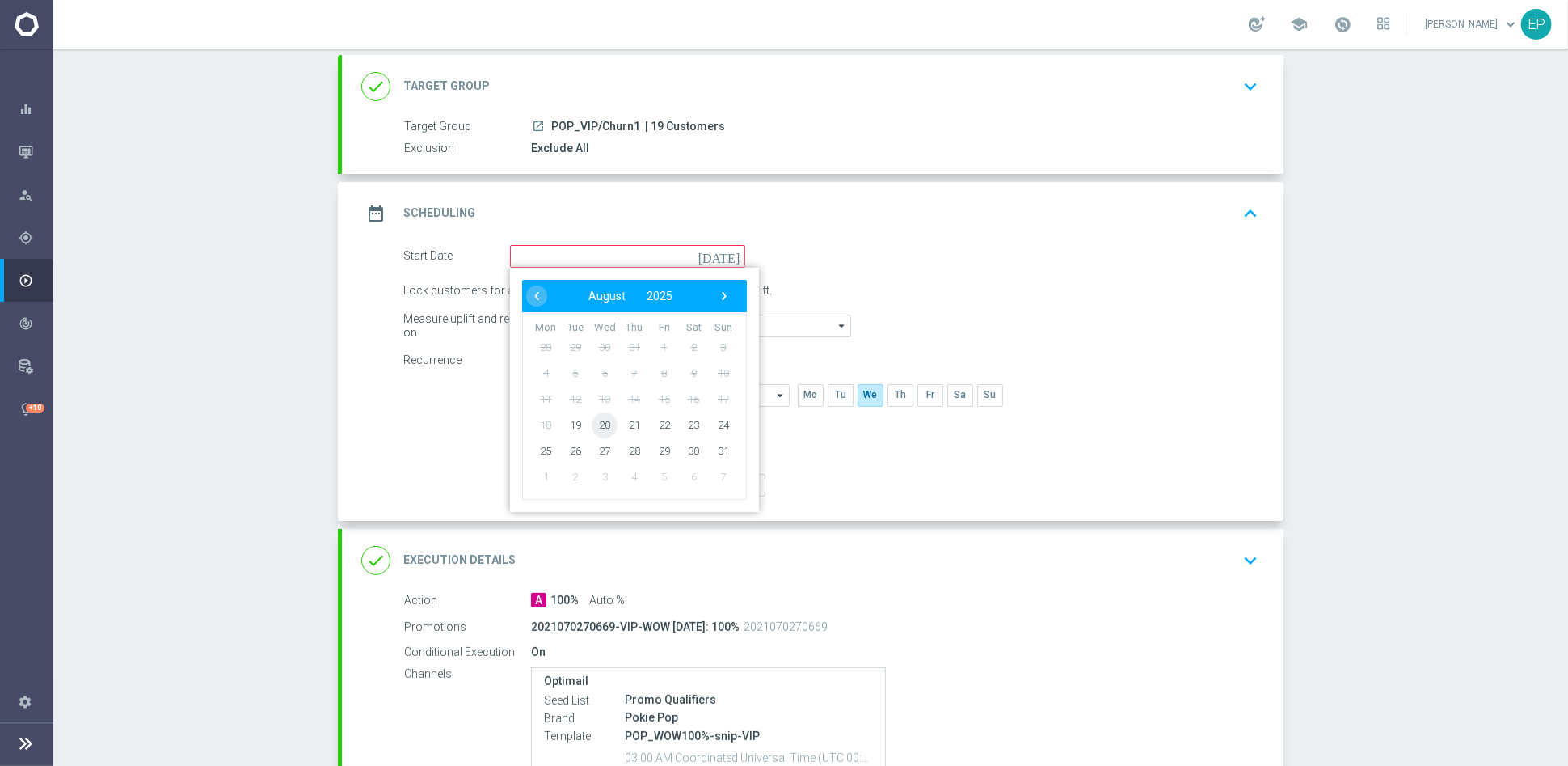
click at [601, 425] on span "20" at bounding box center [605, 424] width 26 height 26
type input "[DATE]"
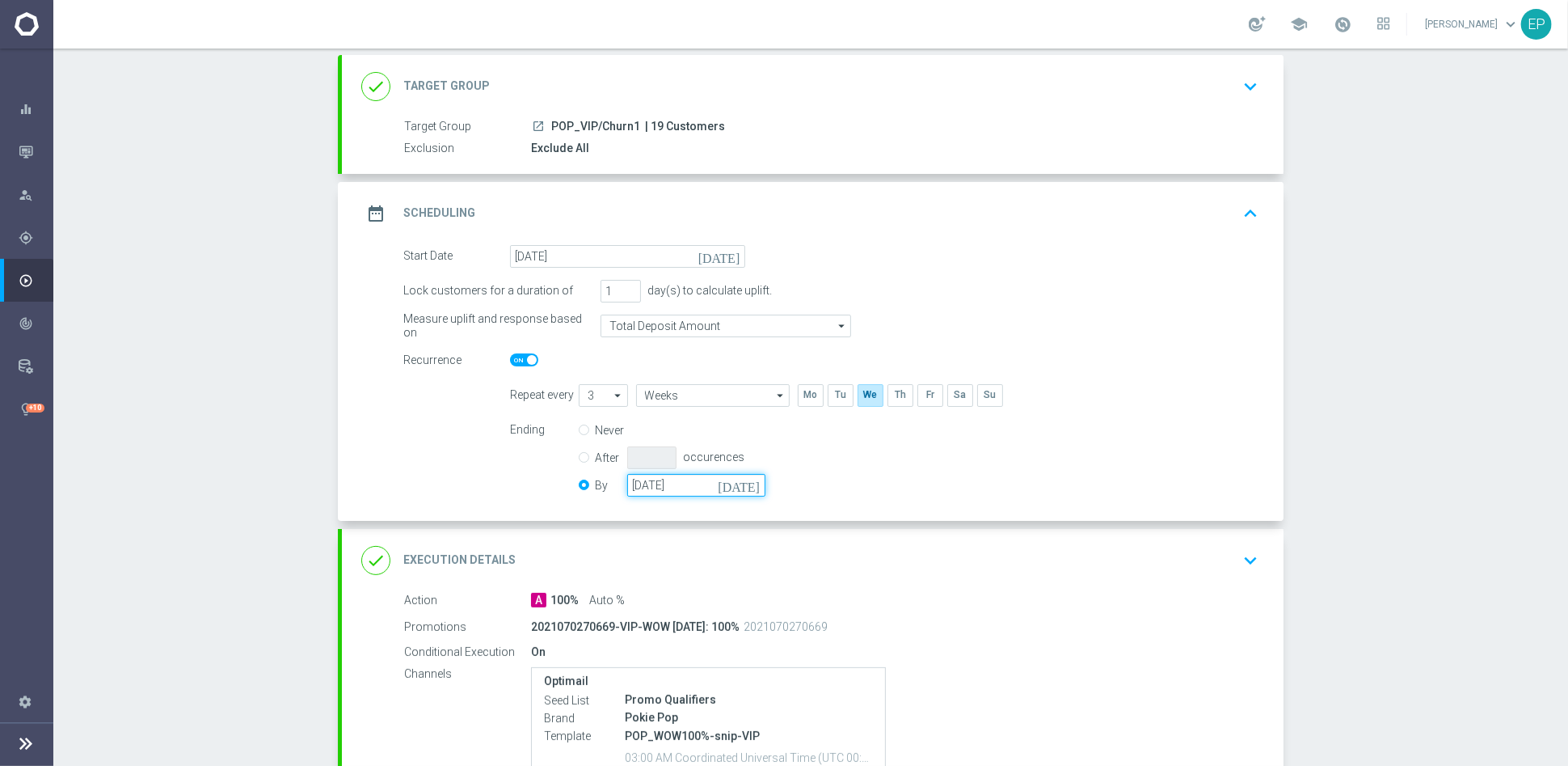
click at [678, 475] on input "[DATE]" at bounding box center [697, 484] width 138 height 23
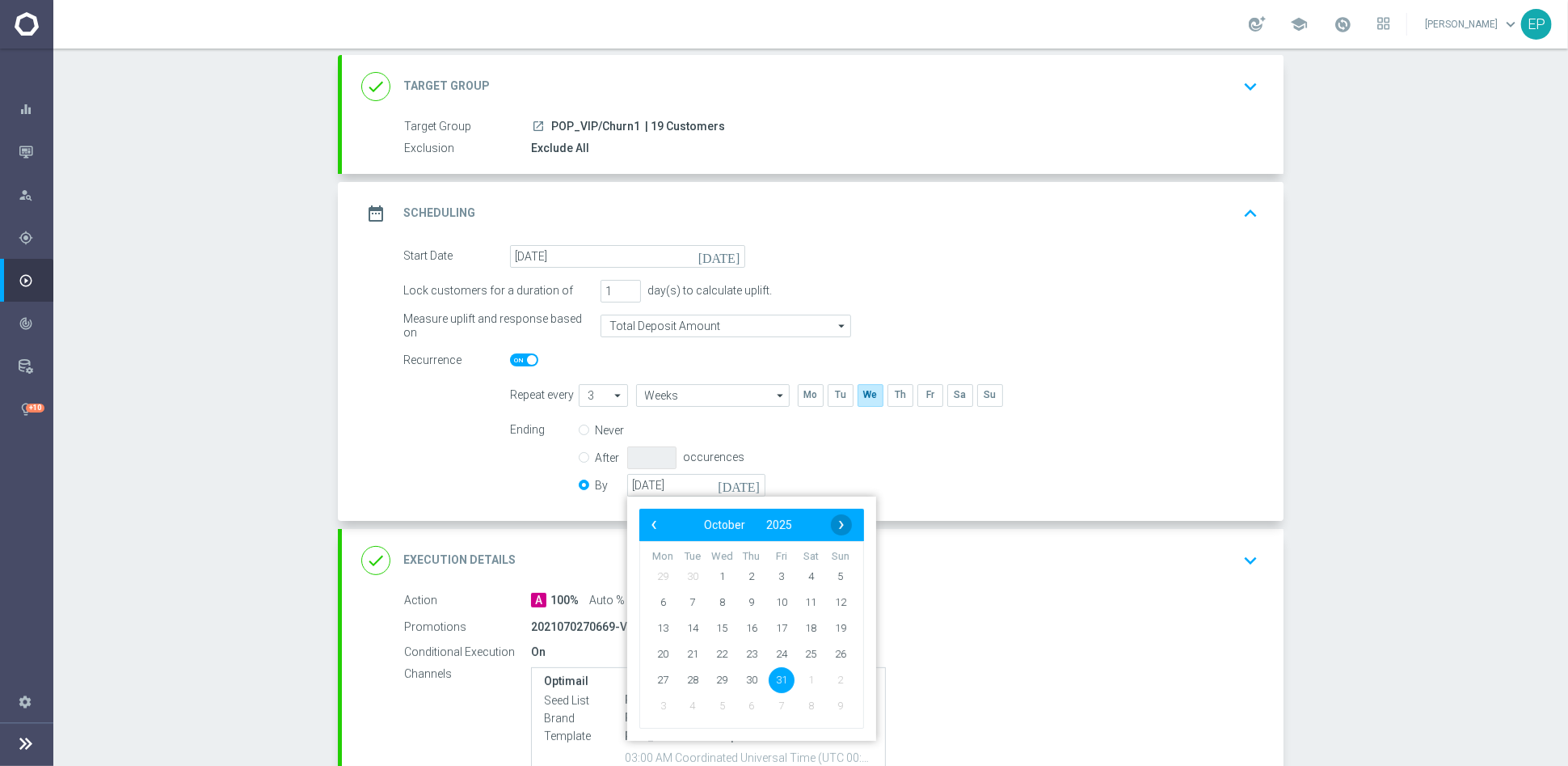
click at [839, 526] on span "›" at bounding box center [841, 524] width 21 height 21
click at [832, 683] on span "30" at bounding box center [841, 679] width 26 height 26
type input "[DATE]"
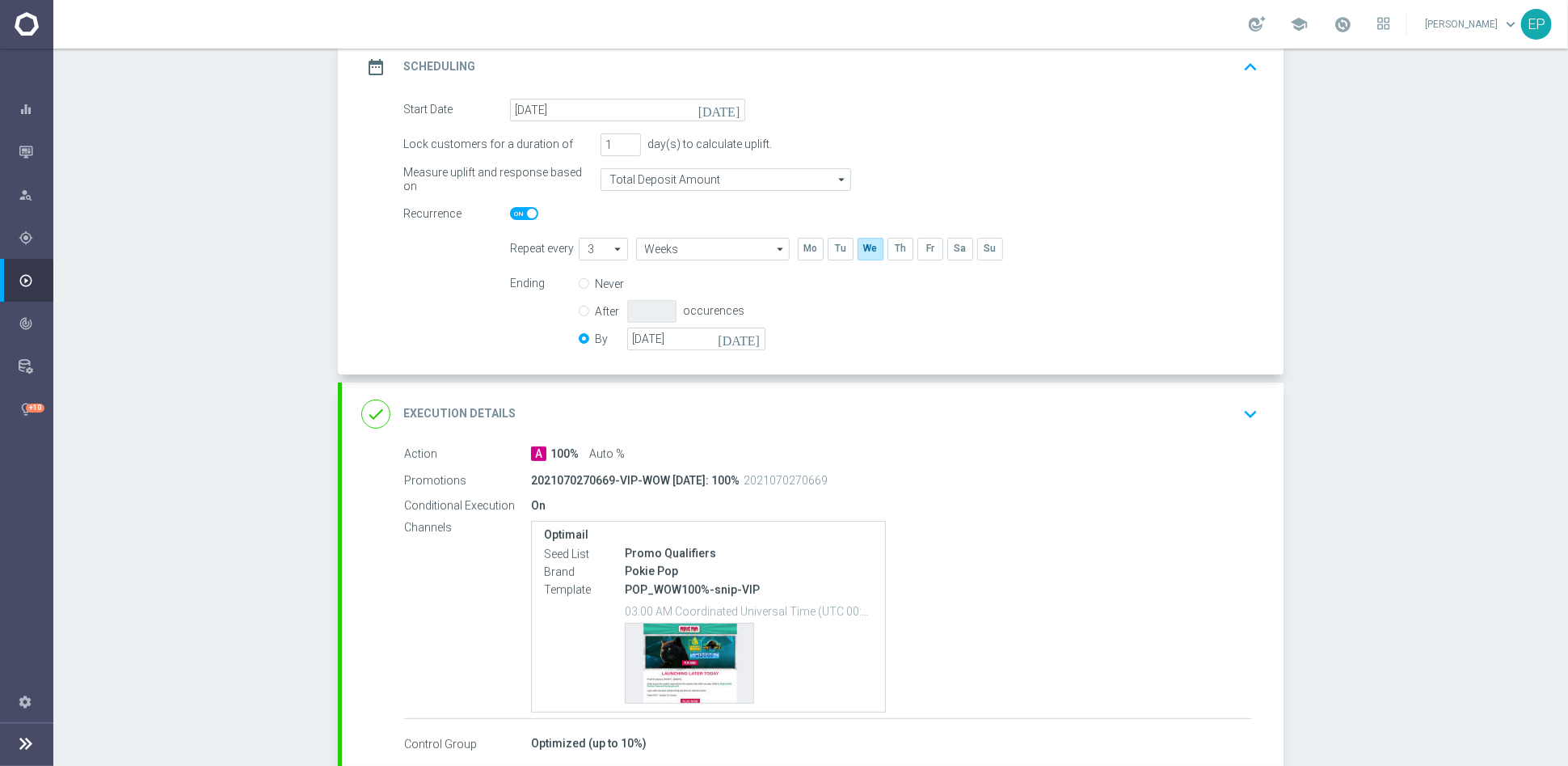
scroll to position [325, 0]
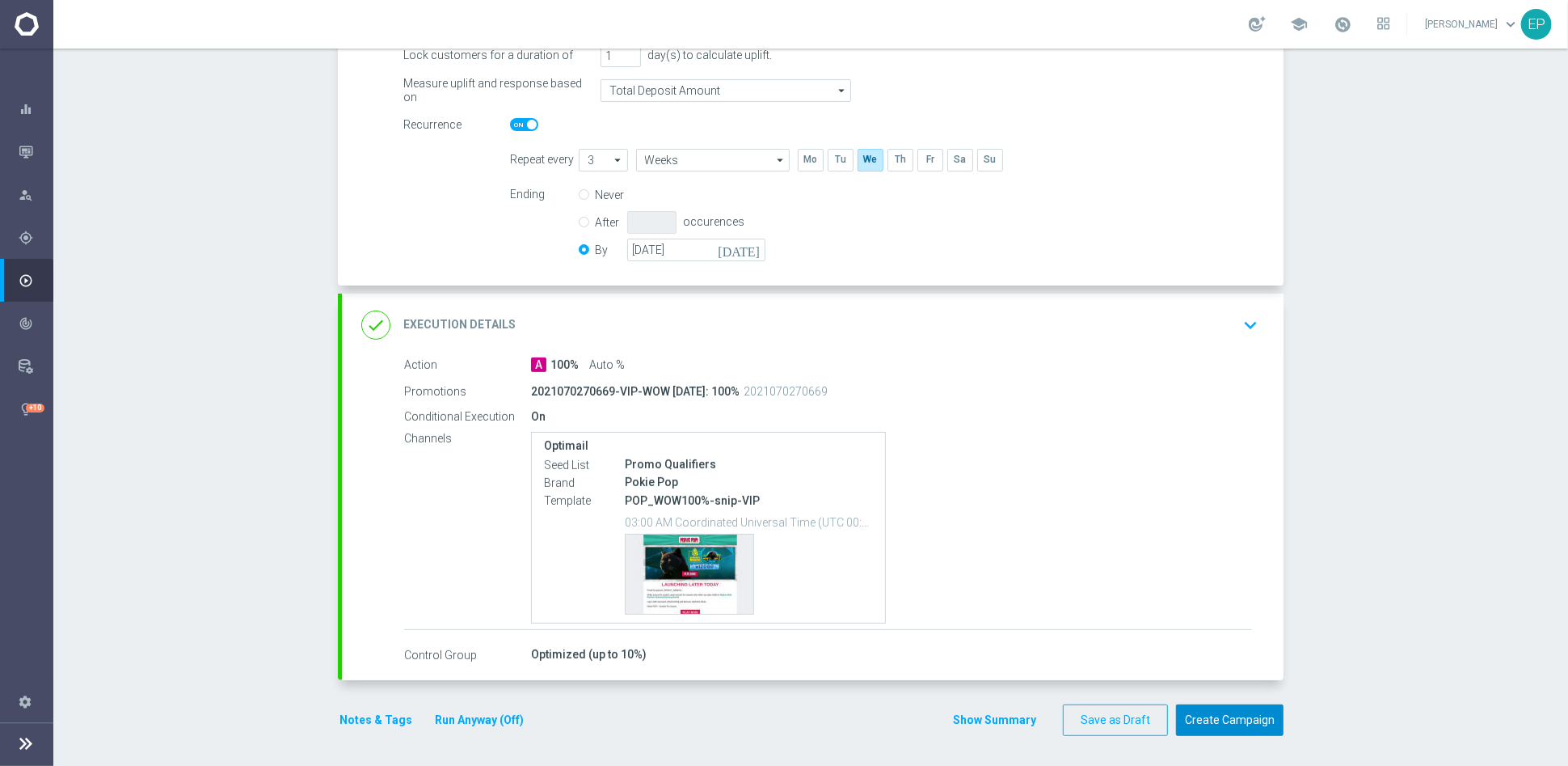
click at [1218, 720] on button "Create Campaign" at bounding box center [1229, 721] width 108 height 32
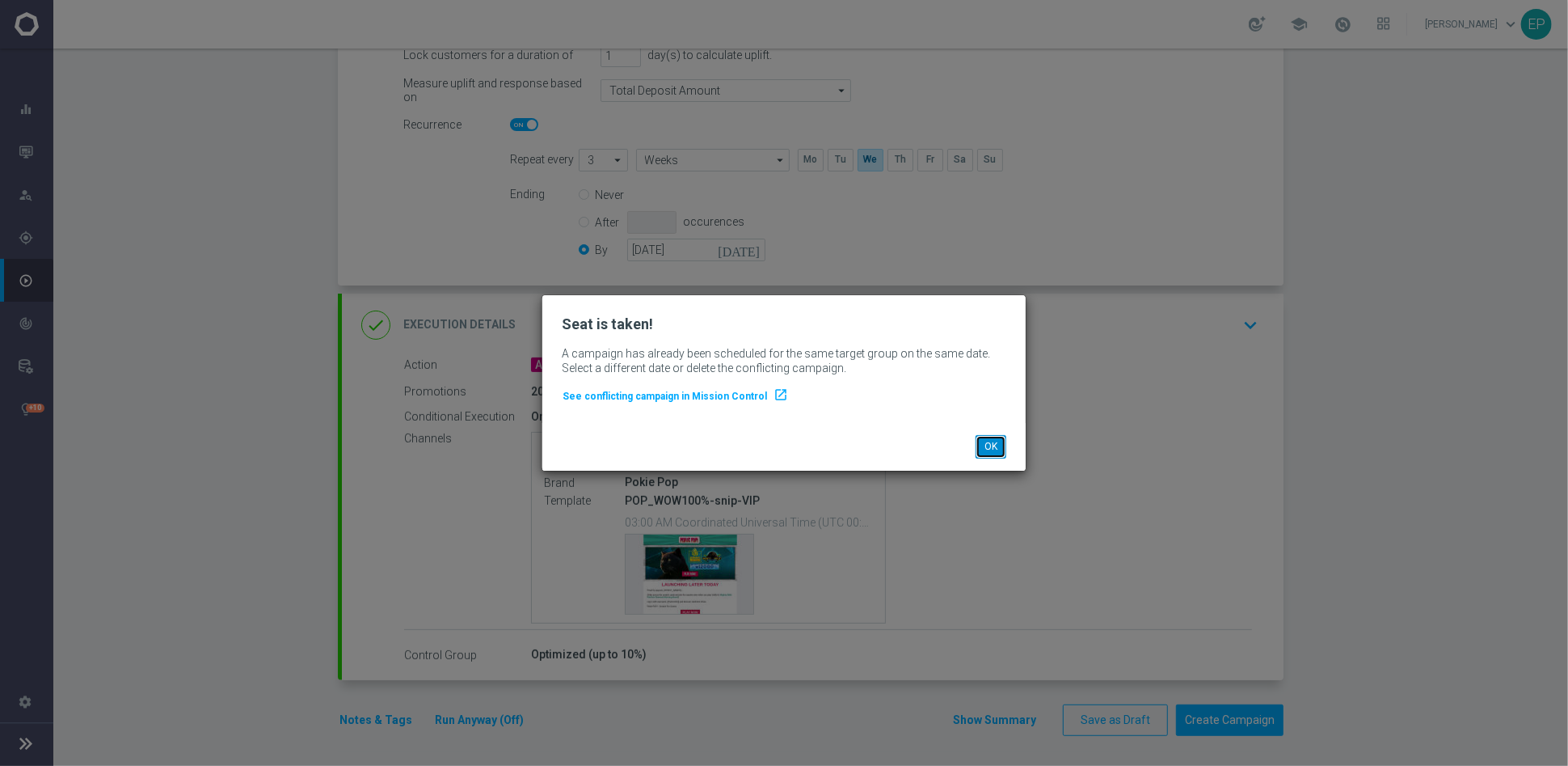
click at [987, 443] on button "OK" at bounding box center [991, 446] width 31 height 23
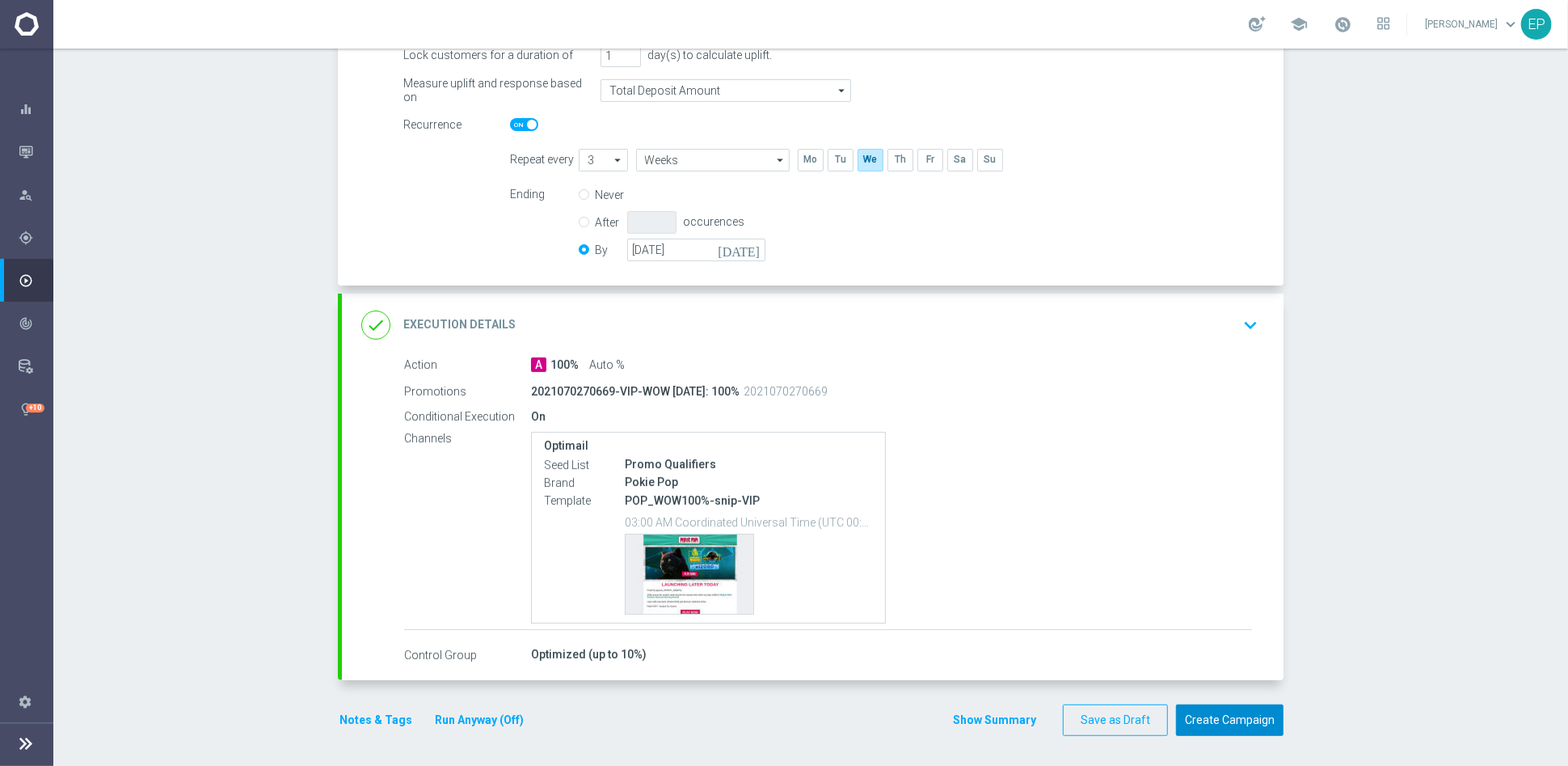
click at [1221, 719] on button "Create Campaign" at bounding box center [1229, 721] width 108 height 32
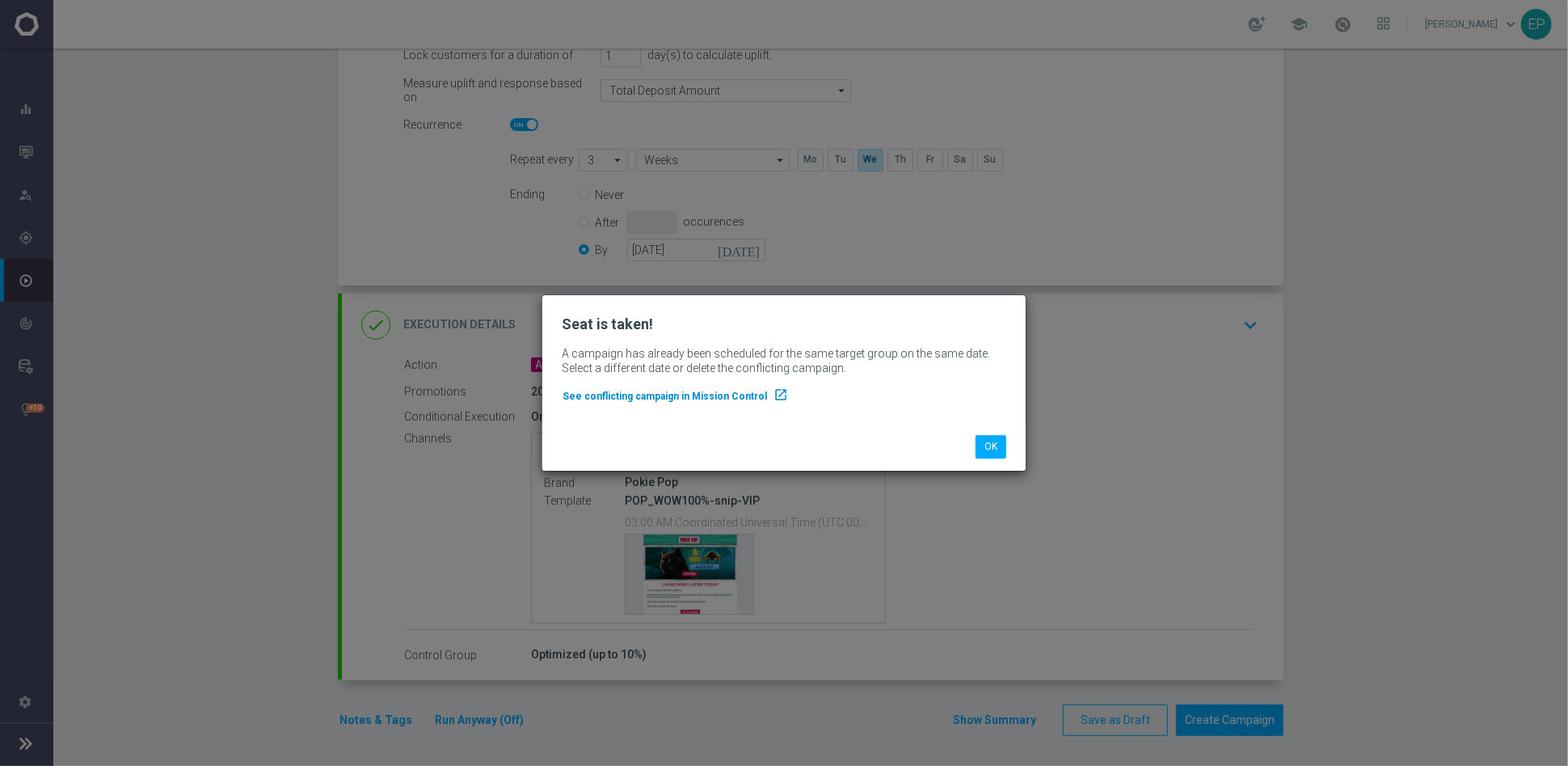
click at [701, 397] on span "See conflicting campaign in Mission Control" at bounding box center [664, 395] width 205 height 11
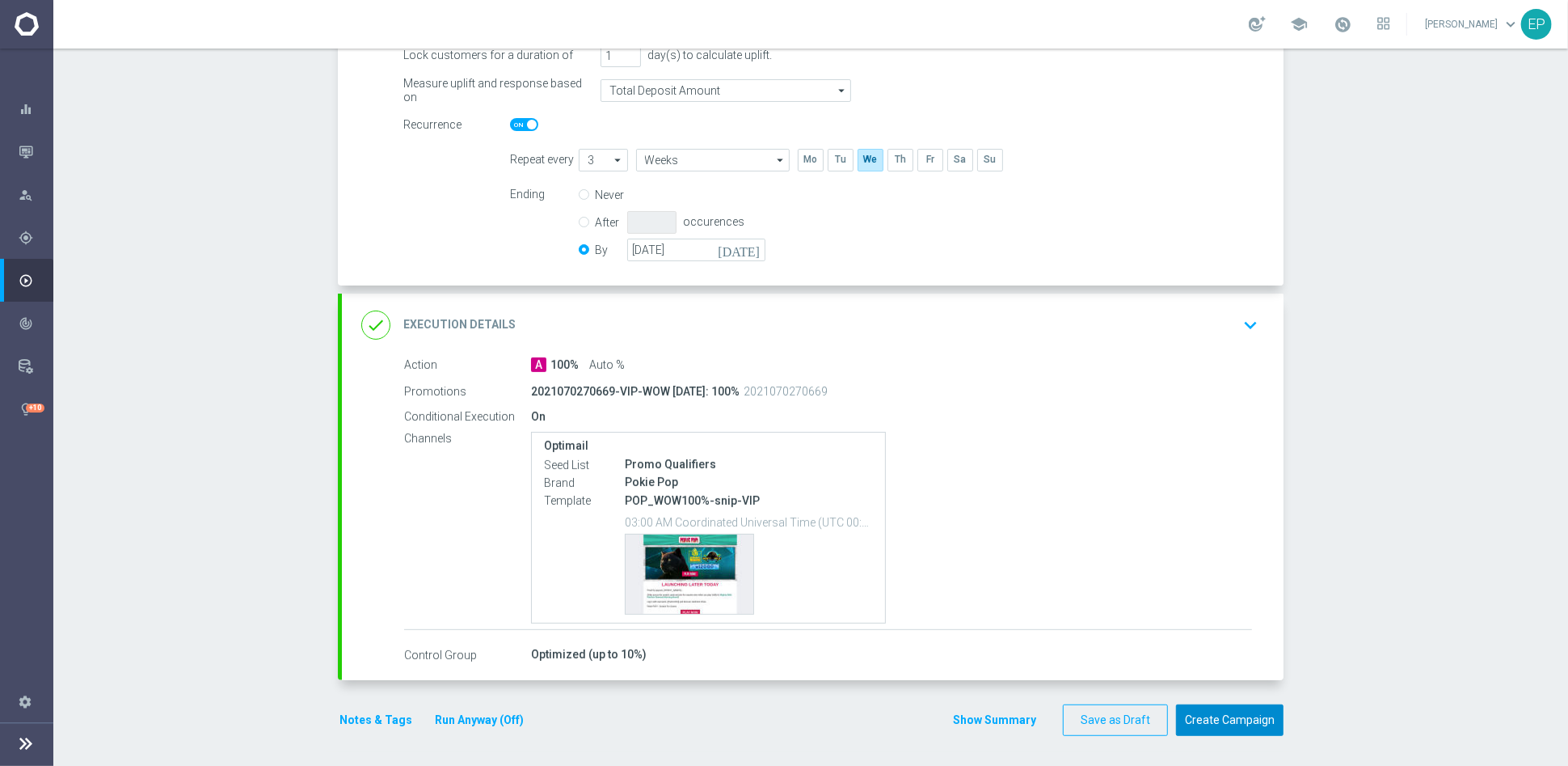
click at [1218, 722] on button "Create Campaign" at bounding box center [1229, 721] width 108 height 32
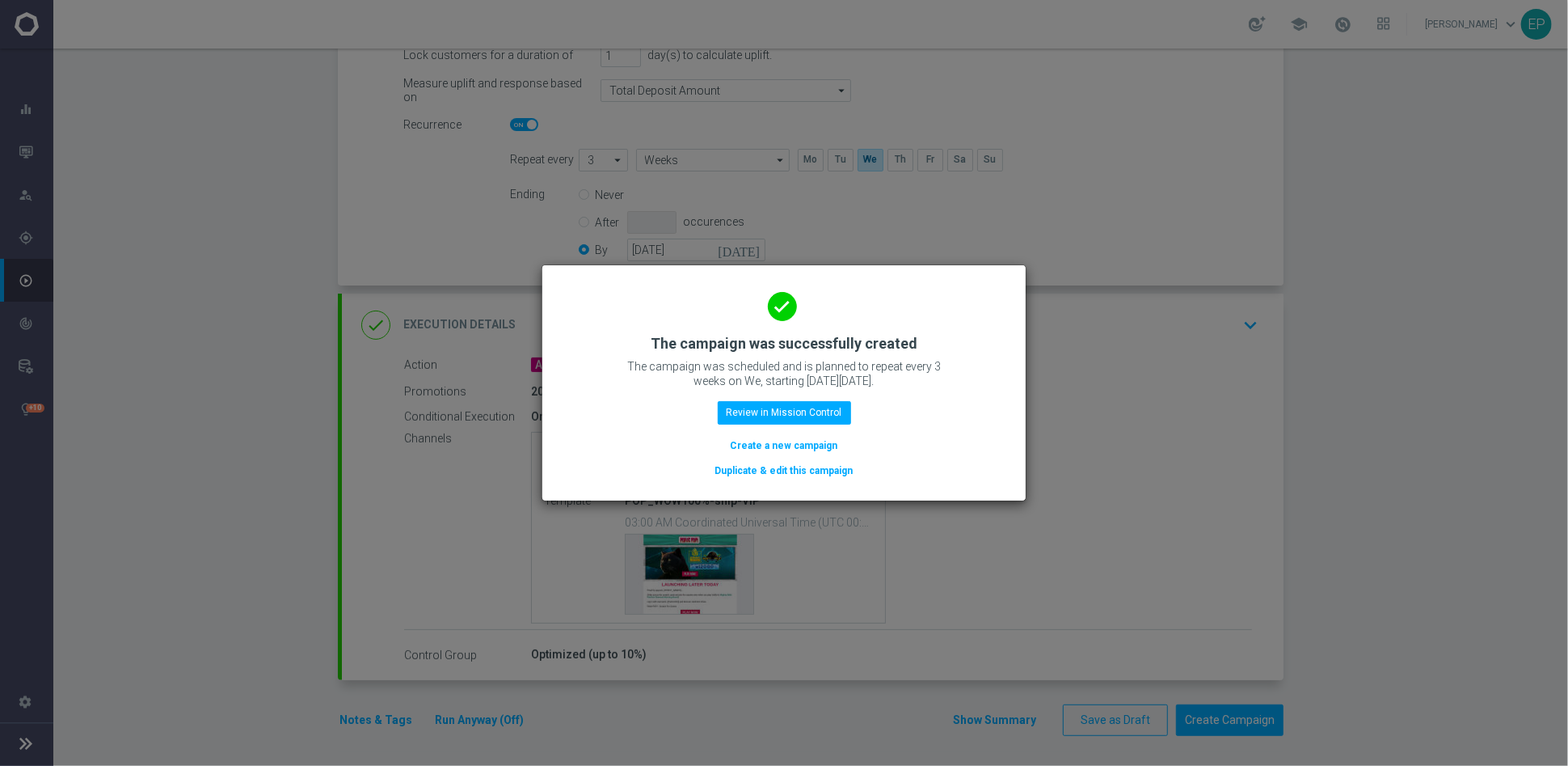
click at [779, 474] on button "Duplicate & edit this campaign" at bounding box center [784, 470] width 141 height 18
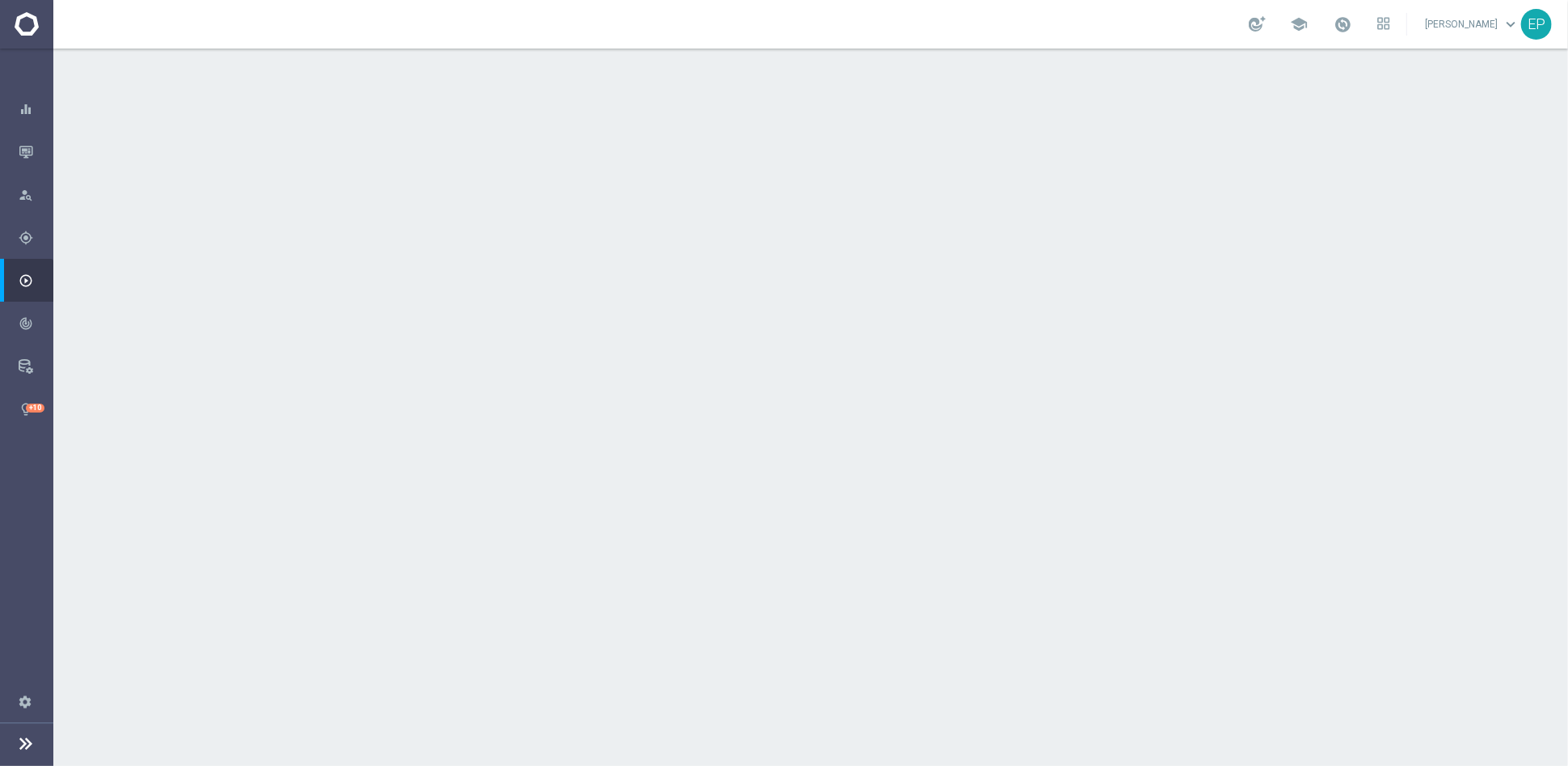
drag, startPoint x: 546, startPoint y: 212, endPoint x: 607, endPoint y: 212, distance: 61.0
click at [607, 212] on span "POP_VIP/Churn1" at bounding box center [596, 216] width 89 height 15
click at [647, 161] on div "done Target Group keyboard_arrow_down" at bounding box center [813, 176] width 903 height 31
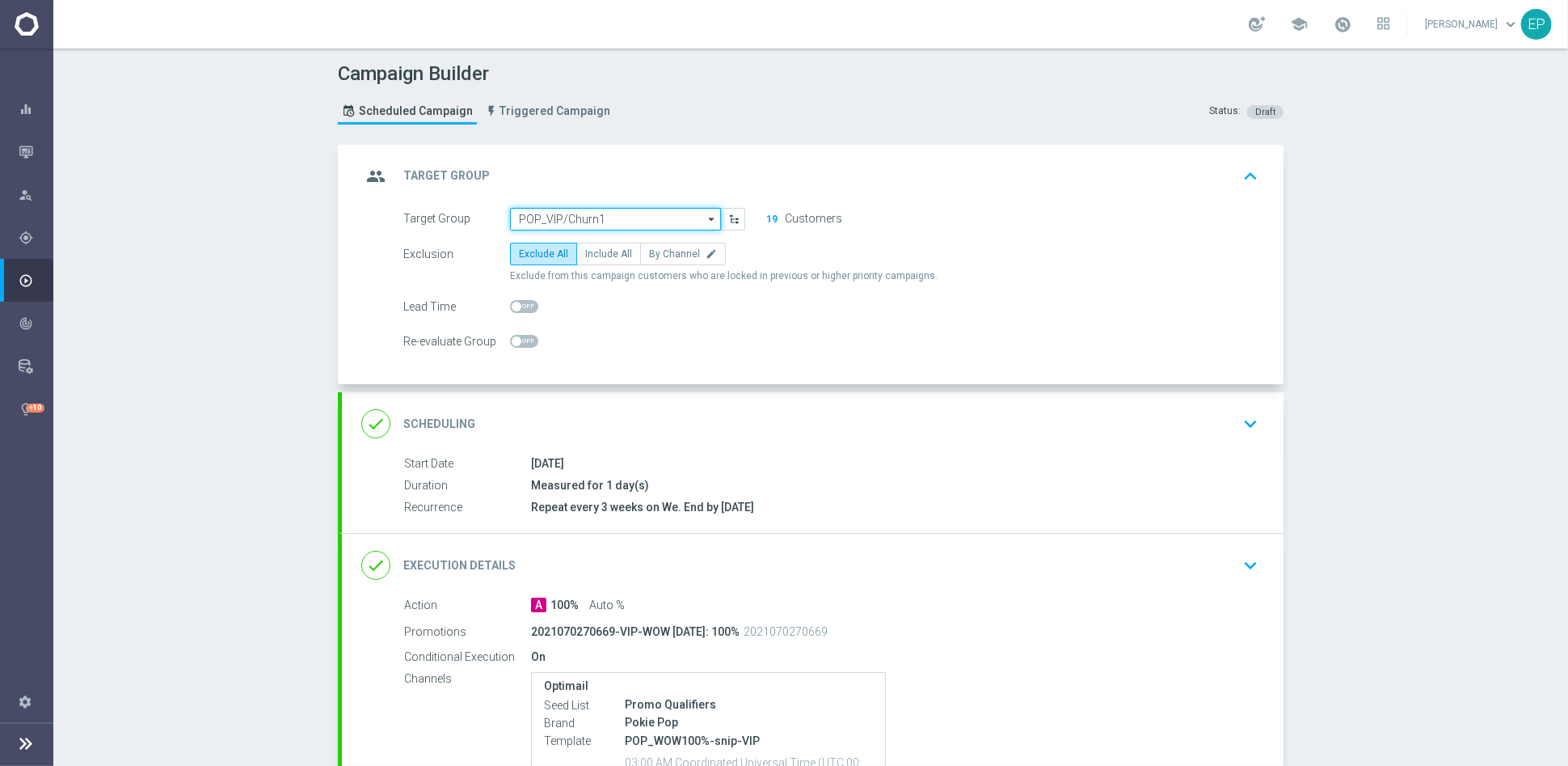
click at [624, 213] on input "POP_VIP/Churn1" at bounding box center [616, 218] width 211 height 23
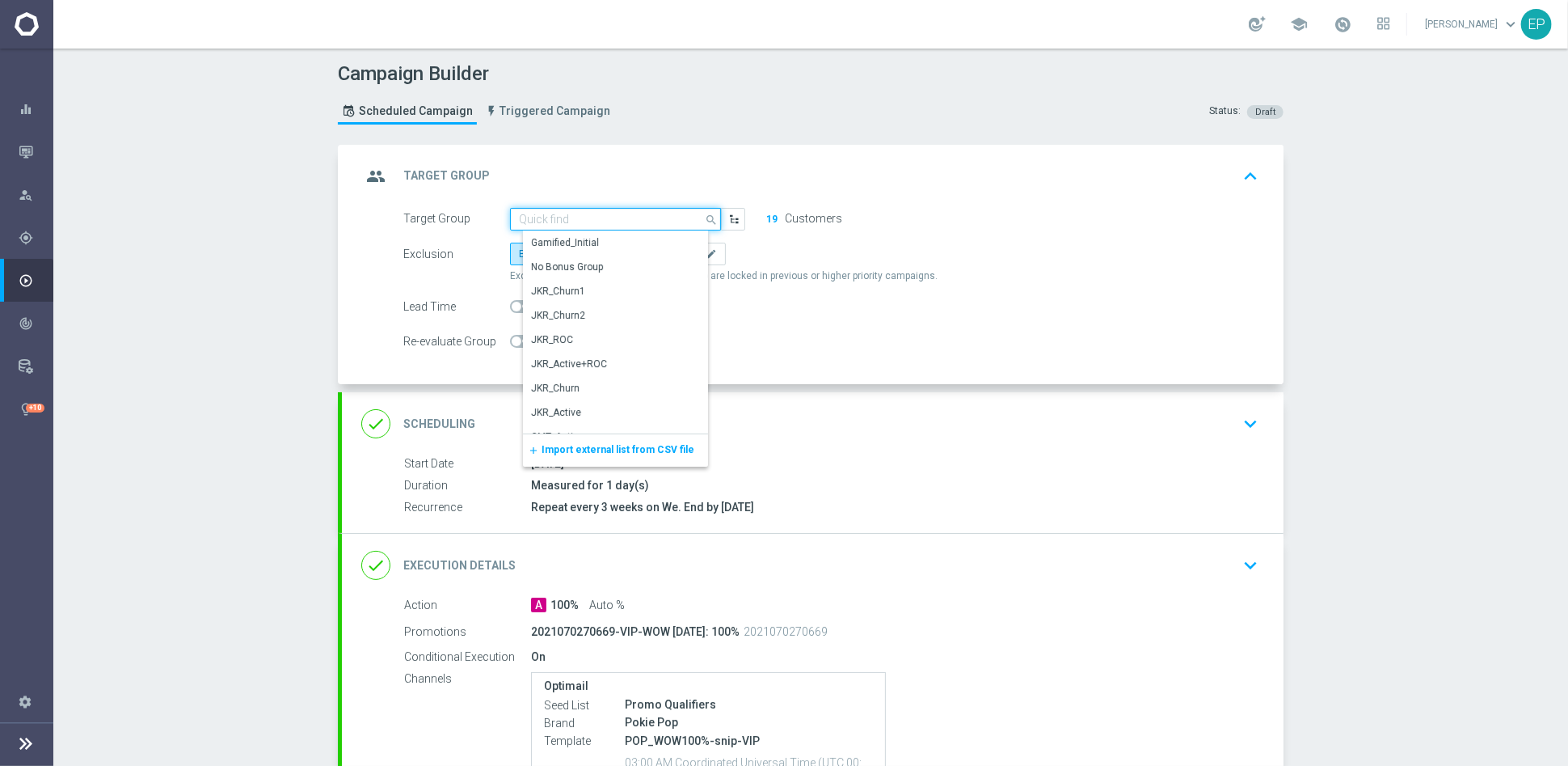
paste input "POP_VIP/Ch"
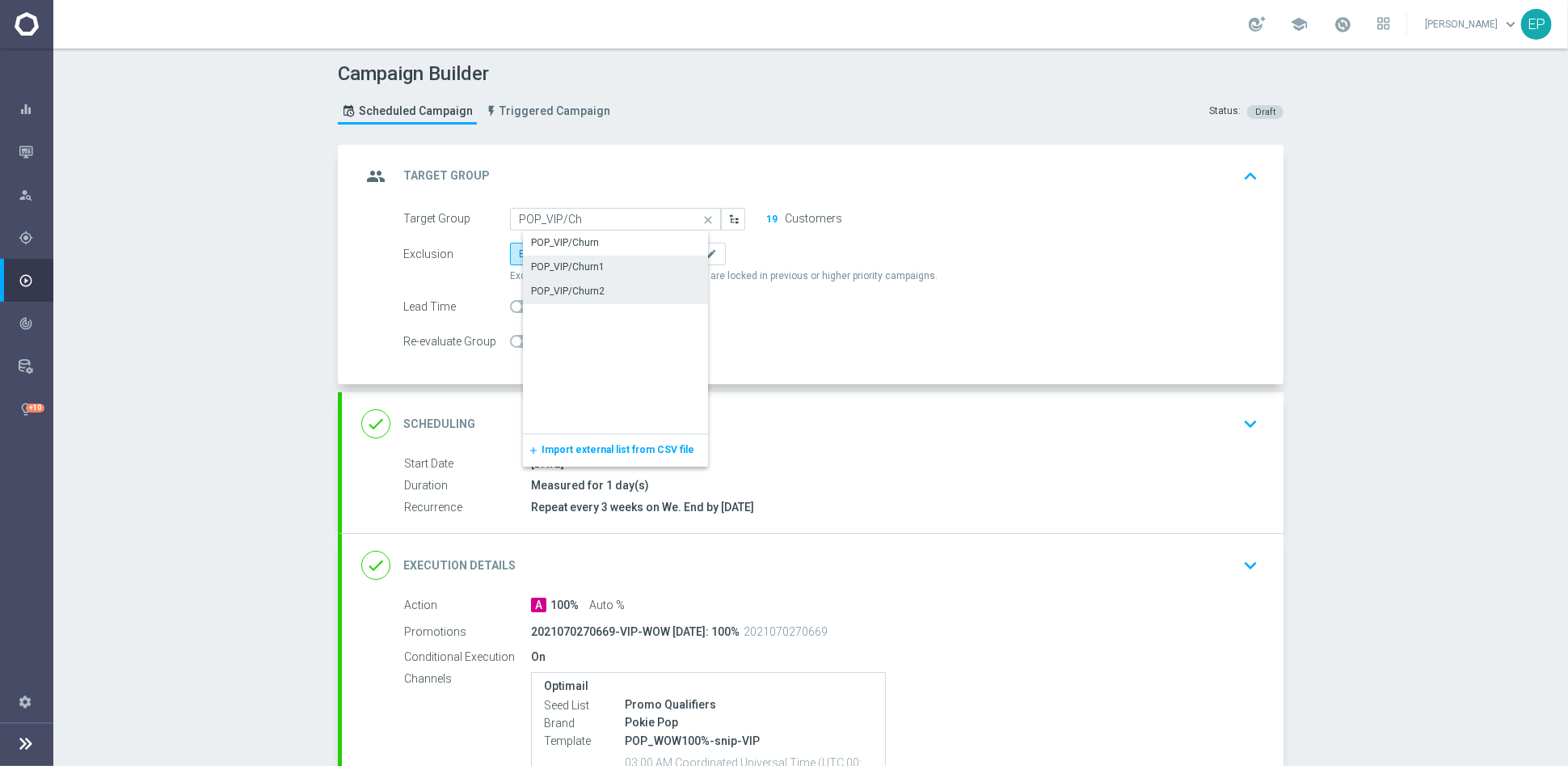
click at [598, 282] on div "POP_VIP/Churn2" at bounding box center [628, 291] width 211 height 23
type input "POP_VIP/Churn2"
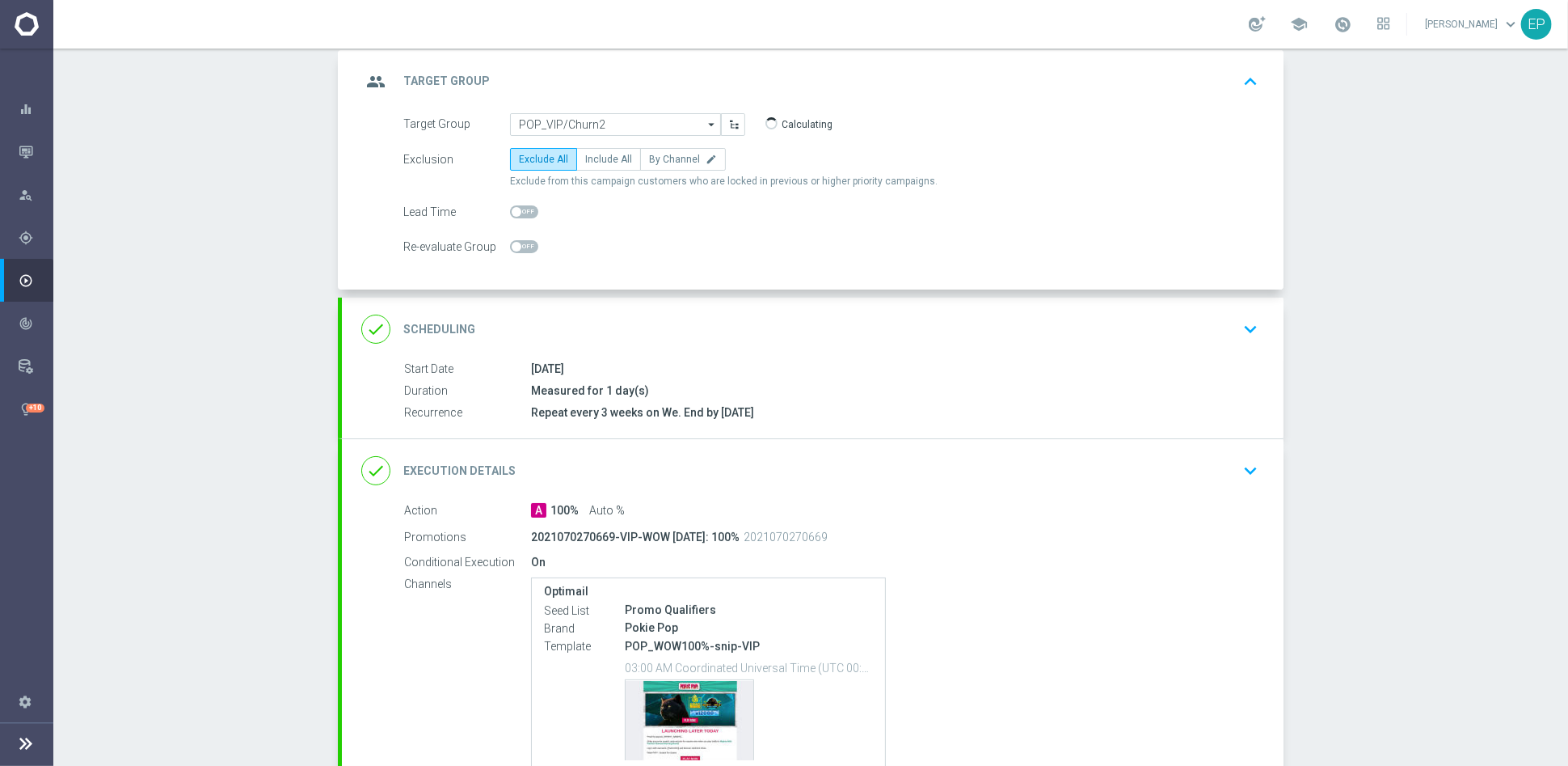
scroll to position [239, 0]
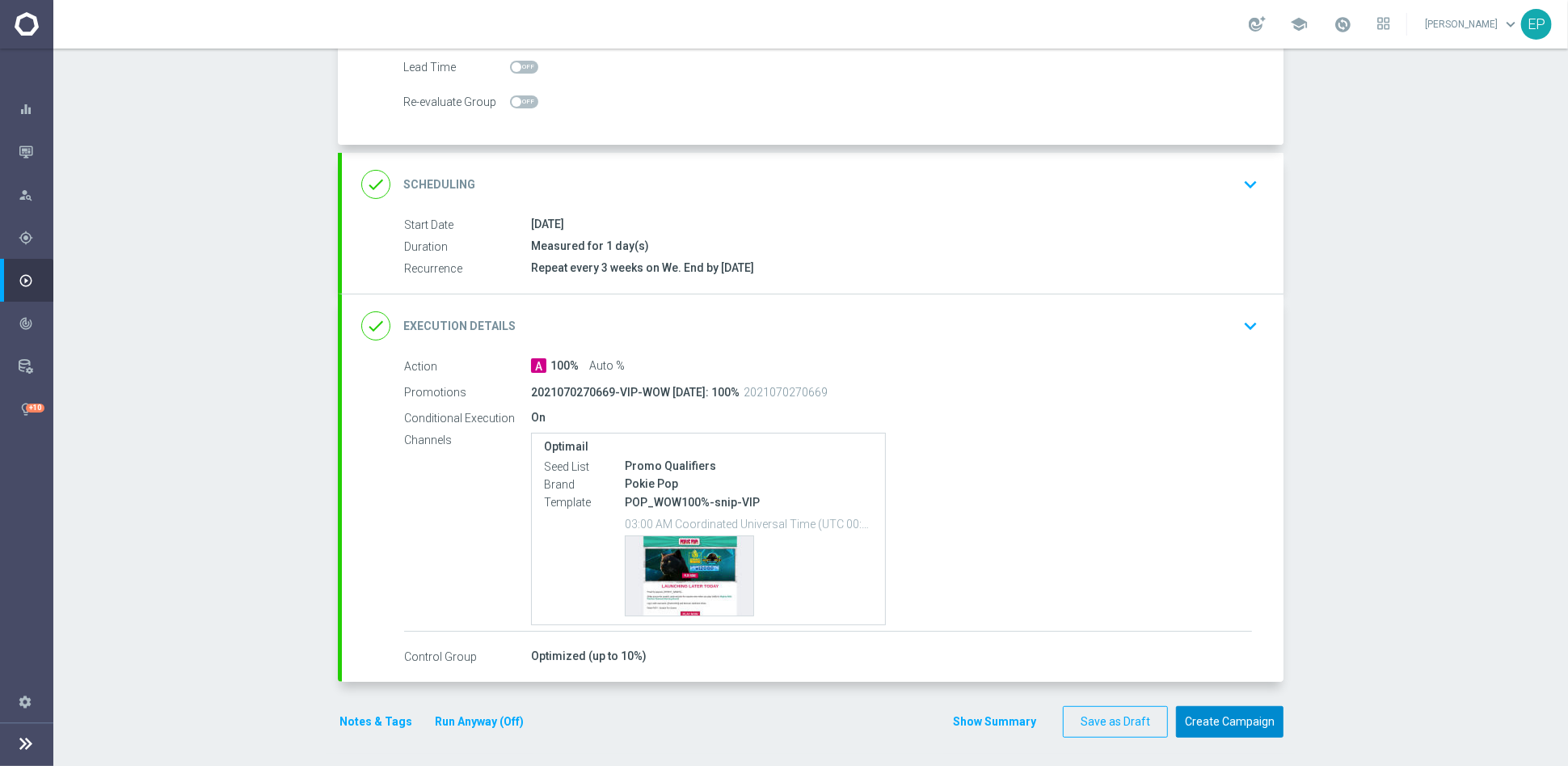
click at [1236, 725] on button "Create Campaign" at bounding box center [1229, 722] width 108 height 32
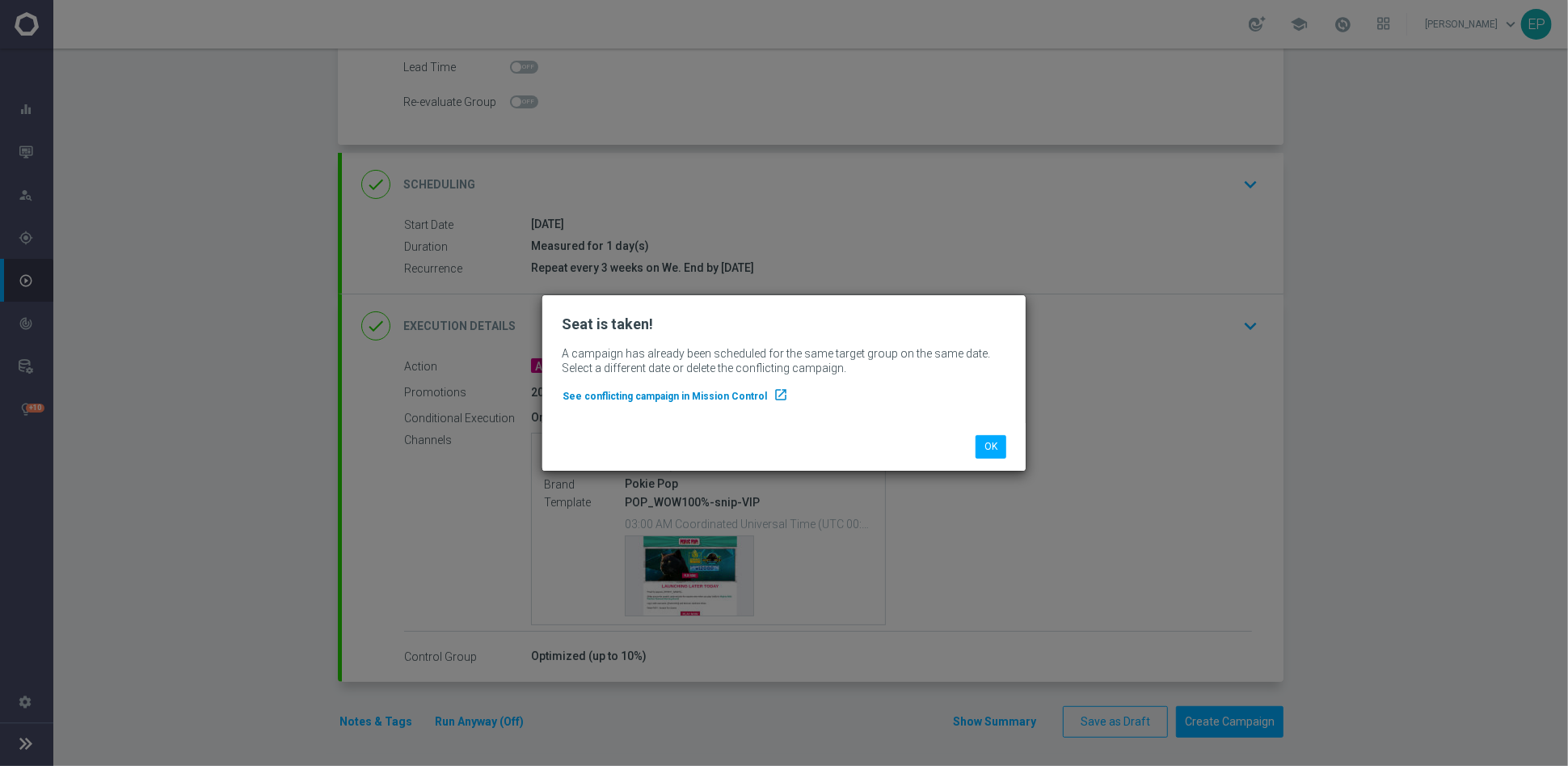
click at [724, 396] on span "See conflicting campaign in Mission Control" at bounding box center [664, 395] width 205 height 11
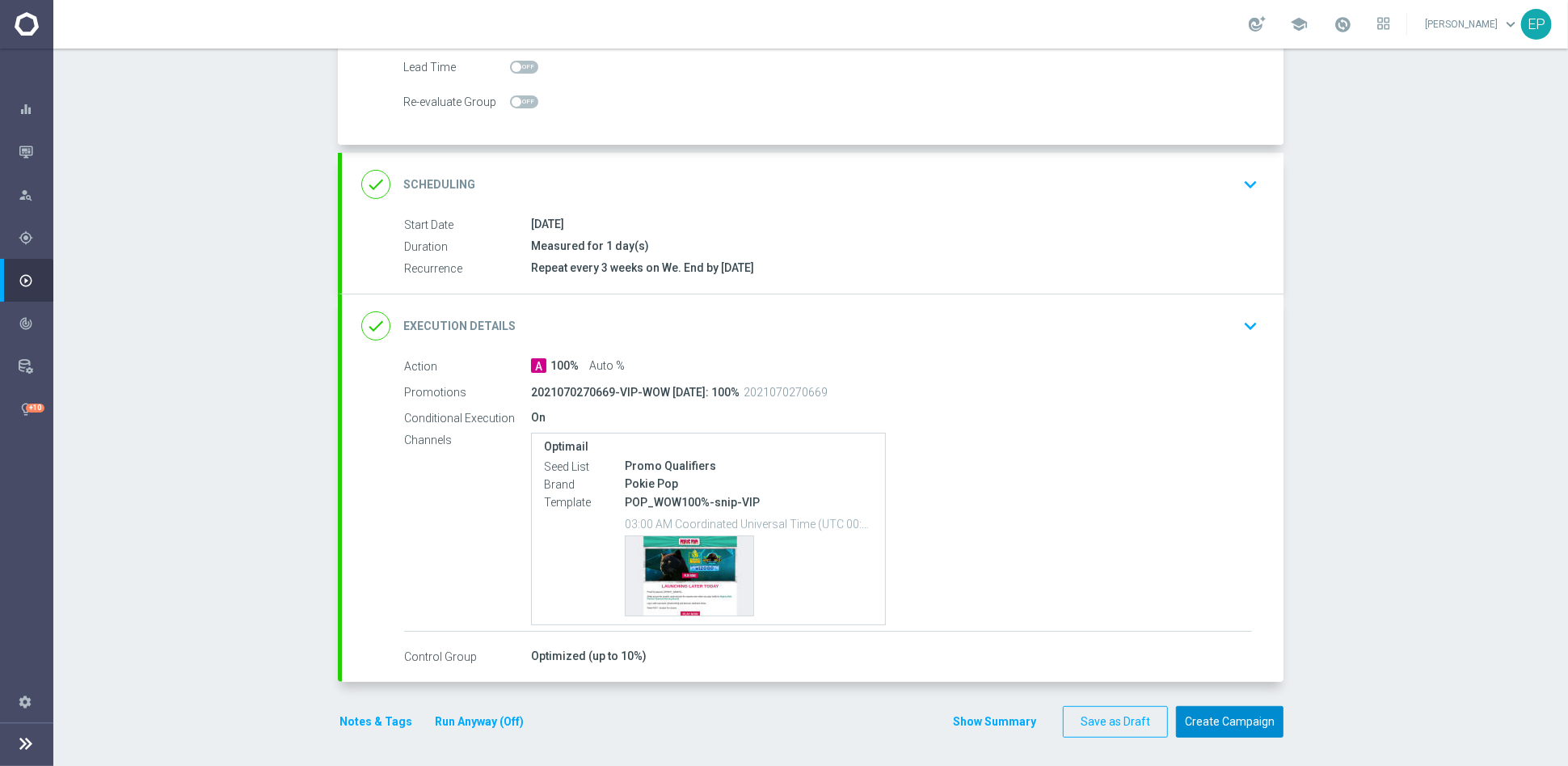
click at [1217, 716] on button "Create Campaign" at bounding box center [1229, 722] width 108 height 32
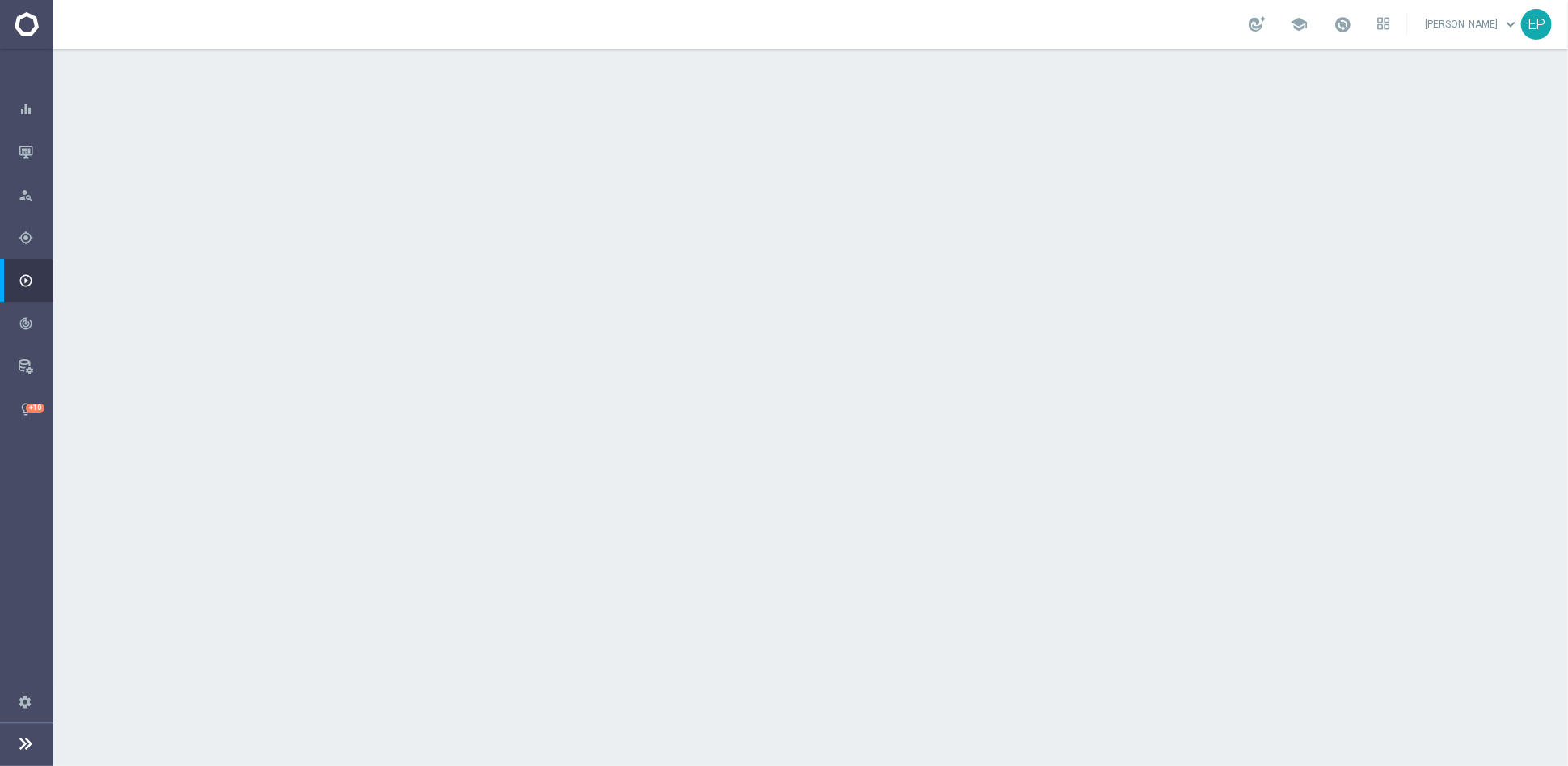
drag, startPoint x: 544, startPoint y: 212, endPoint x: 583, endPoint y: 212, distance: 39.0
click at [583, 212] on span "POP_Churn" at bounding box center [581, 216] width 60 height 15
copy span "POP_Ch"
click at [631, 152] on div "done Target Group keyboard_arrow_down" at bounding box center [812, 176] width 942 height 63
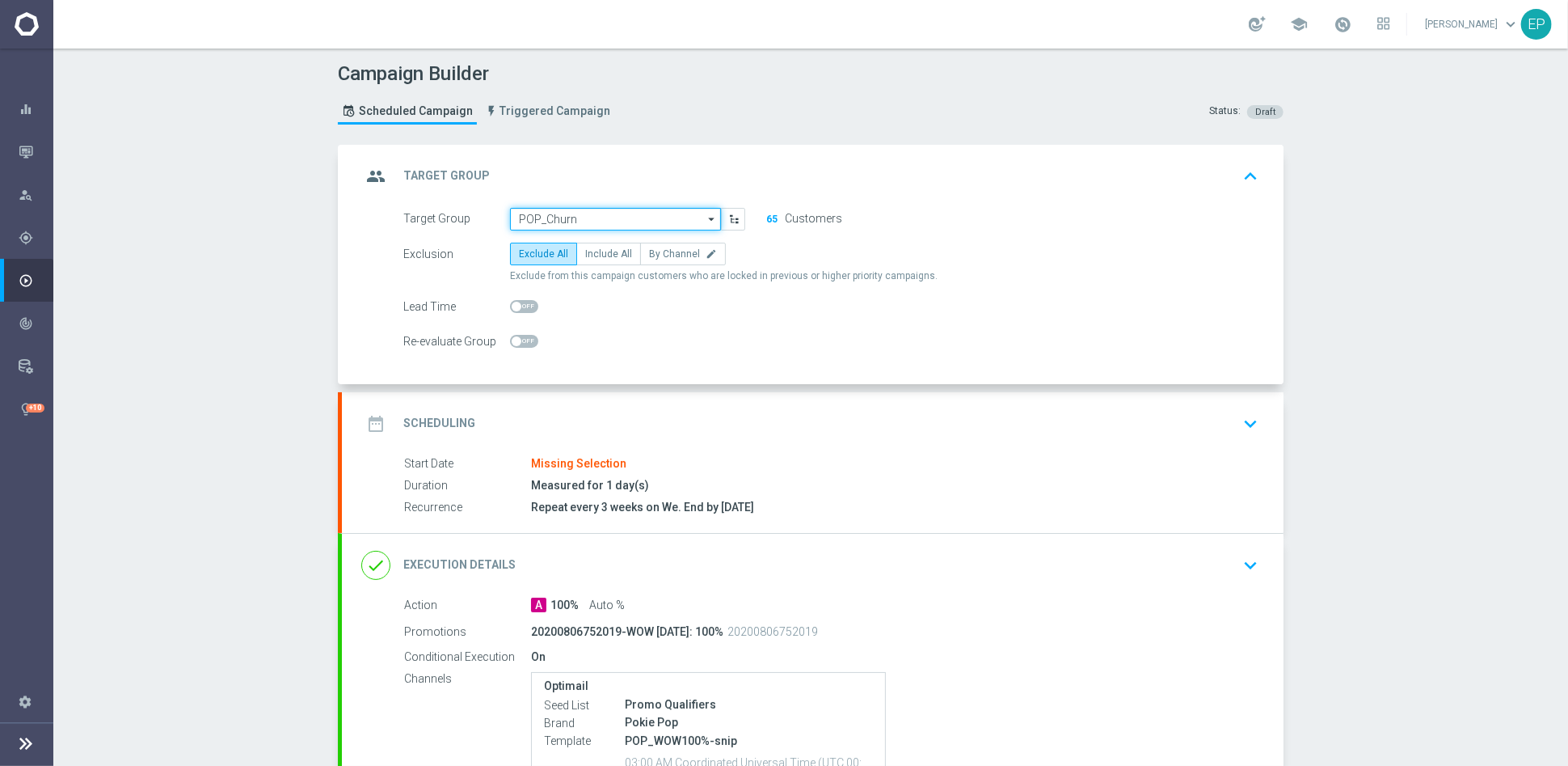
click at [587, 214] on input "POP_Churn" at bounding box center [616, 218] width 211 height 23
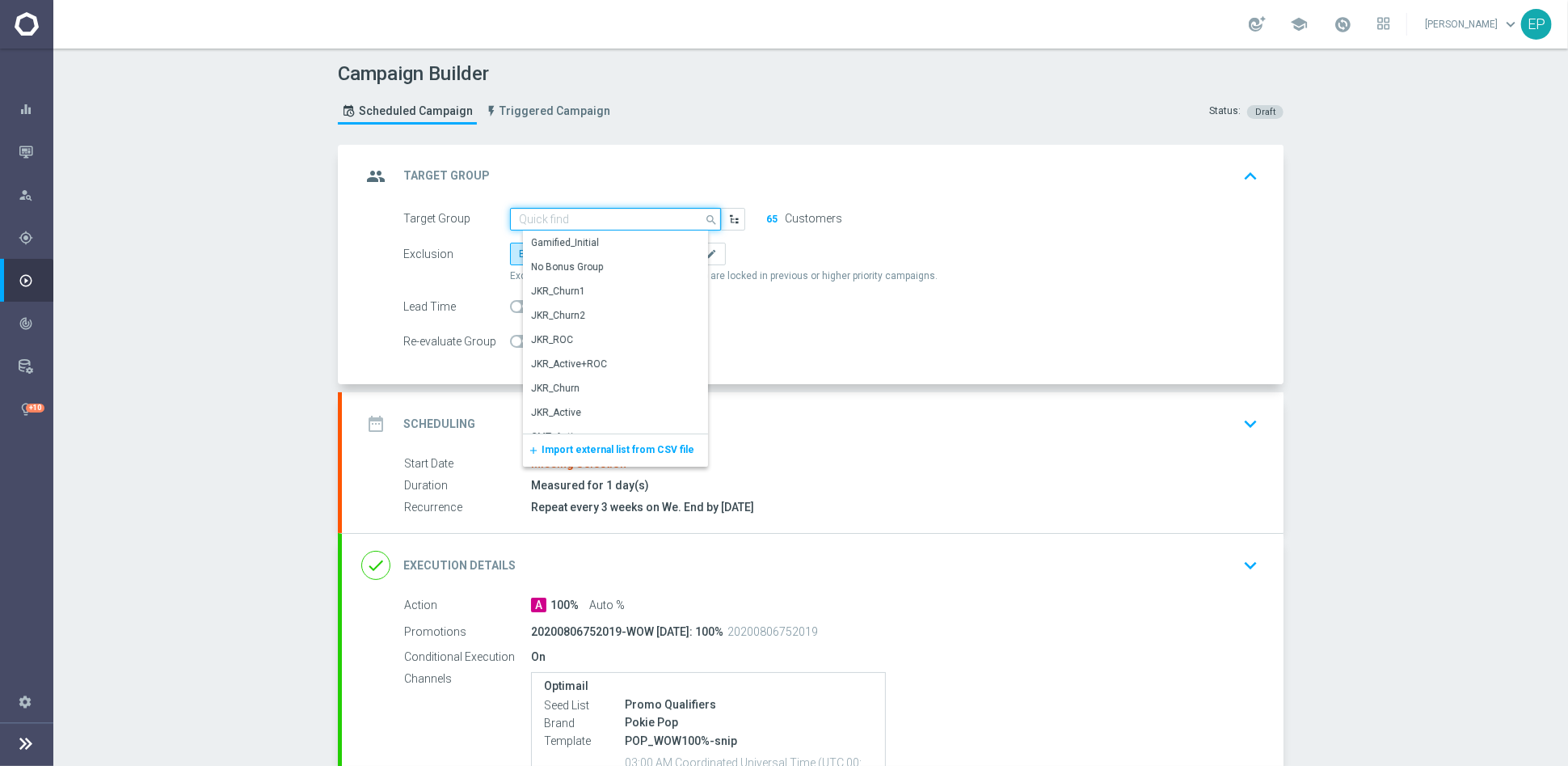
paste input "POP_Ch"
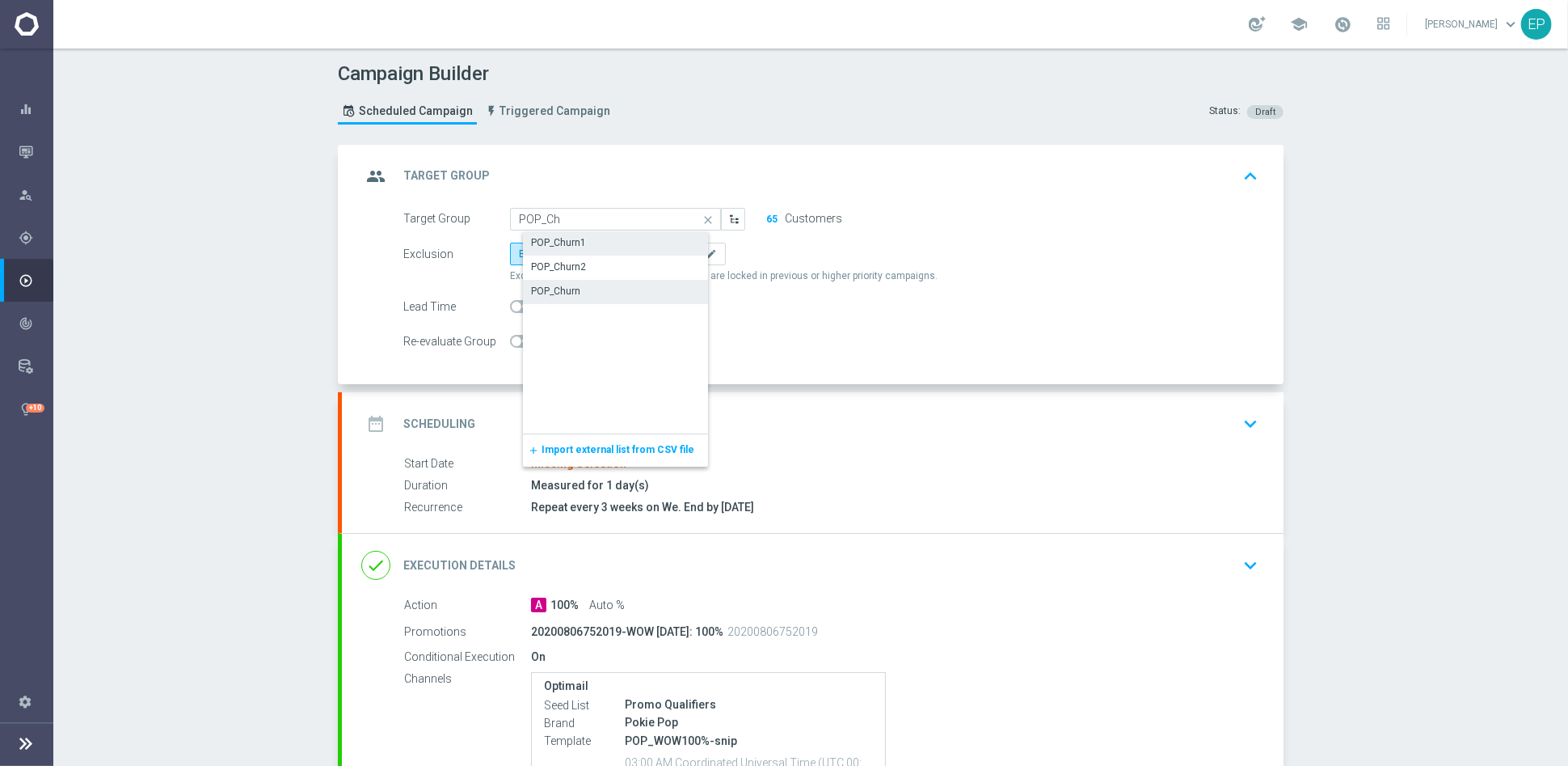
click at [563, 242] on div "POP_Churn1" at bounding box center [559, 242] width 55 height 15
type input "POP_Churn1"
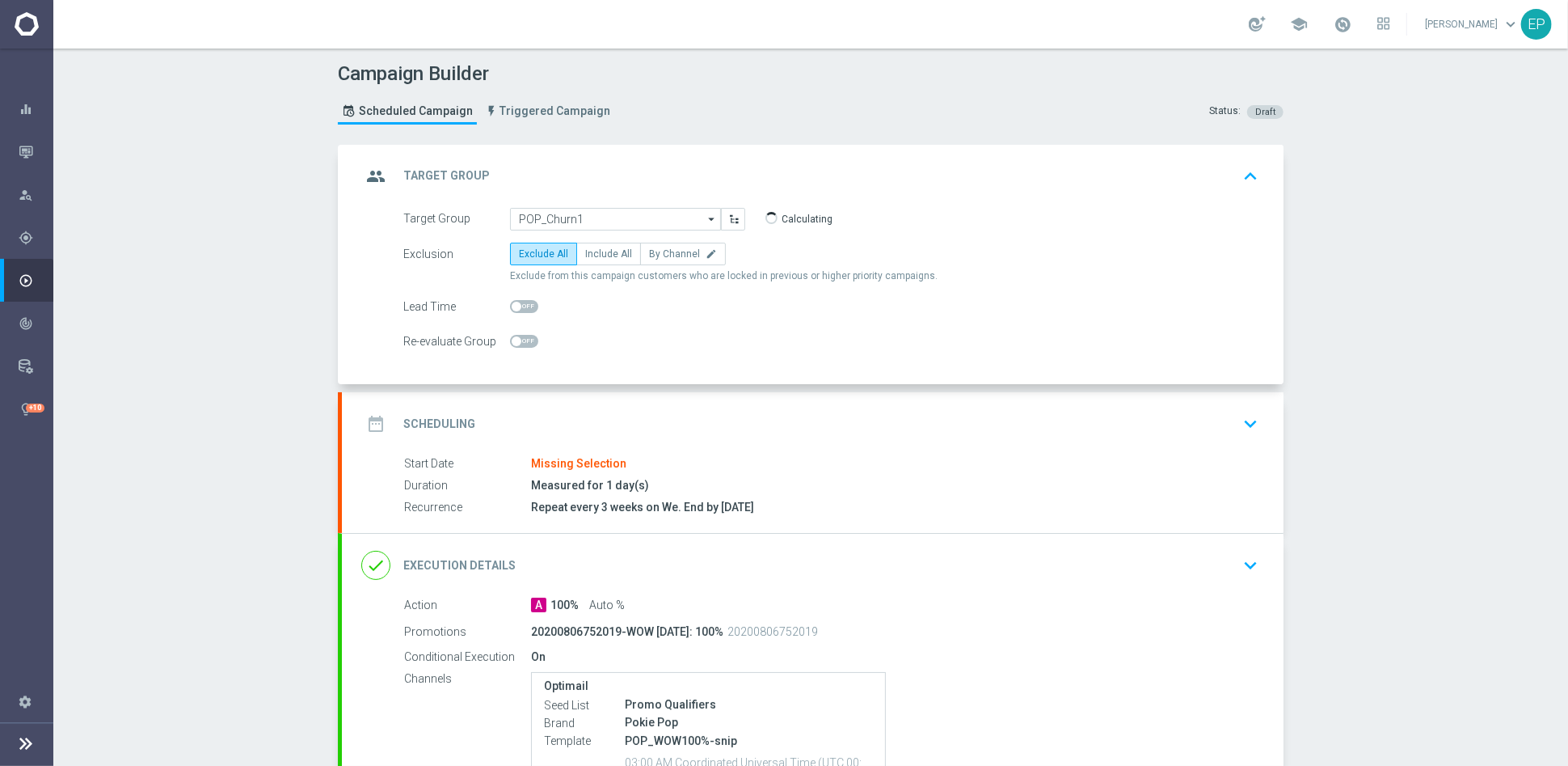
click at [744, 418] on div "date_range Scheduling keyboard_arrow_down" at bounding box center [813, 423] width 903 height 31
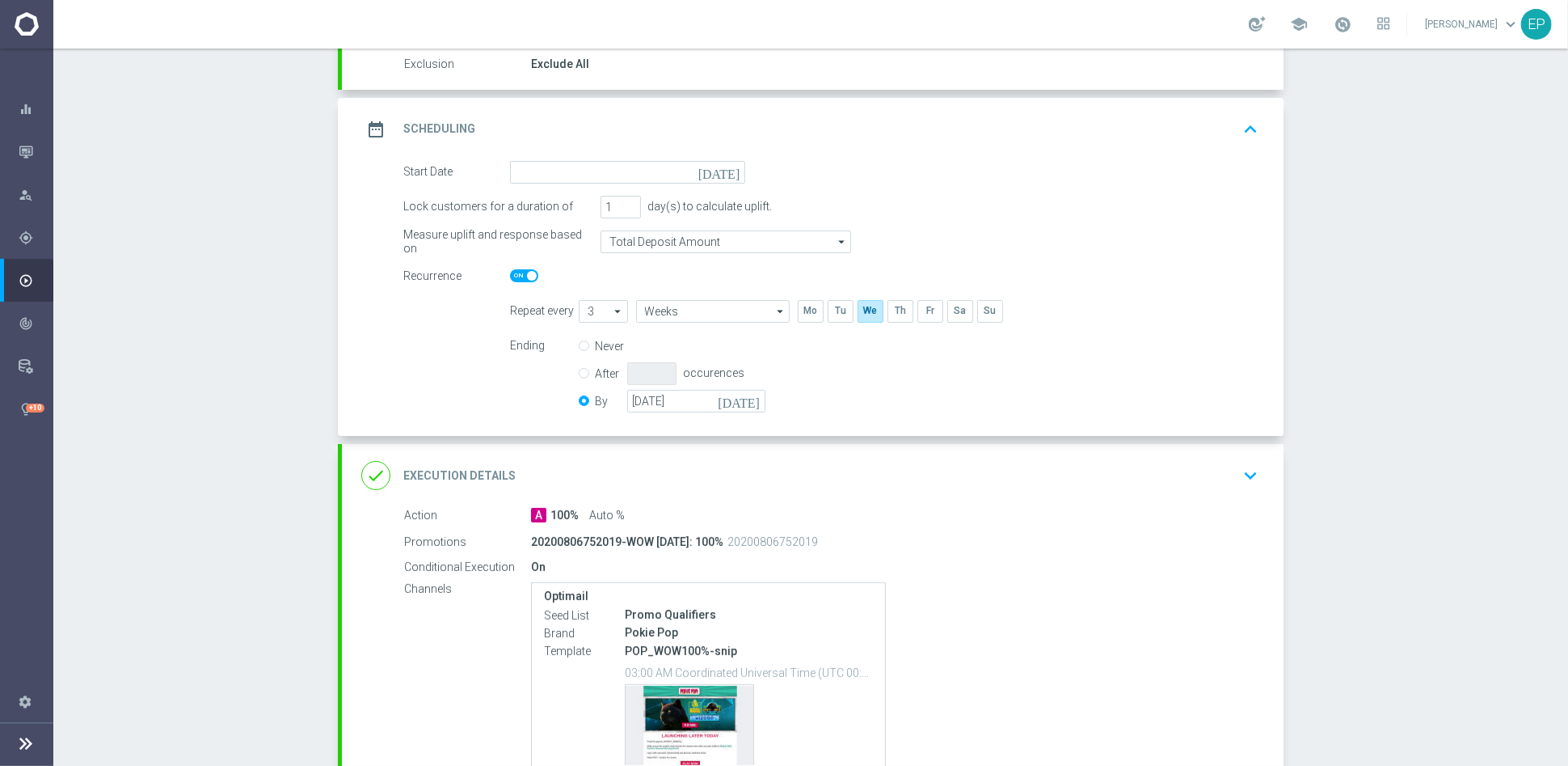
scroll to position [180, 0]
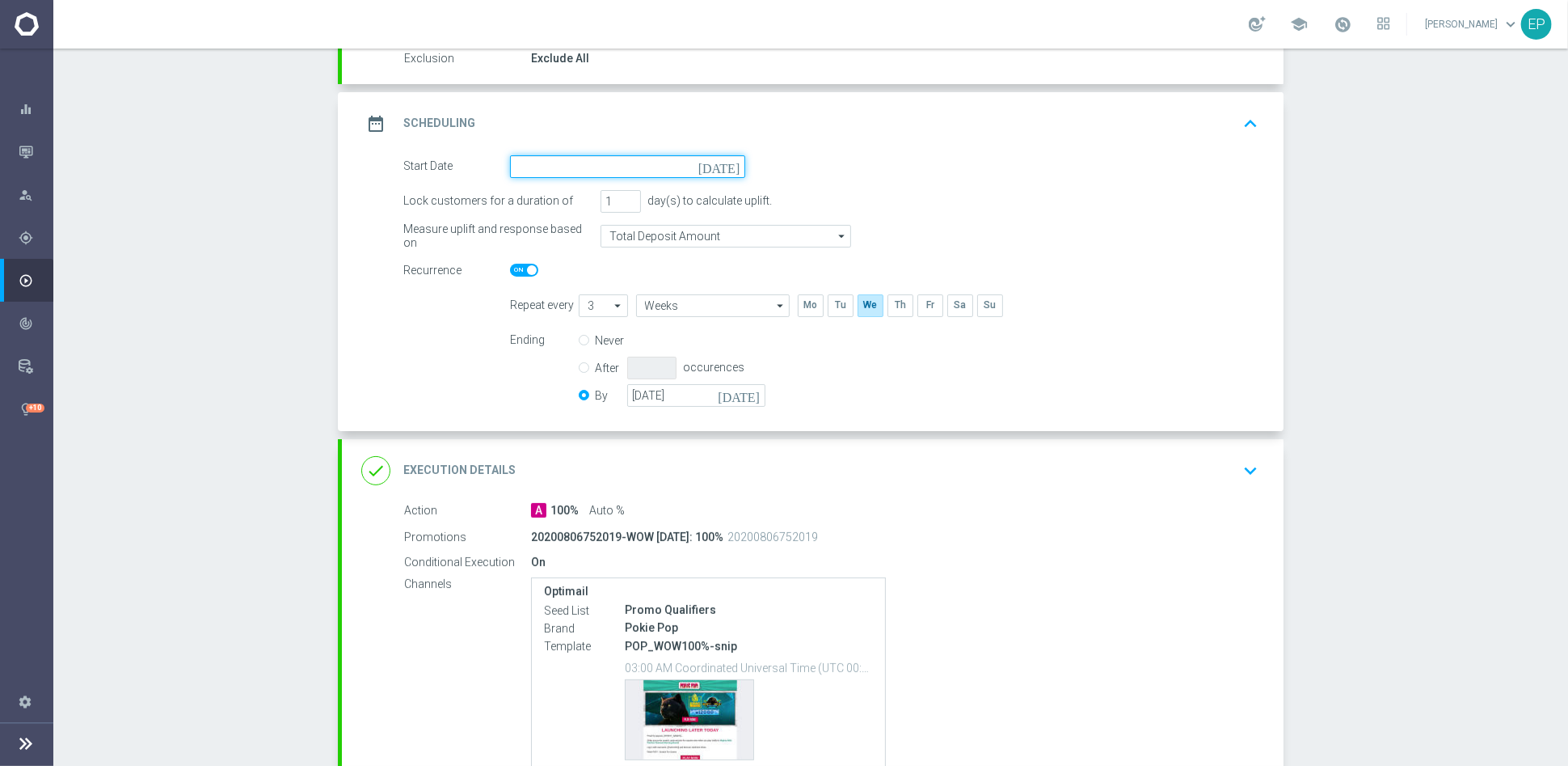
click at [612, 167] on input at bounding box center [627, 166] width 235 height 23
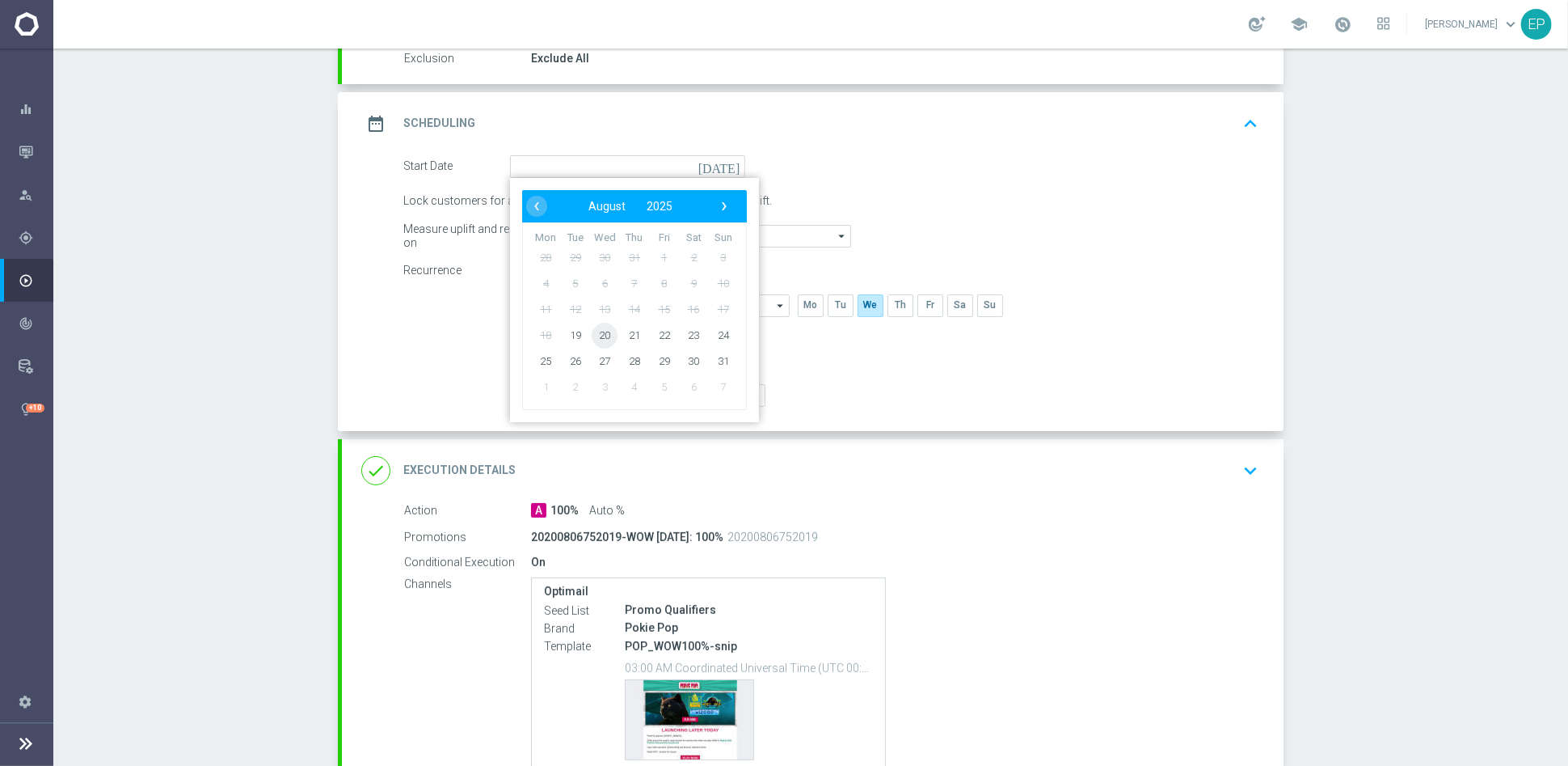
click at [594, 331] on span "20" at bounding box center [605, 335] width 26 height 26
type input "[DATE]"
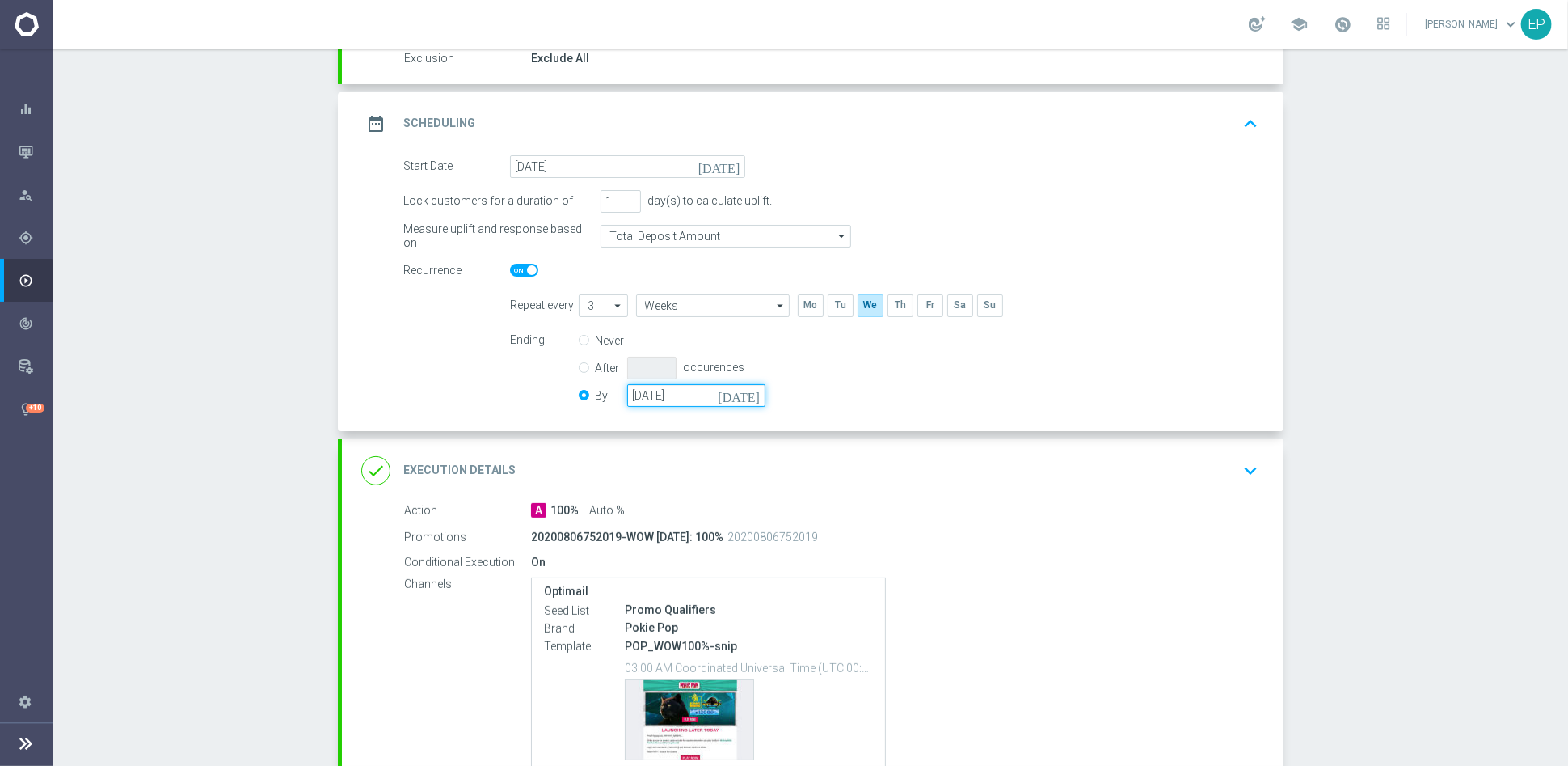
click at [681, 390] on input "[DATE]" at bounding box center [697, 395] width 138 height 23
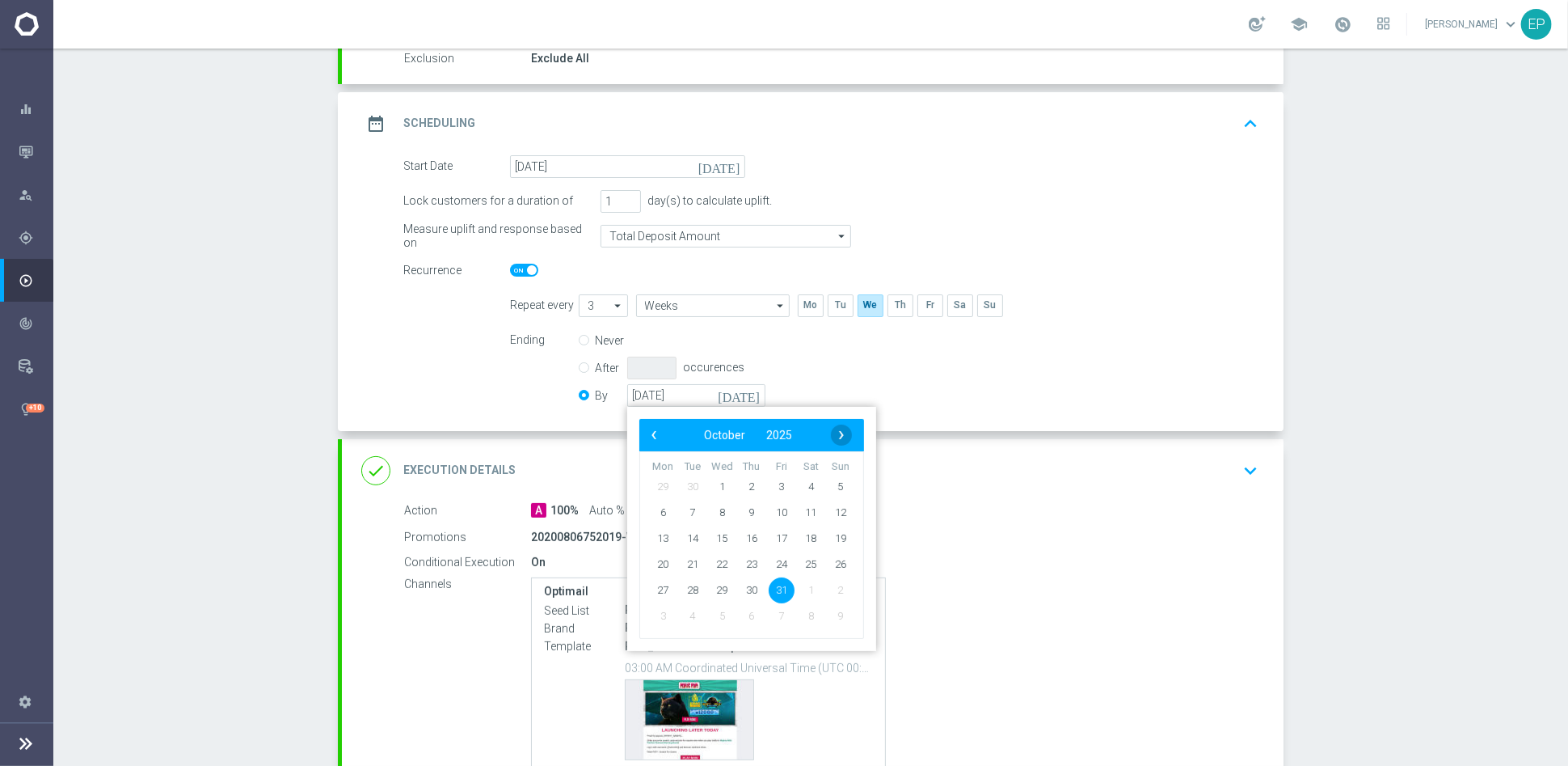
click at [834, 429] on span "›" at bounding box center [841, 435] width 21 height 21
click at [832, 586] on span "30" at bounding box center [841, 589] width 26 height 26
type input "[DATE]"
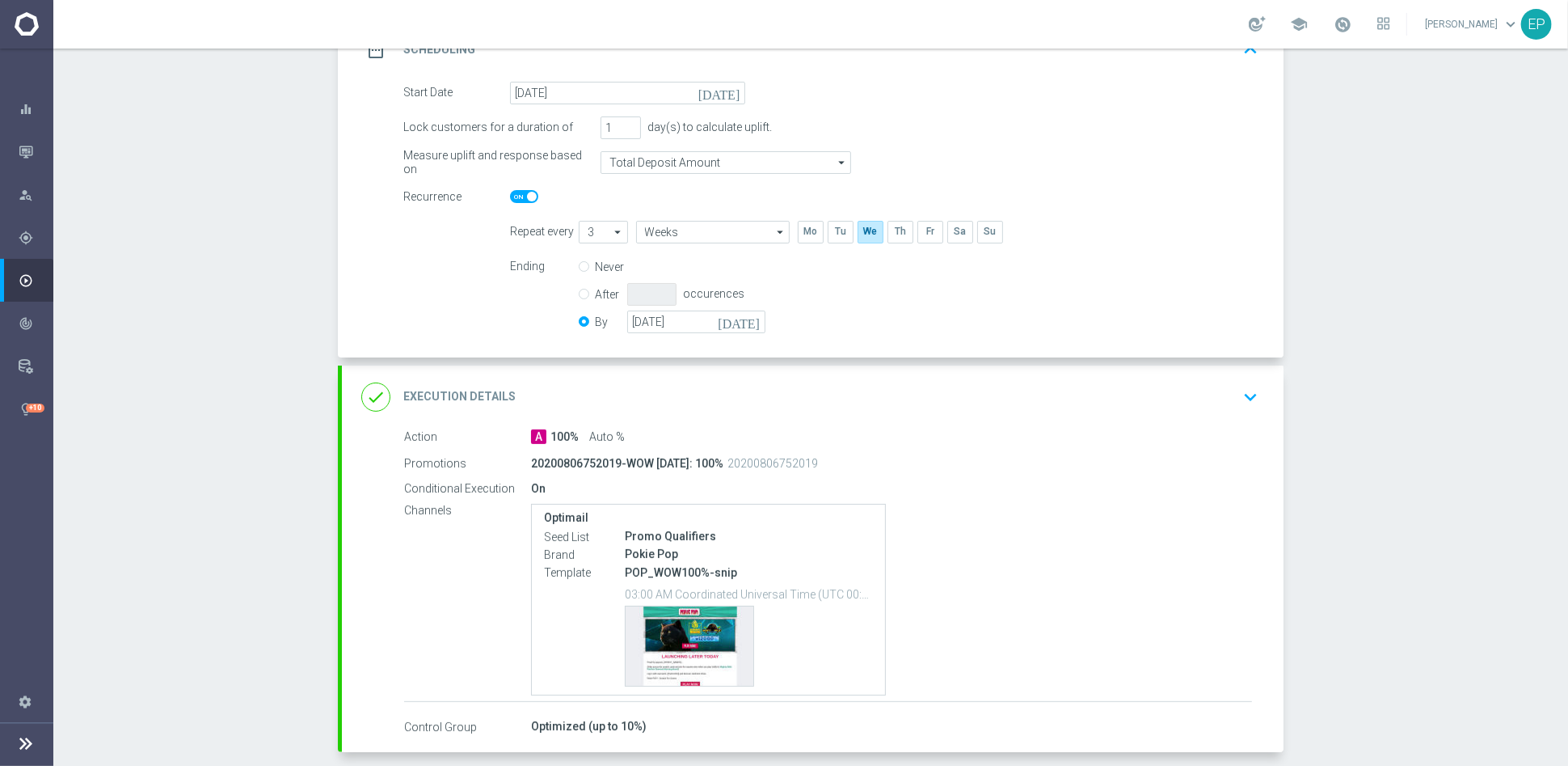
scroll to position [325, 0]
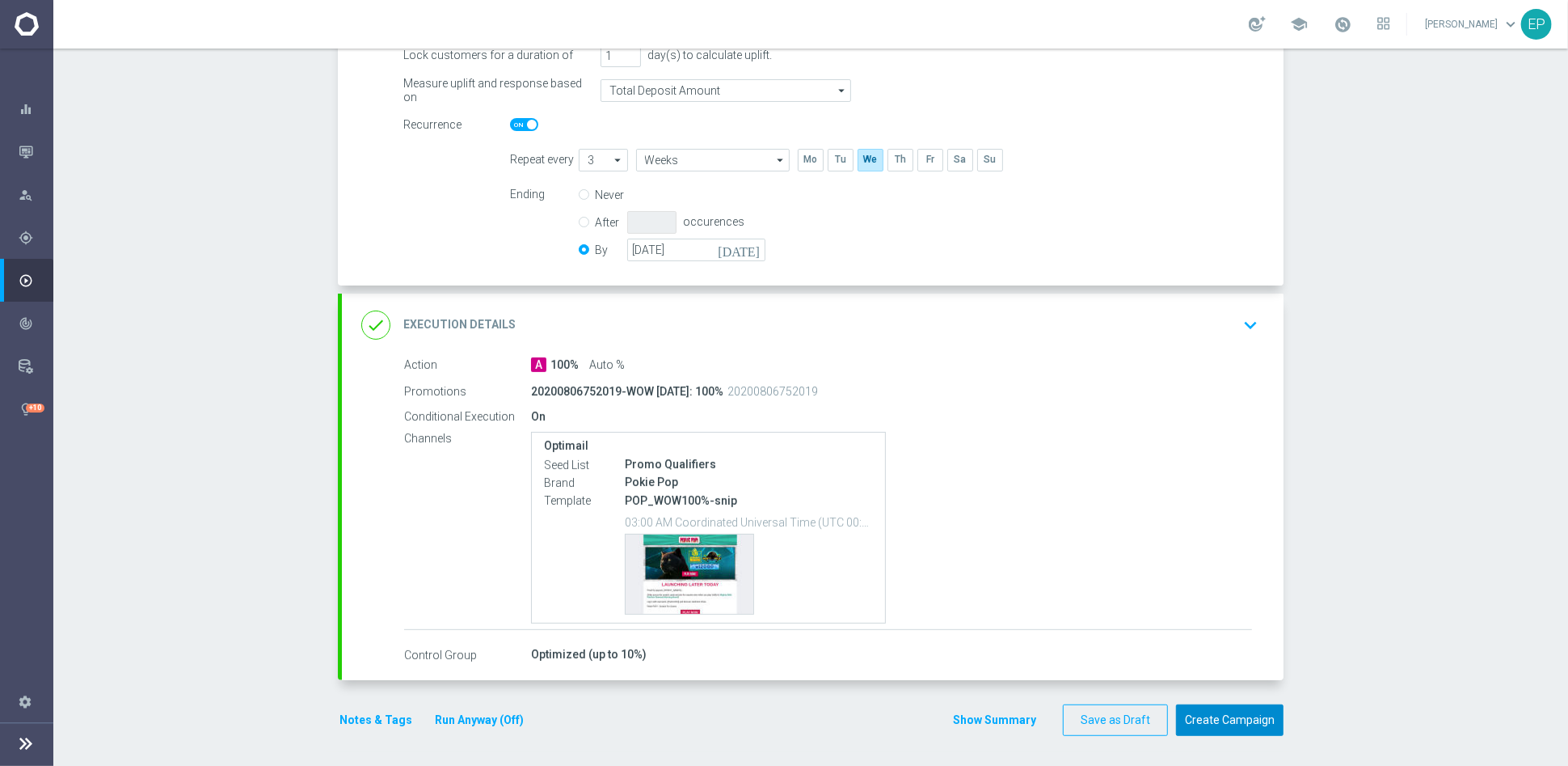
click at [1227, 723] on button "Create Campaign" at bounding box center [1229, 721] width 108 height 32
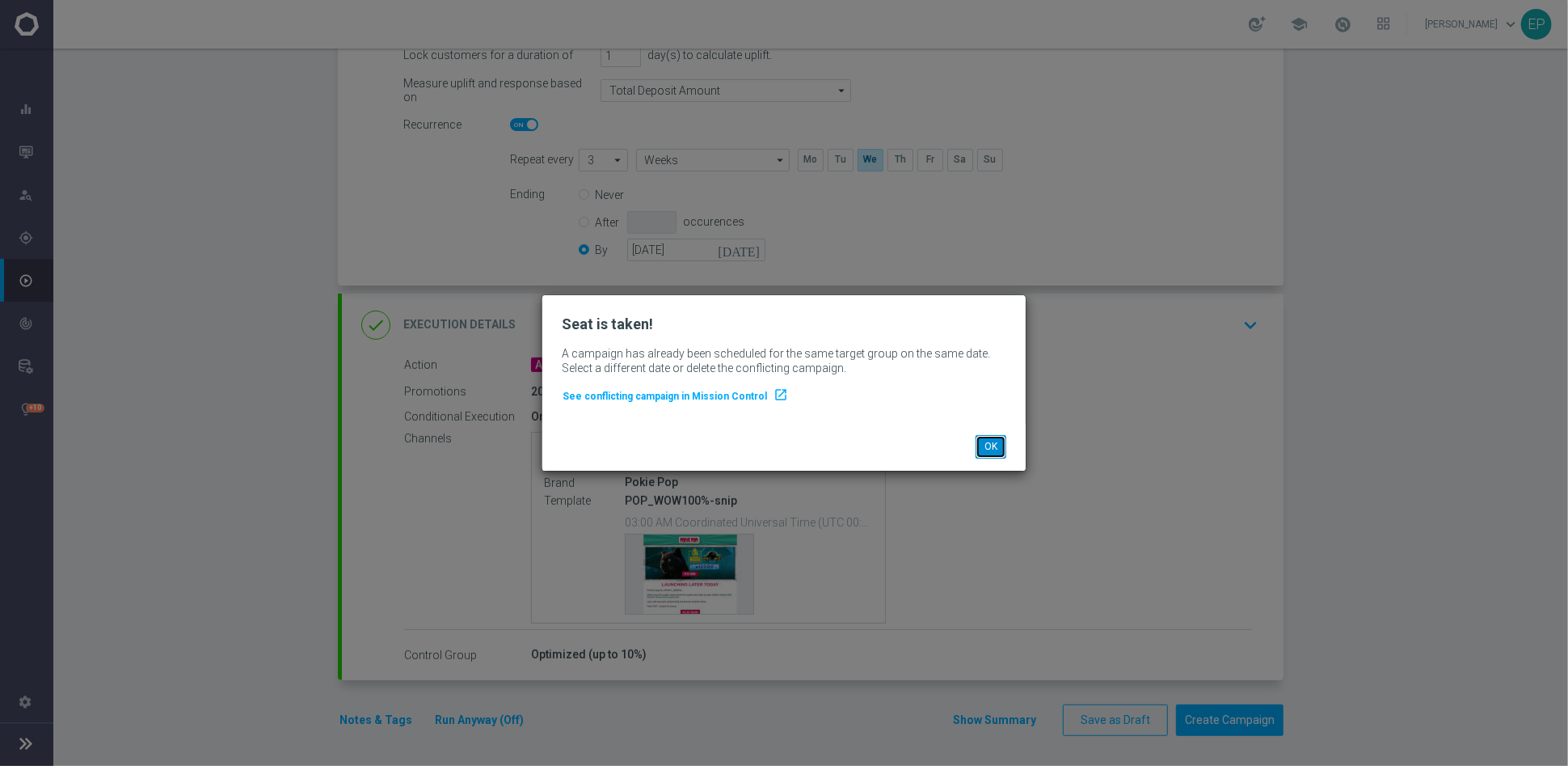
click at [994, 452] on button "OK" at bounding box center [991, 446] width 31 height 23
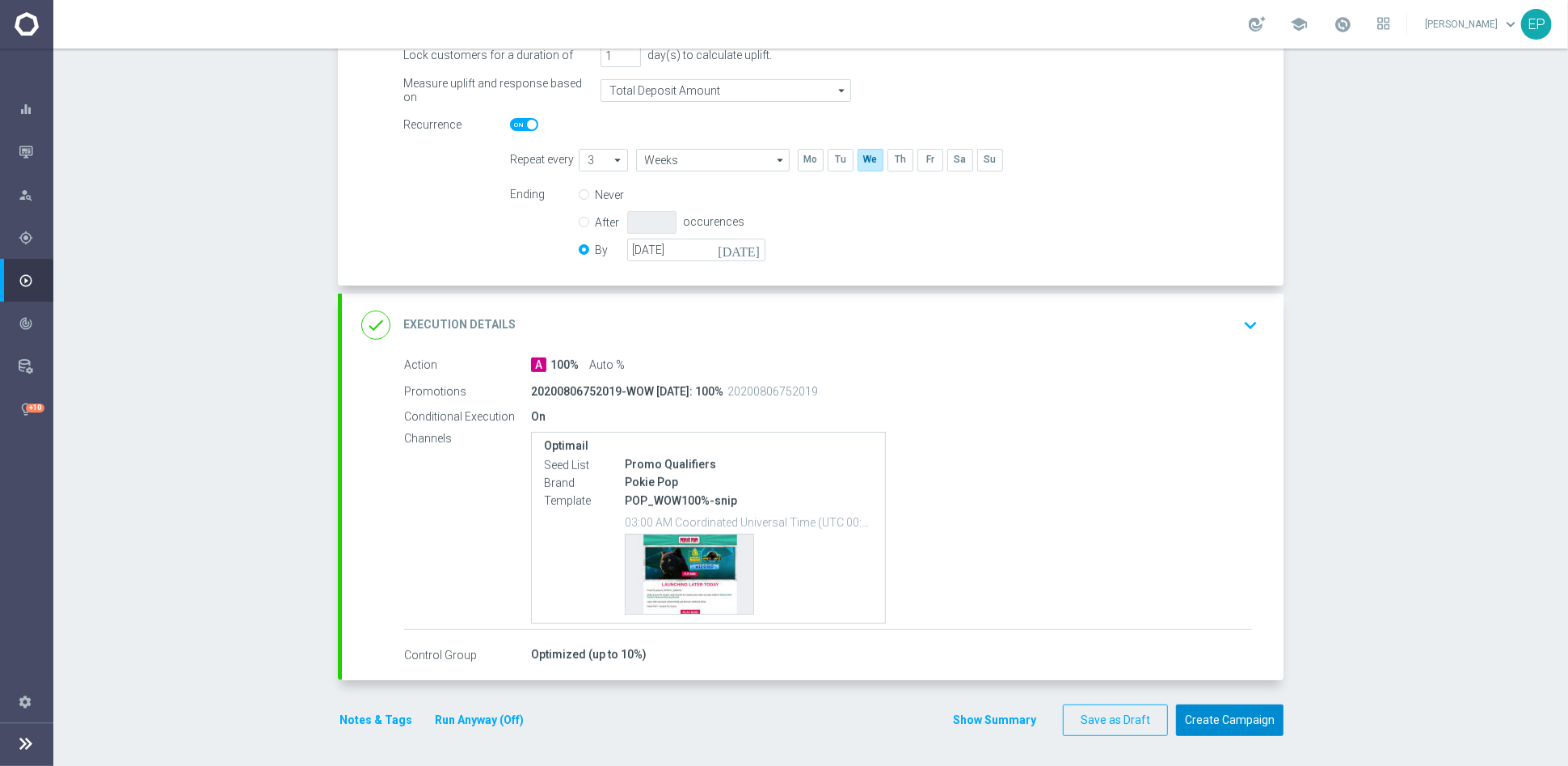
click at [1219, 722] on button "Create Campaign" at bounding box center [1229, 721] width 108 height 32
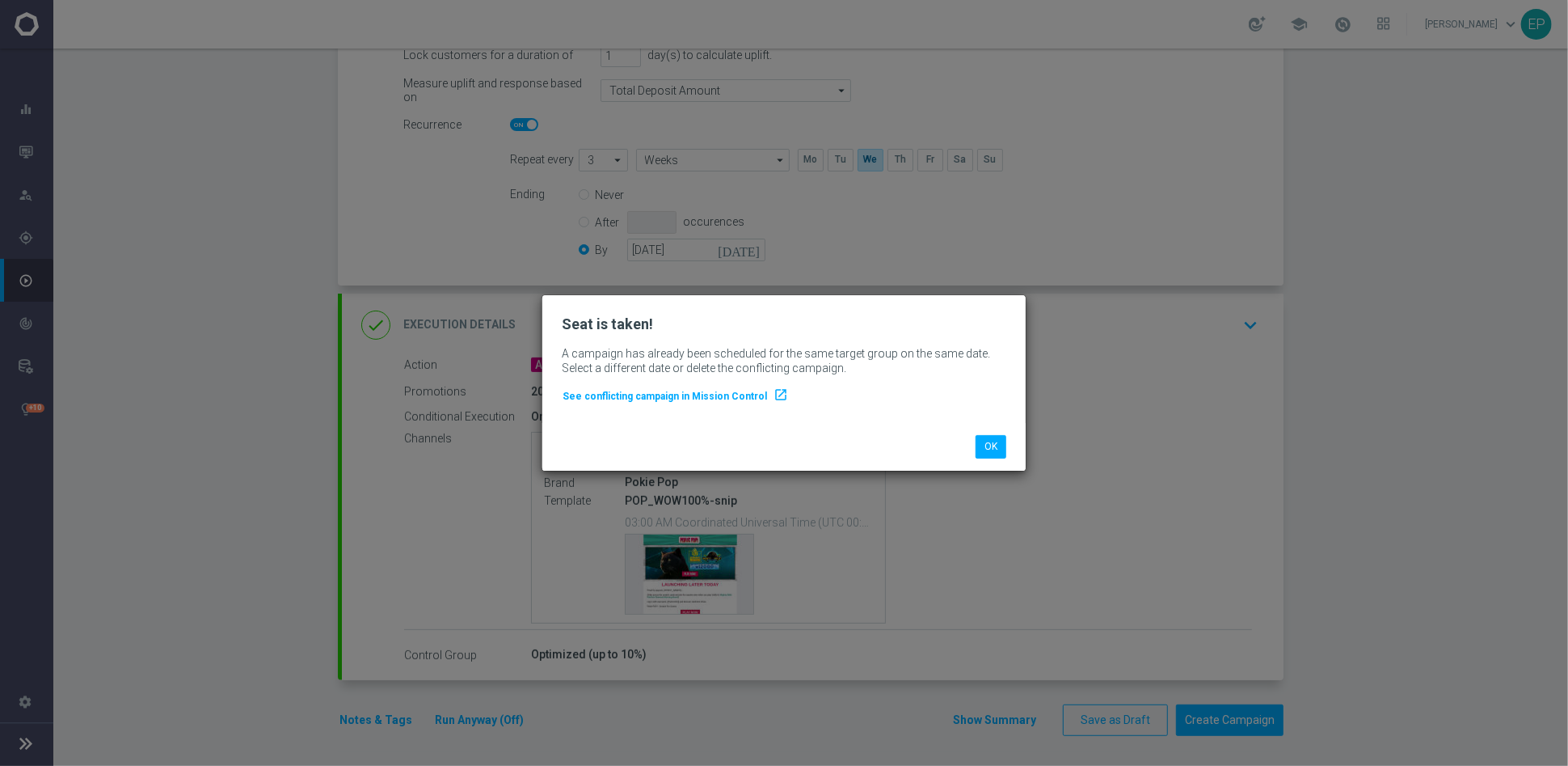
click at [689, 392] on span "See conflicting campaign in Mission Control" at bounding box center [664, 395] width 205 height 11
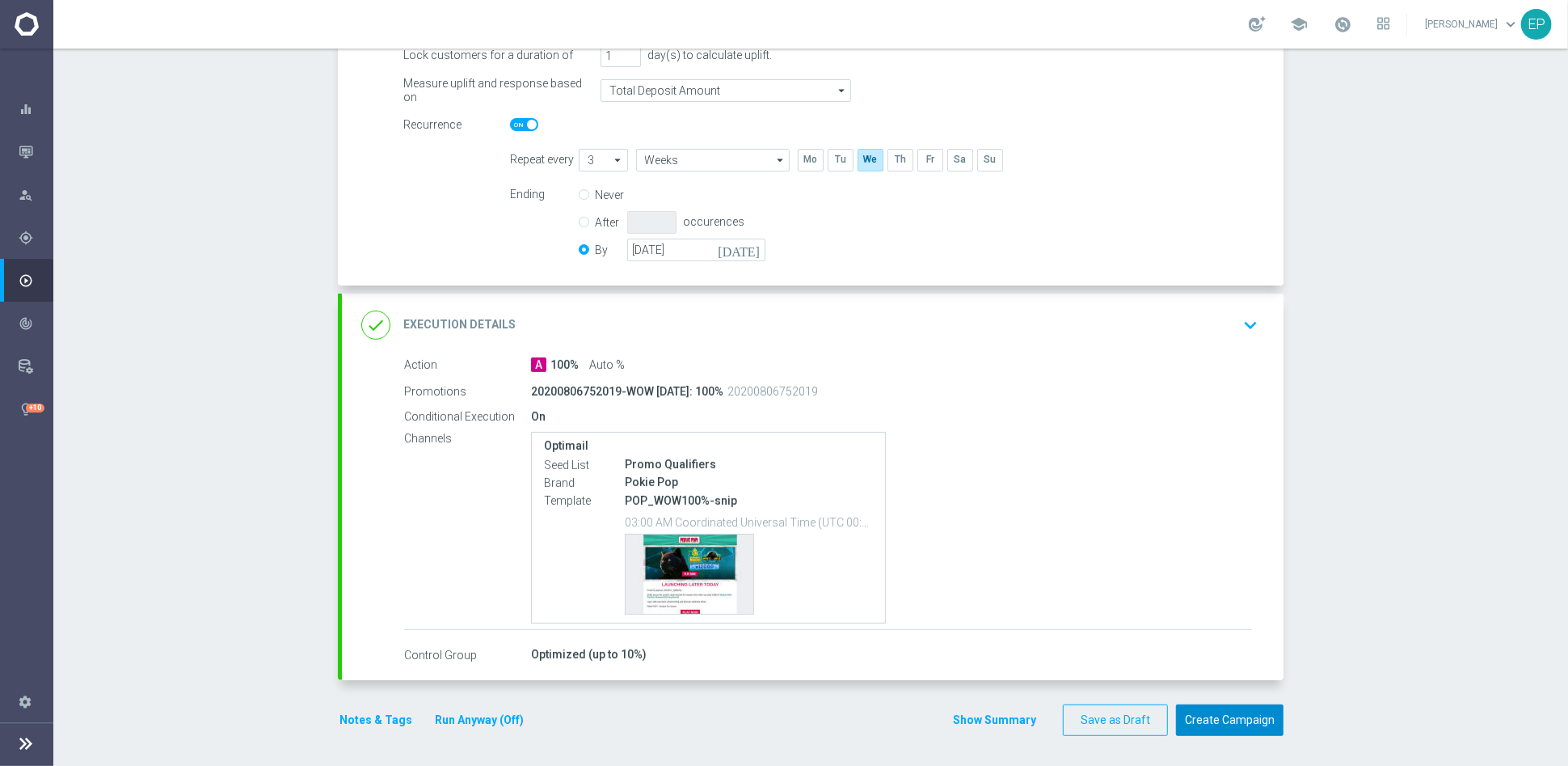
click at [1238, 717] on button "Create Campaign" at bounding box center [1229, 721] width 108 height 32
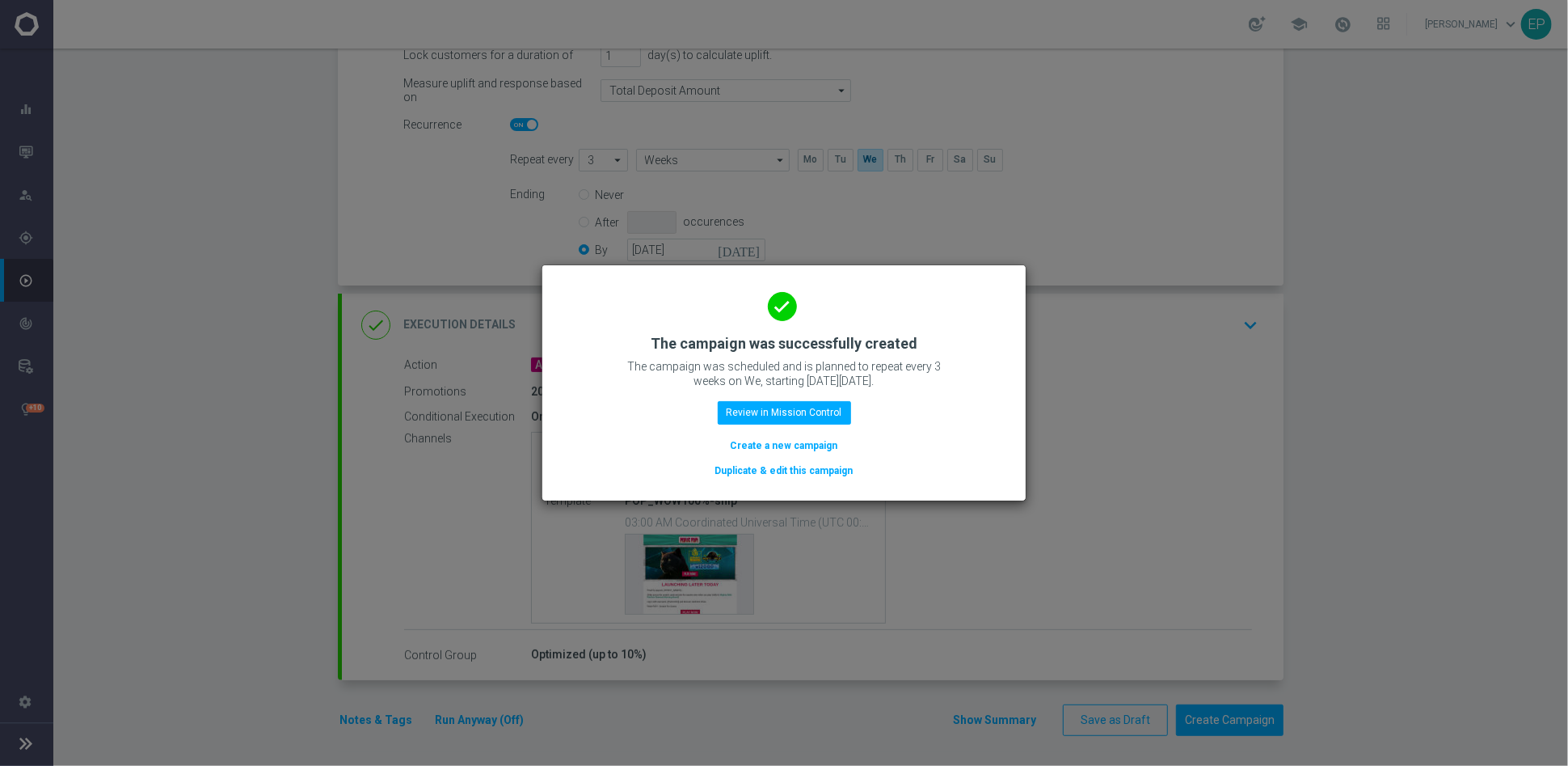
click at [795, 474] on button "Duplicate & edit this campaign" at bounding box center [784, 470] width 141 height 18
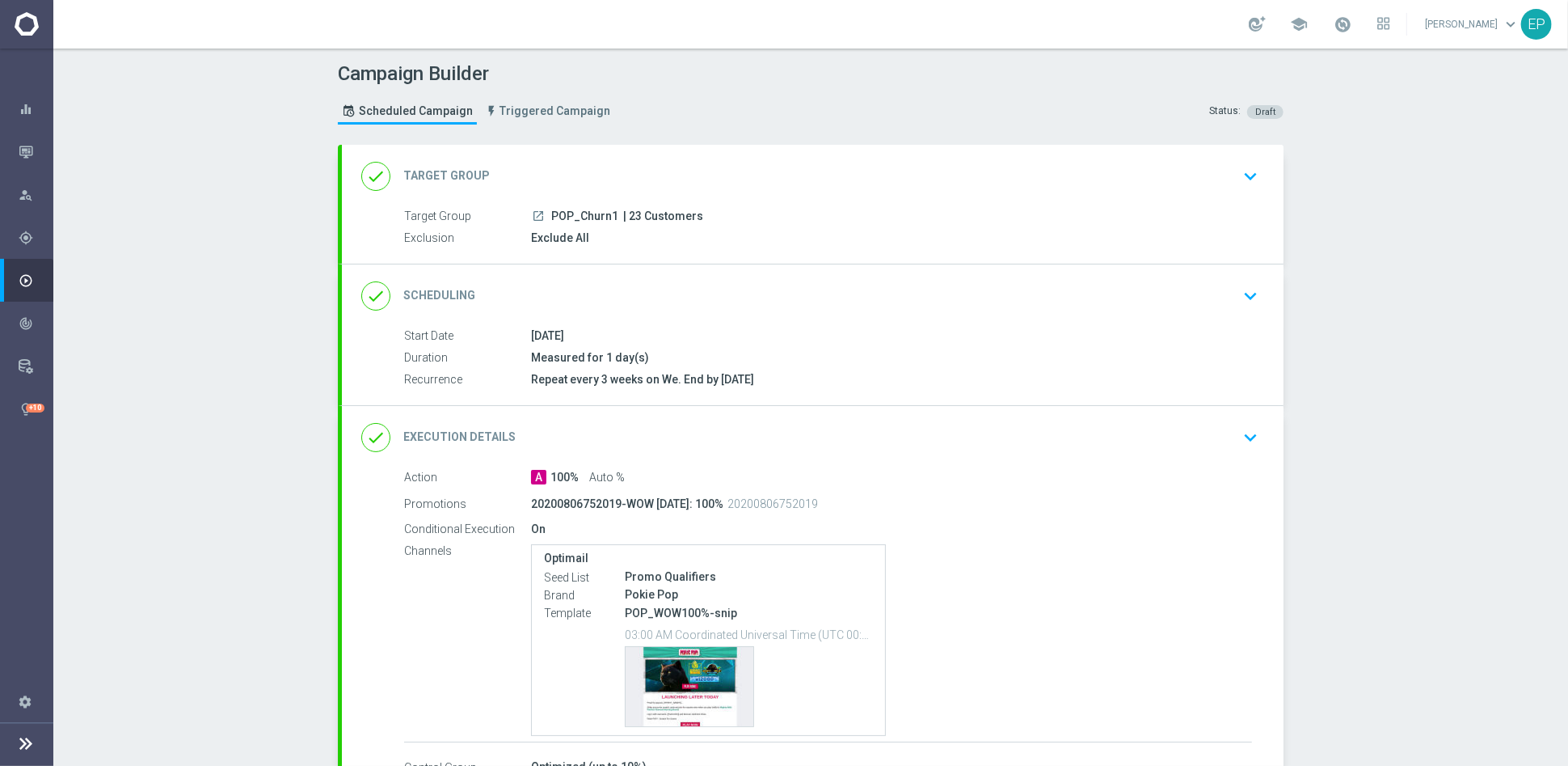
drag, startPoint x: 550, startPoint y: 208, endPoint x: 589, endPoint y: 212, distance: 39.2
click at [589, 212] on span "POP_Churn1" at bounding box center [585, 216] width 67 height 15
copy span "OP_Chu"
click at [665, 161] on div "done Target Group keyboard_arrow_down" at bounding box center [813, 176] width 903 height 31
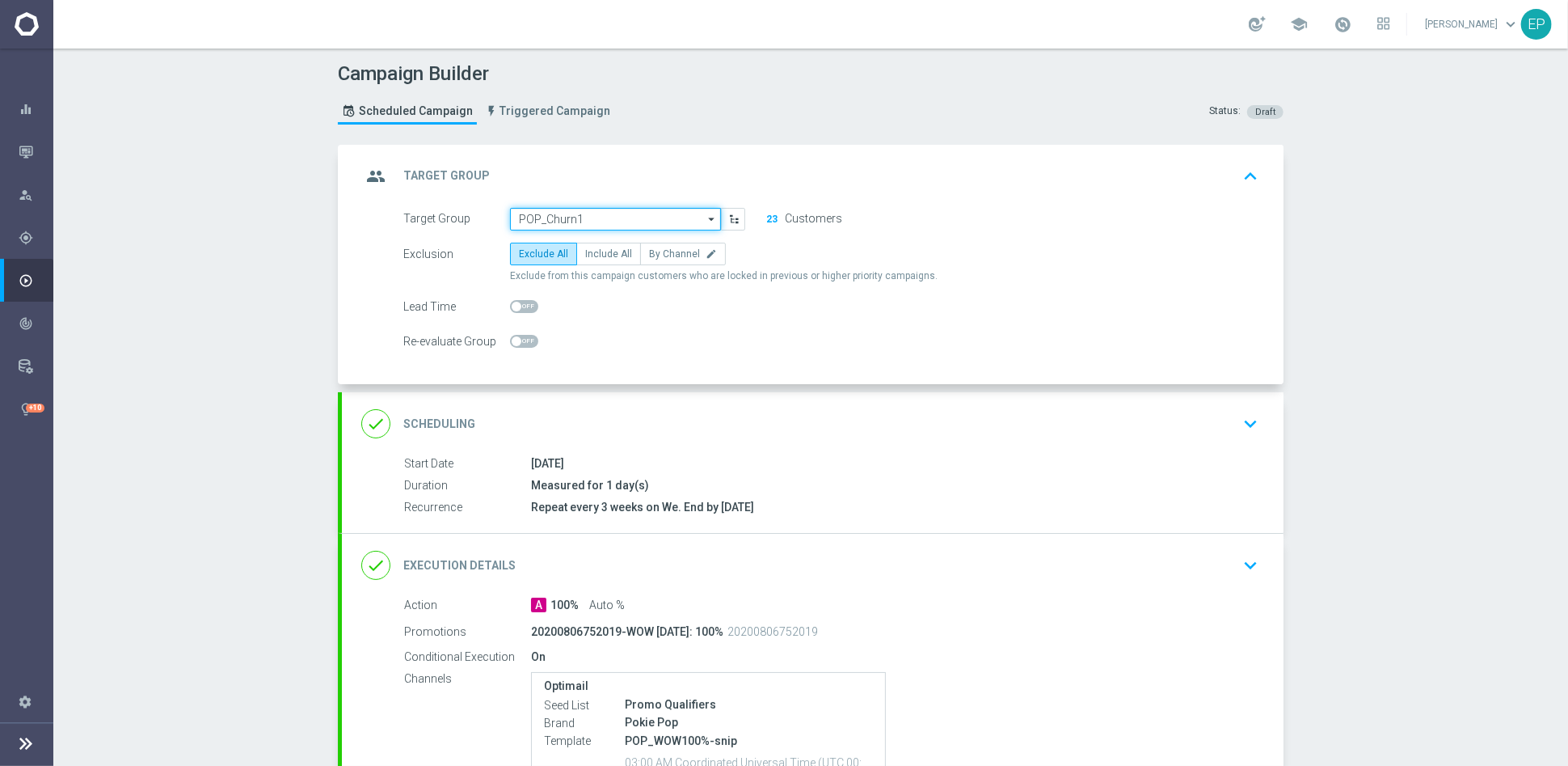
click at [629, 219] on input "POP_Churn1" at bounding box center [616, 218] width 211 height 23
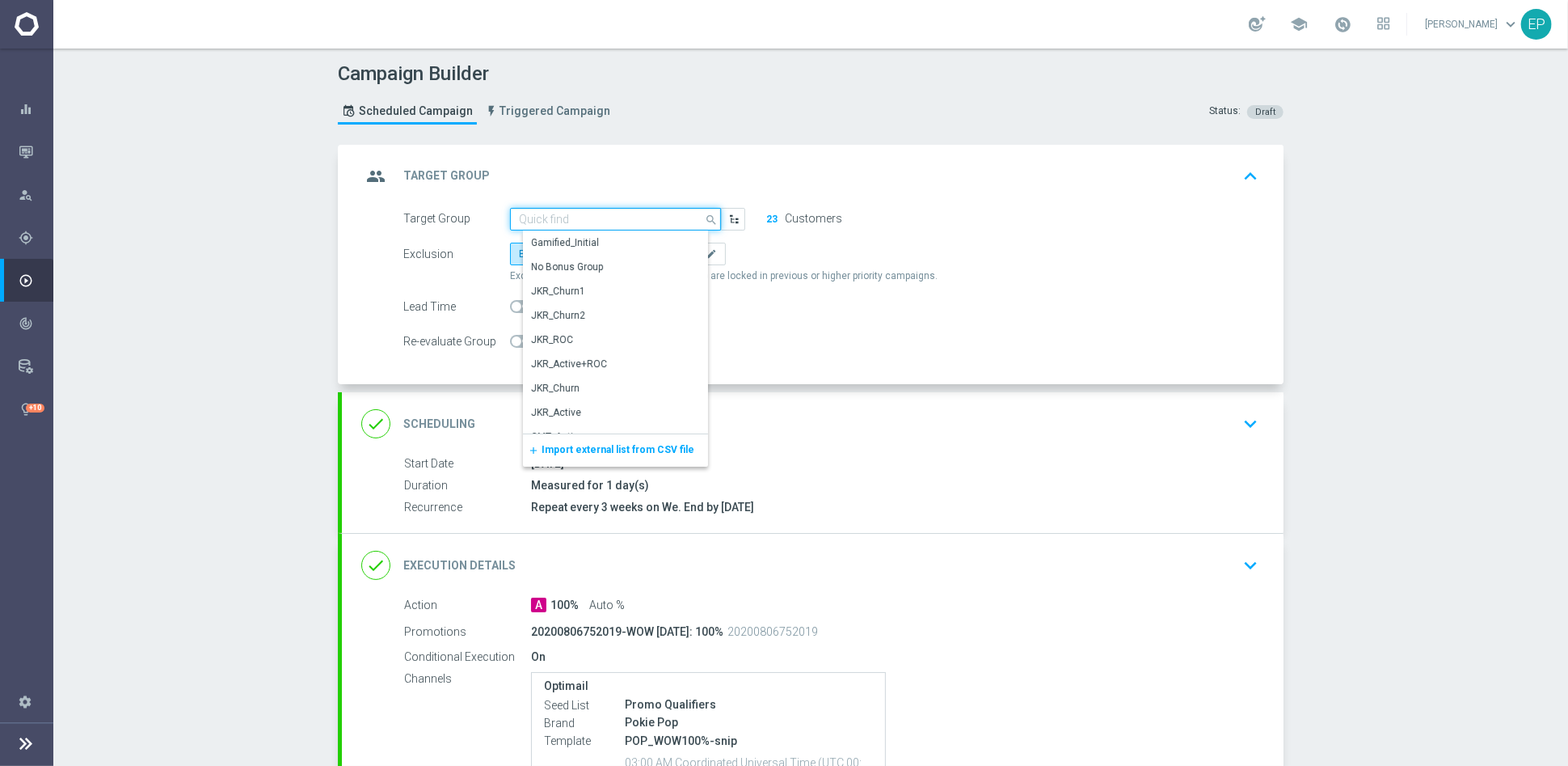
paste input "OP_Chu"
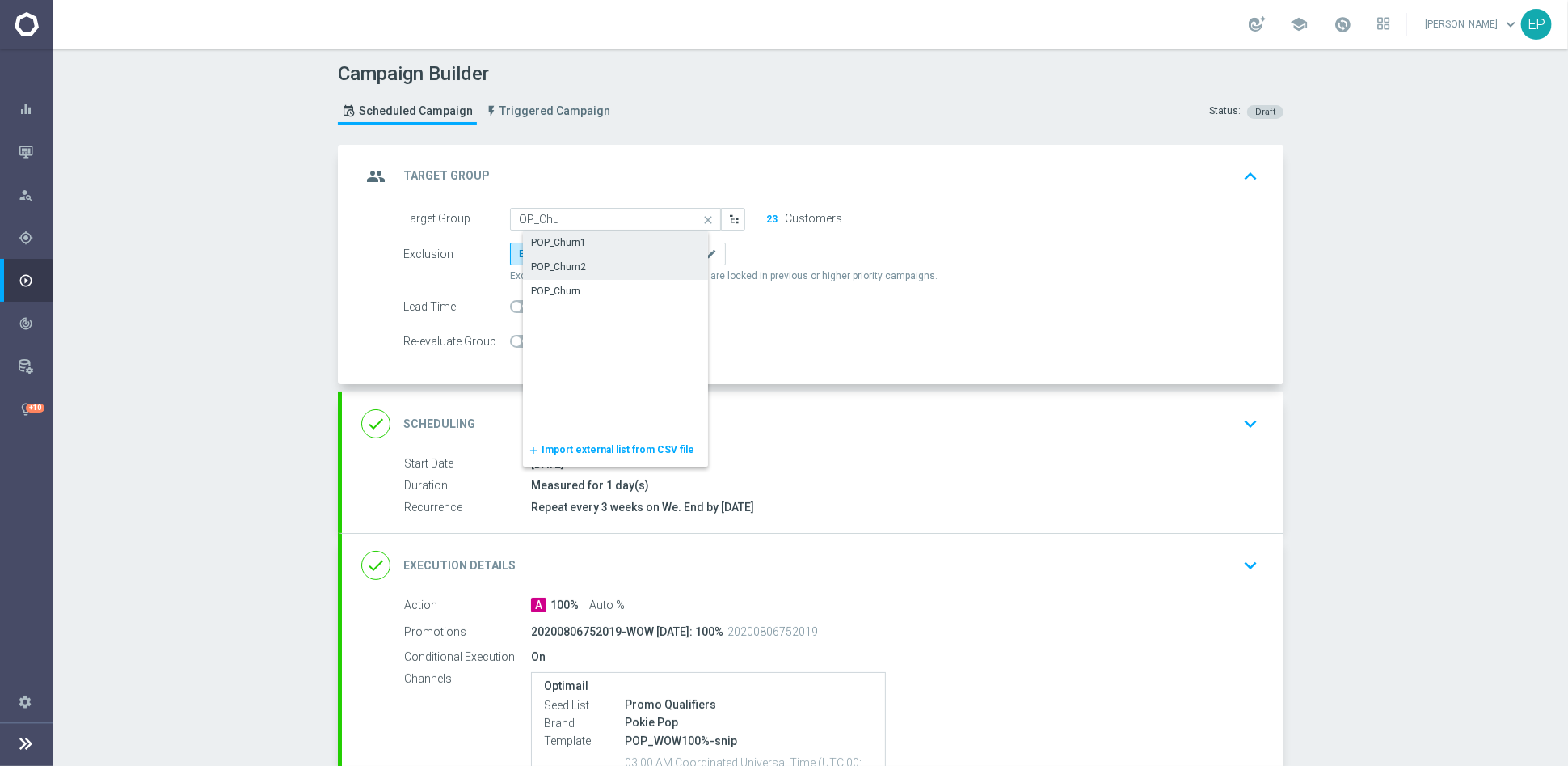
click at [596, 269] on div "POP_Churn2" at bounding box center [628, 267] width 211 height 23
type input "POP_Churn2"
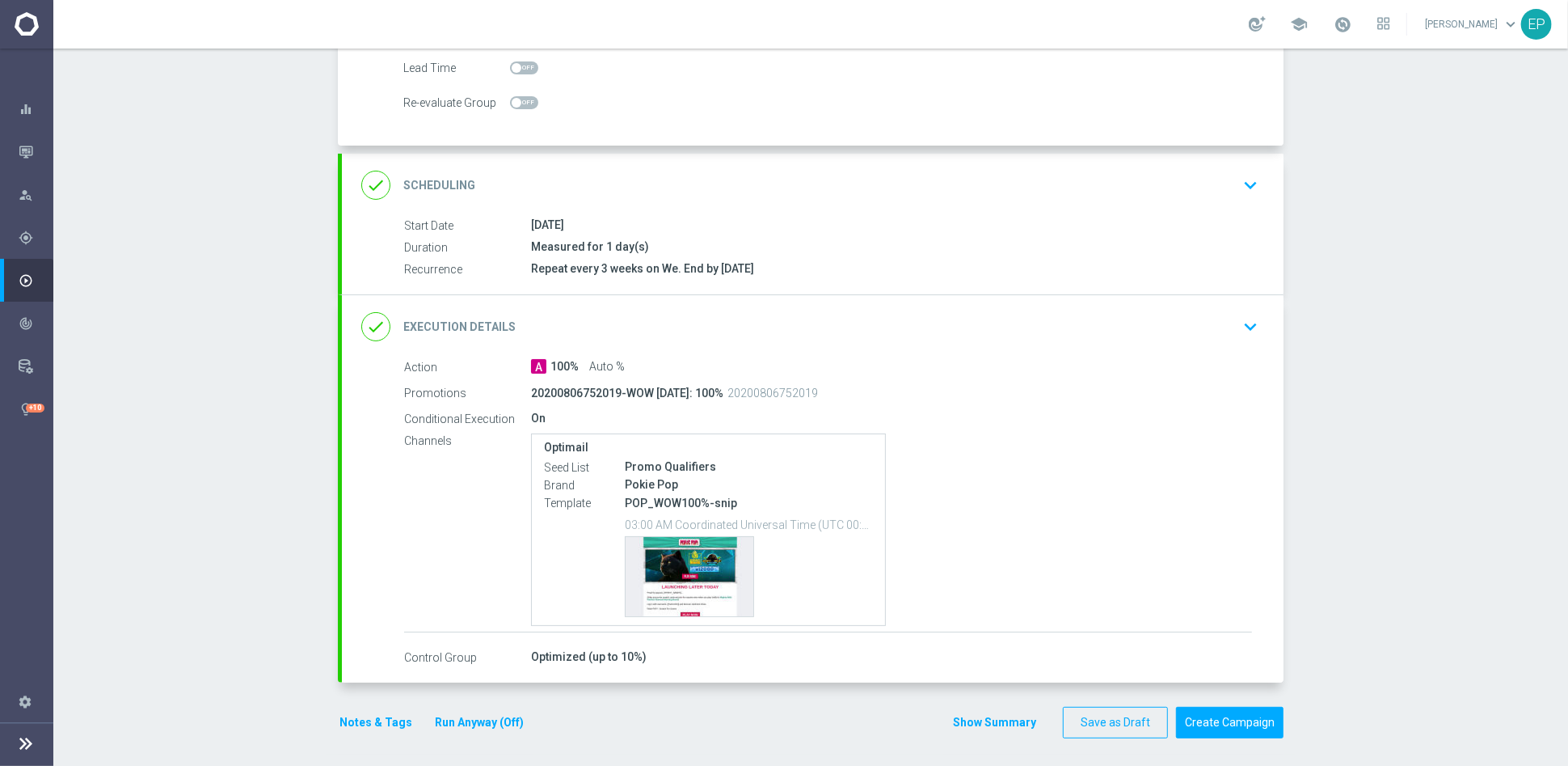
scroll to position [239, 0]
click at [1238, 723] on button "Create Campaign" at bounding box center [1229, 722] width 108 height 32
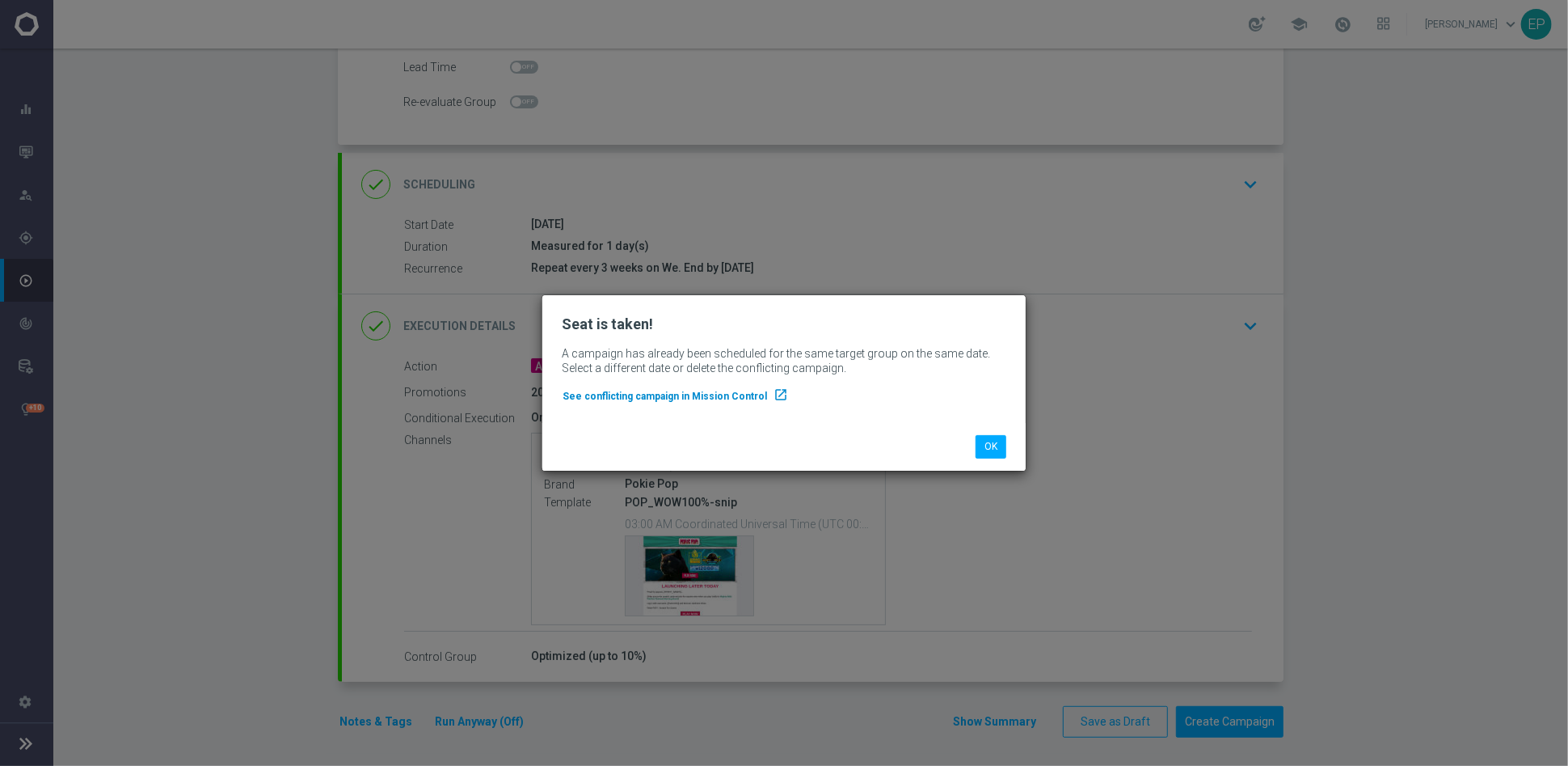
click at [709, 394] on span "See conflicting campaign in Mission Control" at bounding box center [664, 395] width 205 height 11
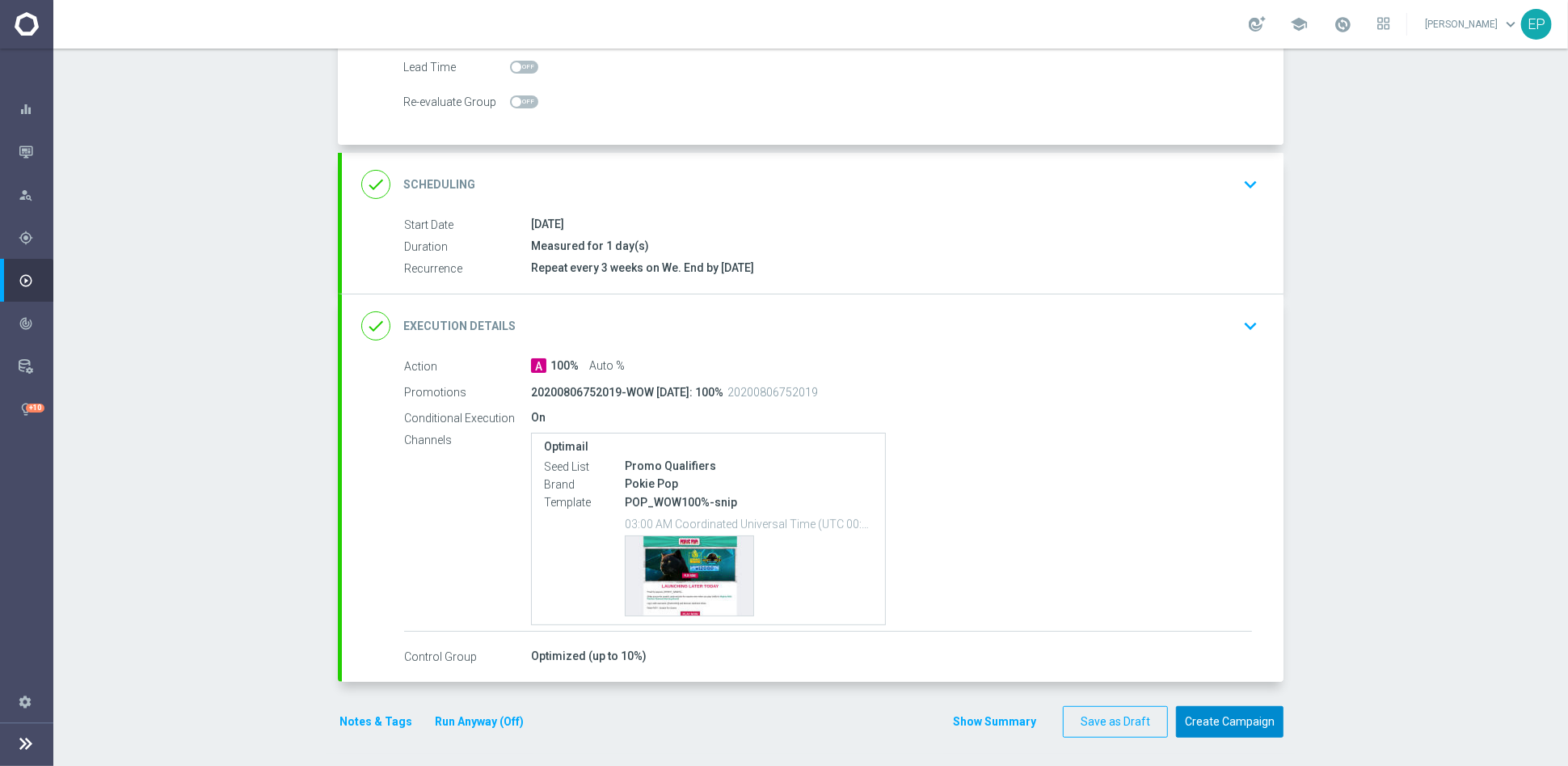
click at [1221, 714] on button "Create Campaign" at bounding box center [1229, 722] width 108 height 32
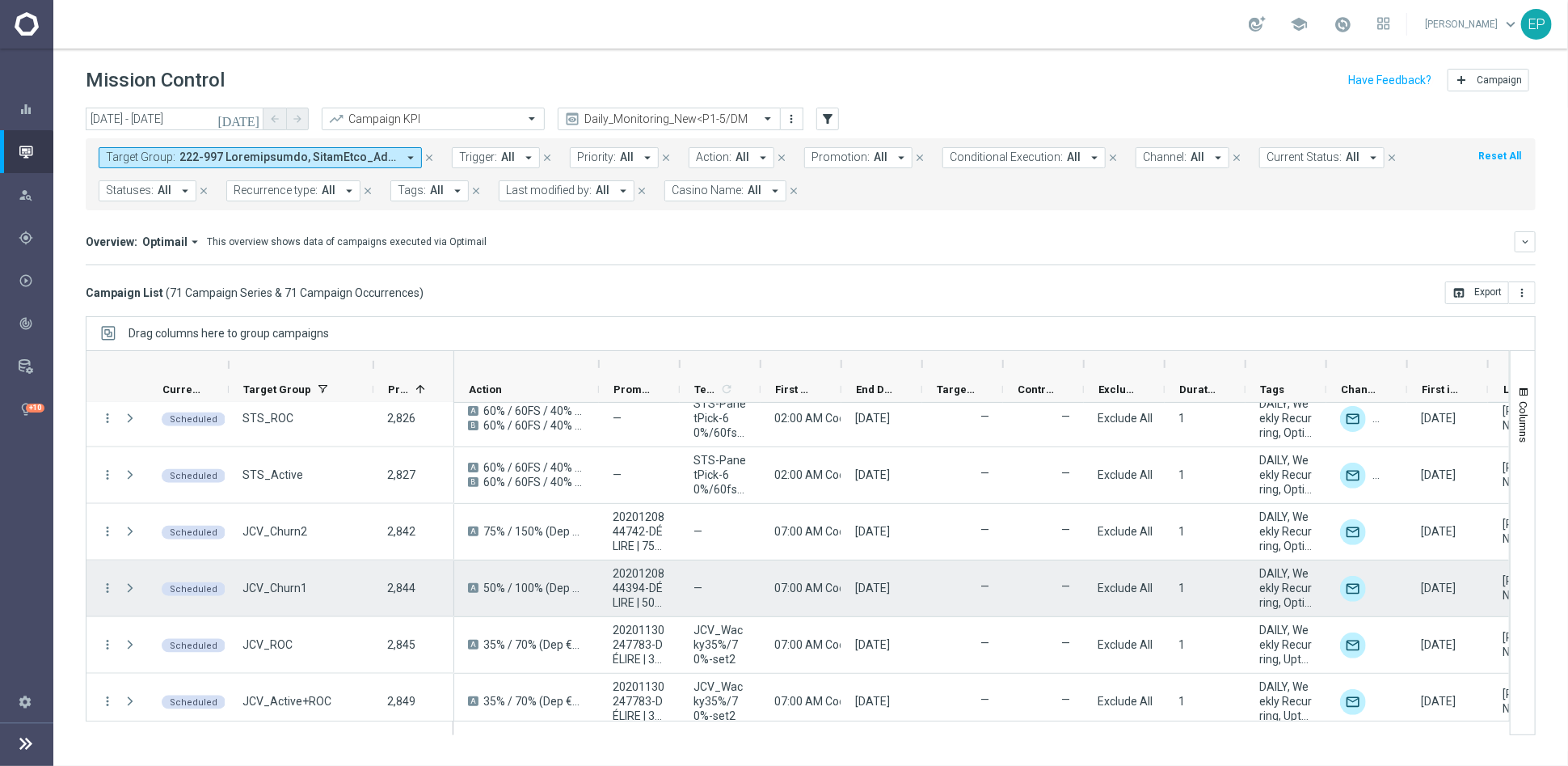
scroll to position [1347, 0]
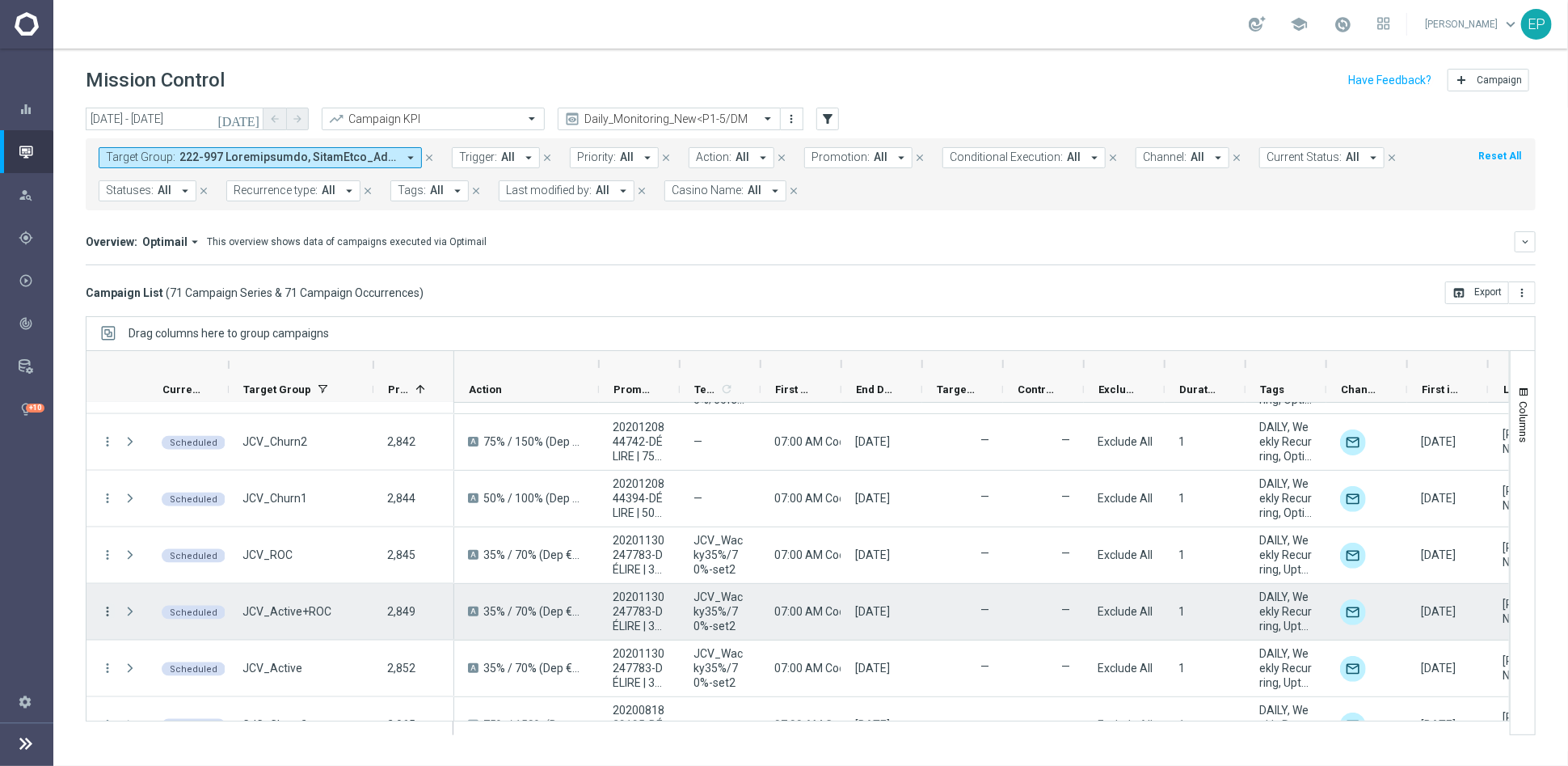
click at [111, 607] on icon "more_vert" at bounding box center [107, 611] width 15 height 15
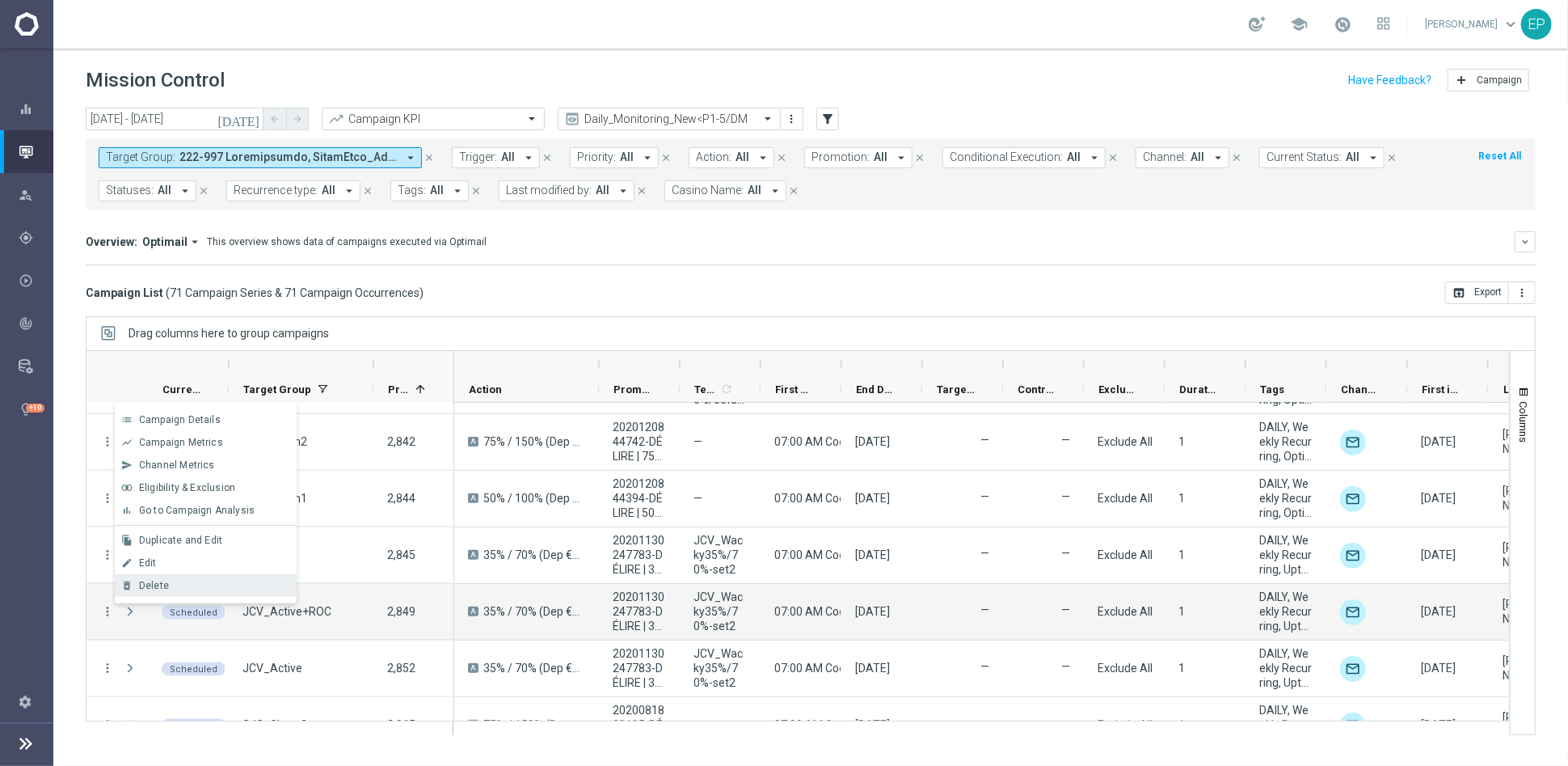
click at [192, 581] on div "Delete" at bounding box center [214, 585] width 150 height 11
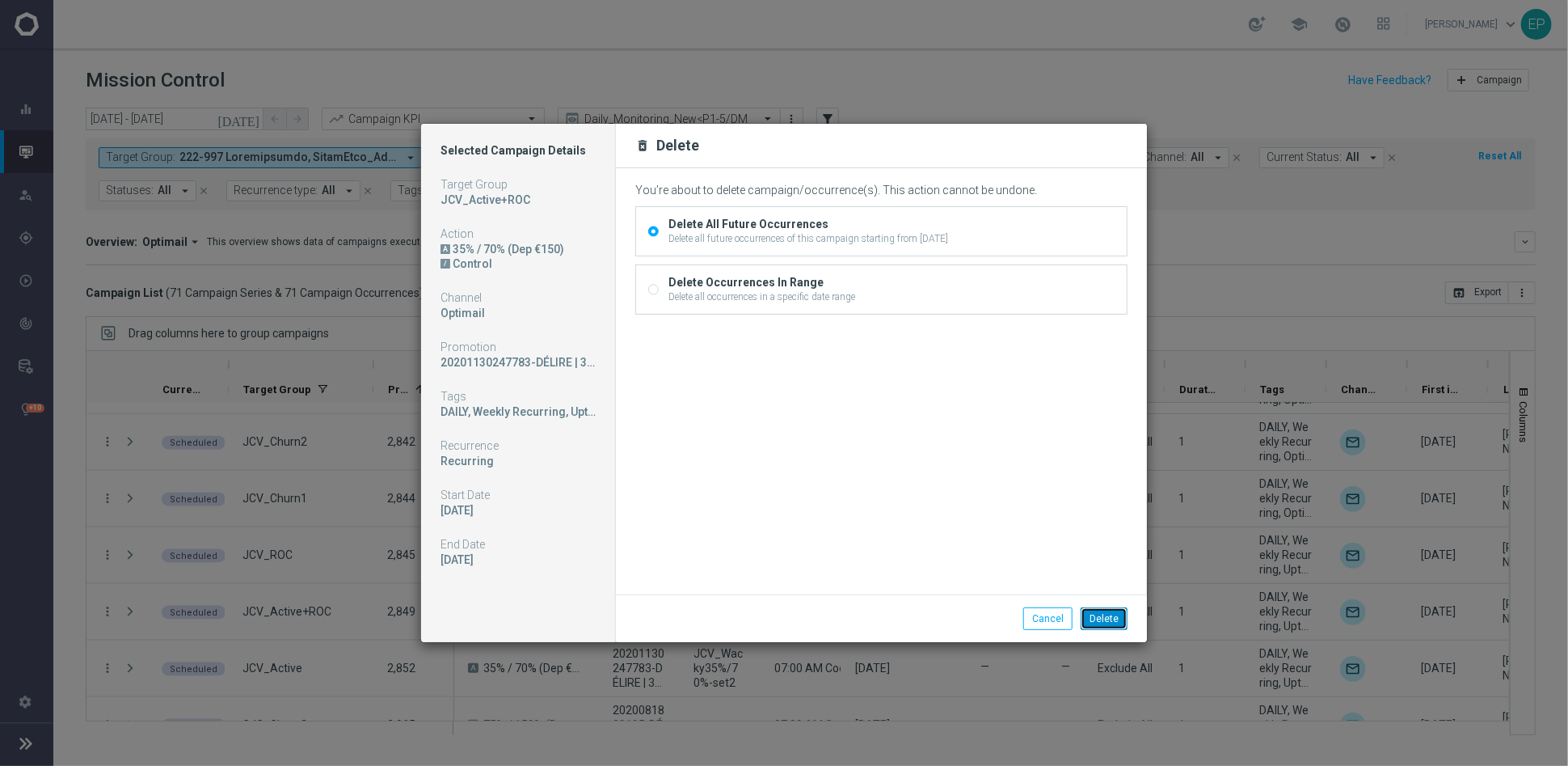
click at [1111, 620] on button "Delete" at bounding box center [1104, 618] width 46 height 23
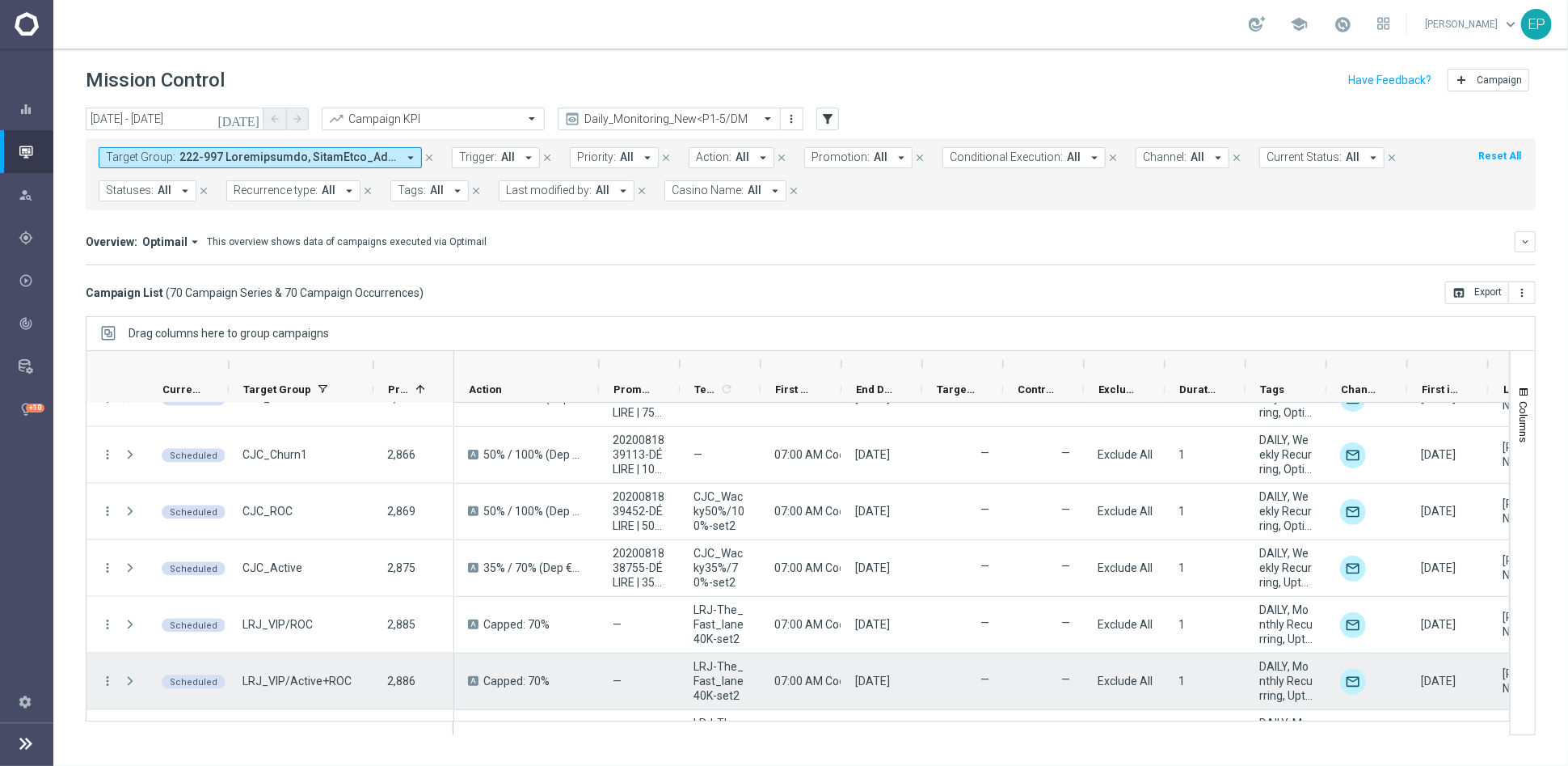
scroll to position [1707, 0]
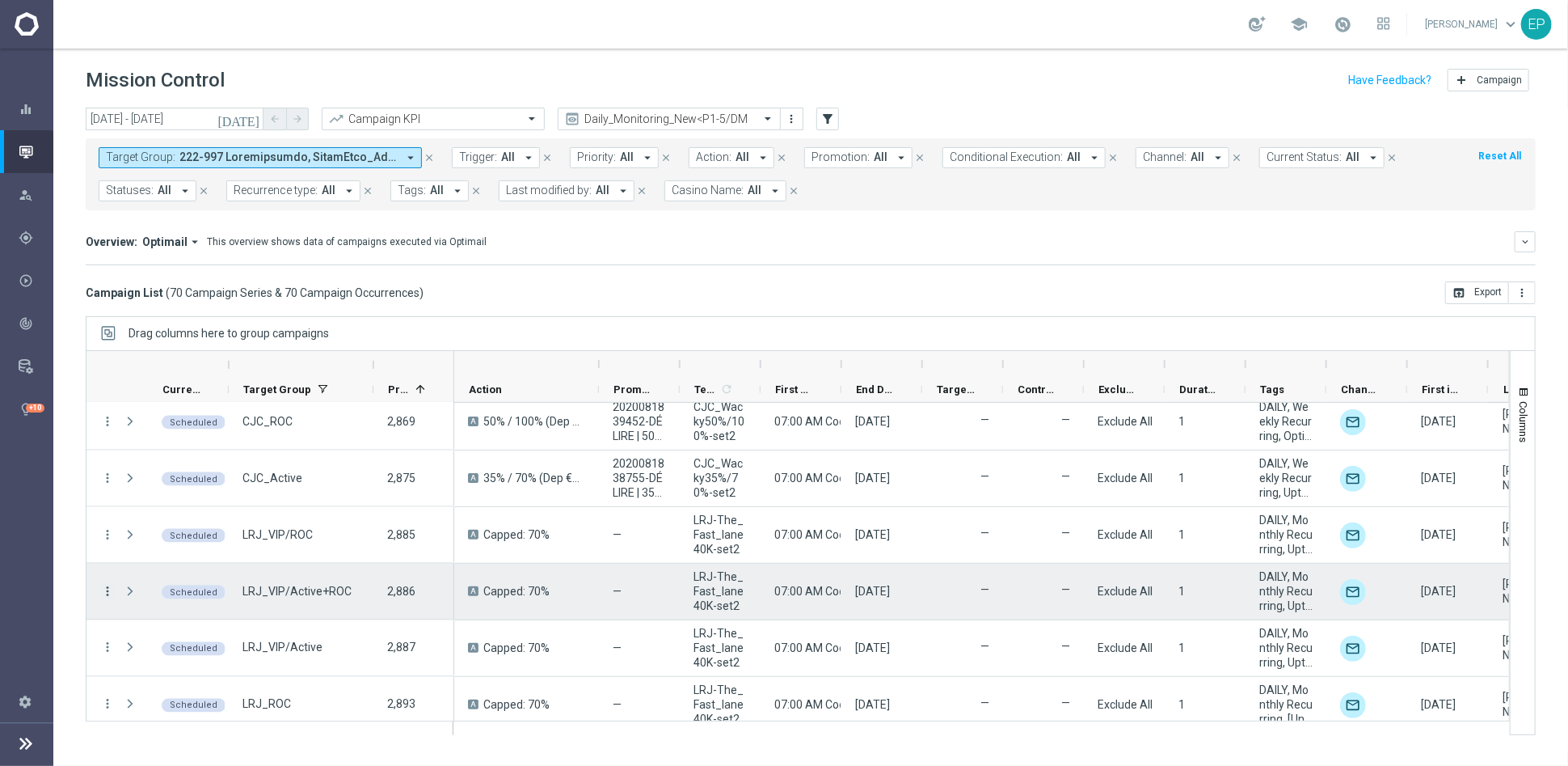
click at [107, 589] on icon "more_vert" at bounding box center [107, 591] width 15 height 15
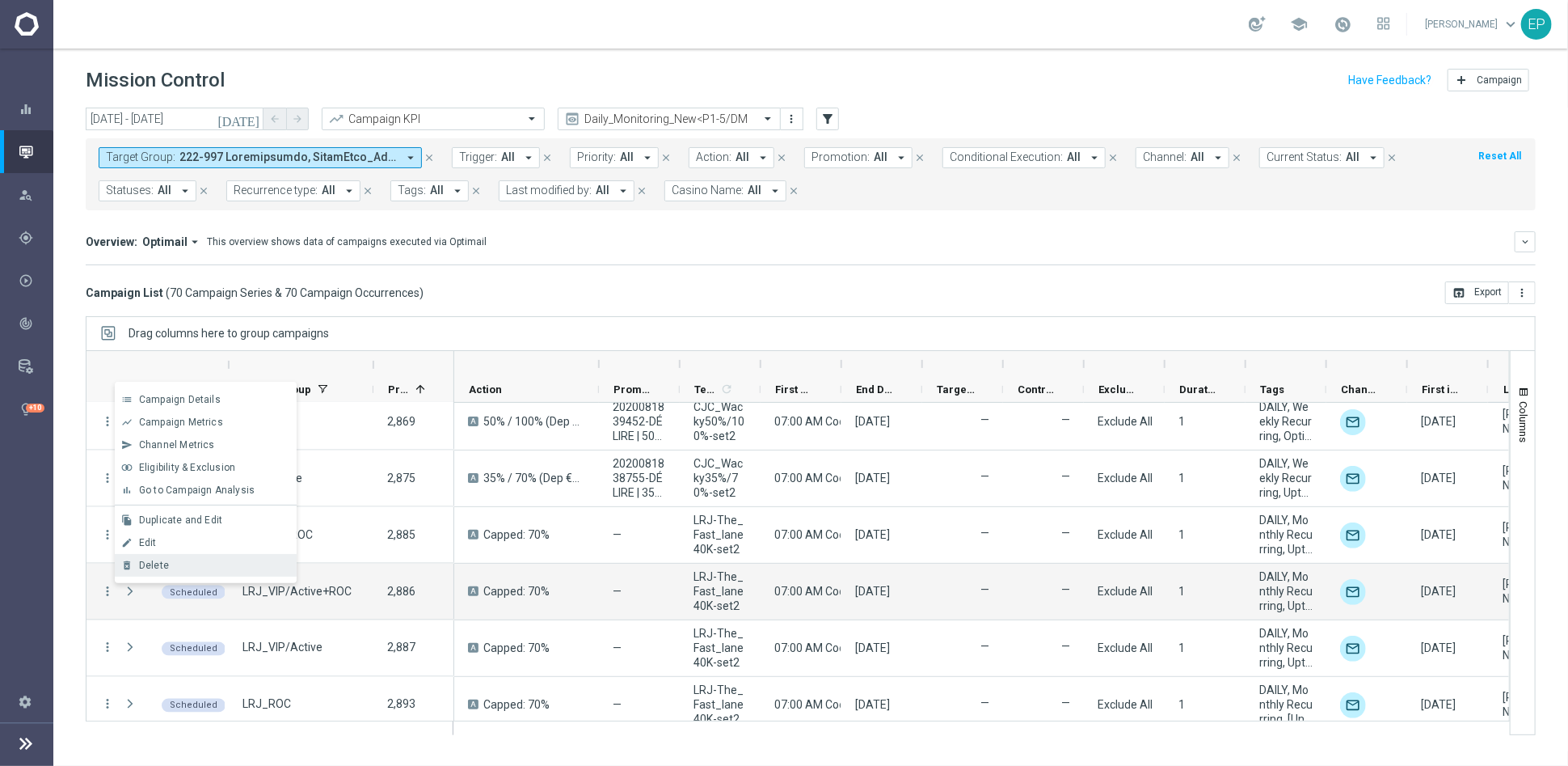
click at [179, 558] on div "delete_forever Delete" at bounding box center [206, 564] width 182 height 23
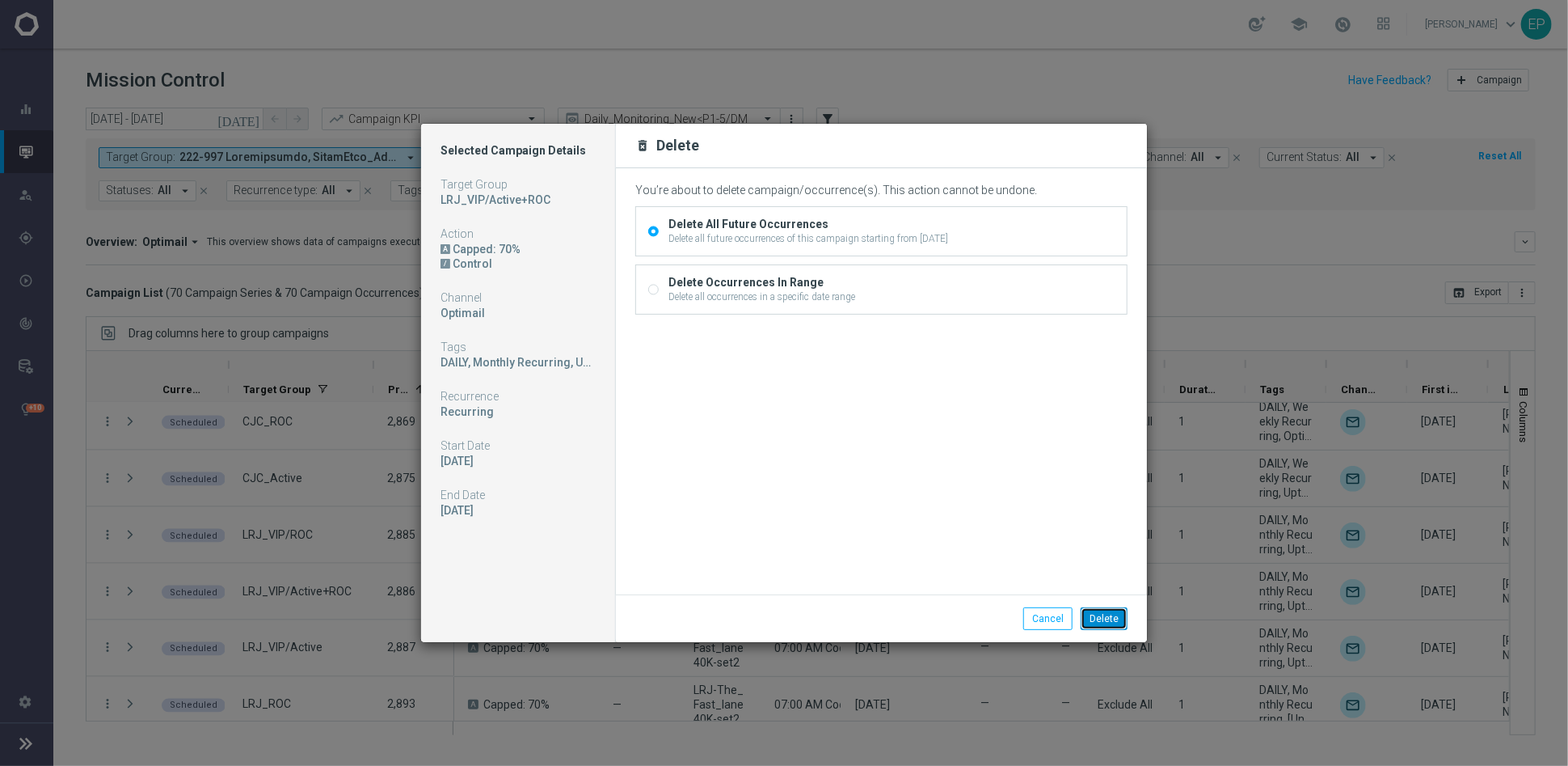
click at [1112, 617] on button "Delete" at bounding box center [1104, 618] width 46 height 23
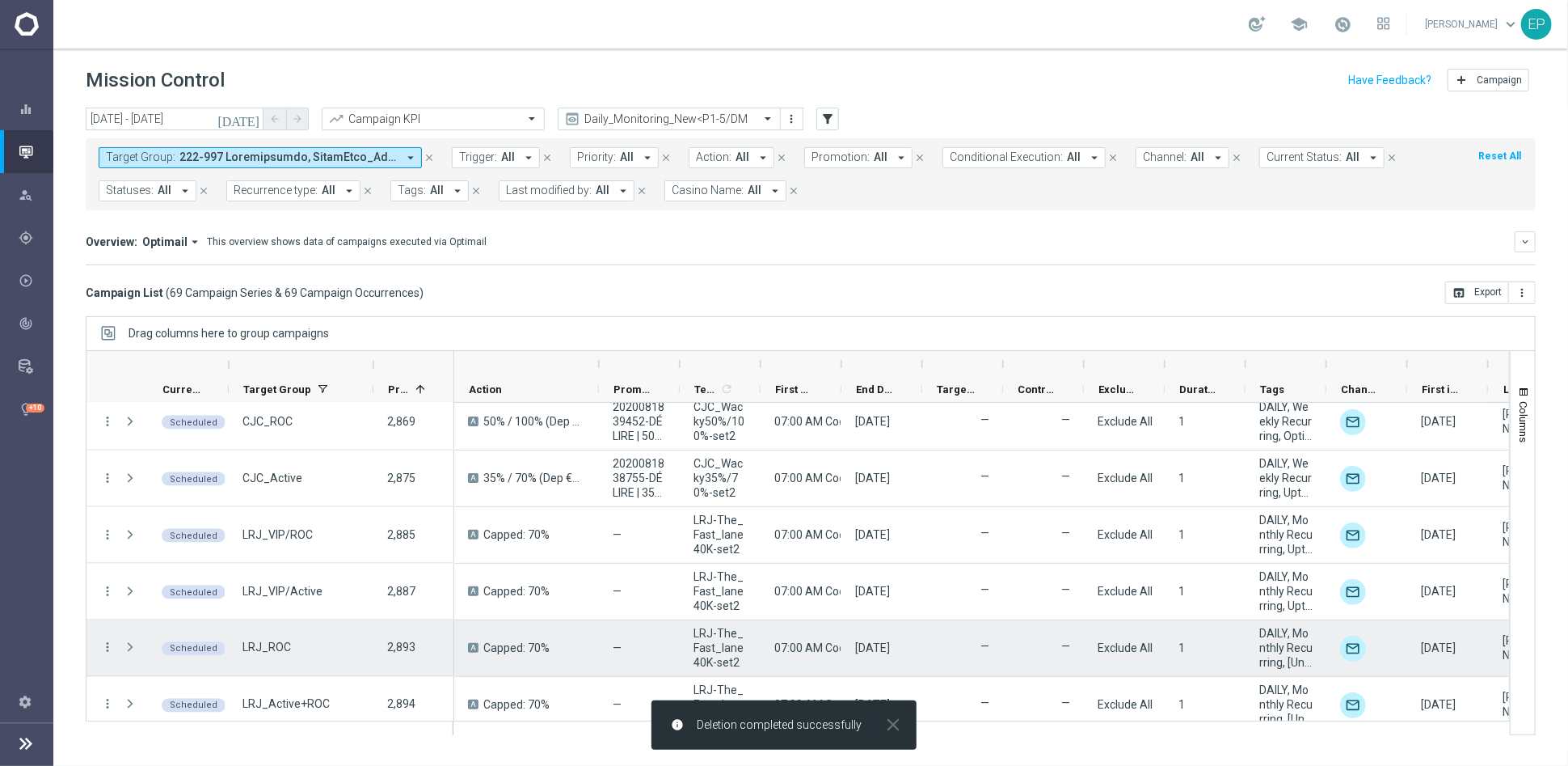
scroll to position [1797, 0]
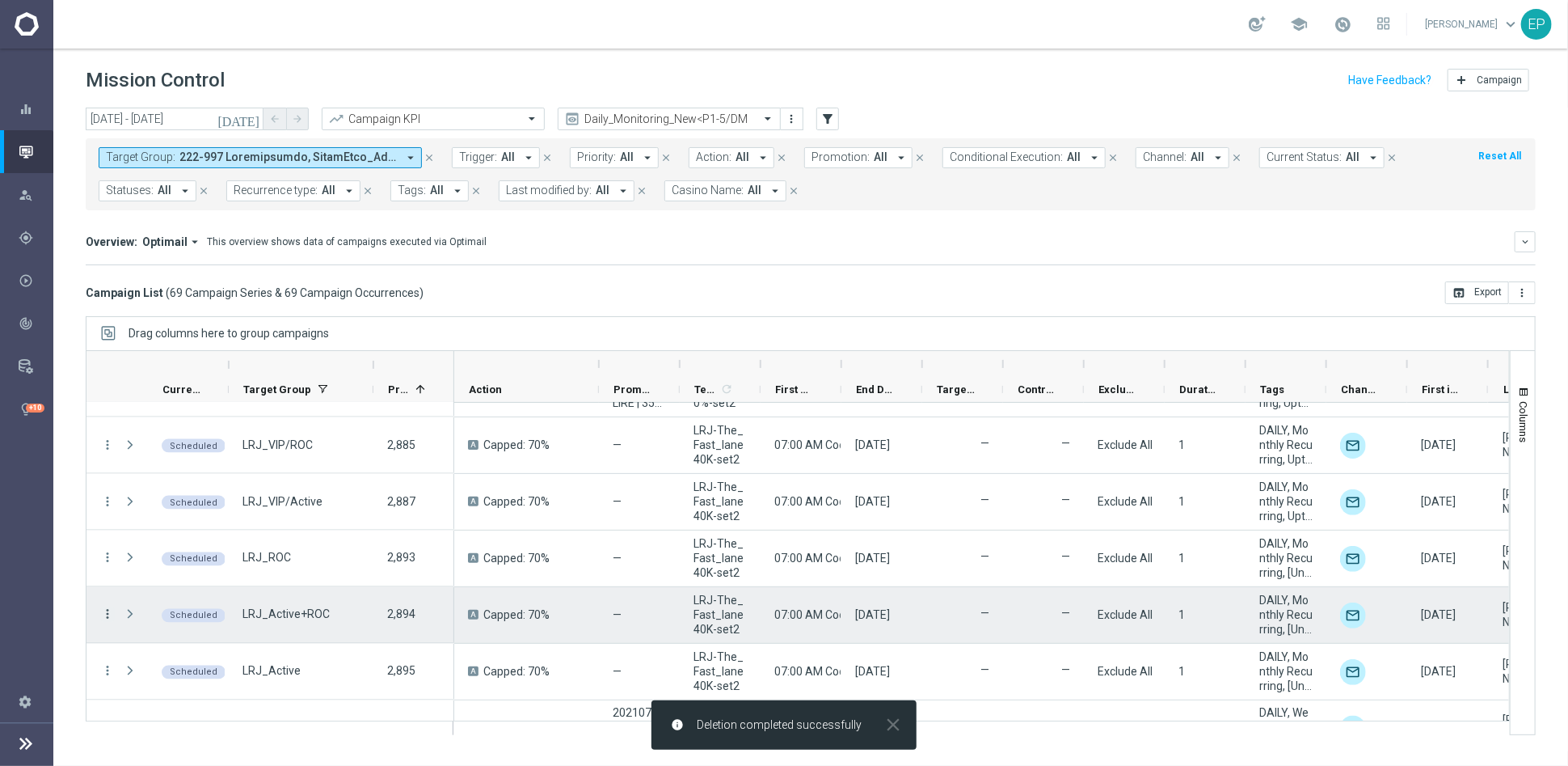
click at [108, 614] on icon "more_vert" at bounding box center [107, 614] width 15 height 15
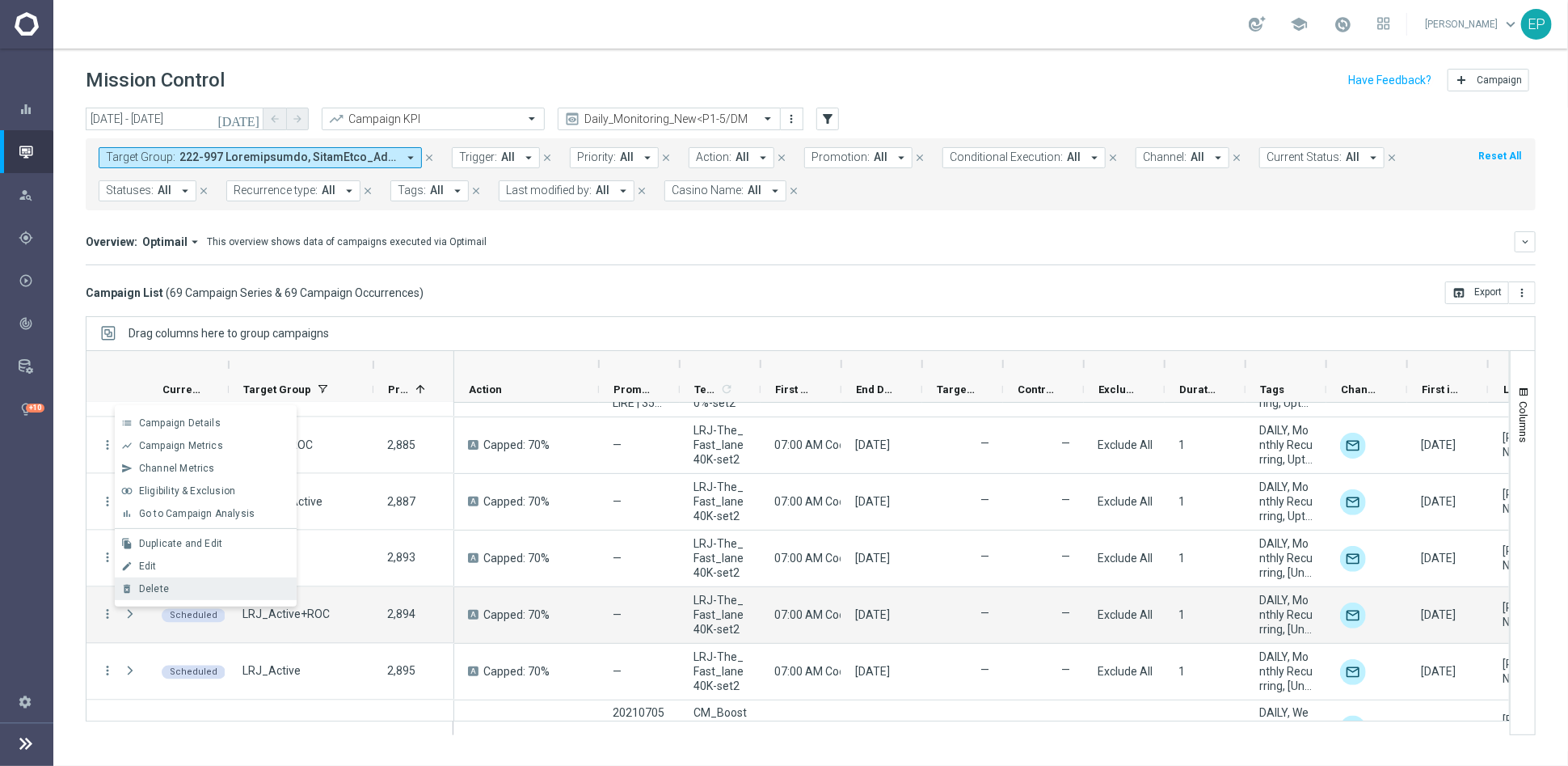
click at [195, 583] on div "Delete" at bounding box center [214, 588] width 150 height 11
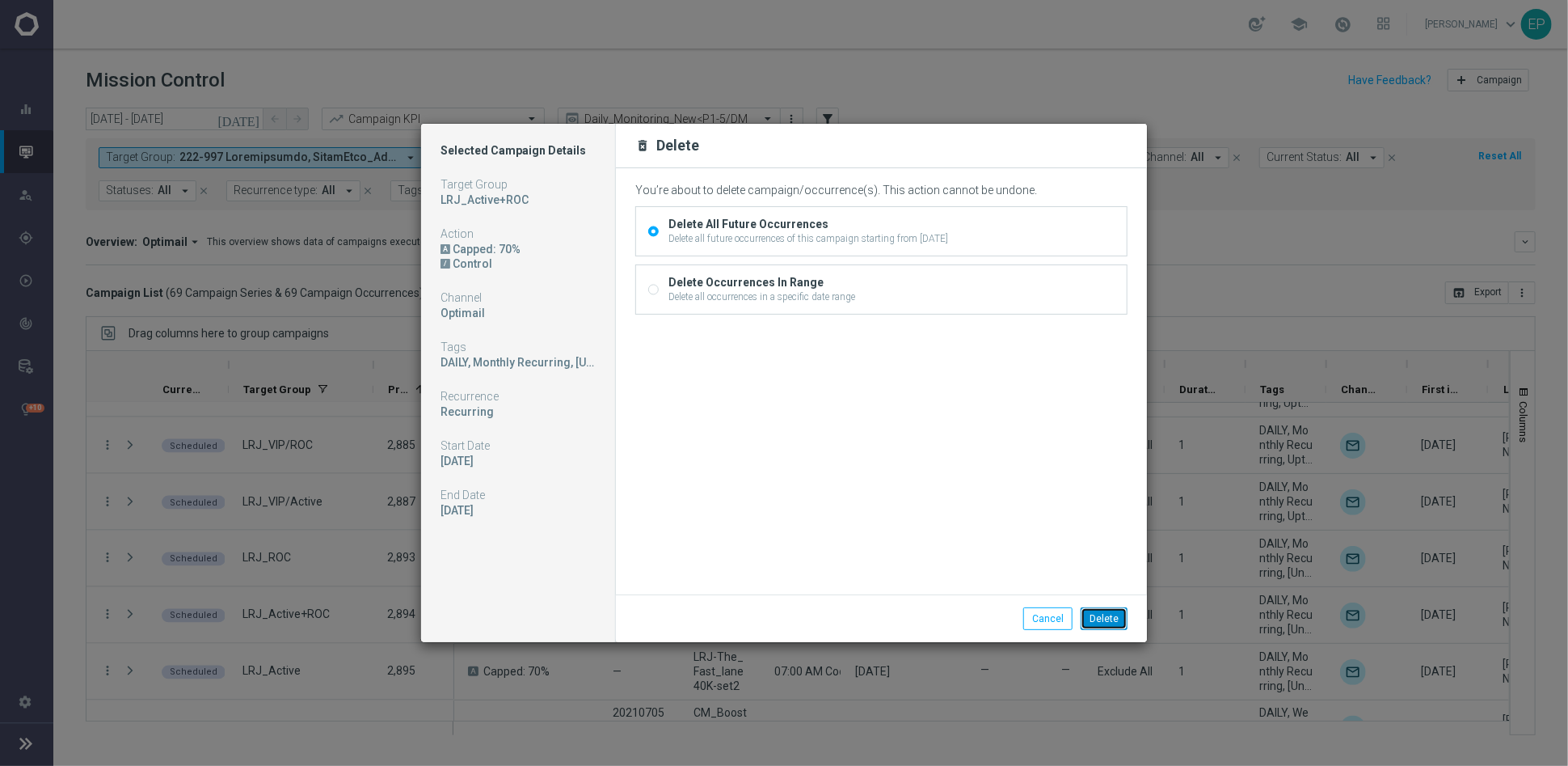
click at [1105, 621] on button "Delete" at bounding box center [1104, 618] width 46 height 23
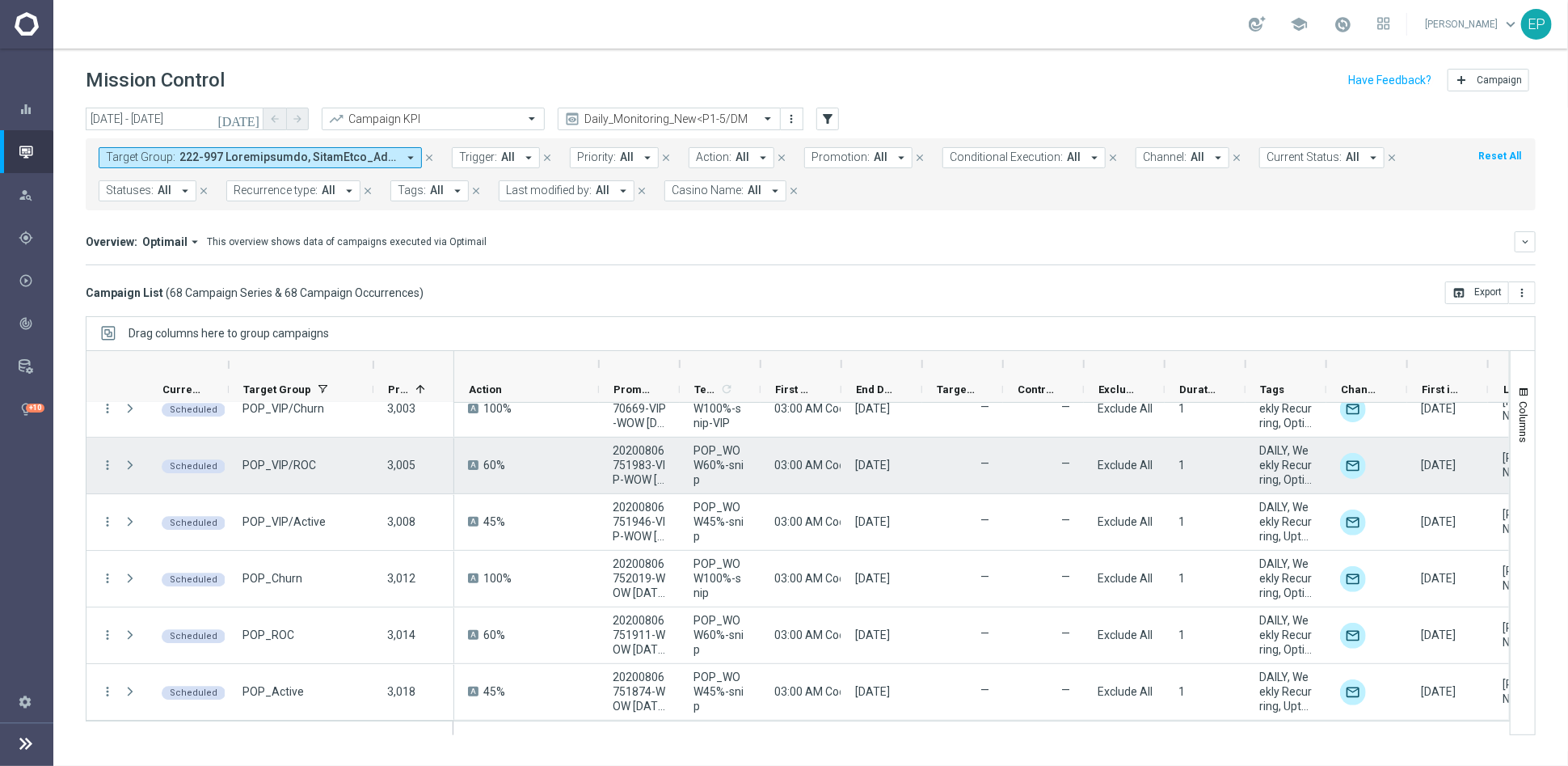
scroll to position [2965, 0]
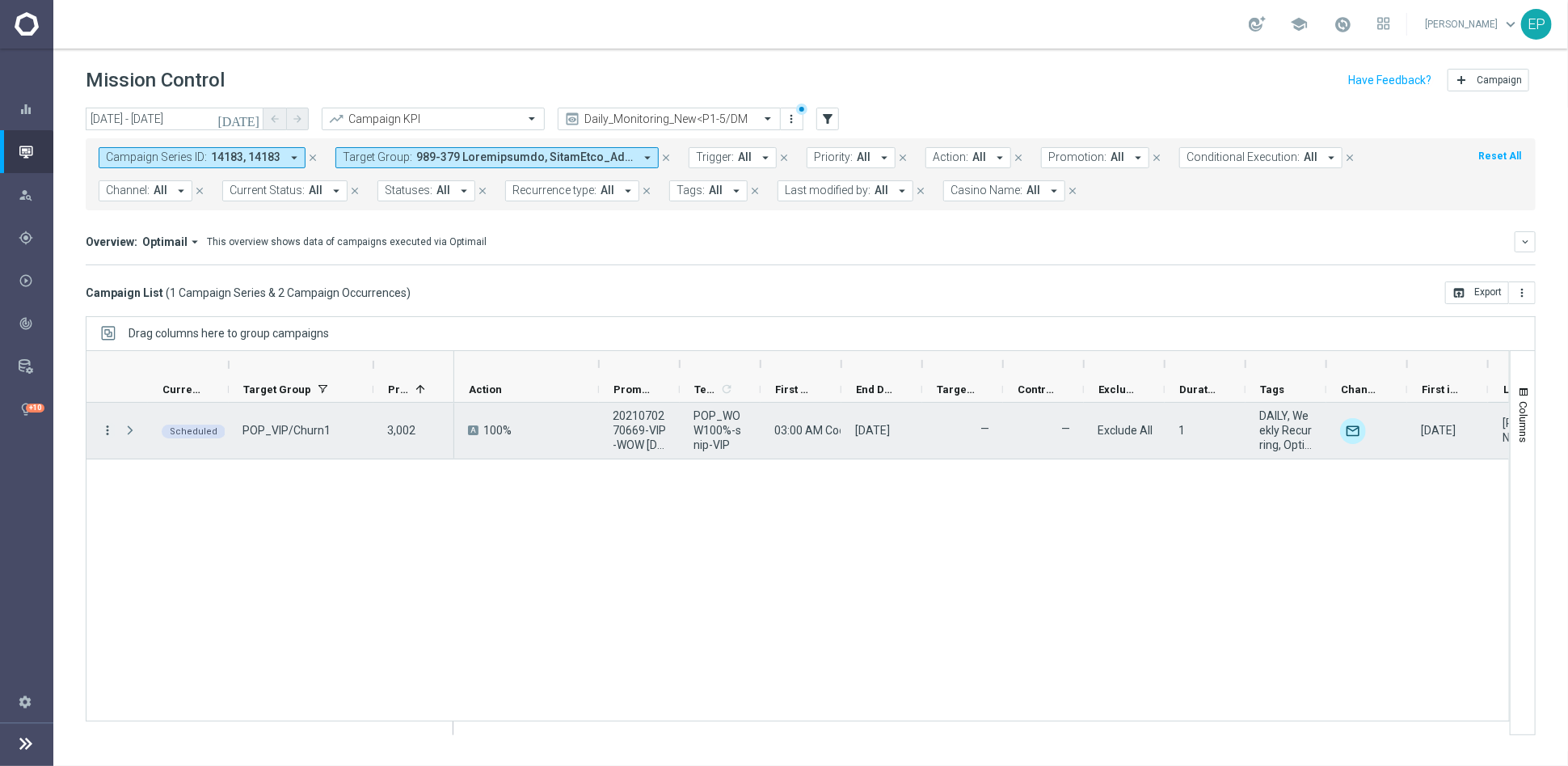
click at [102, 425] on icon "more_vert" at bounding box center [107, 430] width 15 height 15
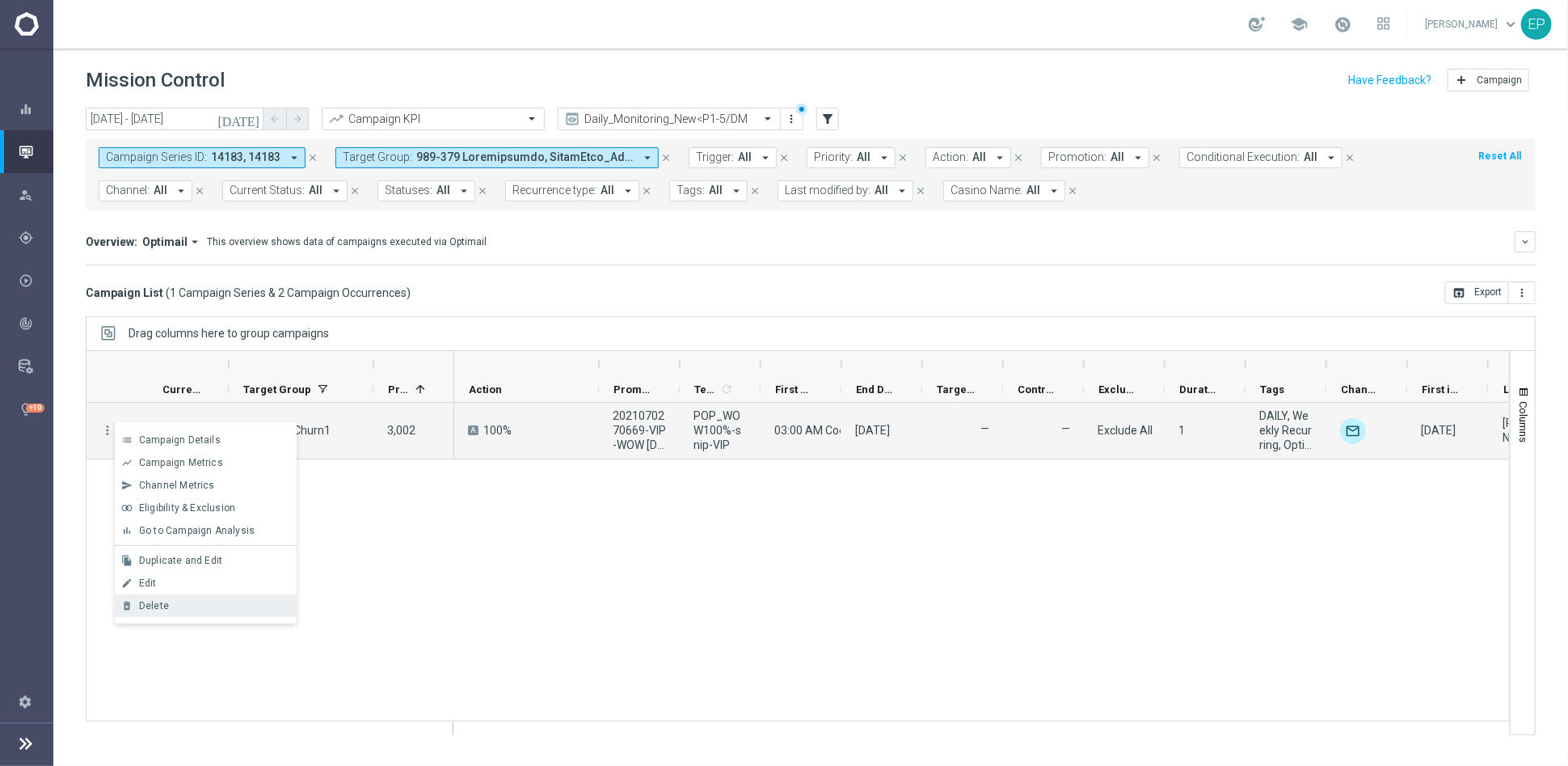
click at [194, 603] on div "Delete" at bounding box center [214, 605] width 150 height 11
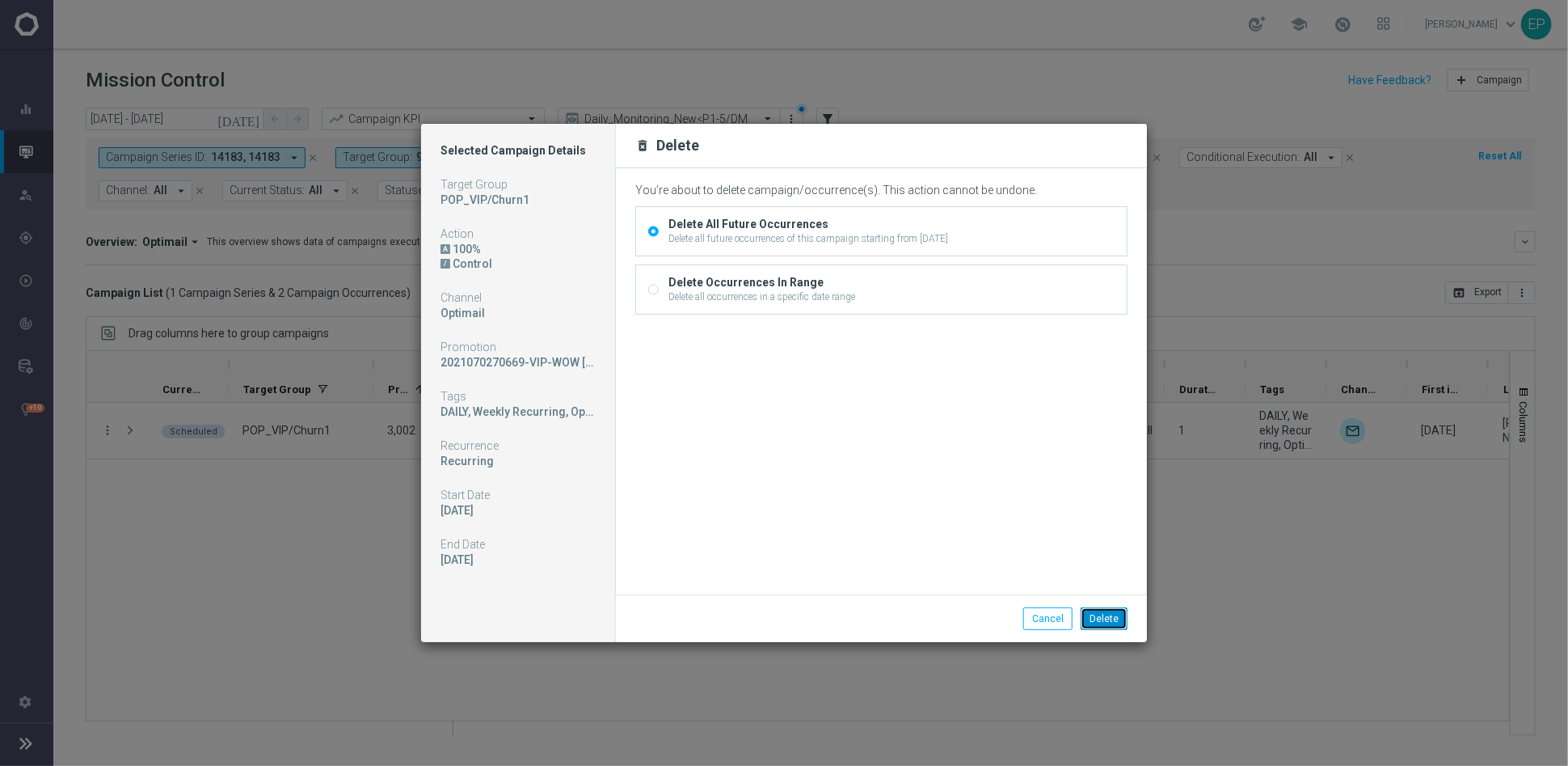
click at [1114, 618] on button "Delete" at bounding box center [1104, 618] width 46 height 23
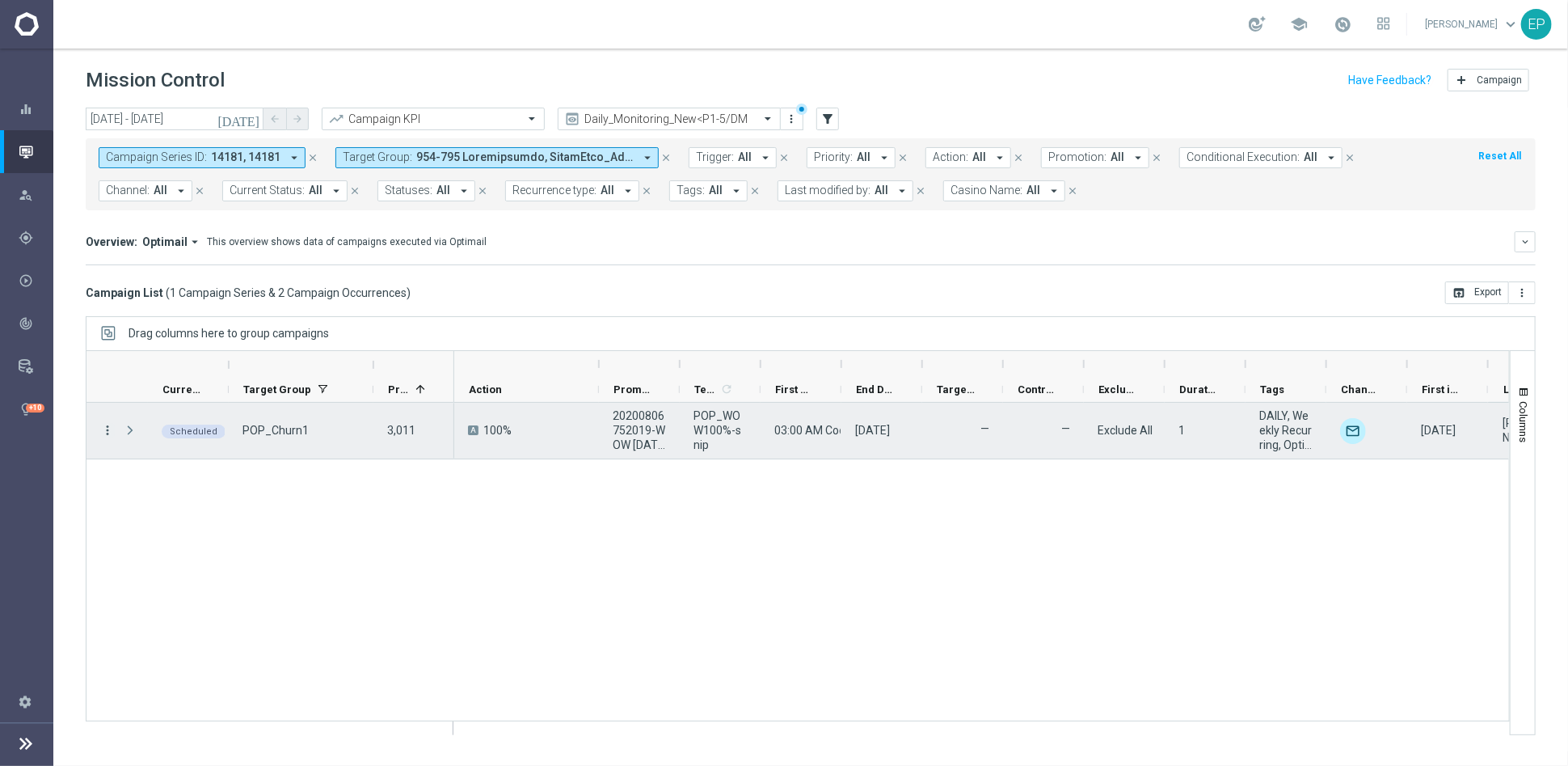
click at [113, 426] on icon "more_vert" at bounding box center [107, 430] width 15 height 15
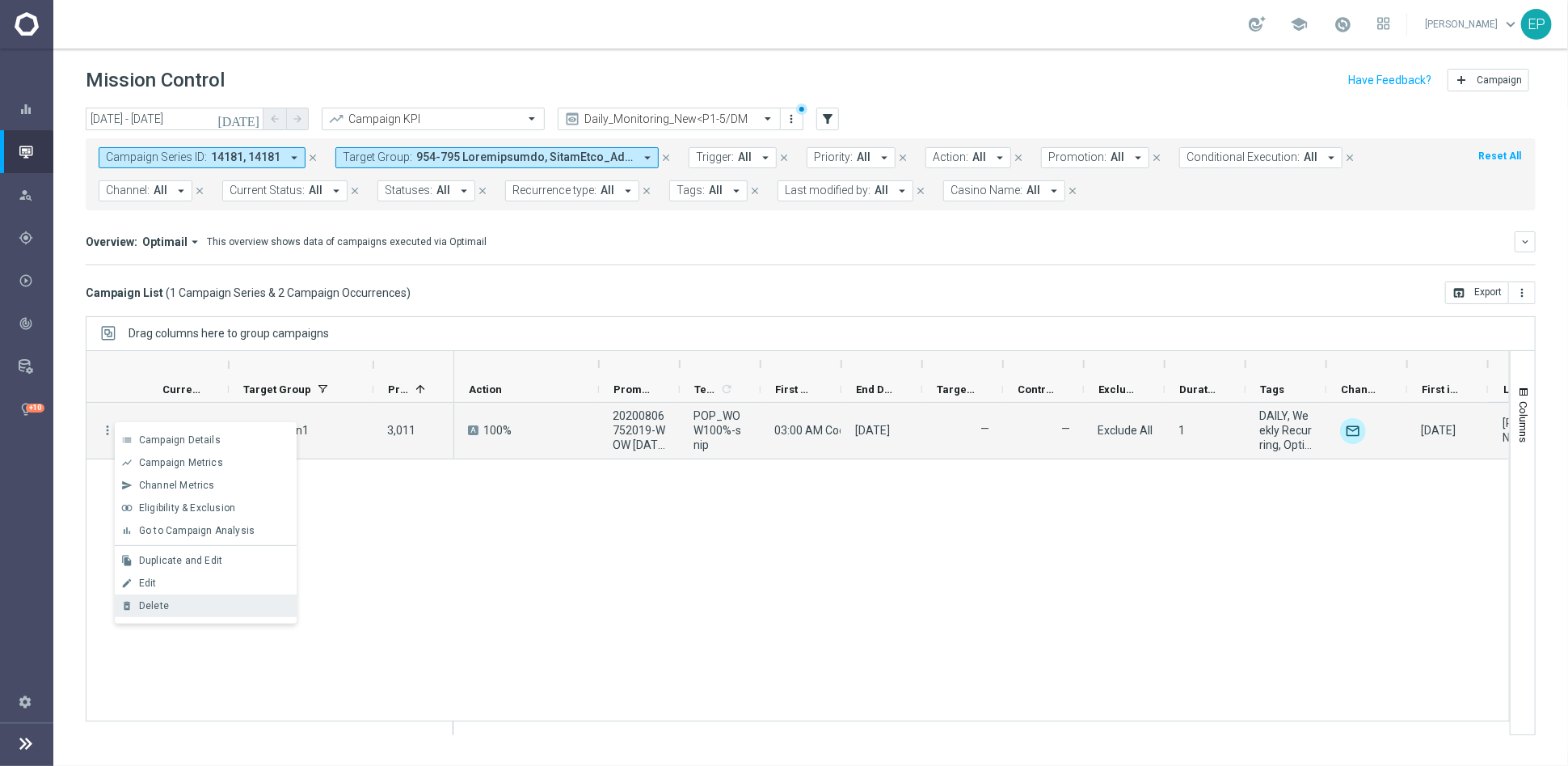
click at [209, 606] on div "Delete" at bounding box center [214, 605] width 150 height 11
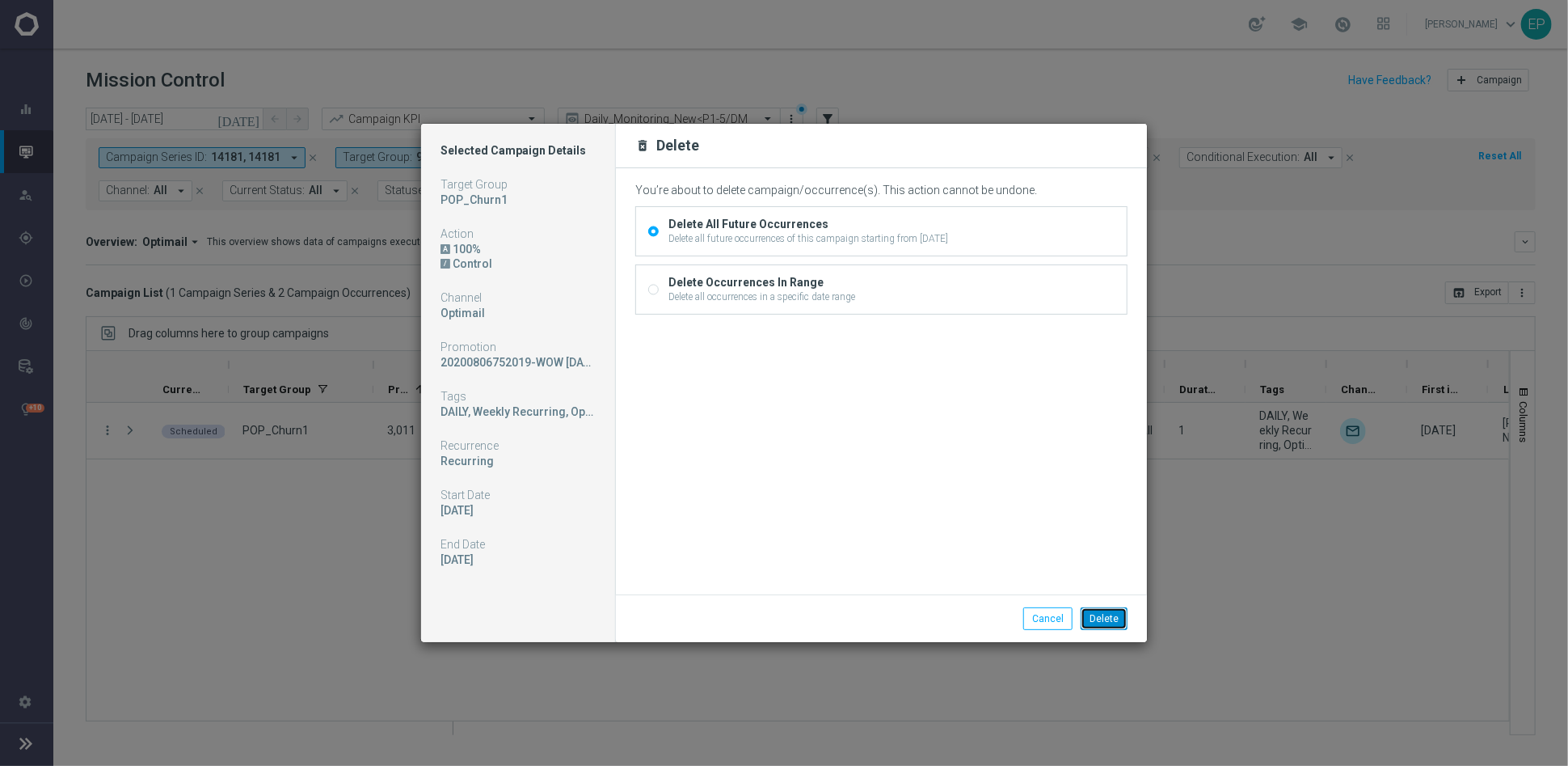
click at [1114, 615] on button "Delete" at bounding box center [1104, 618] width 46 height 23
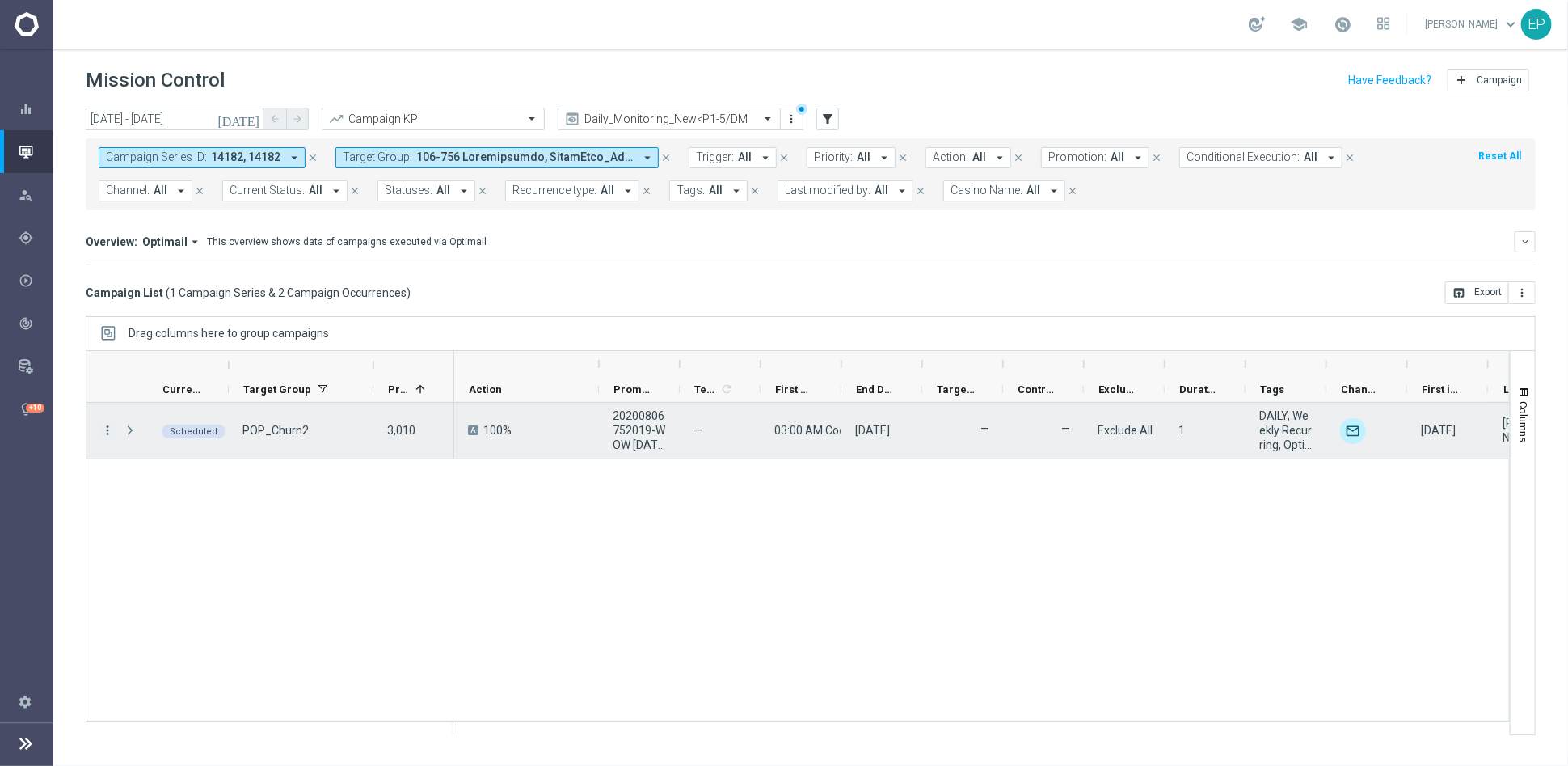
click at [105, 428] on icon "more_vert" at bounding box center [107, 430] width 15 height 15
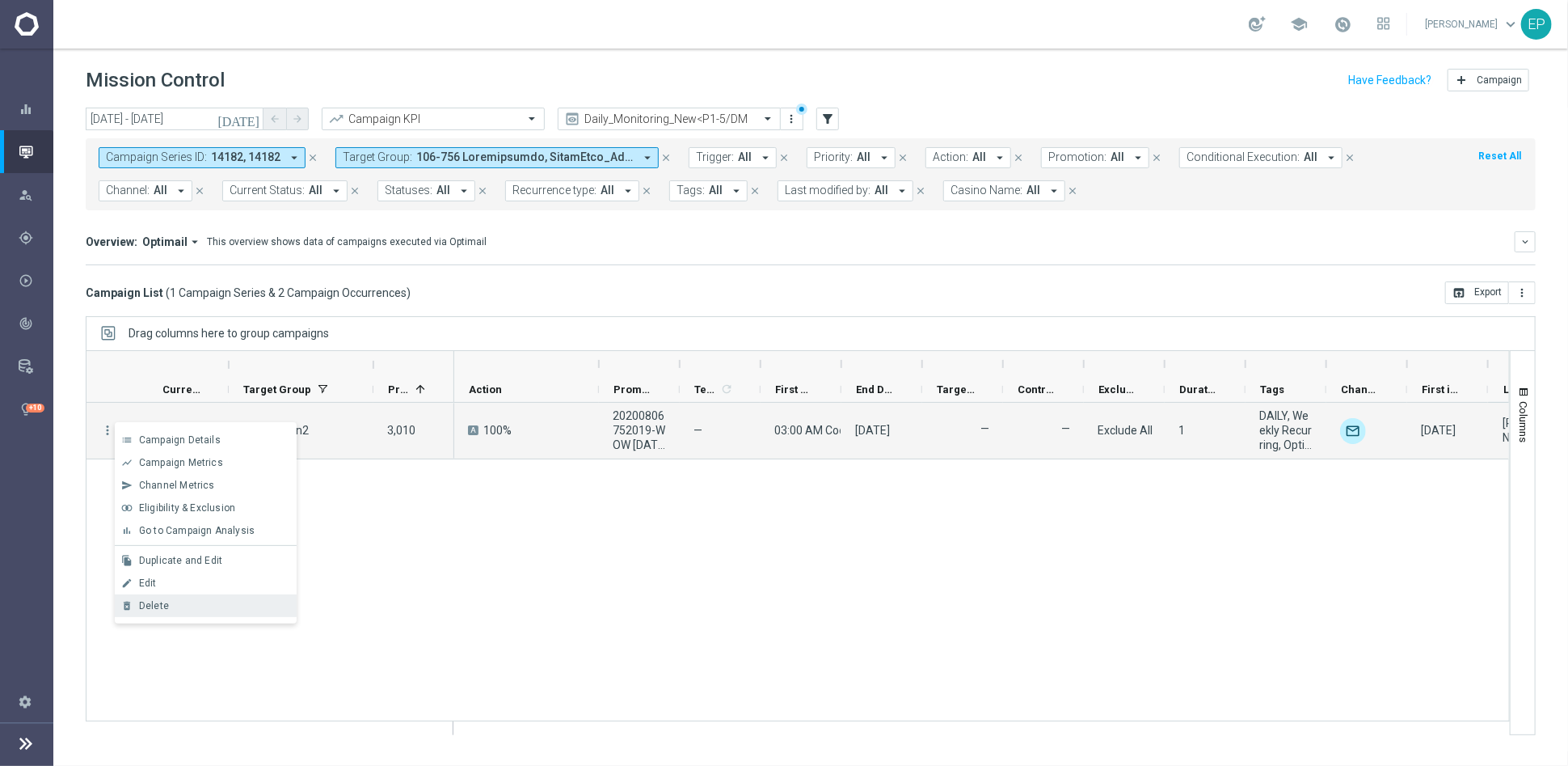
click at [170, 605] on div "Delete" at bounding box center [214, 605] width 150 height 11
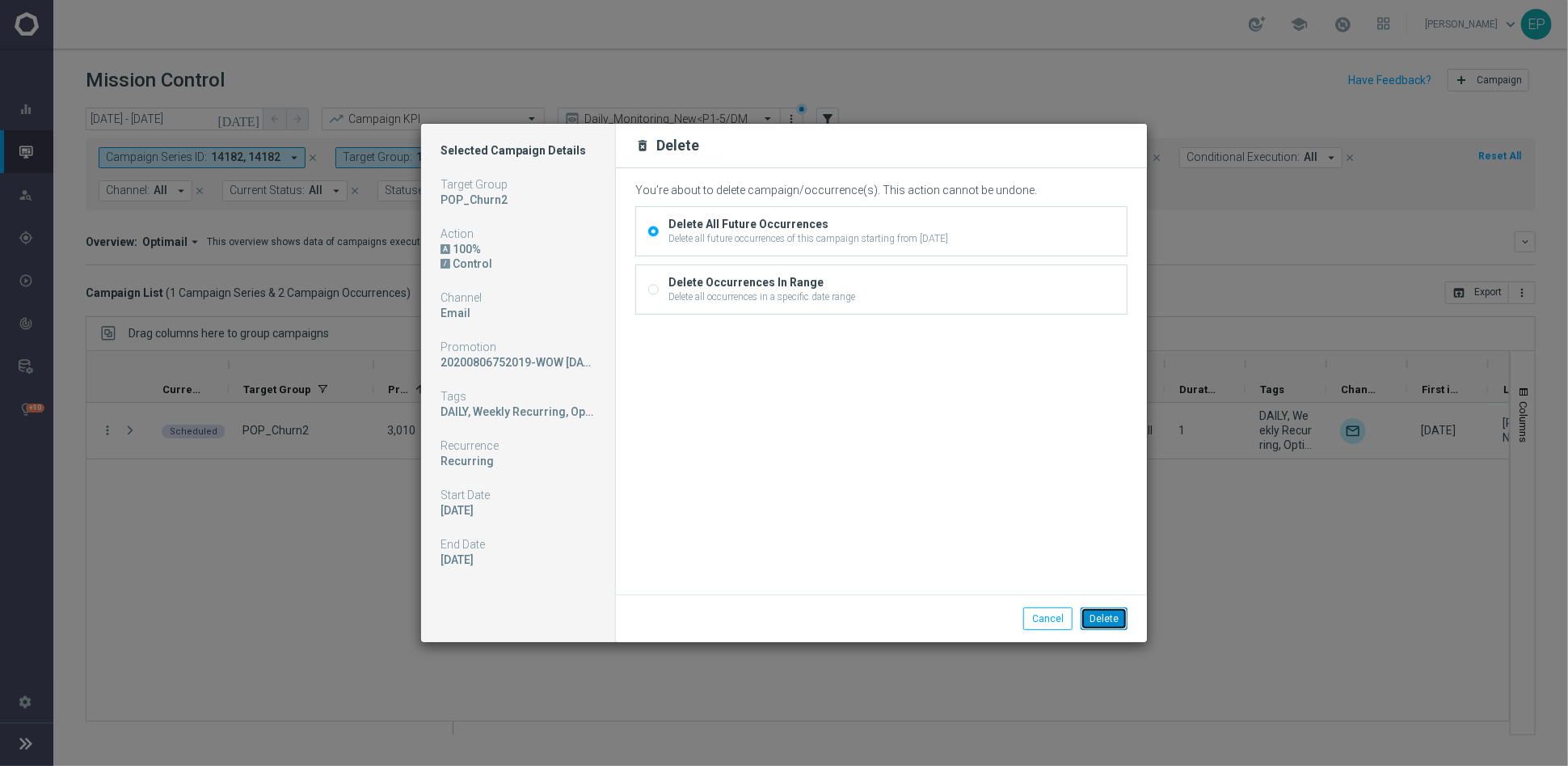
click at [1109, 619] on button "Delete" at bounding box center [1104, 618] width 46 height 23
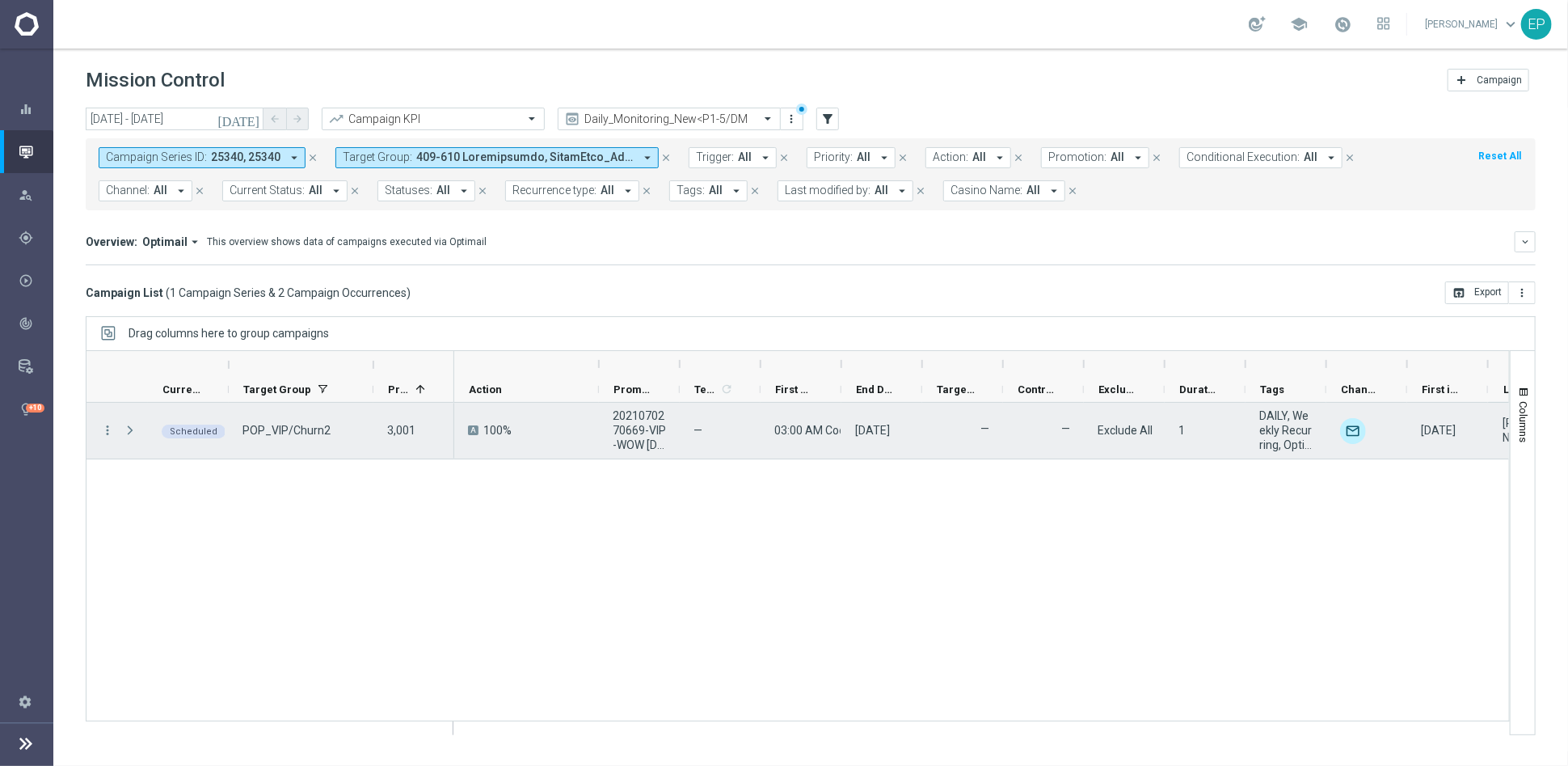
click at [98, 427] on div "more_vert" at bounding box center [101, 430] width 29 height 55
click at [110, 430] on icon "more_vert" at bounding box center [107, 430] width 15 height 15
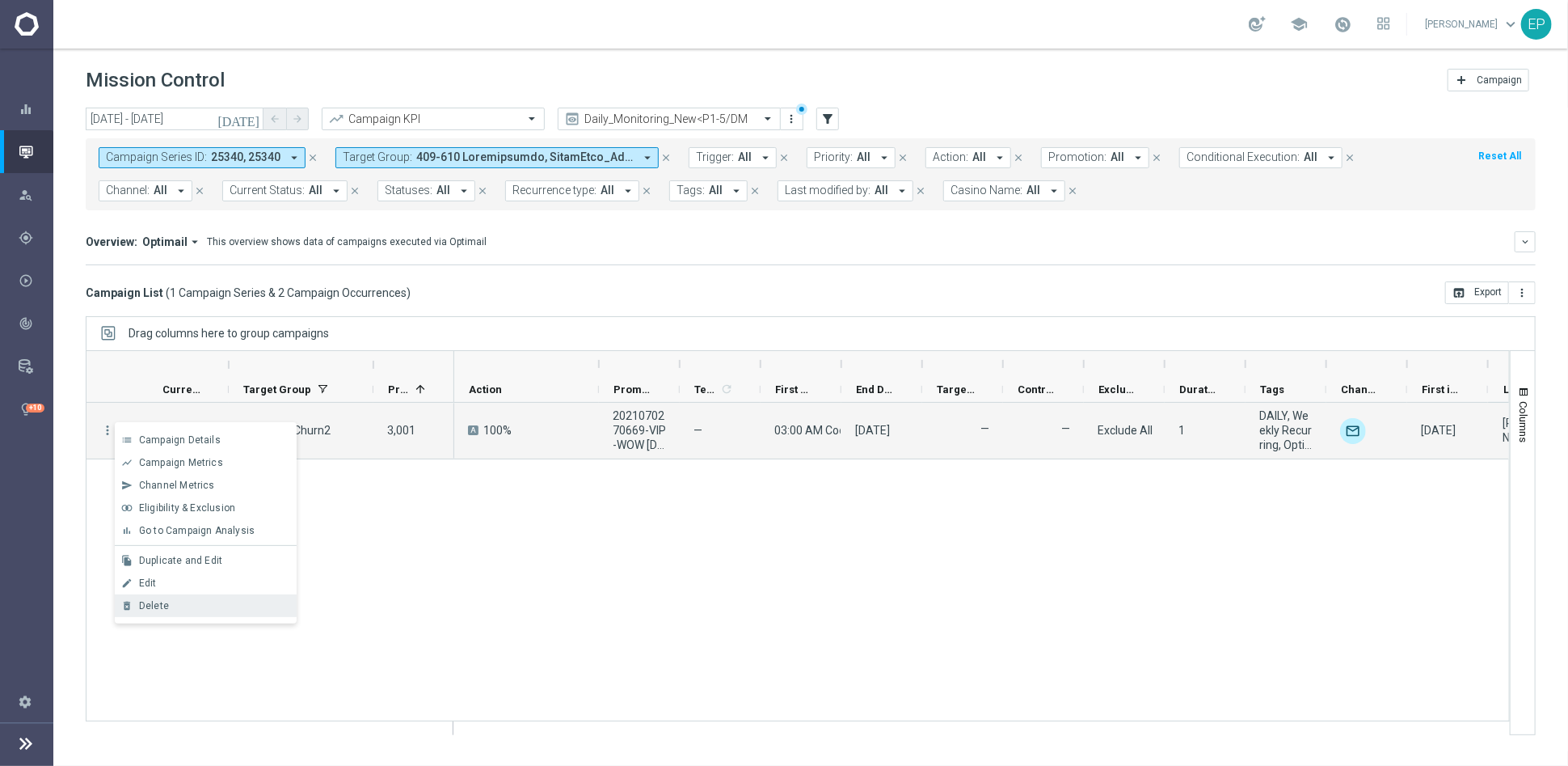
click at [182, 606] on div "Delete" at bounding box center [214, 605] width 150 height 11
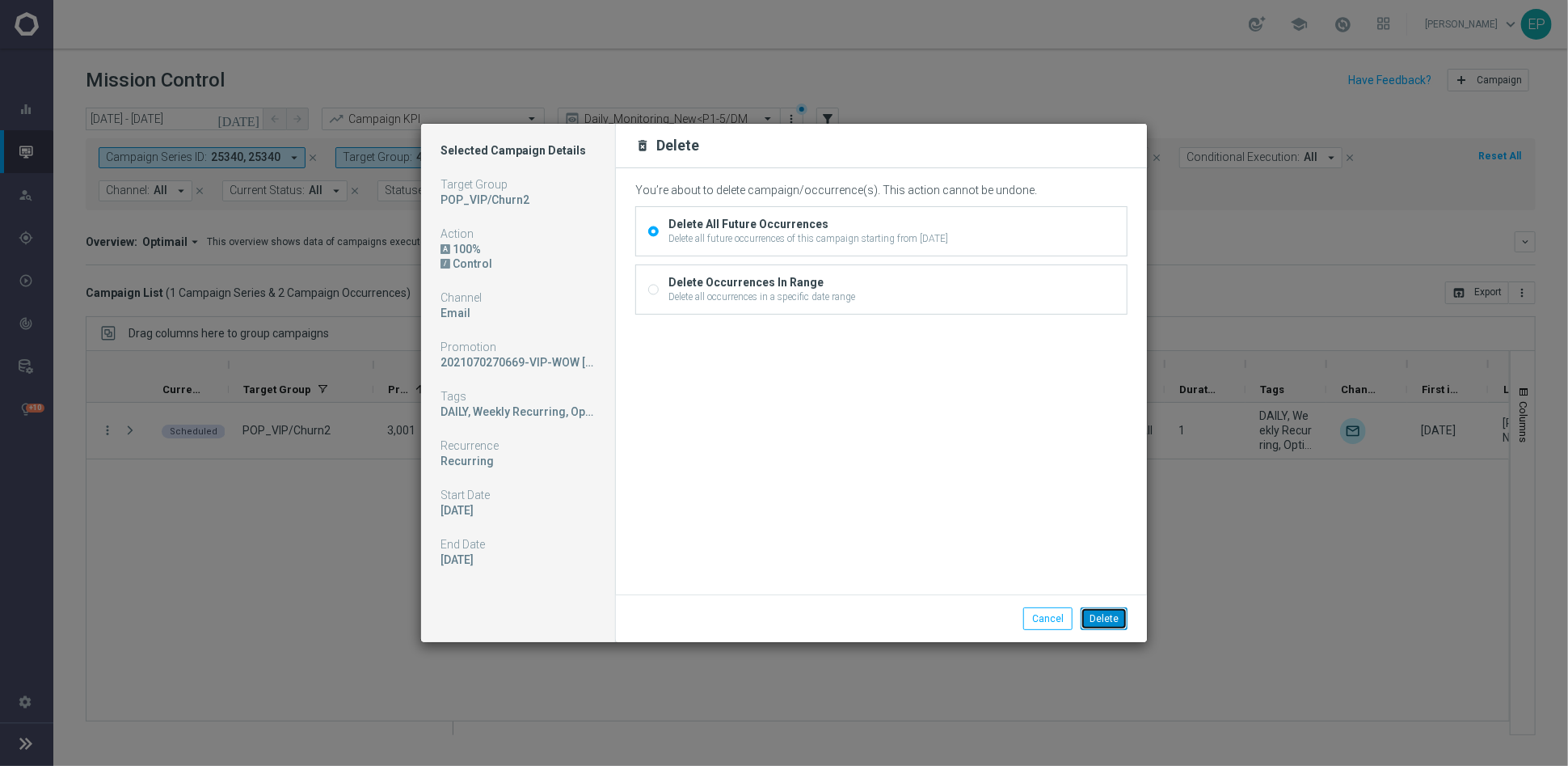
click at [1105, 617] on button "Delete" at bounding box center [1104, 618] width 46 height 23
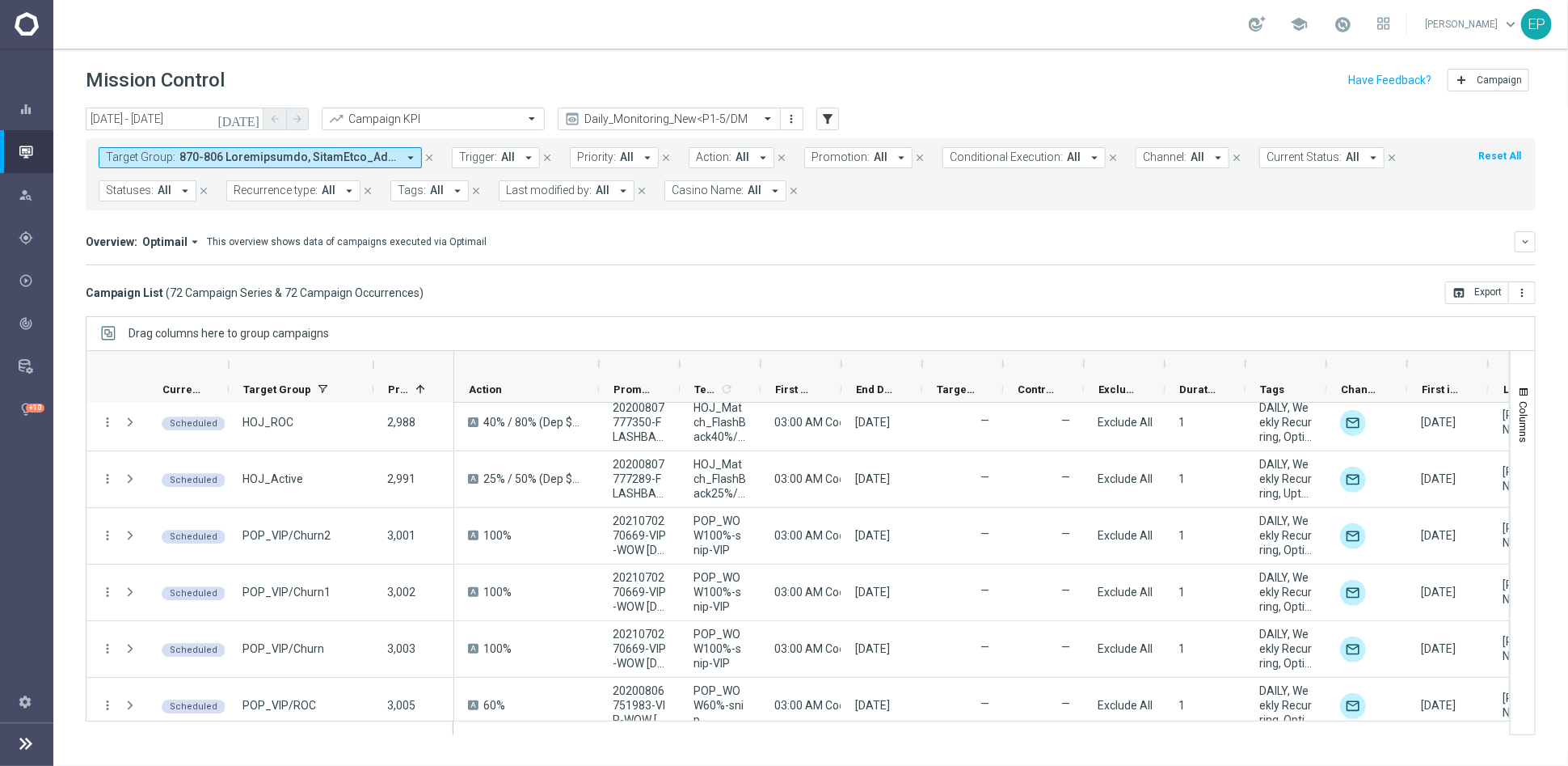
scroll to position [2875, 0]
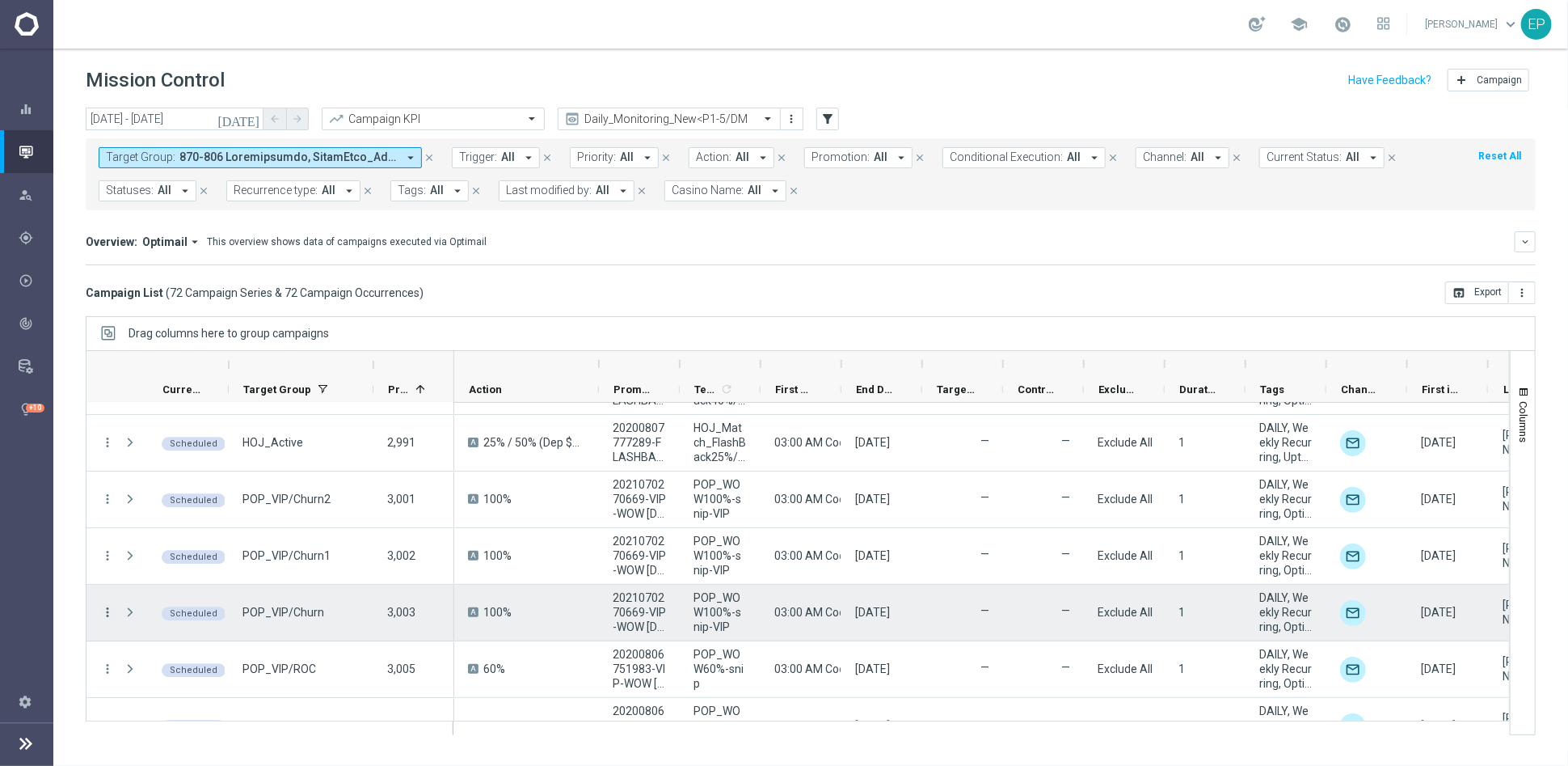
click at [105, 612] on icon "more_vert" at bounding box center [107, 612] width 15 height 15
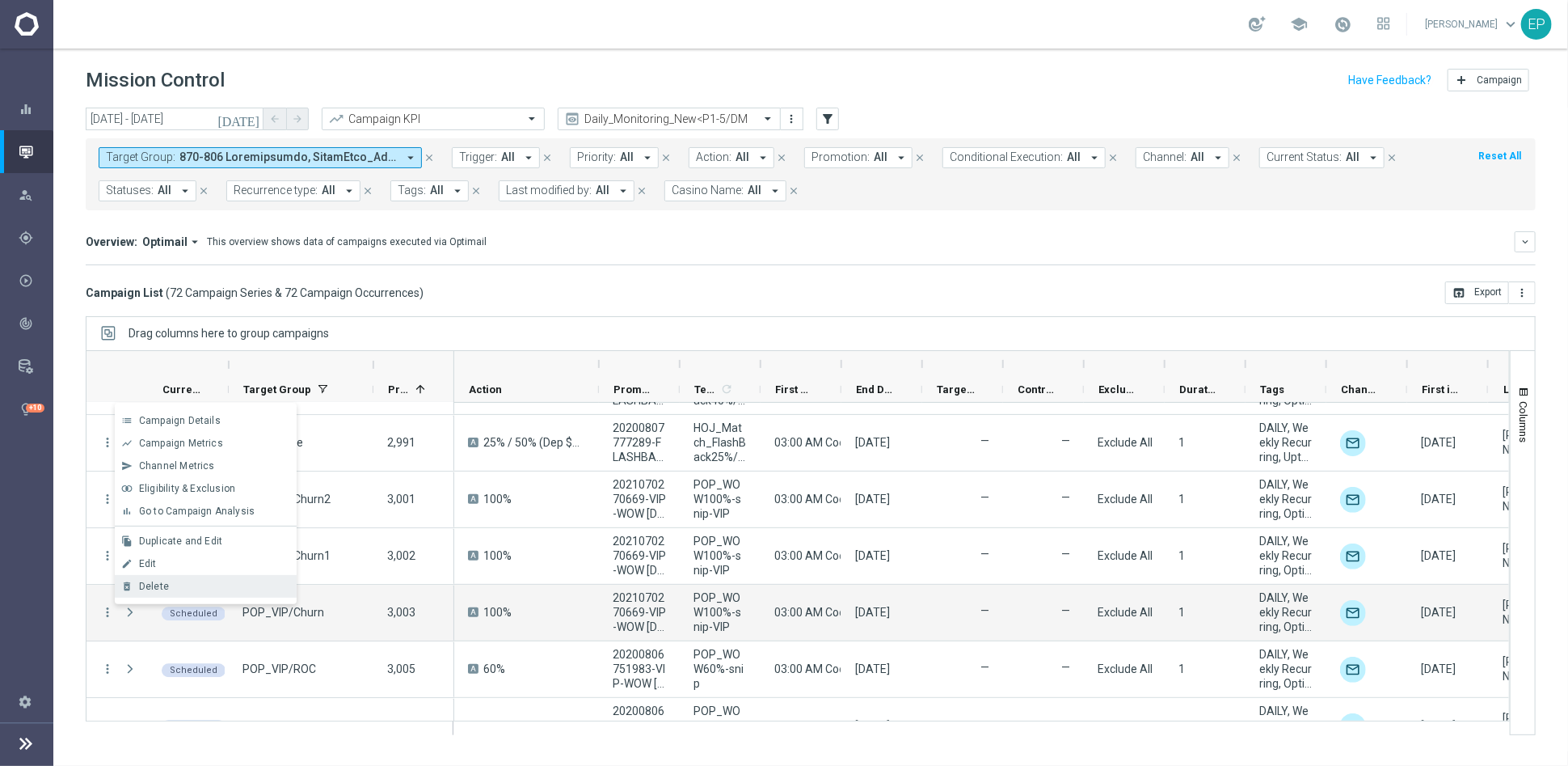
click at [148, 577] on div "delete_forever [GEOGRAPHIC_DATA]" at bounding box center [206, 586] width 182 height 23
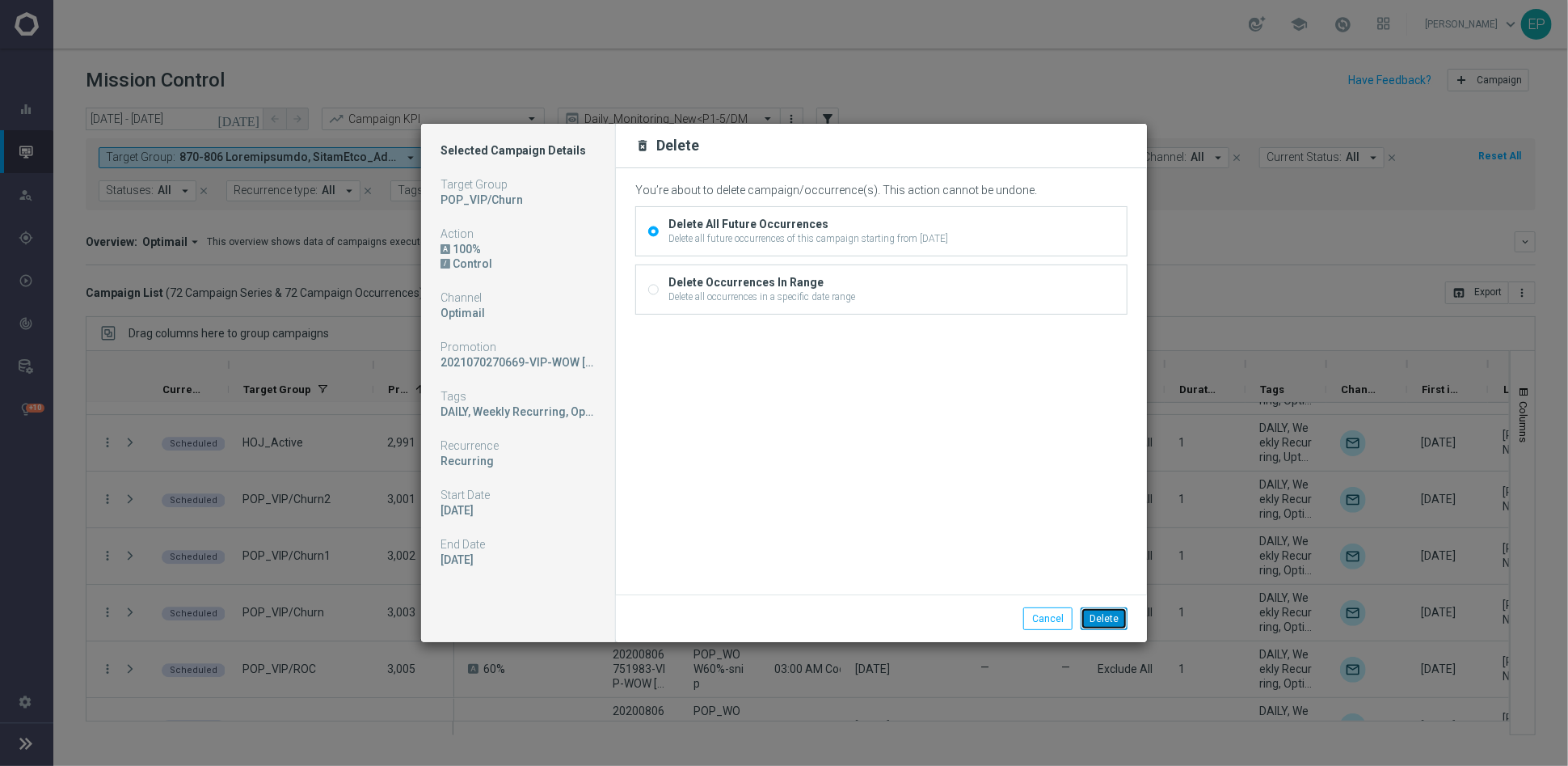
click at [1106, 621] on button "Delete" at bounding box center [1104, 618] width 46 height 23
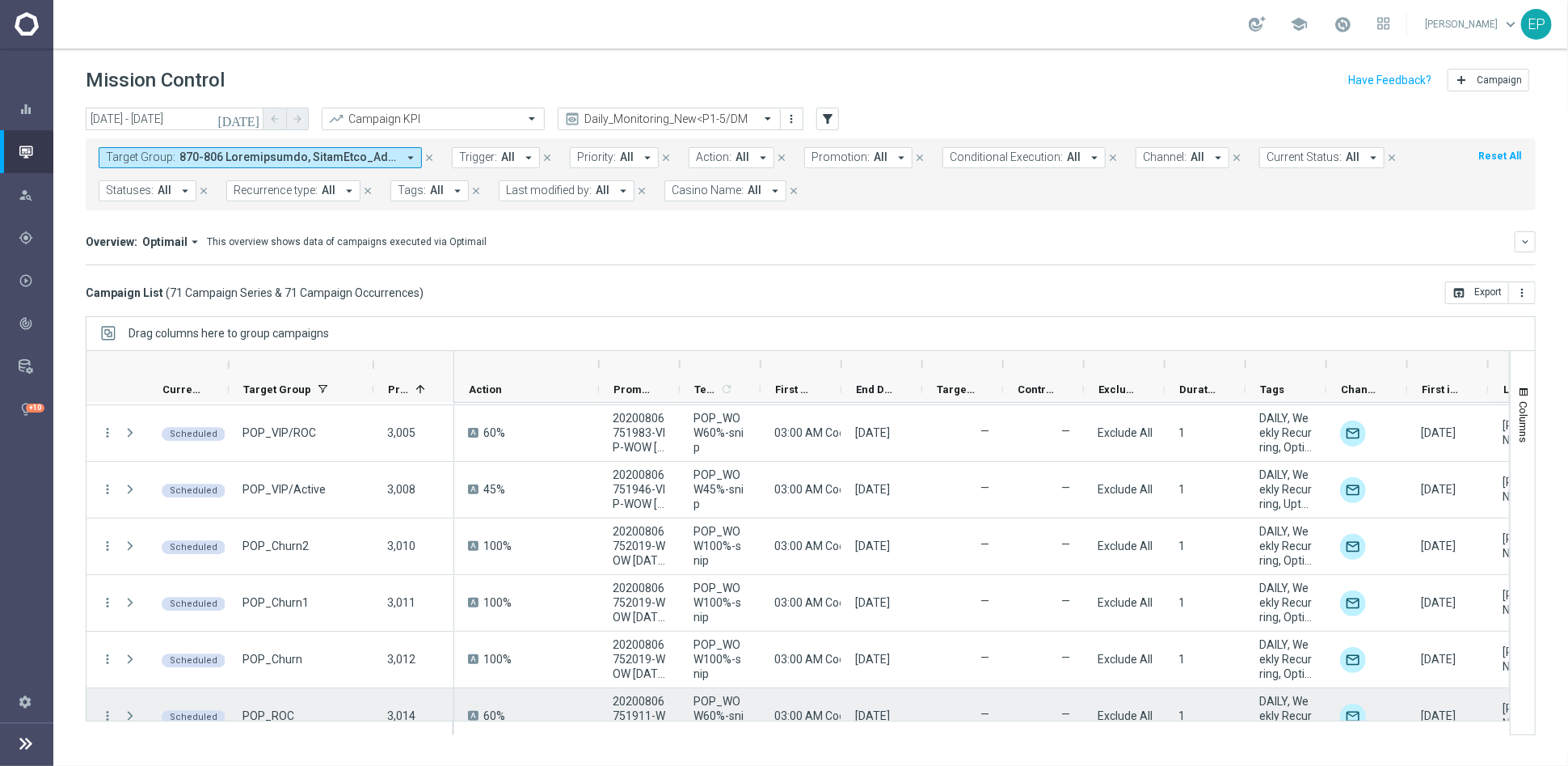
scroll to position [3144, 0]
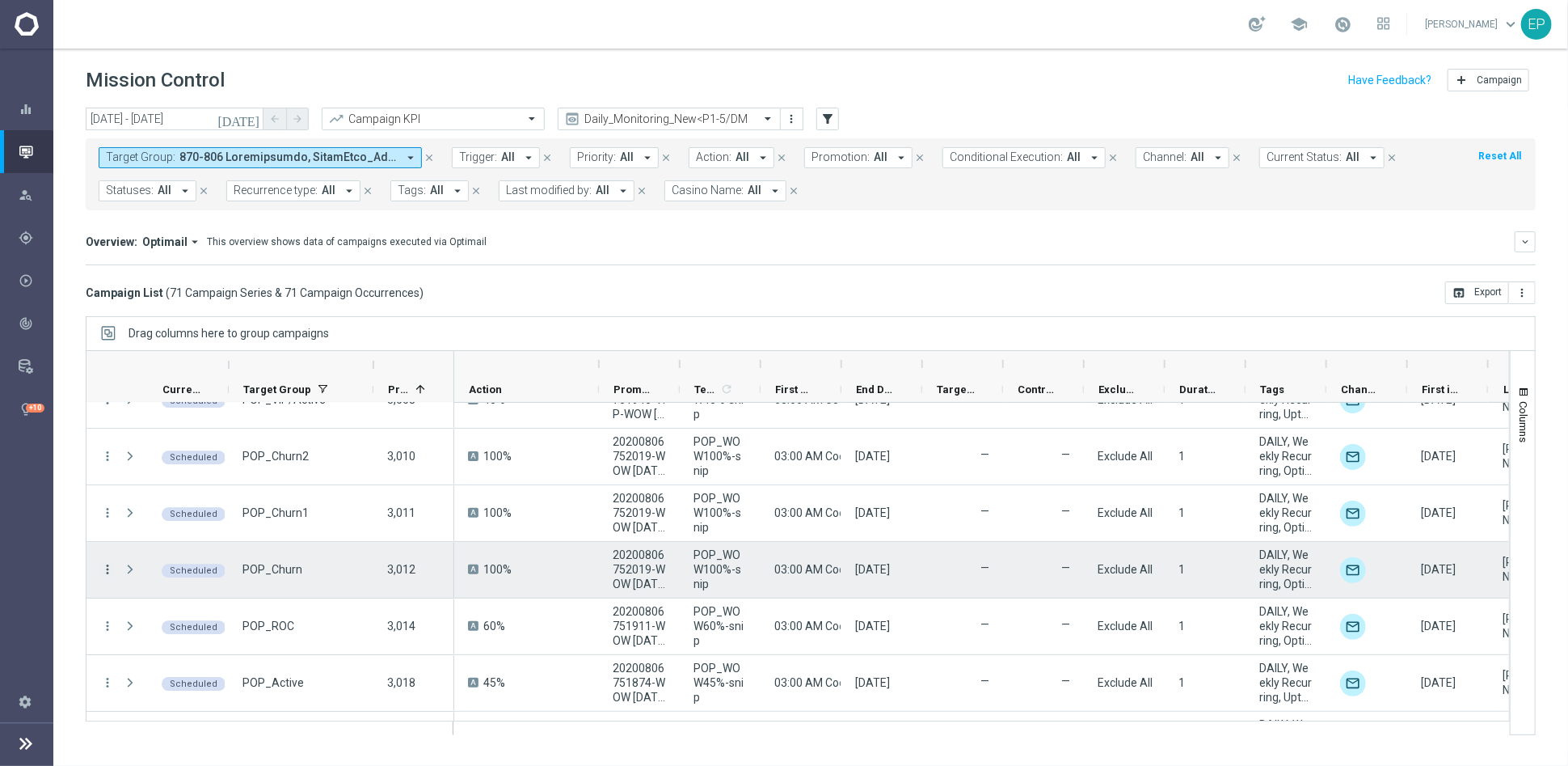
click at [114, 564] on icon "more_vert" at bounding box center [107, 569] width 15 height 15
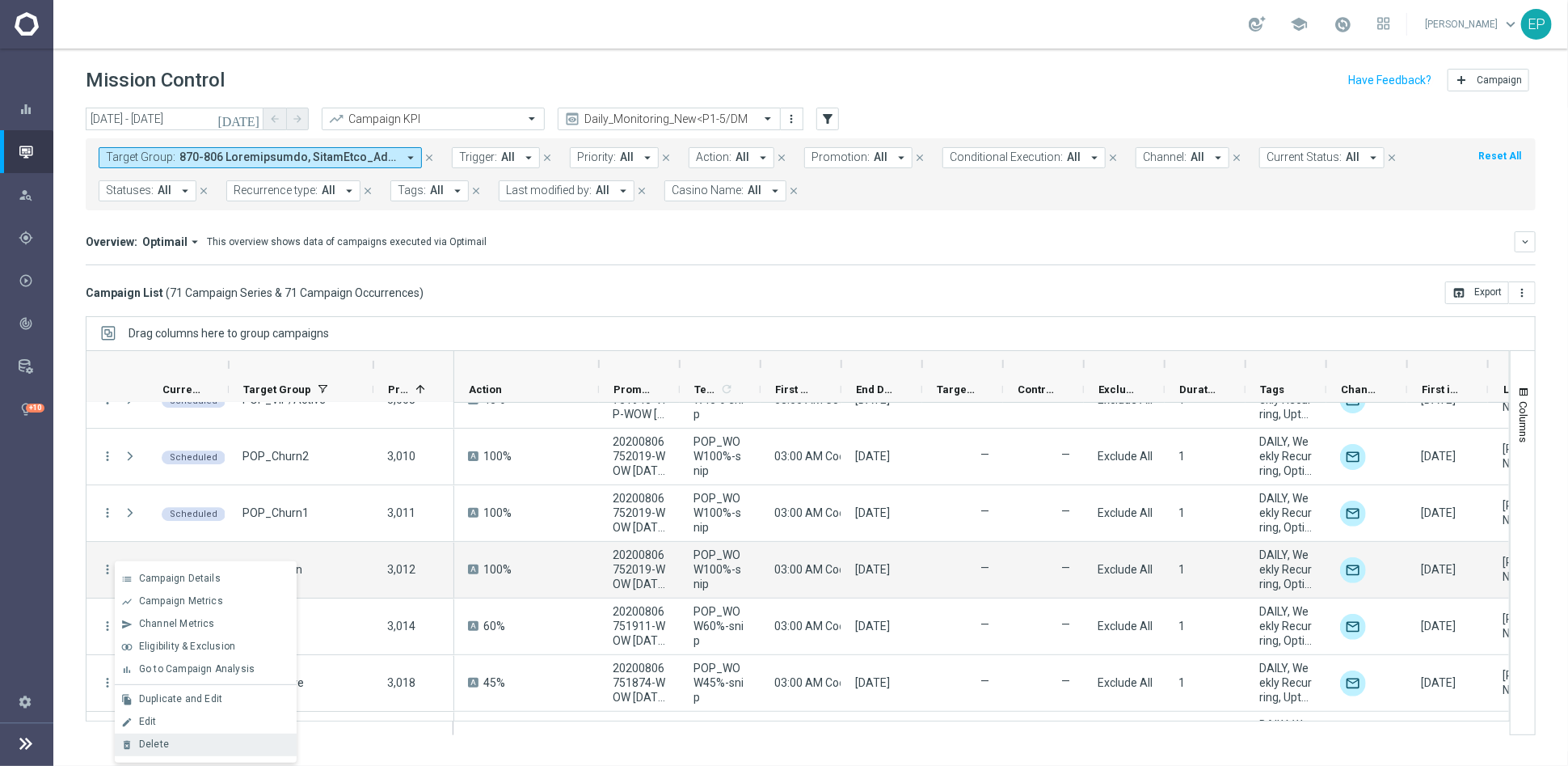
click at [211, 736] on div "delete_forever Delete" at bounding box center [206, 744] width 182 height 23
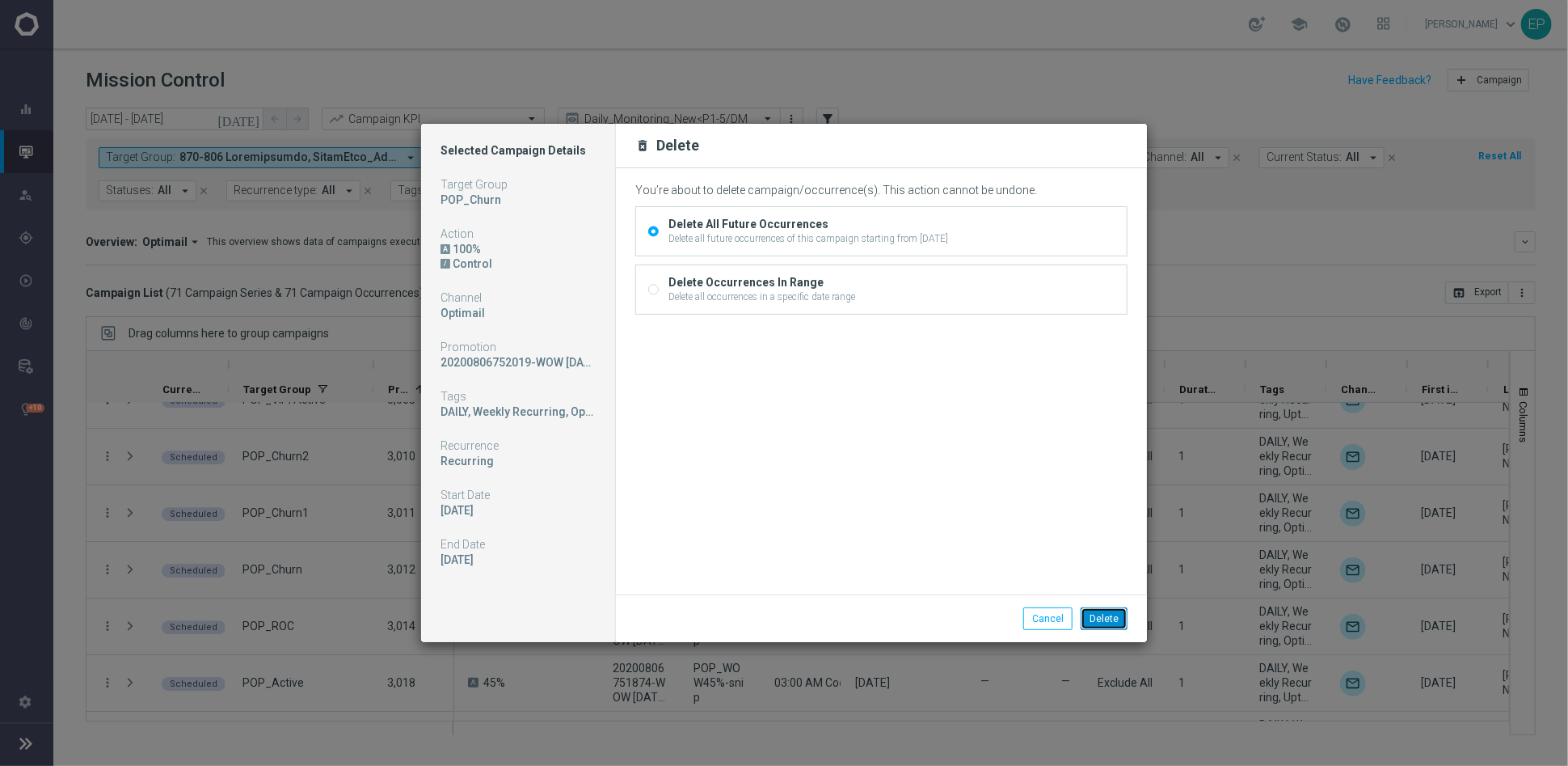
click at [1099, 615] on button "Delete" at bounding box center [1104, 618] width 46 height 23
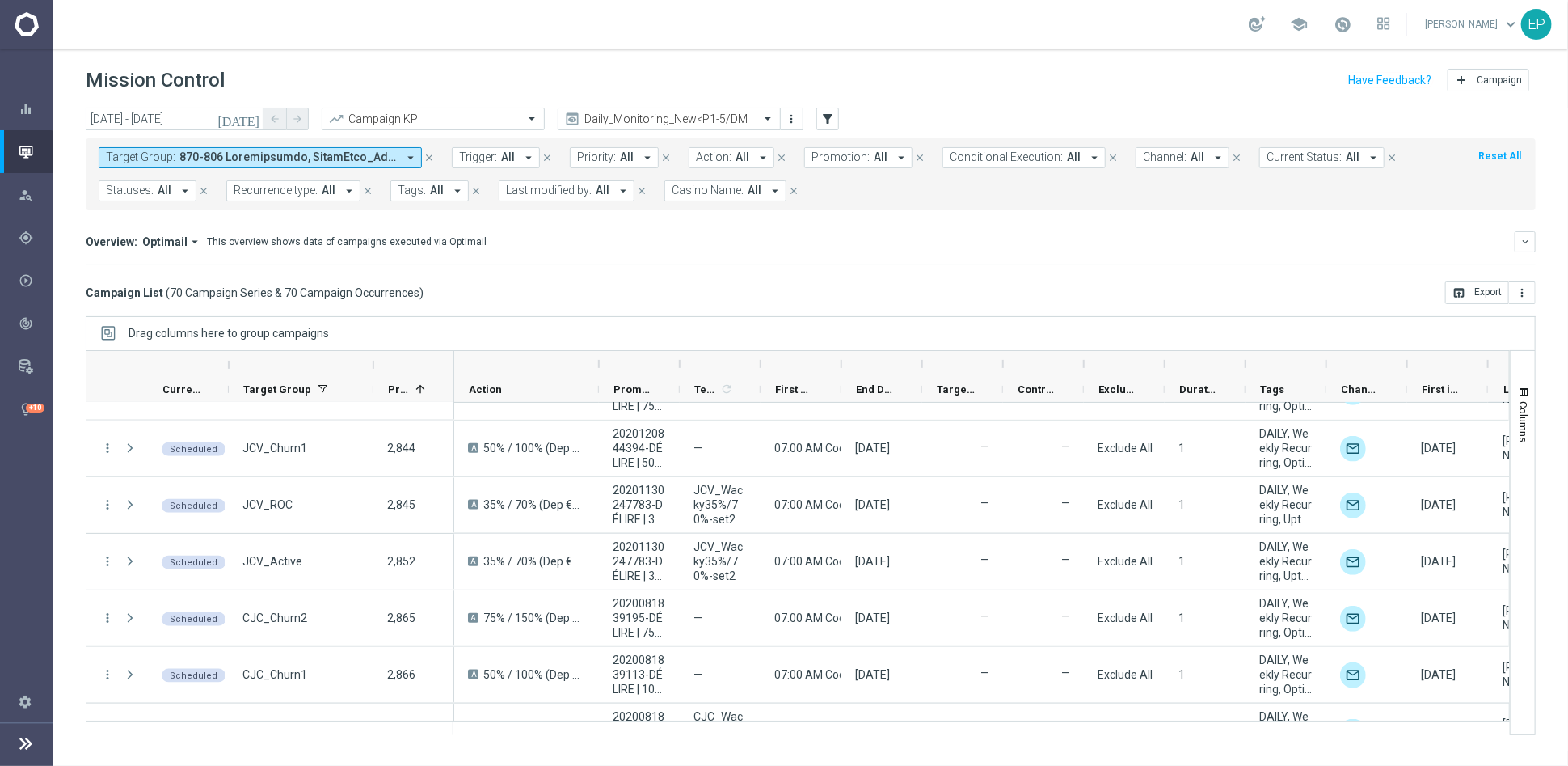
scroll to position [858, 0]
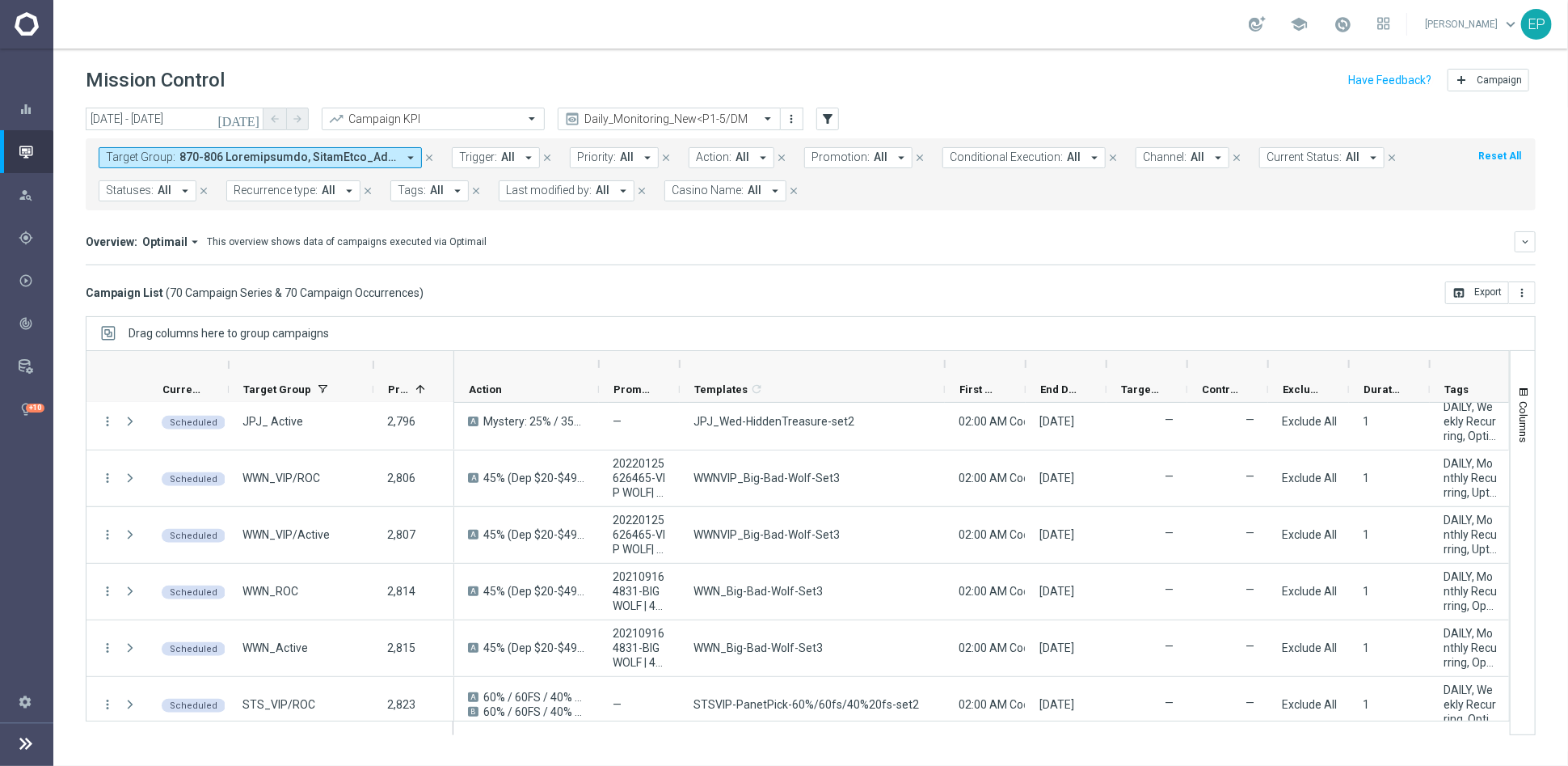
drag, startPoint x: 899, startPoint y: 366, endPoint x: 1027, endPoint y: 465, distance: 161.8
click at [945, 369] on div at bounding box center [945, 364] width 7 height 26
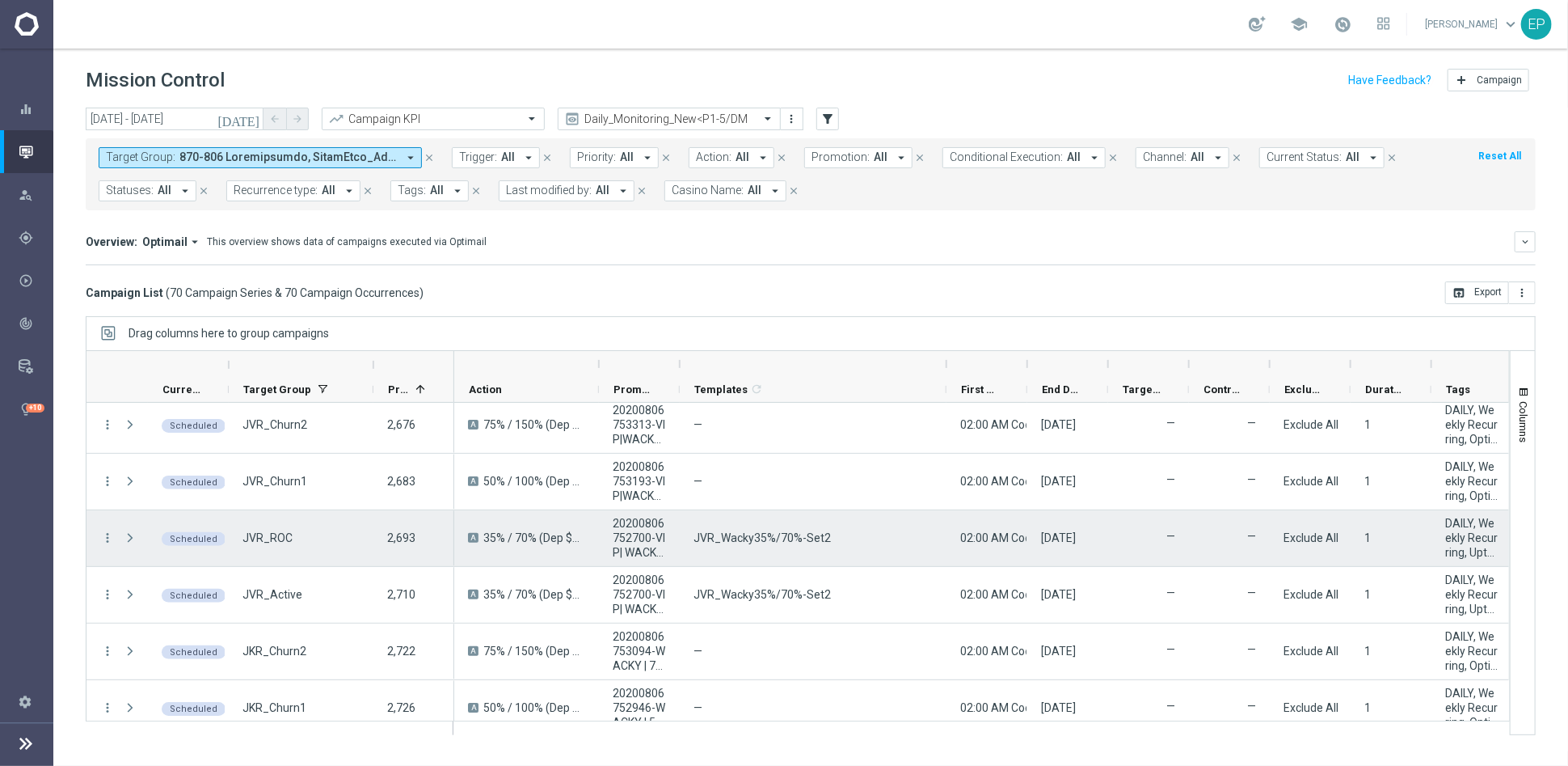
scroll to position [0, 0]
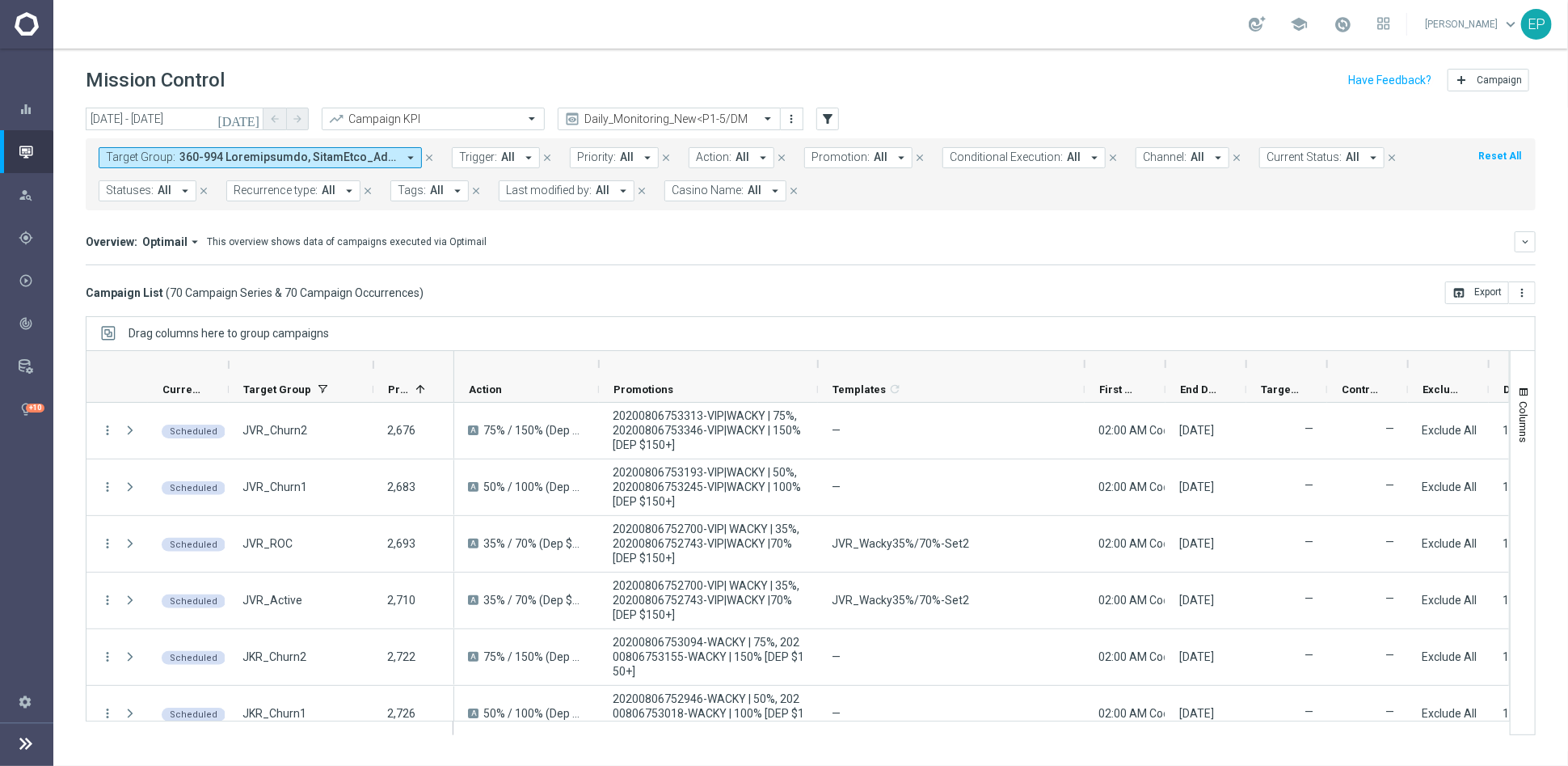
drag, startPoint x: 682, startPoint y: 363, endPoint x: 820, endPoint y: 368, distance: 138.1
click at [820, 368] on div at bounding box center [818, 364] width 7 height 26
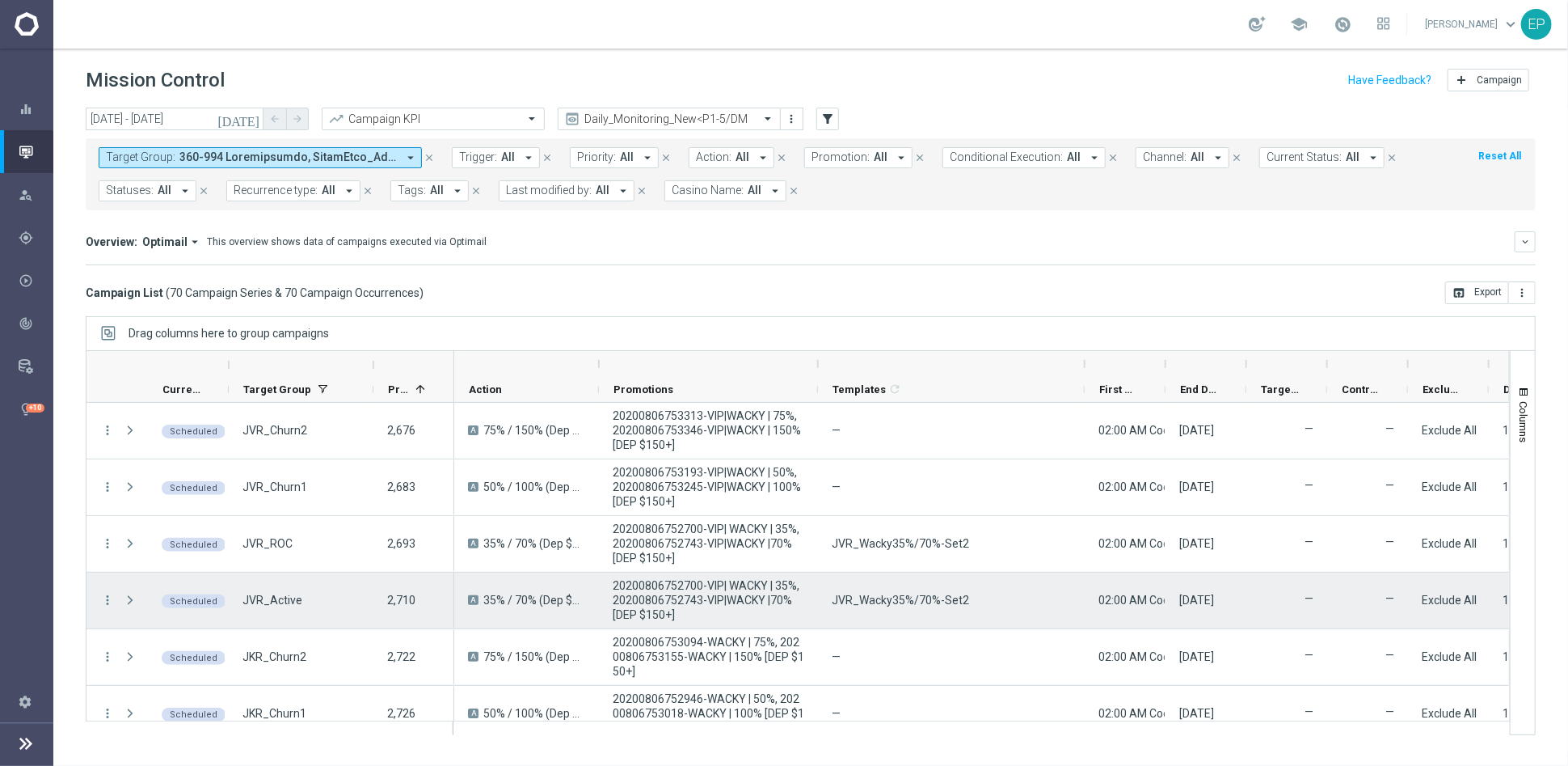
click at [941, 600] on span "JVR_Wacky35%/70%-Set2" at bounding box center [900, 600] width 137 height 15
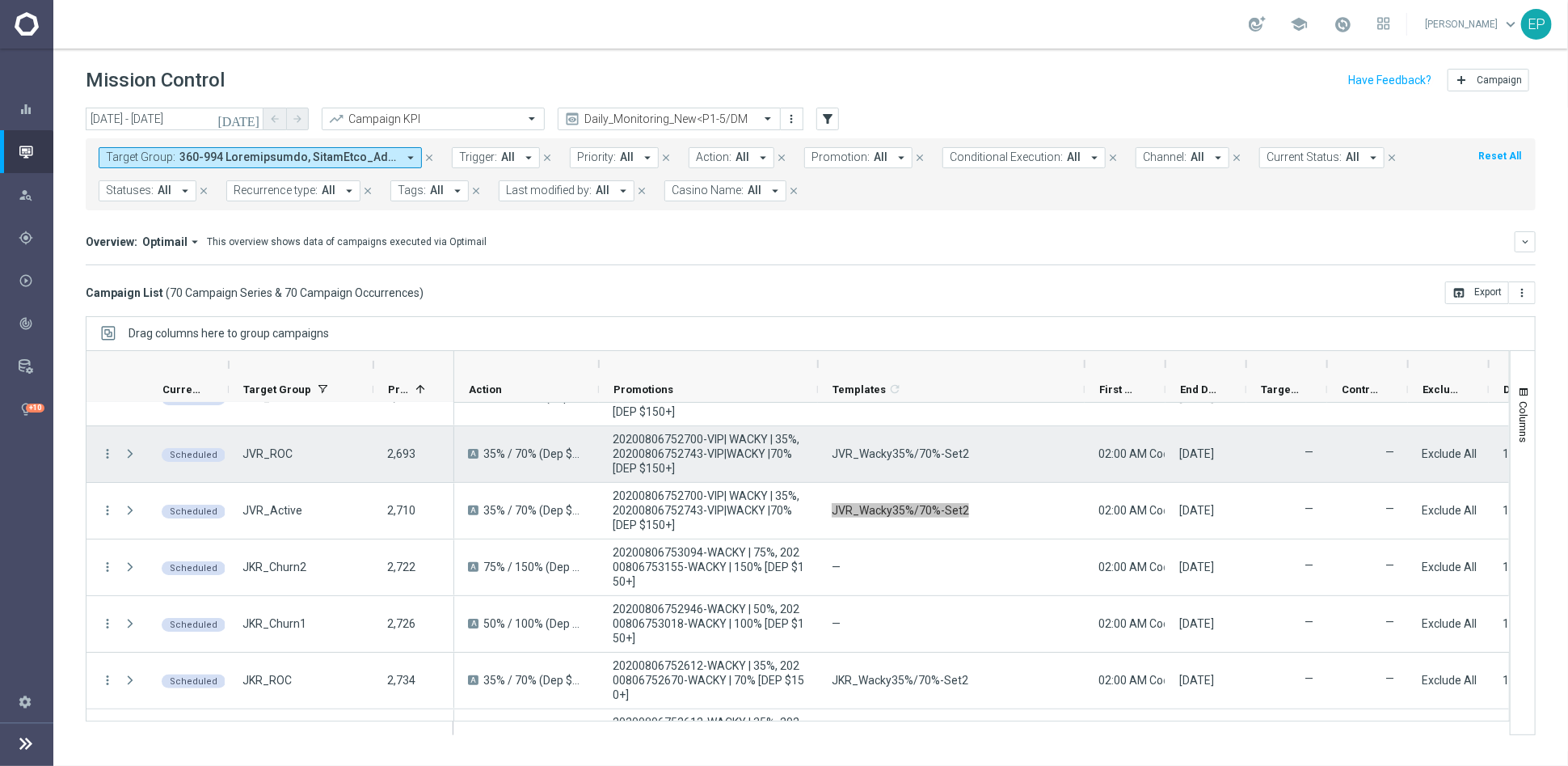
scroll to position [180, 0]
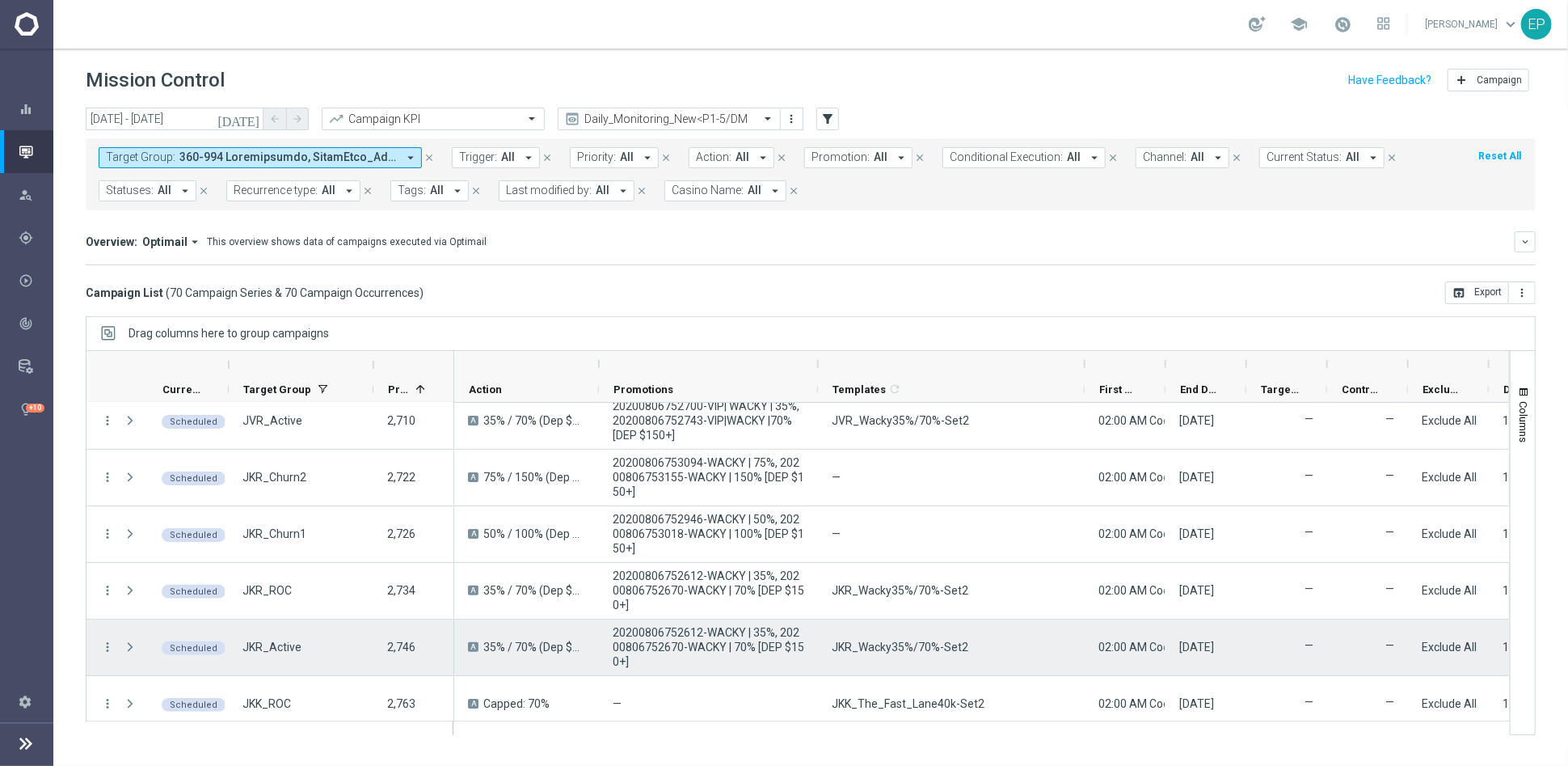
click at [871, 643] on span "JKR_Wacky35%/70%-Set2" at bounding box center [900, 646] width 136 height 15
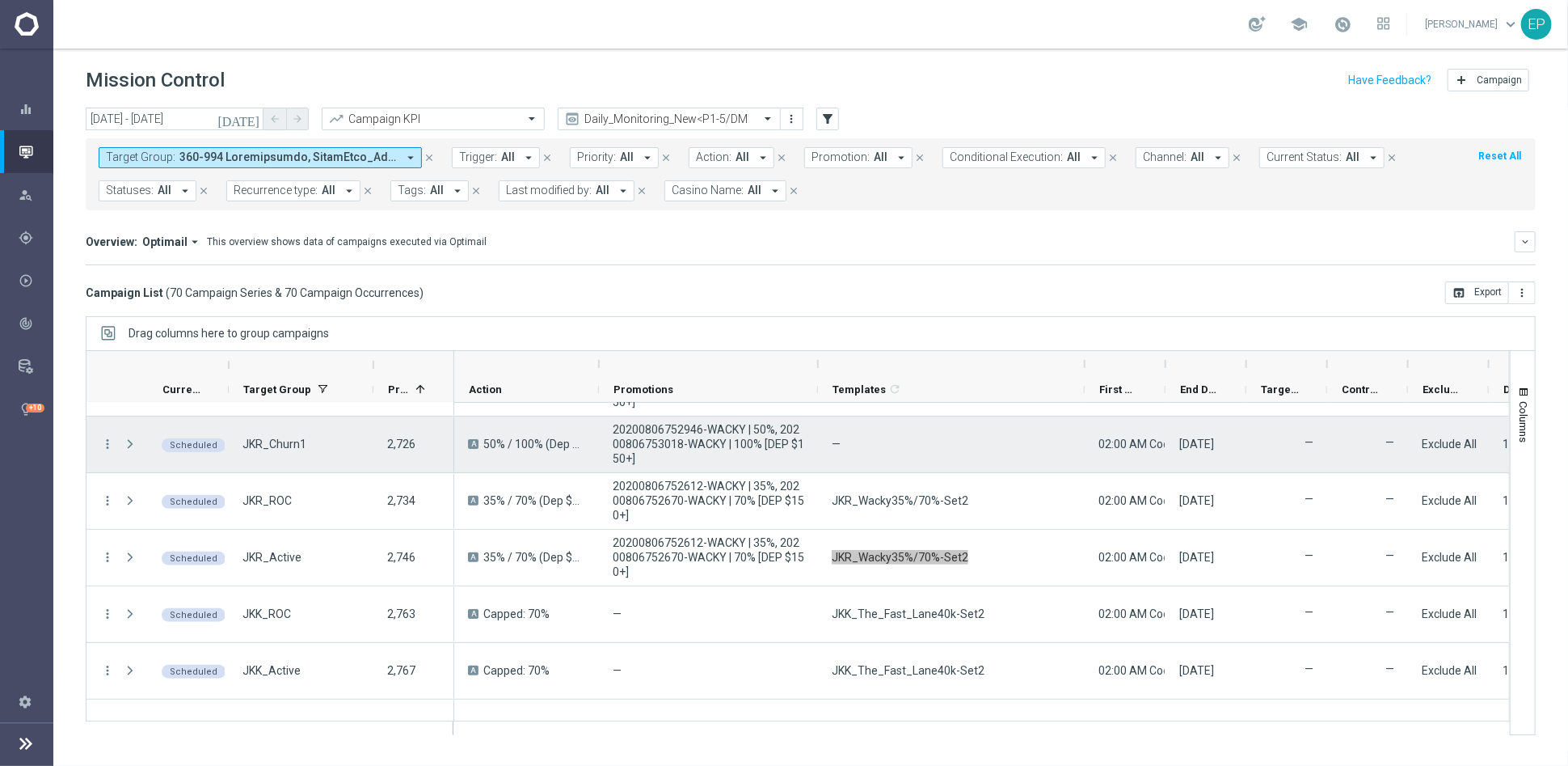
scroll to position [359, 0]
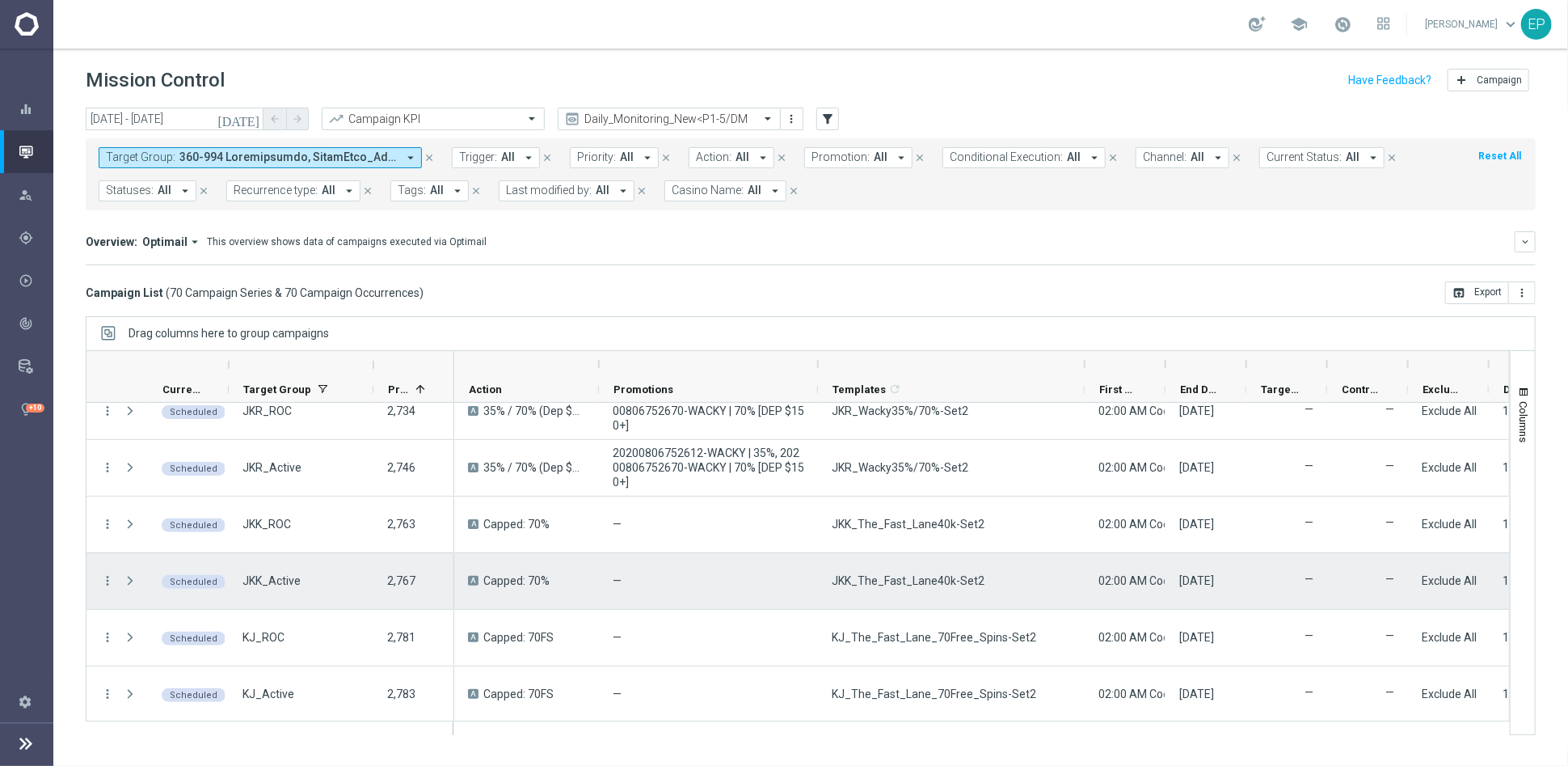
click at [882, 585] on span "JKK_The_Fast_Lane40k-Set2" at bounding box center [908, 580] width 153 height 15
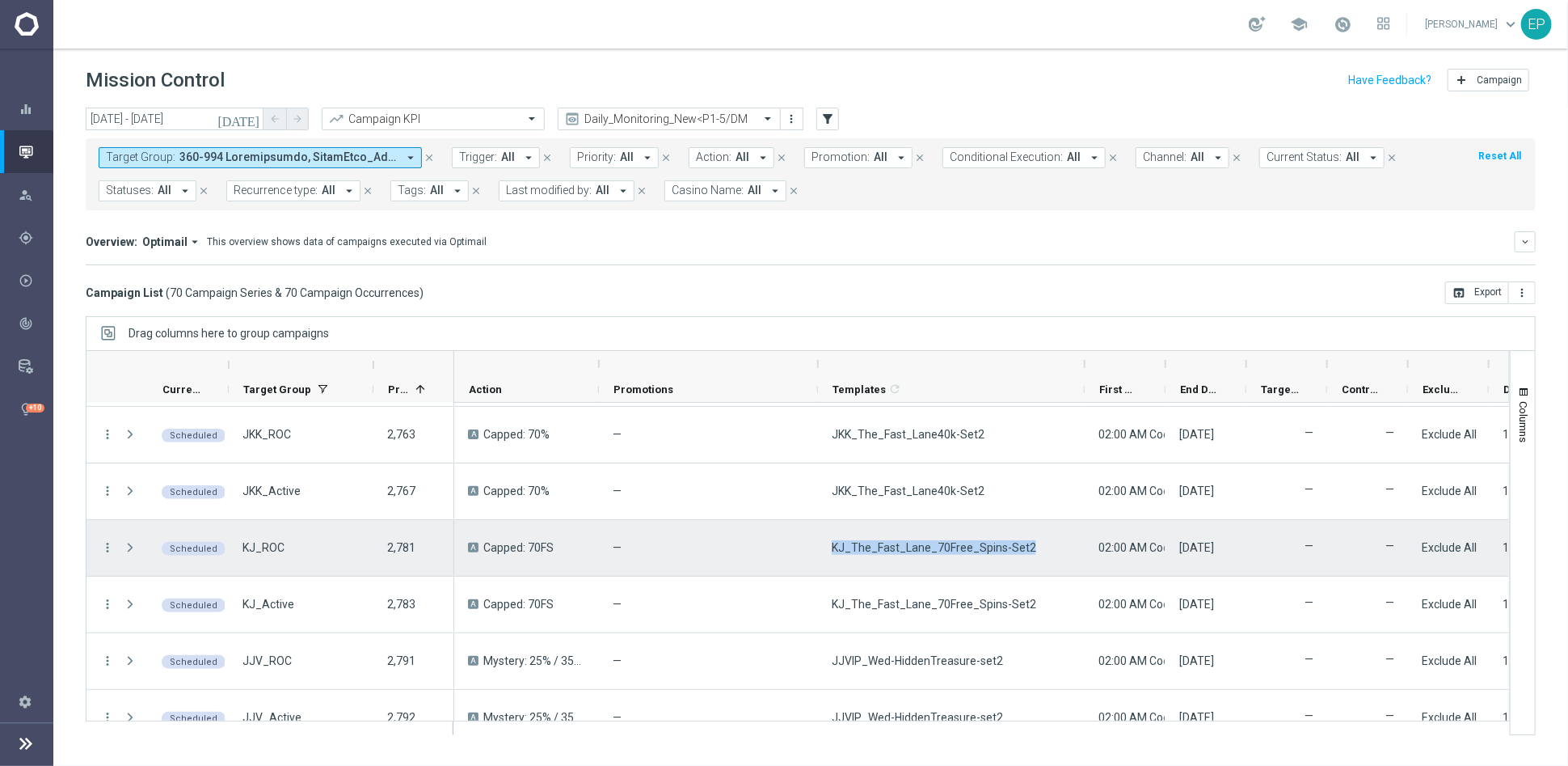
click at [971, 551] on span "KJ_The_Fast_Lane_70Free_Spins-Set2" at bounding box center [934, 548] width 205 height 15
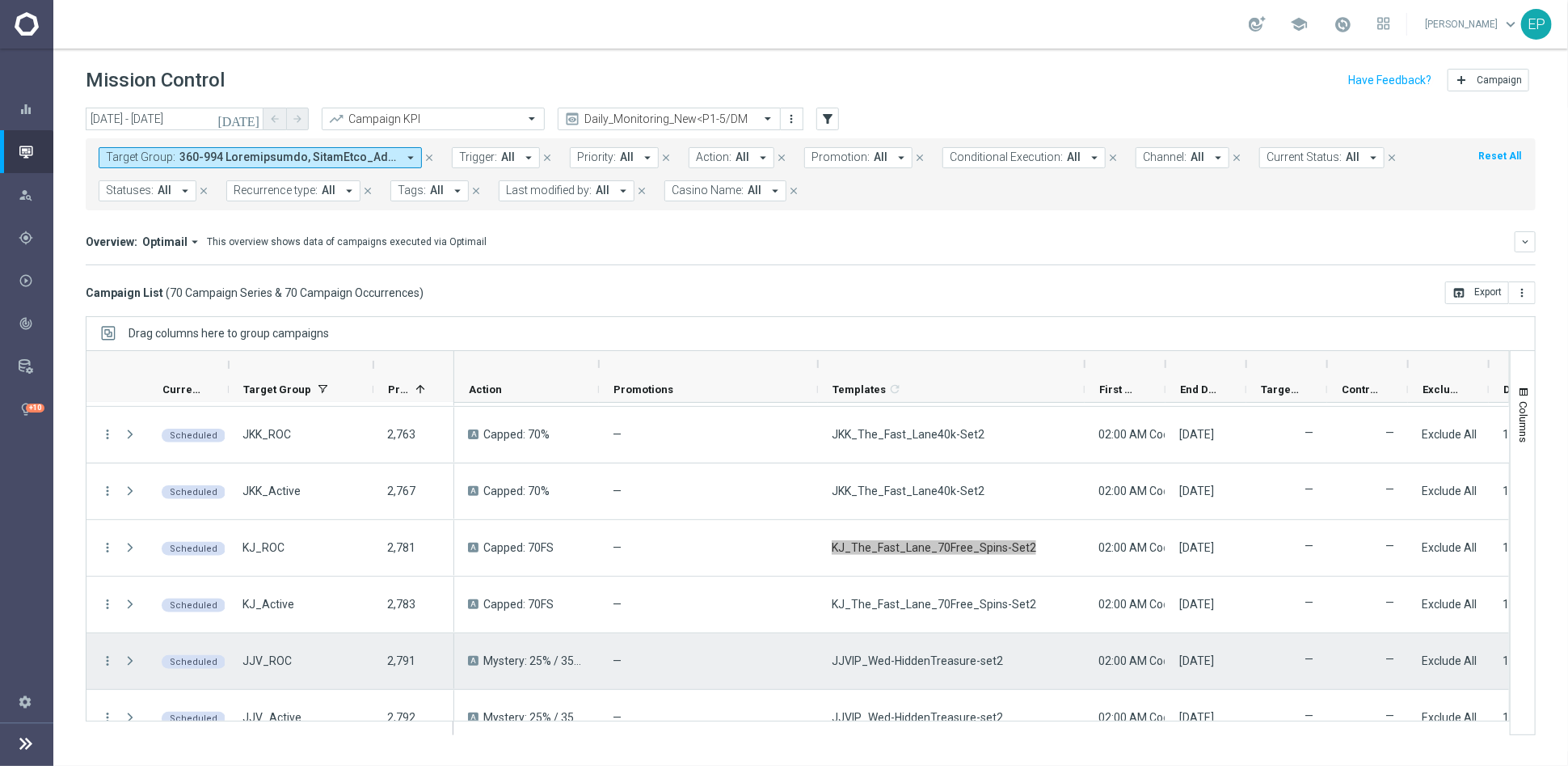
scroll to position [539, 0]
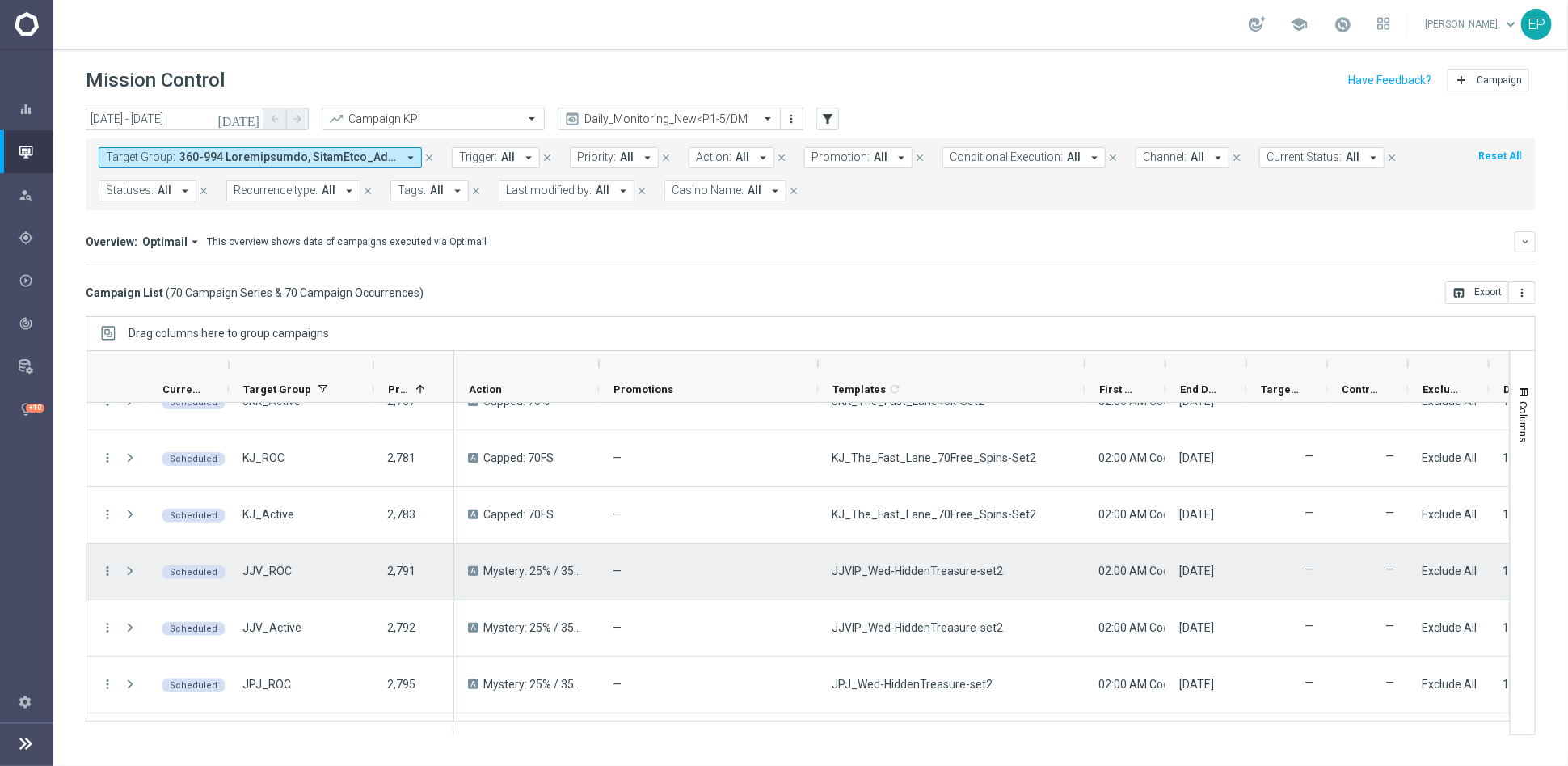
click at [878, 569] on span "JJVIP_Wed-HiddenTreasure-set2" at bounding box center [917, 570] width 171 height 15
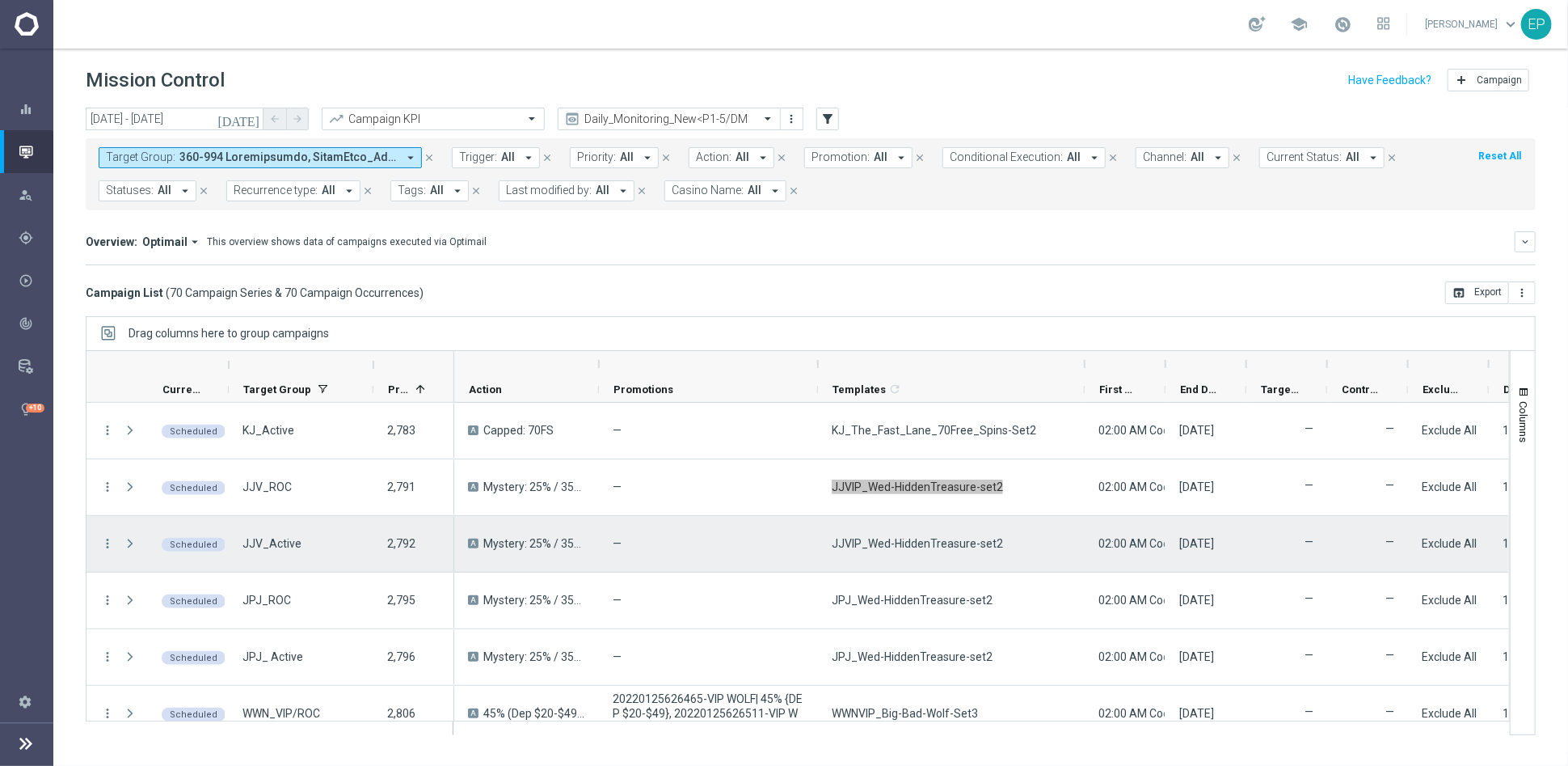
scroll to position [629, 0]
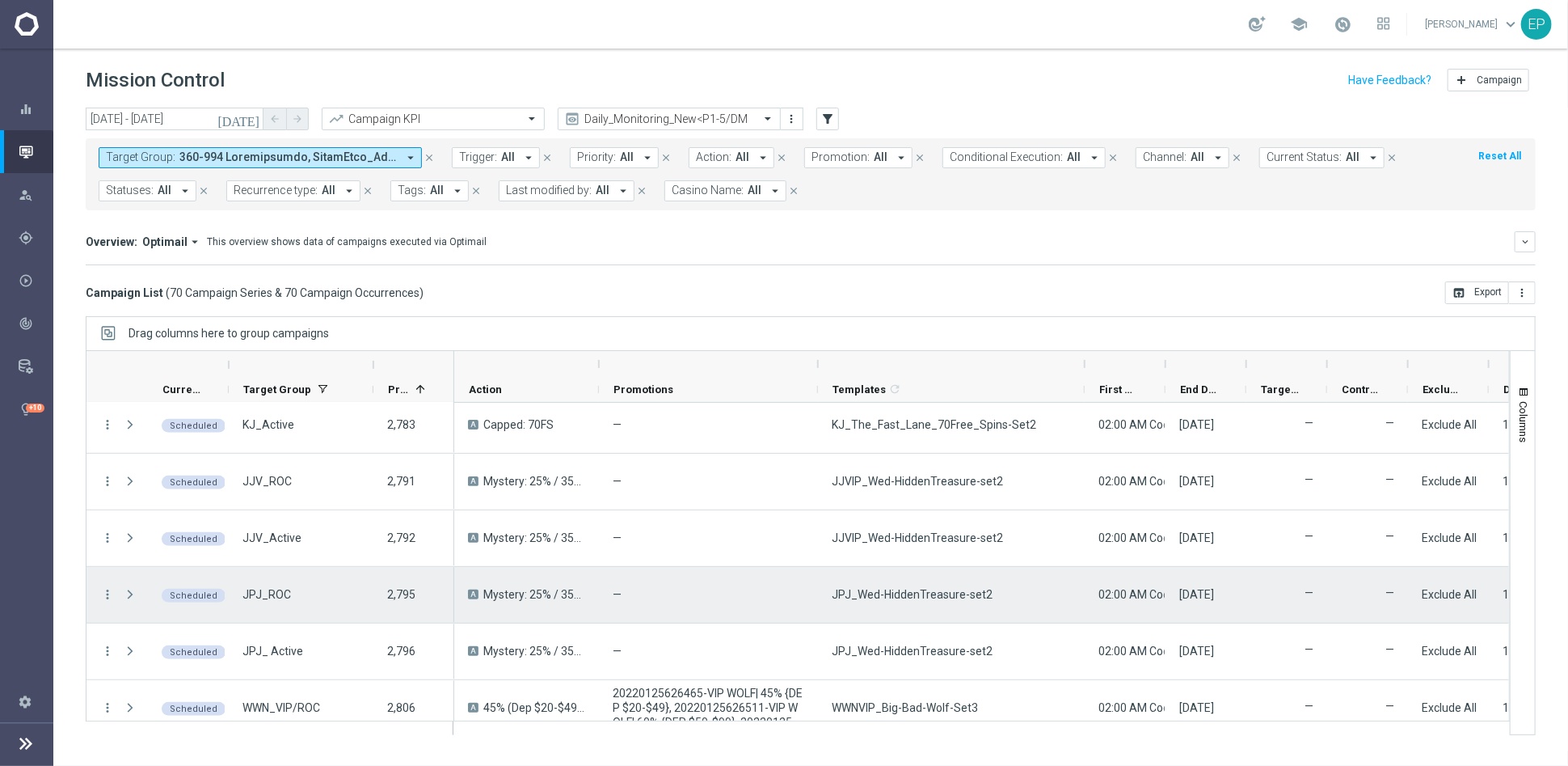
click at [903, 600] on span "JPJ_Wed-HiddenTreasure-set2" at bounding box center [912, 594] width 161 height 15
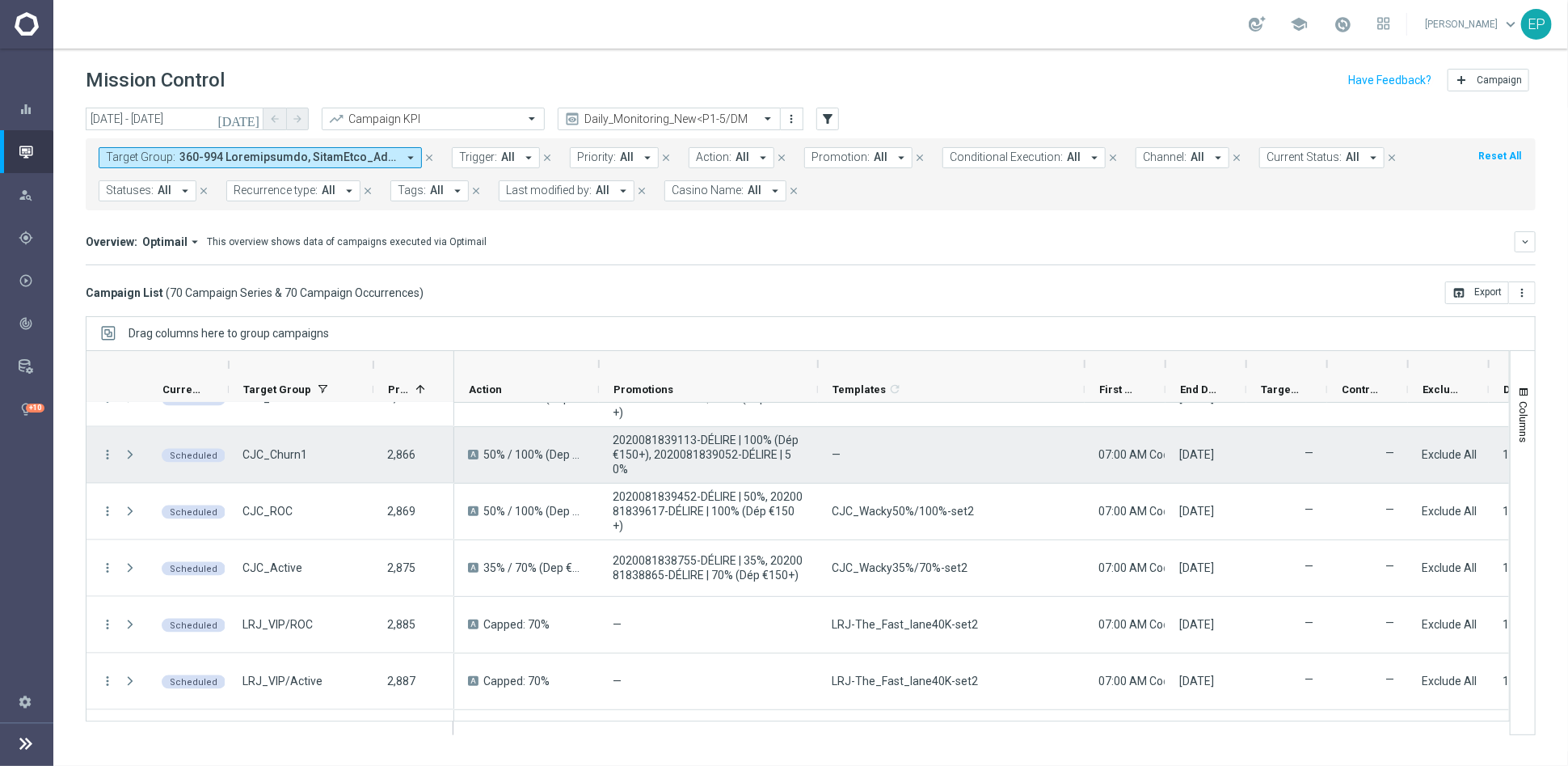
scroll to position [1707, 0]
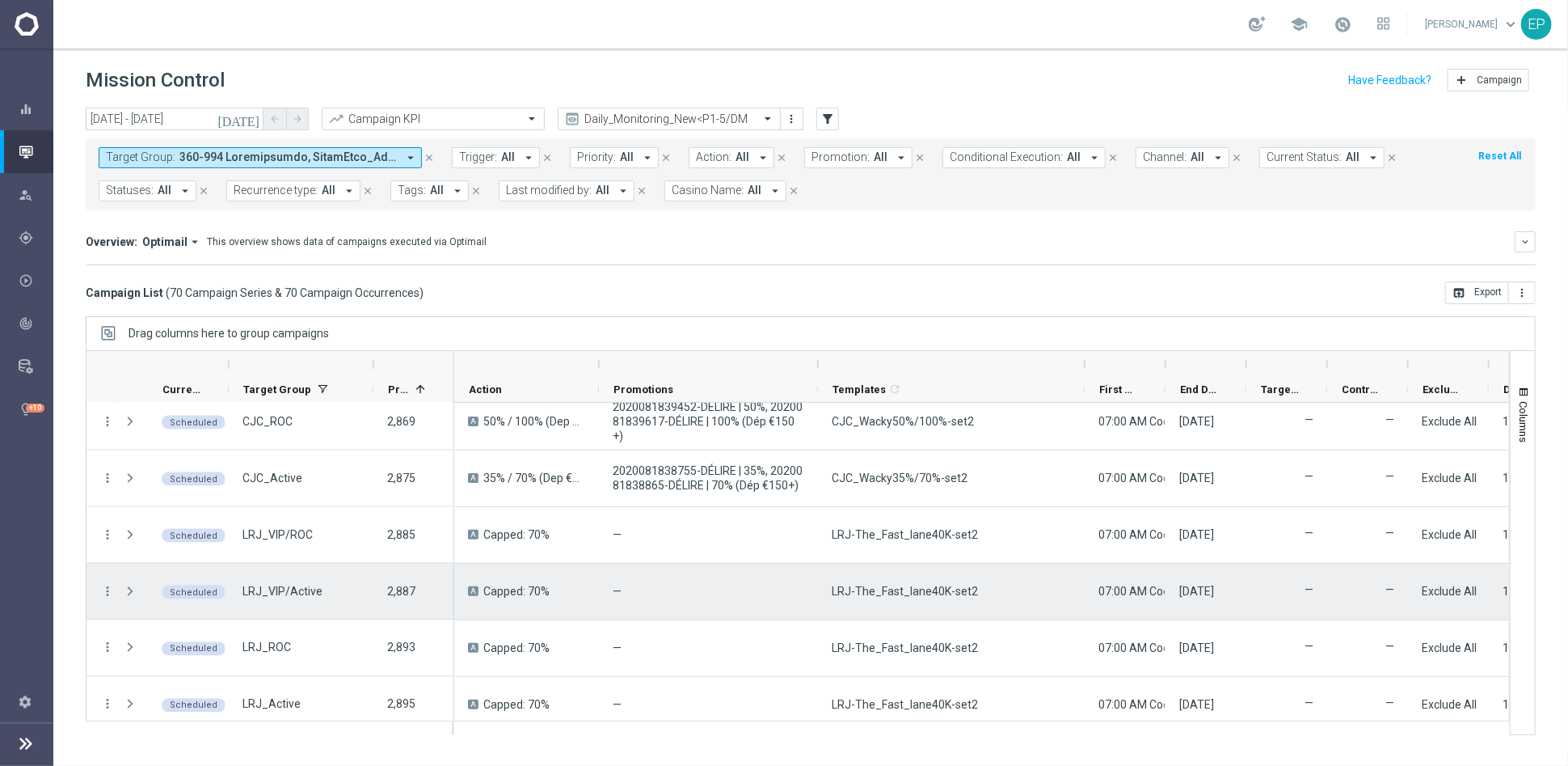
click at [916, 590] on span "LRJ-The_Fast_lane40K-set2" at bounding box center [905, 591] width 146 height 15
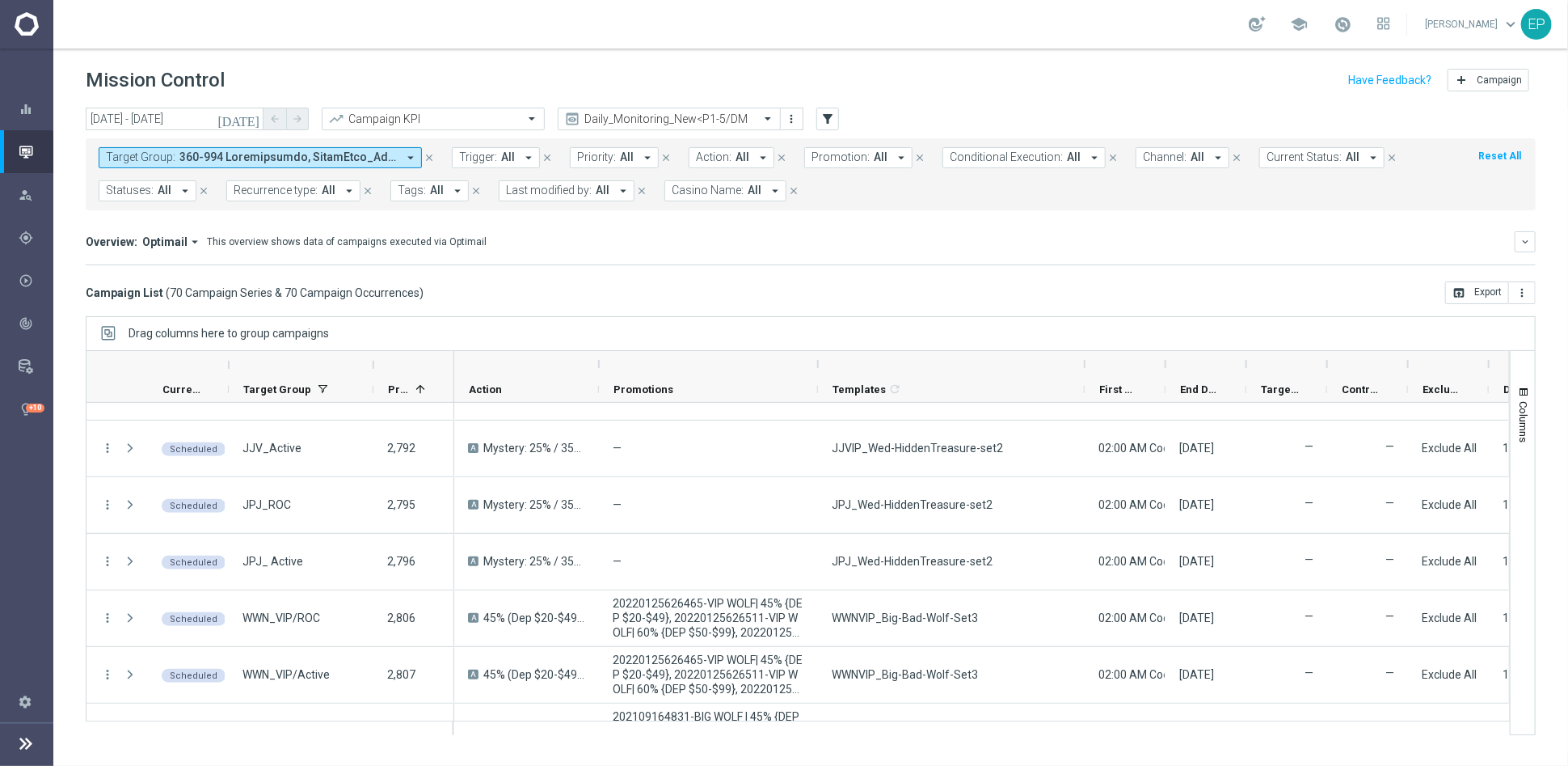
scroll to position [629, 0]
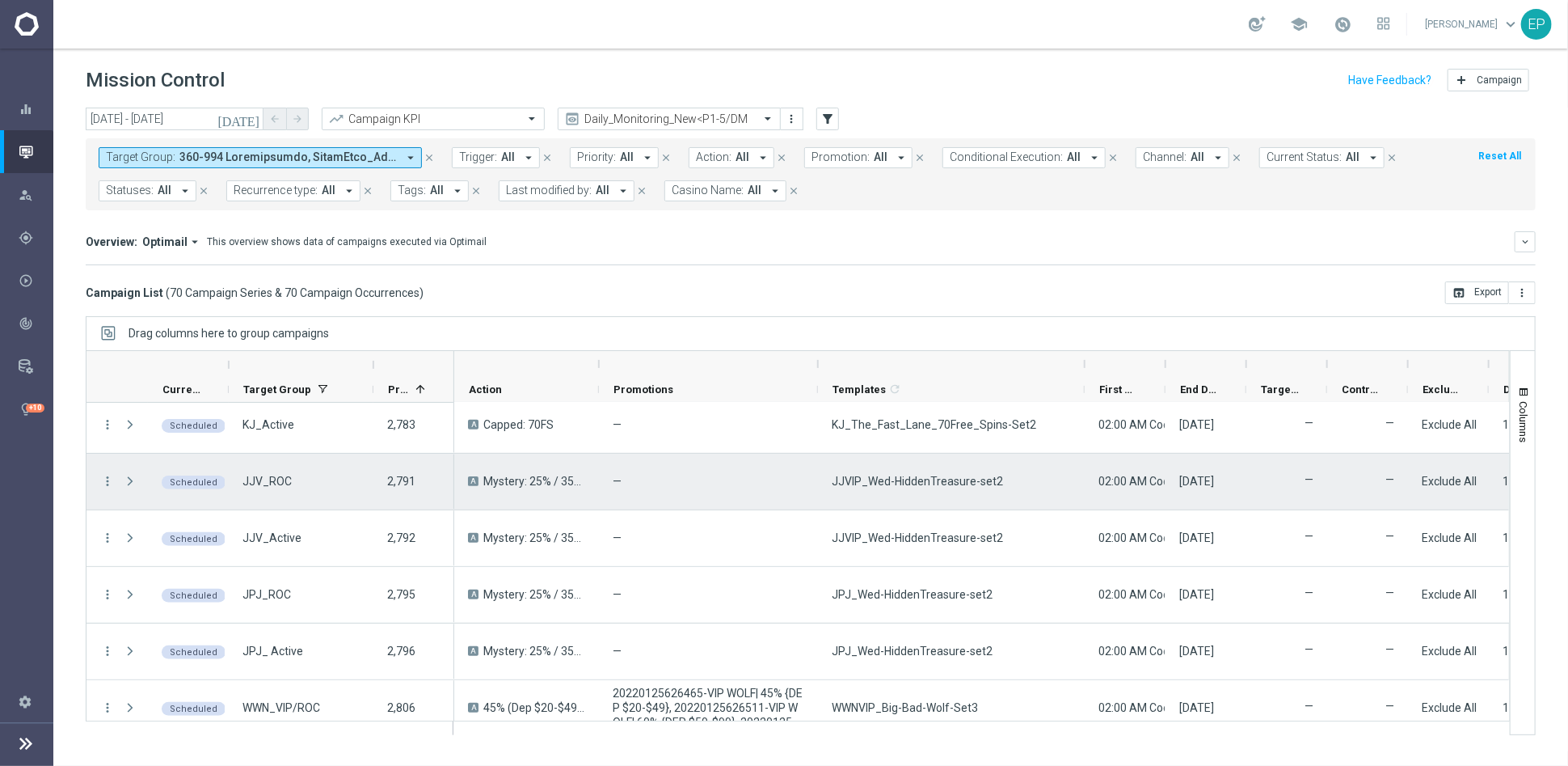
click at [933, 491] on div "JJVIP_Wed-HiddenTreasure-set2" at bounding box center [951, 481] width 267 height 55
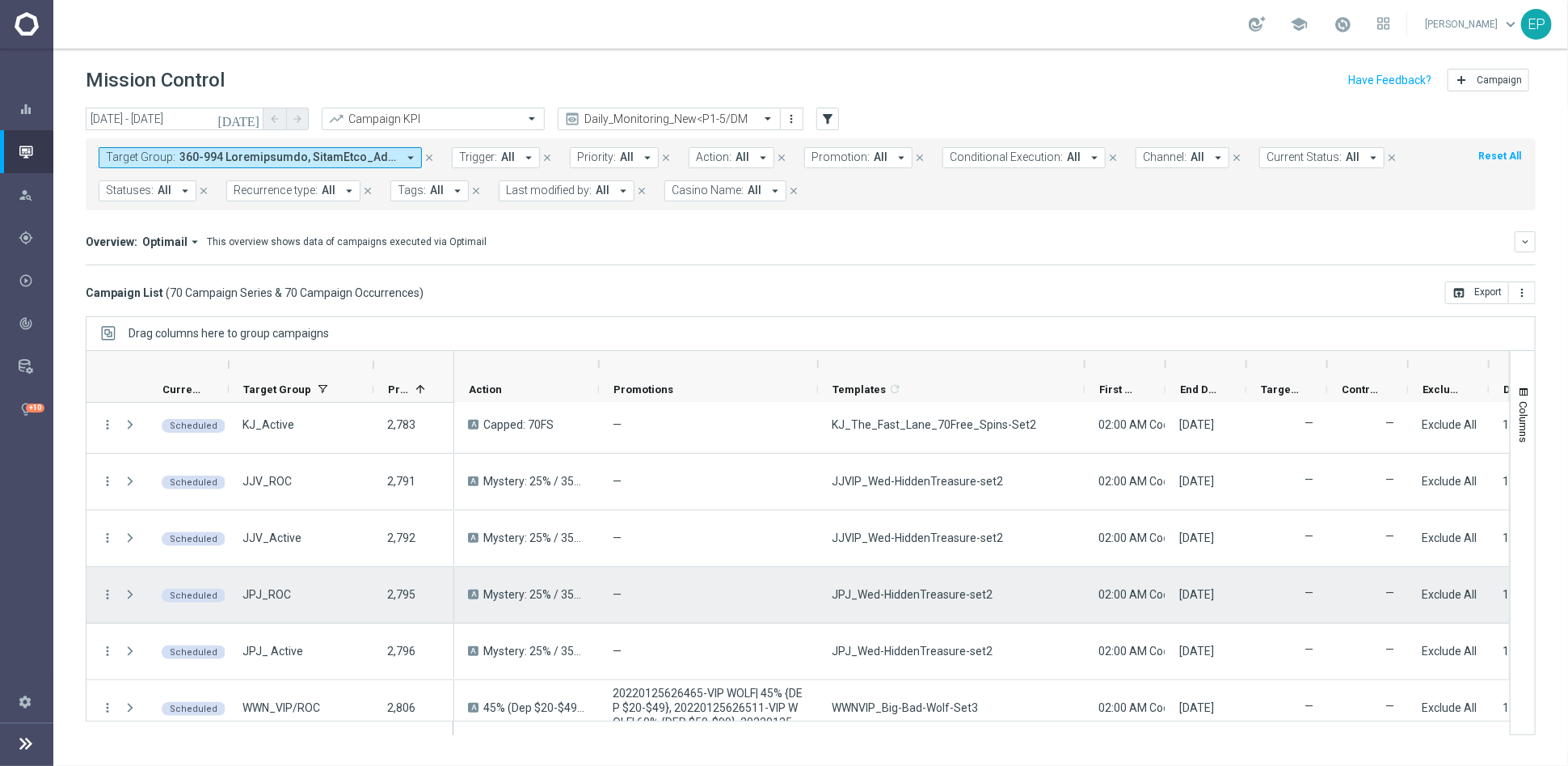
click at [912, 589] on span "JPJ_Wed-HiddenTreasure-set2" at bounding box center [912, 594] width 161 height 15
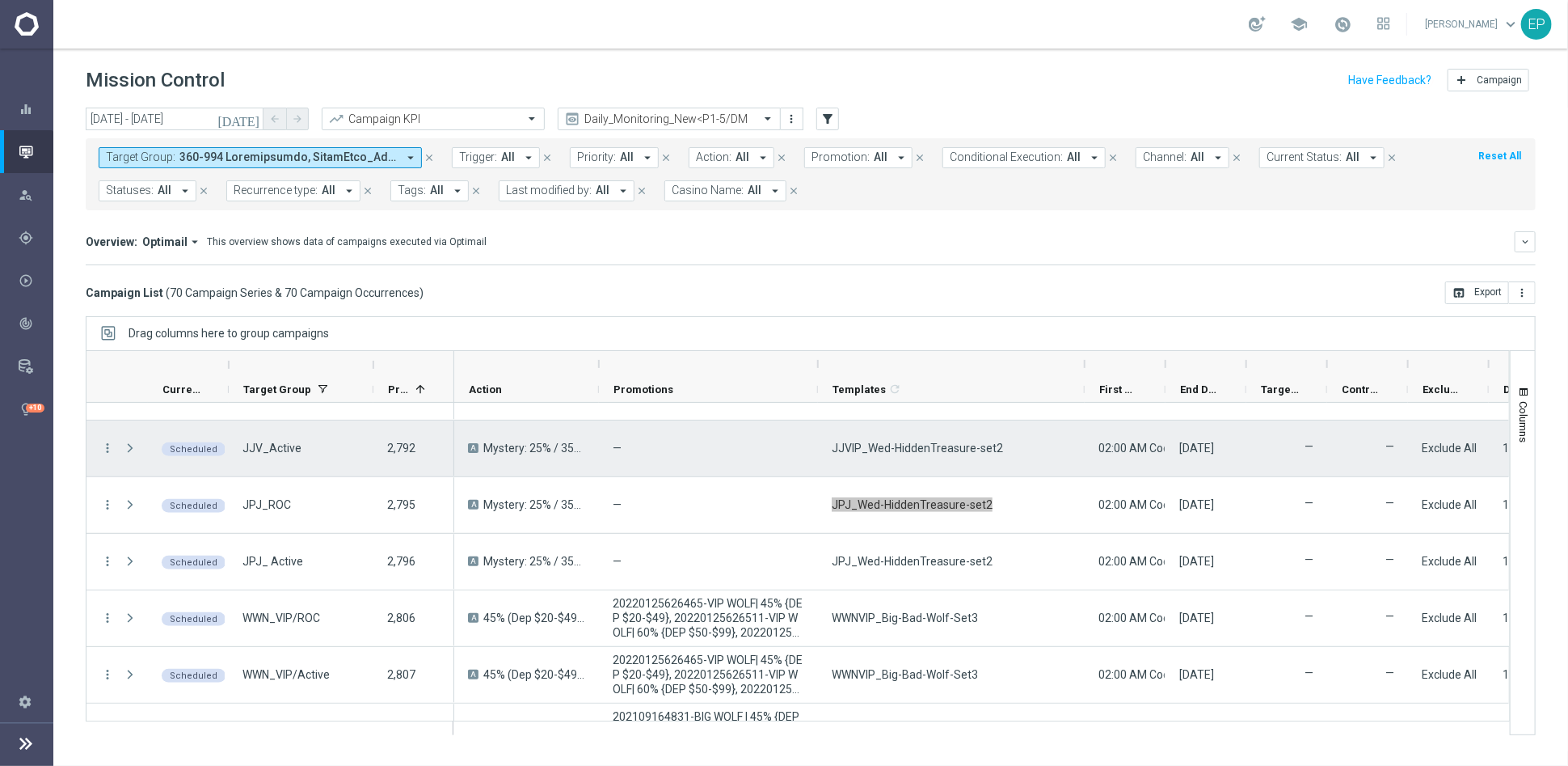
scroll to position [809, 0]
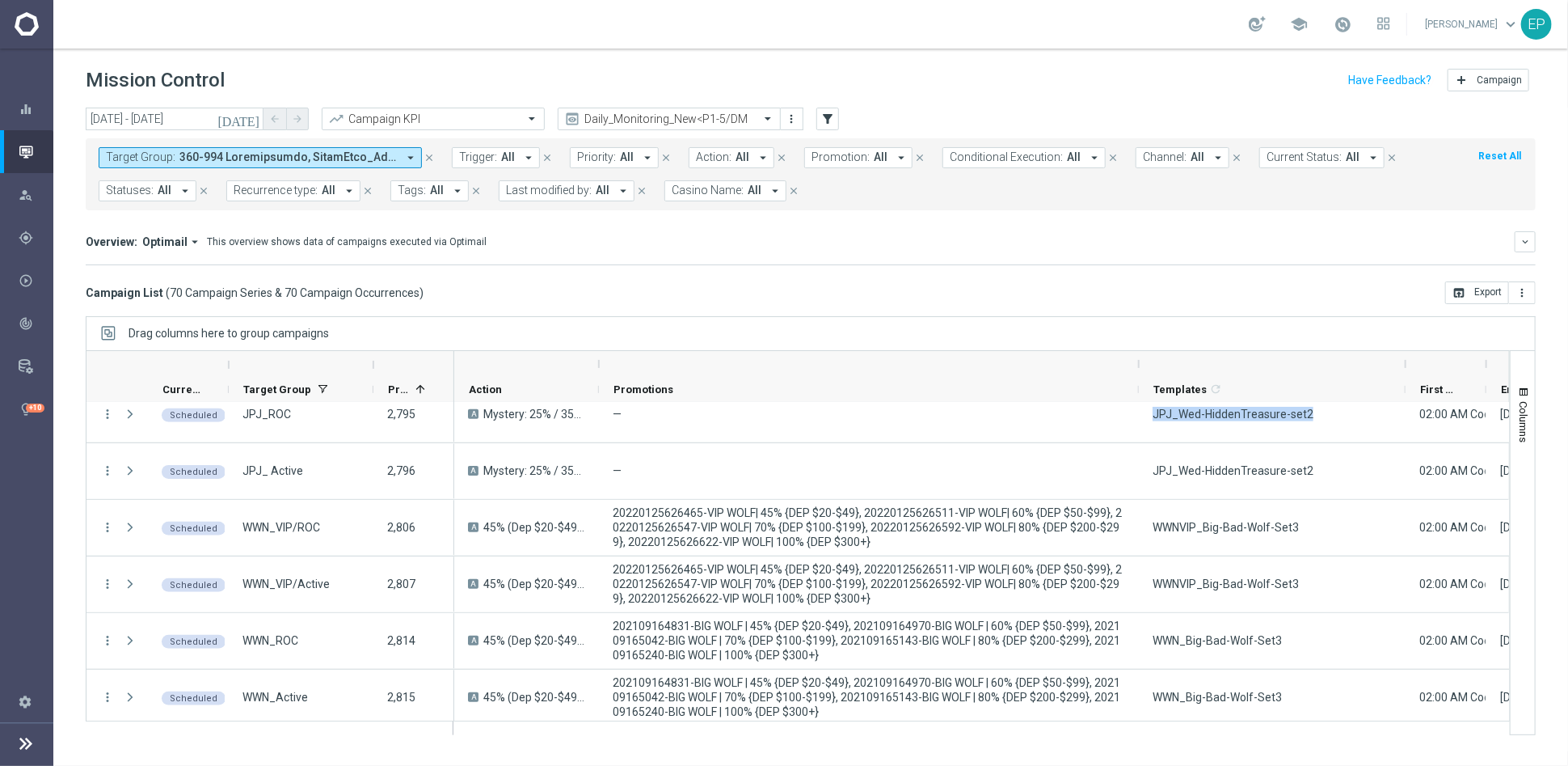
drag, startPoint x: 818, startPoint y: 363, endPoint x: 1139, endPoint y: 366, distance: 321.0
click at [1139, 366] on div at bounding box center [1139, 364] width 7 height 26
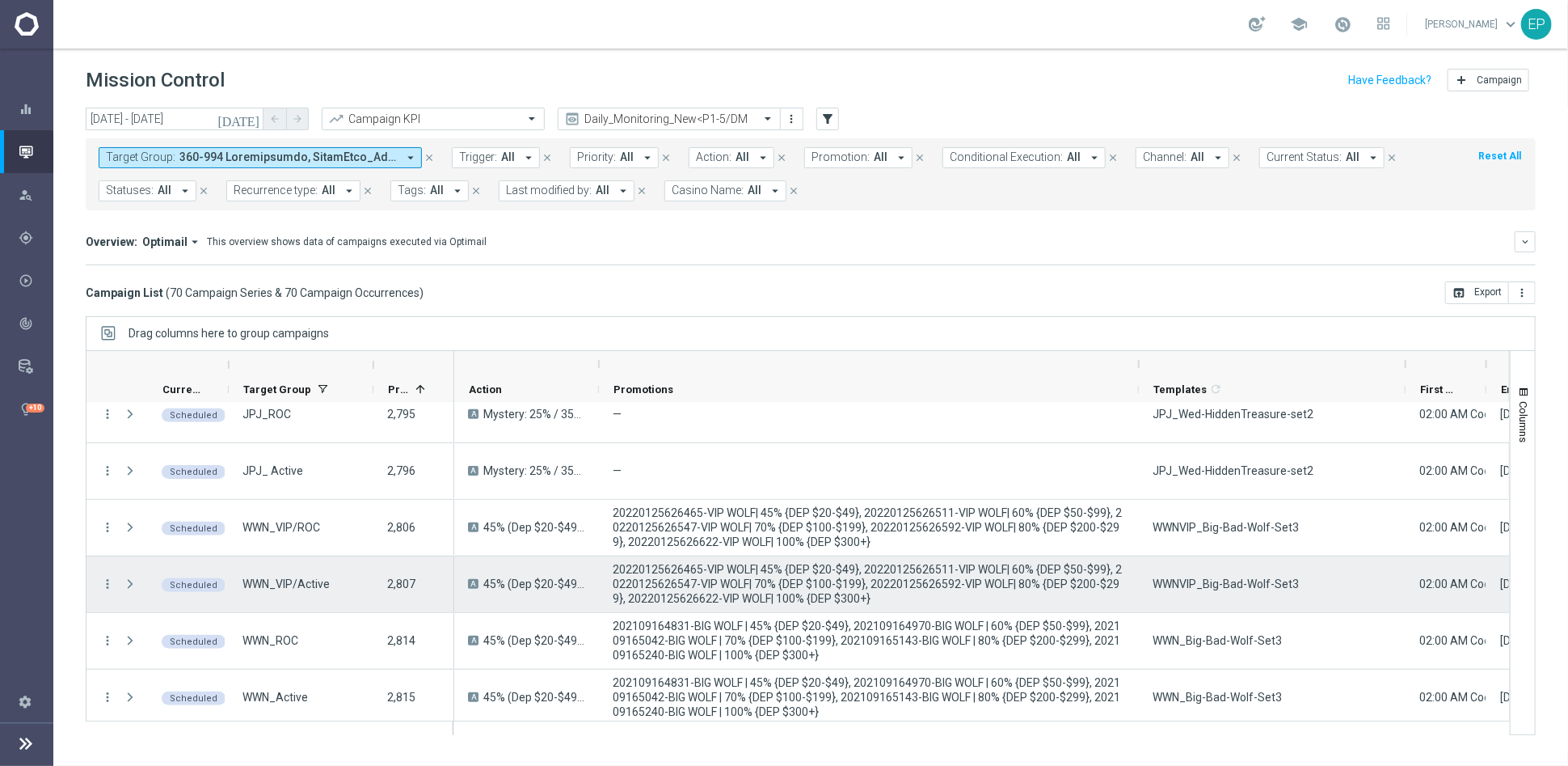
click at [1202, 573] on div "WWNVIP_Big-Bad-Wolf-Set3" at bounding box center [1273, 584] width 267 height 55
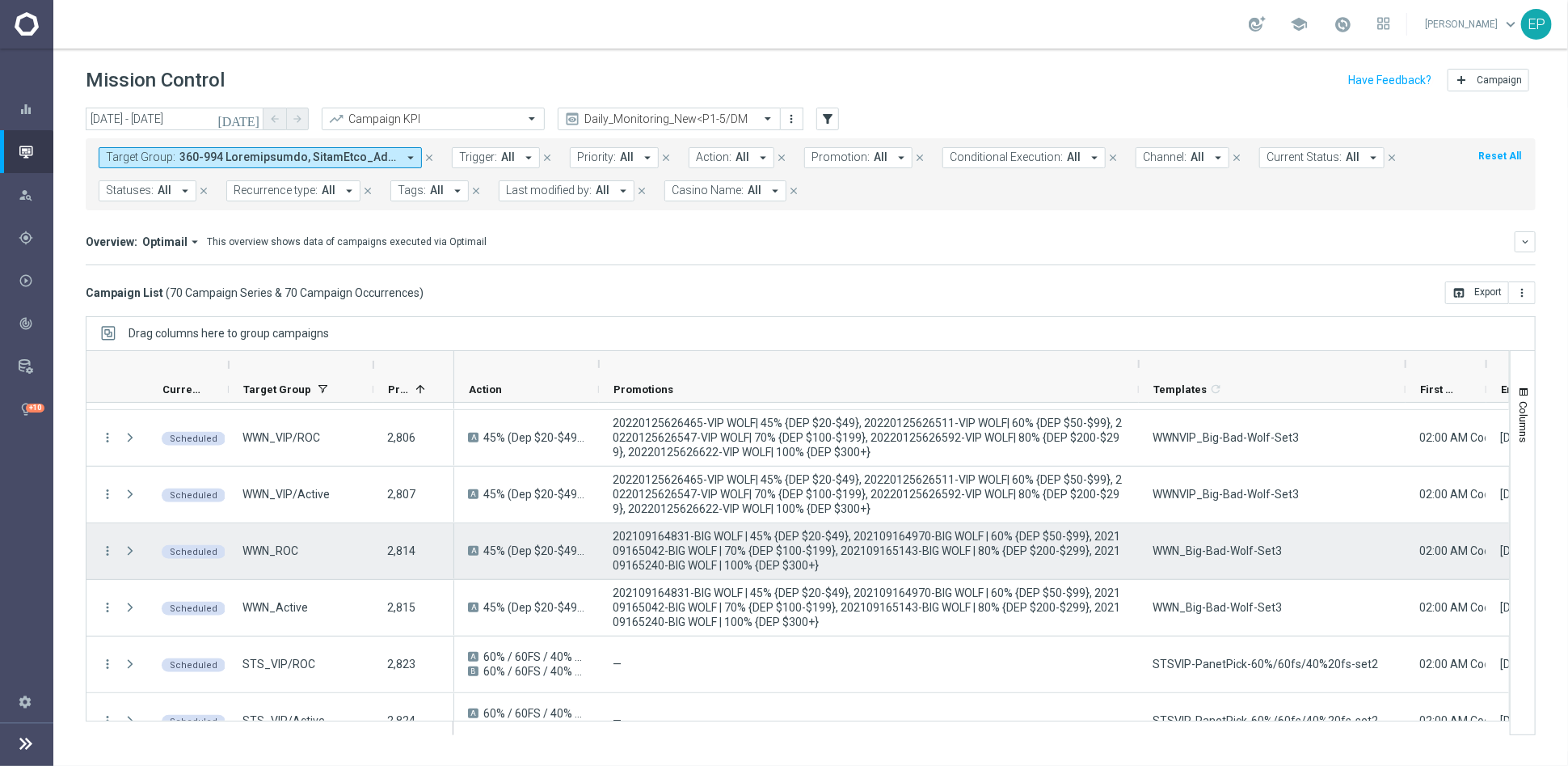
click at [1222, 549] on span "WWN_Big-Bad-Wolf-Set3" at bounding box center [1217, 551] width 129 height 15
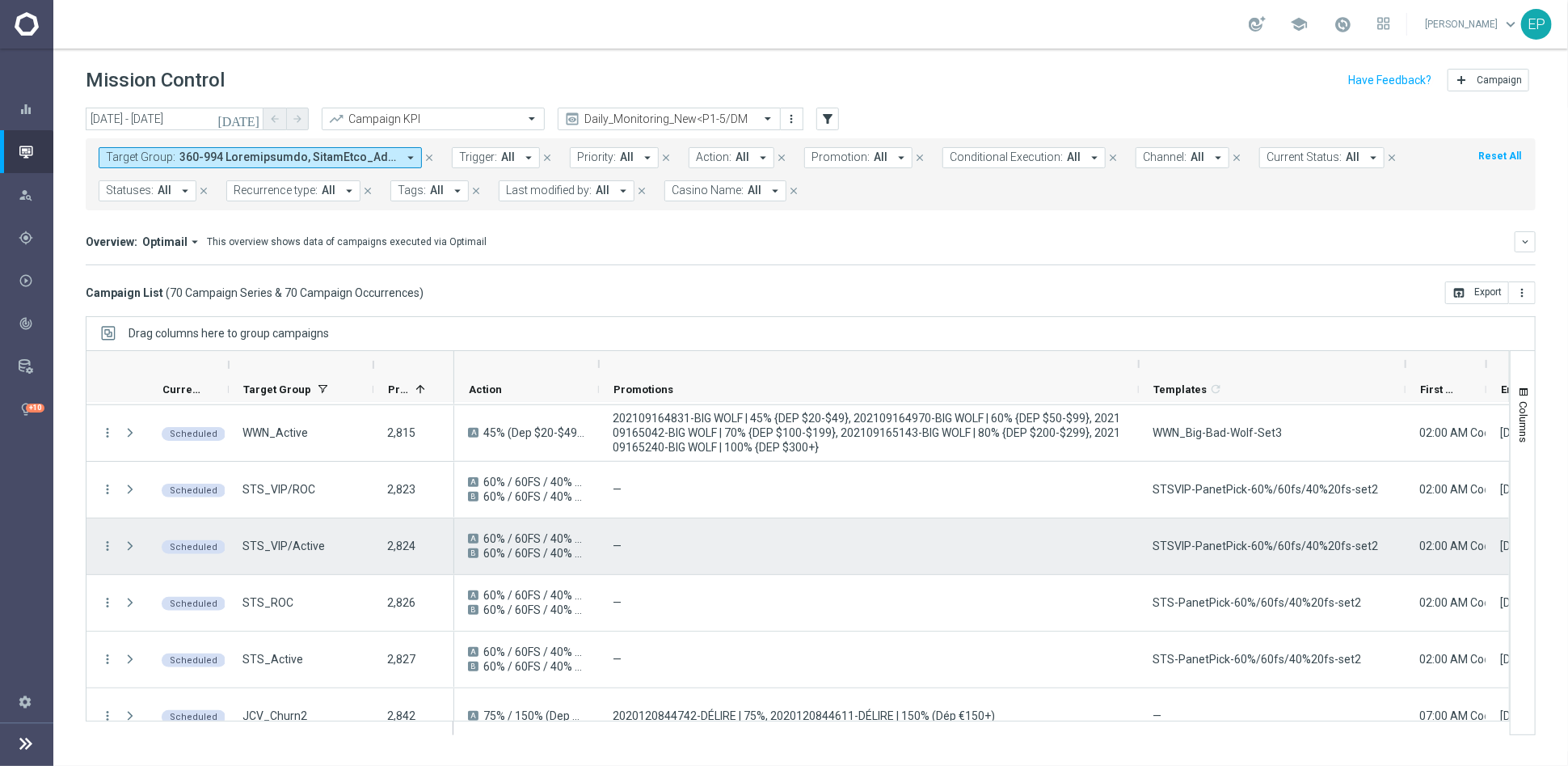
scroll to position [1078, 0]
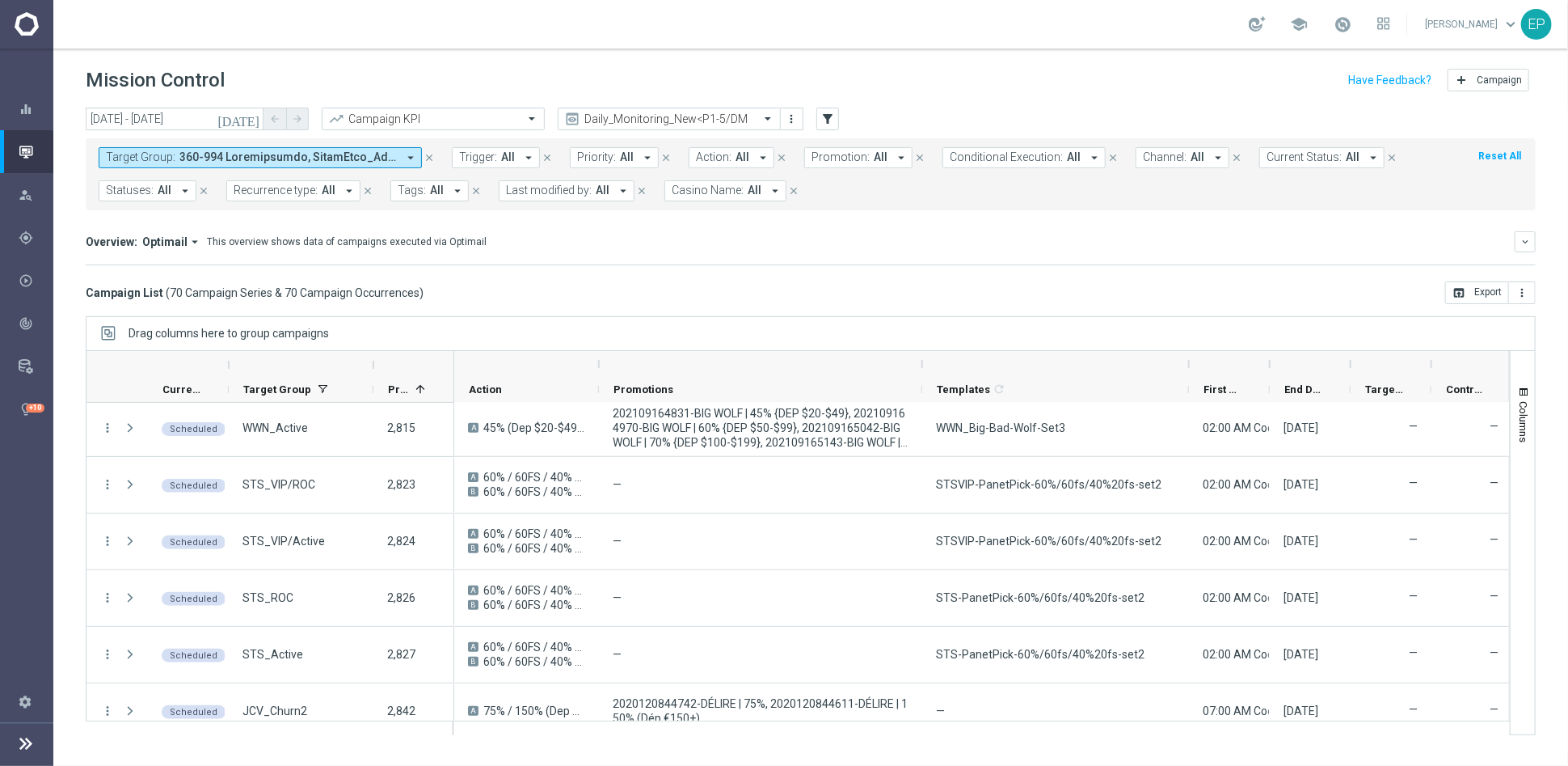
drag, startPoint x: 1141, startPoint y: 361, endPoint x: 924, endPoint y: 368, distance: 217.1
click at [924, 368] on div at bounding box center [922, 364] width 7 height 26
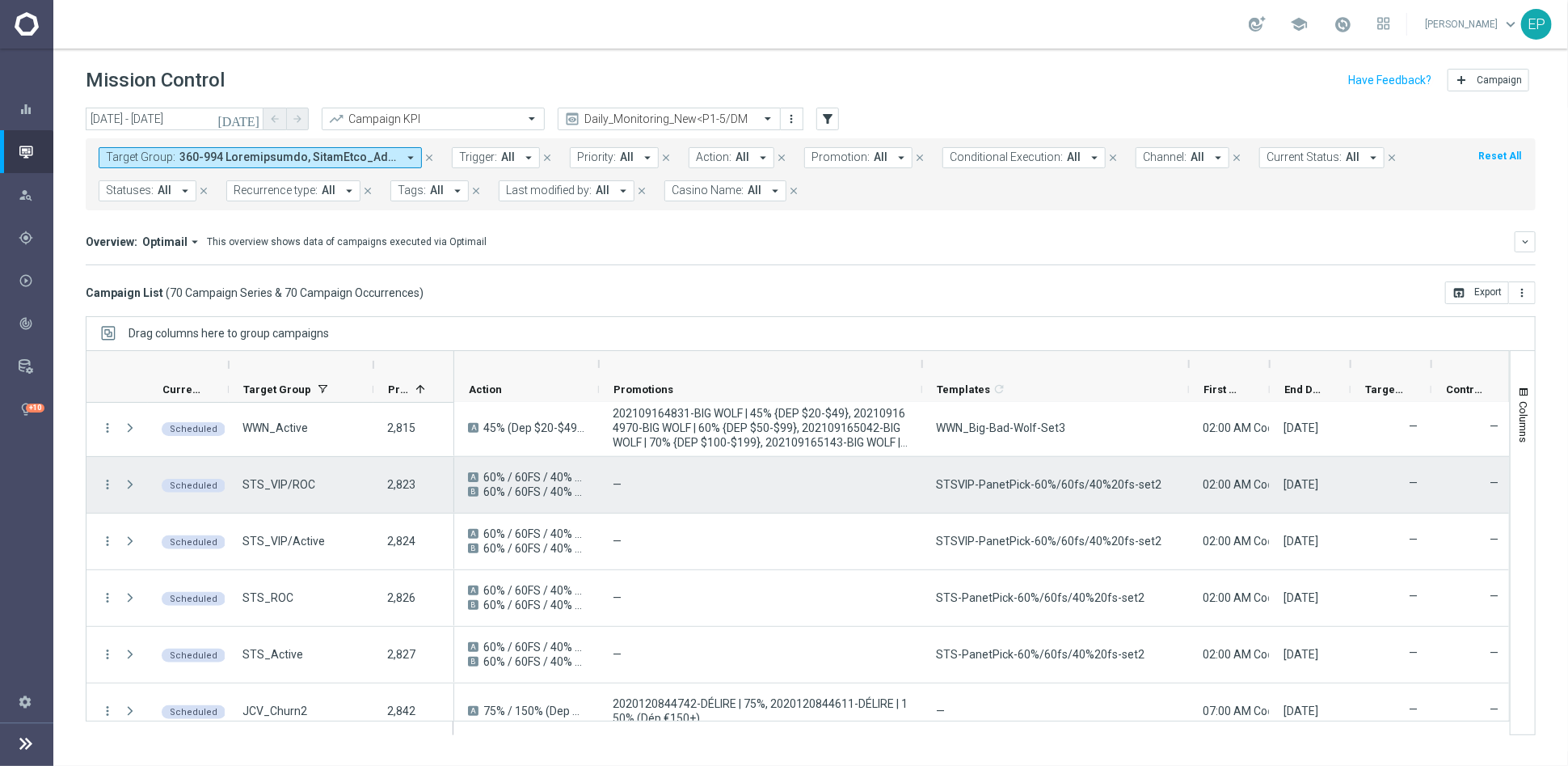
click at [1092, 491] on span "STSVIP-PanetPick-60%/60fs/40%20fs-set2" at bounding box center [1048, 484] width 225 height 15
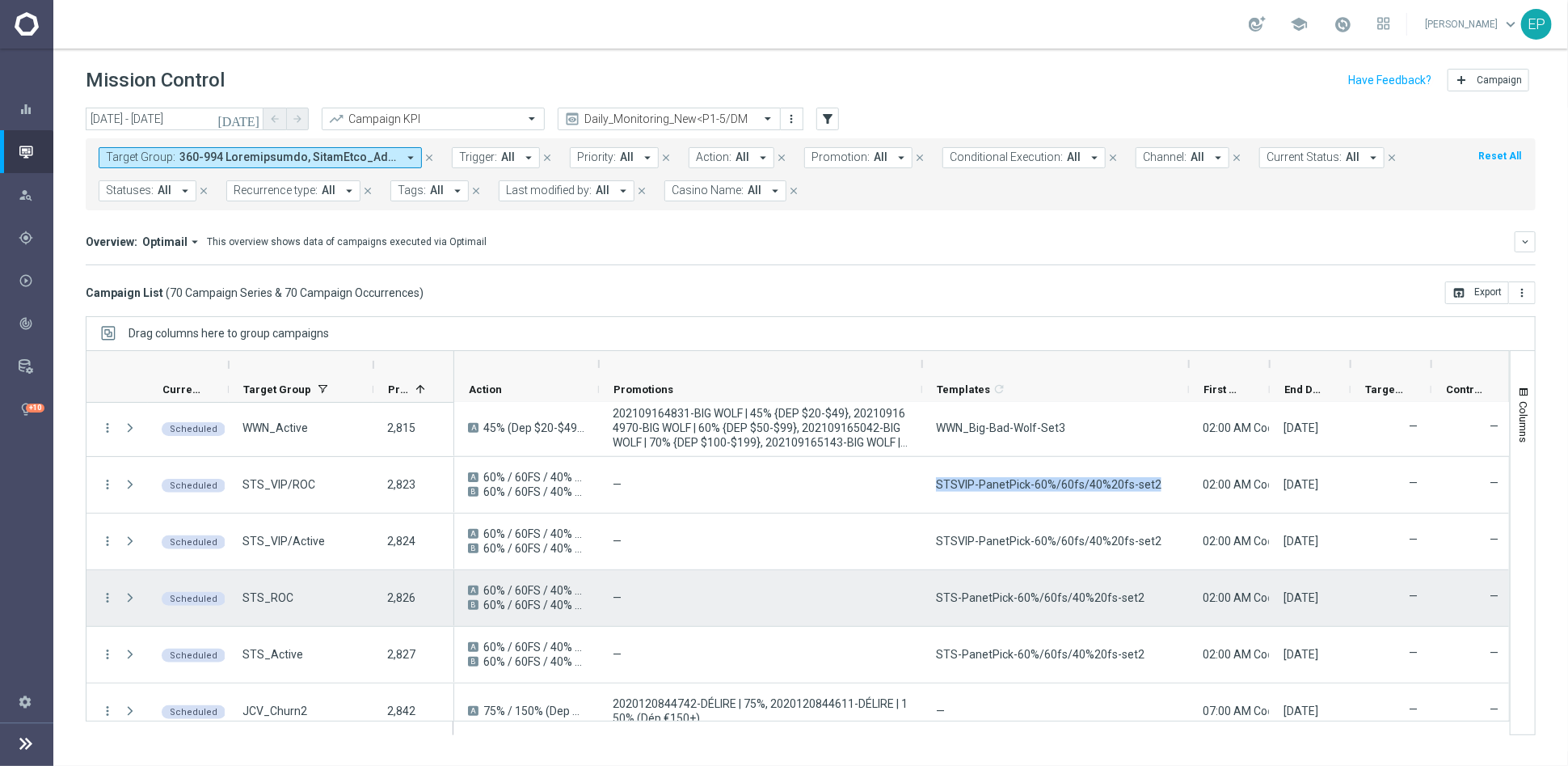
click at [1057, 598] on span "STS-PanetPick-60%/60fs/40%20fs-set2" at bounding box center [1039, 597] width 208 height 15
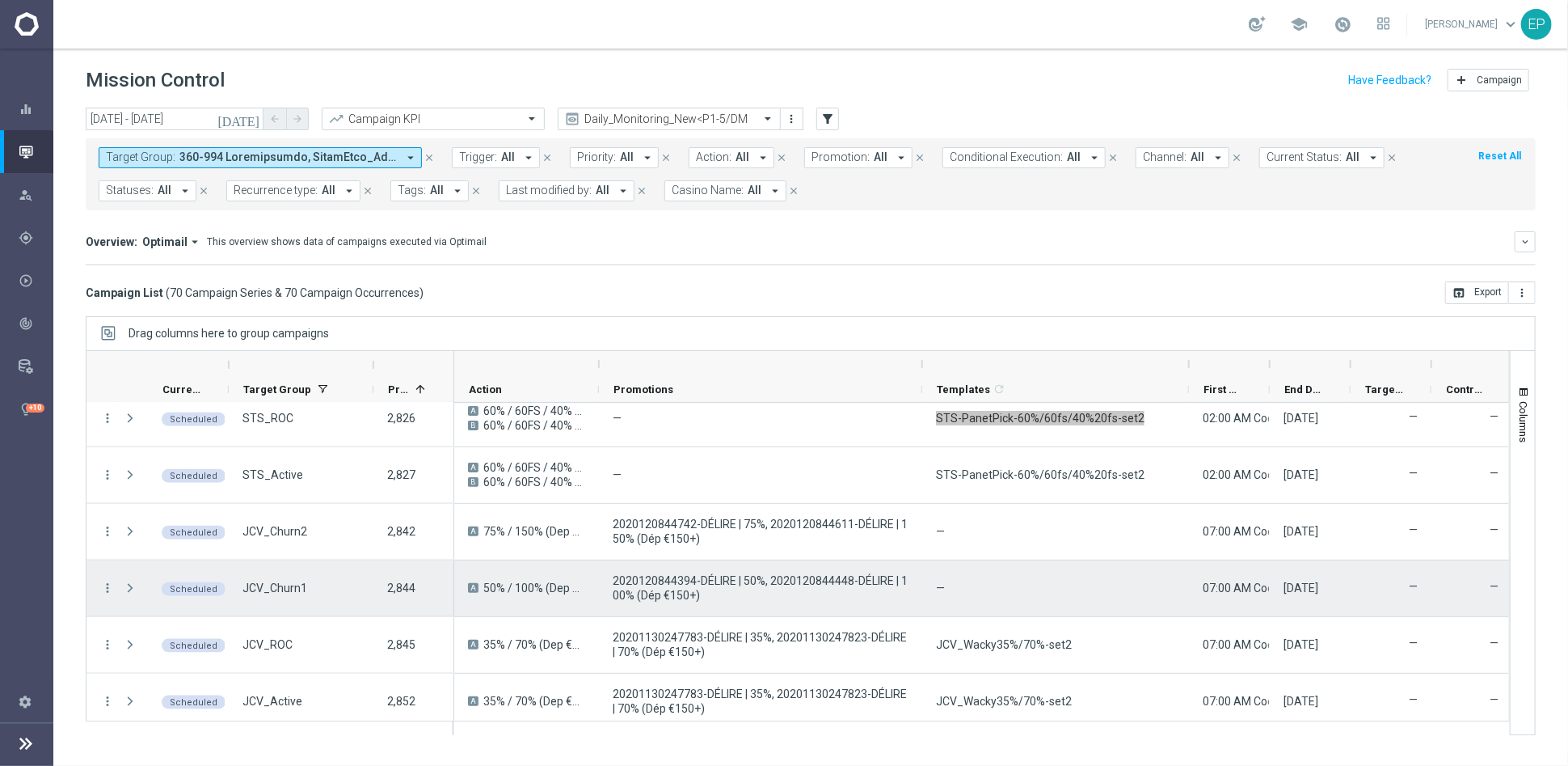
scroll to position [1347, 0]
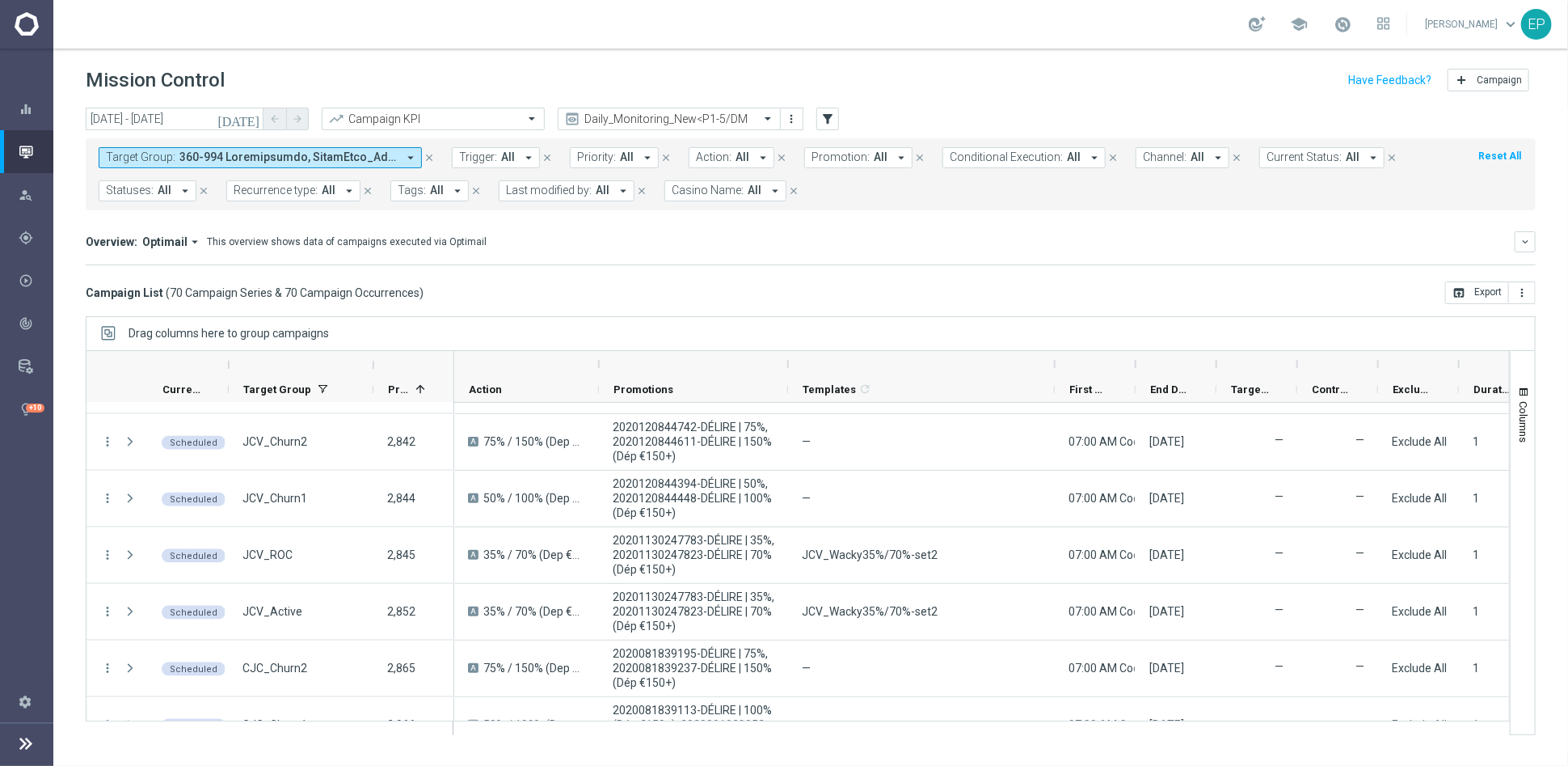
drag, startPoint x: 923, startPoint y: 363, endPoint x: 789, endPoint y: 372, distance: 134.3
click at [789, 372] on div at bounding box center [787, 364] width 7 height 26
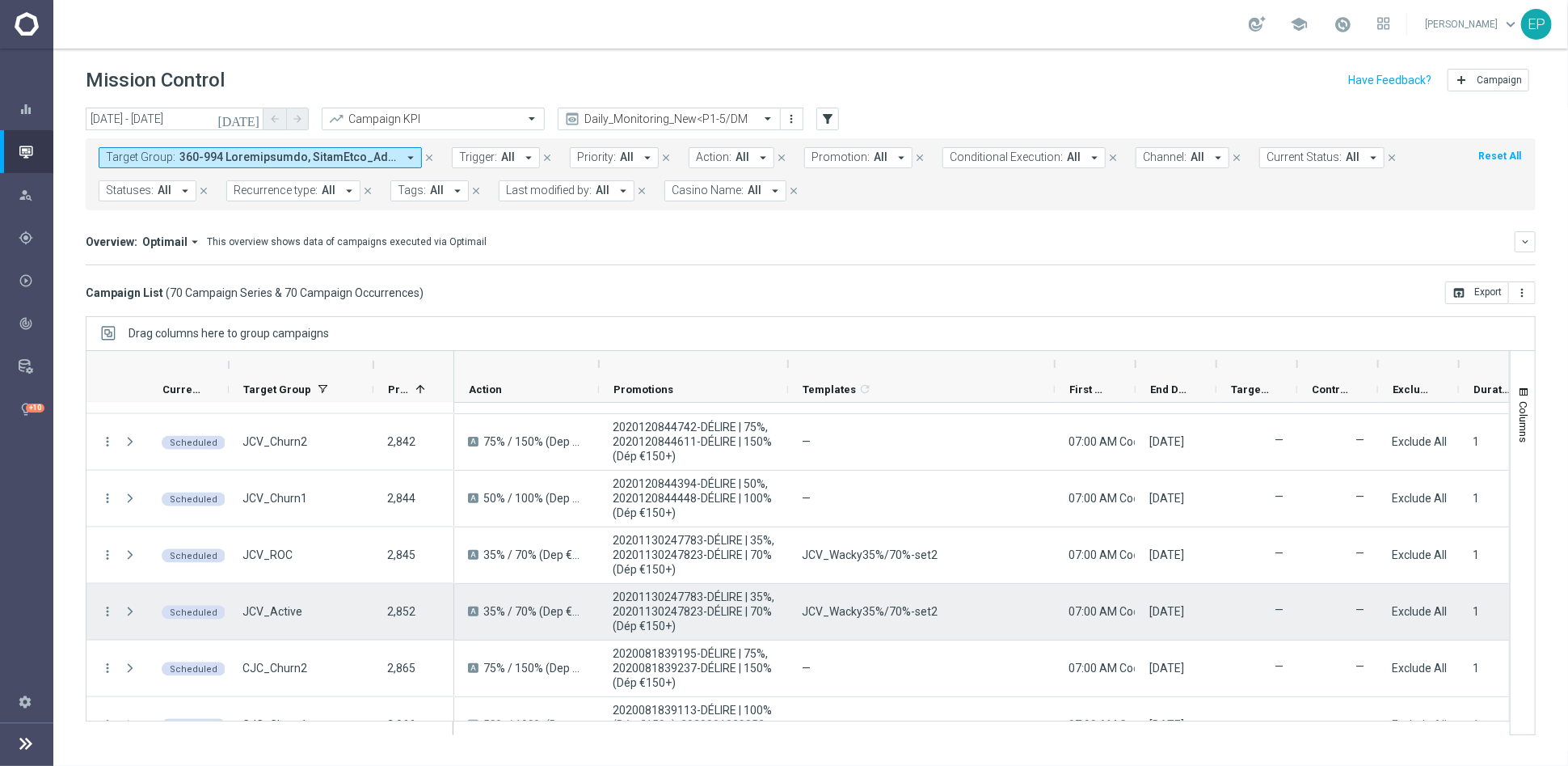
click at [882, 612] on span "JCV_Wacky35%/70%-set2" at bounding box center [869, 611] width 135 height 15
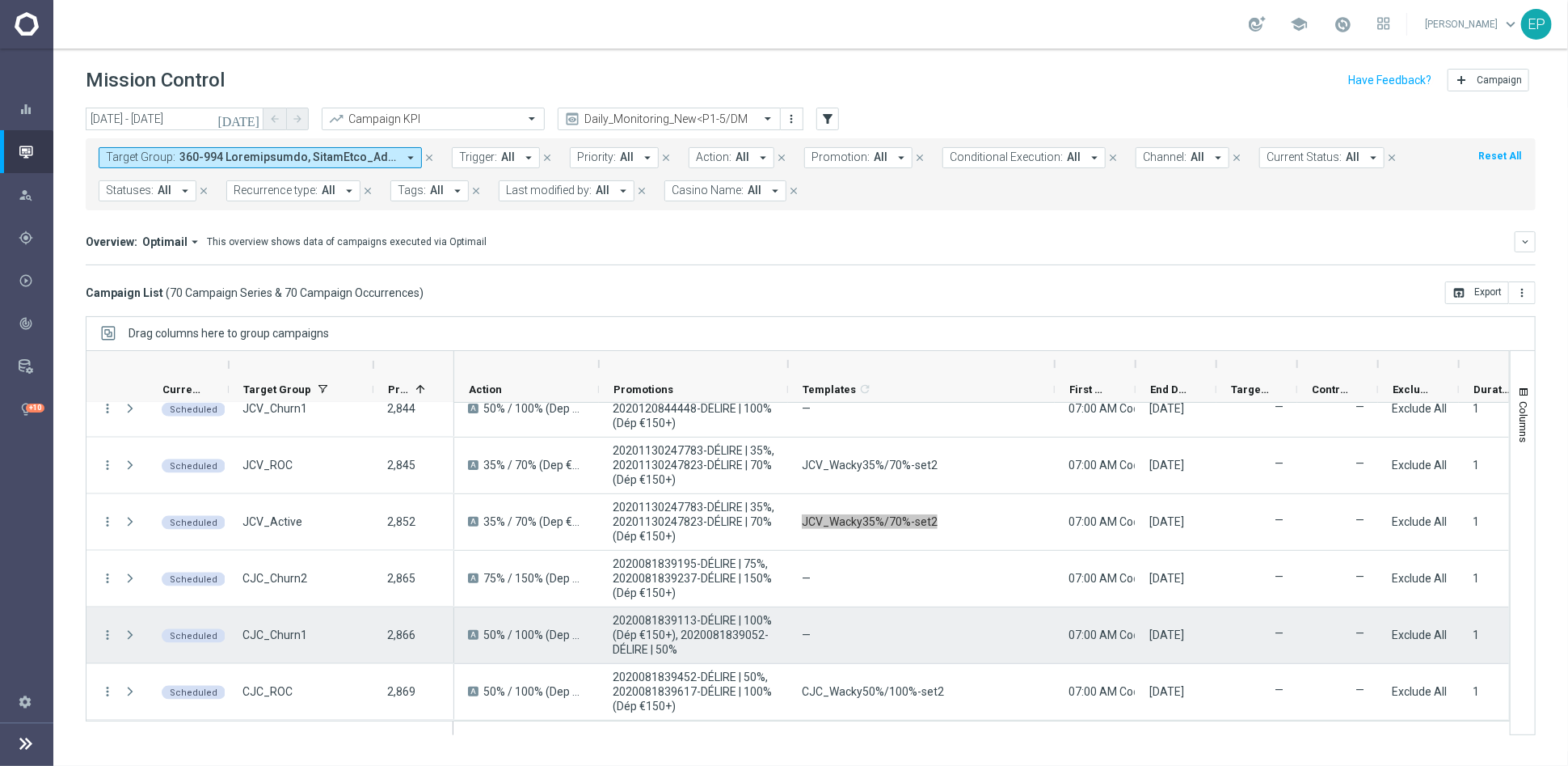
scroll to position [1527, 0]
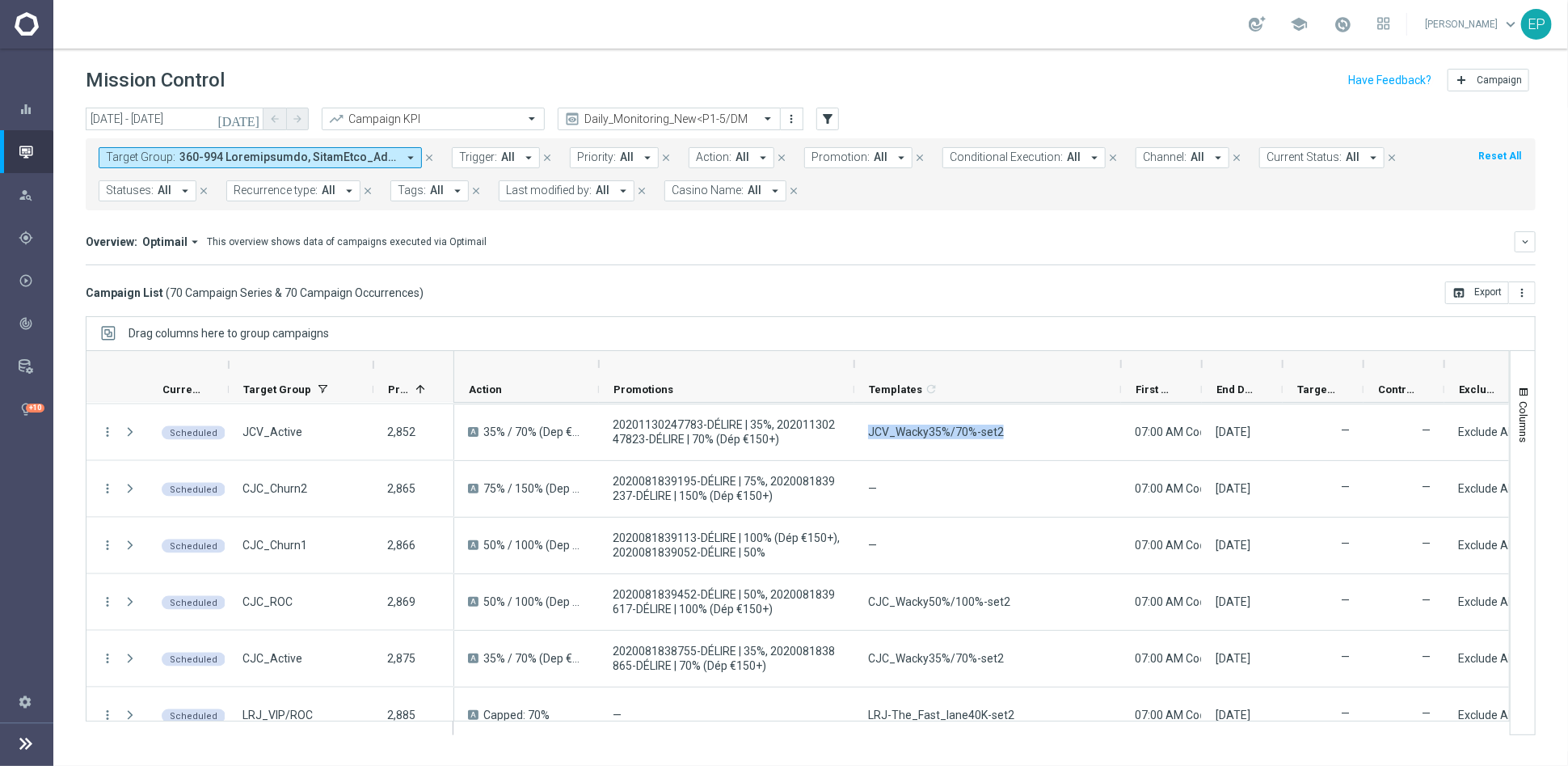
drag, startPoint x: 784, startPoint y: 364, endPoint x: 852, endPoint y: 361, distance: 68.1
click at [852, 361] on div at bounding box center [855, 364] width 7 height 26
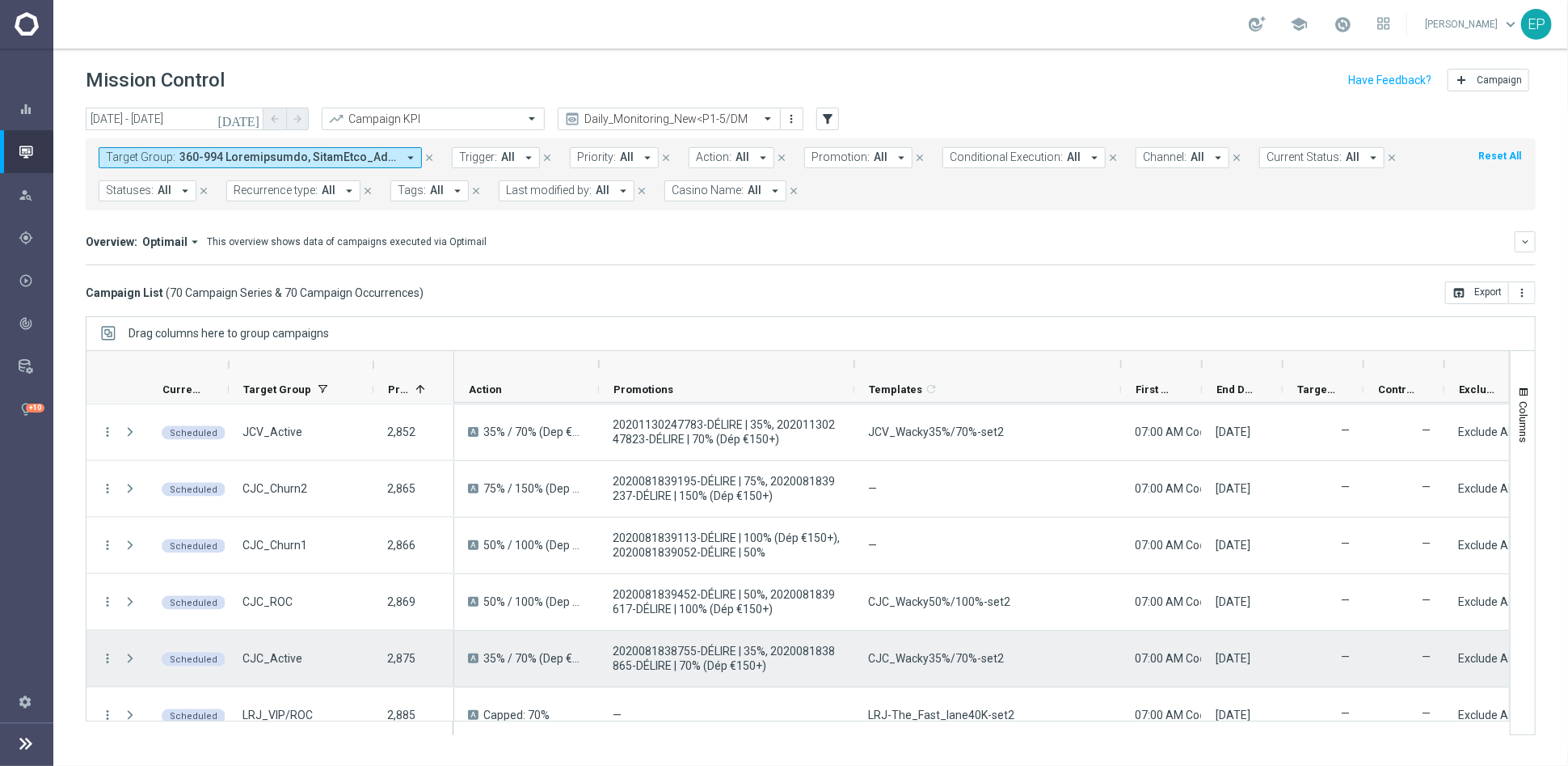
click at [927, 656] on span "CJC_Wacky35%/70%-set2" at bounding box center [936, 658] width 135 height 15
click at [927, 657] on span "CJC_Wacky35%/70%-set2" at bounding box center [936, 658] width 135 height 15
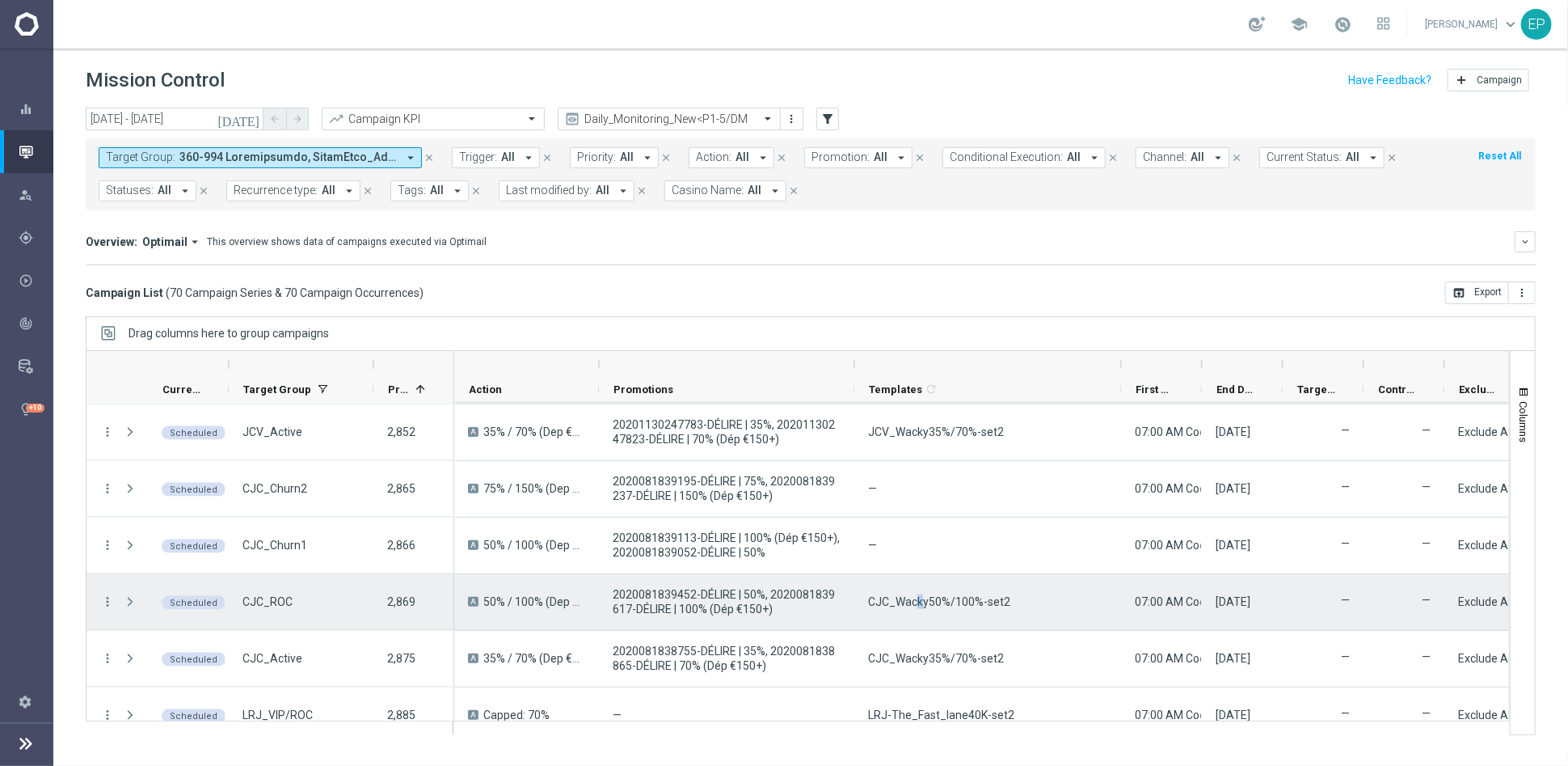
click at [919, 604] on span "CJC_Wacky50%/100%-set2" at bounding box center [940, 601] width 142 height 15
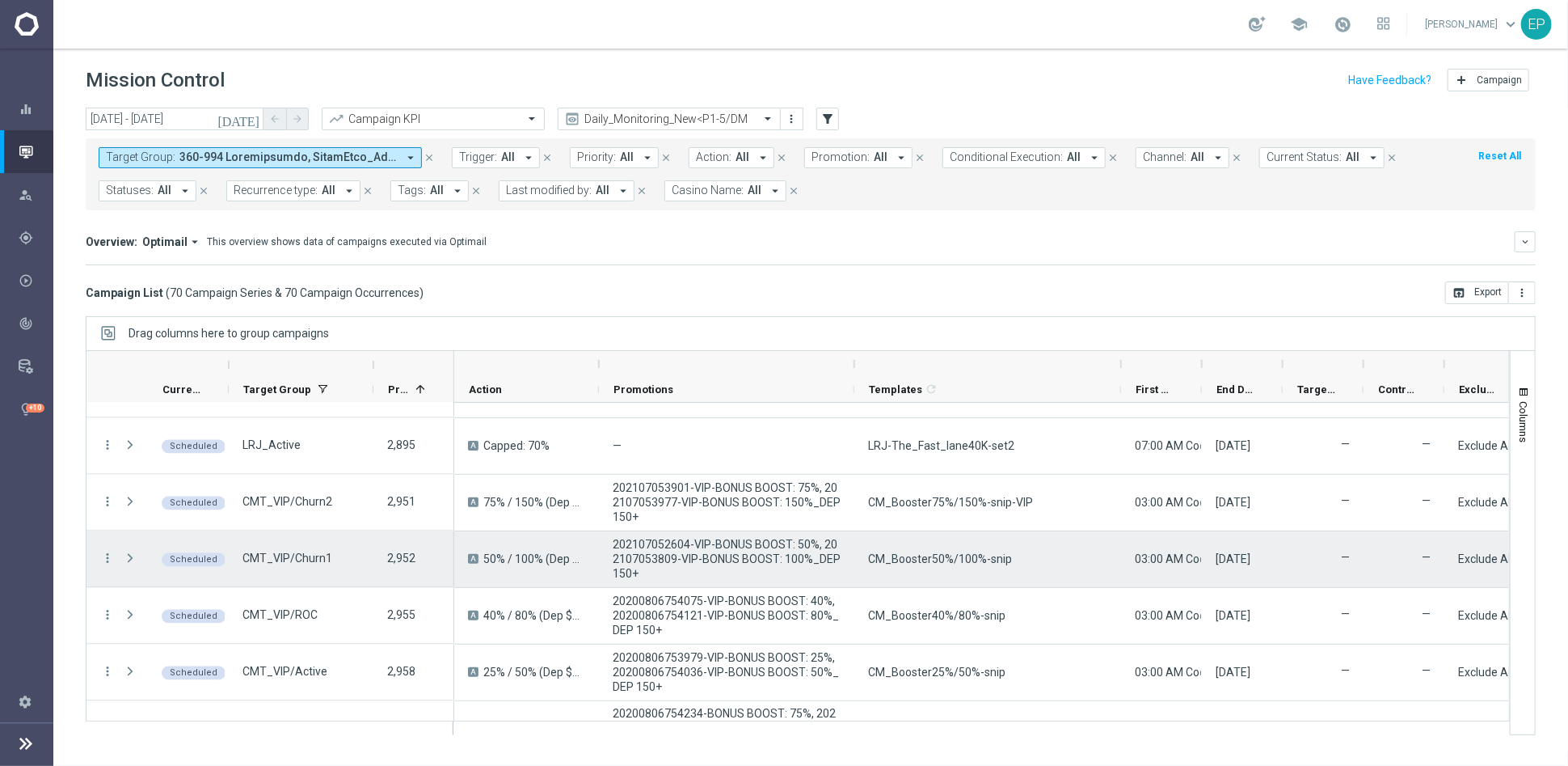
scroll to position [1977, 0]
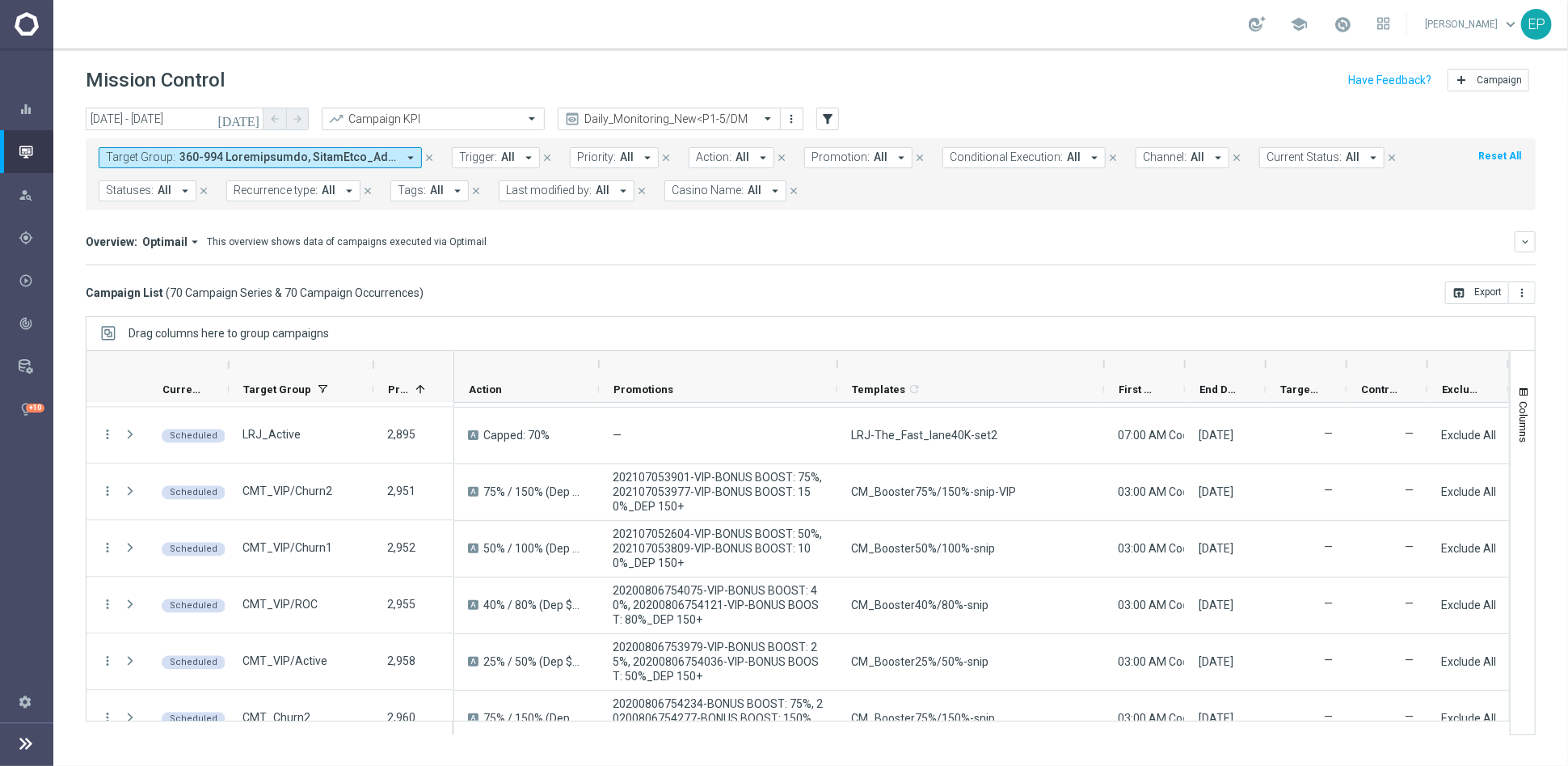
drag, startPoint x: 856, startPoint y: 363, endPoint x: 838, endPoint y: 365, distance: 18.1
click at [838, 365] on div at bounding box center [837, 364] width 7 height 26
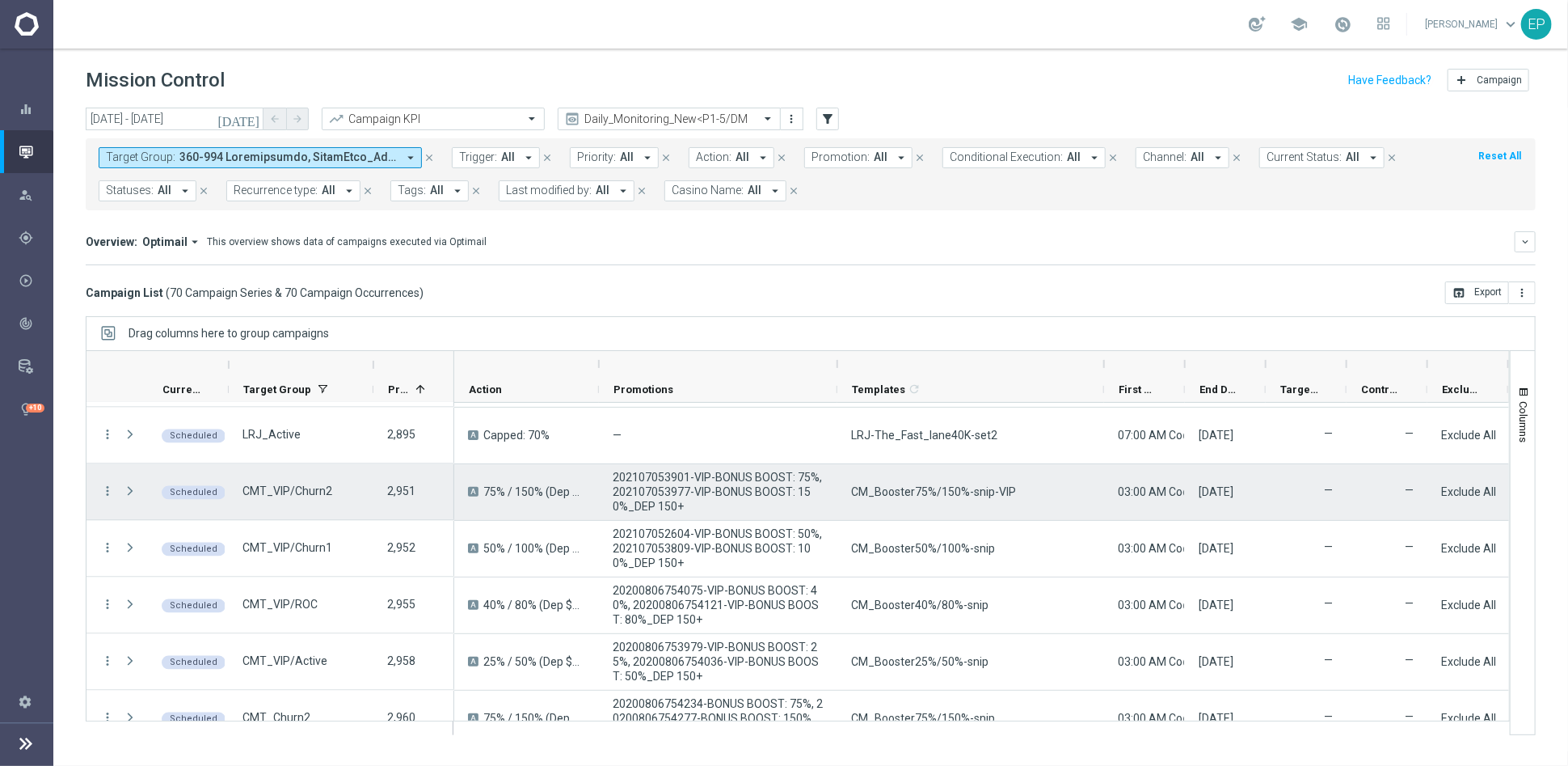
click at [958, 492] on span "CM_Booster75%/150%-snip-VIP" at bounding box center [934, 491] width 165 height 15
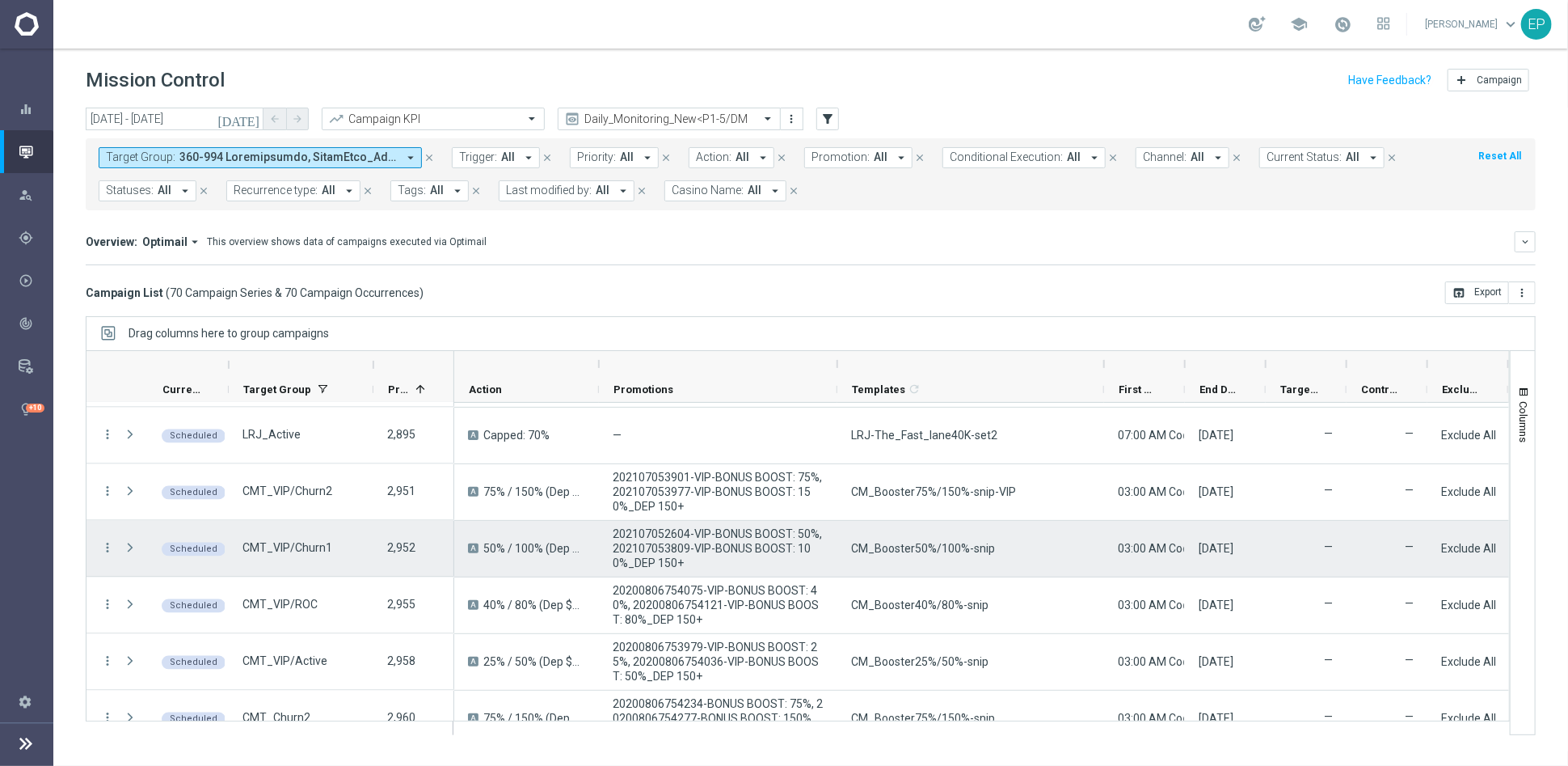
click at [913, 549] on span "CM_Booster50%/100%-snip" at bounding box center [924, 548] width 144 height 15
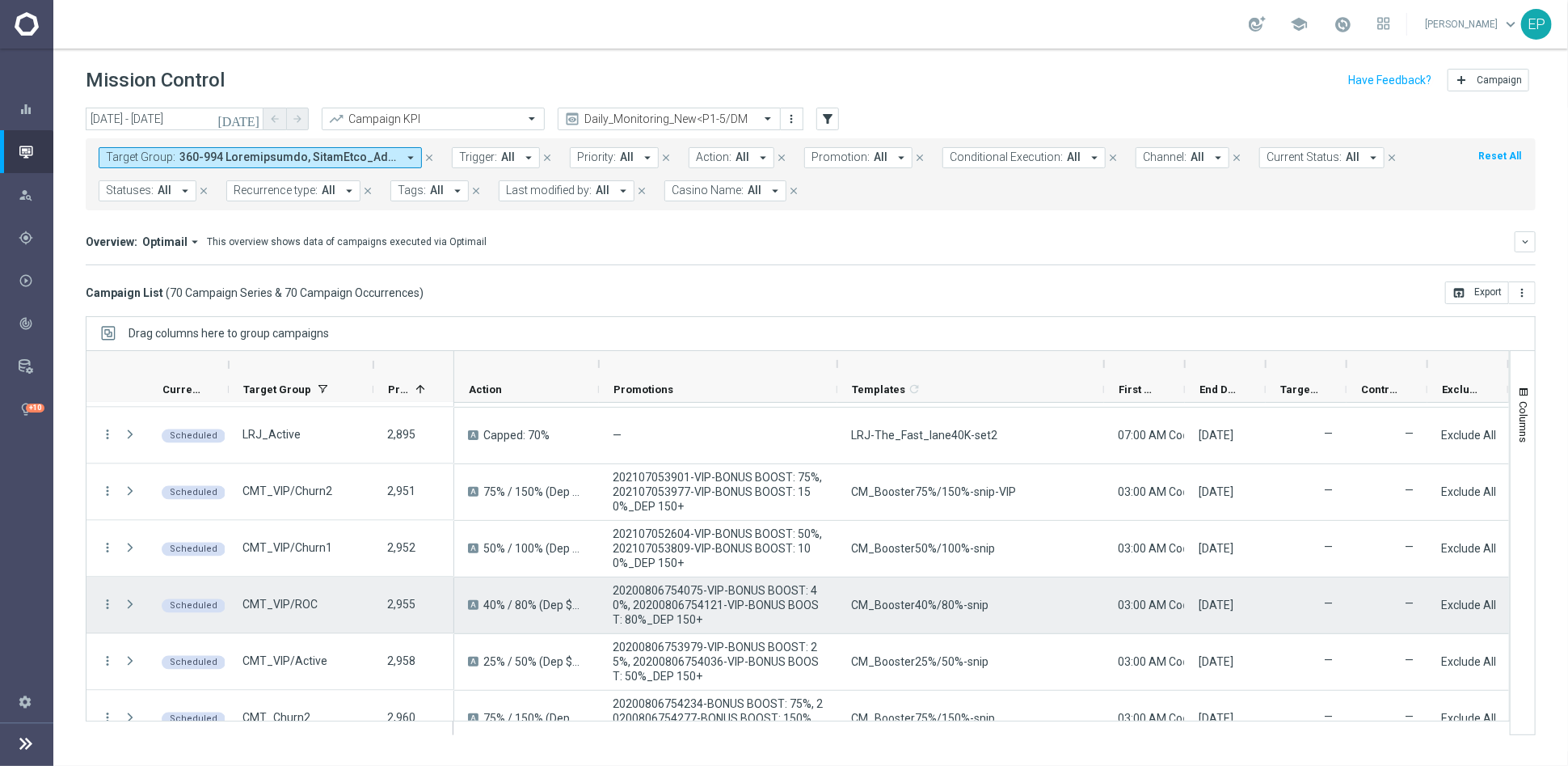
click at [903, 607] on span "CM_Booster40%/80%-snip" at bounding box center [920, 605] width 137 height 15
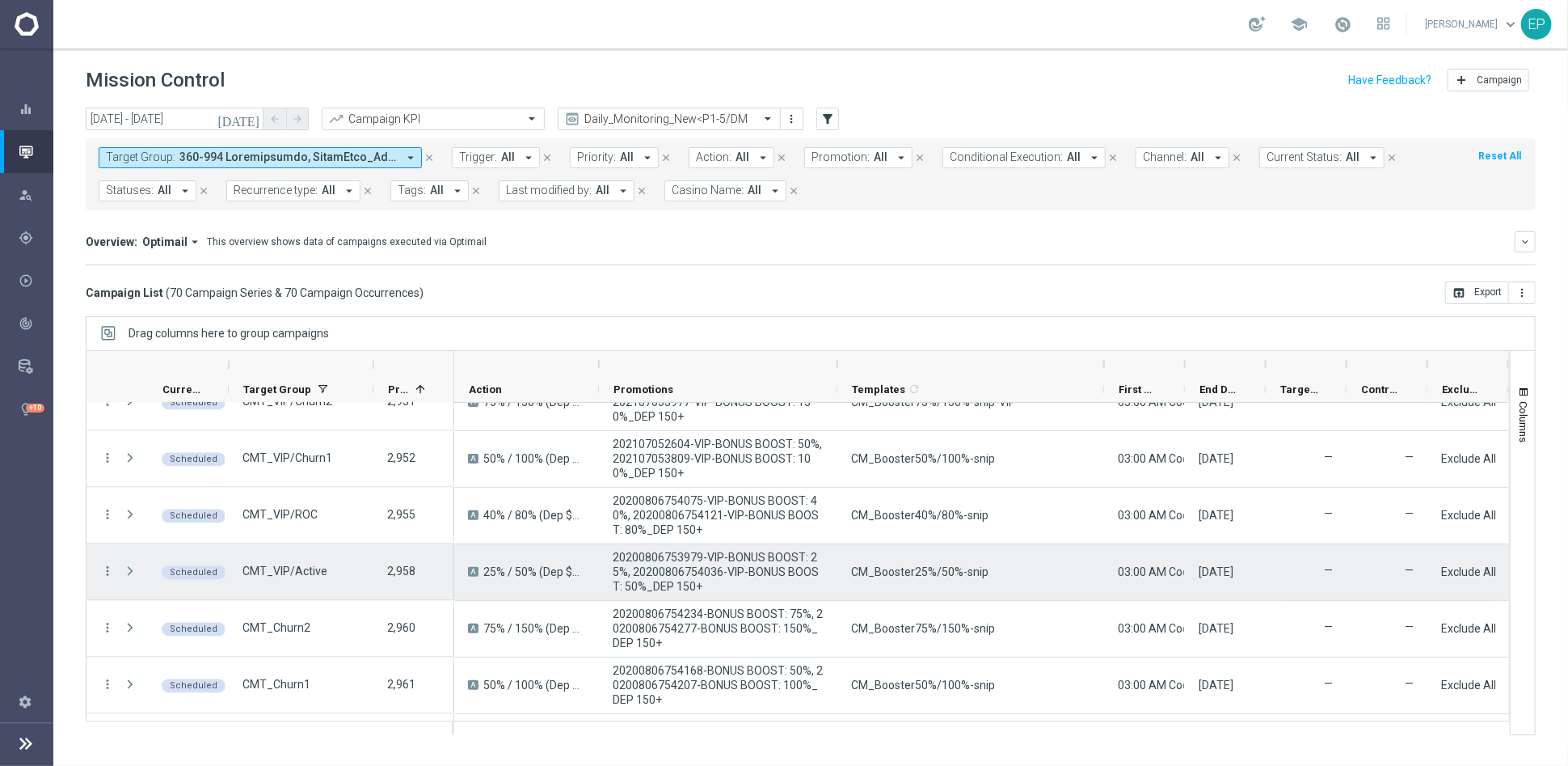
click at [914, 577] on span "CM_Booster25%/50%-snip" at bounding box center [920, 571] width 137 height 15
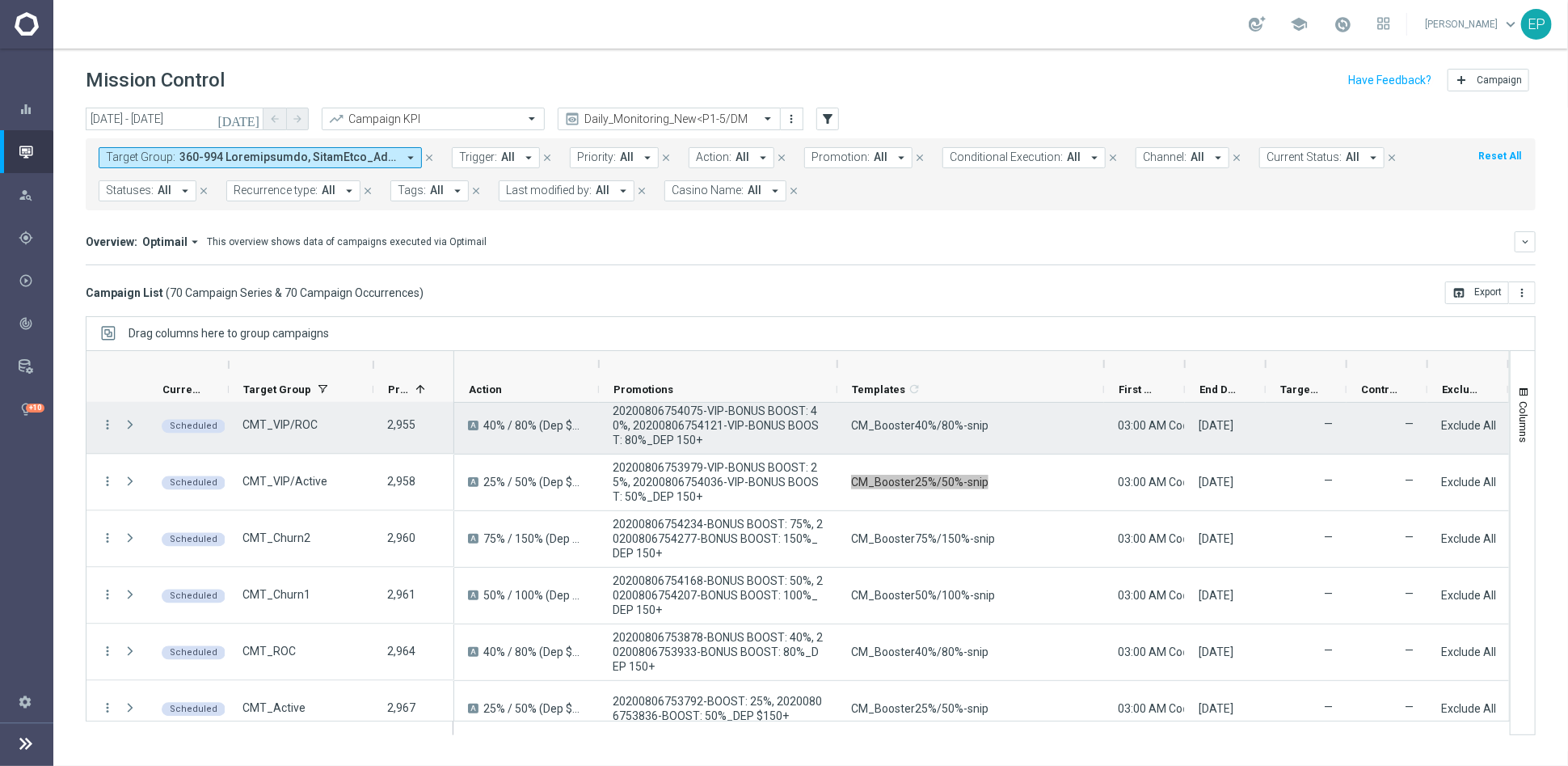
scroll to position [2246, 0]
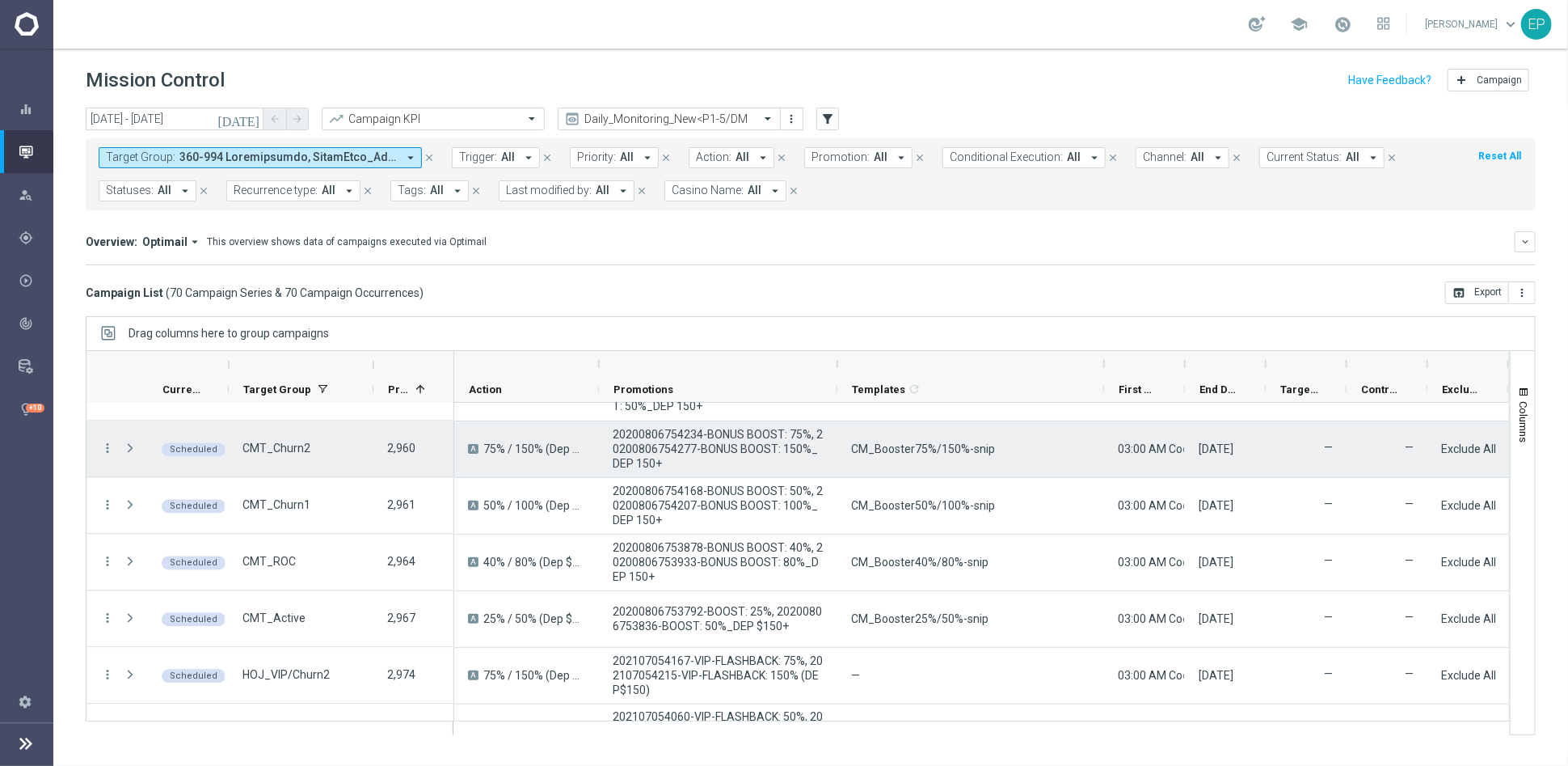
click at [918, 450] on span "CM_Booster75%/150%-snip" at bounding box center [924, 449] width 144 height 15
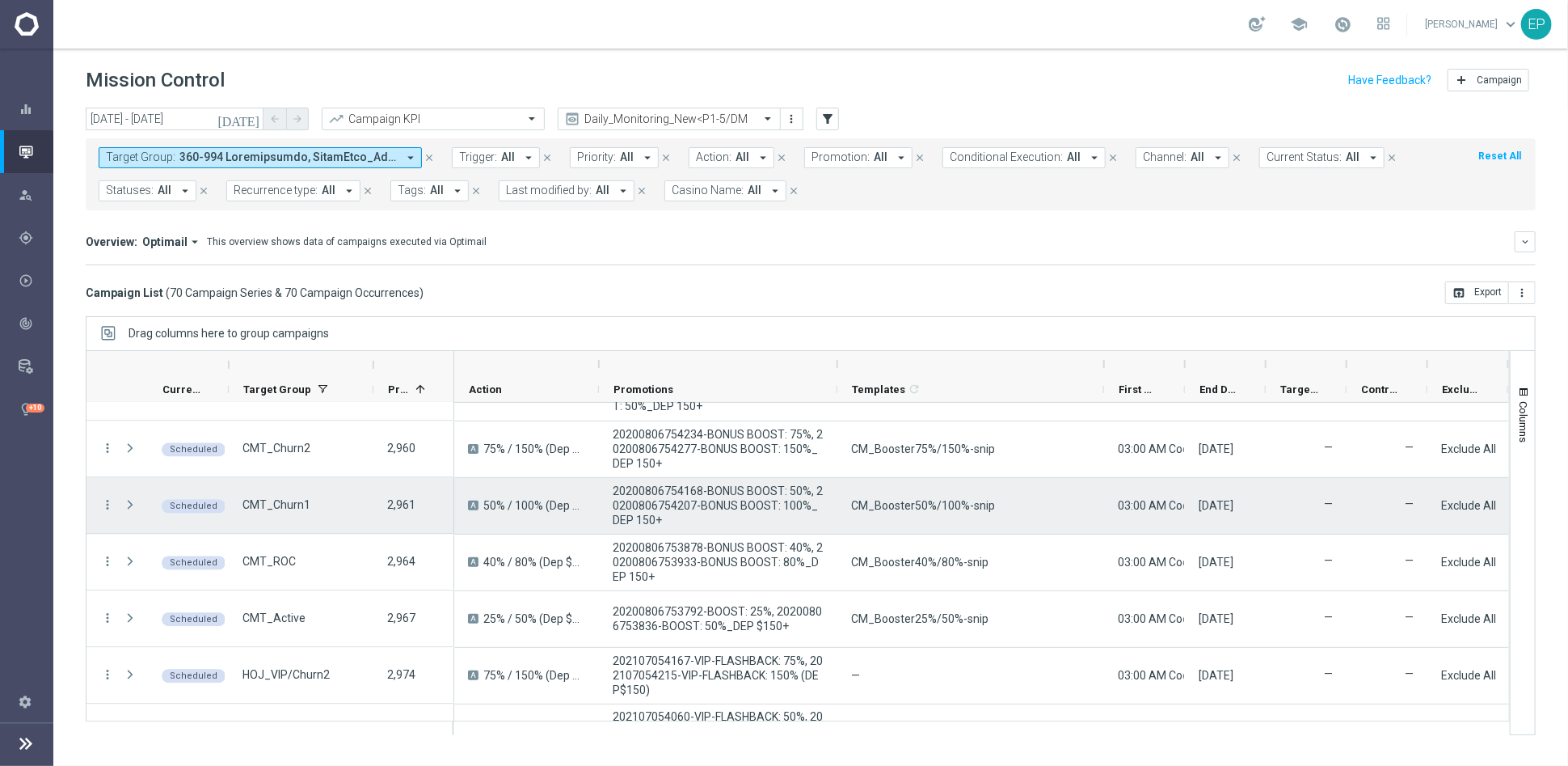
click at [878, 507] on span "CM_Booster50%/100%-snip" at bounding box center [924, 505] width 144 height 15
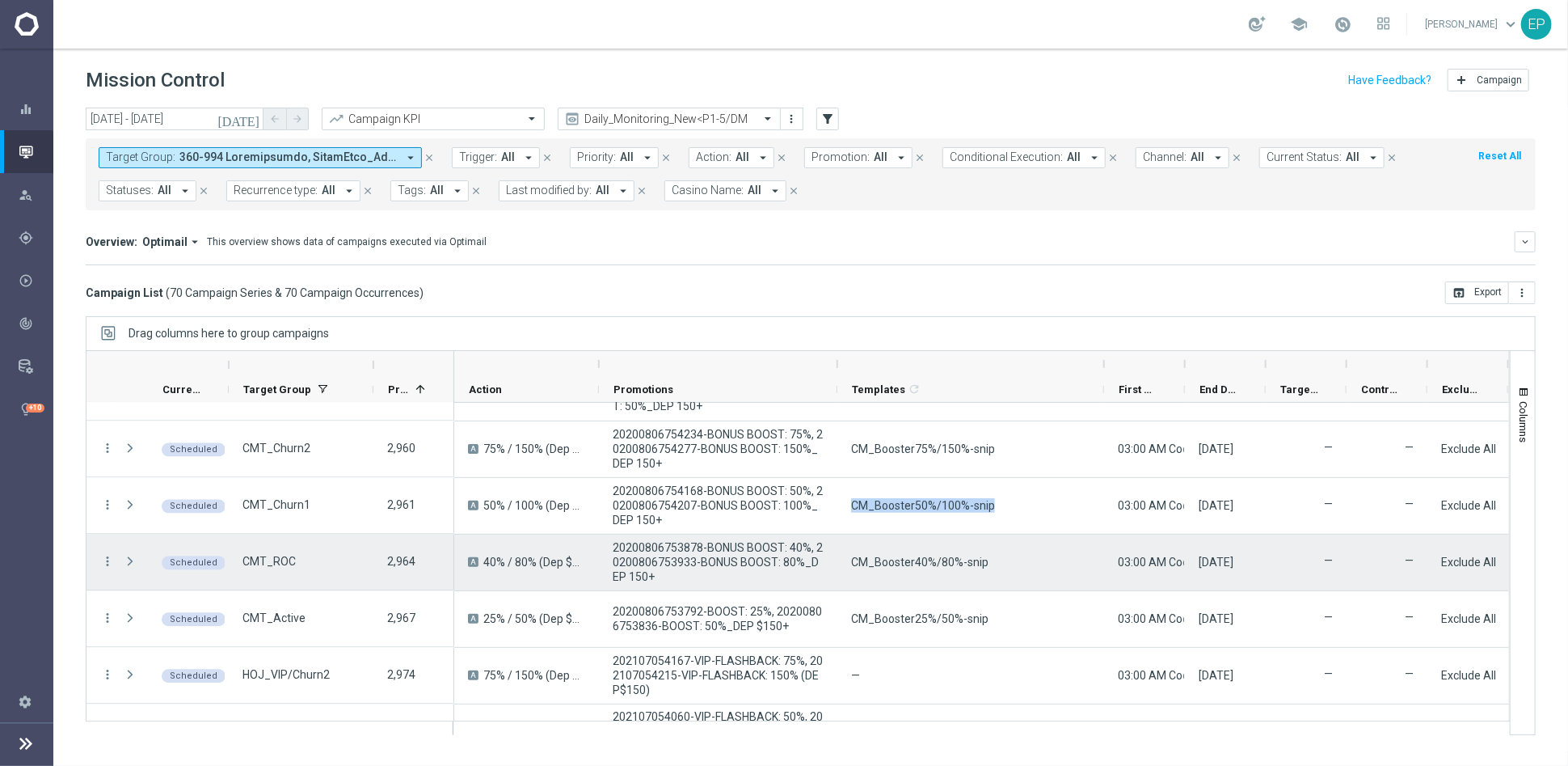
click at [891, 558] on span "CM_Booster40%/80%-snip" at bounding box center [920, 561] width 137 height 15
click at [892, 558] on span "CM_Booster40%/80%-snip" at bounding box center [920, 561] width 137 height 15
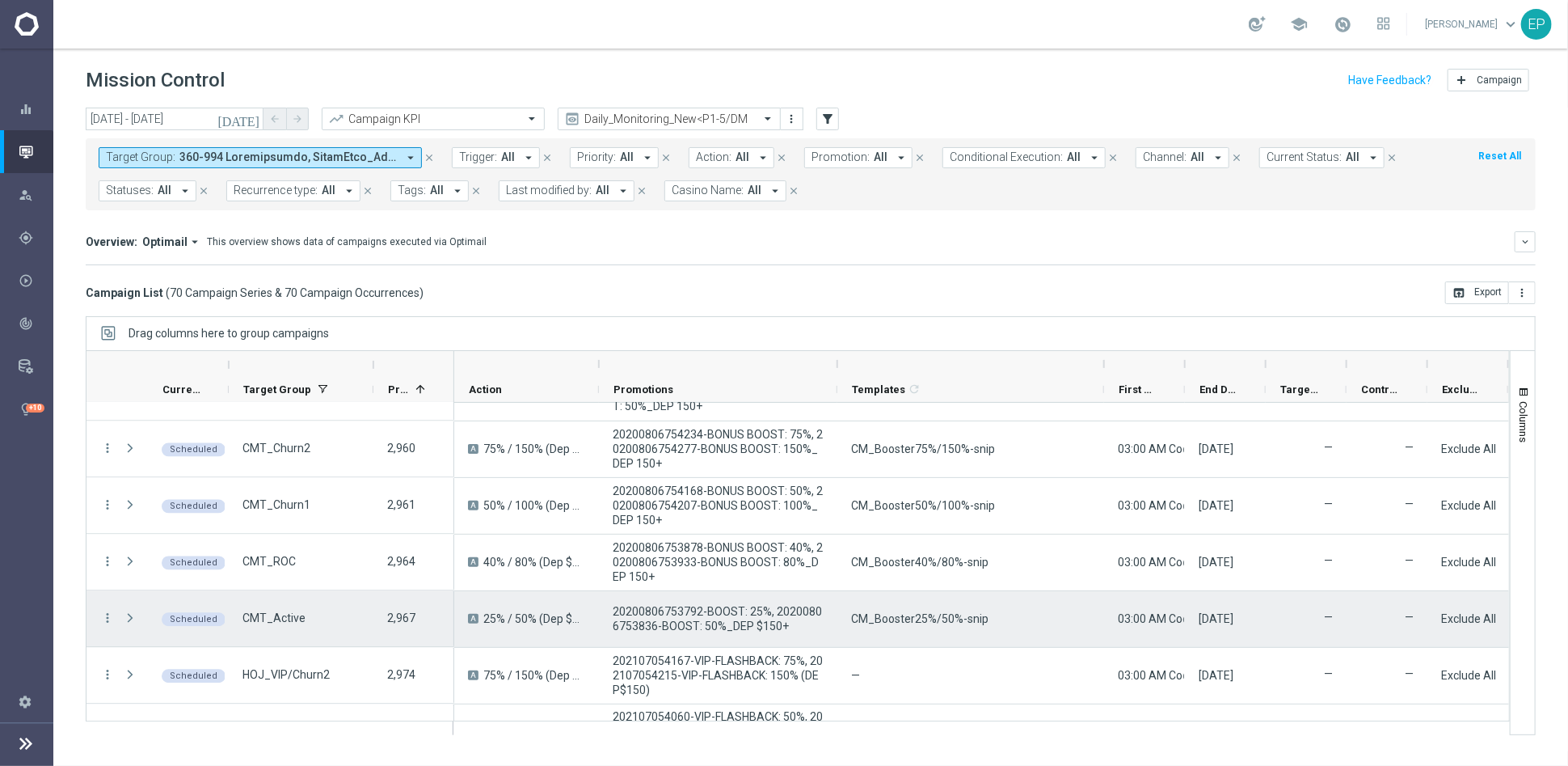
click at [938, 618] on span "CM_Booster25%/50%-snip" at bounding box center [920, 619] width 137 height 15
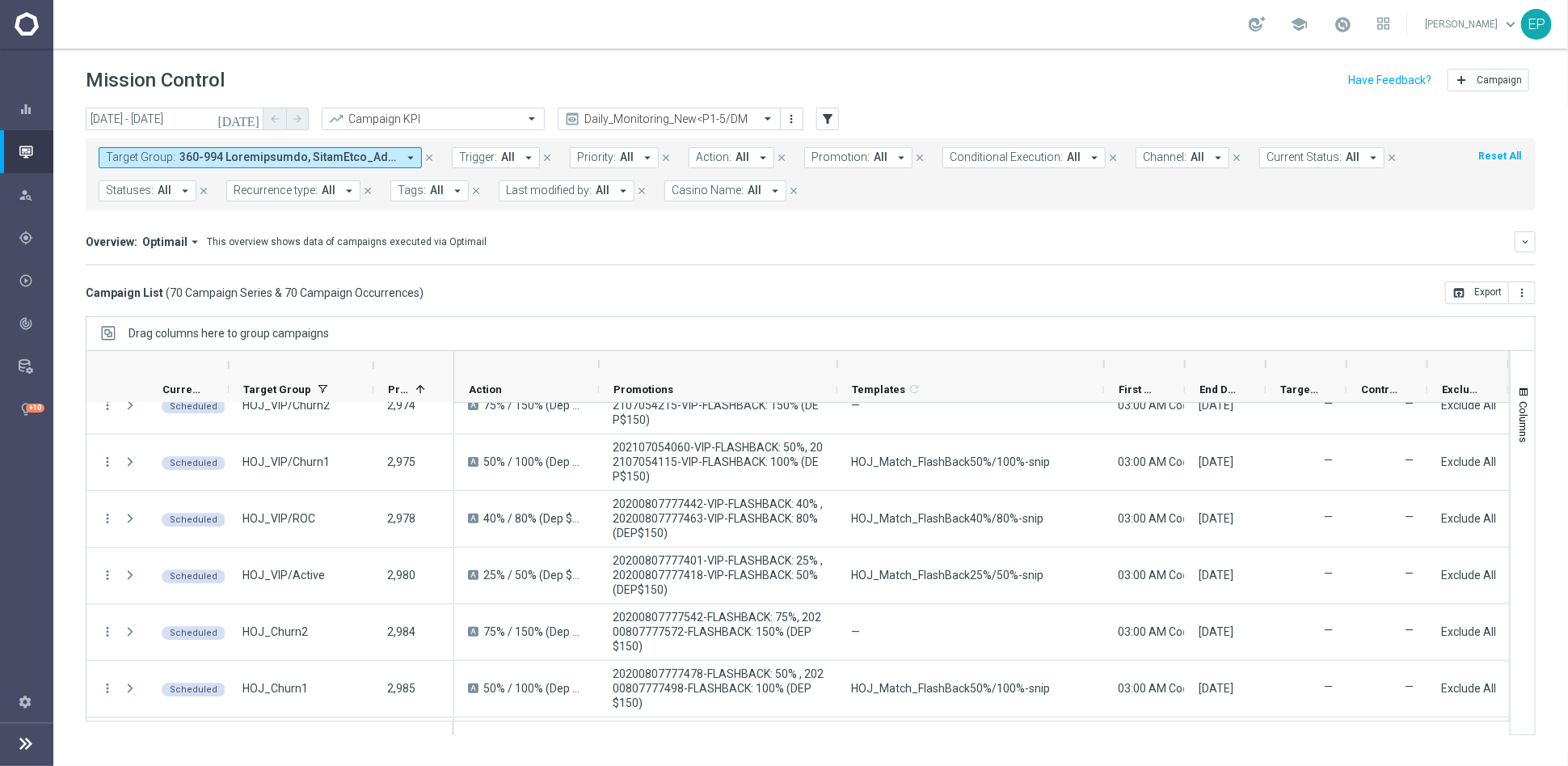
scroll to position [2480, 0]
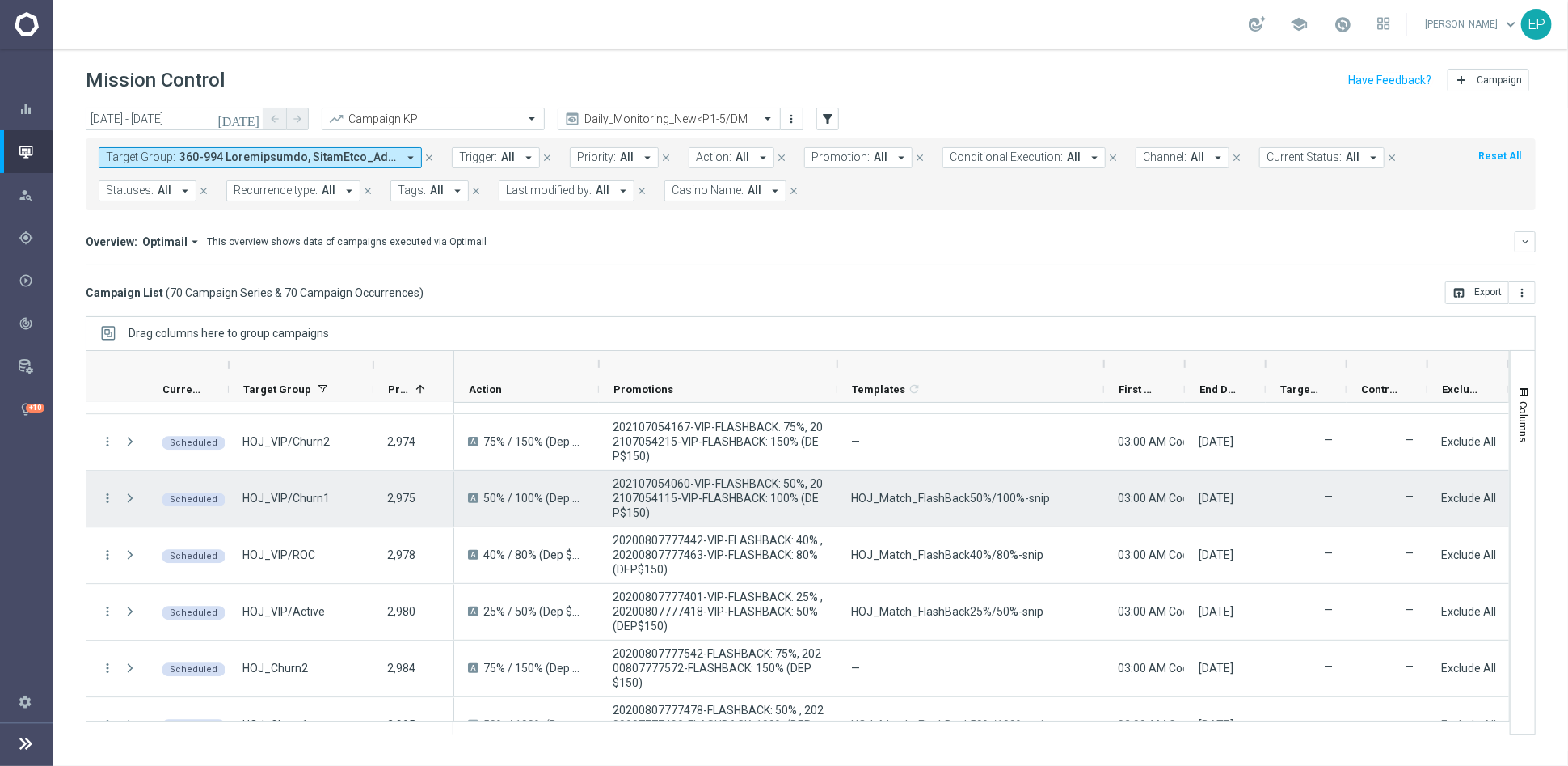
click at [951, 499] on span "HOJ_Match_FlashBack50%/100%-snip" at bounding box center [950, 498] width 199 height 15
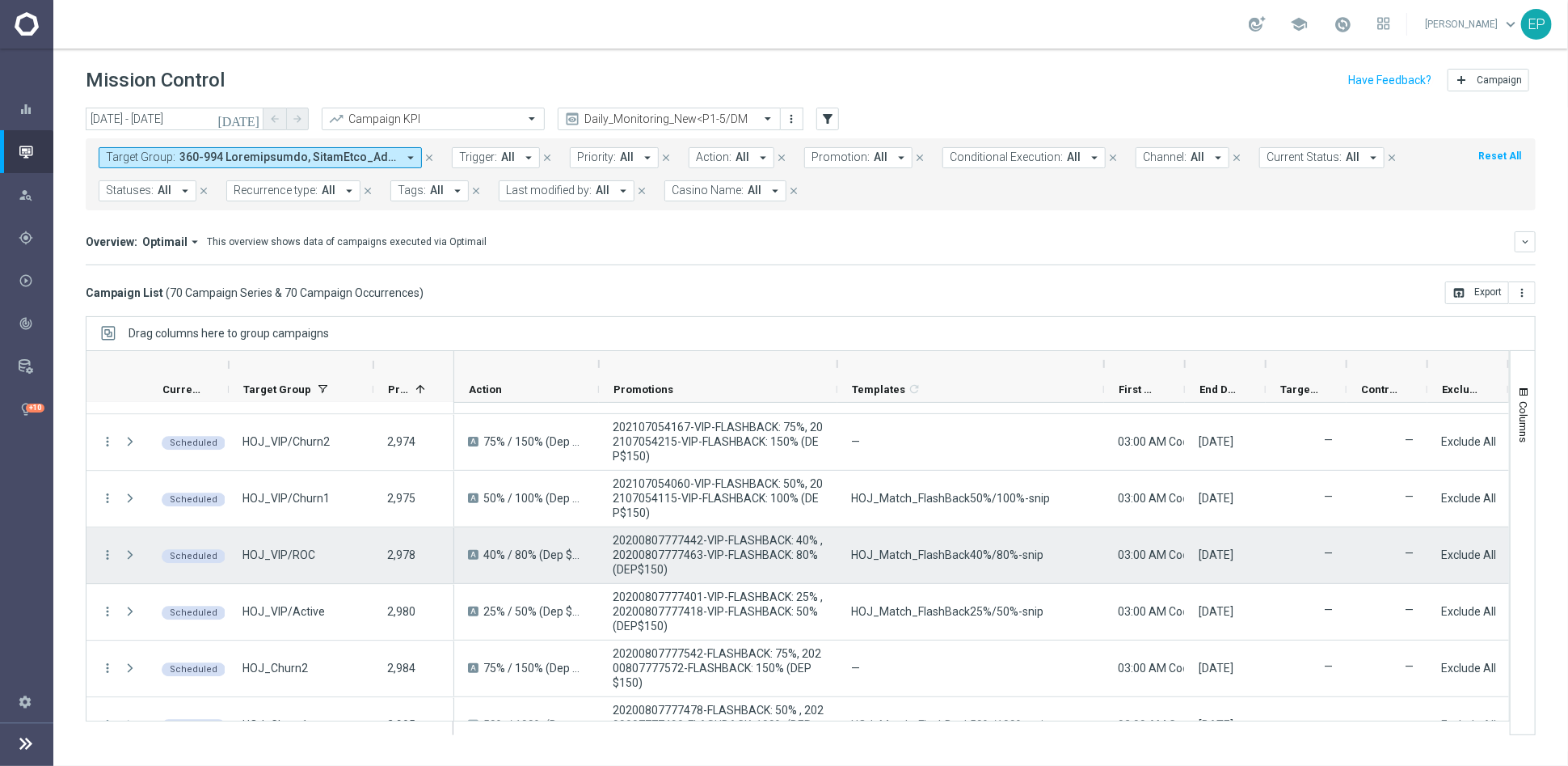
click at [927, 554] on span "HOJ_Match_FlashBack40%/80%-snip" at bounding box center [948, 554] width 193 height 15
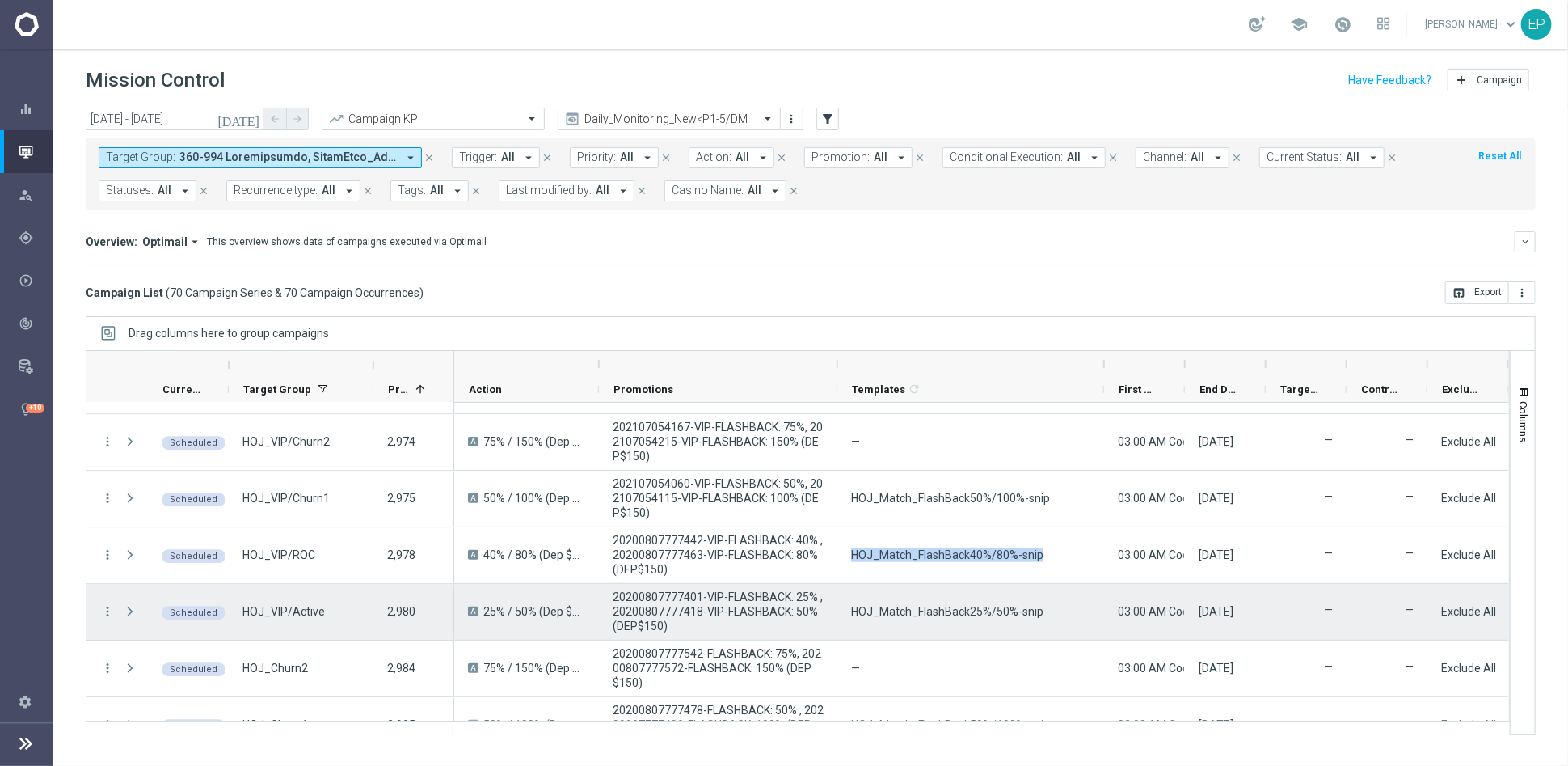
click at [941, 614] on span "HOJ_Match_FlashBack25%/50%-snip" at bounding box center [948, 611] width 193 height 15
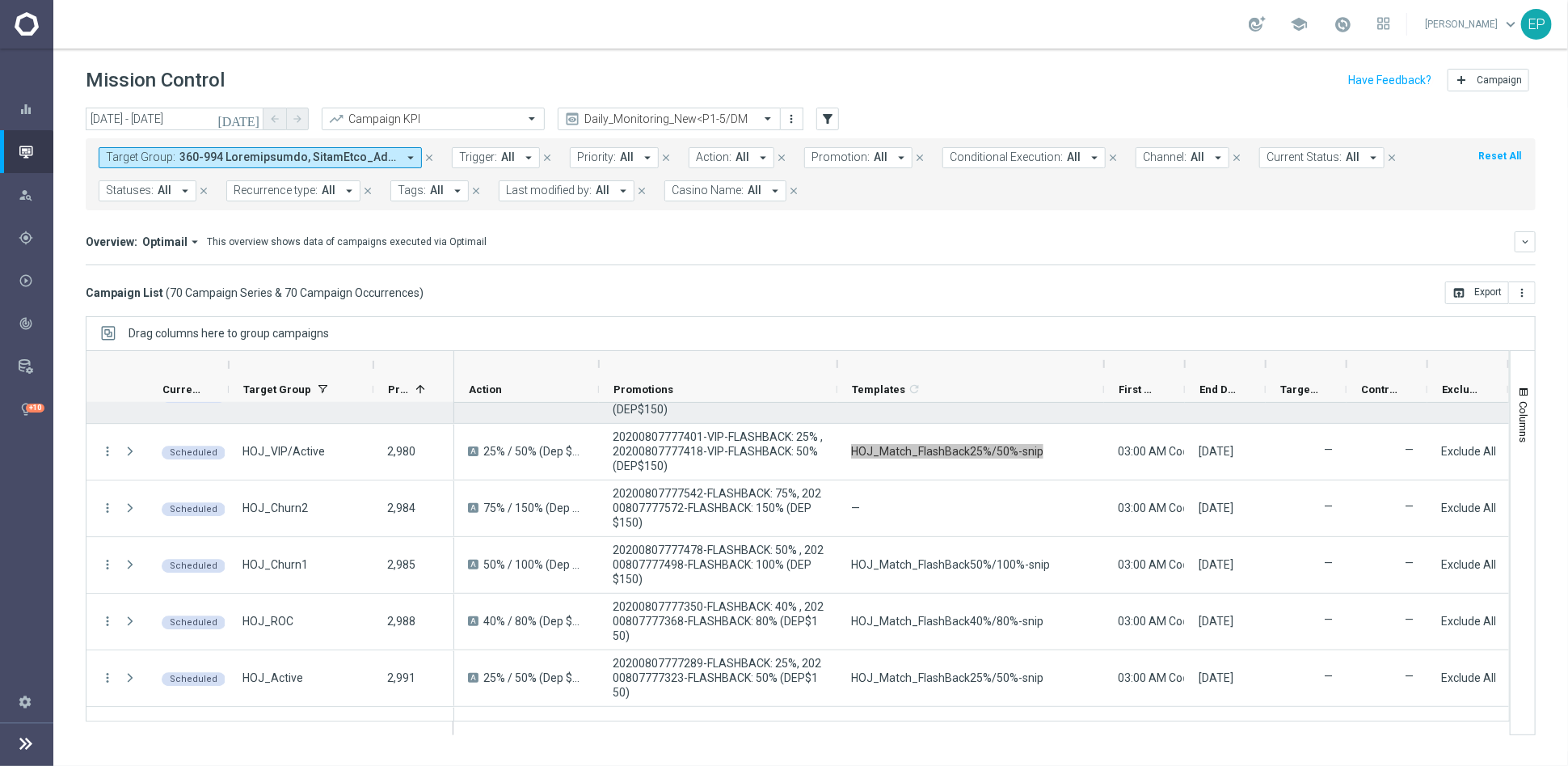
scroll to position [2659, 0]
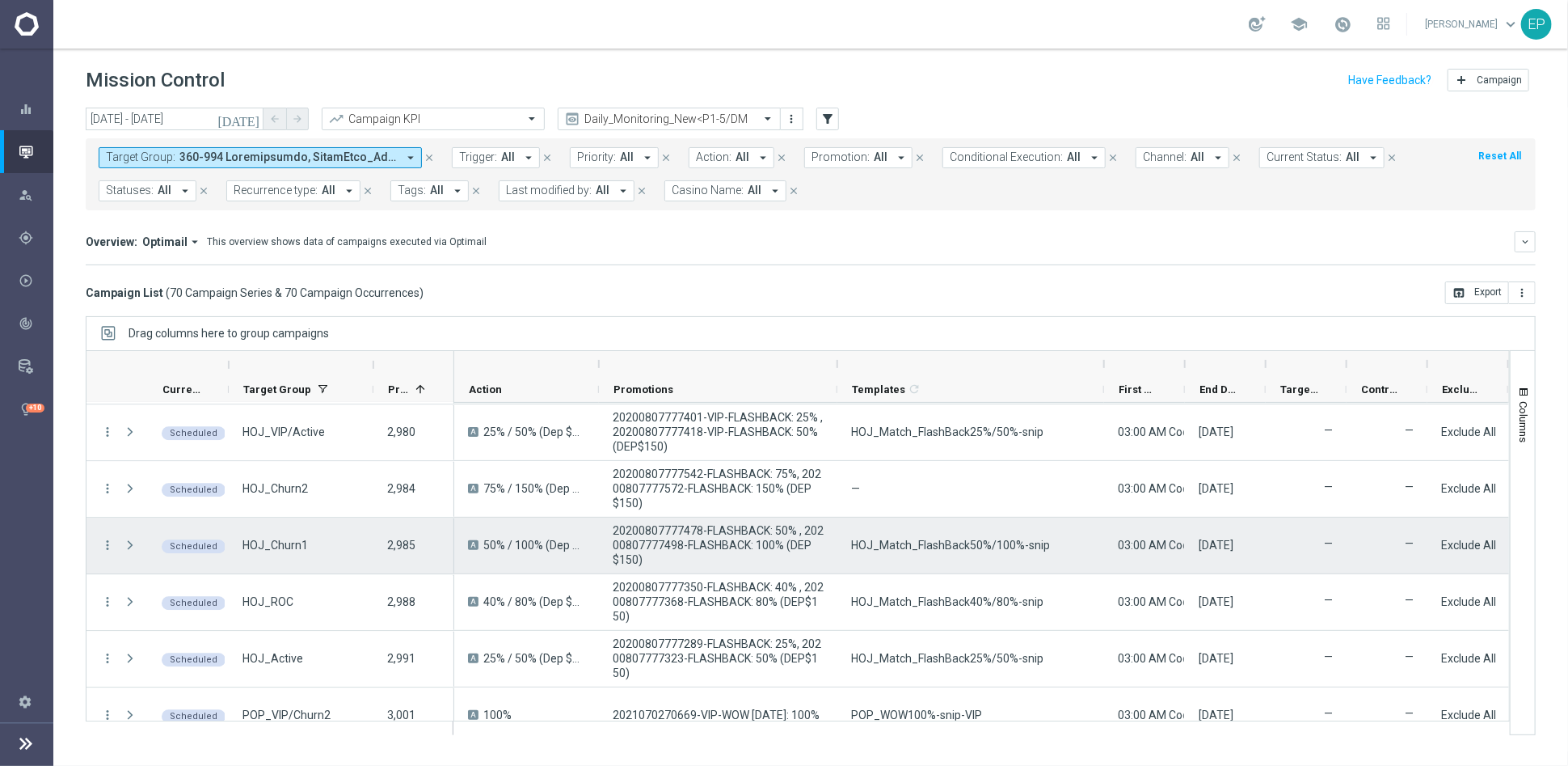
click at [949, 539] on span "HOJ_Match_FlashBack50%/100%-snip" at bounding box center [950, 545] width 199 height 15
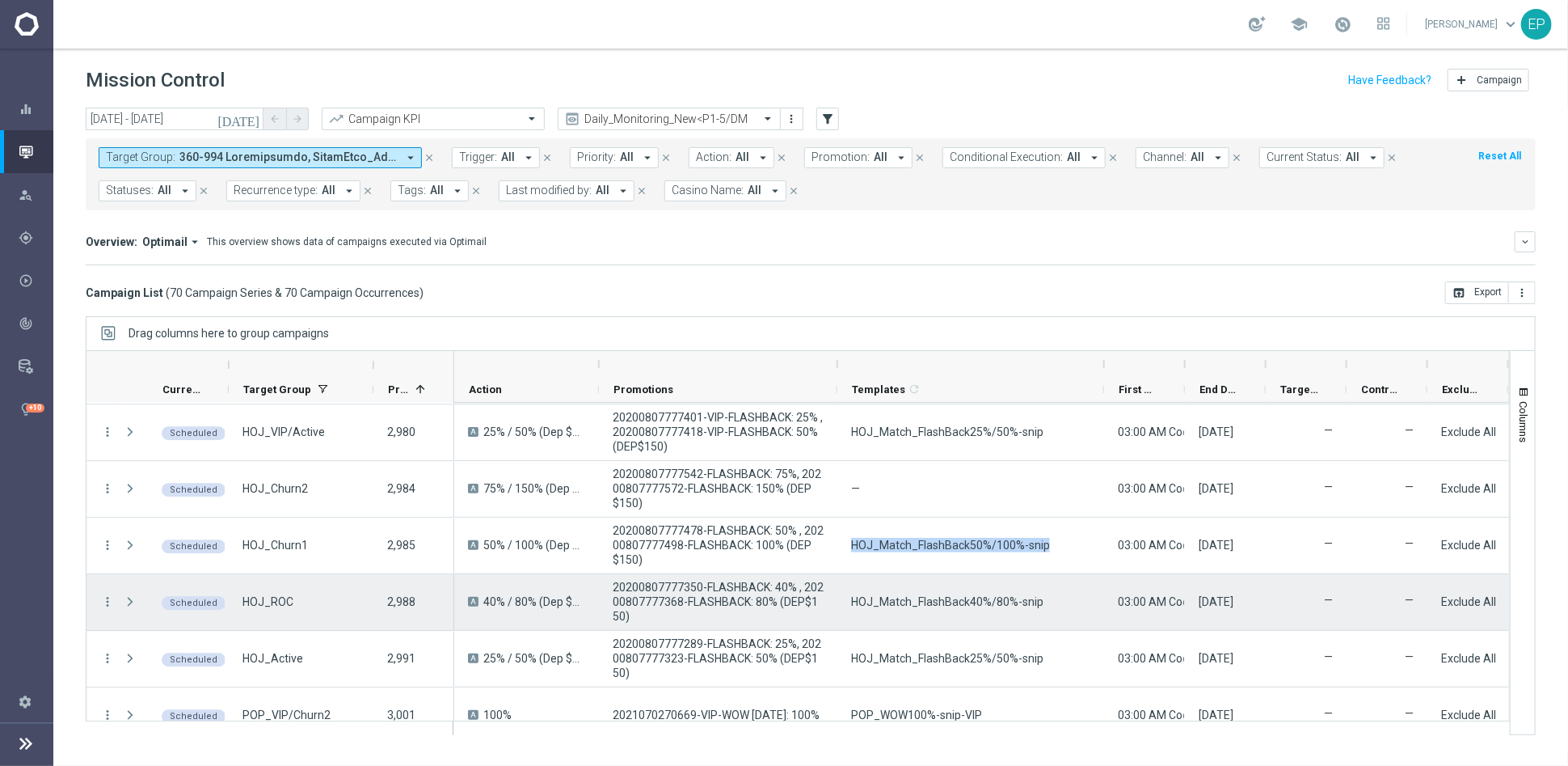
click at [895, 604] on span "HOJ_Match_FlashBack40%/80%-snip" at bounding box center [948, 601] width 193 height 15
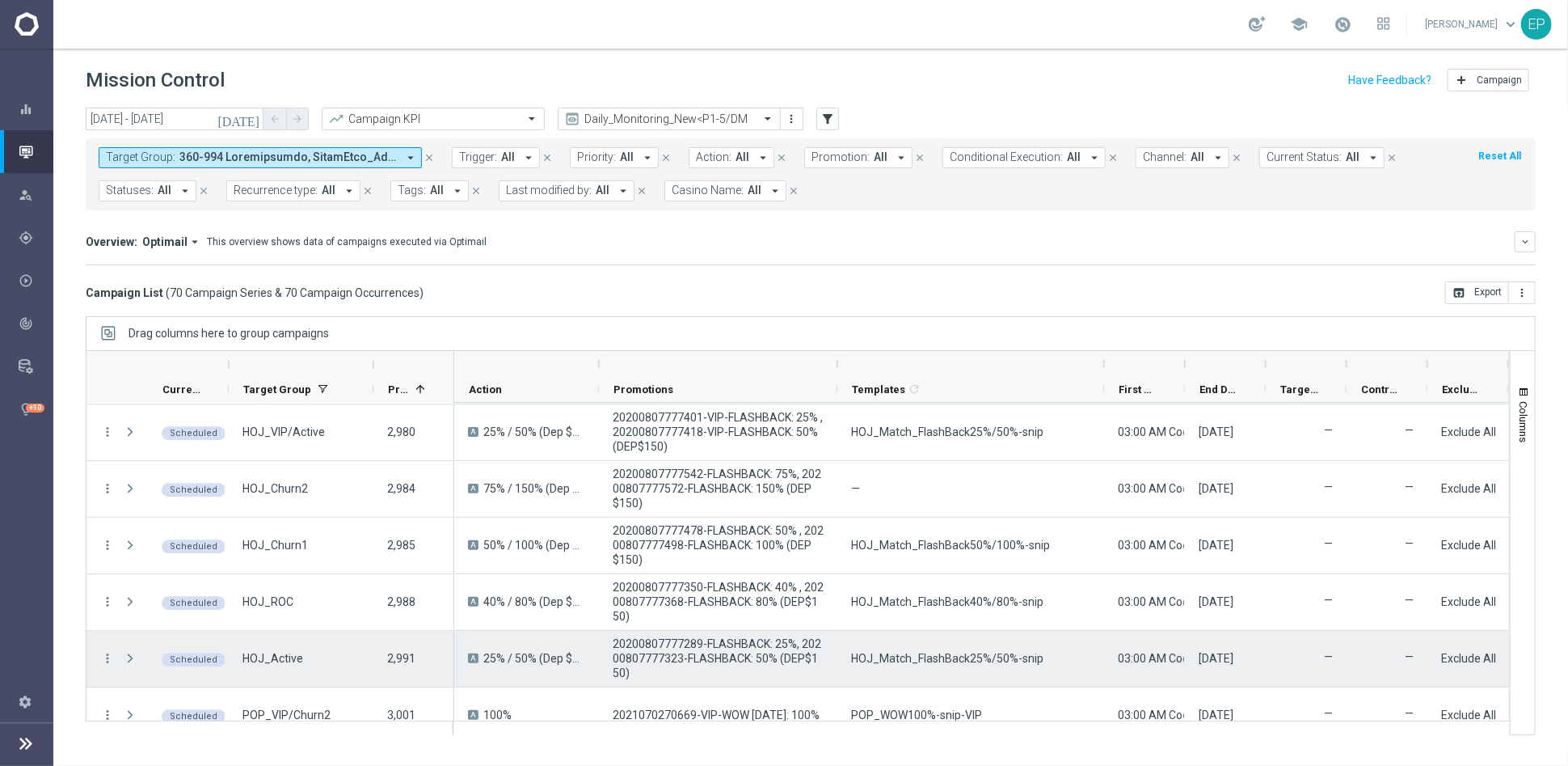
click at [947, 661] on span "HOJ_Match_FlashBack25%/50%-snip" at bounding box center [948, 658] width 193 height 15
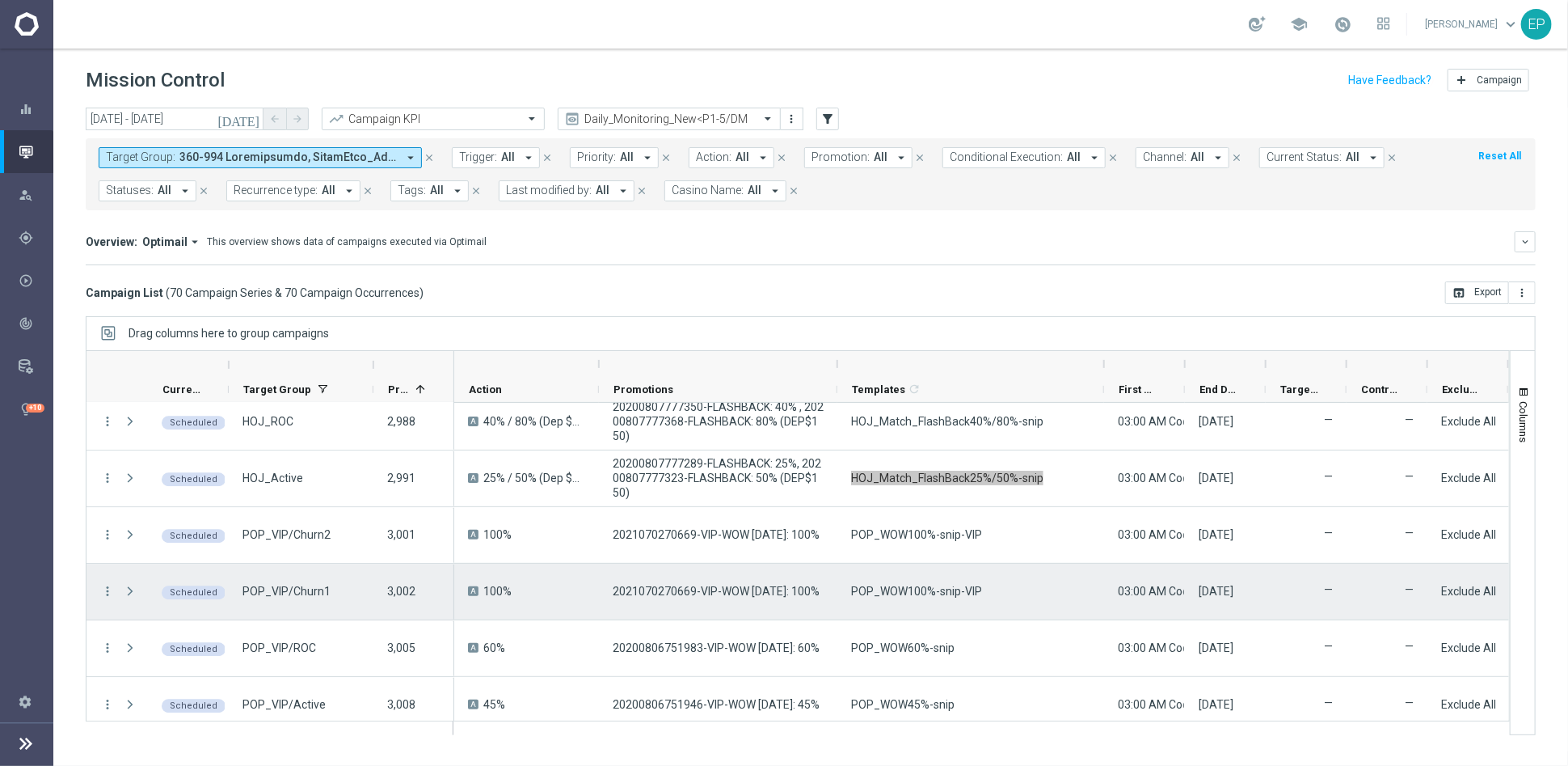
scroll to position [2930, 0]
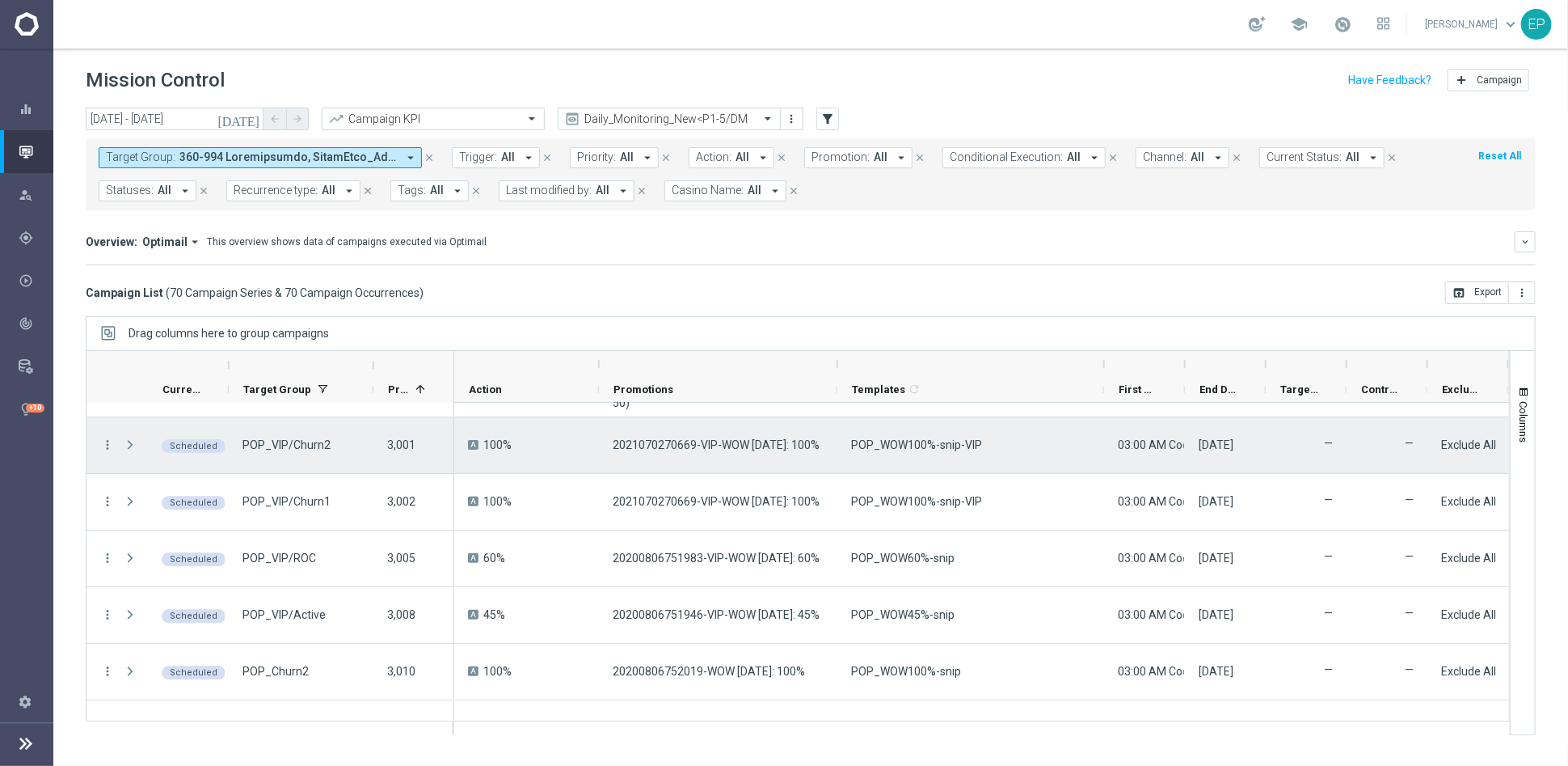
click at [936, 449] on span "POP_WOW100%-snip-VIP" at bounding box center [917, 445] width 131 height 15
click at [936, 448] on span "POP_WOW100%-snip-VIP" at bounding box center [917, 445] width 131 height 15
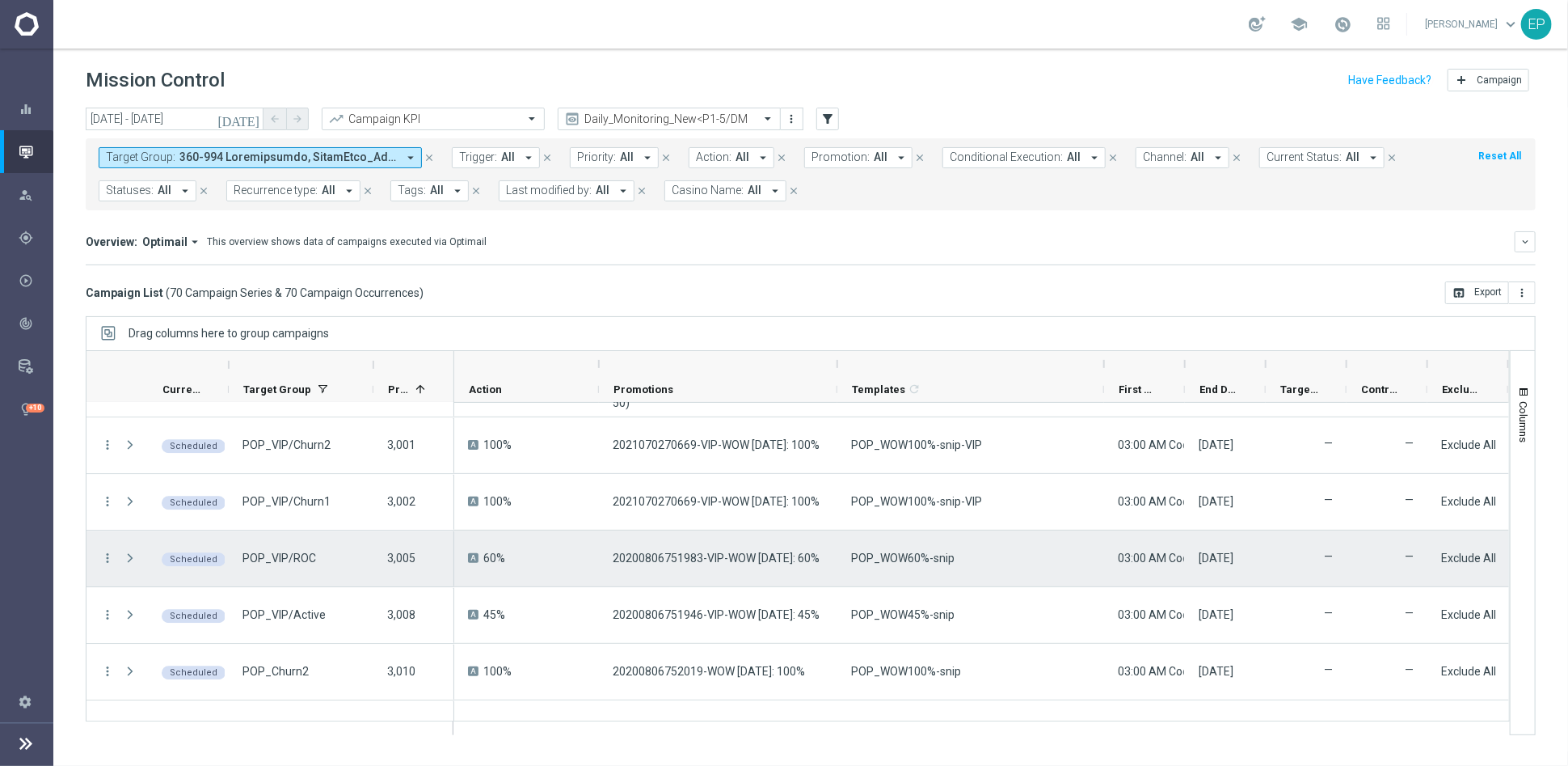
click at [893, 553] on span "POP_WOW60%-snip" at bounding box center [903, 557] width 104 height 15
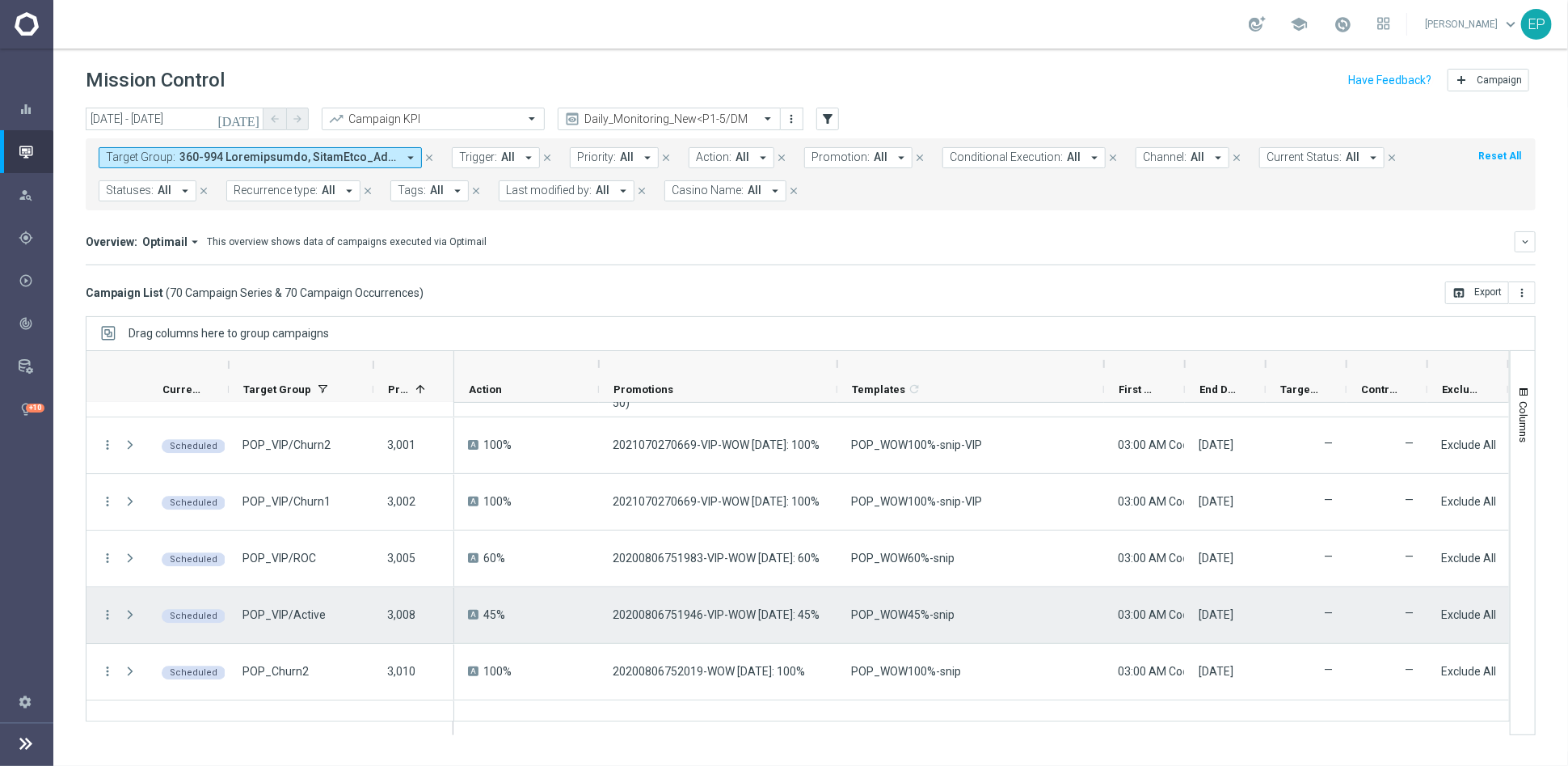
click at [907, 615] on span "POP_WOW45%-snip" at bounding box center [903, 614] width 104 height 15
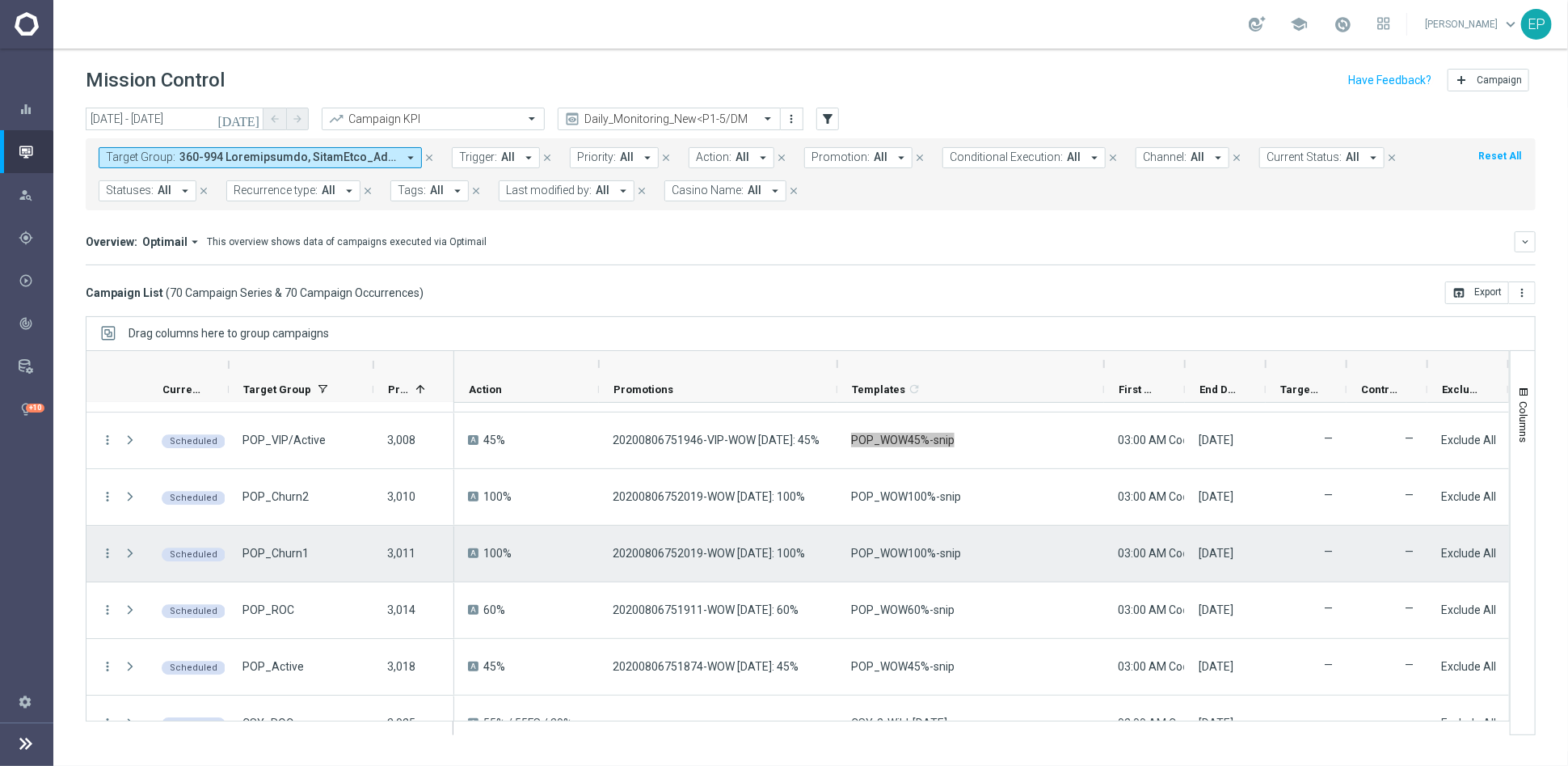
scroll to position [3108, 0]
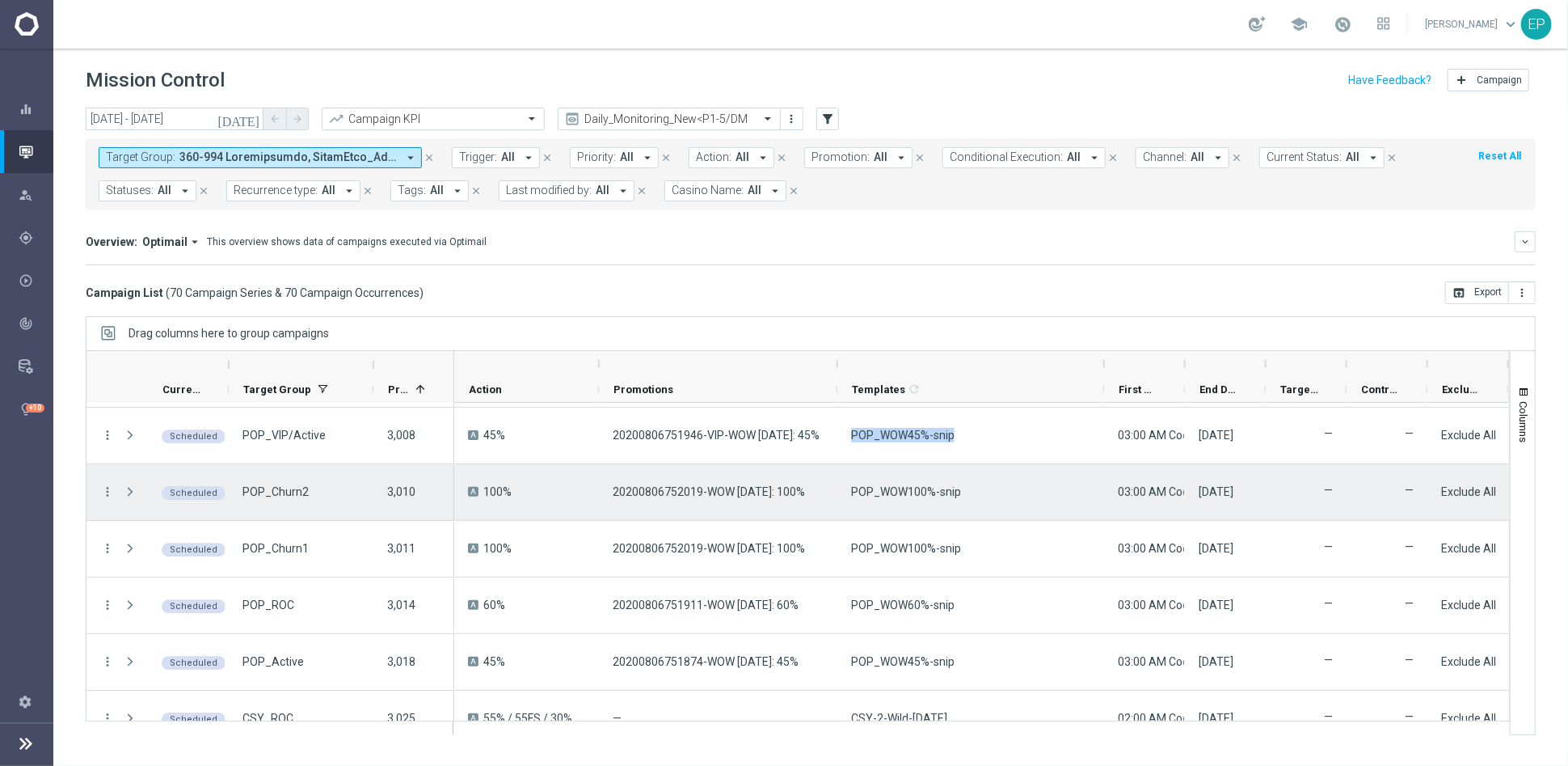
click at [919, 490] on span "POP_WOW100%-snip" at bounding box center [906, 491] width 110 height 15
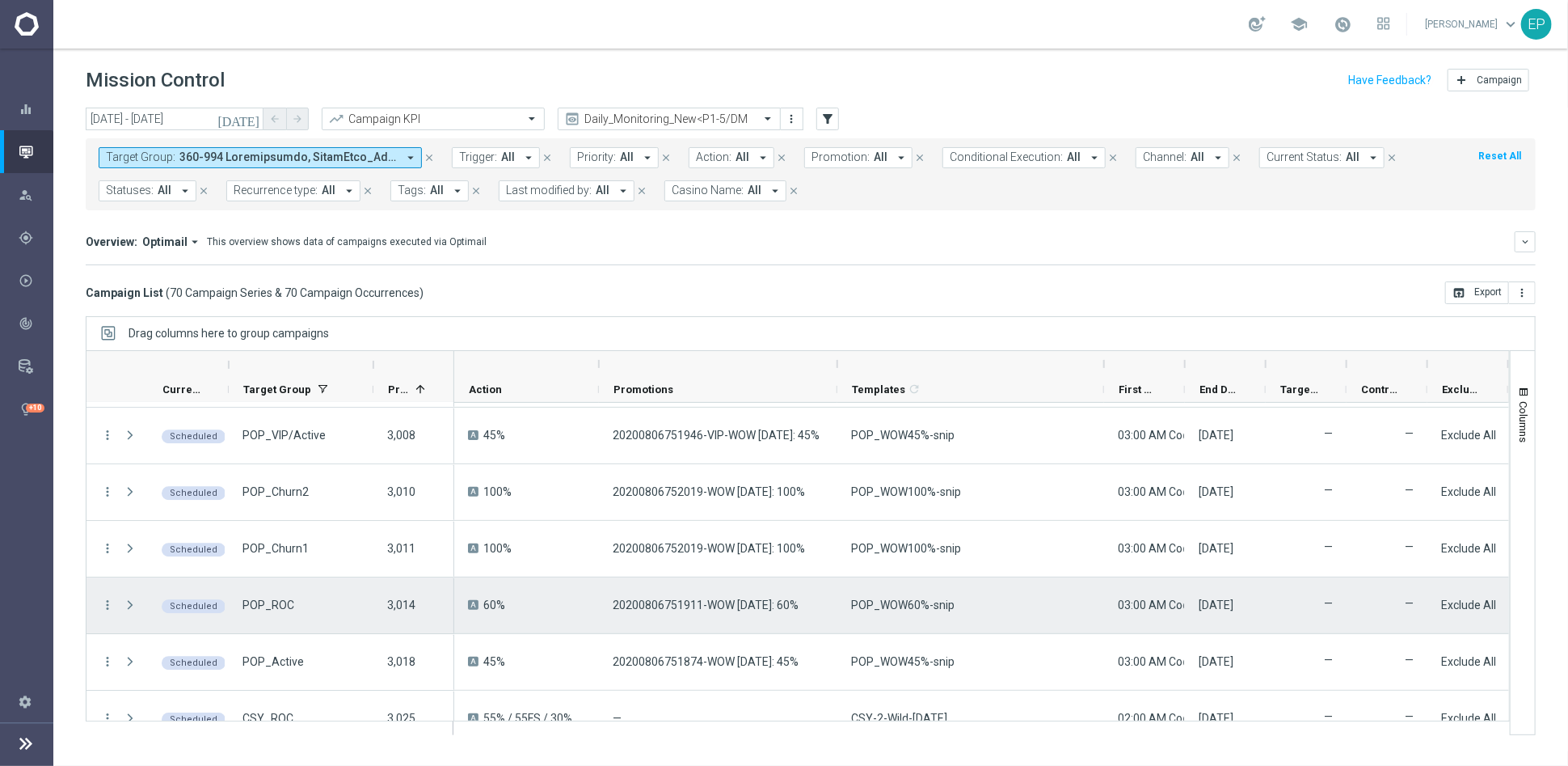
click at [919, 599] on span "POP_WOW60%-snip" at bounding box center [903, 605] width 104 height 15
click at [920, 599] on span "POP_WOW60%-snip" at bounding box center [903, 605] width 104 height 15
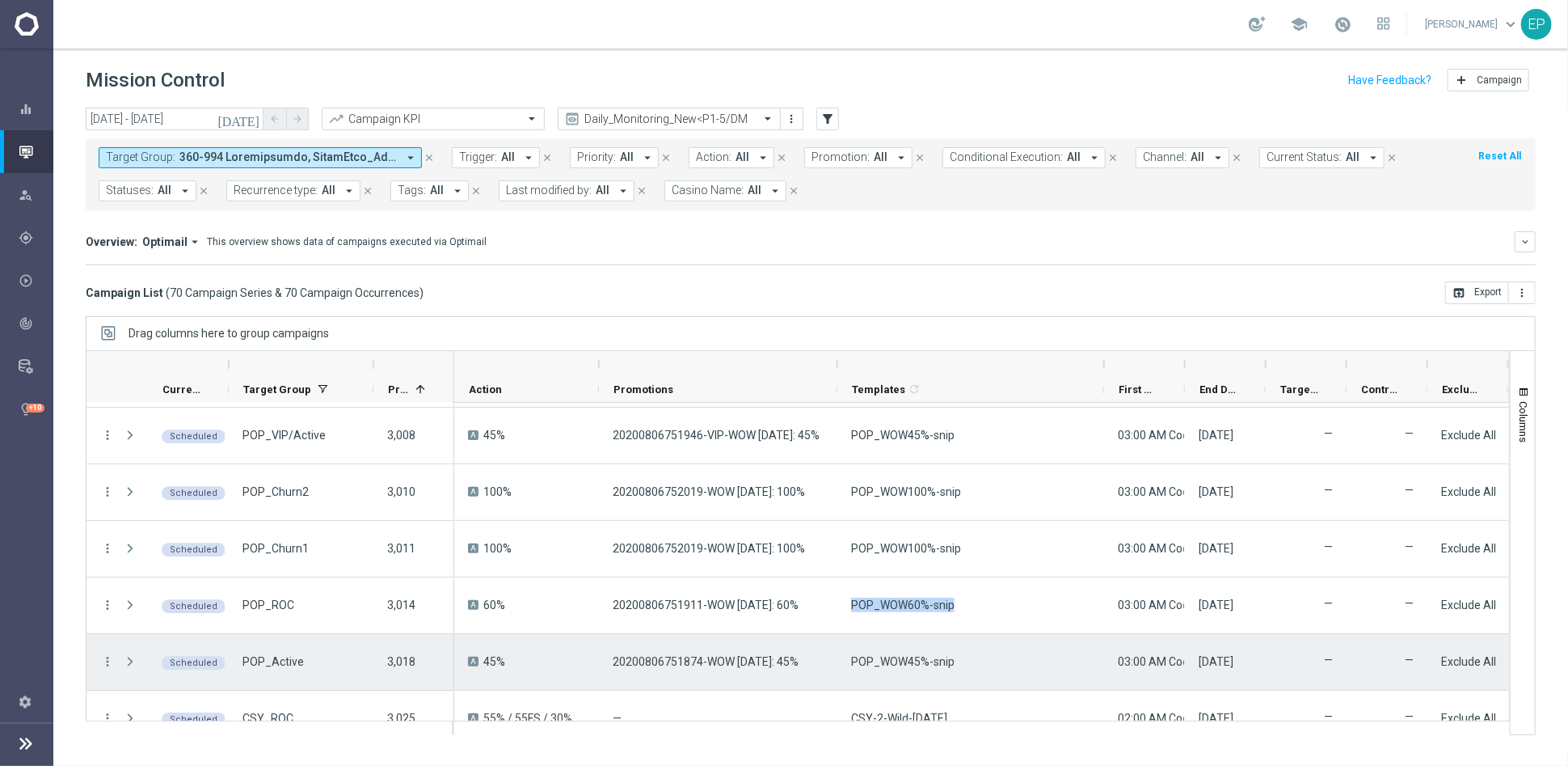
click at [880, 655] on span "POP_WOW45%-snip" at bounding box center [903, 661] width 104 height 15
click at [879, 655] on span "POP_WOW45%-snip" at bounding box center [903, 661] width 104 height 15
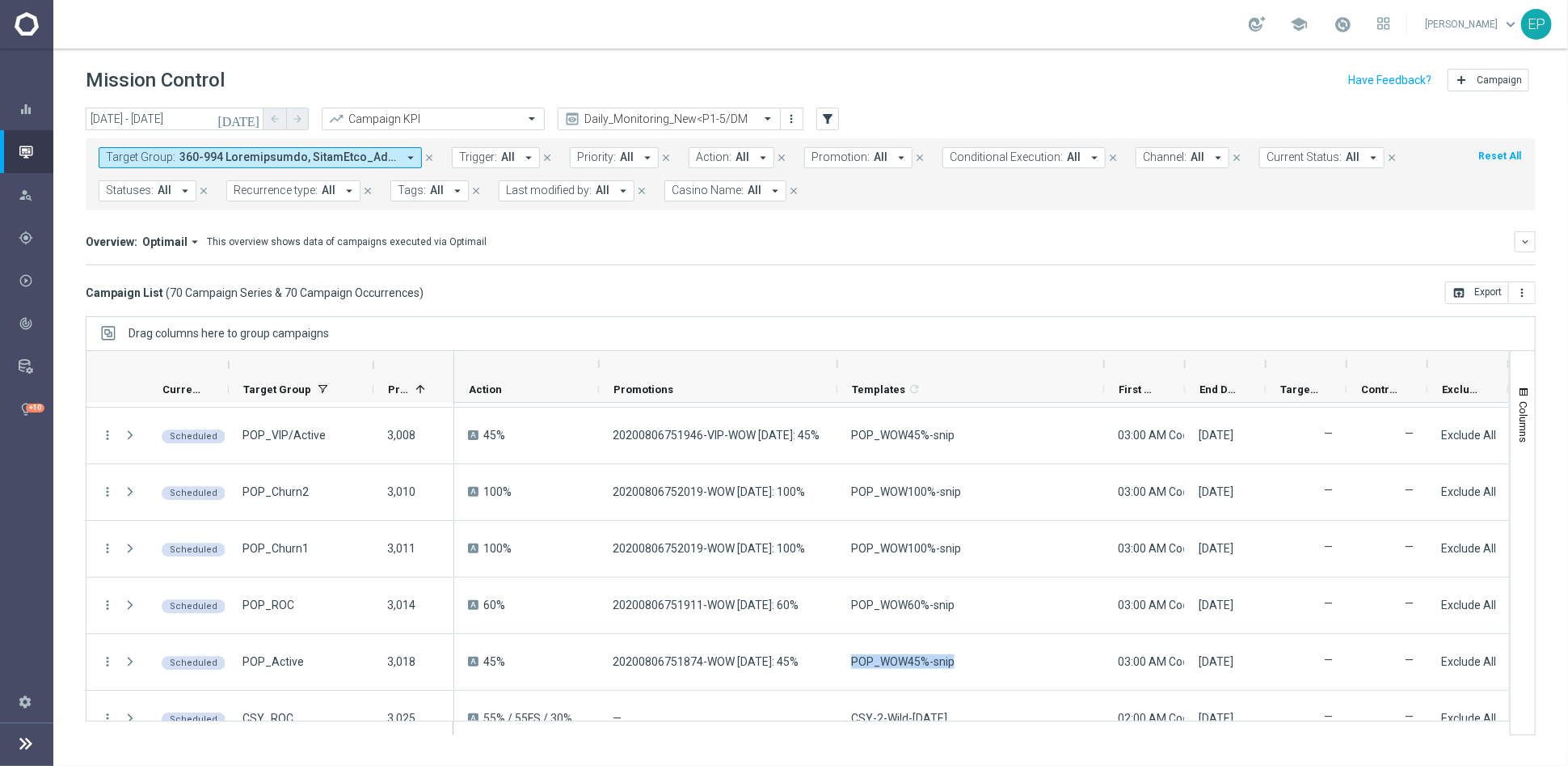
click at [793, 314] on div "today 20 Aug 2025 - 20 Aug 2025 arrow_back arrow_forward Campaign KPI trending_…" at bounding box center [810, 429] width 1515 height 643
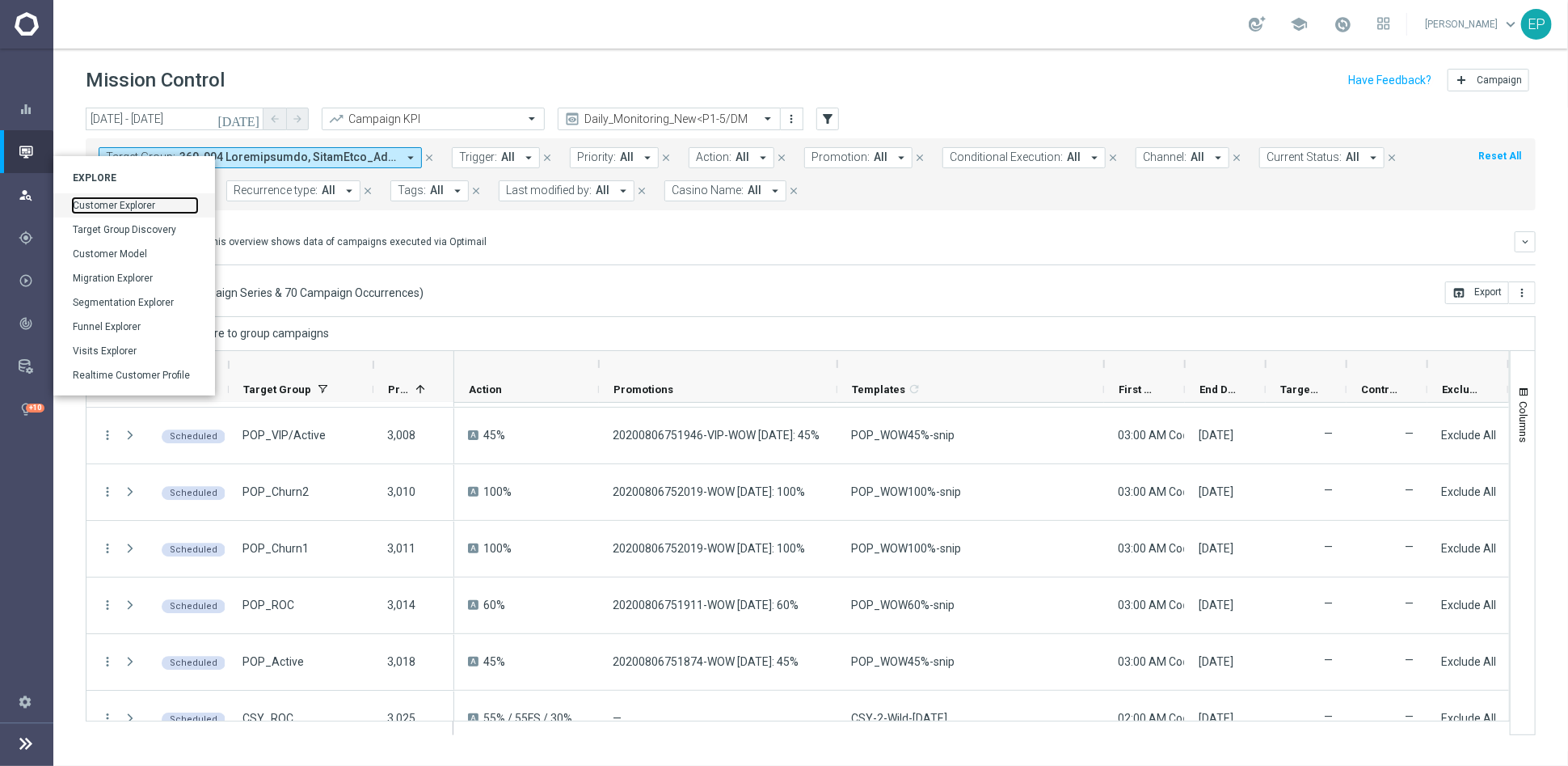
click at [108, 205] on link "Customer Explorer" at bounding box center [135, 205] width 124 height 15
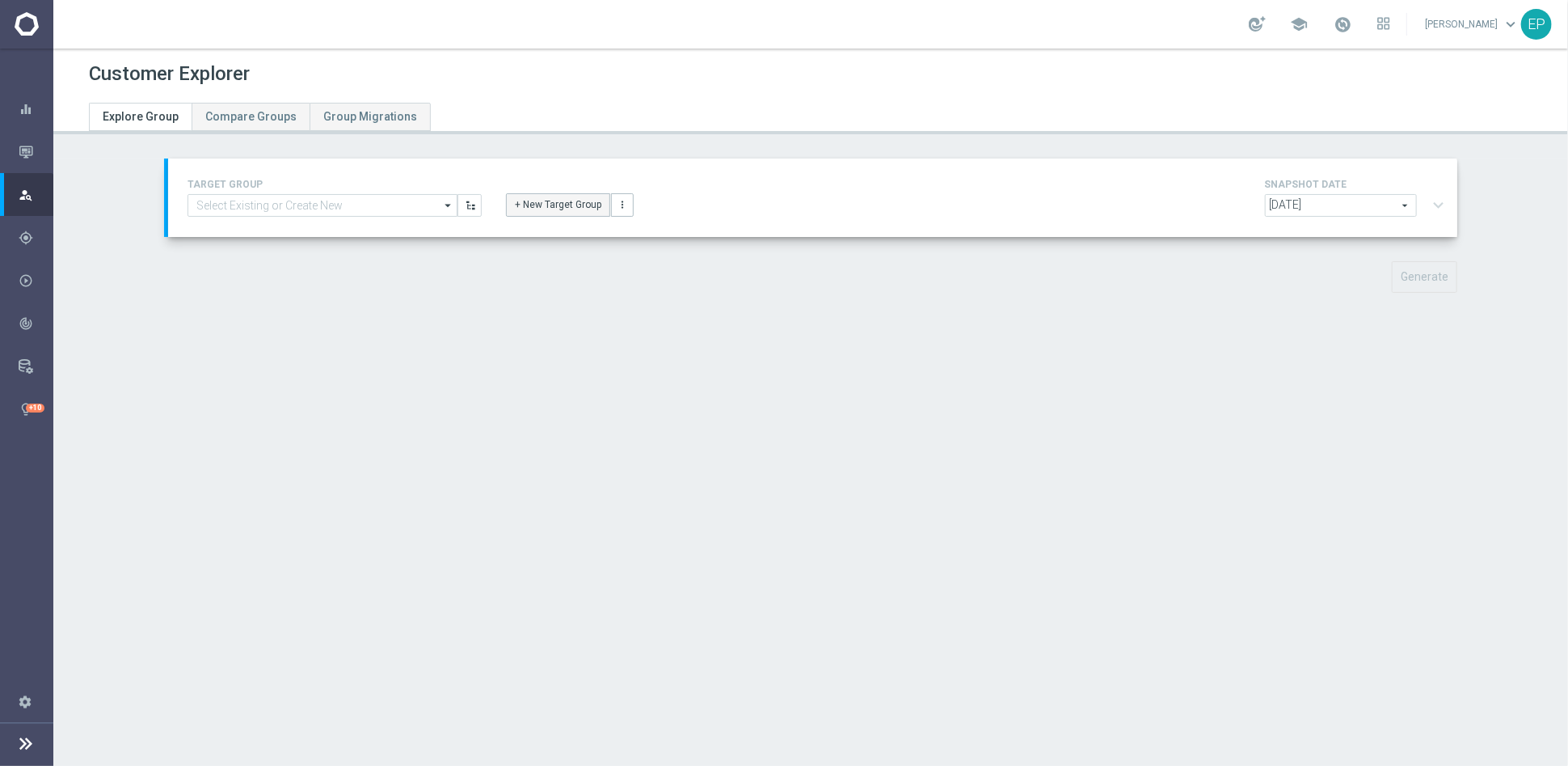
click at [541, 208] on button "+ New Target Group" at bounding box center [558, 205] width 105 height 23
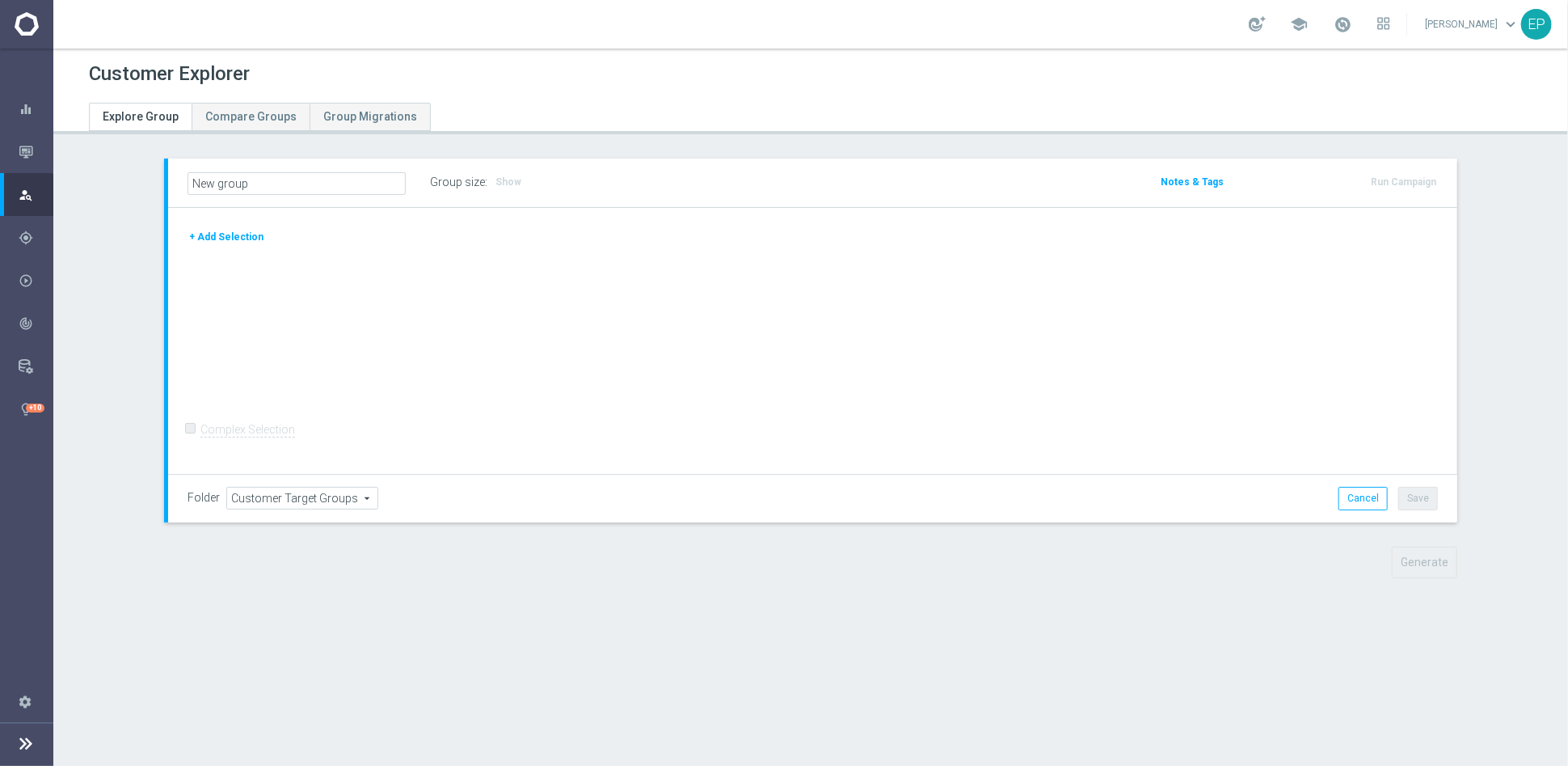
drag, startPoint x: 219, startPoint y: 236, endPoint x: 238, endPoint y: 236, distance: 19.0
click at [220, 236] on button "+ Add Selection" at bounding box center [226, 237] width 78 height 18
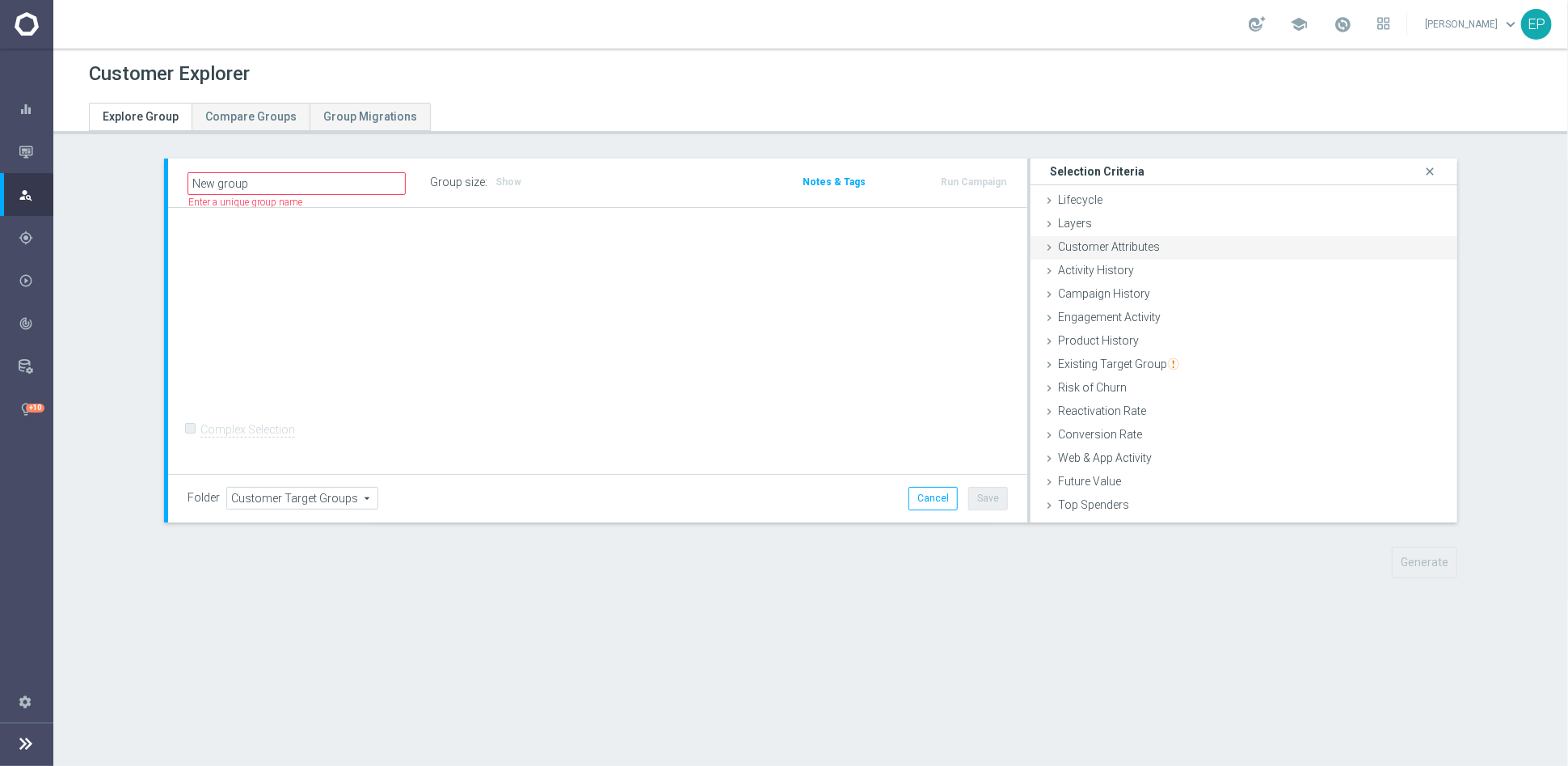
click at [1125, 244] on span "Customer Attributes" at bounding box center [1109, 246] width 102 height 13
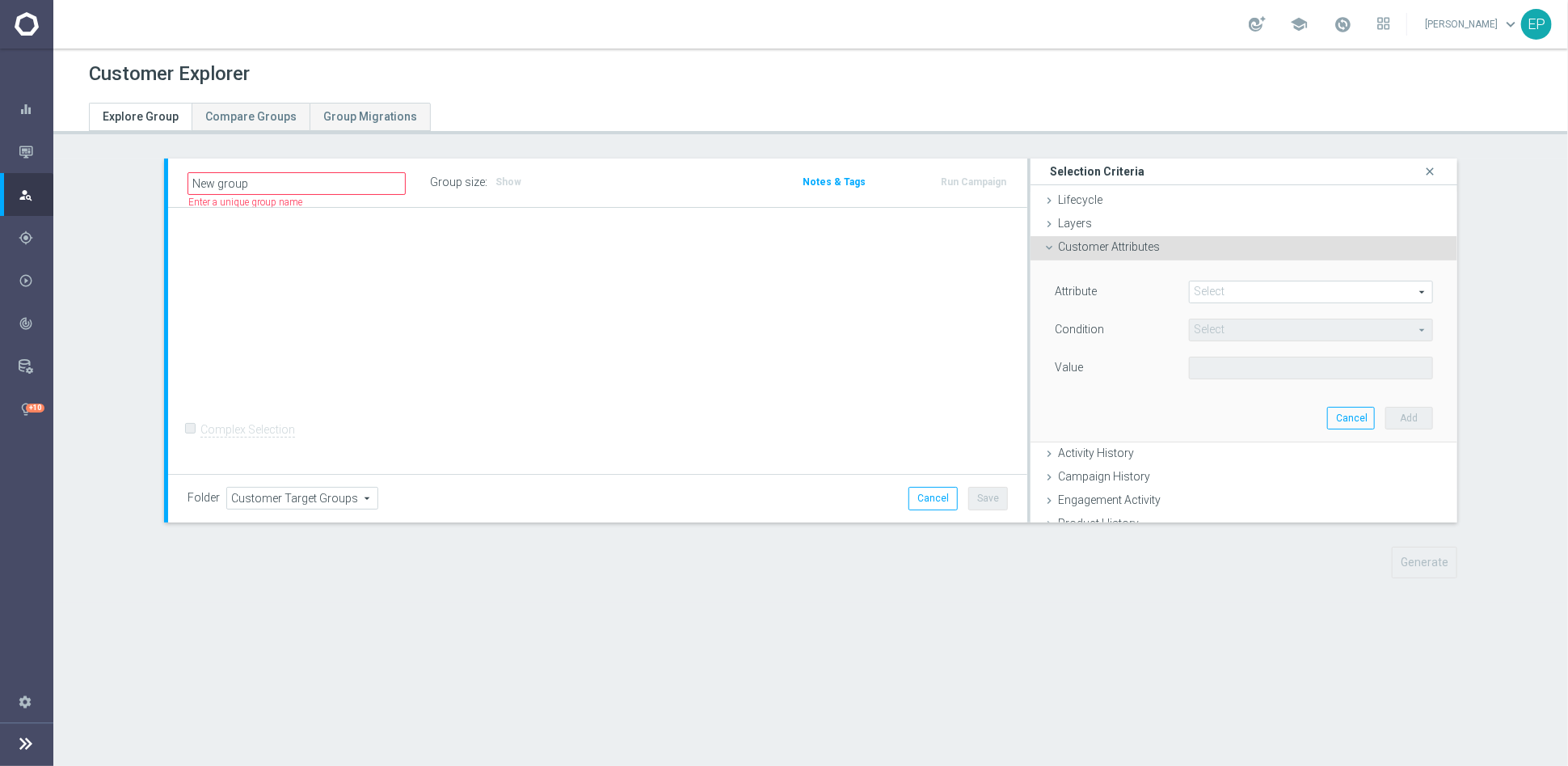
click at [1249, 286] on span at bounding box center [1310, 292] width 242 height 21
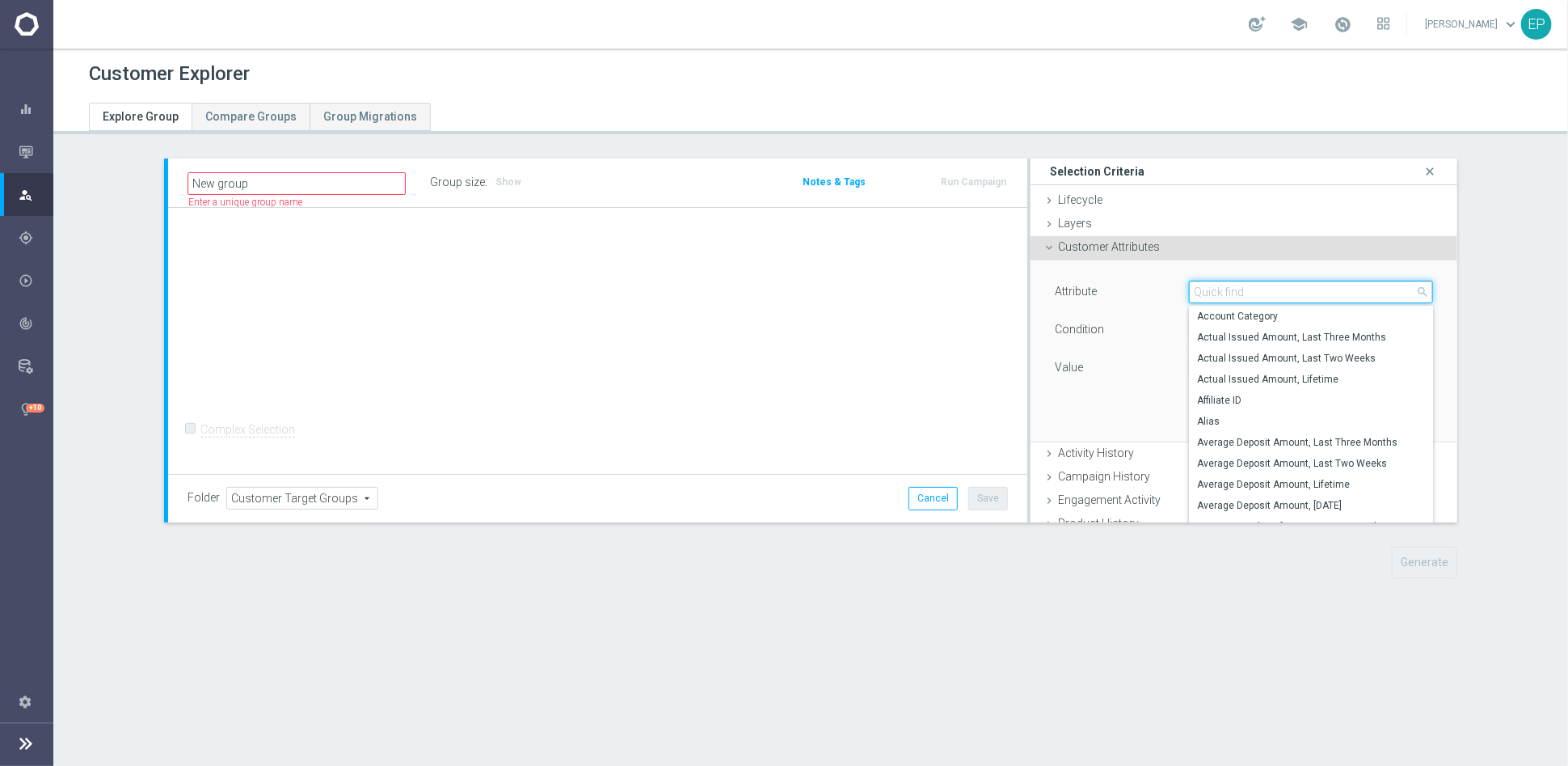
click at [1253, 283] on input "search" at bounding box center [1311, 292] width 244 height 23
type input "ID"
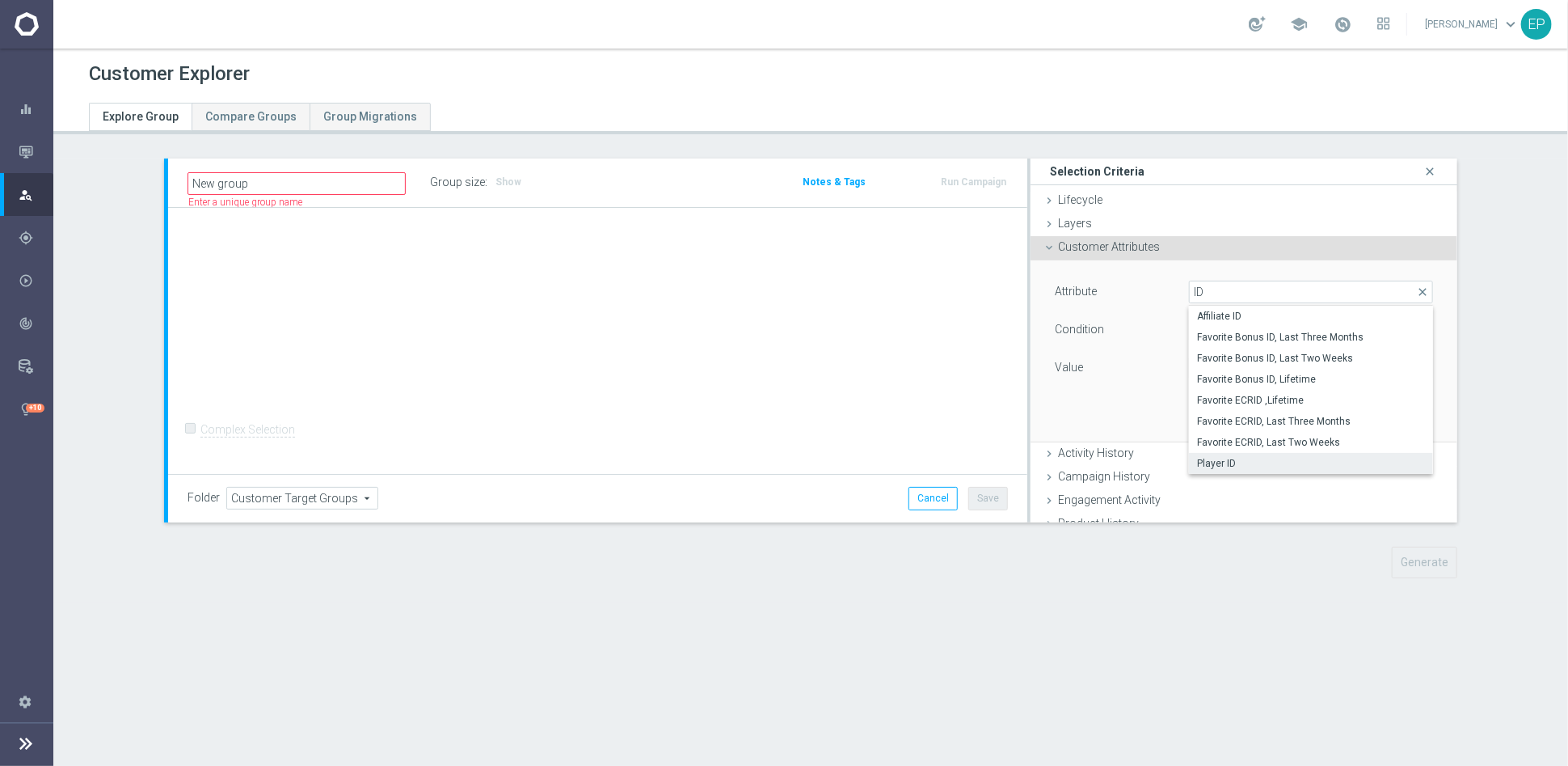
click at [1229, 461] on span "Player ID" at bounding box center [1311, 463] width 228 height 13
type input "Player ID"
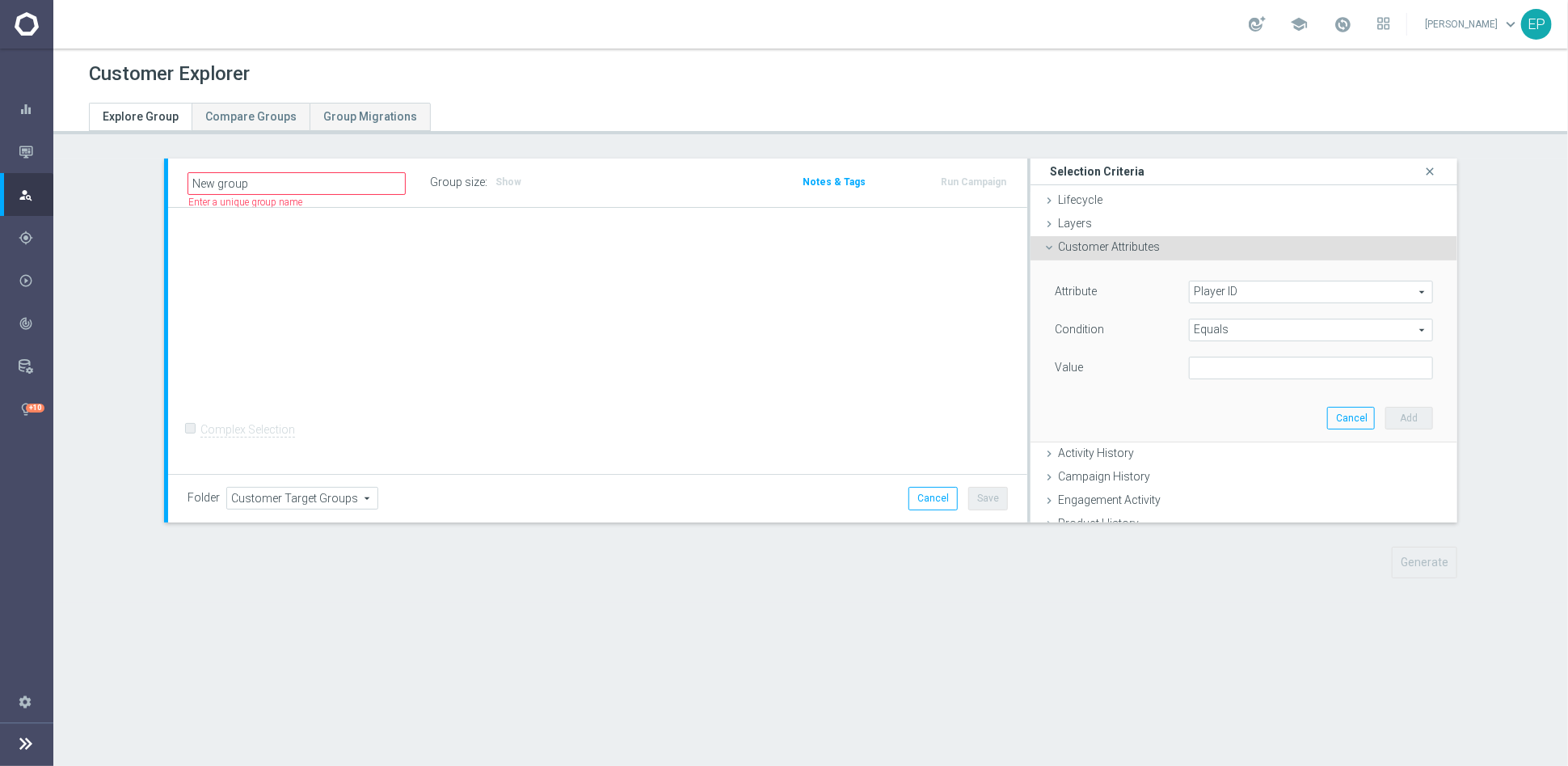
click at [1209, 323] on span "Equals" at bounding box center [1310, 329] width 242 height 21
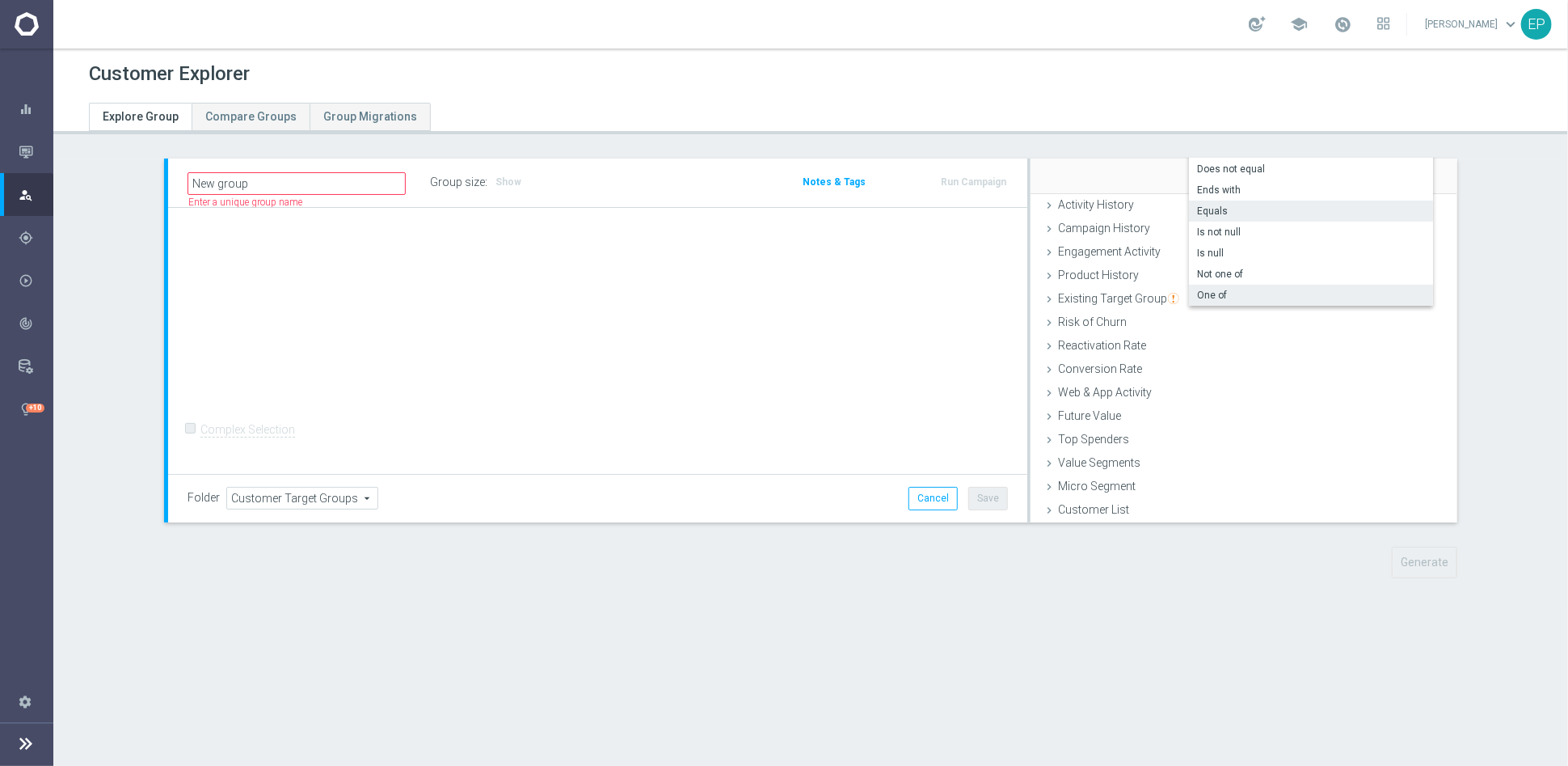
click at [1202, 289] on span "One of" at bounding box center [1311, 295] width 228 height 13
type input "One of"
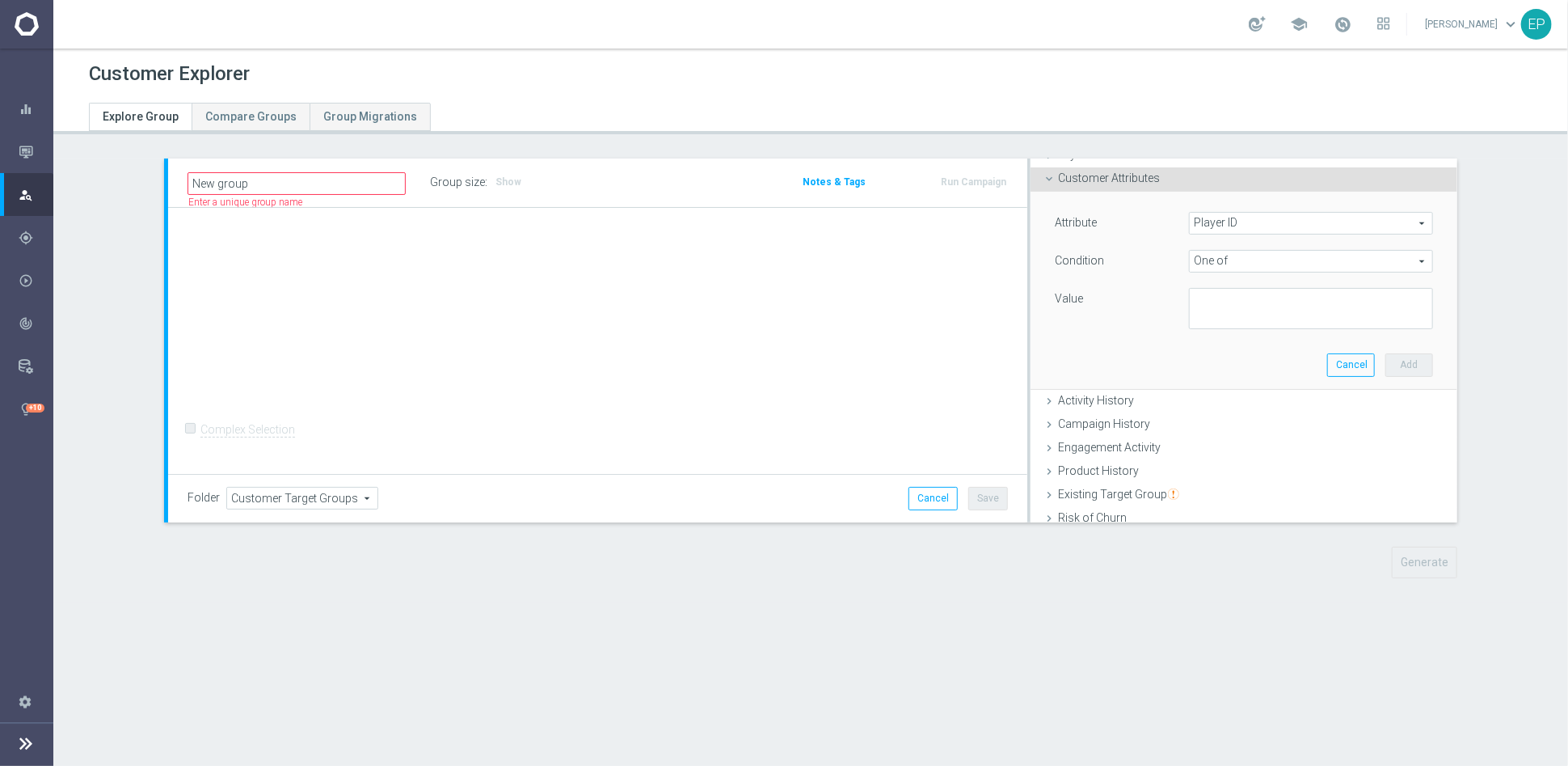
scroll to position [68, 0]
click at [1232, 302] on textarea at bounding box center [1311, 309] width 244 height 43
paste textarea "566801560921313483"
drag, startPoint x: 1203, startPoint y: 313, endPoint x: 1313, endPoint y: 313, distance: 110.0
click at [1207, 313] on textarea "566801560921313483," at bounding box center [1311, 309] width 244 height 43
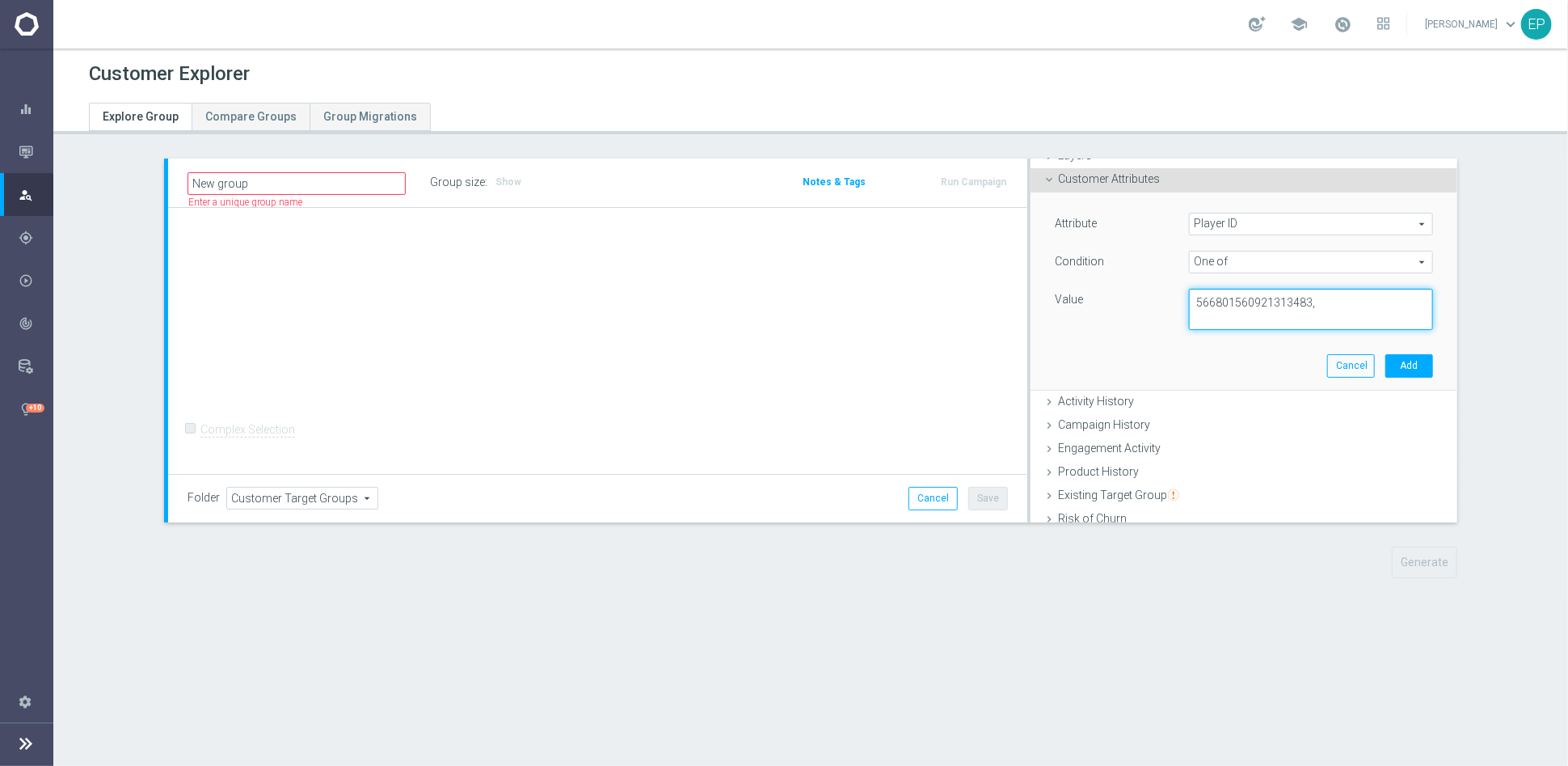
drag, startPoint x: 1317, startPoint y: 301, endPoint x: 1394, endPoint y: 305, distance: 77.1
click at [1320, 301] on textarea "566801560921313483," at bounding box center [1311, 309] width 244 height 43
paste textarea "462691556366100903"
type textarea "566801560921313483, 462691556366100903"
click at [1394, 365] on button "Add" at bounding box center [1409, 365] width 47 height 23
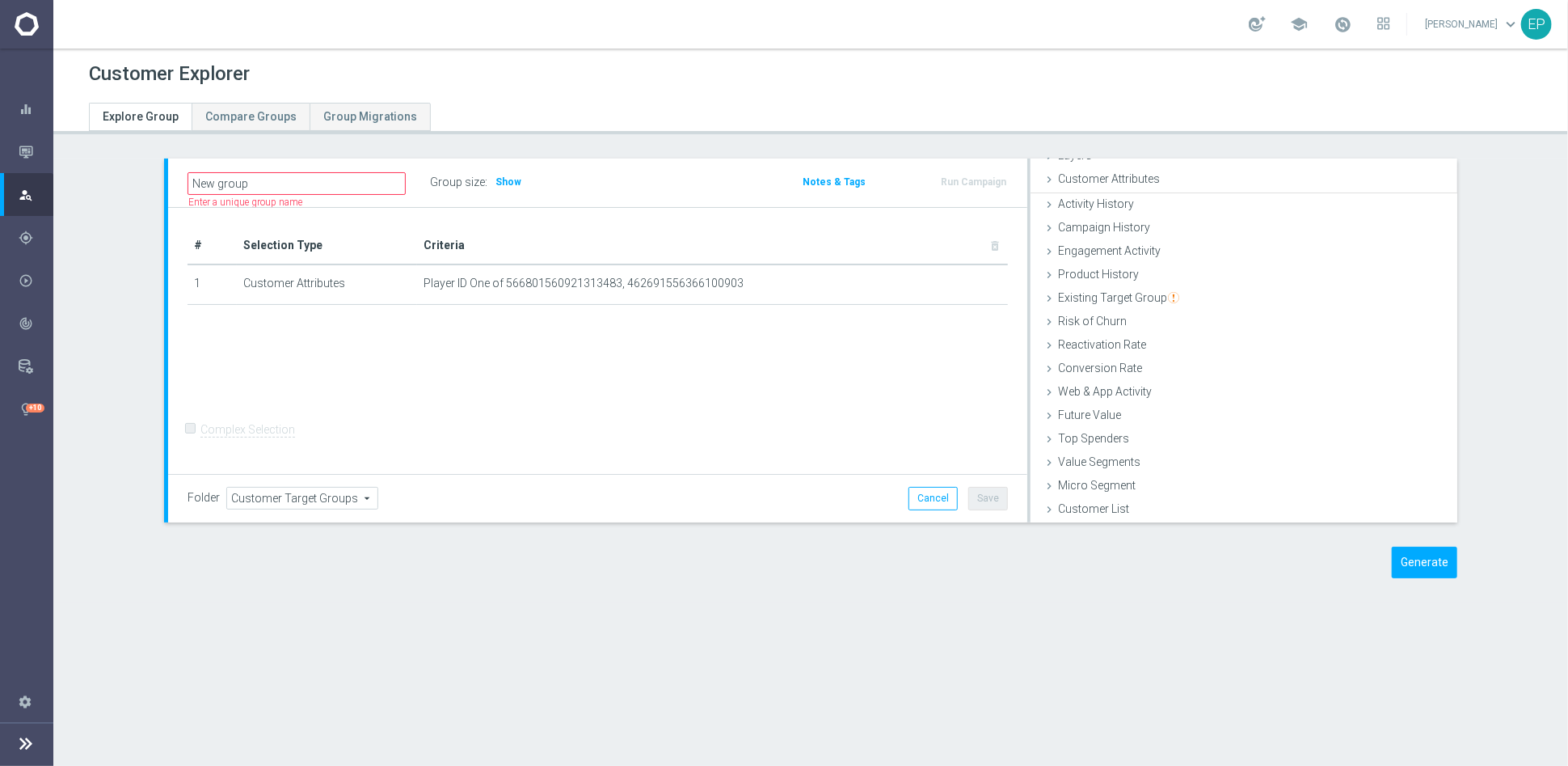
scroll to position [65, 0]
click at [499, 186] on span "Show" at bounding box center [509, 181] width 26 height 11
click at [958, 282] on icon "mode_edit" at bounding box center [961, 283] width 13 height 13
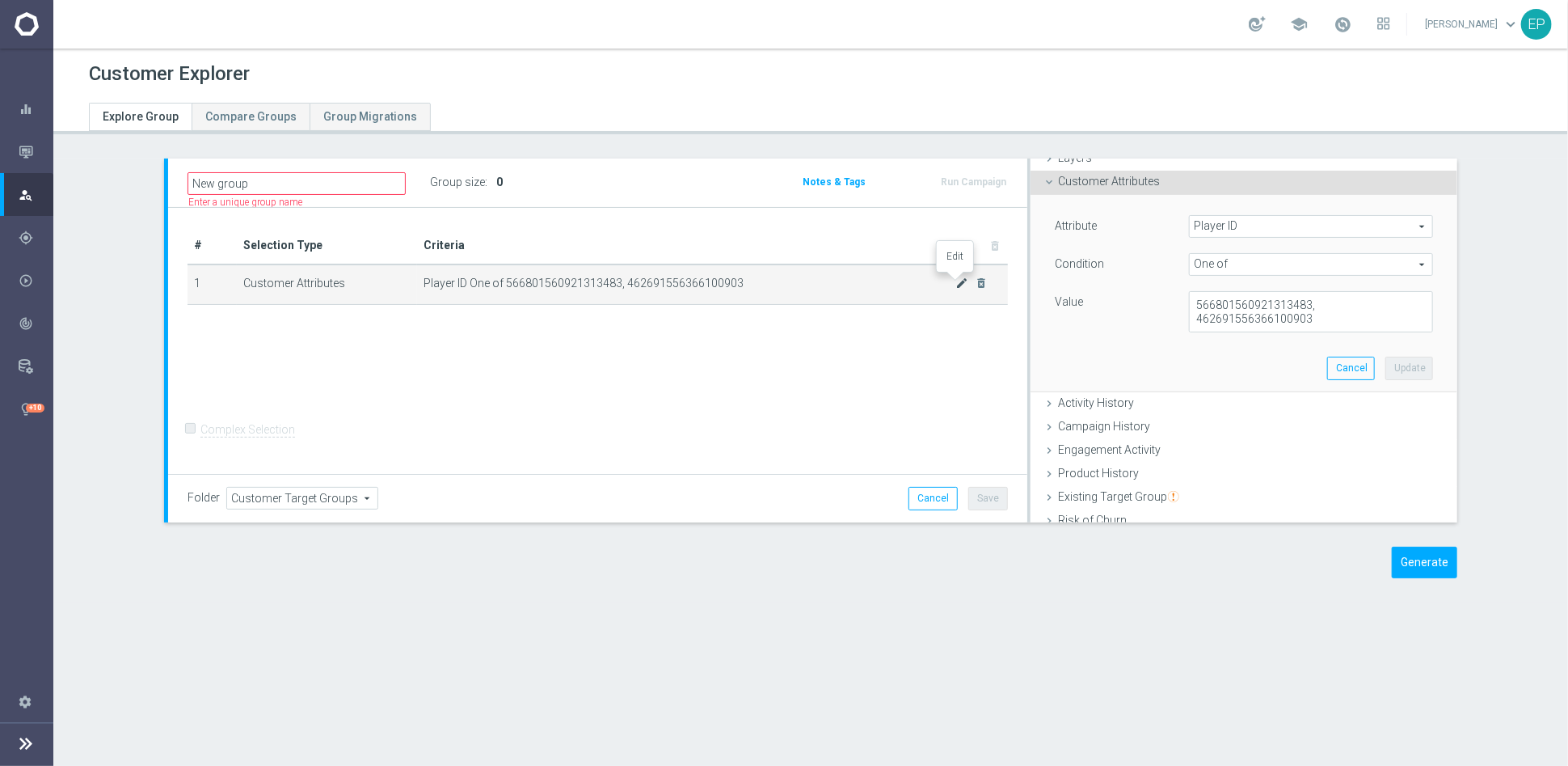
scroll to position [68, 0]
drag, startPoint x: 1317, startPoint y: 317, endPoint x: 1185, endPoint y: 310, distance: 132.2
click at [1190, 310] on textarea "566801560921313483, 462691556366100903" at bounding box center [1311, 309] width 244 height 43
paste textarea "618"
drag, startPoint x: 1298, startPoint y: 298, endPoint x: 1173, endPoint y: 298, distance: 125.0
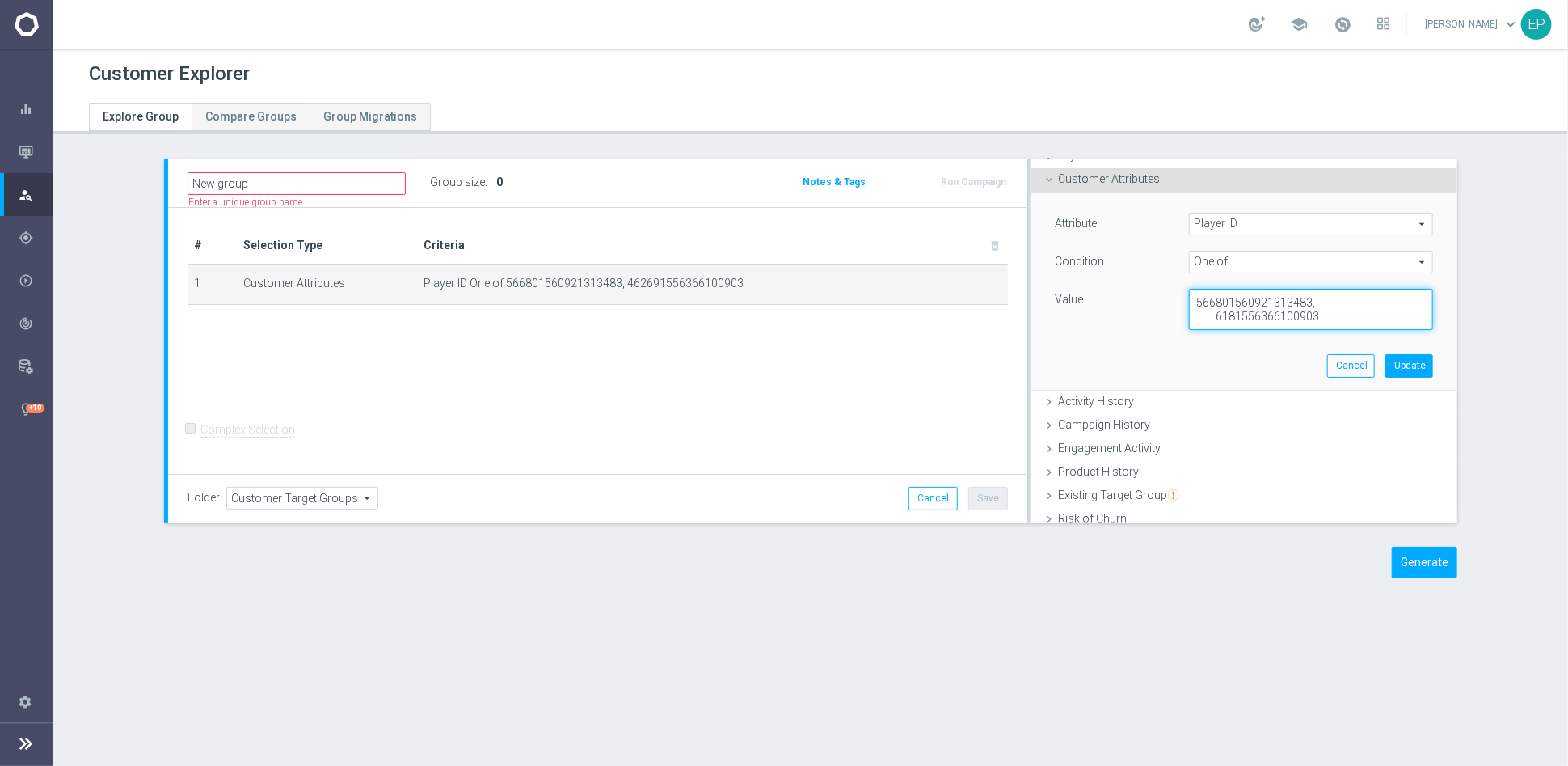
click at [1177, 298] on div "566801560921313483, 6181556366100903" at bounding box center [1311, 309] width 269 height 43
paste textarea "894"
type textarea "8941560921313483, 6181556366100903"
click at [1398, 363] on button "Update" at bounding box center [1409, 365] width 47 height 23
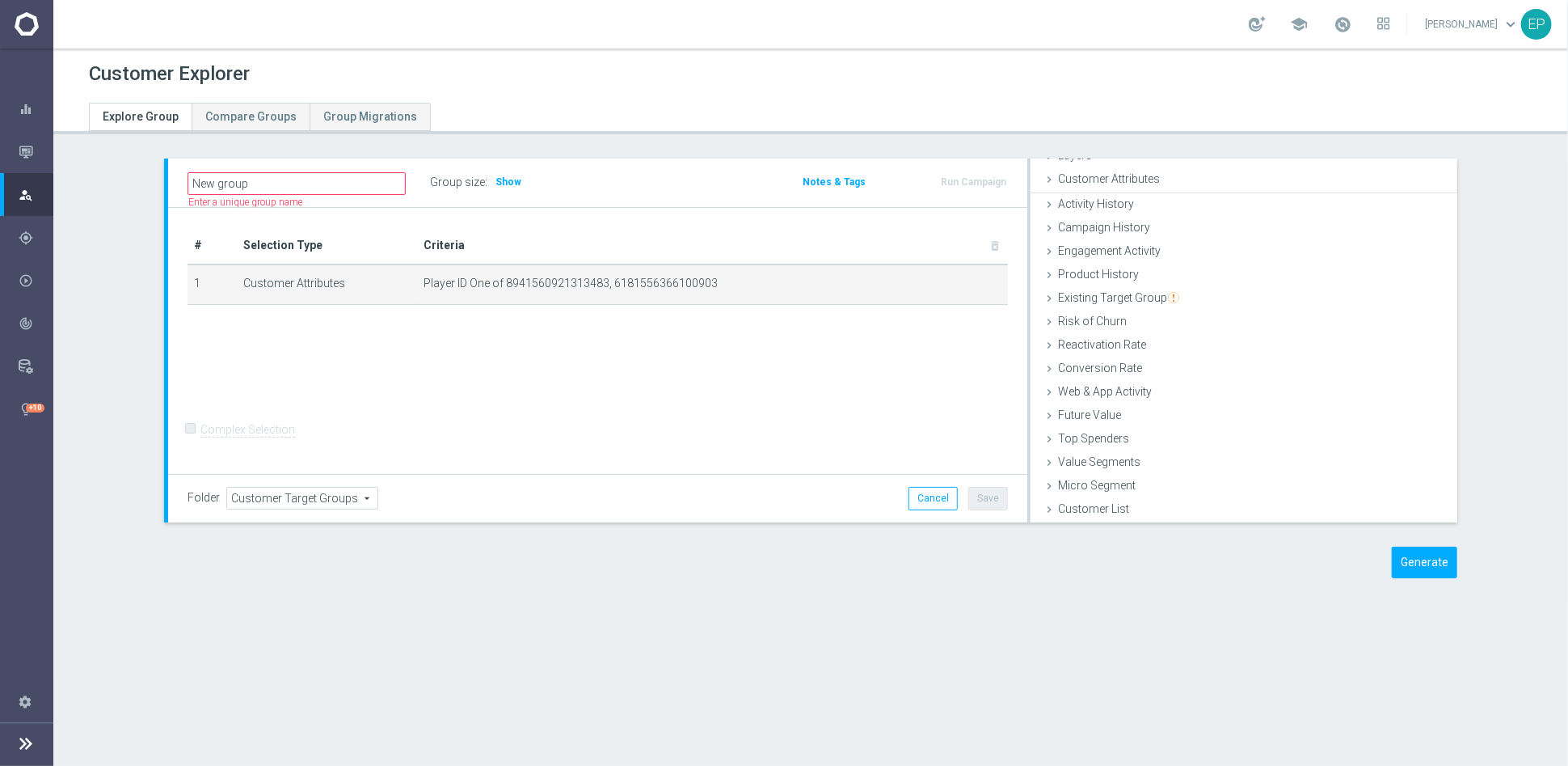
scroll to position [65, 0]
click at [500, 180] on span "Show" at bounding box center [509, 181] width 26 height 11
click at [1422, 562] on button "Generate" at bounding box center [1425, 562] width 65 height 32
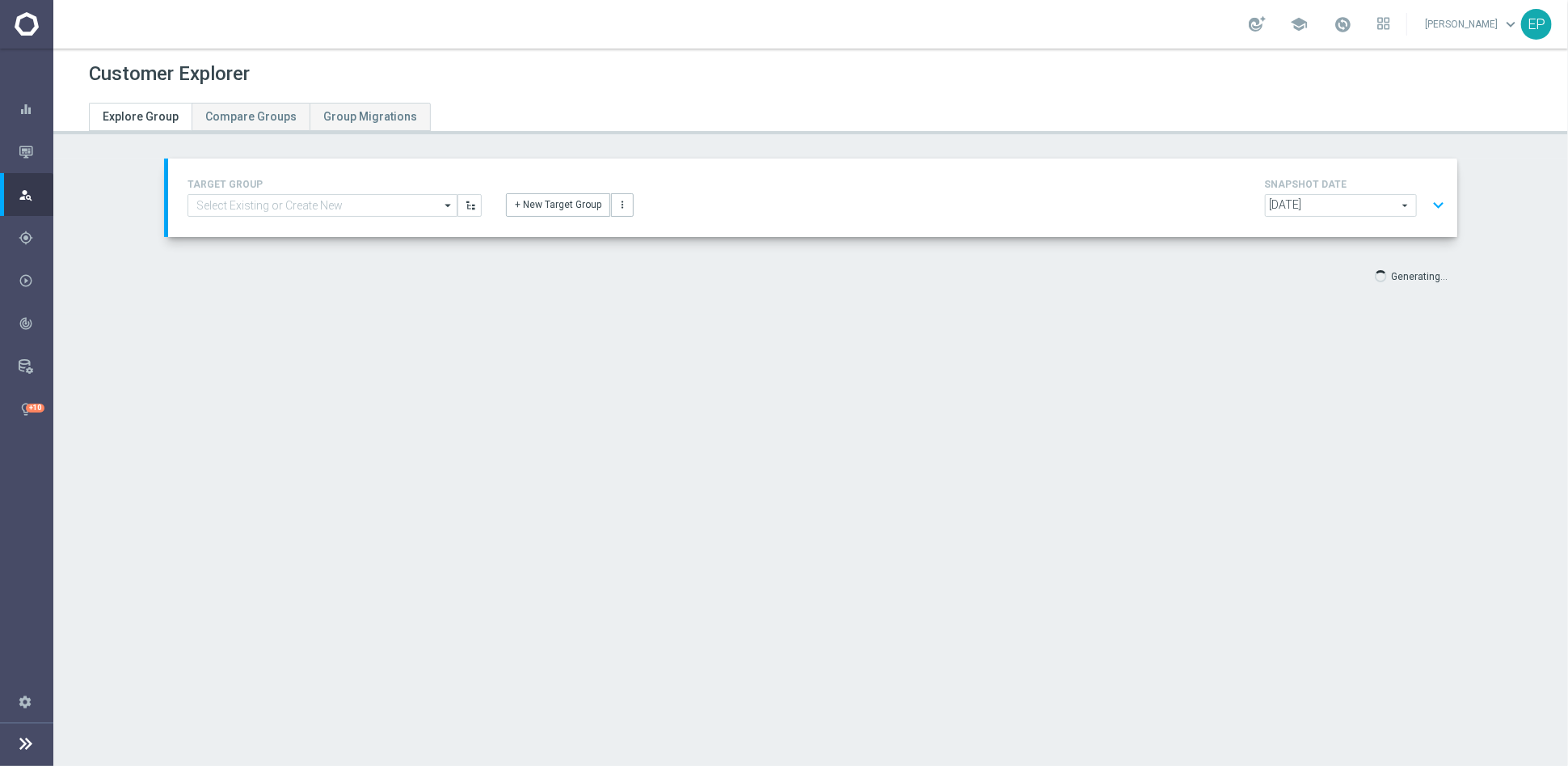
type input "Select"
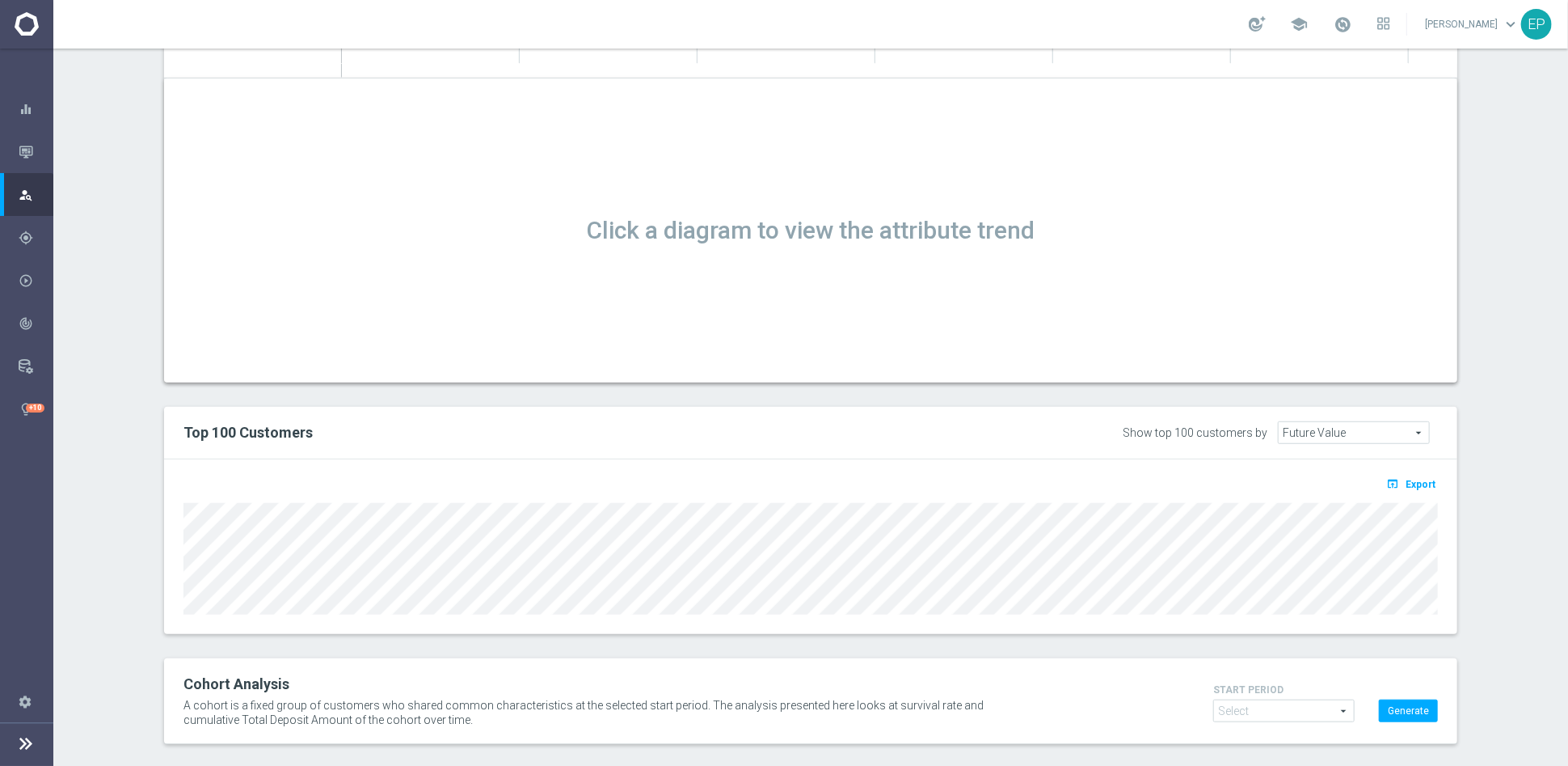
scroll to position [580, 0]
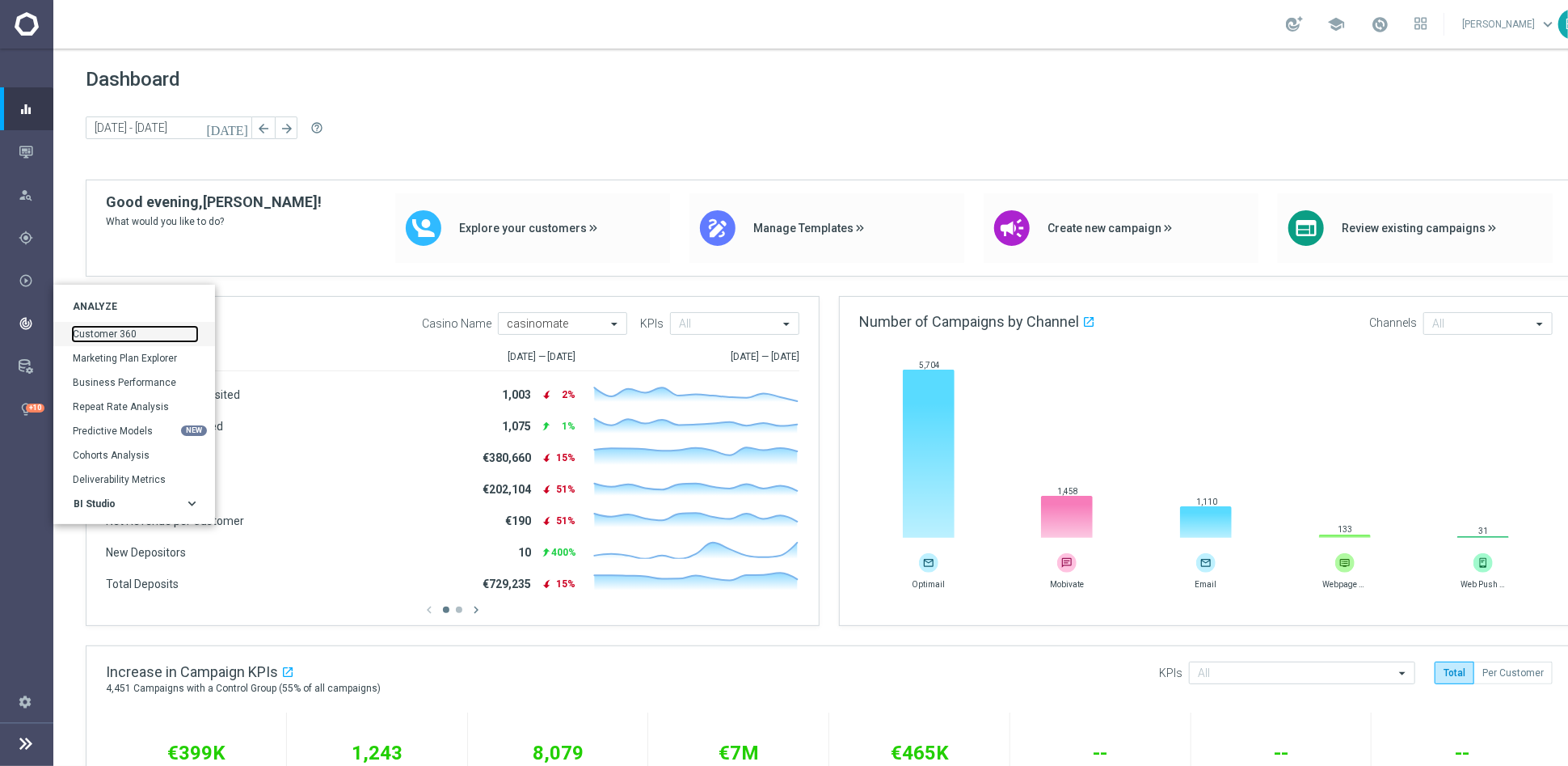
click at [103, 327] on link "Customer 360" at bounding box center [135, 334] width 124 height 15
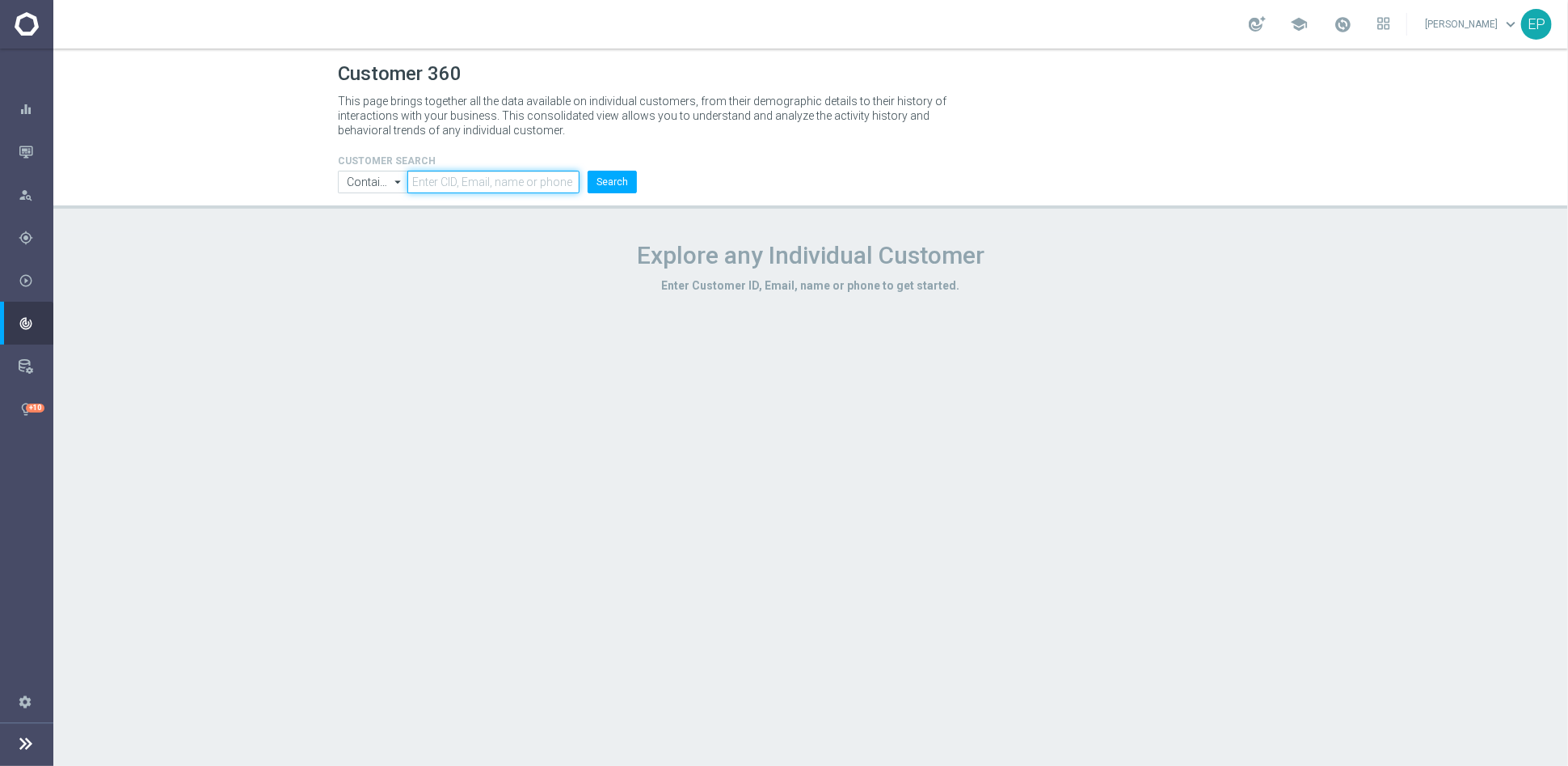
click at [491, 179] on input "text" at bounding box center [493, 182] width 172 height 23
paste input "462691556366100903"
click at [588, 171] on button "Search" at bounding box center [613, 182] width 49 height 23
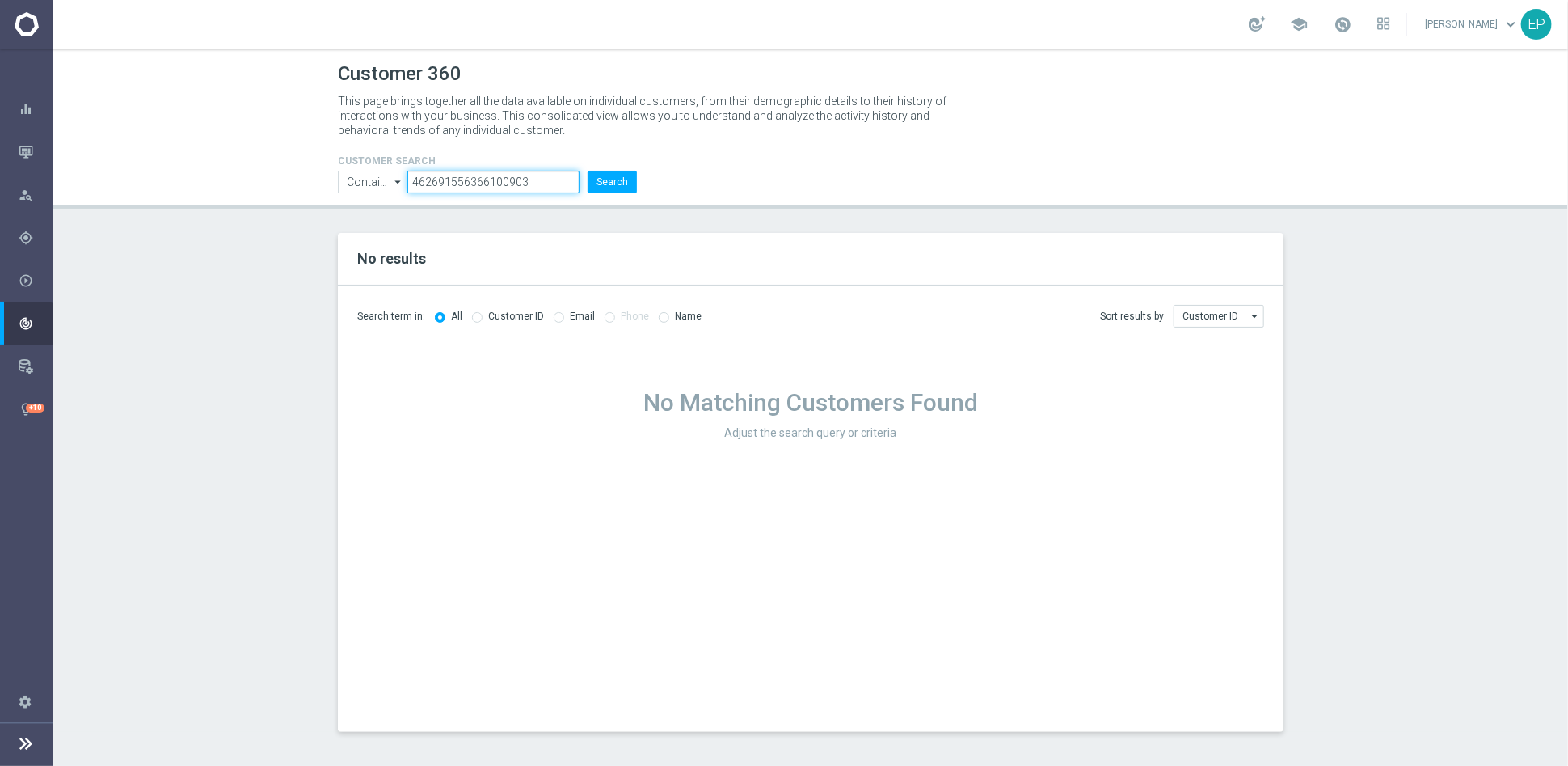
click at [540, 178] on input "462691556366100903" at bounding box center [493, 182] width 172 height 23
paste input "56680156092131348"
click at [588, 171] on button "Search" at bounding box center [613, 182] width 49 height 23
click at [544, 176] on input "566801560921313483" at bounding box center [493, 182] width 172 height 23
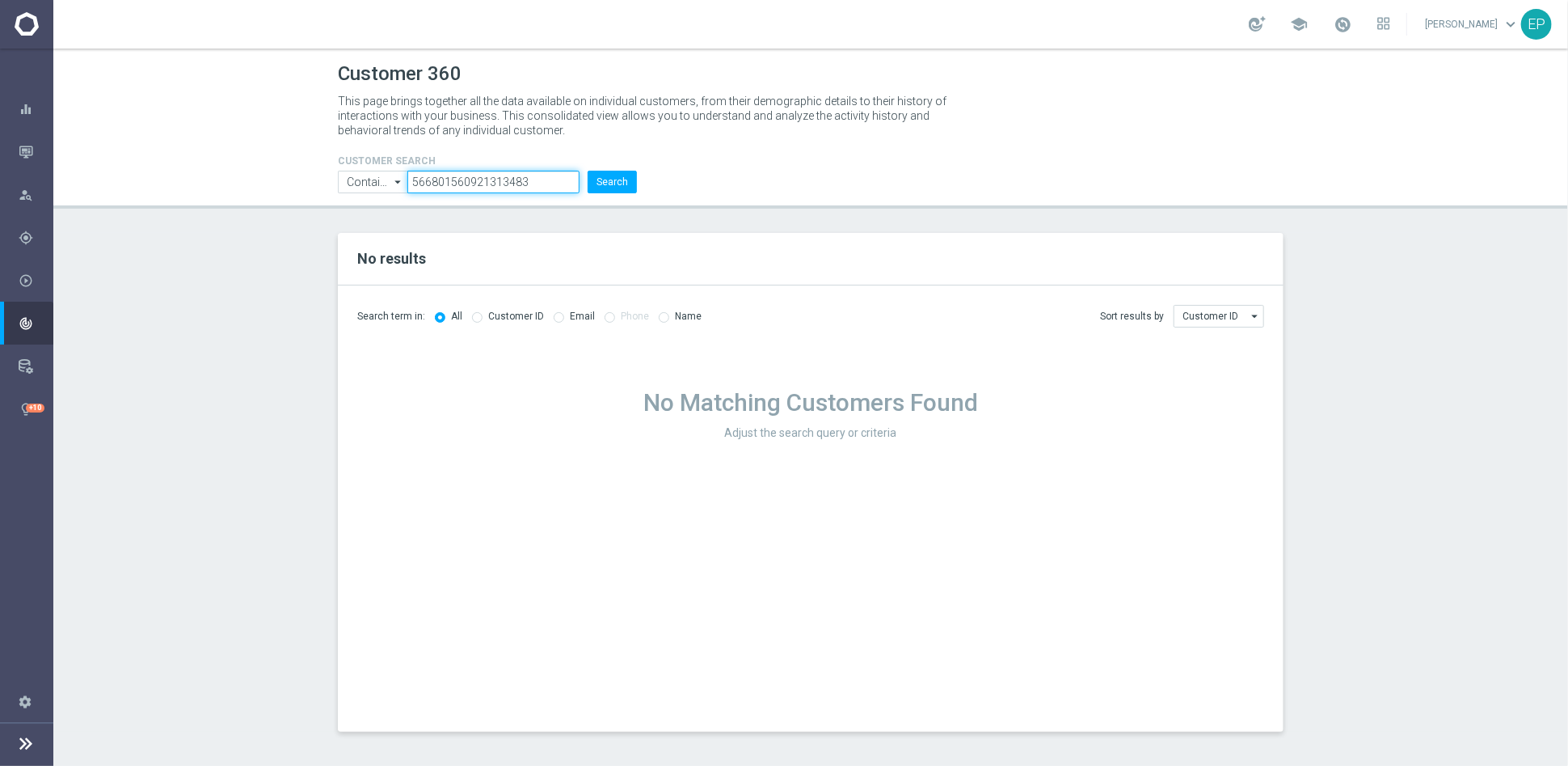
click at [544, 176] on input "566801560921313483" at bounding box center [493, 182] width 172 height 23
click at [543, 176] on input "566801560921313483" at bounding box center [493, 182] width 172 height 23
paste input "46269155636610090"
click at [616, 182] on button "Search" at bounding box center [613, 182] width 49 height 23
click at [489, 184] on input "462691556366100903" at bounding box center [493, 182] width 172 height 23
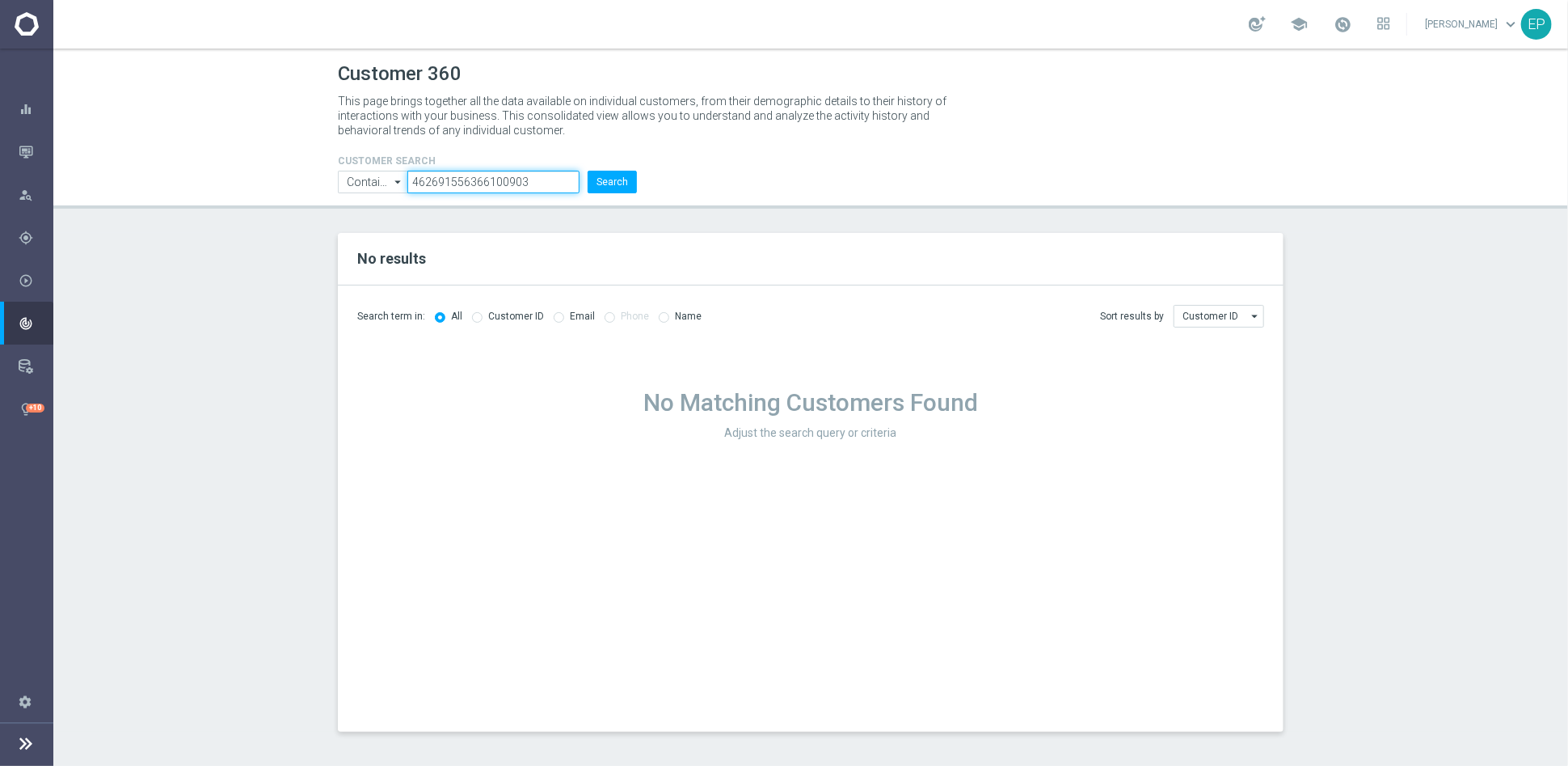
click at [489, 184] on input "462691556366100903" at bounding box center [493, 182] width 172 height 23
paste input "56680156092131348"
type input "566801560921313483"
click at [615, 185] on button "Search" at bounding box center [613, 182] width 49 height 23
drag, startPoint x: 29, startPoint y: 147, endPoint x: 55, endPoint y: 147, distance: 26.0
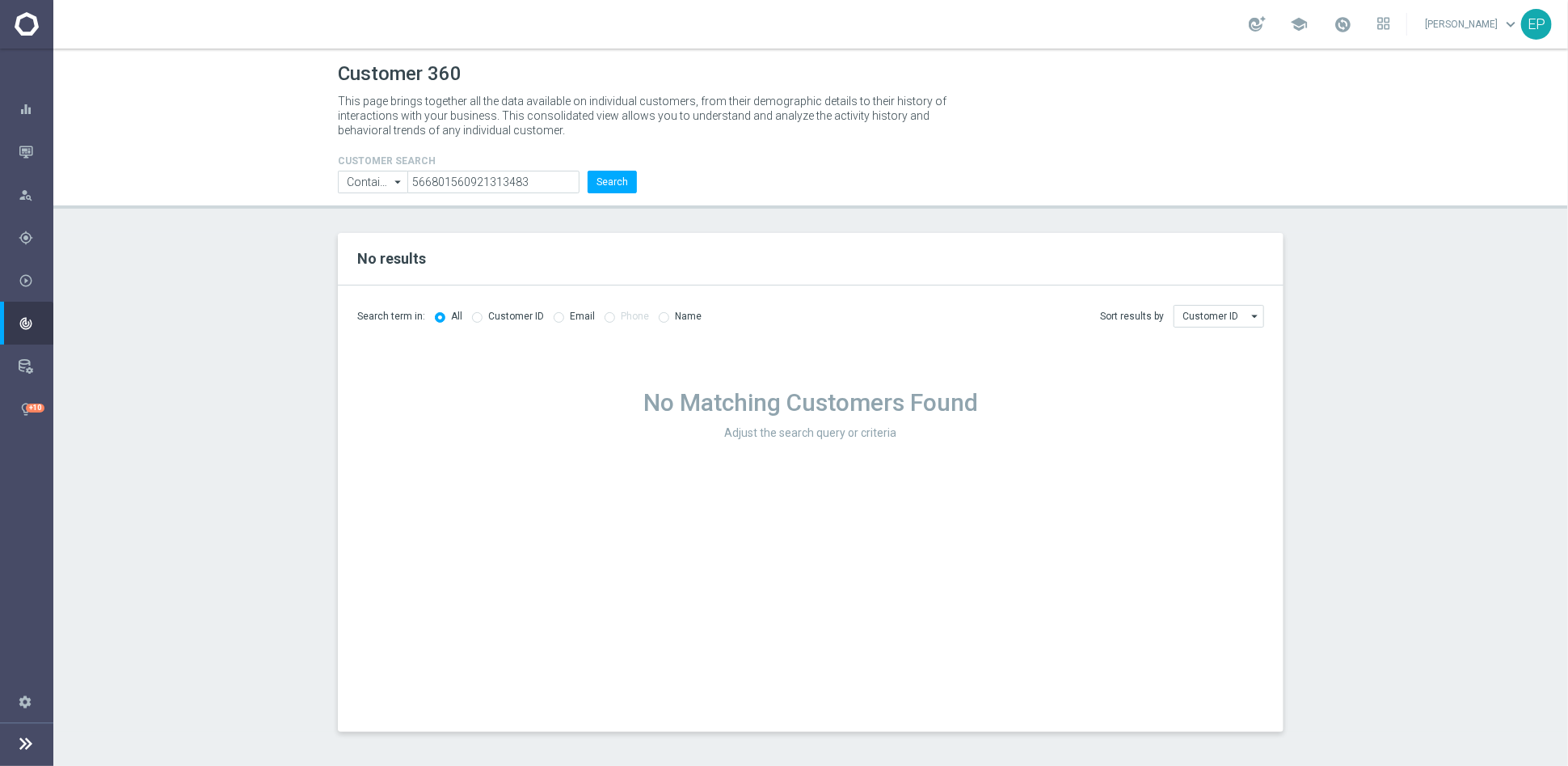
click at [29, 147] on icon "button" at bounding box center [26, 151] width 15 height 15
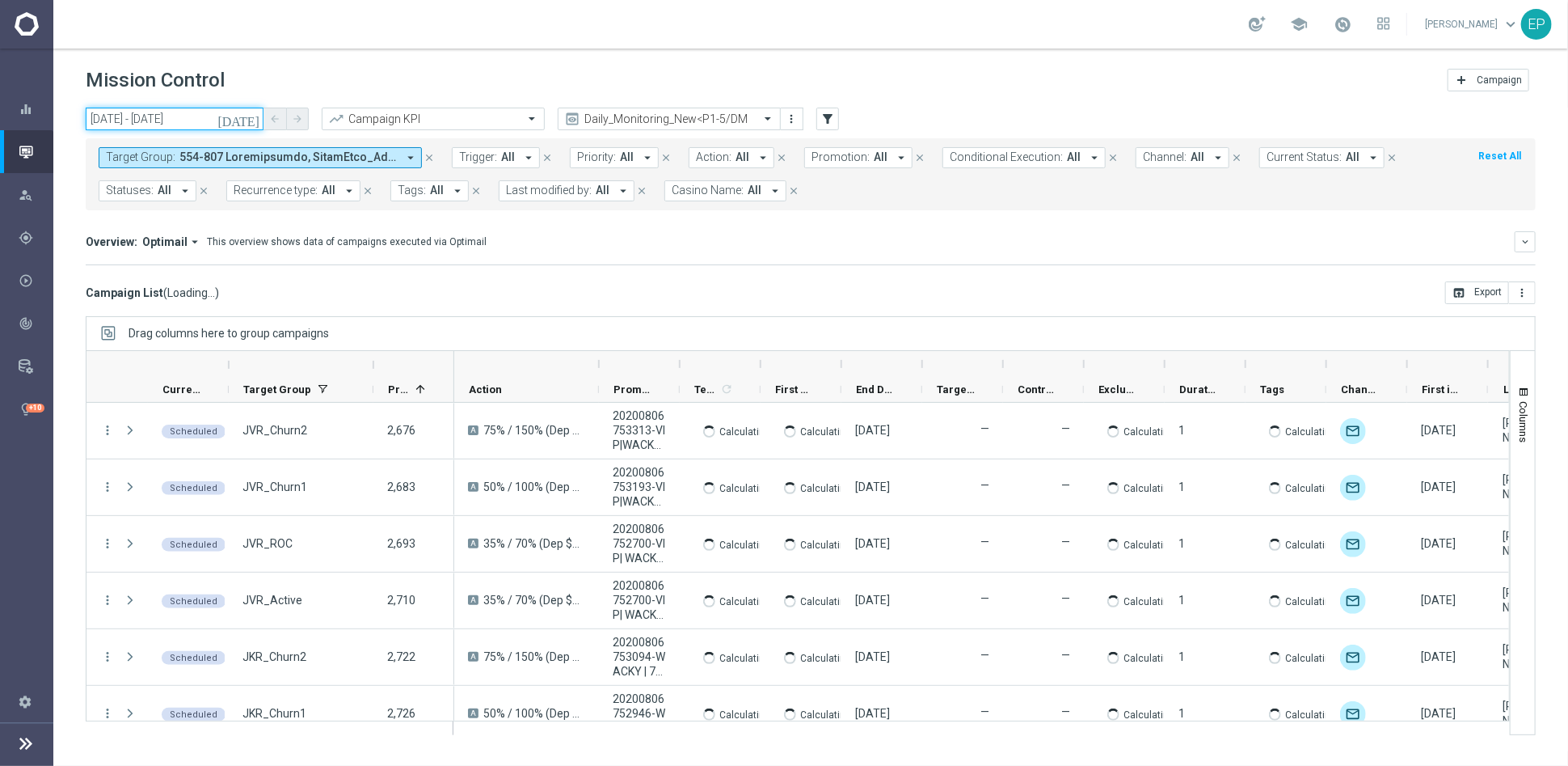
click at [144, 114] on input "[DATE] - [DATE]" at bounding box center [175, 119] width 178 height 23
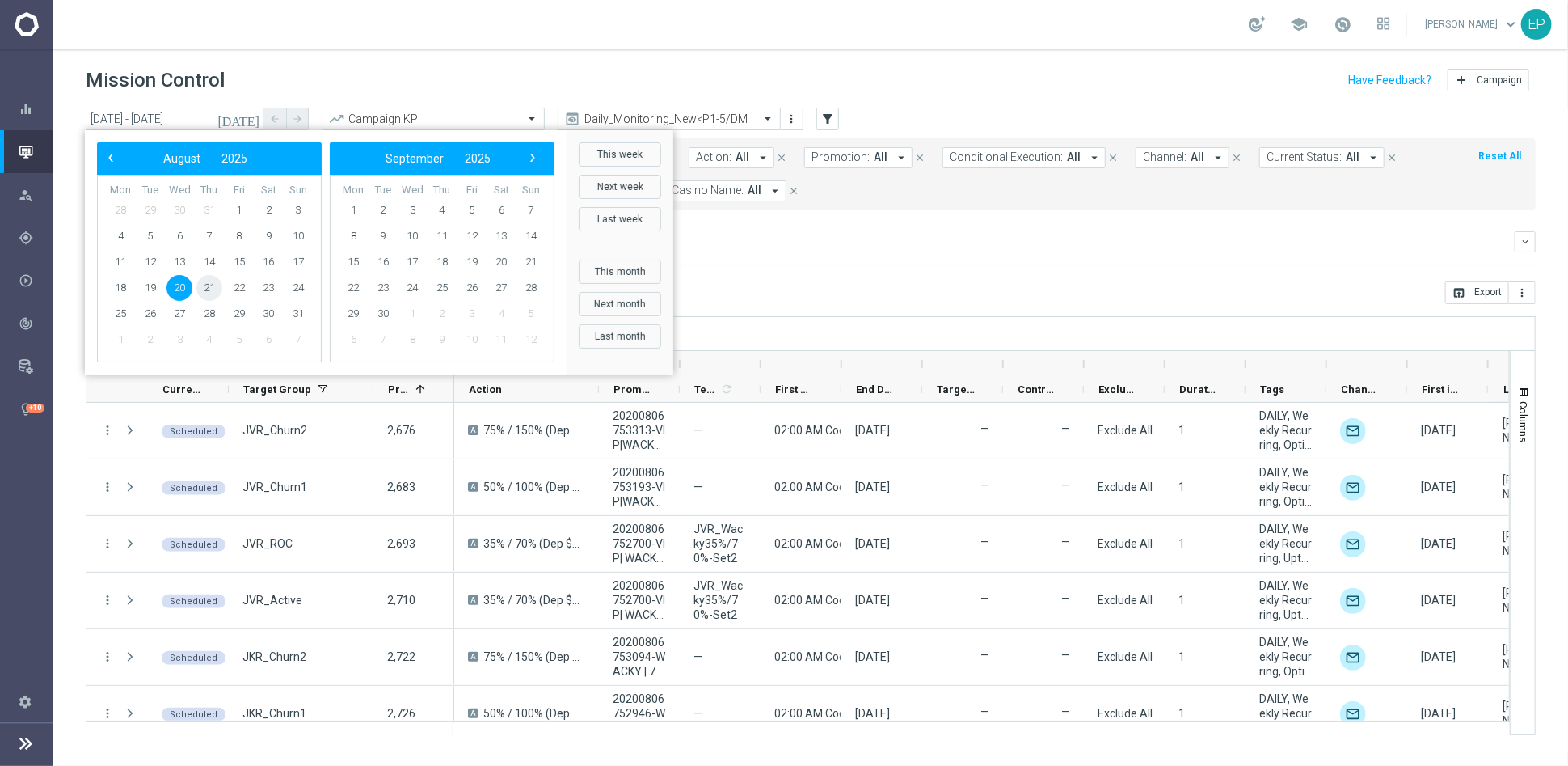
click at [213, 288] on span "21" at bounding box center [209, 288] width 26 height 26
type input "[DATE] - [DATE]"
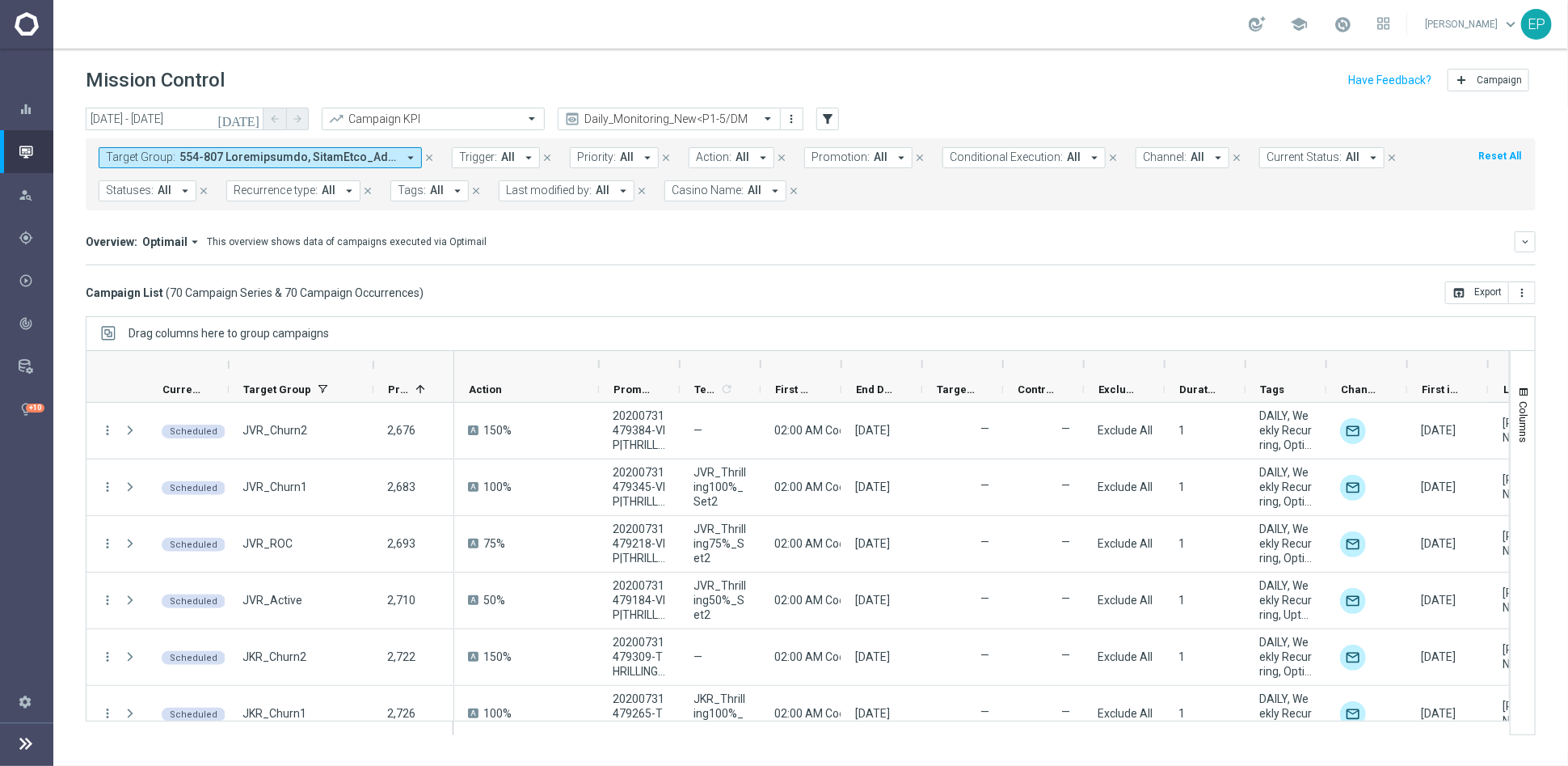
click at [771, 284] on div "Campaign List ( 70 Campaign Series & 70 Campaign Occurrences ) open_in_browser …" at bounding box center [811, 293] width 1450 height 23
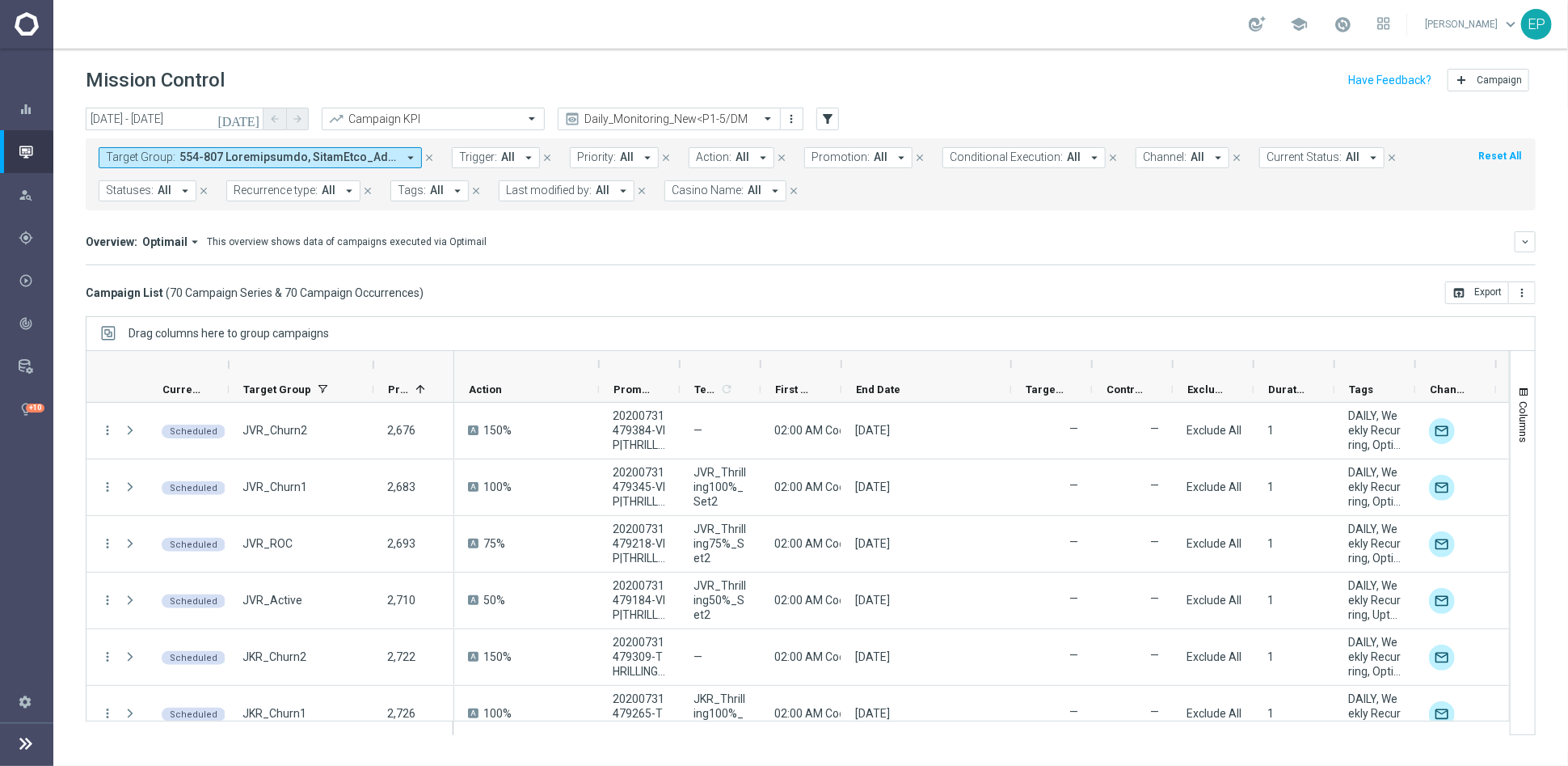
drag, startPoint x: 921, startPoint y: 367, endPoint x: 1010, endPoint y: 367, distance: 89.0
click at [1010, 367] on div at bounding box center [1011, 364] width 7 height 26
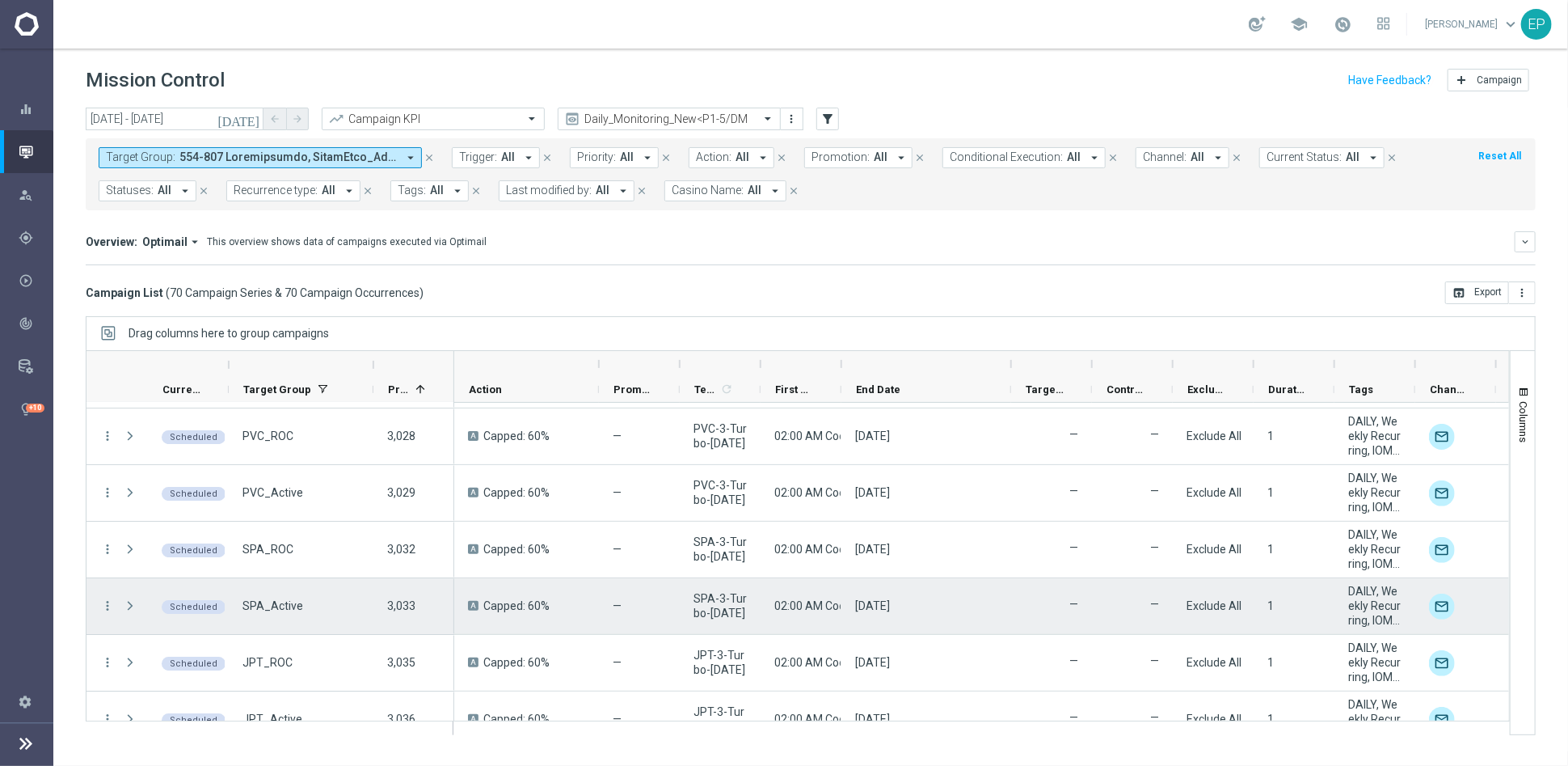
scroll to position [3644, 0]
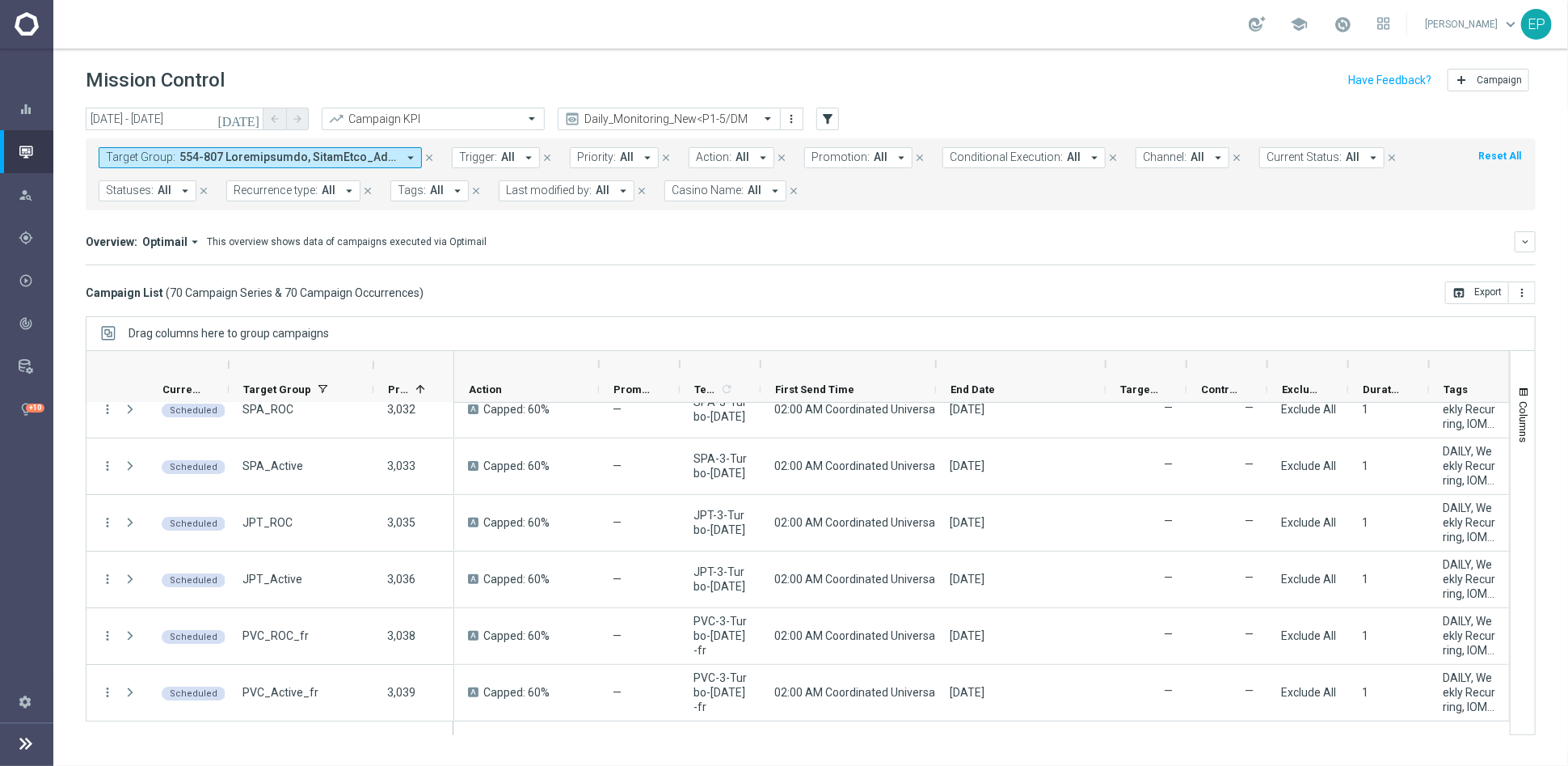
drag, startPoint x: 843, startPoint y: 362, endPoint x: 943, endPoint y: 362, distance: 100.0
click at [940, 362] on div at bounding box center [936, 364] width 7 height 26
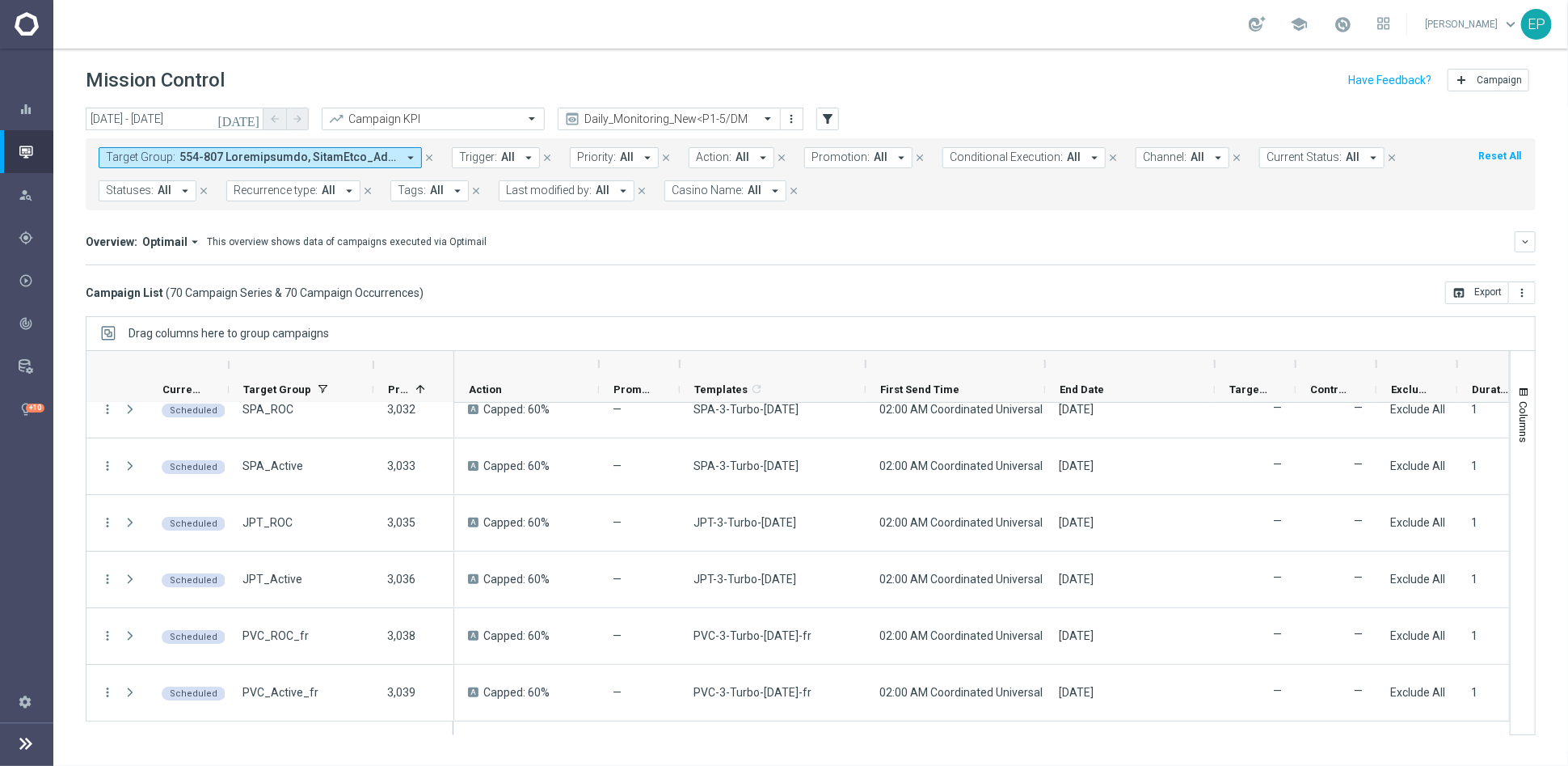
drag, startPoint x: 762, startPoint y: 363, endPoint x: 867, endPoint y: 363, distance: 105.0
click at [867, 363] on div at bounding box center [866, 364] width 7 height 26
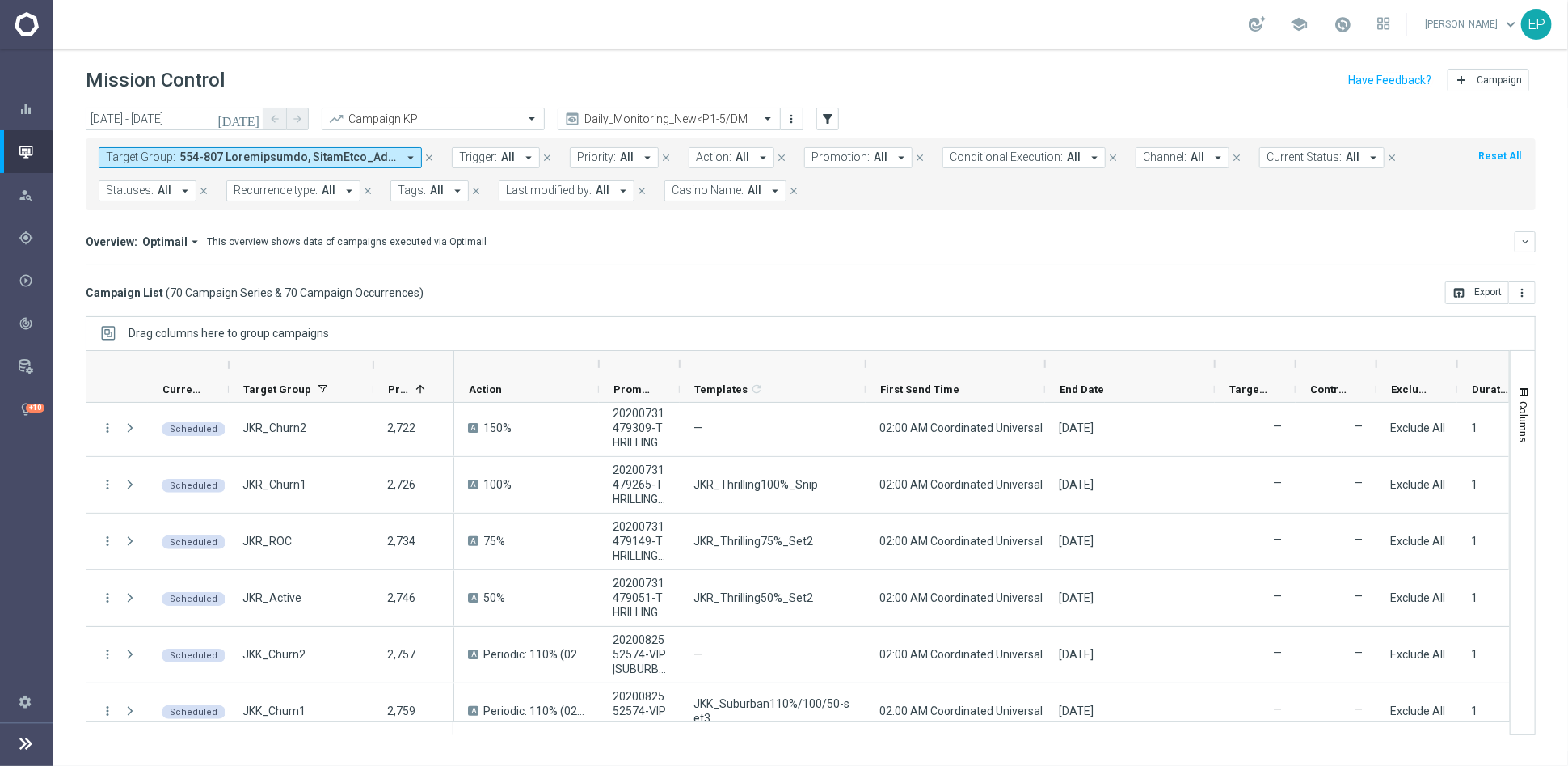
scroll to position [0, 0]
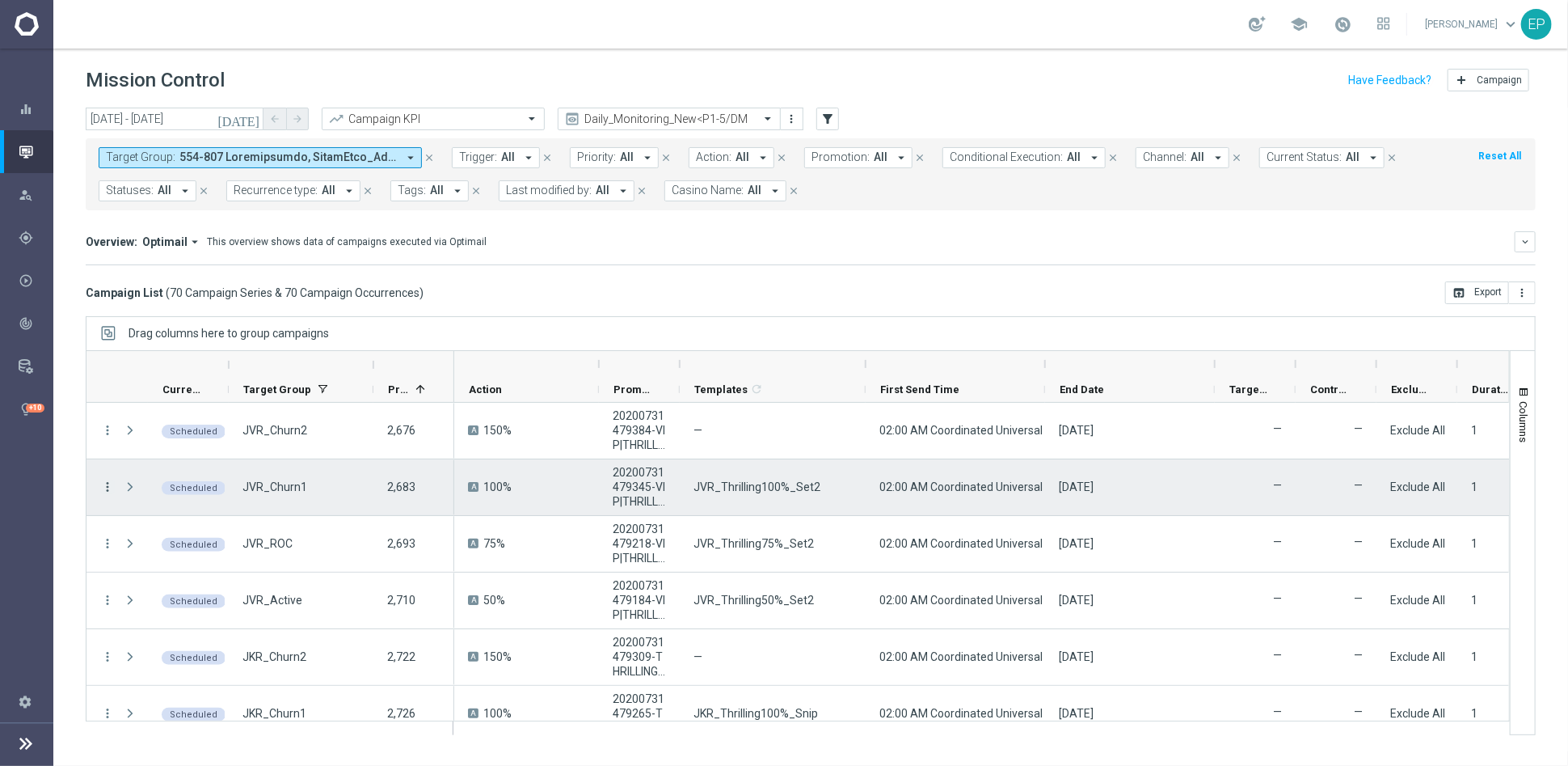
click at [104, 481] on icon "more_vert" at bounding box center [107, 486] width 15 height 15
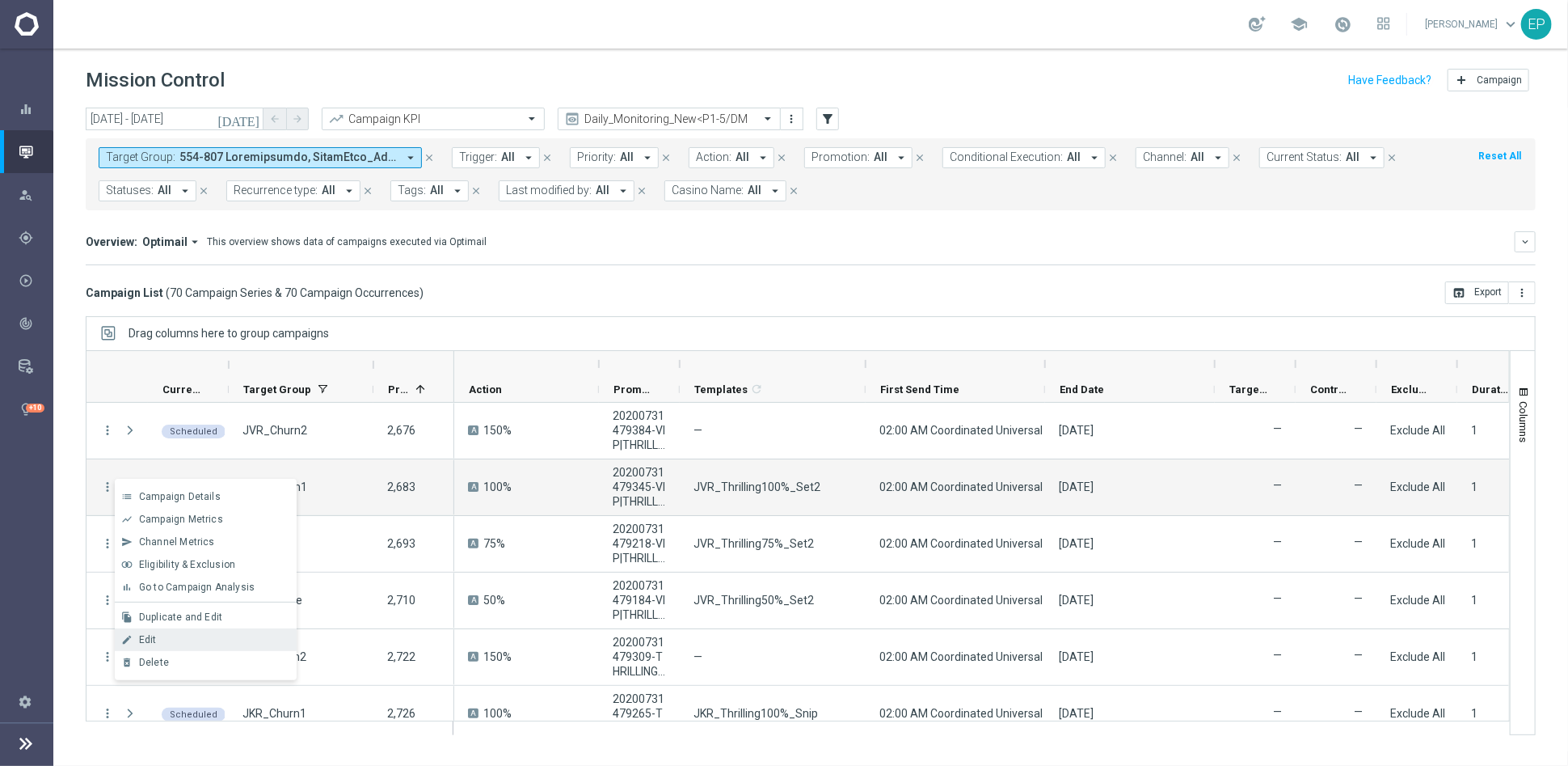
click at [176, 636] on div "Edit" at bounding box center [214, 638] width 150 height 11
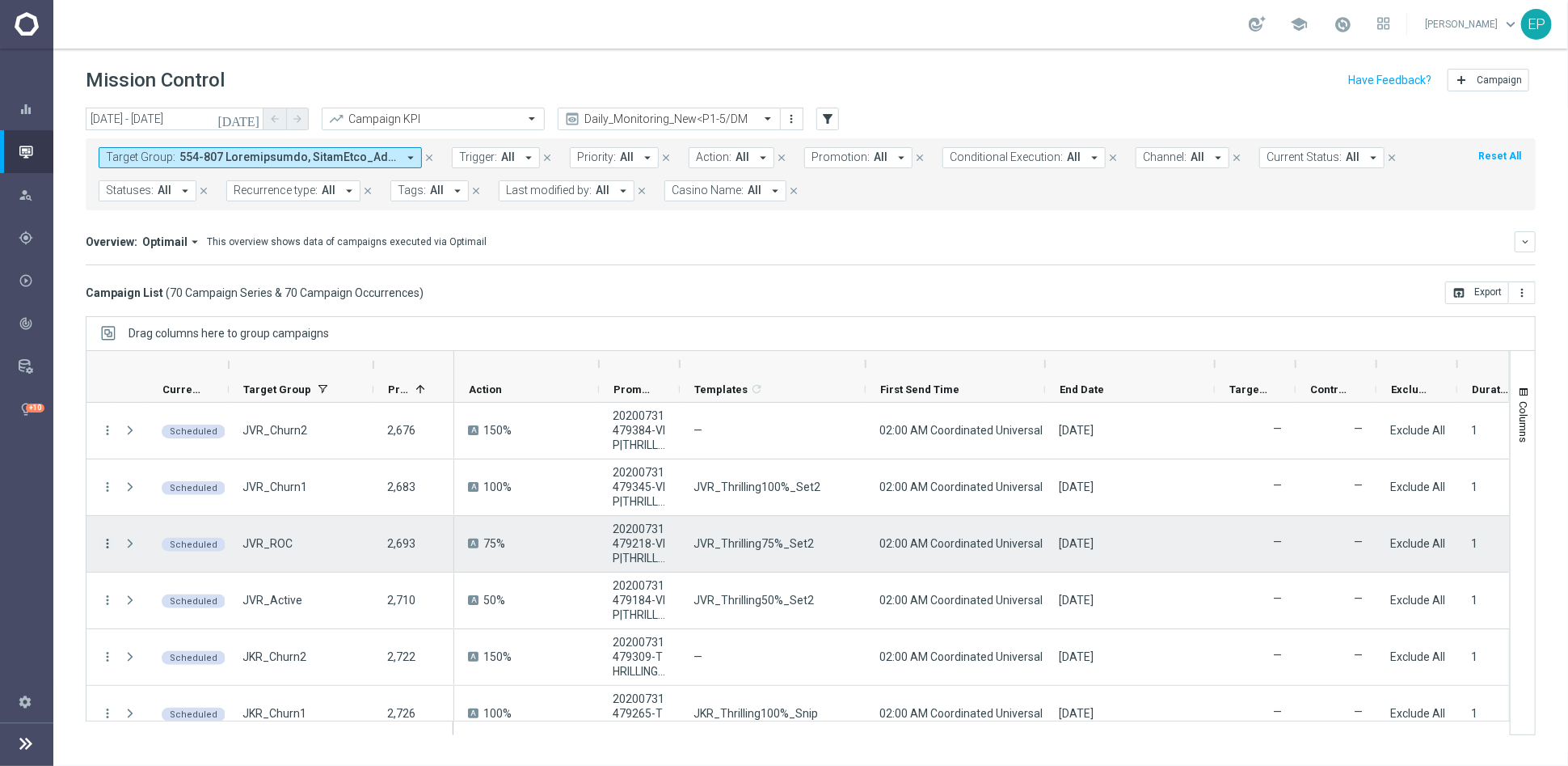
click at [109, 544] on icon "more_vert" at bounding box center [107, 543] width 15 height 15
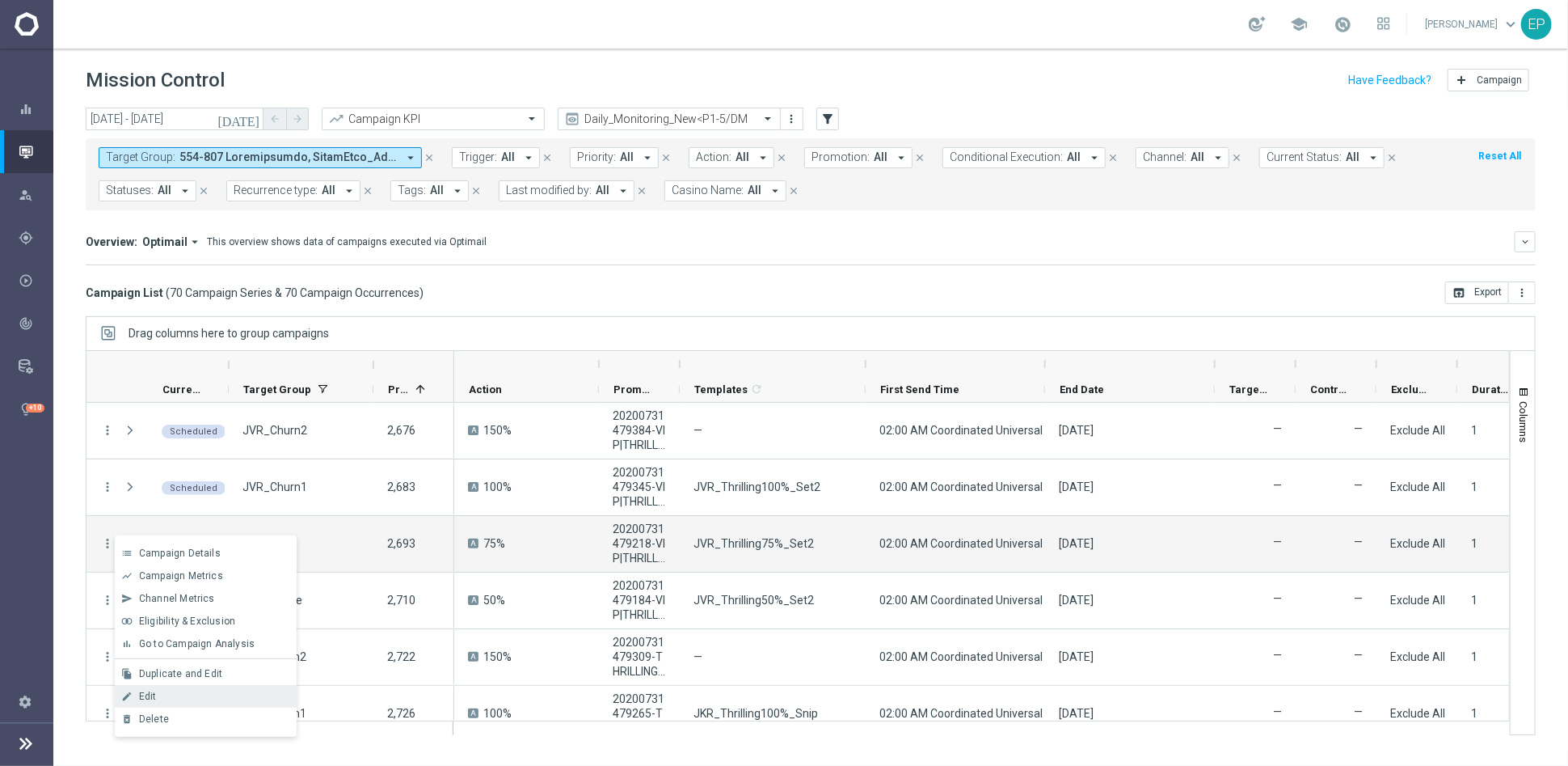
click at [196, 696] on div "Edit" at bounding box center [214, 696] width 150 height 11
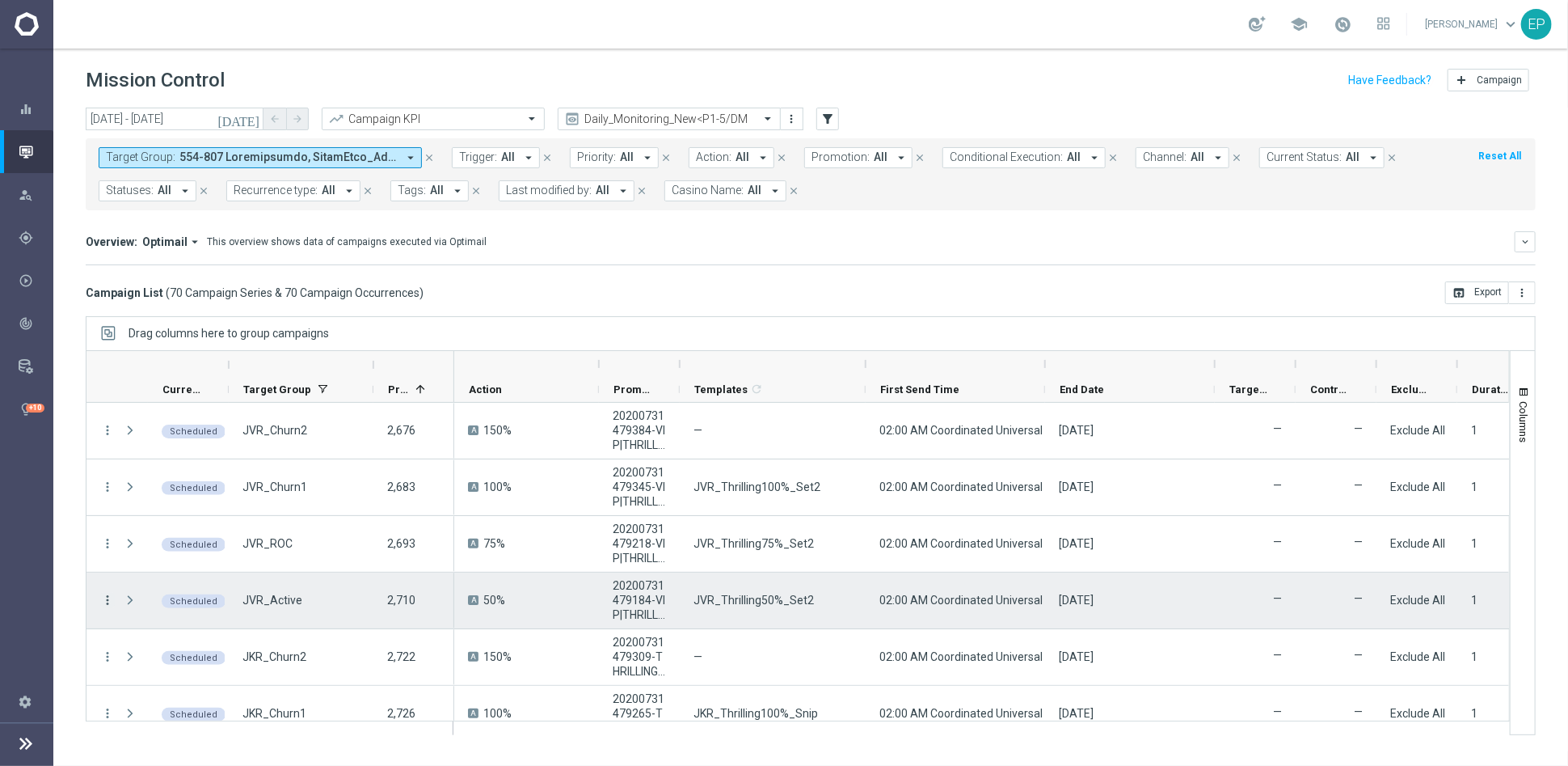
click at [105, 601] on icon "more_vert" at bounding box center [107, 600] width 15 height 15
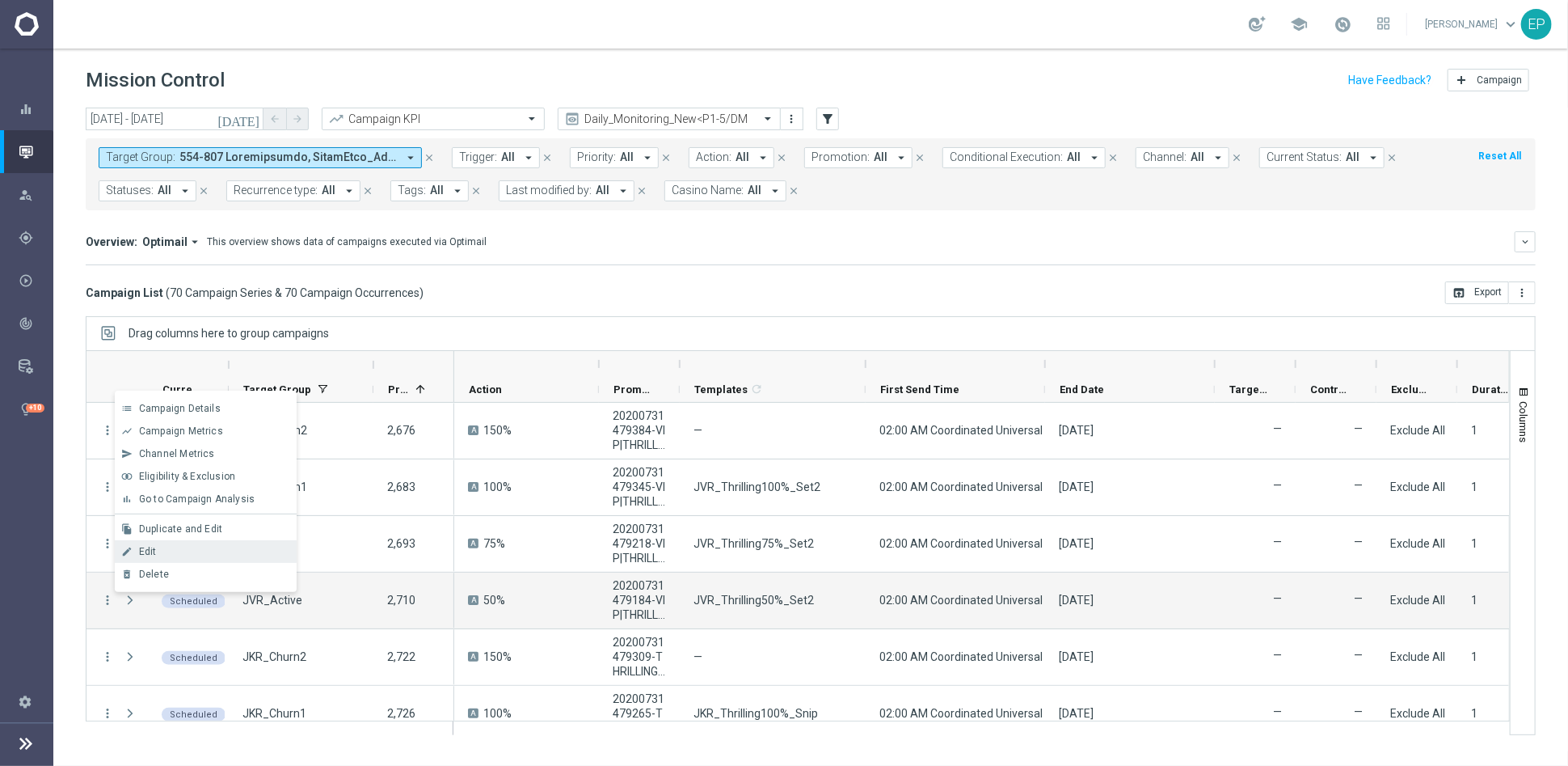
click at [171, 550] on div "Edit" at bounding box center [214, 551] width 150 height 11
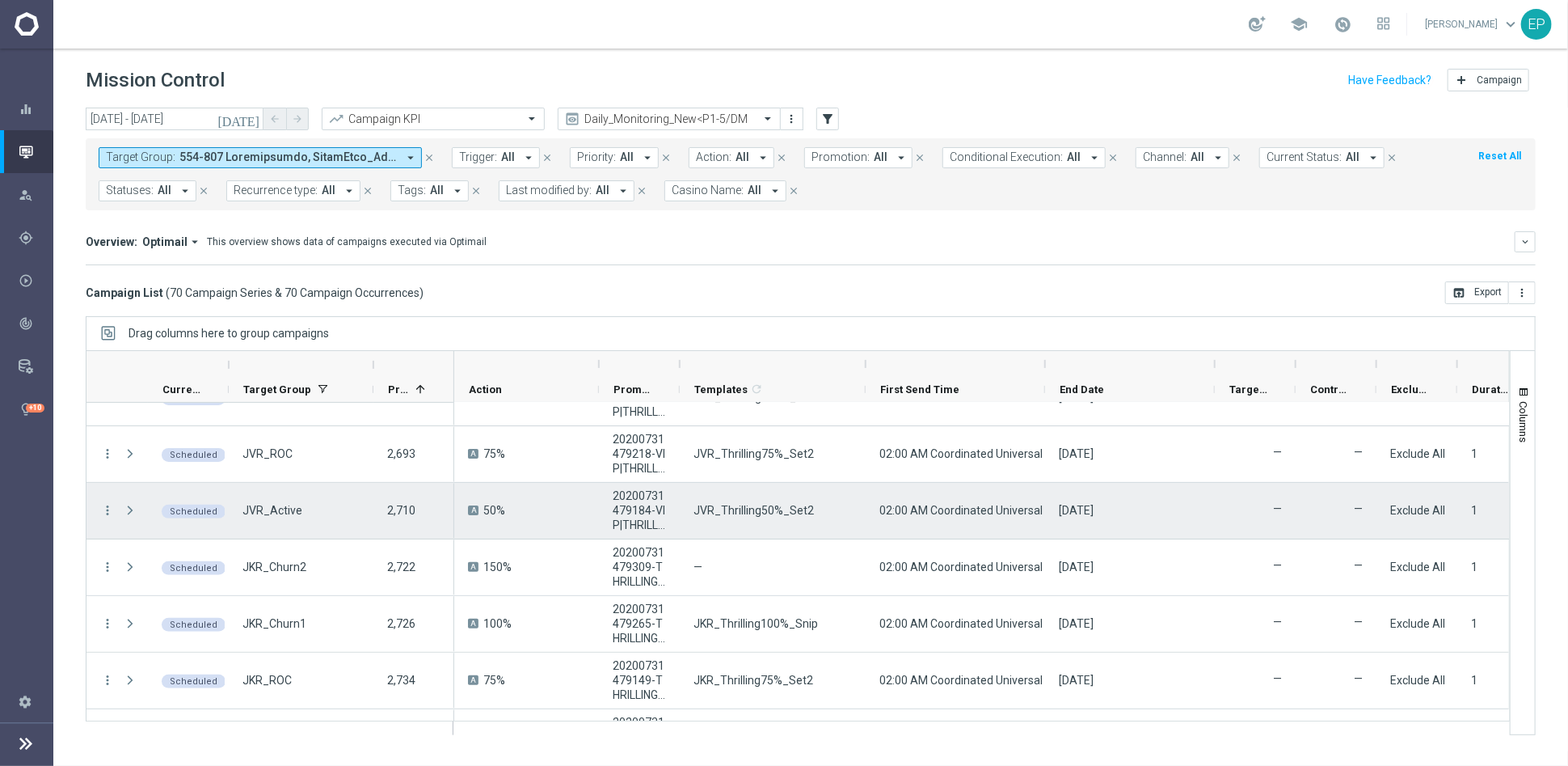
scroll to position [180, 0]
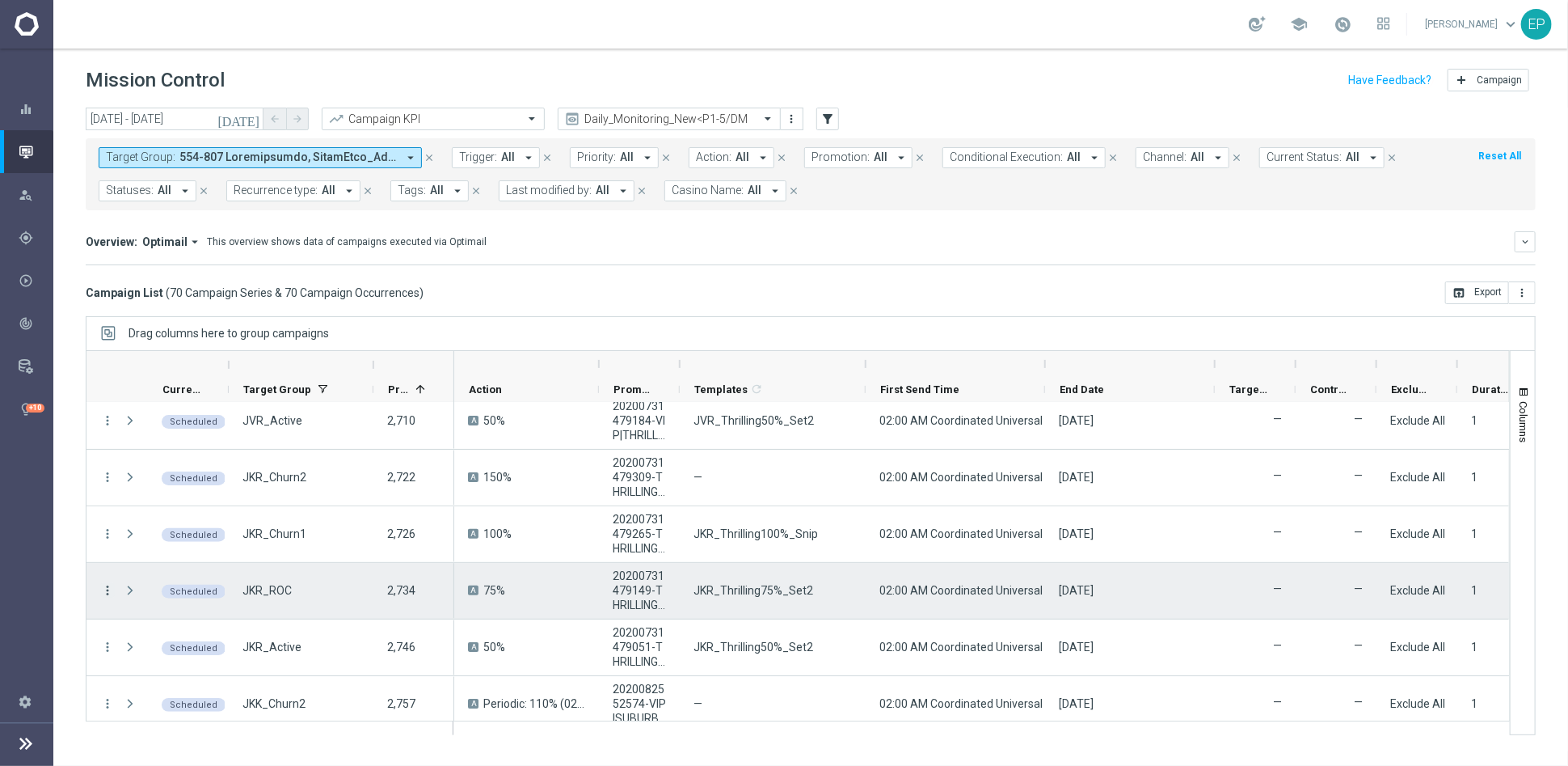
click at [105, 589] on icon "more_vert" at bounding box center [107, 590] width 15 height 15
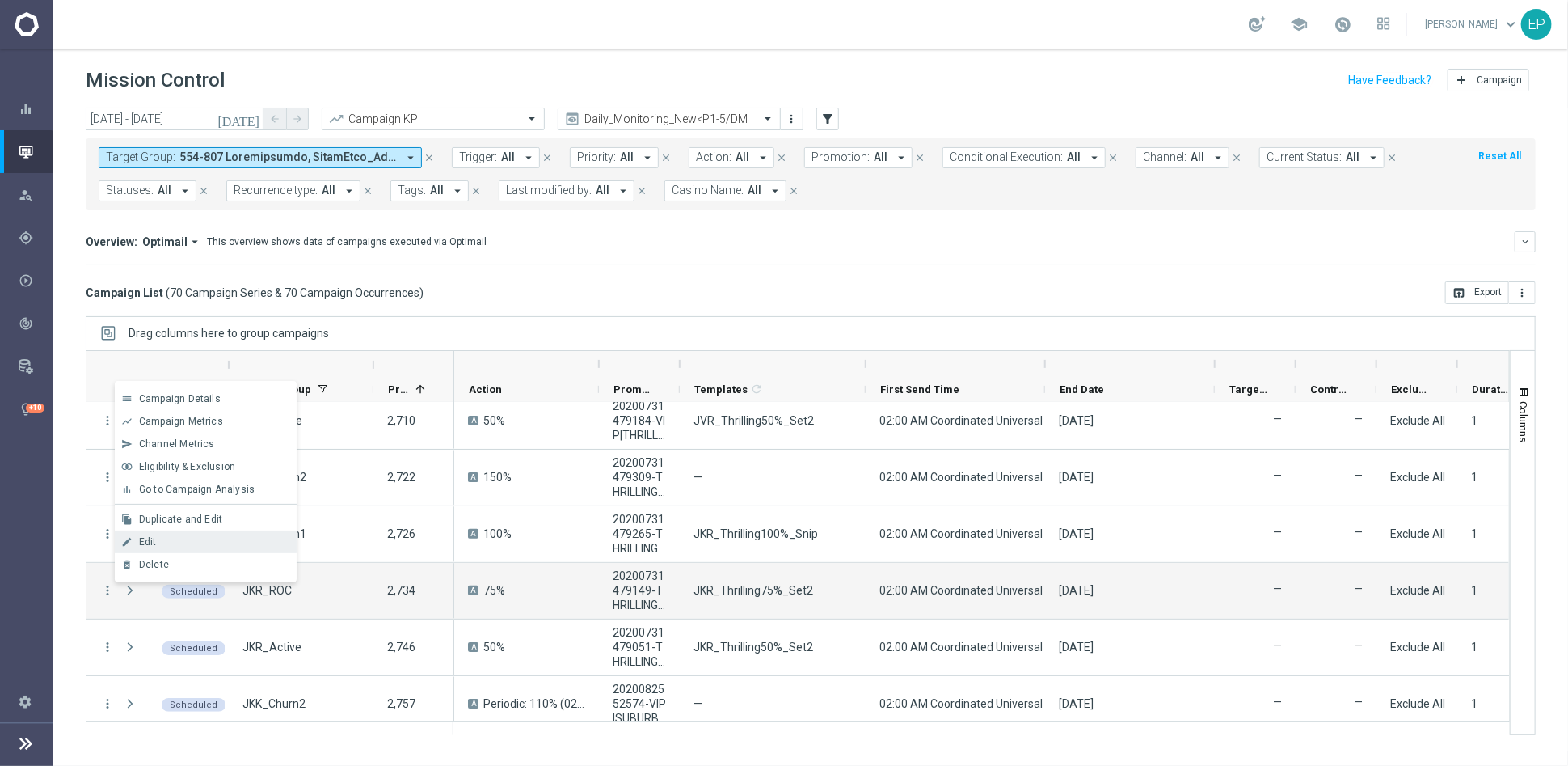
click at [153, 541] on span "Edit" at bounding box center [148, 541] width 18 height 11
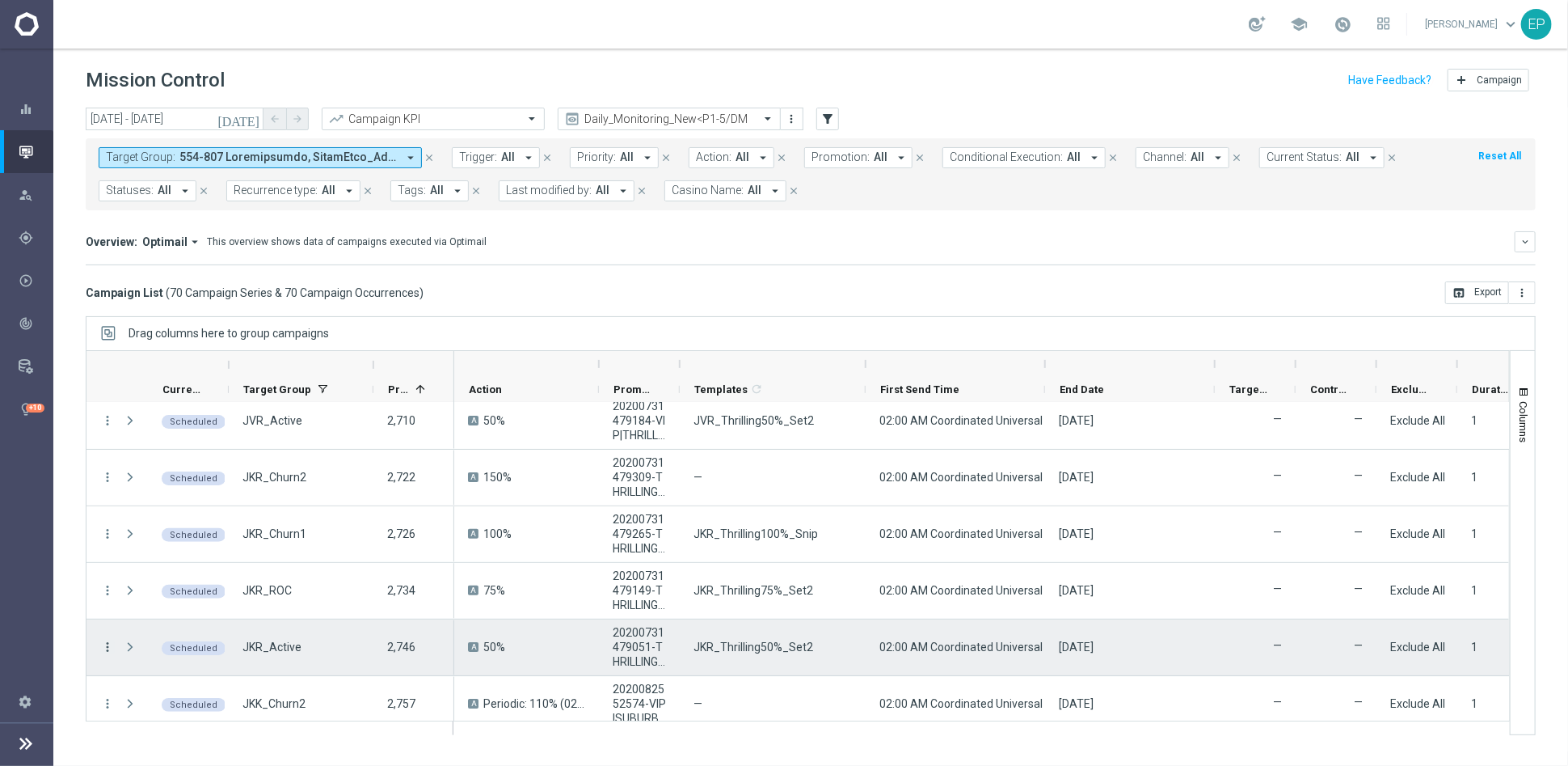
click at [108, 648] on icon "more_vert" at bounding box center [107, 646] width 15 height 15
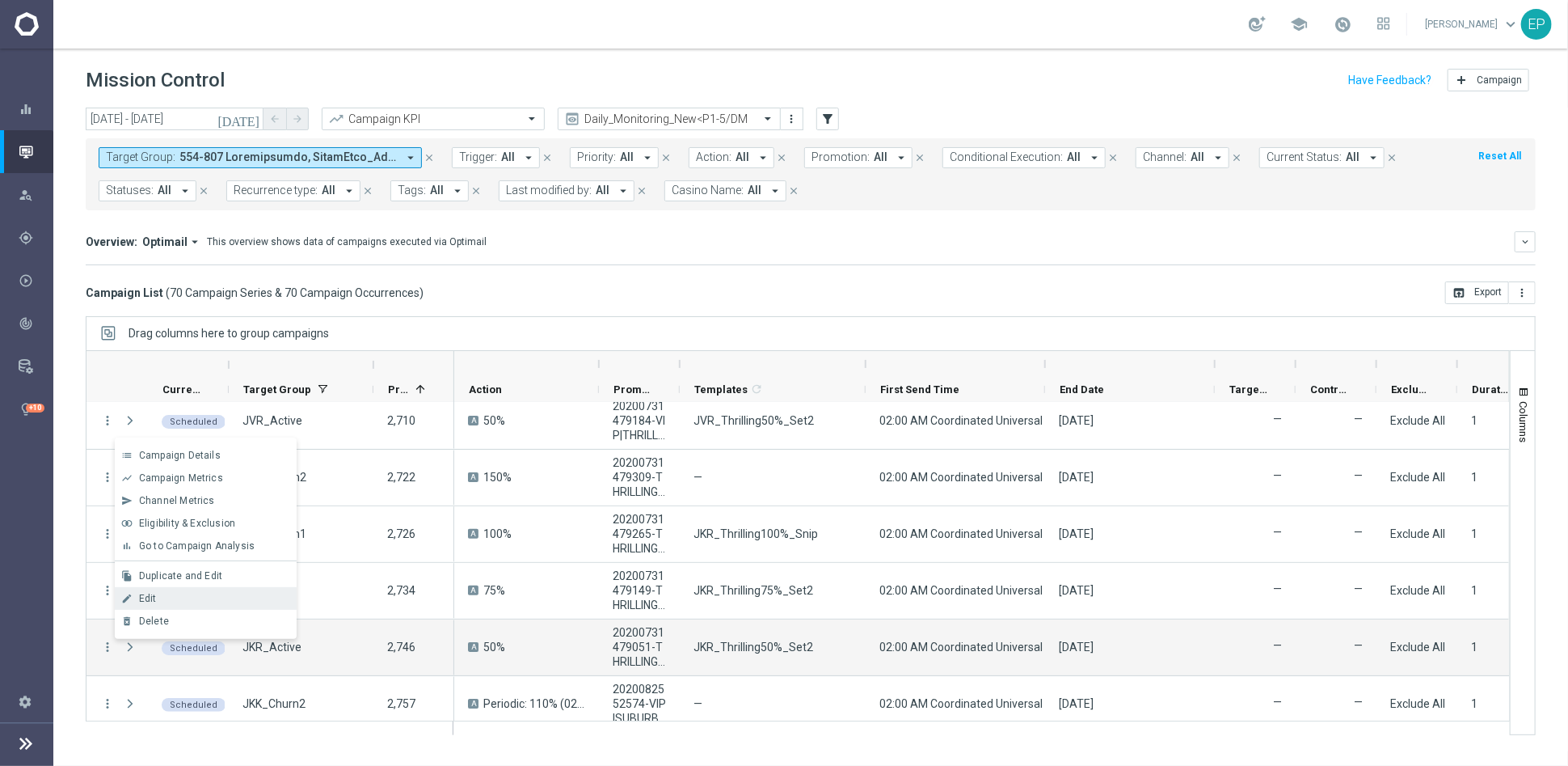
click at [155, 604] on div "Edit" at bounding box center [214, 598] width 150 height 11
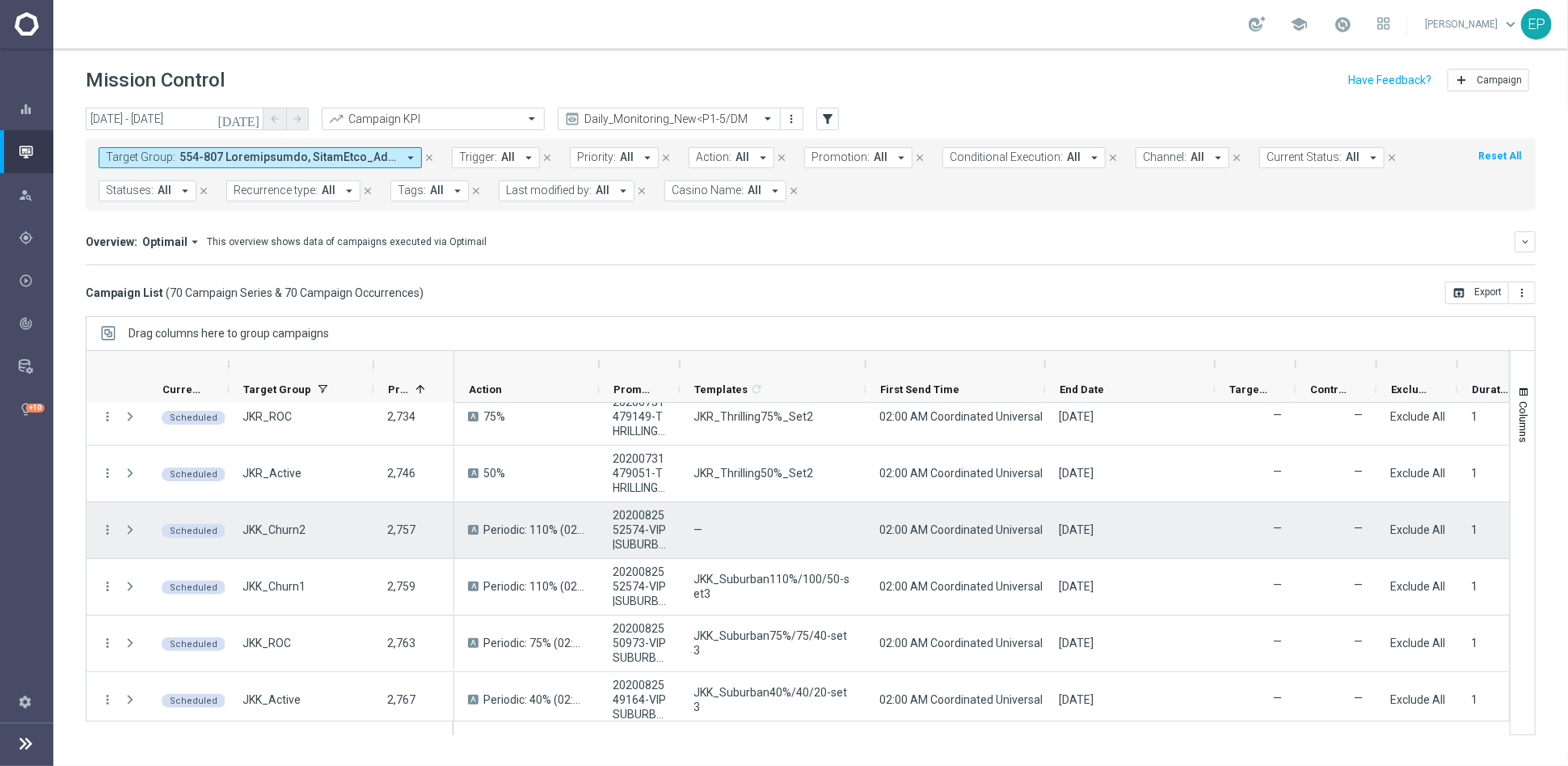
scroll to position [359, 0]
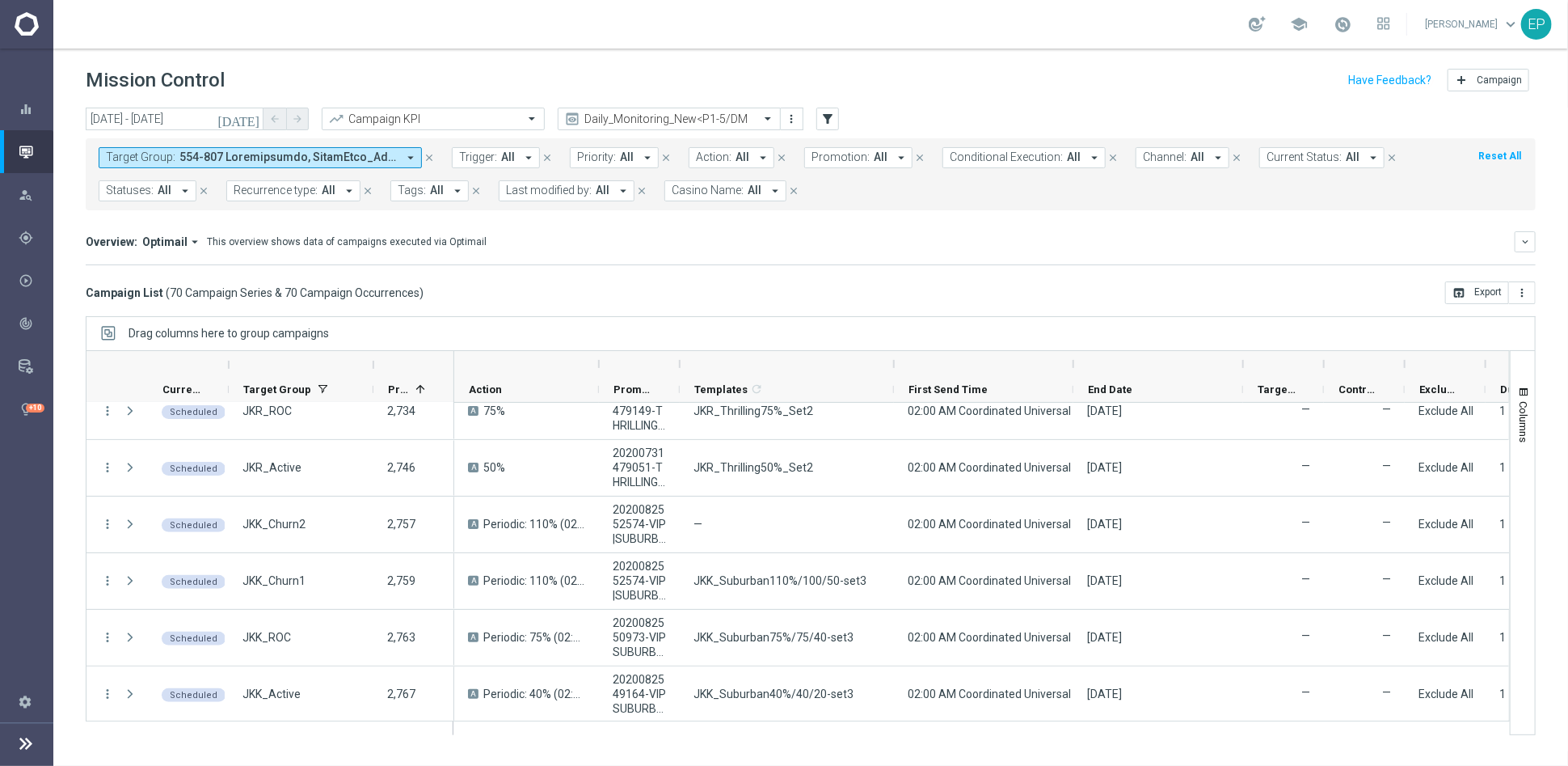
drag, startPoint x: 866, startPoint y: 362, endPoint x: 894, endPoint y: 362, distance: 28.0
click at [894, 362] on div at bounding box center [894, 364] width 7 height 26
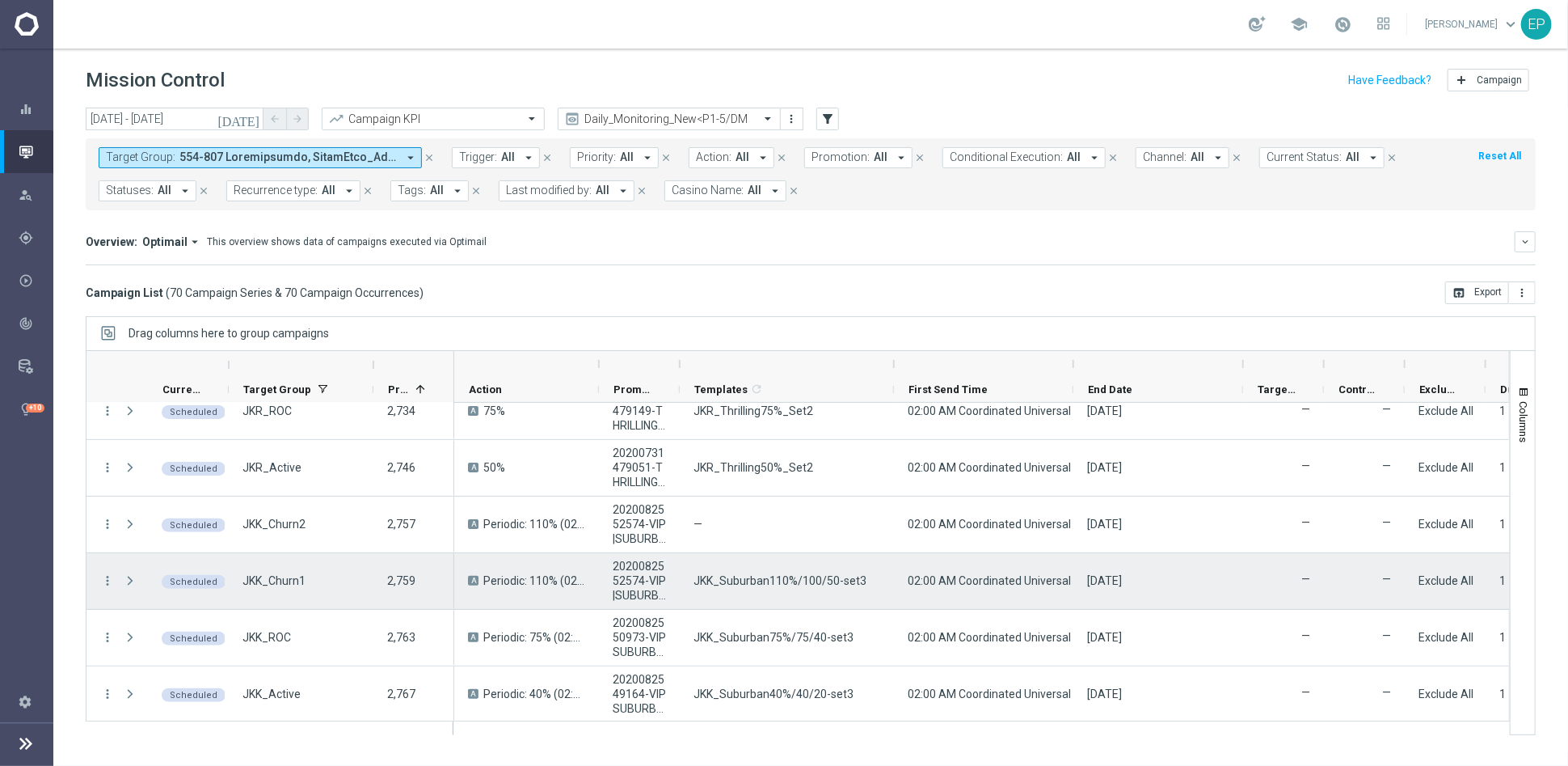
scroll to position [449, 0]
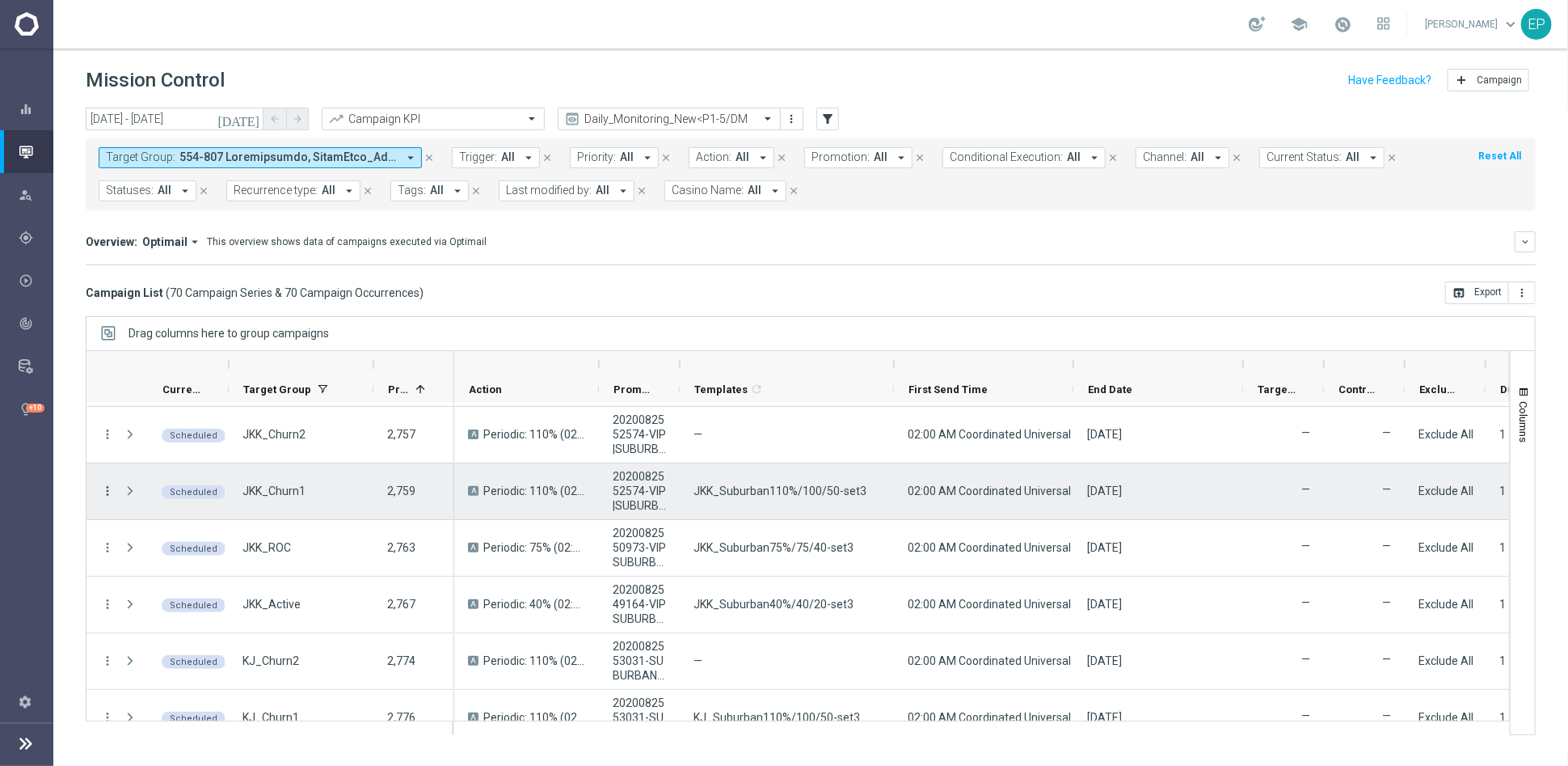
click at [107, 491] on icon "more_vert" at bounding box center [107, 490] width 15 height 15
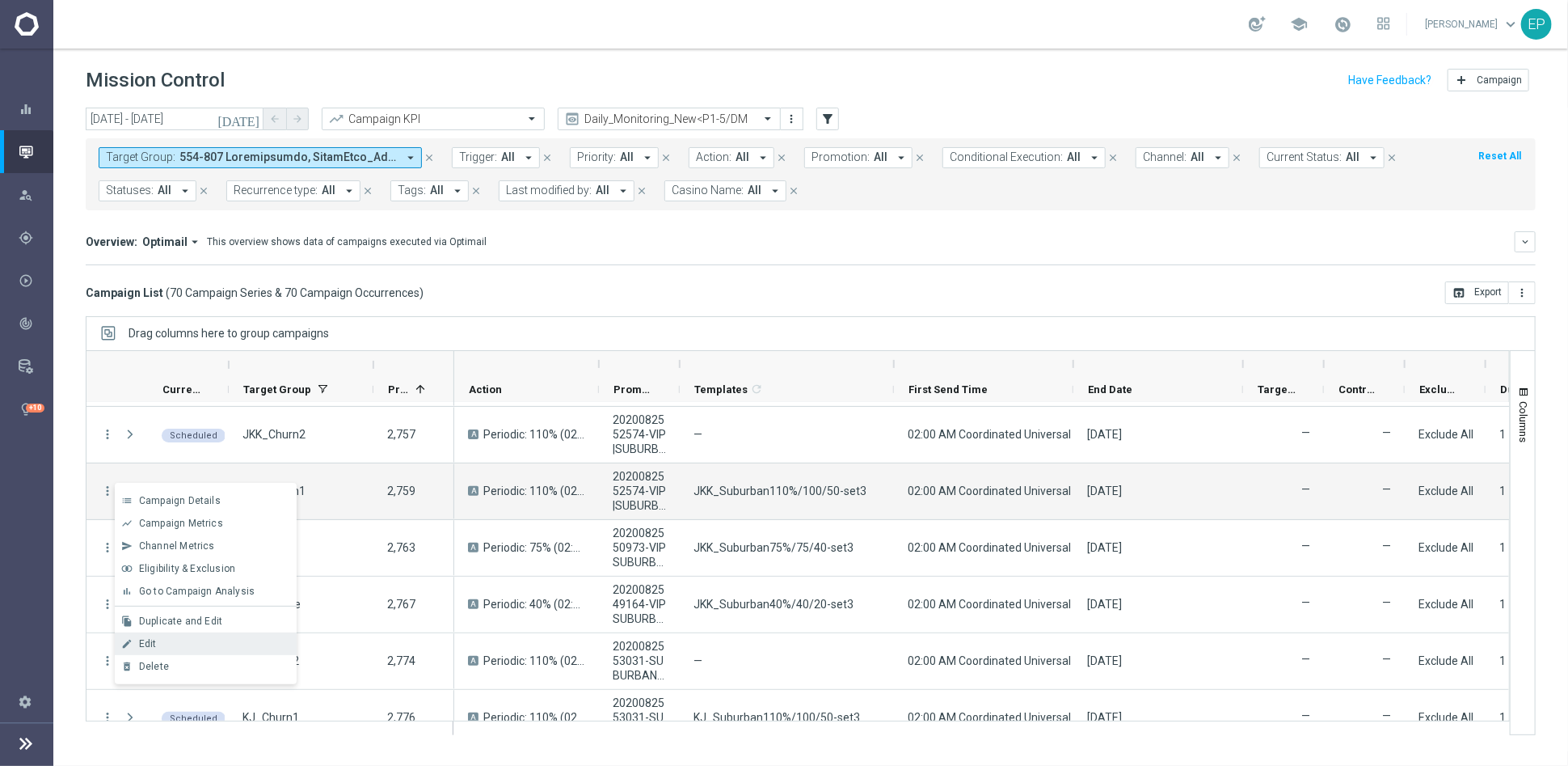
click at [185, 636] on div "edit Edit" at bounding box center [206, 643] width 182 height 23
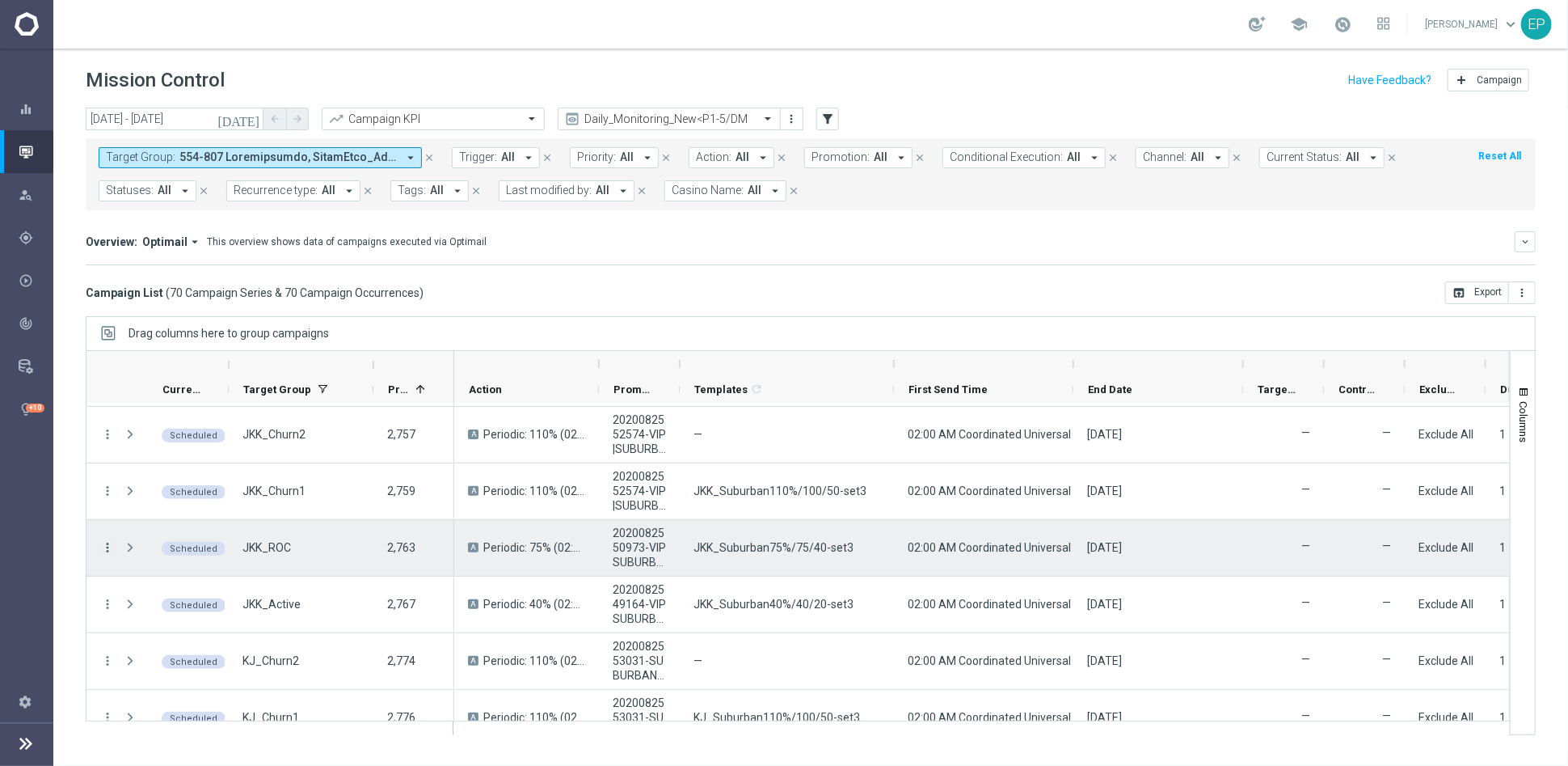
click at [106, 544] on icon "more_vert" at bounding box center [107, 548] width 15 height 15
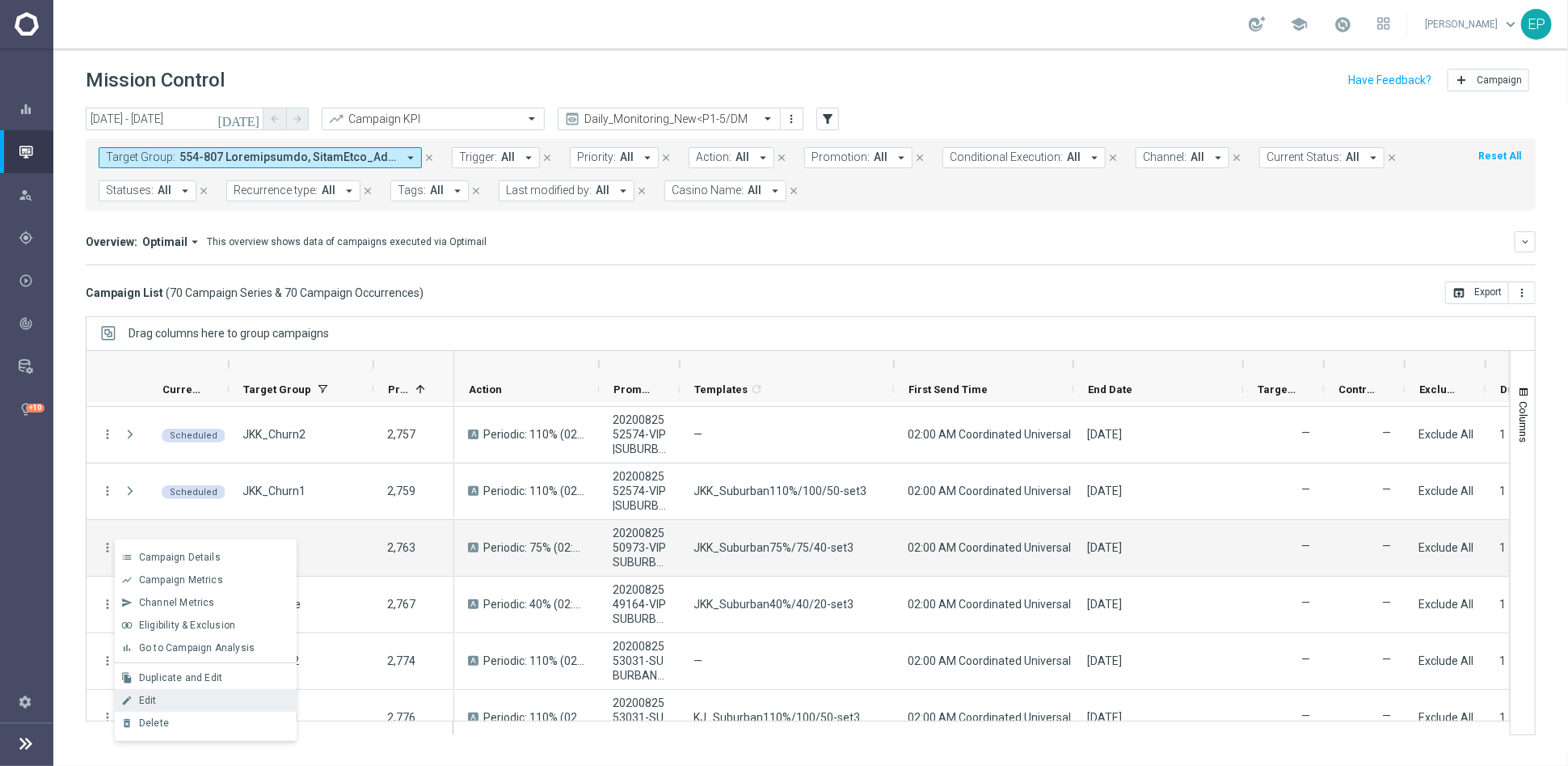
click at [171, 702] on div "Edit" at bounding box center [214, 700] width 150 height 11
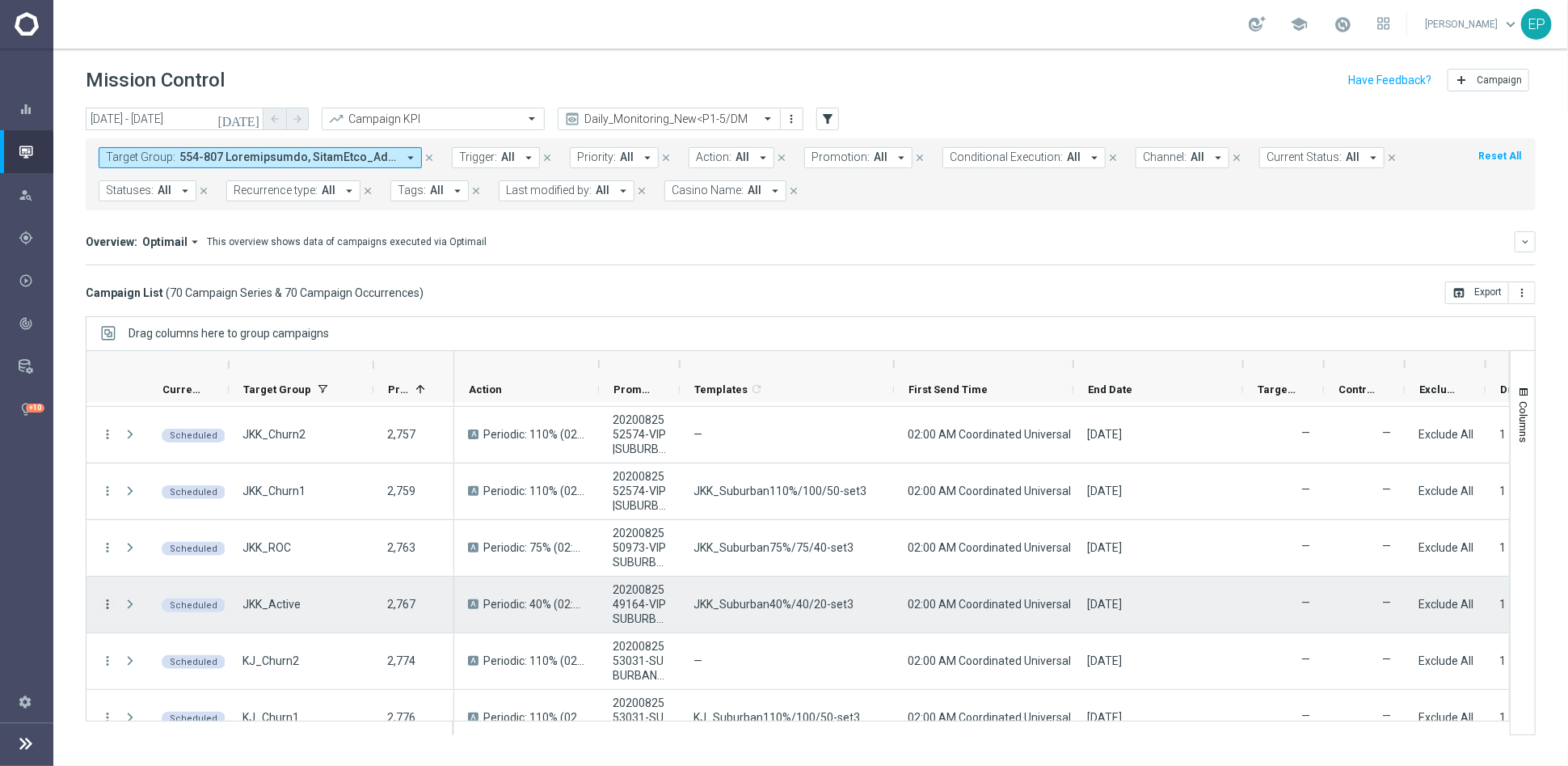
click at [108, 601] on icon "more_vert" at bounding box center [107, 604] width 15 height 15
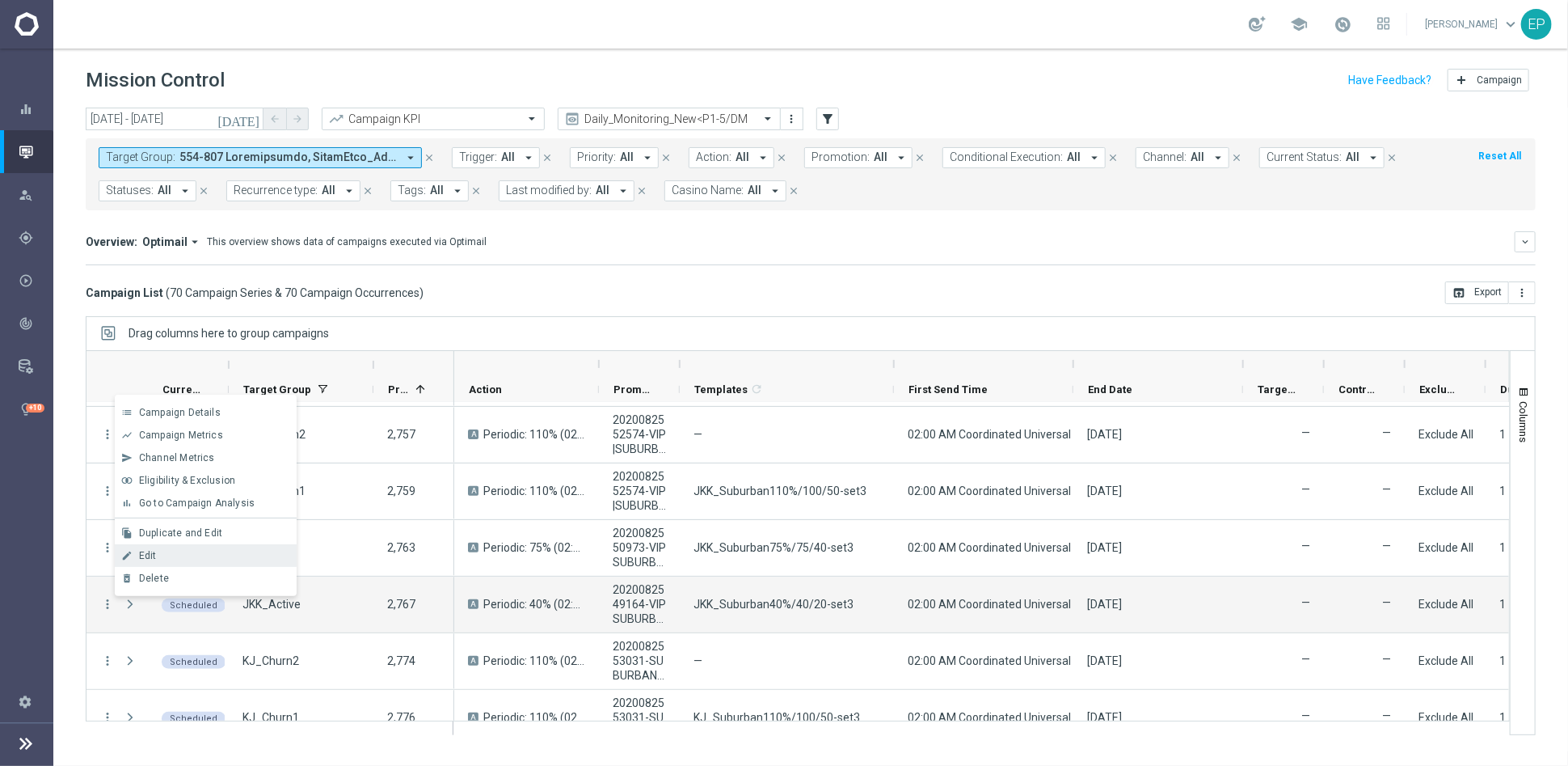
click at [155, 555] on span "Edit" at bounding box center [148, 554] width 18 height 11
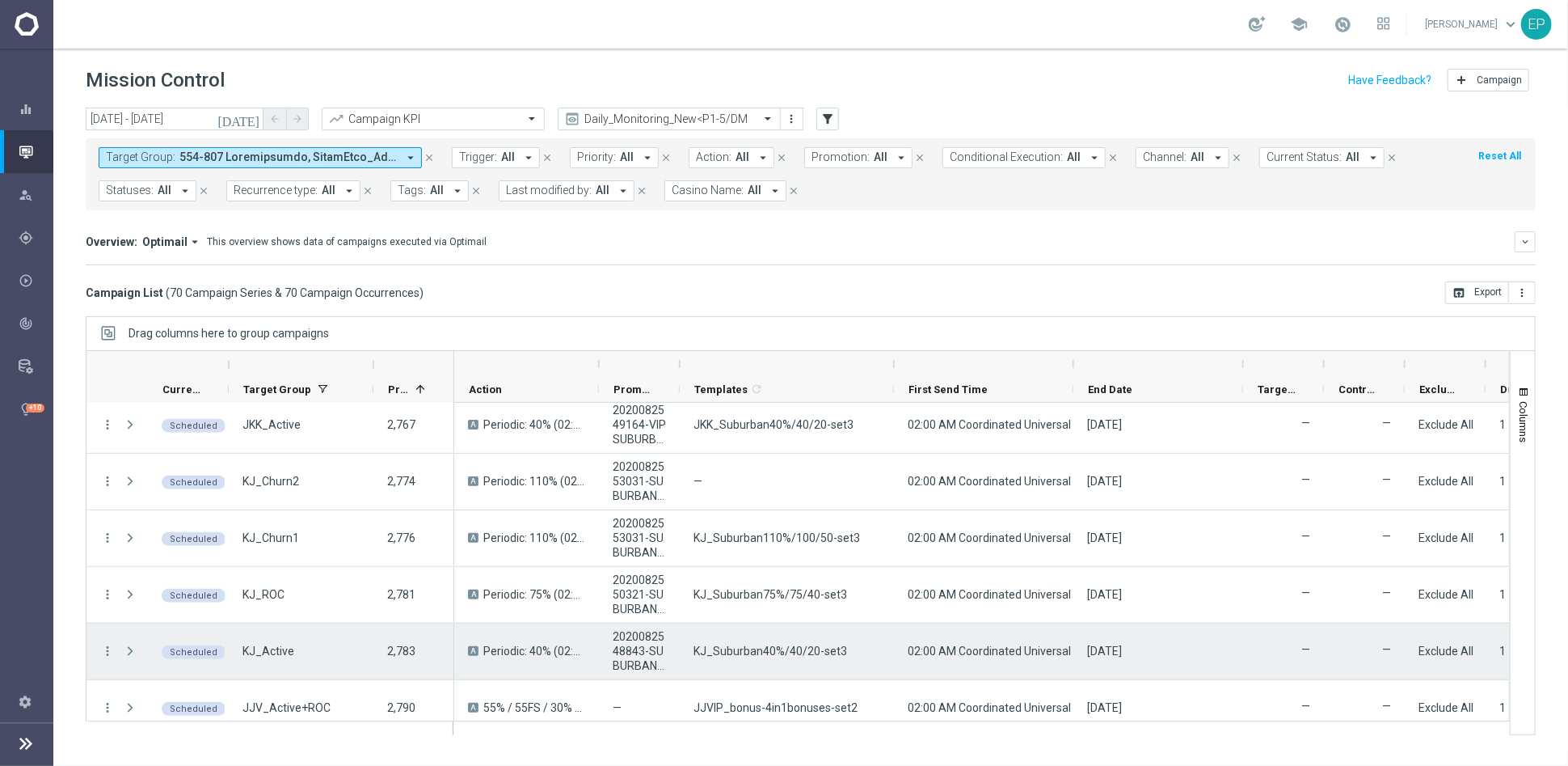
scroll to position [719, 0]
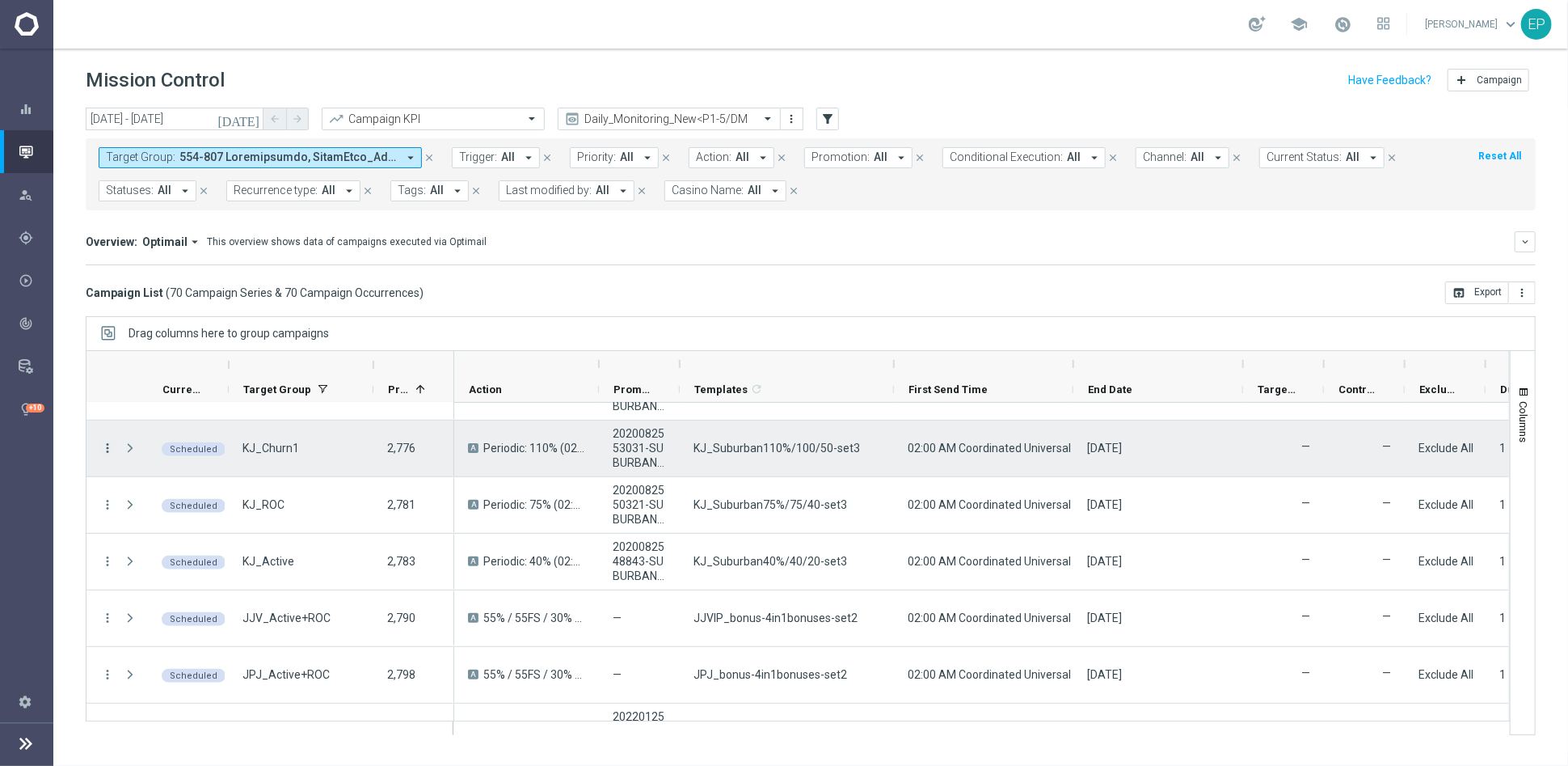
click at [105, 445] on icon "more_vert" at bounding box center [107, 448] width 15 height 15
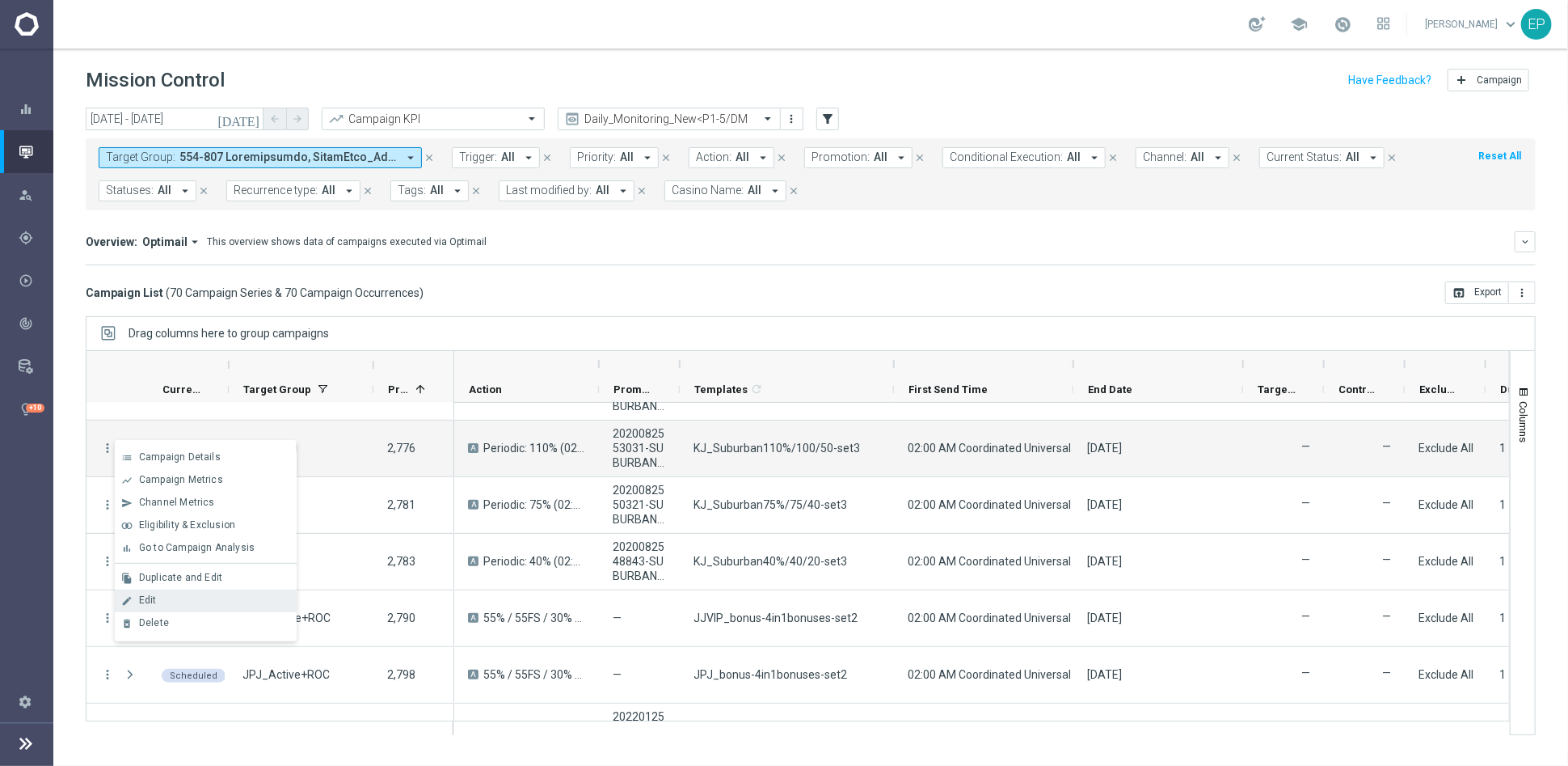
click at [186, 595] on div "Edit" at bounding box center [214, 599] width 150 height 11
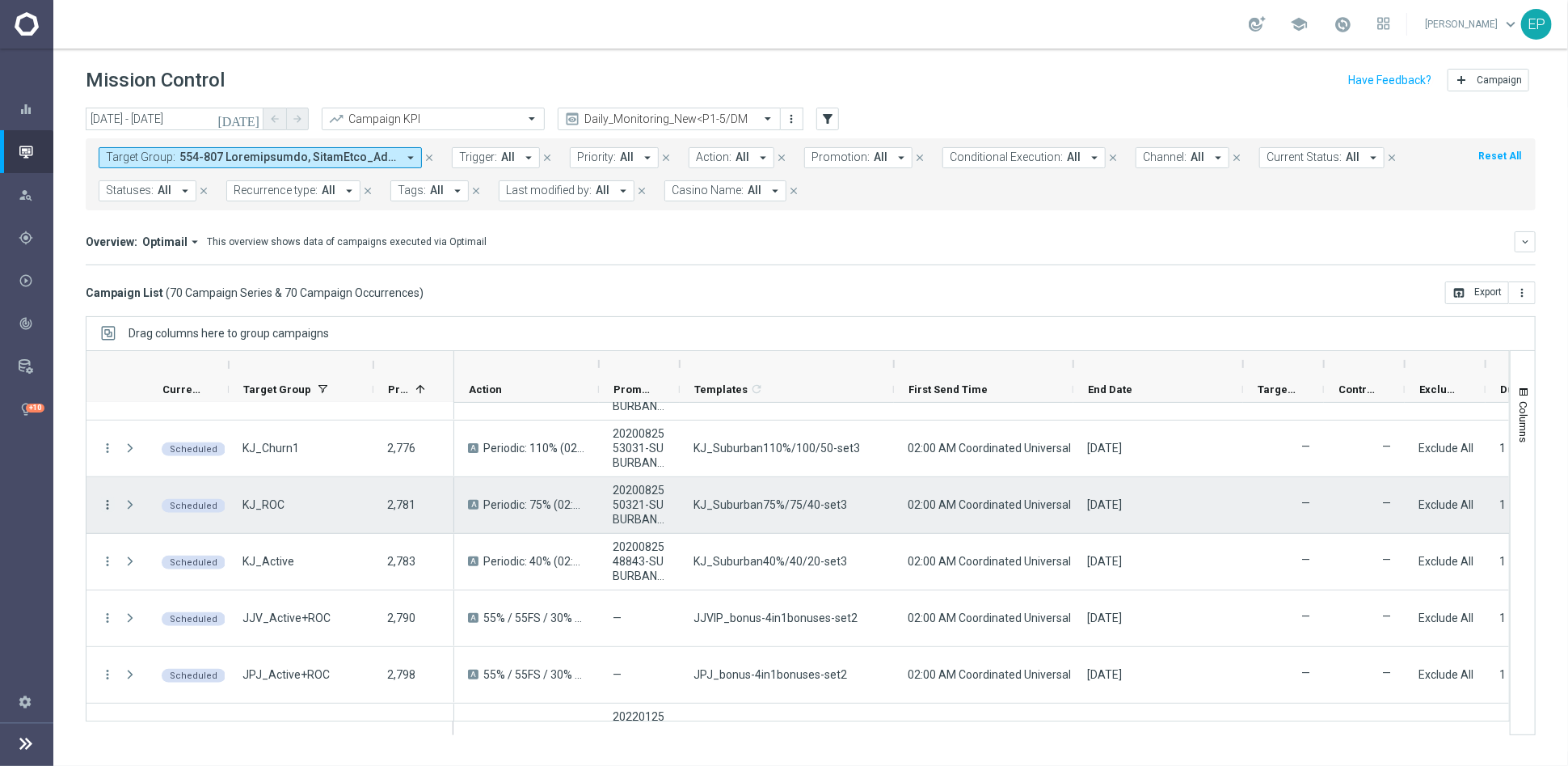
click at [108, 504] on icon "more_vert" at bounding box center [107, 504] width 15 height 15
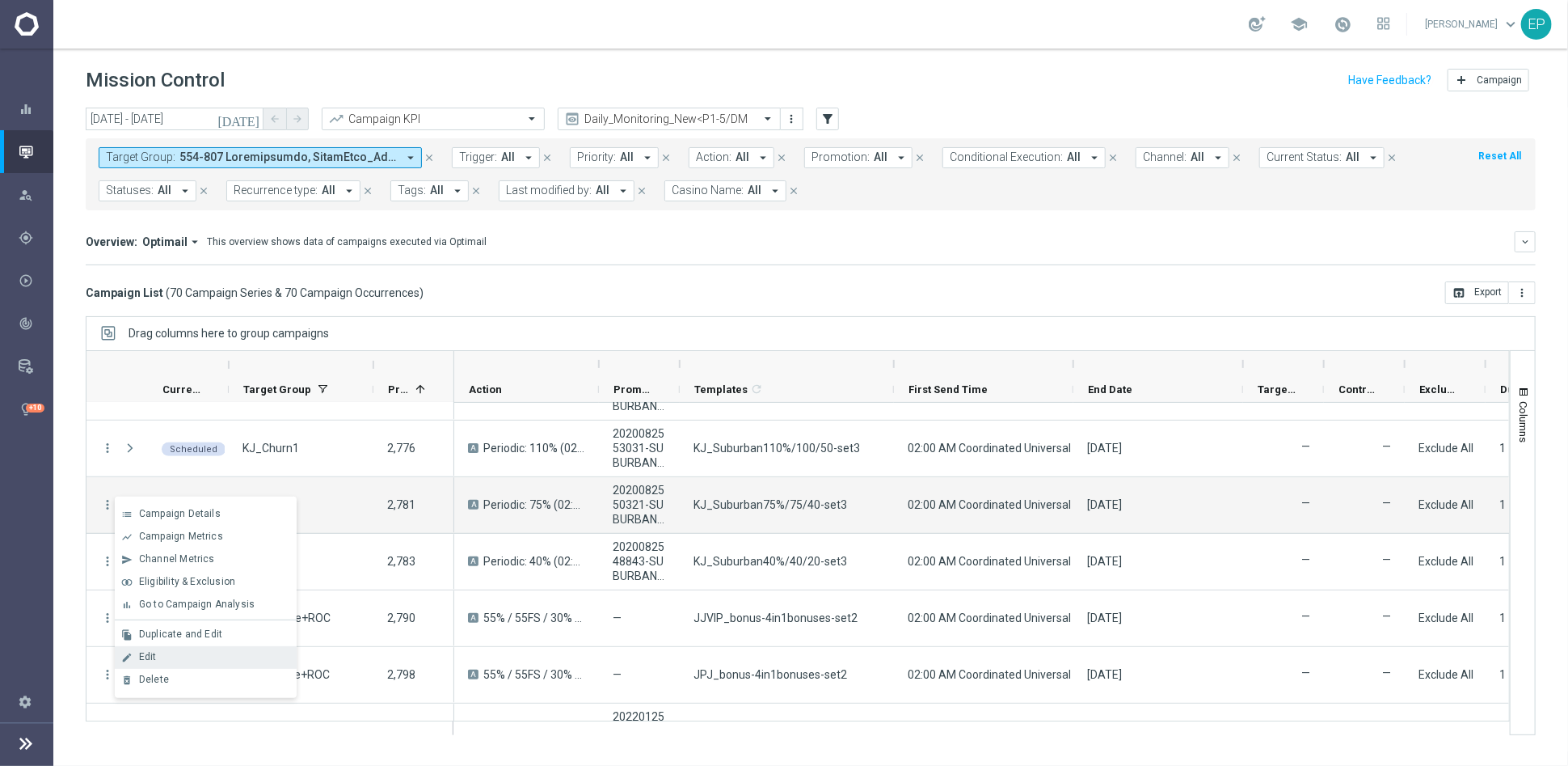
click at [198, 651] on div "Edit" at bounding box center [214, 656] width 150 height 11
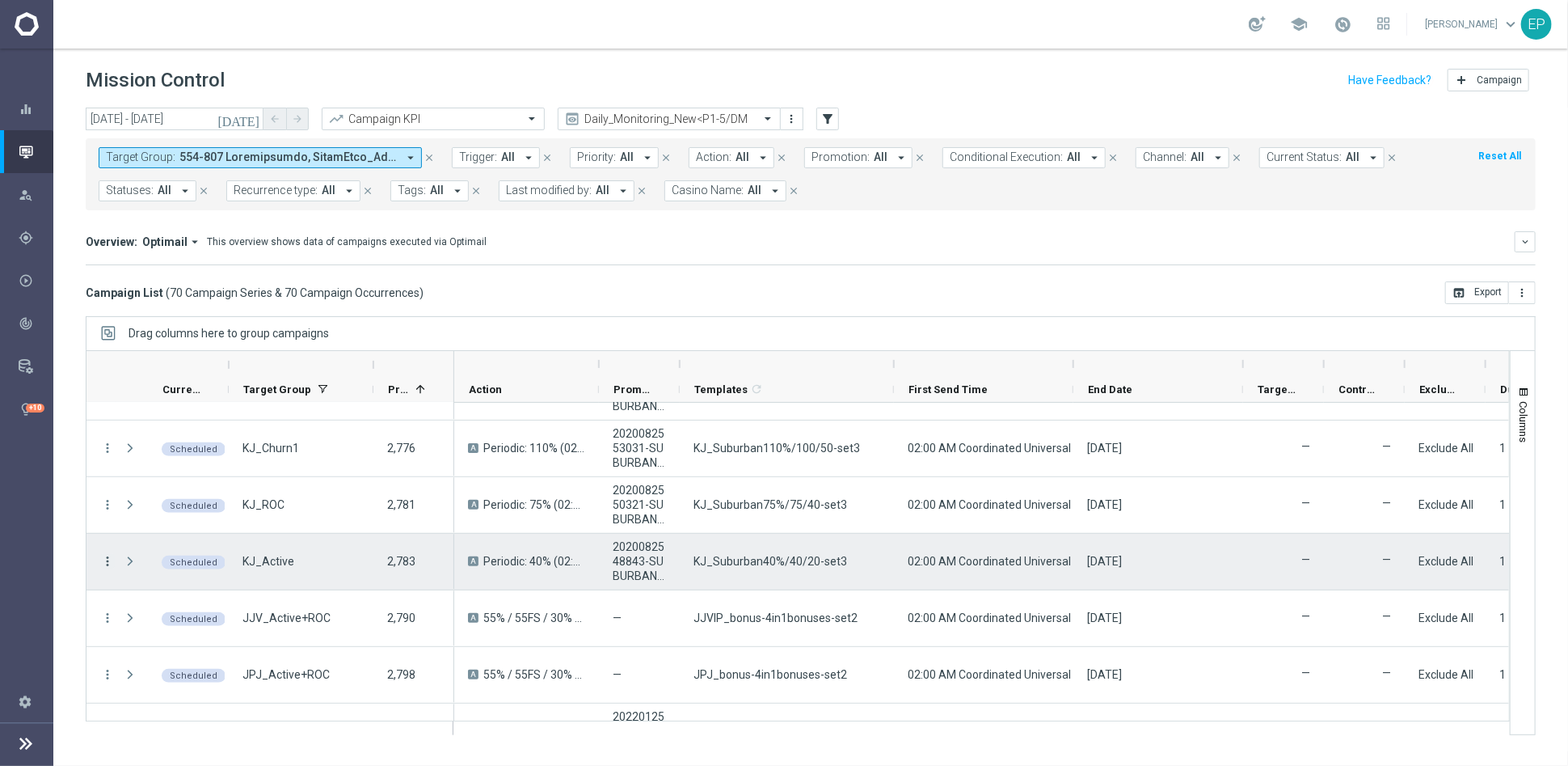
click at [105, 560] on icon "more_vert" at bounding box center [107, 560] width 15 height 15
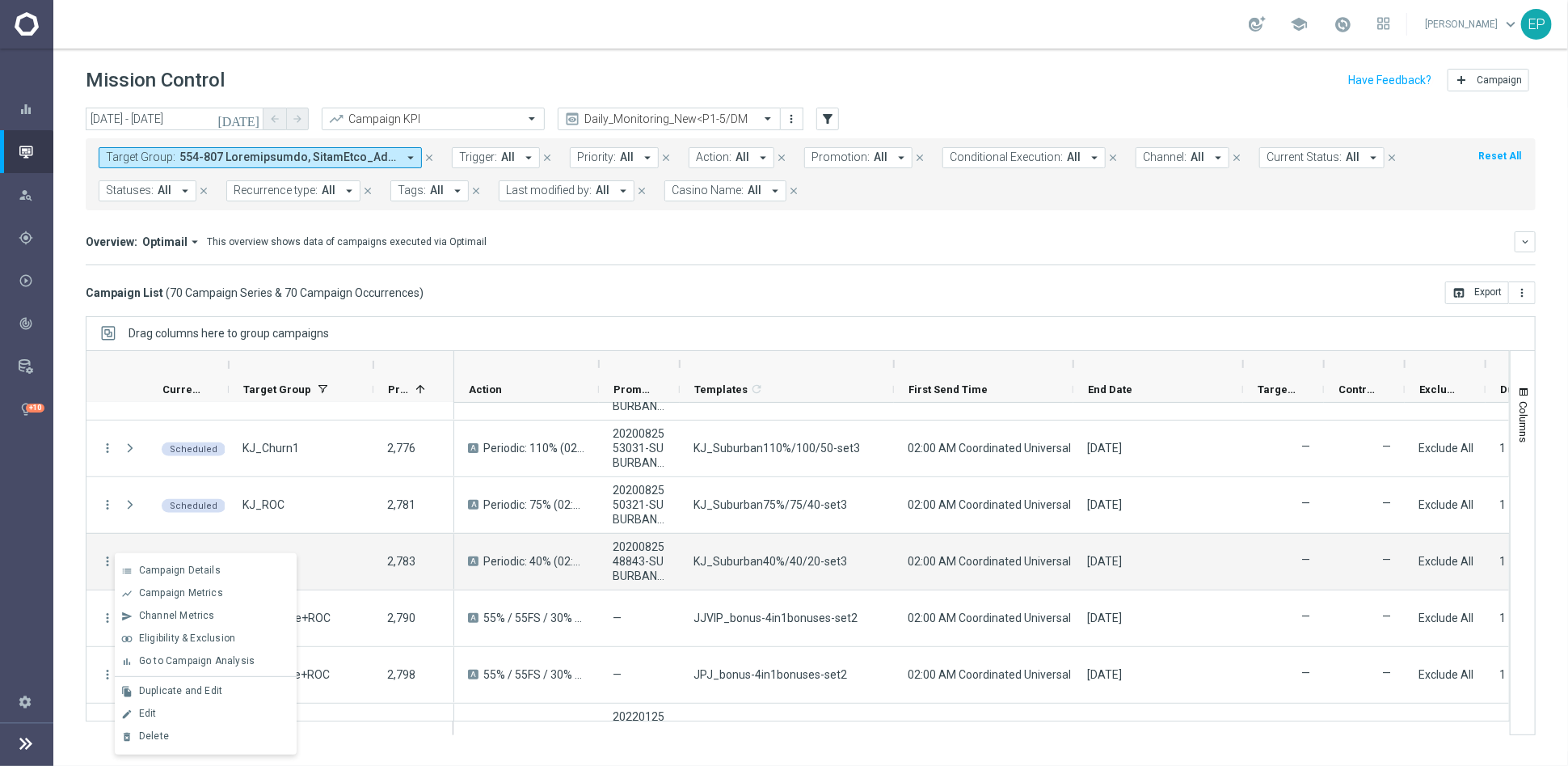
drag, startPoint x: 192, startPoint y: 714, endPoint x: 290, endPoint y: 712, distance: 98.0
click at [191, 714] on div "Edit" at bounding box center [214, 713] width 150 height 11
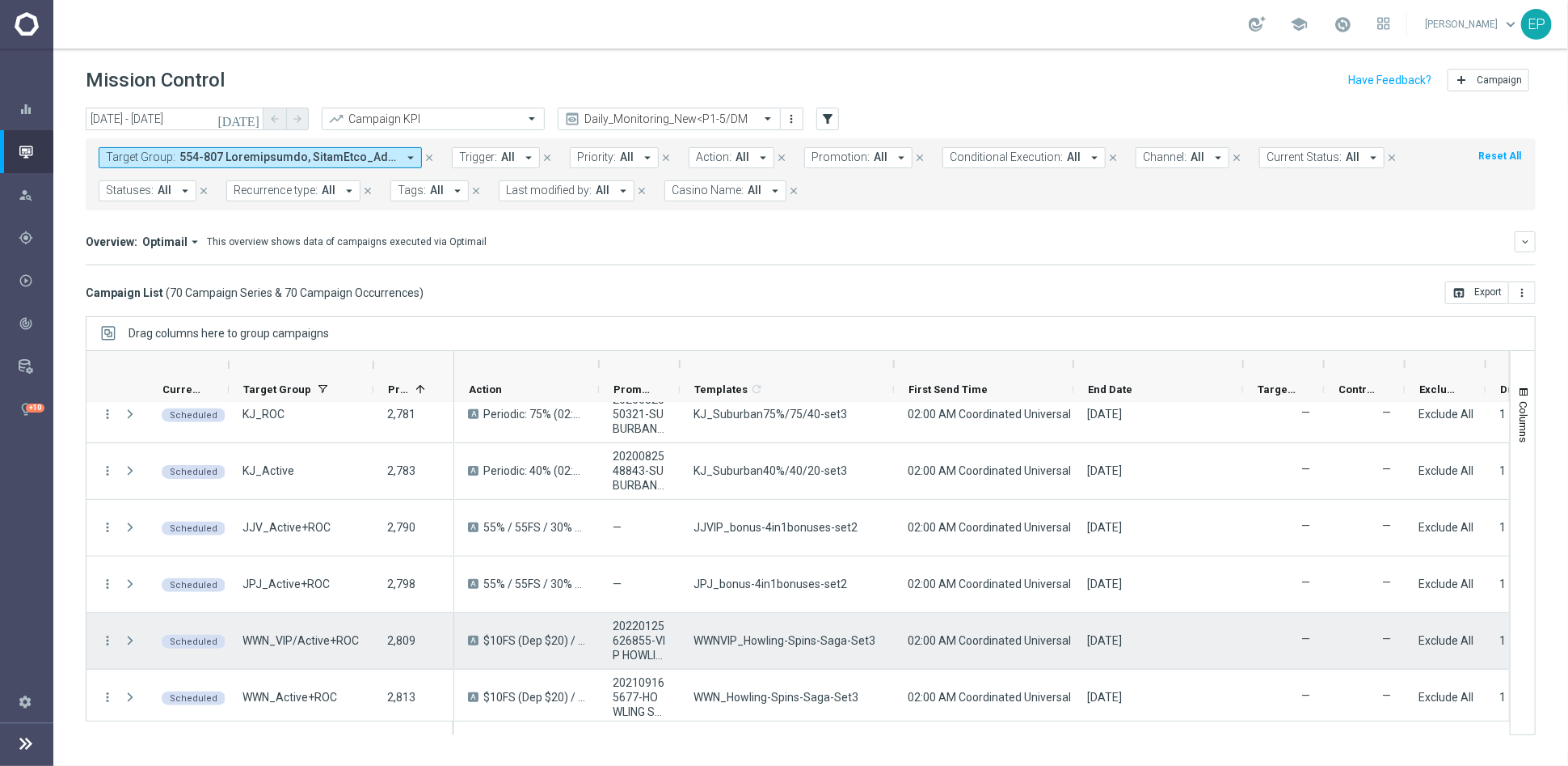
scroll to position [898, 0]
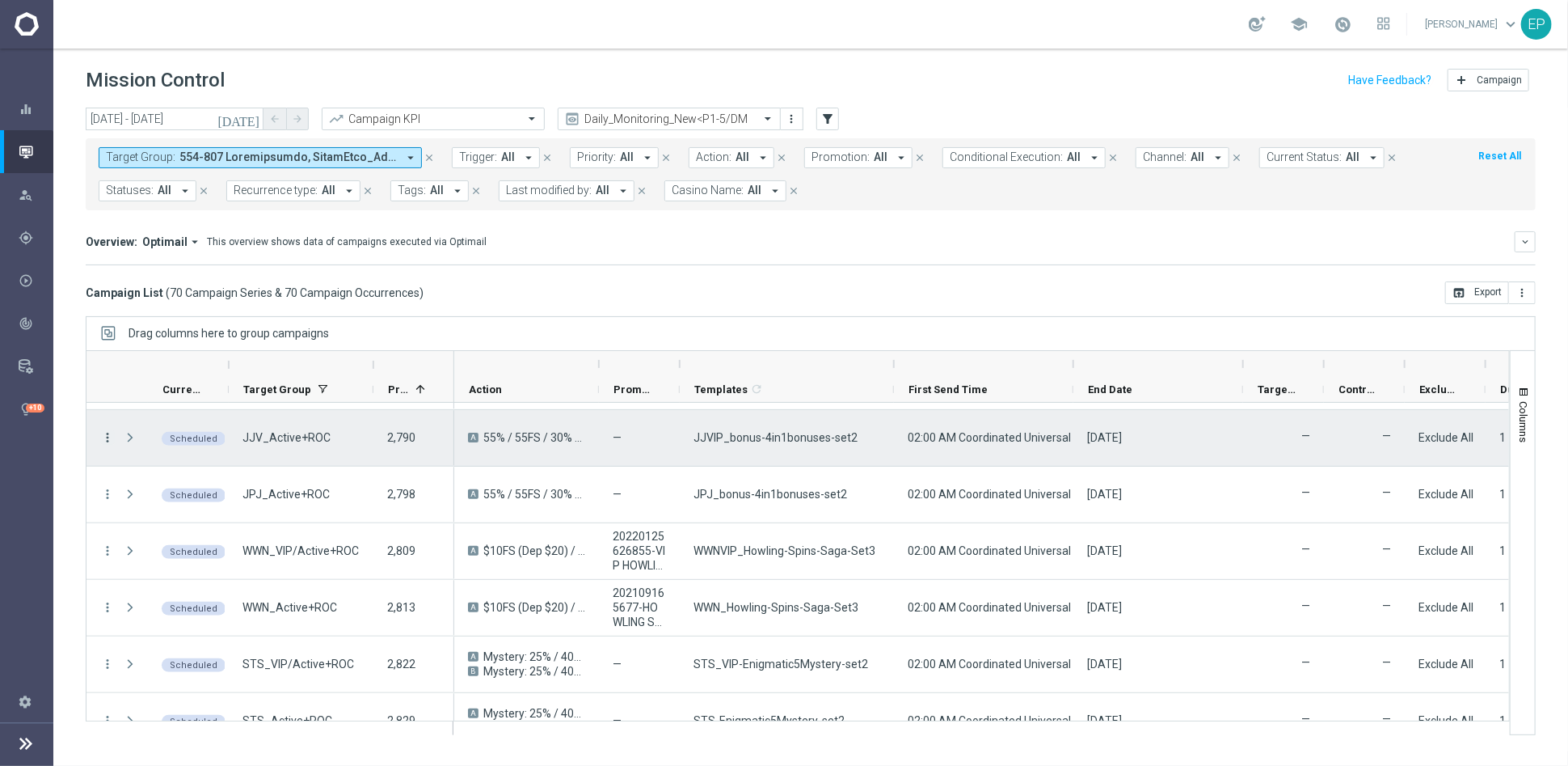
click at [102, 434] on icon "more_vert" at bounding box center [107, 437] width 15 height 15
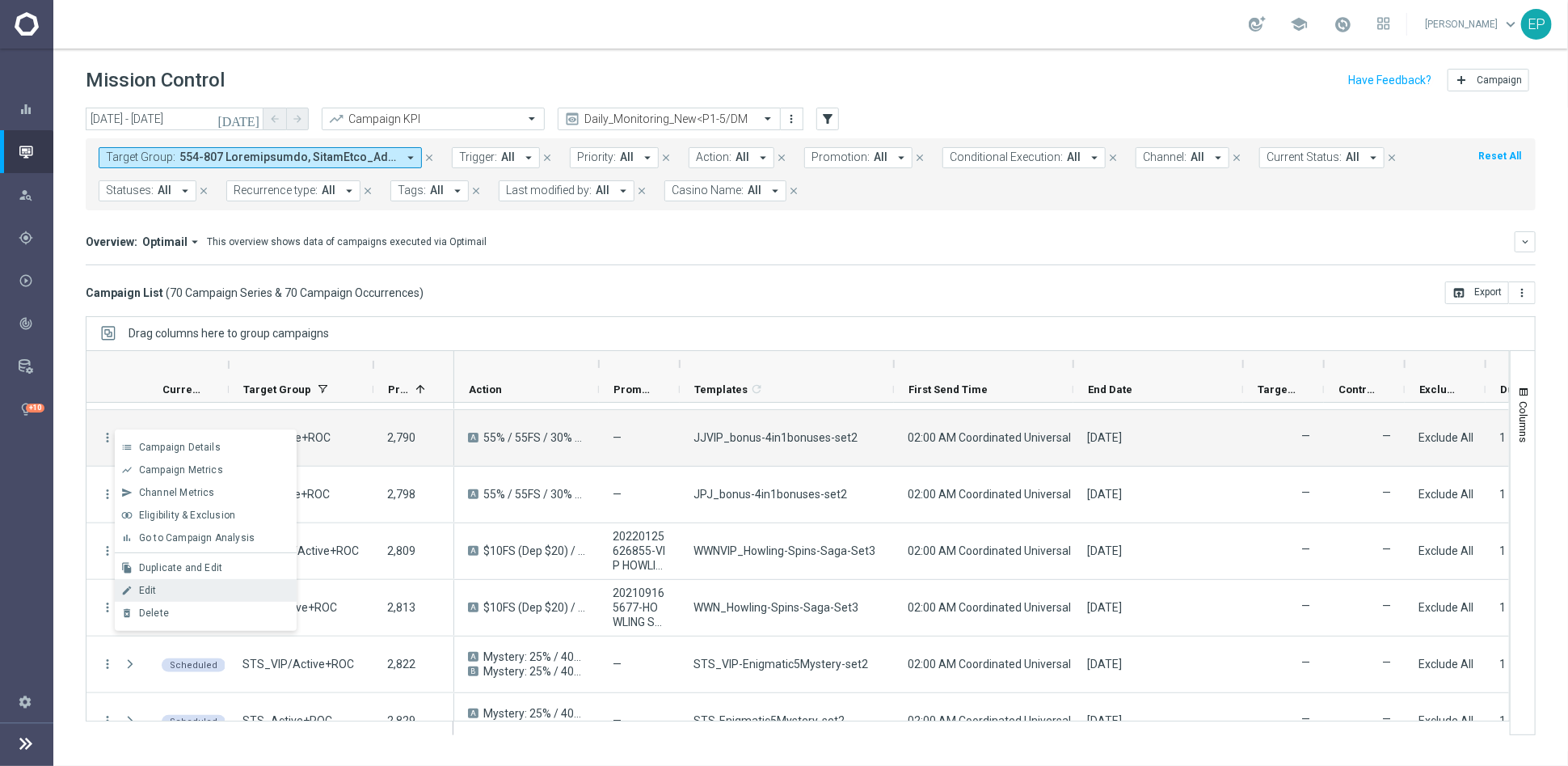
click at [176, 590] on div "Edit" at bounding box center [214, 590] width 150 height 11
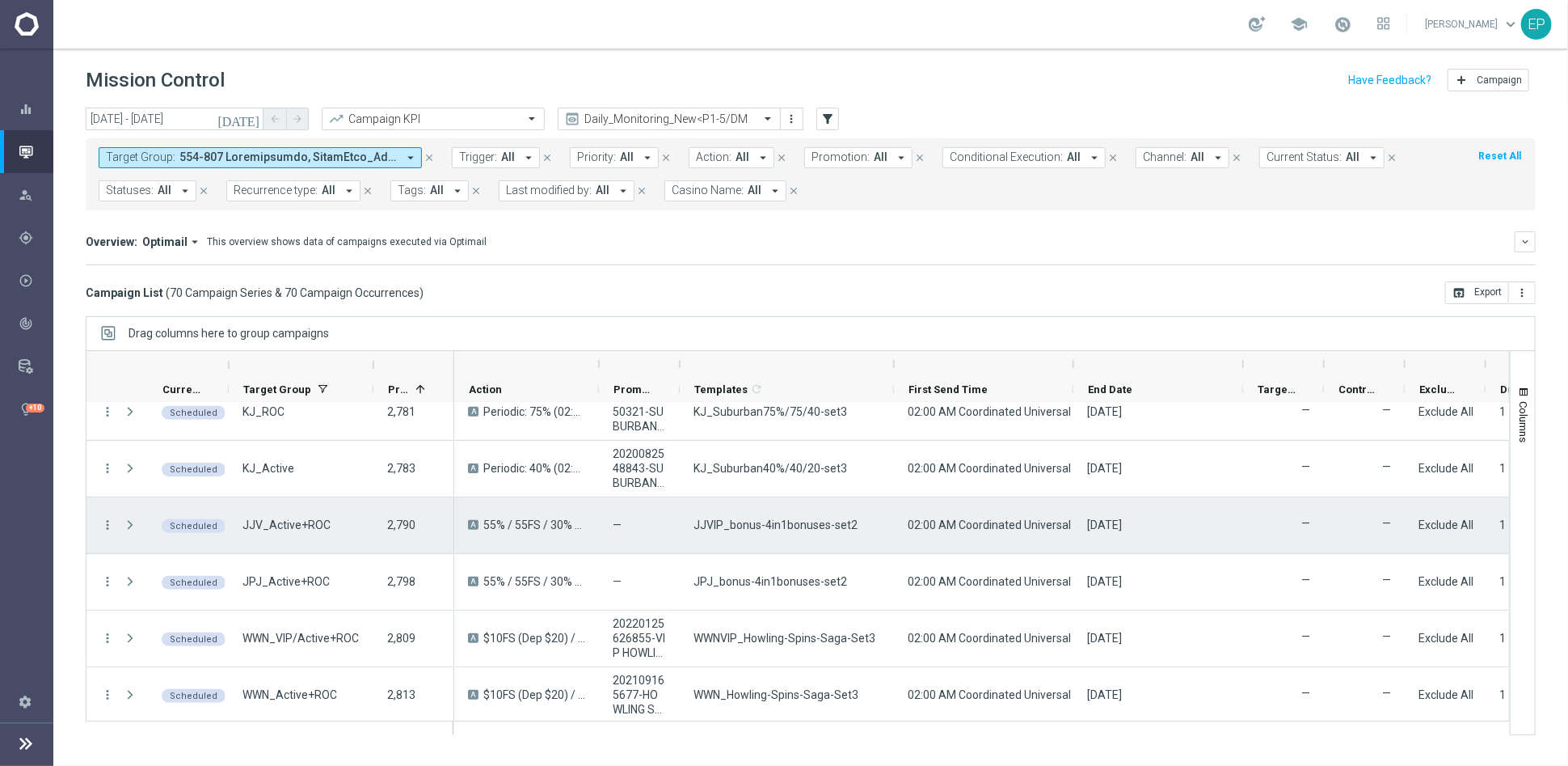
scroll to position [809, 0]
click at [108, 523] on icon "more_vert" at bounding box center [107, 527] width 15 height 15
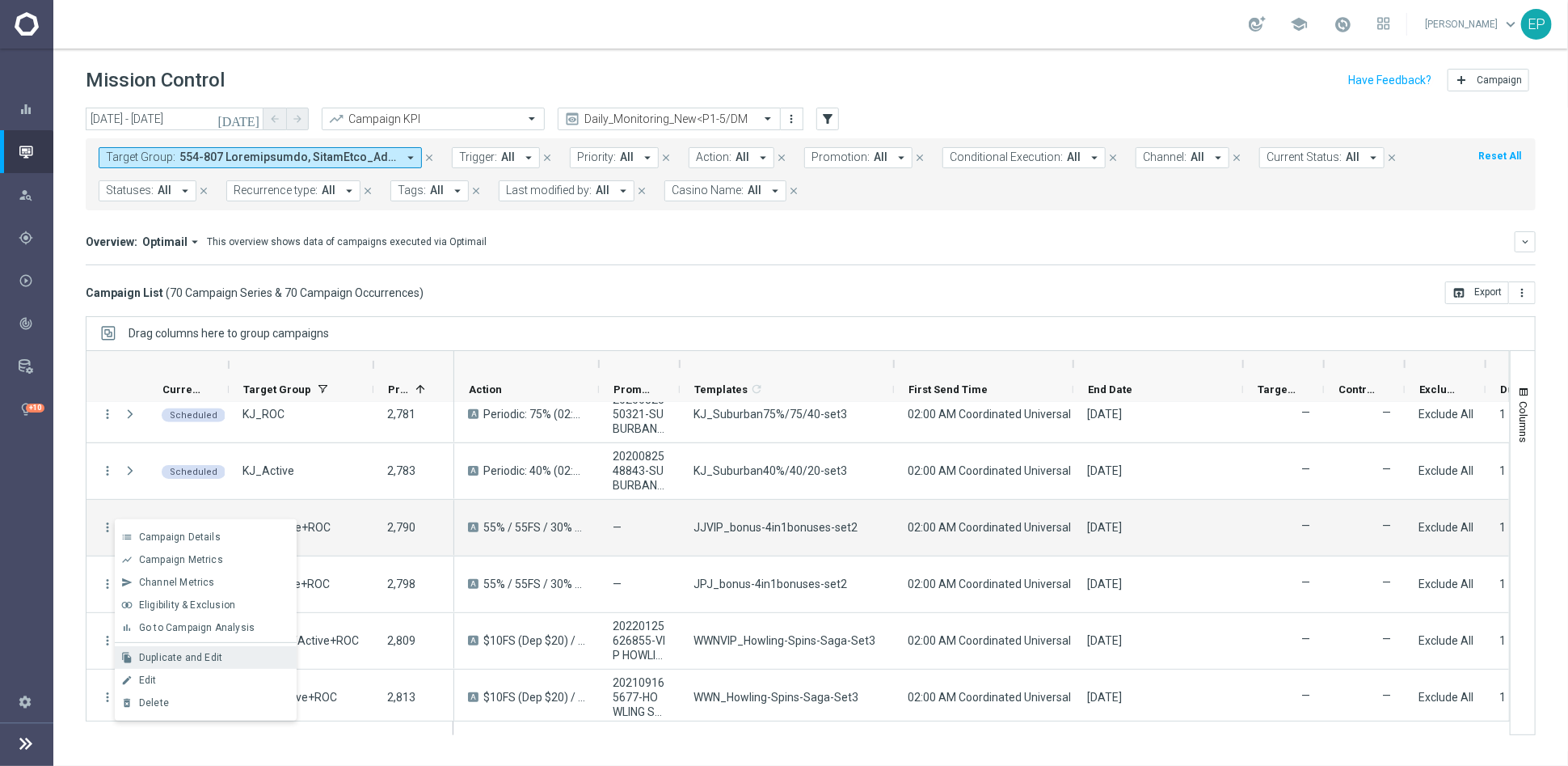
click at [215, 659] on span "Duplicate and Edit" at bounding box center [181, 656] width 83 height 11
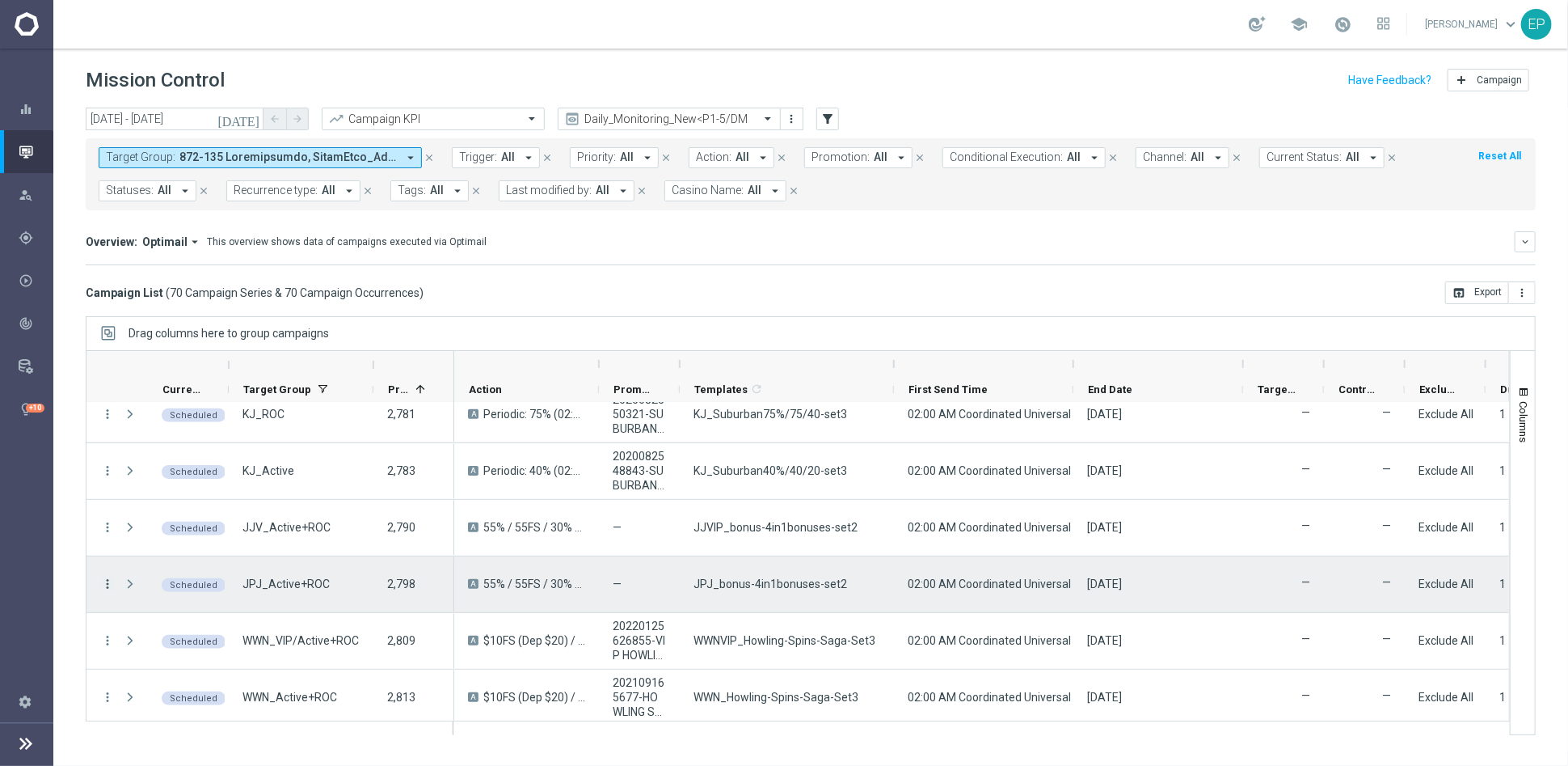
click at [109, 582] on icon "more_vert" at bounding box center [107, 583] width 15 height 15
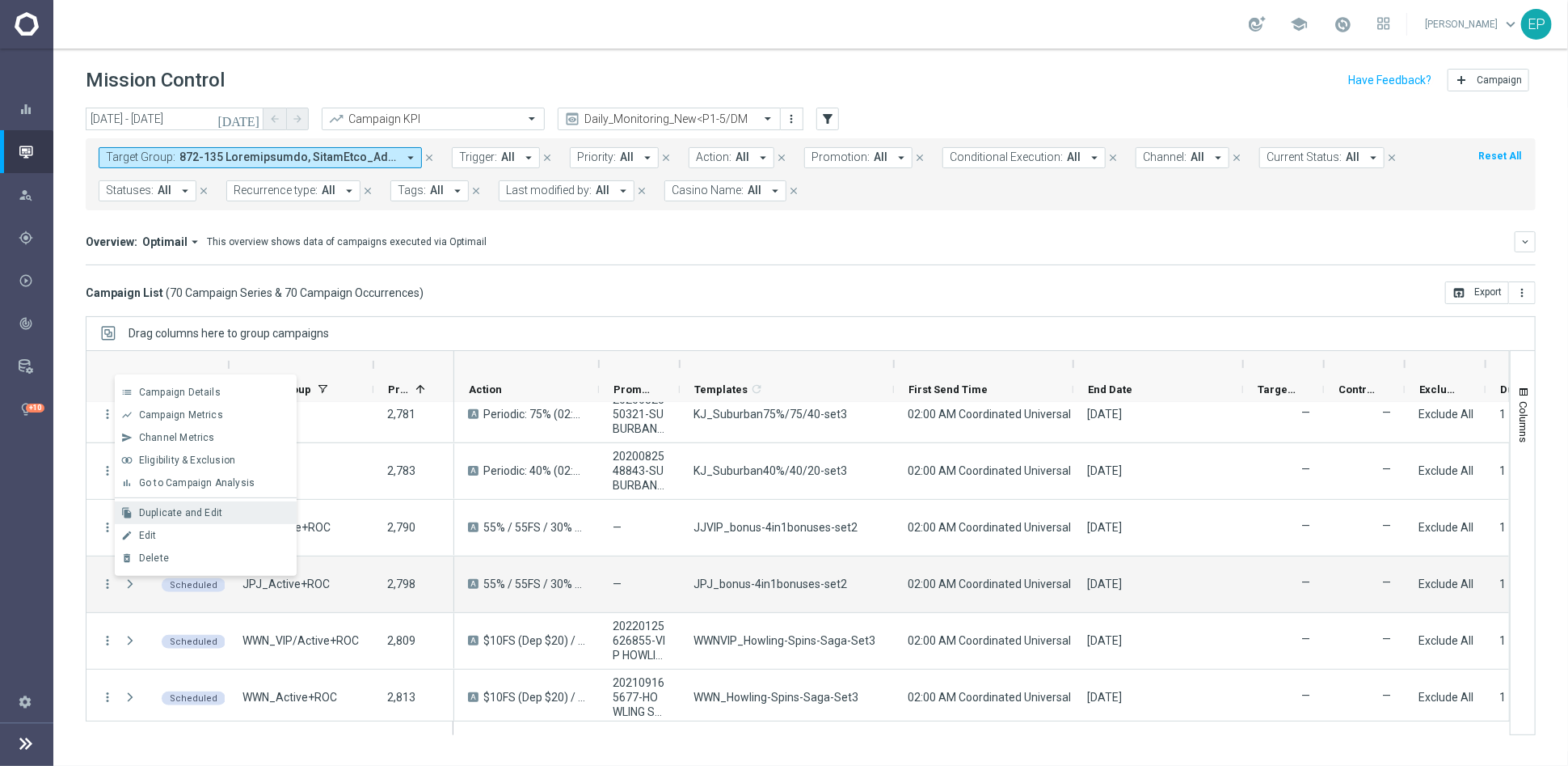
click at [196, 509] on span "Duplicate and Edit" at bounding box center [181, 512] width 83 height 11
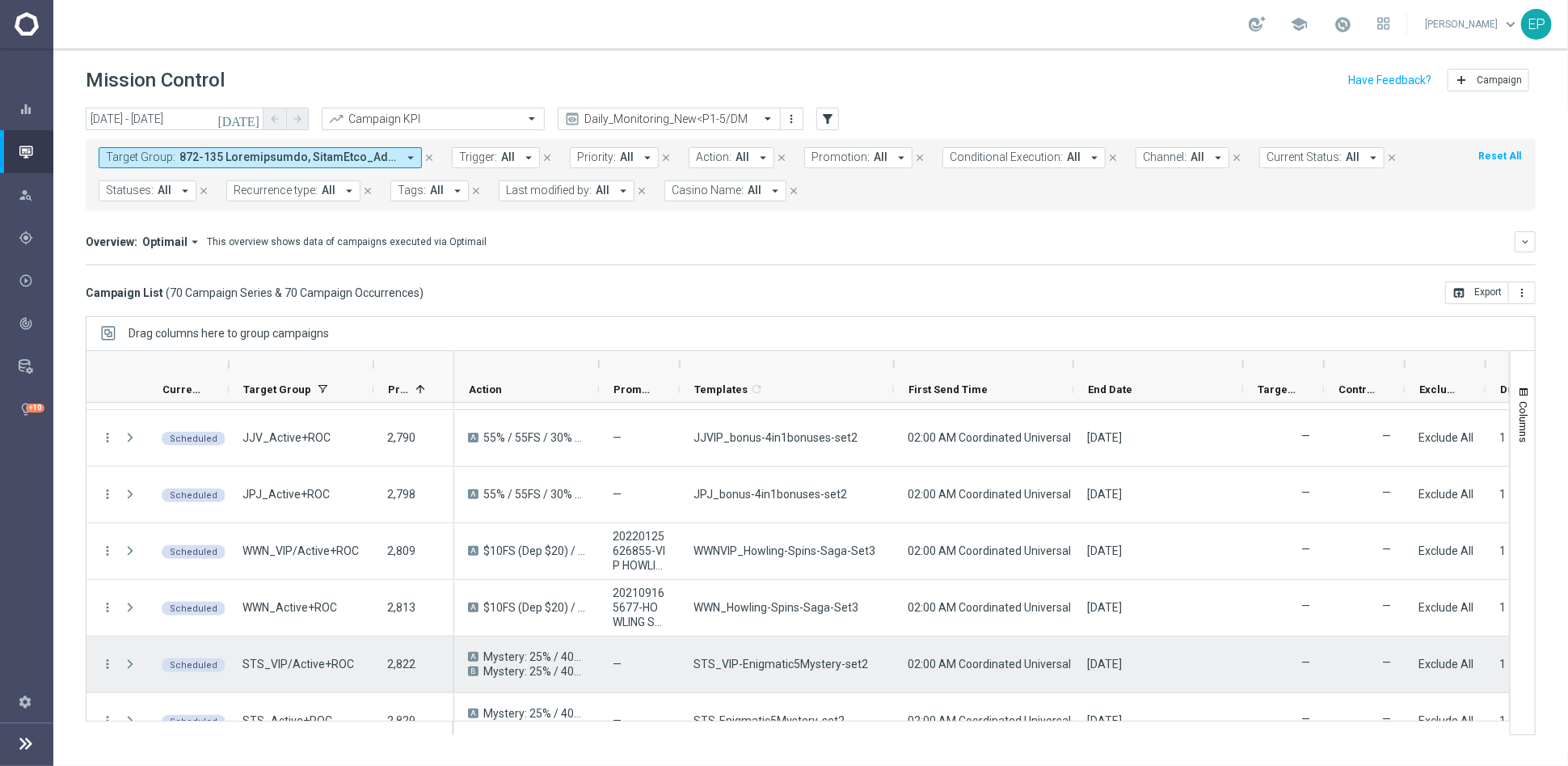
scroll to position [988, 0]
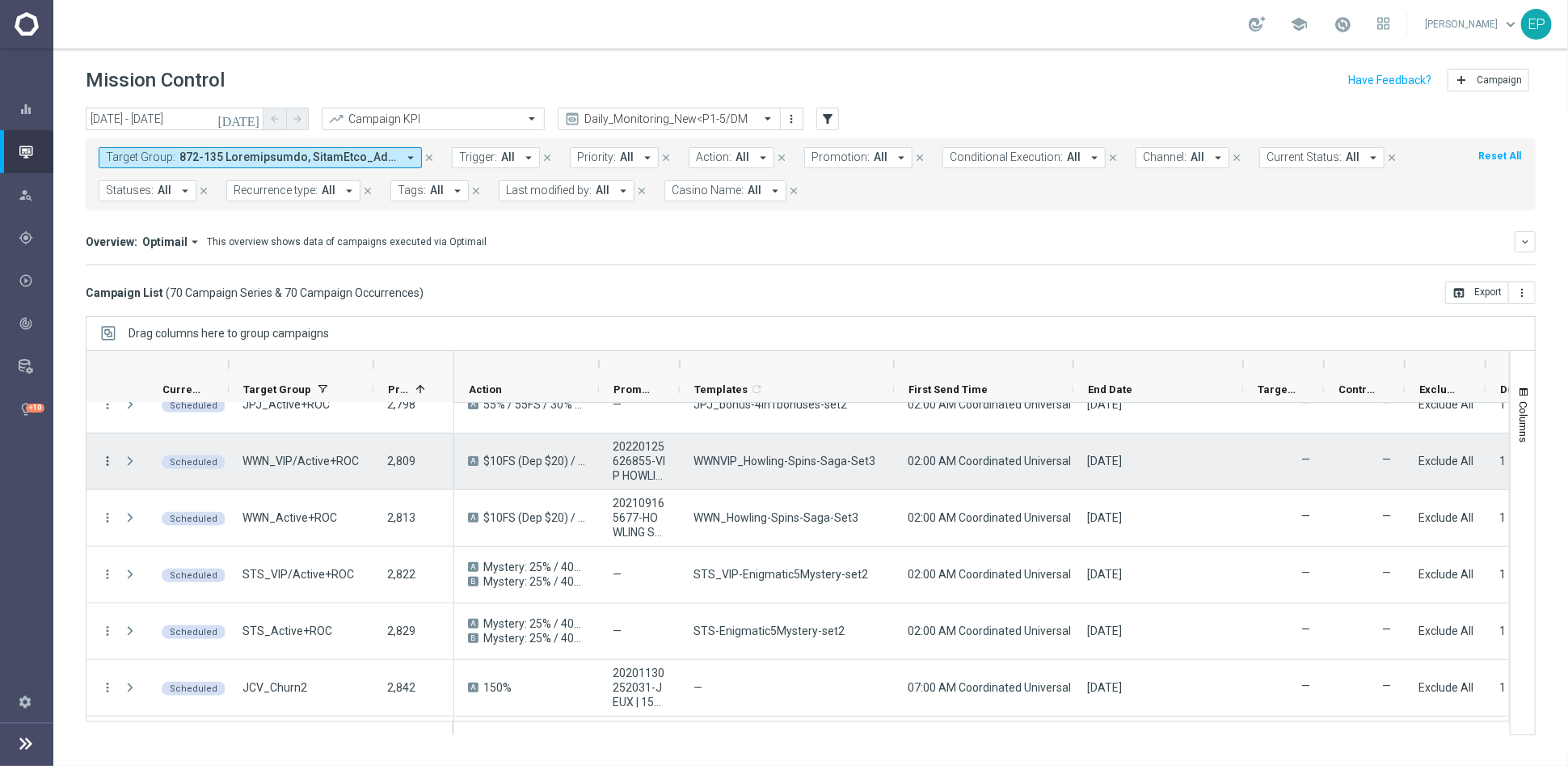
click at [108, 456] on icon "more_vert" at bounding box center [107, 461] width 15 height 15
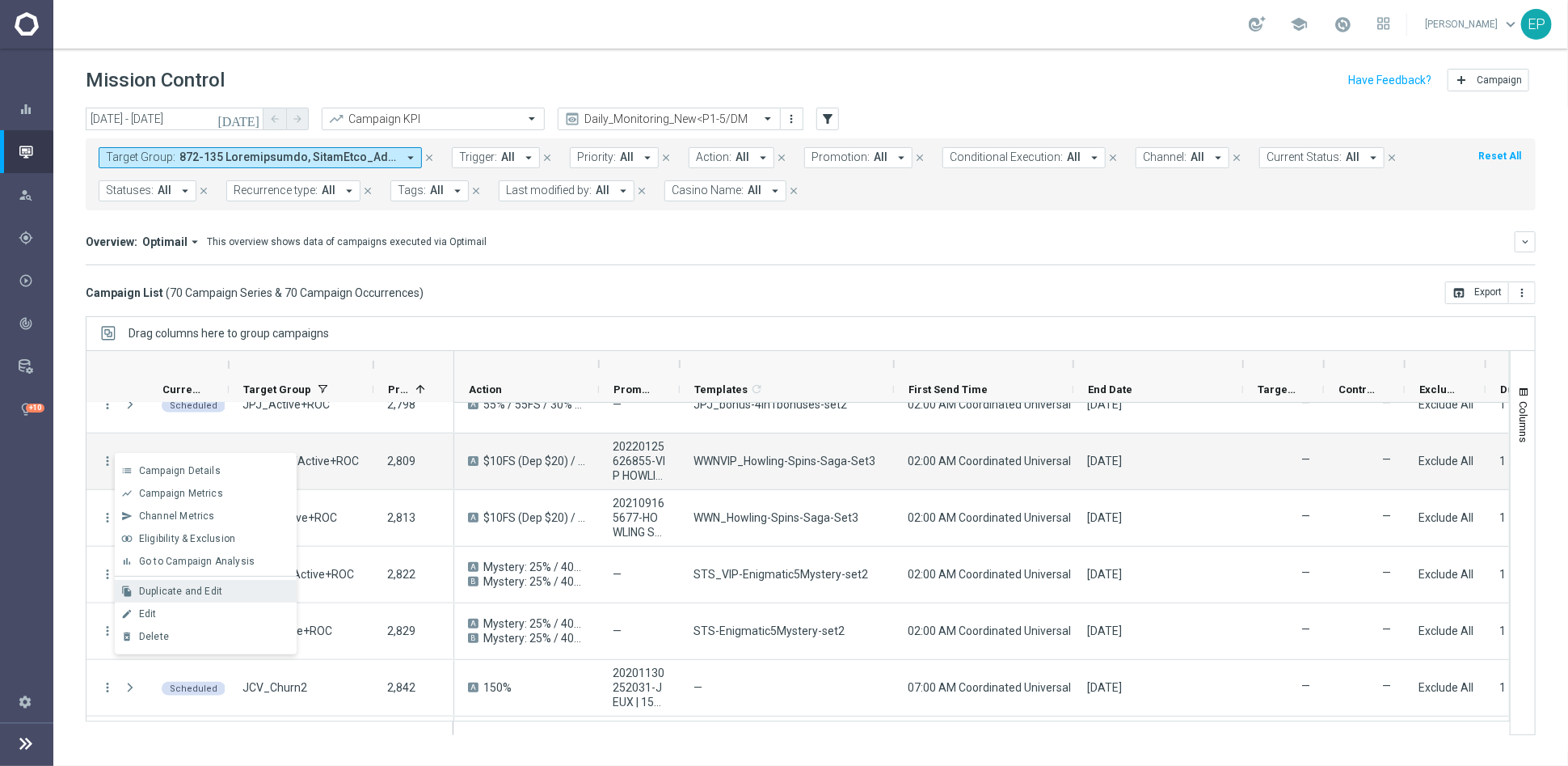
click at [208, 589] on span "Duplicate and Edit" at bounding box center [181, 590] width 83 height 11
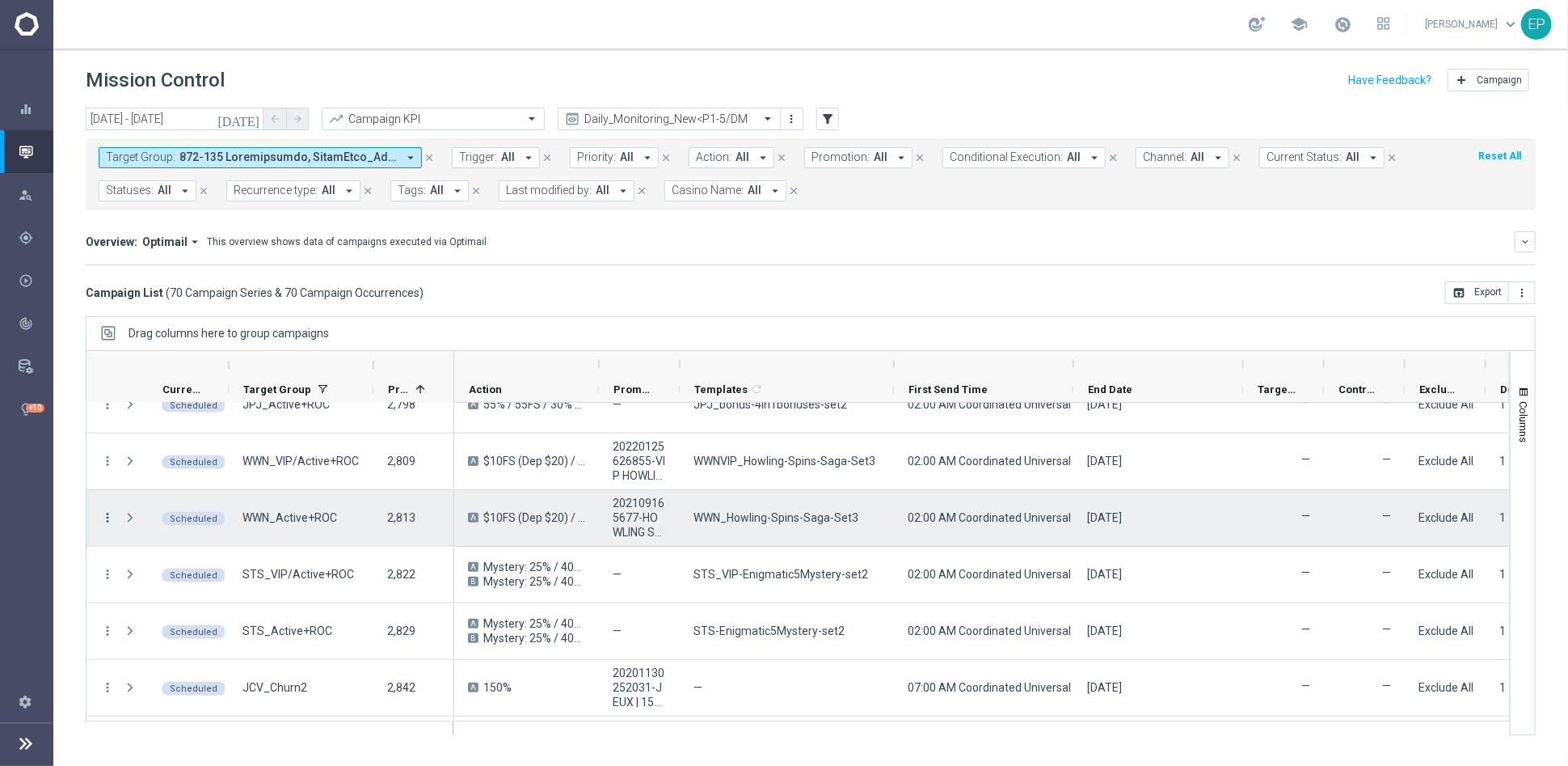
click at [105, 517] on icon "more_vert" at bounding box center [107, 517] width 15 height 15
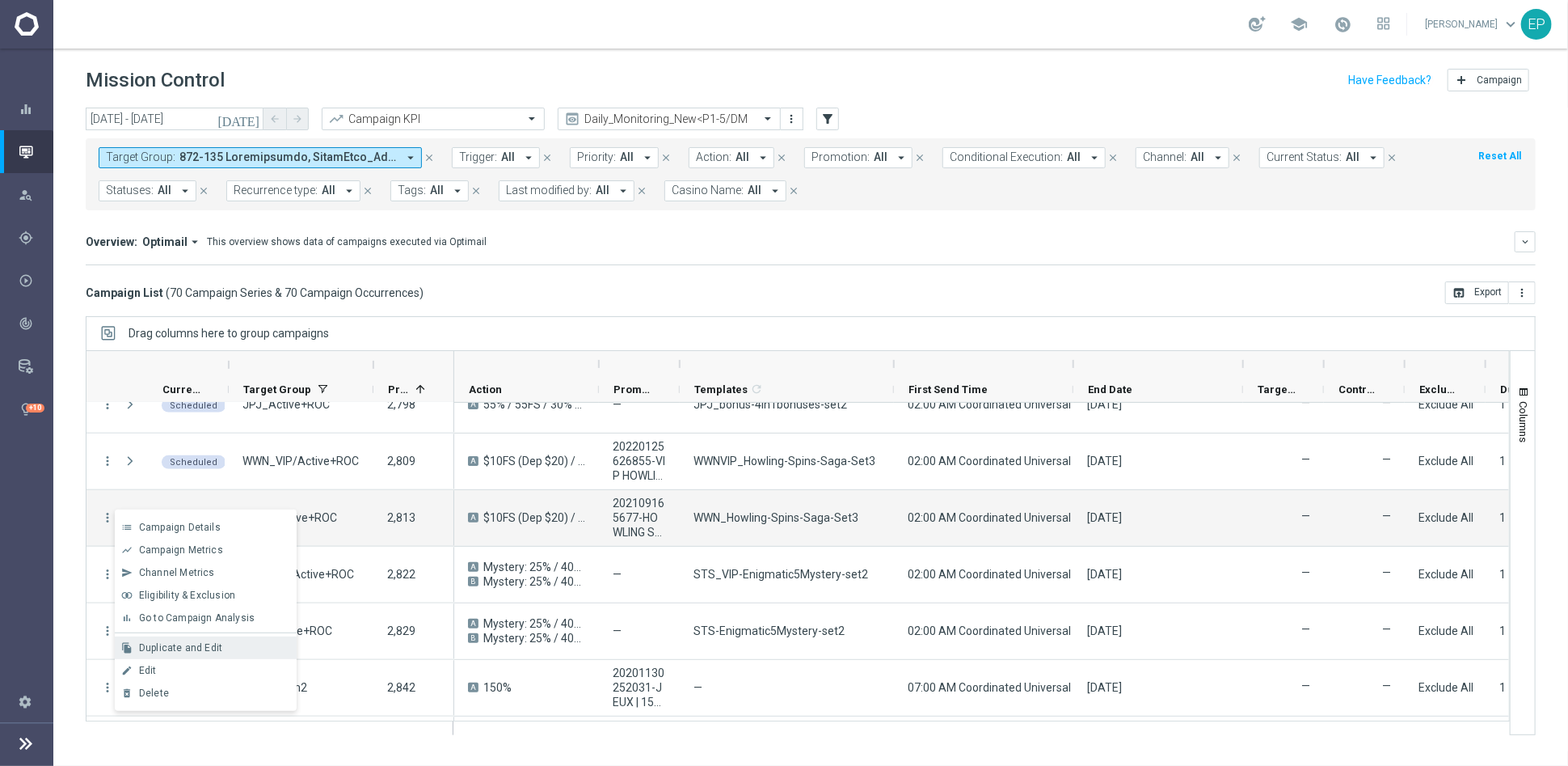
click at [215, 654] on div "file_copy Duplicate and Edit" at bounding box center [206, 647] width 182 height 23
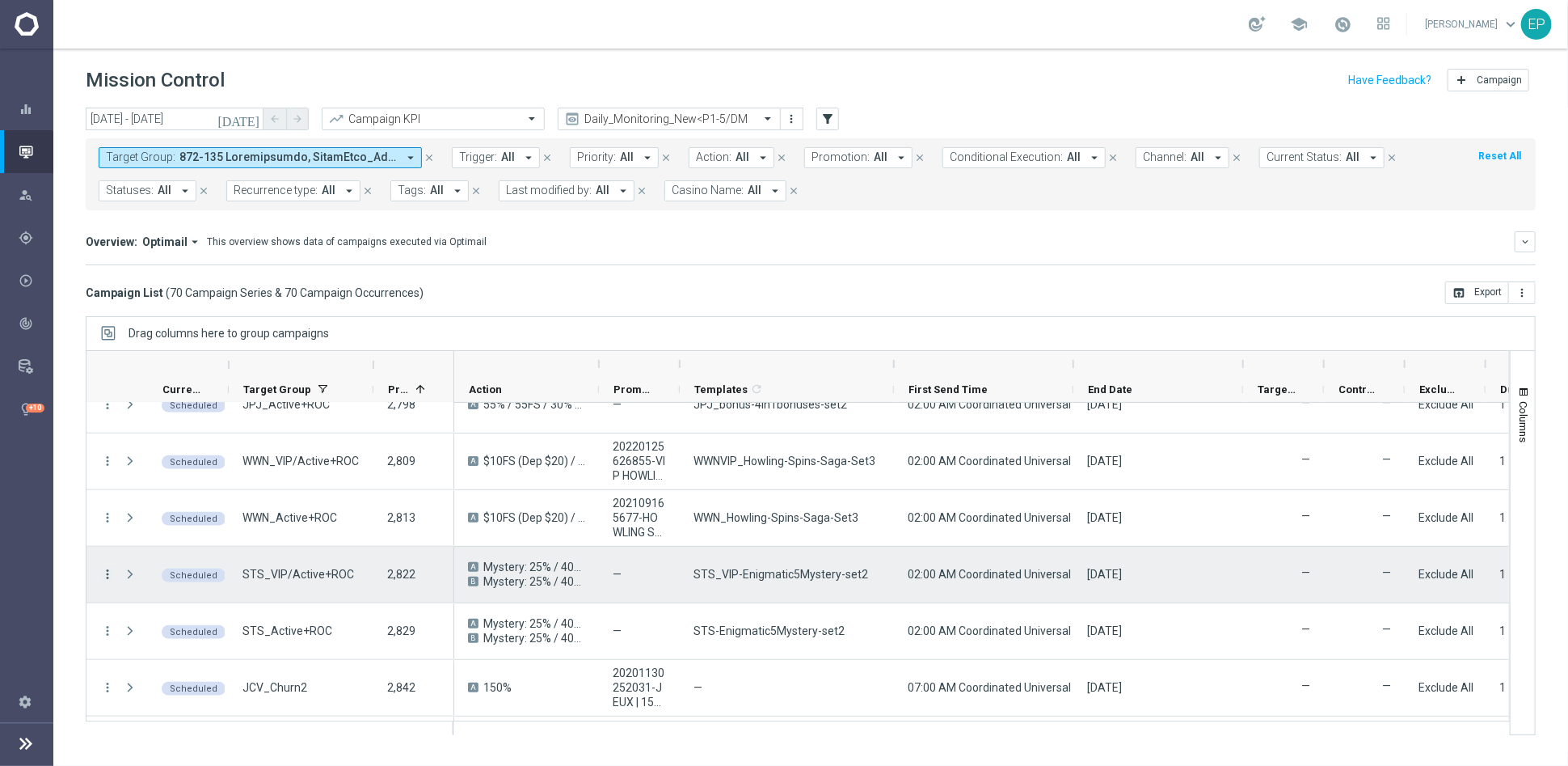
click at [109, 576] on icon "more_vert" at bounding box center [107, 574] width 15 height 15
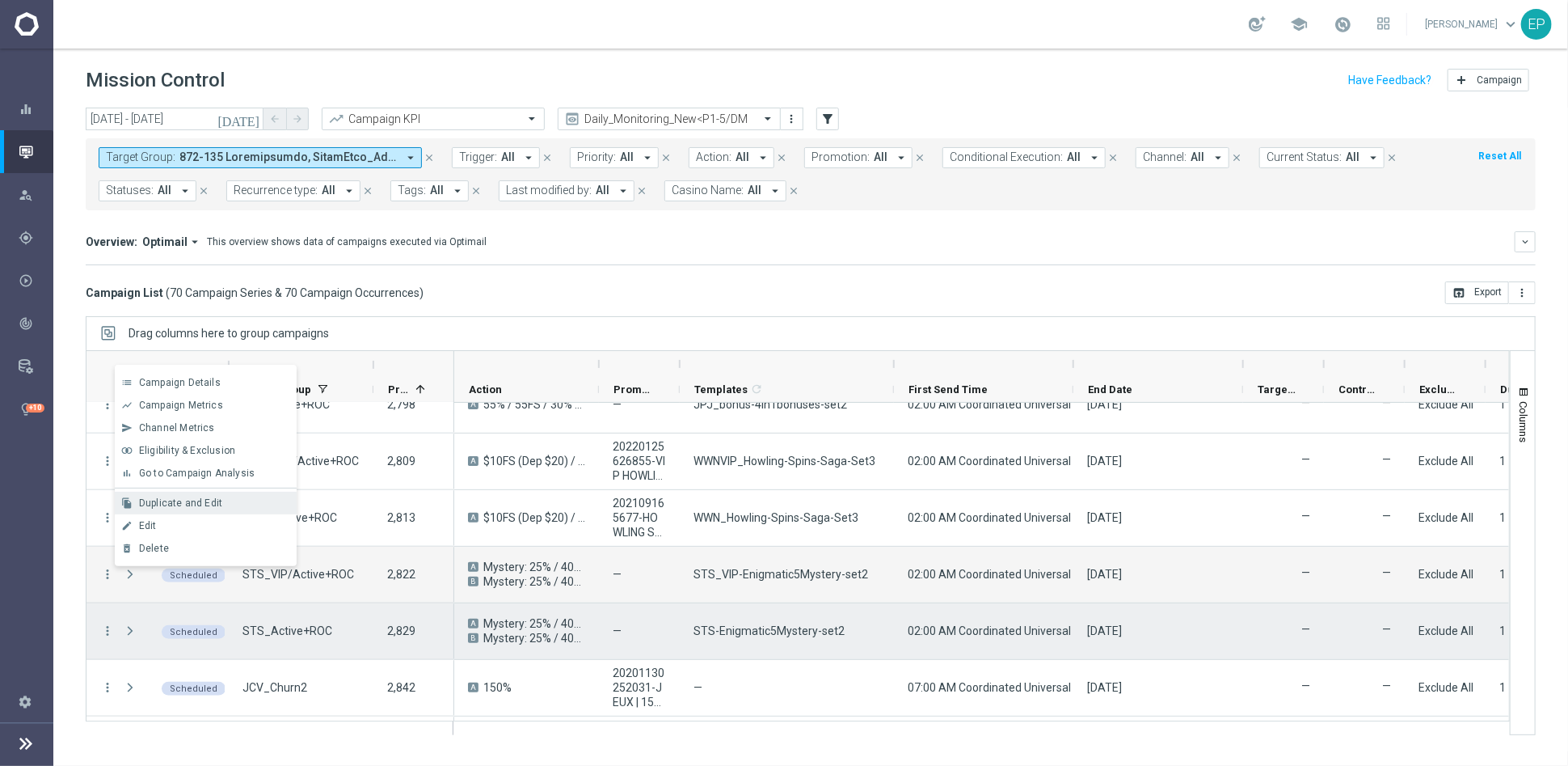
click at [191, 497] on span "Duplicate and Edit" at bounding box center [181, 502] width 83 height 11
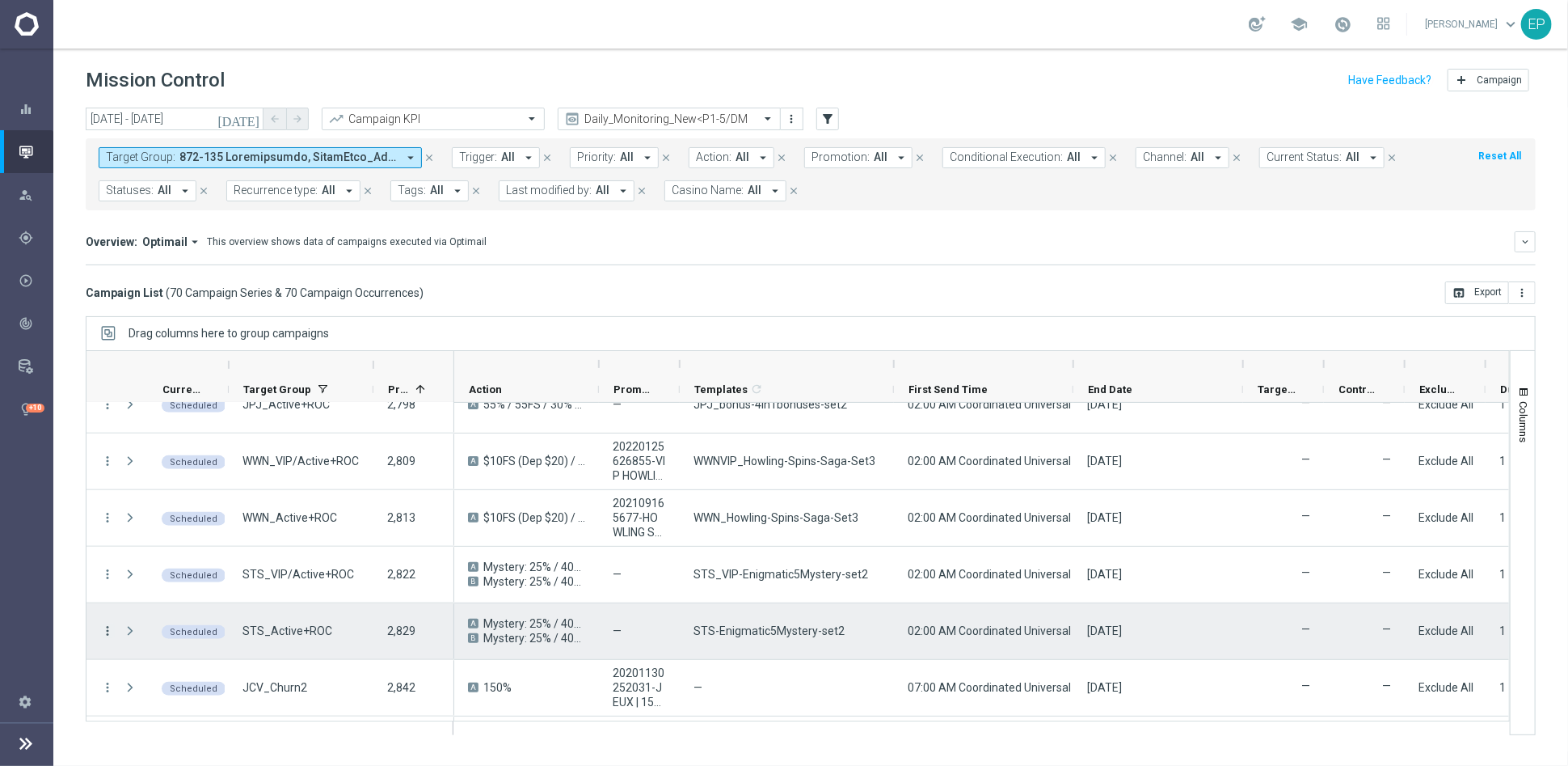
click at [109, 632] on icon "more_vert" at bounding box center [107, 631] width 15 height 15
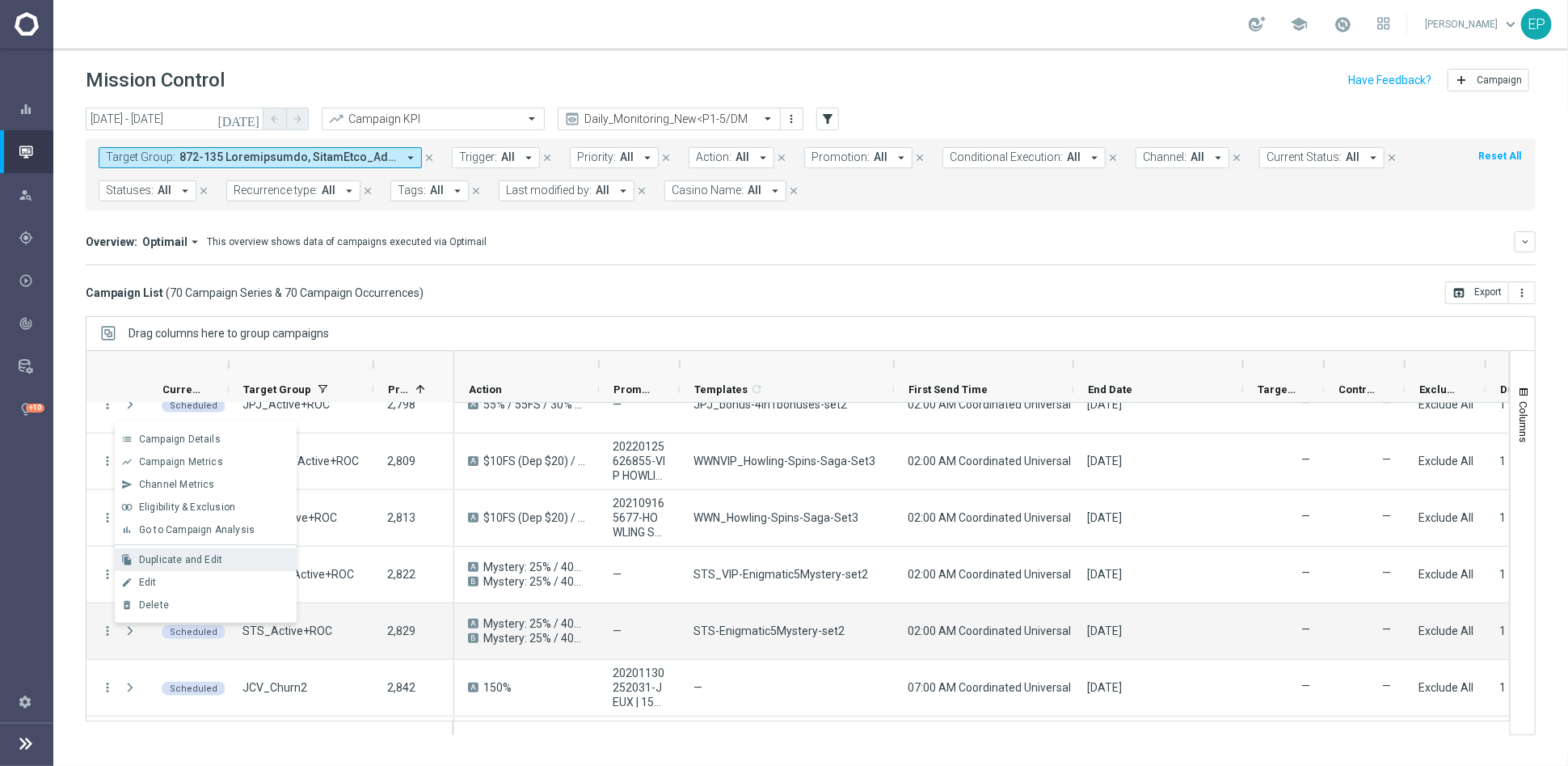
click at [180, 558] on span "Duplicate and Edit" at bounding box center [181, 558] width 83 height 11
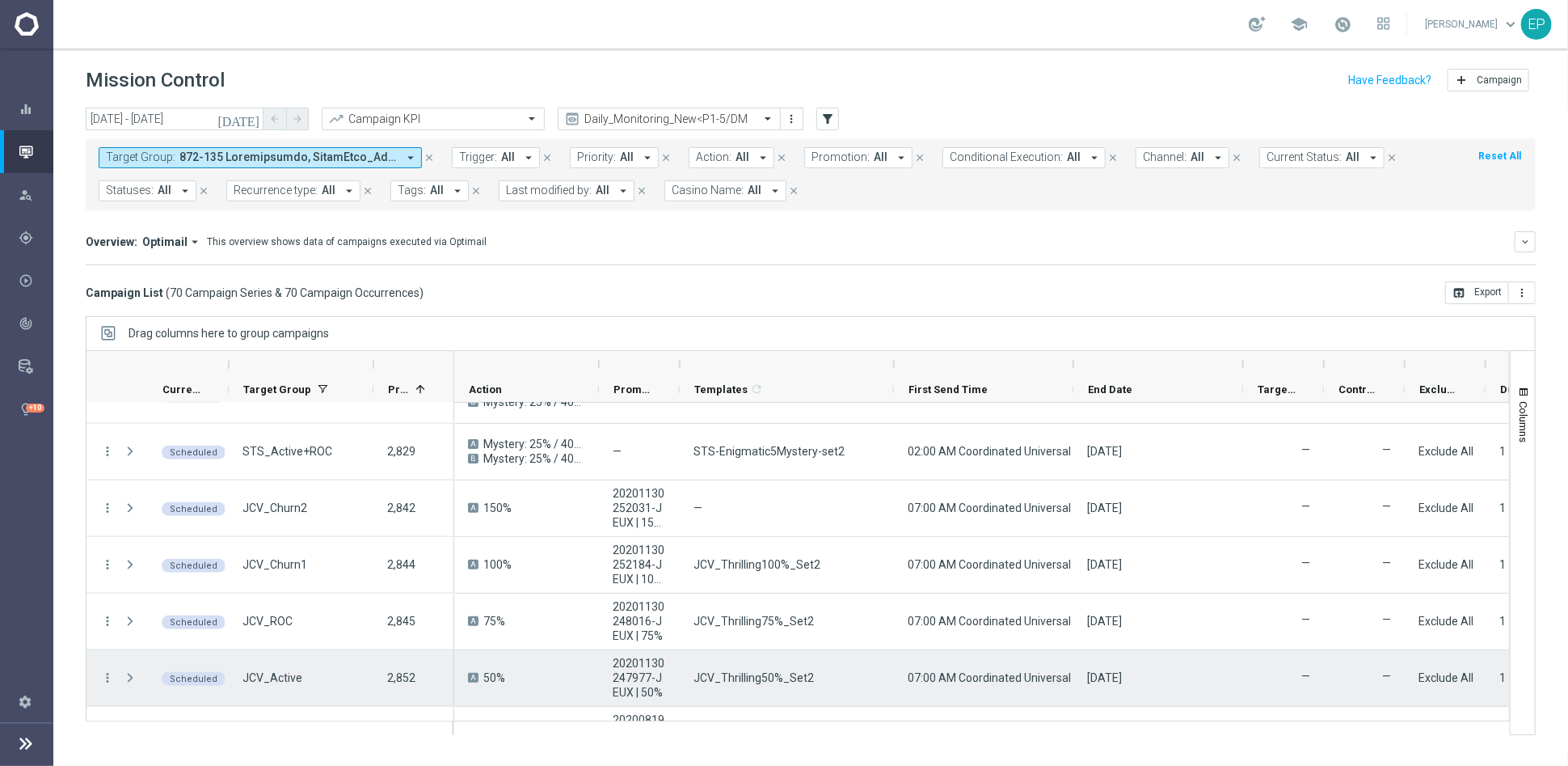
scroll to position [1257, 0]
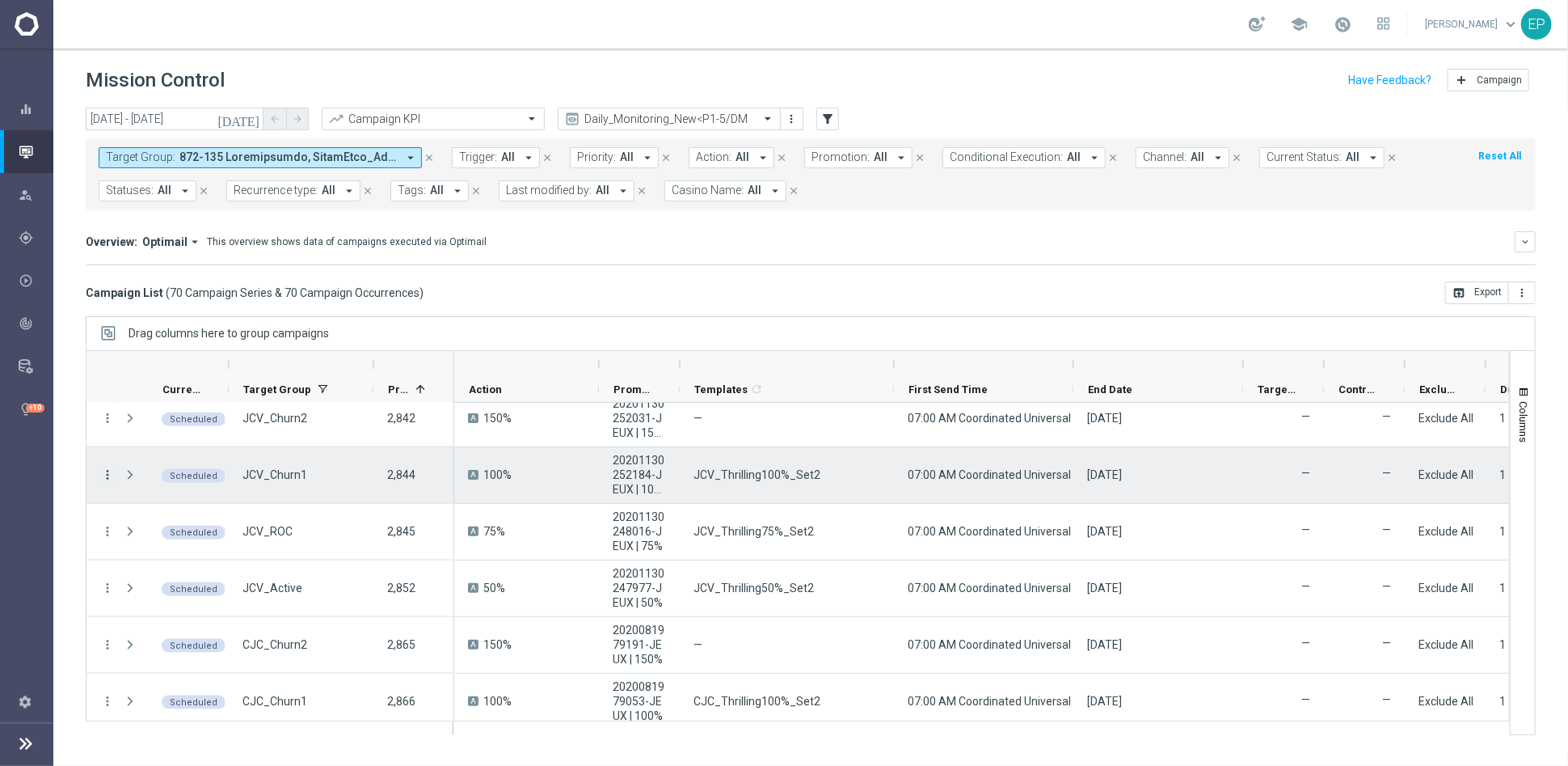
click at [109, 470] on icon "more_vert" at bounding box center [107, 474] width 15 height 15
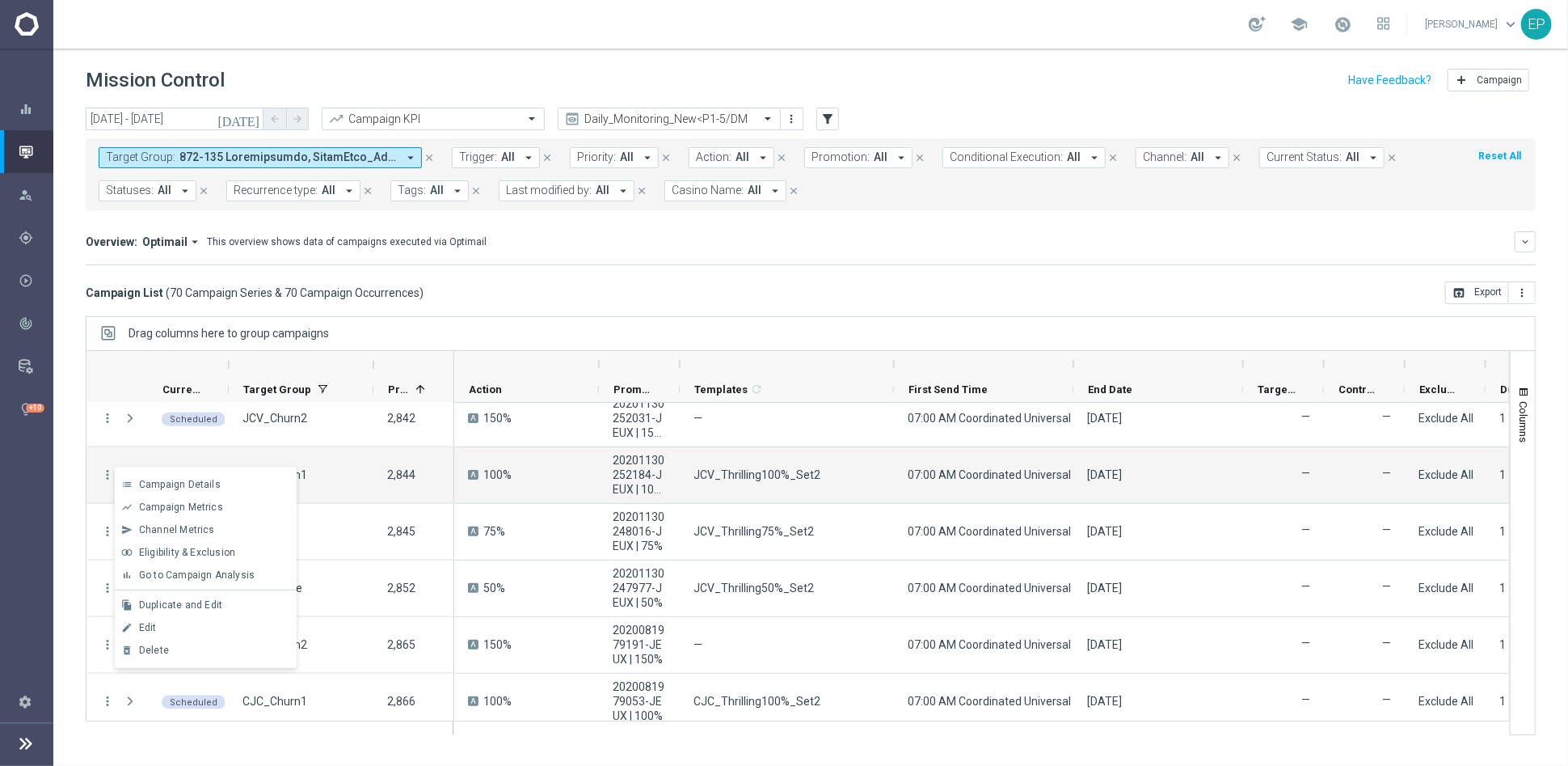
click at [164, 622] on div "Edit" at bounding box center [214, 627] width 150 height 11
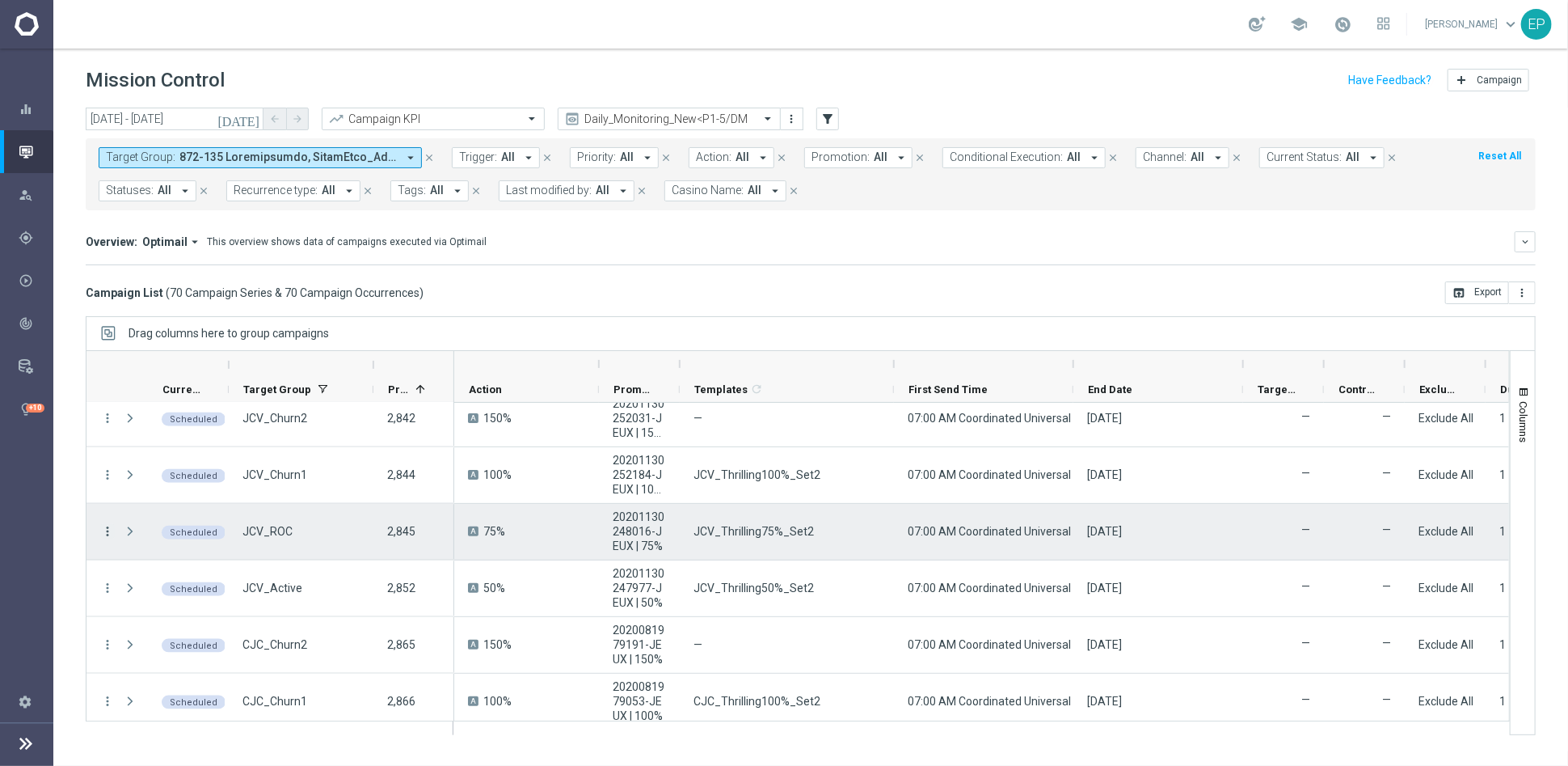
click at [109, 531] on icon "more_vert" at bounding box center [107, 531] width 15 height 15
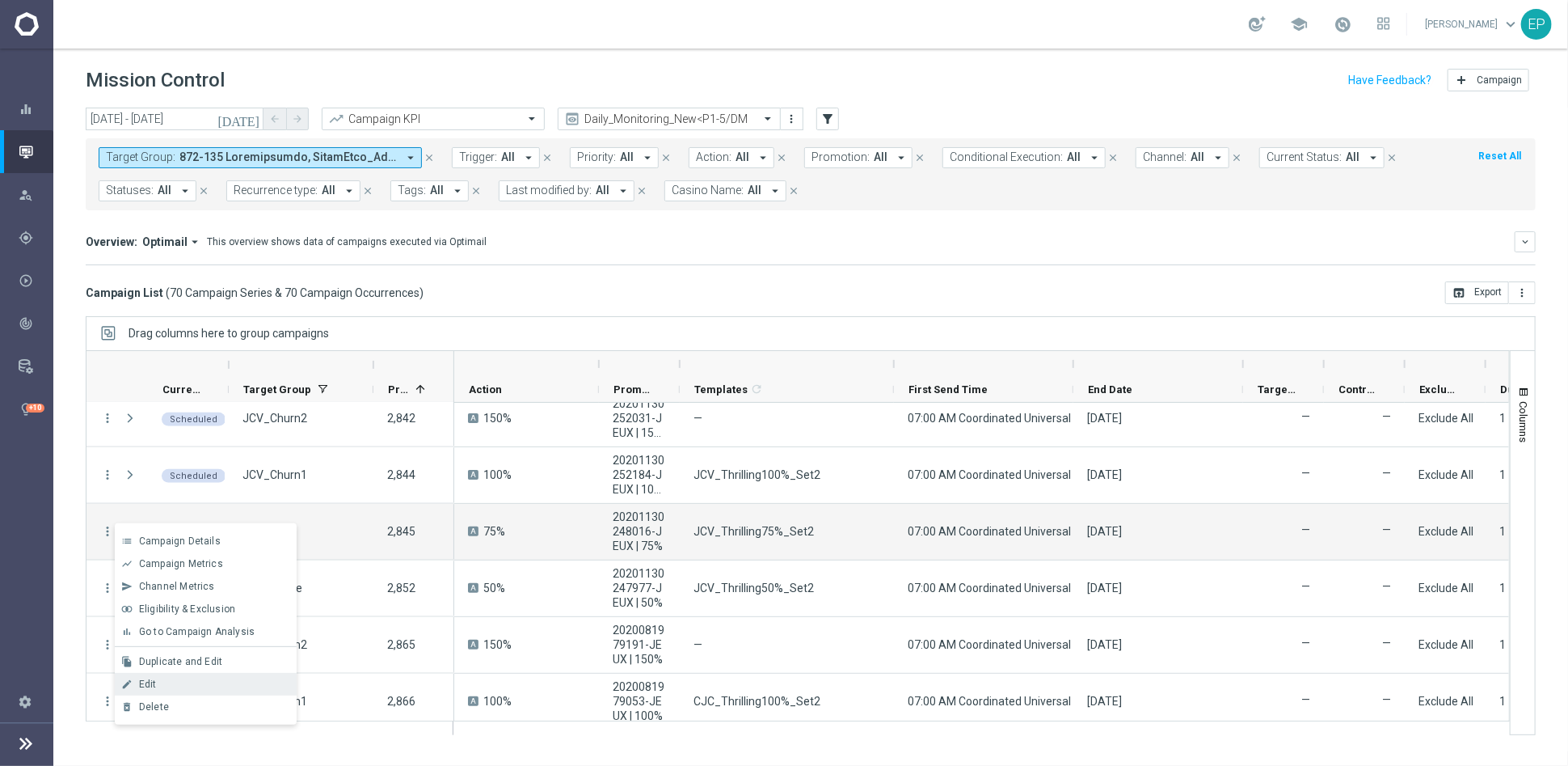
click at [149, 682] on span "Edit" at bounding box center [148, 683] width 18 height 11
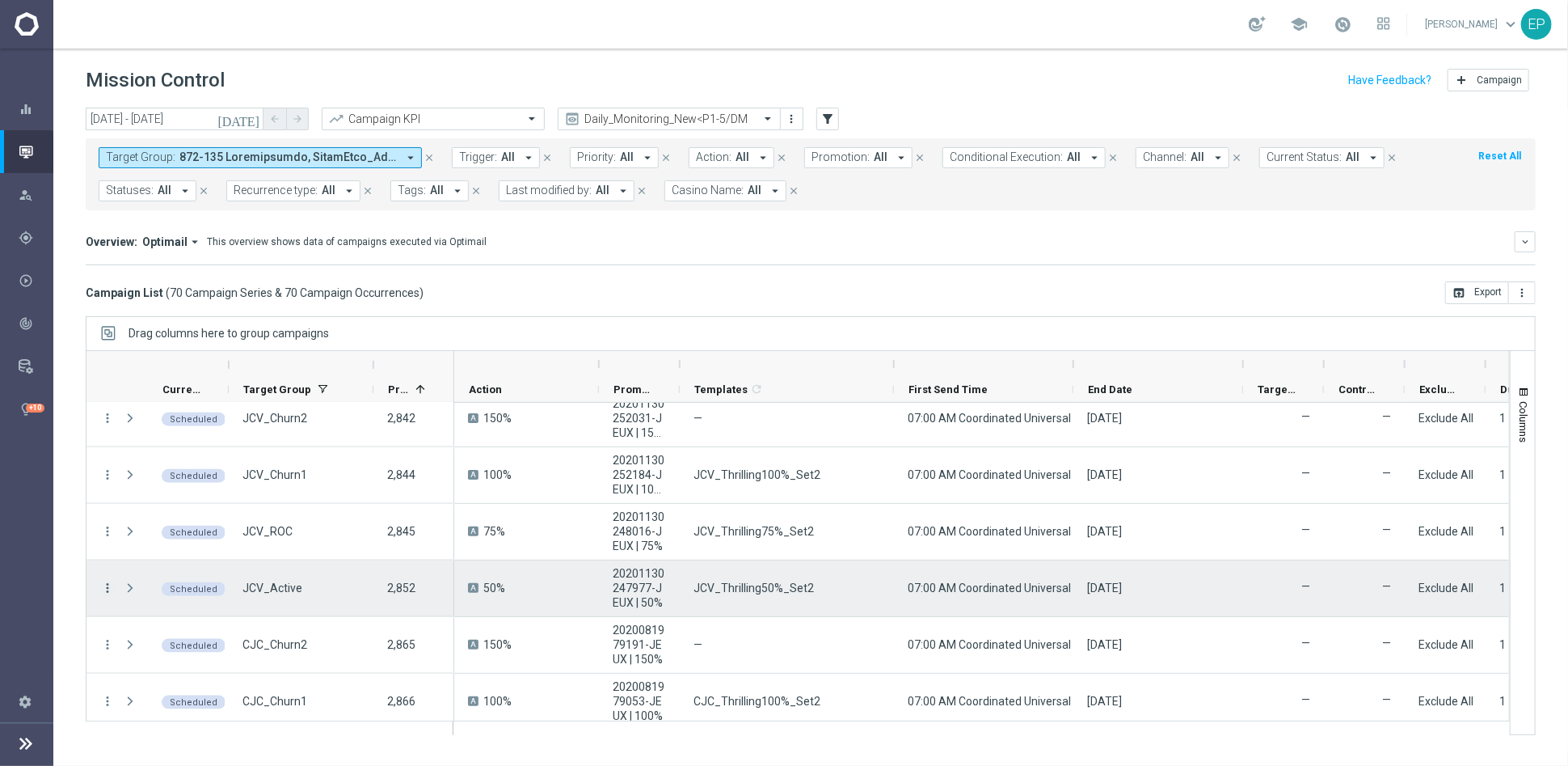
click at [105, 588] on icon "more_vert" at bounding box center [107, 587] width 15 height 15
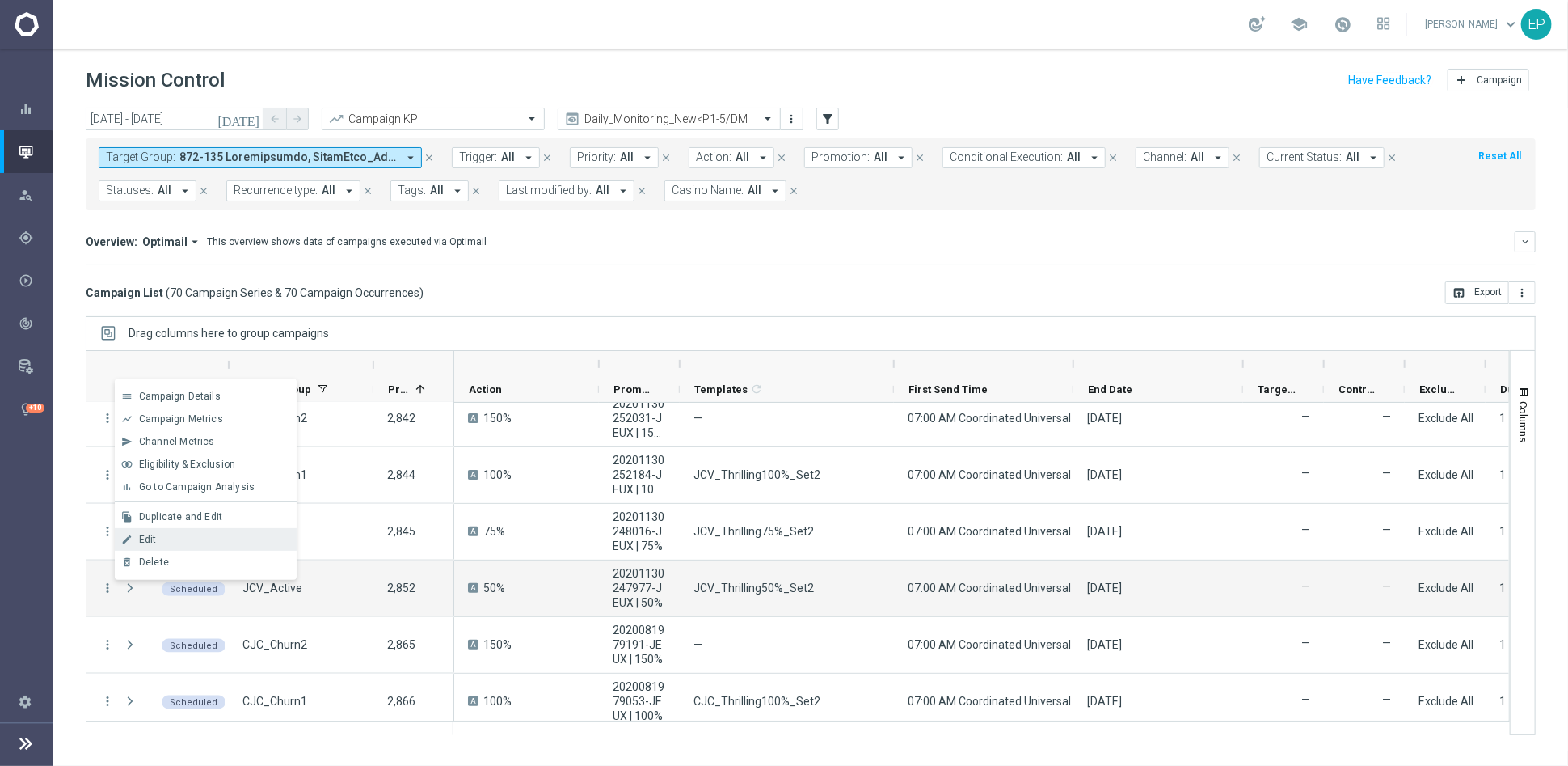
click at [173, 541] on div "Edit" at bounding box center [214, 539] width 150 height 11
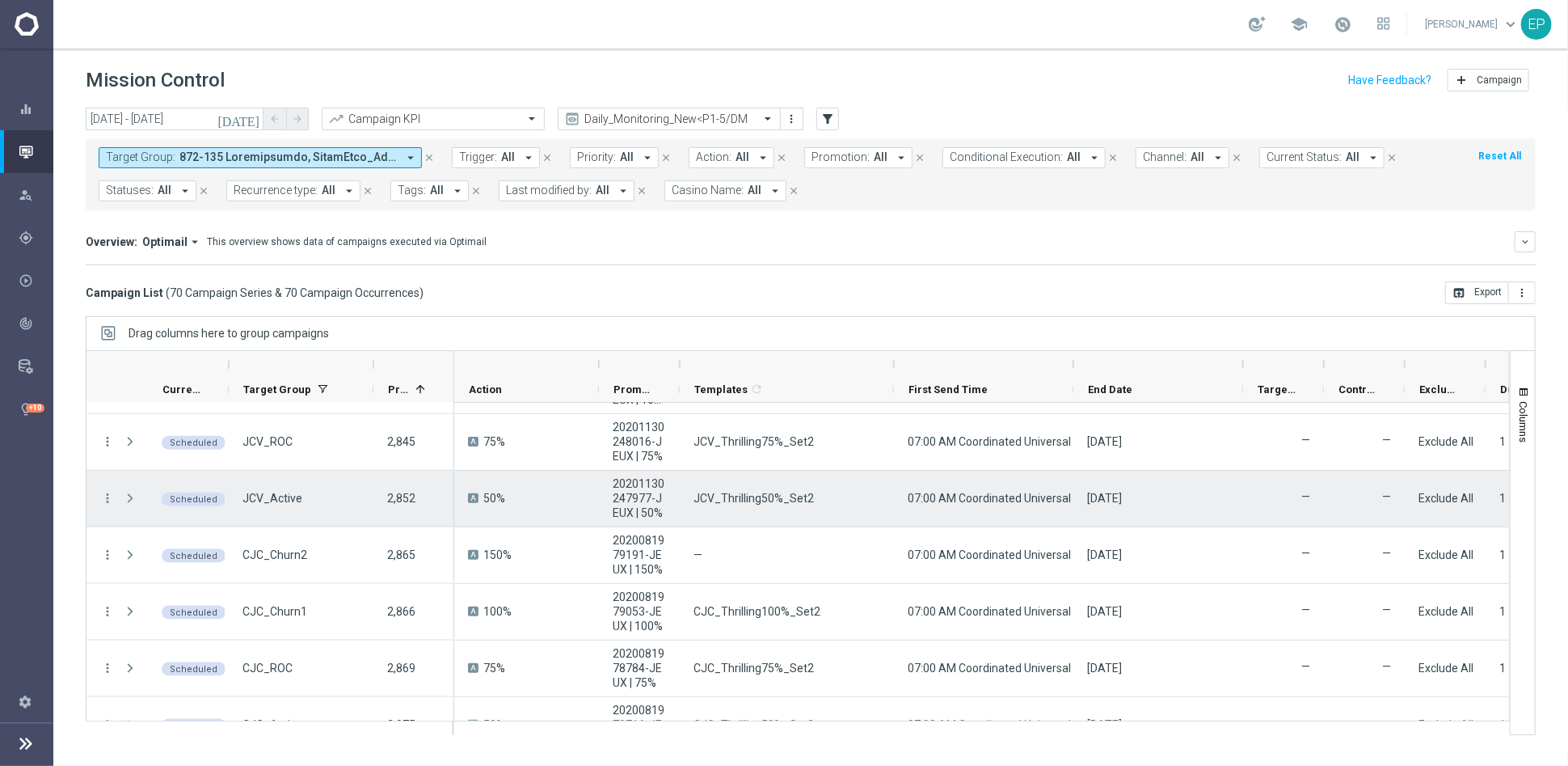
scroll to position [1437, 0]
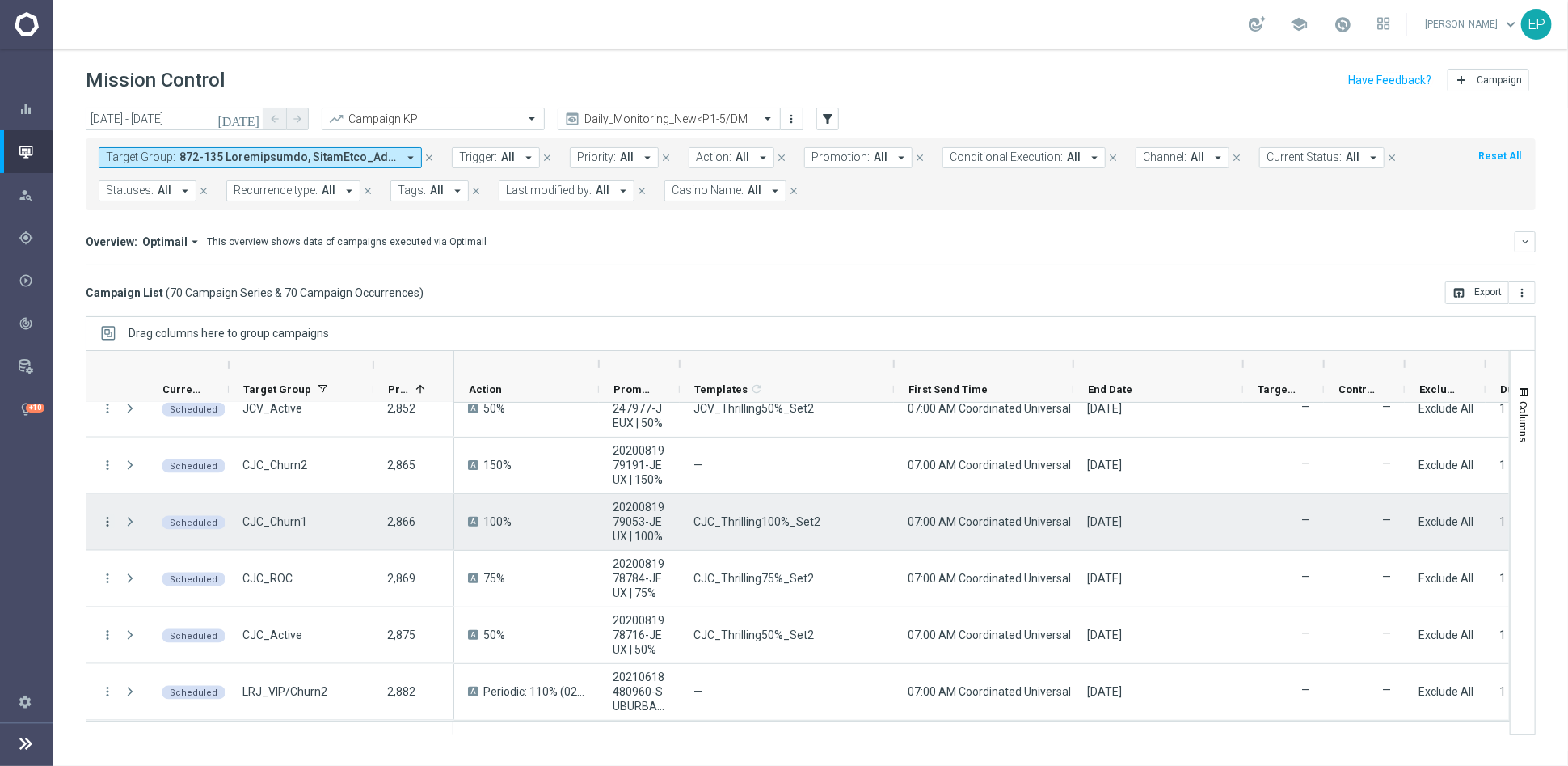
click at [109, 515] on icon "more_vert" at bounding box center [107, 521] width 15 height 15
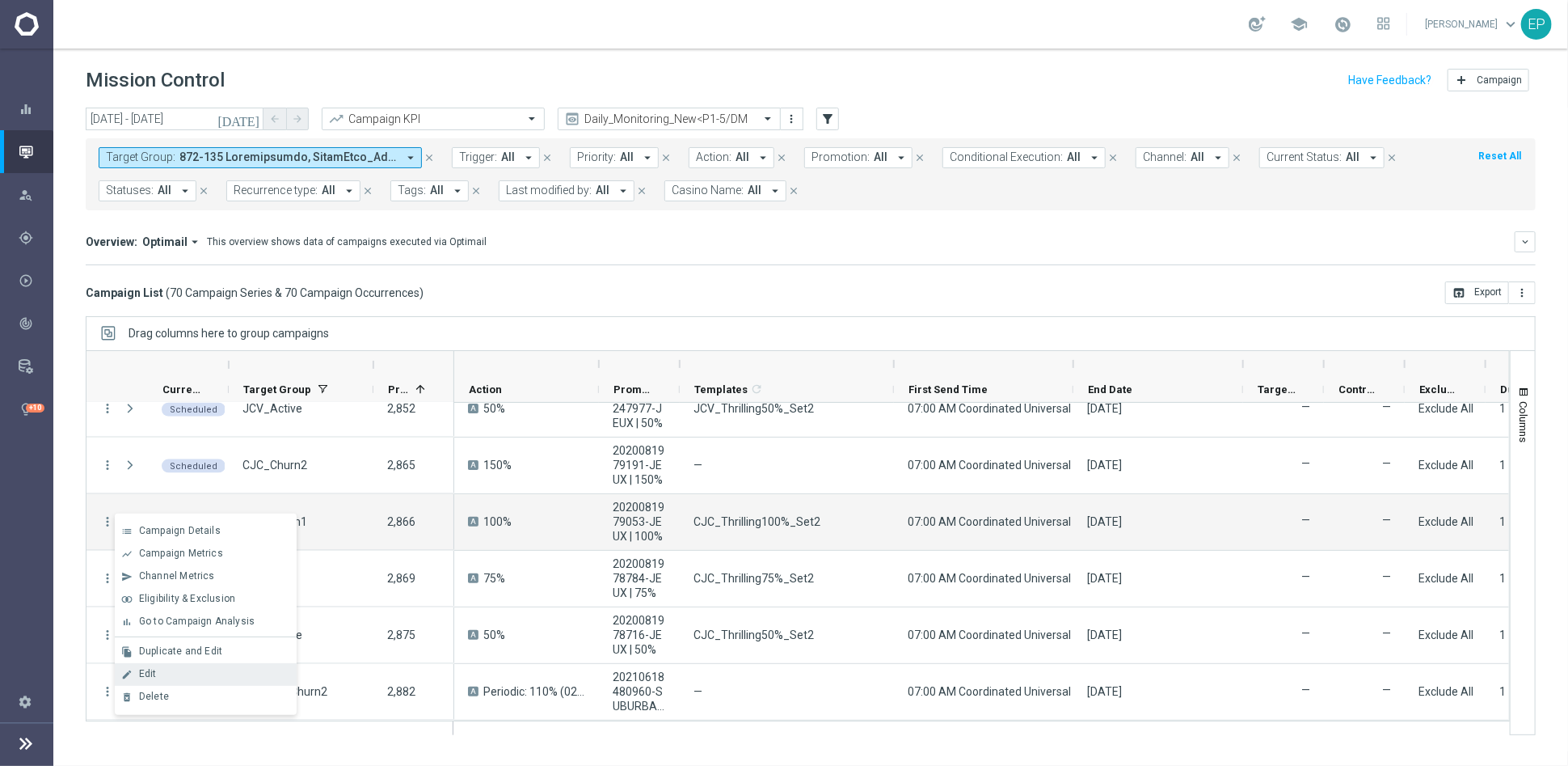
click at [155, 674] on span "Edit" at bounding box center [148, 673] width 18 height 11
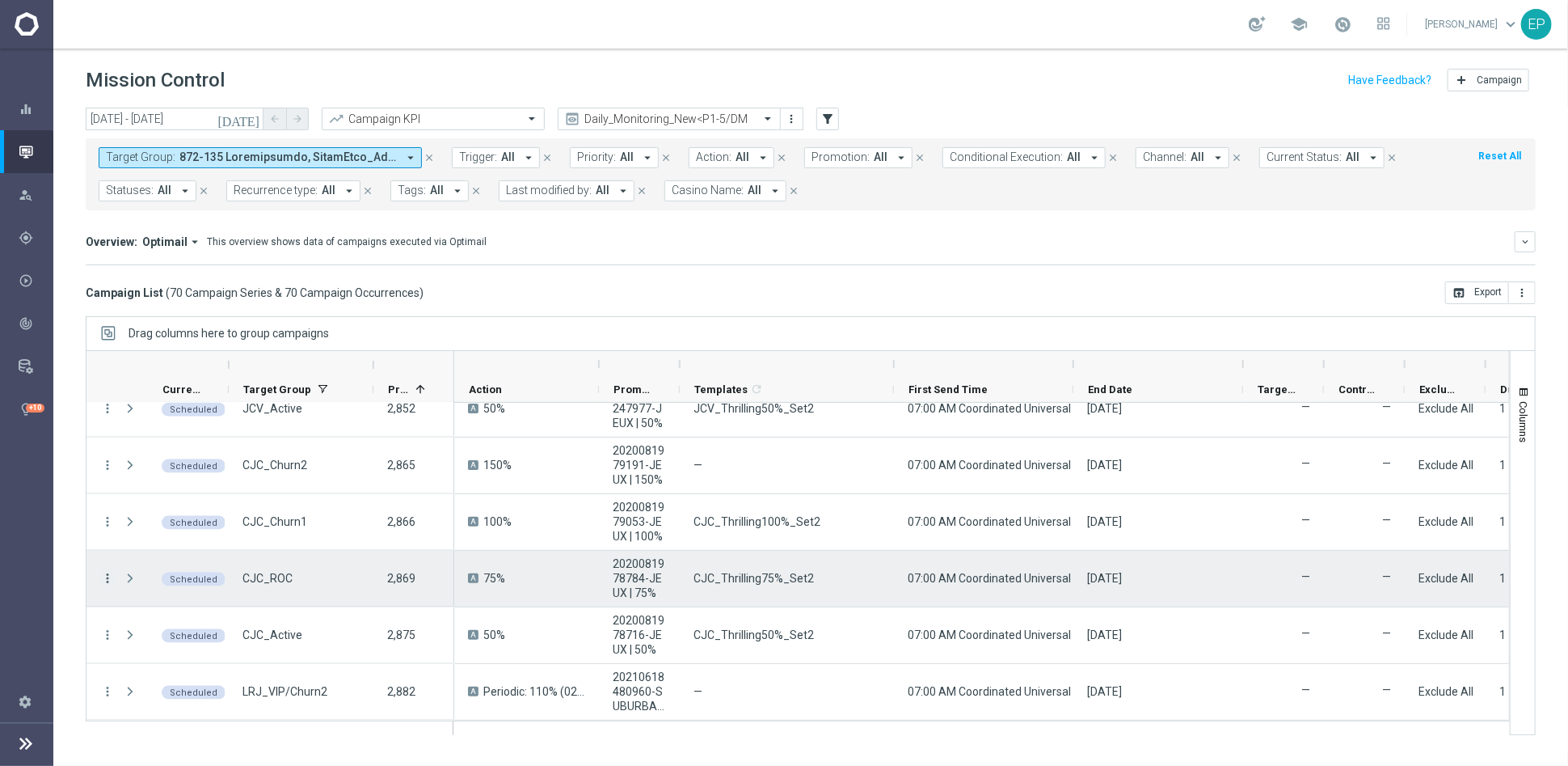
click at [106, 572] on icon "more_vert" at bounding box center [107, 578] width 15 height 15
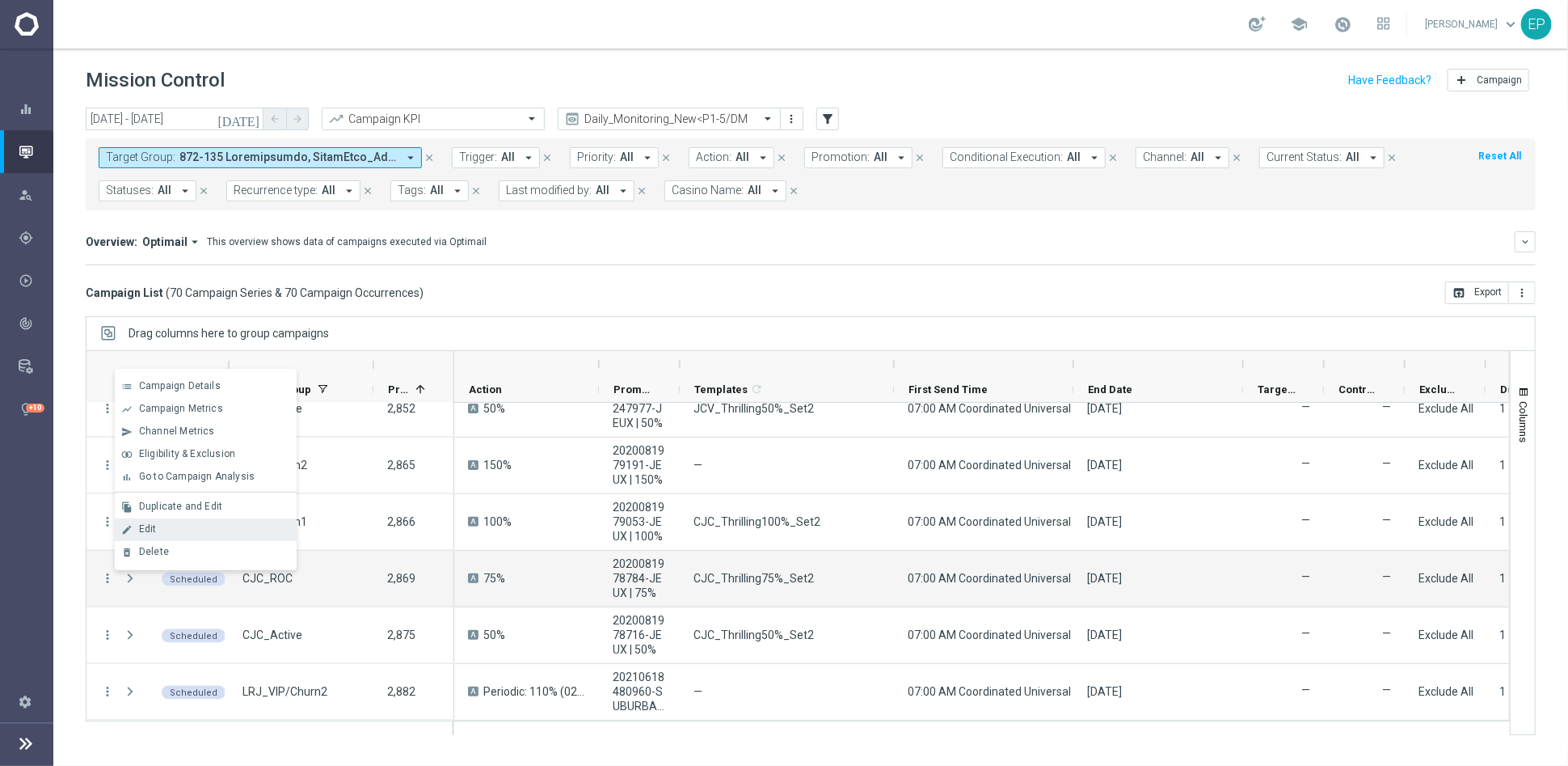
click at [176, 527] on div "Edit" at bounding box center [214, 528] width 150 height 11
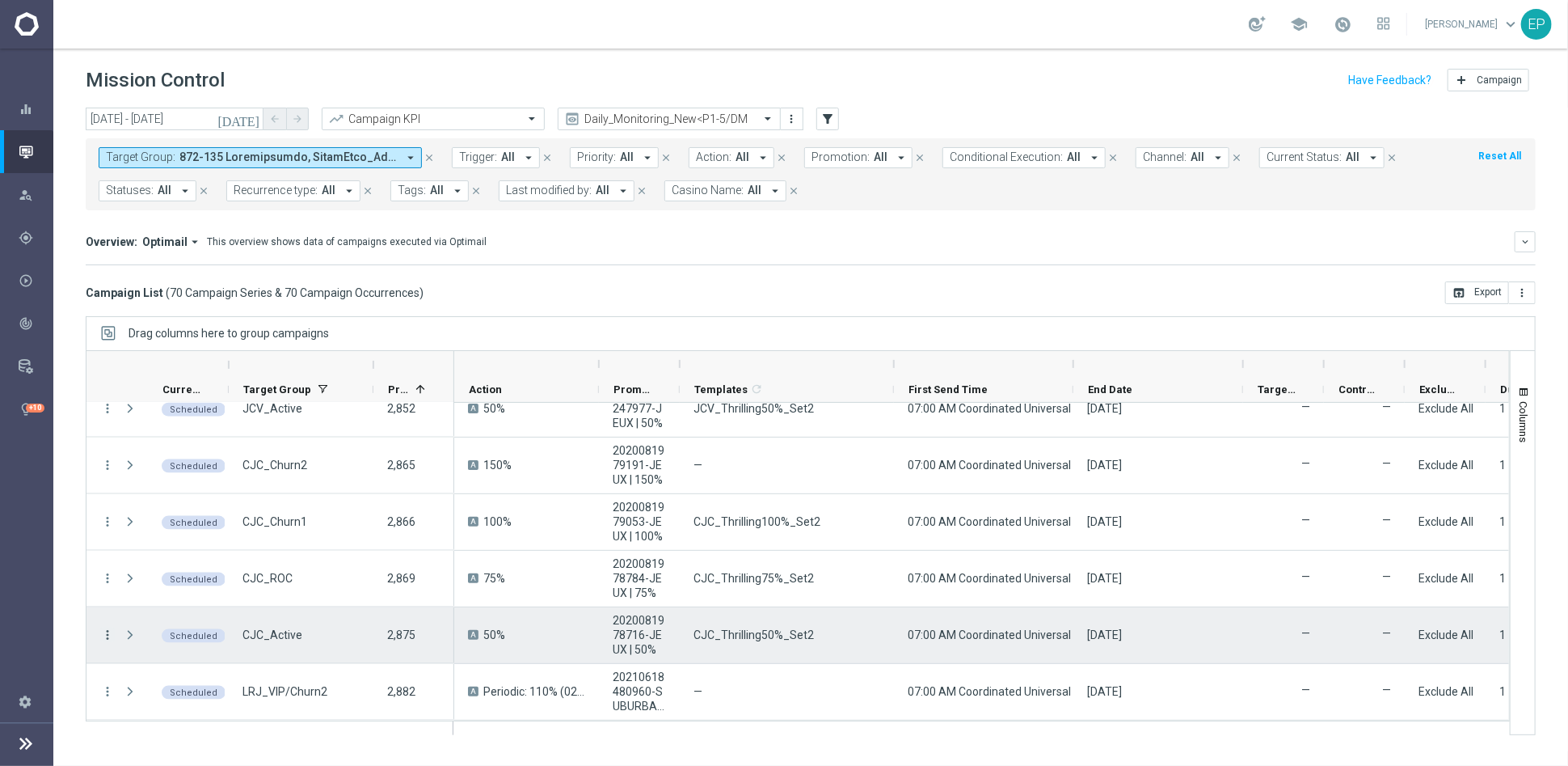
click at [112, 636] on icon "more_vert" at bounding box center [107, 635] width 15 height 15
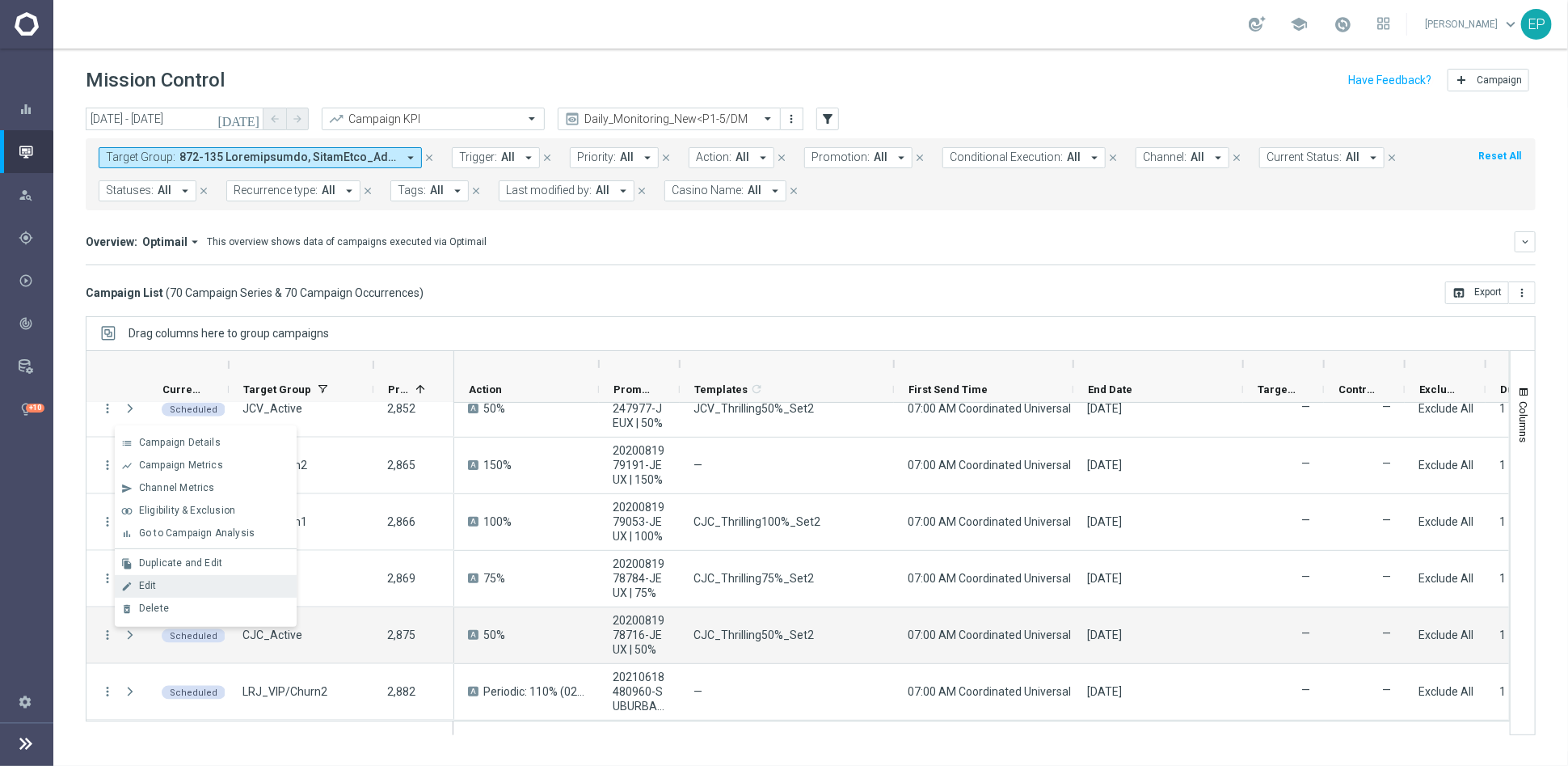
click at [159, 590] on div "Edit" at bounding box center [214, 585] width 150 height 11
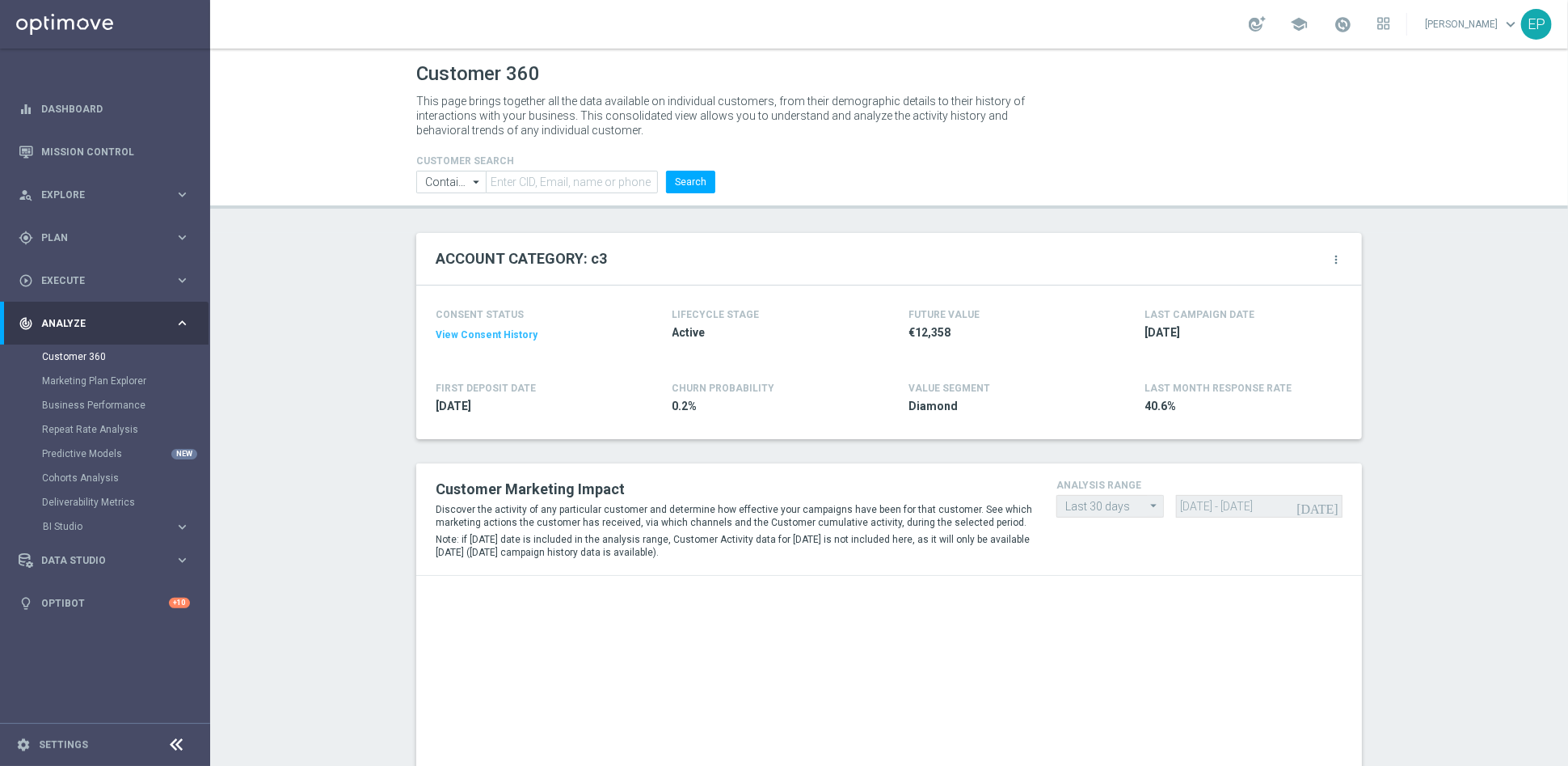
click at [177, 740] on icon at bounding box center [177, 745] width 20 height 20
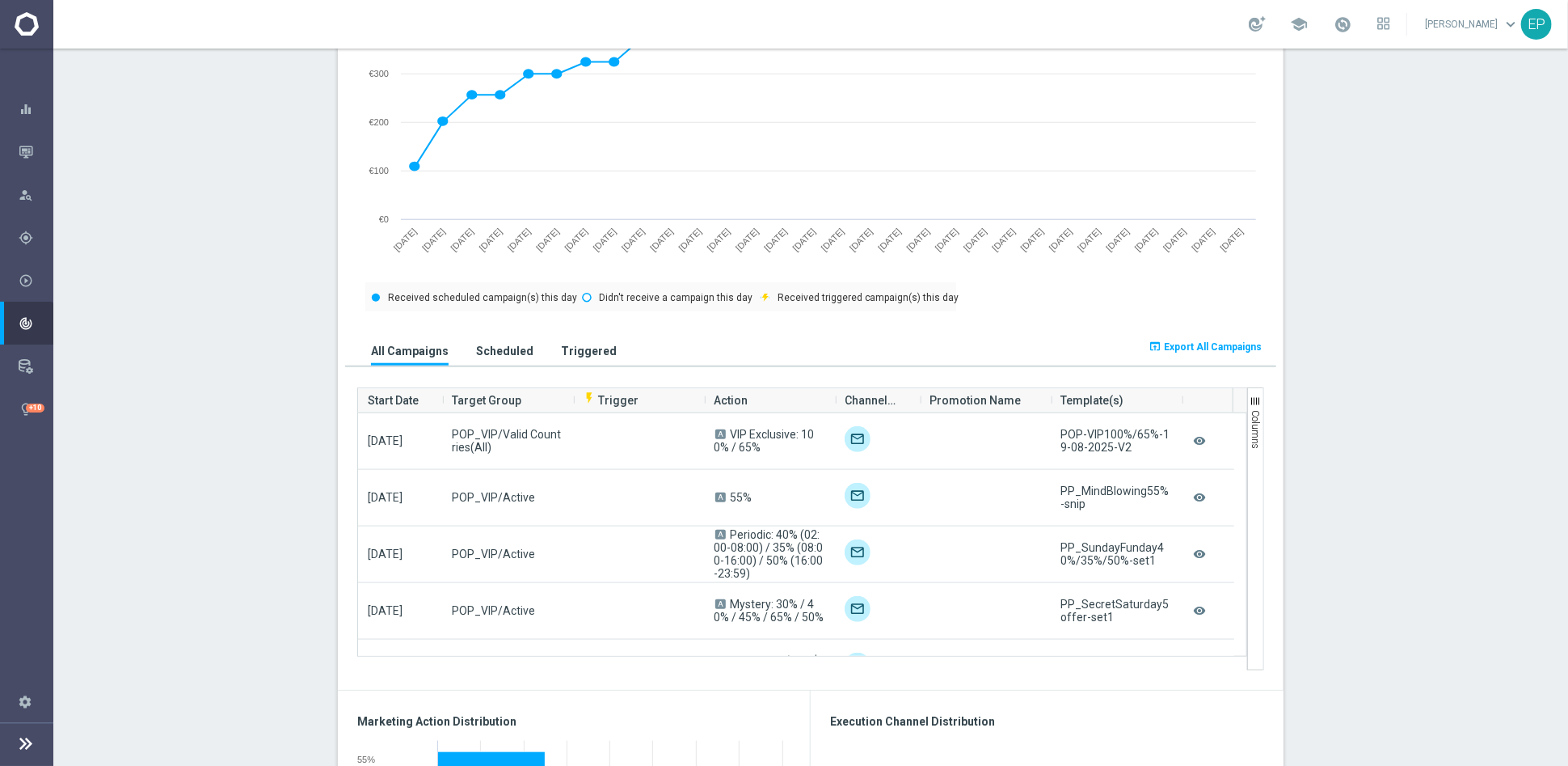
scroll to position [449, 0]
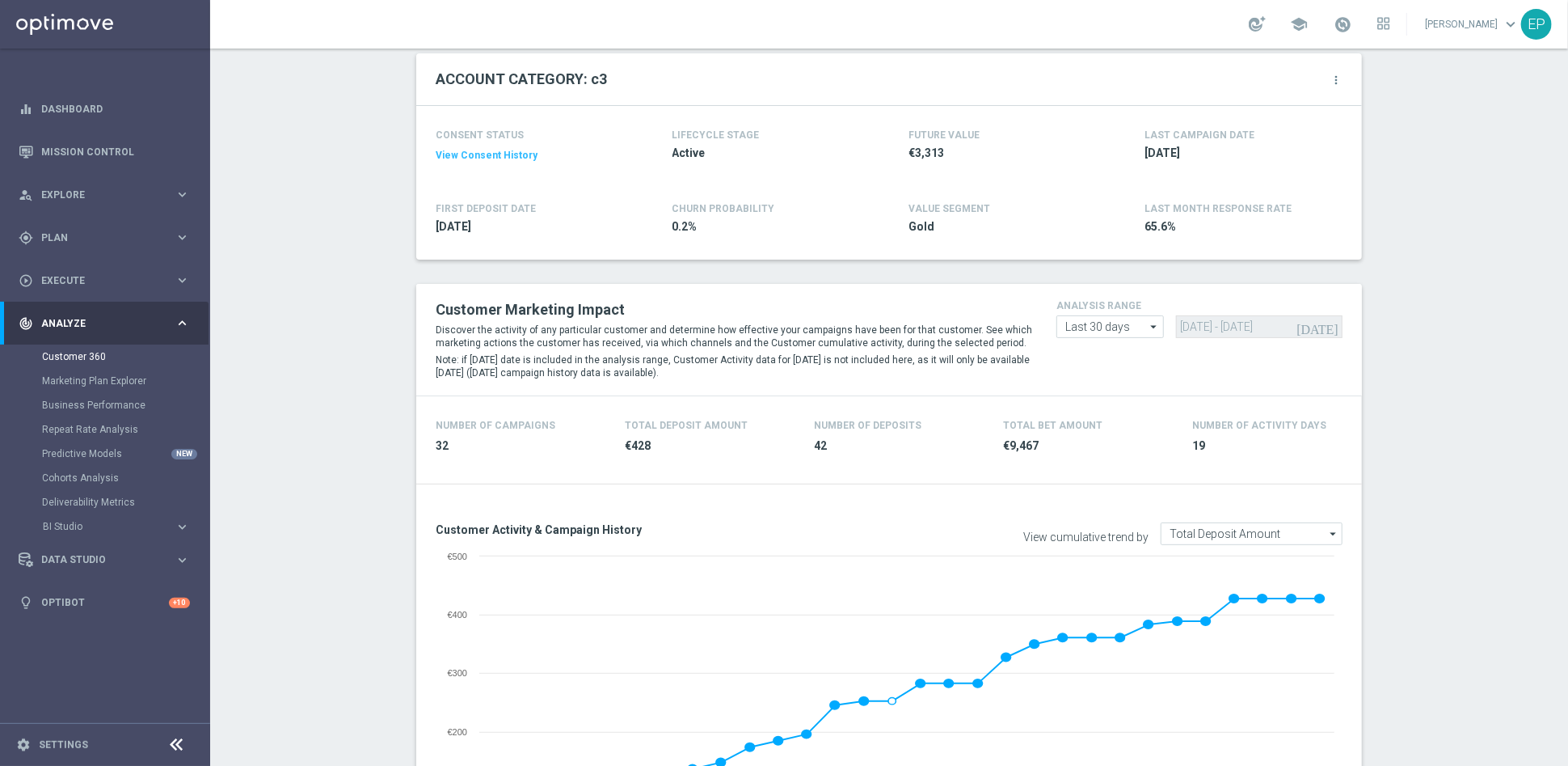
scroll to position [149, 0]
